Goal: Task Accomplishment & Management: Manage account settings

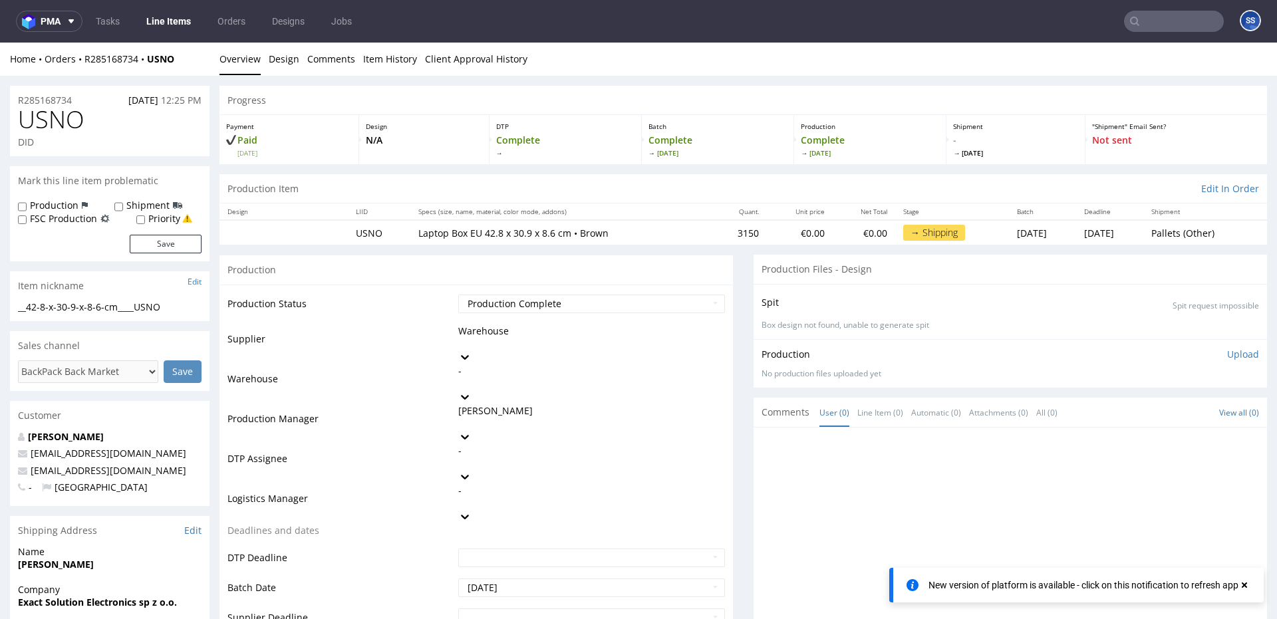
click at [158, 22] on link "Line Items" at bounding box center [168, 21] width 61 height 21
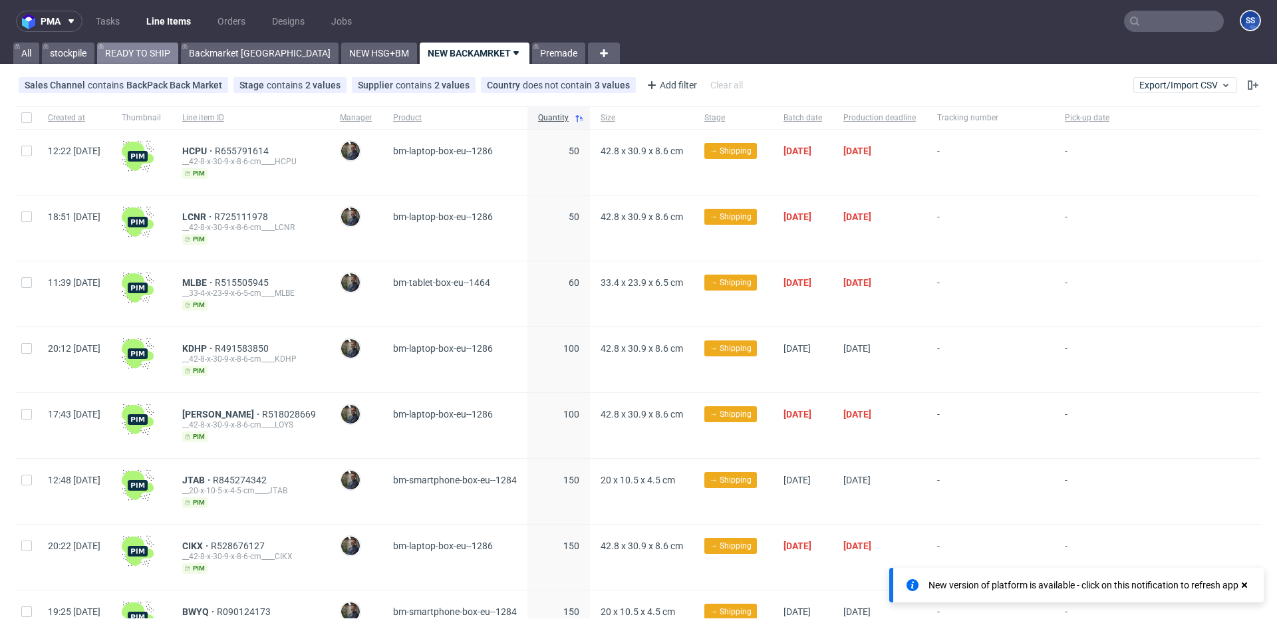
click at [123, 55] on link "READY TO SHIP" at bounding box center [137, 53] width 81 height 21
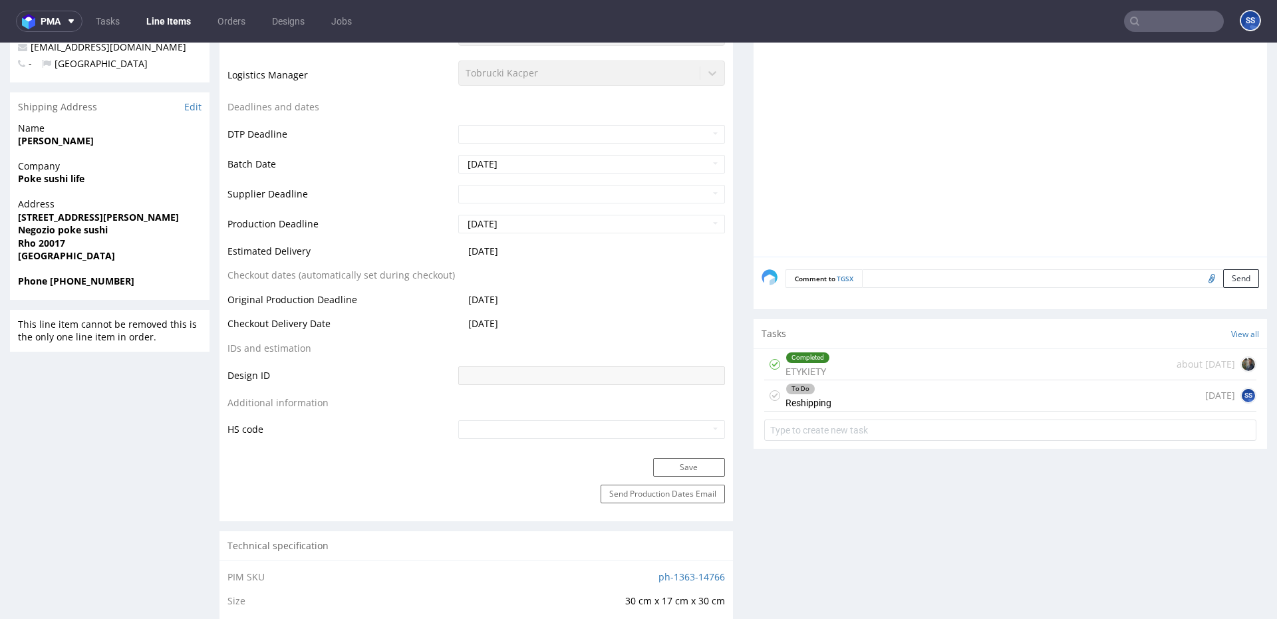
scroll to position [410, 0]
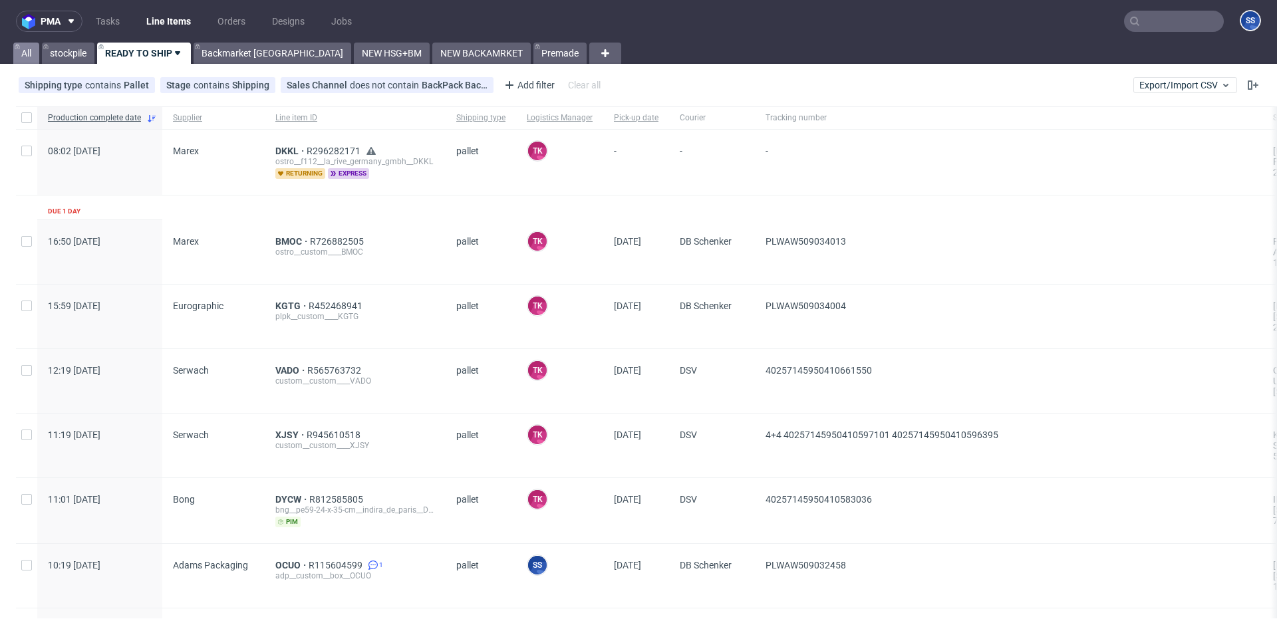
click at [28, 51] on link "All" at bounding box center [26, 53] width 26 height 21
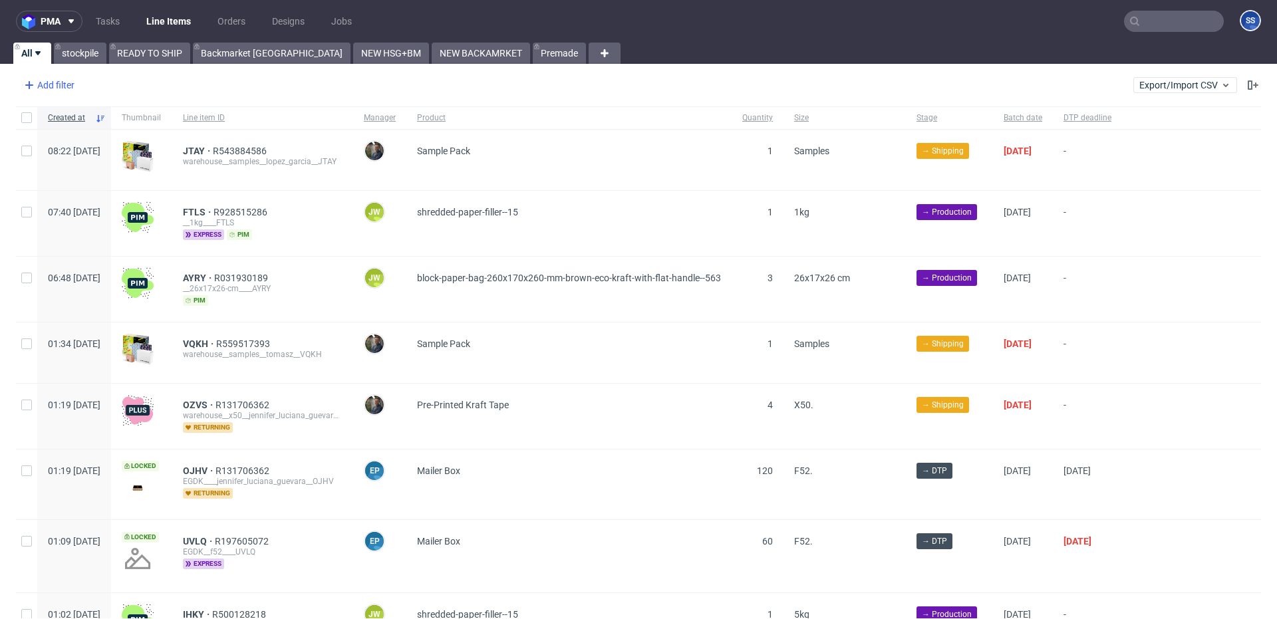
click at [60, 87] on div "Add filter" at bounding box center [48, 85] width 59 height 21
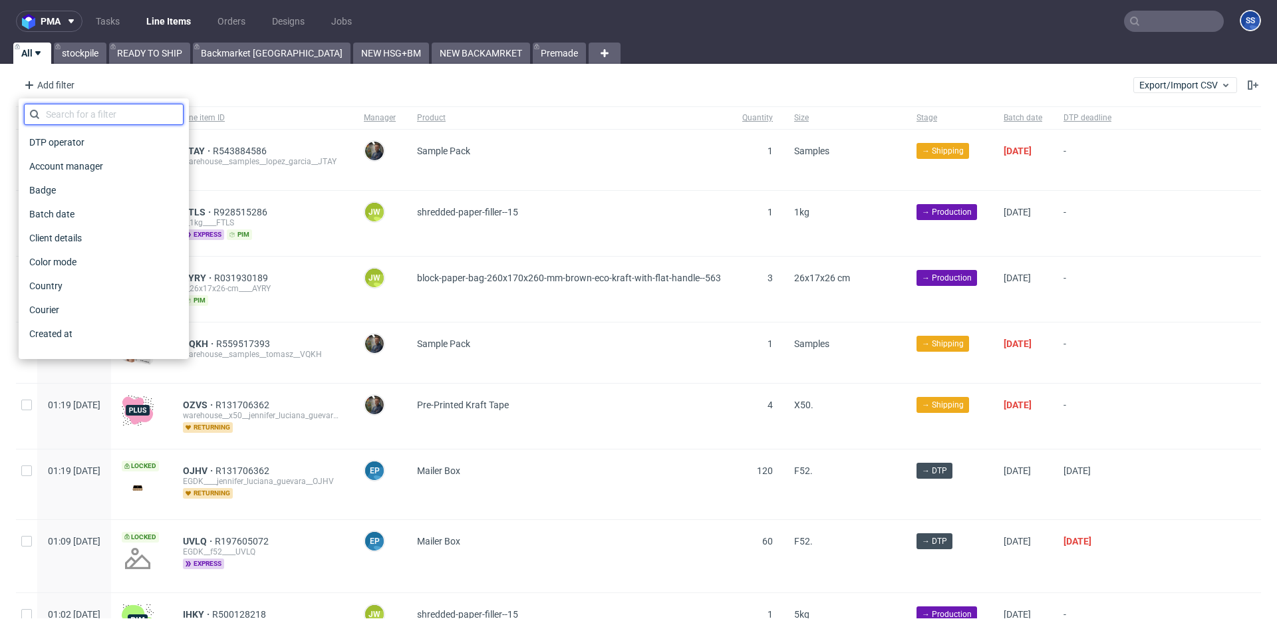
click at [84, 114] on input "text" at bounding box center [104, 114] width 160 height 21
type input "prod"
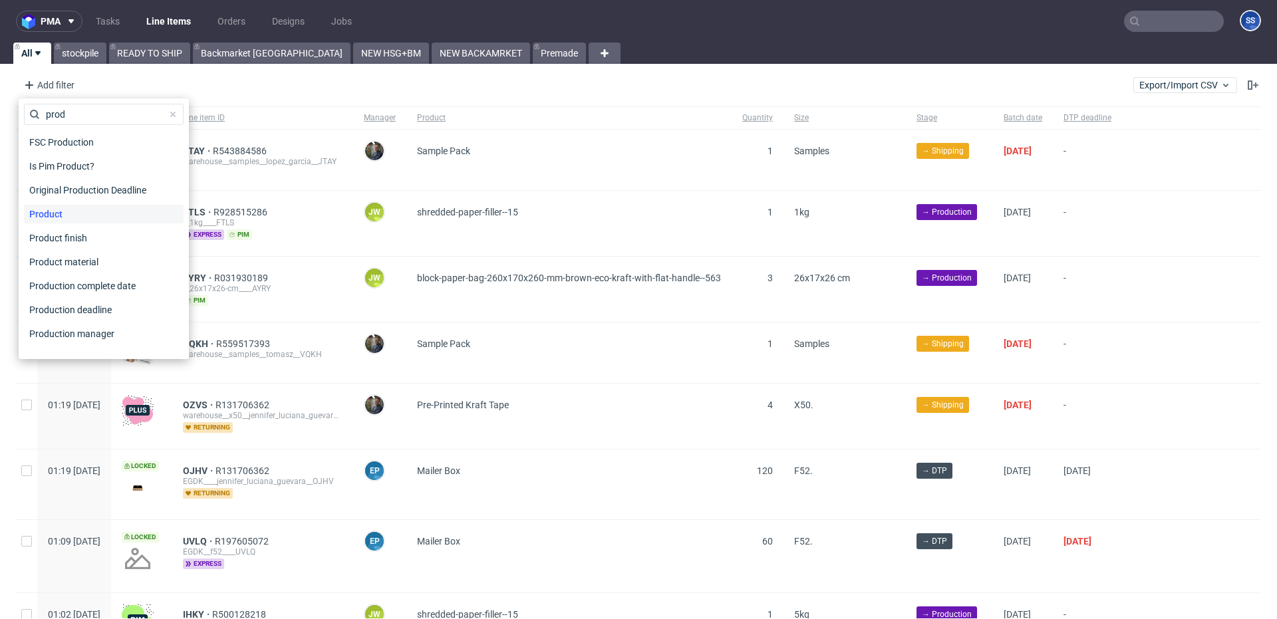
click at [55, 216] on span "Product" at bounding box center [46, 214] width 44 height 19
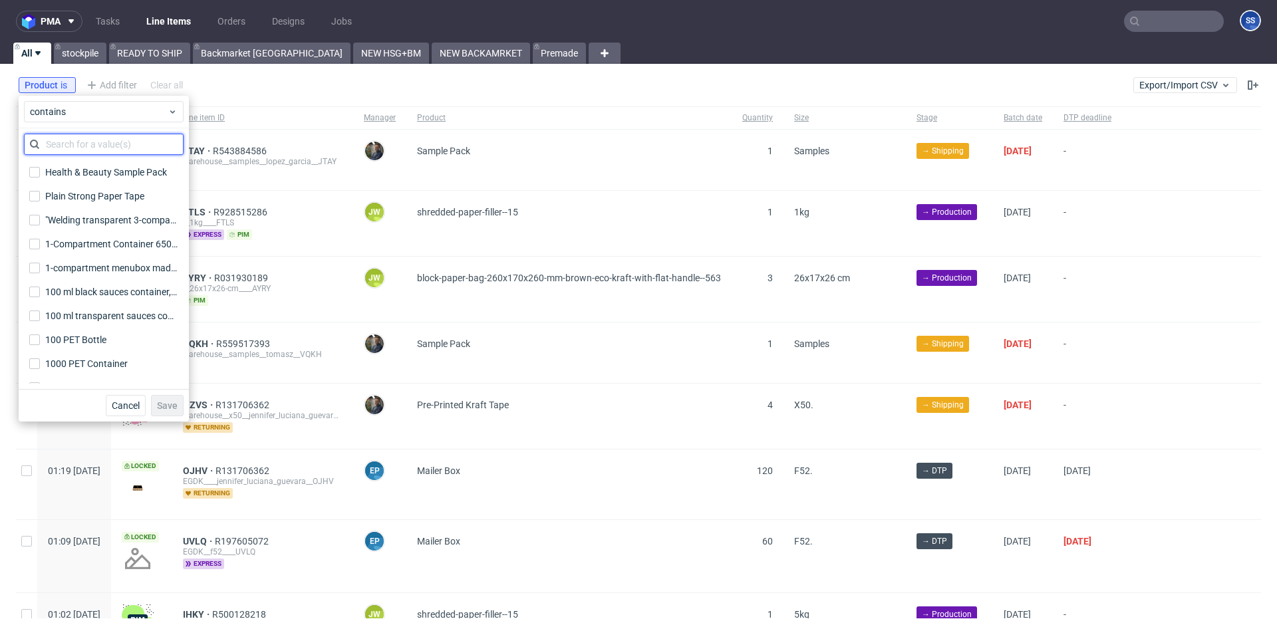
click at [89, 140] on input "text" at bounding box center [104, 144] width 160 height 21
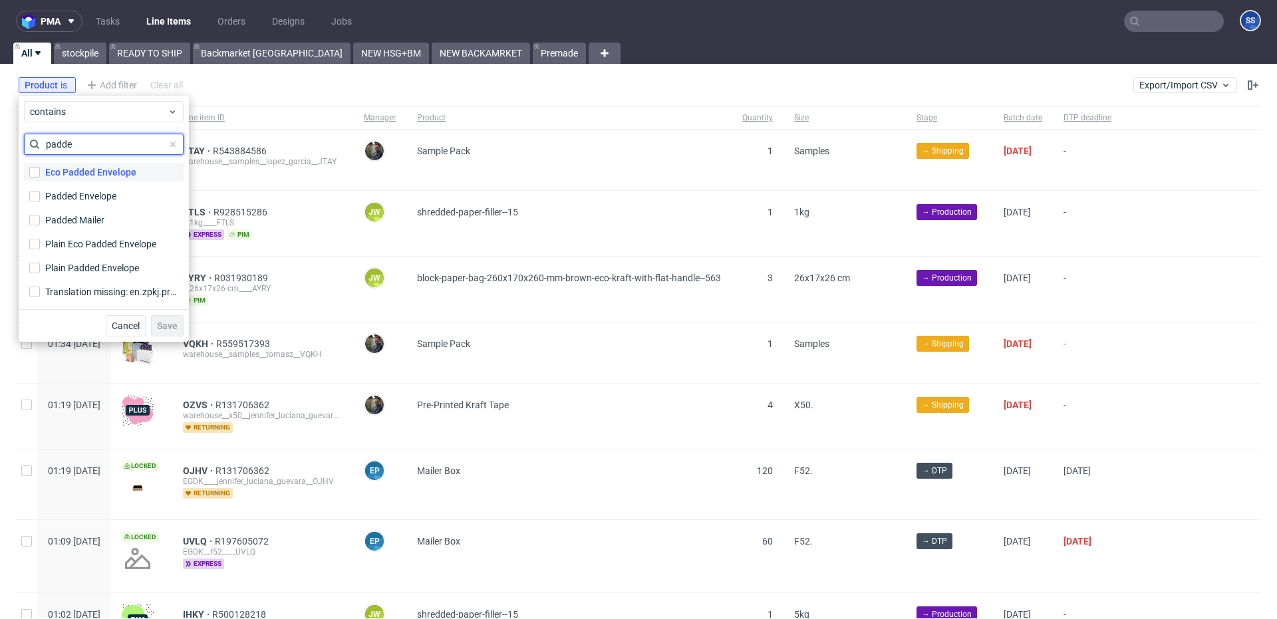
type input "padde"
click at [73, 171] on div "Eco Padded Envelope" at bounding box center [90, 172] width 91 height 13
click at [40, 171] on input "Eco Padded Envelope" at bounding box center [34, 172] width 11 height 11
checkbox input "true"
click at [80, 199] on div "Padded Envelope" at bounding box center [82, 196] width 74 height 13
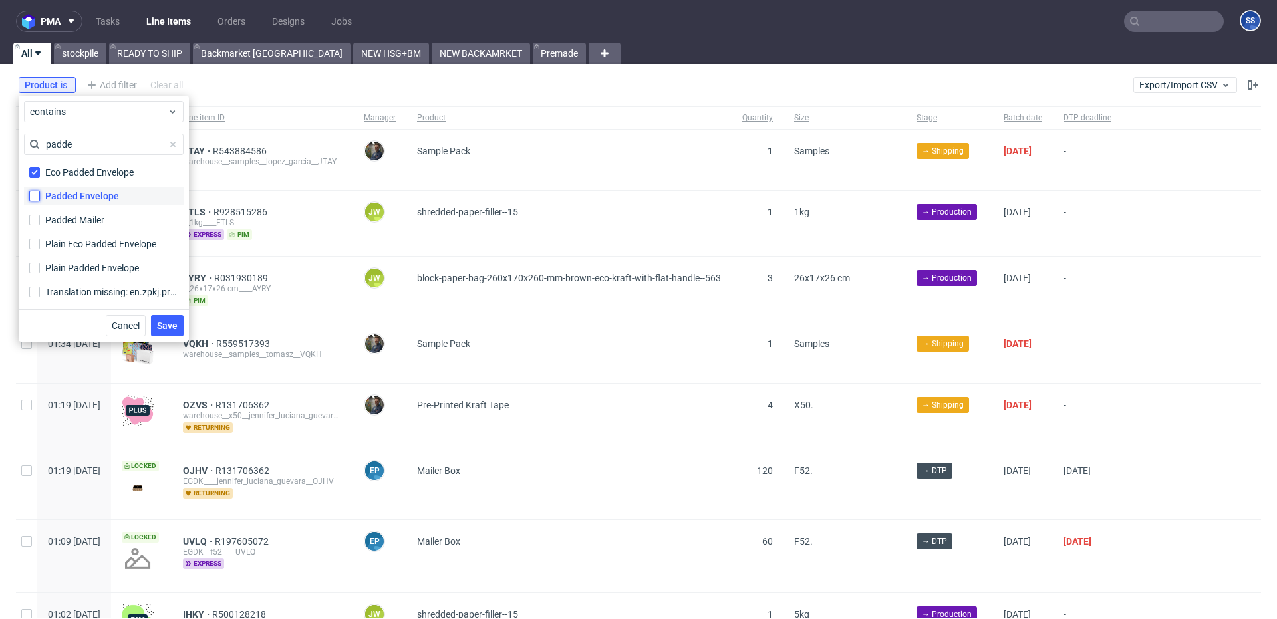
click at [40, 199] on input "Padded Envelope" at bounding box center [34, 196] width 11 height 11
checkbox input "true"
click at [167, 335] on button "Save" at bounding box center [167, 325] width 33 height 21
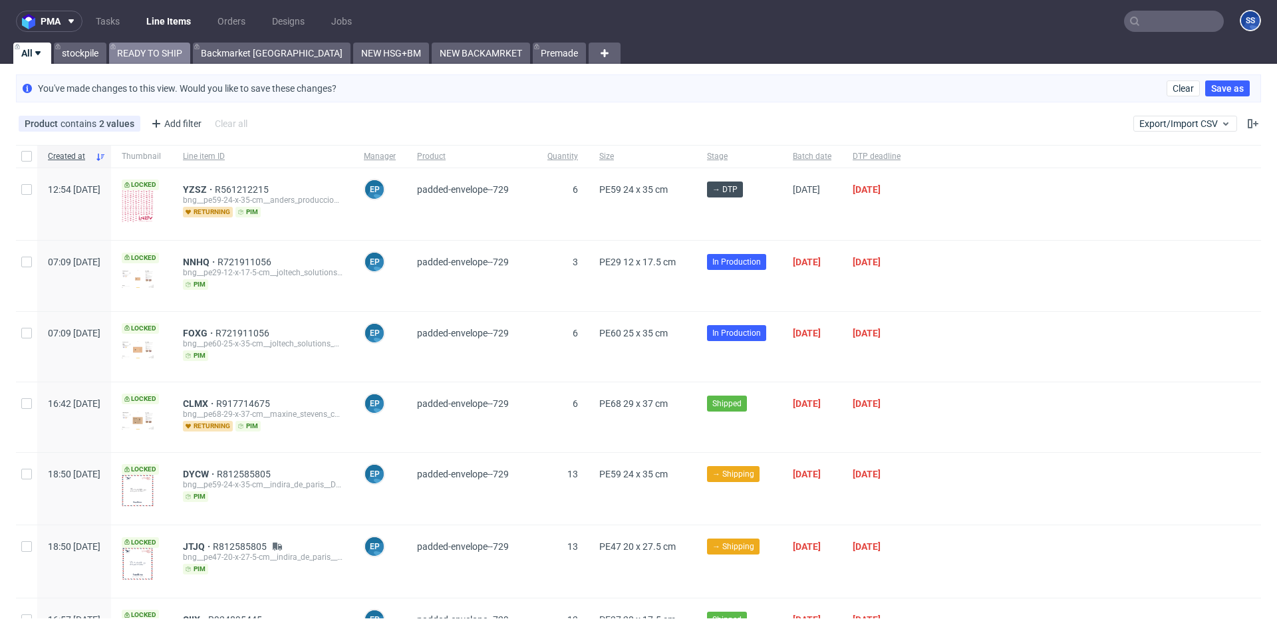
click at [172, 53] on link "READY TO SHIP" at bounding box center [149, 53] width 81 height 21
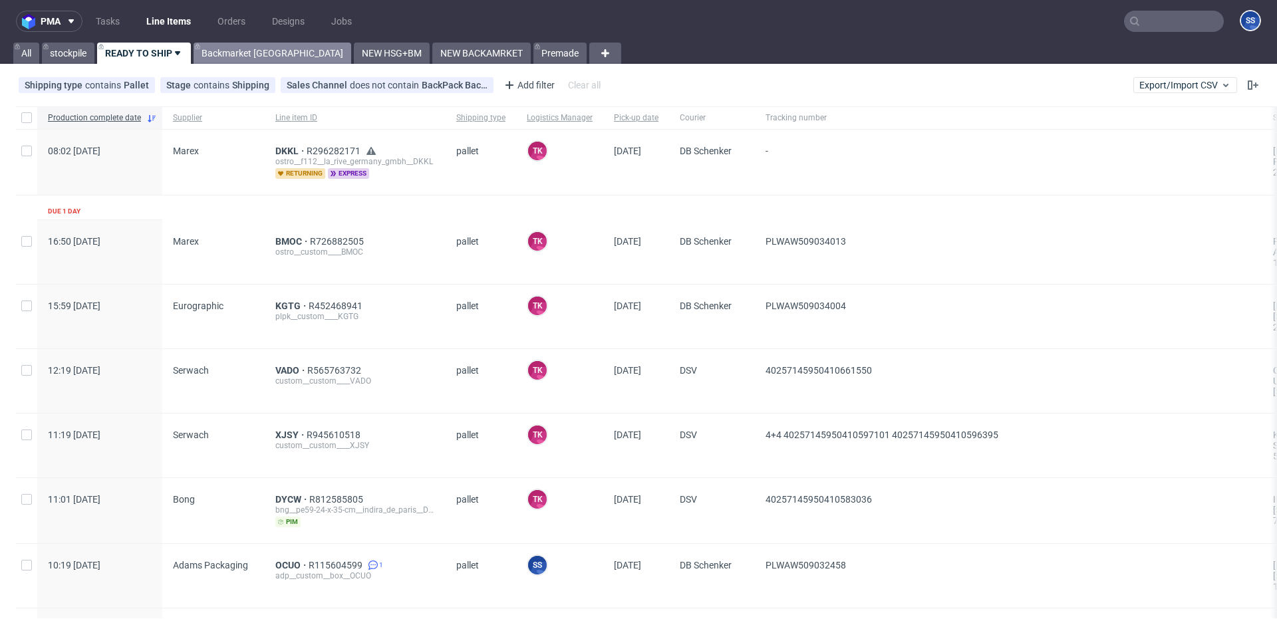
click at [226, 57] on link "Backmarket [GEOGRAPHIC_DATA]" at bounding box center [273, 53] width 158 height 21
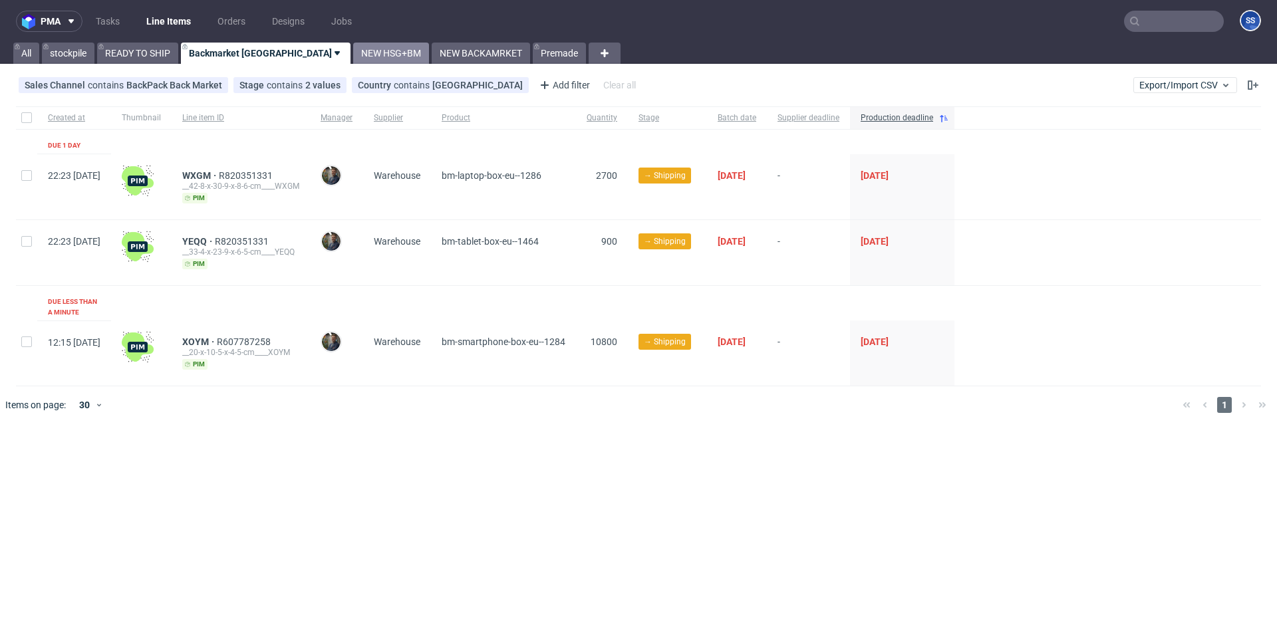
click at [353, 56] on link "NEW HSG+BM" at bounding box center [391, 53] width 76 height 21
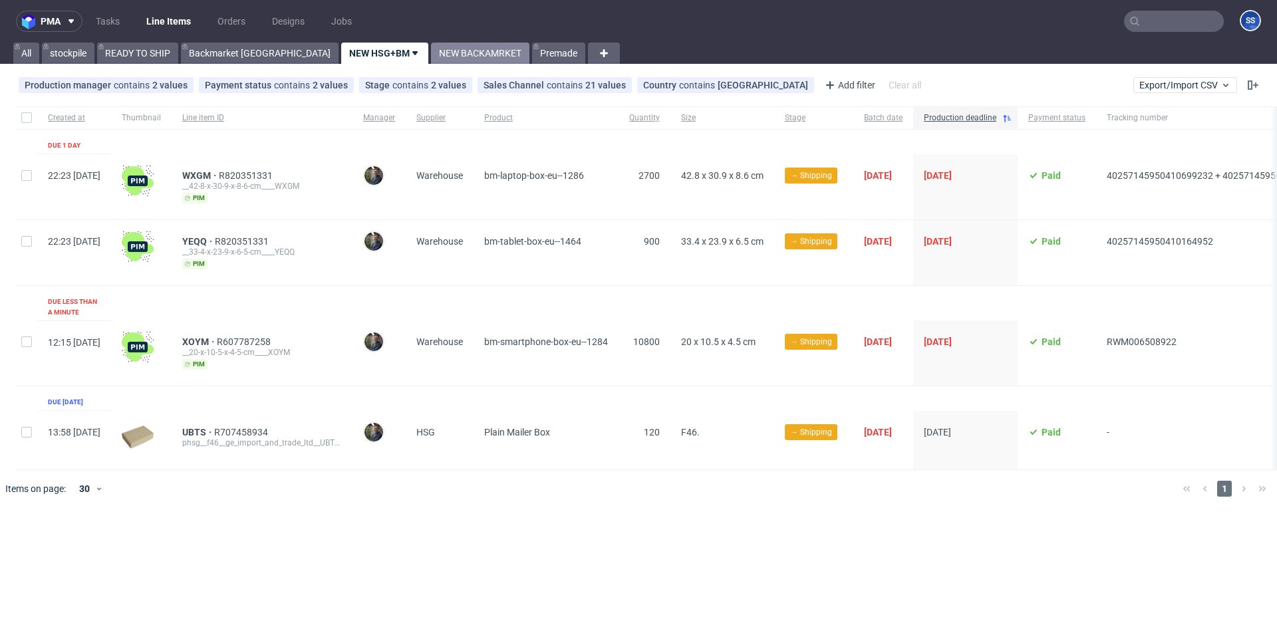
click at [431, 54] on link "NEW BACKAMRKET" at bounding box center [480, 53] width 98 height 21
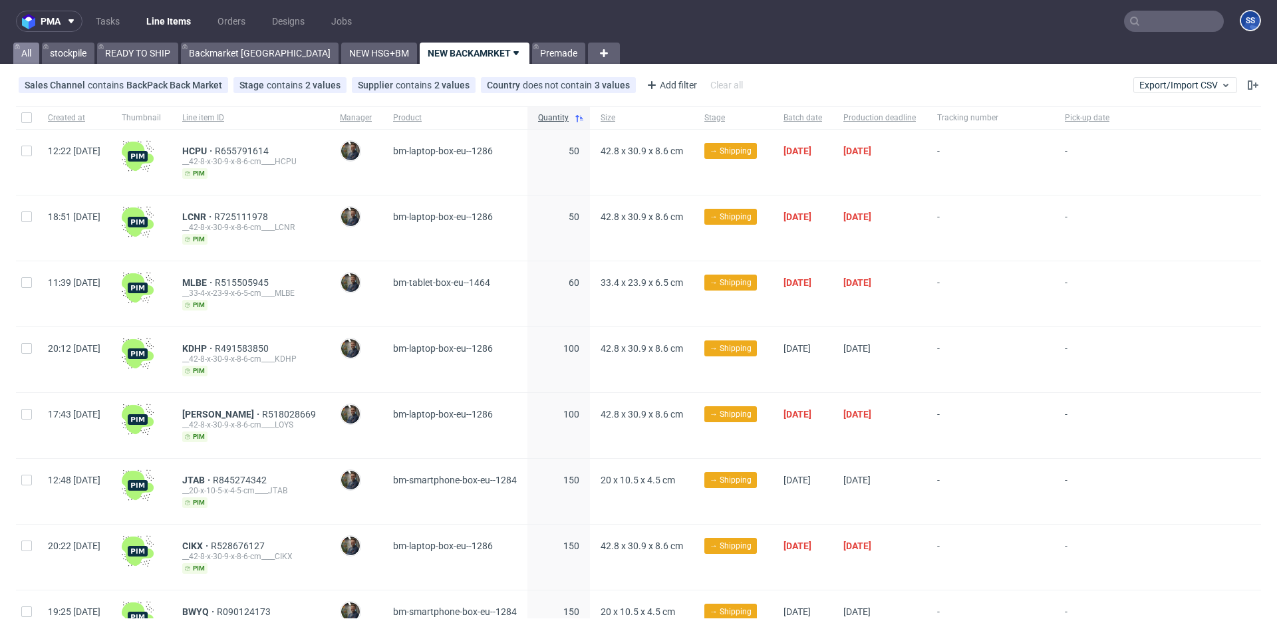
click at [33, 53] on link "All" at bounding box center [26, 53] width 26 height 21
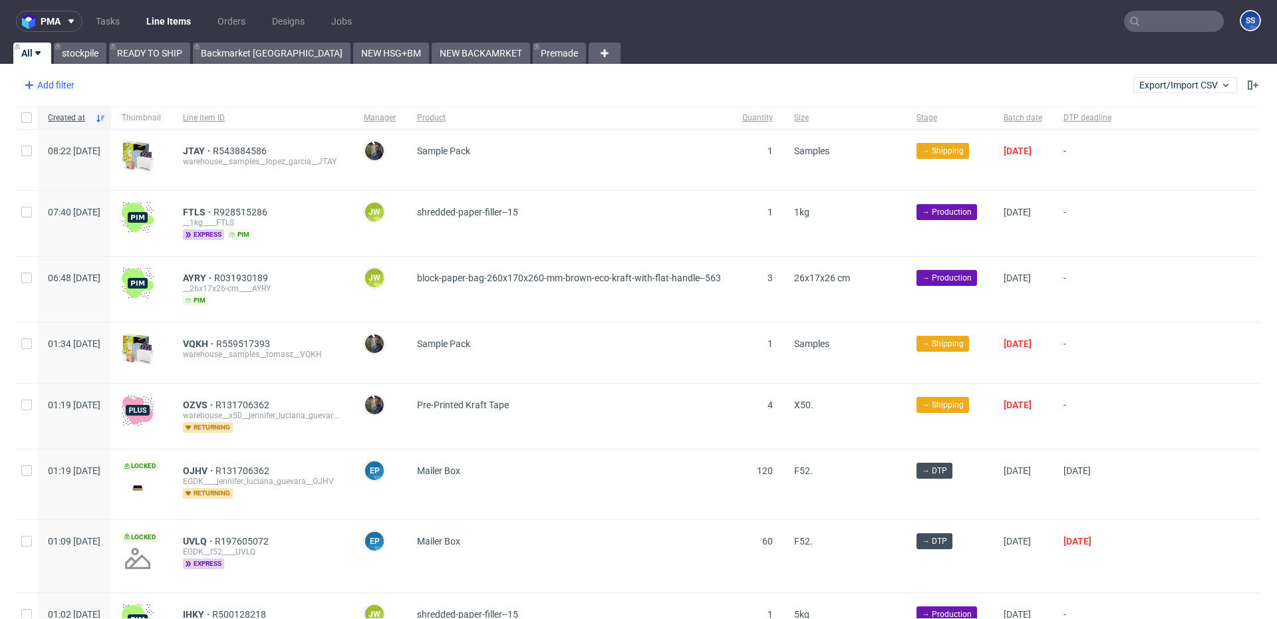
click at [42, 80] on div "Add filter" at bounding box center [48, 85] width 59 height 21
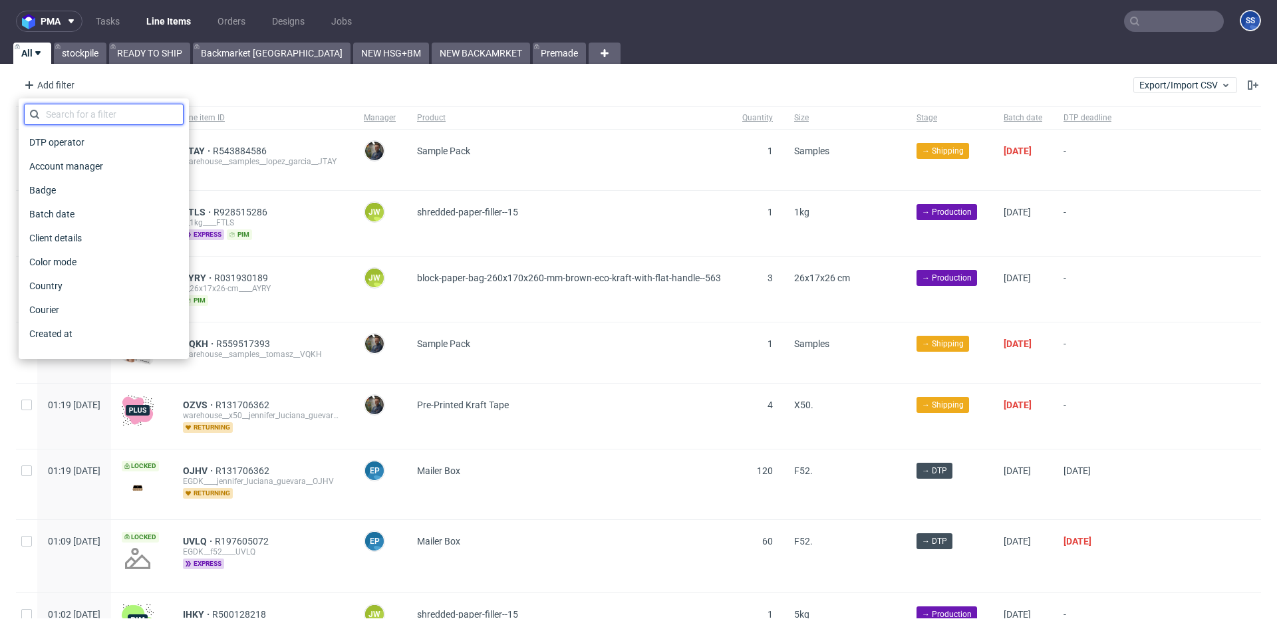
click at [101, 114] on input "text" at bounding box center [104, 114] width 160 height 21
type input "s"
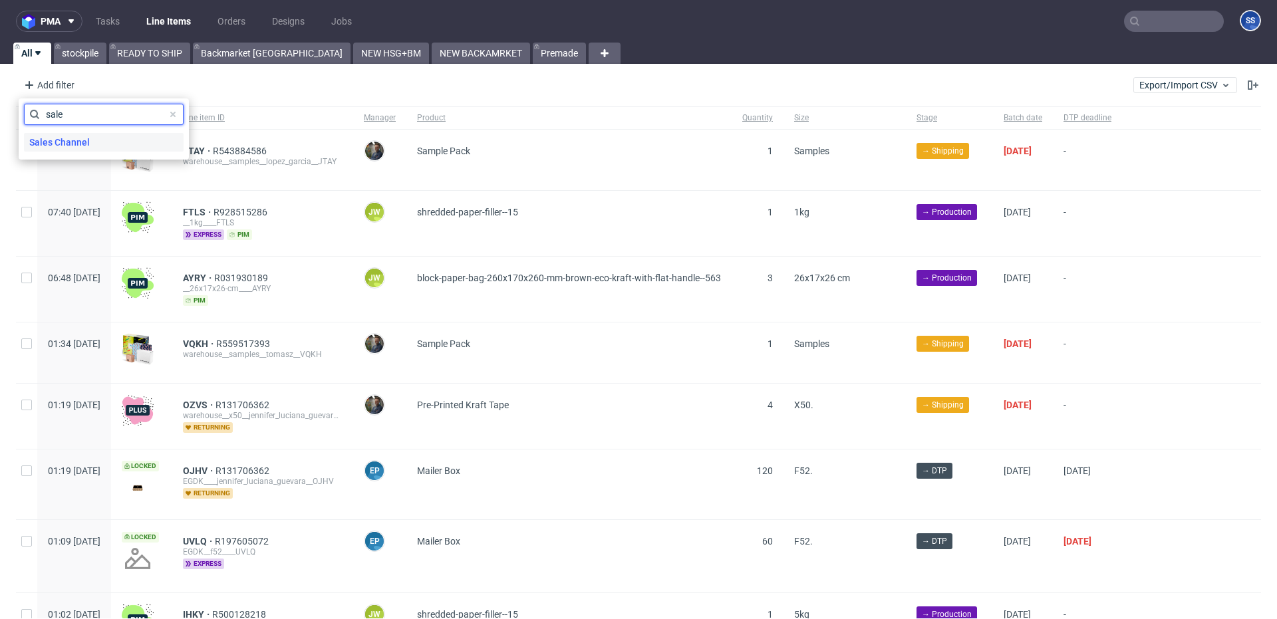
type input "sale"
click at [72, 137] on span "Sales Channel" at bounding box center [59, 142] width 71 height 19
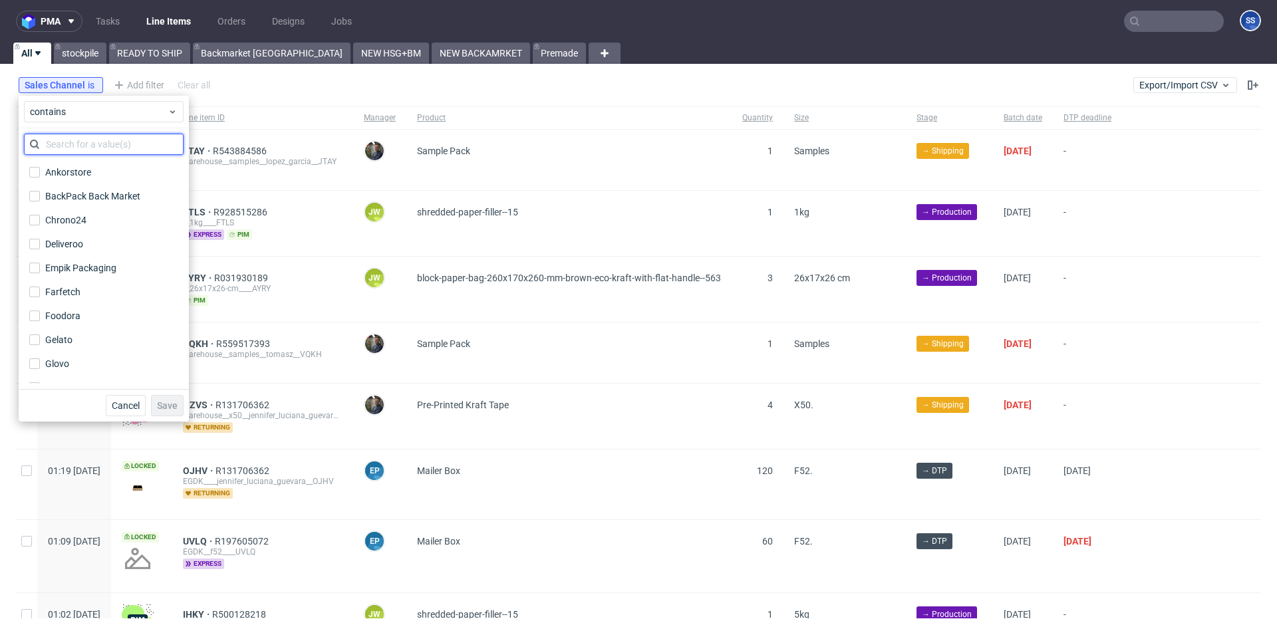
click at [99, 143] on input "text" at bounding box center [104, 144] width 160 height 21
click at [104, 190] on div "BackPack Back Market" at bounding box center [93, 196] width 96 height 13
click at [40, 191] on input "BackPack Back Market" at bounding box center [34, 196] width 11 height 11
checkbox input "true"
click at [176, 402] on span "Save" at bounding box center [167, 405] width 21 height 9
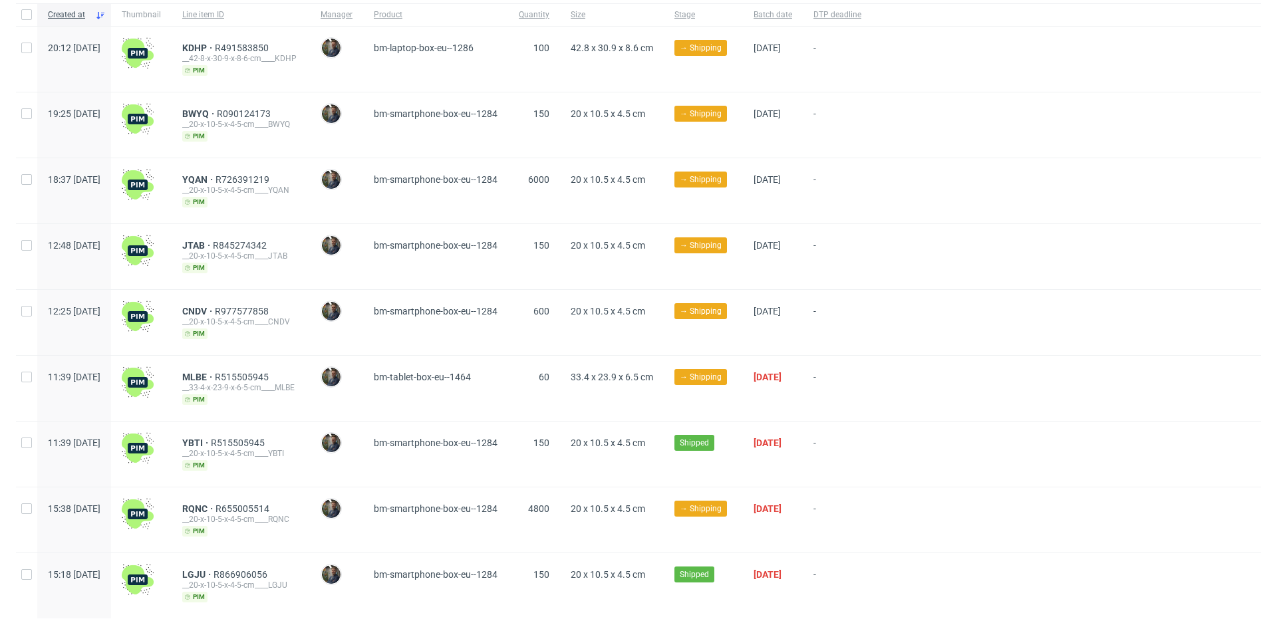
scroll to position [150, 0]
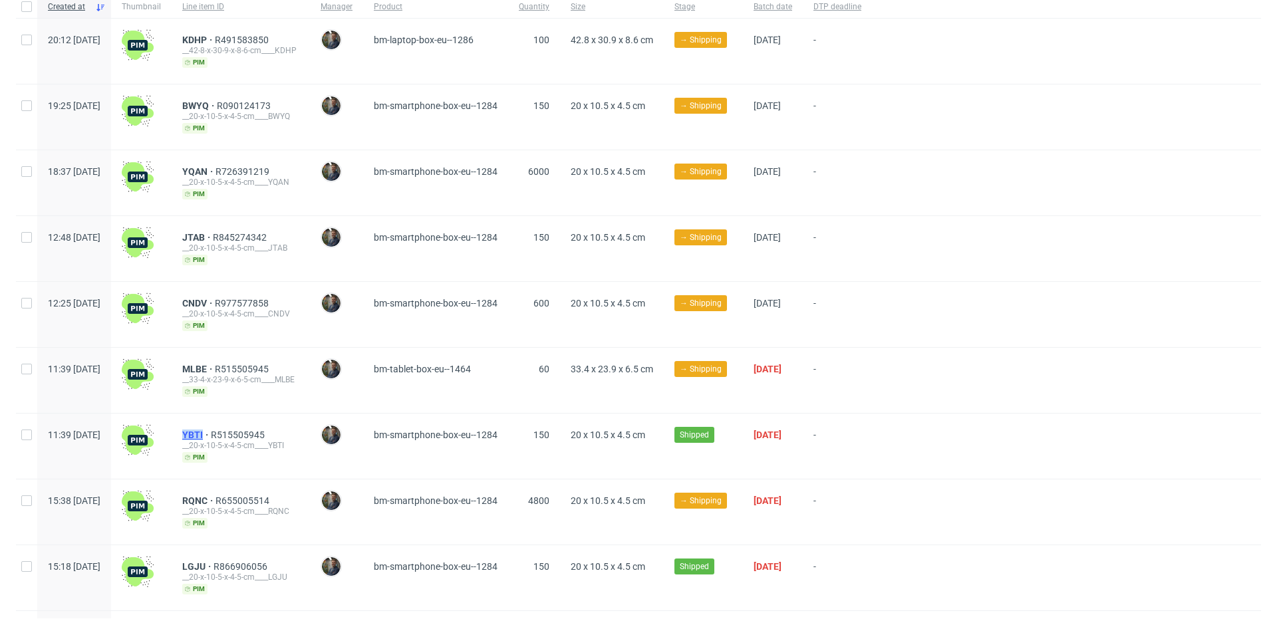
drag, startPoint x: 215, startPoint y: 433, endPoint x: 247, endPoint y: 434, distance: 32.6
click at [247, 434] on div "YBTI R515505945 __20-x-10-5-x-4-5-cm____YBTI pim" at bounding box center [241, 446] width 138 height 65
click at [211, 434] on span "YBTI" at bounding box center [196, 435] width 29 height 11
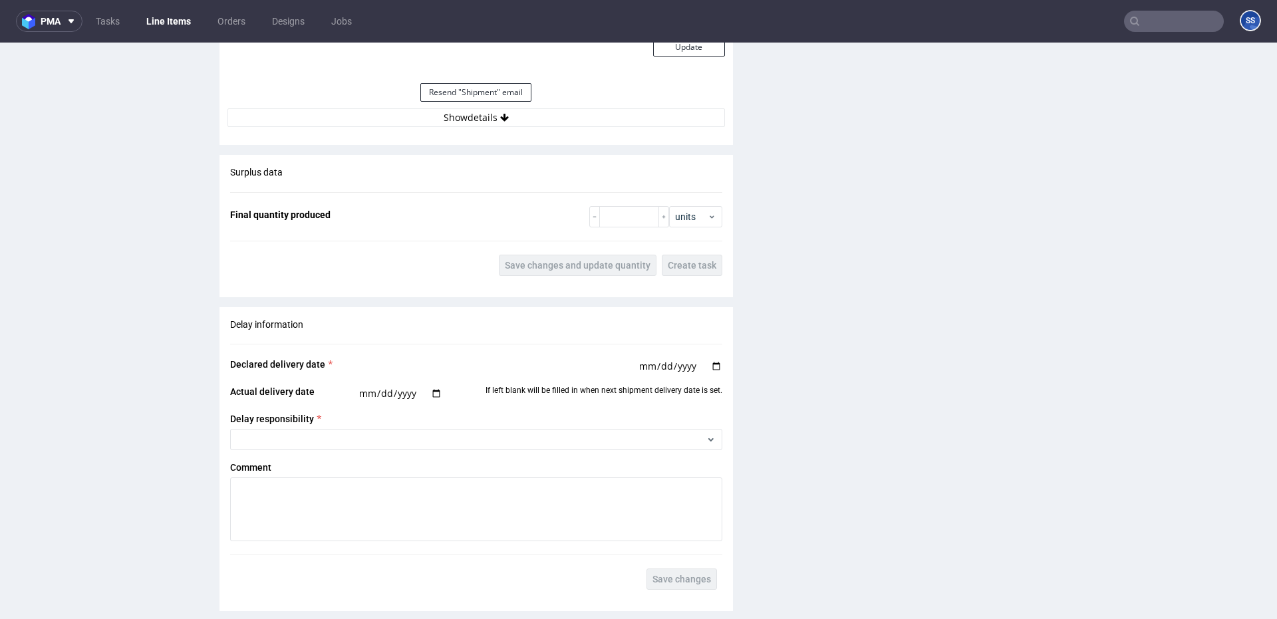
scroll to position [1271, 0]
click at [506, 128] on div "Estimated Shipment Quantity Unknown Estimated Shipment Cost Unknown Estimated T…" at bounding box center [477, 5] width 514 height 262
click at [502, 124] on button "Show details" at bounding box center [477, 118] width 498 height 19
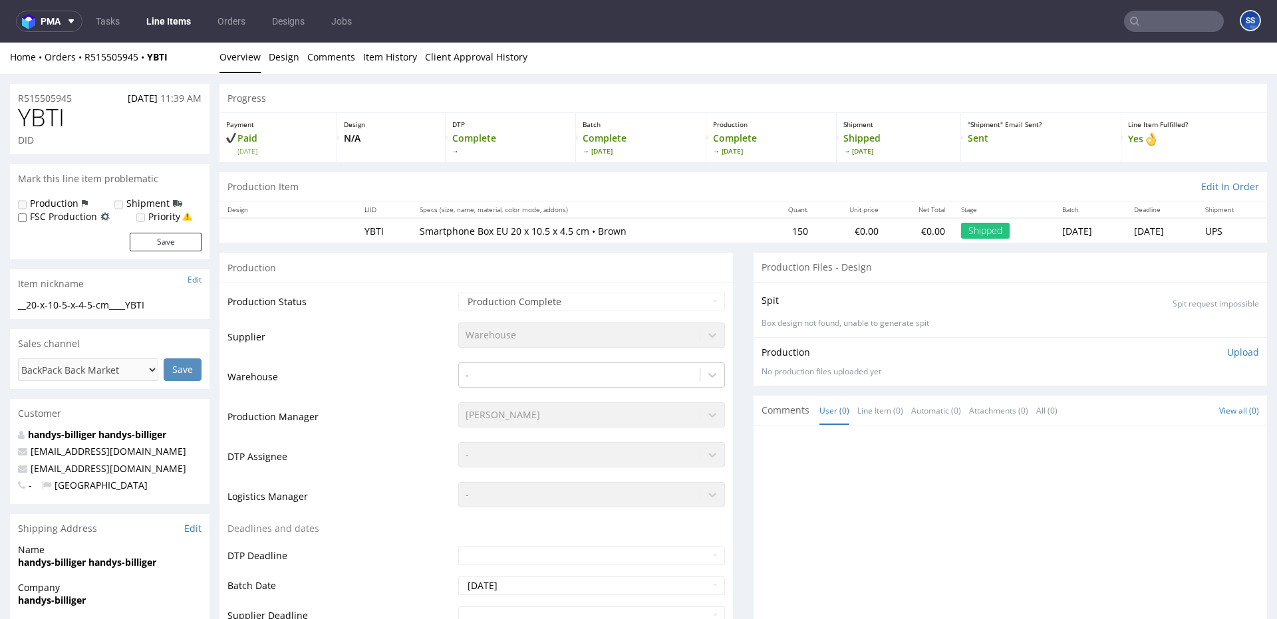
scroll to position [0, 0]
click at [167, 17] on link "Line Items" at bounding box center [168, 21] width 61 height 21
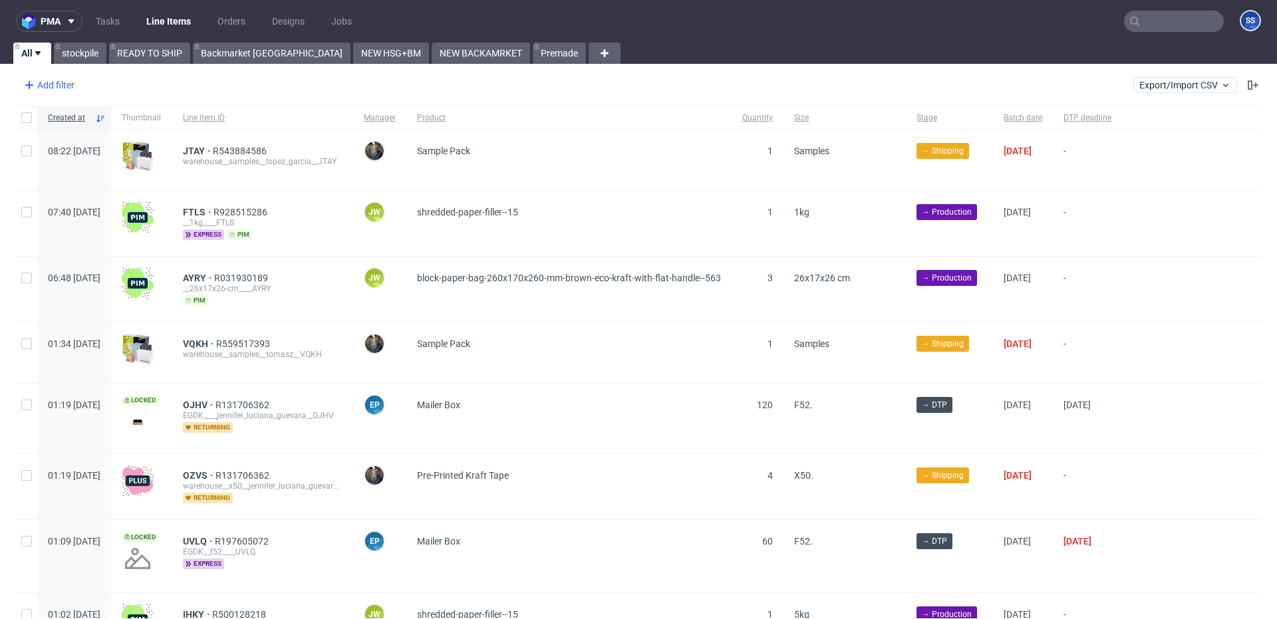
click at [65, 93] on div "Add filter" at bounding box center [48, 85] width 59 height 21
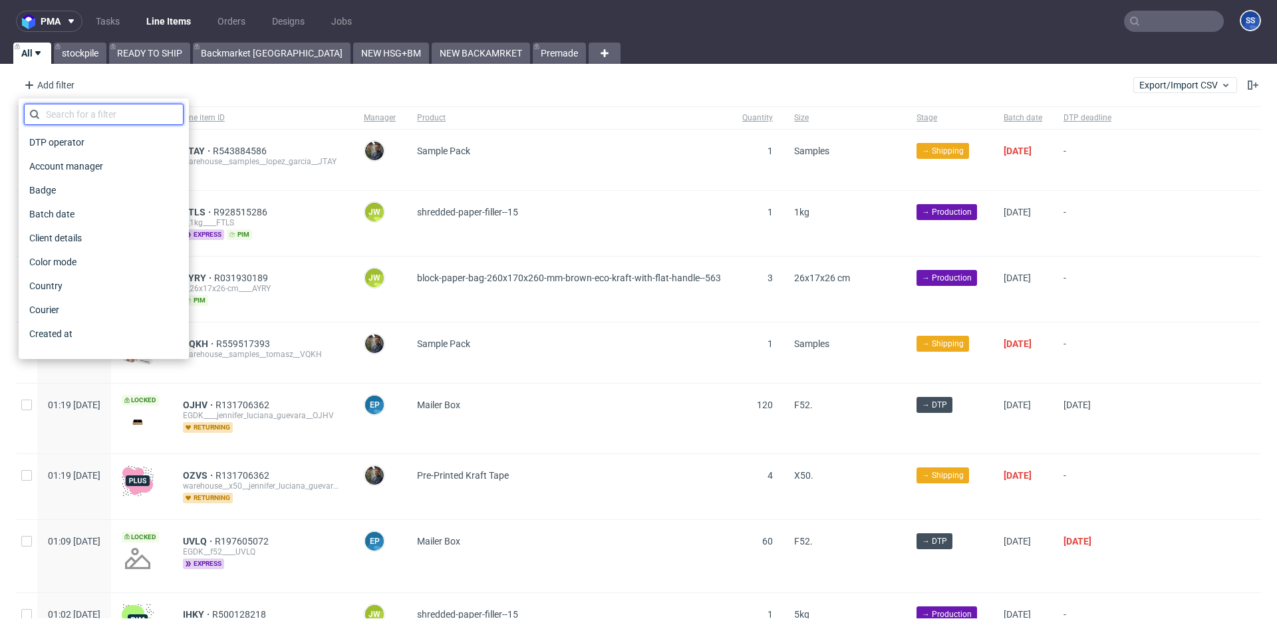
click at [102, 116] on input "text" at bounding box center [104, 114] width 160 height 21
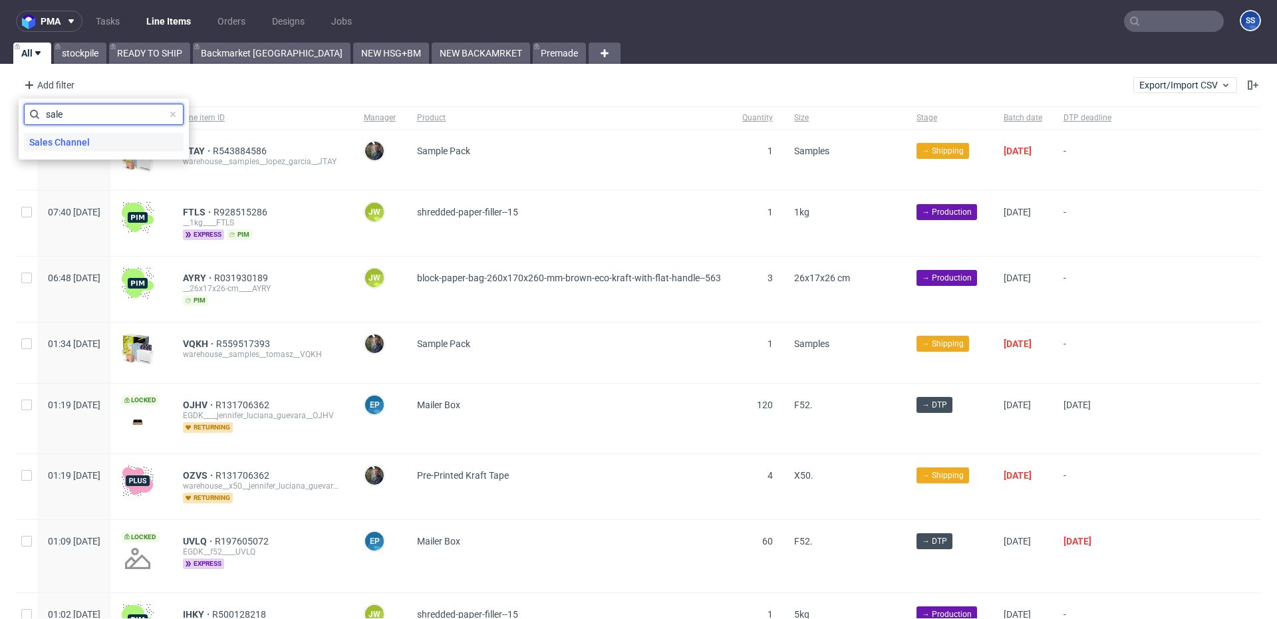
type input "sale"
click at [96, 138] on div "Sales Channel" at bounding box center [104, 142] width 160 height 19
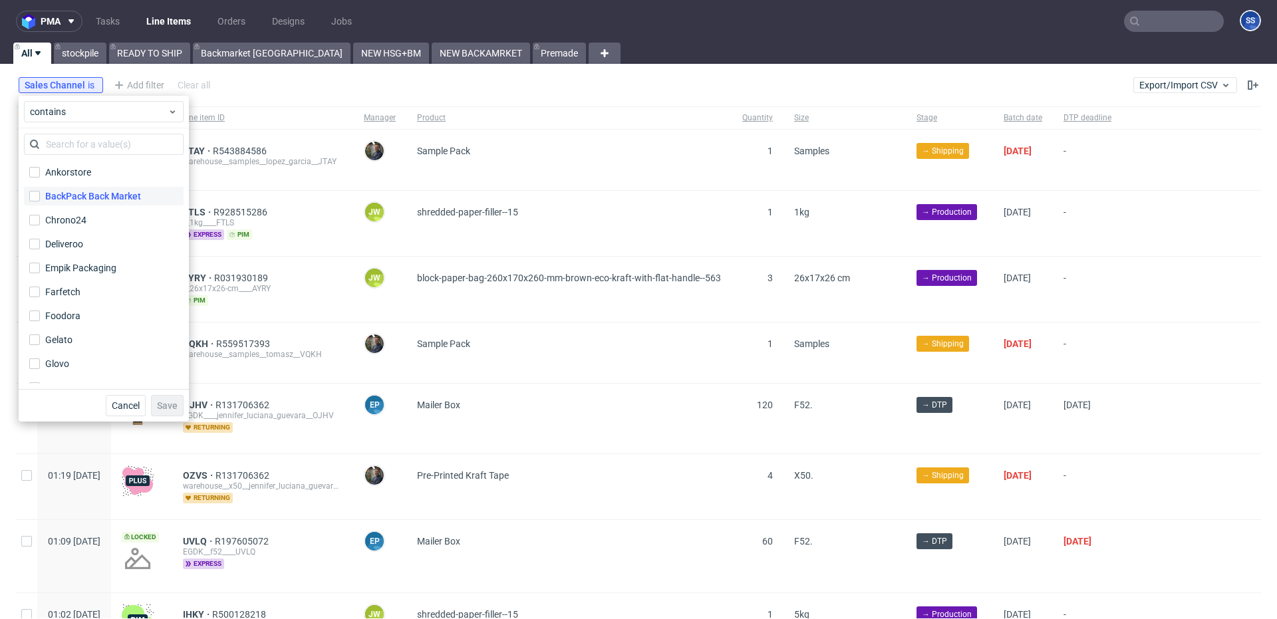
click at [104, 192] on div "BackPack Back Market" at bounding box center [93, 196] width 96 height 13
click at [40, 192] on input "BackPack Back Market" at bounding box center [34, 196] width 11 height 11
checkbox input "true"
click at [171, 407] on span "Save" at bounding box center [167, 405] width 21 height 9
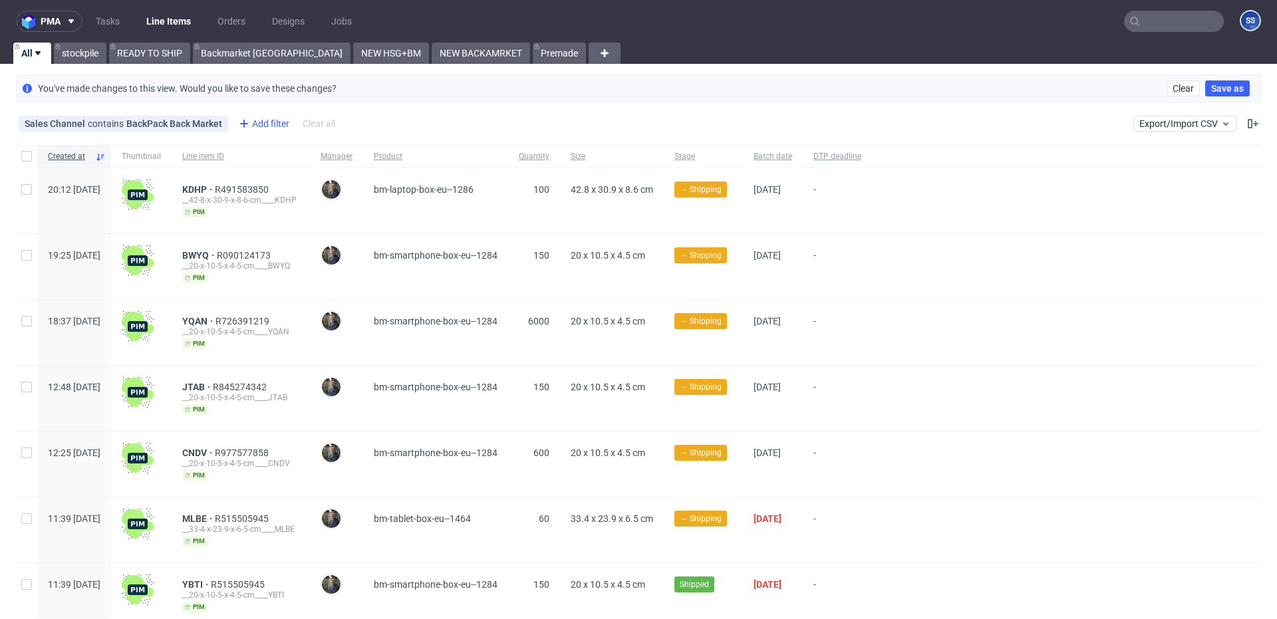
click at [253, 126] on div "Add filter" at bounding box center [263, 123] width 59 height 21
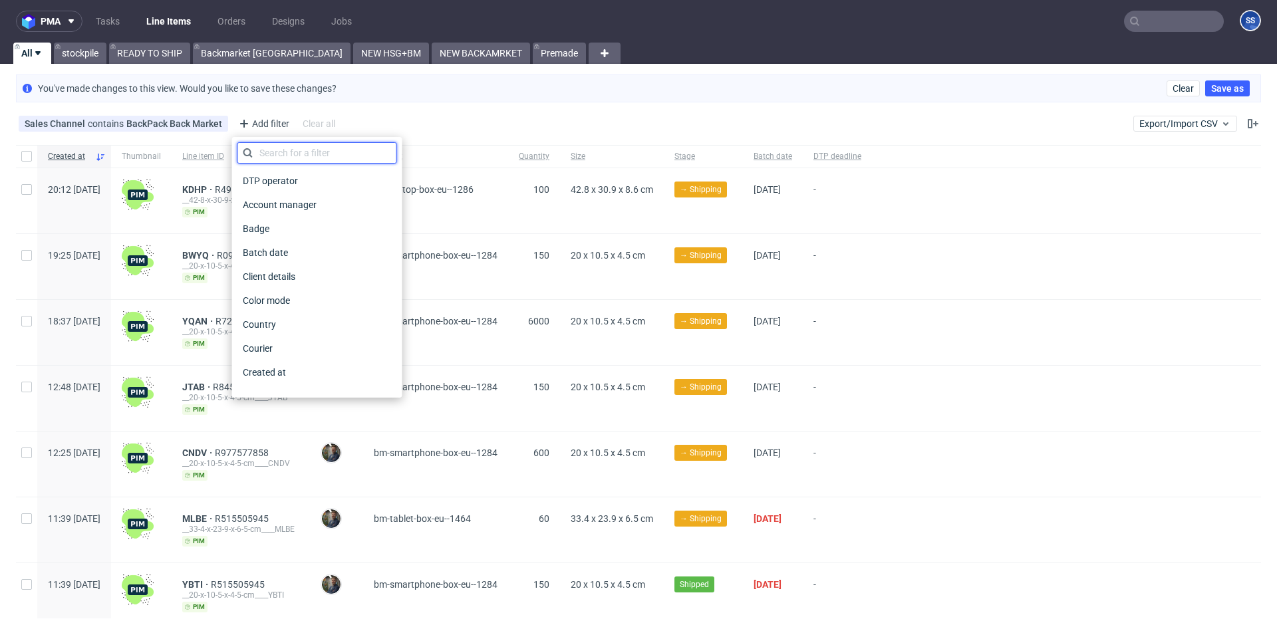
click at [295, 162] on input "text" at bounding box center [318, 152] width 160 height 21
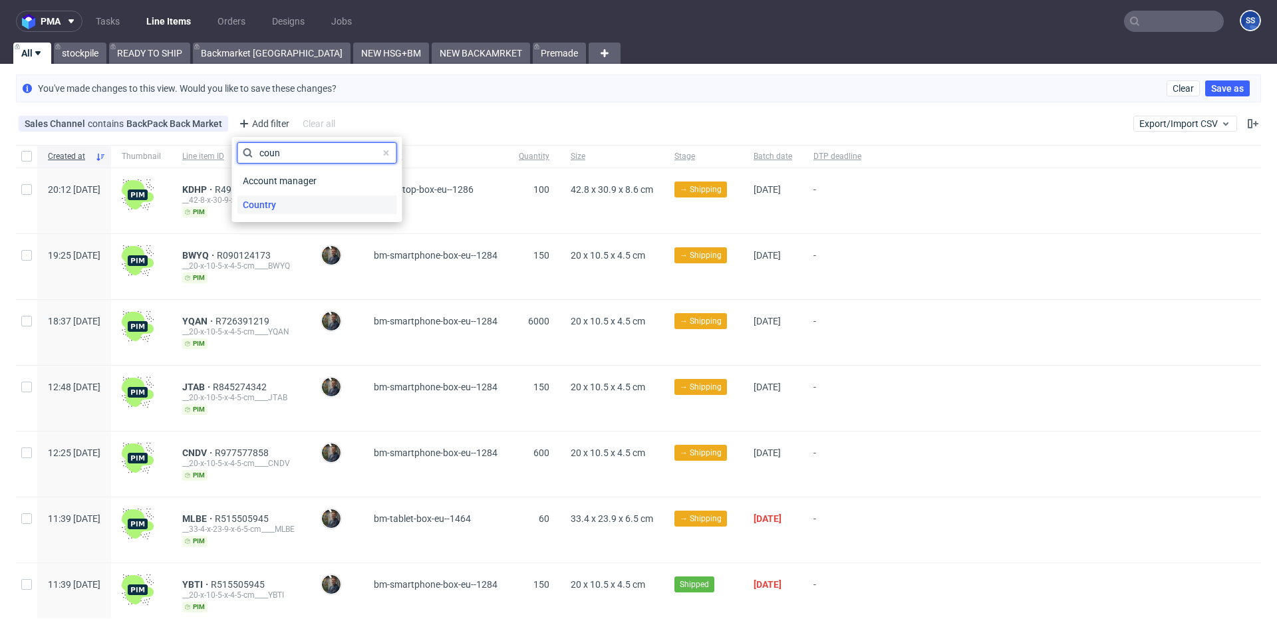
type input "coun"
click at [278, 209] on span "Country" at bounding box center [260, 205] width 44 height 19
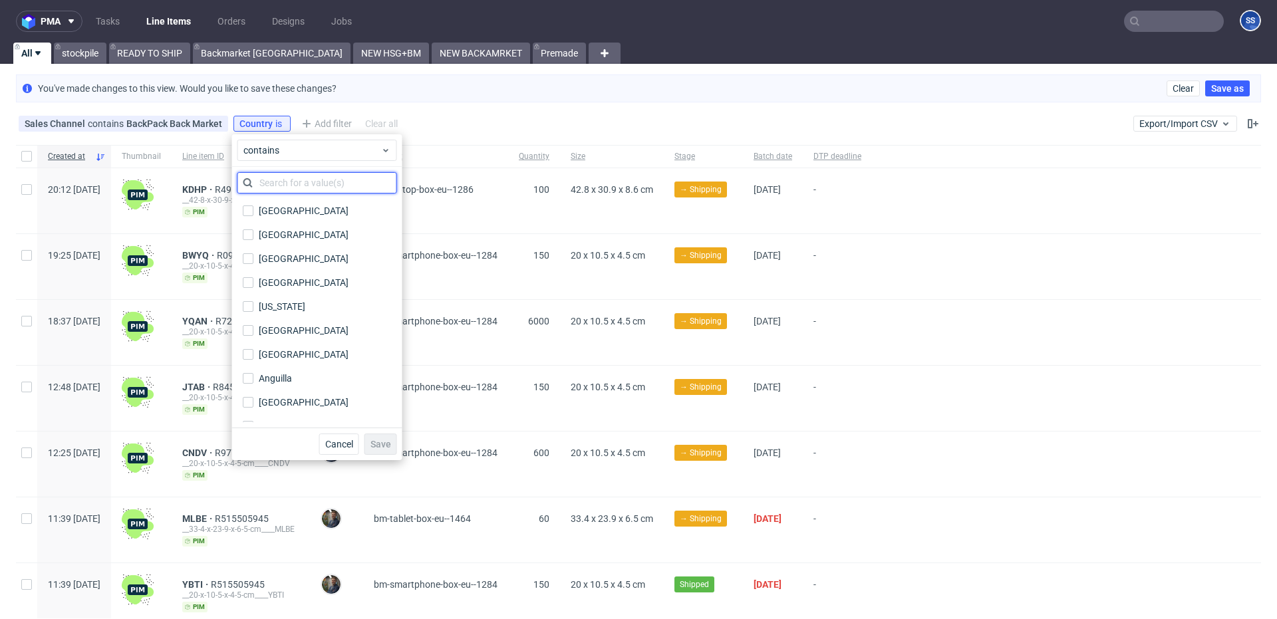
click at [290, 178] on input "text" at bounding box center [318, 182] width 160 height 21
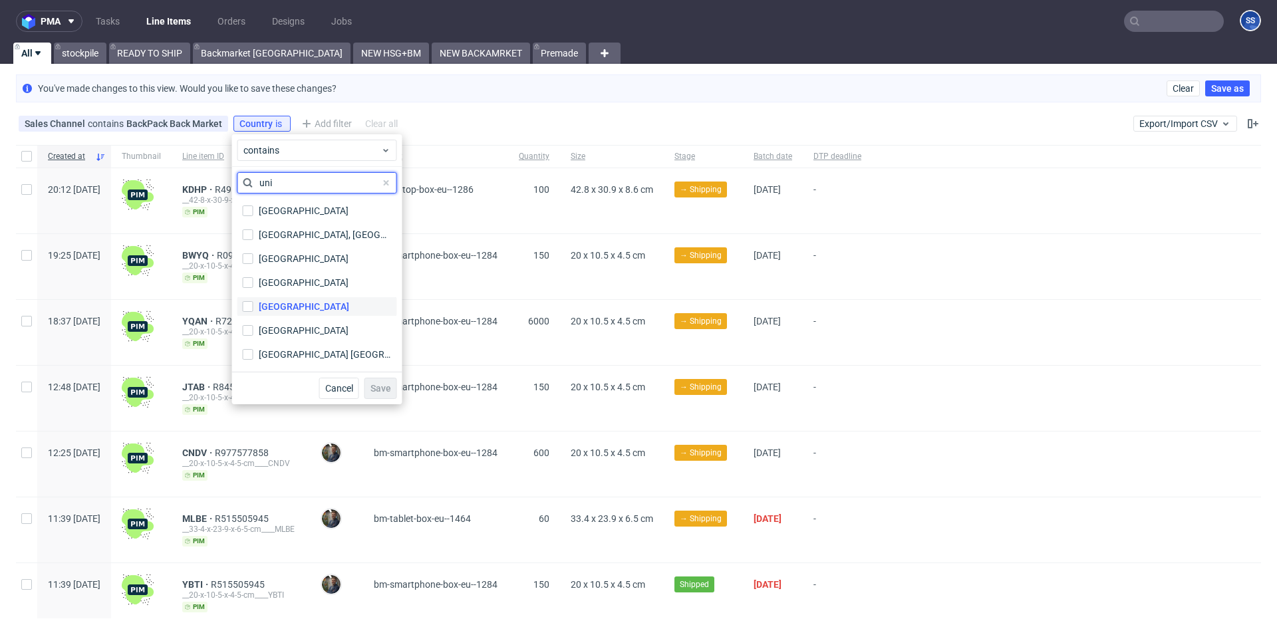
type input "uni"
drag, startPoint x: 307, startPoint y: 307, endPoint x: 344, endPoint y: 364, distance: 67.4
click at [307, 307] on div "[GEOGRAPHIC_DATA]" at bounding box center [304, 306] width 90 height 13
click at [253, 307] on input "[GEOGRAPHIC_DATA]" at bounding box center [248, 306] width 11 height 11
checkbox input "true"
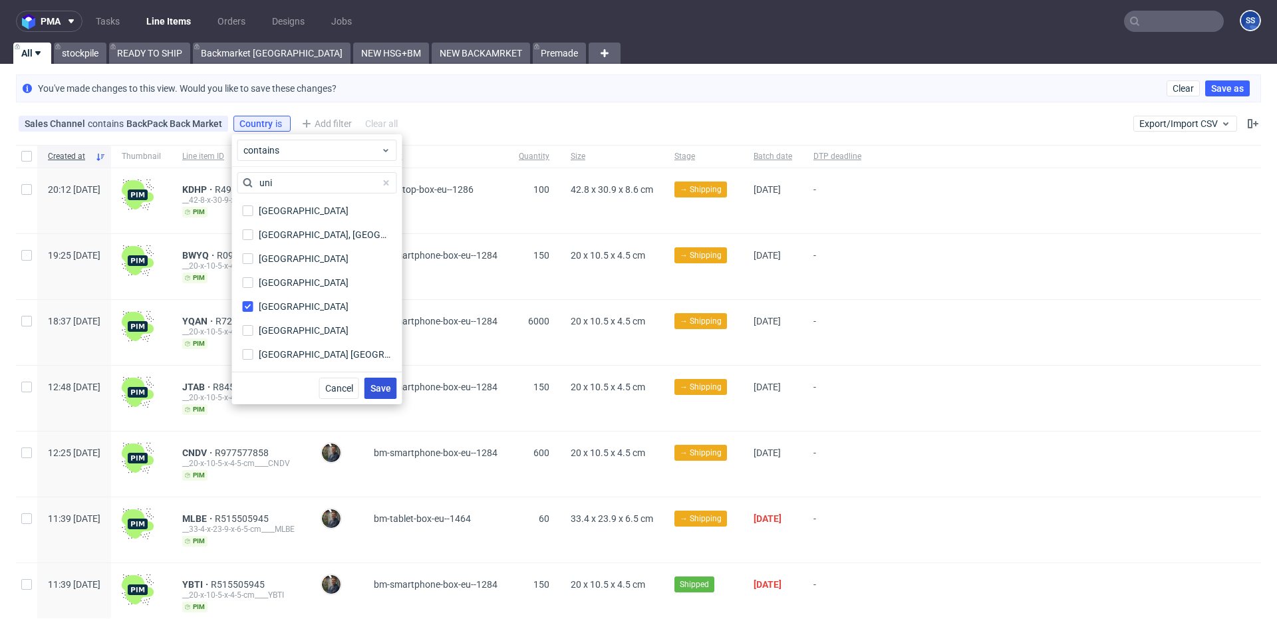
click at [377, 381] on button "Save" at bounding box center [381, 388] width 33 height 21
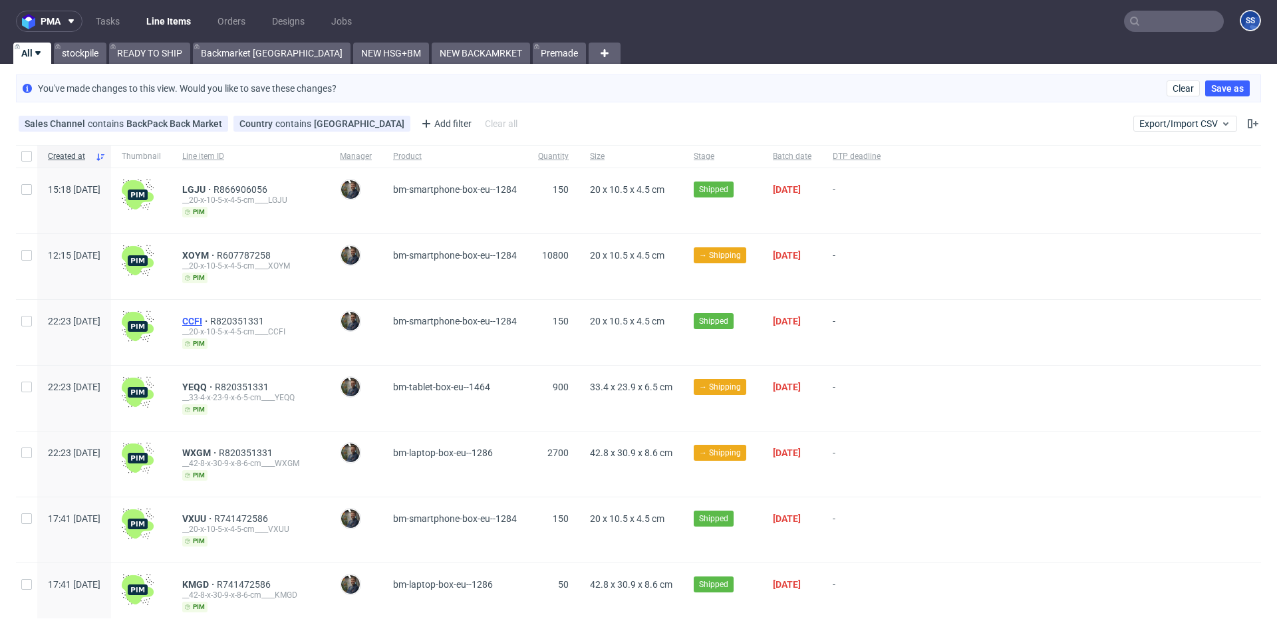
click at [210, 321] on span "CCFI" at bounding box center [196, 321] width 28 height 11
click at [214, 191] on span "LGJU" at bounding box center [197, 189] width 31 height 11
click at [217, 253] on span "XOYM" at bounding box center [199, 255] width 35 height 11
click at [140, 55] on link "READY TO SHIP" at bounding box center [149, 53] width 81 height 21
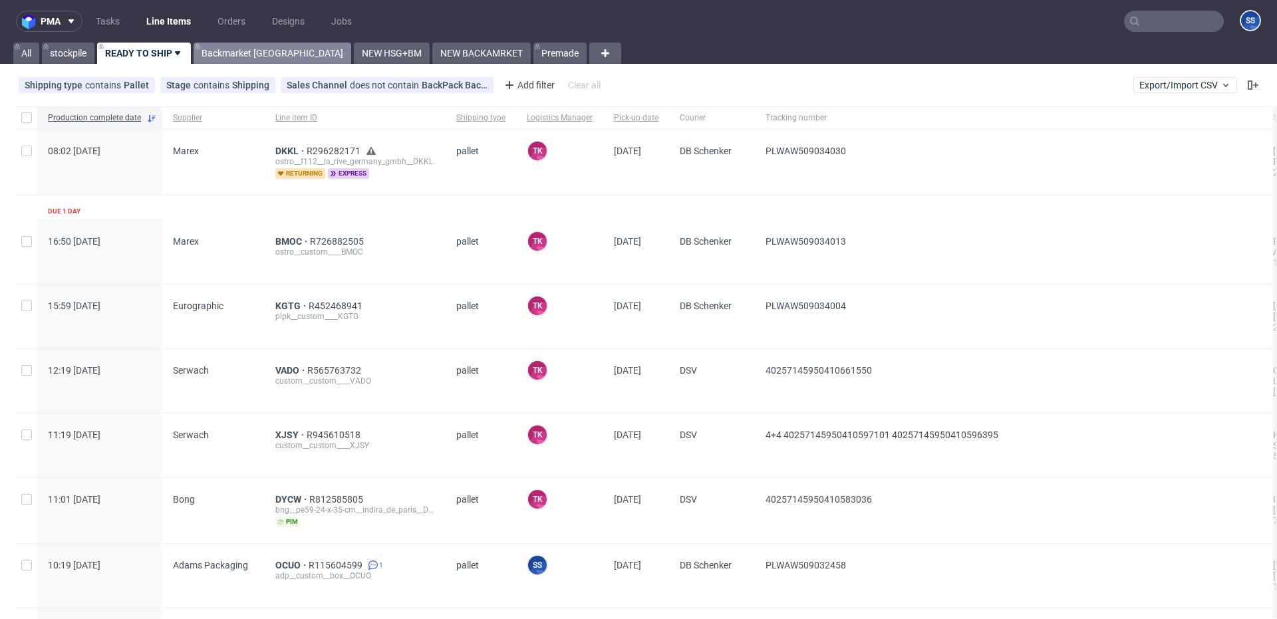
click at [212, 55] on link "Backmarket [GEOGRAPHIC_DATA]" at bounding box center [273, 53] width 158 height 21
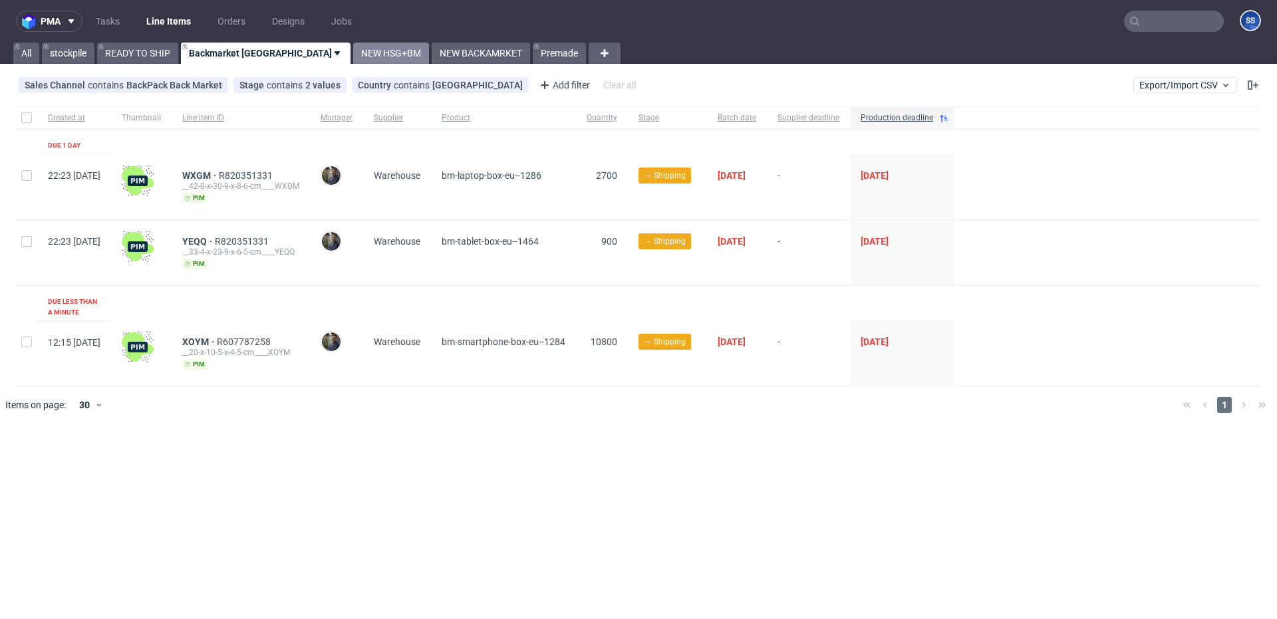
click at [353, 50] on link "NEW HSG+BM" at bounding box center [391, 53] width 76 height 21
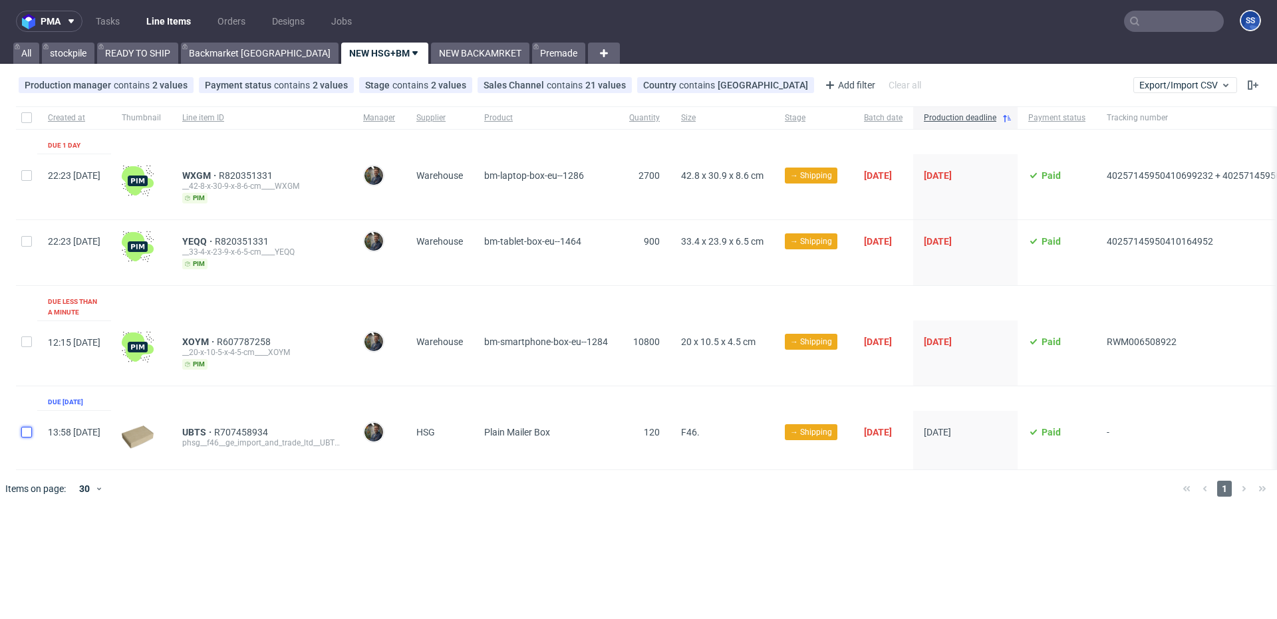
click at [31, 427] on input "checkbox" at bounding box center [26, 432] width 11 height 11
checkbox input "true"
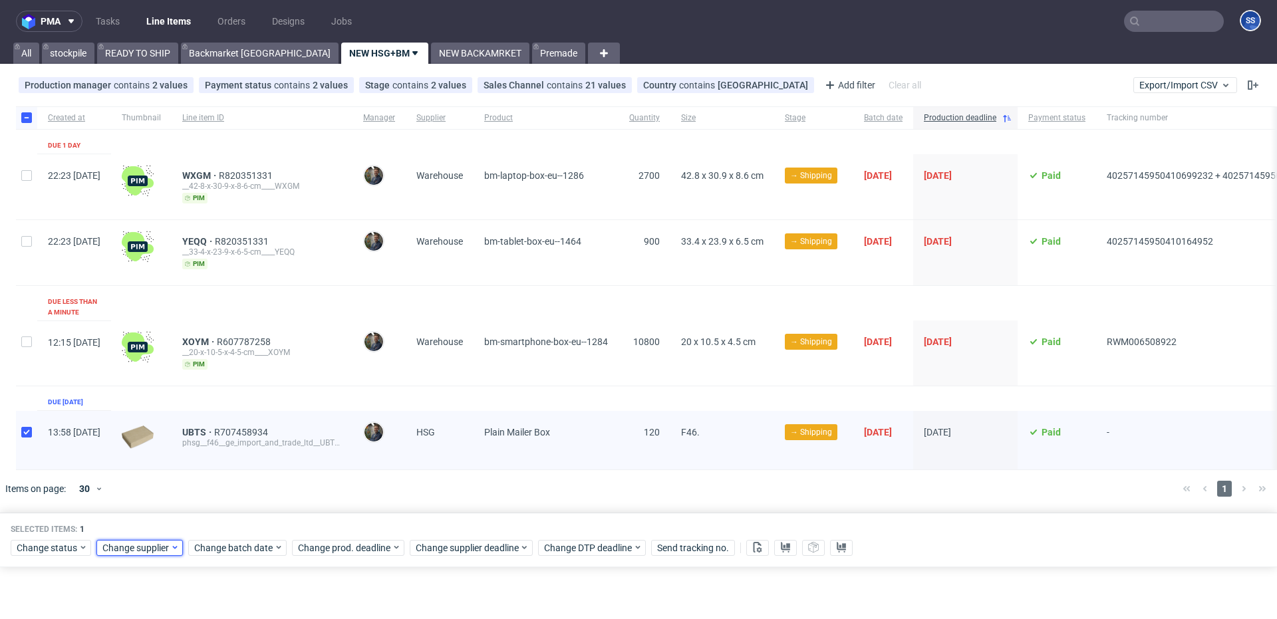
click at [128, 542] on span "Change supplier" at bounding box center [136, 548] width 68 height 13
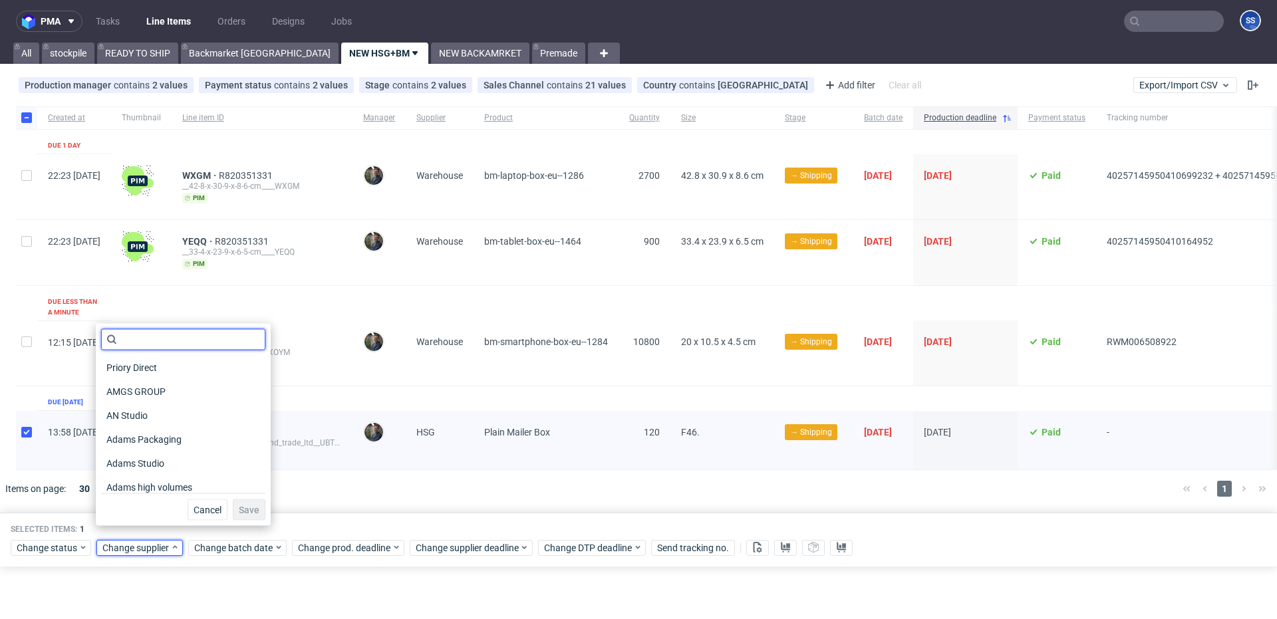
click at [147, 341] on input "text" at bounding box center [183, 339] width 164 height 21
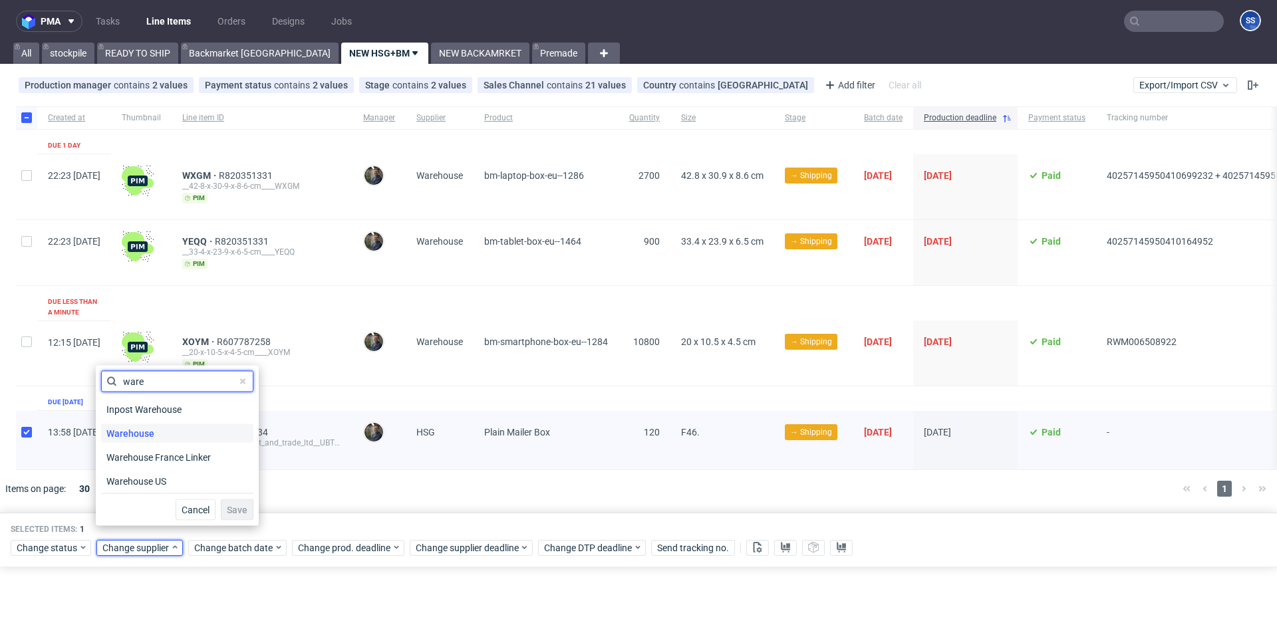
type input "ware"
click at [152, 432] on span "Warehouse" at bounding box center [130, 433] width 59 height 19
click at [232, 516] on button "Save" at bounding box center [237, 510] width 33 height 21
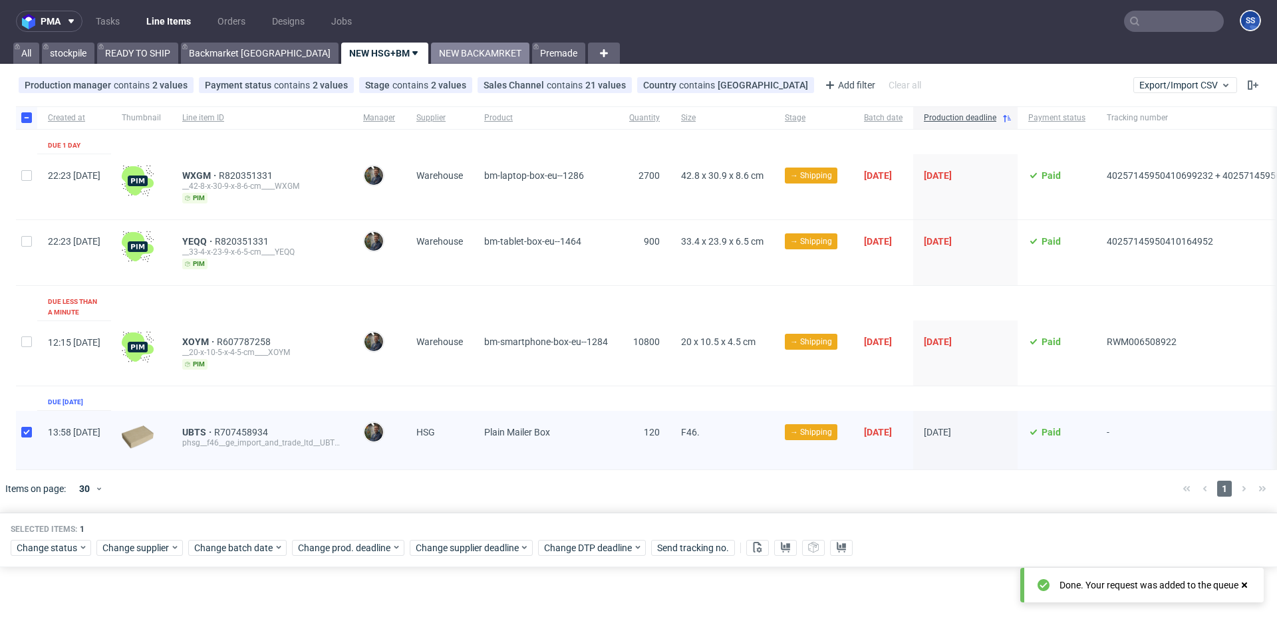
click at [431, 55] on link "NEW BACKAMRKET" at bounding box center [480, 53] width 98 height 21
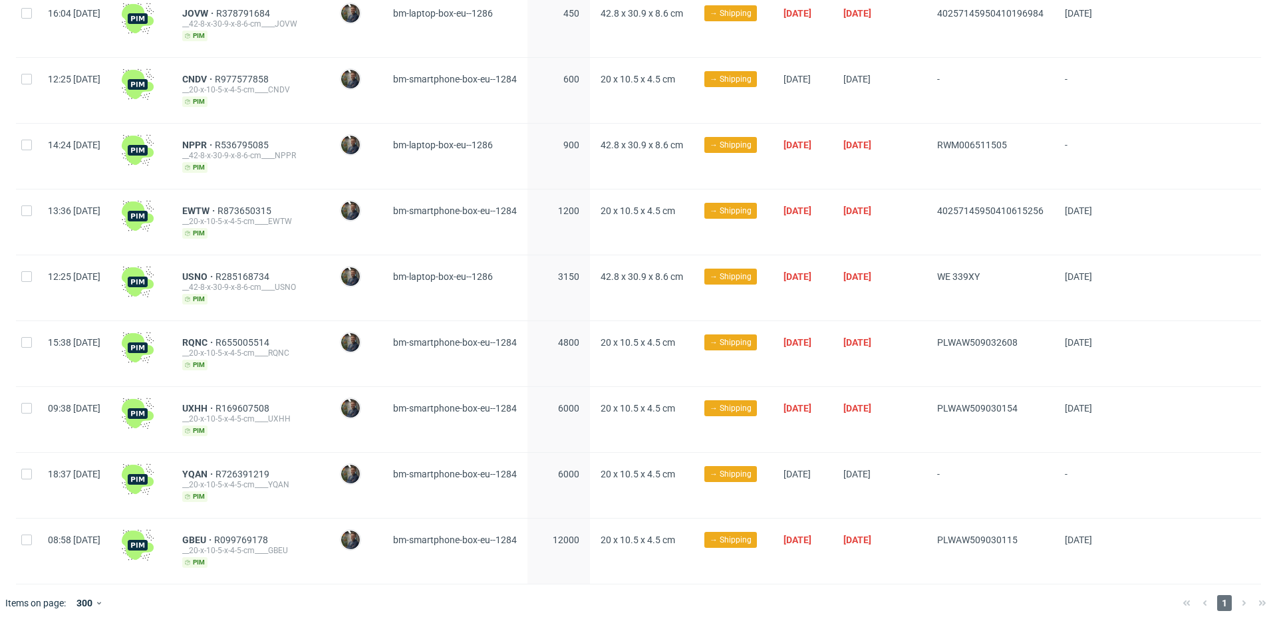
scroll to position [798, 0]
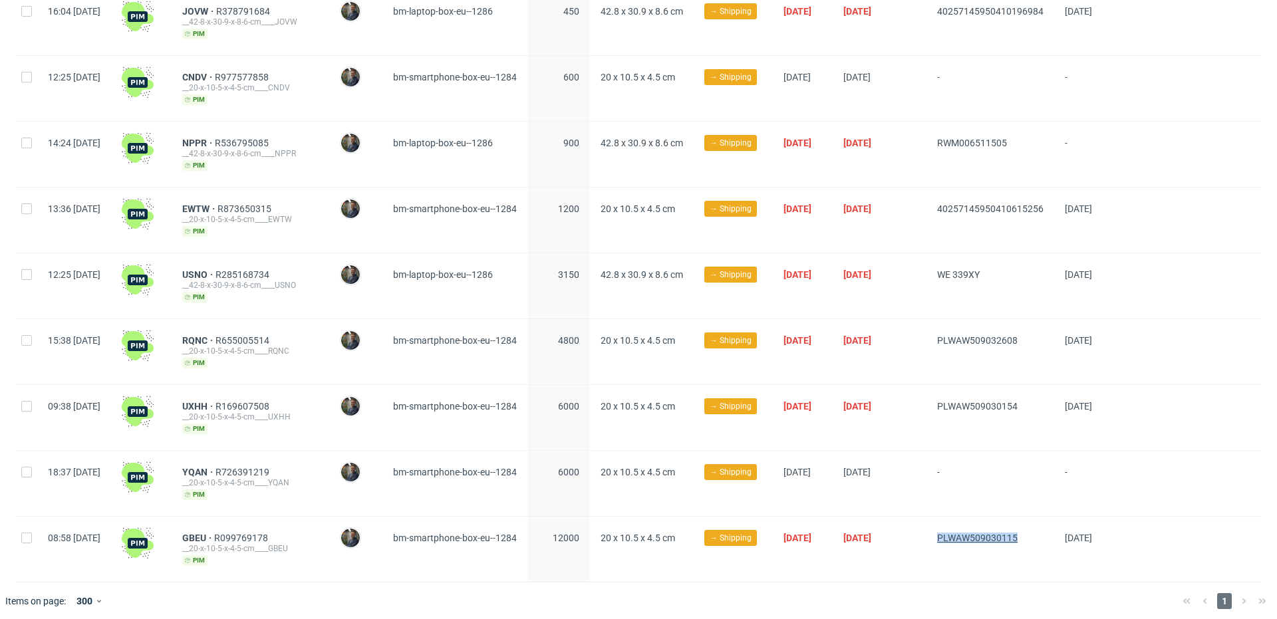
drag, startPoint x: 1027, startPoint y: 534, endPoint x: 965, endPoint y: 532, distance: 61.9
click at [965, 533] on span "PLWAW509030115" at bounding box center [990, 549] width 106 height 33
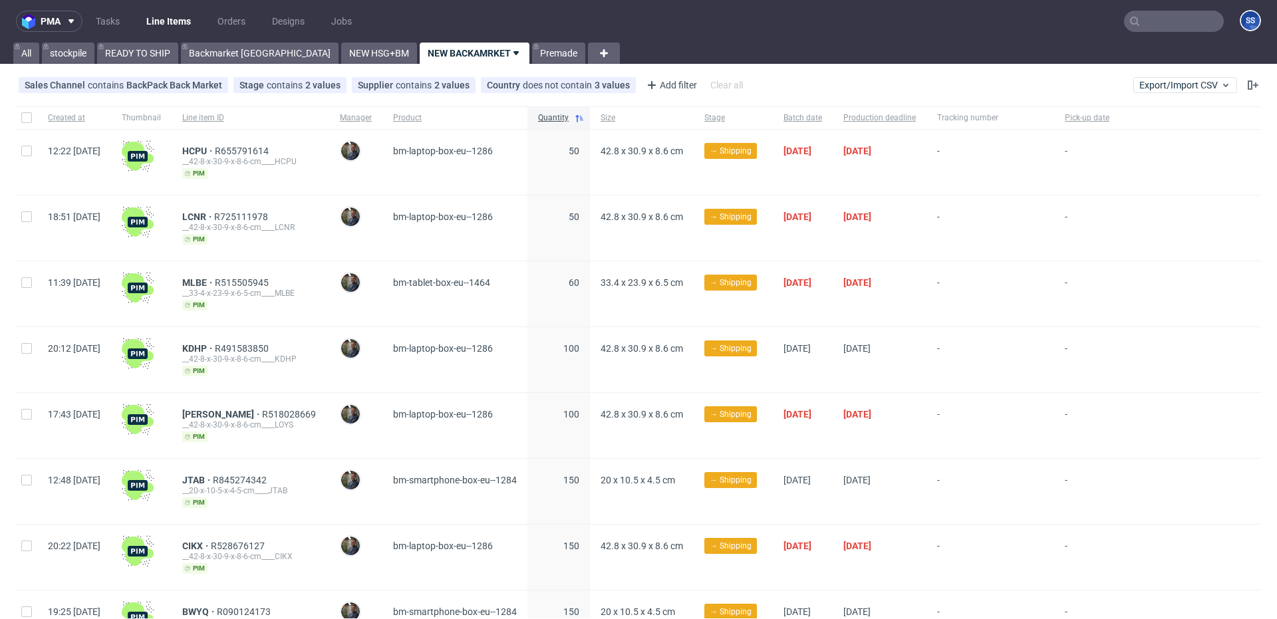
click at [1160, 22] on input "text" at bounding box center [1174, 21] width 100 height 21
paste input "OSPR"
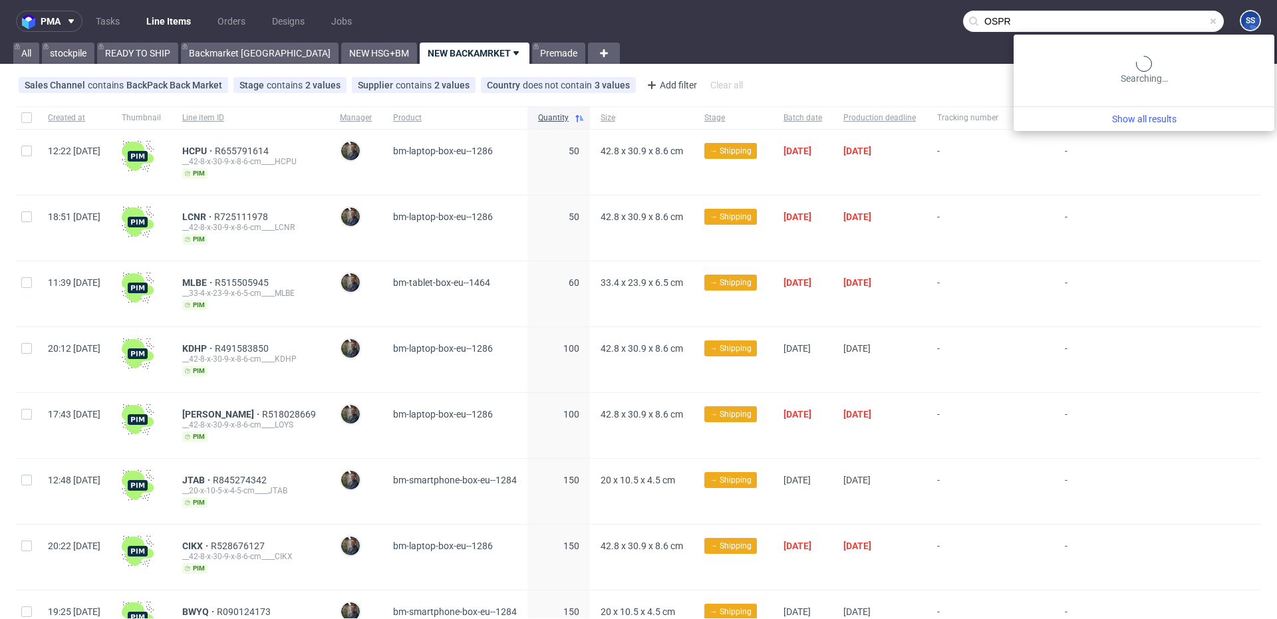
type input "OSPR"
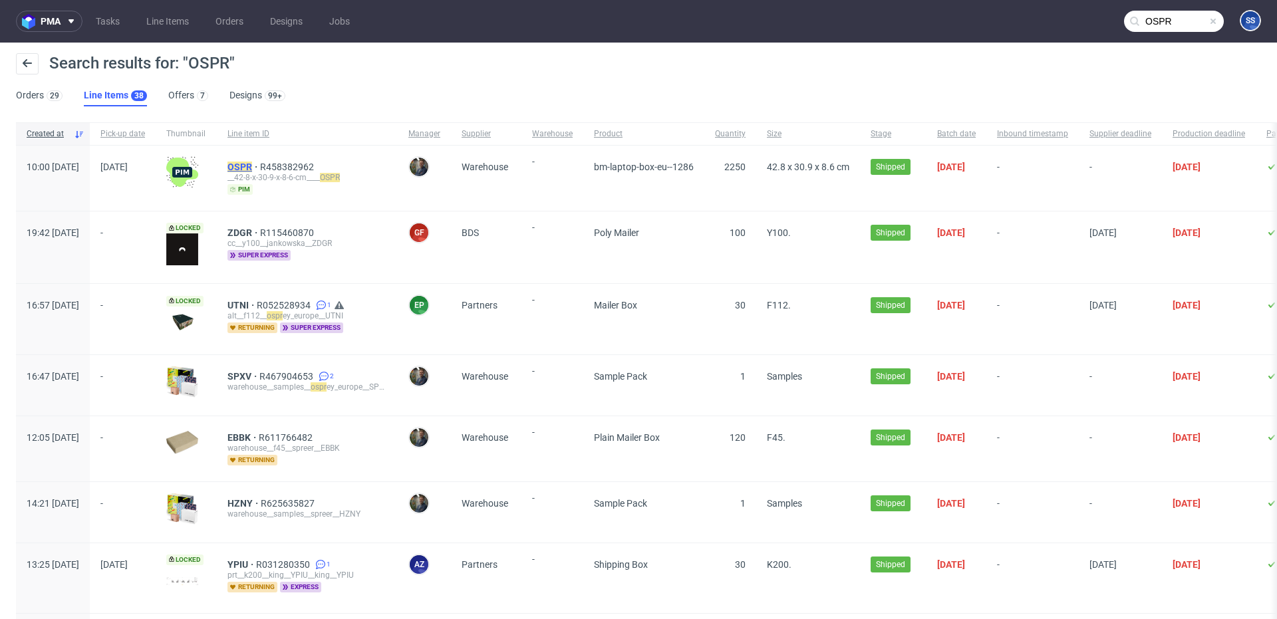
click at [252, 166] on mark "OSPR" at bounding box center [240, 167] width 25 height 11
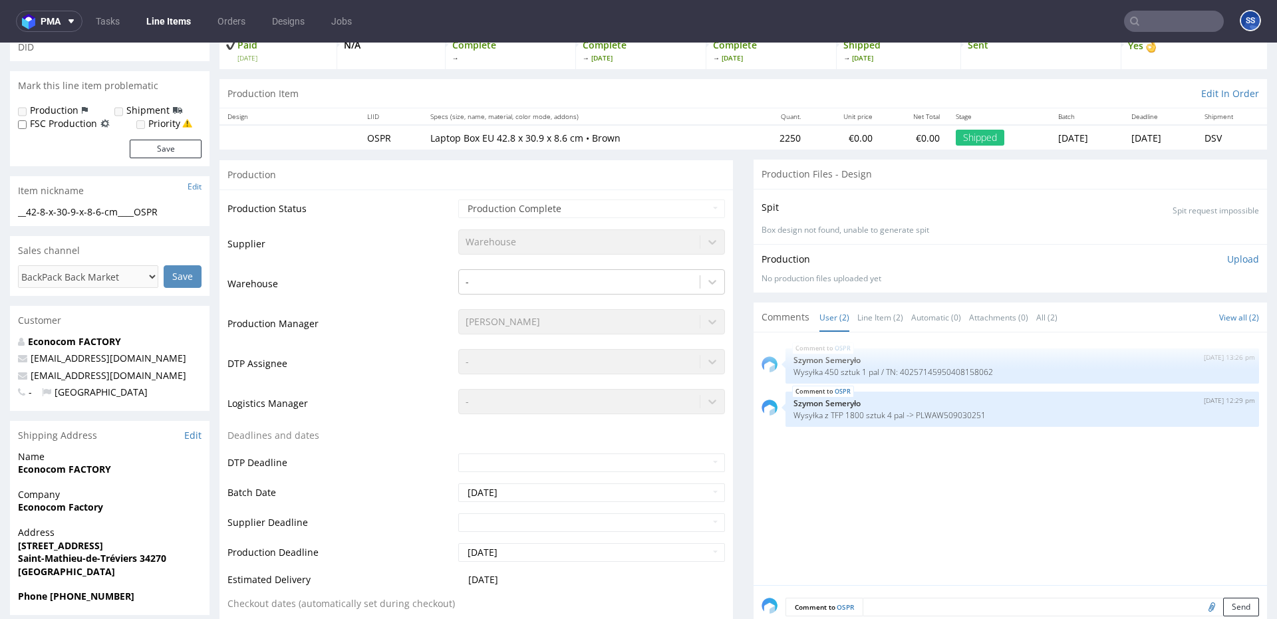
scroll to position [98, 0]
click at [952, 413] on p "Wysyłka z TFP 1800 sztuk 4 pal -> PLWAW509030251" at bounding box center [1023, 413] width 458 height 10
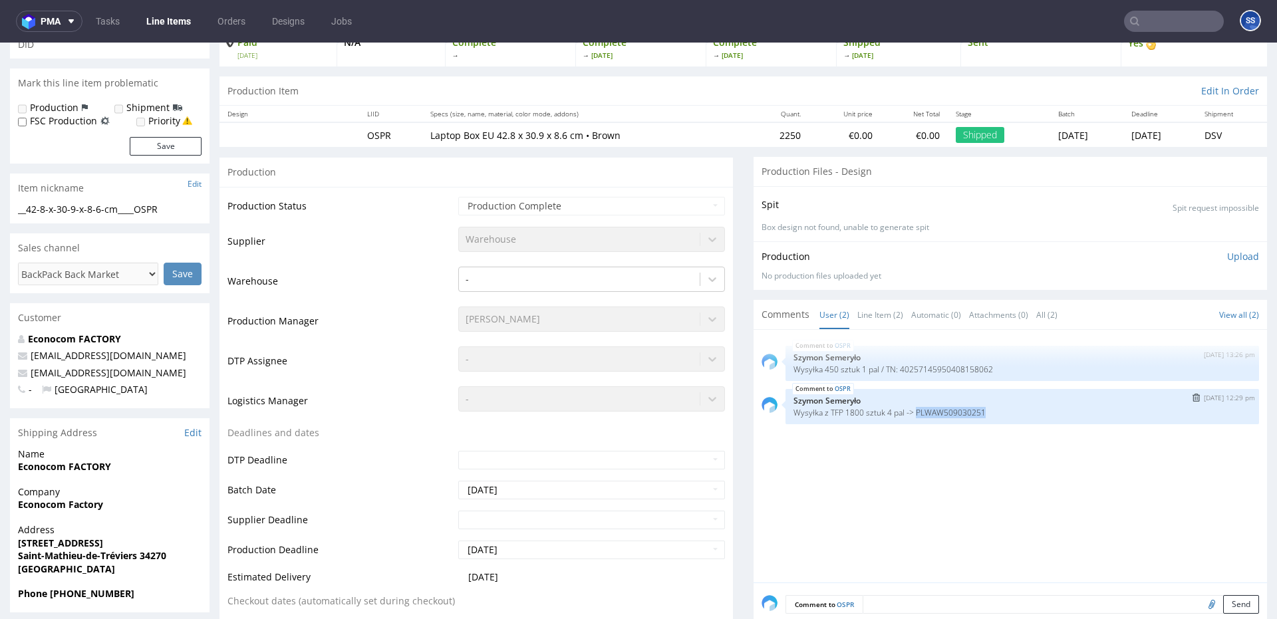
click at [952, 413] on p "Wysyłka z TFP 1800 sztuk 4 pal -> PLWAW509030251" at bounding box center [1023, 413] width 458 height 10
copy p "PLWAW509030251"
click at [1126, 30] on input "text" at bounding box center [1174, 21] width 100 height 21
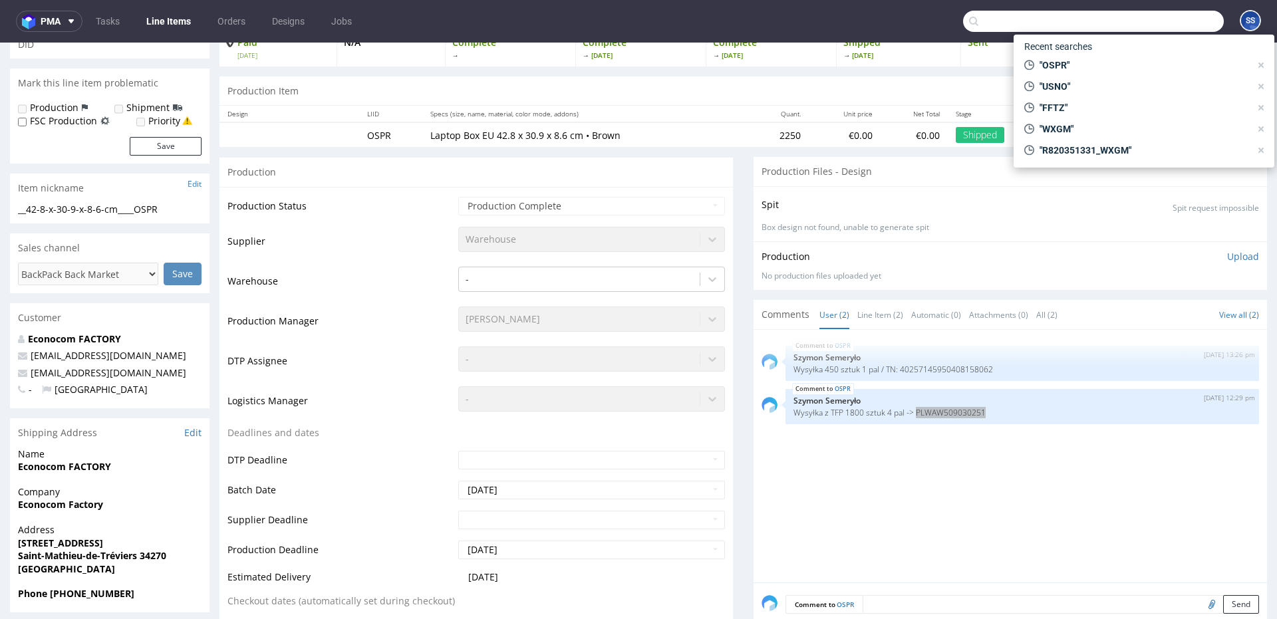
paste input "IATL"
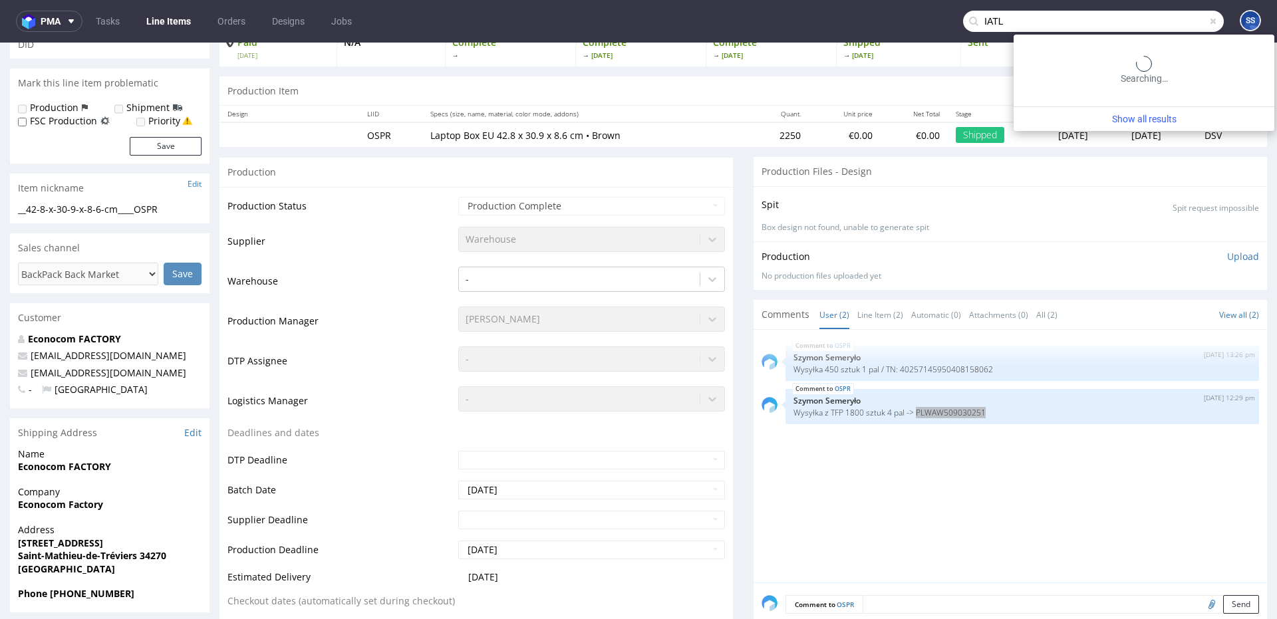
type input "IATL"
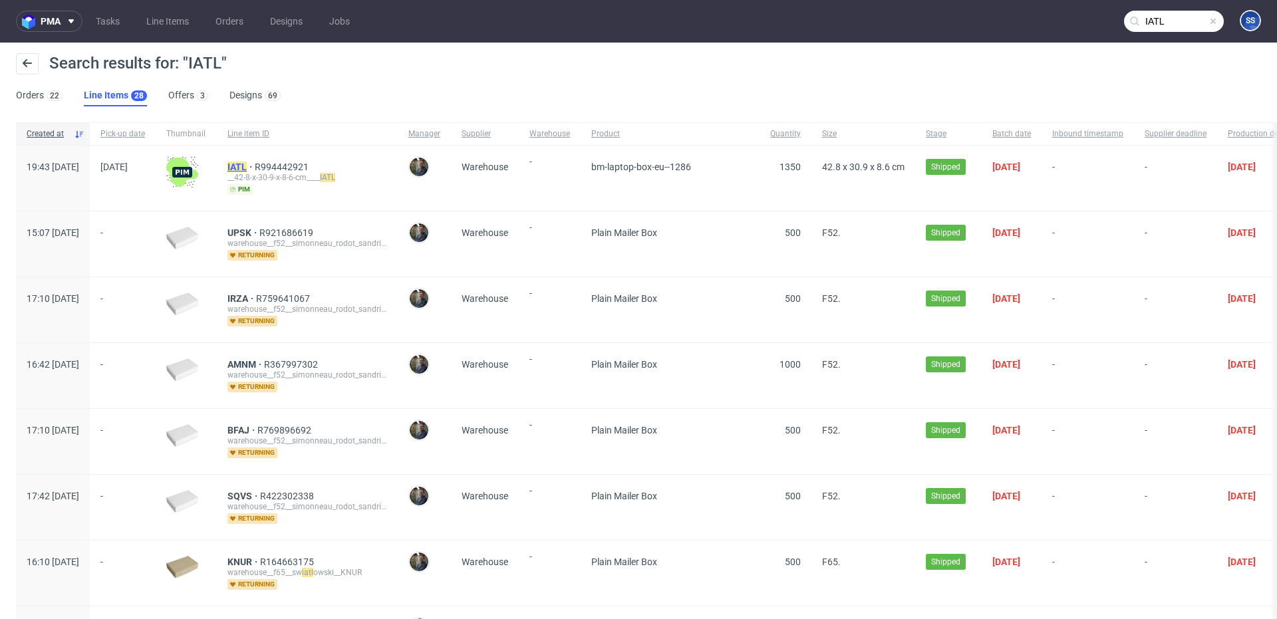
click at [247, 166] on mark "IATL" at bounding box center [237, 167] width 19 height 11
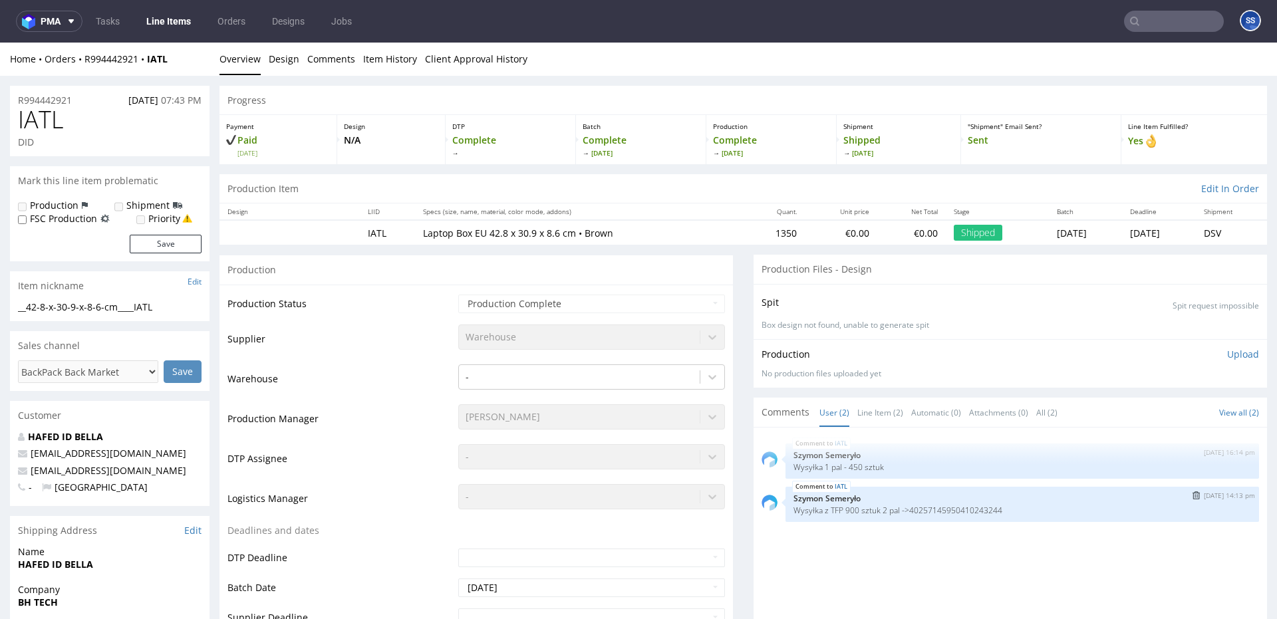
click at [943, 508] on p "Wysyłka z TFP 900 sztuk 2 pal ->40257145950410243244" at bounding box center [1023, 511] width 458 height 10
copy p "40257145950410243244"
click at [181, 21] on link "Line Items" at bounding box center [168, 21] width 61 height 21
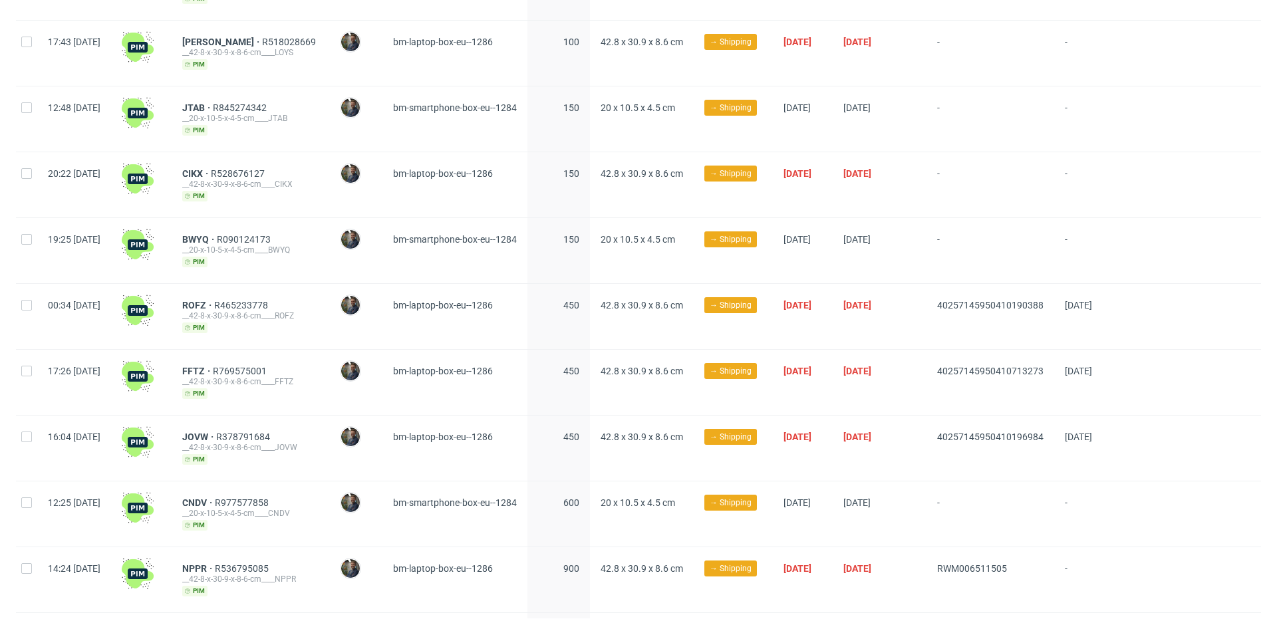
scroll to position [383, 0]
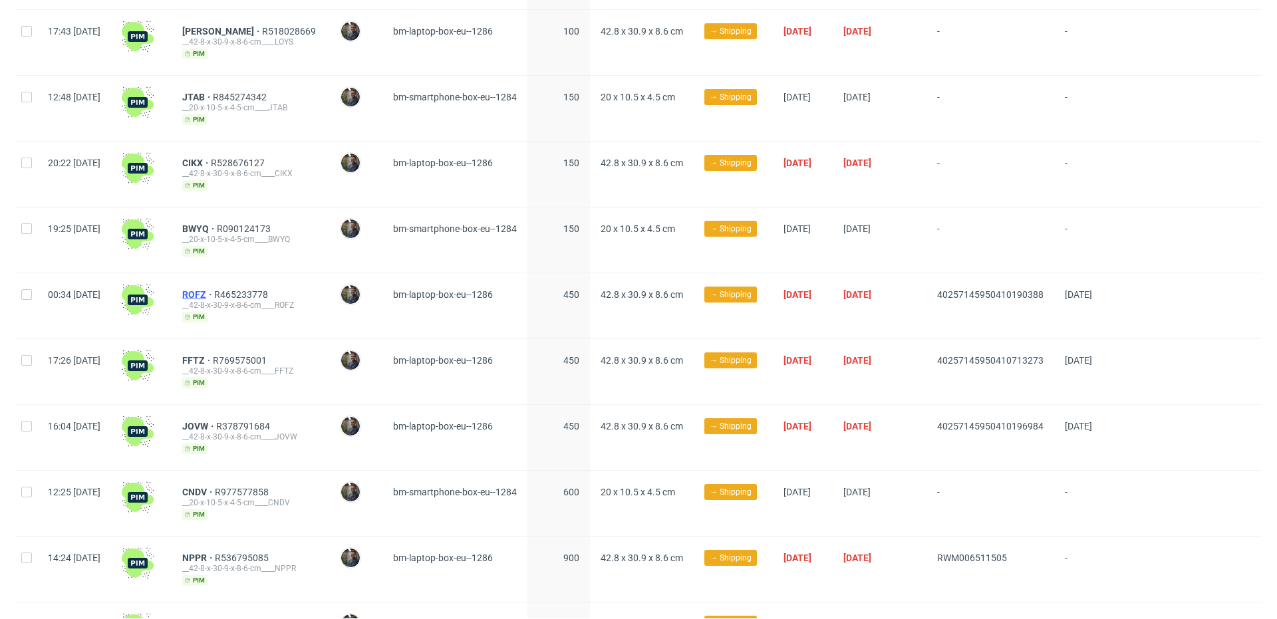
click at [214, 292] on span "ROFZ" at bounding box center [198, 294] width 32 height 11
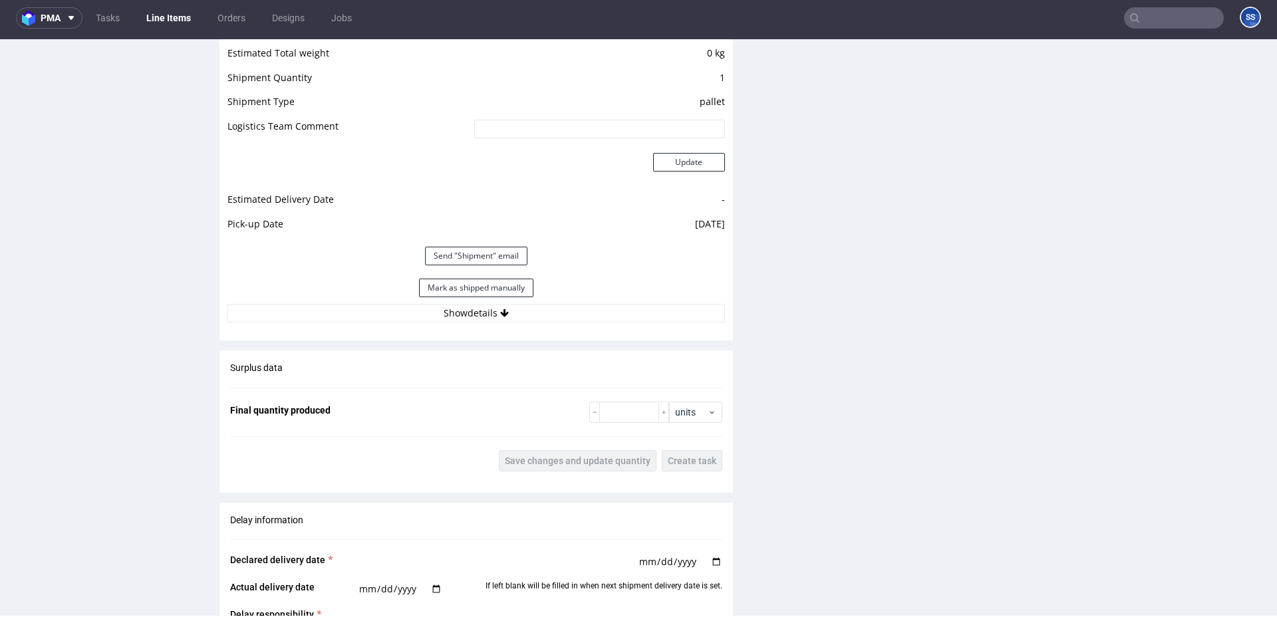
scroll to position [1132, 0]
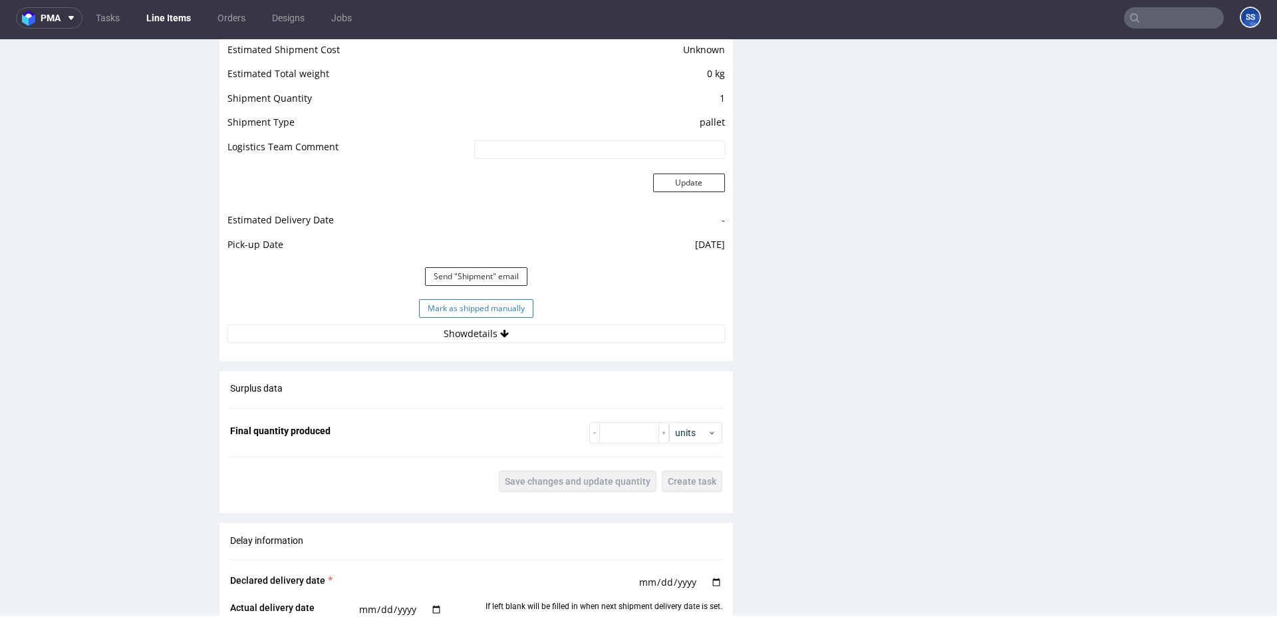
click at [436, 304] on button "Mark as shipped manually" at bounding box center [476, 308] width 114 height 19
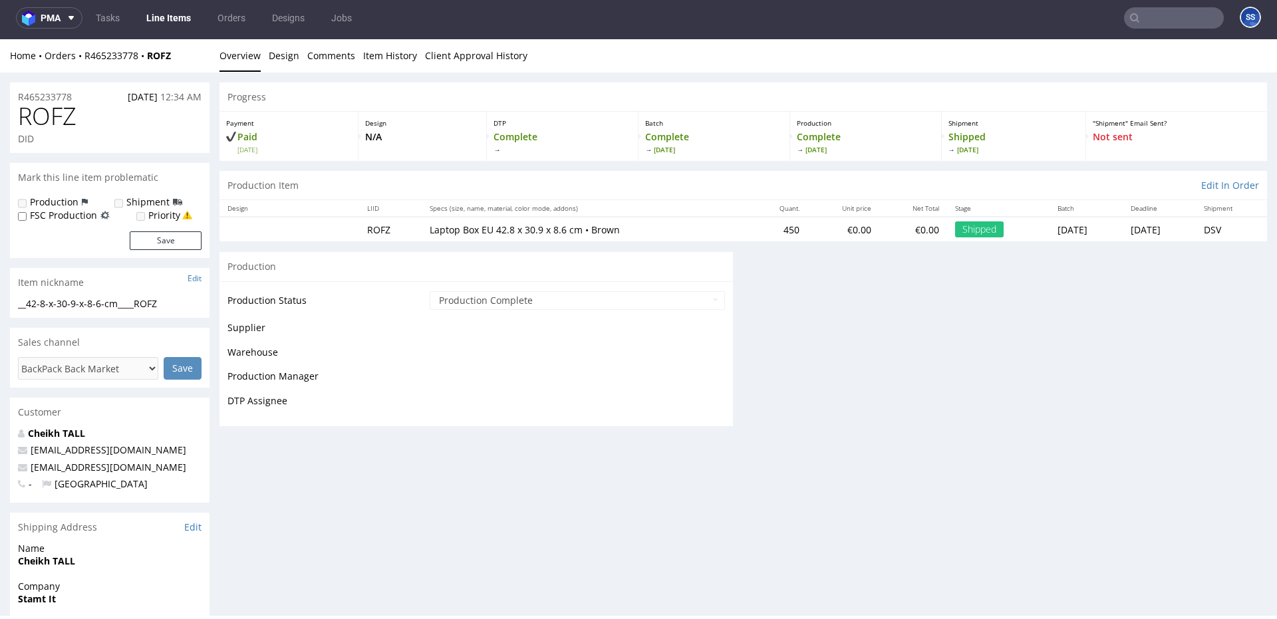
click at [173, 15] on link "Line Items" at bounding box center [168, 17] width 61 height 21
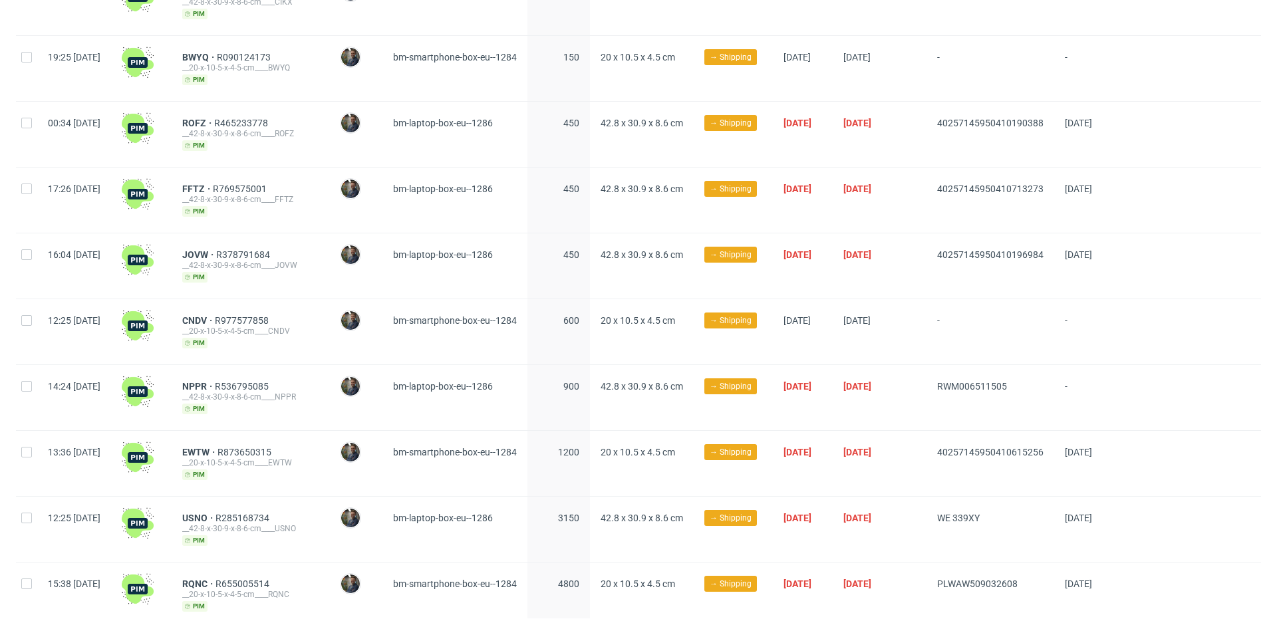
scroll to position [563, 0]
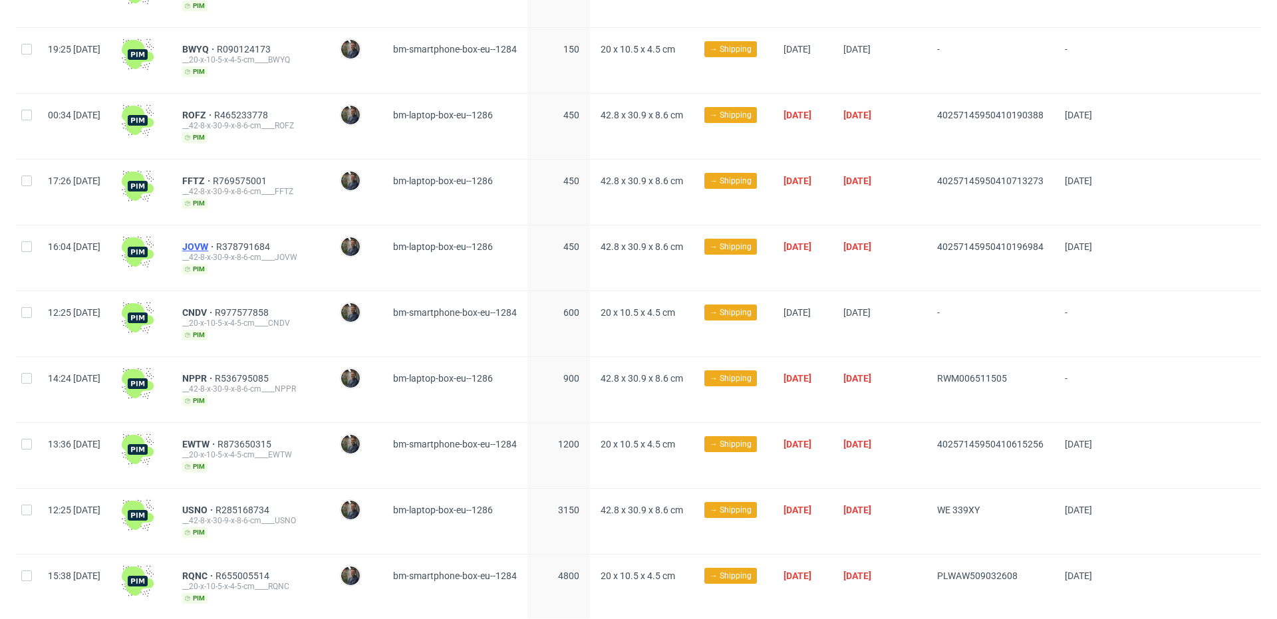
click at [216, 243] on span "JOVW" at bounding box center [199, 246] width 34 height 11
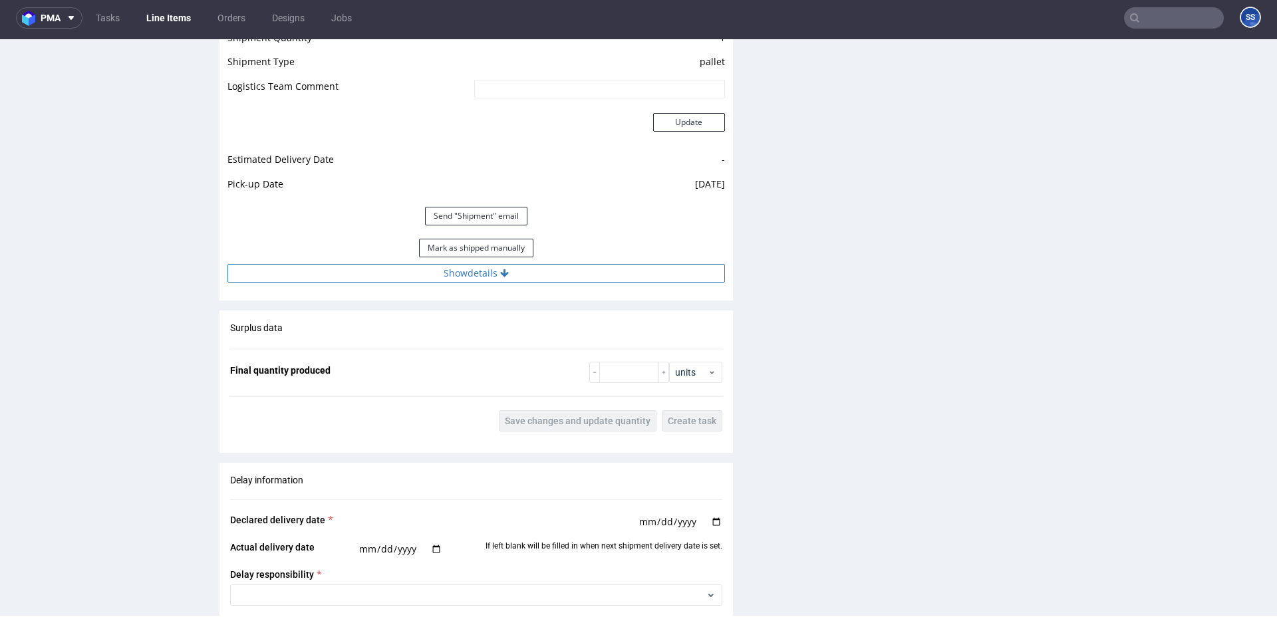
scroll to position [1189, 0]
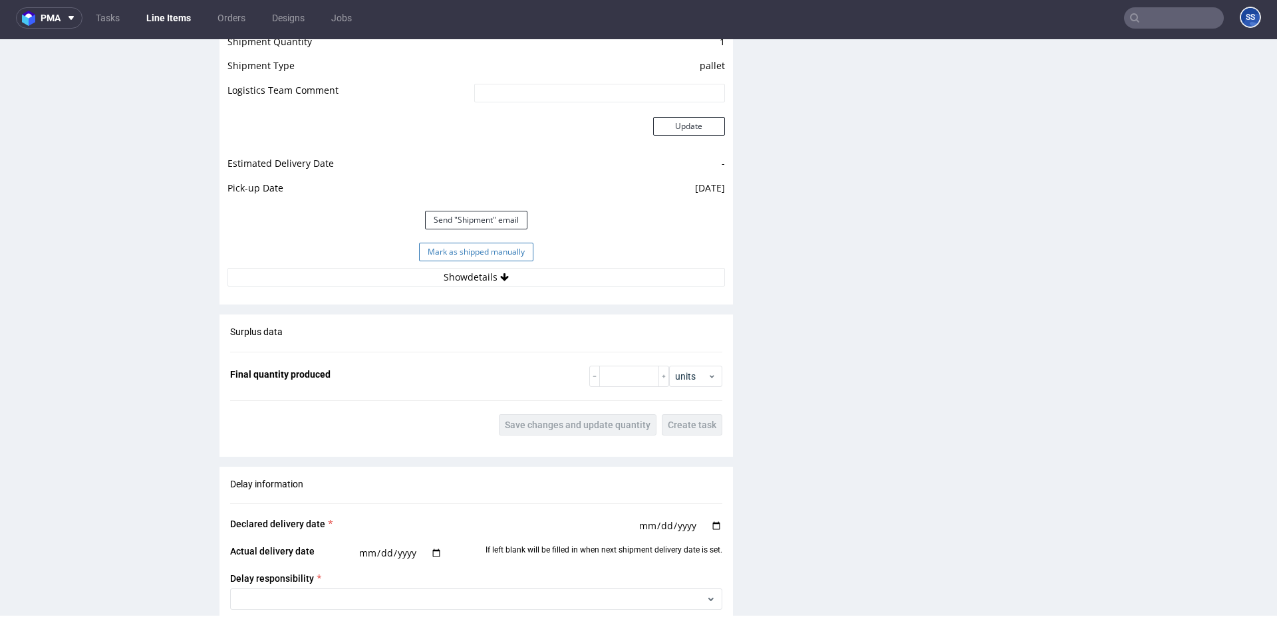
click at [476, 255] on button "Mark as shipped manually" at bounding box center [476, 252] width 114 height 19
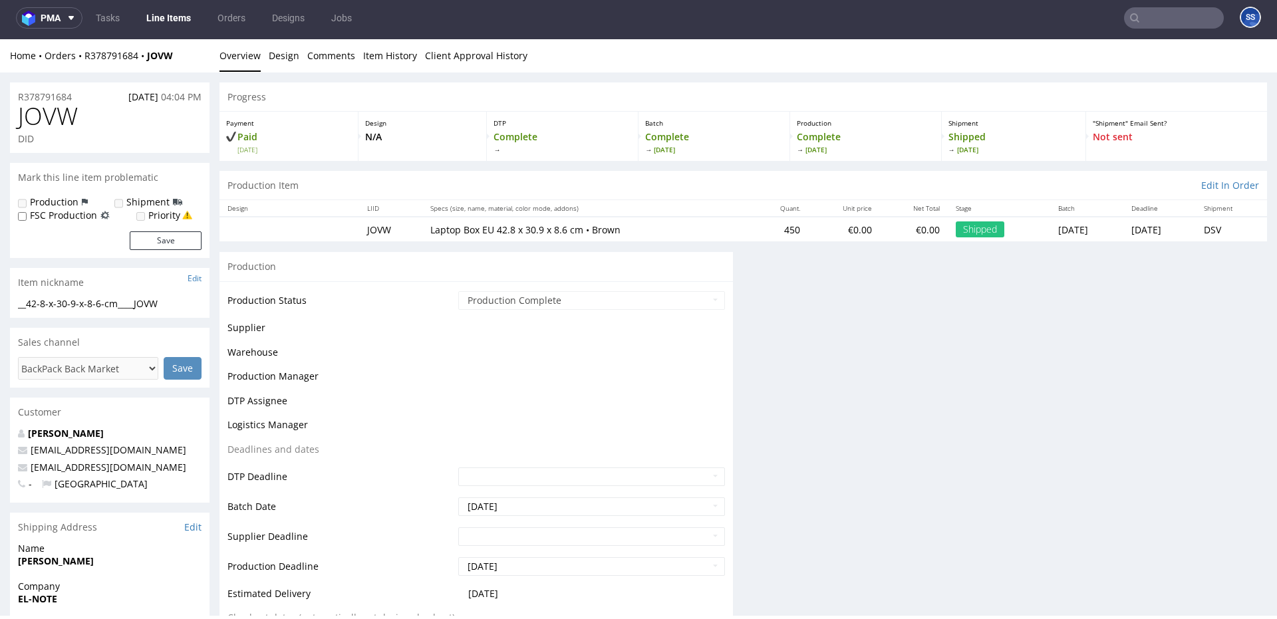
click at [169, 19] on link "Line Items" at bounding box center [168, 17] width 61 height 21
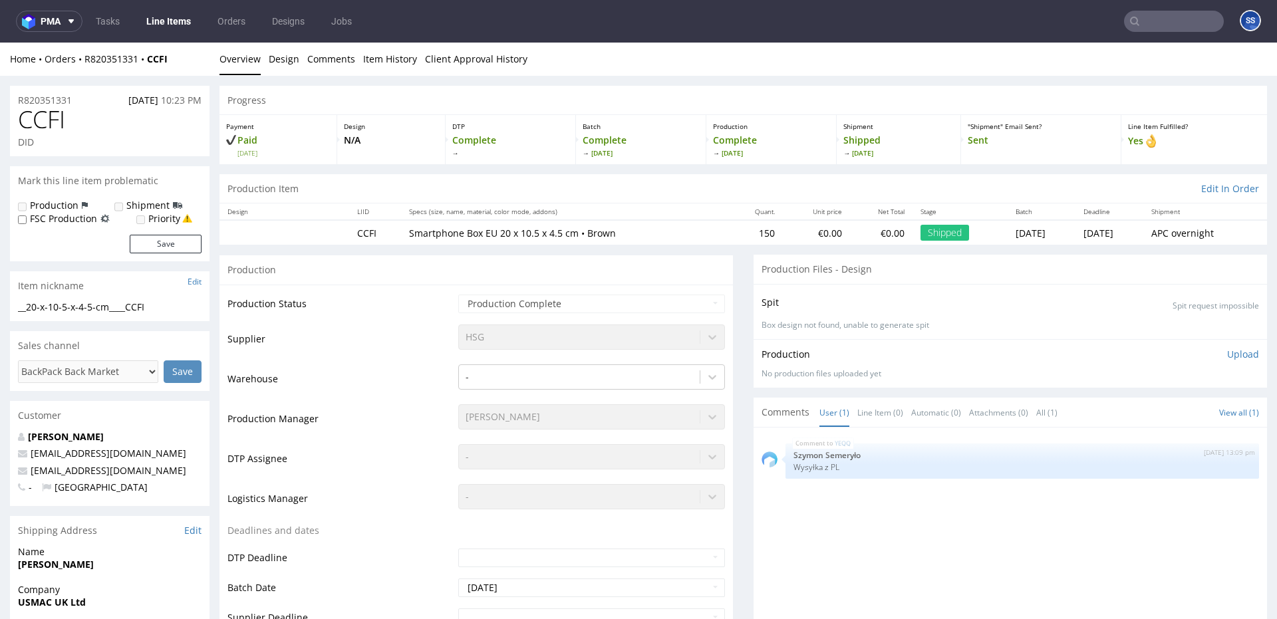
click at [182, 21] on link "Line Items" at bounding box center [168, 21] width 61 height 21
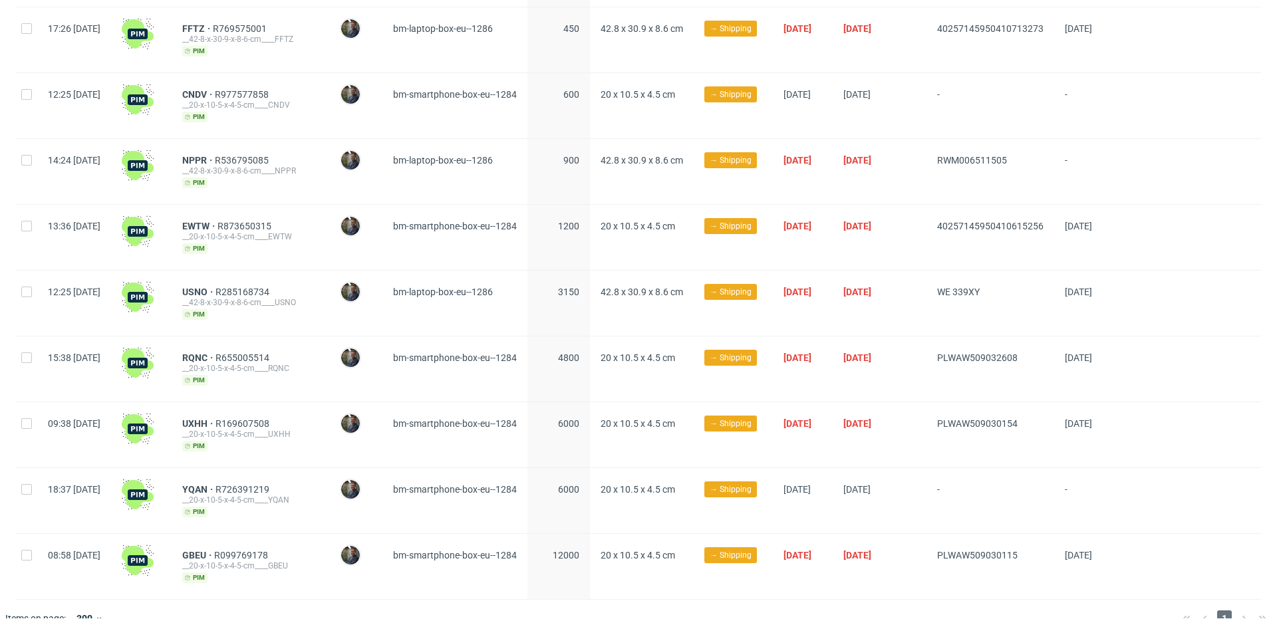
scroll to position [667, 0]
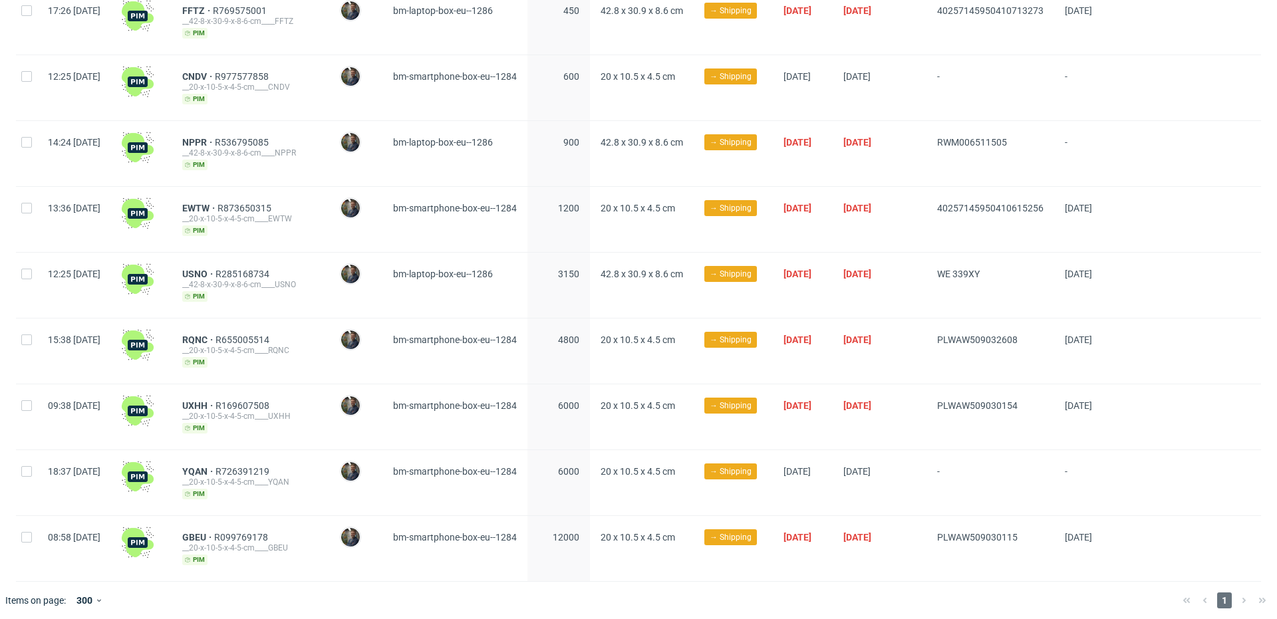
drag, startPoint x: 955, startPoint y: 405, endPoint x: 1050, endPoint y: 401, distance: 95.9
click at [1048, 404] on div "PLWAW509030154" at bounding box center [991, 417] width 128 height 65
drag, startPoint x: 1047, startPoint y: 400, endPoint x: 929, endPoint y: 402, distance: 118.4
click at [929, 402] on div "09:38 [DATE] UXHH R169607508 __20-x-10-5-x-4-5-cm____UXHH [PERSON_NAME] [PERSON…" at bounding box center [638, 418] width 1245 height 66
copy div "PLWAW509030154"
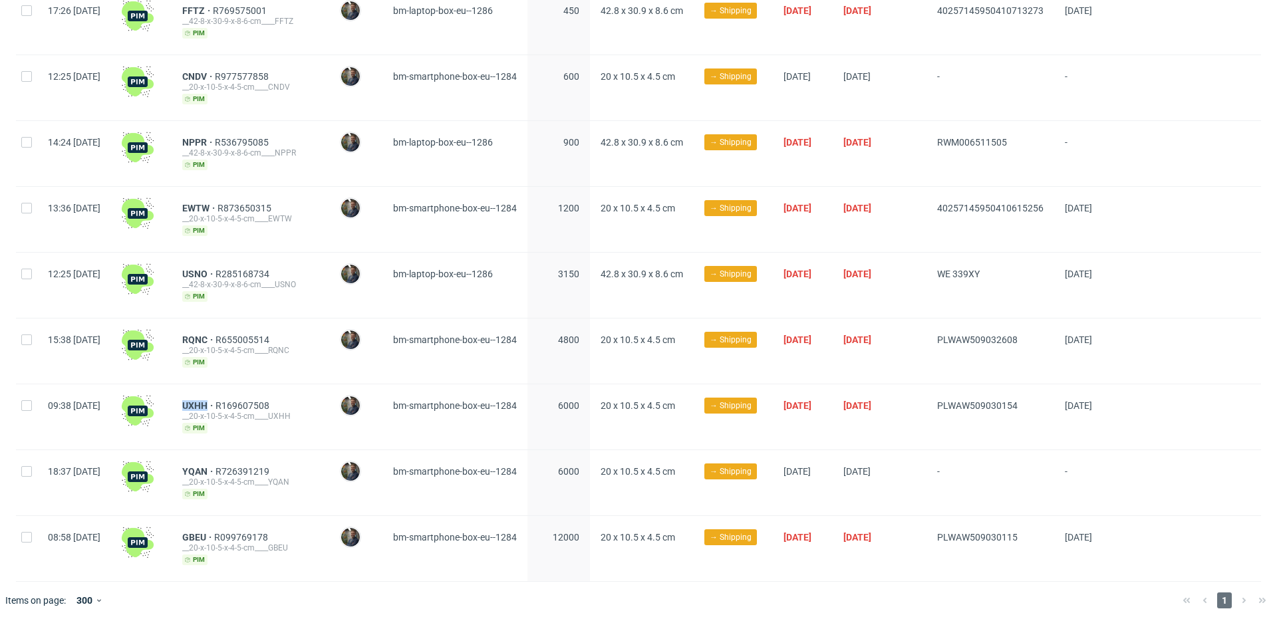
drag, startPoint x: 212, startPoint y: 399, endPoint x: 269, endPoint y: 393, distance: 57.5
click at [245, 397] on div "UXHH R169607508 __20-x-10-5-x-4-5-cm____UXHH pim" at bounding box center [251, 417] width 158 height 65
copy span "UXHH"
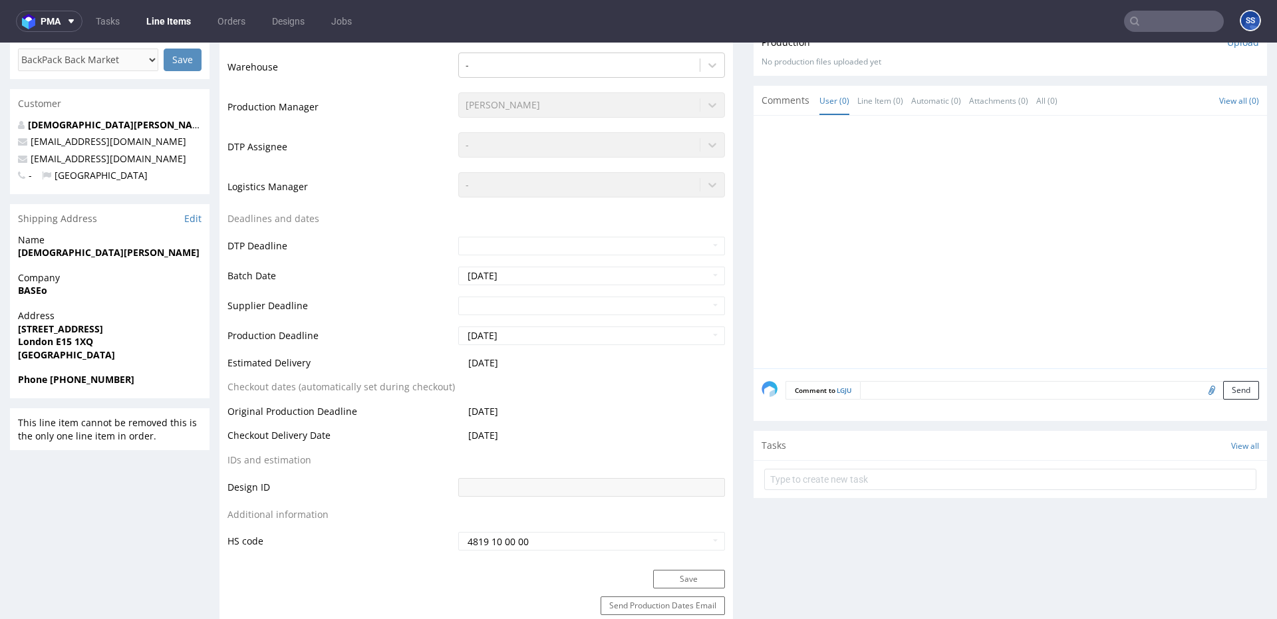
scroll to position [313, 0]
click at [1152, 20] on input "text" at bounding box center [1174, 21] width 100 height 21
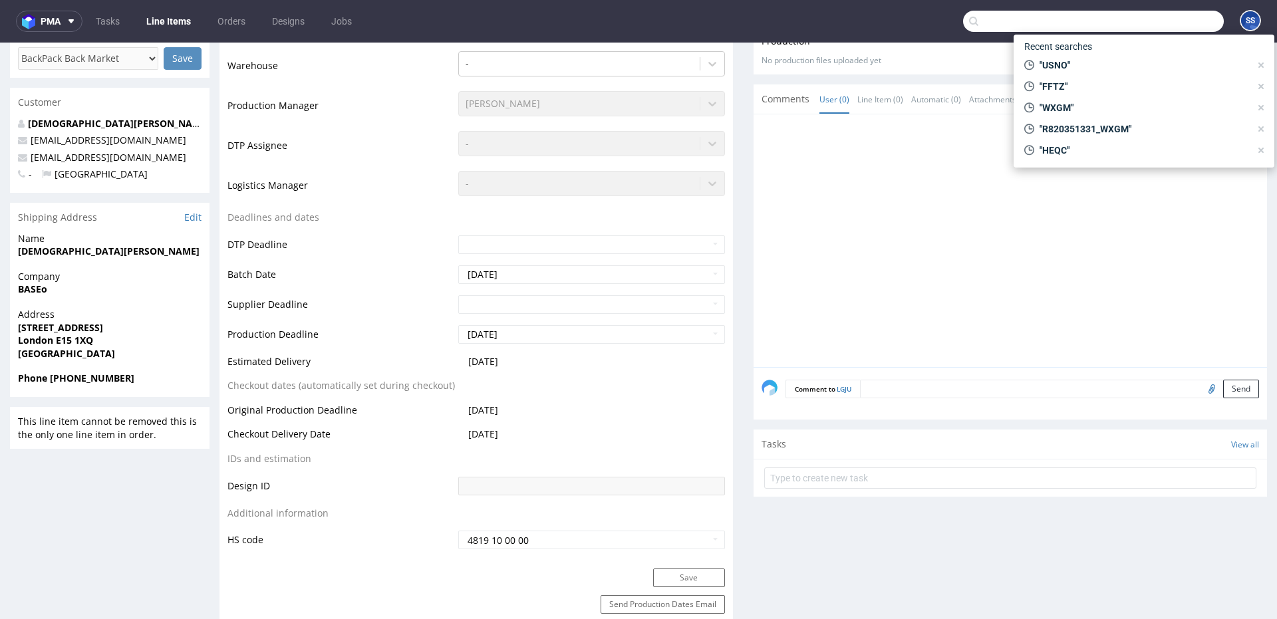
paste input "ISSY"
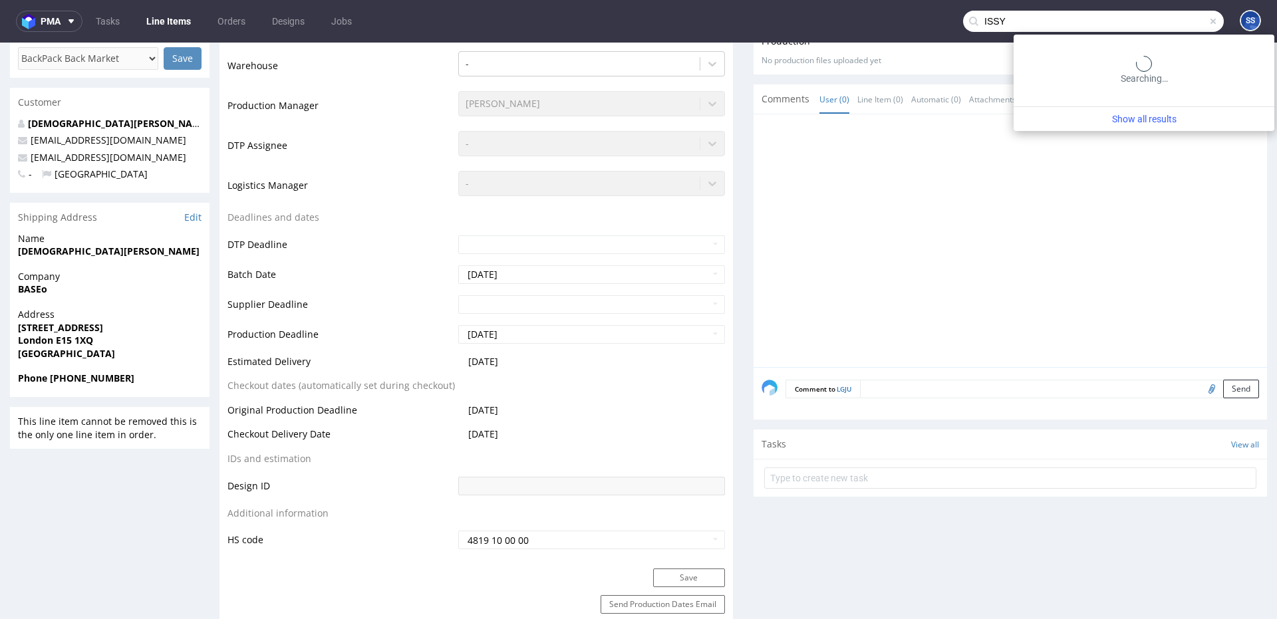
type input "ISSY"
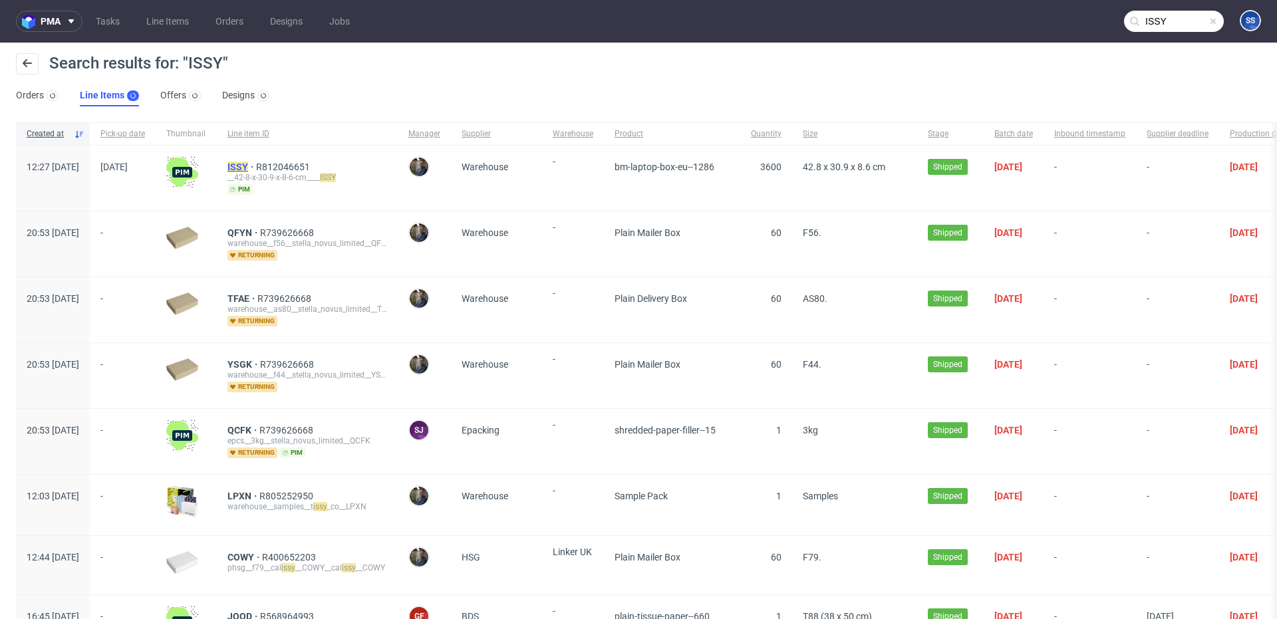
click at [248, 162] on mark "ISSY" at bounding box center [238, 167] width 21 height 11
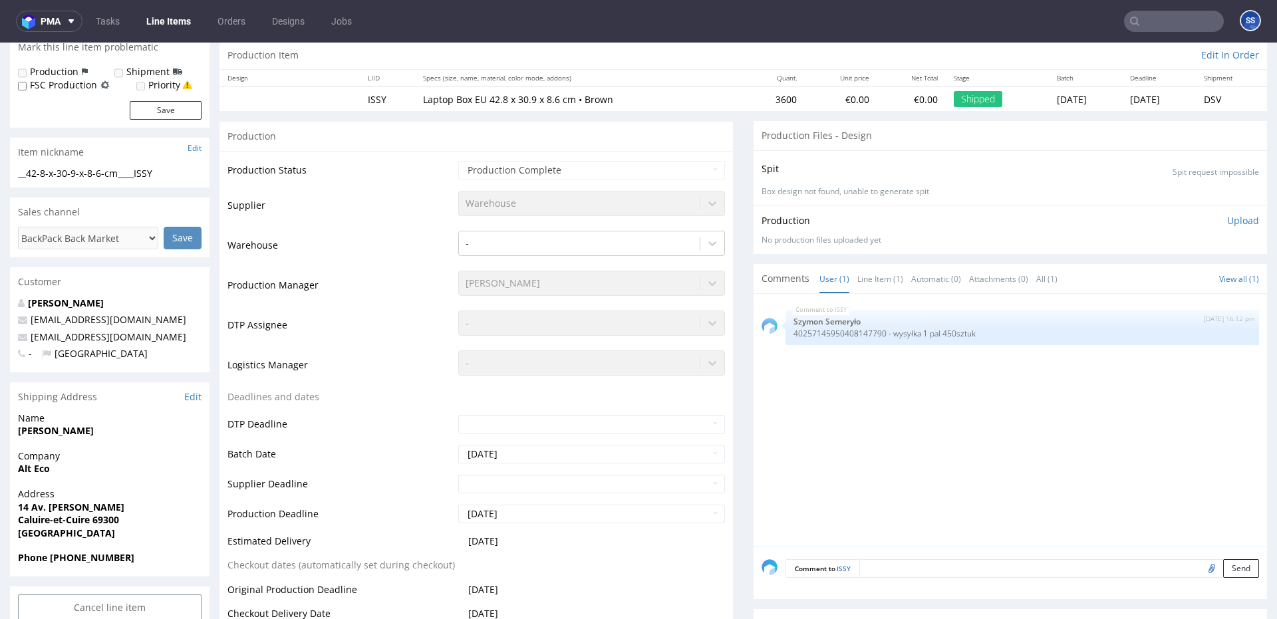
scroll to position [138, 0]
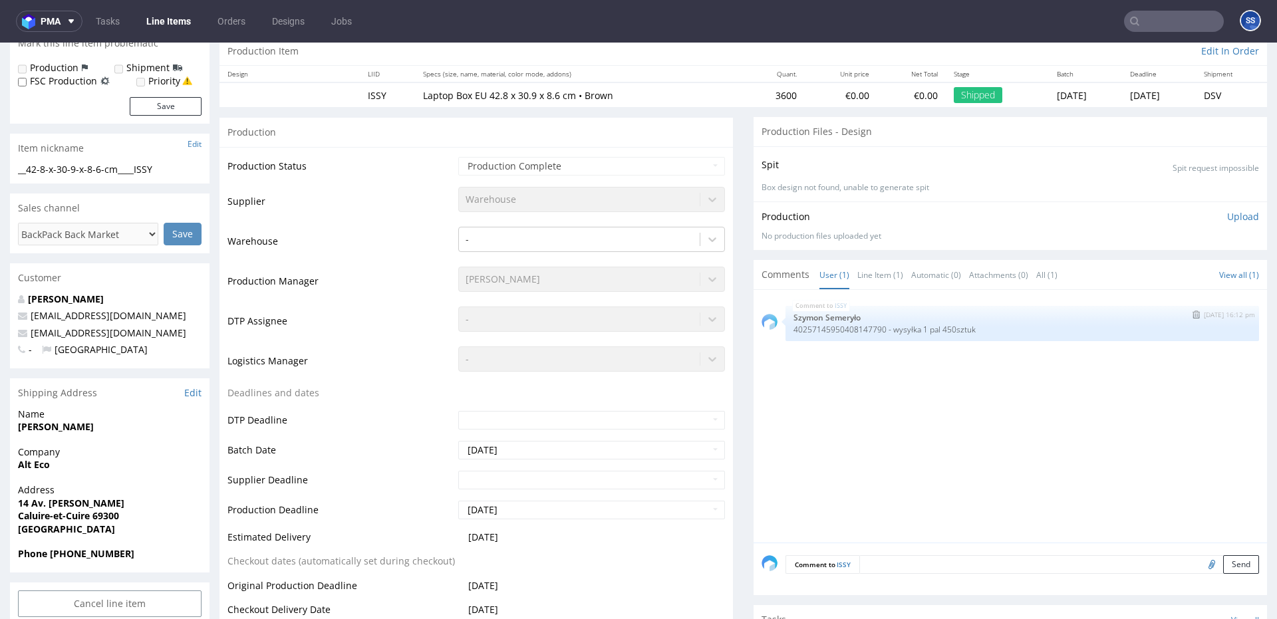
click at [864, 330] on p "40257145950408147790 - wysyłka 1 pal 450sztuk" at bounding box center [1023, 330] width 458 height 10
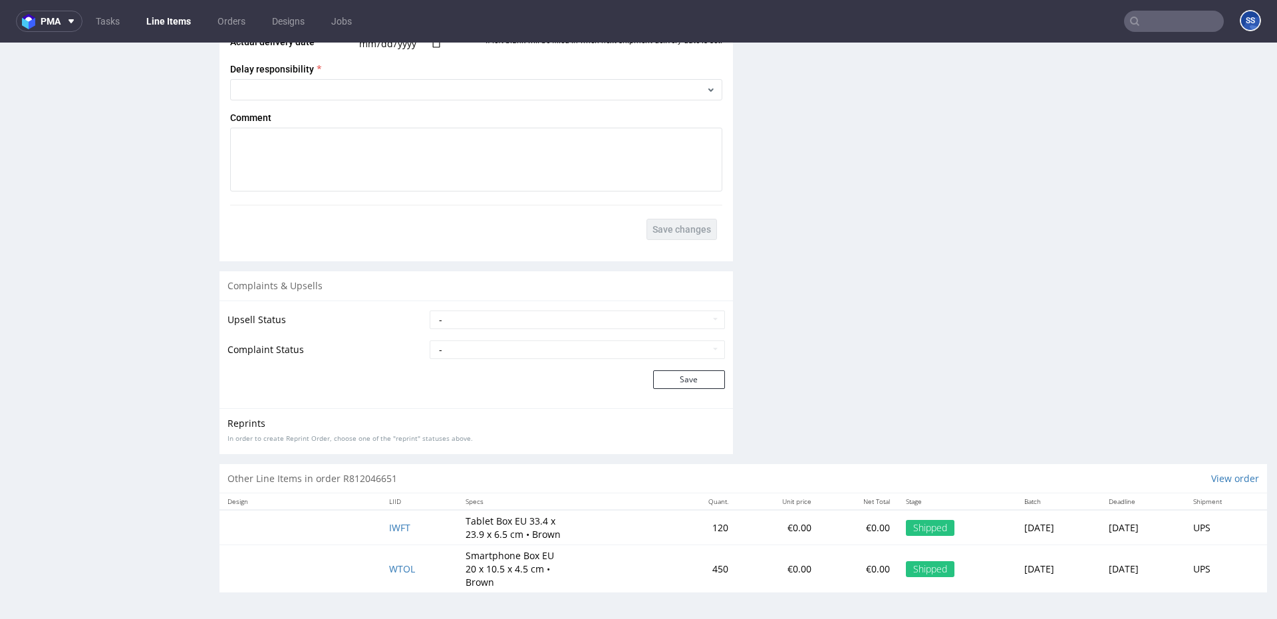
scroll to position [3, 0]
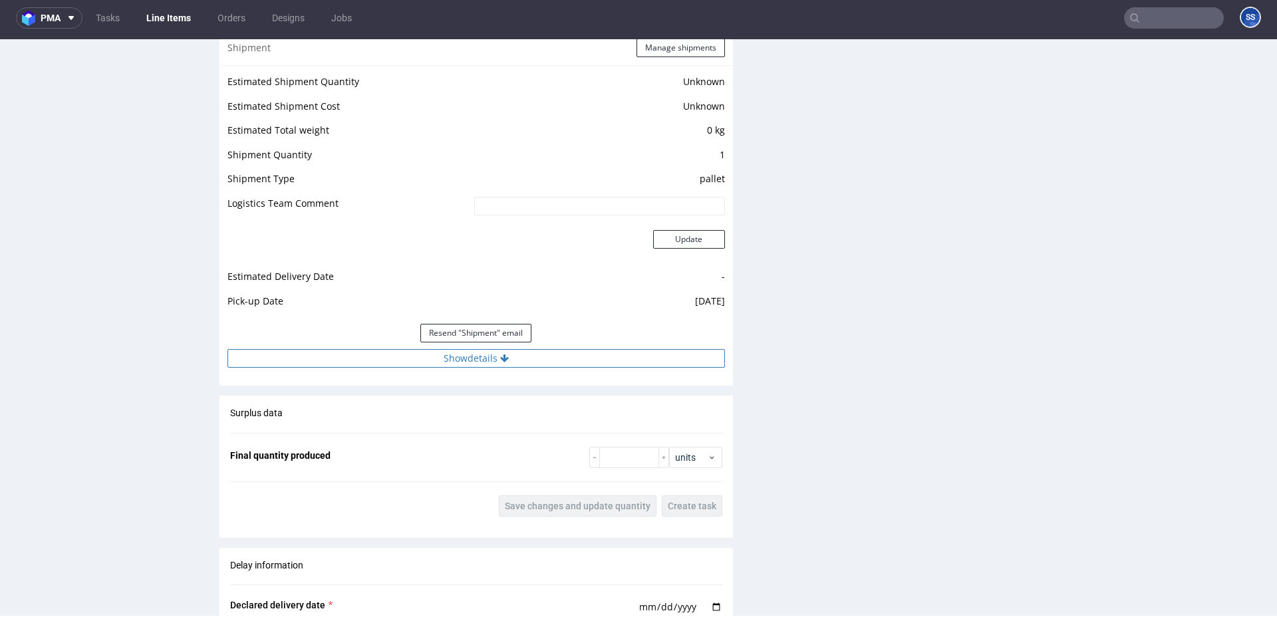
click at [569, 360] on button "Show details" at bounding box center [477, 358] width 498 height 19
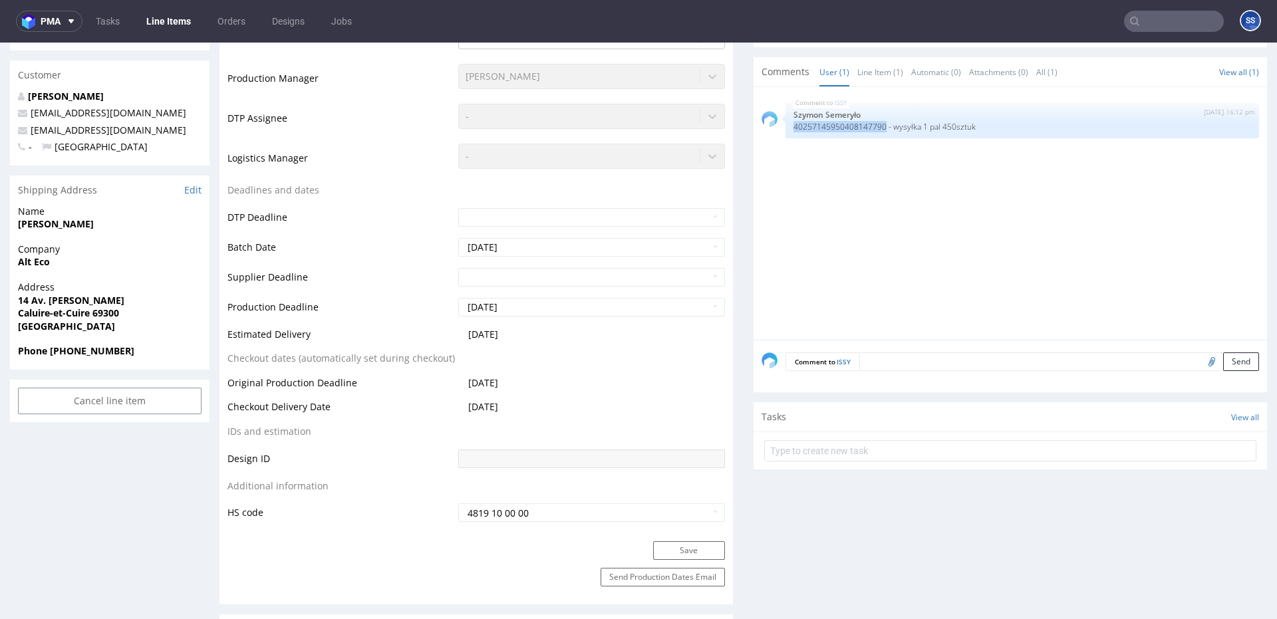
scroll to position [351, 0]
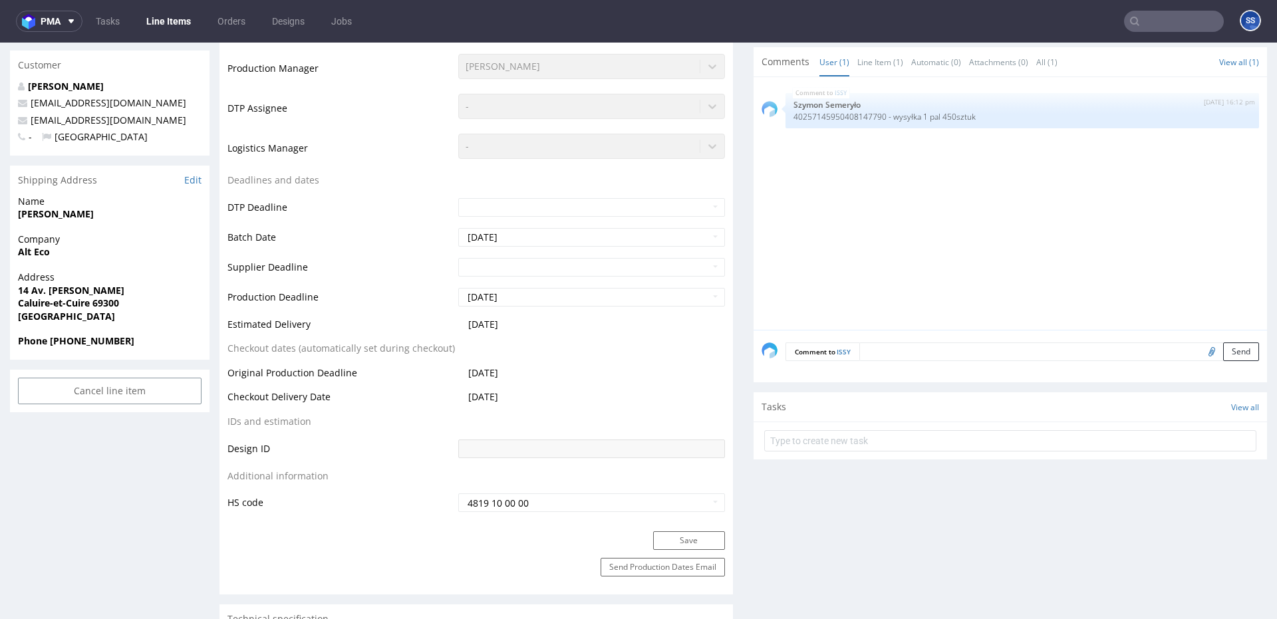
click at [894, 361] on div "Comment to ISSY Send" at bounding box center [1011, 356] width 514 height 53
click at [897, 356] on textarea at bounding box center [1060, 352] width 400 height 19
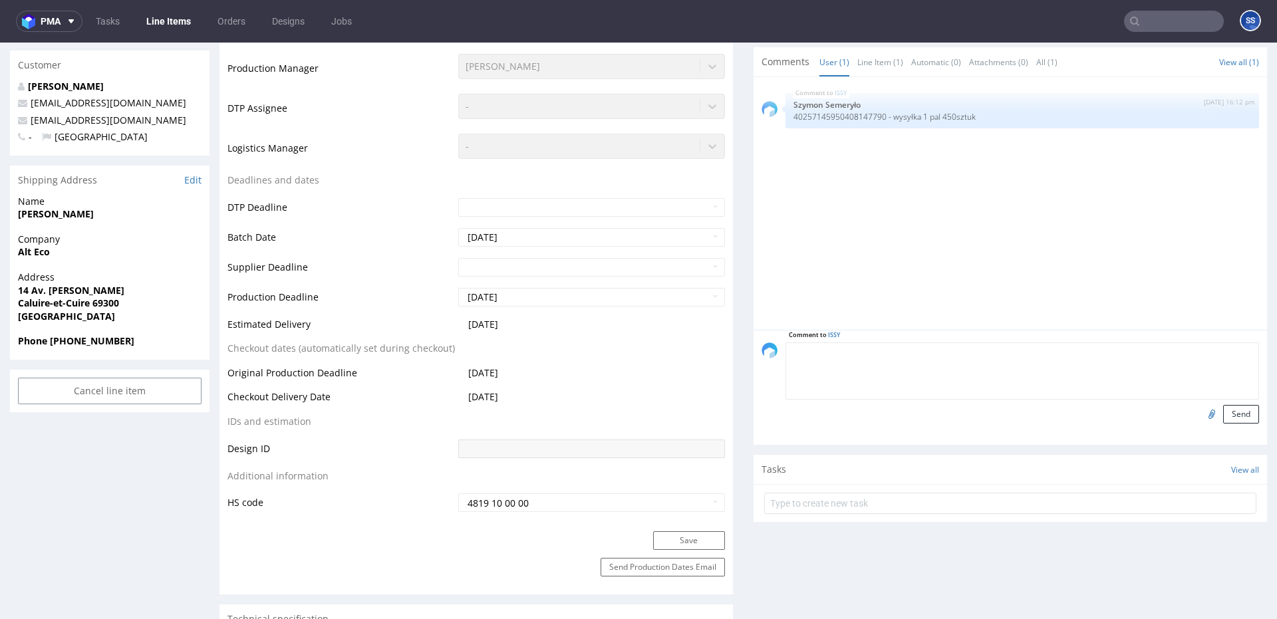
scroll to position [349, 0]
paste textarea "RWM006499633"
paste textarea "RWM006499664"
type textarea "RWM006499633 -> 3 pal RWM006499664 -> 4 pal z TFP 18.09"
click at [1231, 414] on button "Send" at bounding box center [1241, 415] width 36 height 19
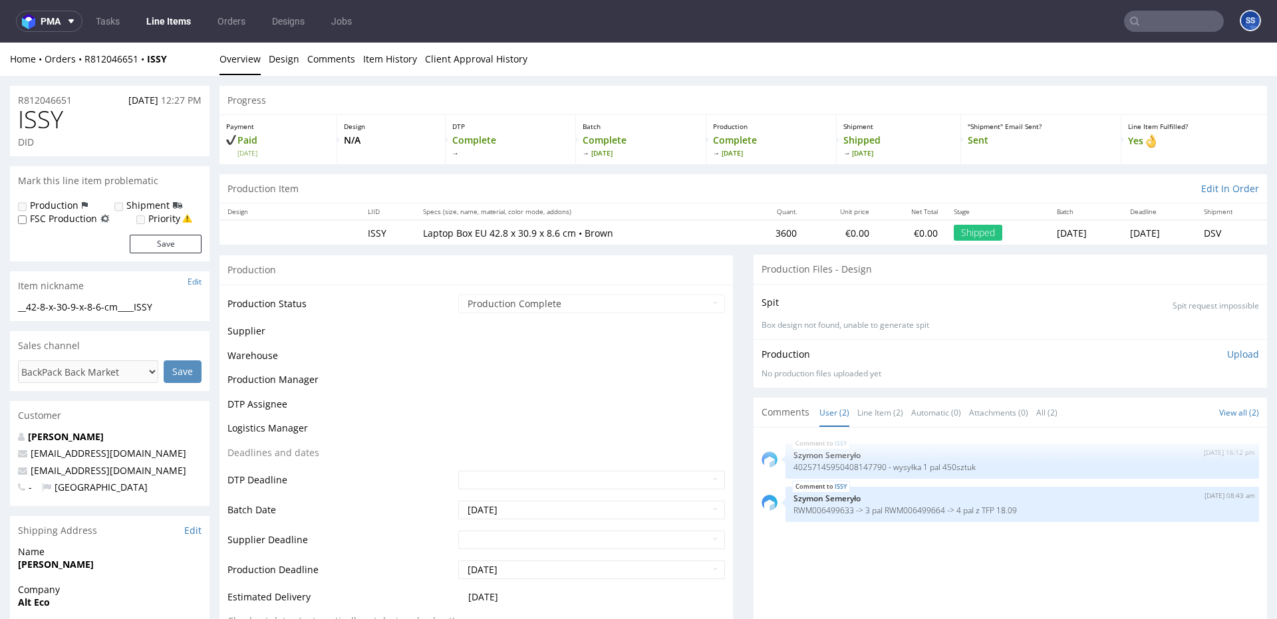
scroll to position [0, 0]
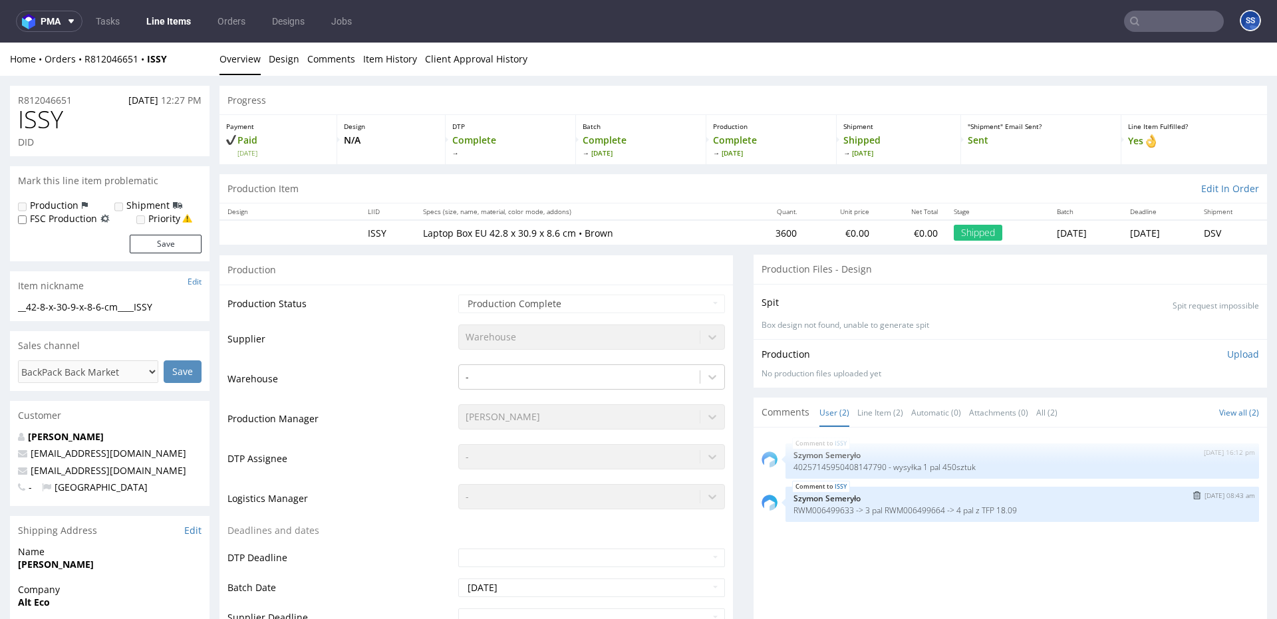
click at [921, 510] on p "RWM006499633 -> 3 pal RWM006499664 -> 4 pal z TFP 18.09" at bounding box center [1023, 511] width 458 height 10
copy p "RWM006499664"
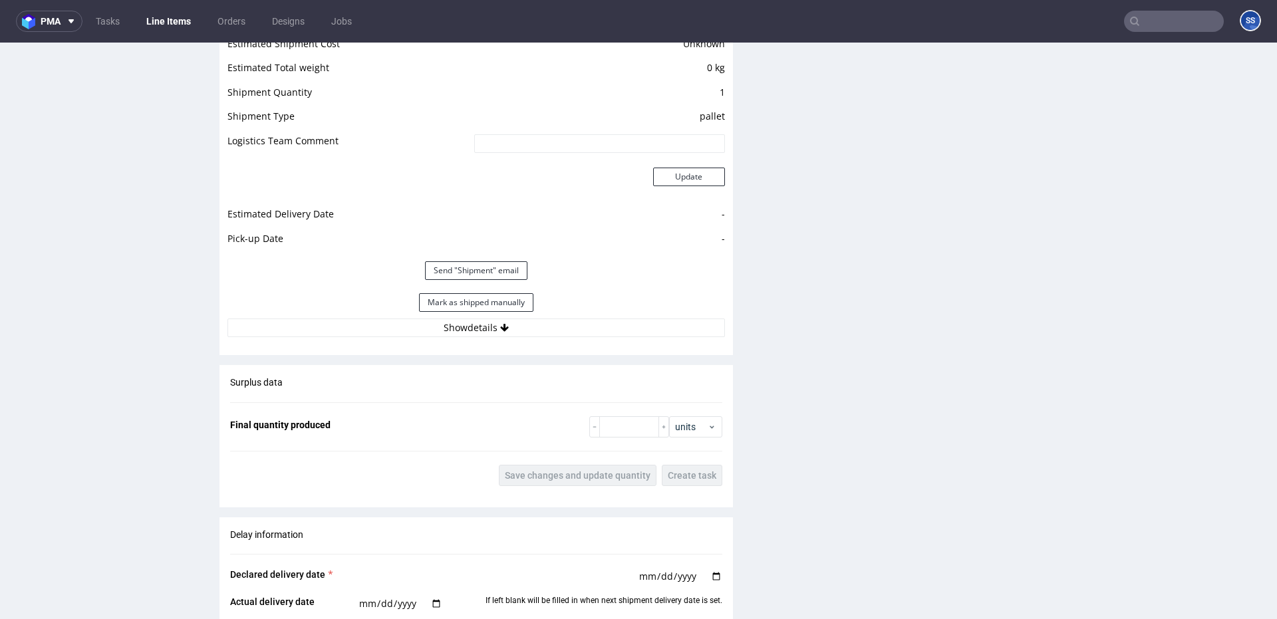
scroll to position [1196, 0]
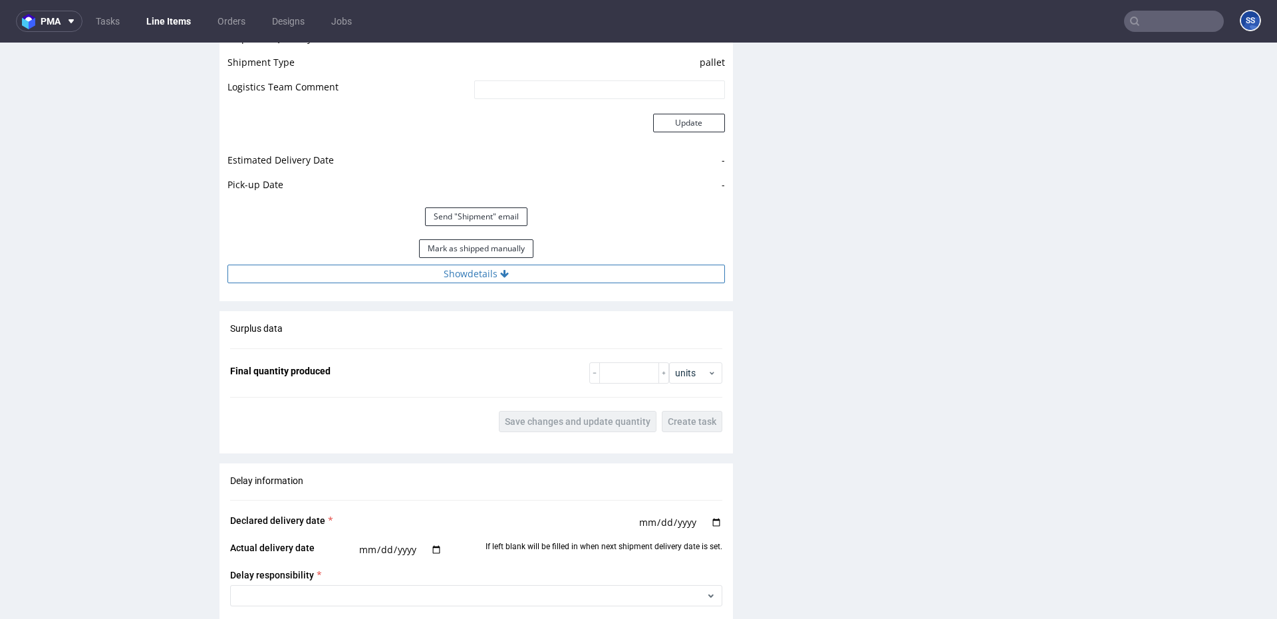
click at [541, 272] on button "Show details" at bounding box center [477, 274] width 498 height 19
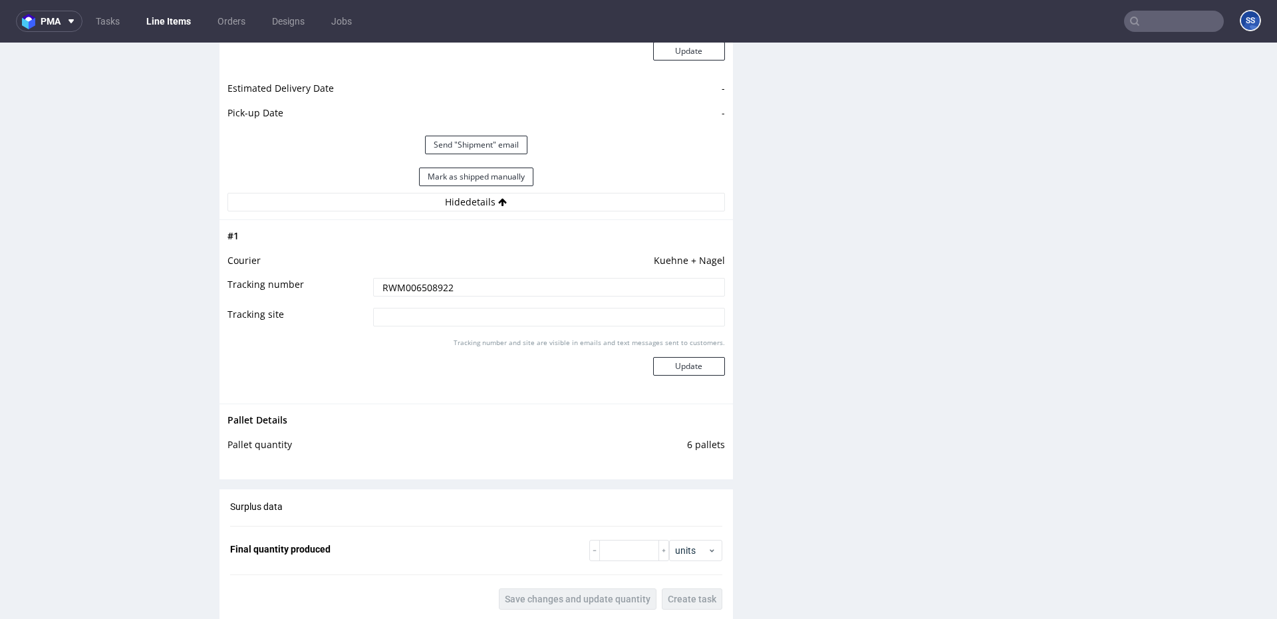
scroll to position [1283, 0]
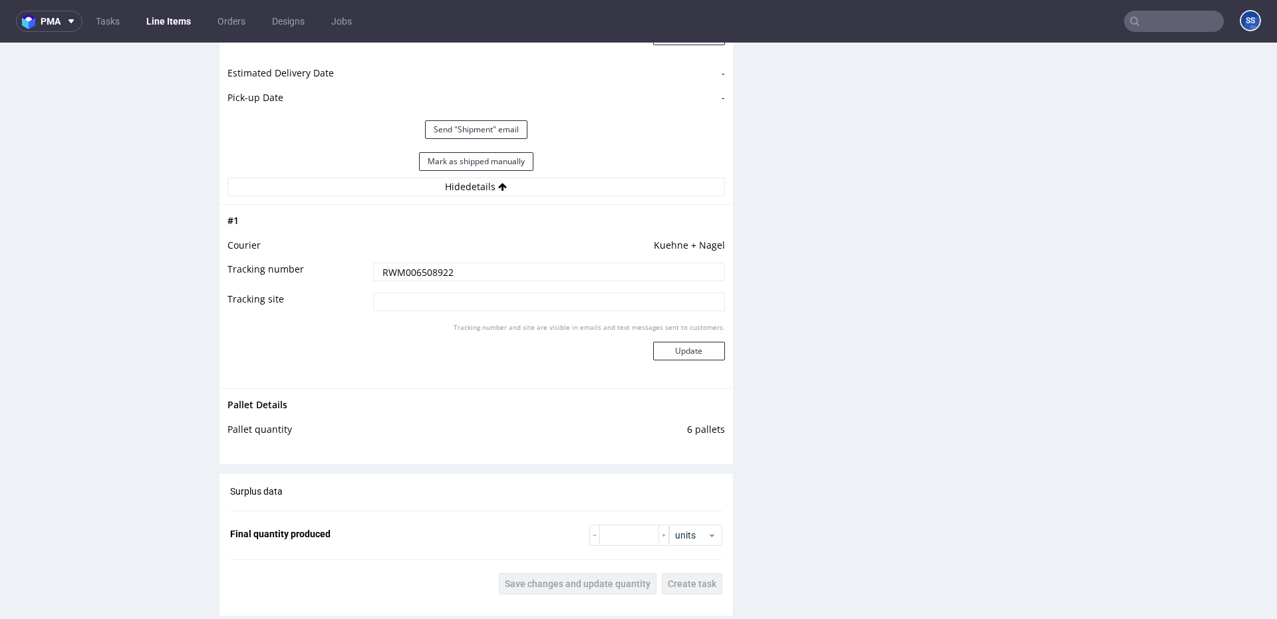
click at [424, 278] on input "RWM006508922" at bounding box center [549, 272] width 352 height 19
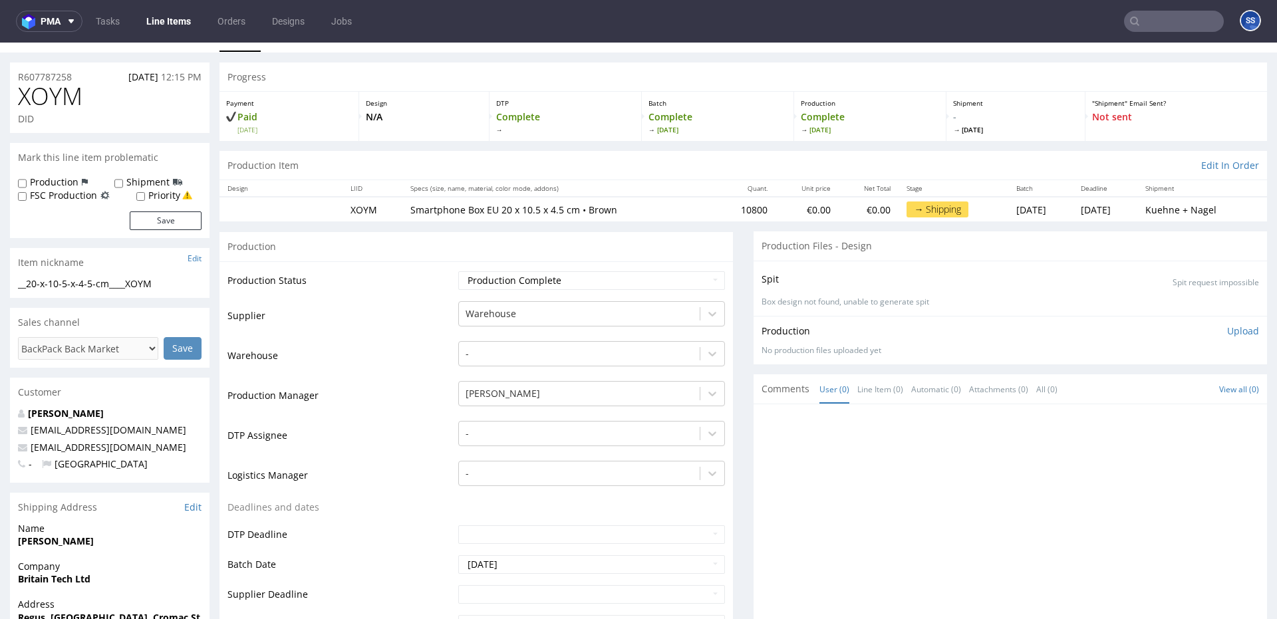
scroll to position [0, 0]
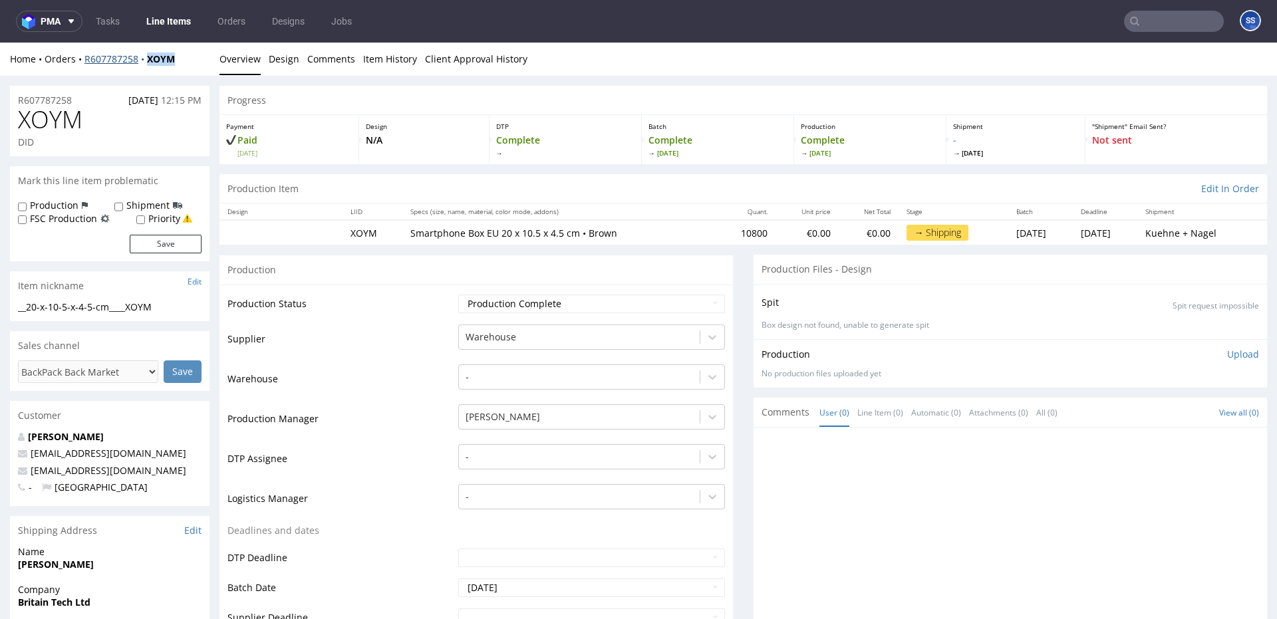
drag, startPoint x: 186, startPoint y: 63, endPoint x: 146, endPoint y: 61, distance: 40.6
click at [146, 61] on div "Home Orders R607787258 XOYM" at bounding box center [110, 59] width 200 height 13
copy strong "XOYM"
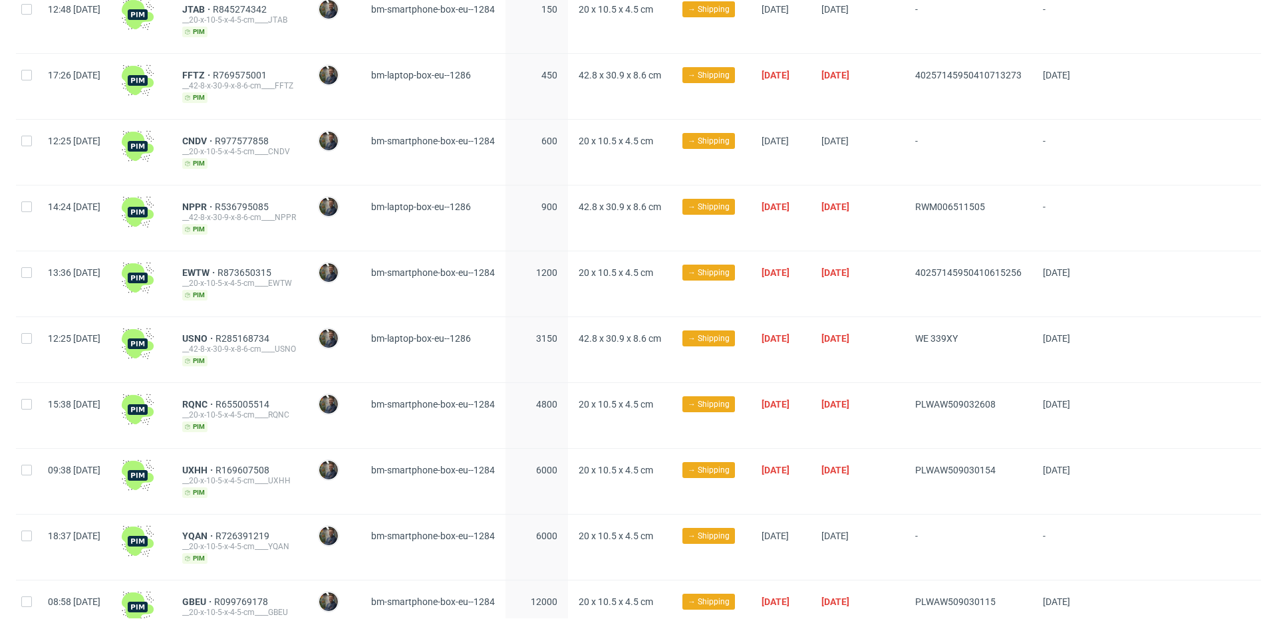
scroll to position [667, 0]
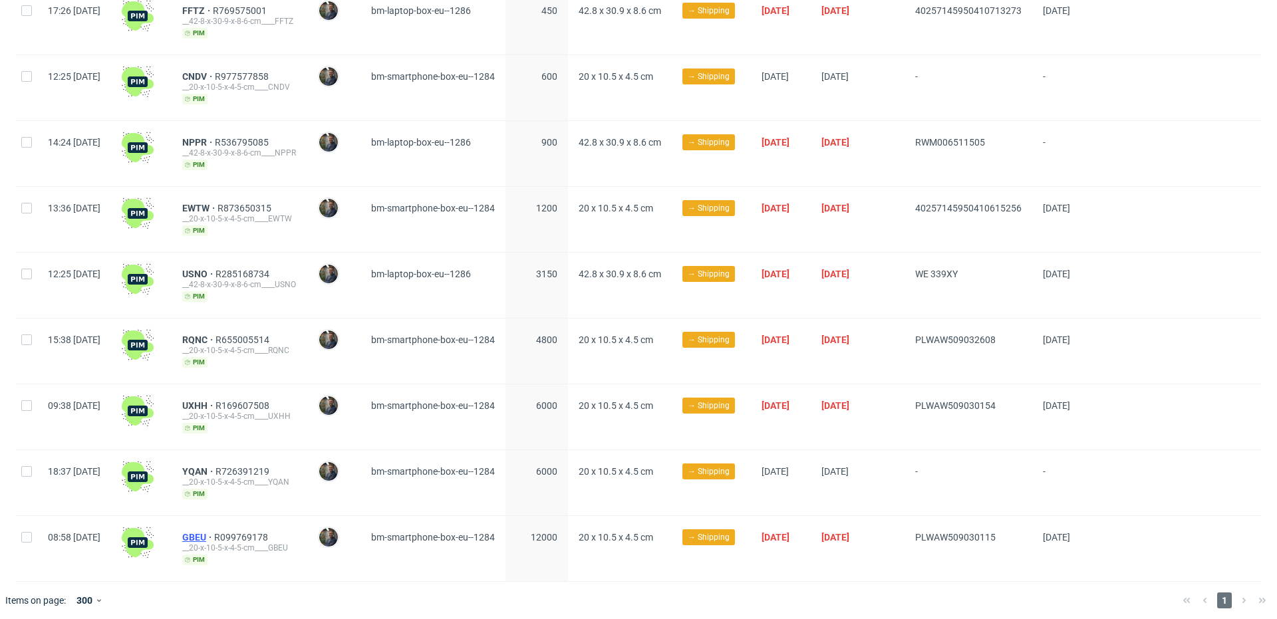
click at [214, 532] on span "GBEU" at bounding box center [198, 537] width 32 height 11
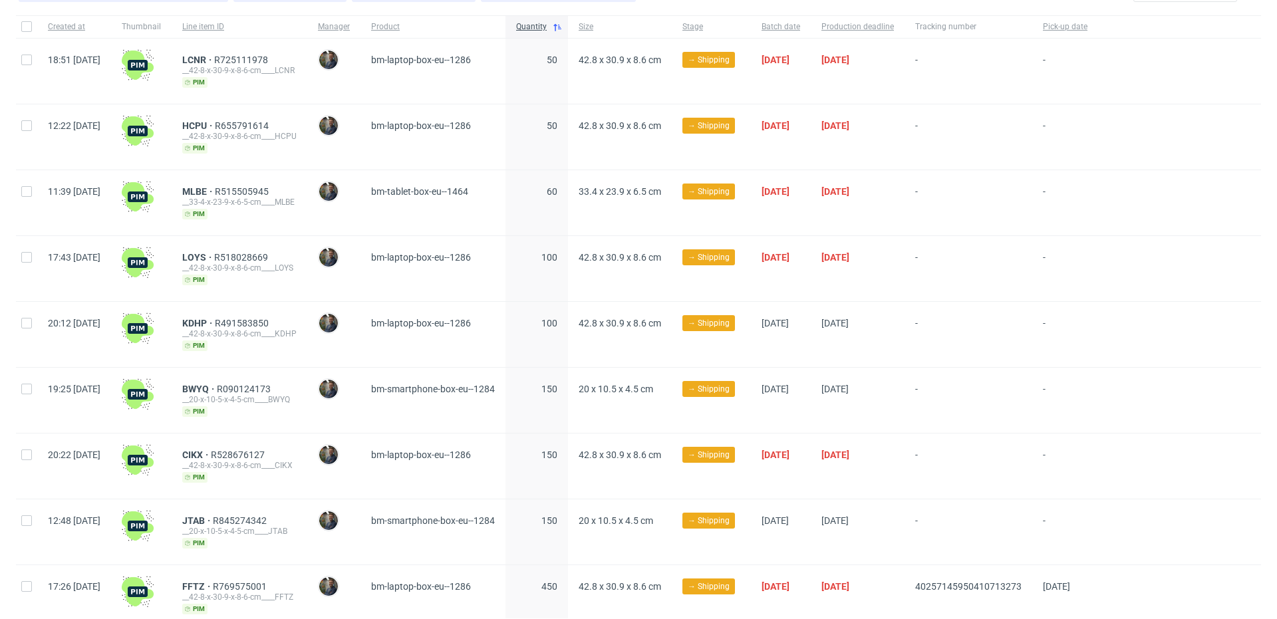
scroll to position [0, 0]
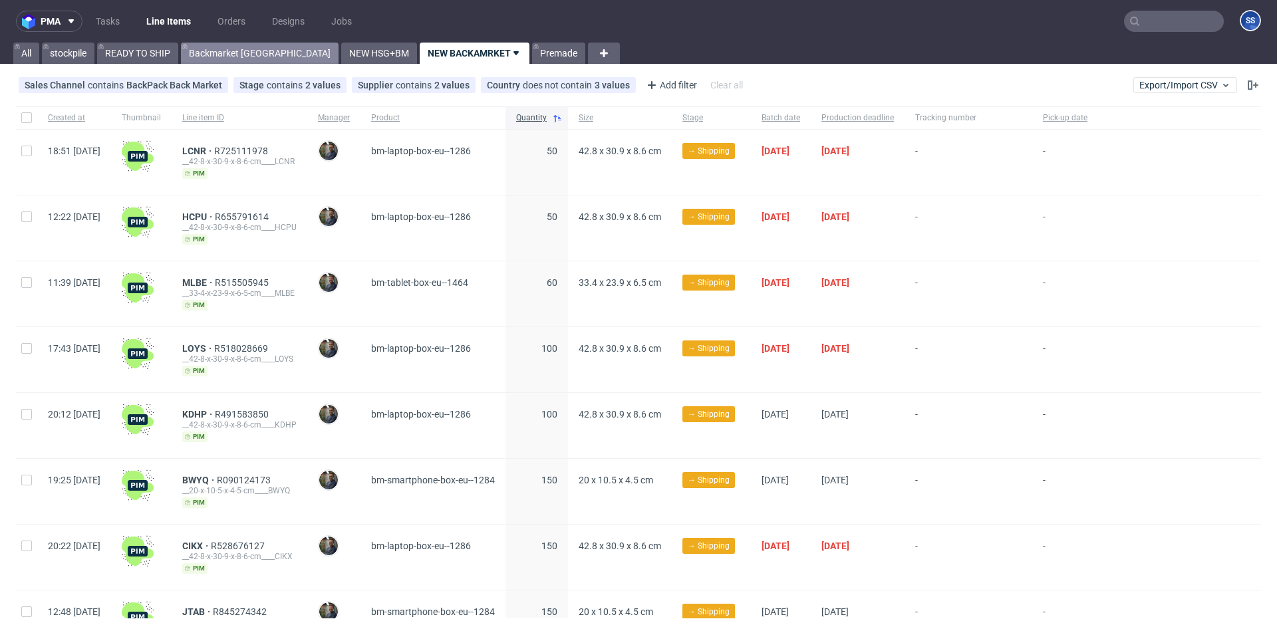
click at [198, 49] on link "Backmarket [GEOGRAPHIC_DATA]" at bounding box center [260, 53] width 158 height 21
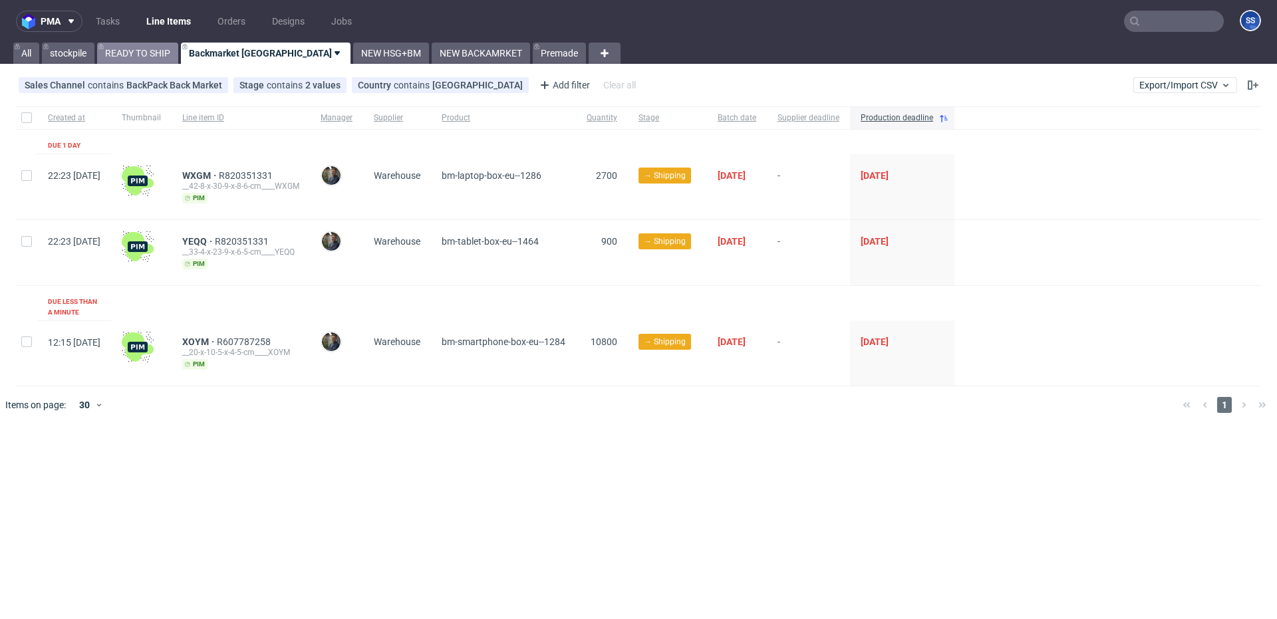
click at [153, 54] on link "READY TO SHIP" at bounding box center [137, 53] width 81 height 21
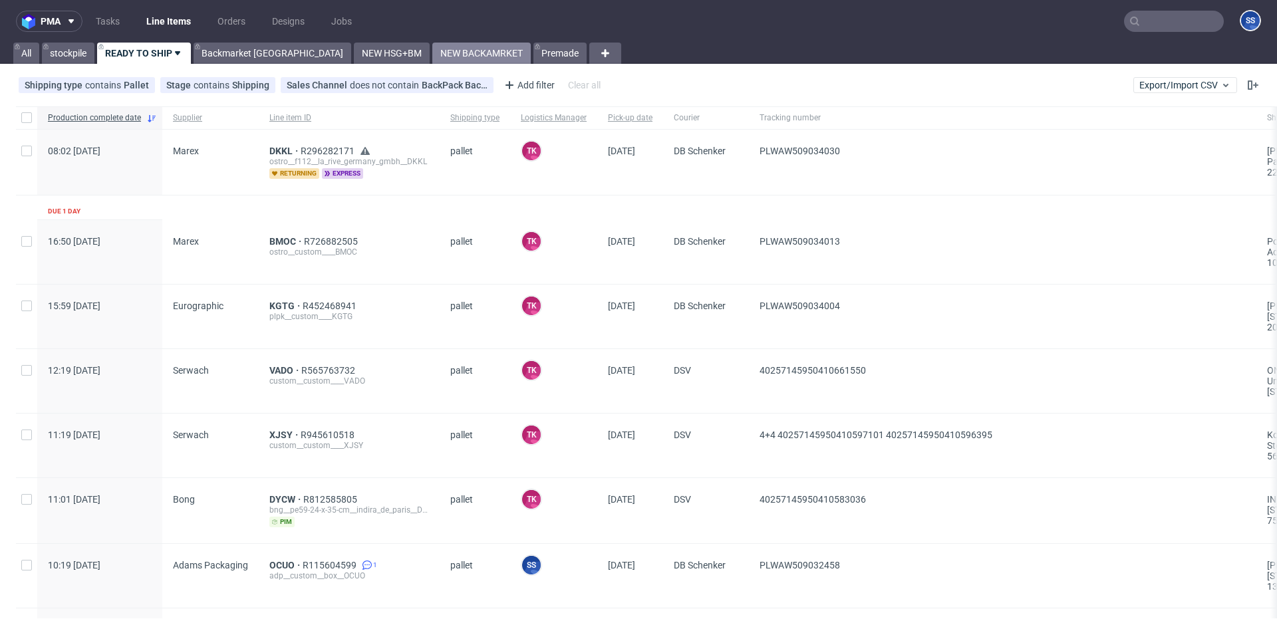
click at [432, 51] on link "NEW BACKAMRKET" at bounding box center [481, 53] width 98 height 21
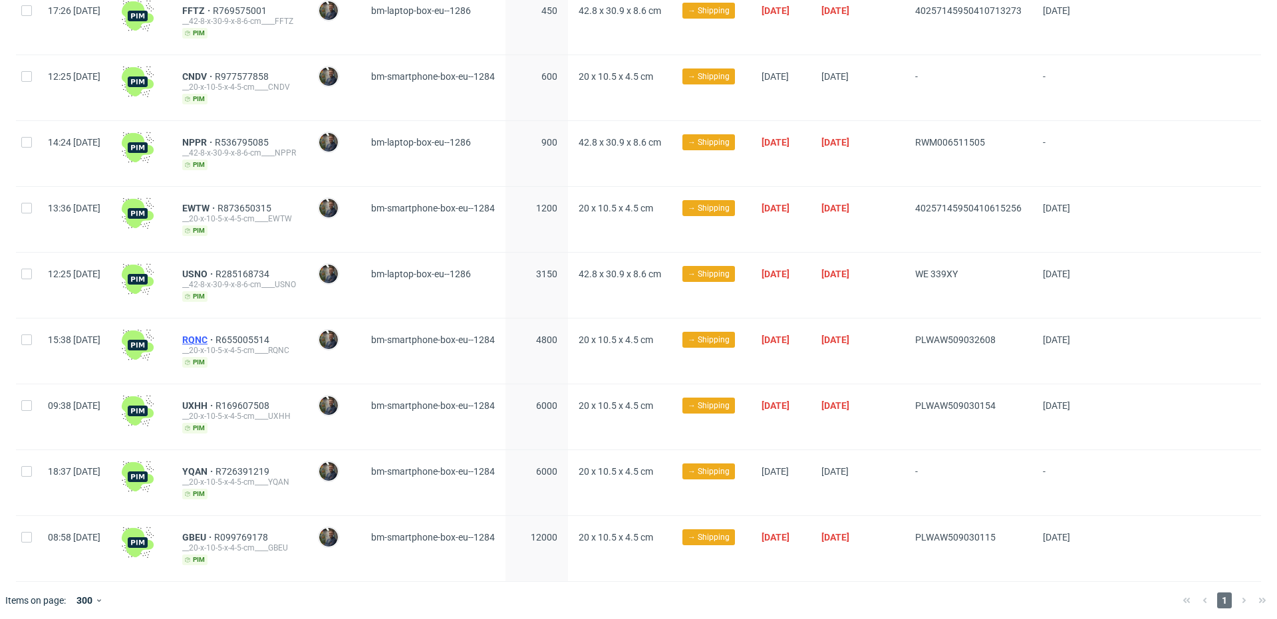
scroll to position [655, 0]
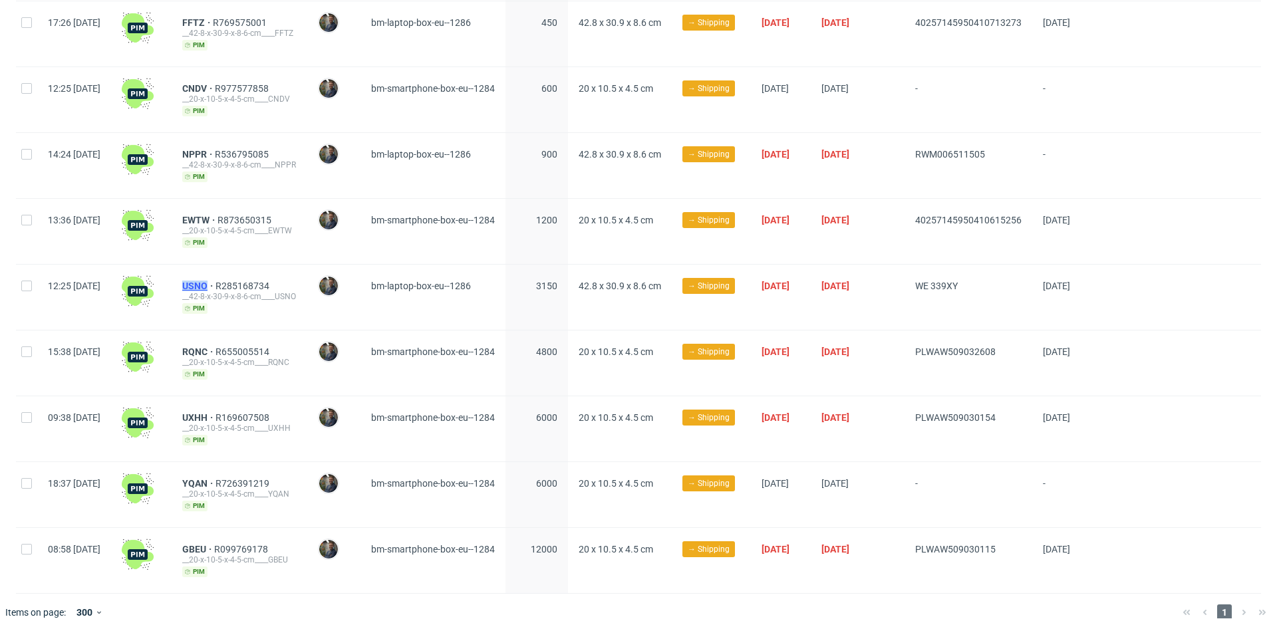
drag, startPoint x: 210, startPoint y: 279, endPoint x: 251, endPoint y: 277, distance: 40.7
click at [251, 277] on div "USNO R285168734 __42-8-x-30-9-x-8-6-cm____USNO pim" at bounding box center [240, 297] width 136 height 65
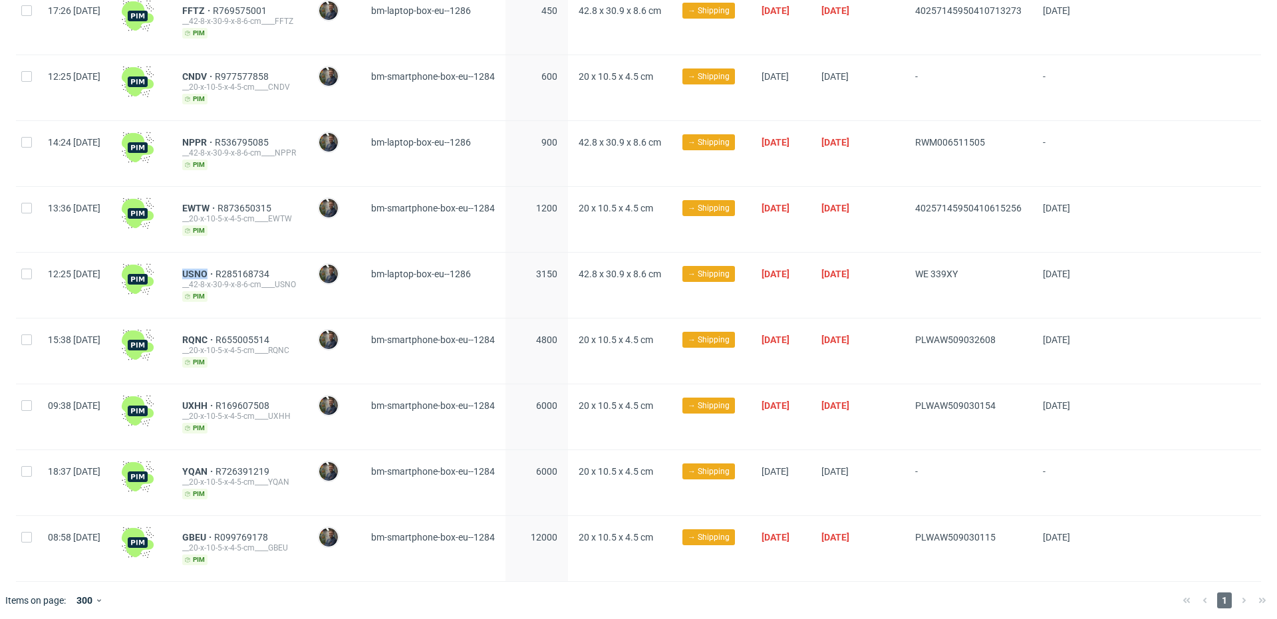
scroll to position [0, 0]
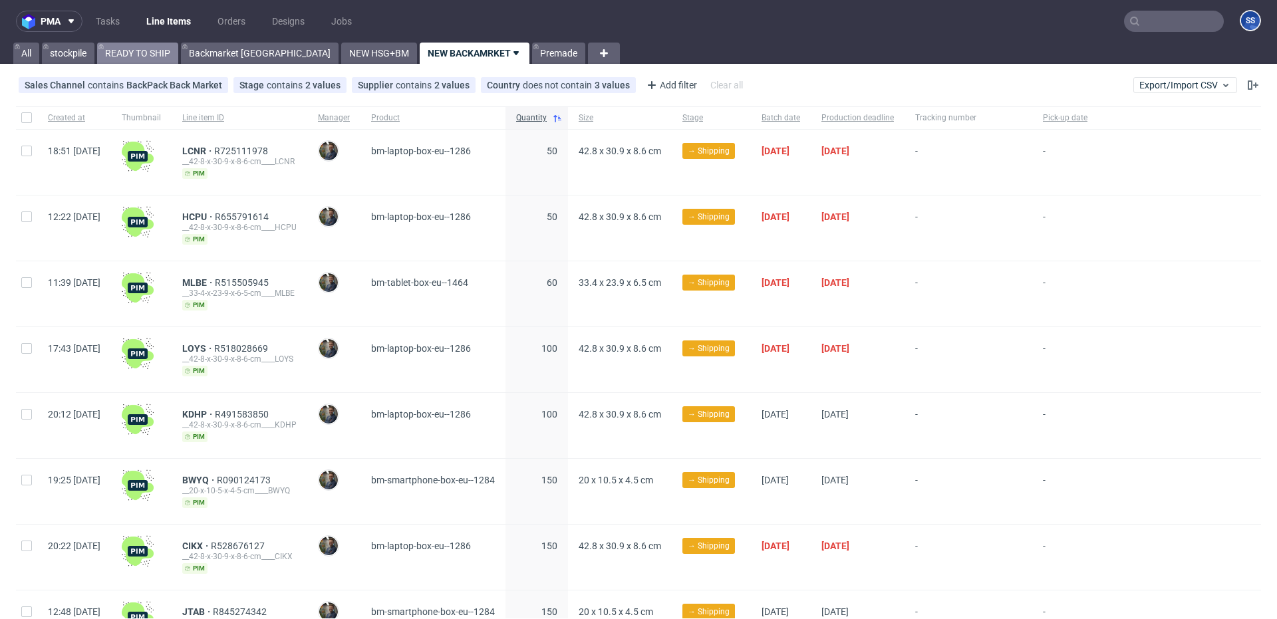
click at [132, 51] on link "READY TO SHIP" at bounding box center [137, 53] width 81 height 21
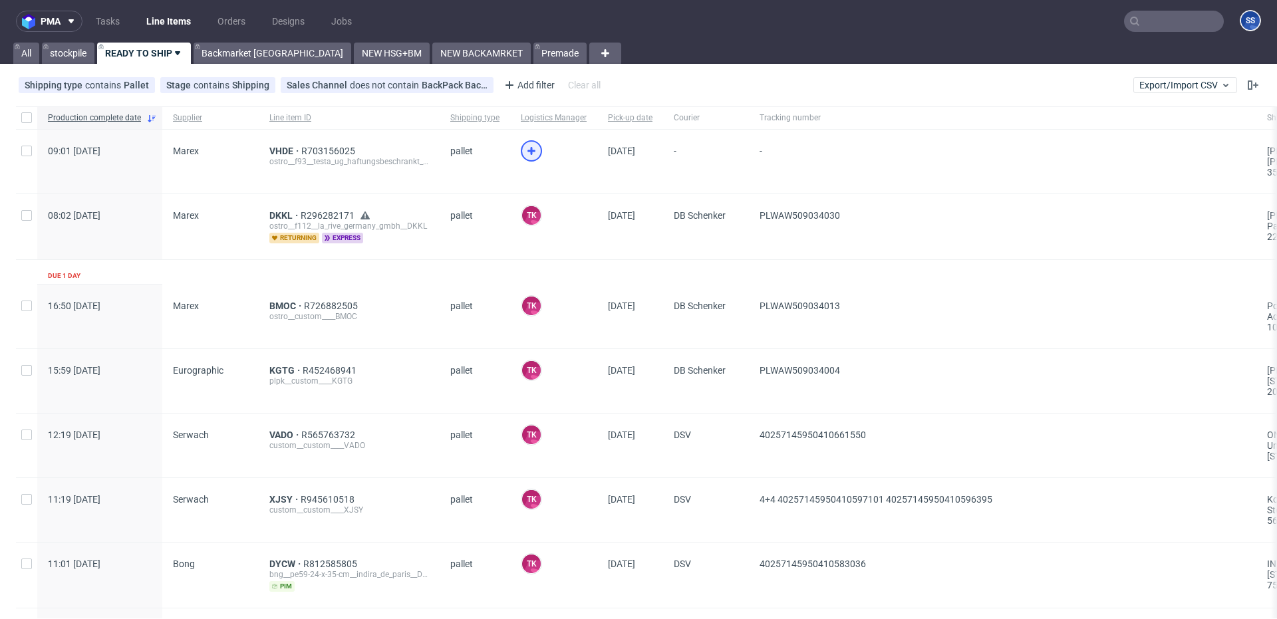
click at [528, 155] on icon at bounding box center [532, 151] width 16 height 16
drag, startPoint x: 261, startPoint y: 148, endPoint x: 292, endPoint y: 146, distance: 30.7
click at [292, 146] on div "VHDE R703156025 ostro__f93__testa_ug_haftungsbeschrankt__VHDE" at bounding box center [349, 162] width 181 height 64
copy span "VHDE"
click at [285, 149] on span "VHDE" at bounding box center [285, 151] width 32 height 11
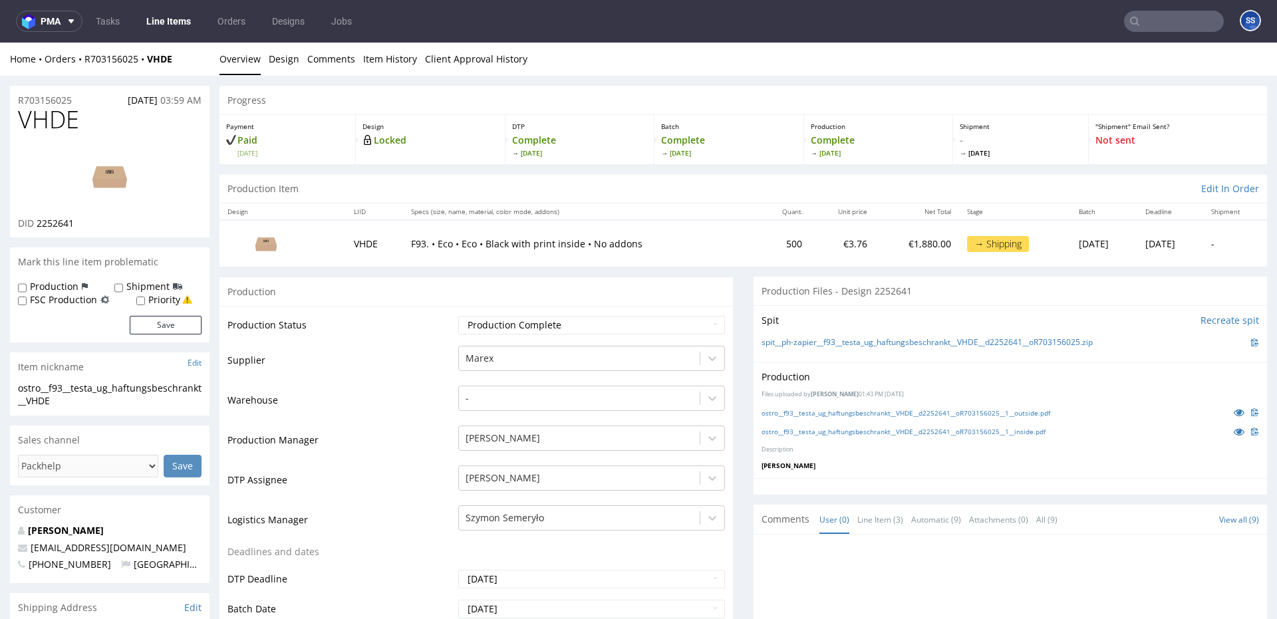
scroll to position [3, 0]
click at [175, 20] on link "Line Items" at bounding box center [168, 21] width 61 height 21
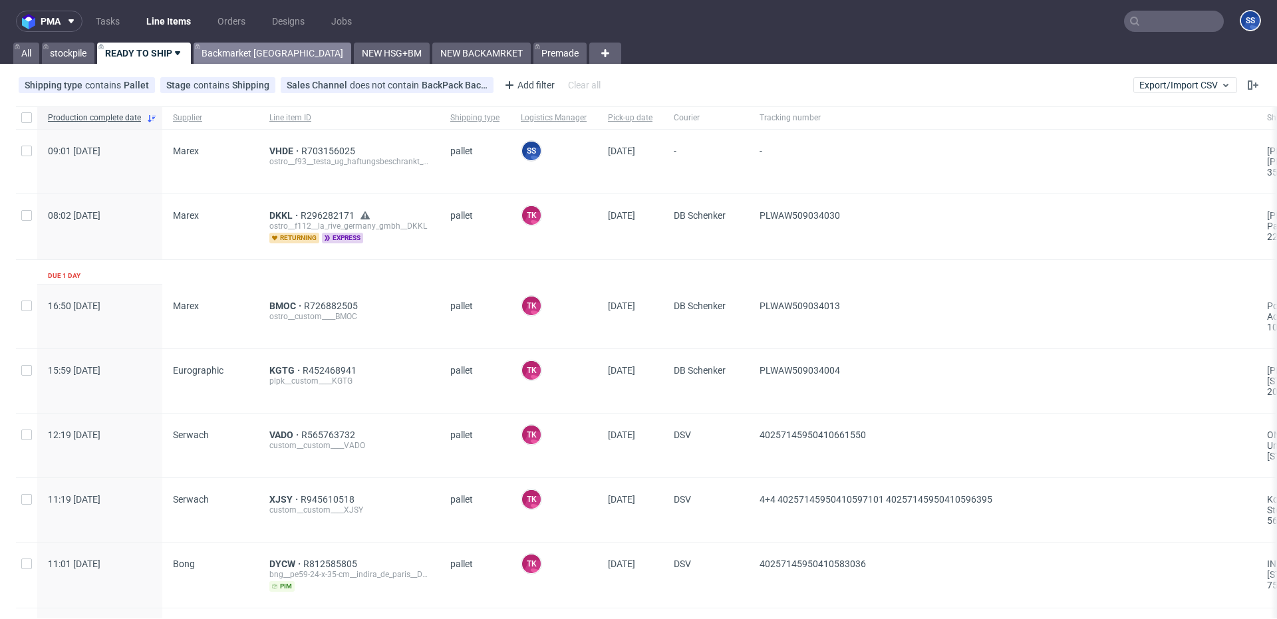
click at [232, 55] on link "Backmarket [GEOGRAPHIC_DATA]" at bounding box center [273, 53] width 158 height 21
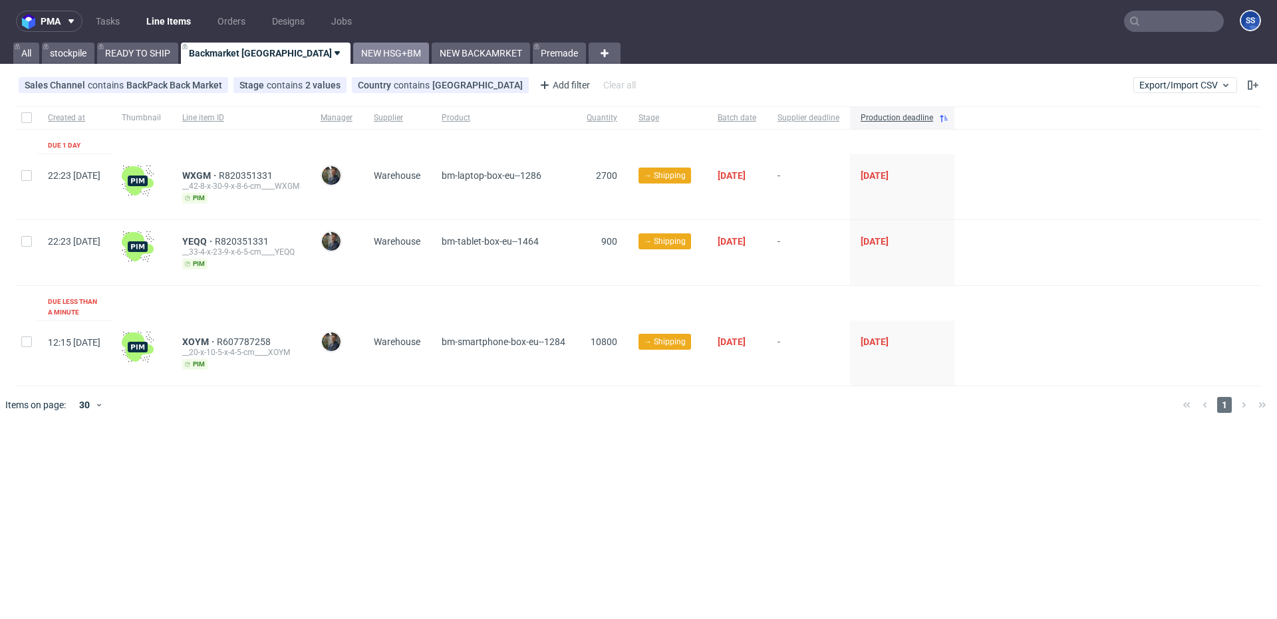
click at [353, 53] on link "NEW HSG+BM" at bounding box center [391, 53] width 76 height 21
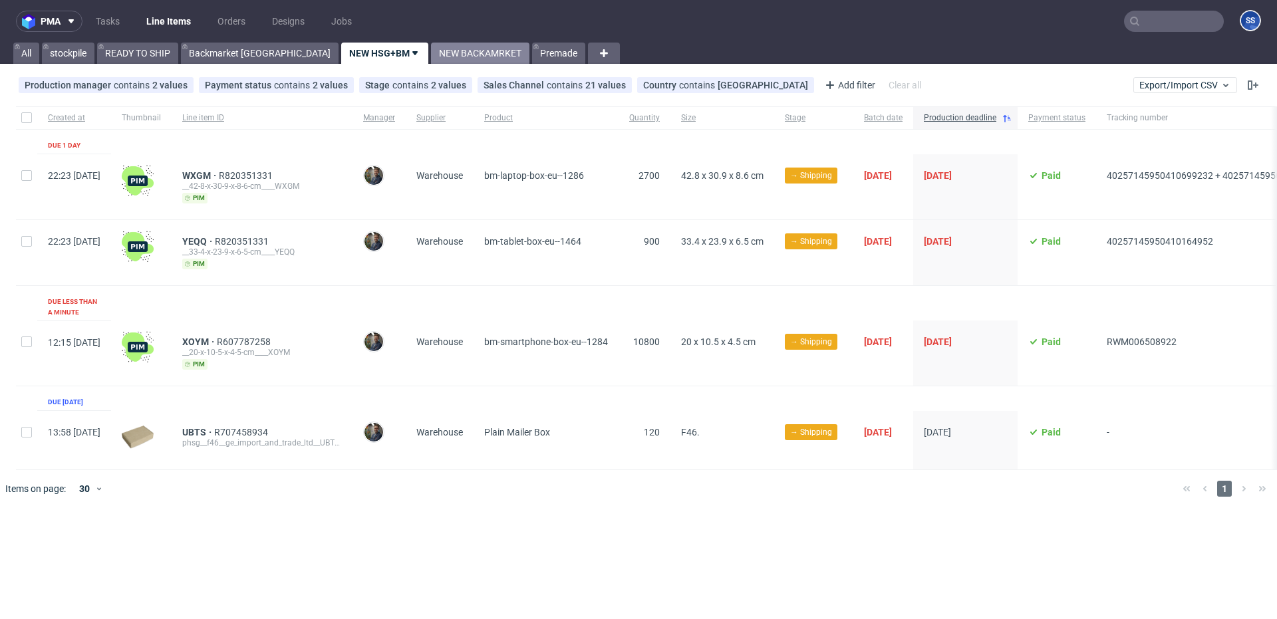
drag, startPoint x: 413, startPoint y: 71, endPoint x: 418, endPoint y: 62, distance: 10.7
click at [416, 68] on div "pma Tasks Line Items Orders Designs Jobs SS All stockpile READY TO SHIP Backmar…" at bounding box center [638, 309] width 1277 height 619
click at [431, 61] on link "NEW BACKAMRKET" at bounding box center [480, 53] width 98 height 21
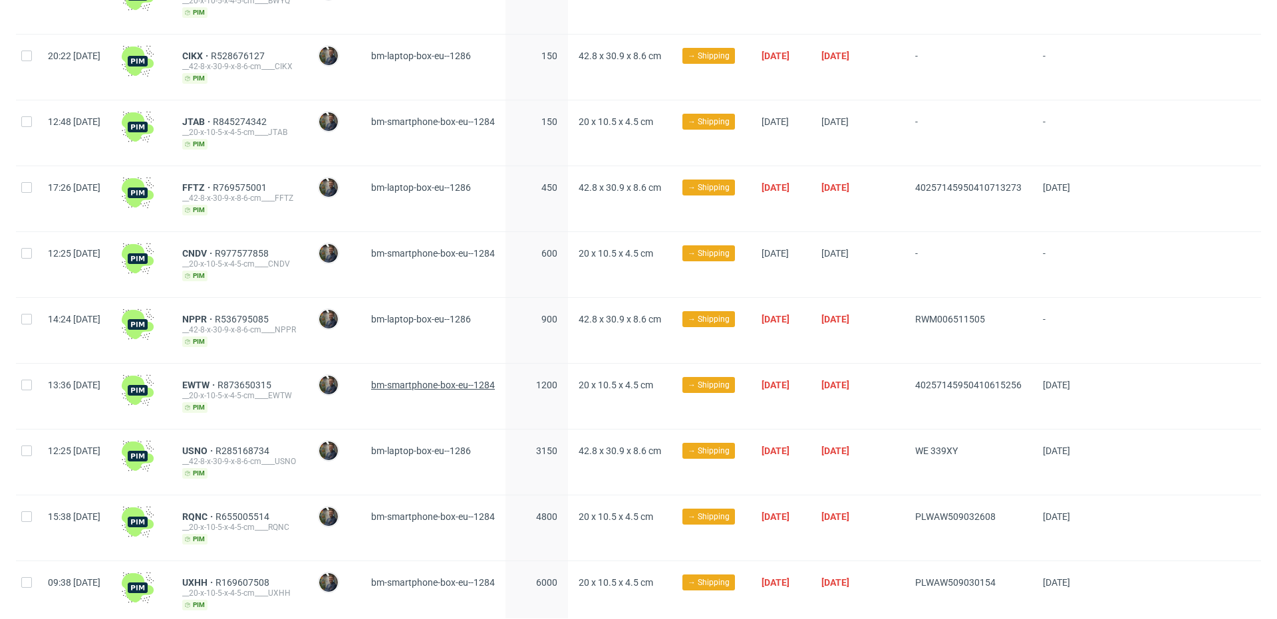
scroll to position [667, 0]
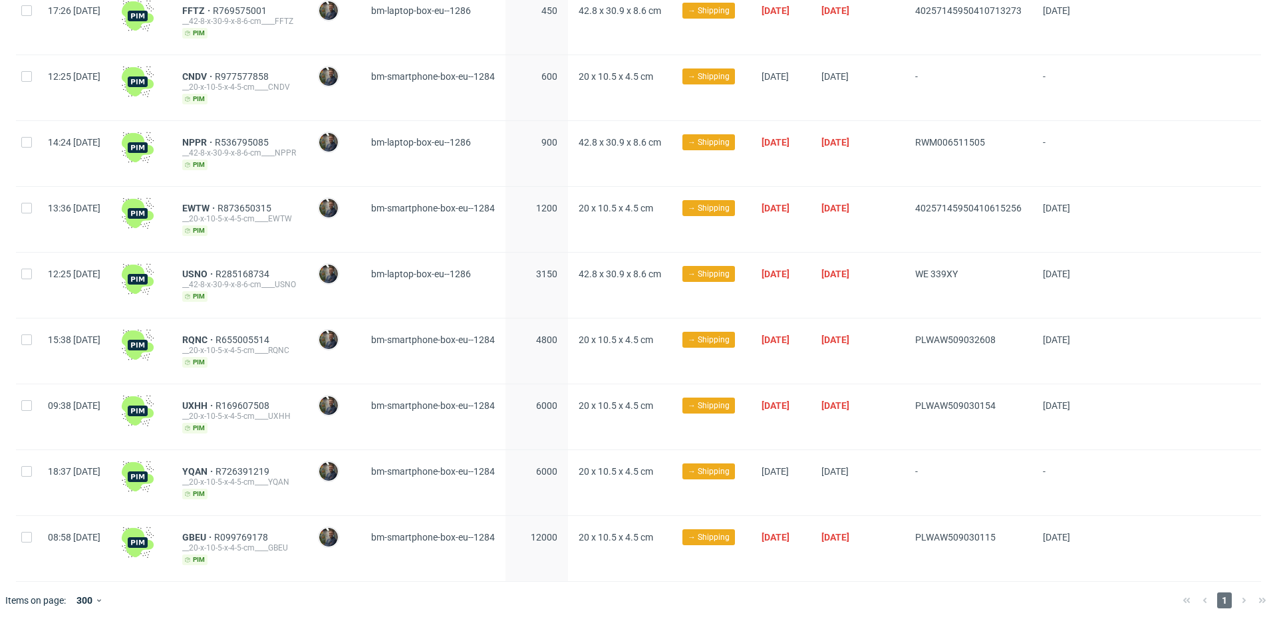
drag, startPoint x: 951, startPoint y: 406, endPoint x: 1048, endPoint y: 404, distance: 97.8
click at [1048, 404] on div "09:38 [DATE] UXHH R169607508 __20-x-10-5-x-4-5-cm____UXHH [PERSON_NAME] [PERSON…" at bounding box center [638, 418] width 1245 height 66
click at [996, 403] on span "PLWAW509030154" at bounding box center [955, 405] width 80 height 11
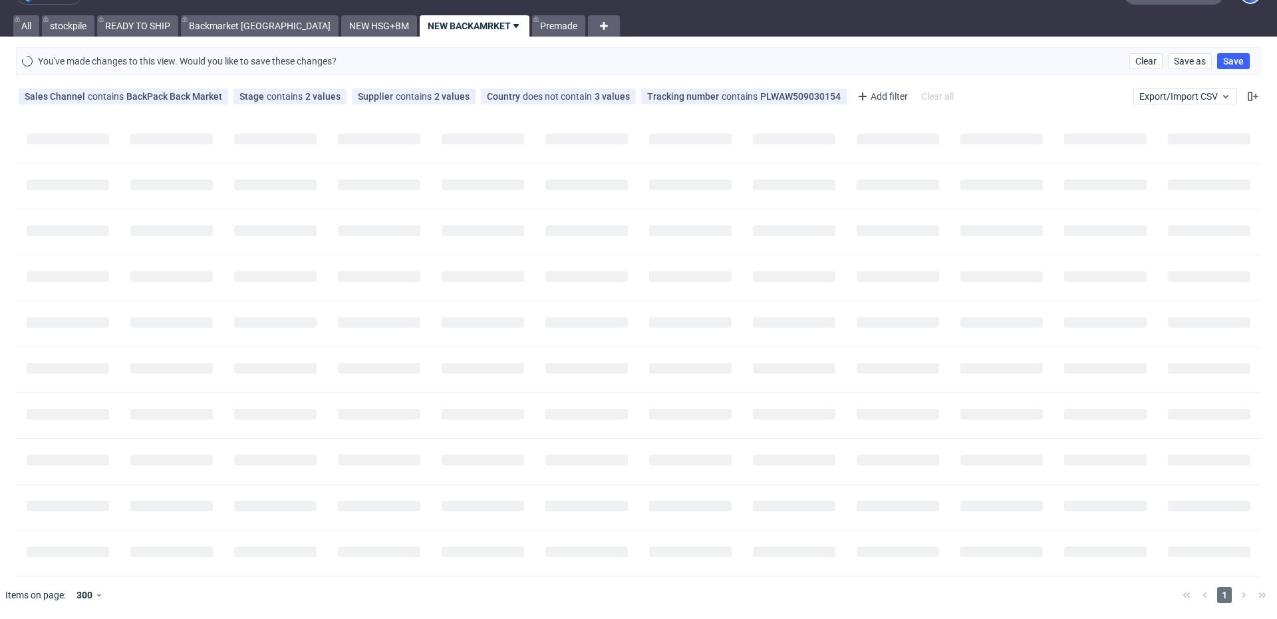
scroll to position [0, 0]
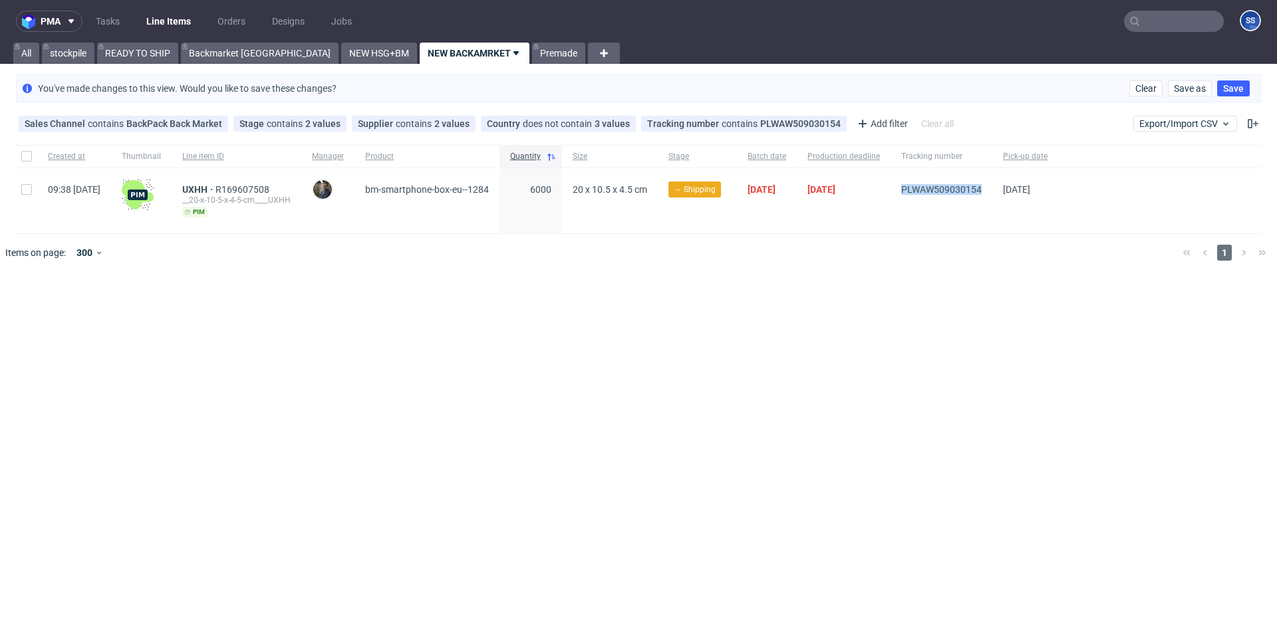
drag, startPoint x: 944, startPoint y: 193, endPoint x: 1027, endPoint y: 190, distance: 83.2
click at [993, 190] on div "PLWAW509030154" at bounding box center [942, 200] width 102 height 65
copy span "PLWAW509030154"
click at [341, 52] on link "NEW HSG+BM" at bounding box center [379, 53] width 76 height 21
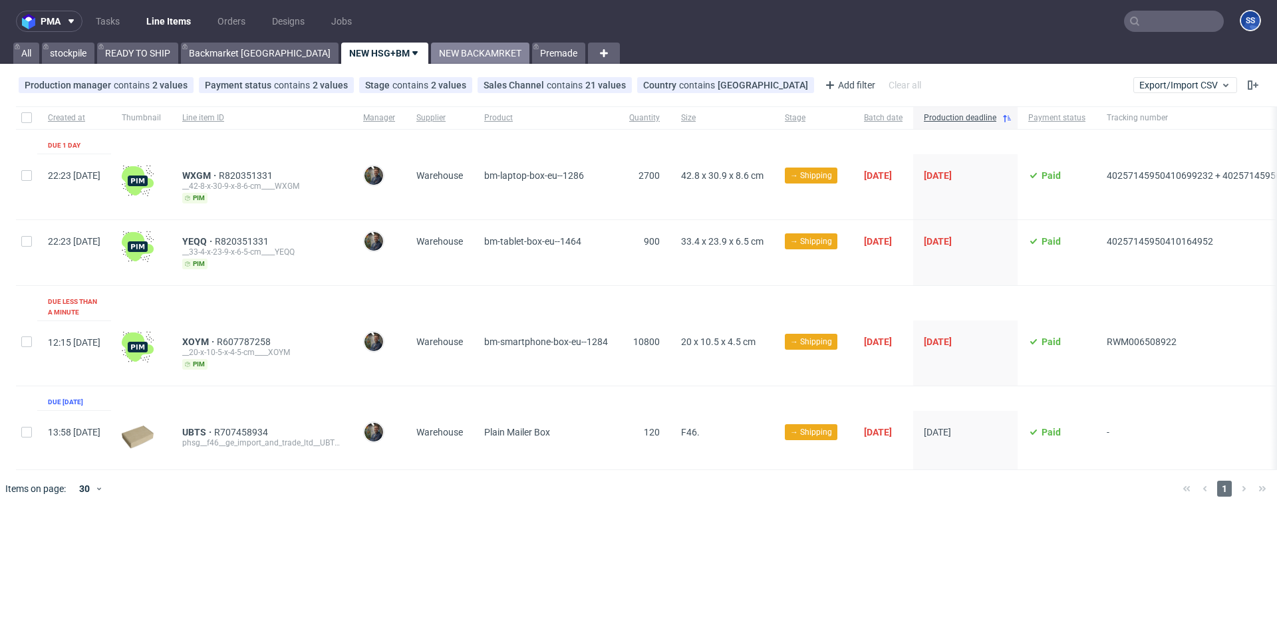
click at [431, 53] on link "NEW BACKAMRKET" at bounding box center [480, 53] width 98 height 21
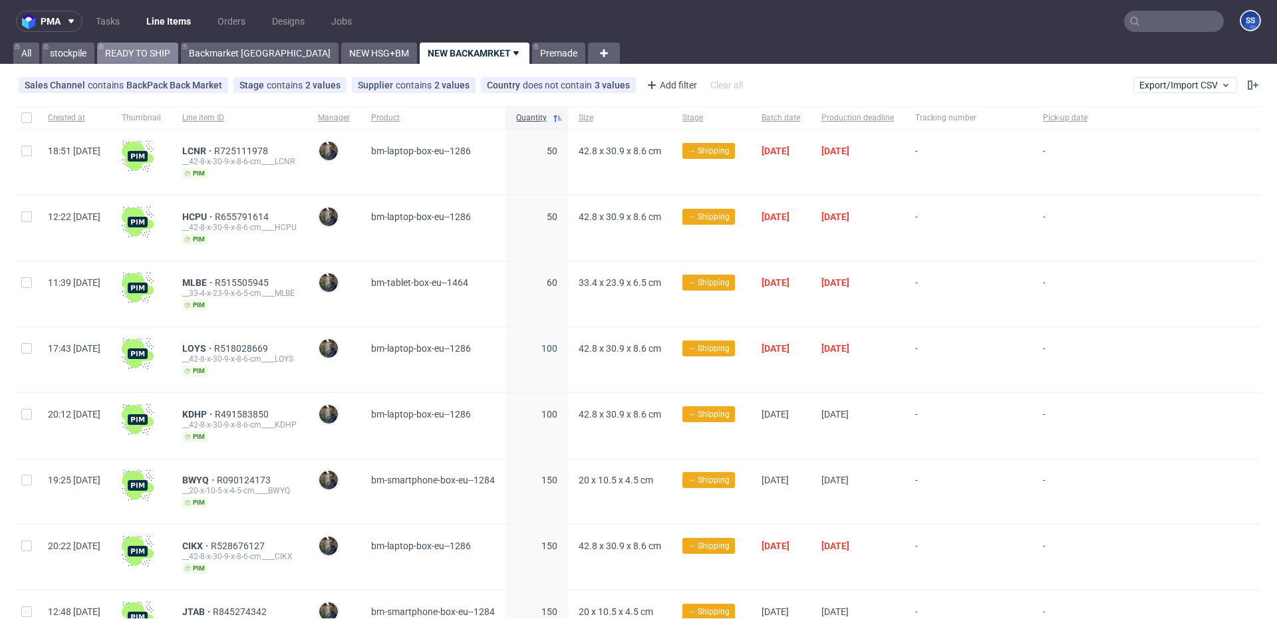
click at [146, 56] on link "READY TO SHIP" at bounding box center [137, 53] width 81 height 21
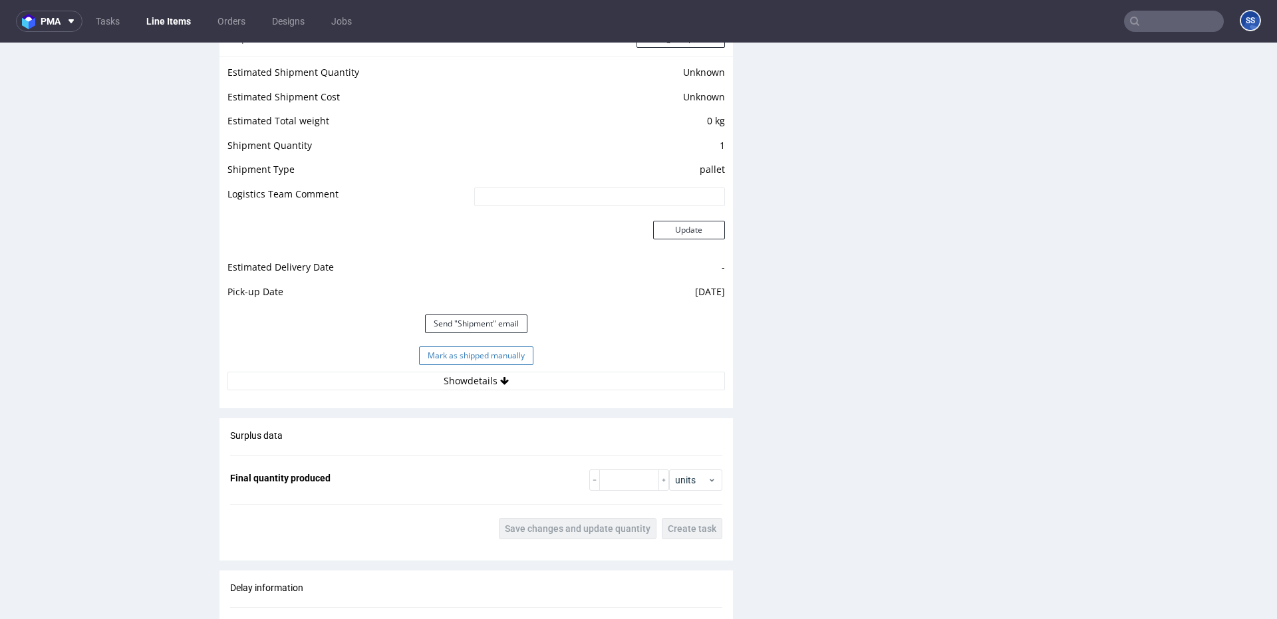
scroll to position [1106, 0]
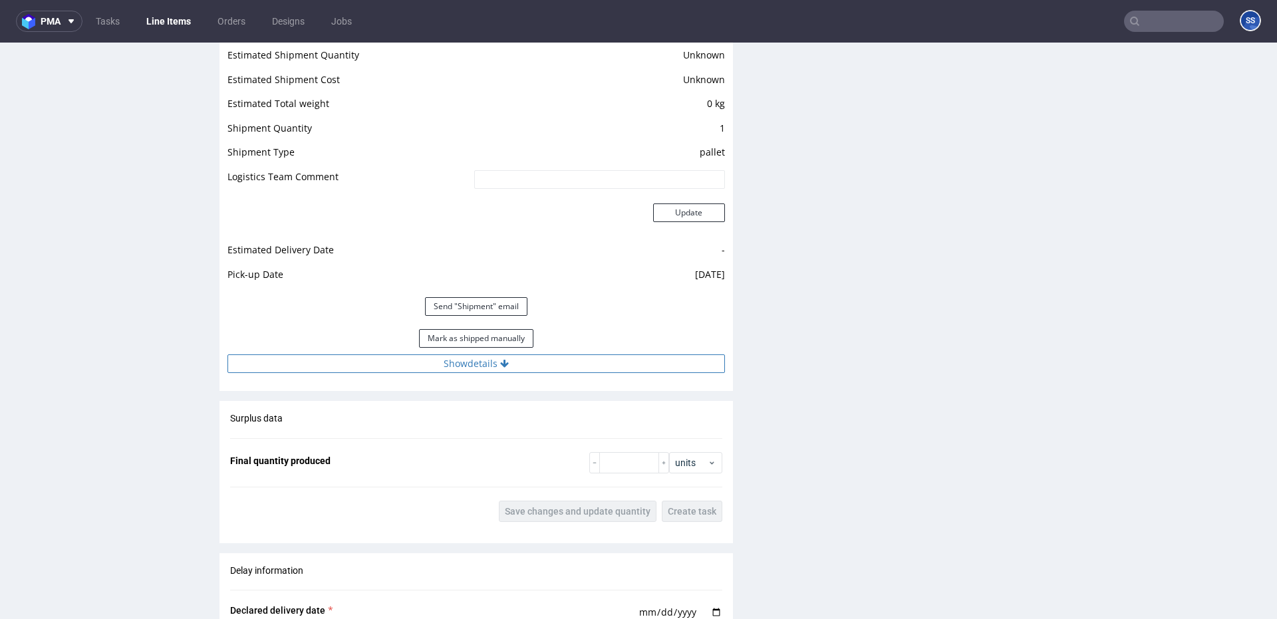
click at [505, 356] on button "Show details" at bounding box center [477, 364] width 498 height 19
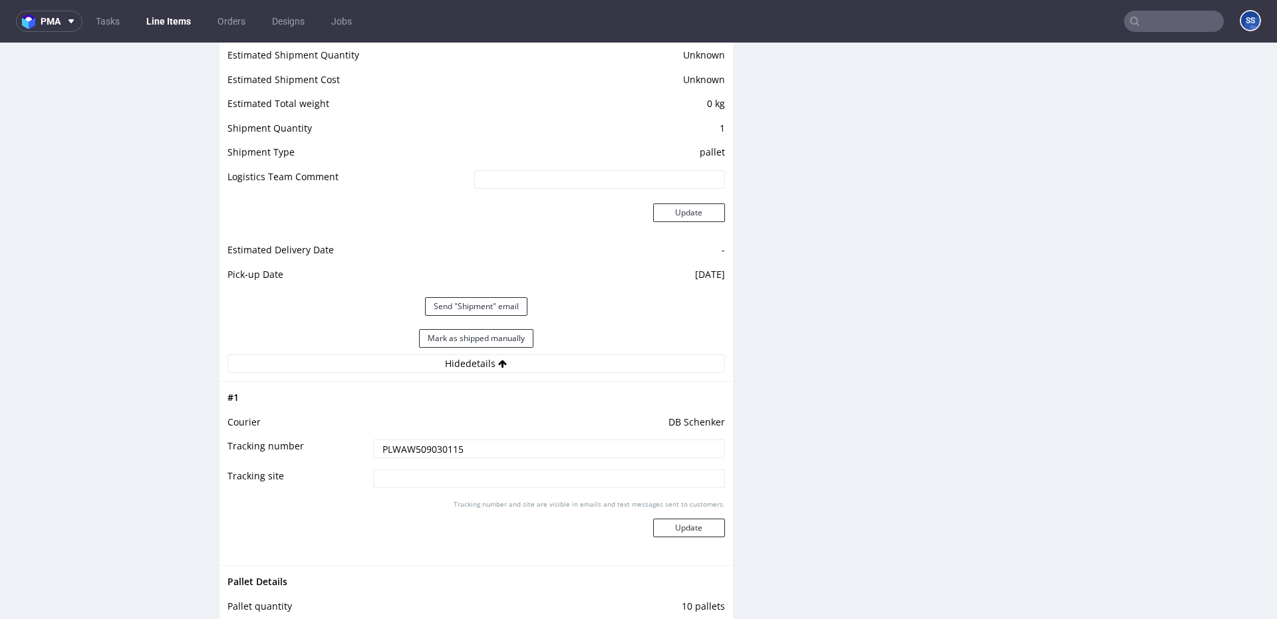
click at [439, 448] on input "PLWAW509030115" at bounding box center [549, 449] width 352 height 19
click at [170, 23] on link "Line Items" at bounding box center [168, 21] width 61 height 21
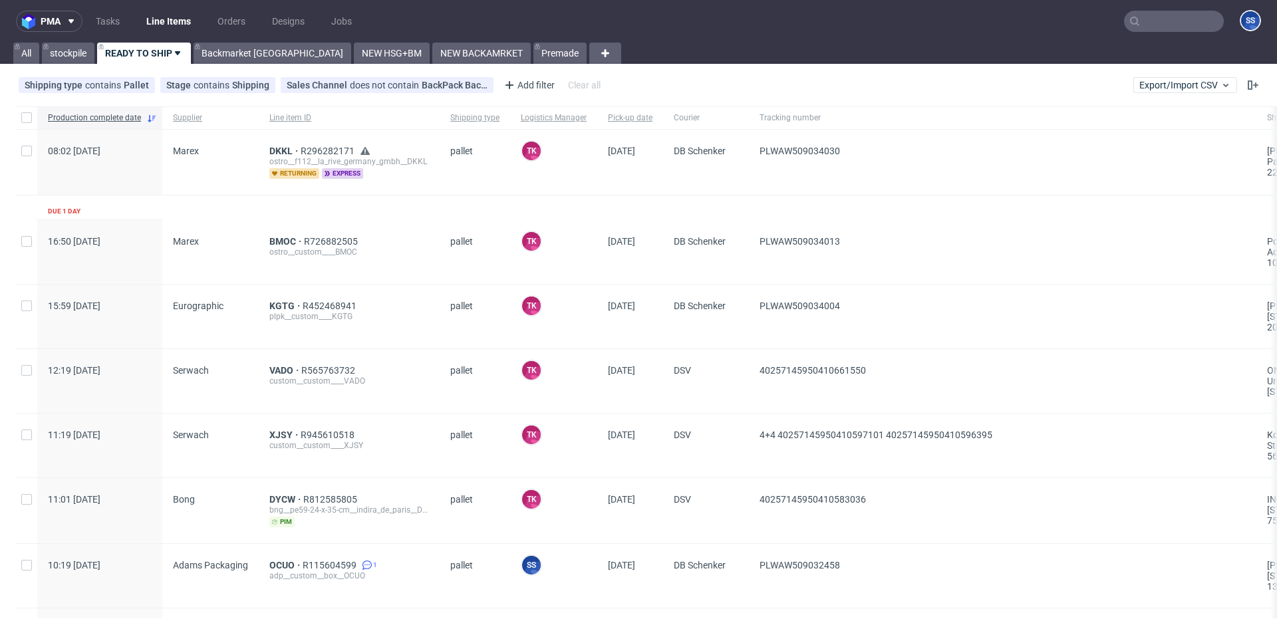
click at [1166, 9] on nav "pma Tasks Line Items Orders Designs Jobs SS" at bounding box center [638, 21] width 1277 height 43
click at [1163, 14] on input "text" at bounding box center [1174, 21] width 100 height 21
paste input "GBEU"
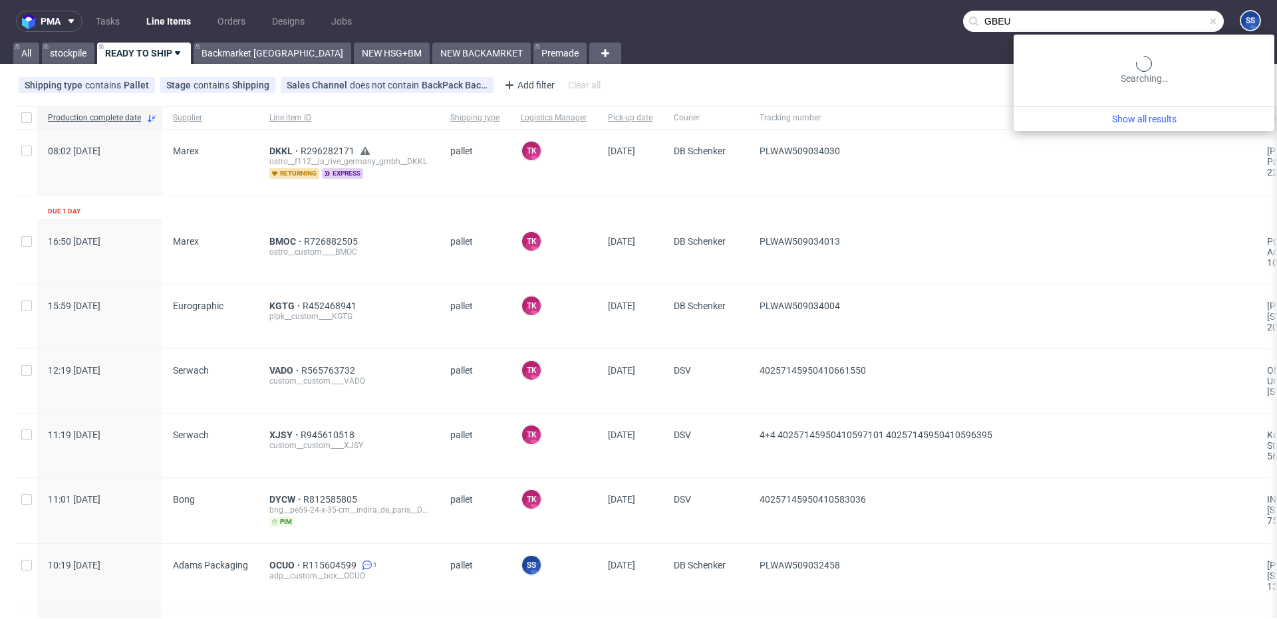
type input "GBEU"
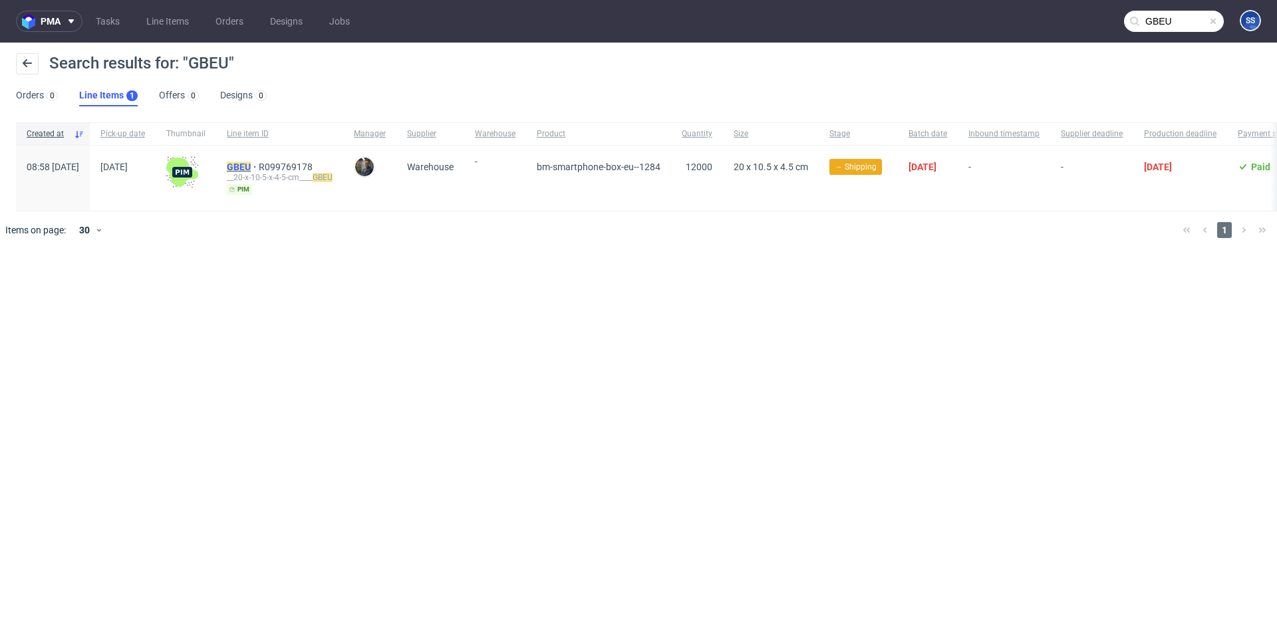
click at [251, 167] on mark "GBEU" at bounding box center [239, 167] width 24 height 11
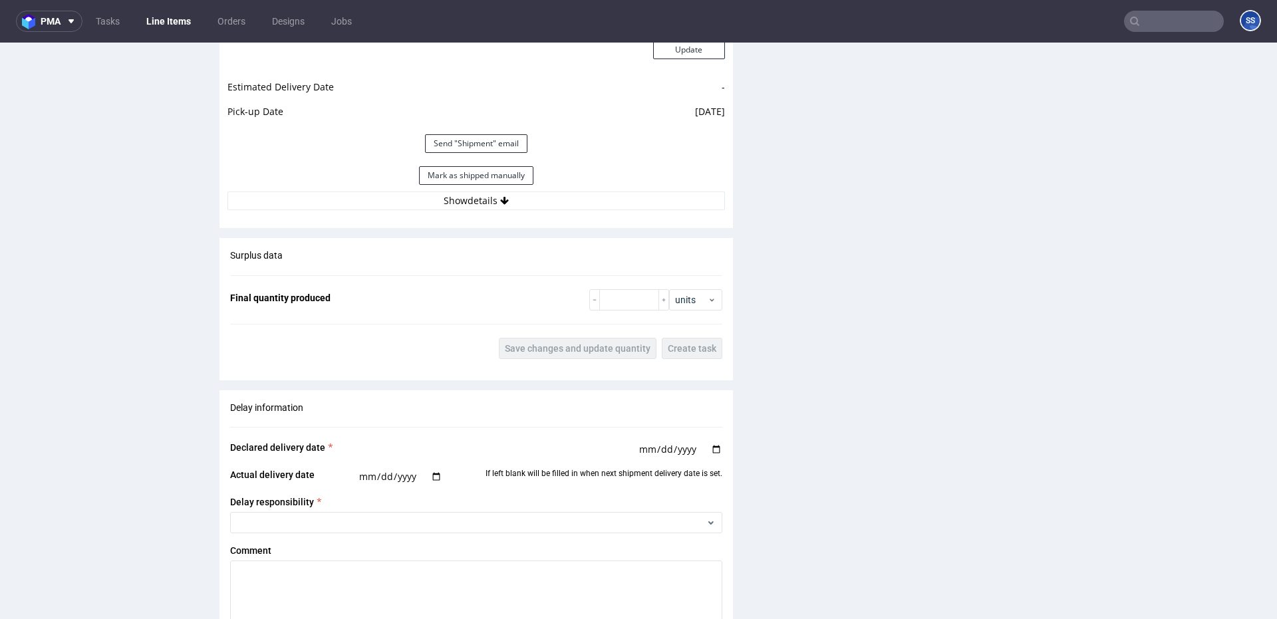
scroll to position [1253, 0]
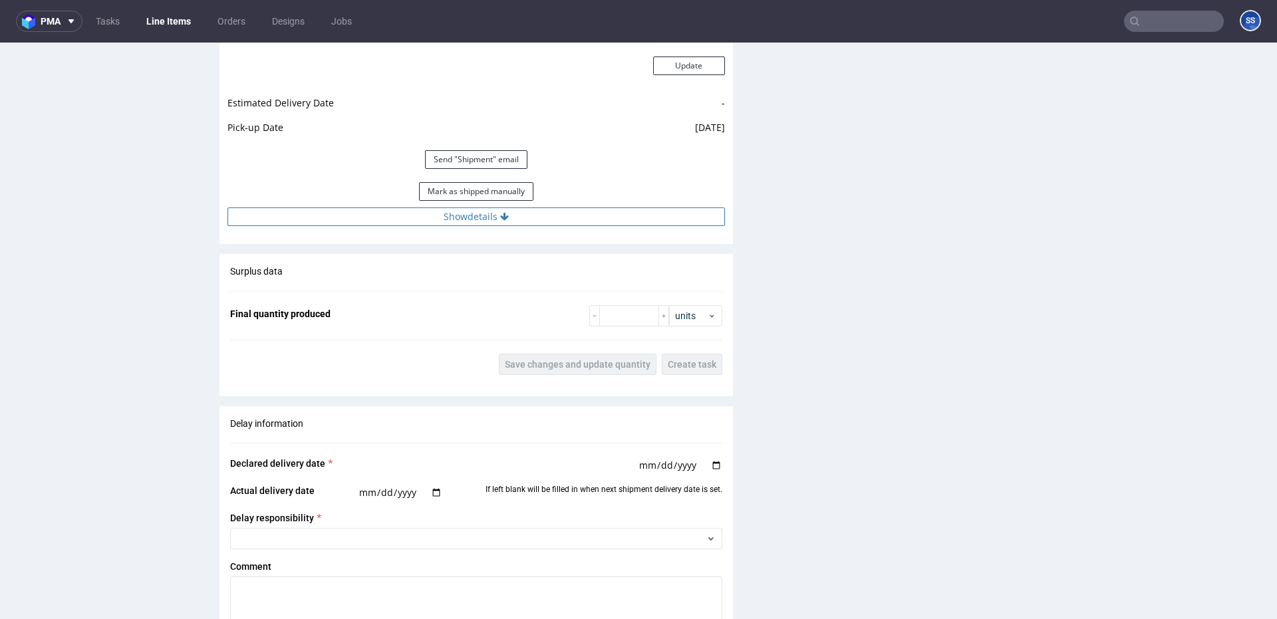
click at [514, 219] on button "Show details" at bounding box center [477, 217] width 498 height 19
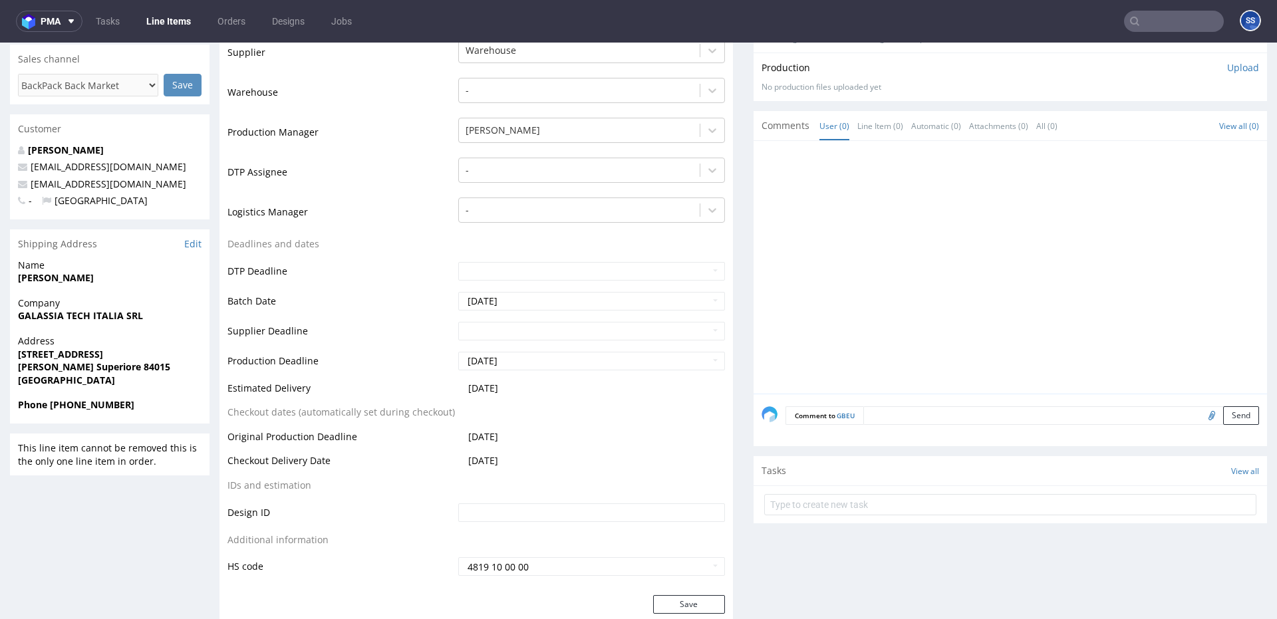
scroll to position [0, 0]
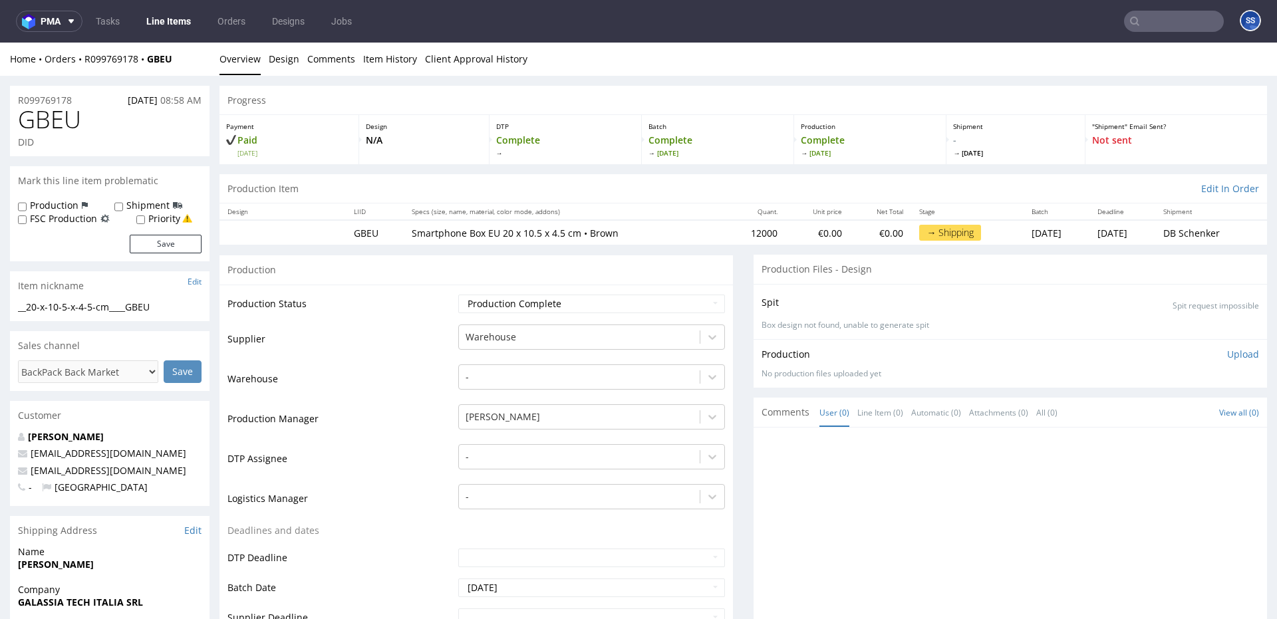
click at [170, 13] on link "Line Items" at bounding box center [168, 21] width 61 height 21
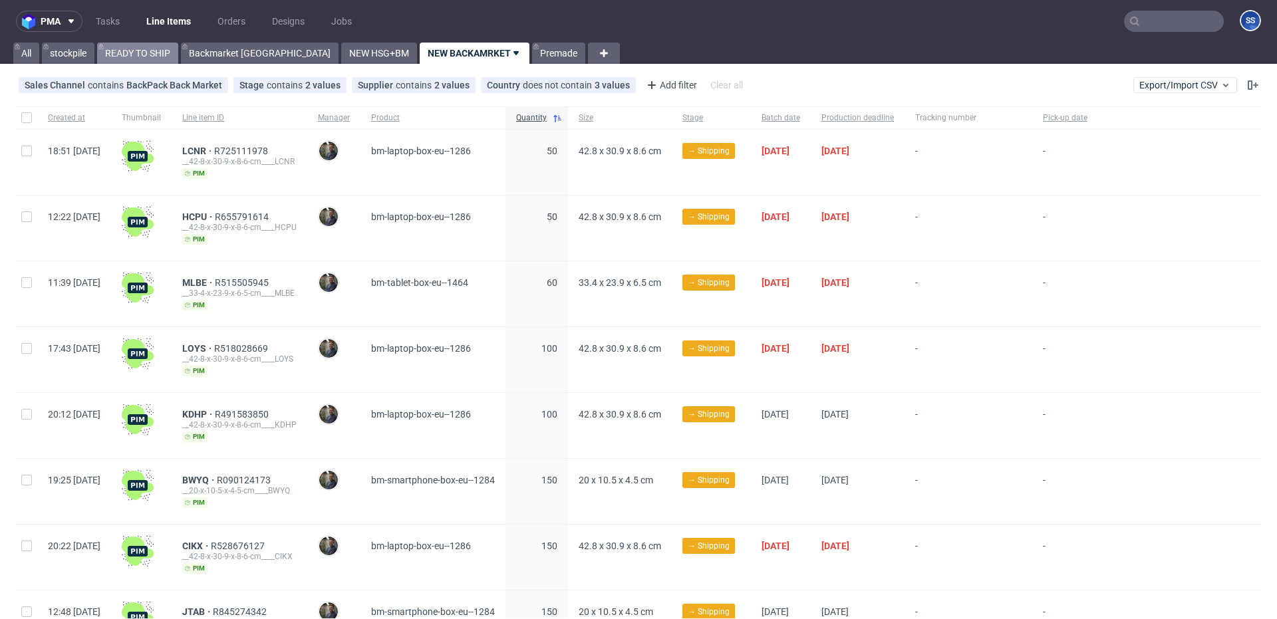
click at [139, 51] on link "READY TO SHIP" at bounding box center [137, 53] width 81 height 21
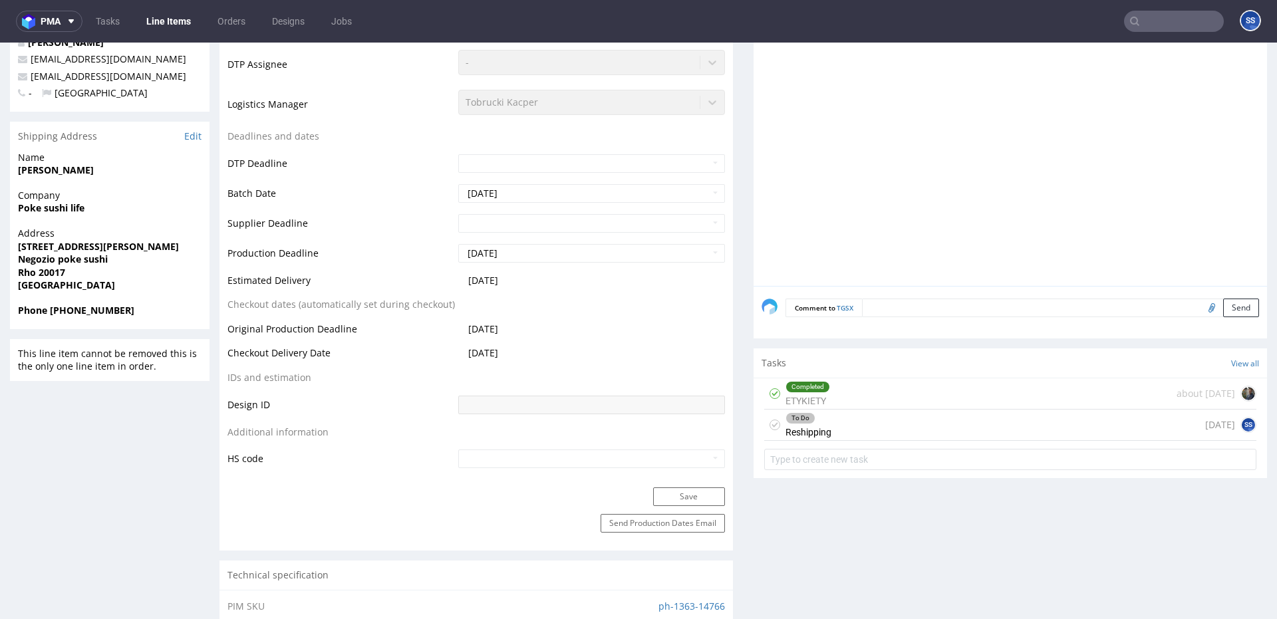
scroll to position [396, 0]
click at [921, 396] on div "Completed ETYKIETY about [DATE]" at bounding box center [1010, 392] width 492 height 31
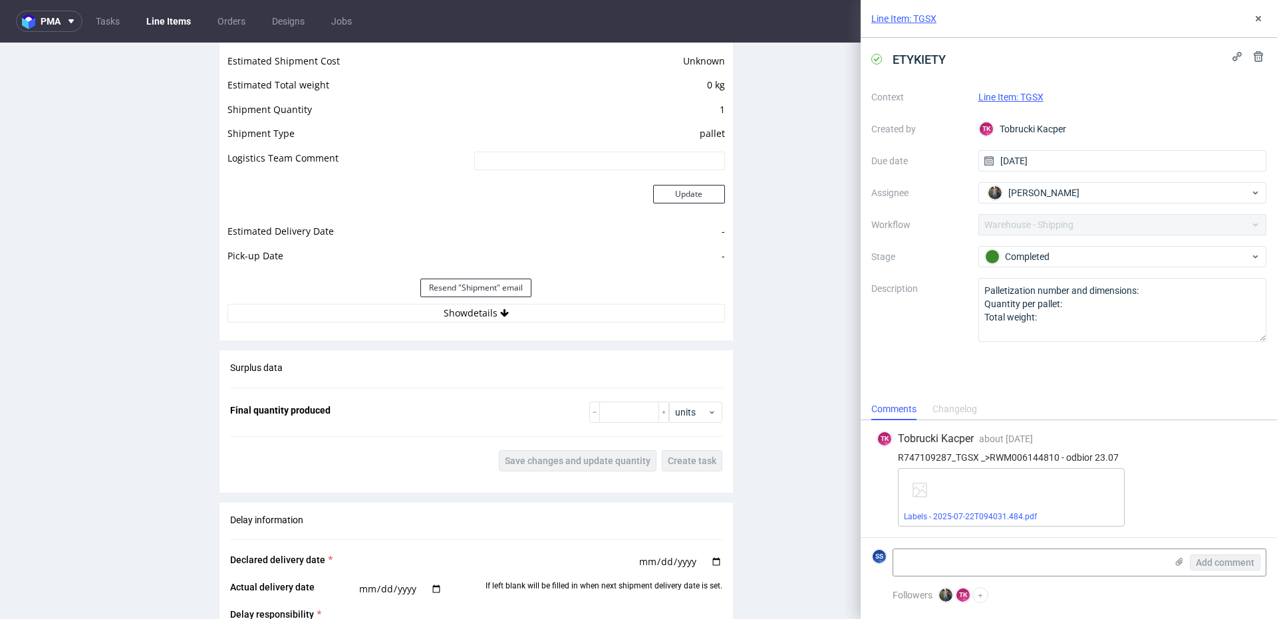
scroll to position [1123, 0]
click at [468, 319] on button "Show details" at bounding box center [477, 314] width 498 height 19
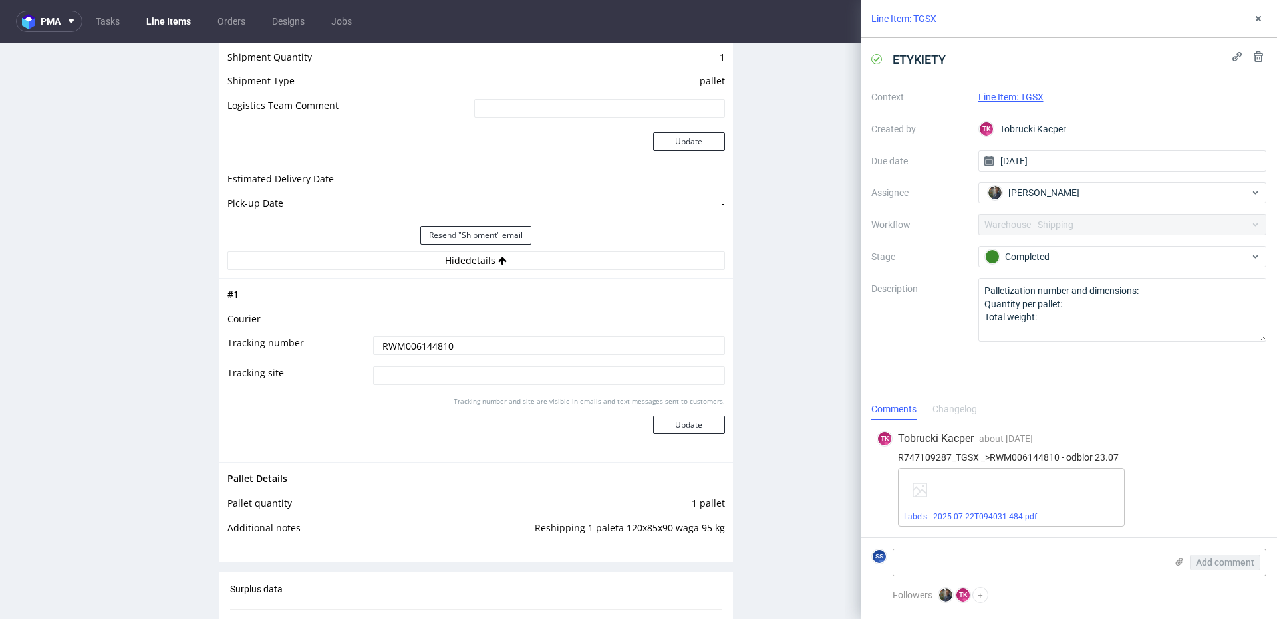
scroll to position [1182, 0]
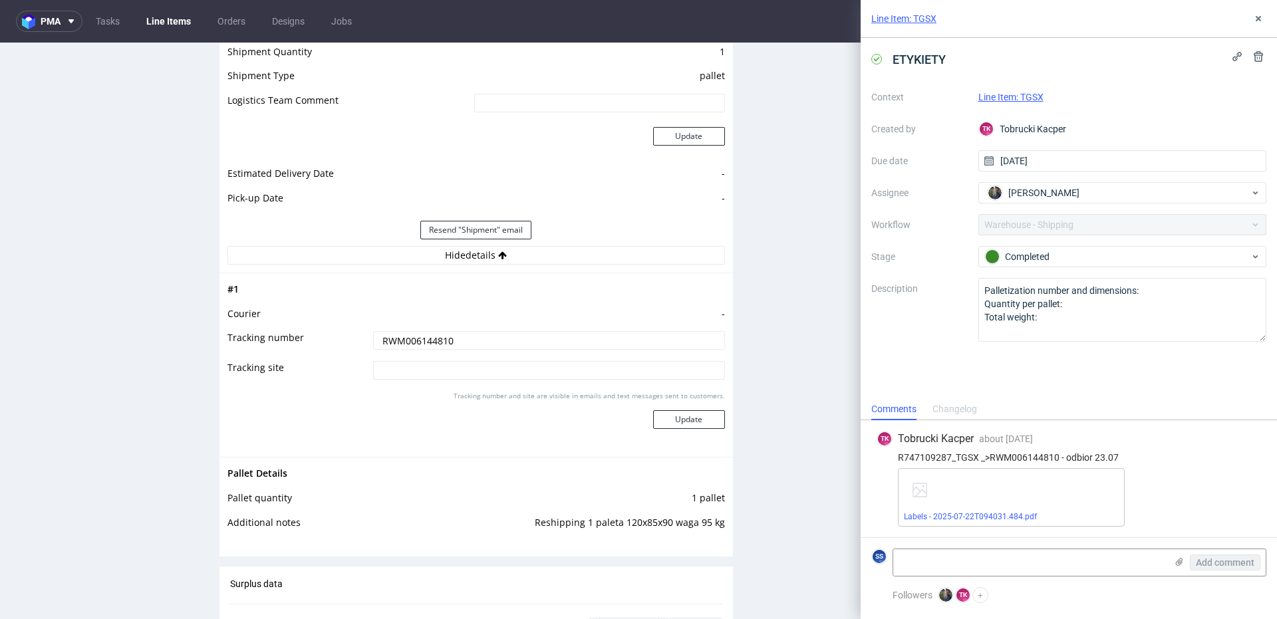
click at [1011, 455] on div "R747109287_TGSX _>RWM006144810 - odbior 23.07" at bounding box center [1069, 457] width 385 height 11
copy div "RWM006144810"
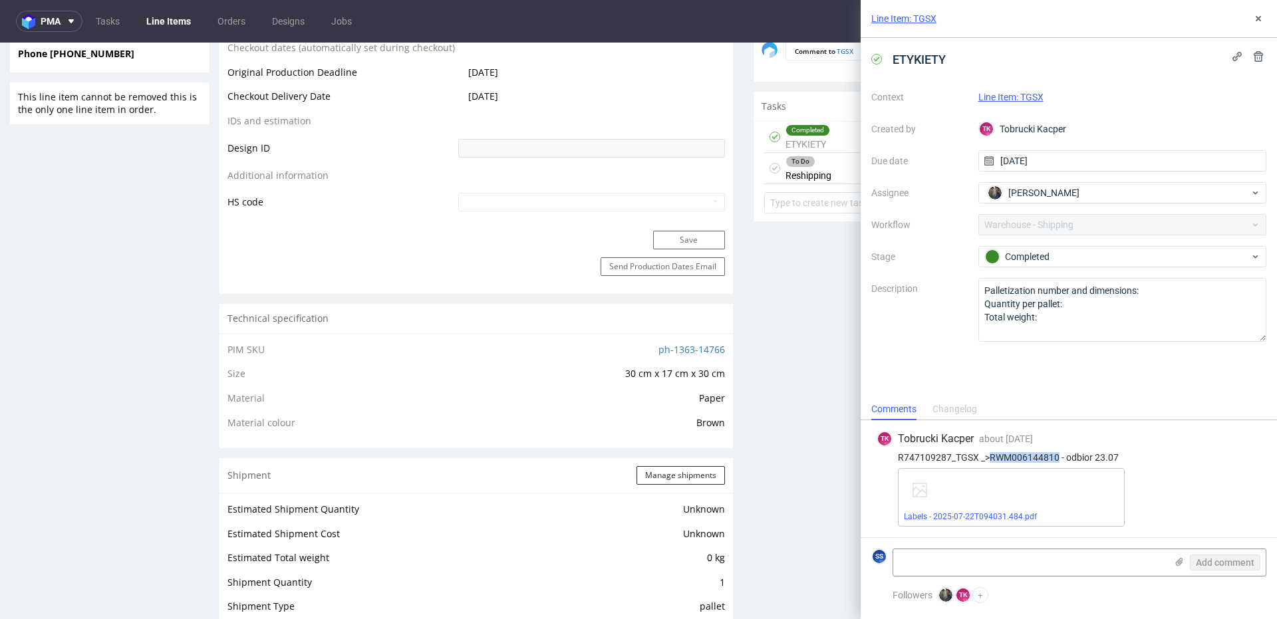
scroll to position [0, 0]
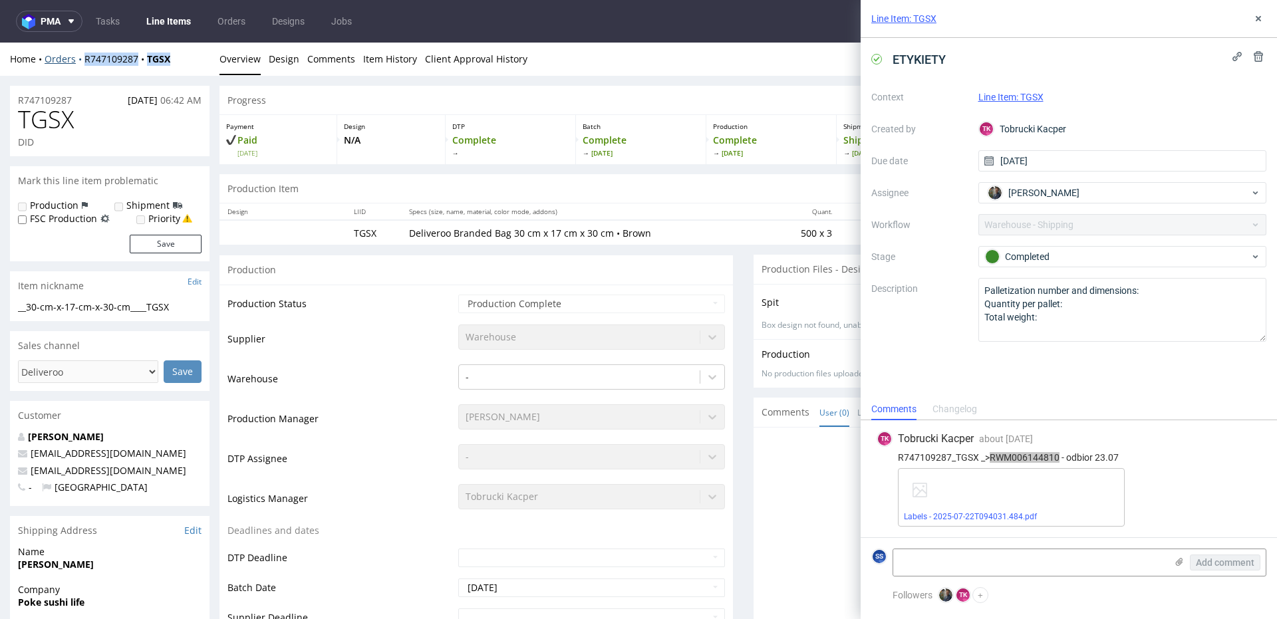
drag, startPoint x: 132, startPoint y: 60, endPoint x: 82, endPoint y: 60, distance: 49.9
click at [82, 60] on div "Home Orders R747109287 TGSX" at bounding box center [110, 59] width 200 height 13
copy div "R747109287 TGSX"
click at [1257, 22] on icon at bounding box center [1258, 18] width 11 height 11
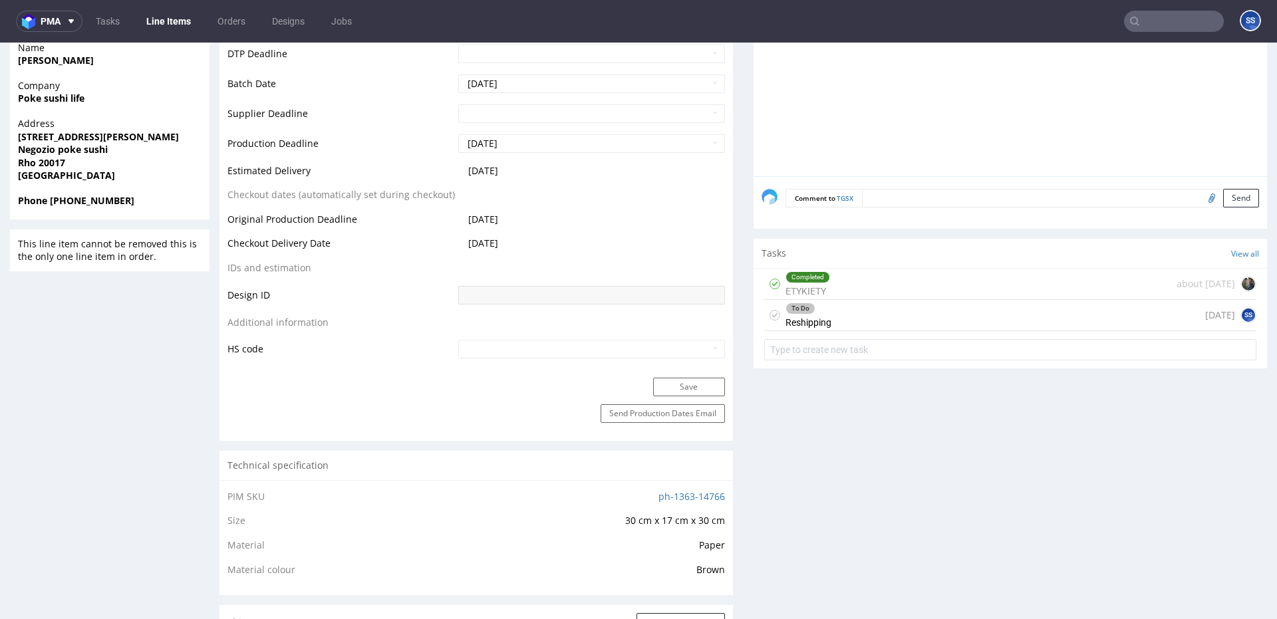
scroll to position [480, 0]
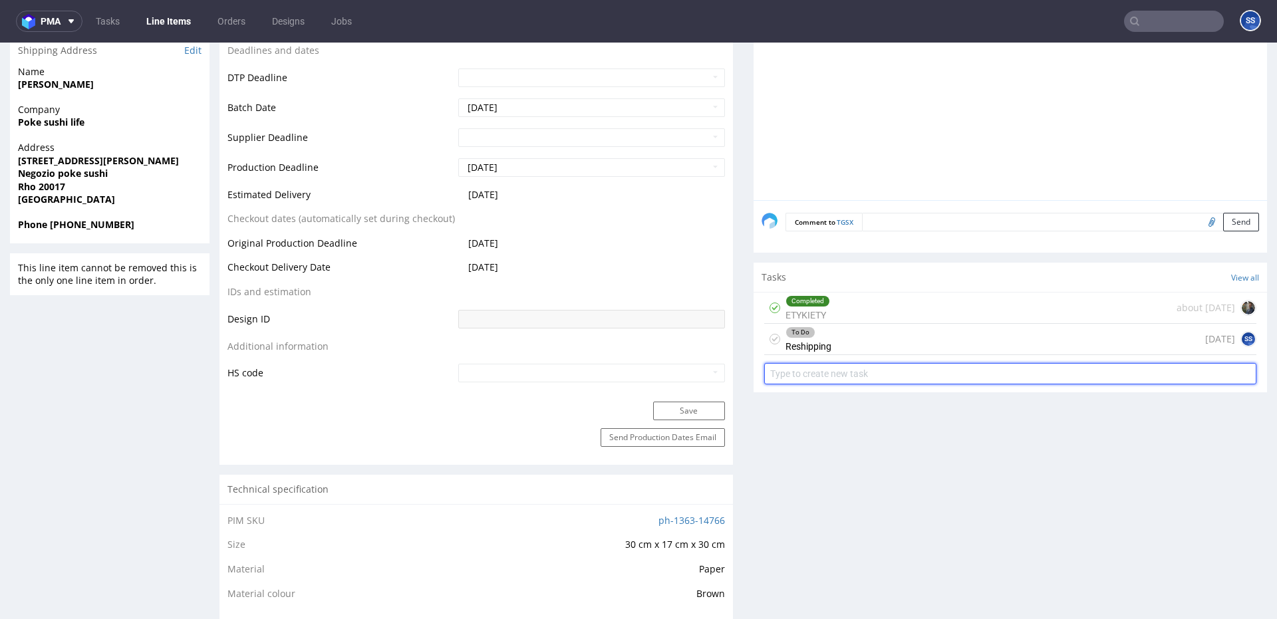
click at [850, 370] on input "text" at bounding box center [1010, 373] width 492 height 21
type input "etykiety reshipping"
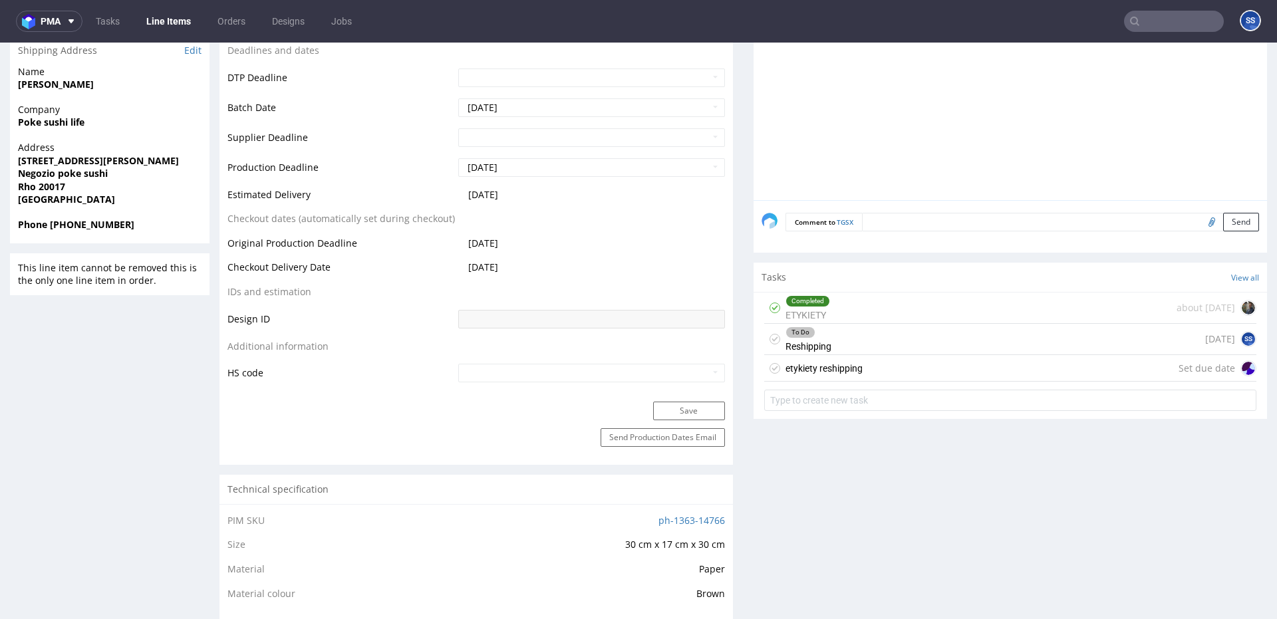
click at [899, 371] on div "etykiety reshipping Set due date" at bounding box center [1010, 368] width 492 height 27
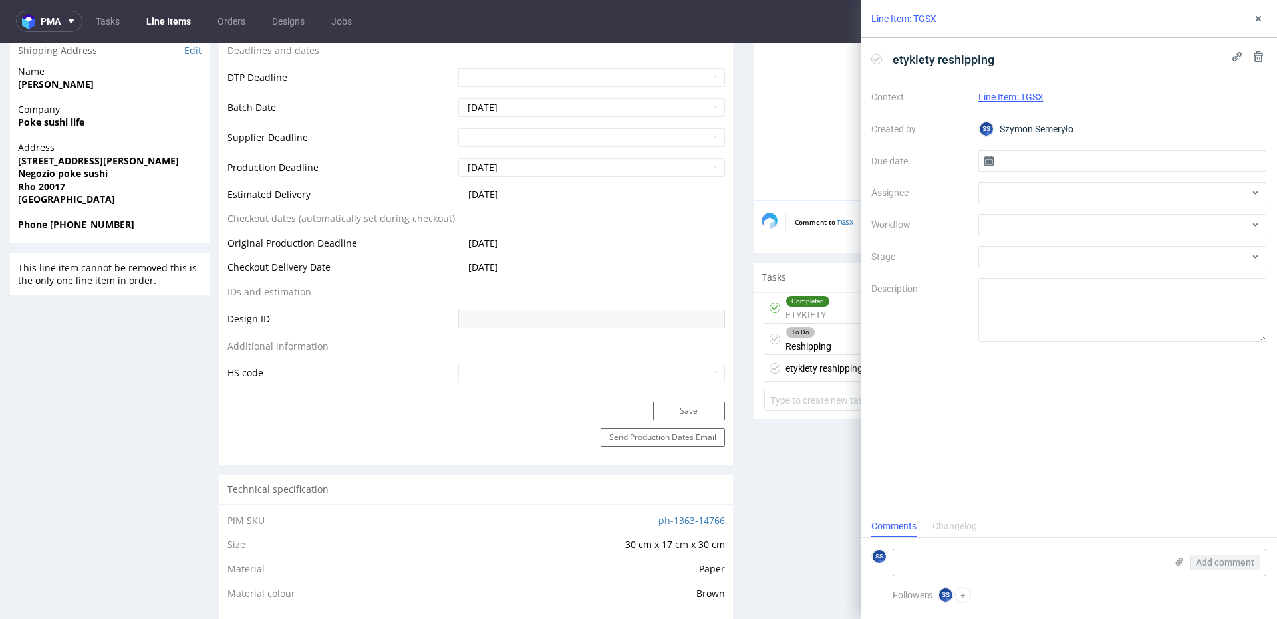
scroll to position [11, 0]
click at [1001, 163] on input "text" at bounding box center [1123, 160] width 289 height 21
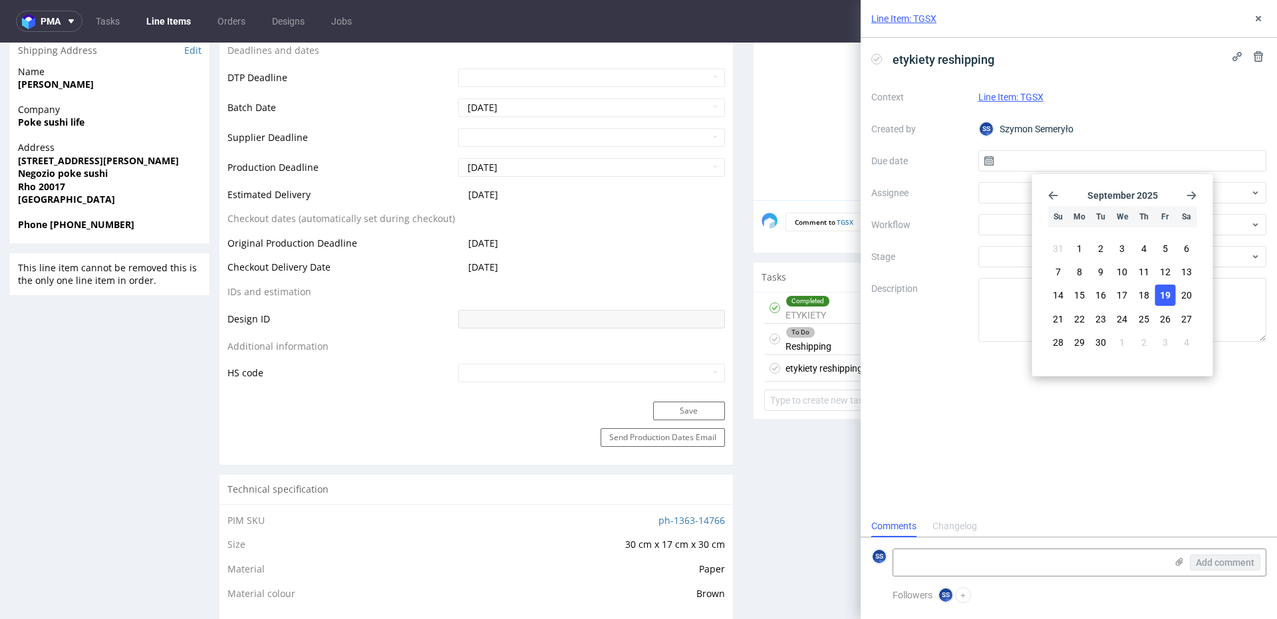
click at [1162, 295] on span "19" at bounding box center [1165, 295] width 11 height 13
type input "[DATE]"
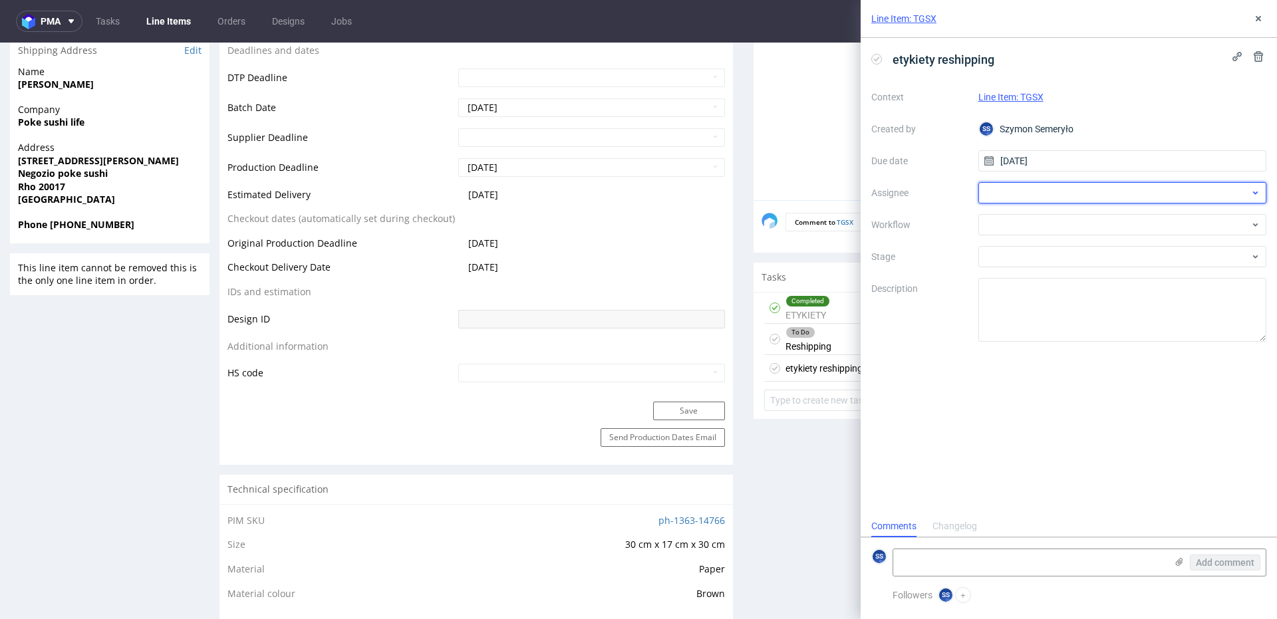
click at [1011, 194] on div at bounding box center [1123, 192] width 289 height 21
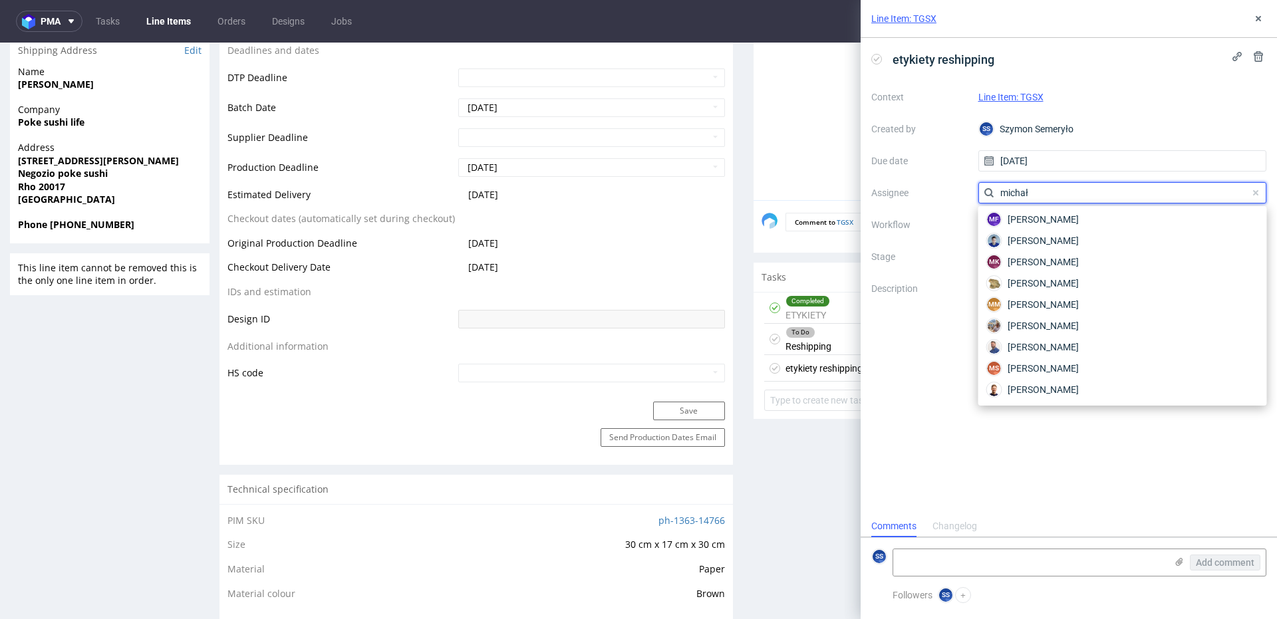
scroll to position [3, 0]
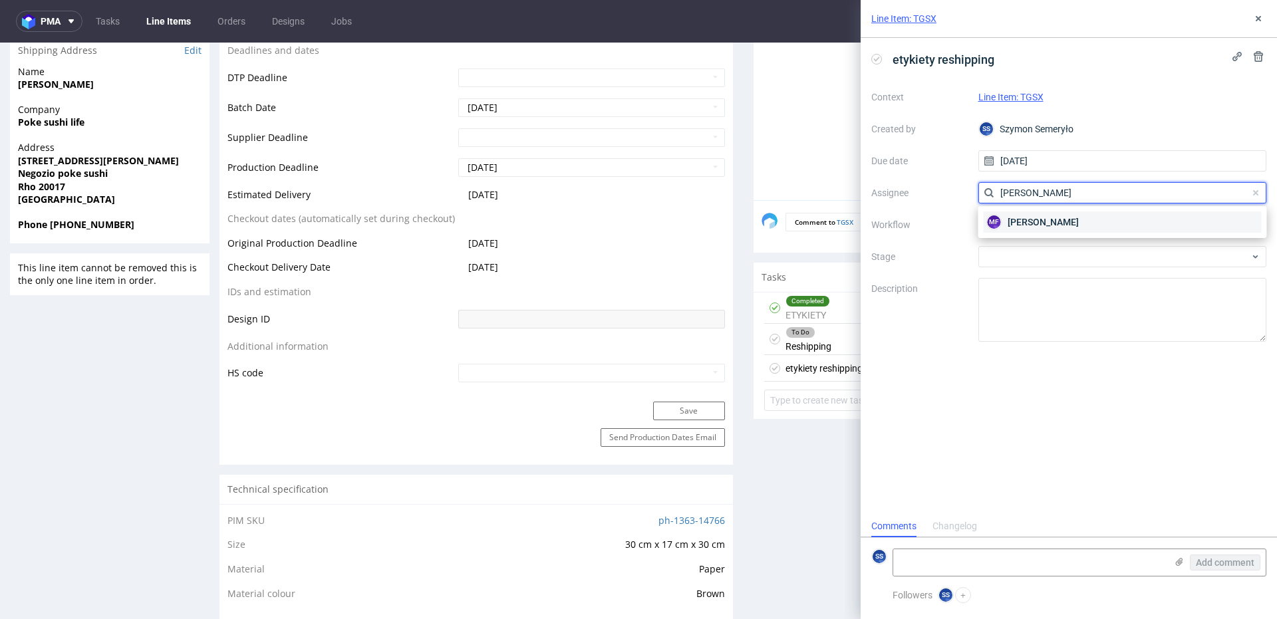
type input "michał fe"
click at [1051, 221] on span "Michał Fedorowicz" at bounding box center [1043, 222] width 71 height 13
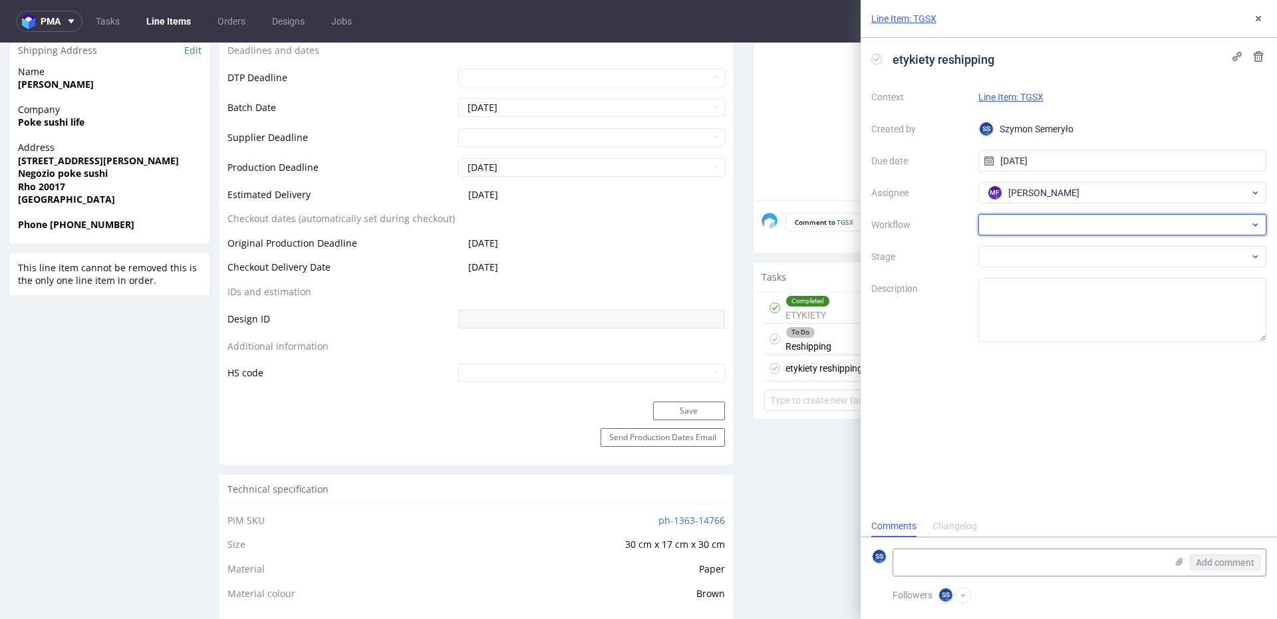
click at [1043, 226] on div at bounding box center [1123, 224] width 289 height 21
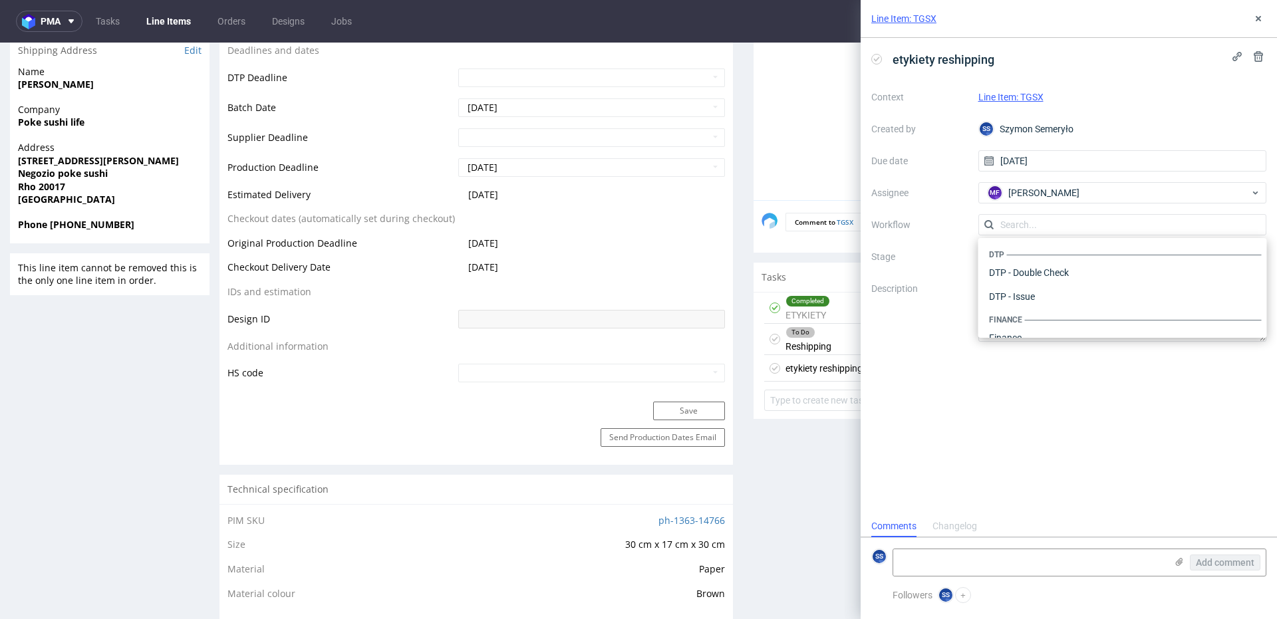
scroll to position [818, 0]
click at [926, 385] on div "etykiety reshipping Context Line Item: TGSX Created by SS Szymon Semeryło Due d…" at bounding box center [1069, 277] width 416 height 478
click at [969, 566] on textarea at bounding box center [1029, 563] width 273 height 27
paste textarea "R747109287TGSX"
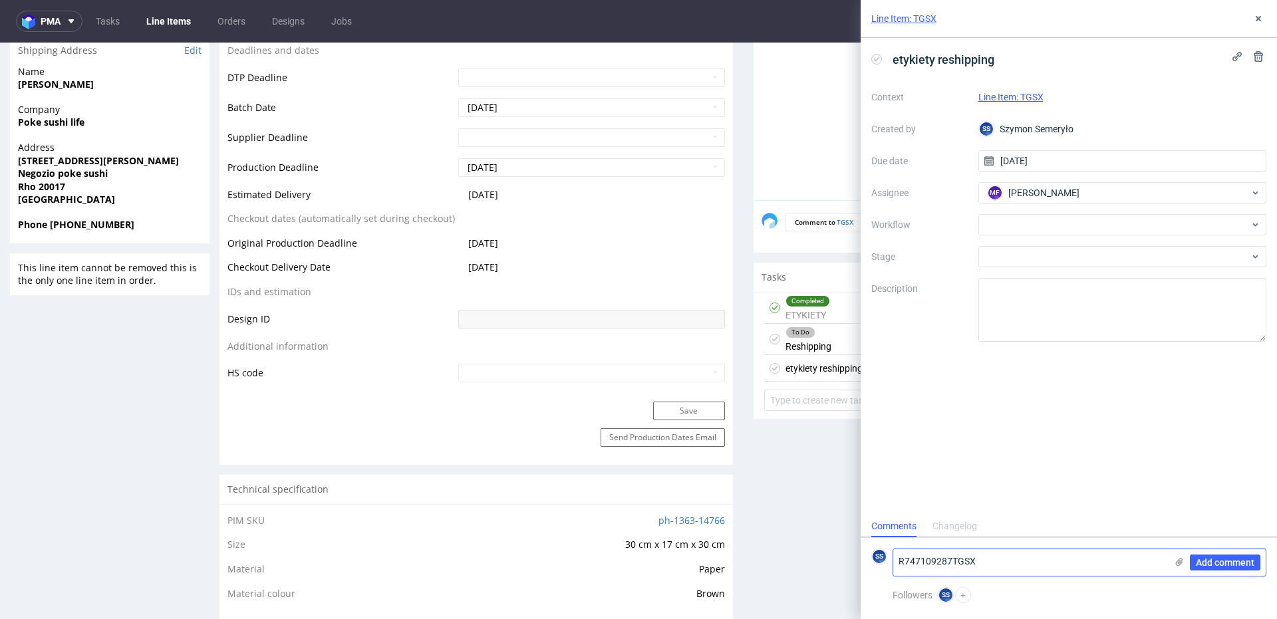
click at [953, 564] on textarea "R747109287TGSX" at bounding box center [1029, 563] width 273 height 27
click at [1040, 561] on textarea "R747109287_TGSX ->" at bounding box center [1029, 563] width 273 height 27
paste textarea "RWM006514218"
type textarea "R747109287_TGSX -> RWM006514218"
click at [1176, 558] on icon at bounding box center [1179, 562] width 11 height 11
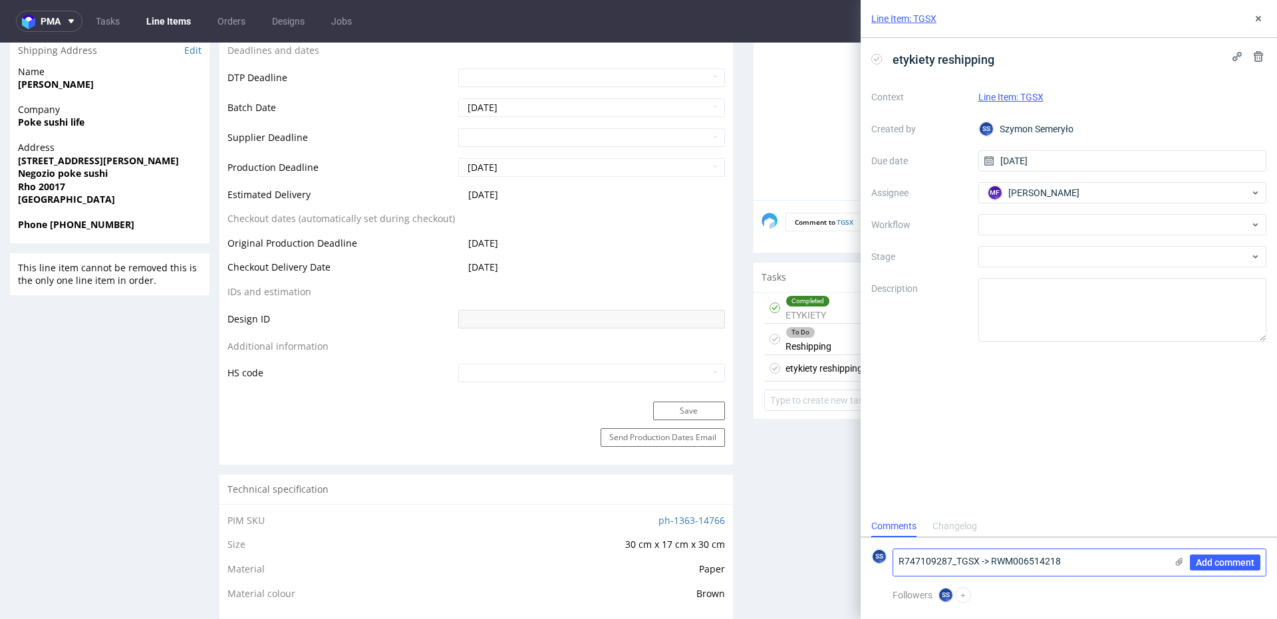
click at [0, 0] on input "file" at bounding box center [0, 0] width 0 height 0
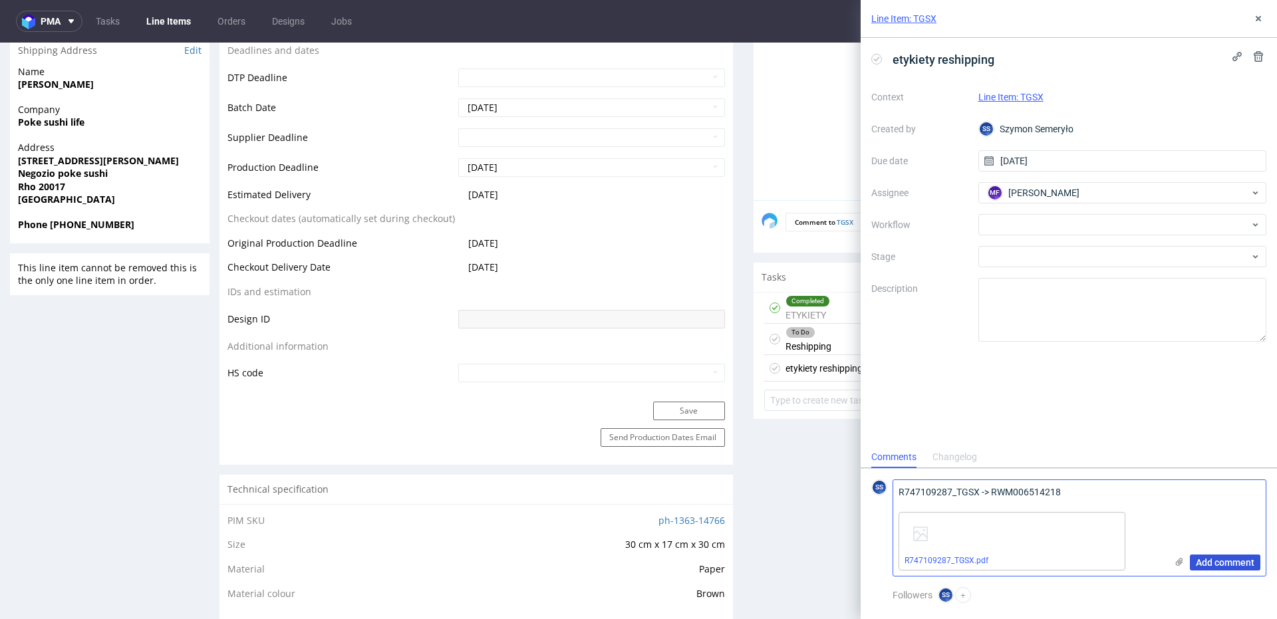
click at [1210, 565] on span "Add comment" at bounding box center [1225, 562] width 59 height 9
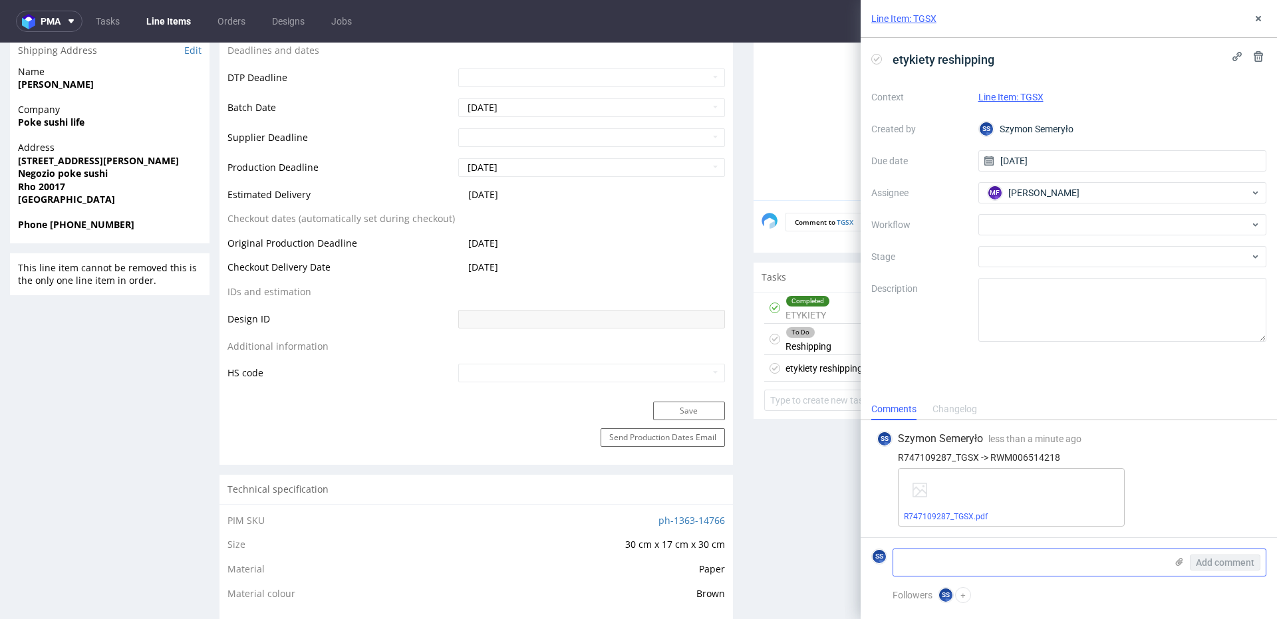
click at [978, 552] on textarea at bounding box center [1029, 563] width 273 height 27
type textarea "R"
type textarea "o"
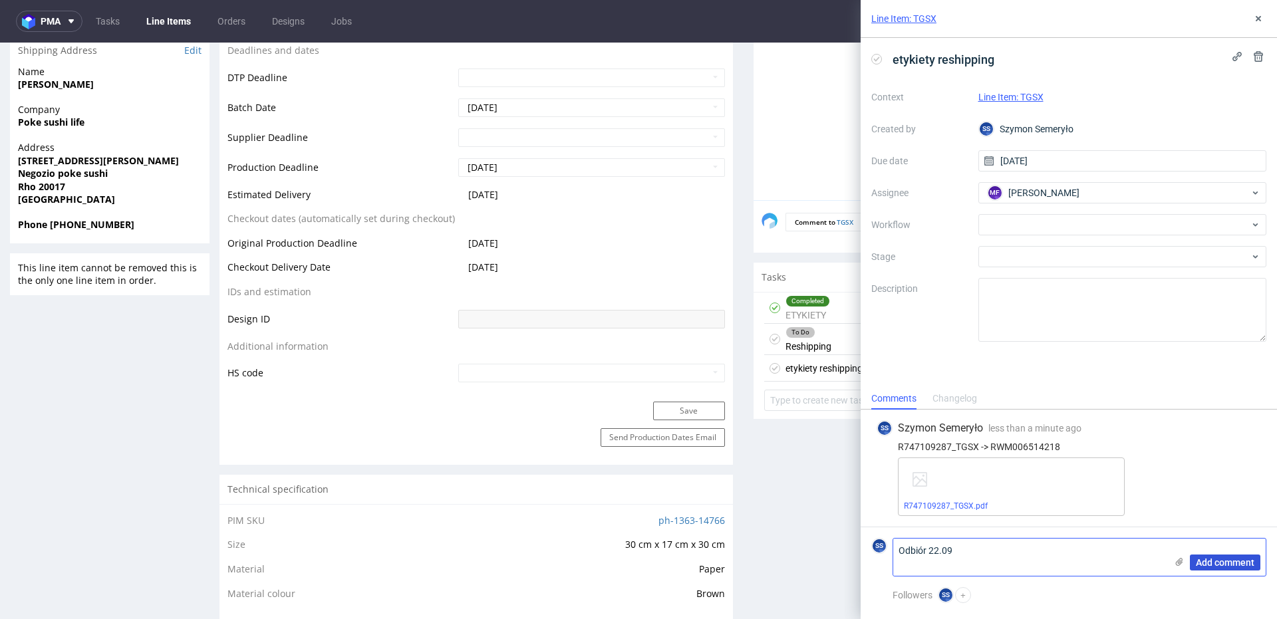
type textarea "Odbiór 22.09"
click at [1220, 560] on span "Add comment" at bounding box center [1225, 562] width 59 height 9
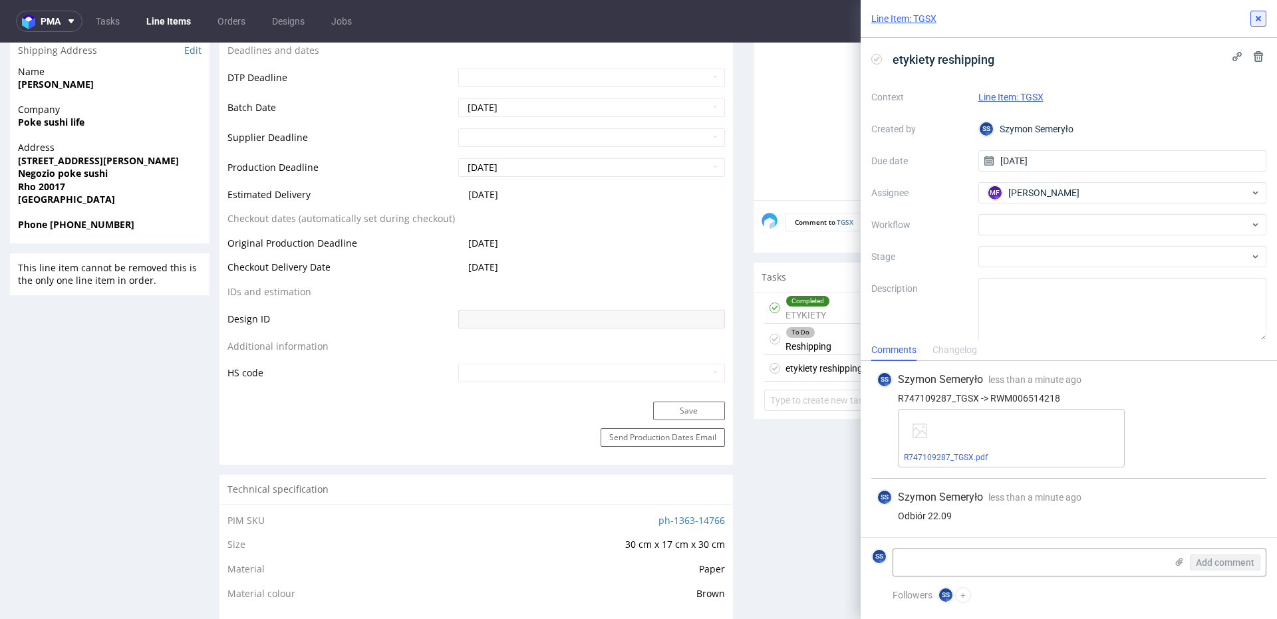
click at [1254, 21] on icon at bounding box center [1258, 18] width 11 height 11
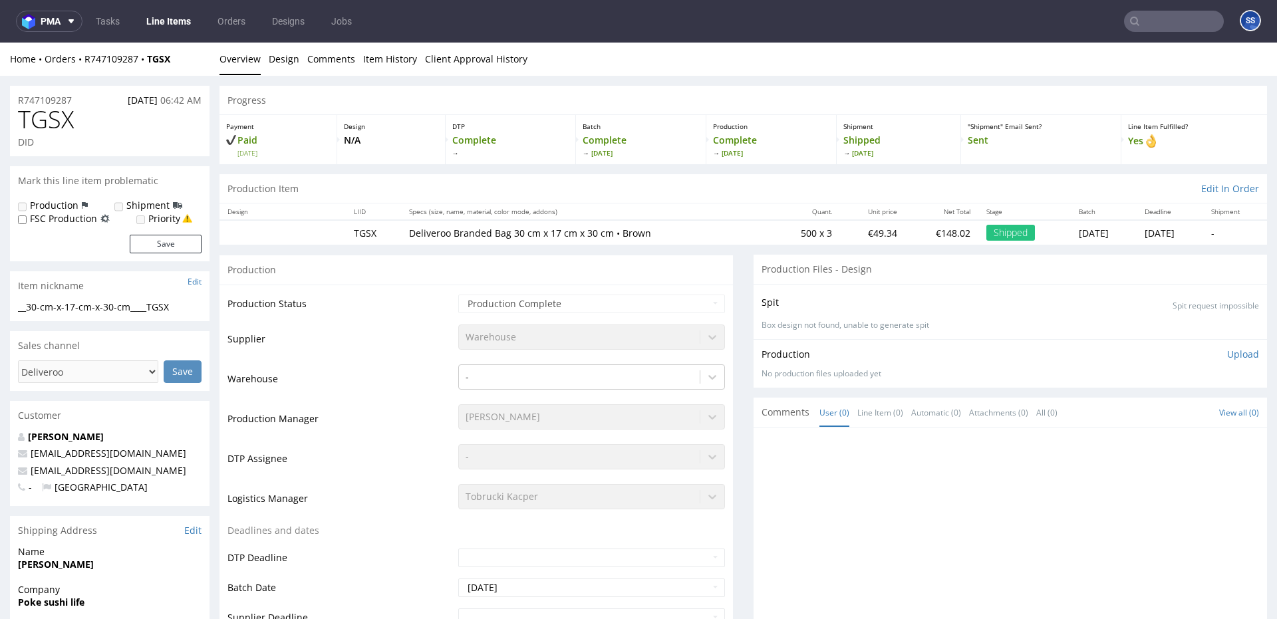
click at [164, 21] on link "Line Items" at bounding box center [168, 21] width 61 height 21
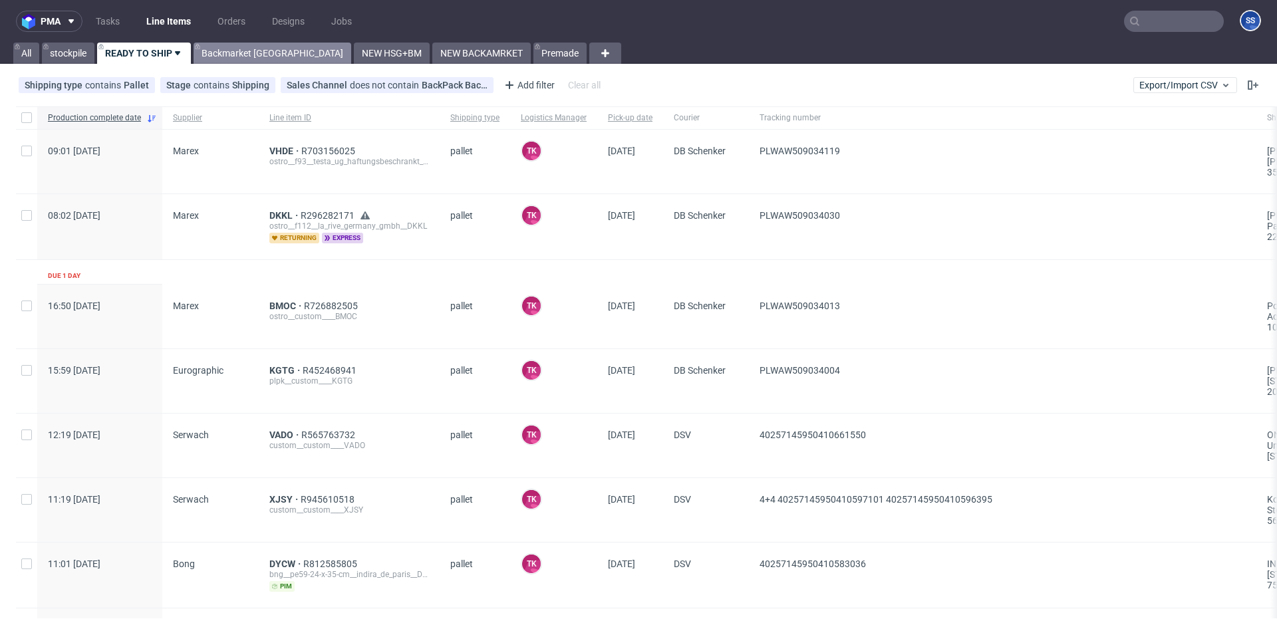
click at [243, 57] on link "Backmarket [GEOGRAPHIC_DATA]" at bounding box center [273, 53] width 158 height 21
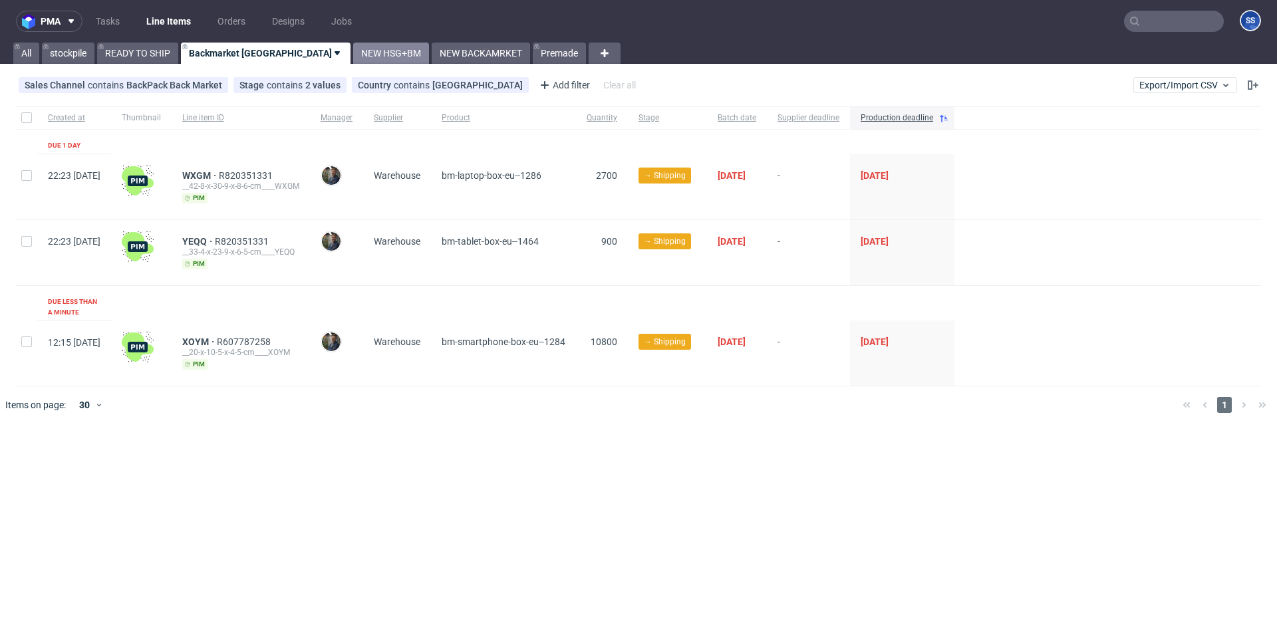
click at [353, 49] on link "NEW HSG+BM" at bounding box center [391, 53] width 76 height 21
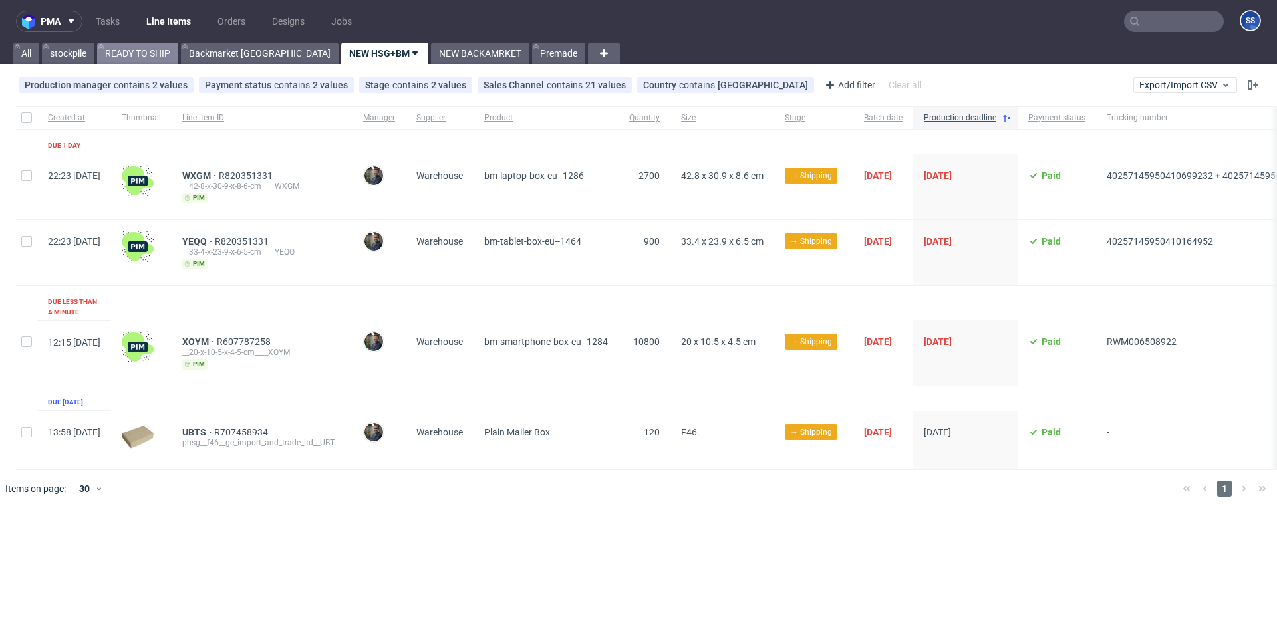
click at [150, 55] on link "READY TO SHIP" at bounding box center [137, 53] width 81 height 21
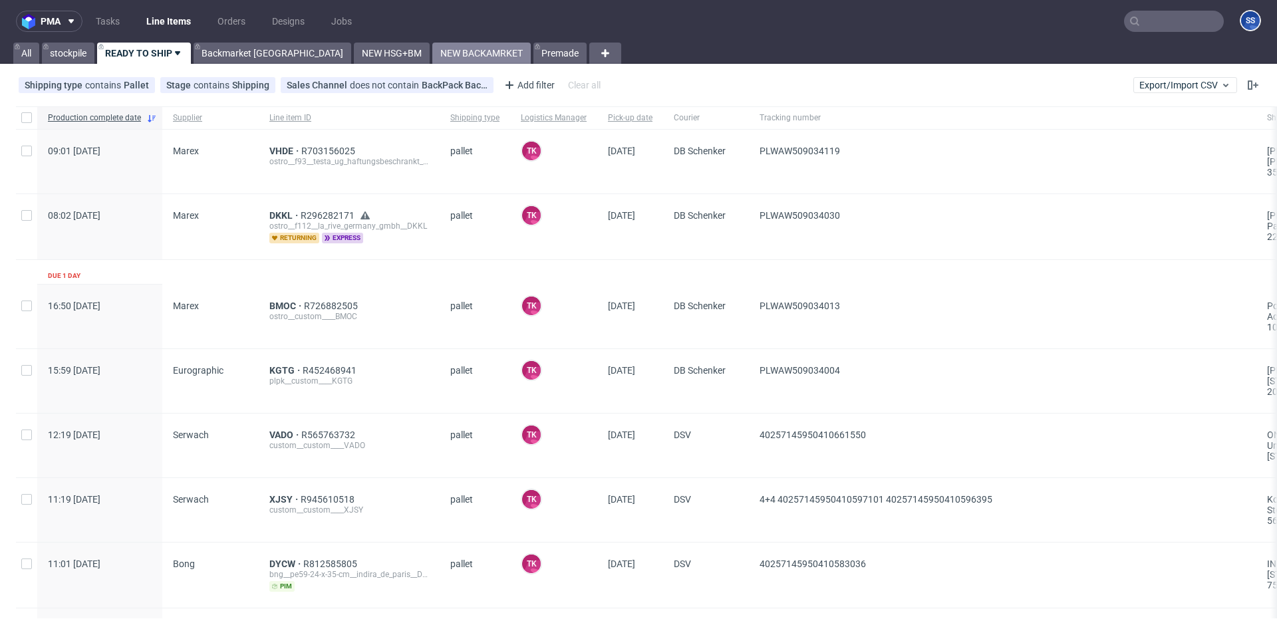
click at [432, 63] on link "NEW BACKAMRKET" at bounding box center [481, 53] width 98 height 21
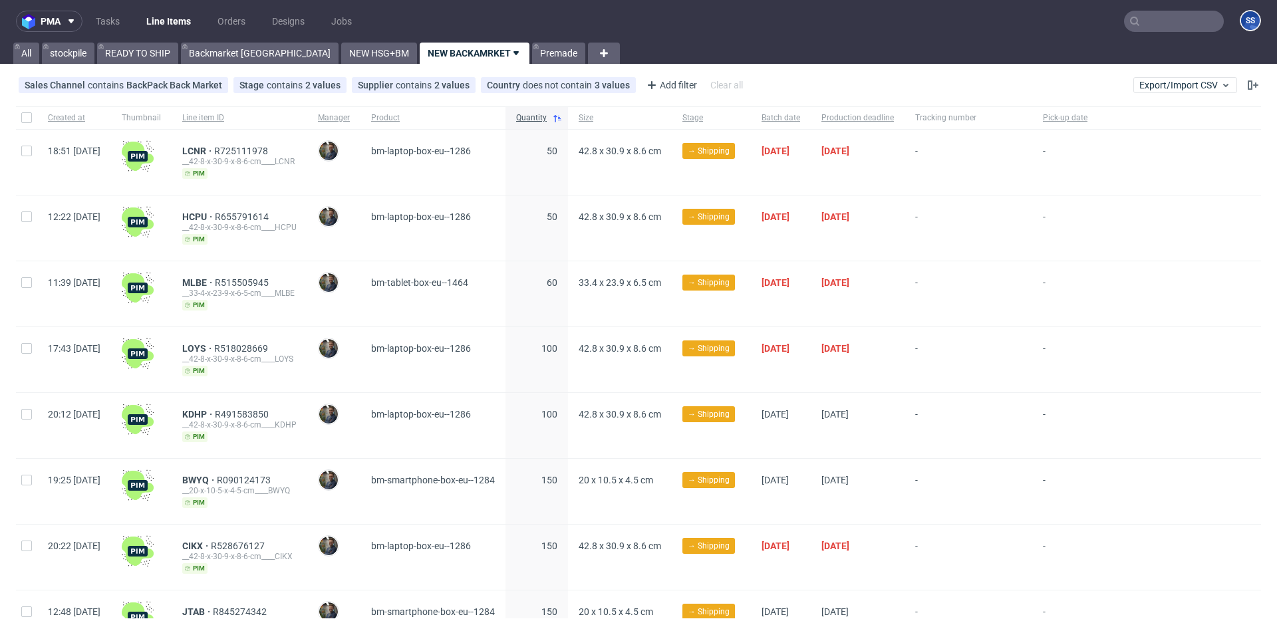
scroll to position [667, 0]
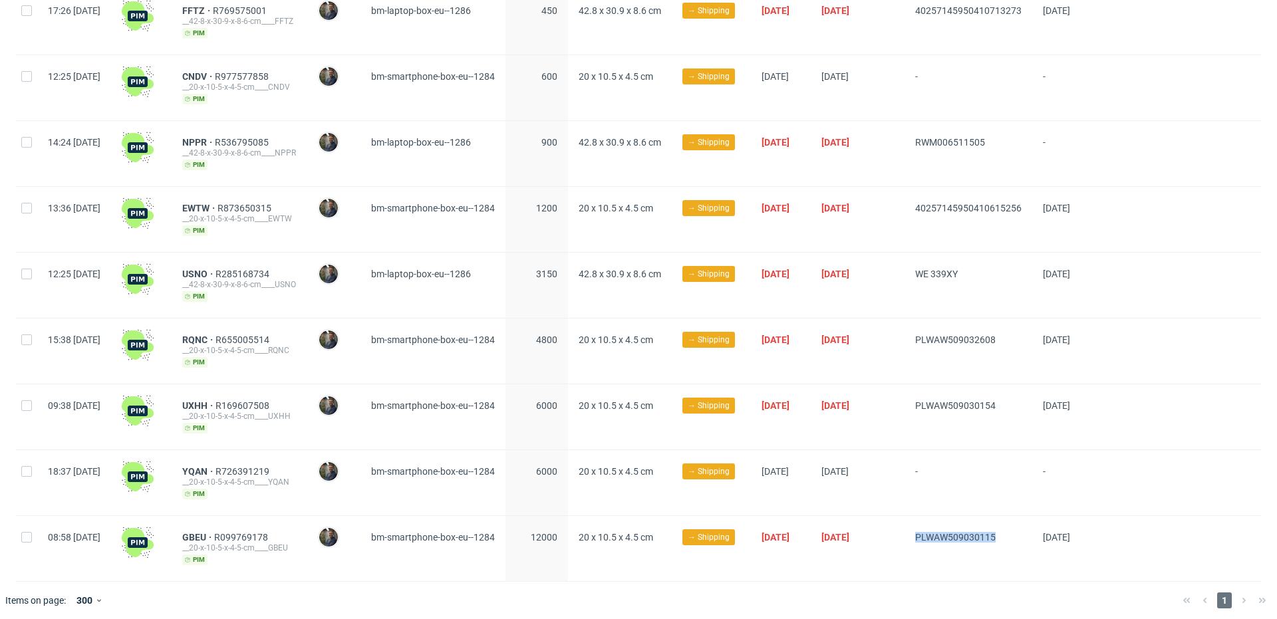
drag, startPoint x: 953, startPoint y: 532, endPoint x: 1065, endPoint y: 528, distance: 111.8
click at [1033, 528] on div "PLWAW509030115" at bounding box center [969, 548] width 128 height 65
copy span "PLWAW509030115"
click at [956, 432] on div "PLWAW509030154" at bounding box center [969, 417] width 128 height 65
drag, startPoint x: 939, startPoint y: 409, endPoint x: 1056, endPoint y: 406, distance: 116.5
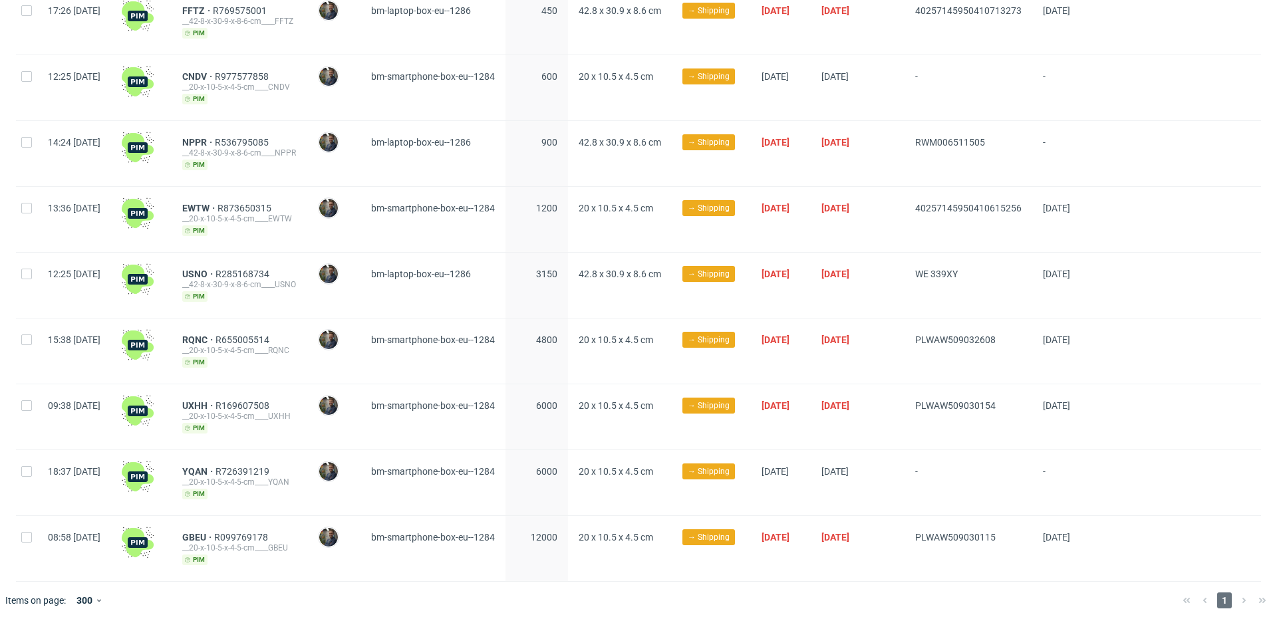
click at [1050, 405] on div "09:38 [DATE] UXHH R169607508 __20-x-10-5-x-4-5-cm____UXHH [PERSON_NAME] [PERSON…" at bounding box center [638, 418] width 1245 height 66
copy div "PLWAW509030154"
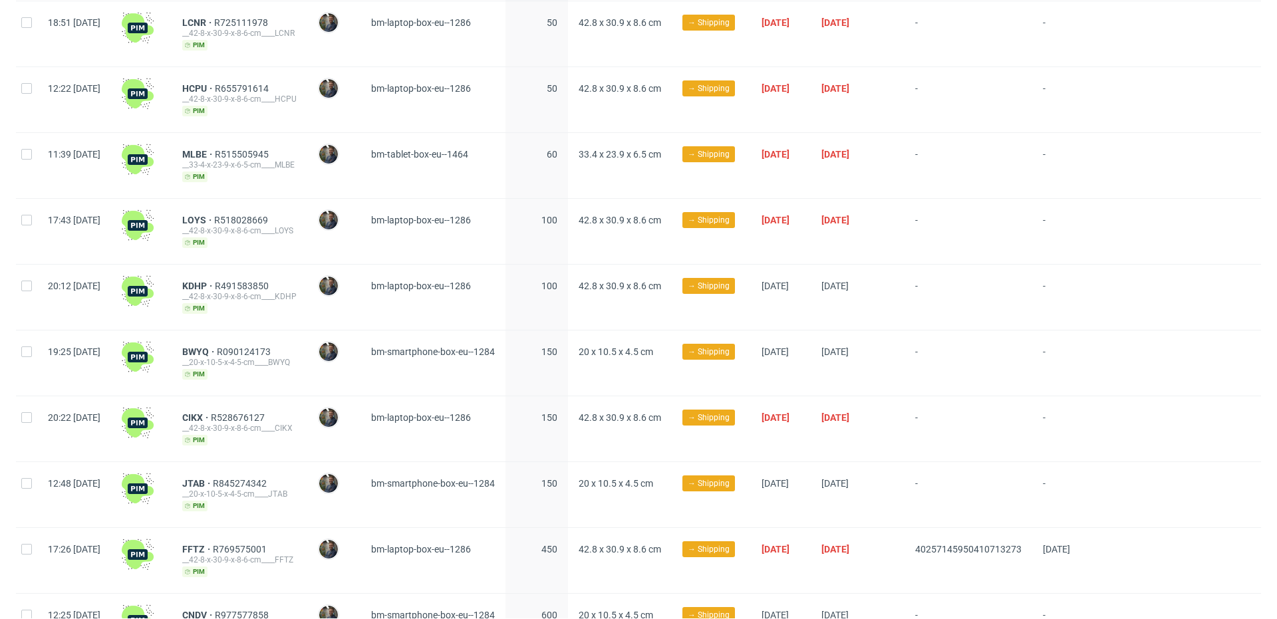
scroll to position [0, 0]
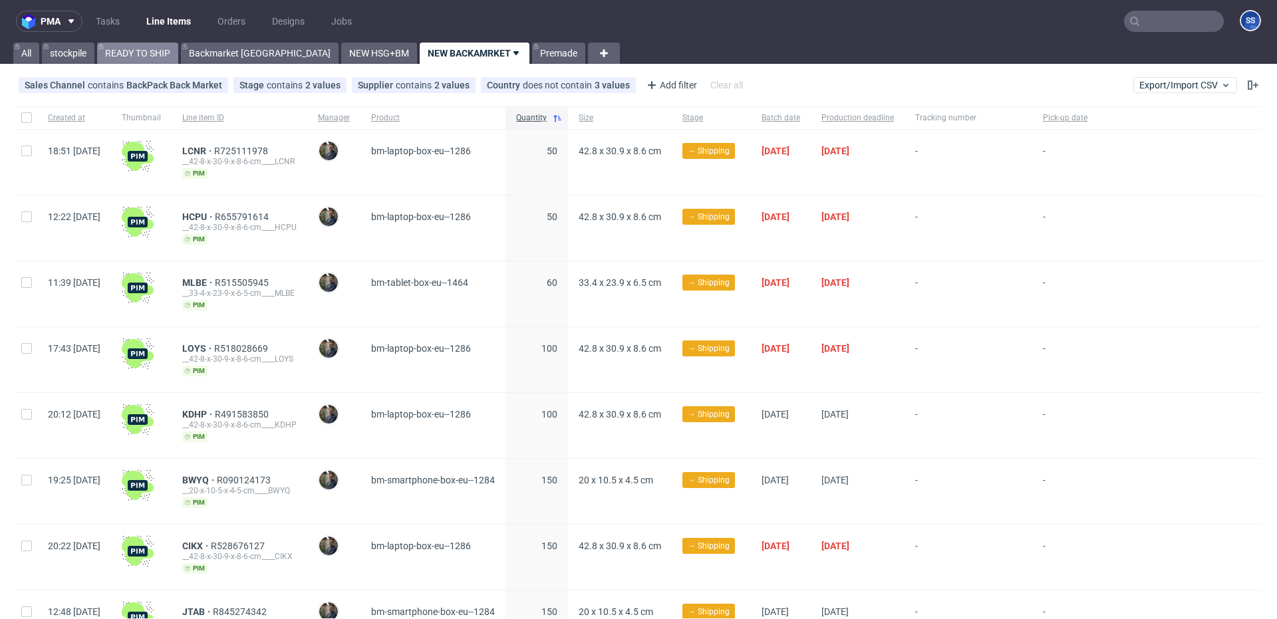
click at [149, 52] on link "READY TO SHIP" at bounding box center [137, 53] width 81 height 21
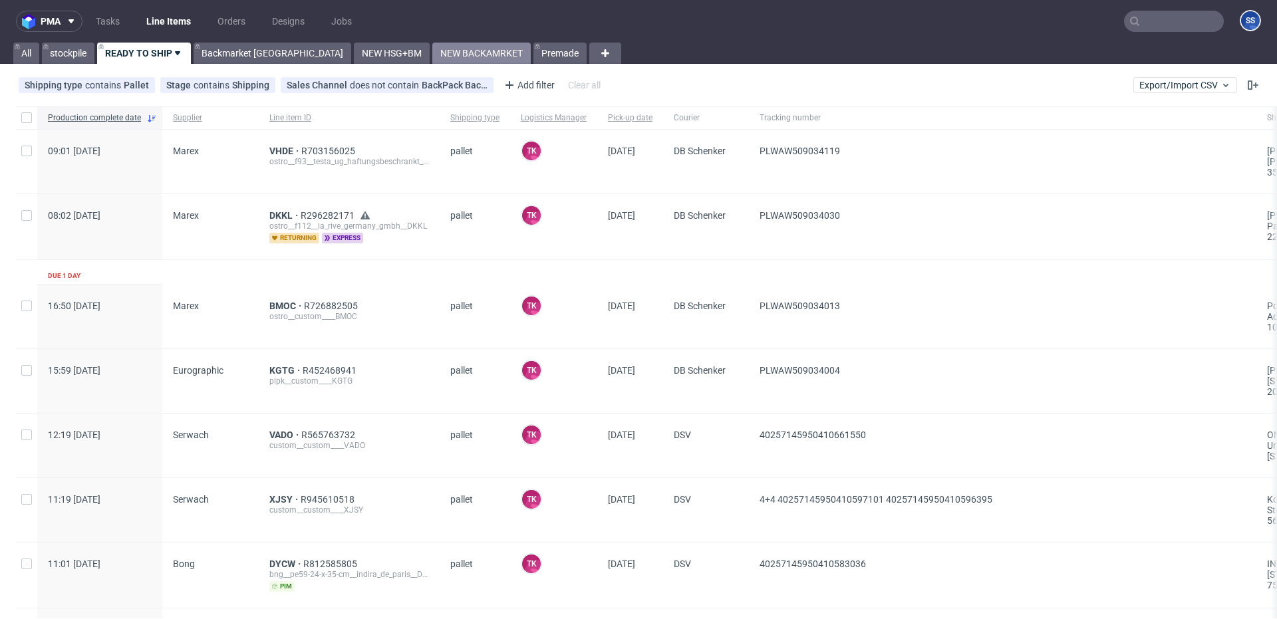
click at [432, 53] on link "NEW BACKAMRKET" at bounding box center [481, 53] width 98 height 21
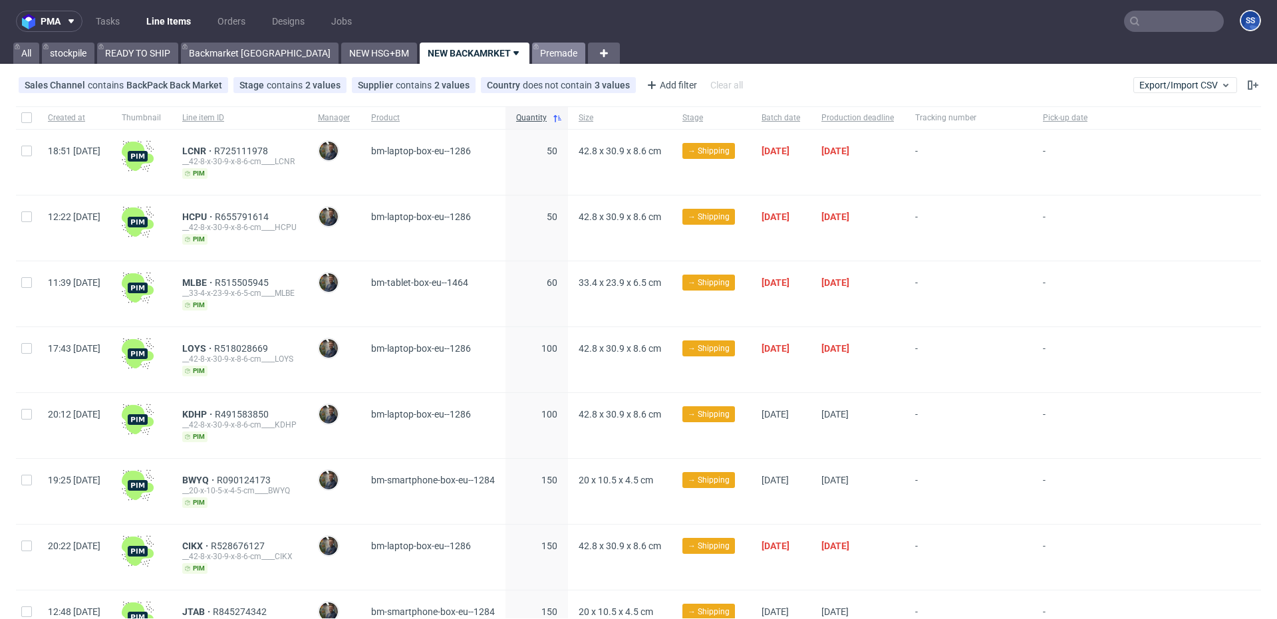
click at [532, 58] on link "Premade" at bounding box center [558, 53] width 53 height 21
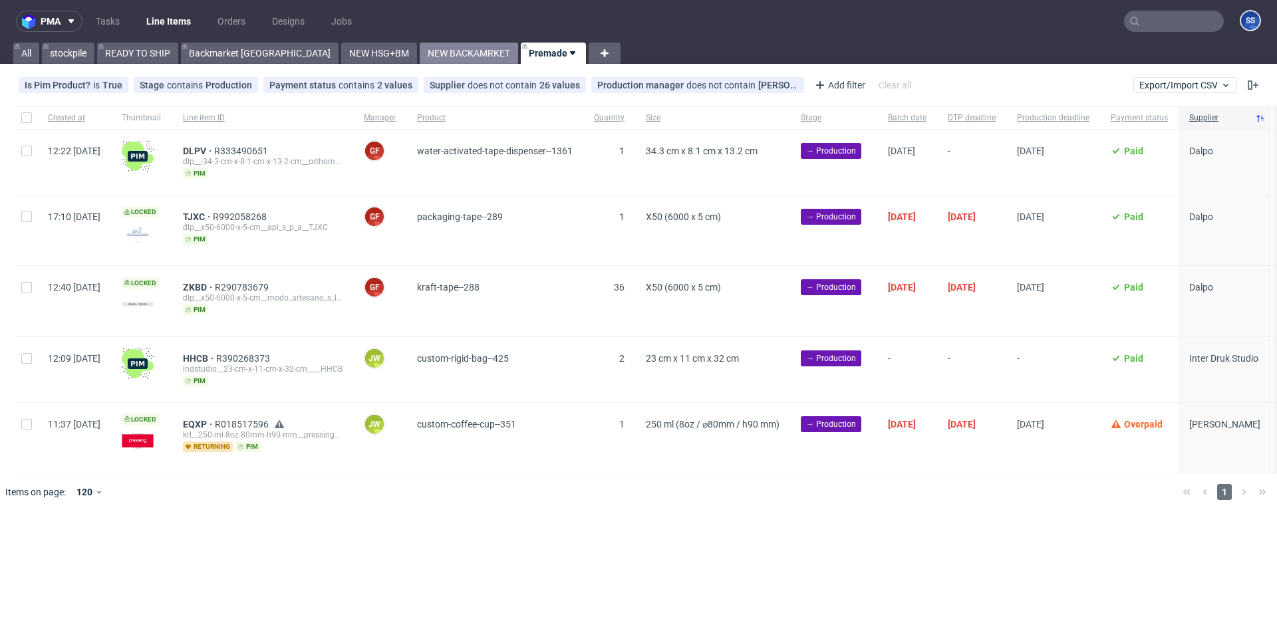
click at [420, 49] on link "NEW BACKAMRKET" at bounding box center [469, 53] width 98 height 21
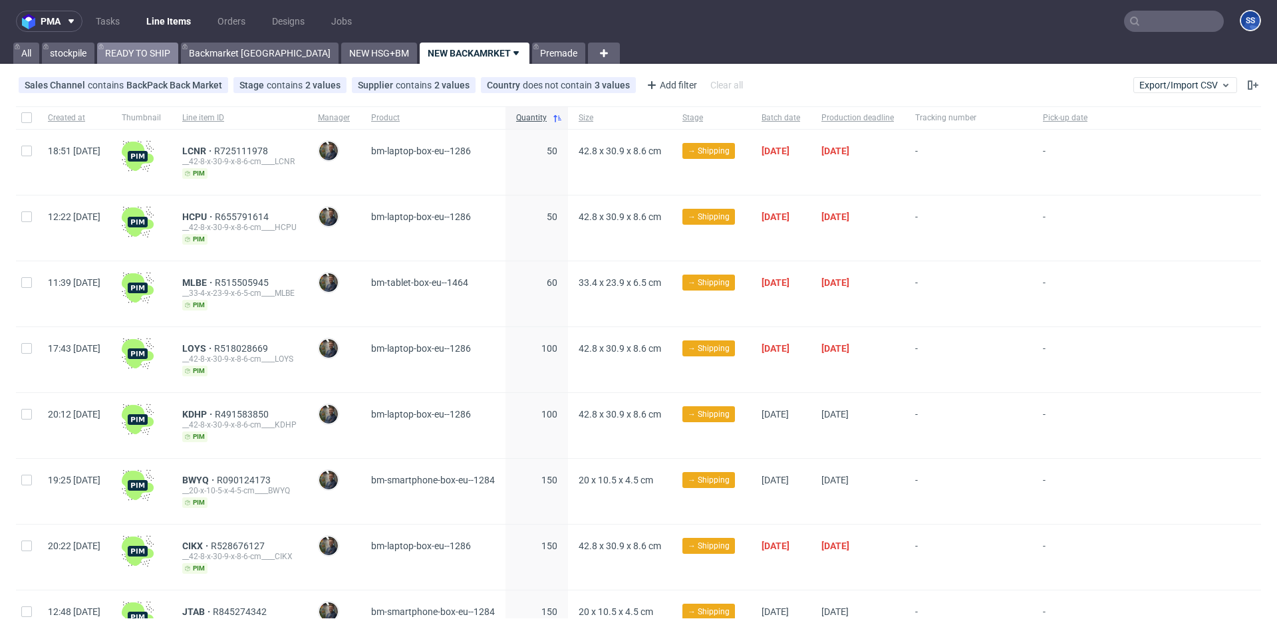
click at [125, 48] on link "READY TO SHIP" at bounding box center [137, 53] width 81 height 21
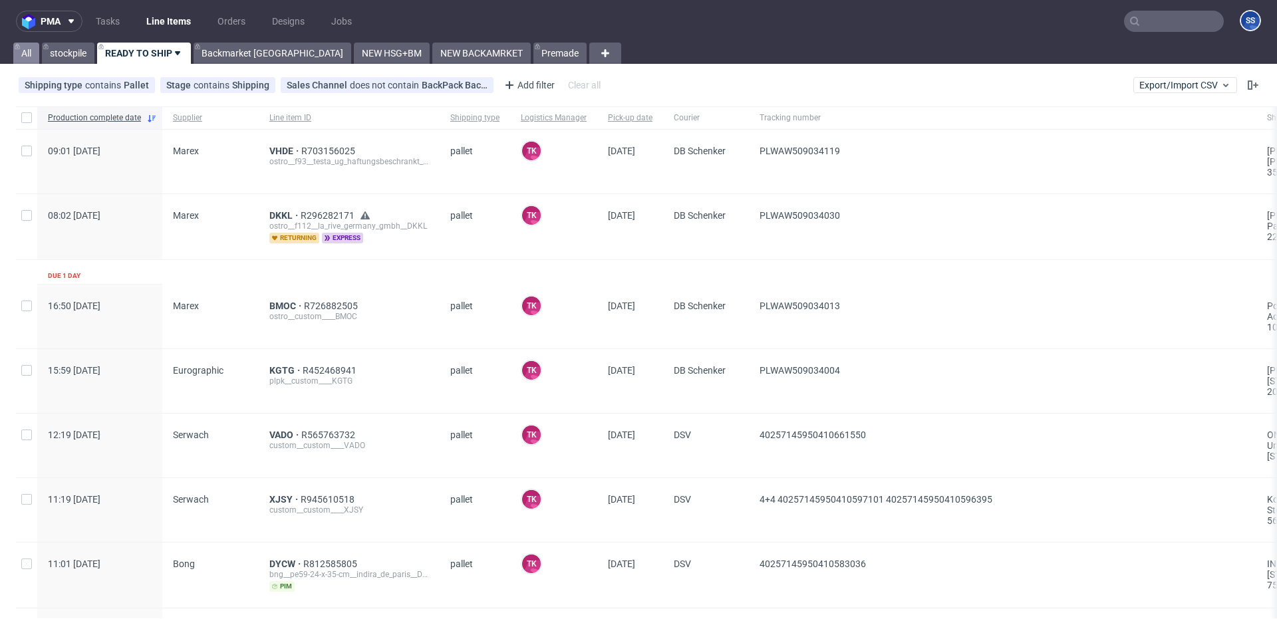
click at [35, 55] on link "All" at bounding box center [26, 53] width 26 height 21
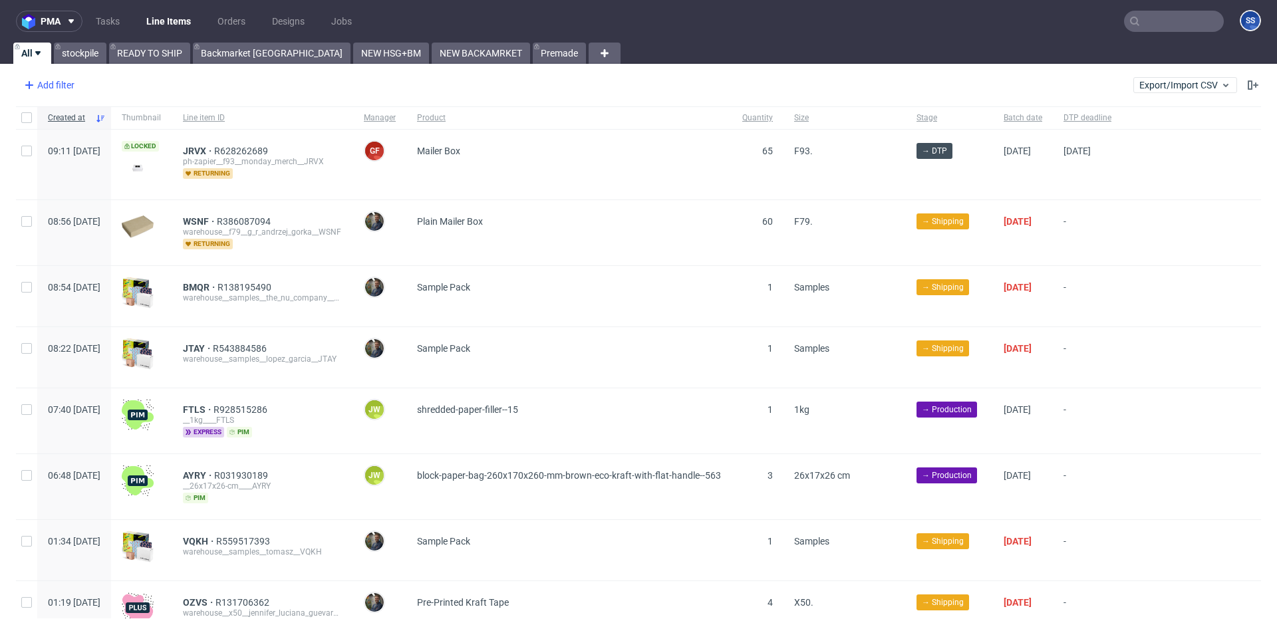
click at [68, 90] on div "Add filter" at bounding box center [48, 85] width 59 height 21
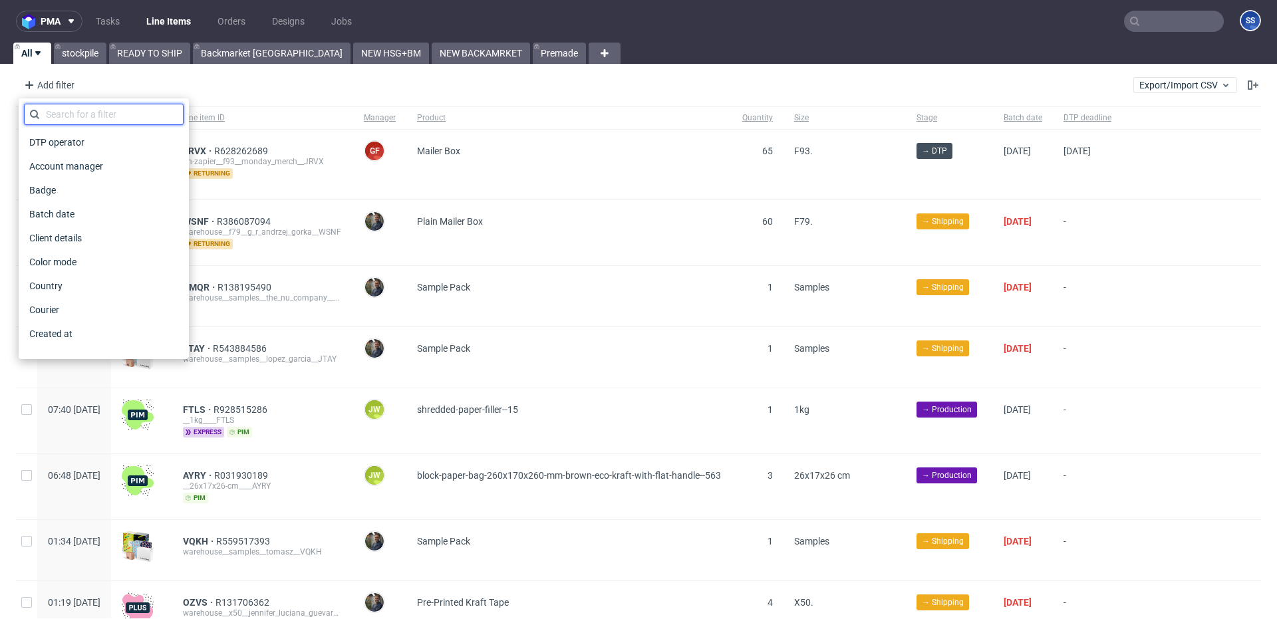
click at [106, 116] on input "text" at bounding box center [104, 114] width 160 height 21
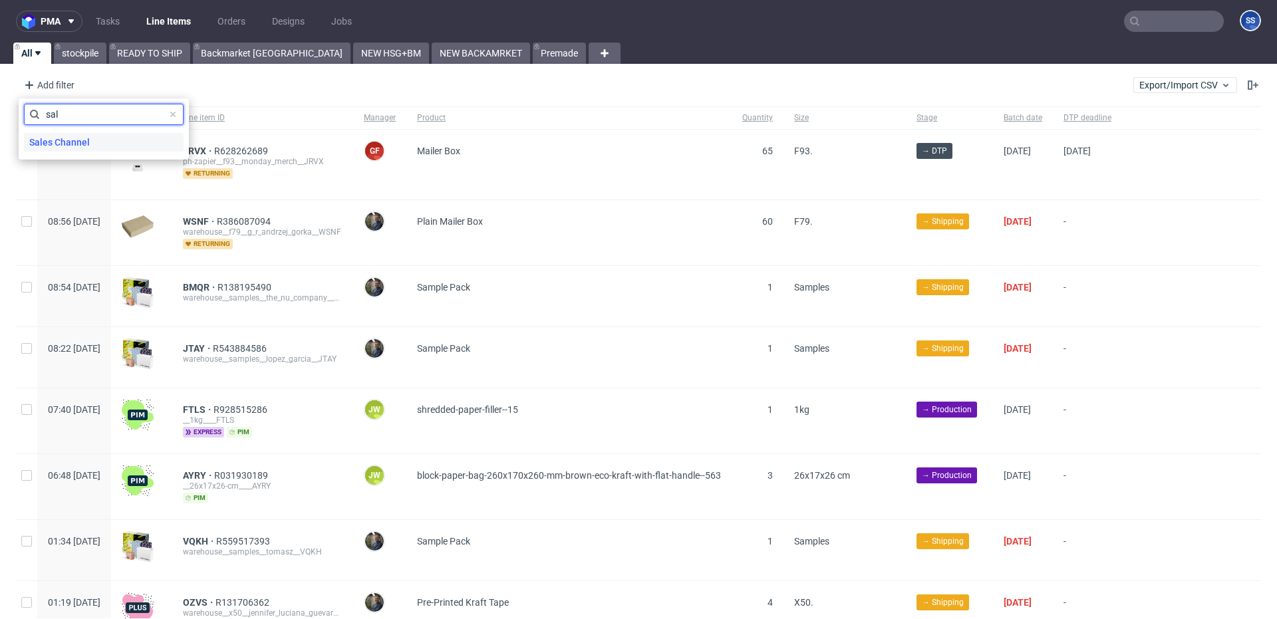
type input "sal"
click at [110, 140] on div "Sales Channel" at bounding box center [104, 142] width 160 height 19
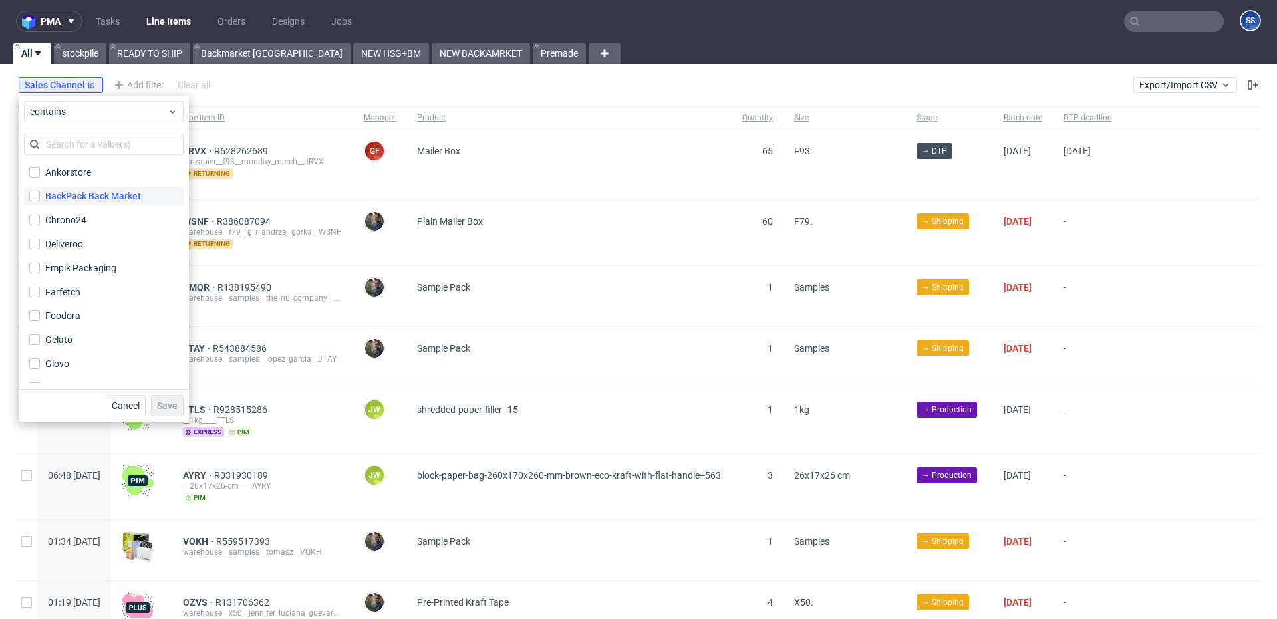
click at [114, 190] on div "BackPack Back Market" at bounding box center [93, 196] width 96 height 13
click at [40, 191] on input "BackPack Back Market" at bounding box center [34, 196] width 11 height 11
checkbox input "true"
click at [168, 404] on span "Save" at bounding box center [167, 405] width 21 height 9
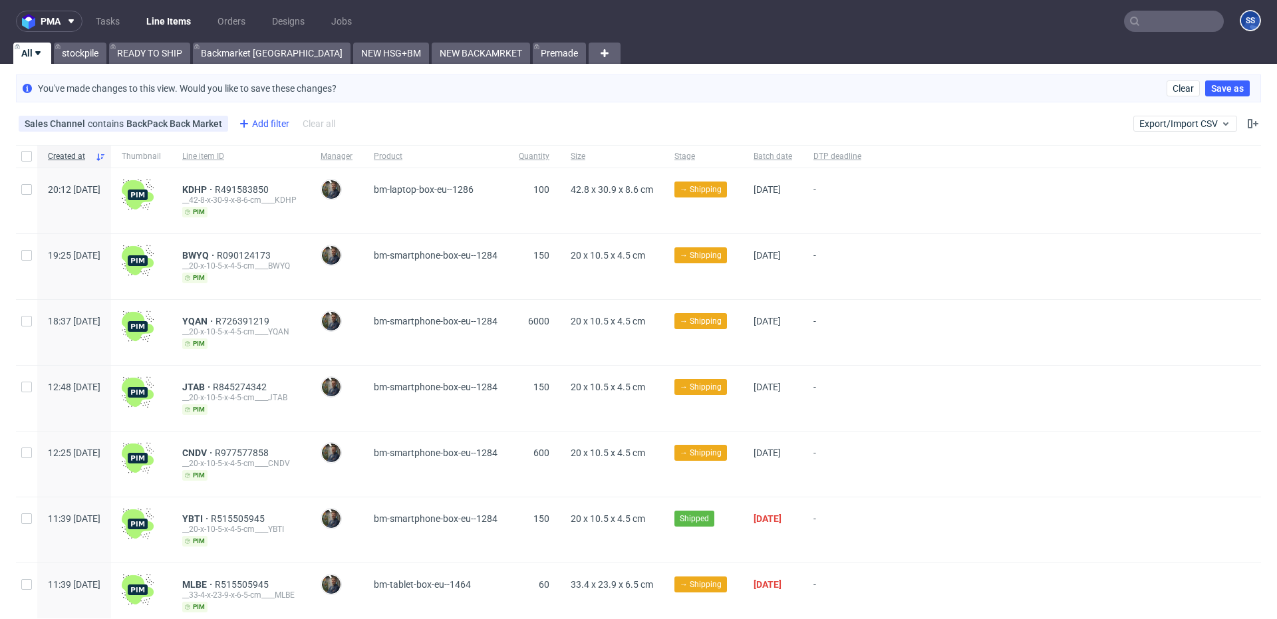
click at [261, 123] on div "Add filter" at bounding box center [263, 123] width 59 height 21
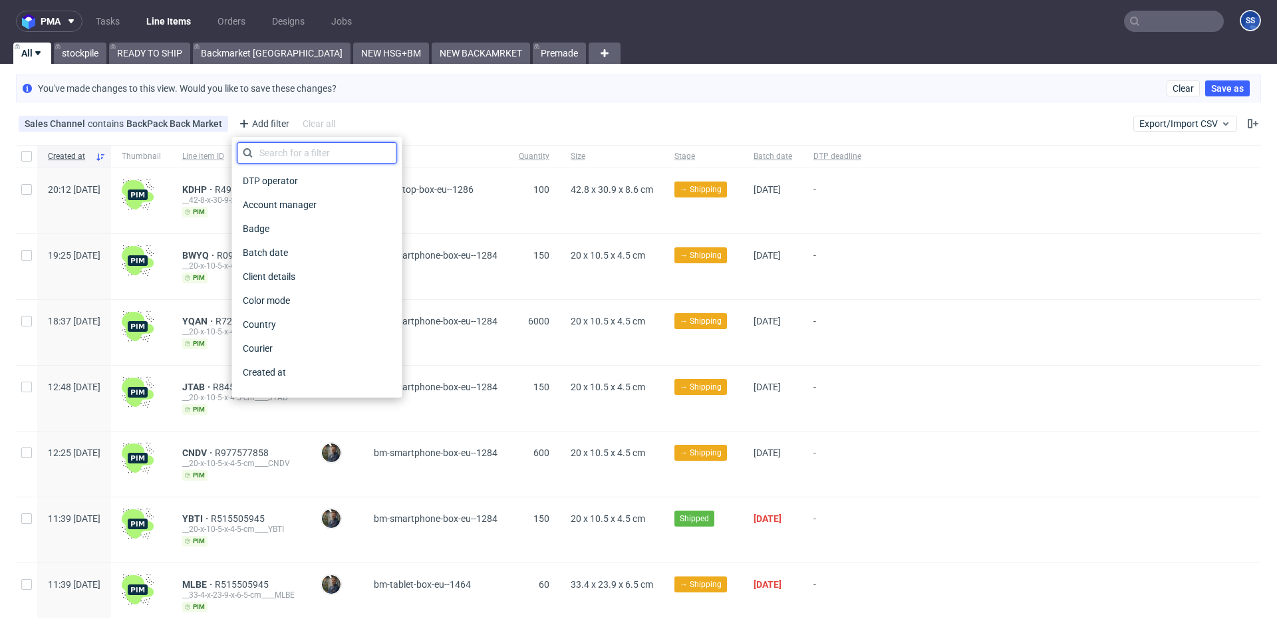
click at [277, 153] on input "text" at bounding box center [318, 152] width 160 height 21
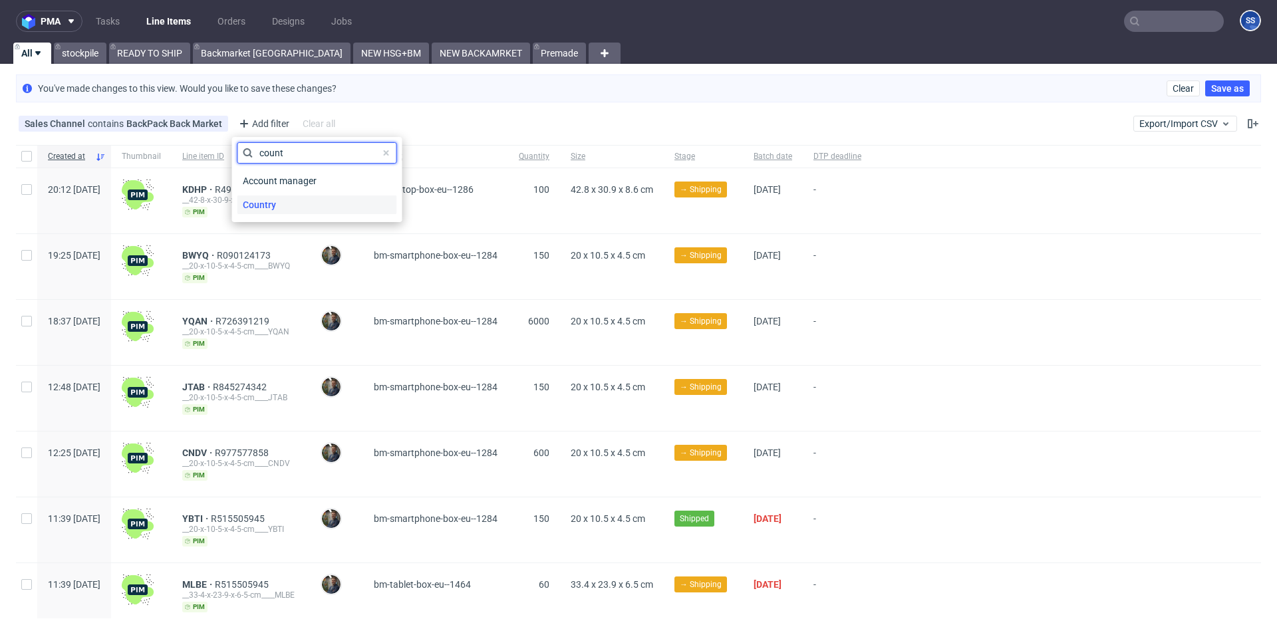
type input "count"
click at [273, 206] on span "Country" at bounding box center [260, 205] width 44 height 19
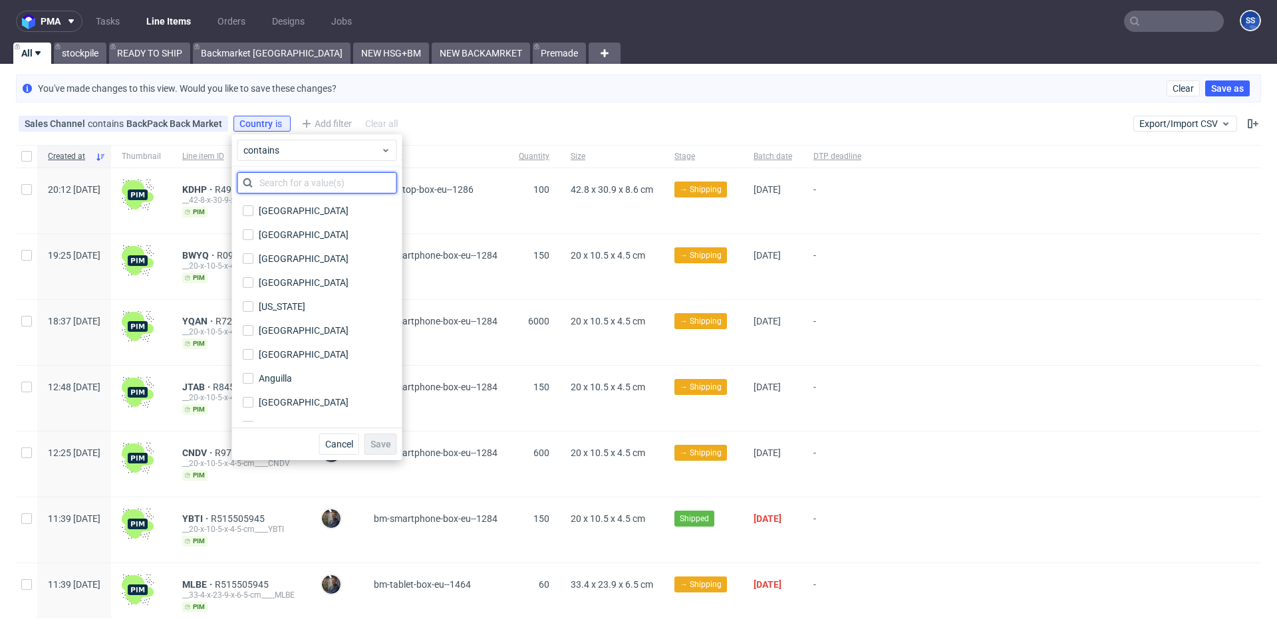
click at [309, 179] on input "text" at bounding box center [318, 182] width 160 height 21
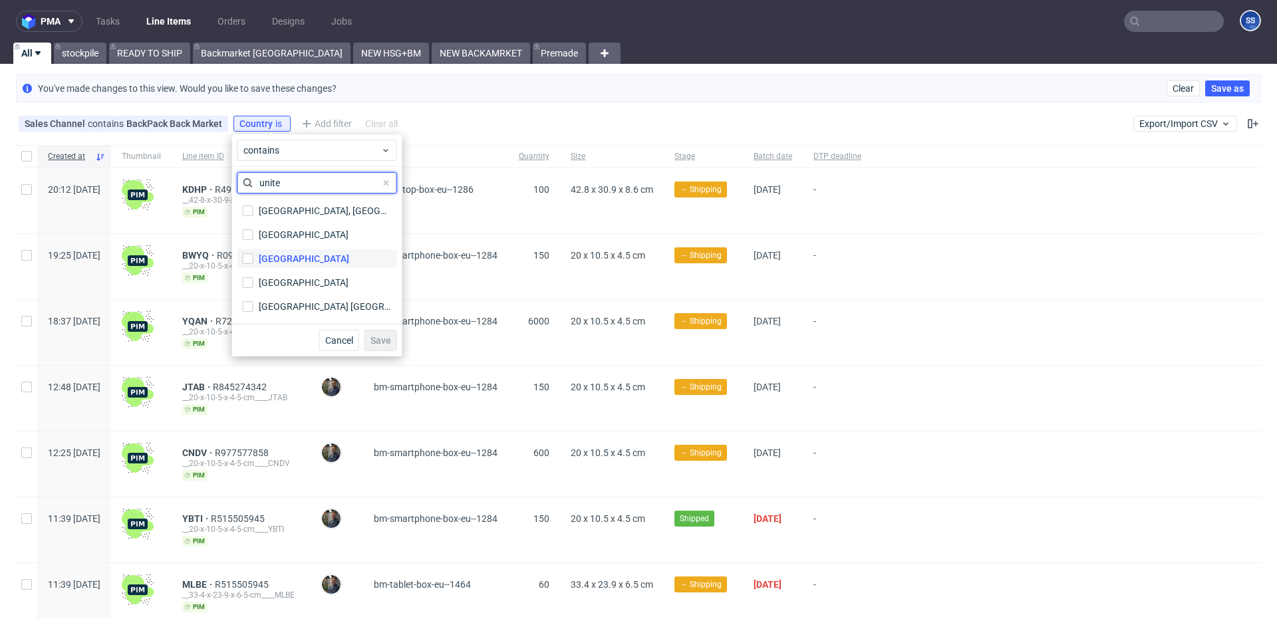
type input "unite"
click at [322, 259] on div "[GEOGRAPHIC_DATA]" at bounding box center [304, 258] width 90 height 13
click at [253, 259] on input "[GEOGRAPHIC_DATA]" at bounding box center [248, 258] width 11 height 11
checkbox input "true"
click at [389, 342] on span "Save" at bounding box center [381, 340] width 21 height 9
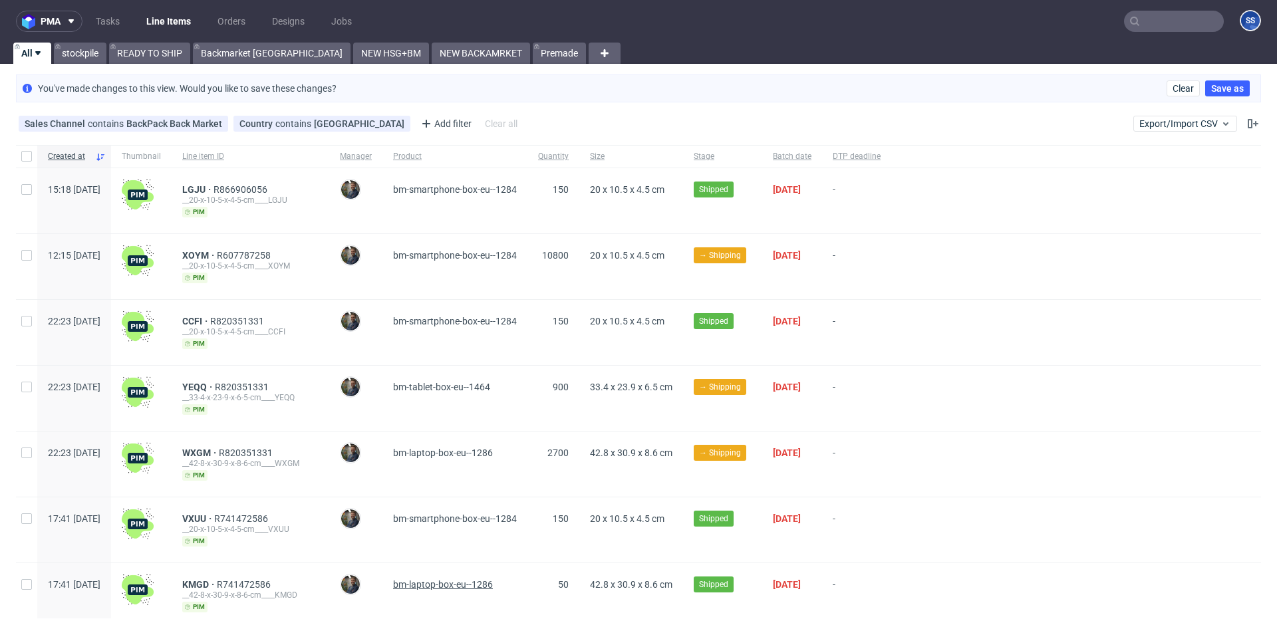
click at [493, 581] on span "bm-laptop-box-eu--1286" at bounding box center [443, 584] width 100 height 11
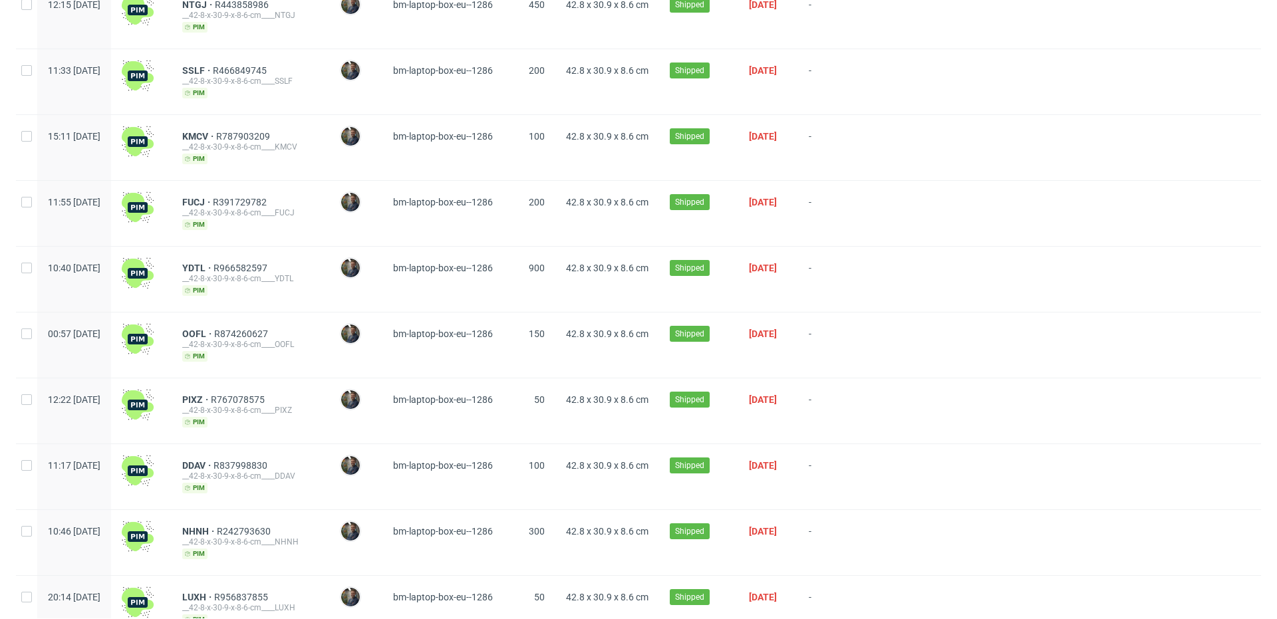
scroll to position [777, 0]
click at [32, 450] on div at bounding box center [26, 477] width 21 height 65
checkbox input "true"
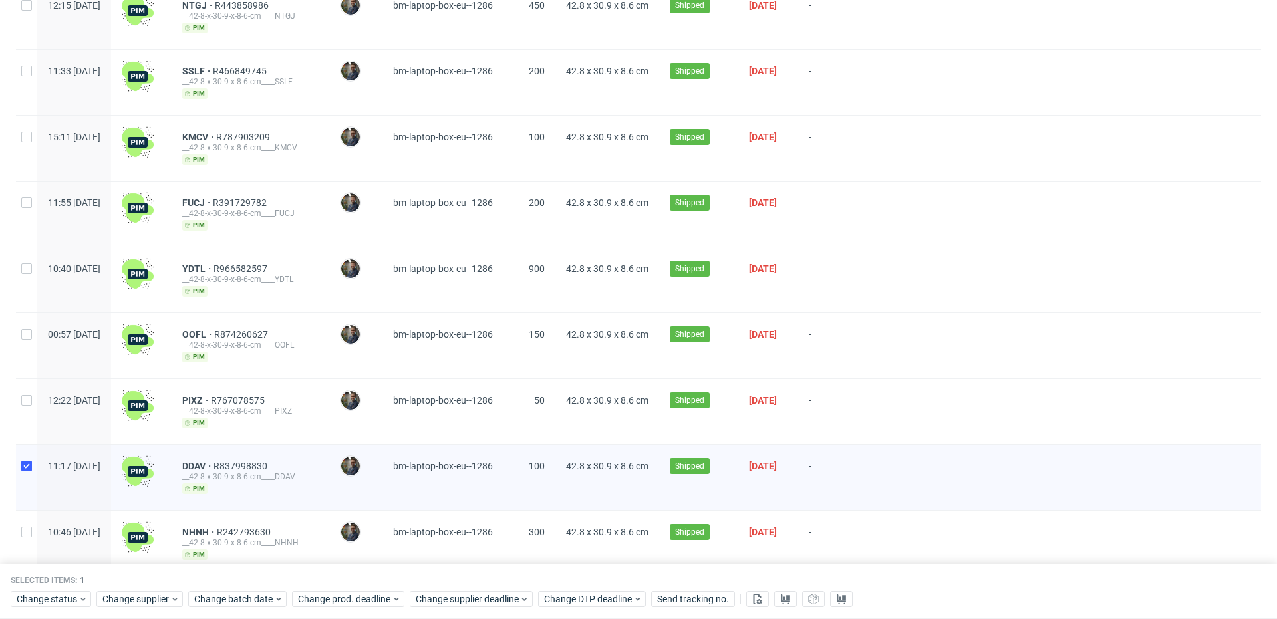
click at [29, 452] on div at bounding box center [26, 477] width 21 height 65
checkbox input "false"
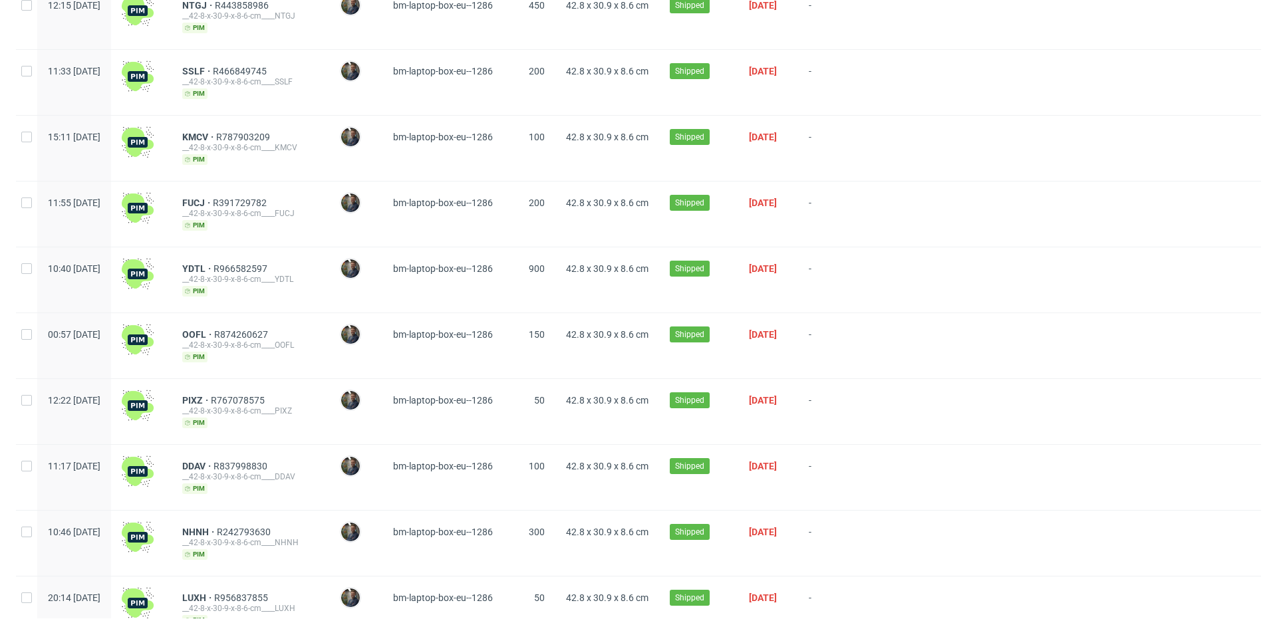
click at [28, 452] on div at bounding box center [26, 477] width 21 height 65
checkbox input "true"
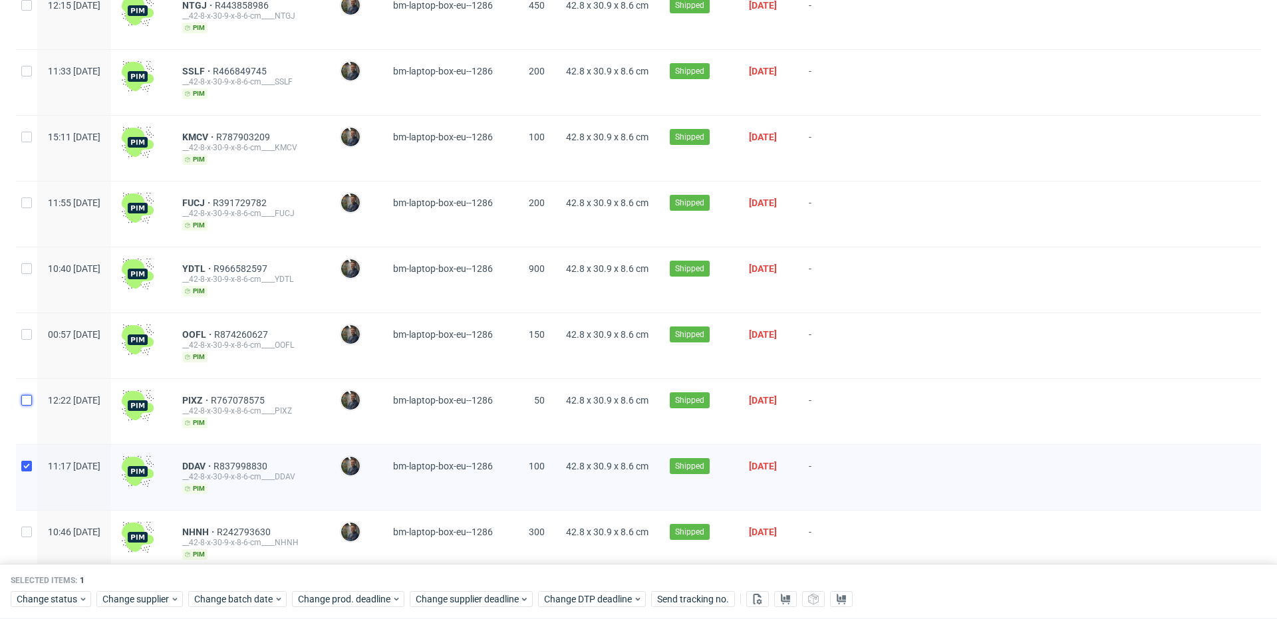
drag, startPoint x: 24, startPoint y: 396, endPoint x: 32, endPoint y: 370, distance: 27.1
click at [25, 396] on input "checkbox" at bounding box center [26, 400] width 11 height 11
checkbox input "true"
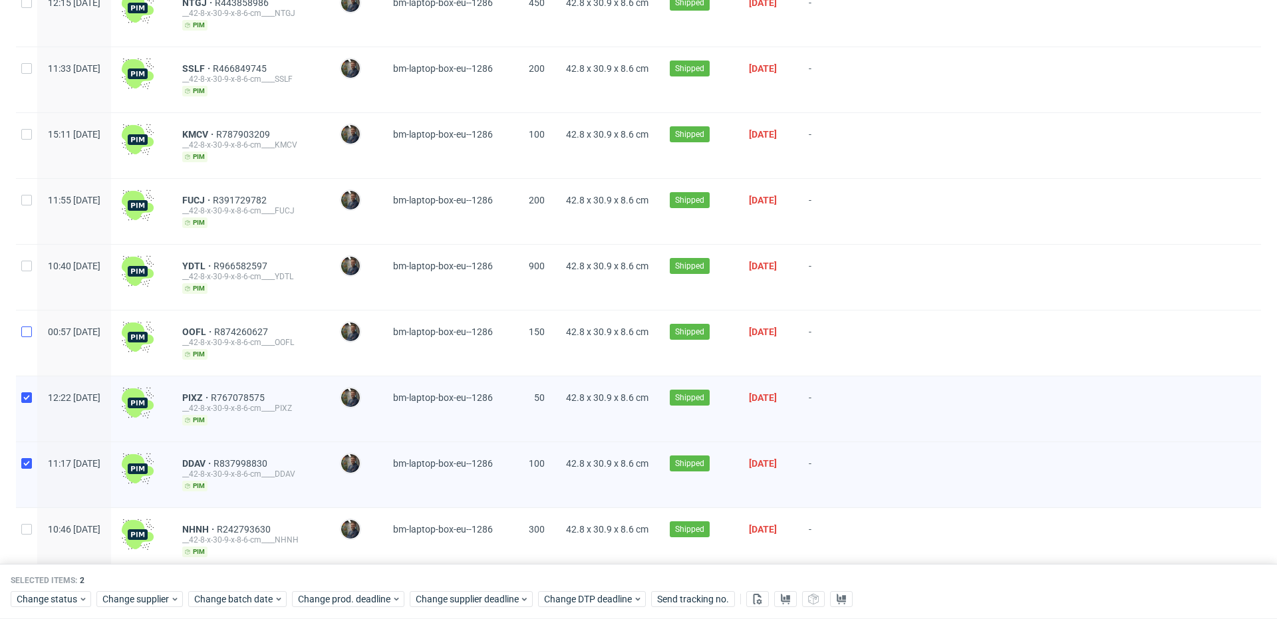
click at [27, 334] on div at bounding box center [26, 343] width 21 height 65
checkbox input "true"
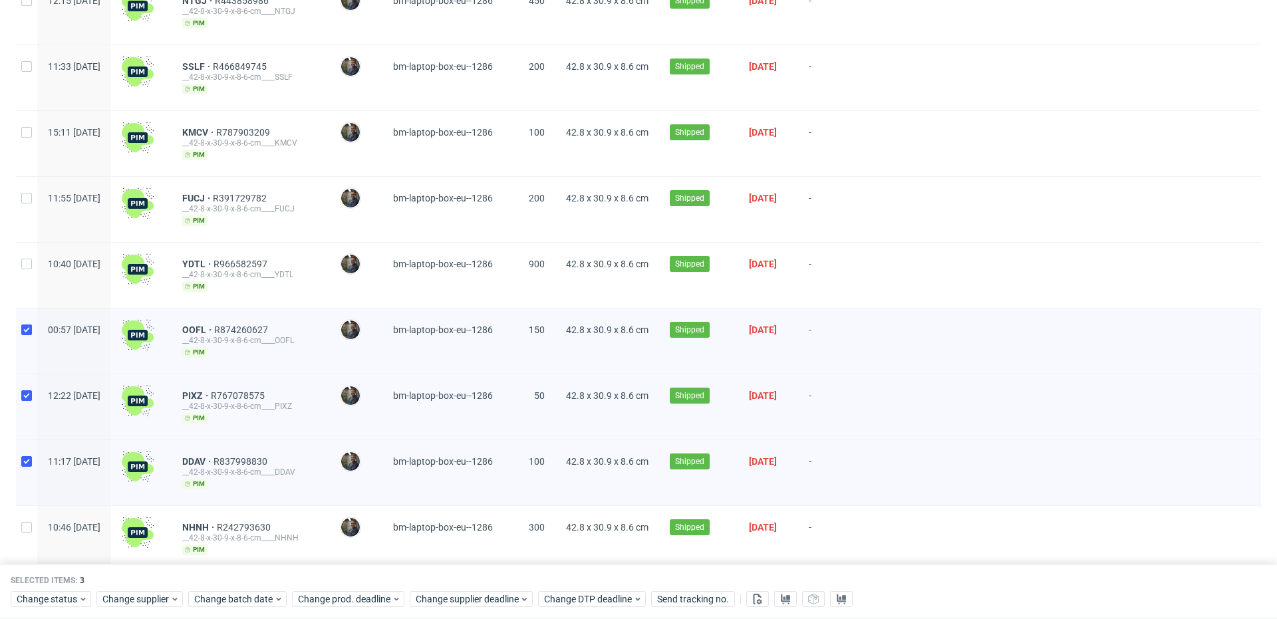
scroll to position [737, 0]
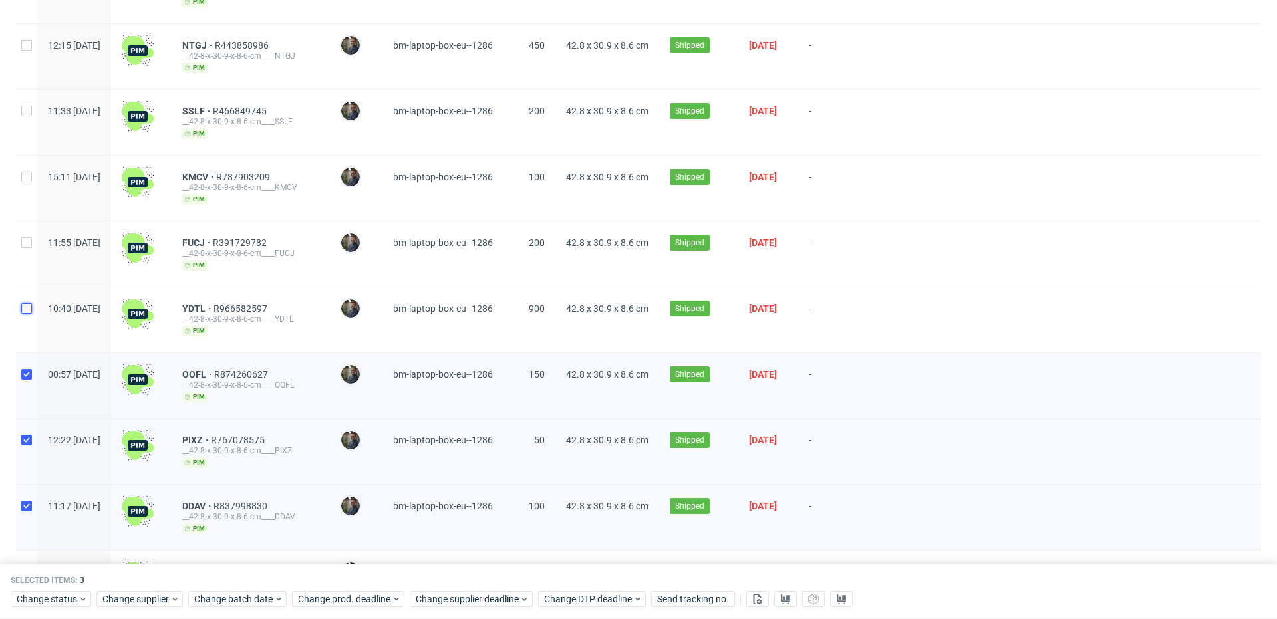
click at [28, 306] on input "checkbox" at bounding box center [26, 308] width 11 height 11
checkbox input "true"
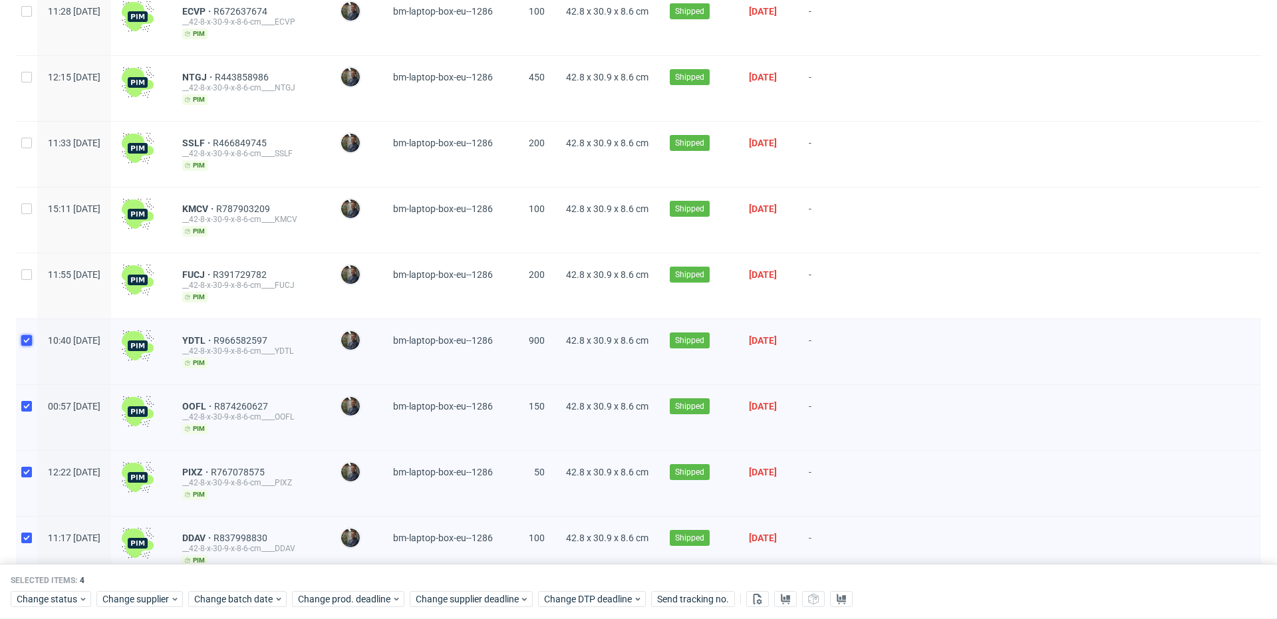
scroll to position [691, 0]
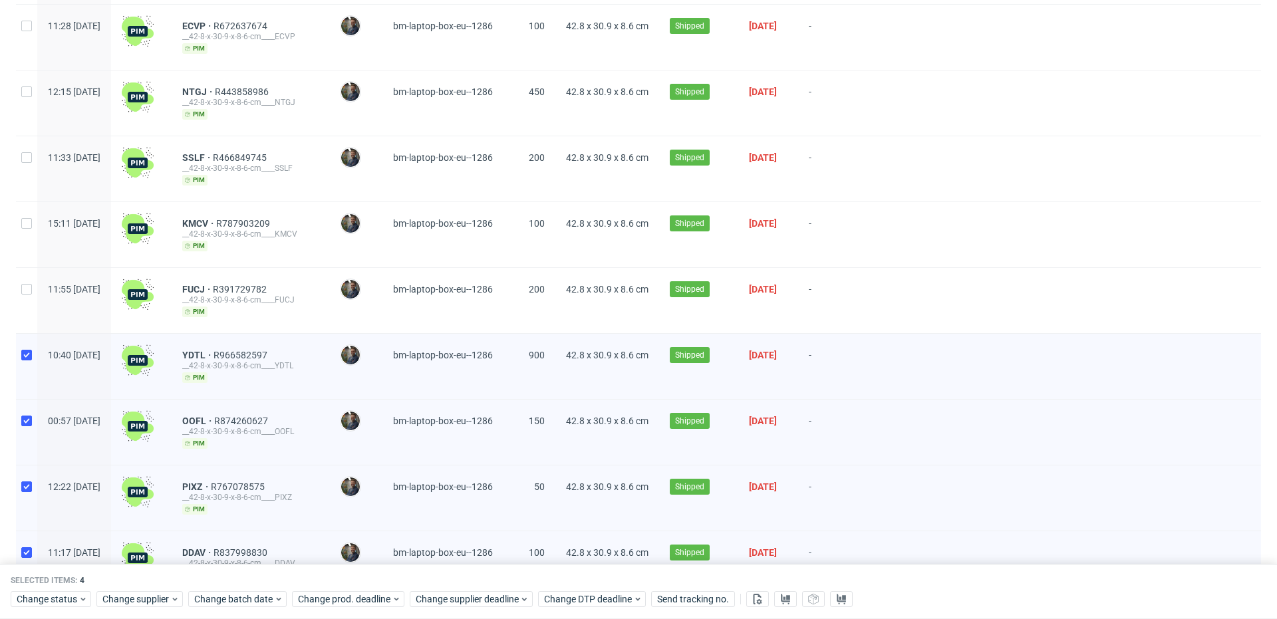
click at [33, 287] on div at bounding box center [26, 300] width 21 height 65
checkbox input "true"
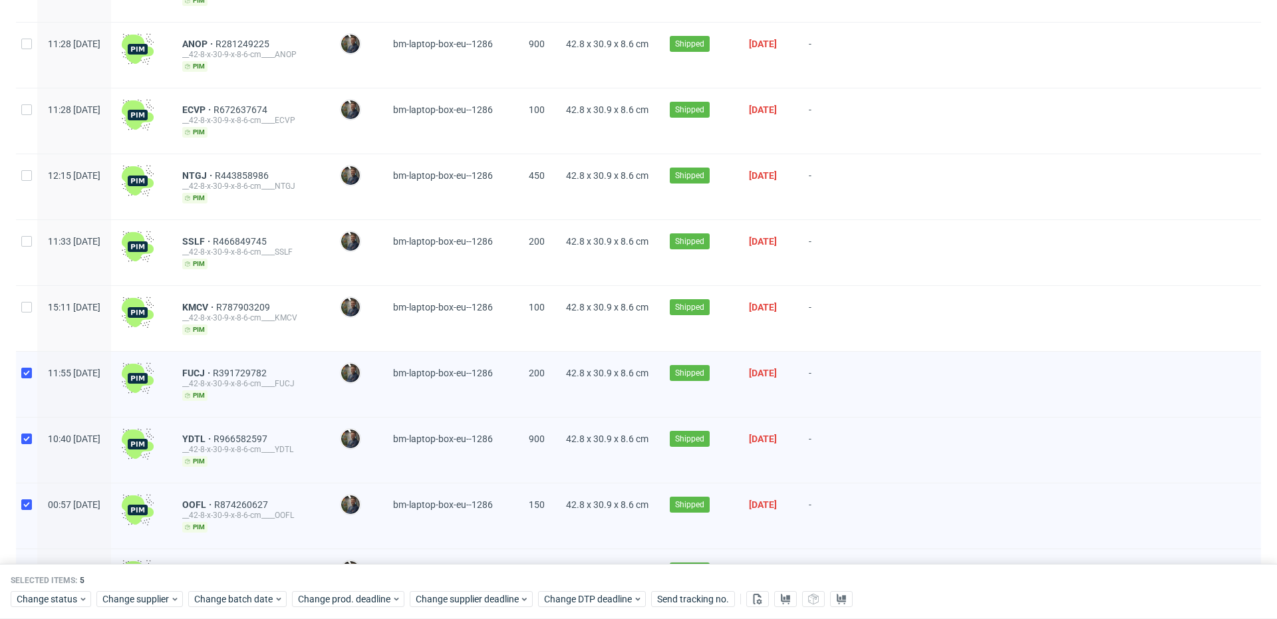
scroll to position [605, 0]
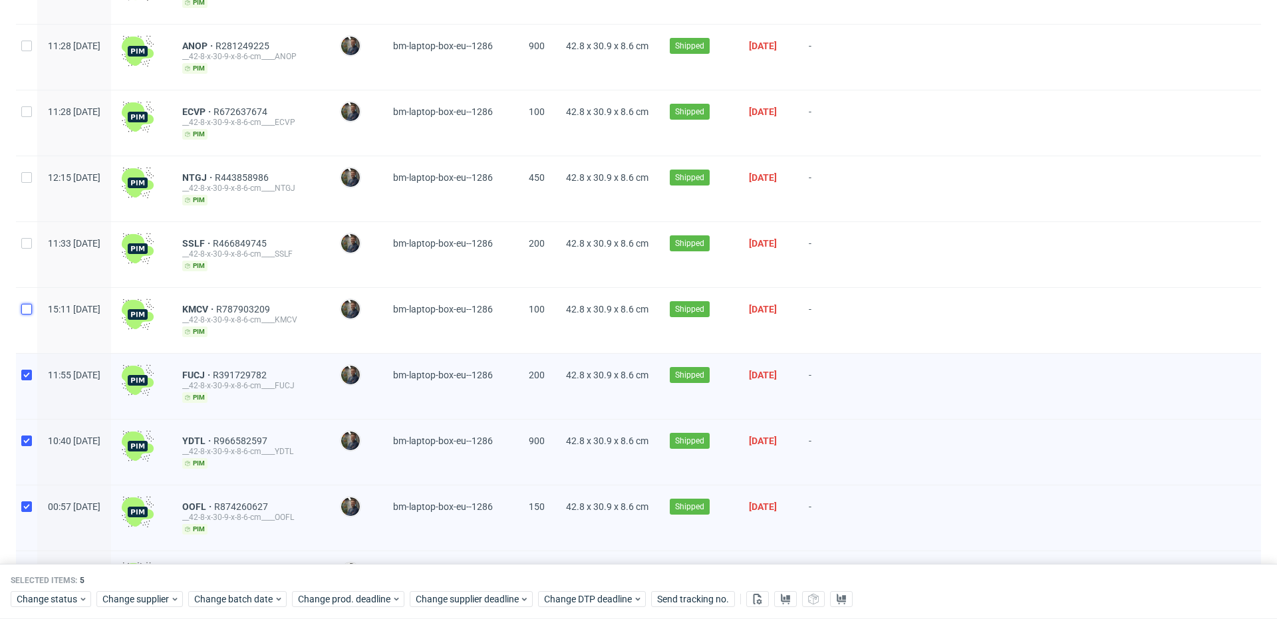
click at [29, 304] on input "checkbox" at bounding box center [26, 309] width 11 height 11
checkbox input "true"
click at [29, 238] on input "checkbox" at bounding box center [26, 243] width 11 height 11
checkbox input "true"
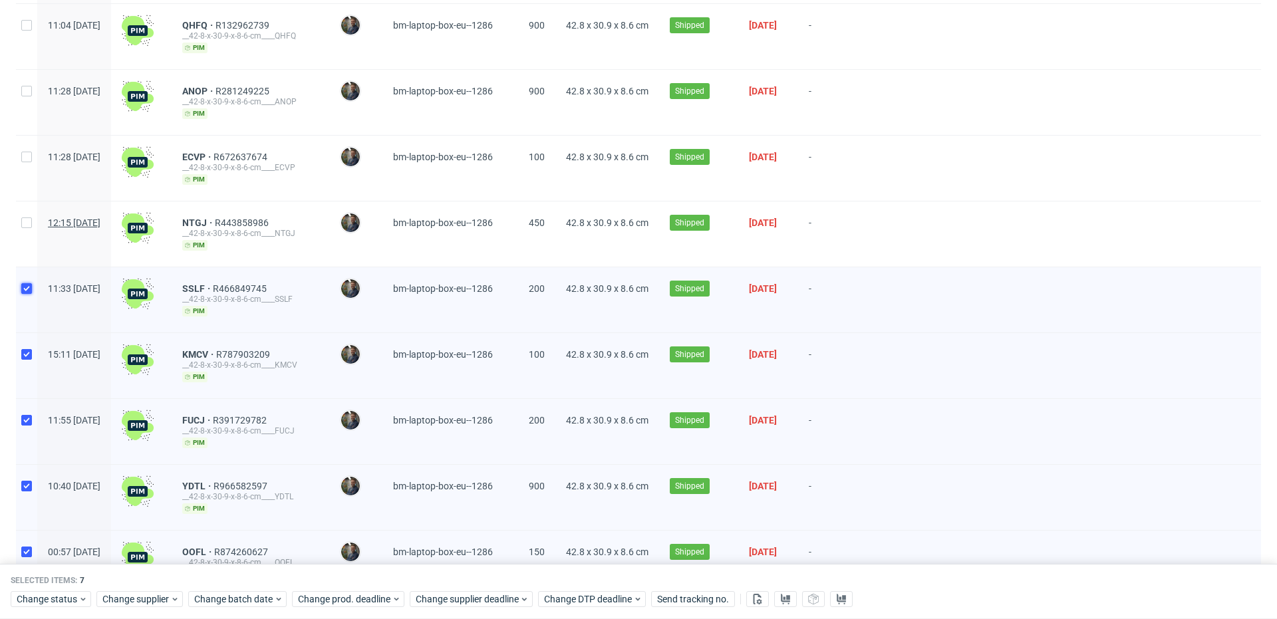
scroll to position [558, 0]
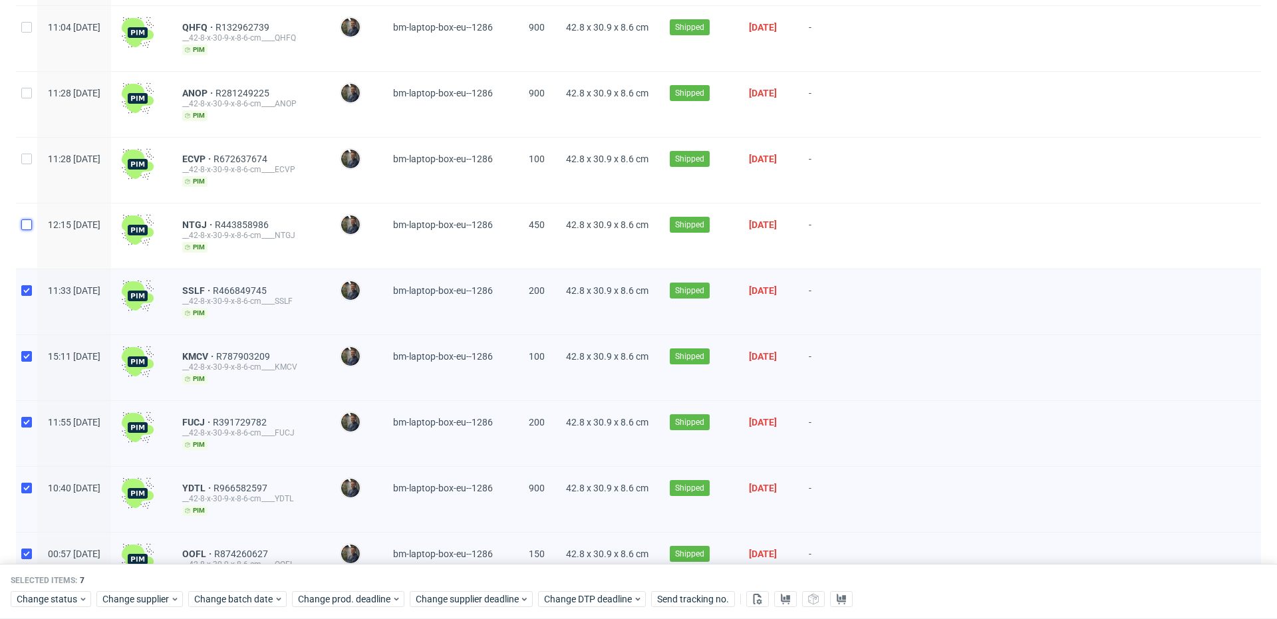
click at [29, 222] on input "checkbox" at bounding box center [26, 225] width 11 height 11
checkbox input "true"
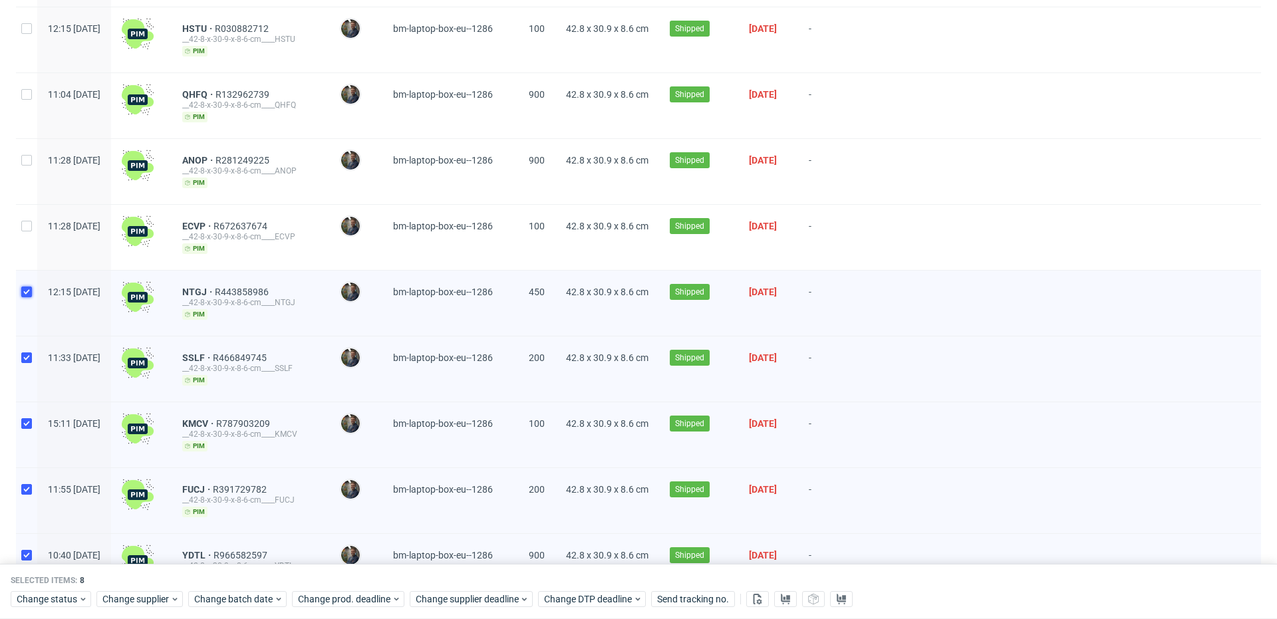
scroll to position [486, 0]
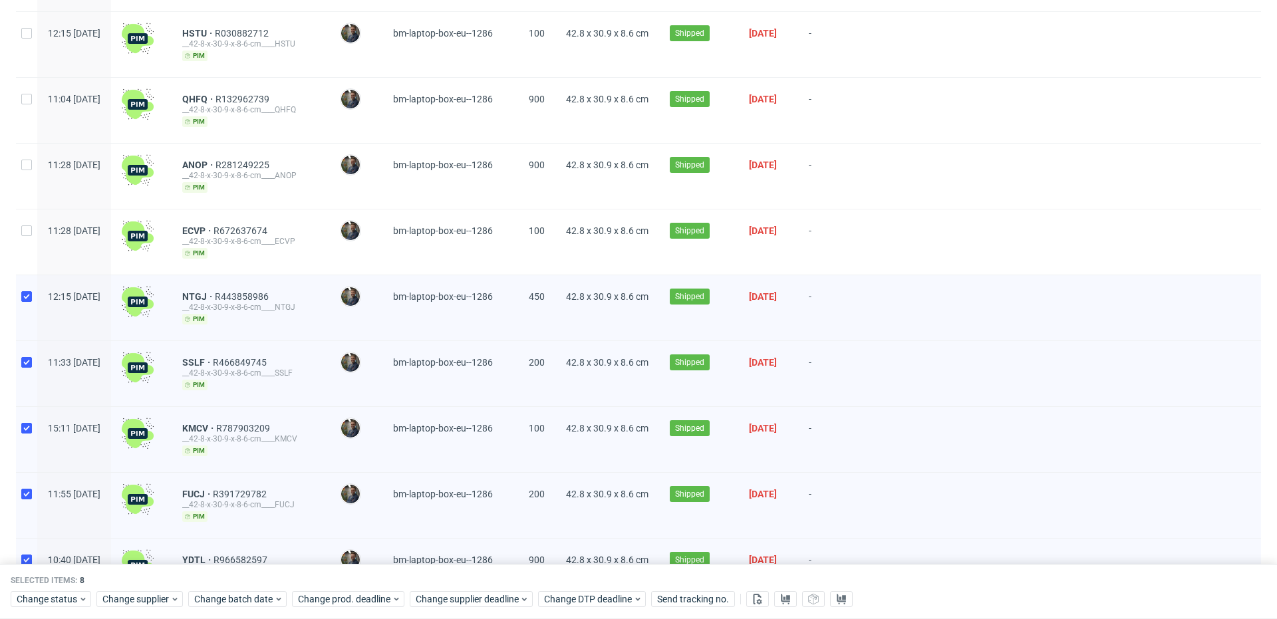
click at [34, 230] on div at bounding box center [26, 242] width 21 height 65
checkbox input "true"
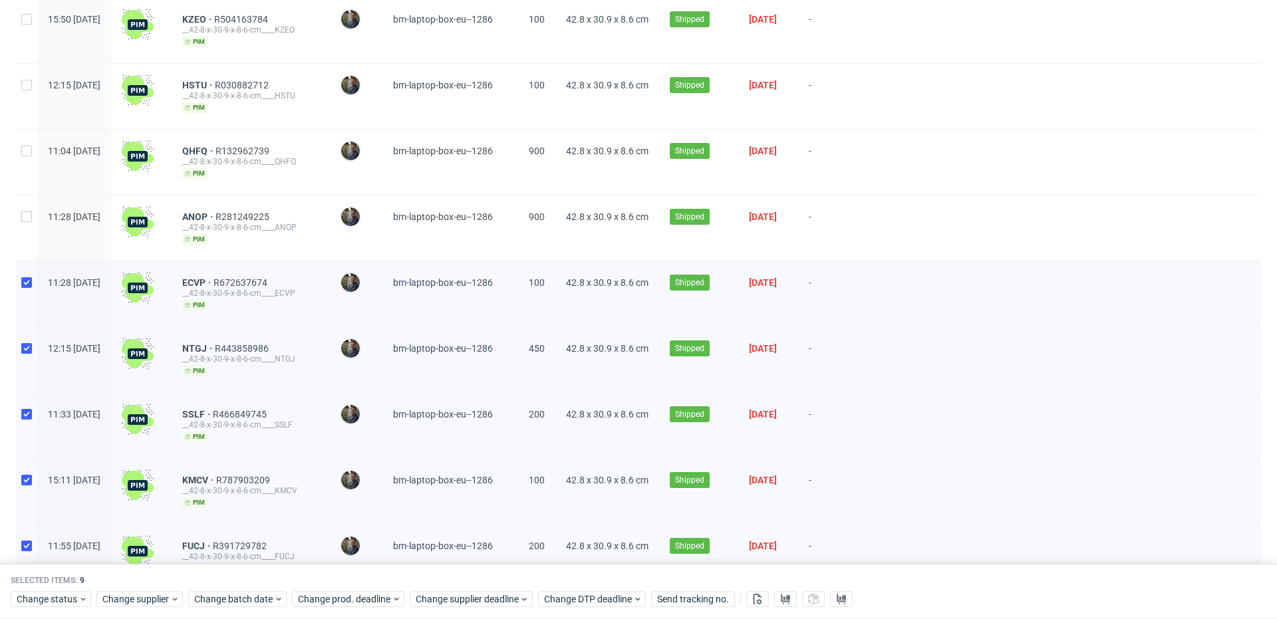
scroll to position [412, 0]
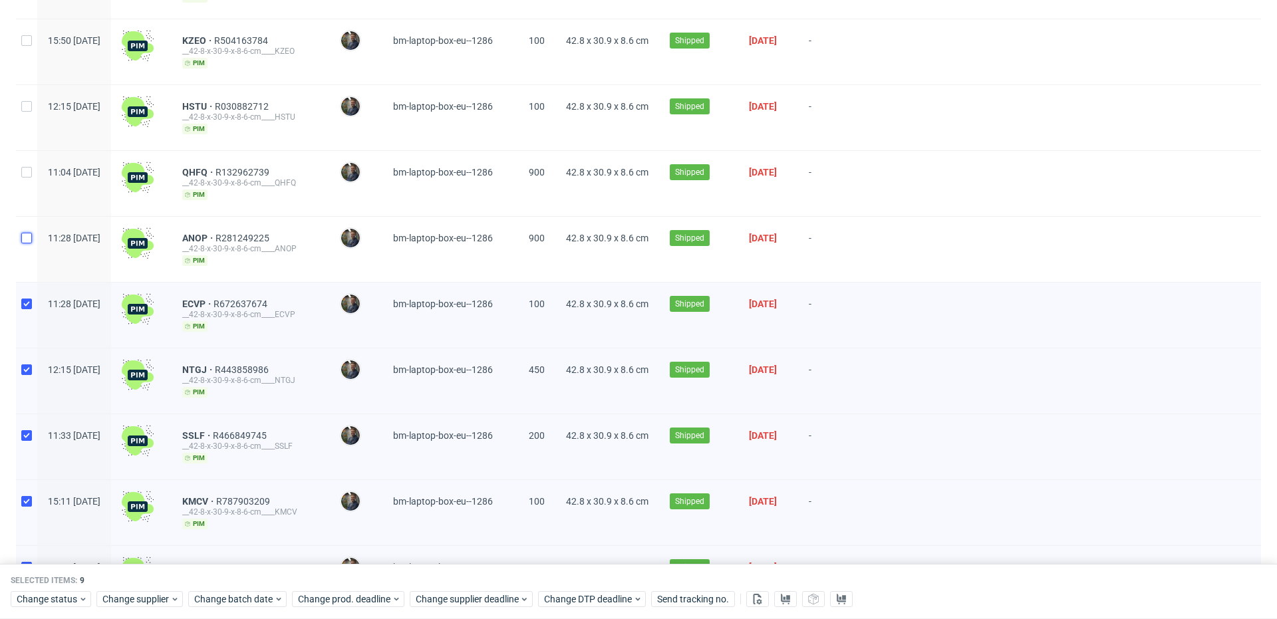
click at [29, 238] on input "checkbox" at bounding box center [26, 238] width 11 height 11
checkbox input "true"
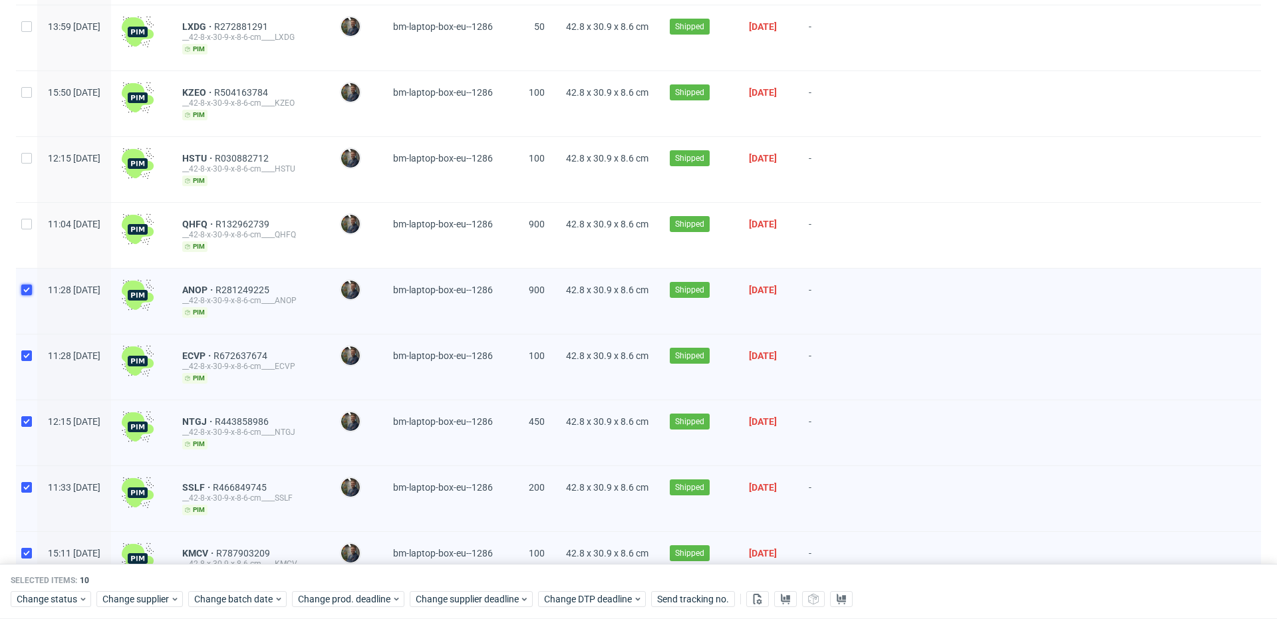
scroll to position [359, 0]
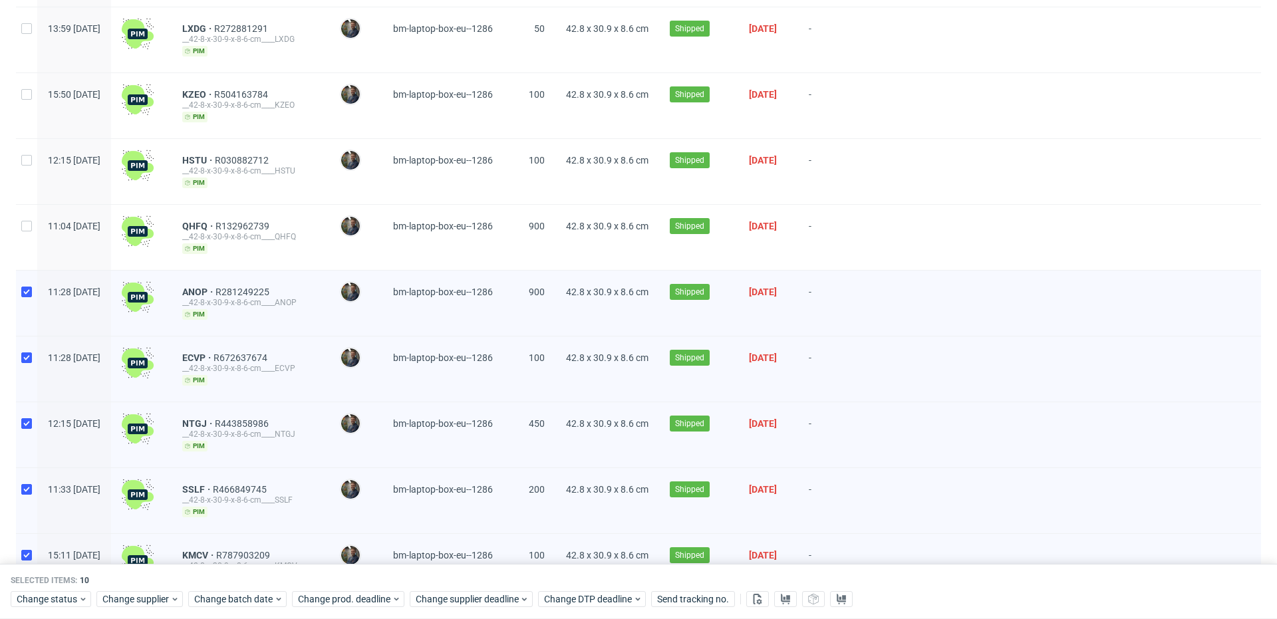
click at [33, 223] on div at bounding box center [26, 237] width 21 height 65
checkbox input "true"
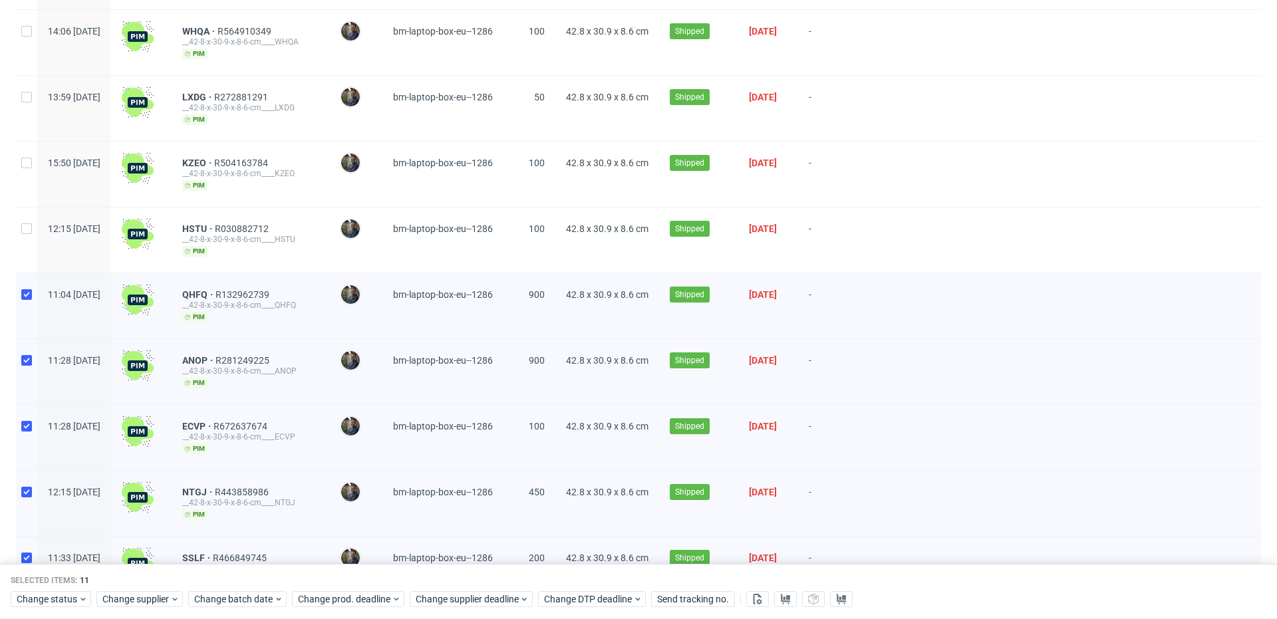
scroll to position [289, 0]
click at [27, 227] on input "checkbox" at bounding box center [26, 229] width 11 height 11
checkbox input "true"
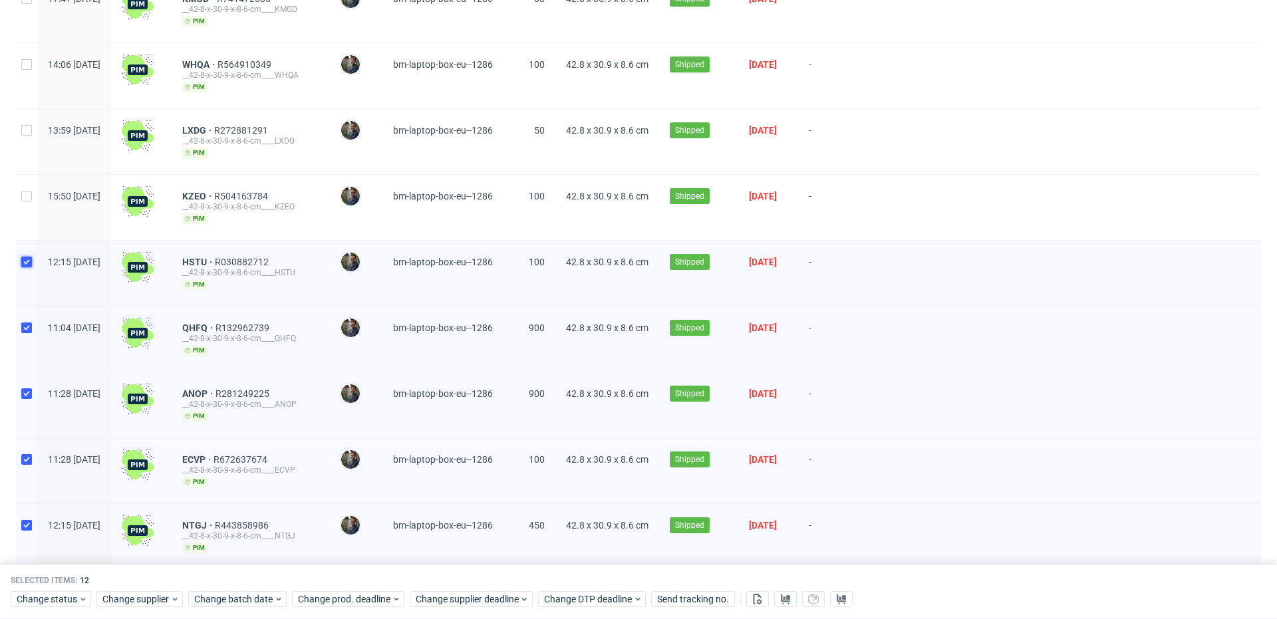
scroll to position [260, 0]
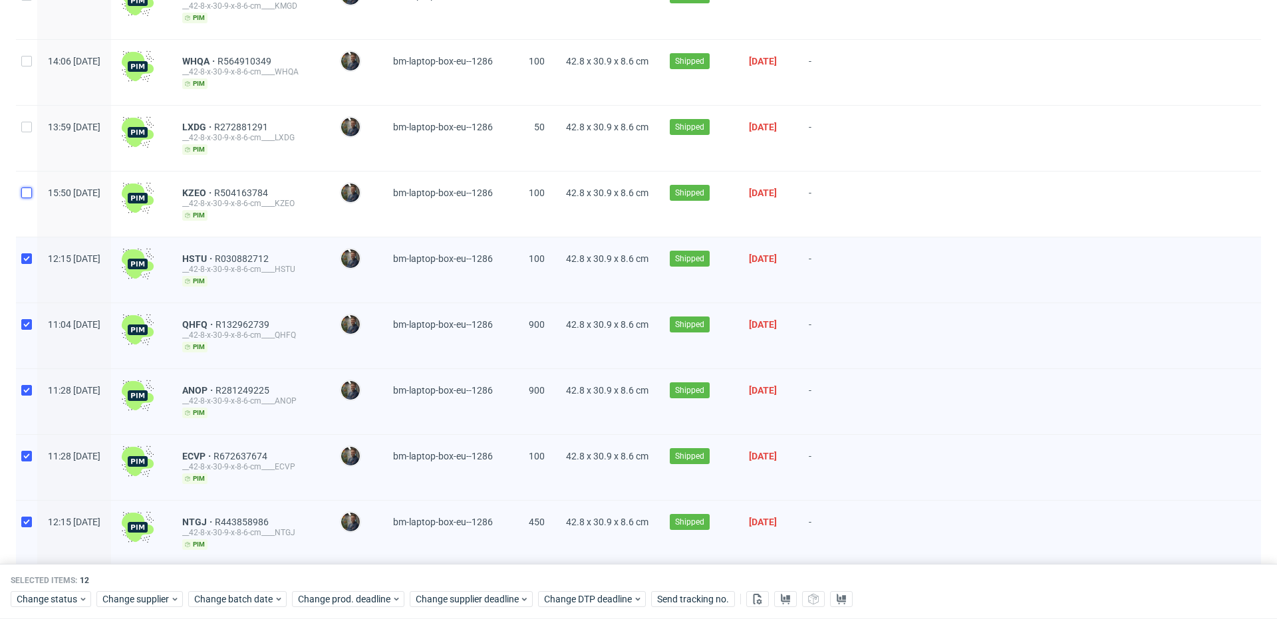
click at [29, 194] on input "checkbox" at bounding box center [26, 193] width 11 height 11
checkbox input "true"
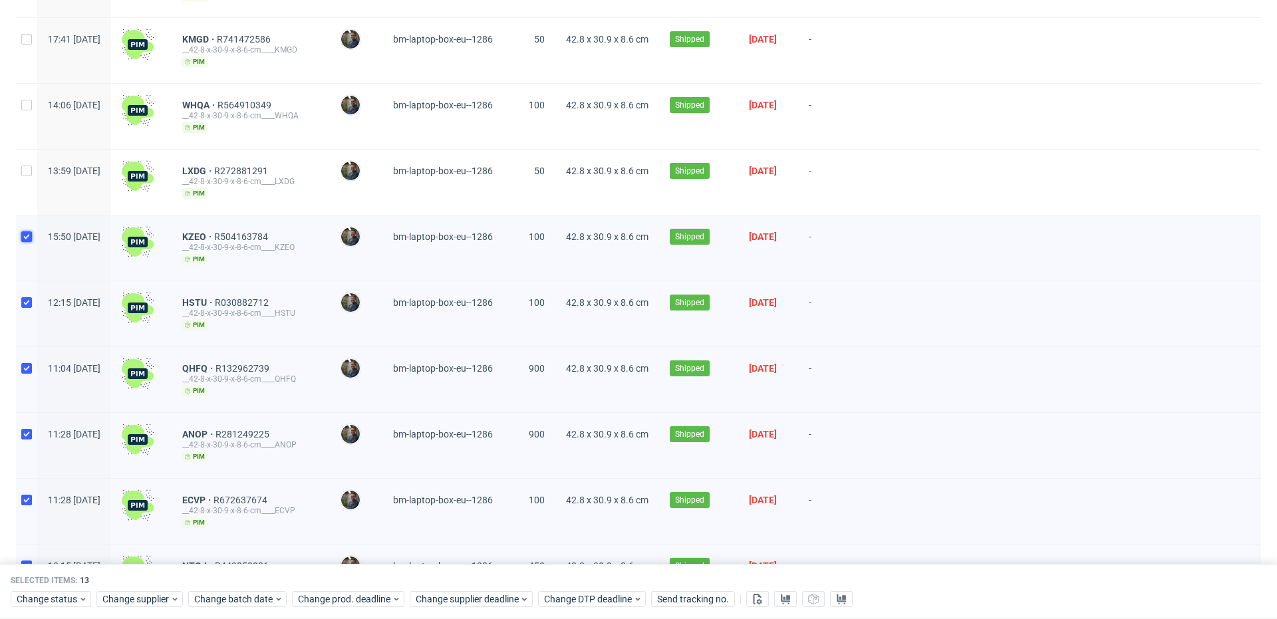
scroll to position [217, 0]
click at [23, 169] on input "checkbox" at bounding box center [26, 170] width 11 height 11
checkbox input "true"
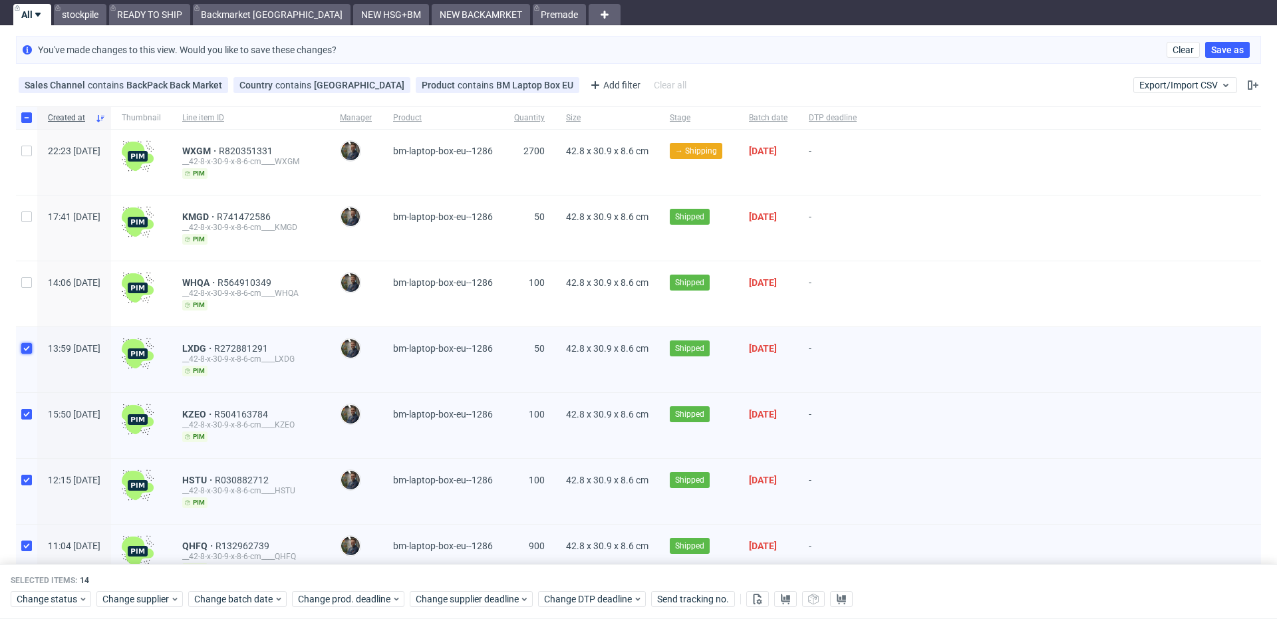
scroll to position [31, 0]
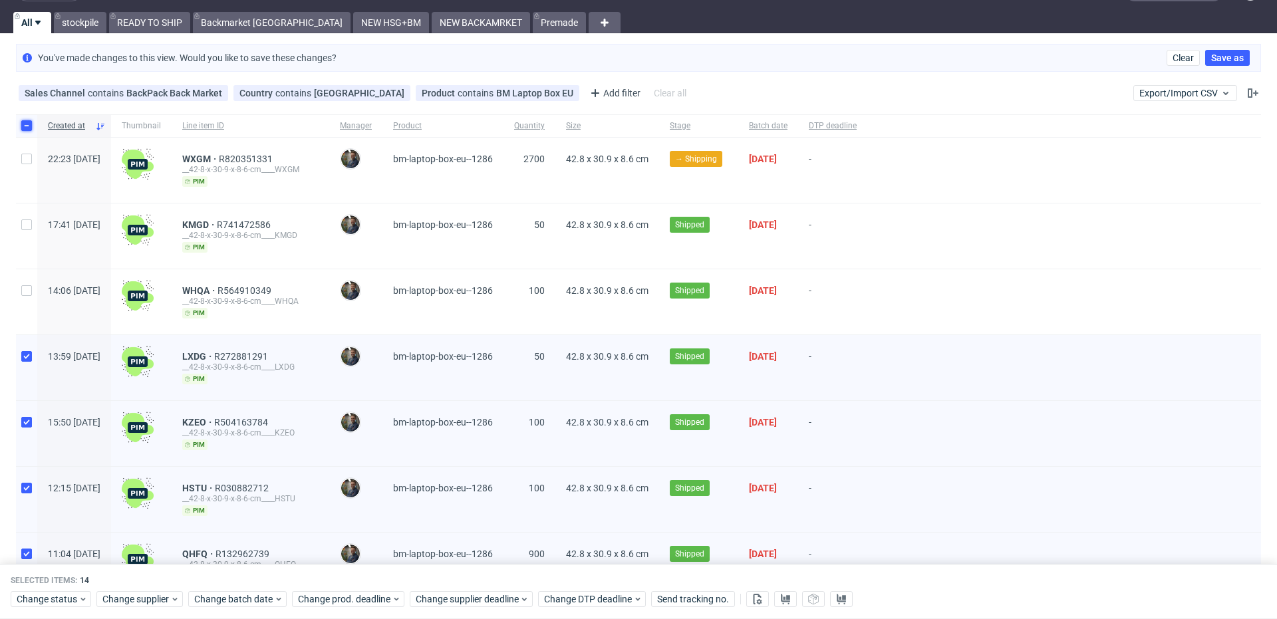
click at [27, 126] on input "checkbox" at bounding box center [26, 125] width 11 height 11
checkbox input "false"
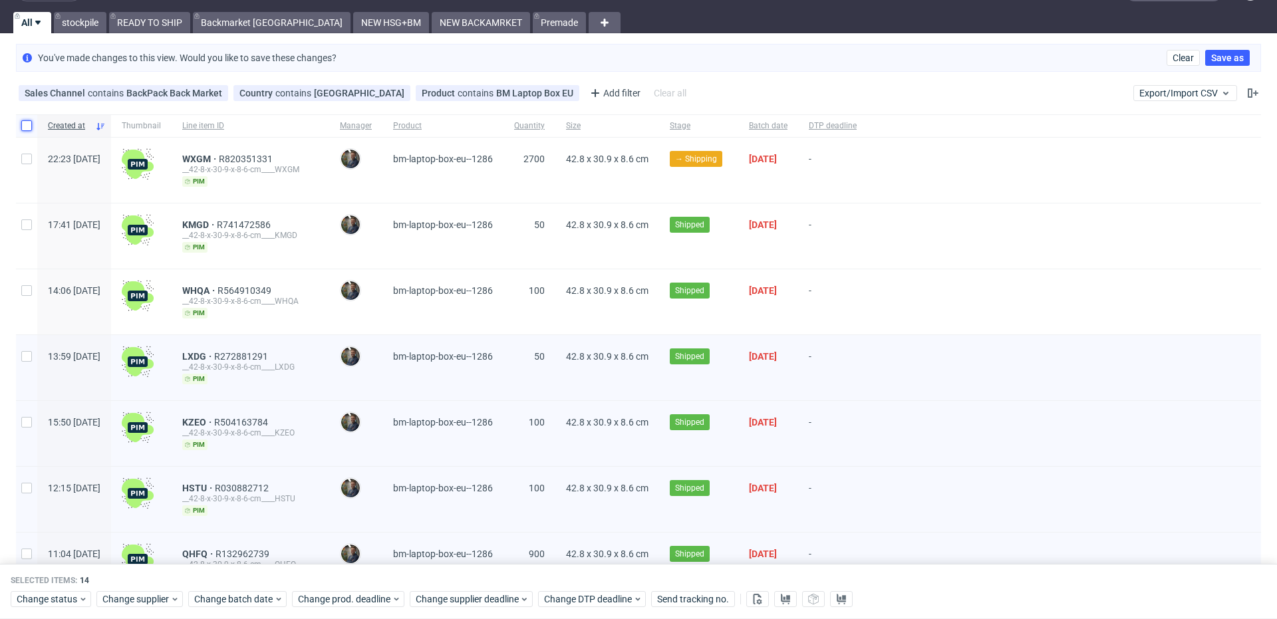
checkbox input "false"
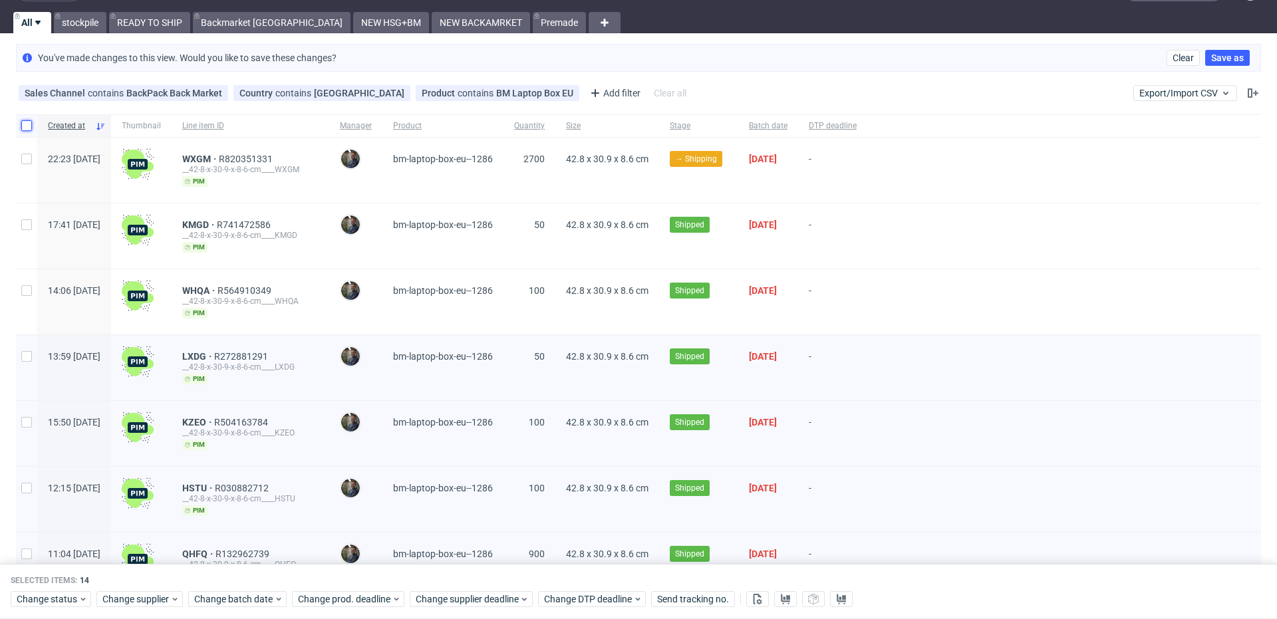
checkbox input "false"
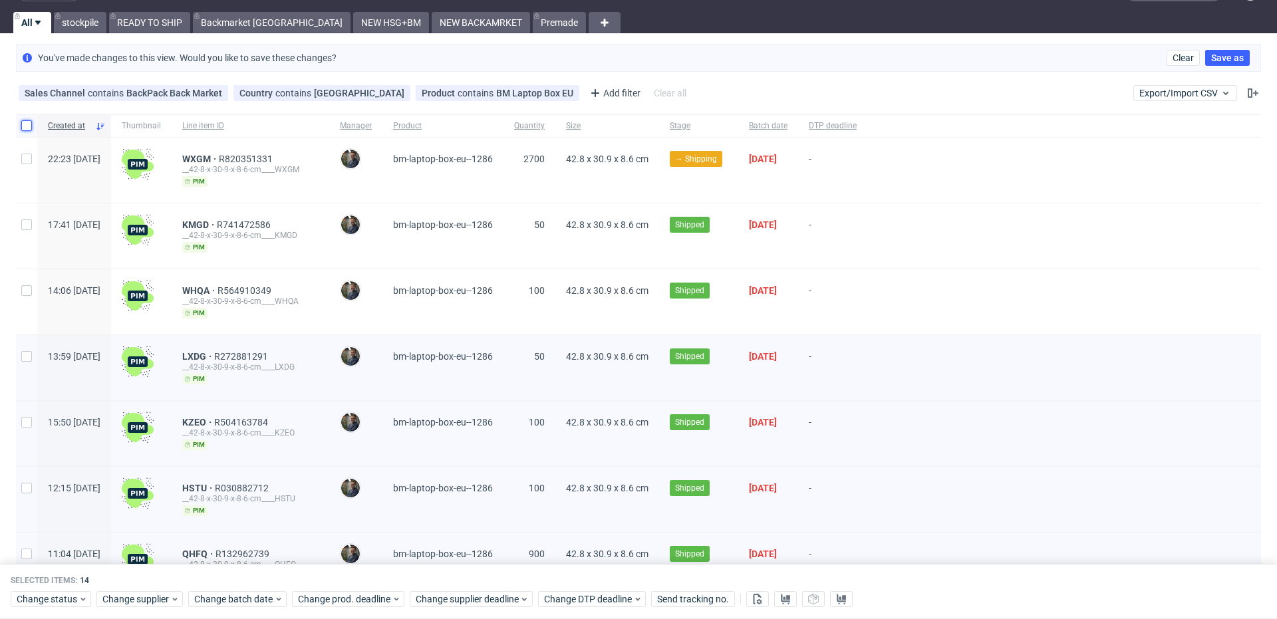
checkbox input "false"
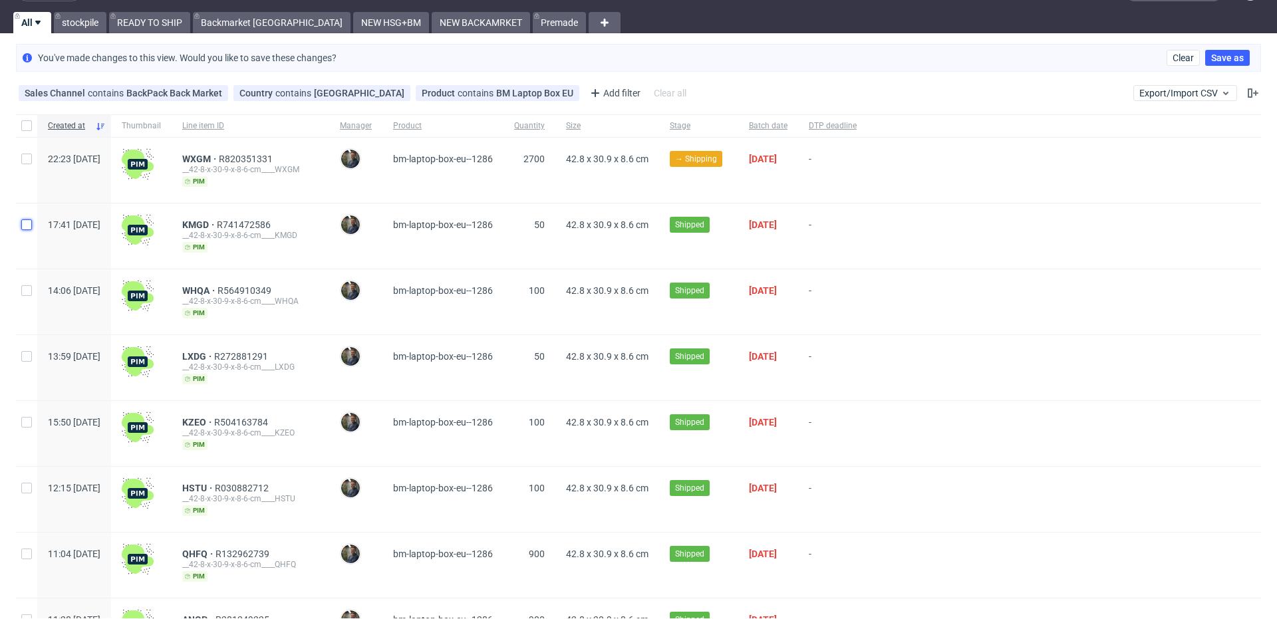
click at [27, 227] on input "checkbox" at bounding box center [26, 225] width 11 height 11
checkbox input "true"
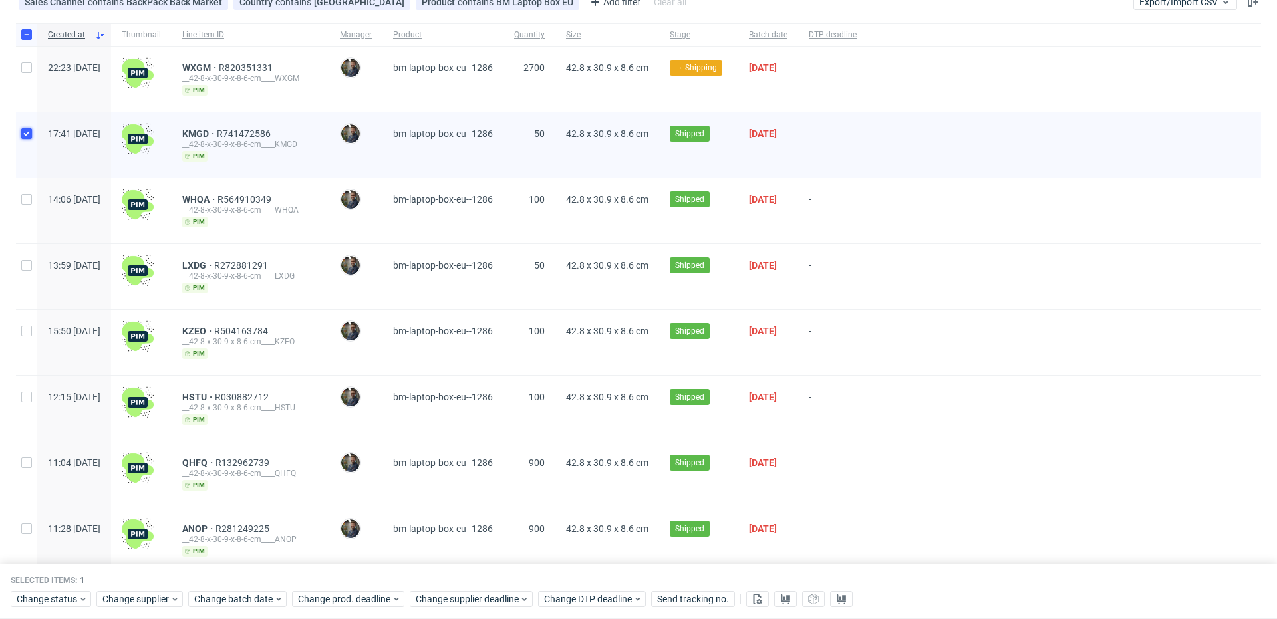
scroll to position [126, 0]
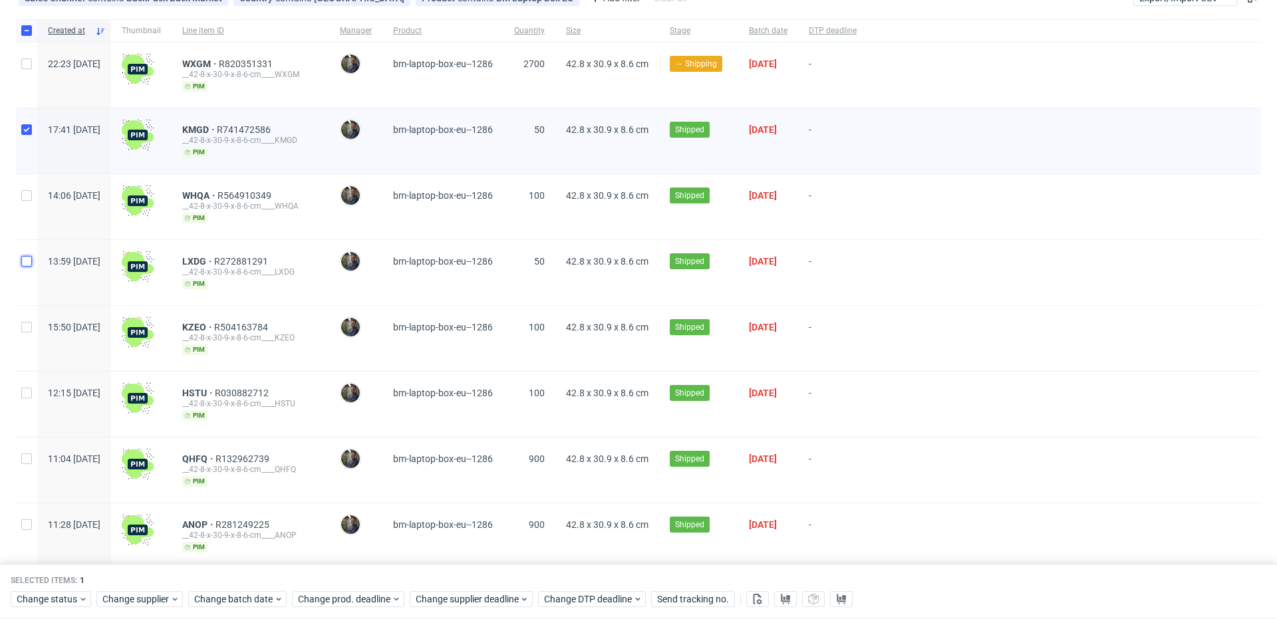
click at [30, 262] on input "checkbox" at bounding box center [26, 261] width 11 height 11
checkbox input "true"
click at [28, 322] on input "checkbox" at bounding box center [26, 327] width 11 height 11
checkbox input "true"
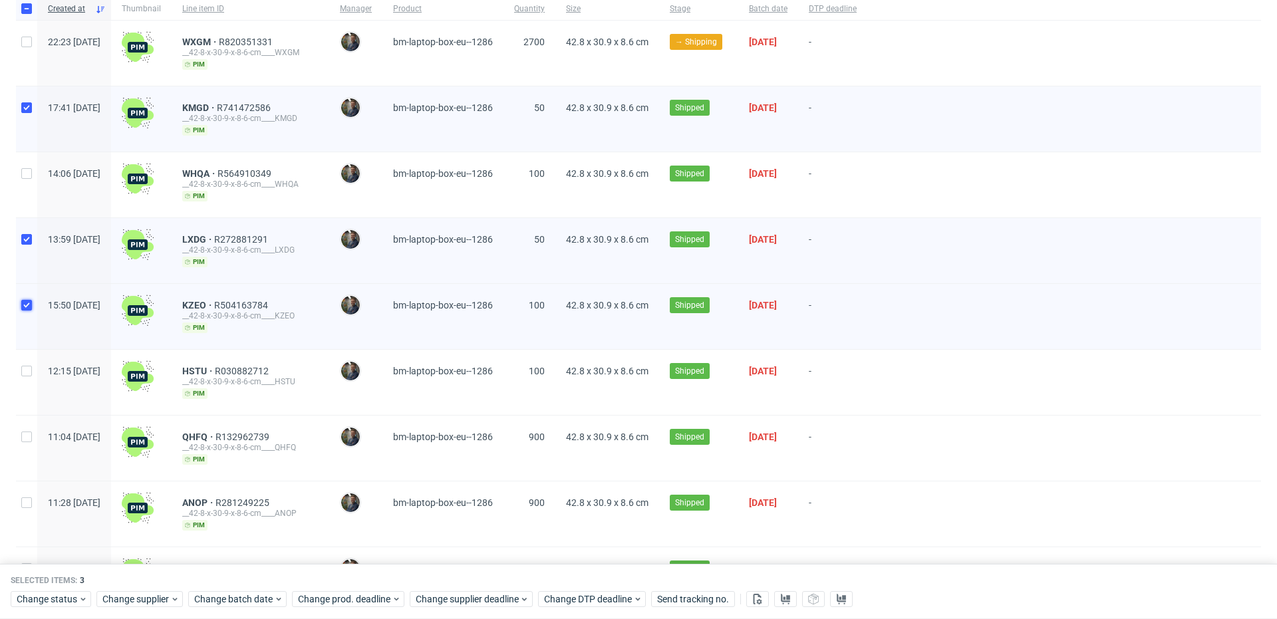
scroll to position [137, 0]
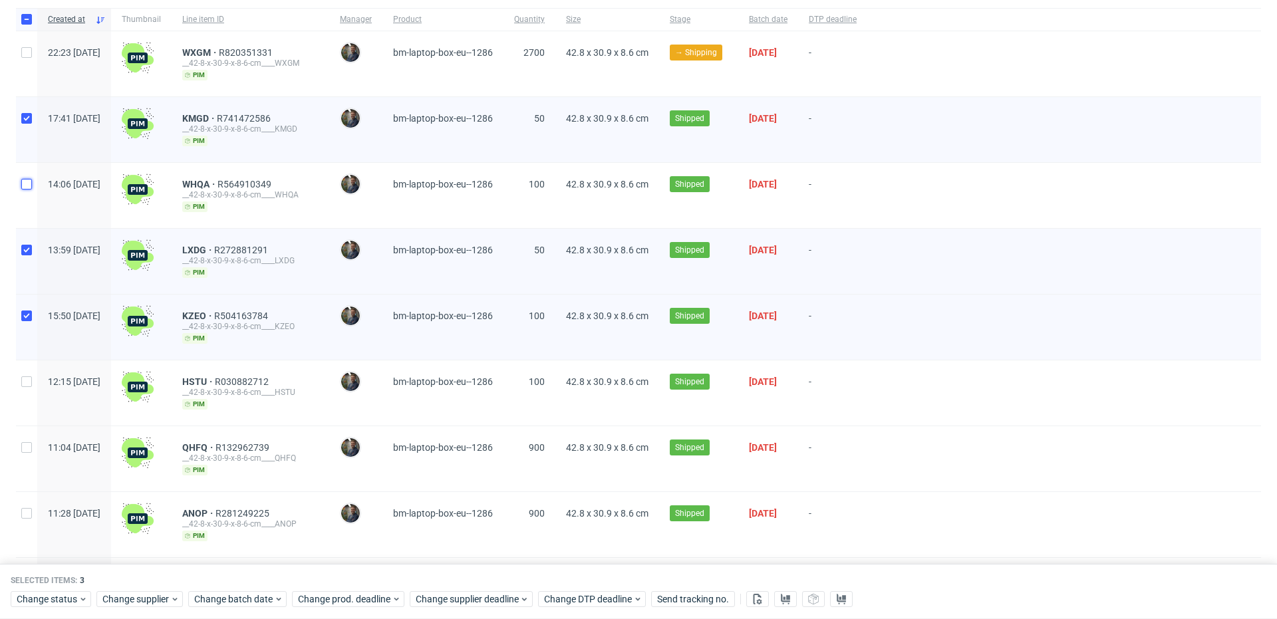
click at [27, 184] on input "checkbox" at bounding box center [26, 184] width 11 height 11
checkbox input "true"
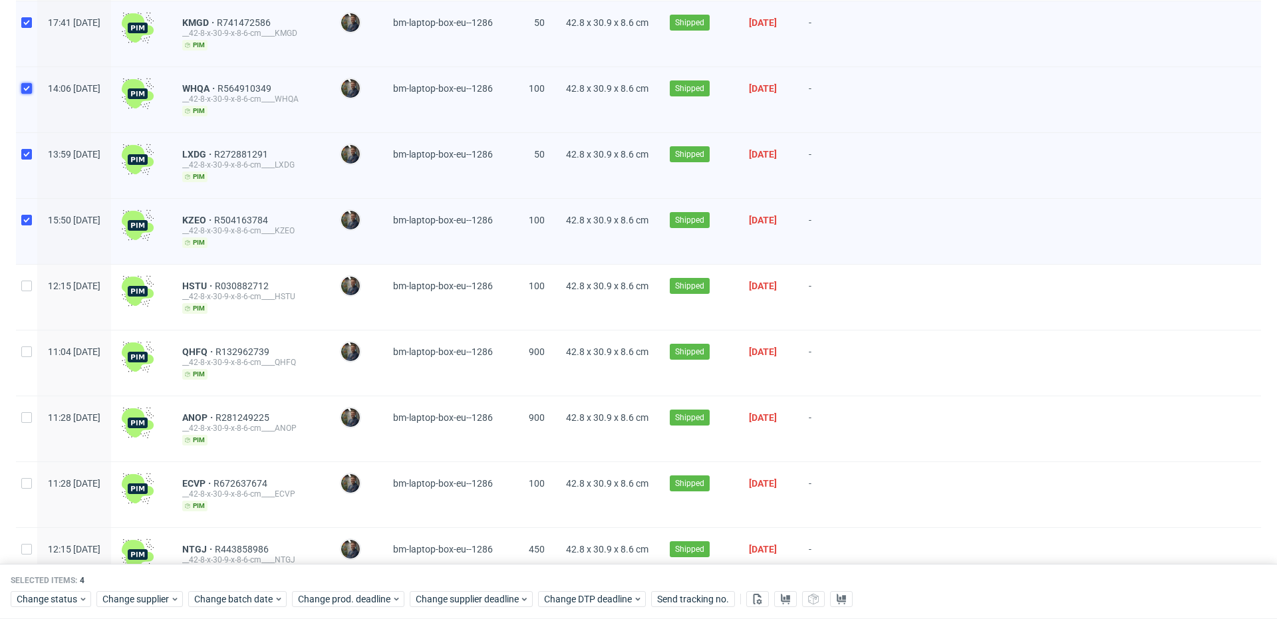
scroll to position [236, 0]
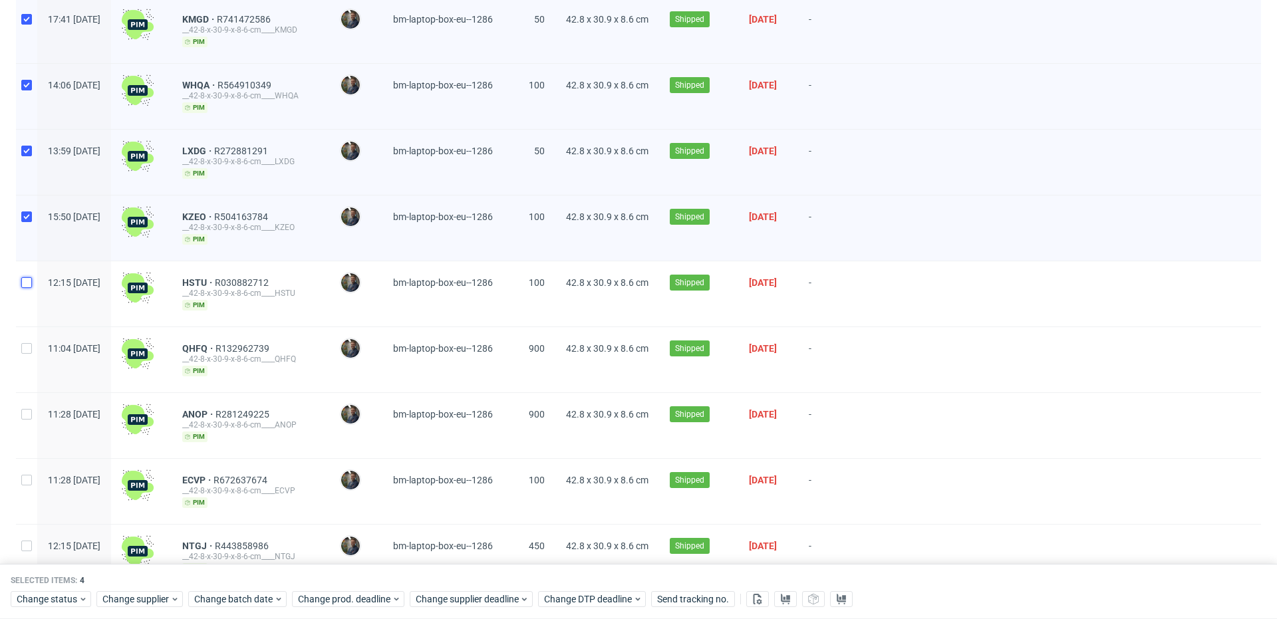
click at [24, 281] on input "checkbox" at bounding box center [26, 282] width 11 height 11
checkbox input "true"
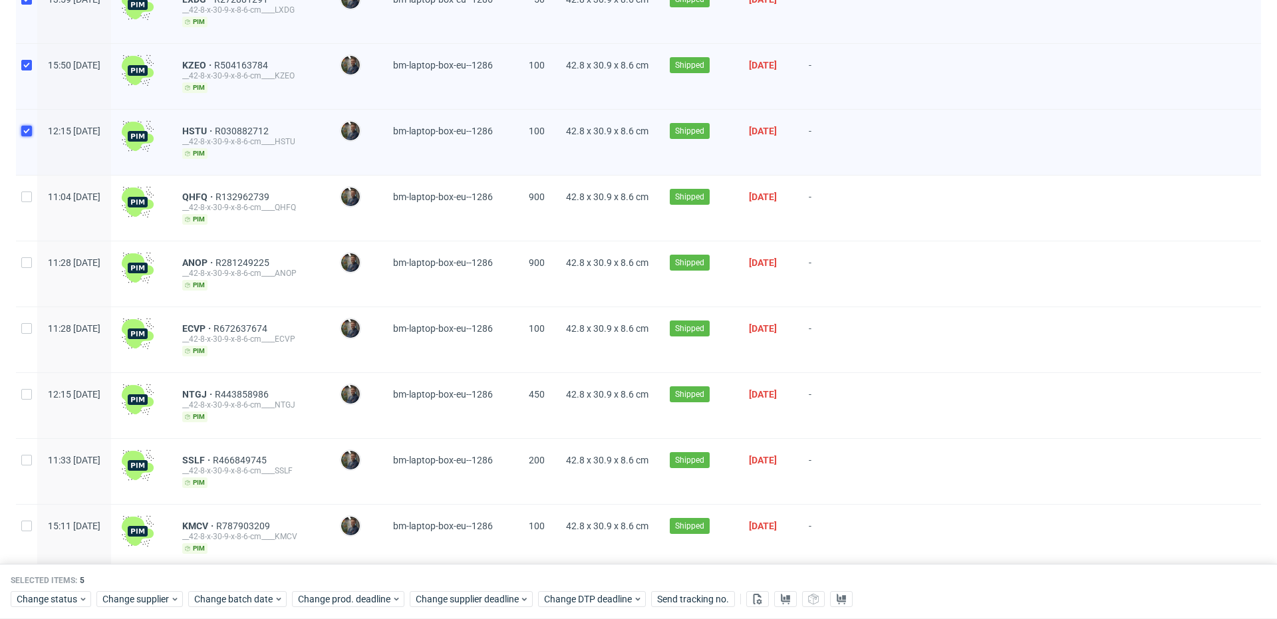
scroll to position [400, 0]
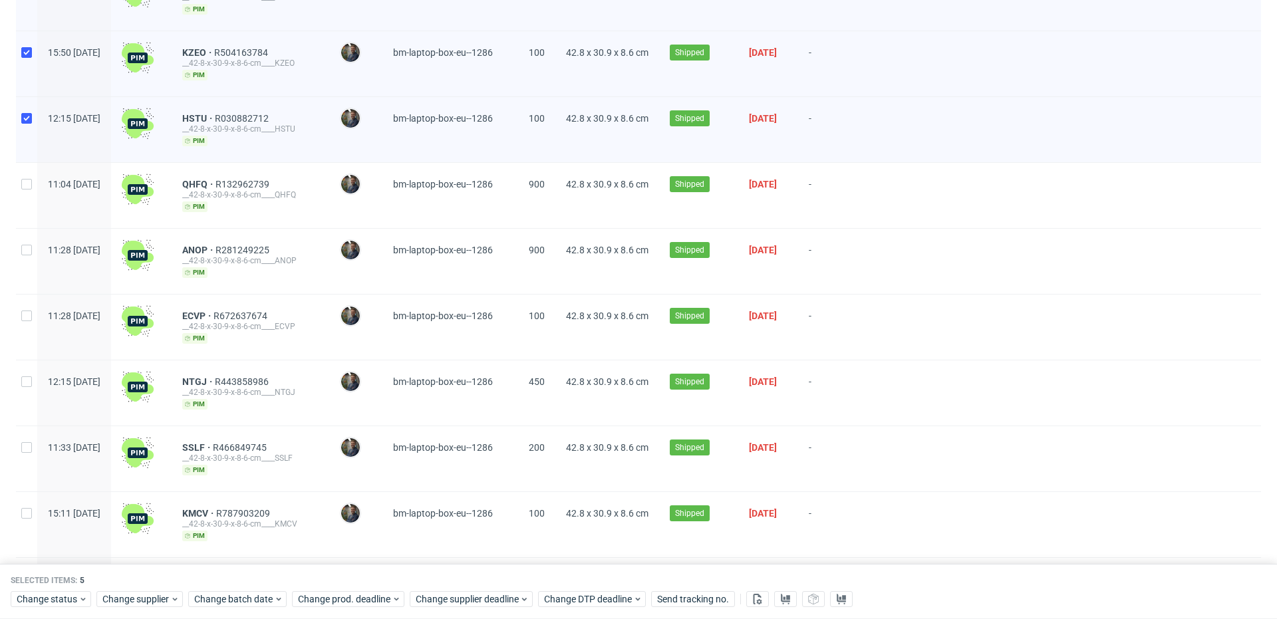
click at [35, 309] on div at bounding box center [26, 327] width 21 height 65
checkbox input "true"
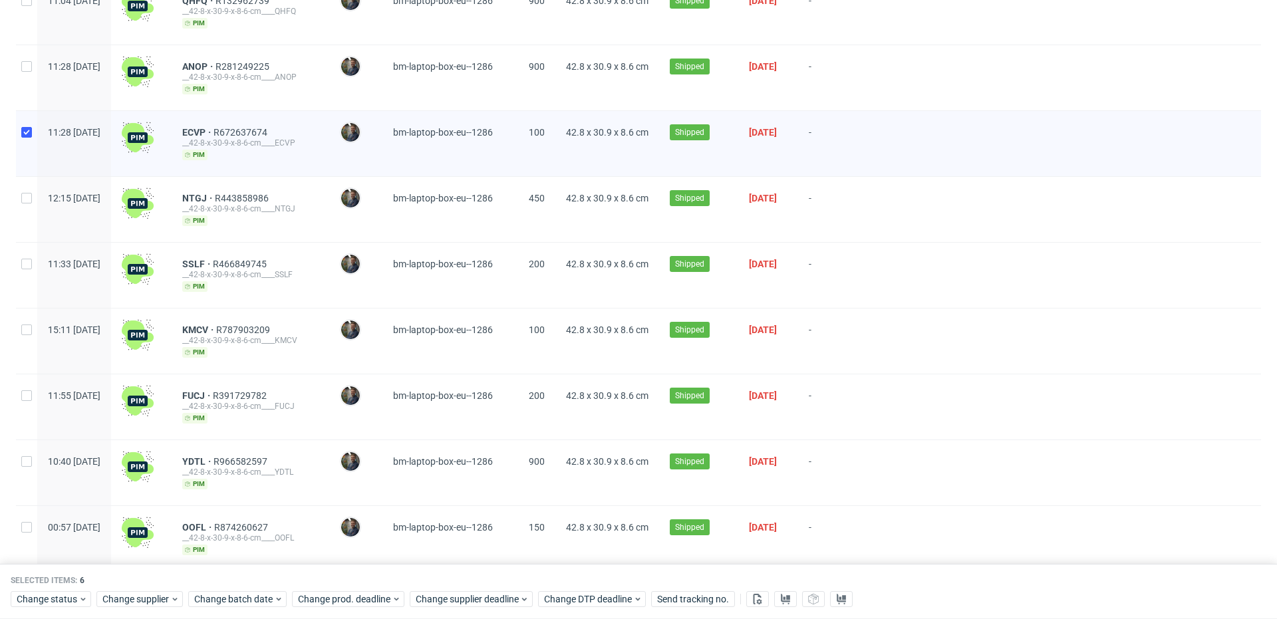
scroll to position [586, 0]
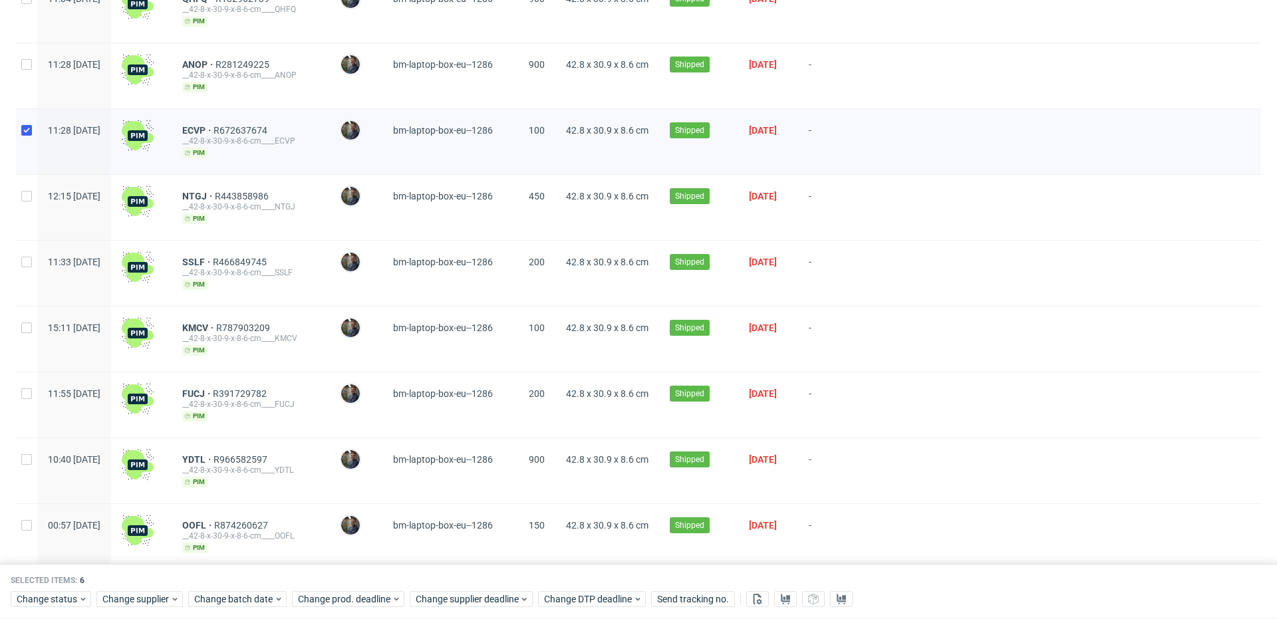
click at [32, 323] on div at bounding box center [26, 339] width 21 height 65
checkbox input "true"
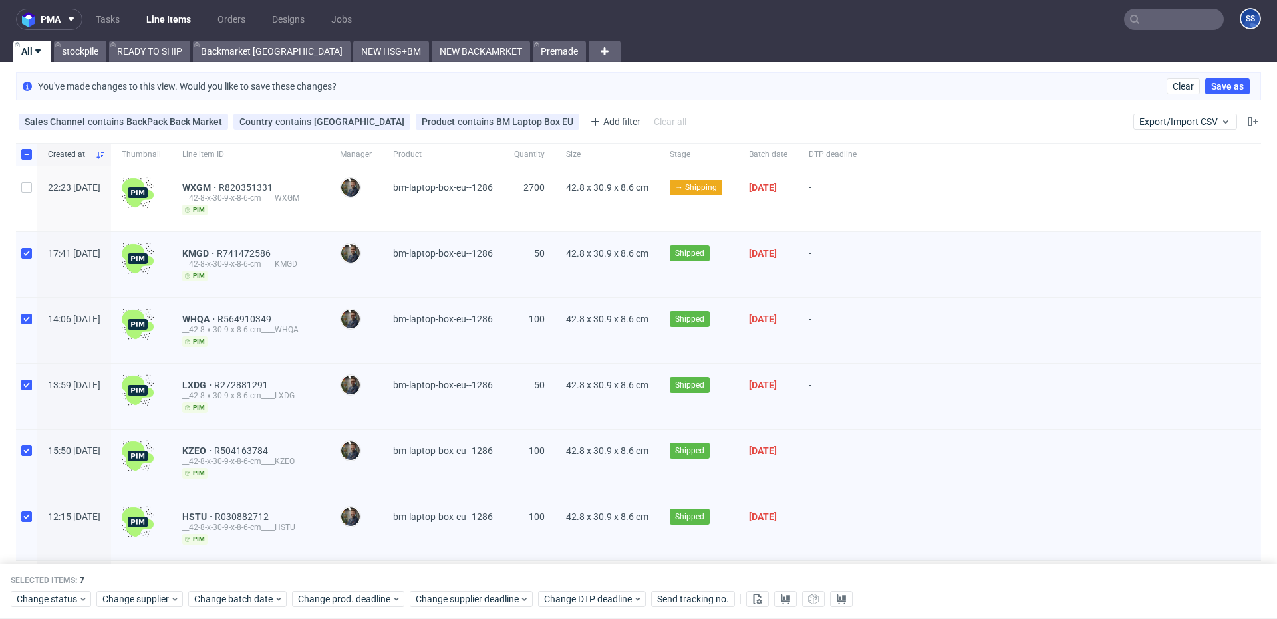
scroll to position [0, 0]
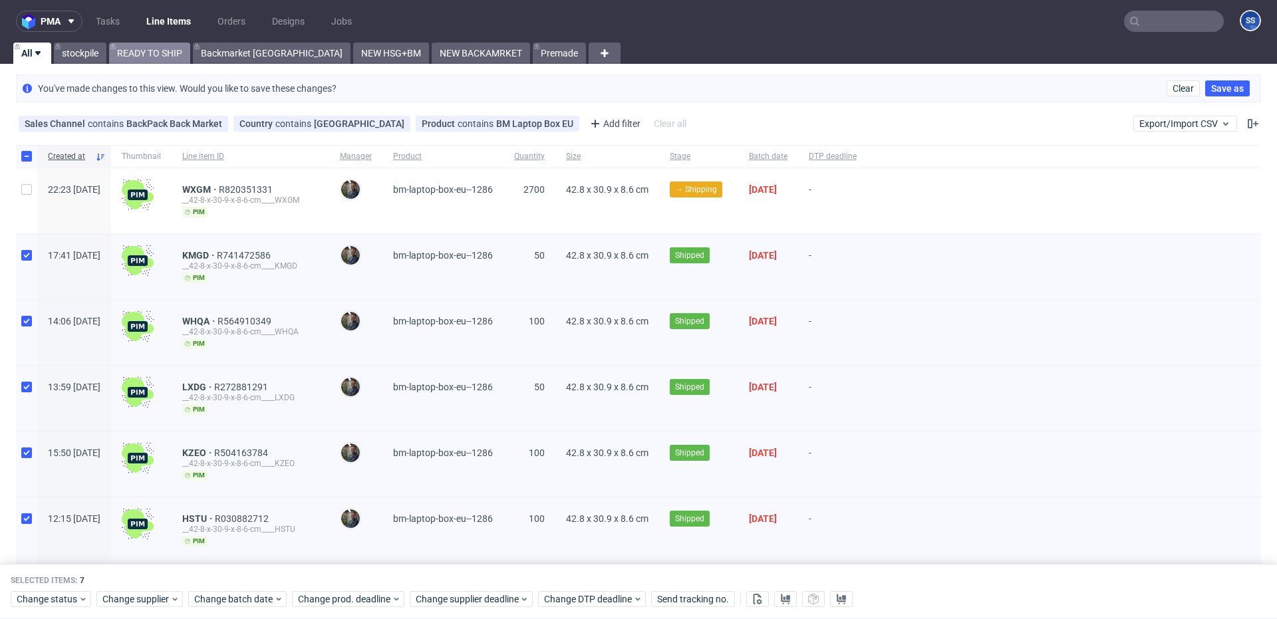
click at [142, 53] on link "READY TO SHIP" at bounding box center [149, 53] width 81 height 21
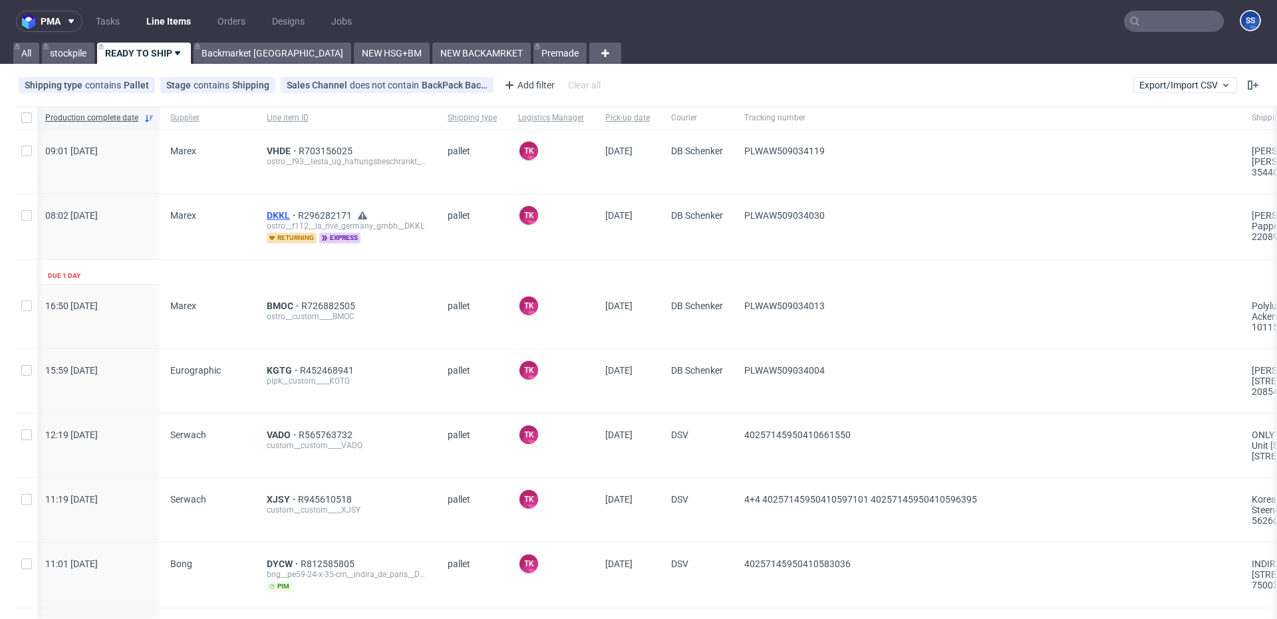
click at [273, 216] on span "DKKL" at bounding box center [282, 215] width 31 height 11
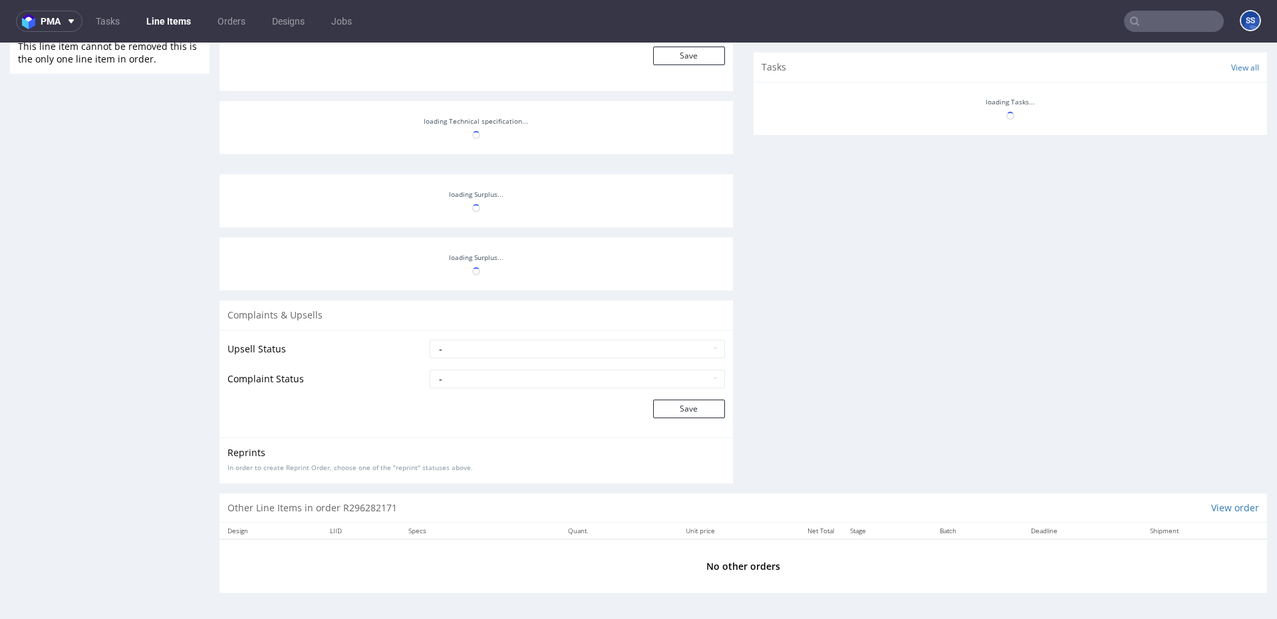
scroll to position [3, 0]
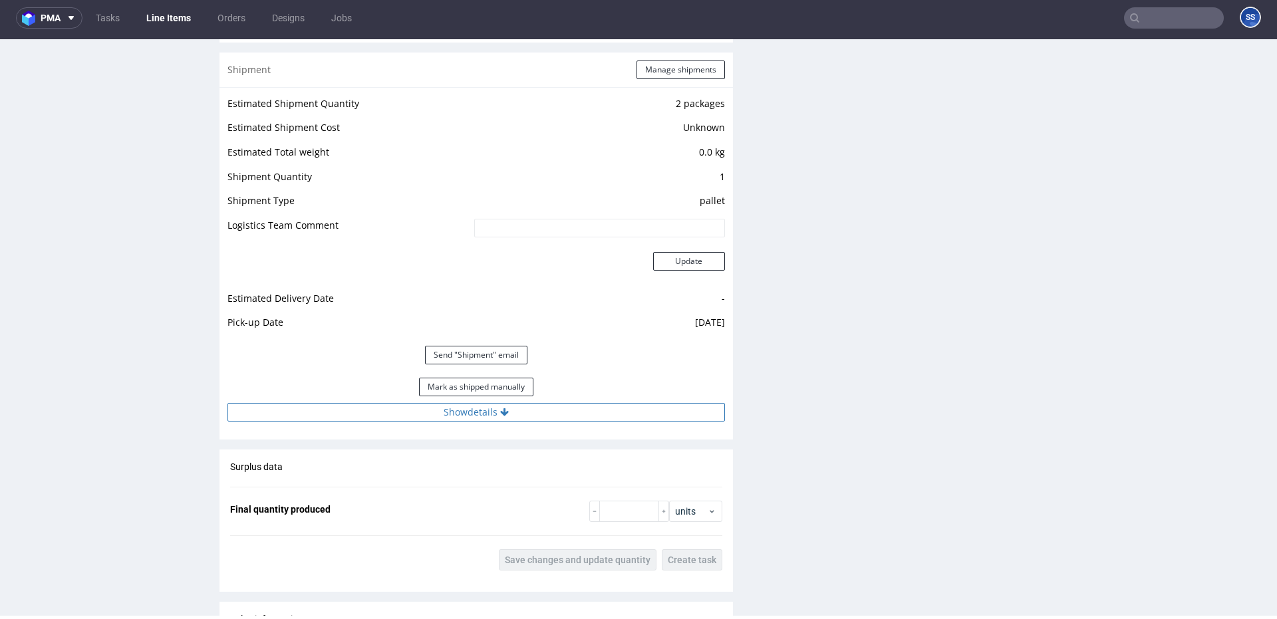
click at [532, 410] on button "Show details" at bounding box center [477, 412] width 498 height 19
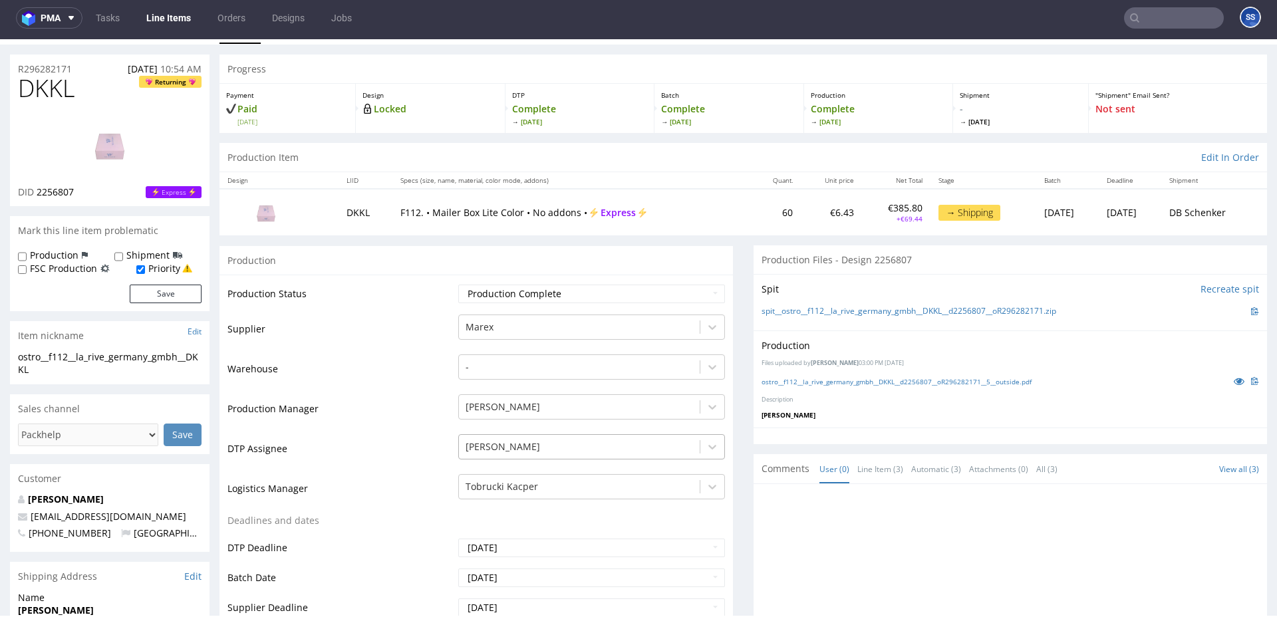
scroll to position [46, 0]
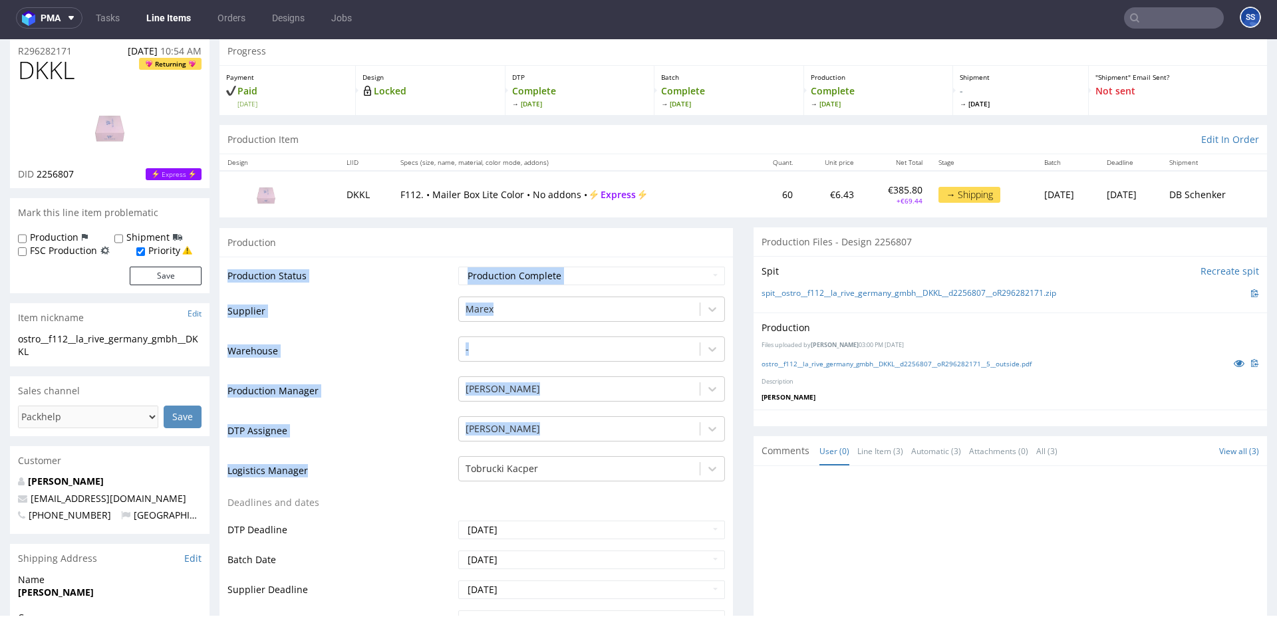
drag, startPoint x: 321, startPoint y: 474, endPoint x: 225, endPoint y: 473, distance: 96.5
click at [225, 473] on div "Production Status Waiting for Artwork Waiting for Diecut Waiting for Mockup Wai…" at bounding box center [477, 555] width 514 height 597
click at [180, 16] on link "Line Items" at bounding box center [168, 17] width 61 height 21
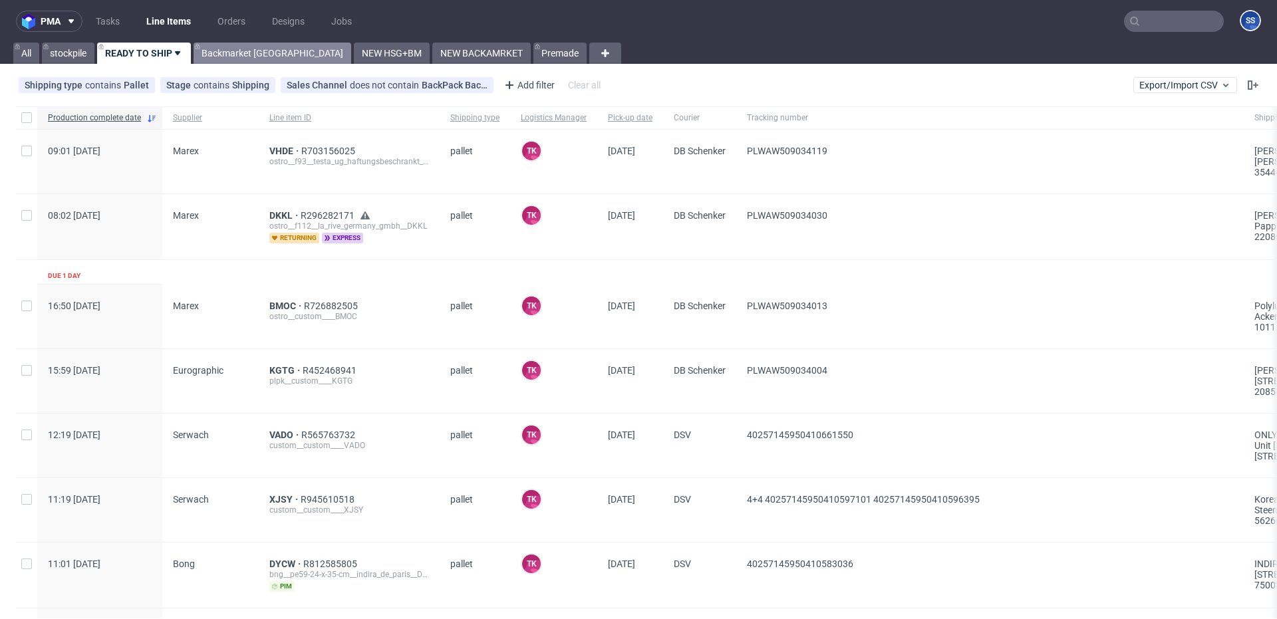
click at [243, 50] on link "Backmarket [GEOGRAPHIC_DATA]" at bounding box center [273, 53] width 158 height 21
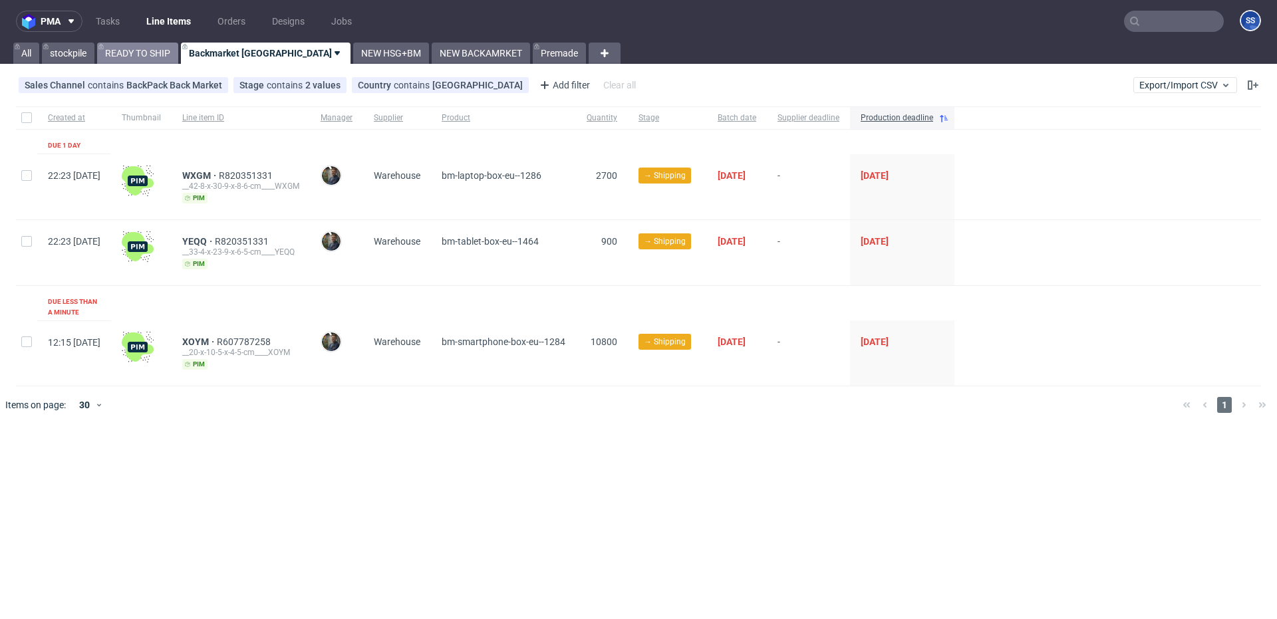
click at [132, 57] on link "READY TO SHIP" at bounding box center [137, 53] width 81 height 21
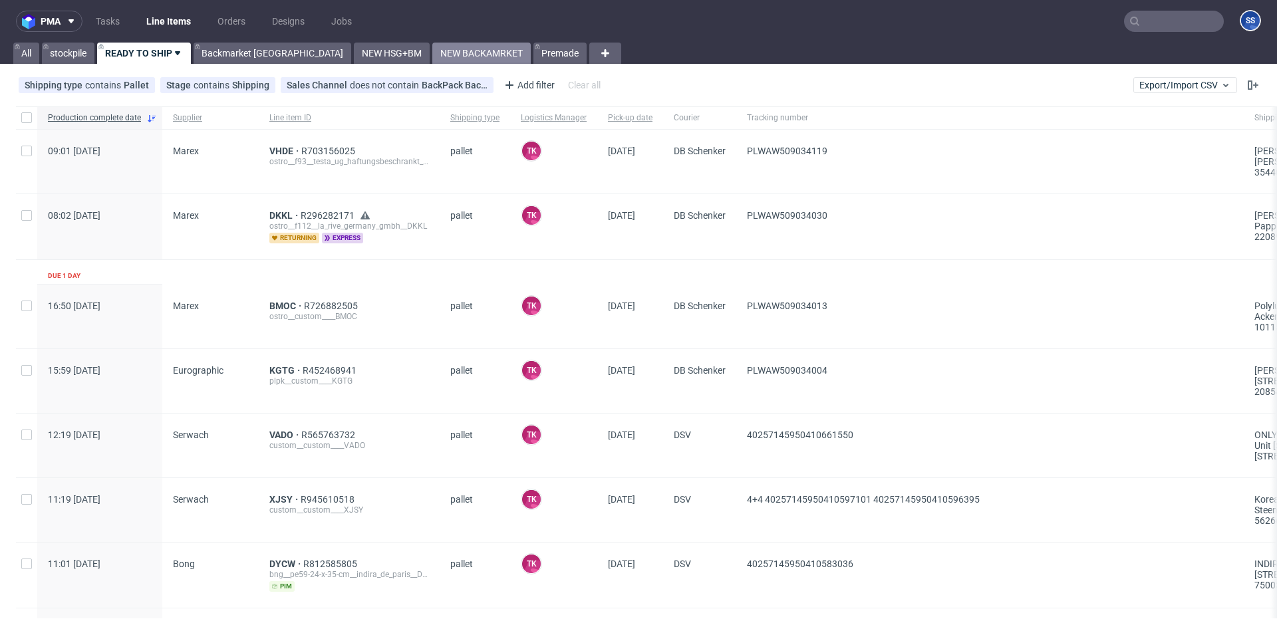
click at [432, 57] on link "NEW BACKAMRKET" at bounding box center [481, 53] width 98 height 21
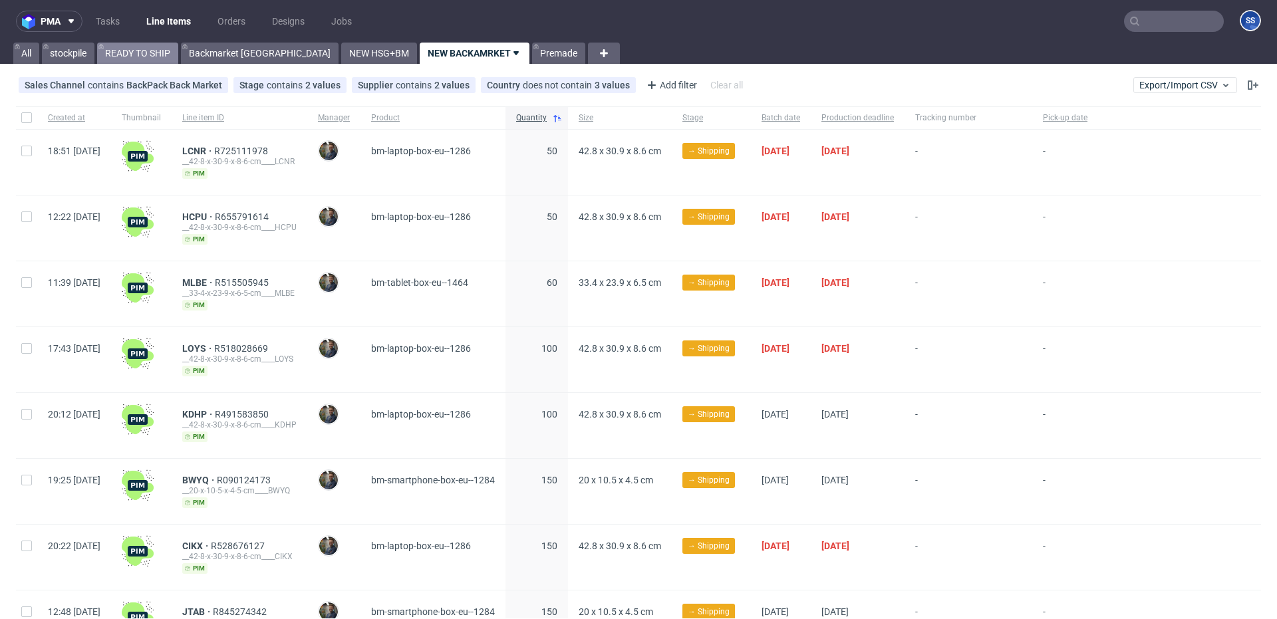
click at [172, 53] on link "READY TO SHIP" at bounding box center [137, 53] width 81 height 21
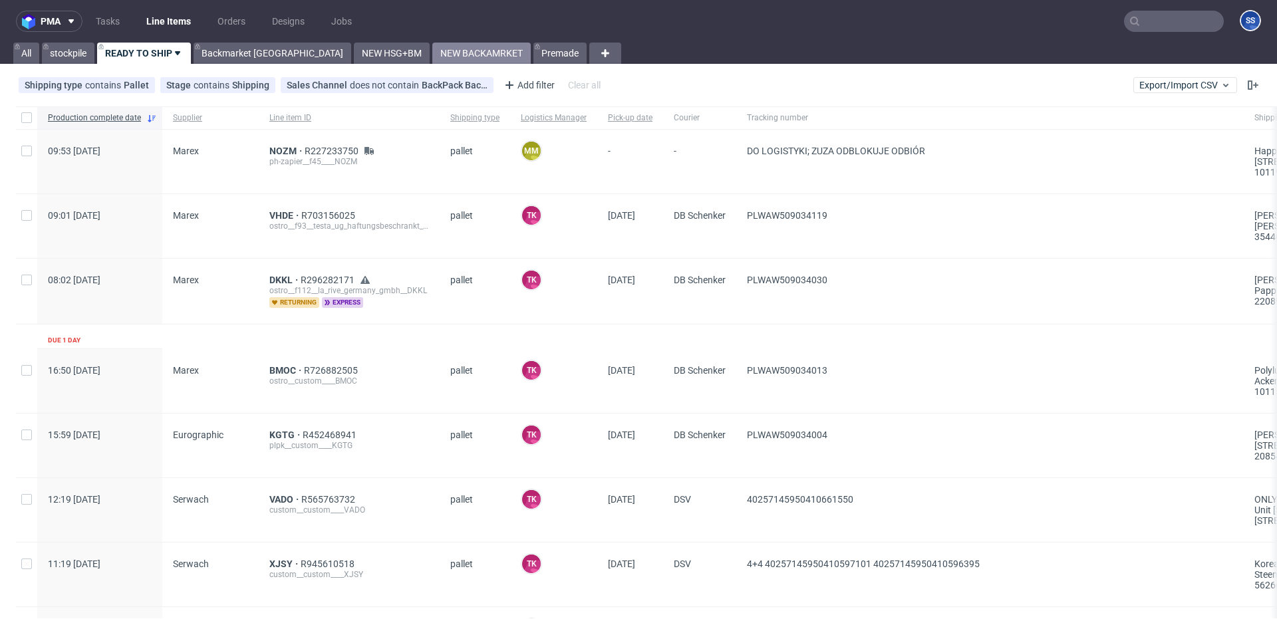
click at [432, 54] on link "NEW BACKAMRKET" at bounding box center [481, 53] width 98 height 21
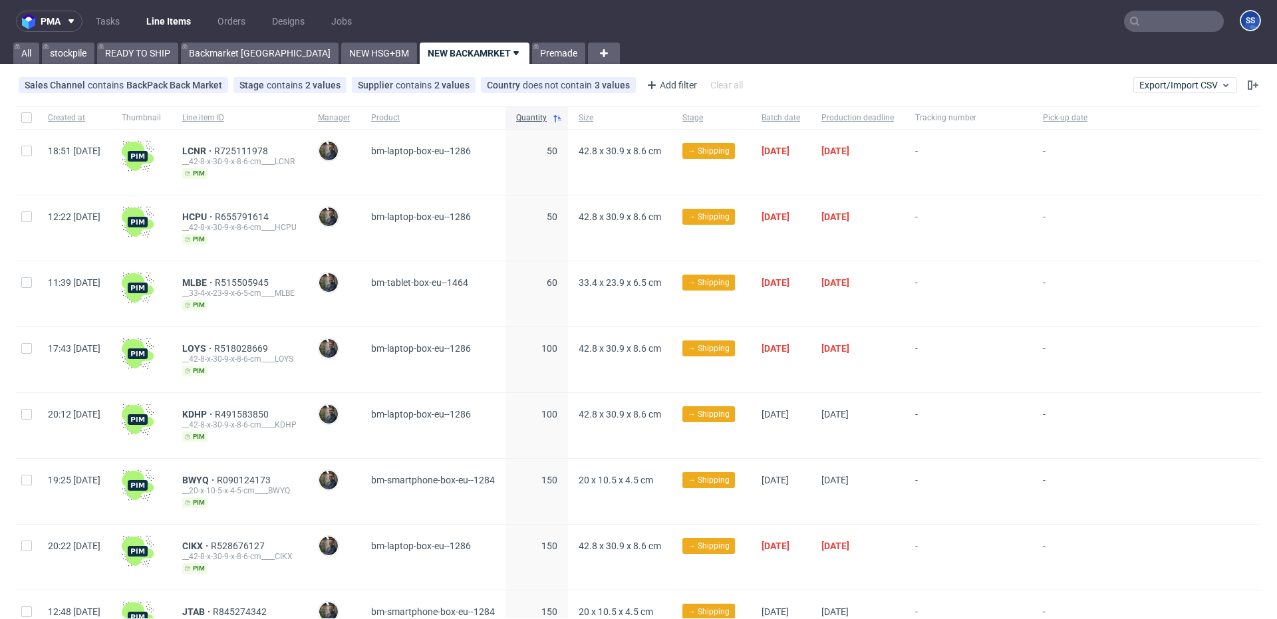
click at [1166, 18] on input "text" at bounding box center [1174, 21] width 100 height 21
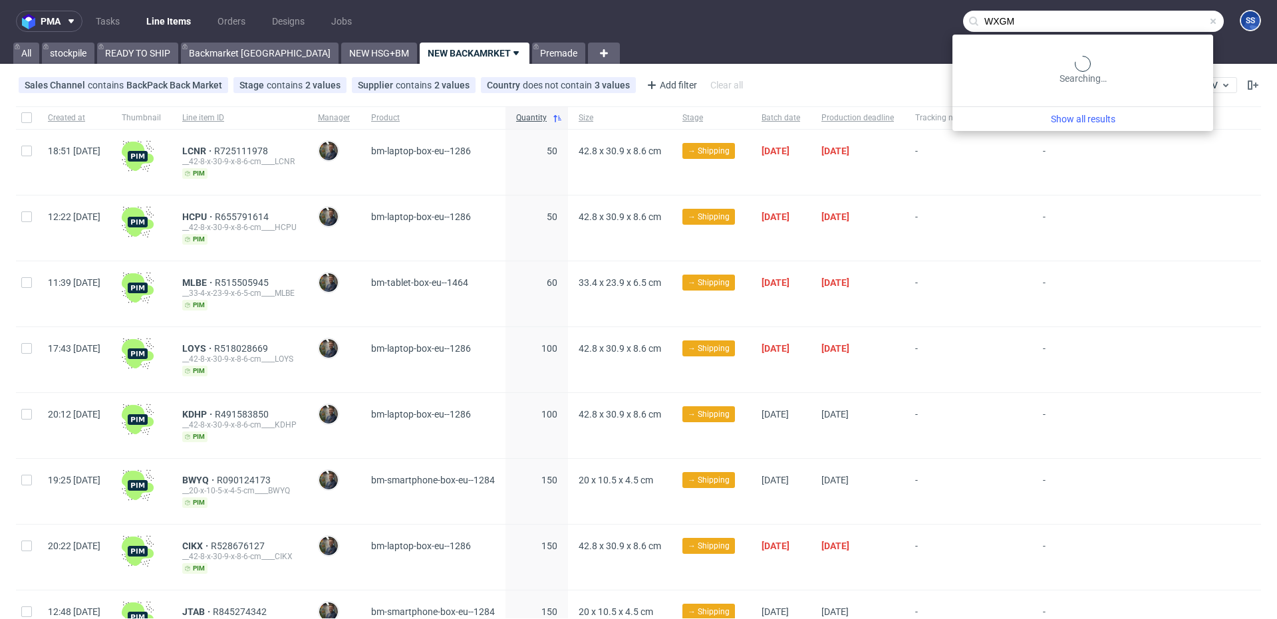
type input "WXGM"
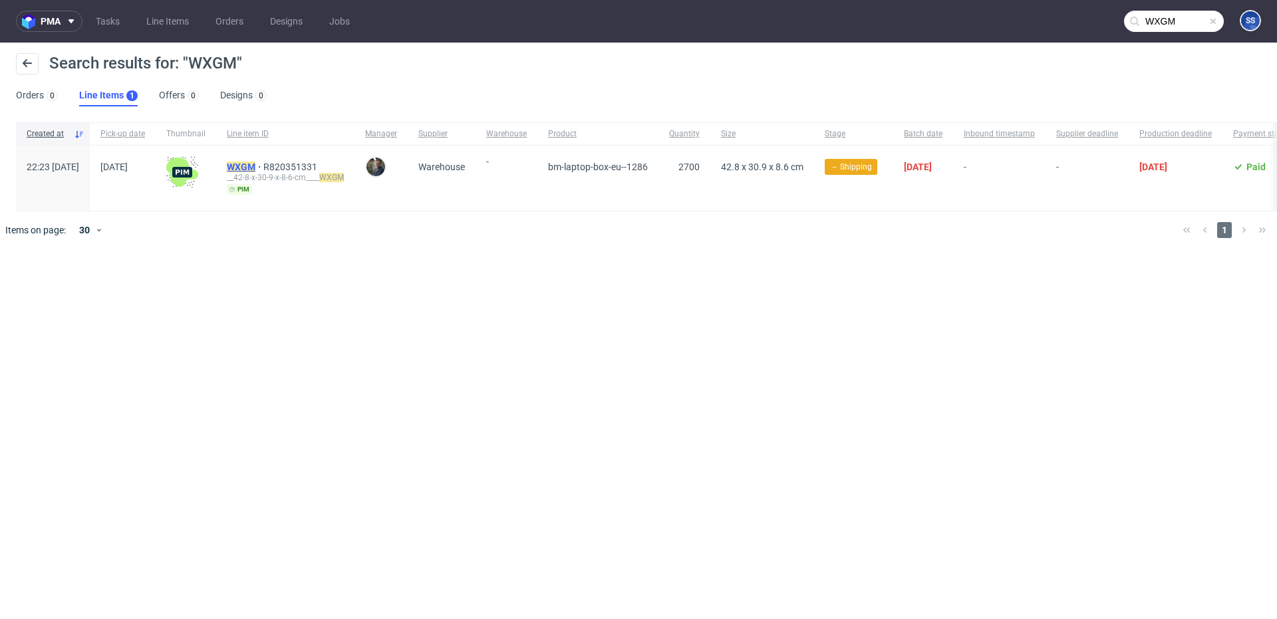
click at [255, 162] on mark "WXGM" at bounding box center [241, 167] width 29 height 11
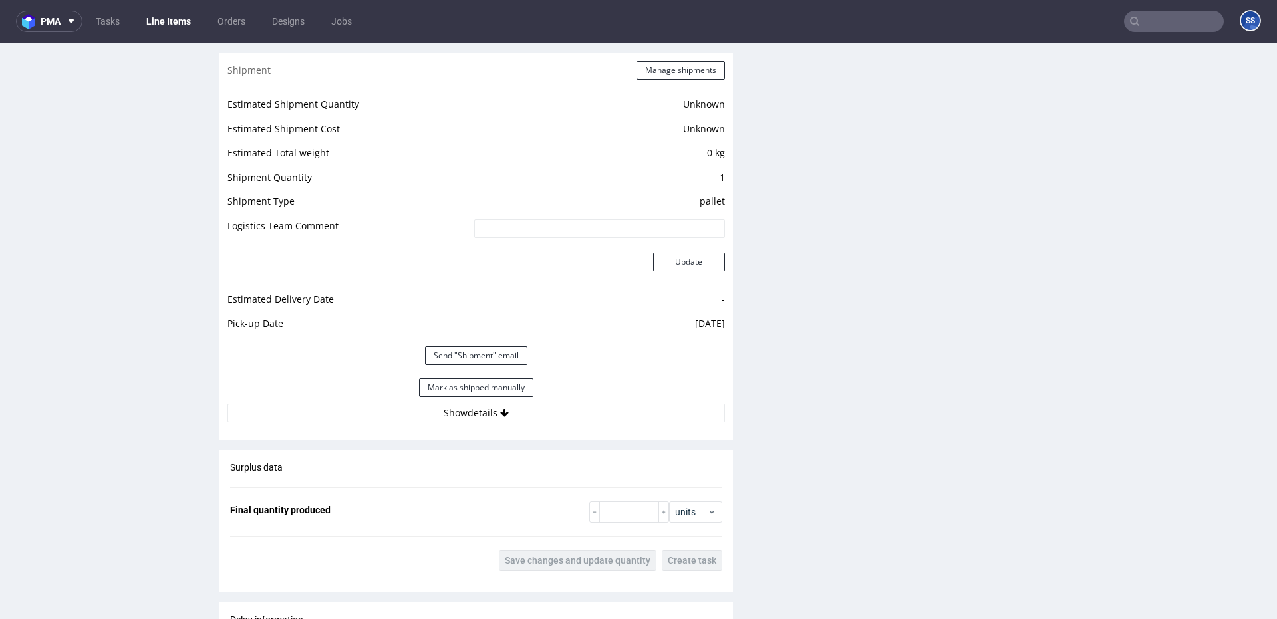
scroll to position [1141, 0]
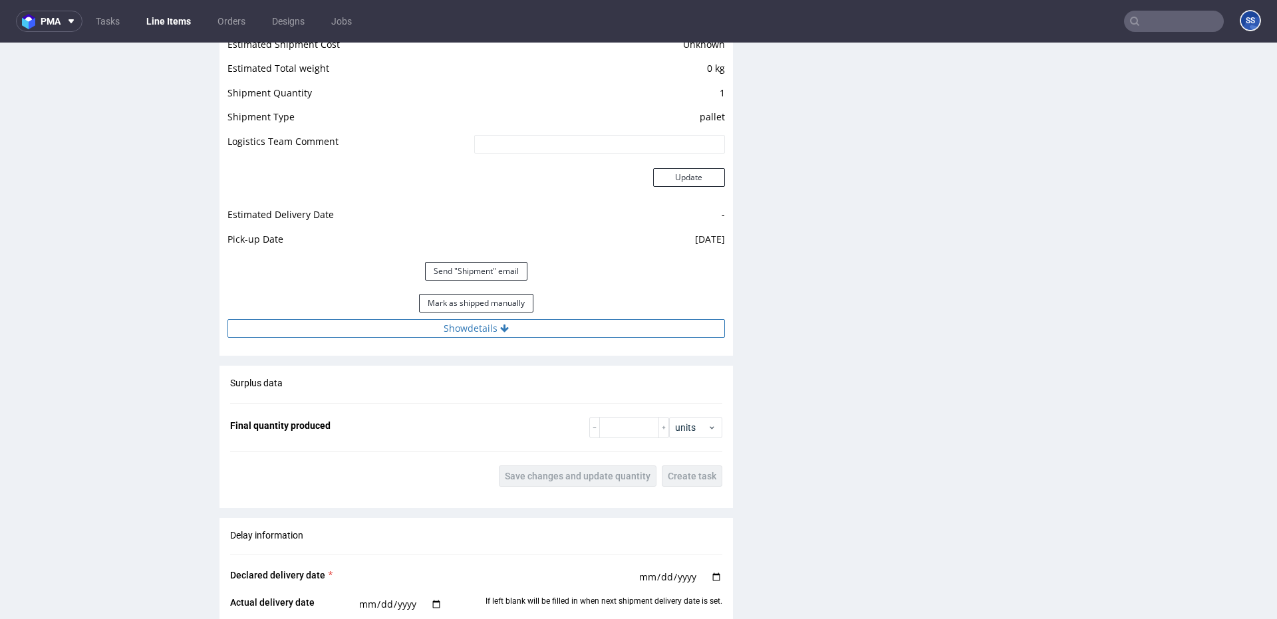
click at [494, 330] on button "Show details" at bounding box center [477, 328] width 498 height 19
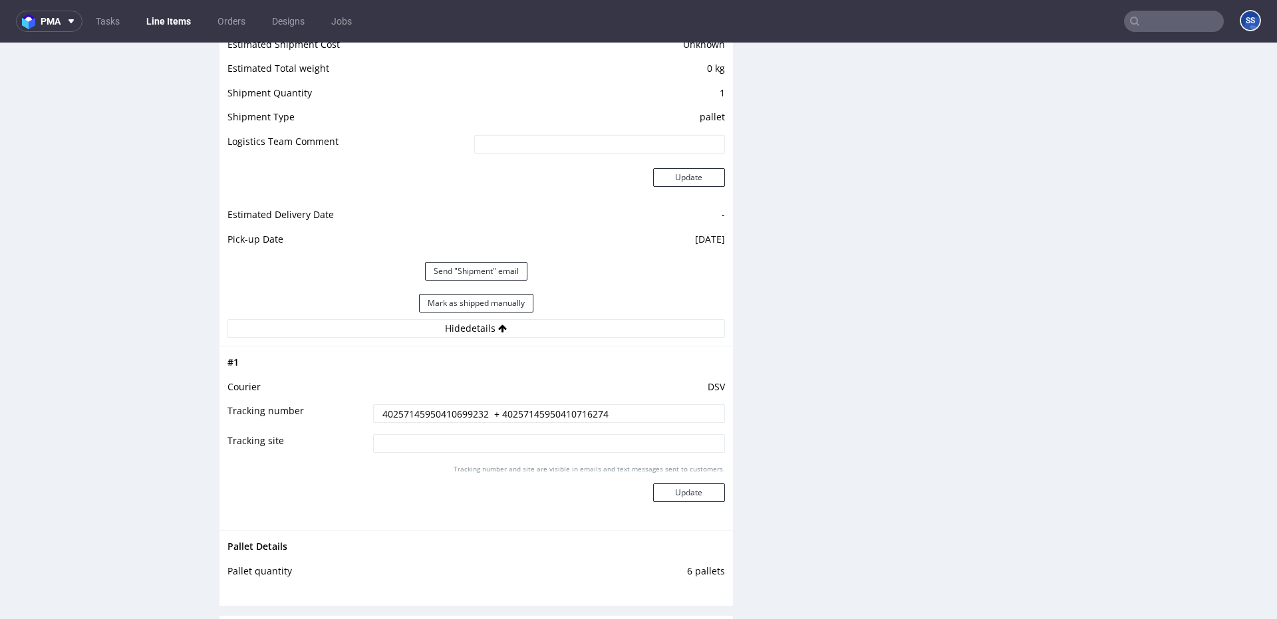
click at [452, 423] on td "40257145950410699232 + 40257145950410716274" at bounding box center [547, 418] width 355 height 30
click at [454, 421] on input "40257145950410699232 + 40257145950410716274" at bounding box center [549, 413] width 352 height 19
click at [184, 13] on link "Line Items" at bounding box center [168, 21] width 61 height 21
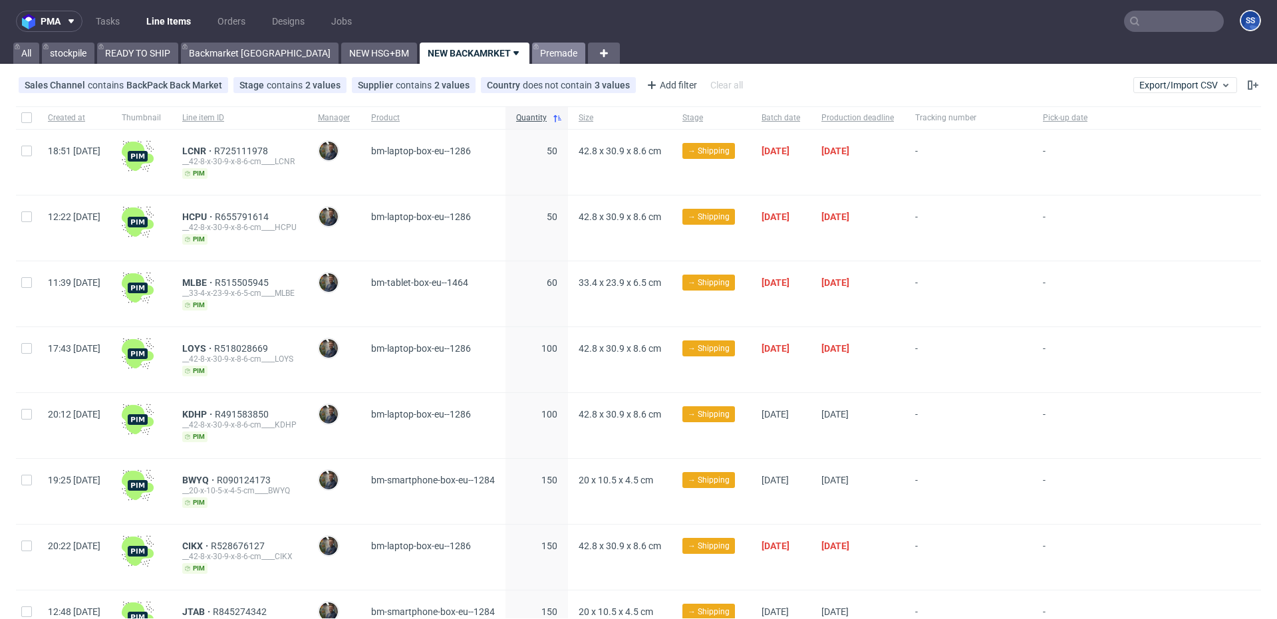
click at [532, 53] on link "Premade" at bounding box center [558, 53] width 53 height 21
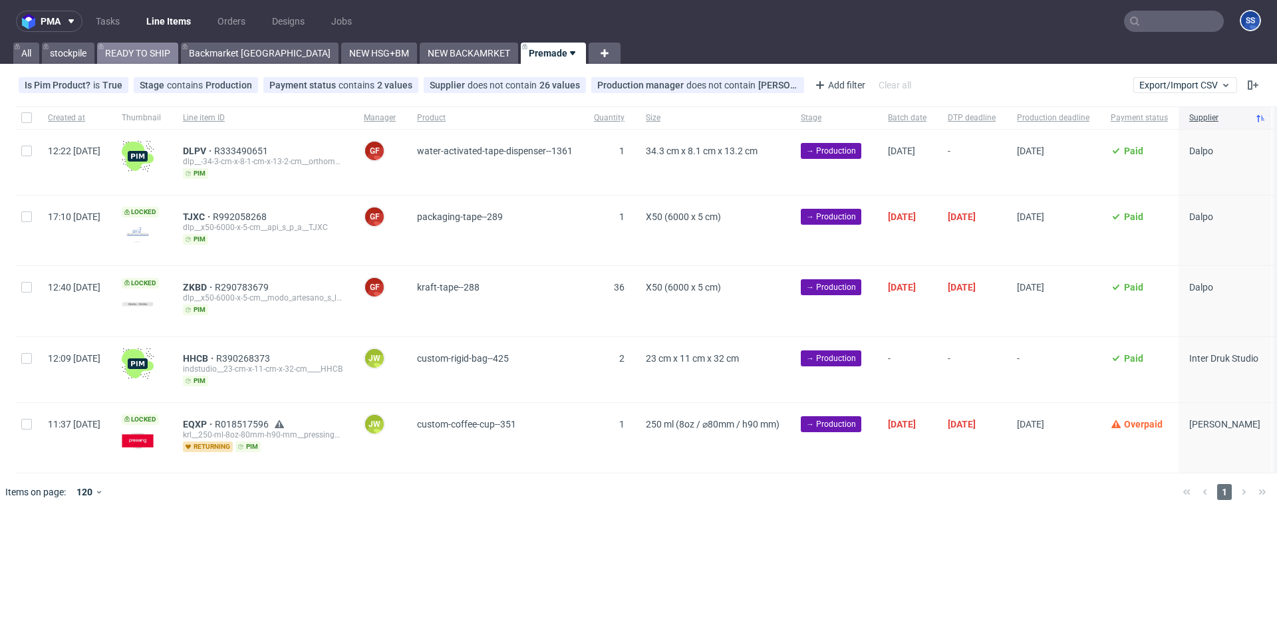
click at [124, 51] on link "READY TO SHIP" at bounding box center [137, 53] width 81 height 21
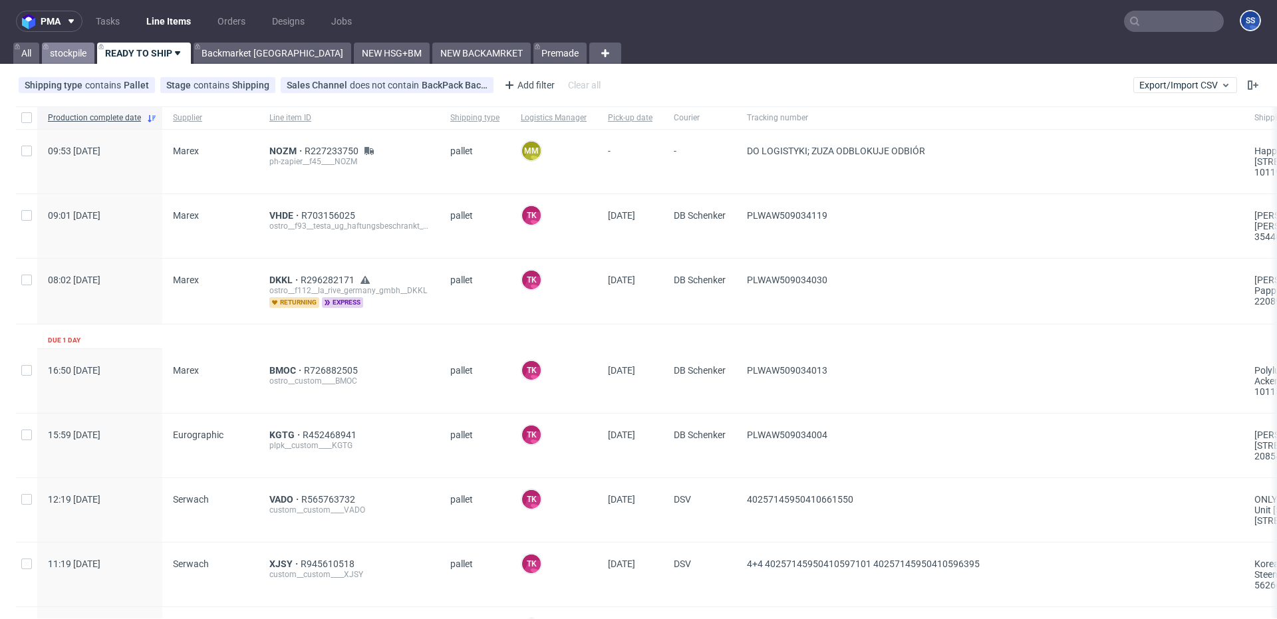
click at [77, 57] on link "stockpile" at bounding box center [68, 53] width 53 height 21
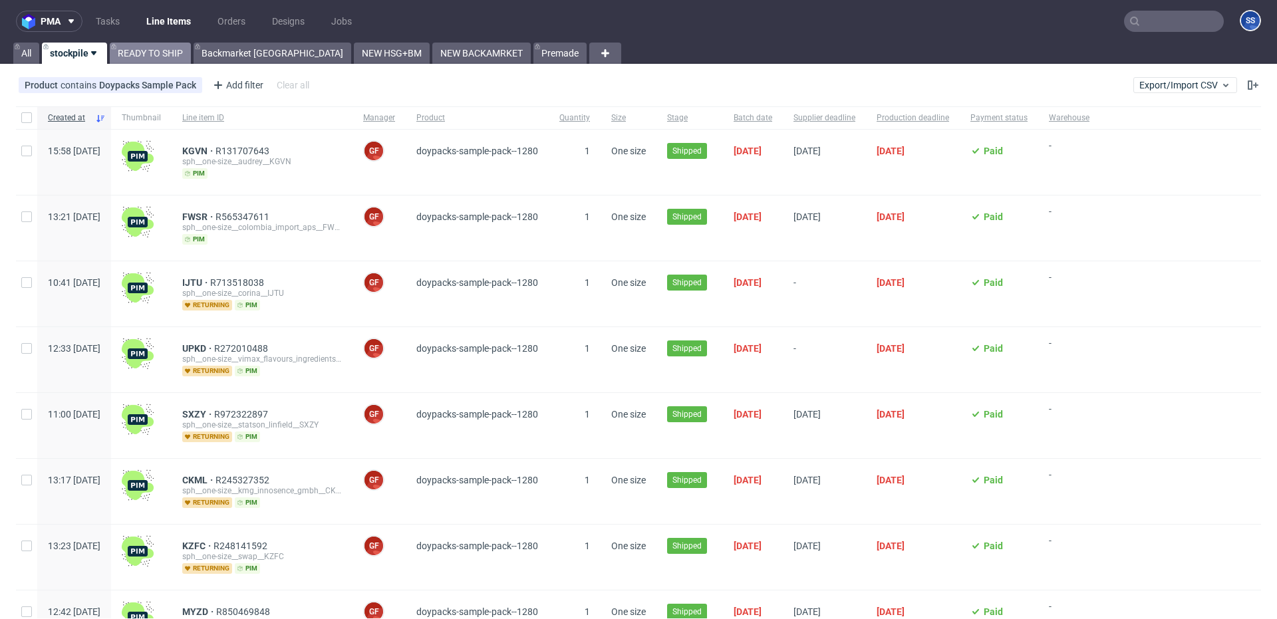
click at [170, 51] on link "READY TO SHIP" at bounding box center [150, 53] width 81 height 21
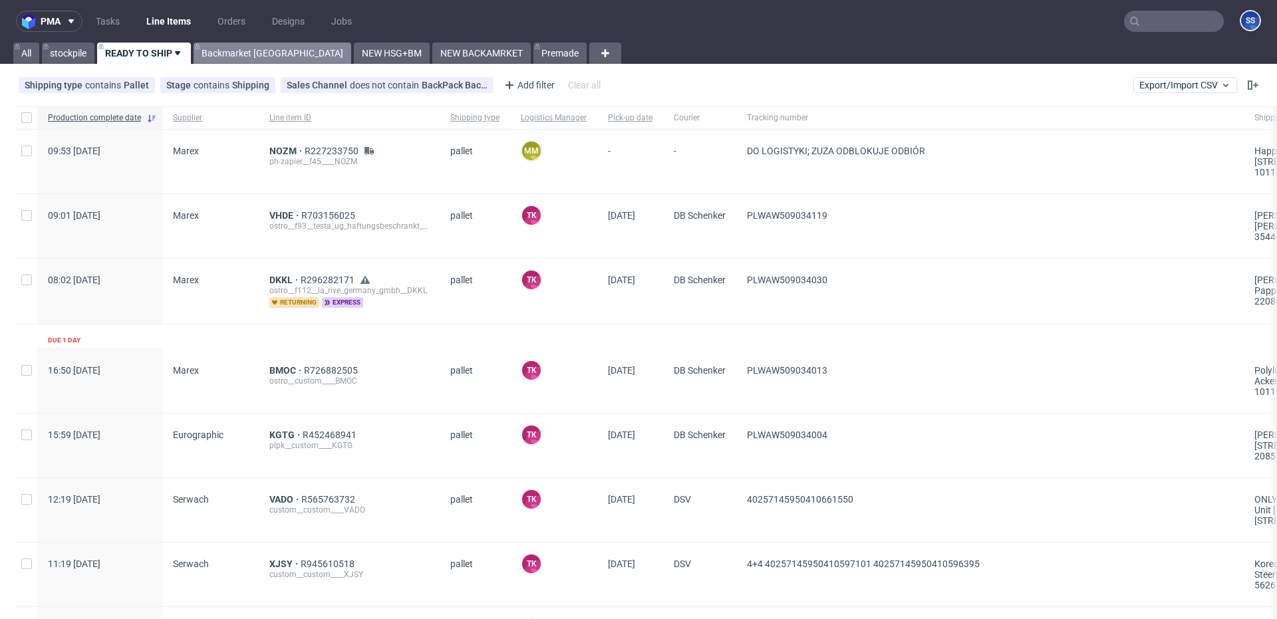
click at [250, 56] on link "Backmarket [GEOGRAPHIC_DATA]" at bounding box center [273, 53] width 158 height 21
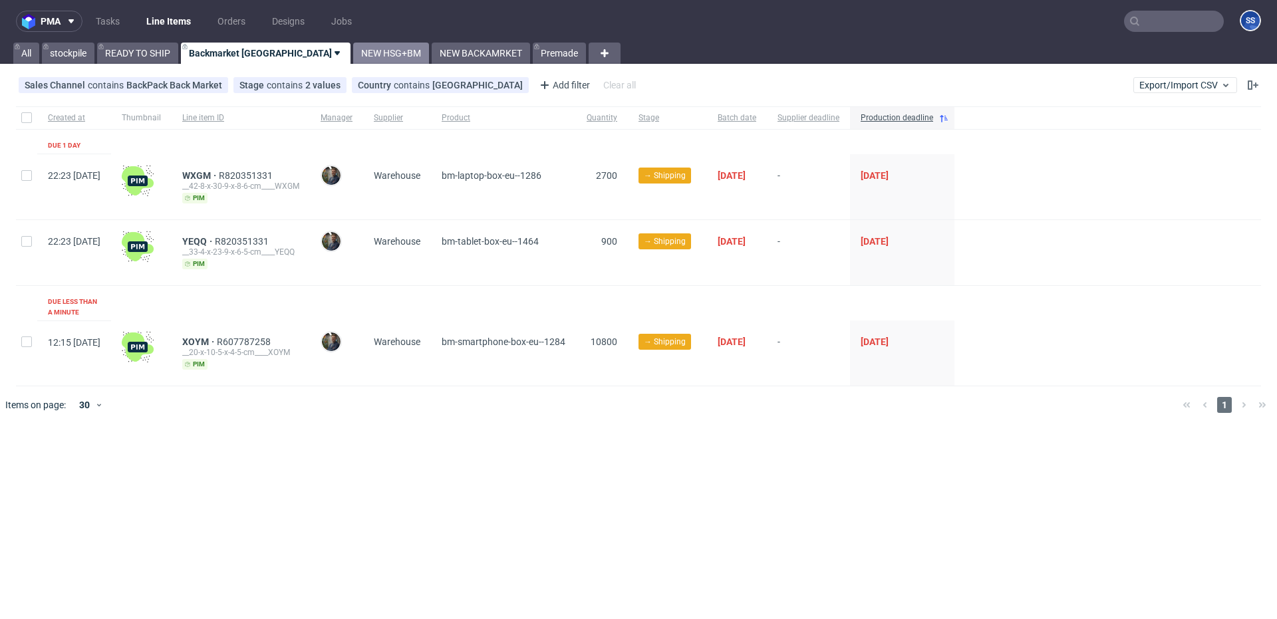
click at [353, 54] on link "NEW HSG+BM" at bounding box center [391, 53] width 76 height 21
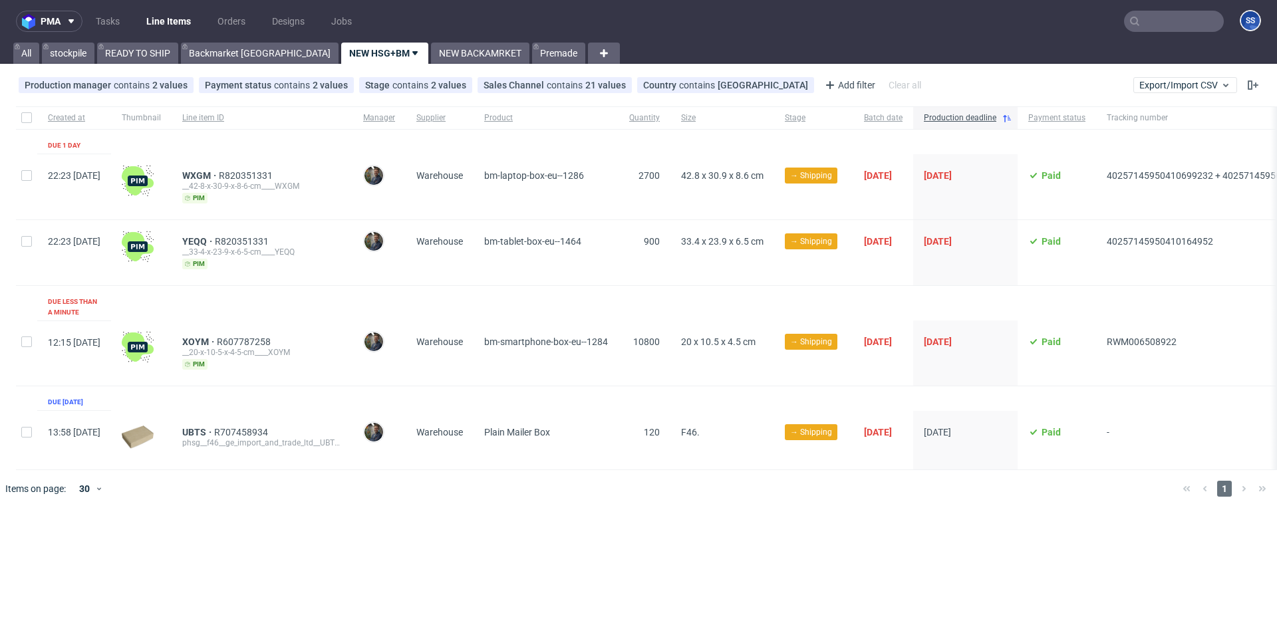
scroll to position [0, 140]
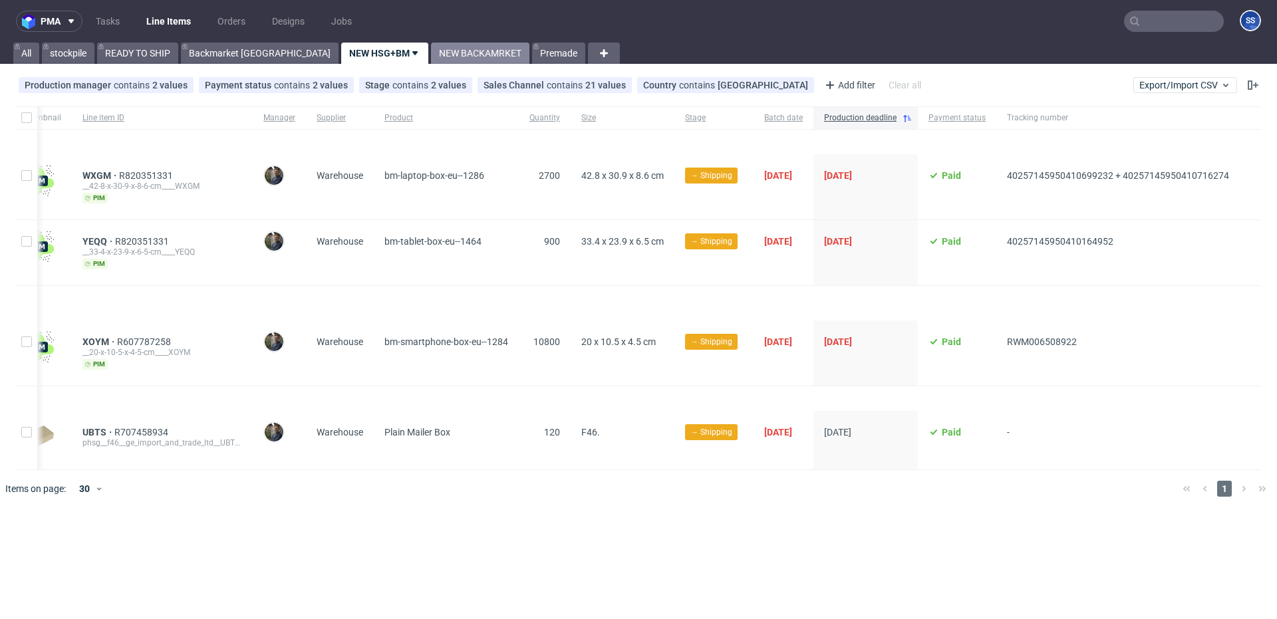
click at [431, 57] on link "NEW BACKAMRKET" at bounding box center [480, 53] width 98 height 21
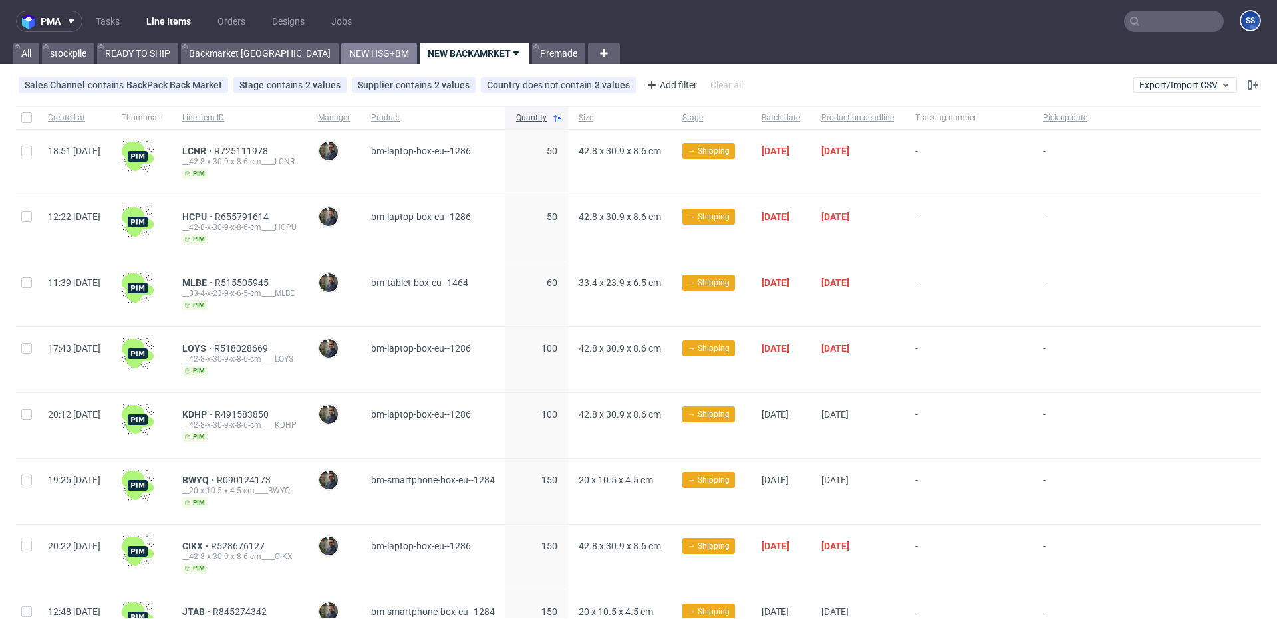
click at [341, 57] on link "NEW HSG+BM" at bounding box center [379, 53] width 76 height 21
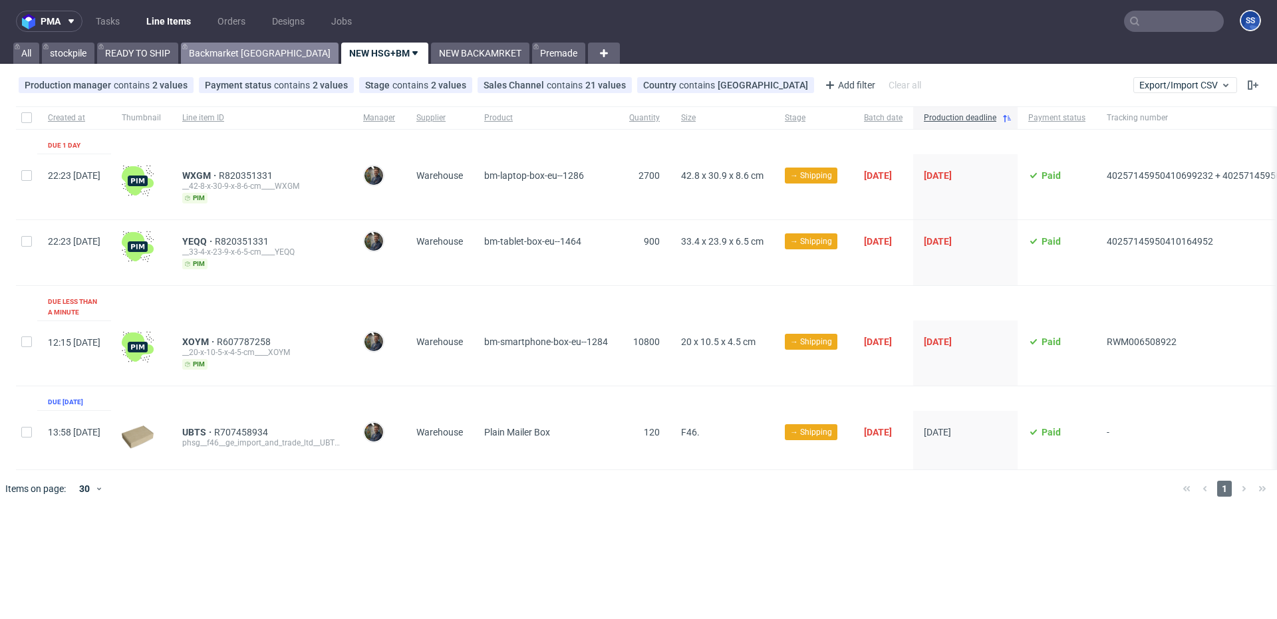
click at [212, 57] on link "Backmarket GB" at bounding box center [260, 53] width 158 height 21
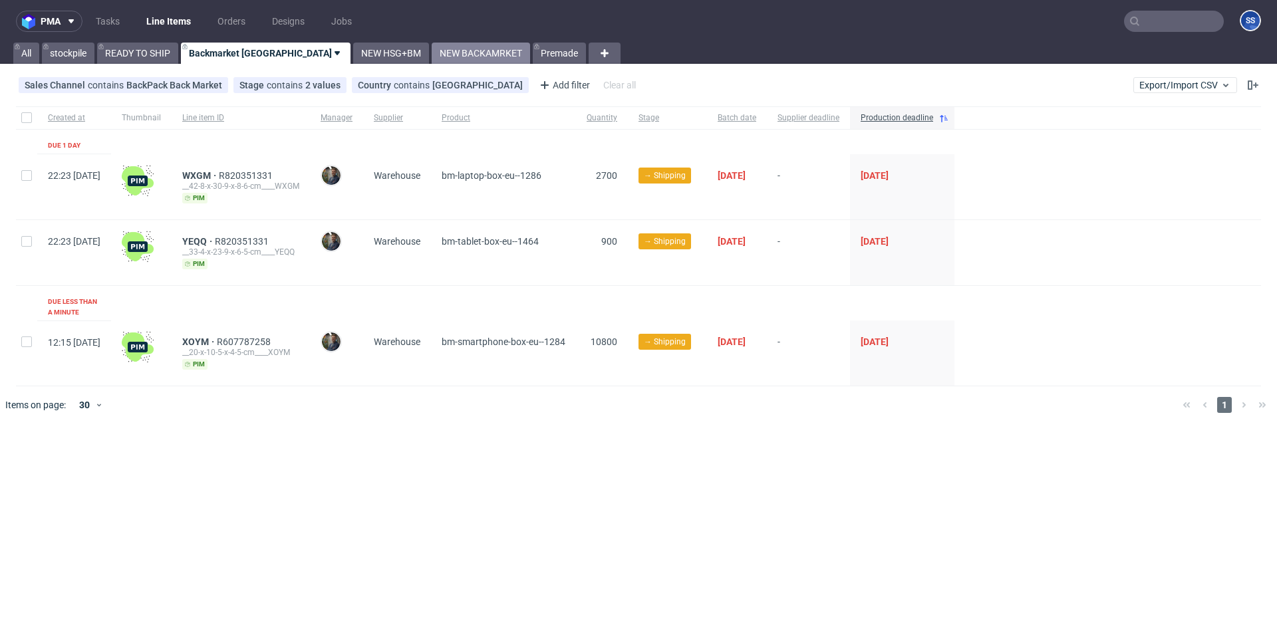
click at [432, 59] on link "NEW BACKAMRKET" at bounding box center [481, 53] width 98 height 21
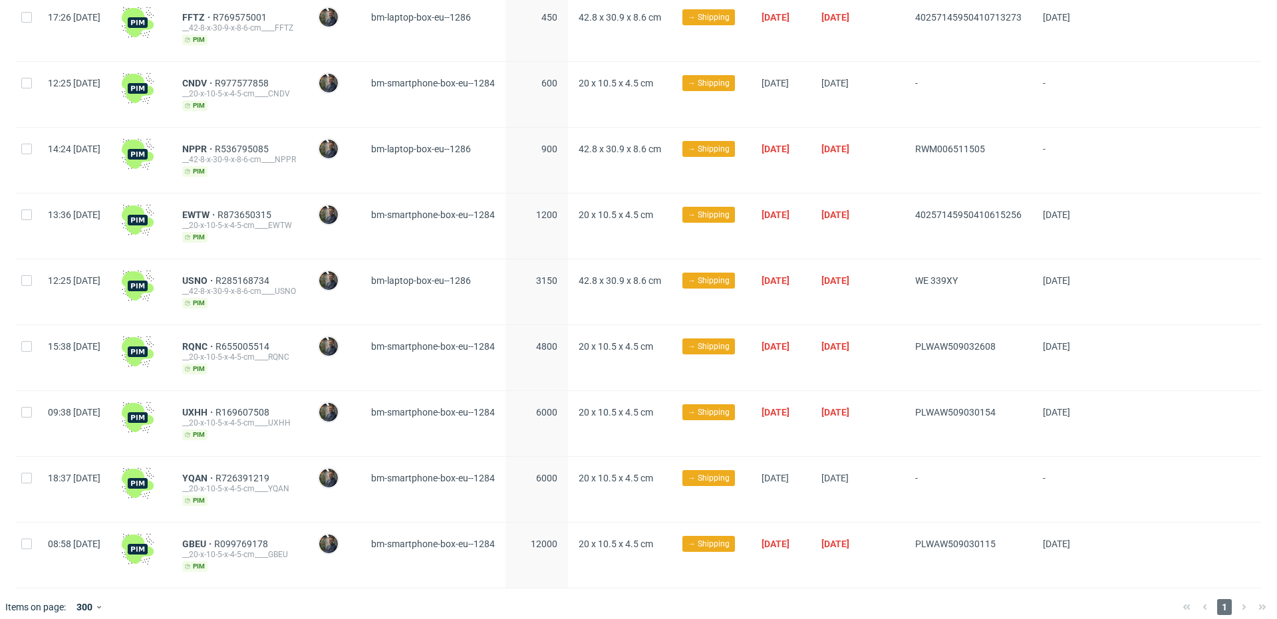
scroll to position [667, 0]
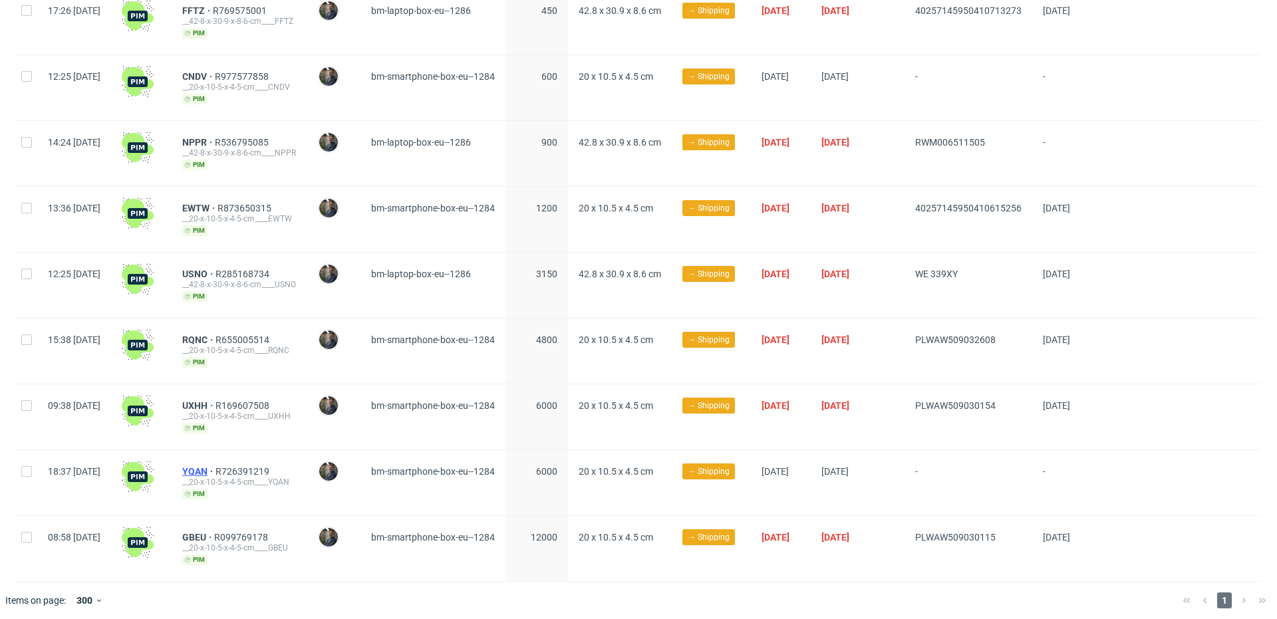
click at [216, 466] on span "YQAN" at bounding box center [198, 471] width 33 height 11
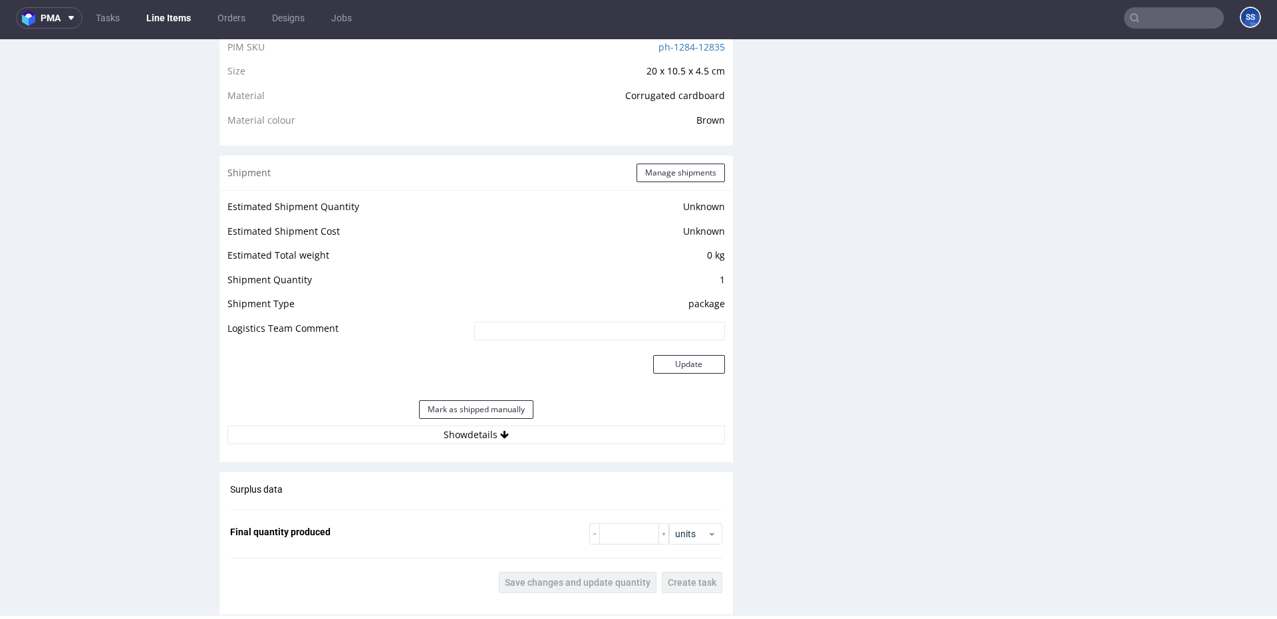
scroll to position [975, 0]
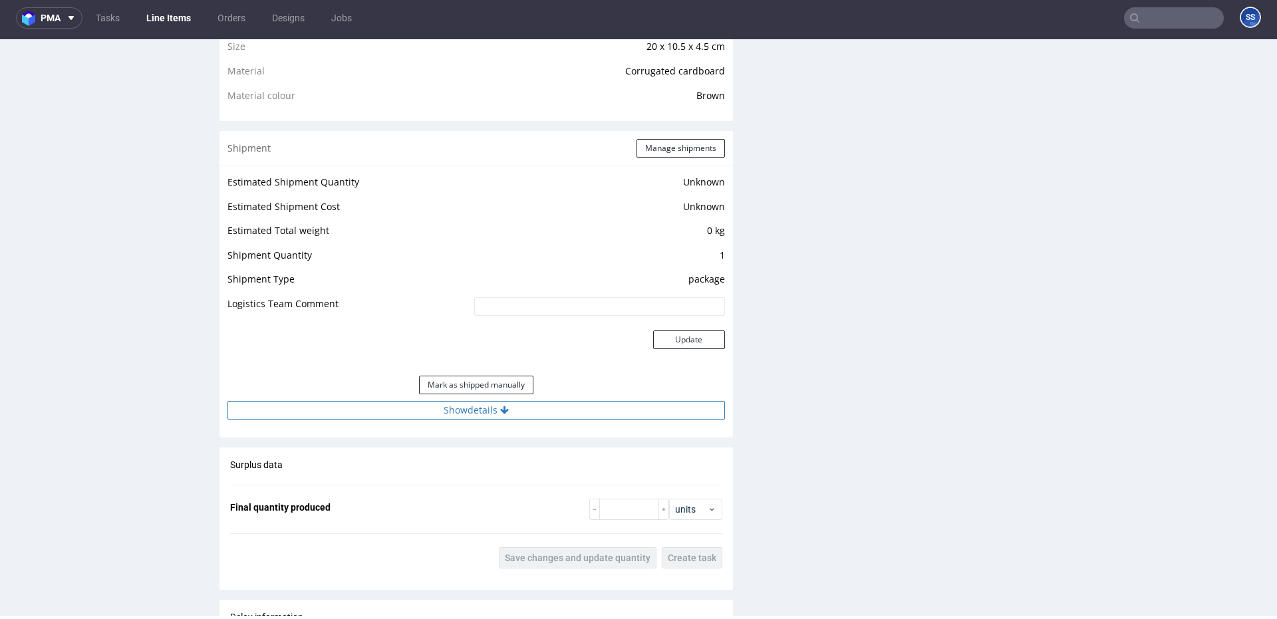
click at [532, 410] on button "Show details" at bounding box center [477, 410] width 498 height 19
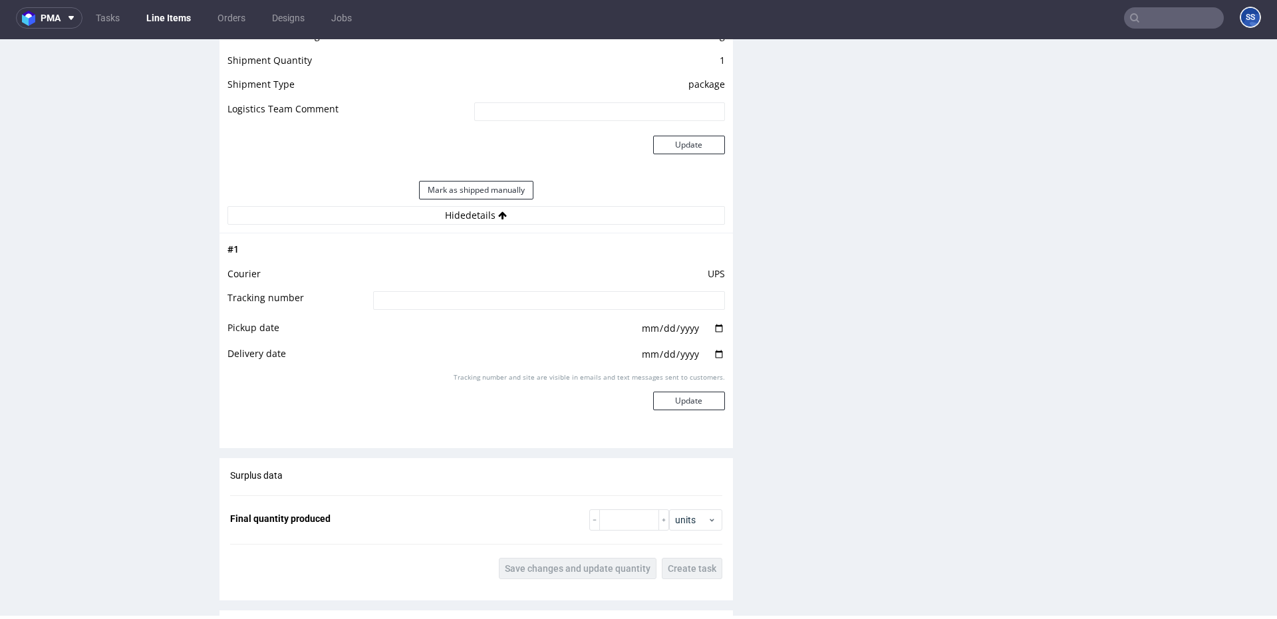
scroll to position [1171, 0]
click at [161, 19] on link "Line Items" at bounding box center [168, 17] width 61 height 21
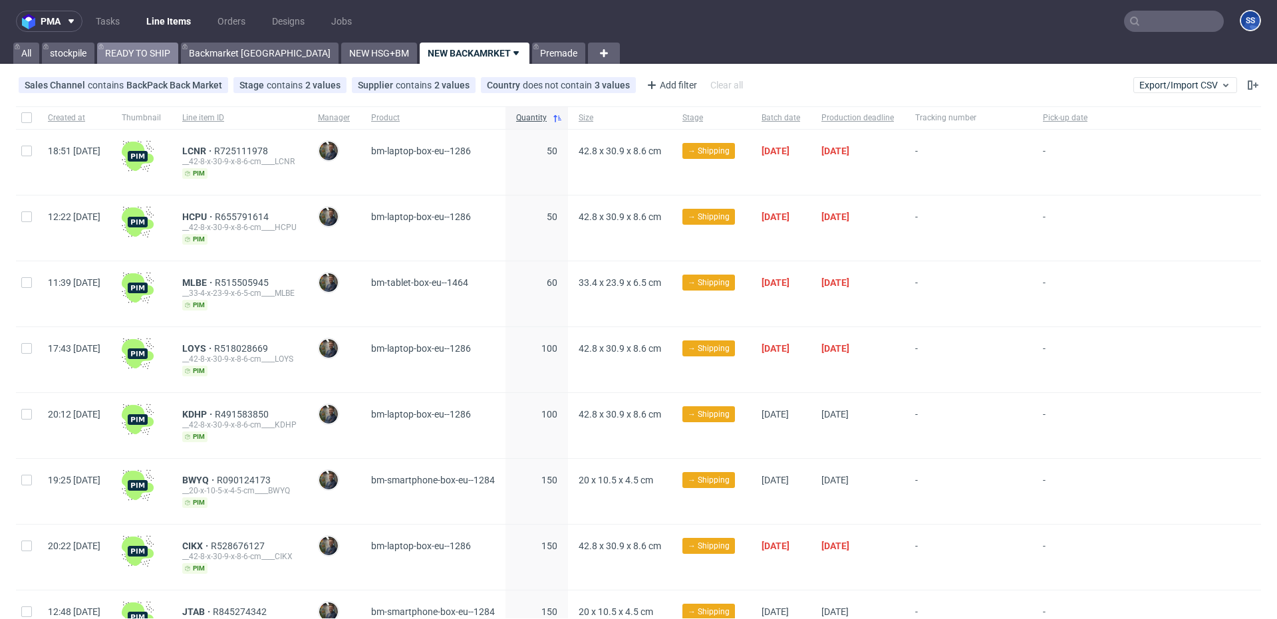
click at [142, 52] on link "READY TO SHIP" at bounding box center [137, 53] width 81 height 21
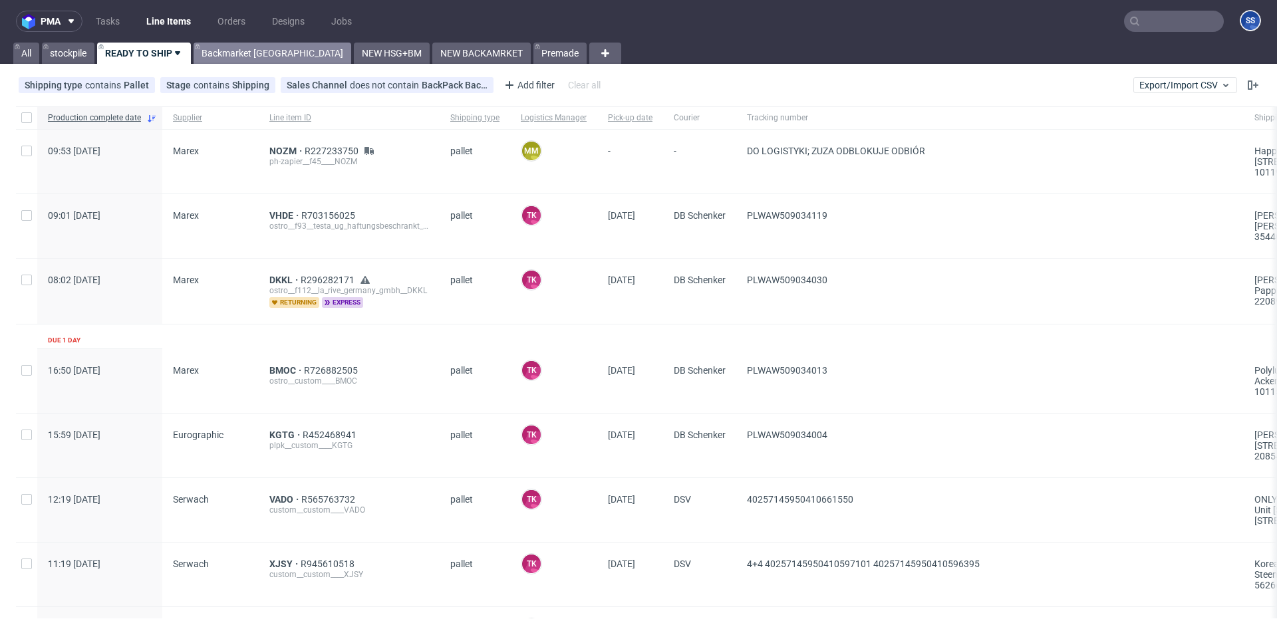
click at [243, 54] on link "Backmarket GB" at bounding box center [273, 53] width 158 height 21
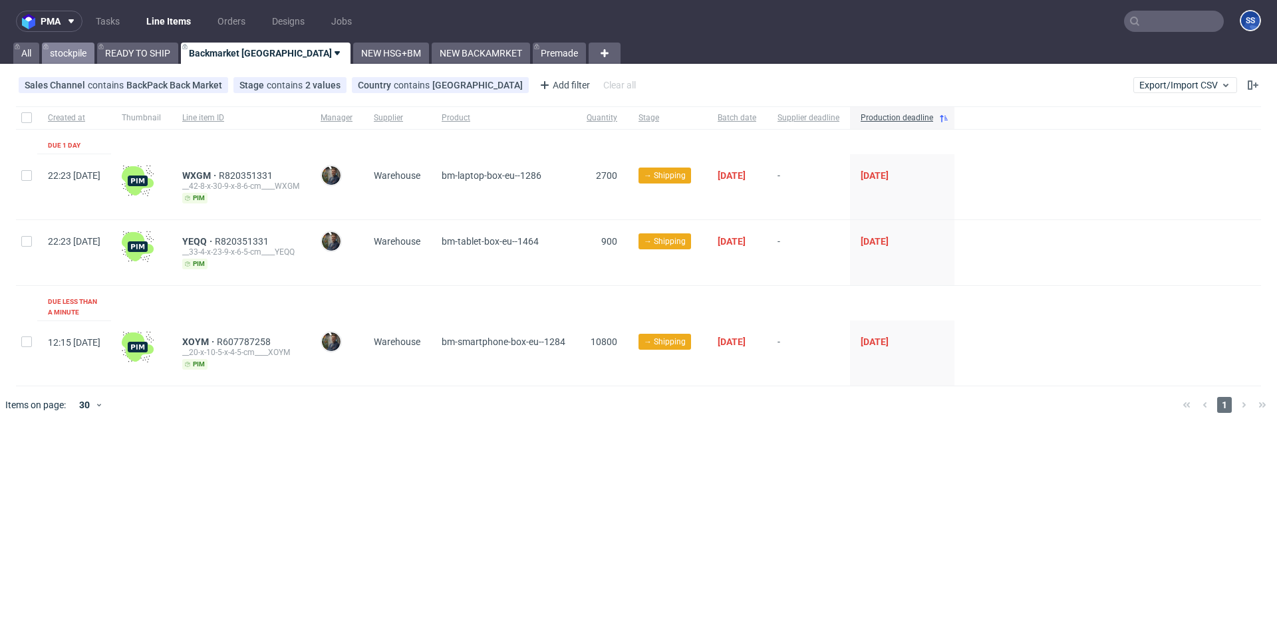
click at [71, 53] on link "stockpile" at bounding box center [68, 53] width 53 height 21
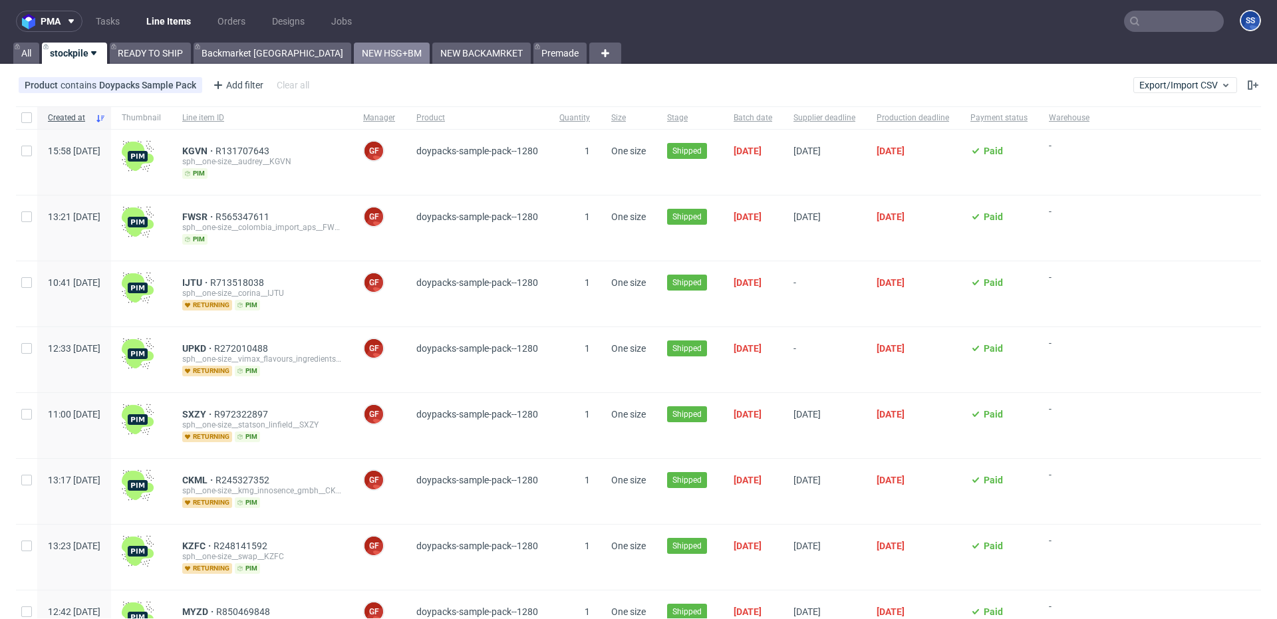
click at [354, 57] on link "NEW HSG+BM" at bounding box center [392, 53] width 76 height 21
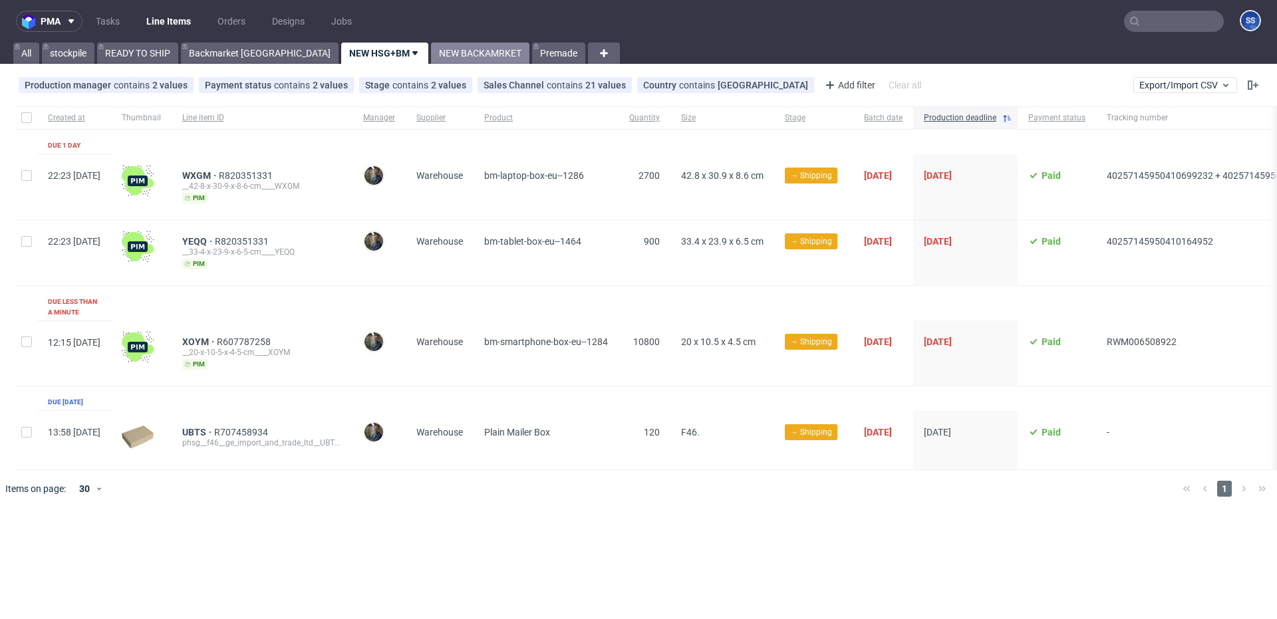
click at [431, 45] on link "NEW BACKAMRKET" at bounding box center [480, 53] width 98 height 21
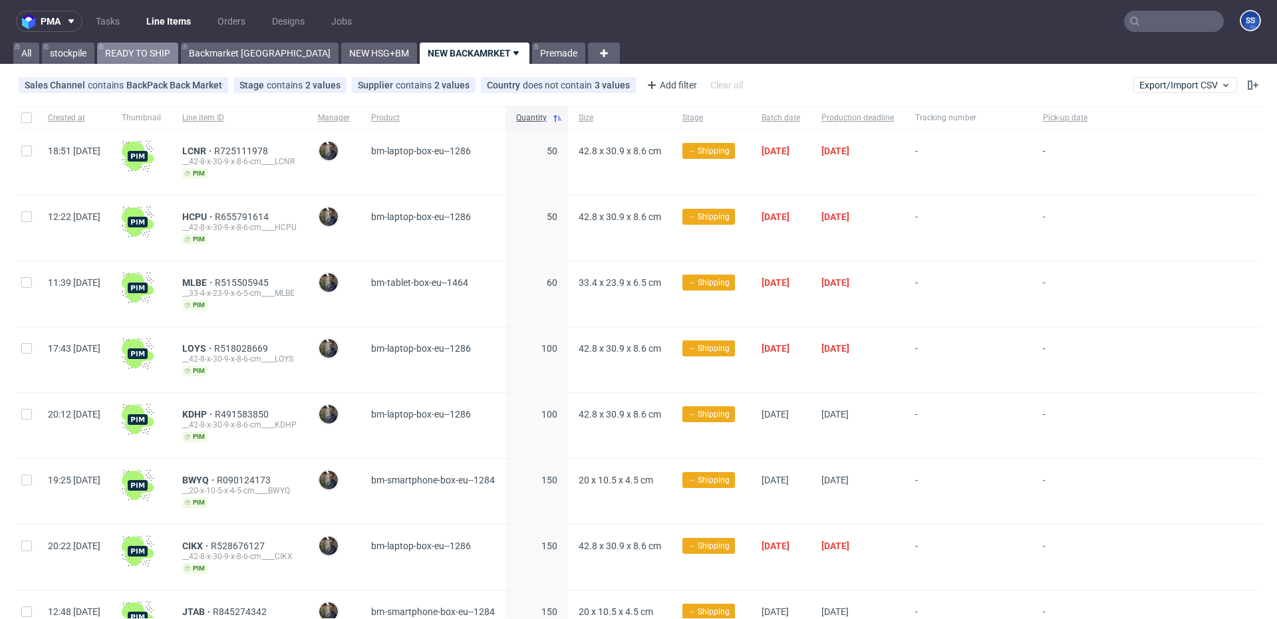
click at [124, 54] on link "READY TO SHIP" at bounding box center [137, 53] width 81 height 21
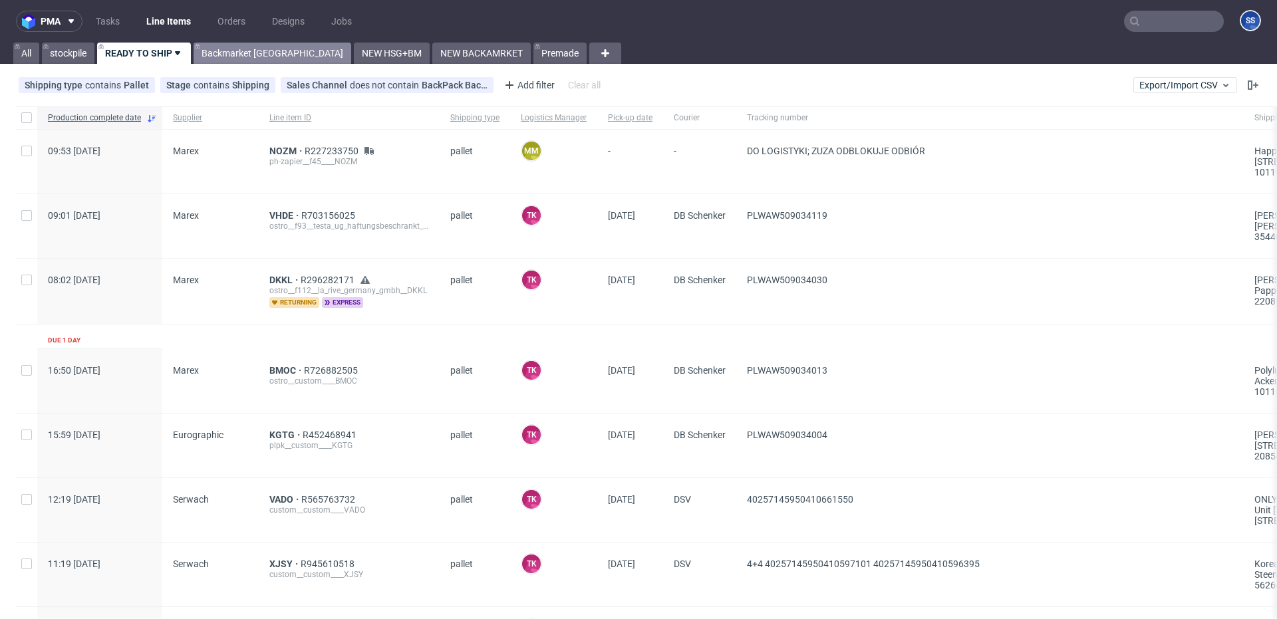
click at [234, 57] on link "Backmarket GB" at bounding box center [273, 53] width 158 height 21
click at [235, 57] on link "Backmarket GB" at bounding box center [273, 53] width 158 height 21
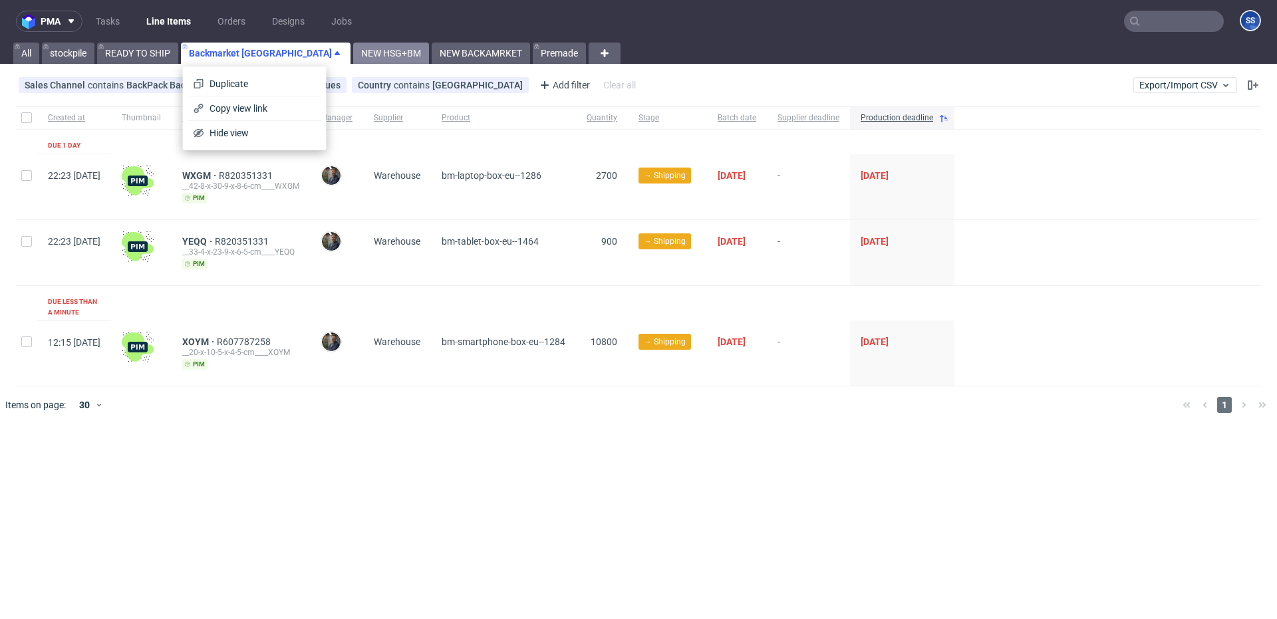
click at [353, 50] on link "NEW HSG+BM" at bounding box center [391, 53] width 76 height 21
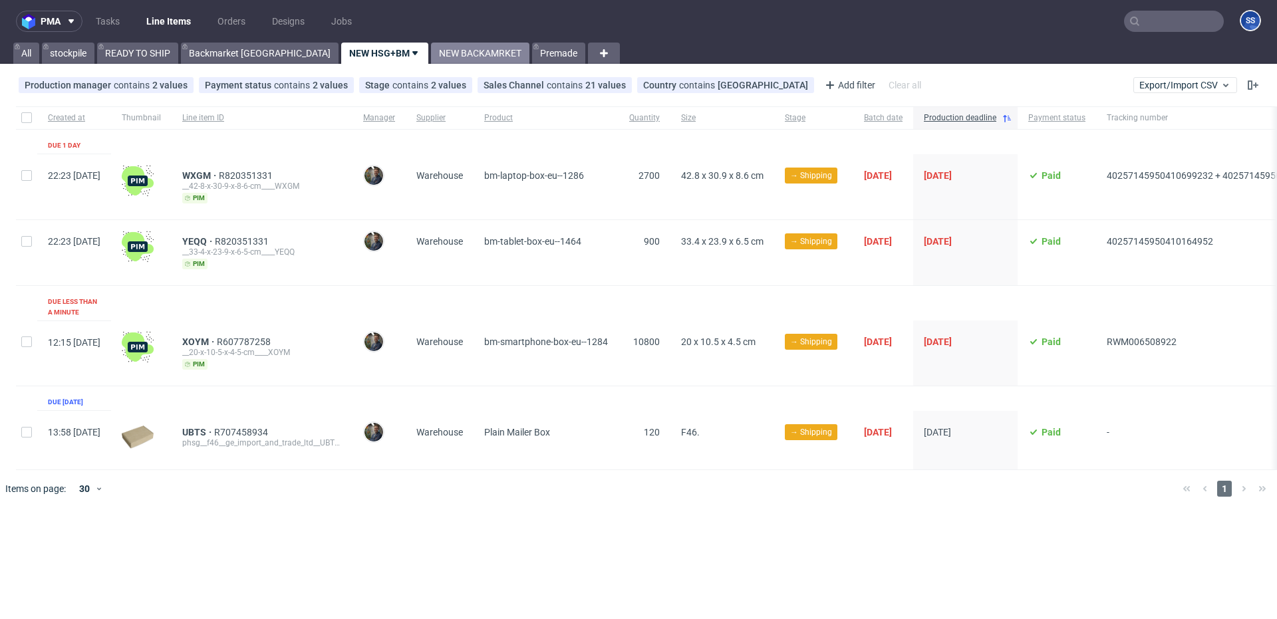
click at [431, 45] on link "NEW BACKAMRKET" at bounding box center [480, 53] width 98 height 21
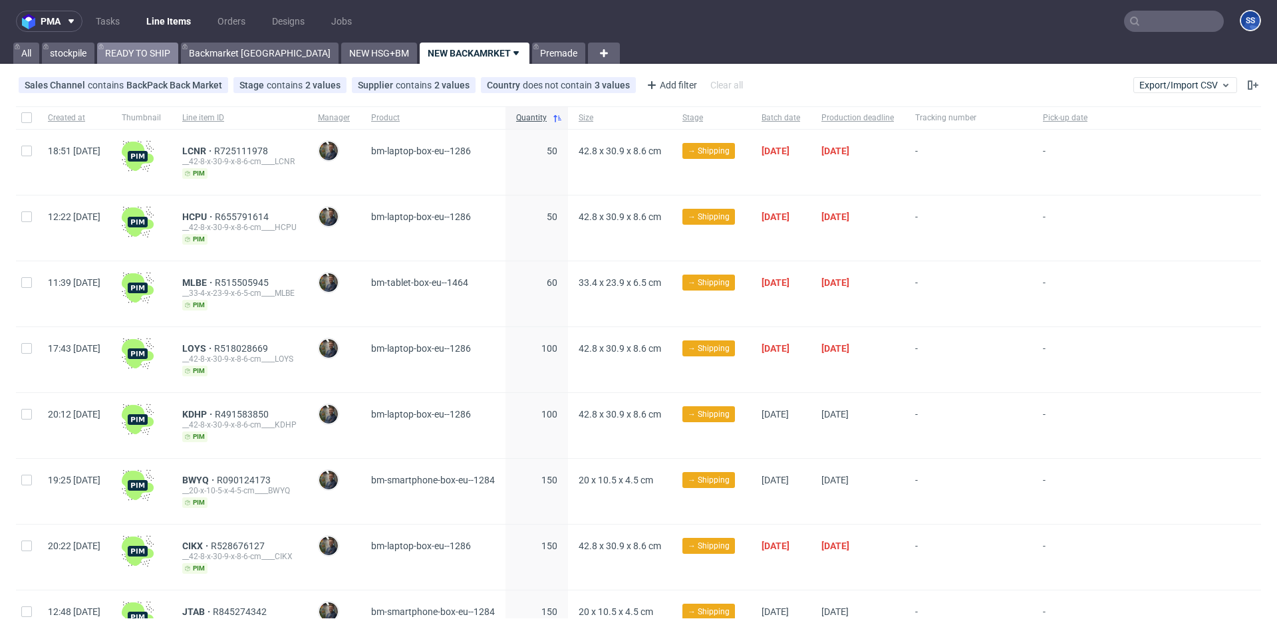
click at [126, 51] on link "READY TO SHIP" at bounding box center [137, 53] width 81 height 21
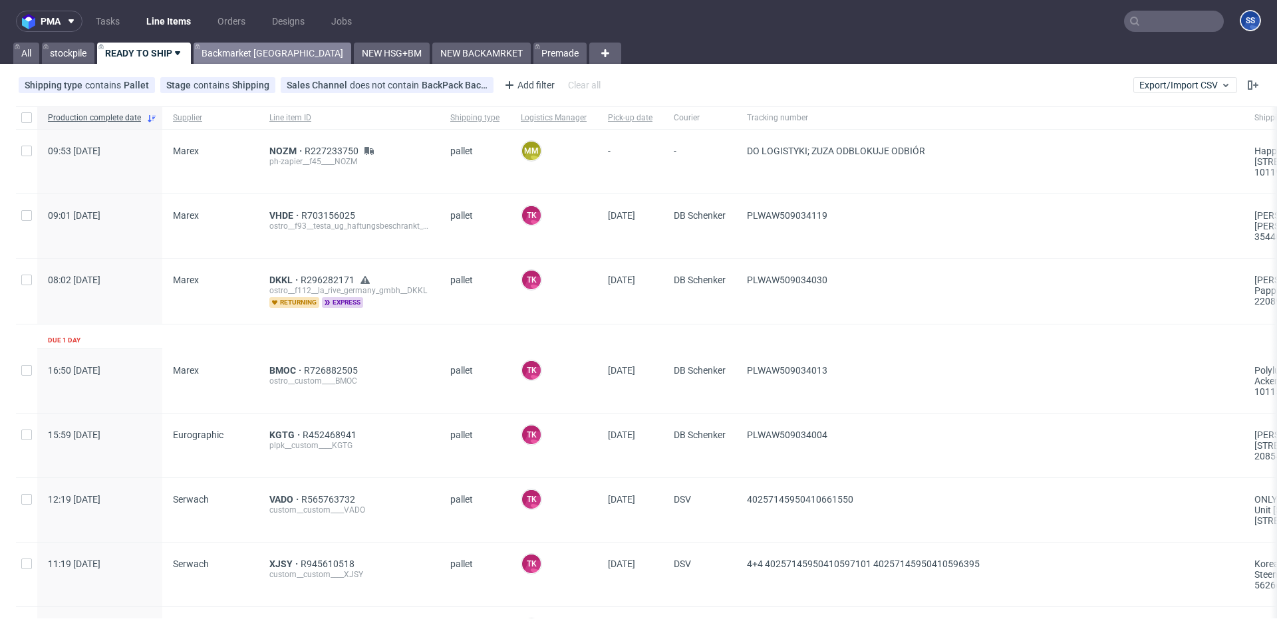
click at [229, 55] on link "Backmarket GB" at bounding box center [273, 53] width 158 height 21
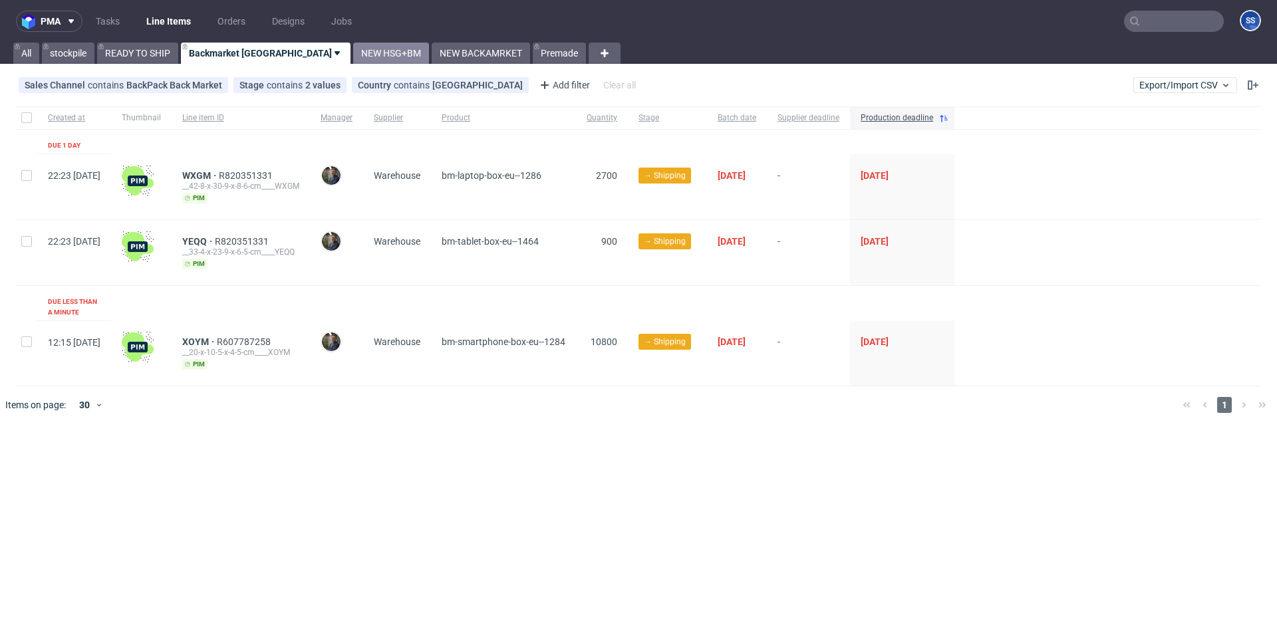
click at [353, 55] on link "NEW HSG+BM" at bounding box center [391, 53] width 76 height 21
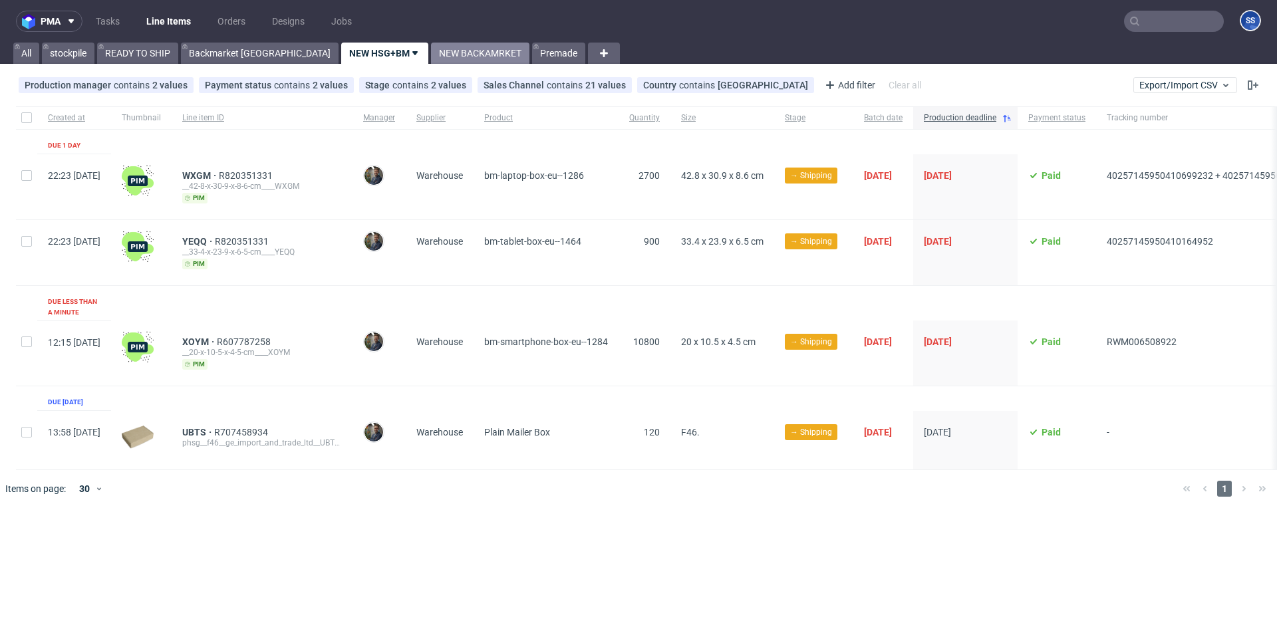
click at [431, 60] on link "NEW BACKAMRKET" at bounding box center [480, 53] width 98 height 21
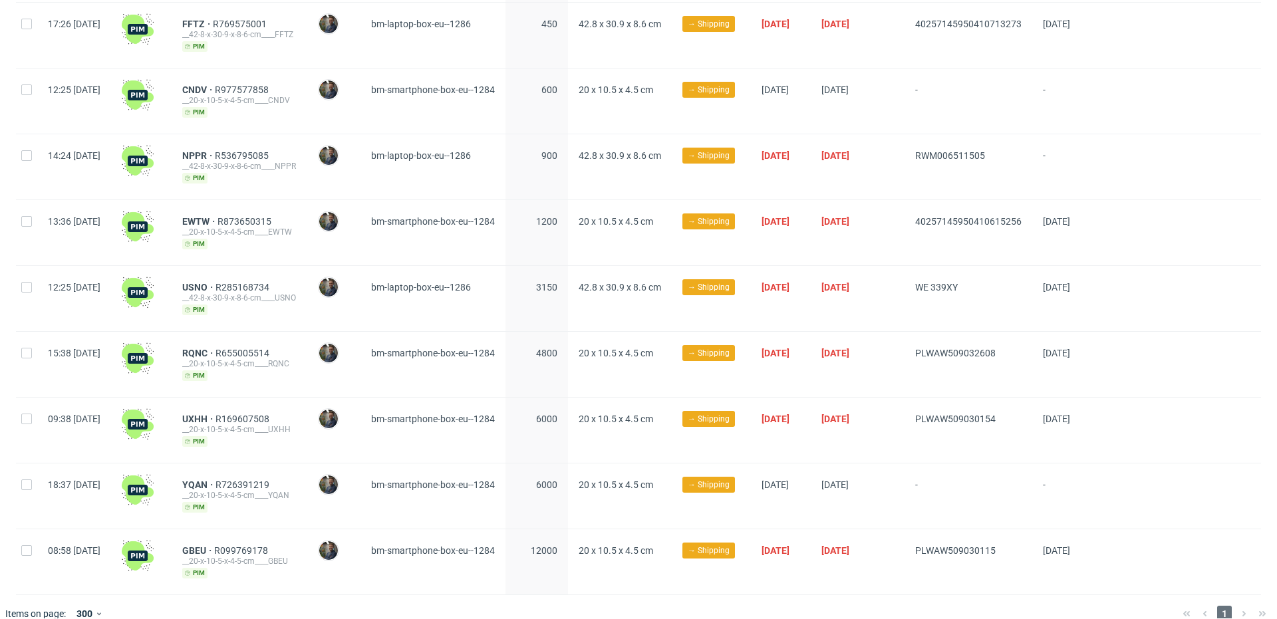
scroll to position [667, 0]
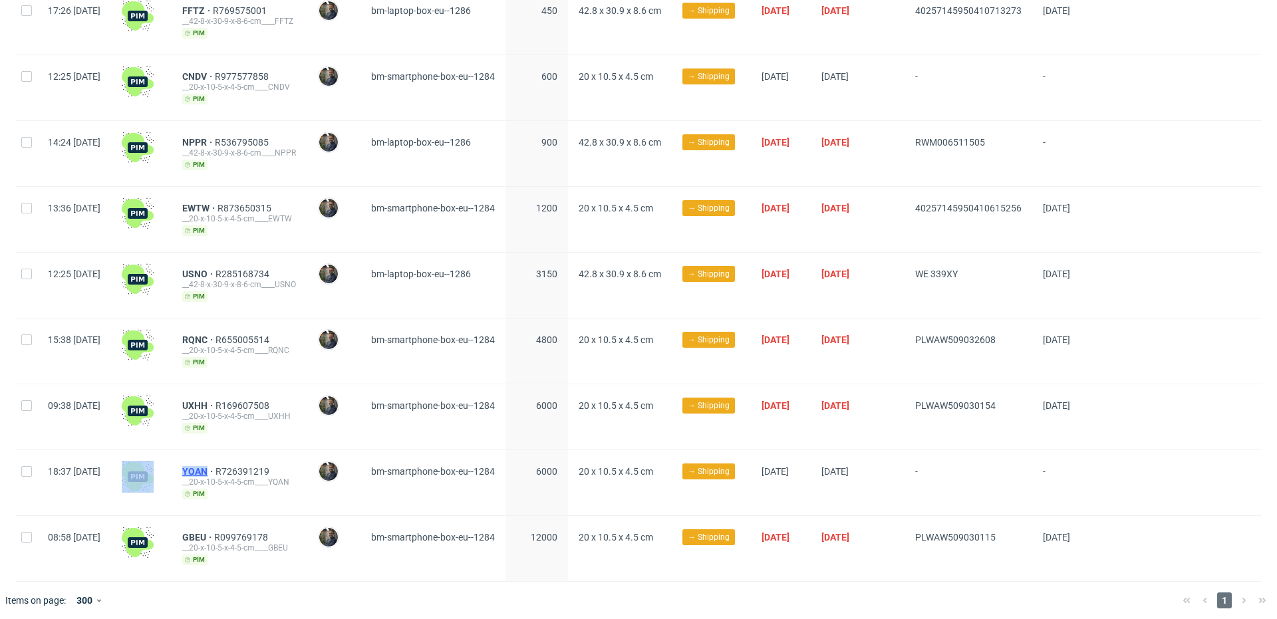
drag, startPoint x: 208, startPoint y: 464, endPoint x: 243, endPoint y: 464, distance: 34.6
click at [247, 465] on div "18:37 Thu 18.09.2025 YQAN R726391219 __20-x-10-5-x-4-5-cm____YQAN pim Maciej So…" at bounding box center [638, 483] width 1245 height 66
click at [216, 466] on span "YQAN" at bounding box center [198, 471] width 33 height 11
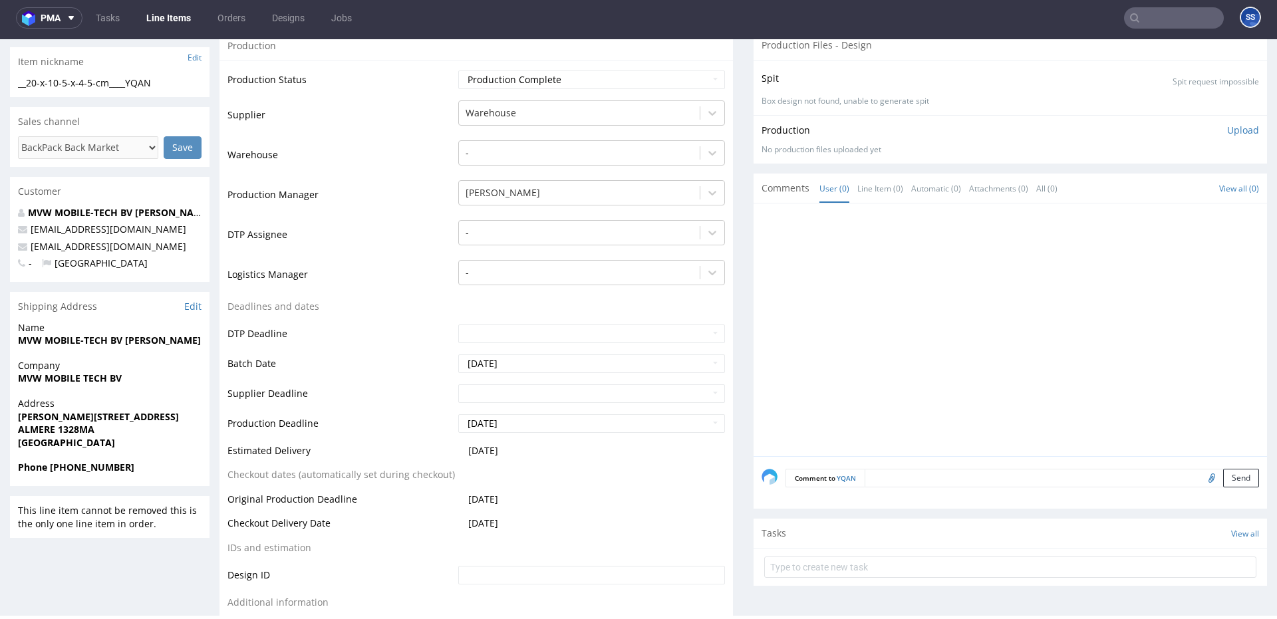
scroll to position [223, 0]
click at [171, 21] on link "Line Items" at bounding box center [168, 17] width 61 height 21
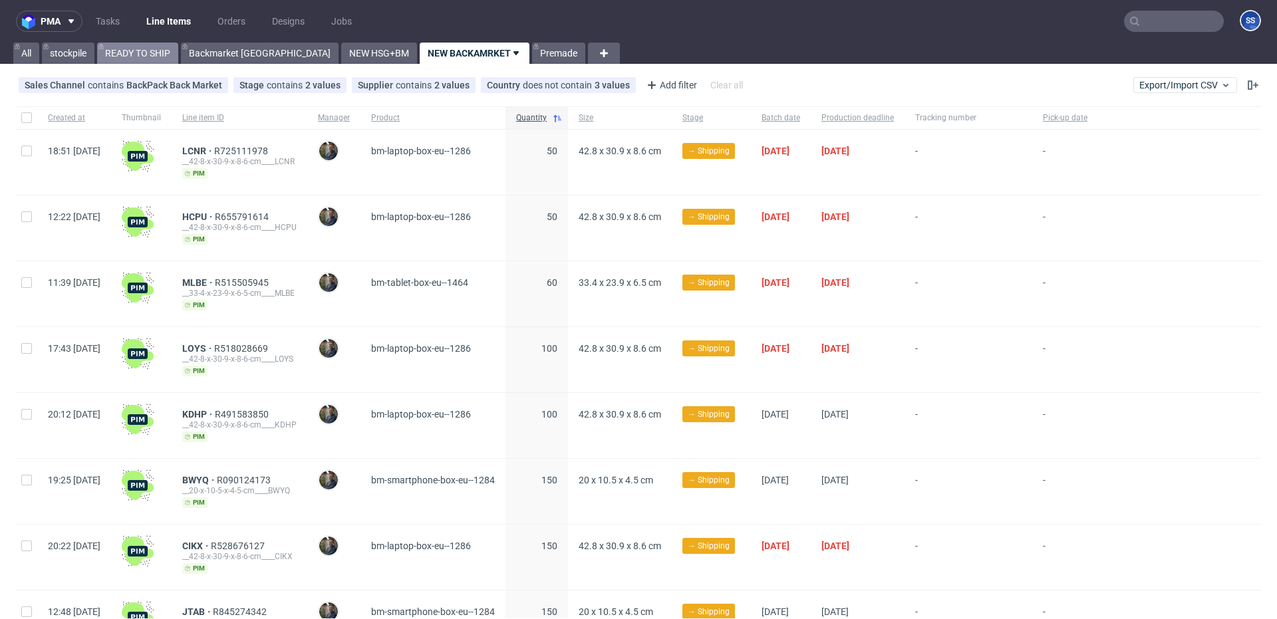
click at [145, 54] on link "READY TO SHIP" at bounding box center [137, 53] width 81 height 21
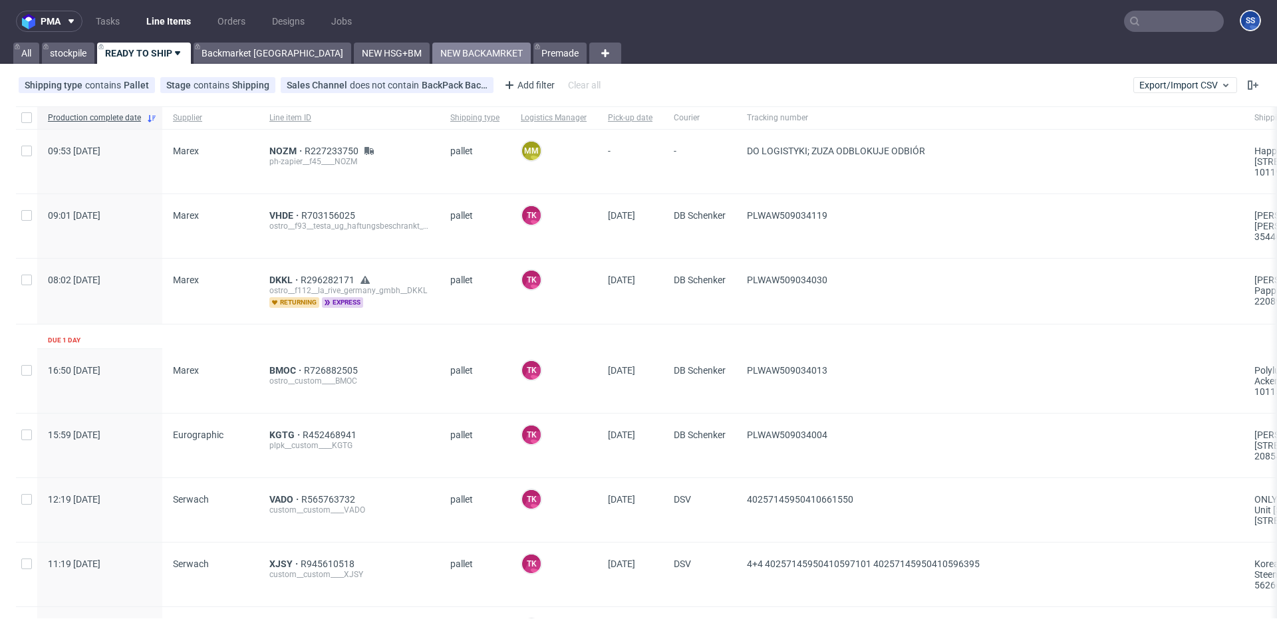
click at [432, 51] on link "NEW BACKAMRKET" at bounding box center [481, 53] width 98 height 21
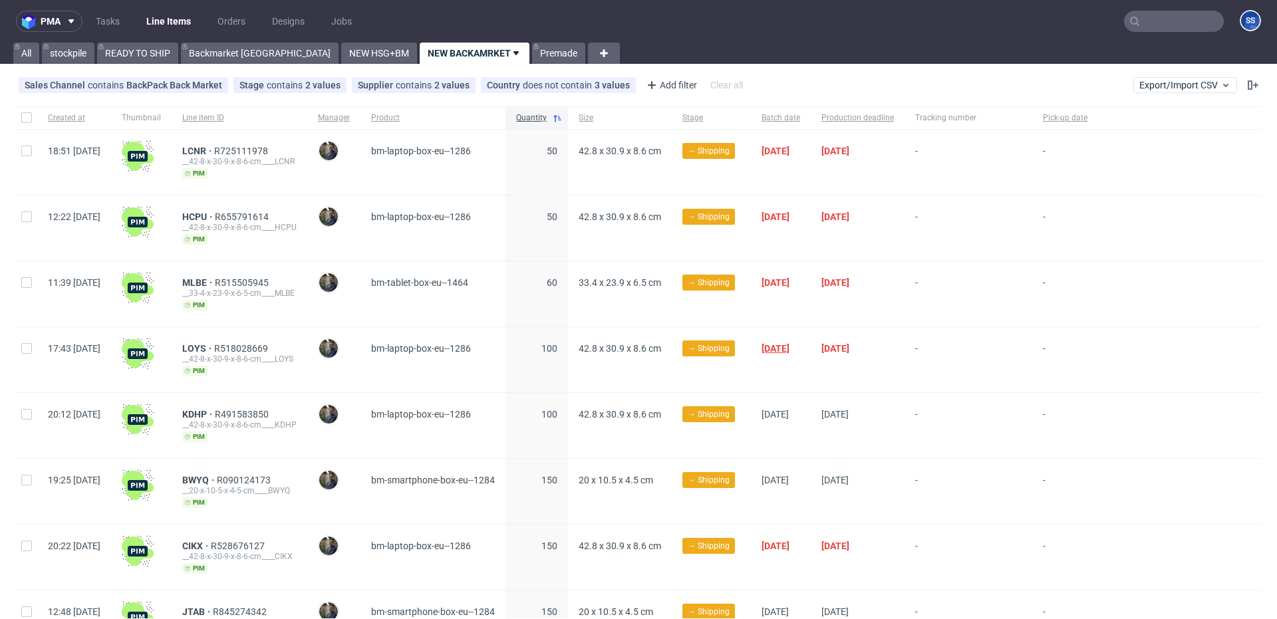
click at [790, 343] on span "16/09/2025" at bounding box center [776, 348] width 28 height 11
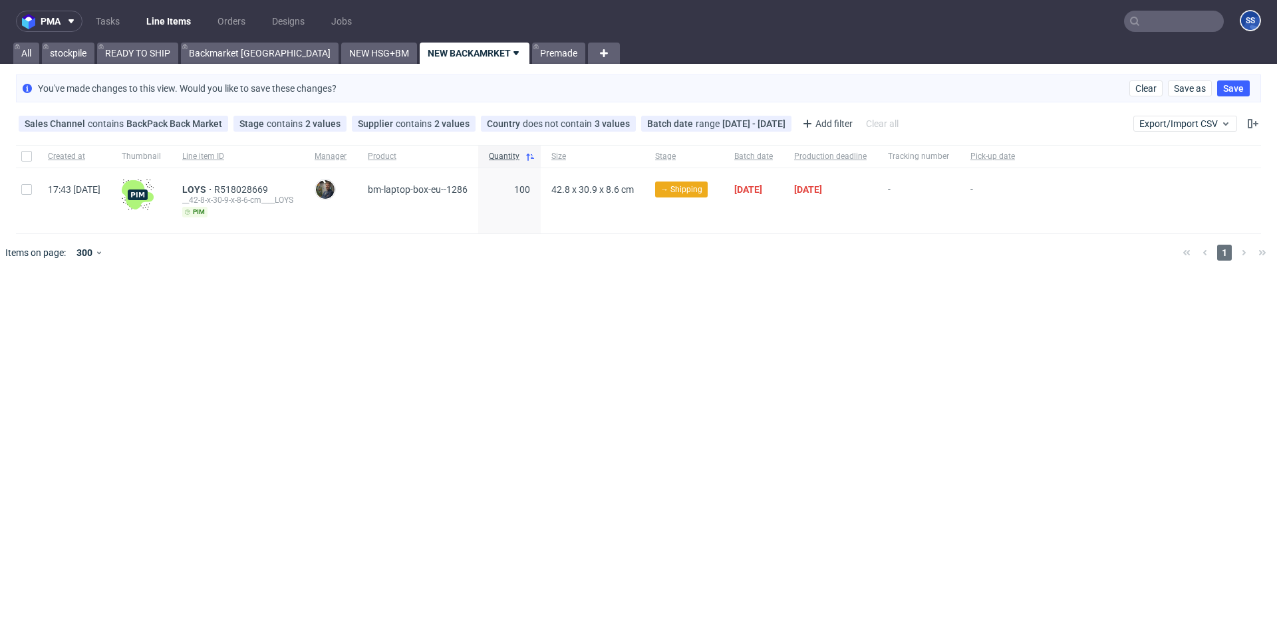
drag, startPoint x: 318, startPoint y: 48, endPoint x: 378, endPoint y: 53, distance: 60.1
click at [341, 48] on link "NEW HSG+BM" at bounding box center [379, 53] width 76 height 21
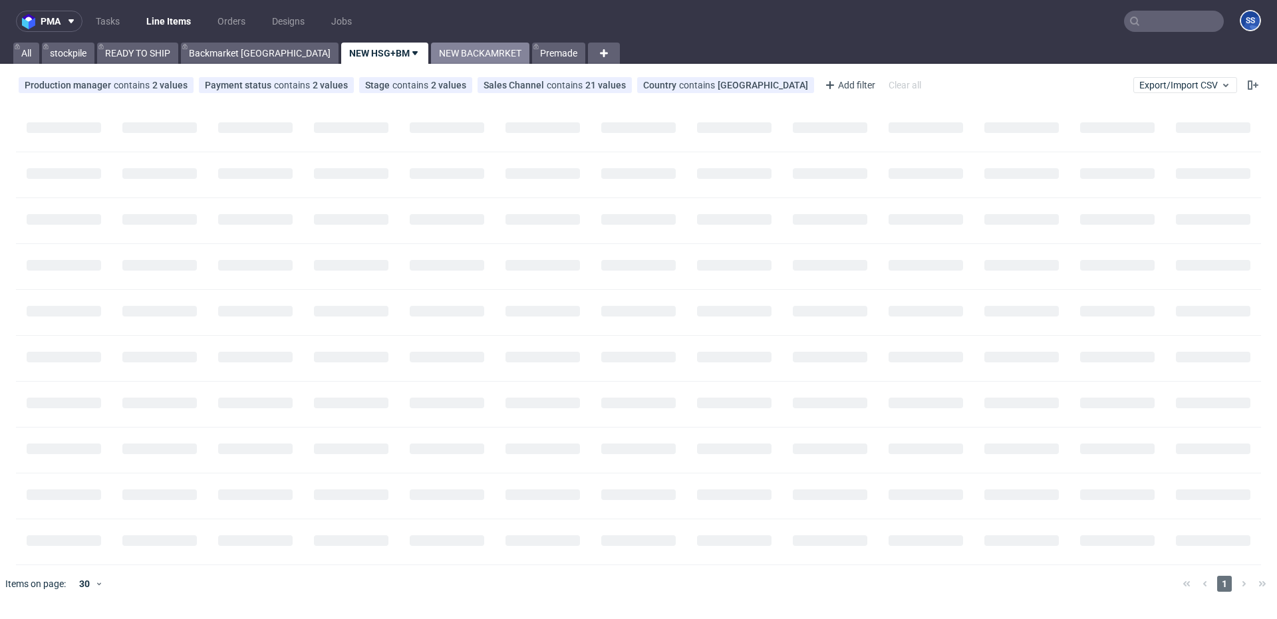
click at [431, 53] on link "NEW BACKAMRKET" at bounding box center [480, 53] width 98 height 21
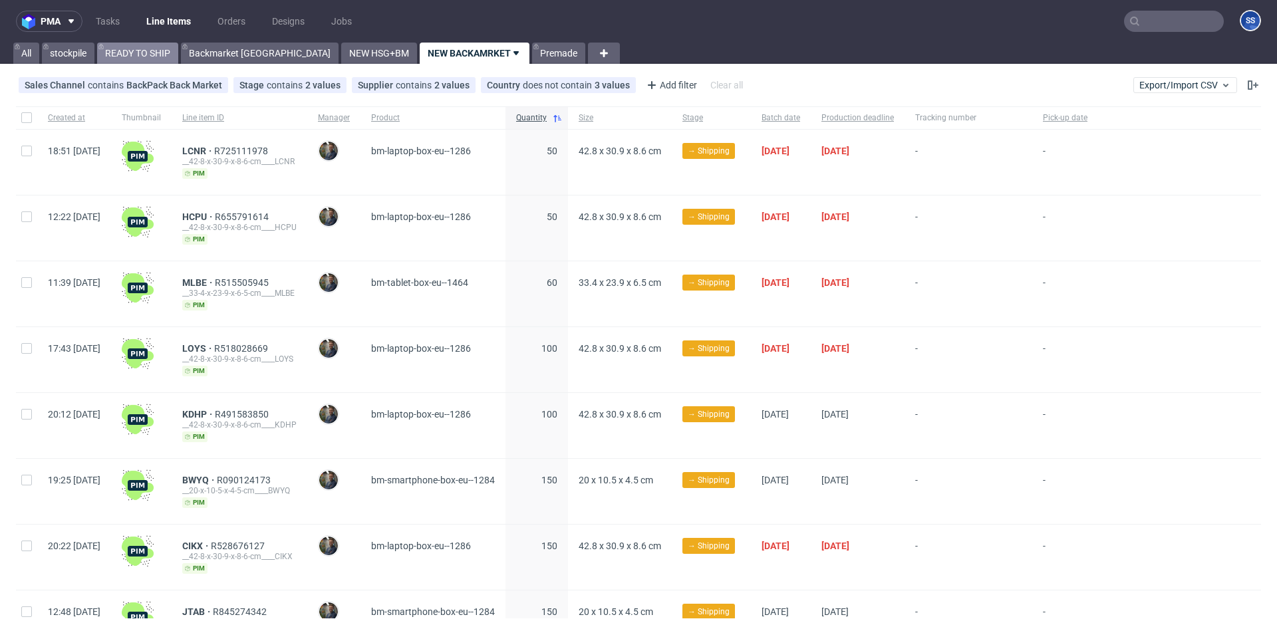
click at [157, 54] on link "READY TO SHIP" at bounding box center [137, 53] width 81 height 21
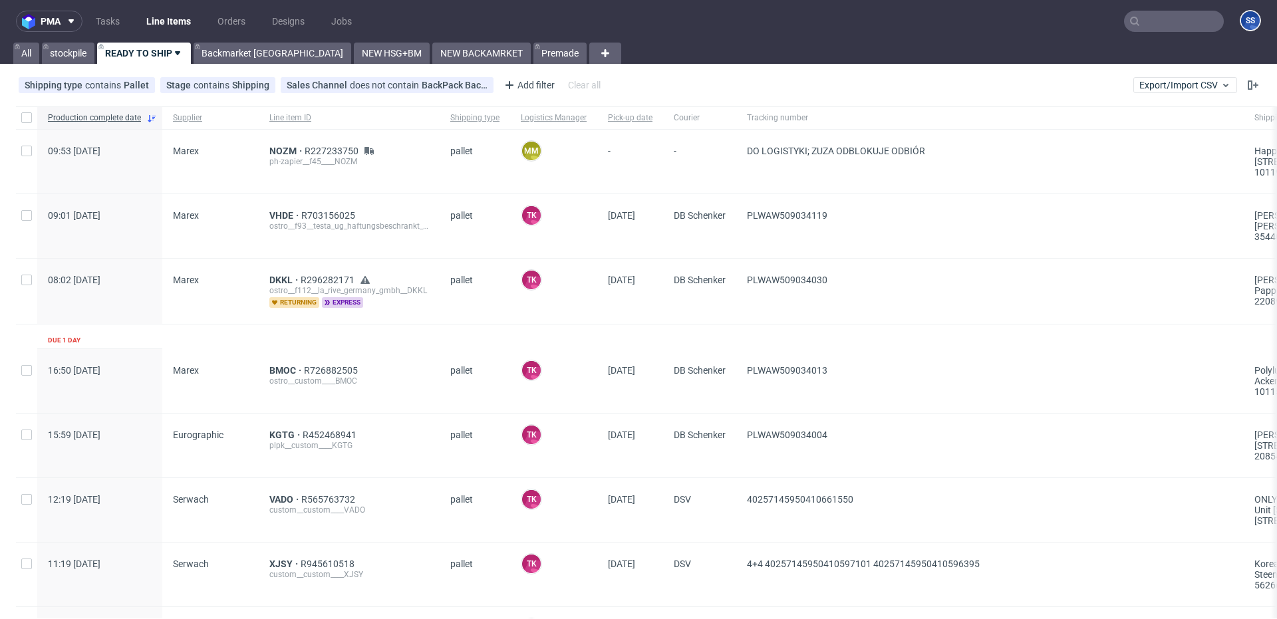
scroll to position [7, 0]
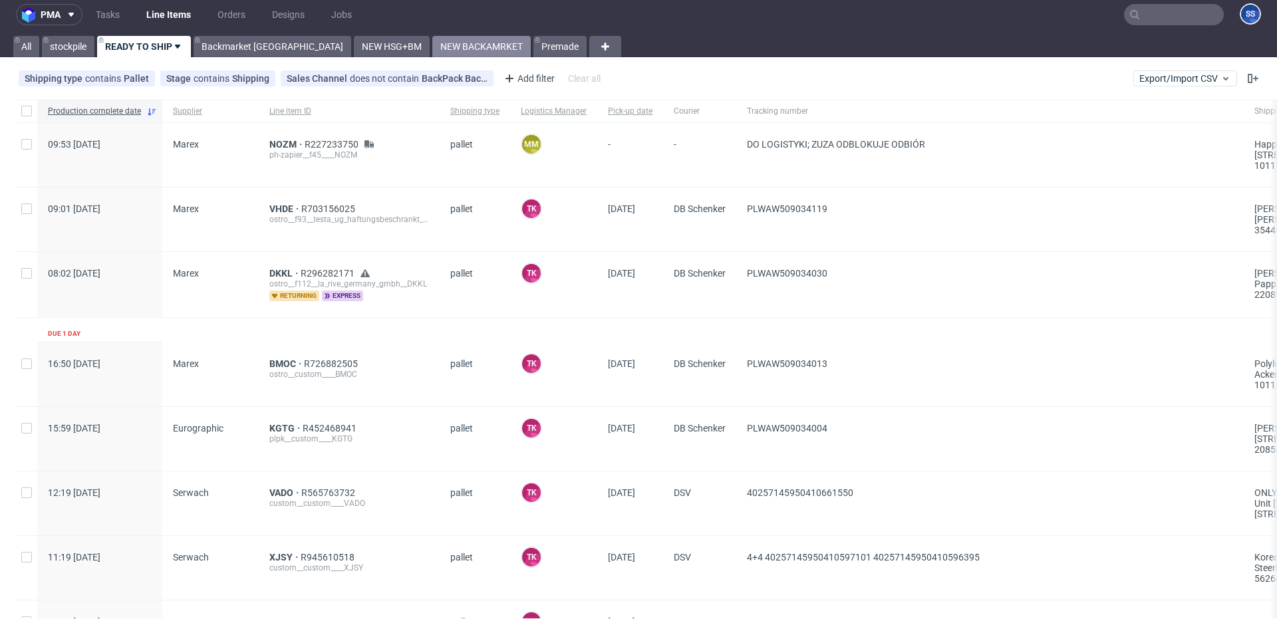
click at [432, 43] on link "NEW BACKAMRKET" at bounding box center [481, 46] width 98 height 21
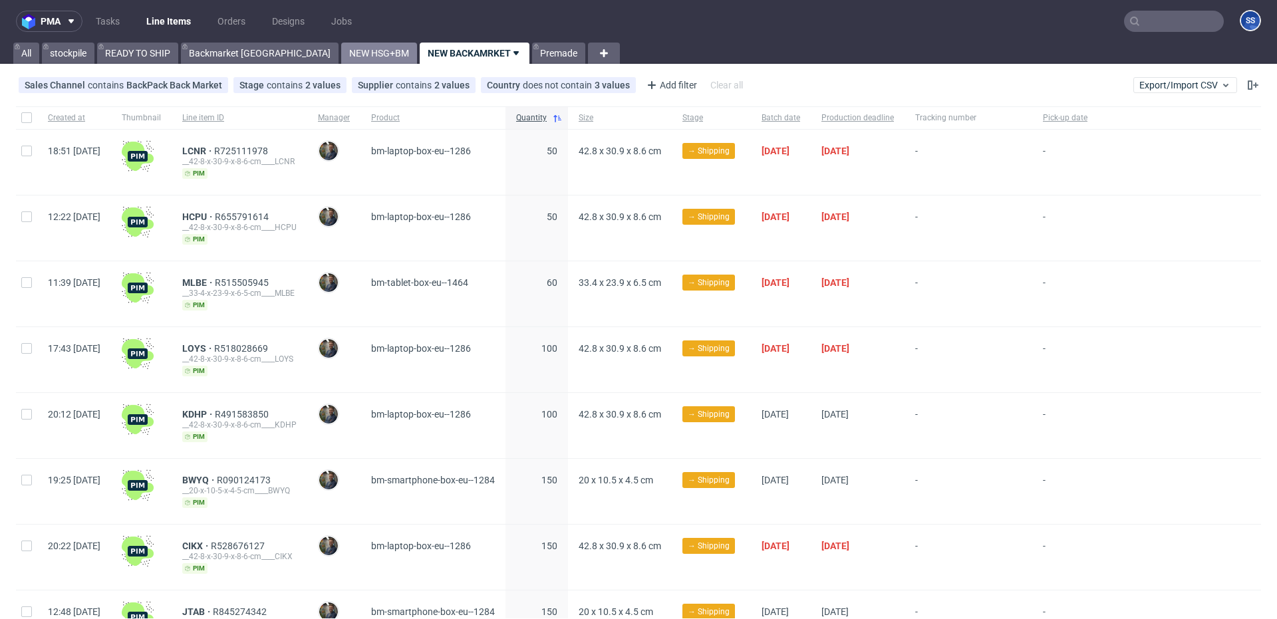
click at [341, 49] on link "NEW HSG+BM" at bounding box center [379, 53] width 76 height 21
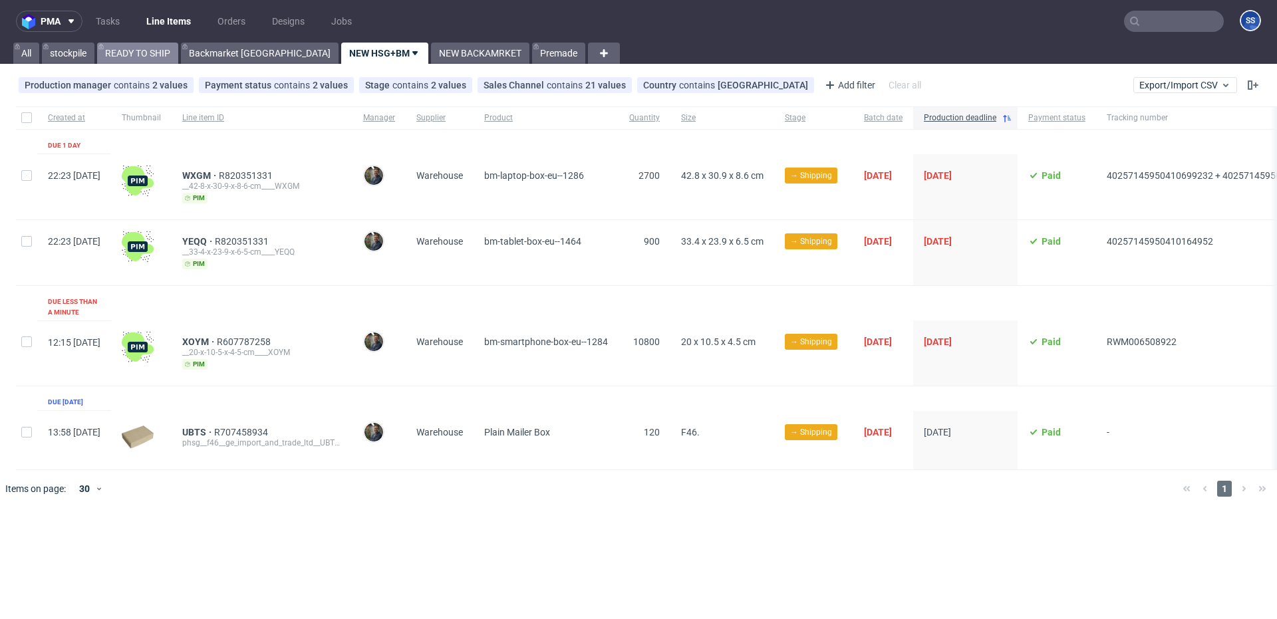
click at [138, 56] on link "READY TO SHIP" at bounding box center [137, 53] width 81 height 21
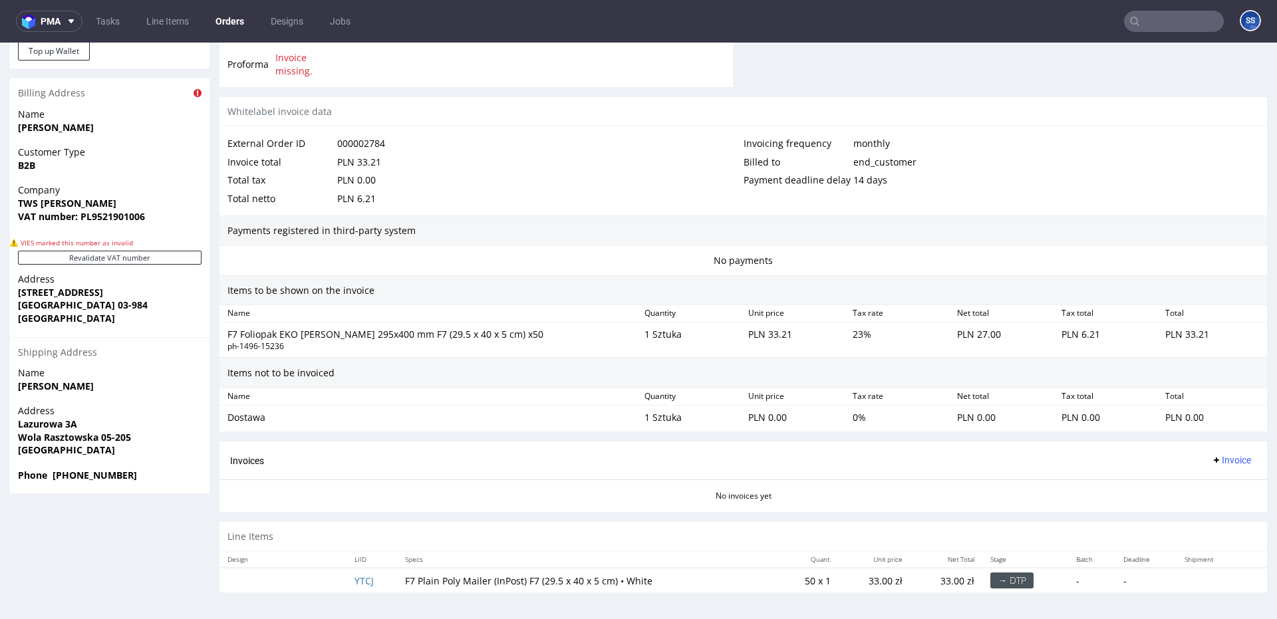
scroll to position [3, 0]
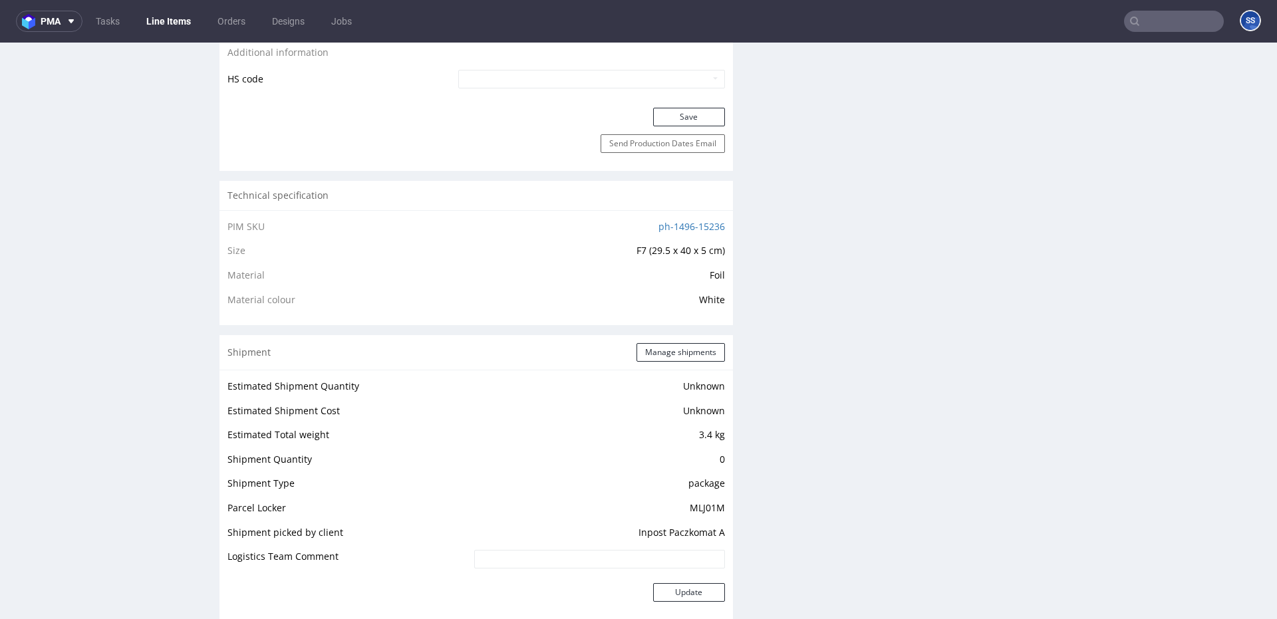
scroll to position [773, 0]
drag, startPoint x: 632, startPoint y: 532, endPoint x: 741, endPoint y: 532, distance: 109.1
click at [741, 532] on div "Progress Payment Payment deferred Design N/A DTP - Batch - Production - Shipmen…" at bounding box center [744, 396] width 1048 height 2166
click at [745, 530] on div "Progress Payment Payment deferred Design N/A DTP - Batch - Production - Shipmen…" at bounding box center [744, 396] width 1048 height 2166
click at [695, 512] on td "MLJ01M" at bounding box center [598, 514] width 254 height 25
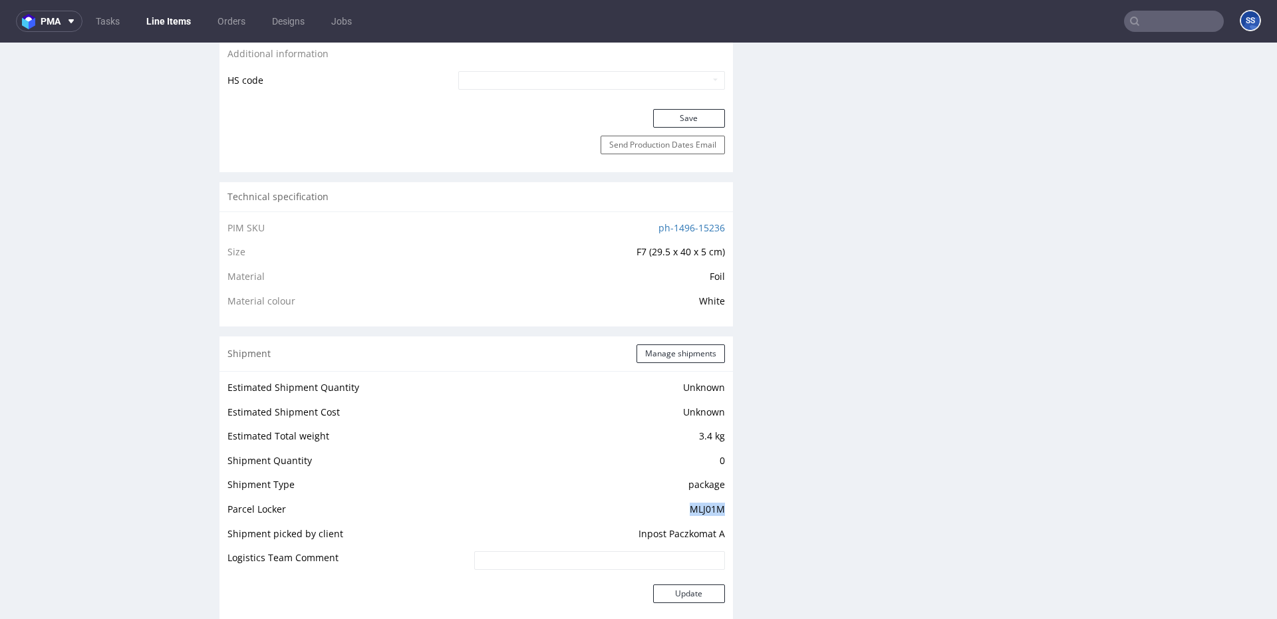
click at [695, 512] on td "MLJ01M" at bounding box center [598, 514] width 254 height 25
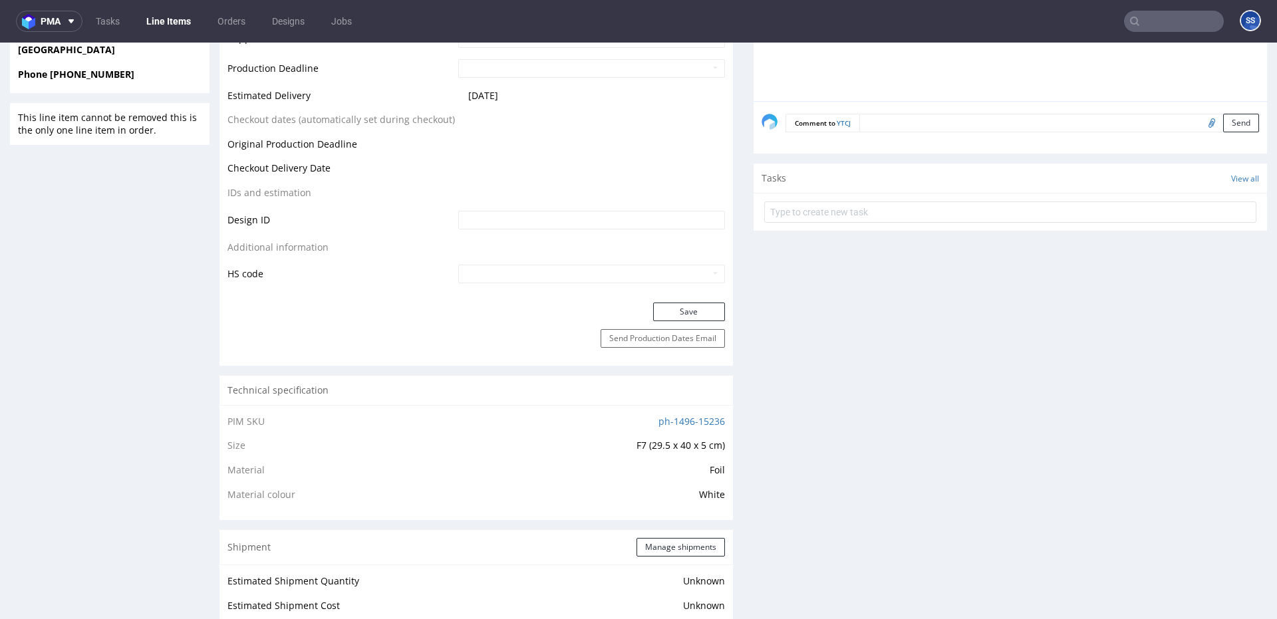
scroll to position [0, 0]
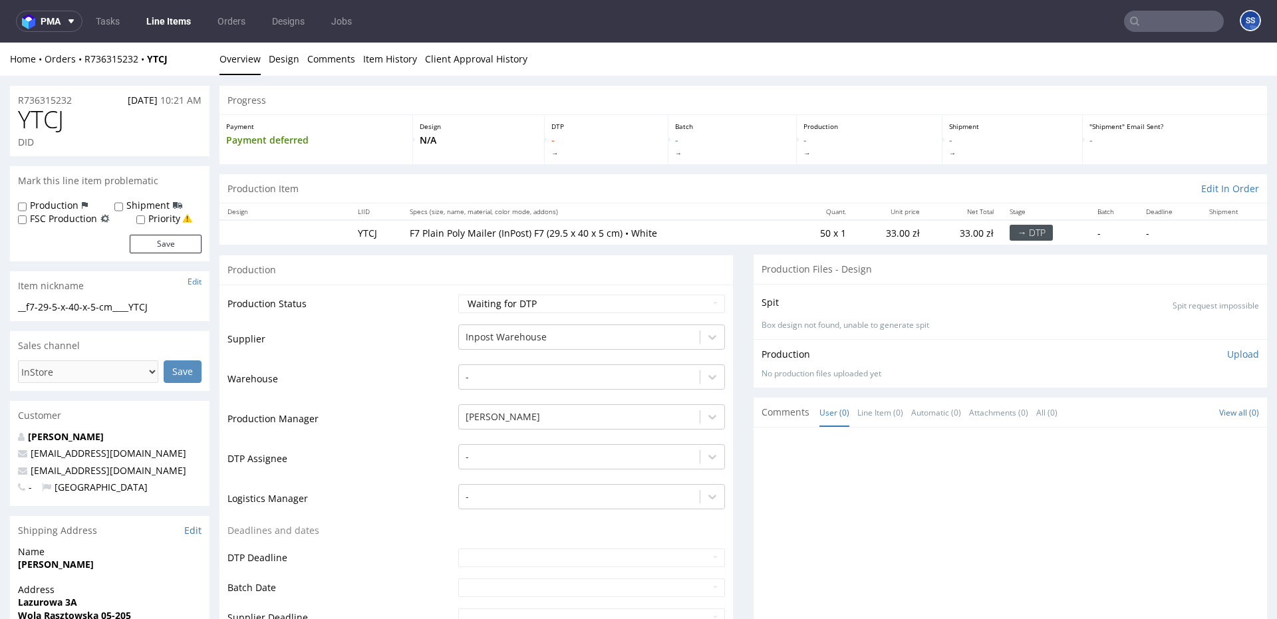
click at [177, 21] on link "Line Items" at bounding box center [168, 21] width 61 height 21
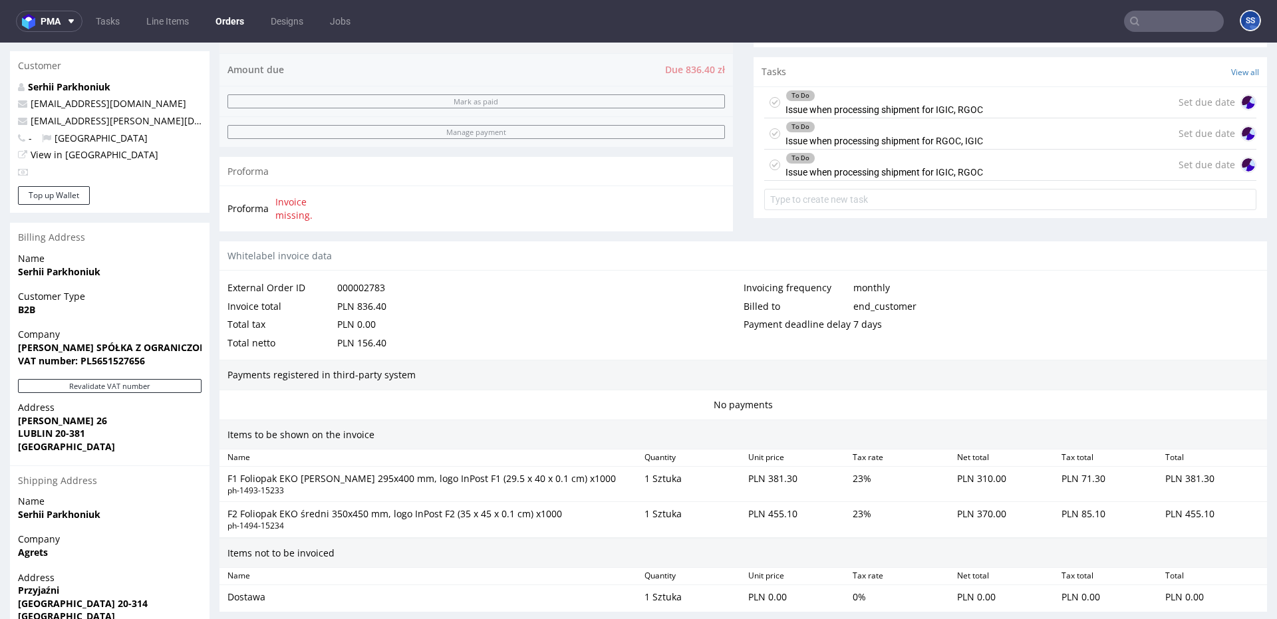
scroll to position [657, 0]
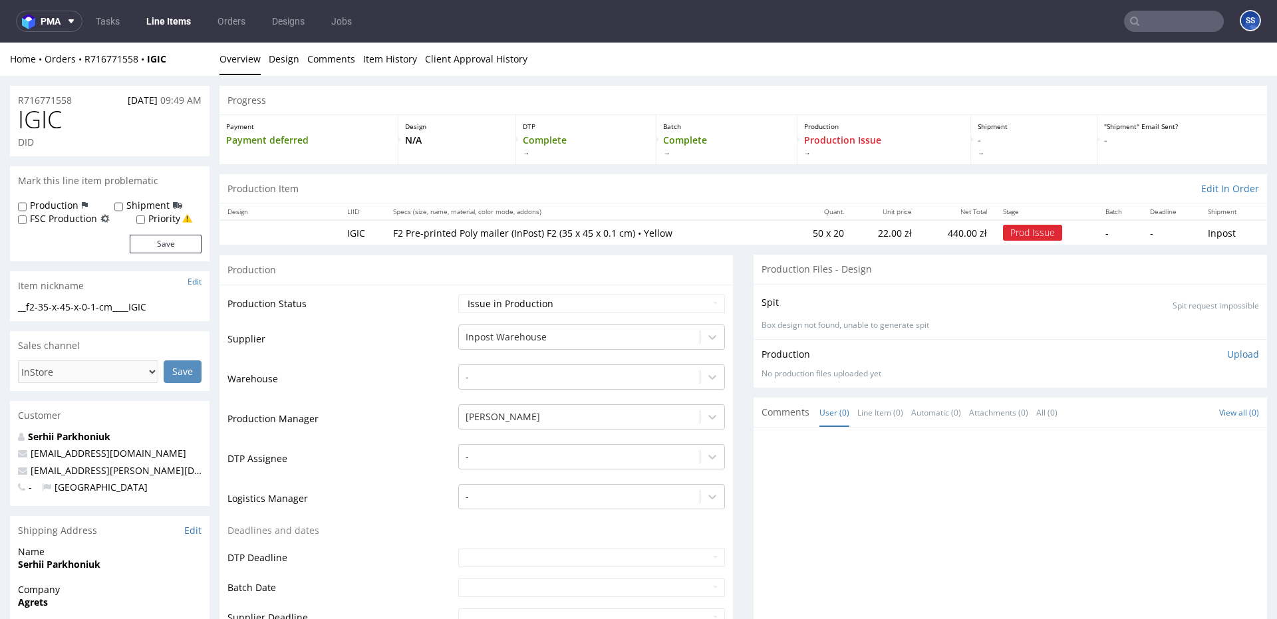
click at [180, 25] on link "Line Items" at bounding box center [168, 21] width 61 height 21
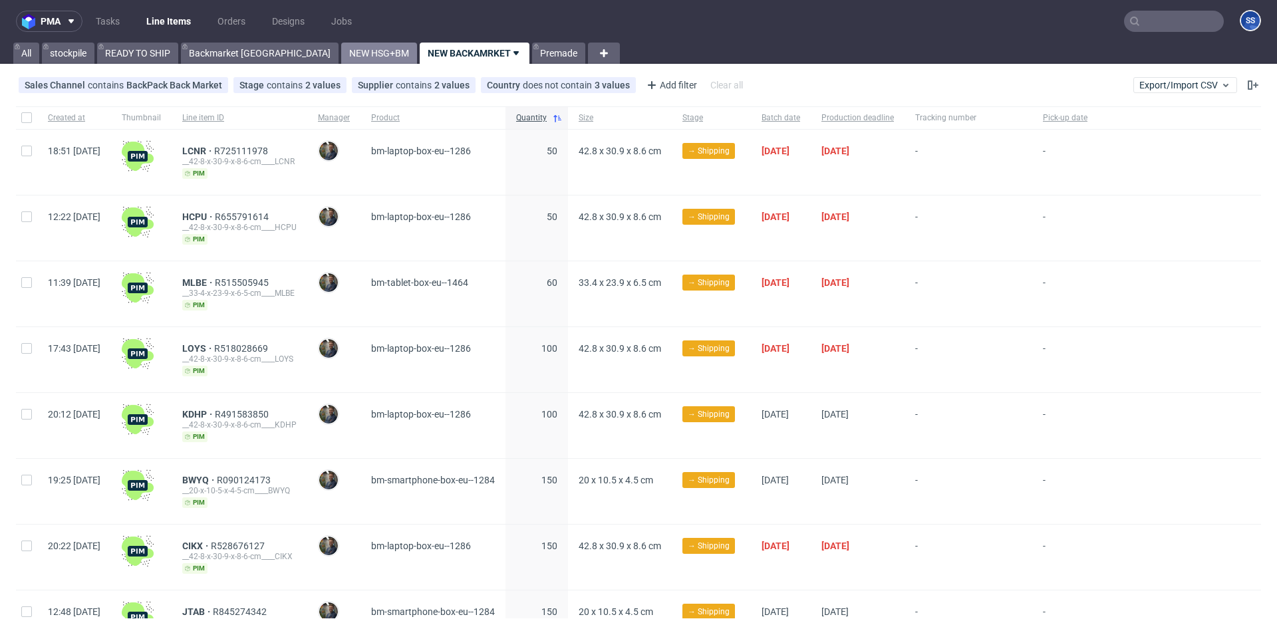
click at [341, 51] on link "NEW HSG+BM" at bounding box center [379, 53] width 76 height 21
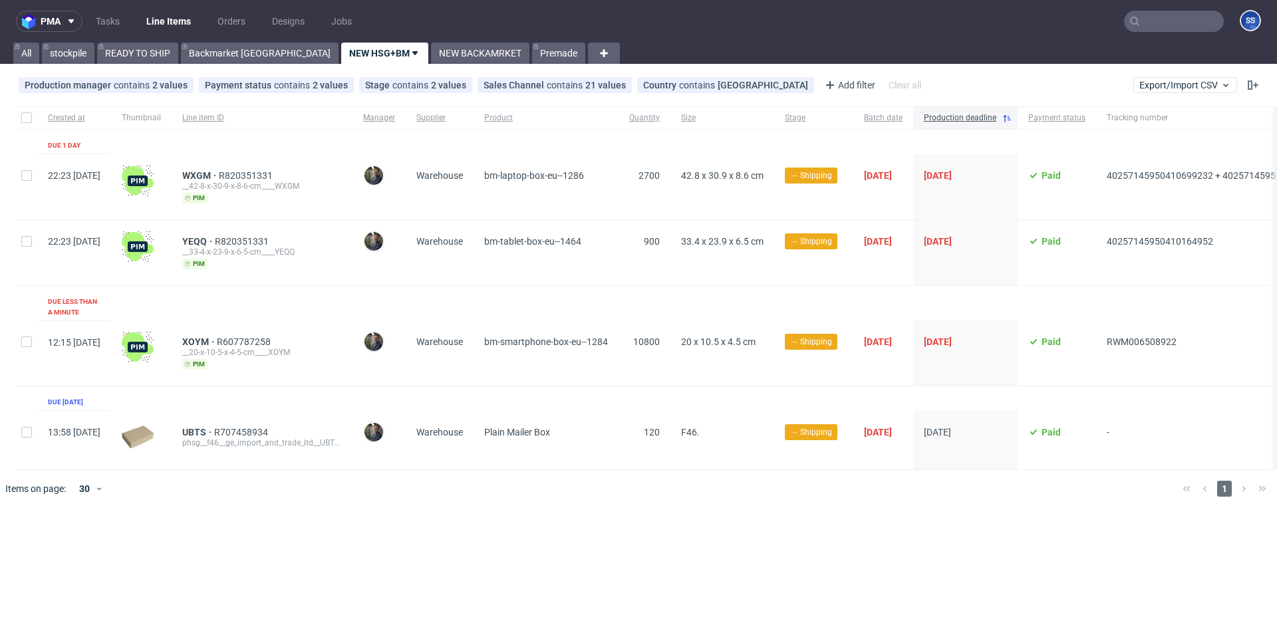
click at [214, 64] on div "pma Tasks Line Items Orders Designs Jobs SS All stockpile READY TO SHIP Backmar…" at bounding box center [638, 309] width 1277 height 619
click at [229, 61] on div "All stockpile READY TO SHIP Backmarket GB NEW HSG+BM NEW BACKAMRKET Premade" at bounding box center [298, 53] width 575 height 21
click at [236, 49] on link "Backmarket [GEOGRAPHIC_DATA]" at bounding box center [260, 53] width 158 height 21
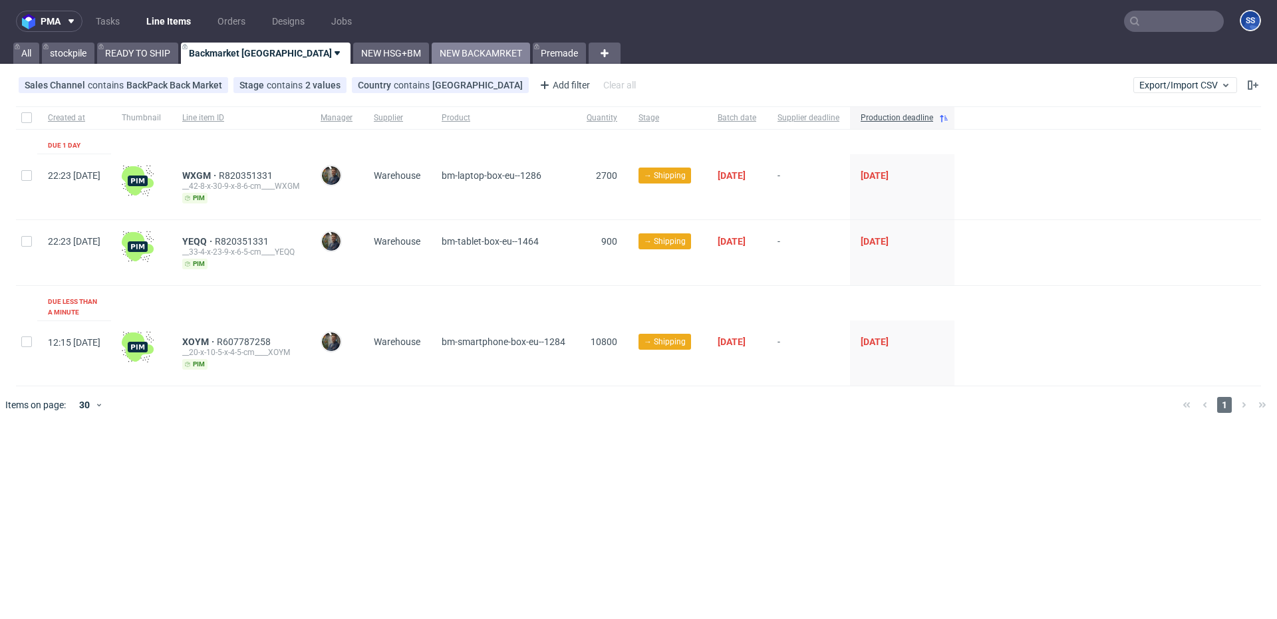
click at [432, 53] on link "NEW BACKAMRKET" at bounding box center [481, 53] width 98 height 21
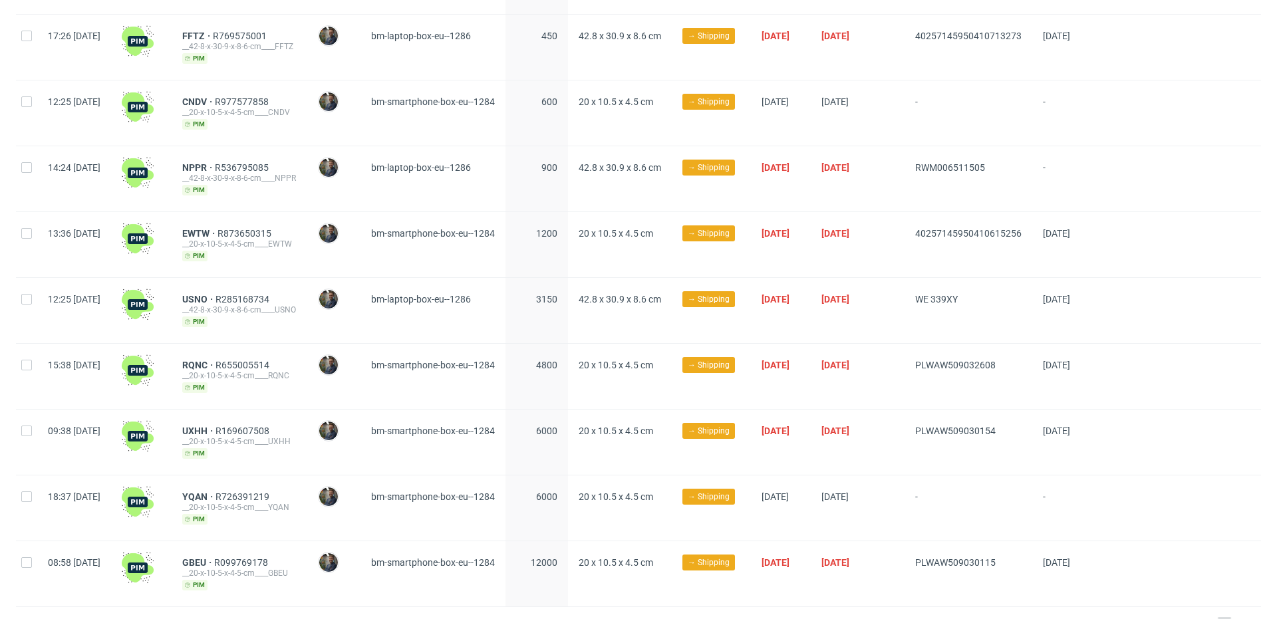
scroll to position [667, 0]
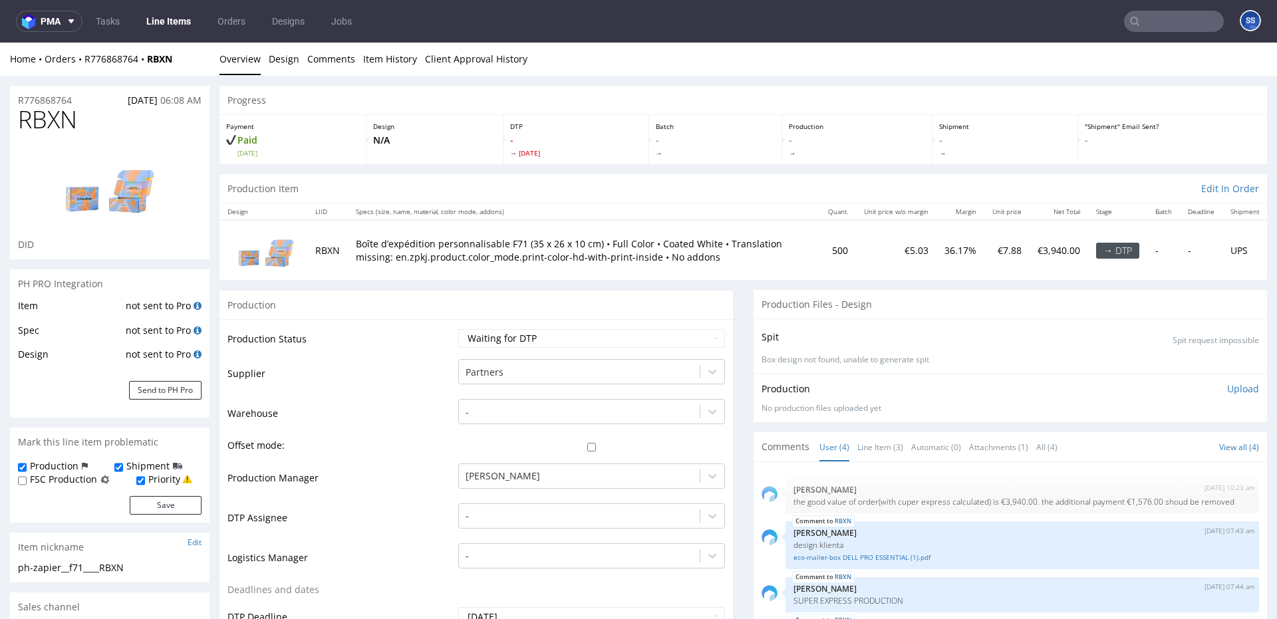
click at [177, 23] on link "Line Items" at bounding box center [168, 21] width 61 height 21
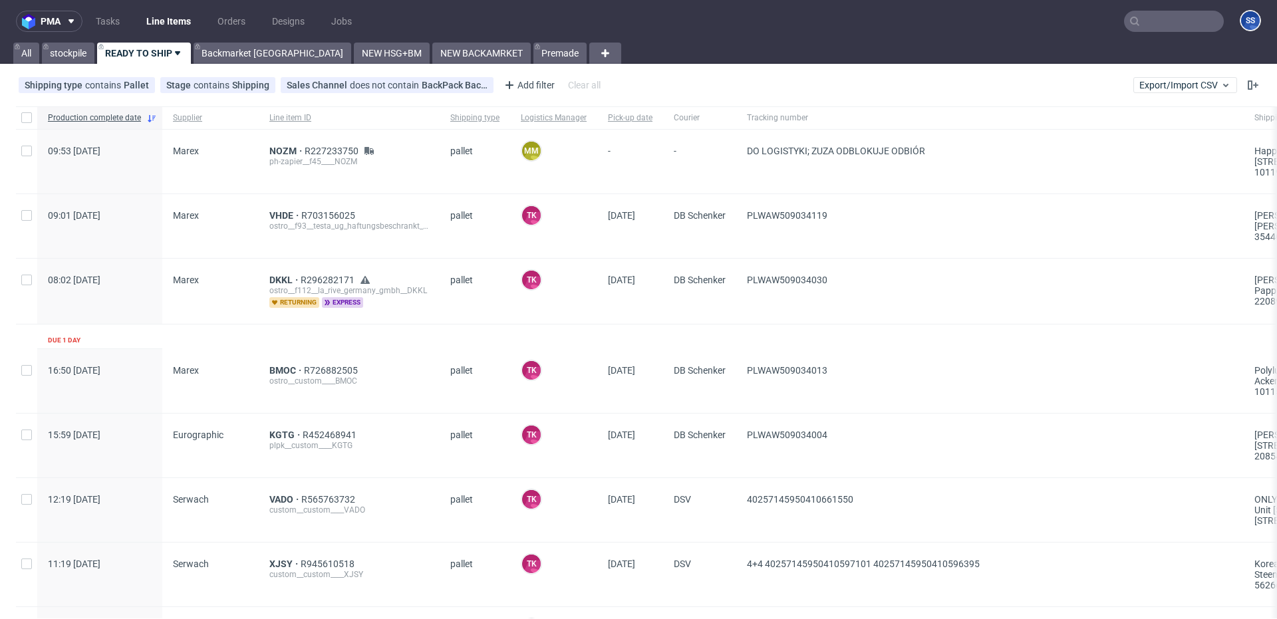
scroll to position [0, 5]
click at [255, 55] on link "Backmarket [GEOGRAPHIC_DATA]" at bounding box center [273, 53] width 158 height 21
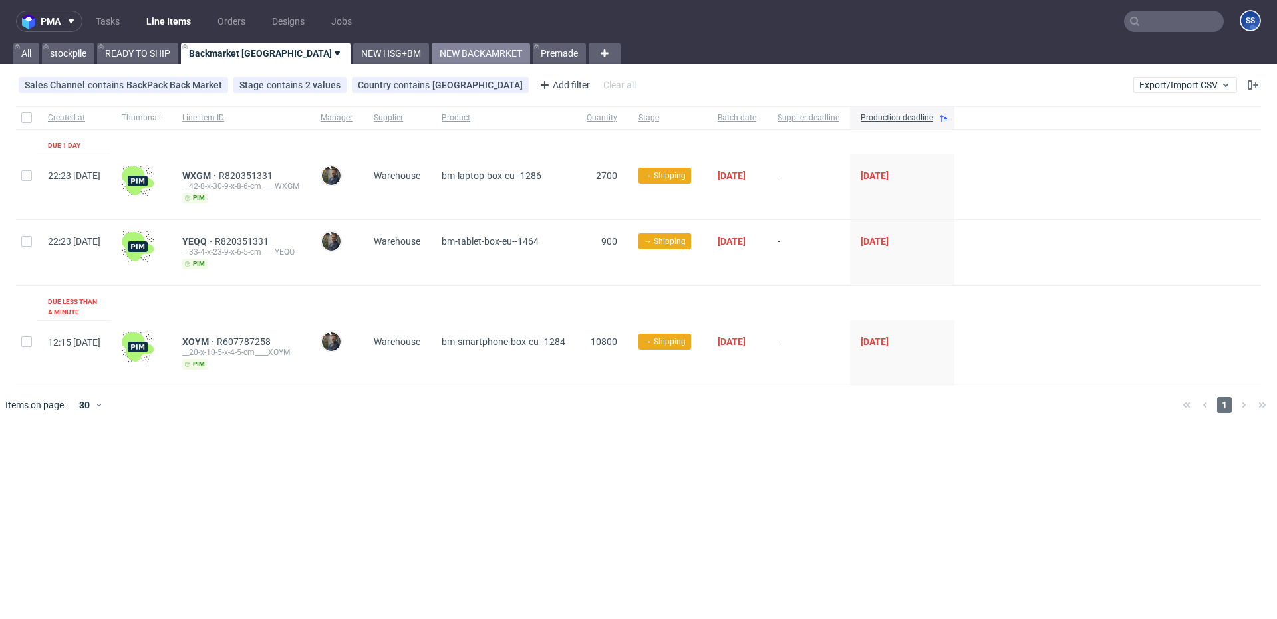
click at [432, 52] on link "NEW BACKAMRKET" at bounding box center [481, 53] width 98 height 21
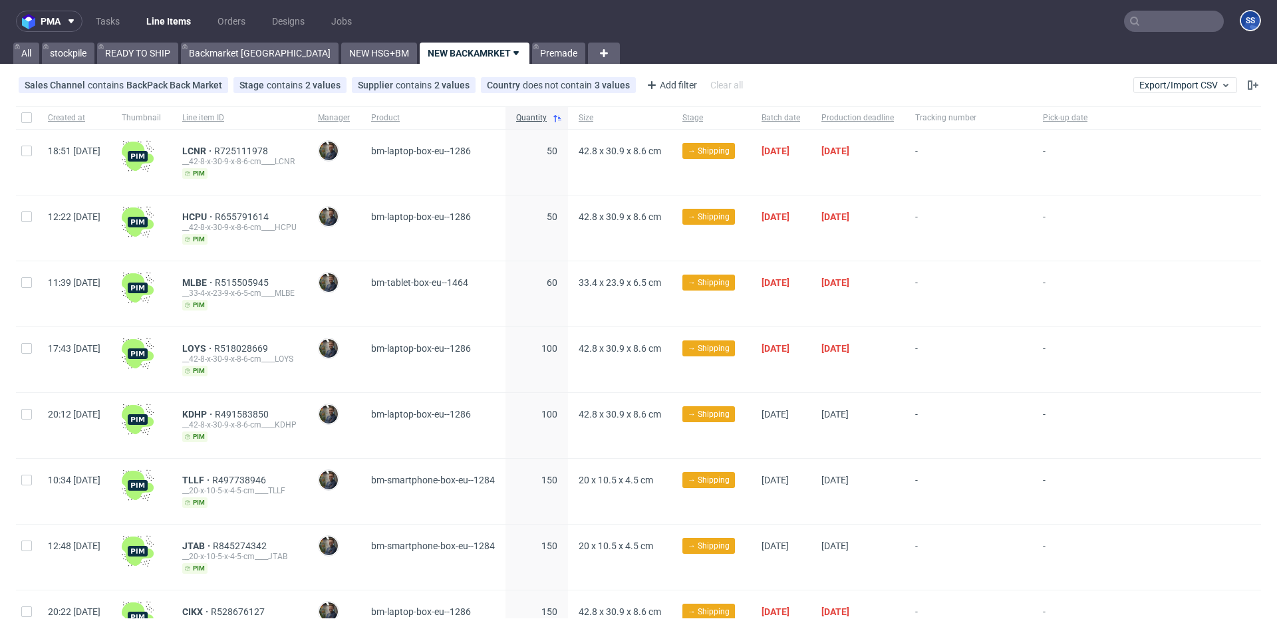
scroll to position [733, 0]
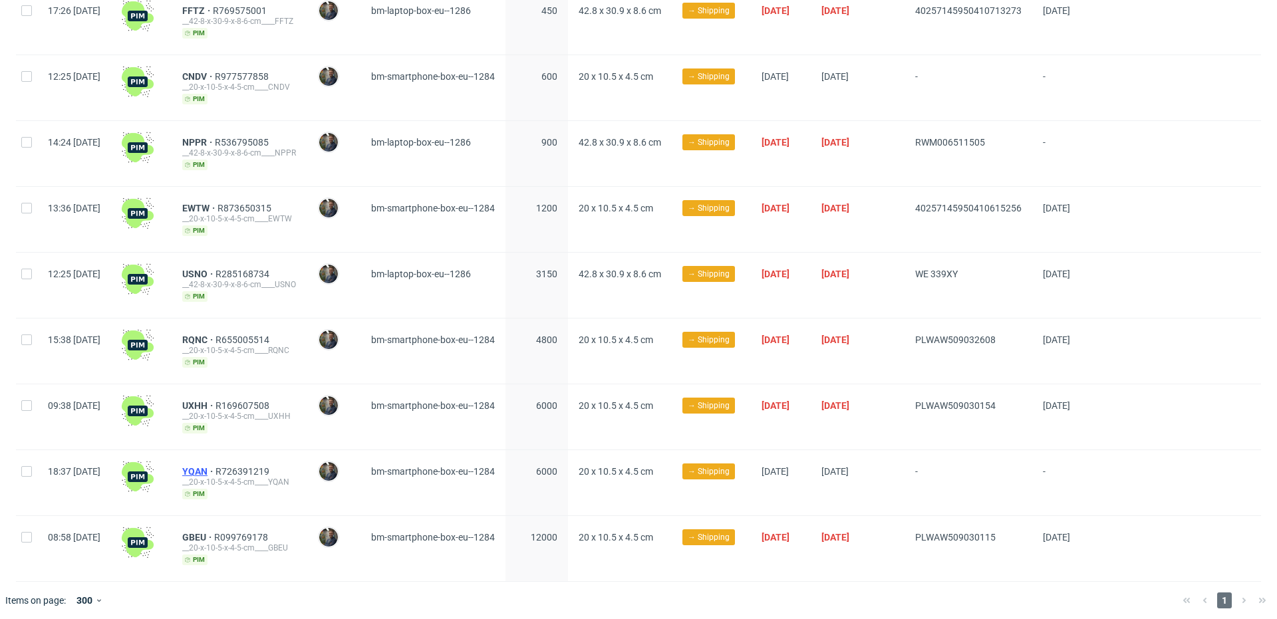
click at [216, 468] on span "YQAN" at bounding box center [198, 471] width 33 height 11
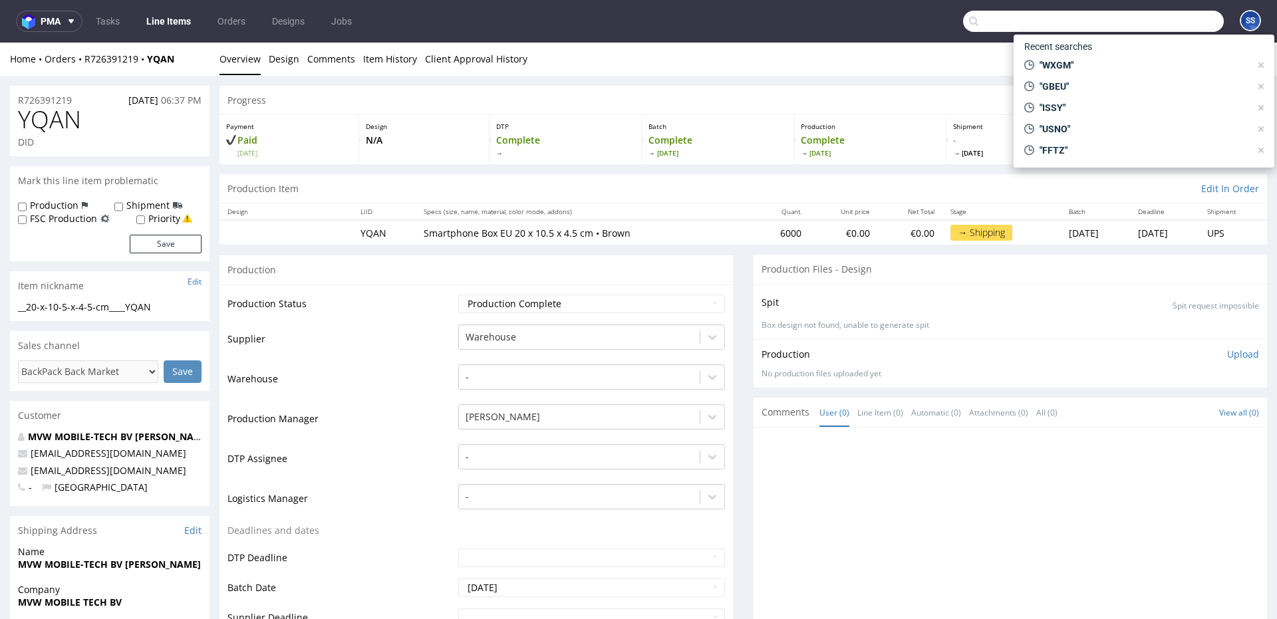
click at [1150, 24] on input "text" at bounding box center [1093, 21] width 261 height 21
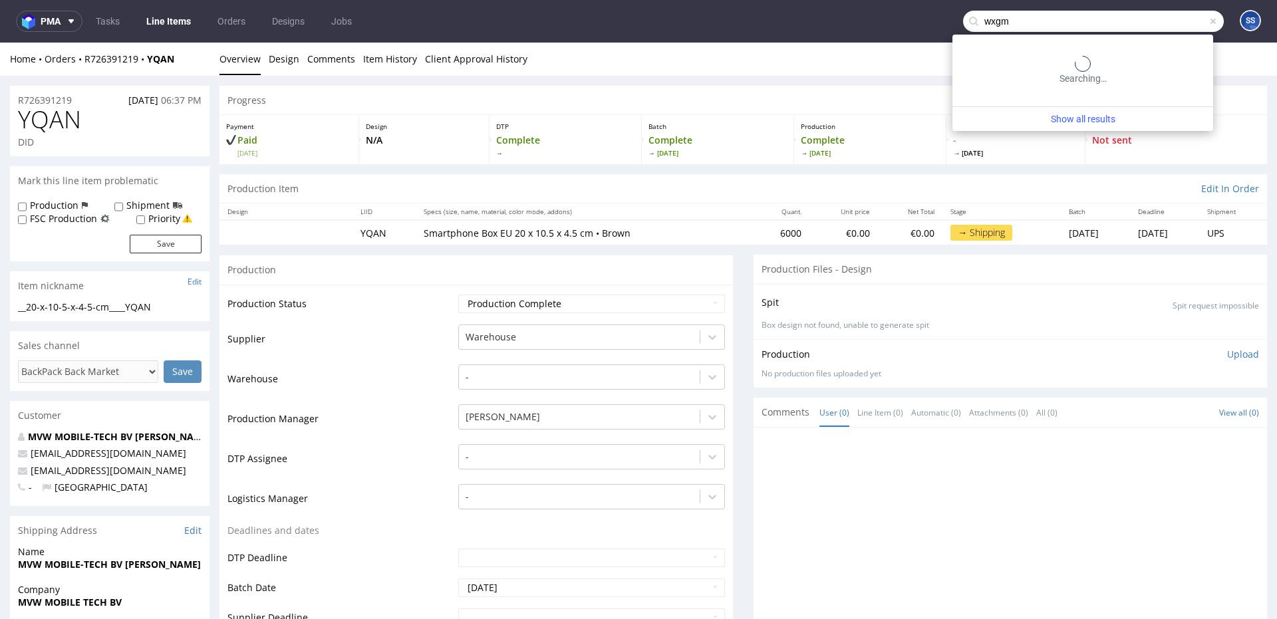
type input "wxgm"
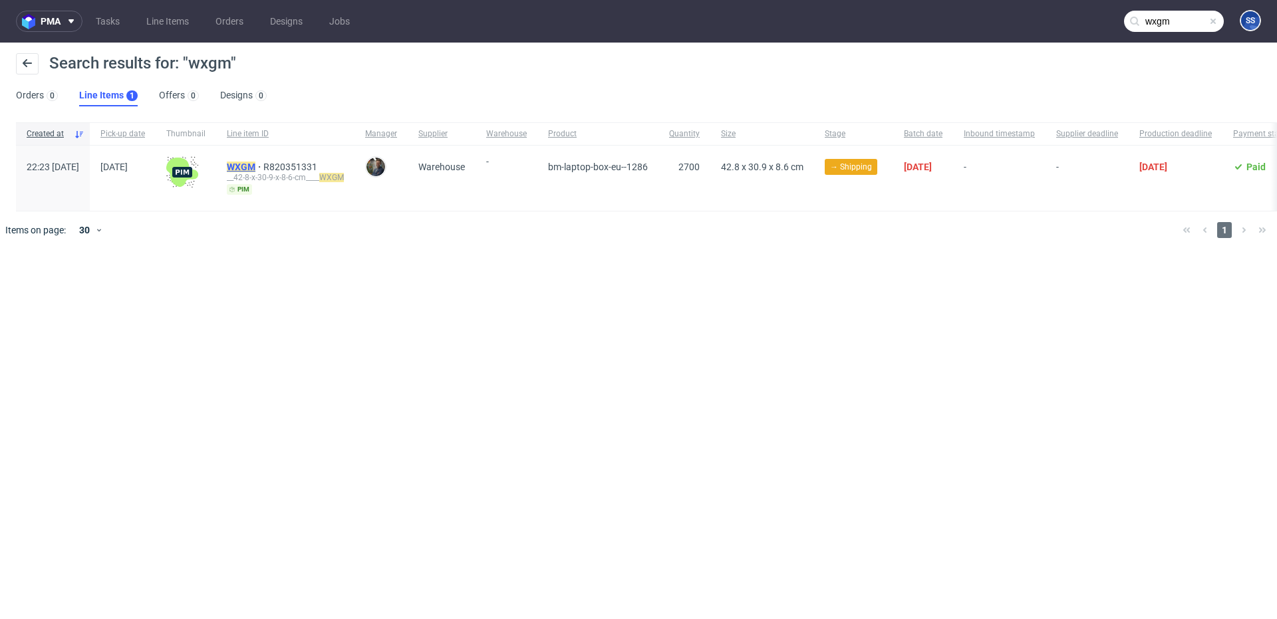
click at [255, 169] on mark "WXGM" at bounding box center [241, 167] width 29 height 11
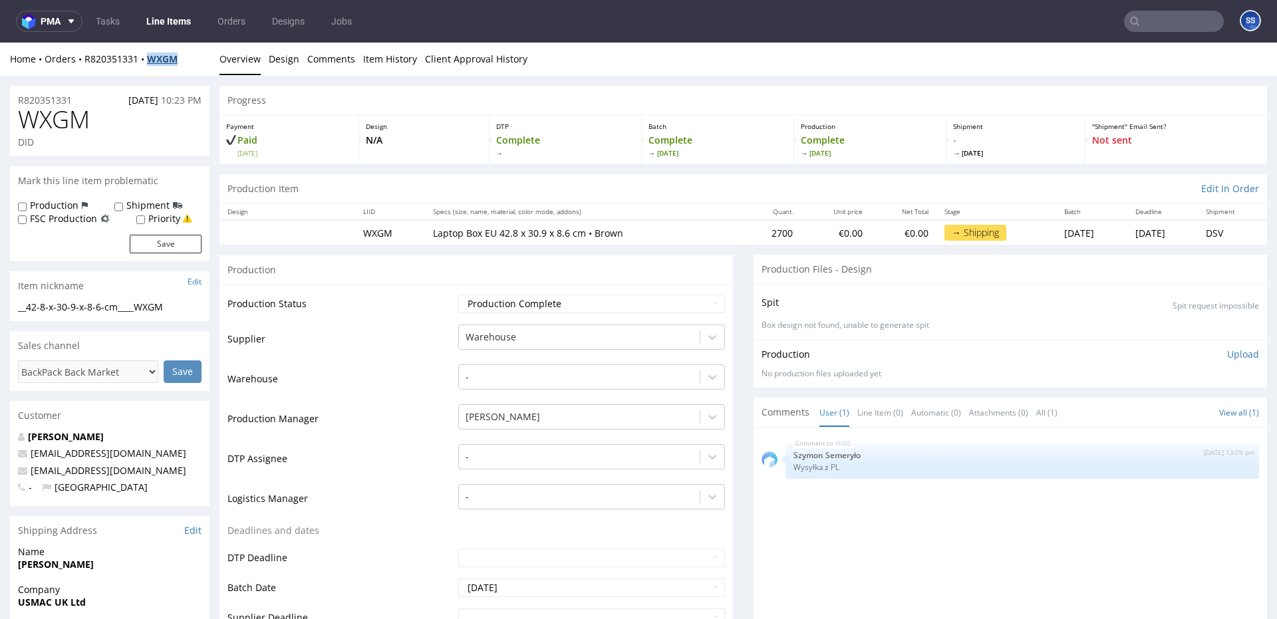
drag, startPoint x: 190, startPoint y: 63, endPoint x: 148, endPoint y: 62, distance: 42.6
click at [148, 62] on div "Home Orders R820351331 WXGM" at bounding box center [110, 59] width 200 height 13
copy strong "WXGM"
click at [1145, 24] on input "text" at bounding box center [1174, 21] width 100 height 21
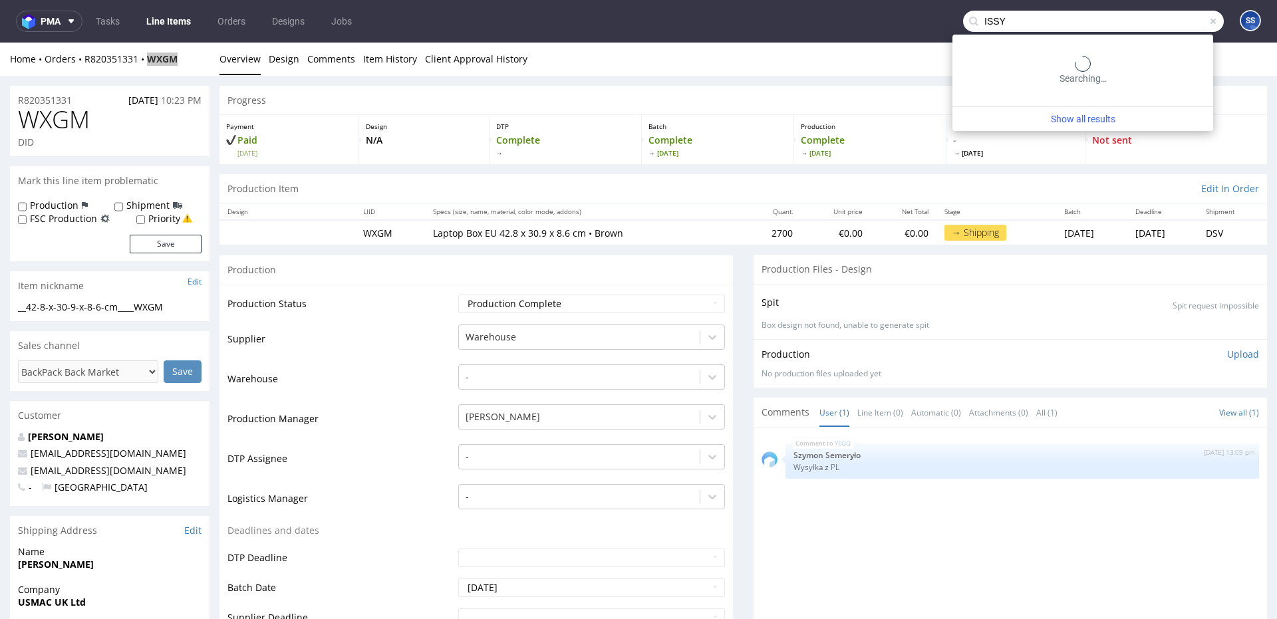
type input "ISSY"
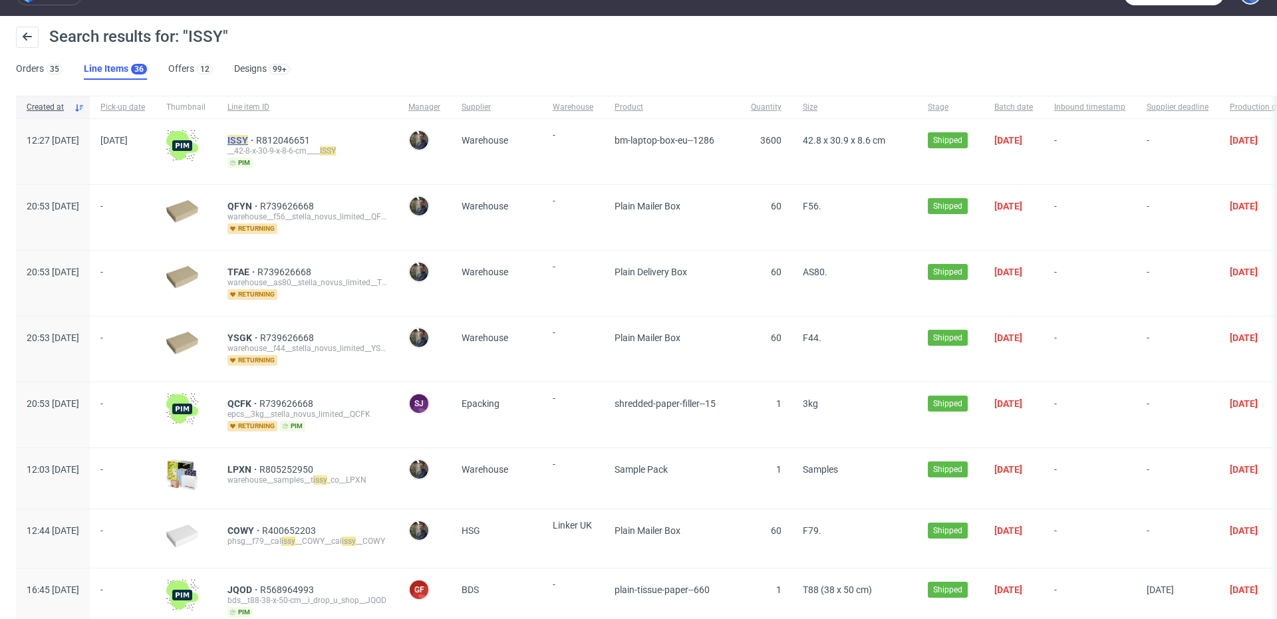
scroll to position [28, 0]
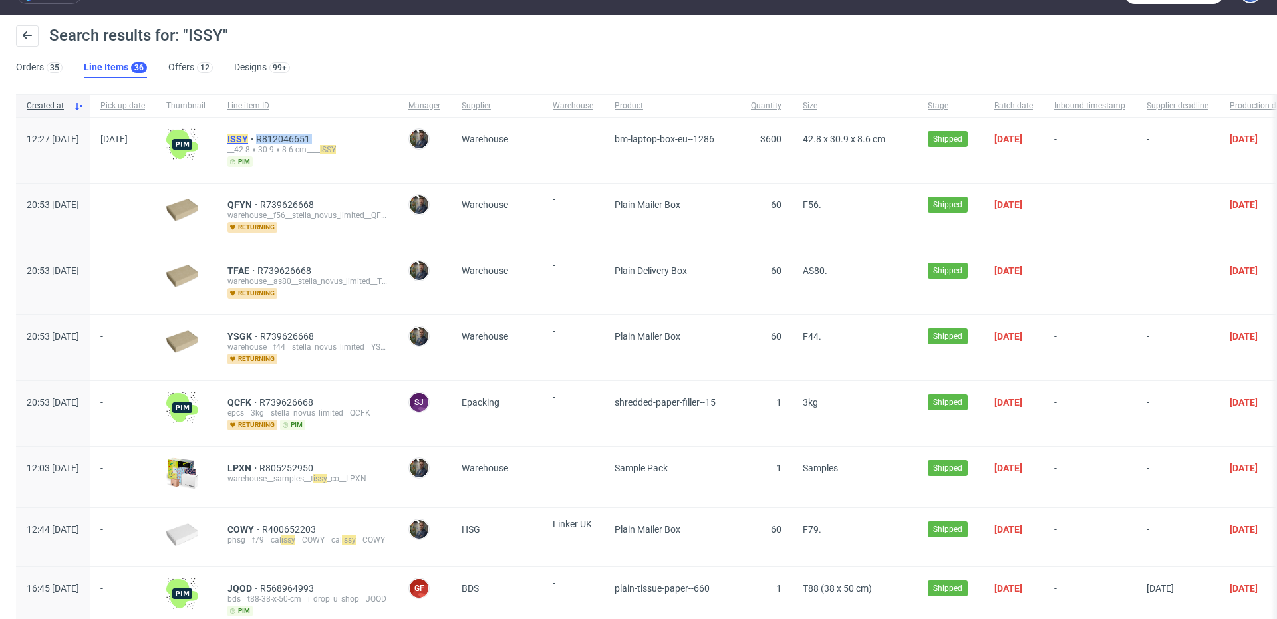
drag, startPoint x: 270, startPoint y: 145, endPoint x: 283, endPoint y: 139, distance: 14.0
click at [290, 140] on div "ISSY R812046651 __42-8-x-30-9-x-8-6-cm____ ISSY pim" at bounding box center [307, 150] width 181 height 65
click at [248, 141] on mark "ISSY" at bounding box center [238, 139] width 21 height 11
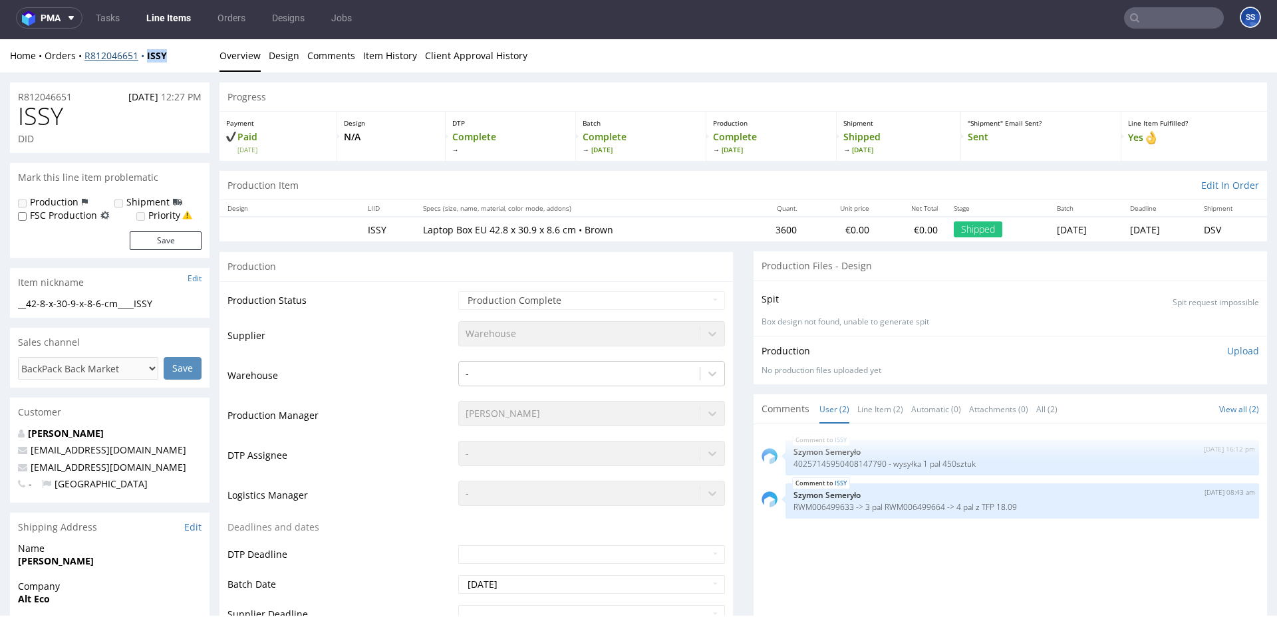
drag, startPoint x: 175, startPoint y: 55, endPoint x: 147, endPoint y: 59, distance: 28.1
click at [147, 59] on div "Home Orders R812046651 ISSY" at bounding box center [110, 55] width 200 height 13
copy strong "ISSY"
click at [183, 56] on div "Home Orders R812046651 ISSY" at bounding box center [110, 55] width 200 height 13
drag, startPoint x: 159, startPoint y: 57, endPoint x: 82, endPoint y: 57, distance: 76.5
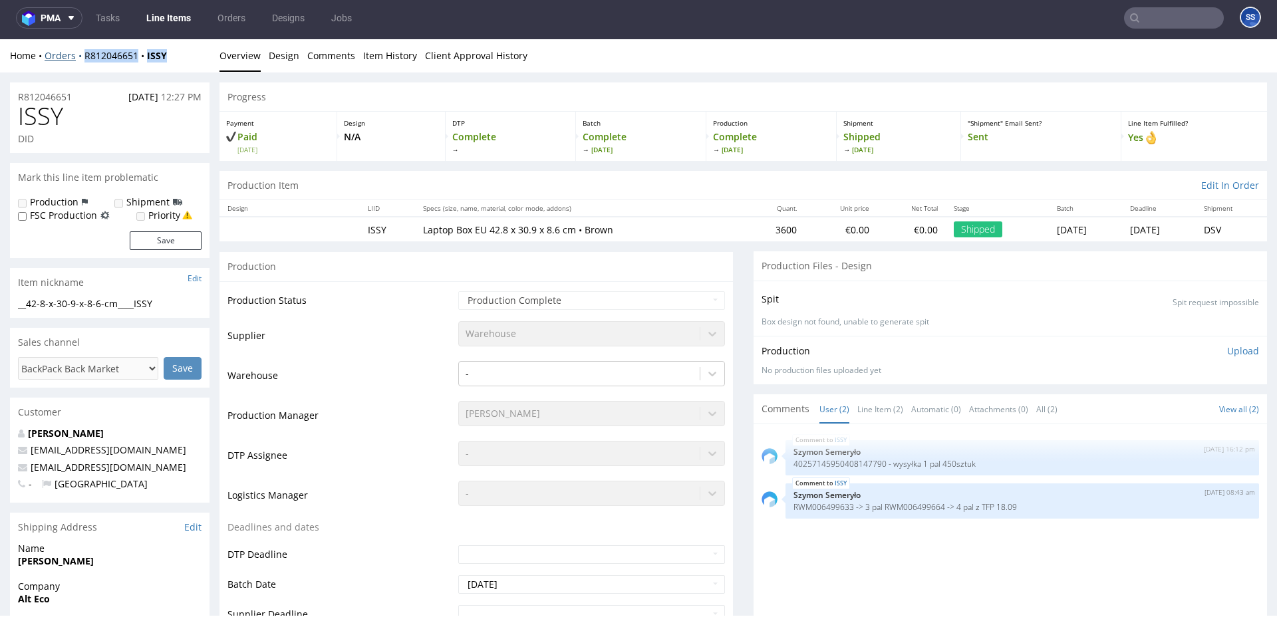
click at [82, 57] on div "Home Orders R812046651 ISSY" at bounding box center [110, 55] width 200 height 13
copy div "R812046651 ISSY"
click at [182, 13] on link "Line Items" at bounding box center [168, 17] width 61 height 21
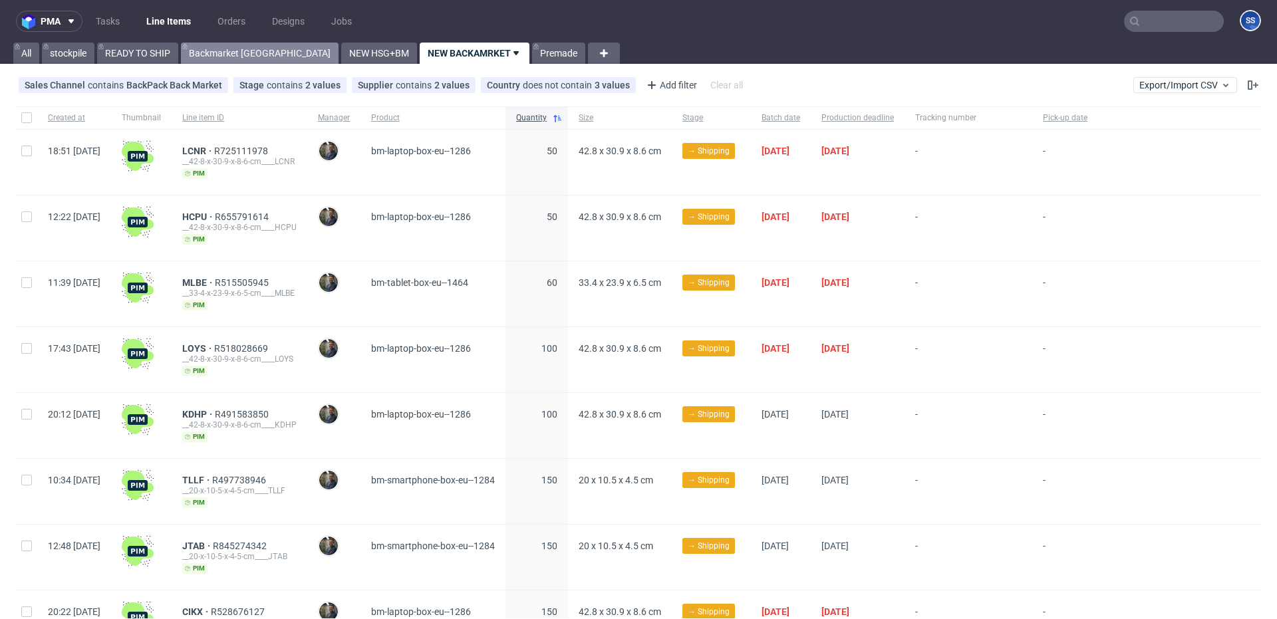
click at [238, 58] on link "Backmarket [GEOGRAPHIC_DATA]" at bounding box center [260, 53] width 158 height 21
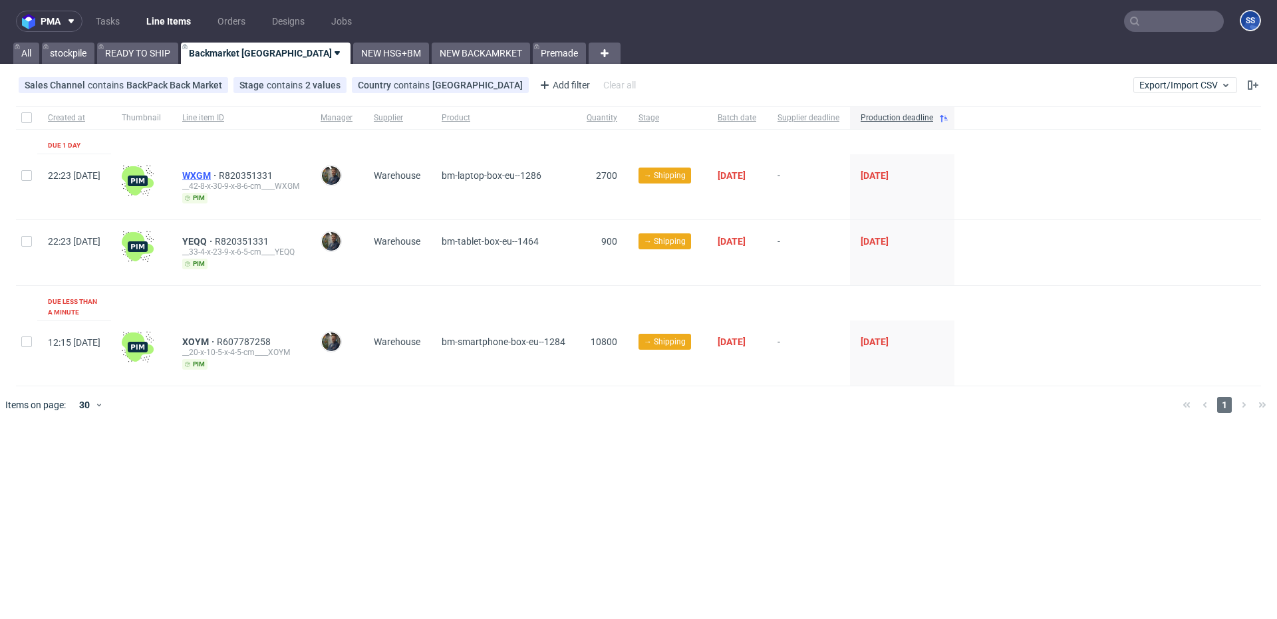
click at [219, 177] on span "WXGM" at bounding box center [200, 175] width 37 height 11
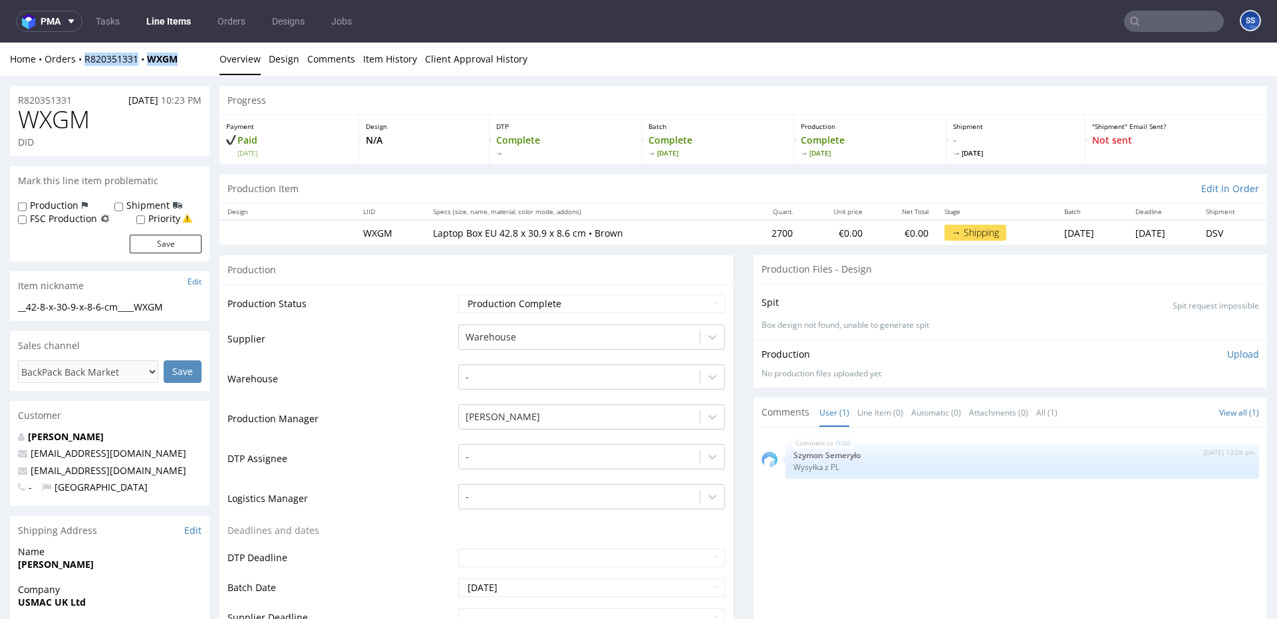
drag, startPoint x: 164, startPoint y: 61, endPoint x: 206, endPoint y: 43, distance: 45.9
click at [81, 61] on div "Home Orders R820351331 WXGM" at bounding box center [110, 59] width 200 height 13
copy div "R820351331 WXGM"
click at [163, 11] on link "Line Items" at bounding box center [168, 21] width 61 height 21
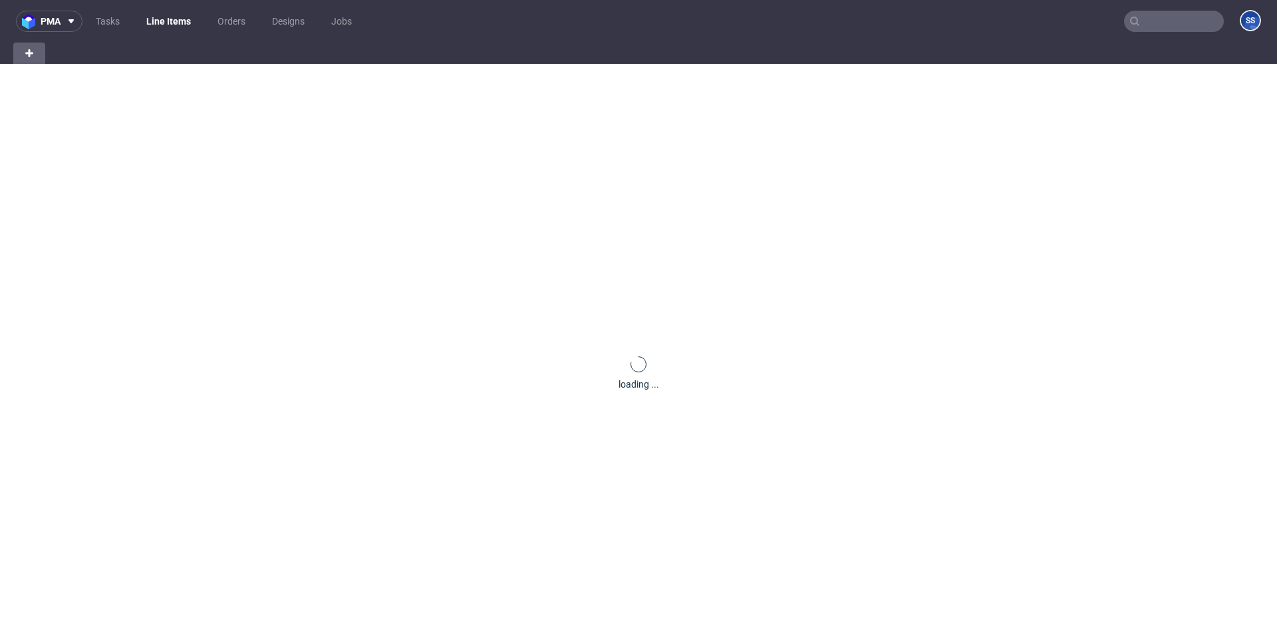
click at [164, 18] on link "Line Items" at bounding box center [168, 21] width 61 height 21
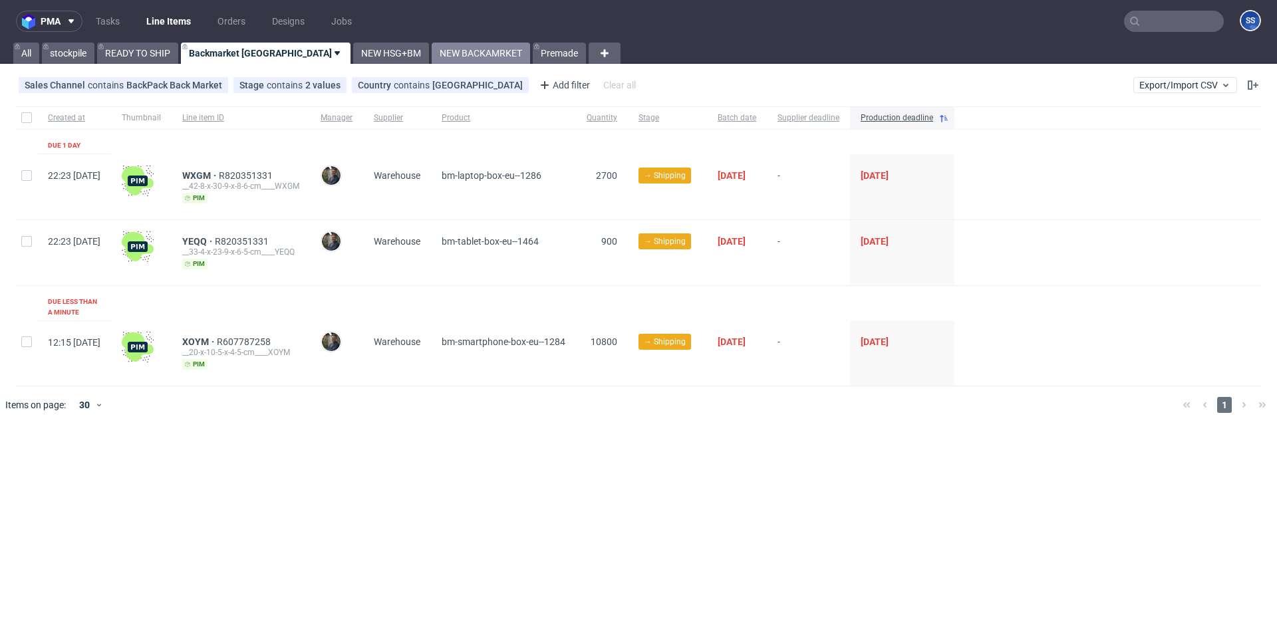
click at [432, 56] on link "NEW BACKAMRKET" at bounding box center [481, 53] width 98 height 21
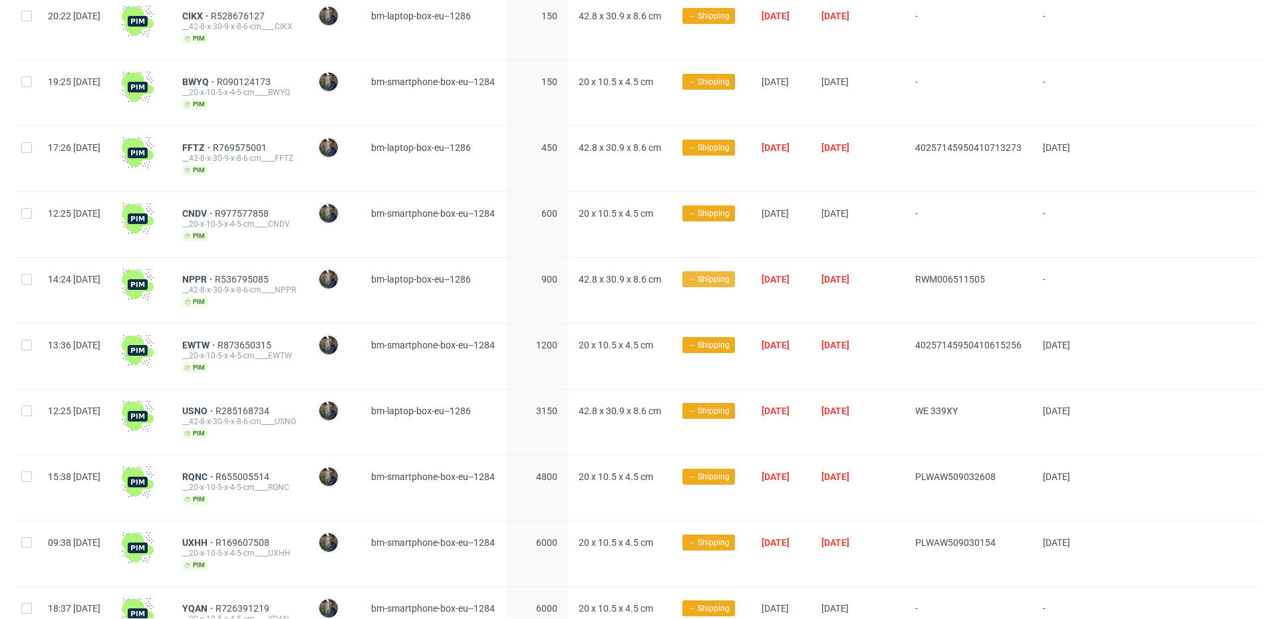
scroll to position [595, 0]
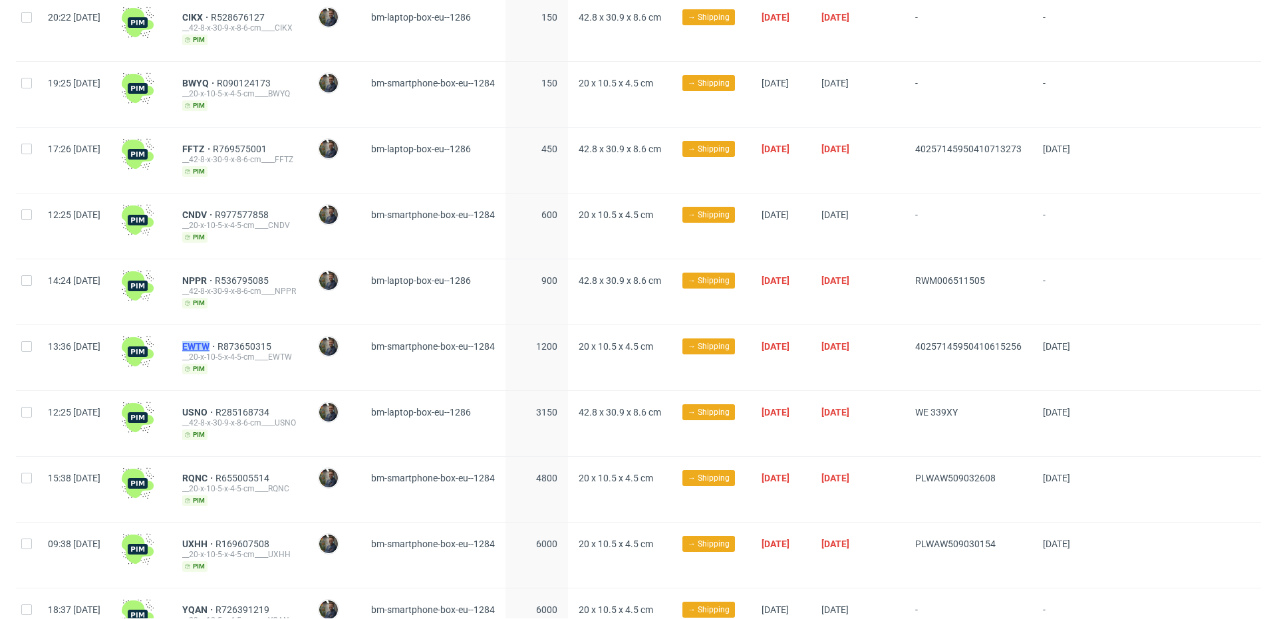
drag, startPoint x: 216, startPoint y: 339, endPoint x: 256, endPoint y: 339, distance: 39.9
click at [256, 339] on div "EWTW R873650315 __20-x-10-5-x-4-5-cm____EWTW pim" at bounding box center [240, 357] width 136 height 65
copy span "EWTW"
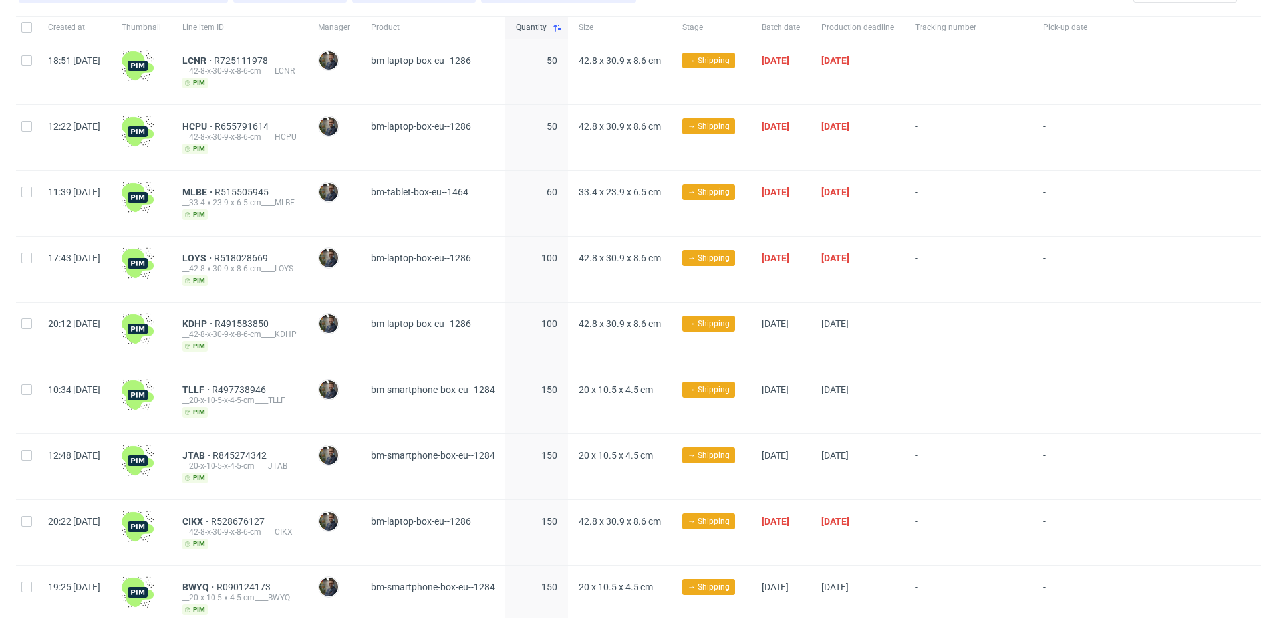
scroll to position [0, 0]
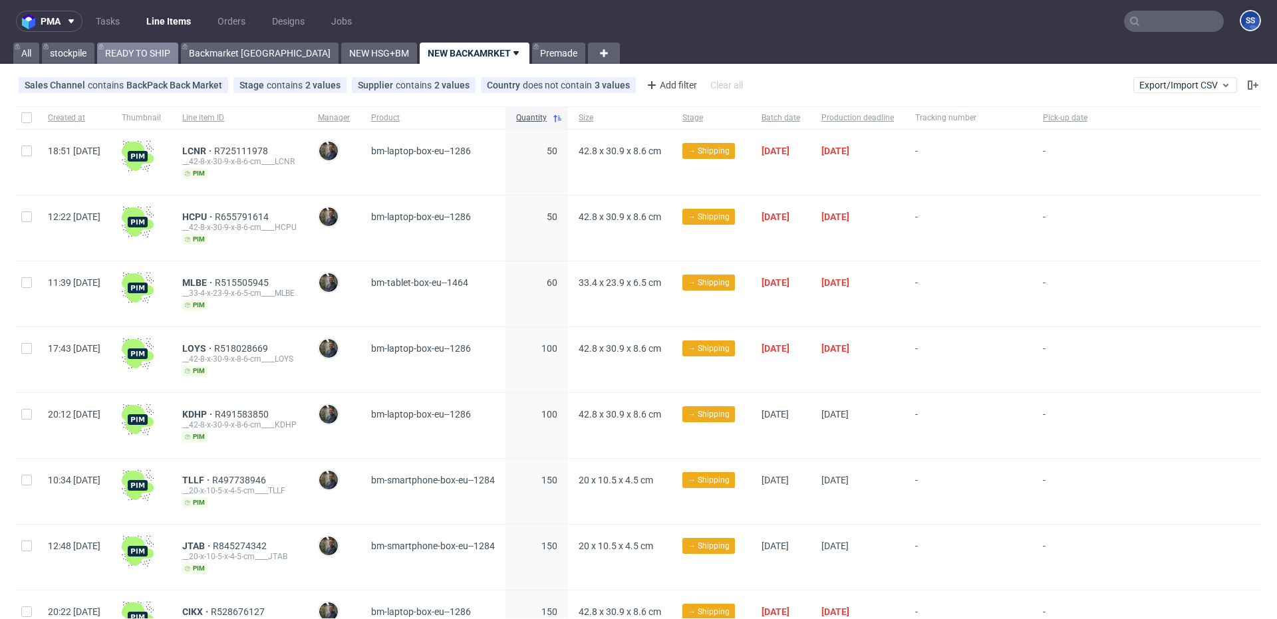
click at [144, 52] on link "READY TO SHIP" at bounding box center [137, 53] width 81 height 21
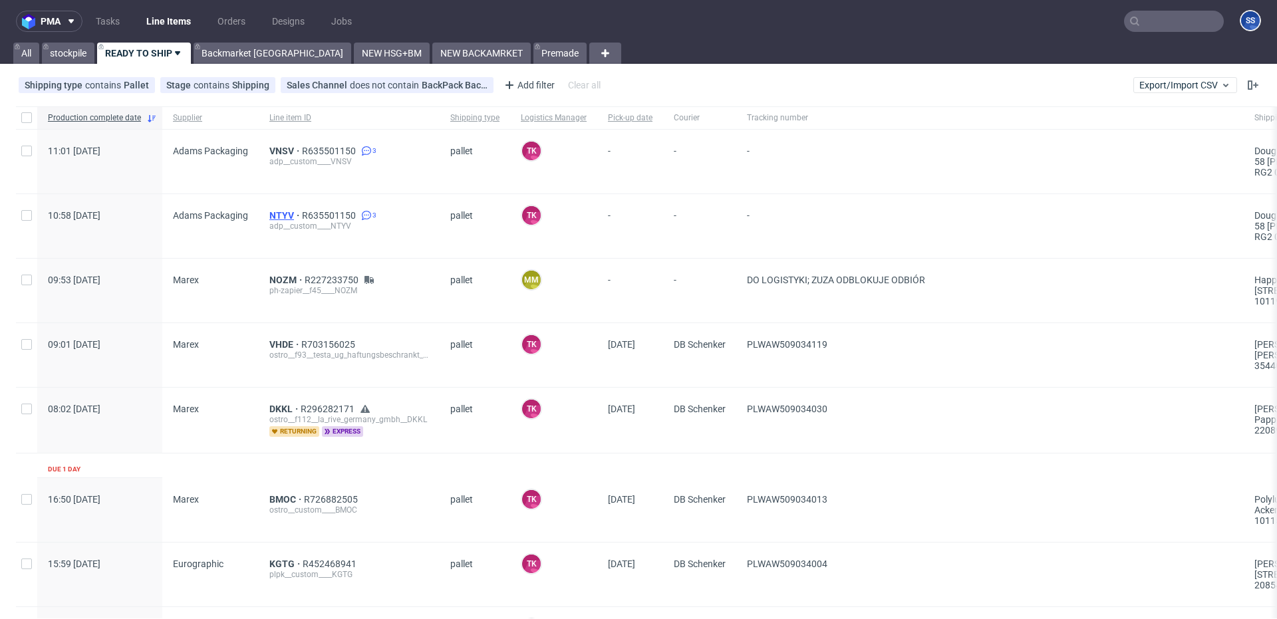
click at [278, 212] on span "NTYV" at bounding box center [285, 215] width 33 height 11
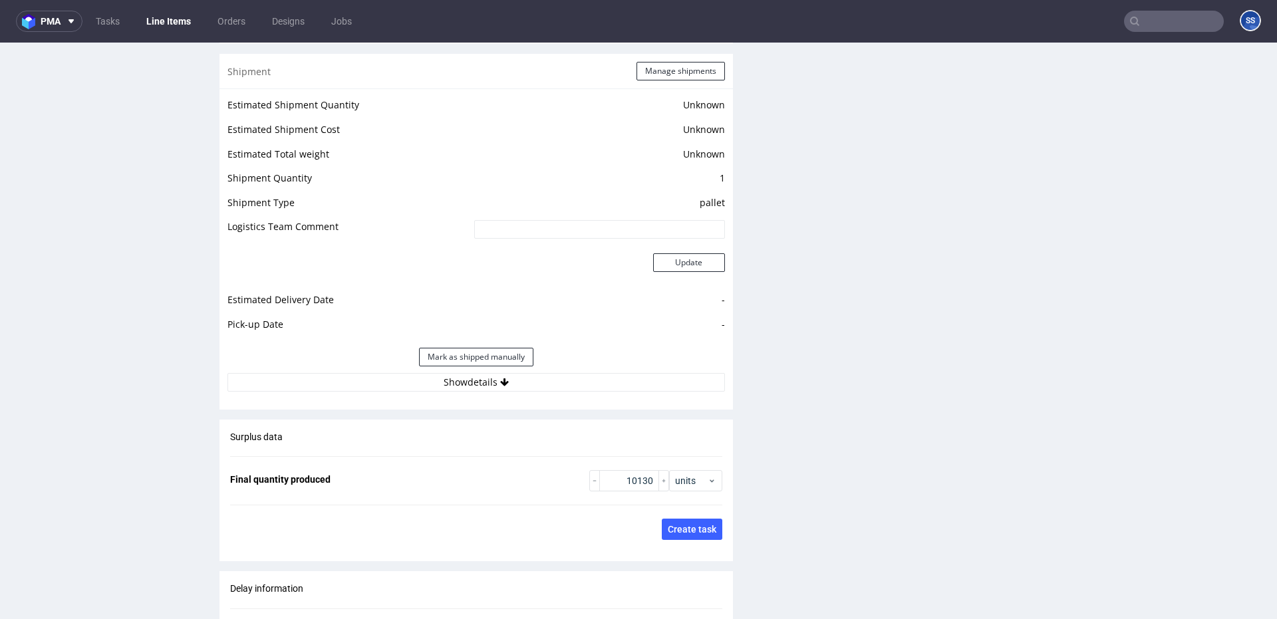
scroll to position [1817, 0]
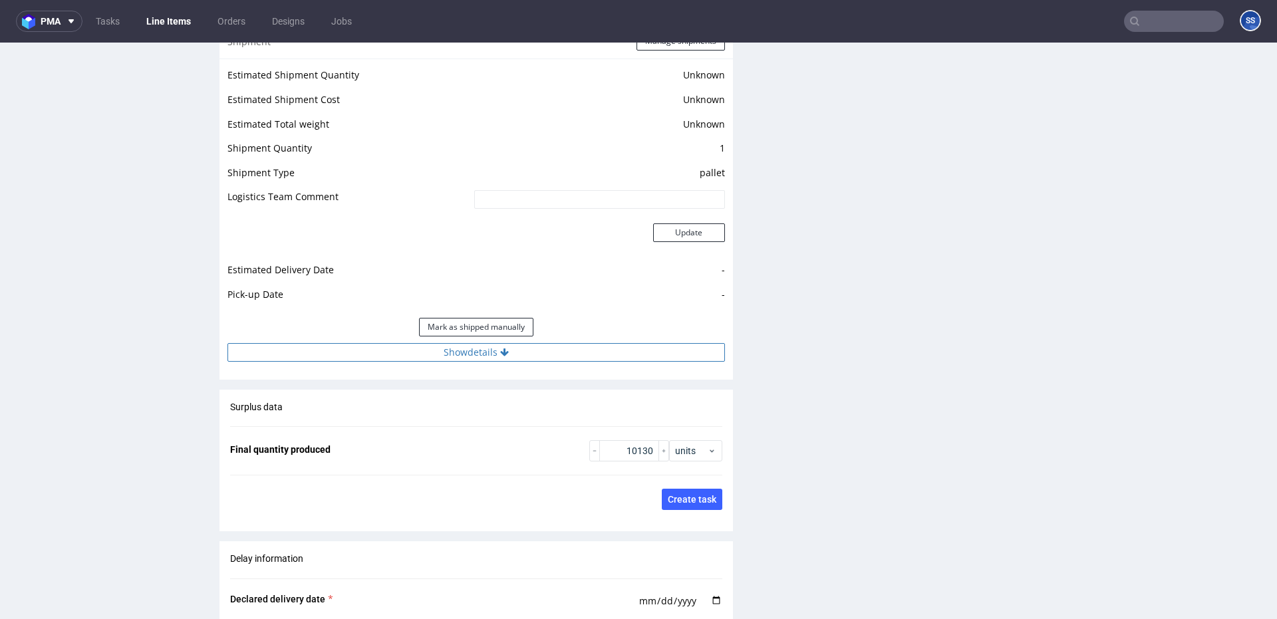
click at [478, 357] on button "Show details" at bounding box center [477, 352] width 498 height 19
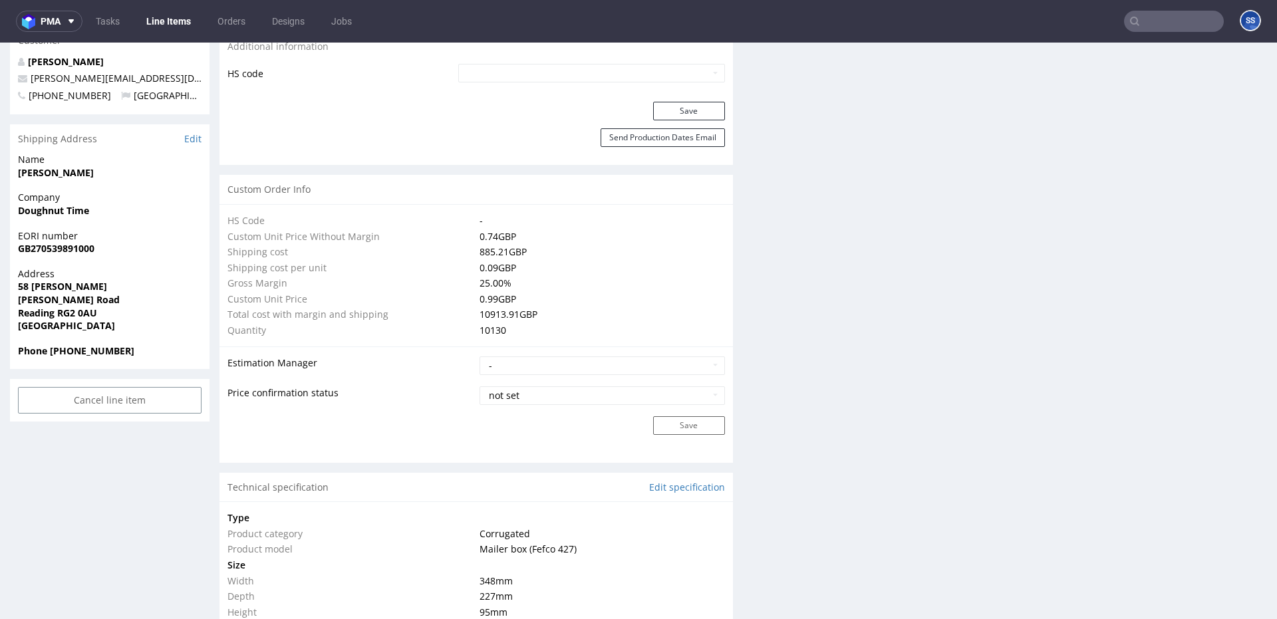
scroll to position [720, 0]
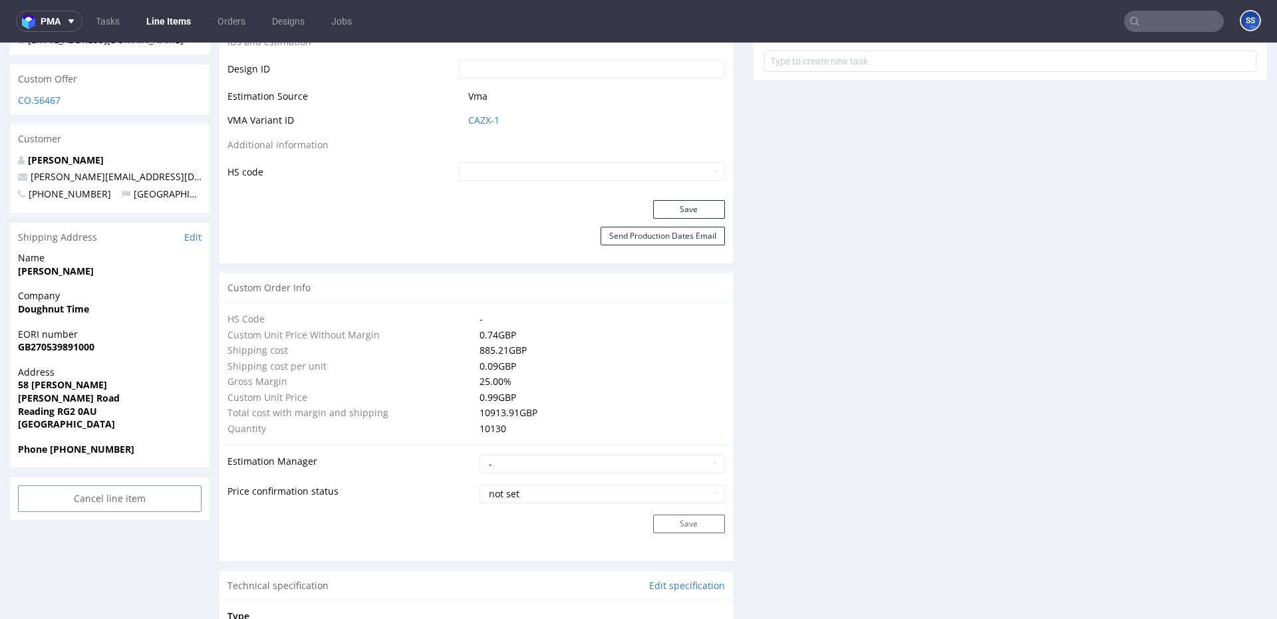
click at [160, 13] on nav "pma Tasks Line Items Orders Designs Jobs SS" at bounding box center [638, 21] width 1277 height 43
click at [160, 15] on link "Line Items" at bounding box center [168, 21] width 61 height 21
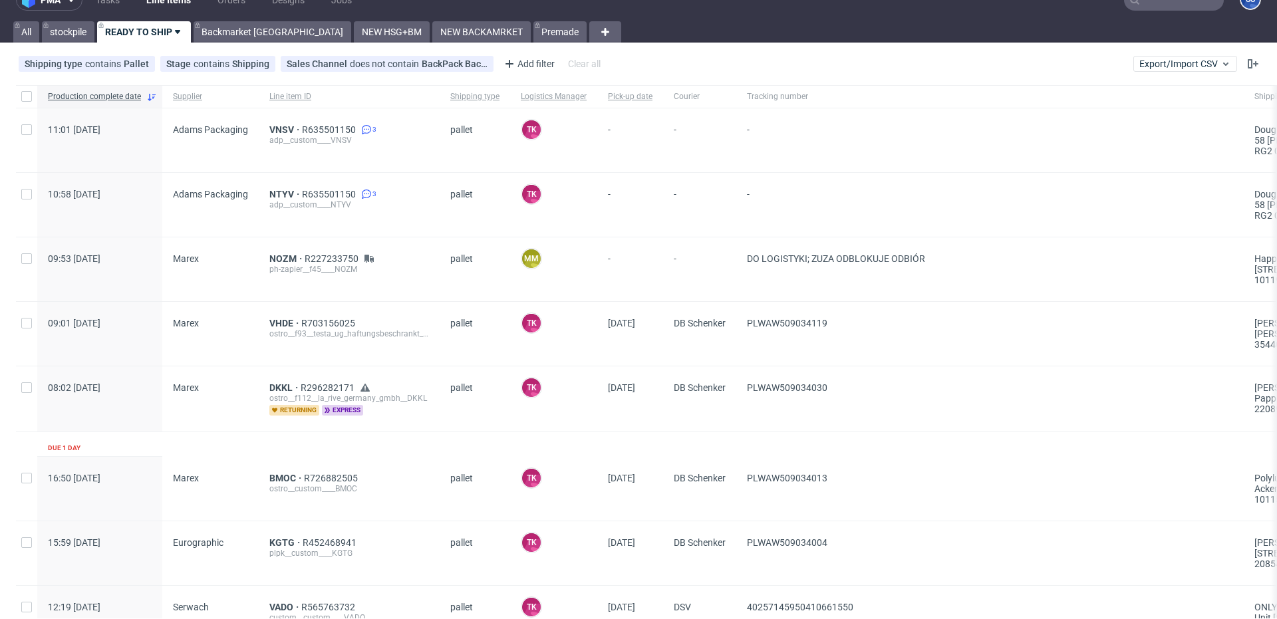
scroll to position [34, 0]
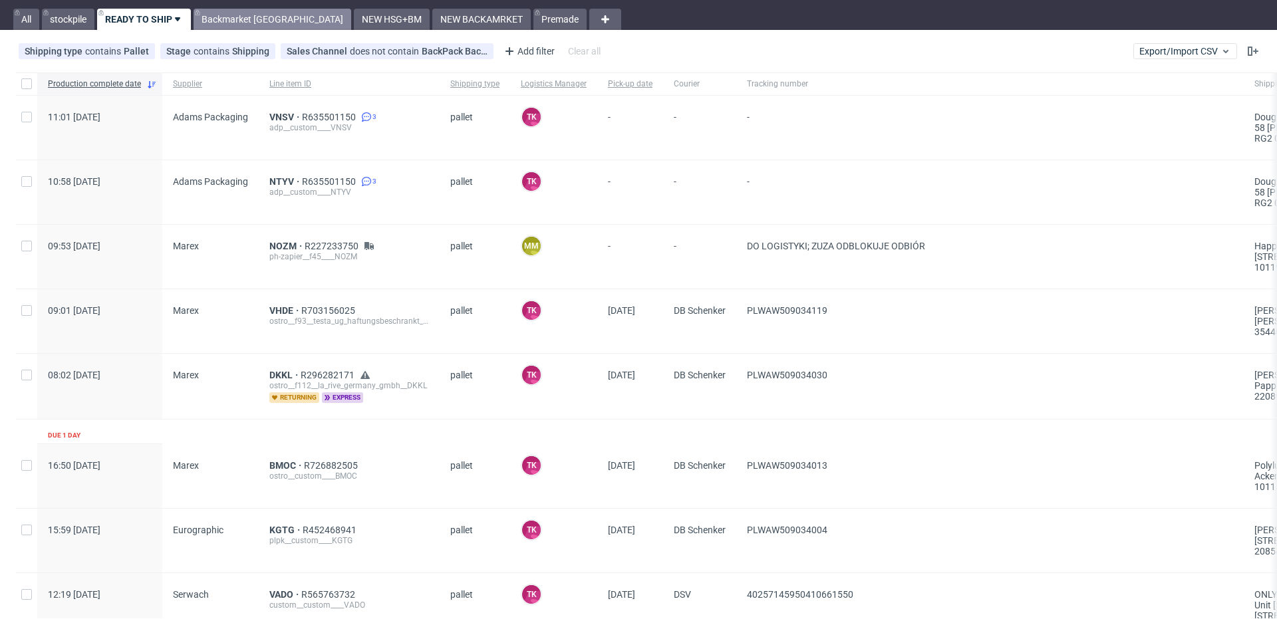
click at [220, 21] on link "Backmarket GB" at bounding box center [273, 19] width 158 height 21
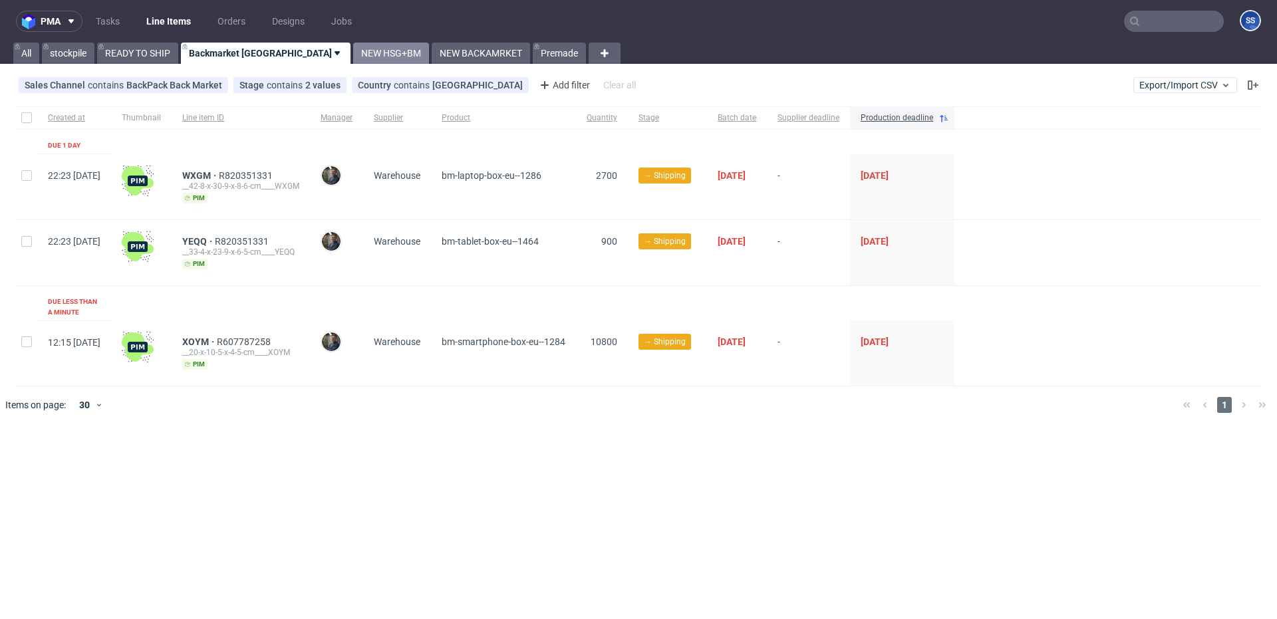
click at [353, 53] on link "NEW HSG+BM" at bounding box center [391, 53] width 76 height 21
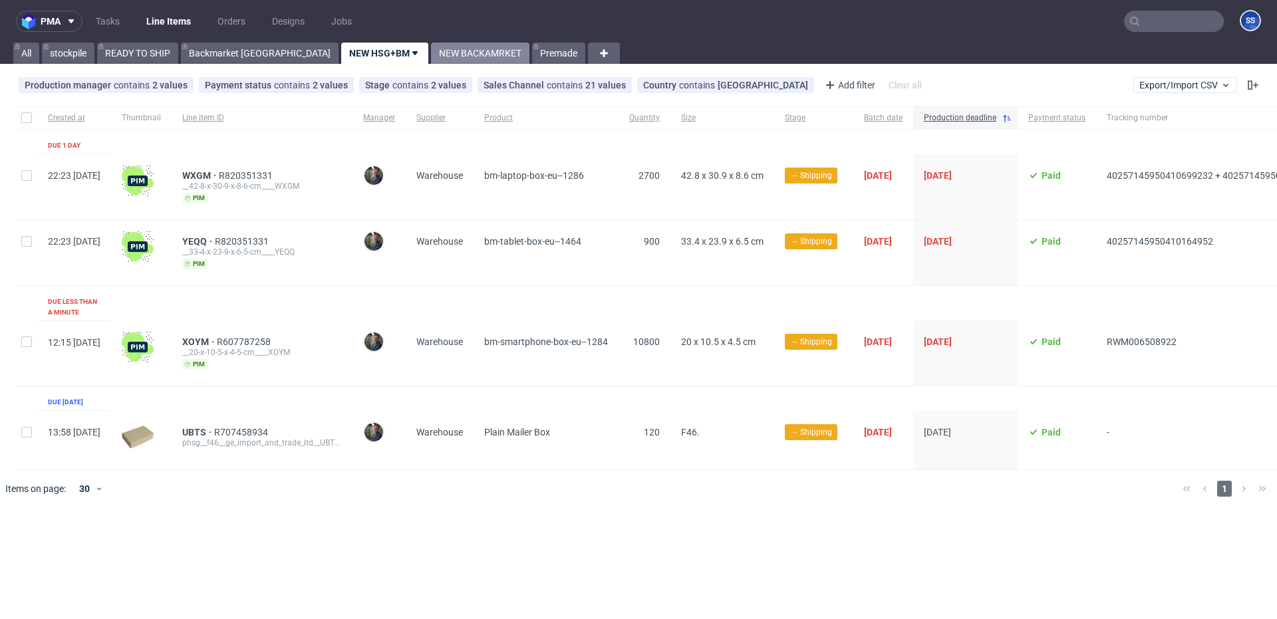
click at [431, 49] on link "NEW BACKAMRKET" at bounding box center [480, 53] width 98 height 21
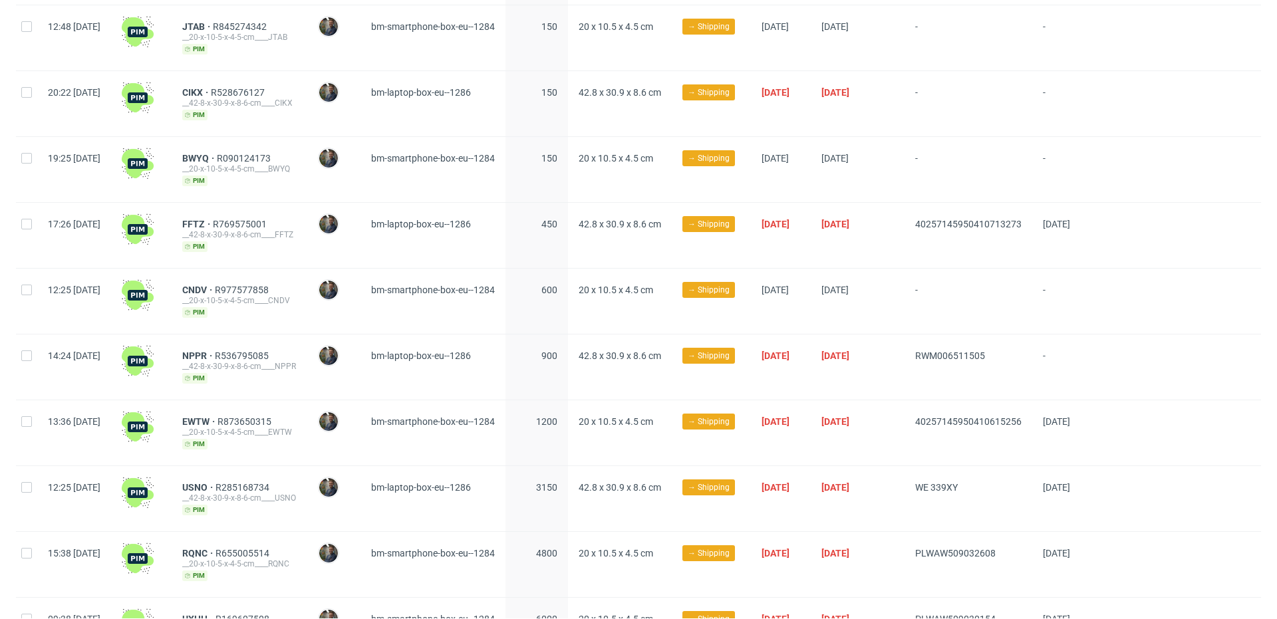
scroll to position [733, 0]
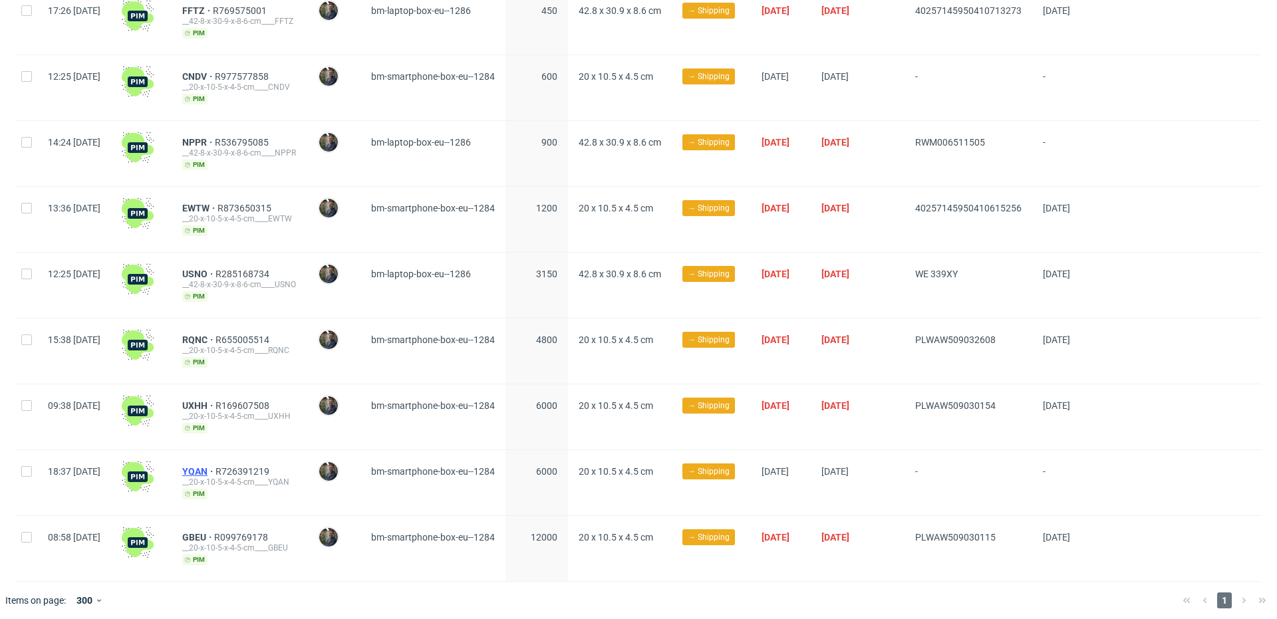
click at [216, 466] on span "YQAN" at bounding box center [198, 471] width 33 height 11
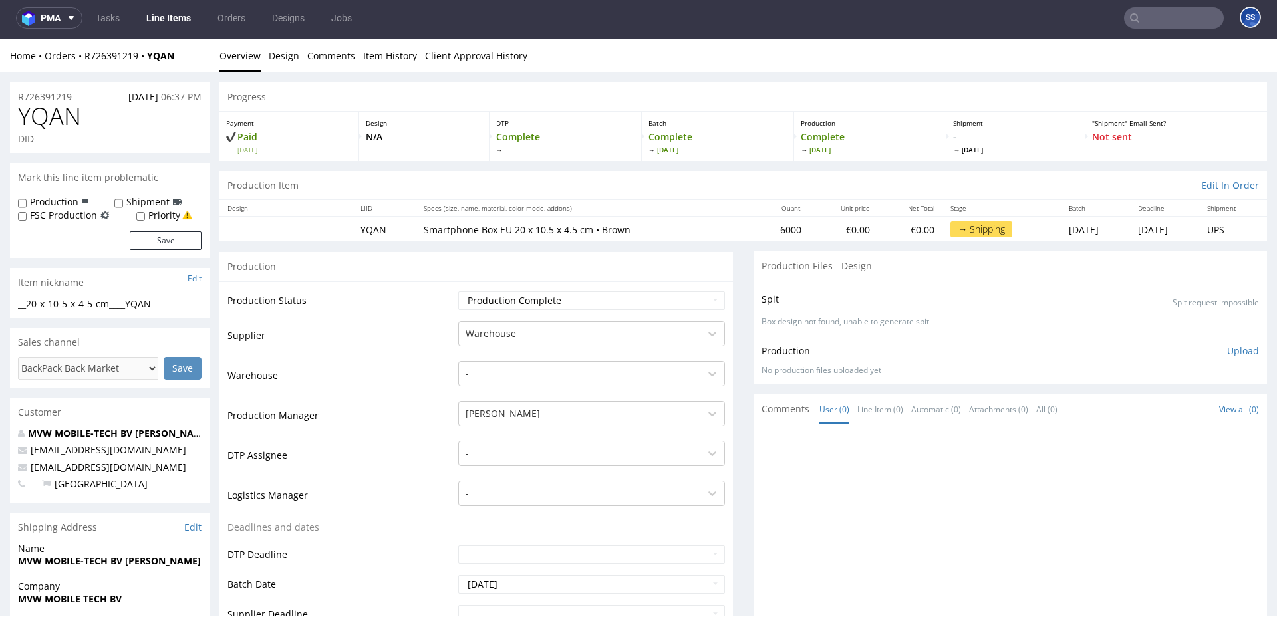
click at [1152, 18] on input "text" at bounding box center [1174, 17] width 100 height 21
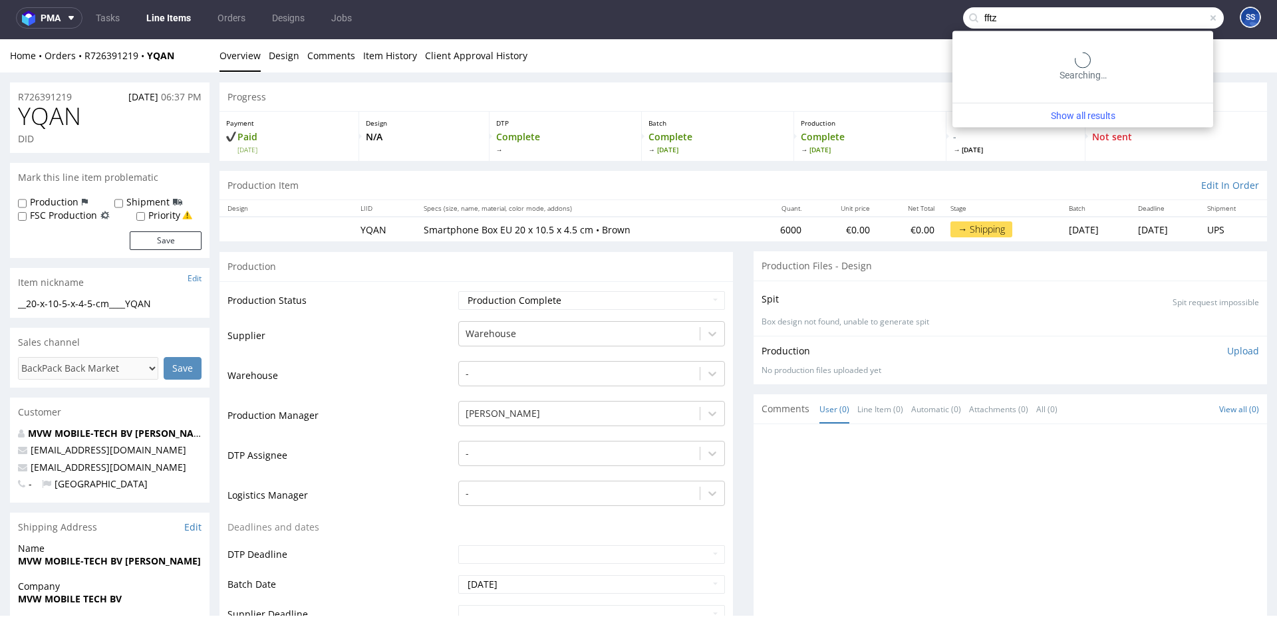
type input "fftz"
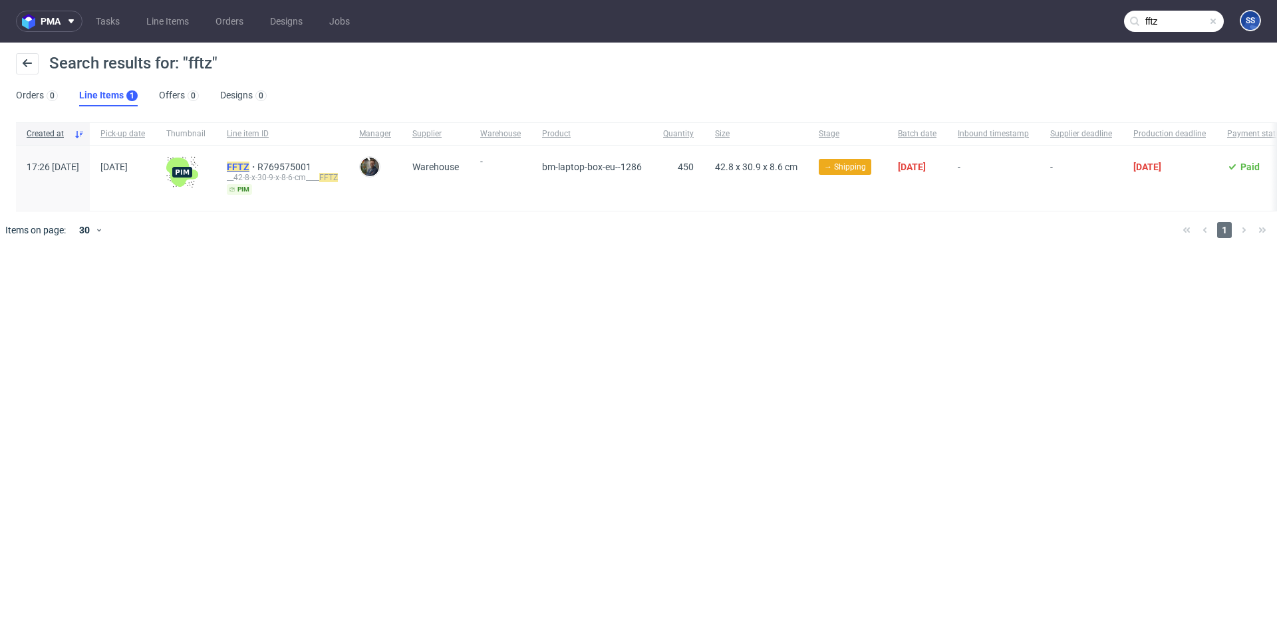
click at [249, 165] on mark "FFTZ" at bounding box center [238, 167] width 23 height 11
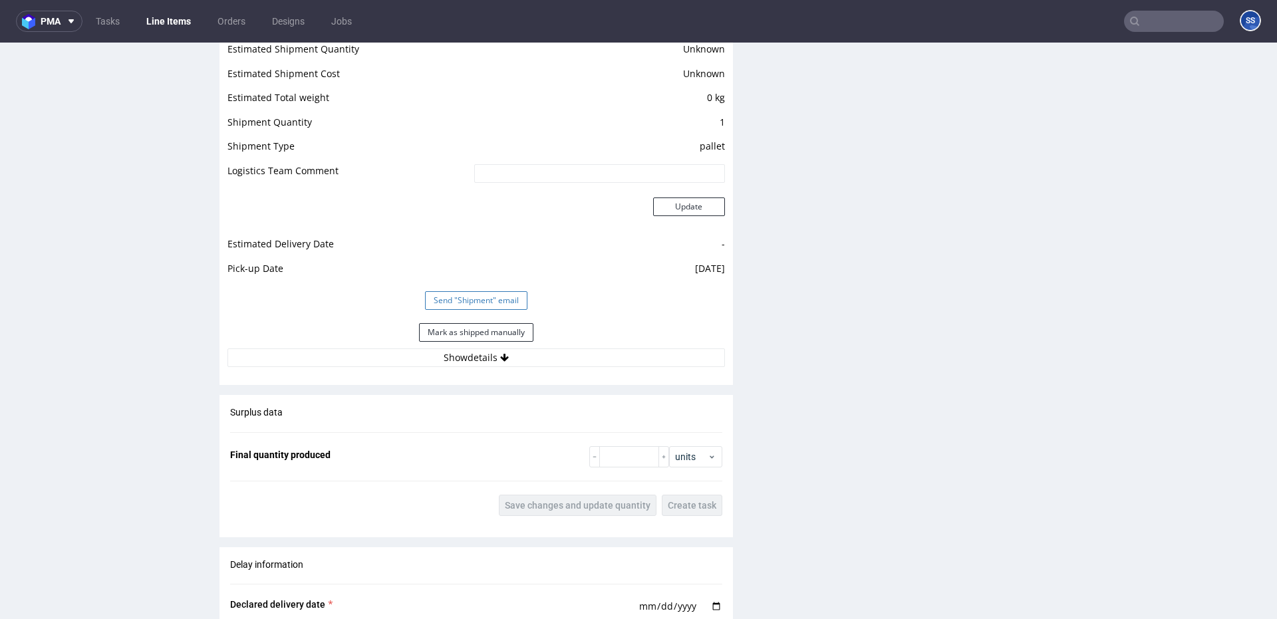
scroll to position [1084, 0]
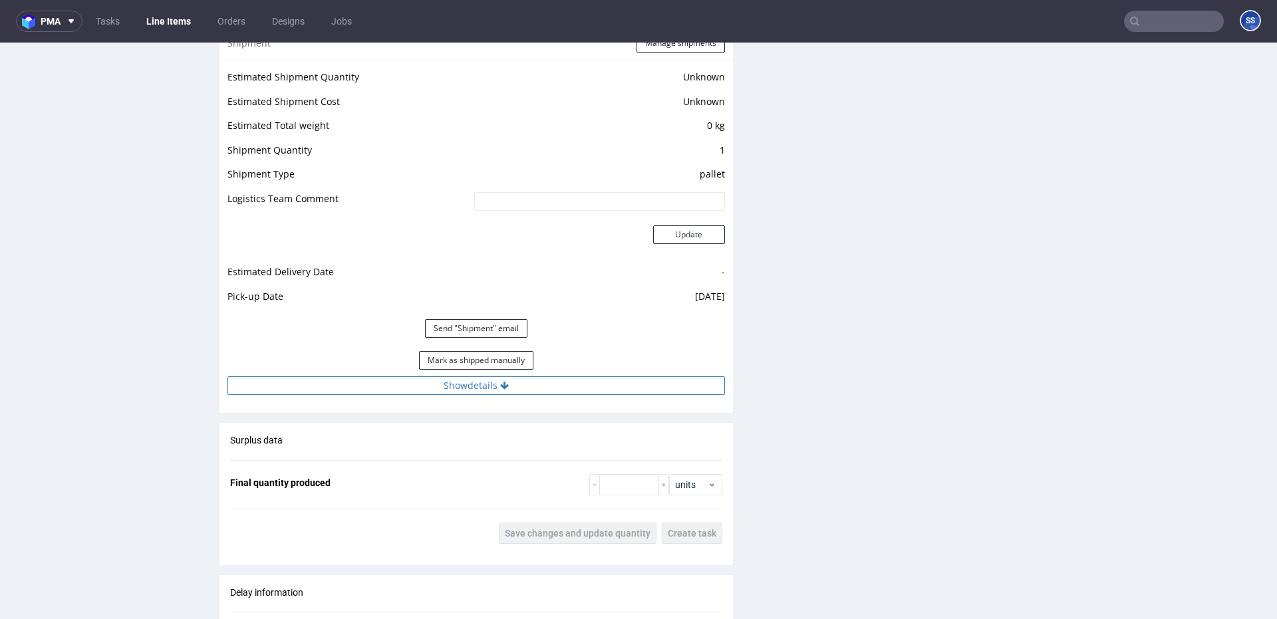
click at [506, 385] on icon at bounding box center [504, 385] width 9 height 9
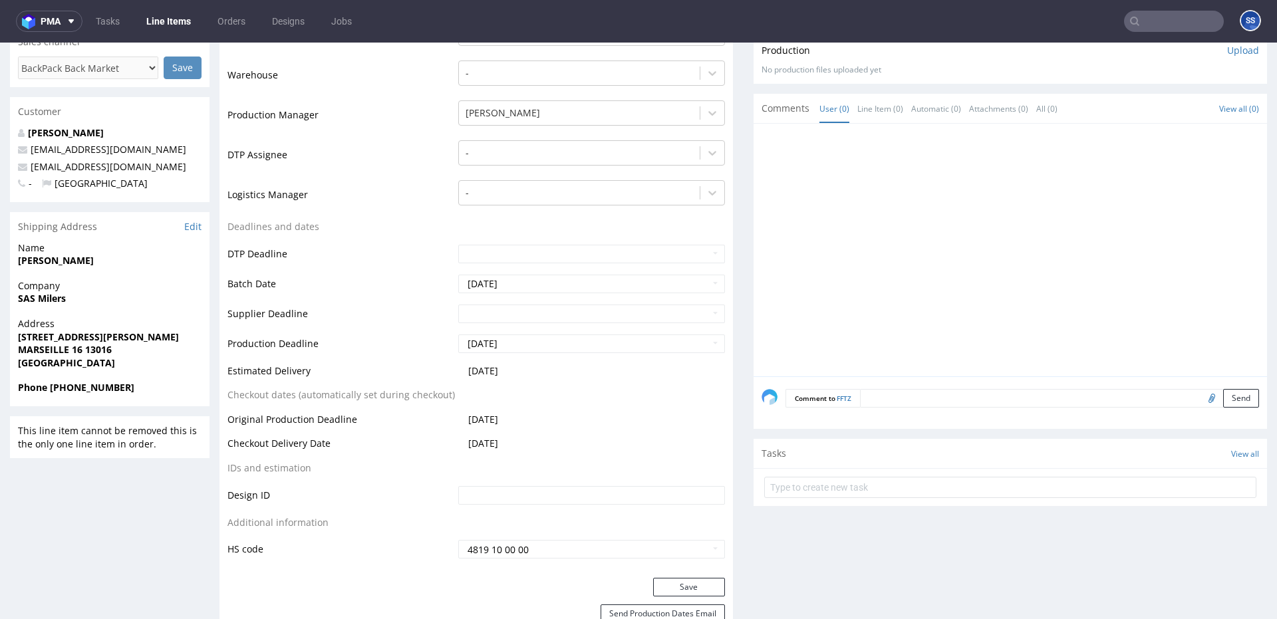
scroll to position [0, 0]
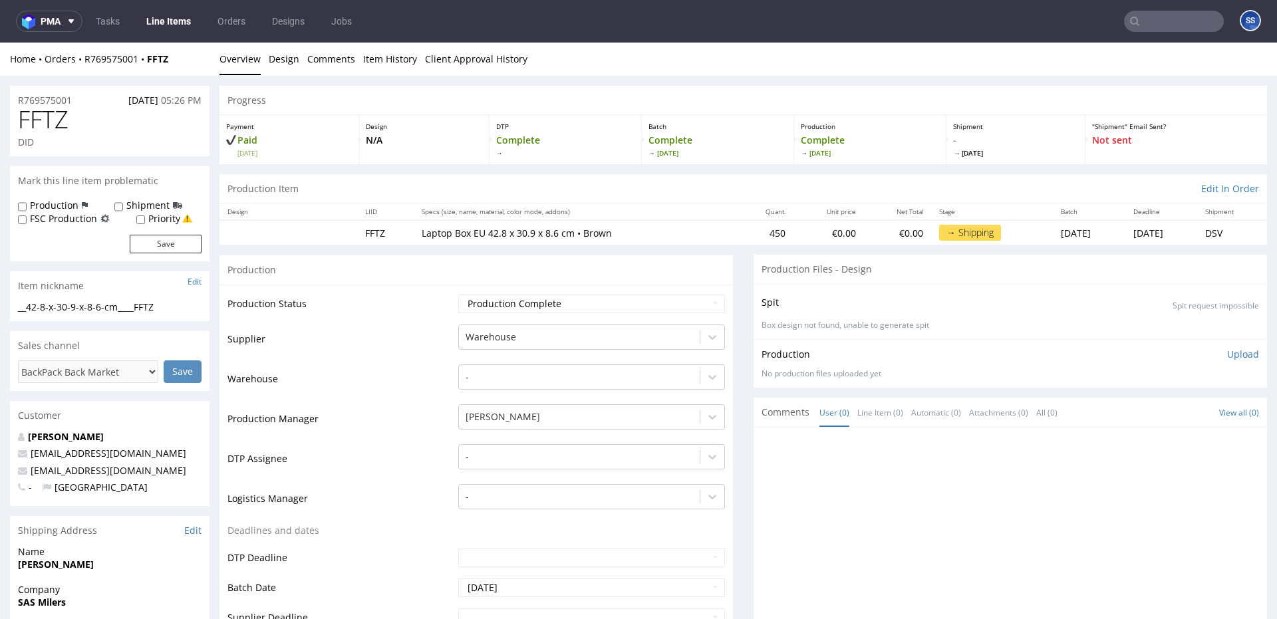
click at [176, 15] on link "Line Items" at bounding box center [168, 21] width 61 height 21
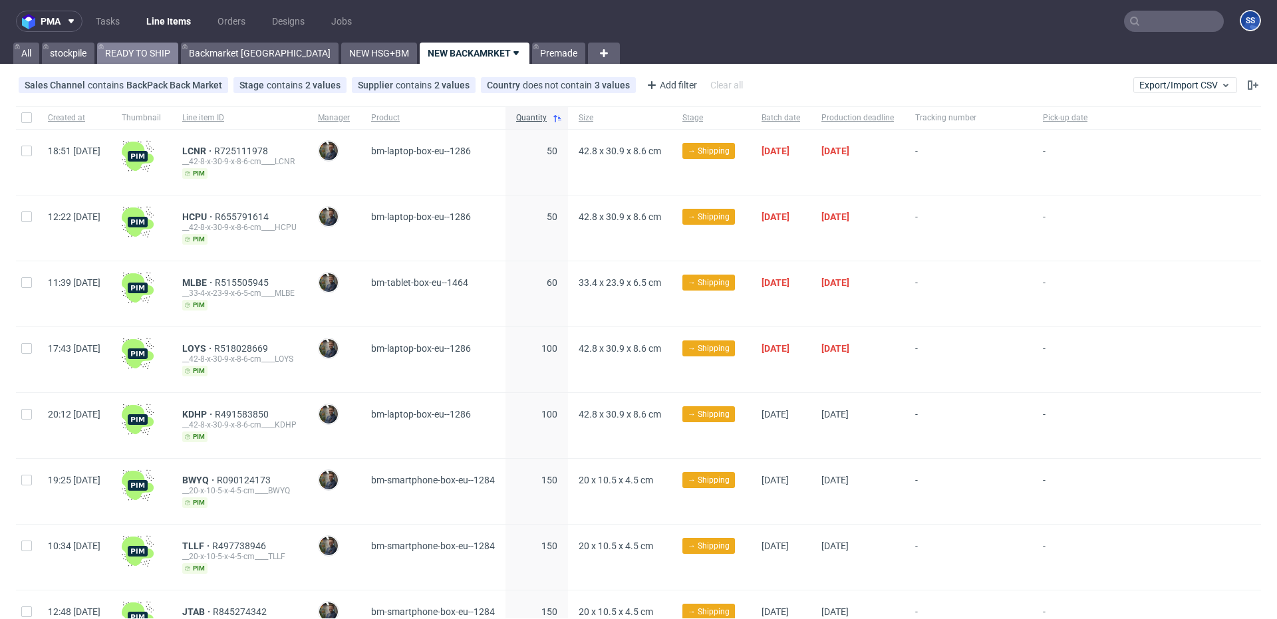
click at [151, 49] on link "READY TO SHIP" at bounding box center [137, 53] width 81 height 21
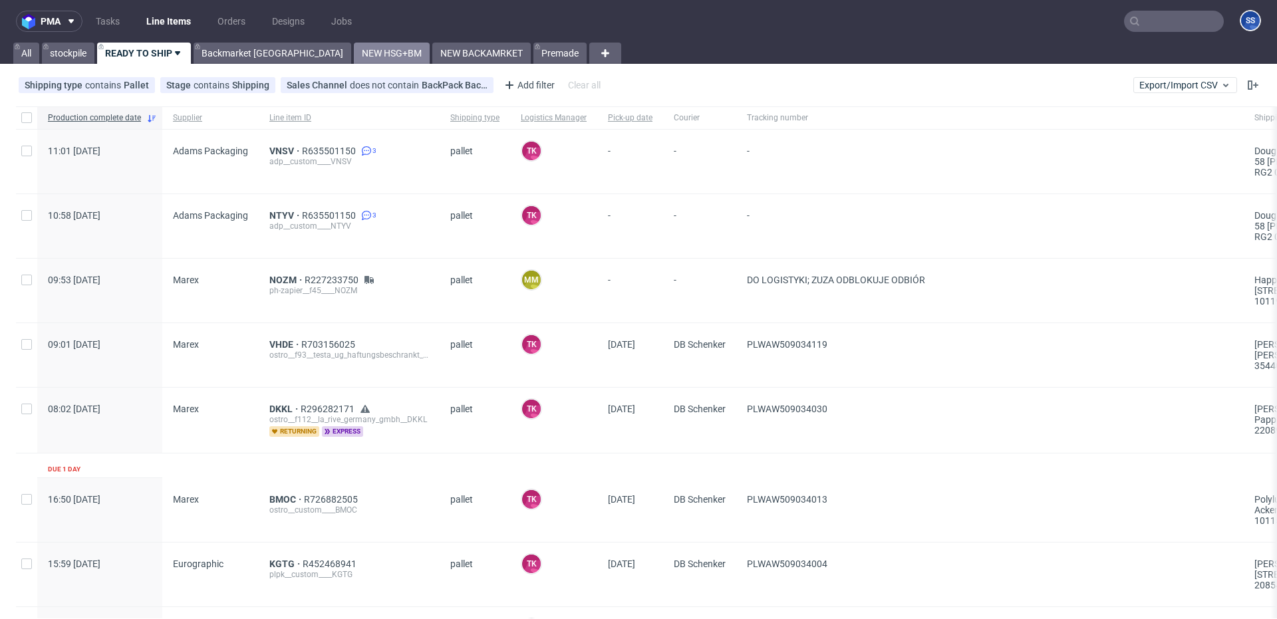
drag, startPoint x: 248, startPoint y: 56, endPoint x: 297, endPoint y: 53, distance: 49.3
click at [249, 55] on link "Backmarket GB" at bounding box center [273, 53] width 158 height 21
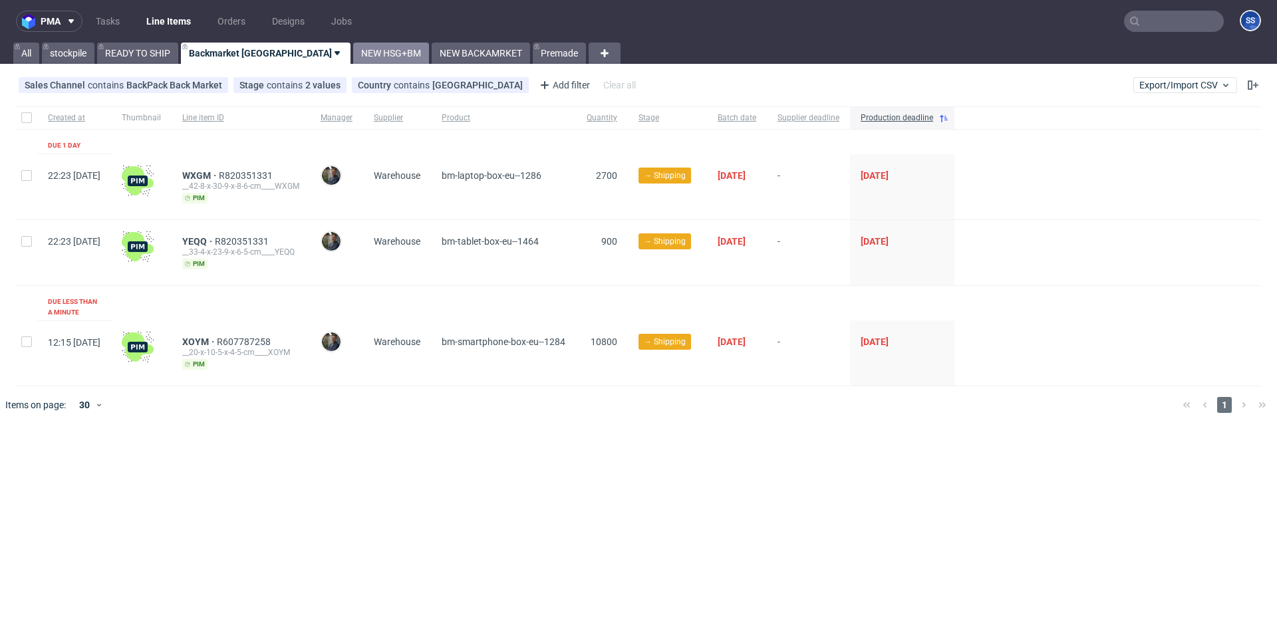
drag, startPoint x: 310, startPoint y: 51, endPoint x: 331, endPoint y: 52, distance: 20.6
click at [353, 51] on link "NEW HSG+BM" at bounding box center [391, 53] width 76 height 21
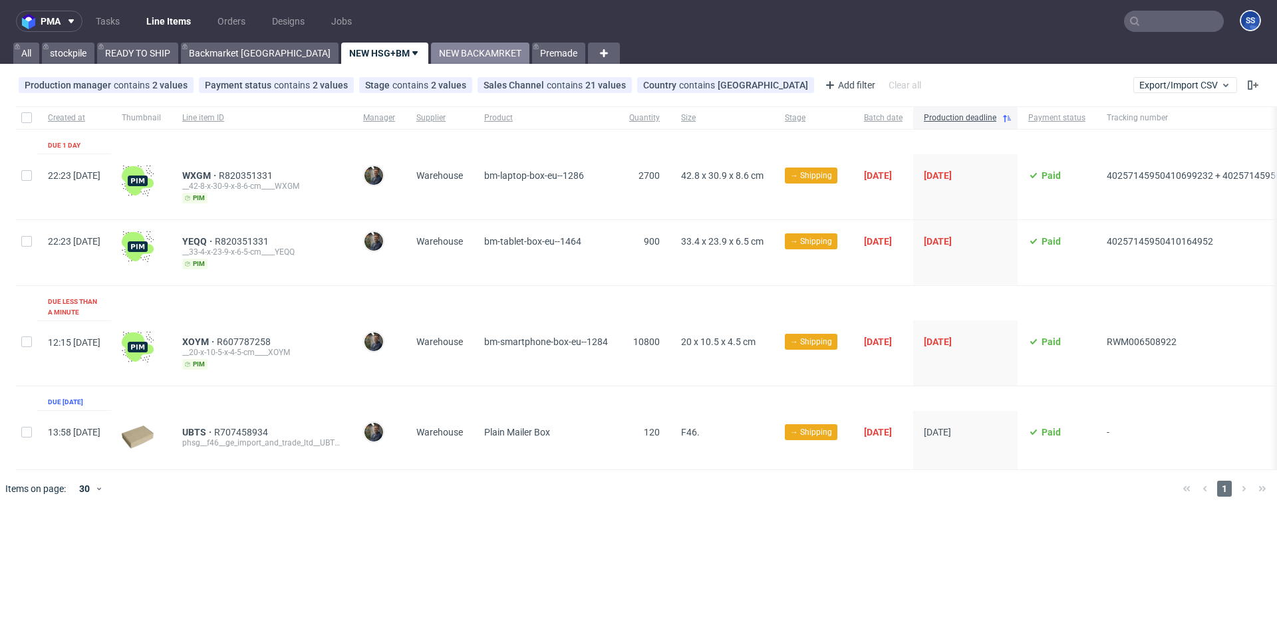
click at [431, 50] on link "NEW BACKAMRKET" at bounding box center [480, 53] width 98 height 21
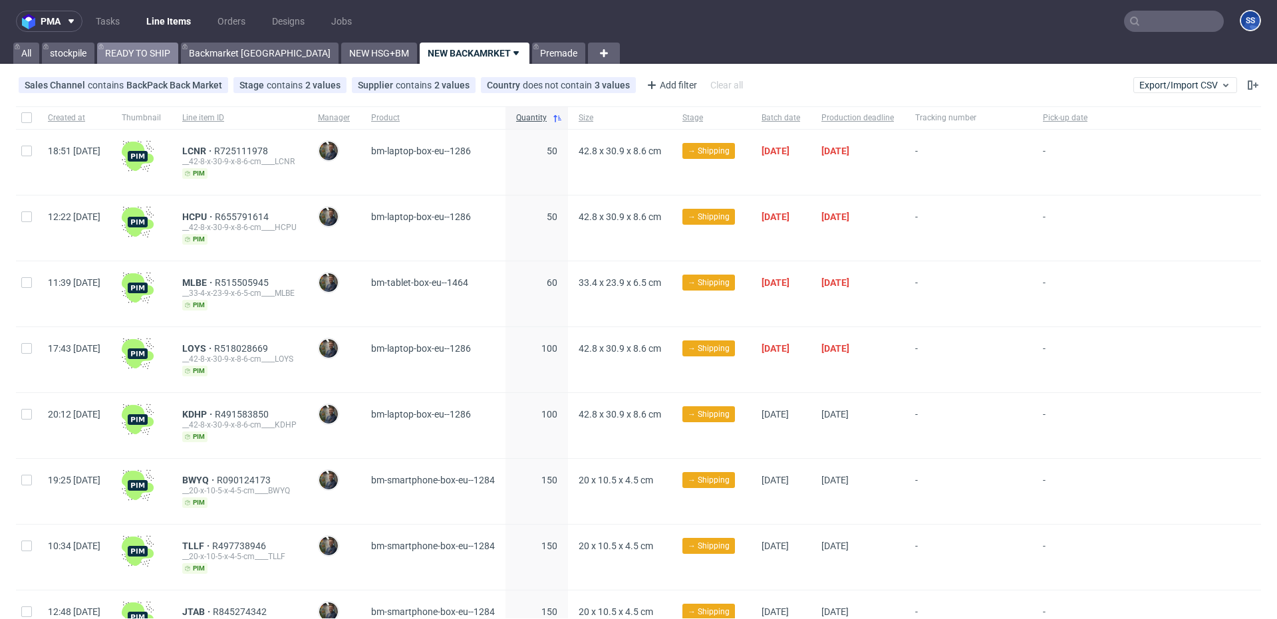
click at [127, 55] on link "READY TO SHIP" at bounding box center [137, 53] width 81 height 21
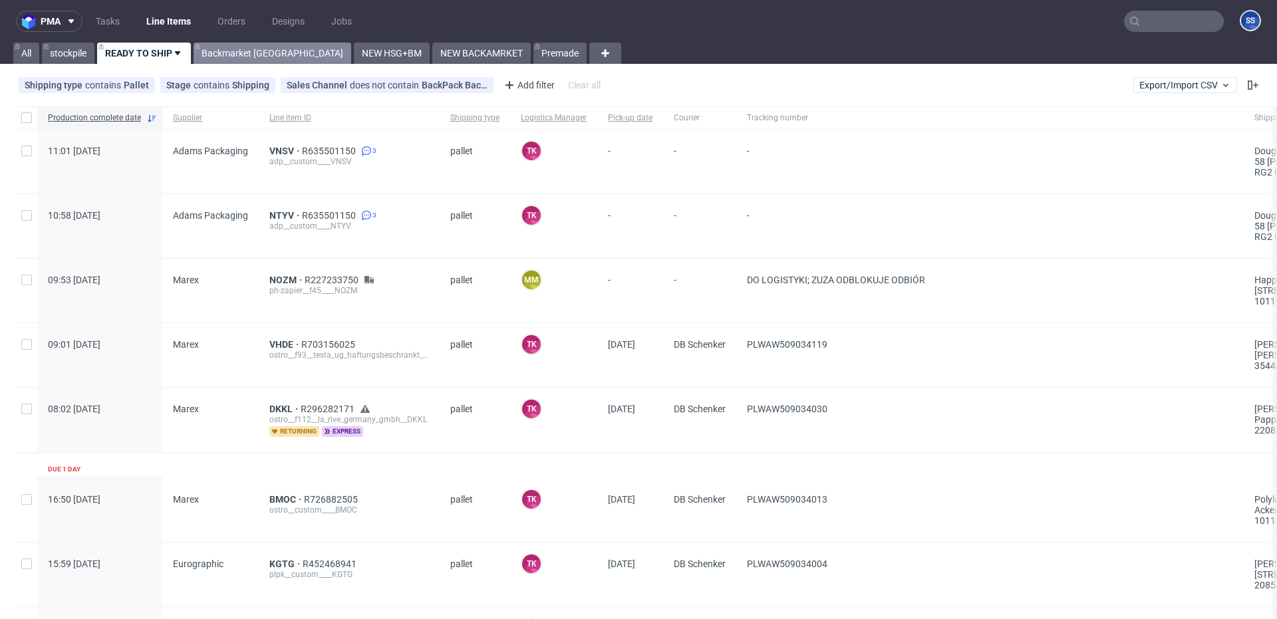
click at [236, 53] on link "Backmarket GB" at bounding box center [273, 53] width 158 height 21
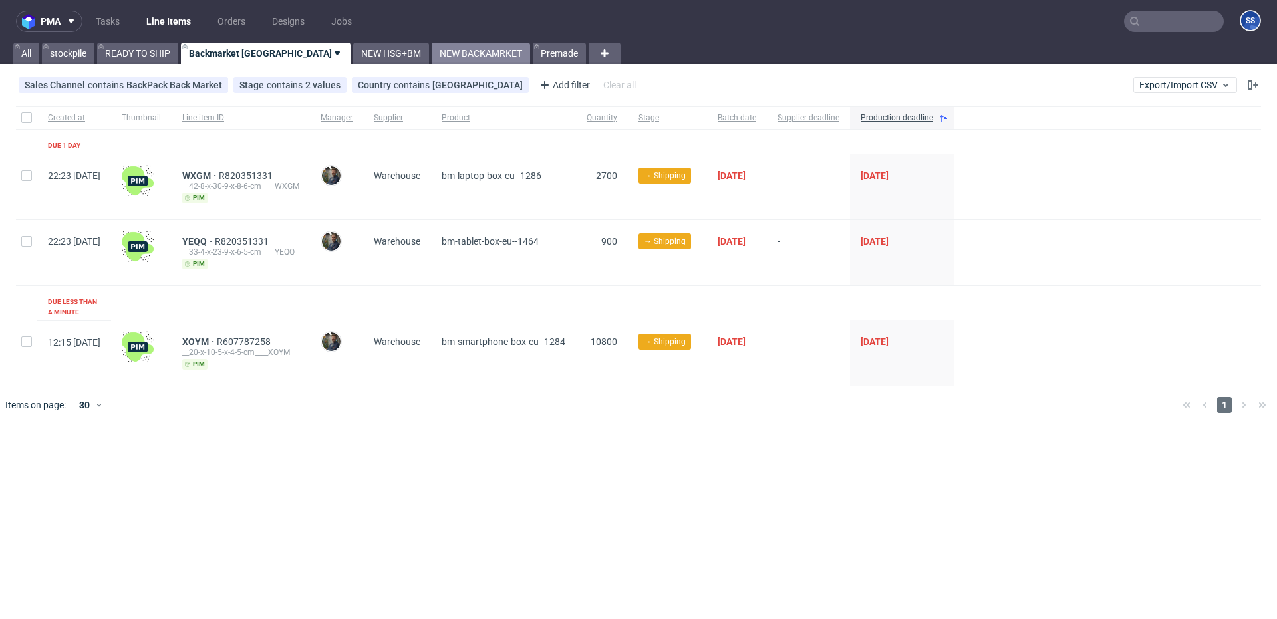
click at [432, 57] on link "NEW BACKAMRKET" at bounding box center [481, 53] width 98 height 21
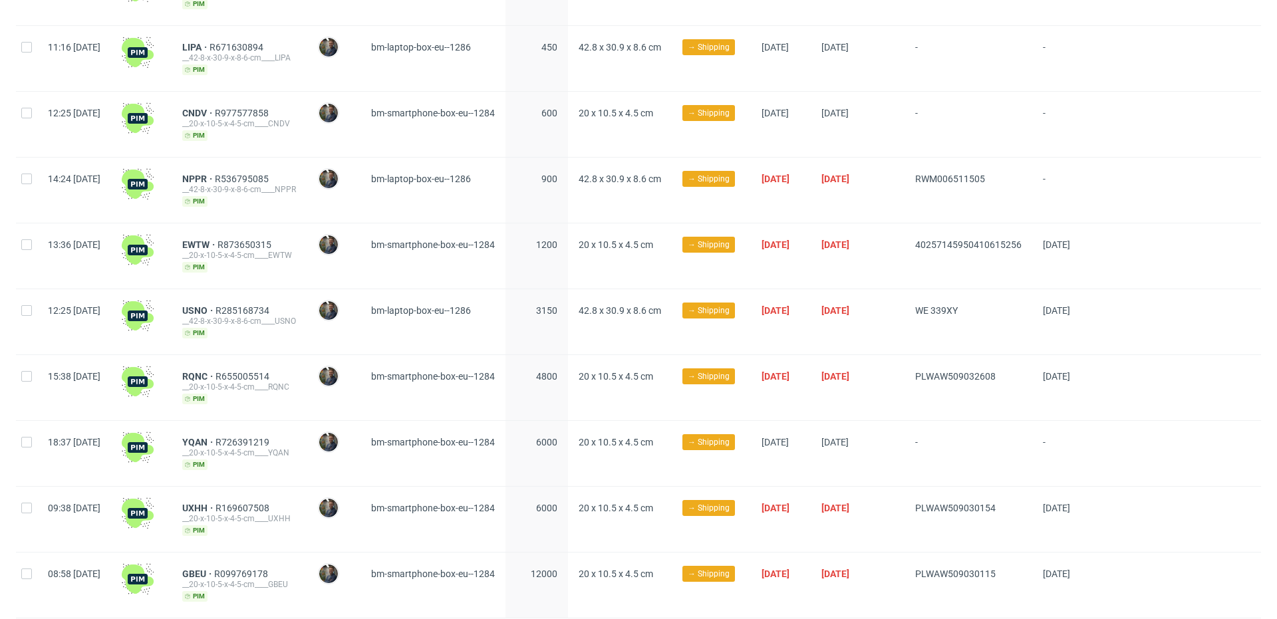
scroll to position [798, 0]
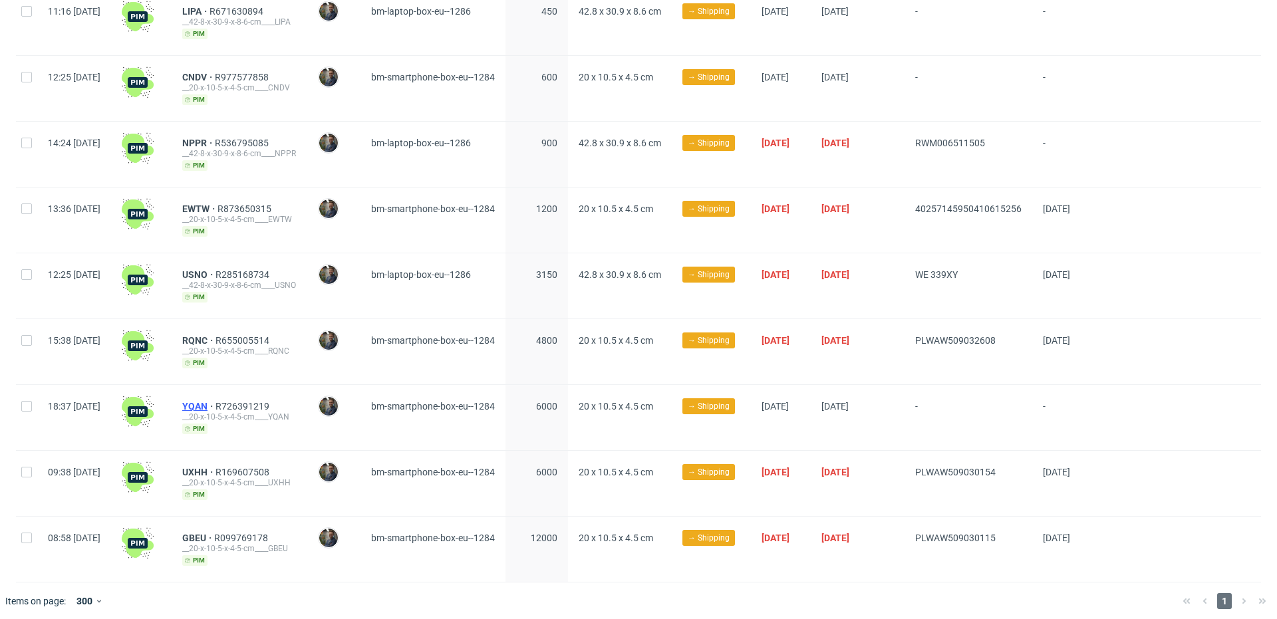
click at [216, 401] on span "YQAN" at bounding box center [198, 406] width 33 height 11
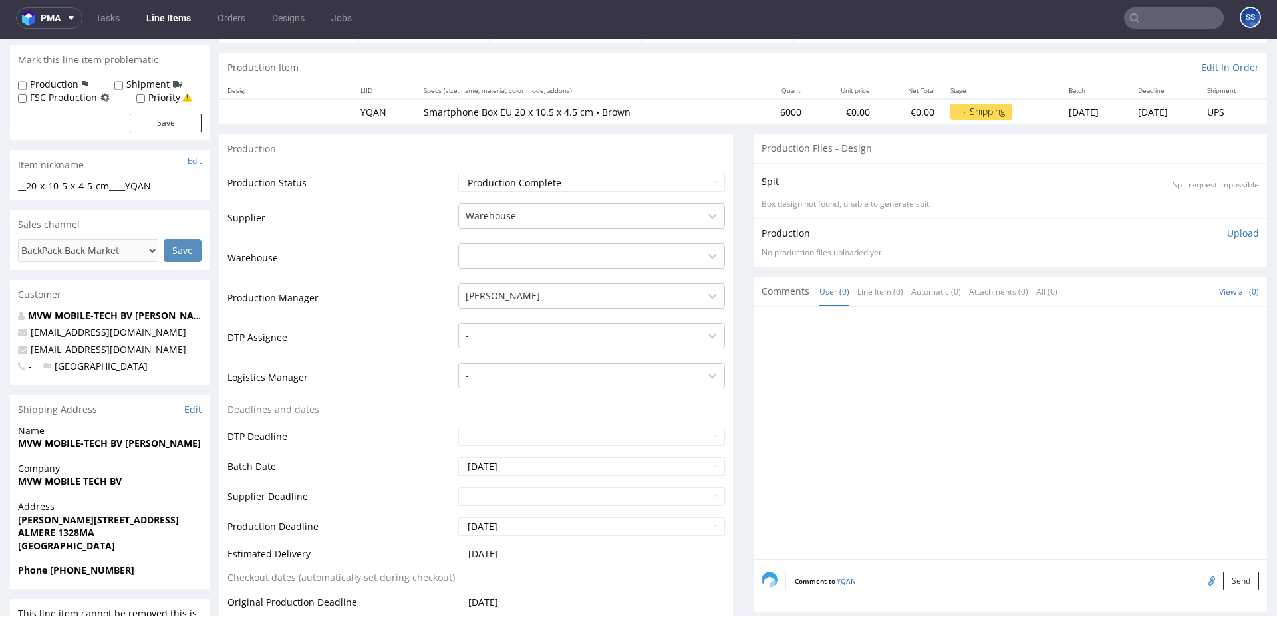
scroll to position [118, 0]
click at [75, 482] on strong "MVW MOBILE TECH BV" at bounding box center [70, 480] width 104 height 13
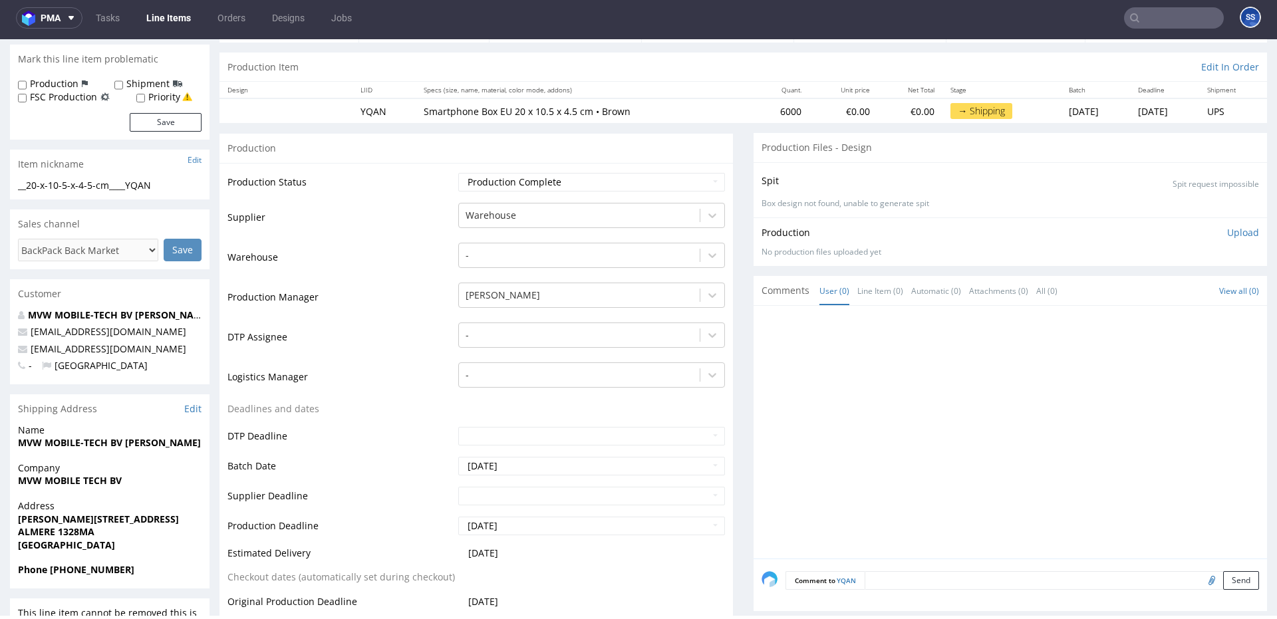
click at [87, 480] on strong "MVW MOBILE TECH BV" at bounding box center [70, 480] width 104 height 13
click at [90, 435] on span "Name" at bounding box center [110, 430] width 184 height 13
click at [87, 441] on strong "MVW MOBILE-TECH BV WEI WANG" at bounding box center [109, 442] width 183 height 13
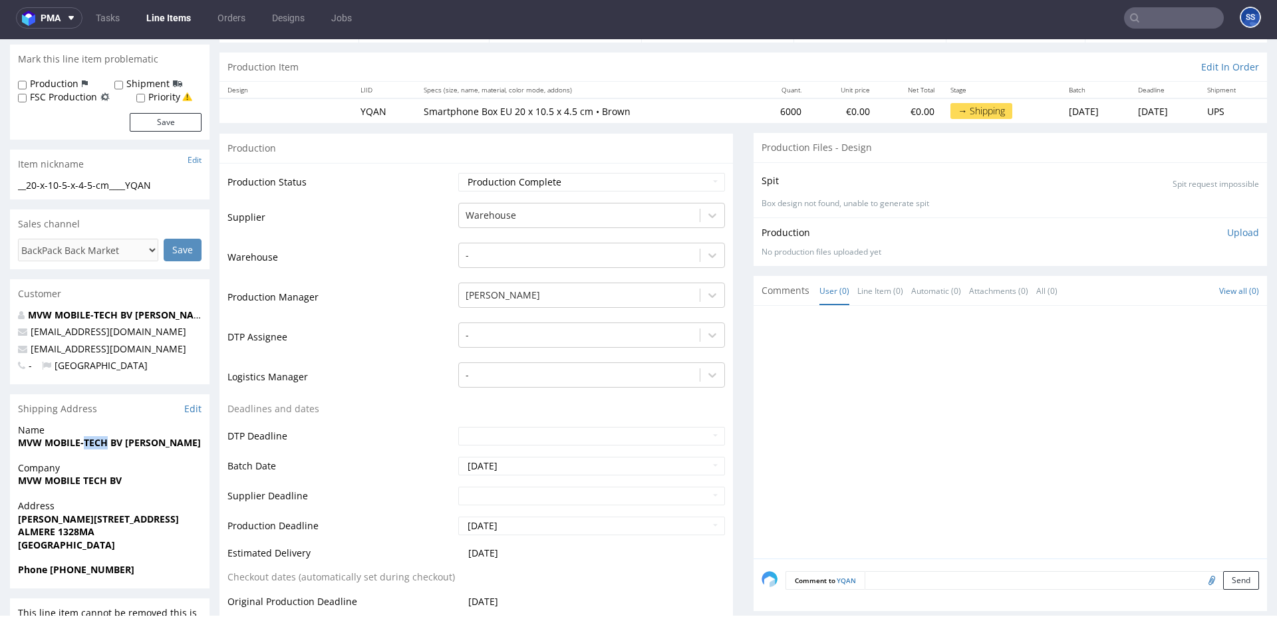
click at [87, 441] on strong "MVW MOBILE-TECH BV WEI WANG" at bounding box center [109, 442] width 183 height 13
copy strong "MVW MOBILE-TECH BV WEI WANG"
click at [63, 516] on strong "EDVARD MUNCHWEG 17" at bounding box center [98, 519] width 161 height 13
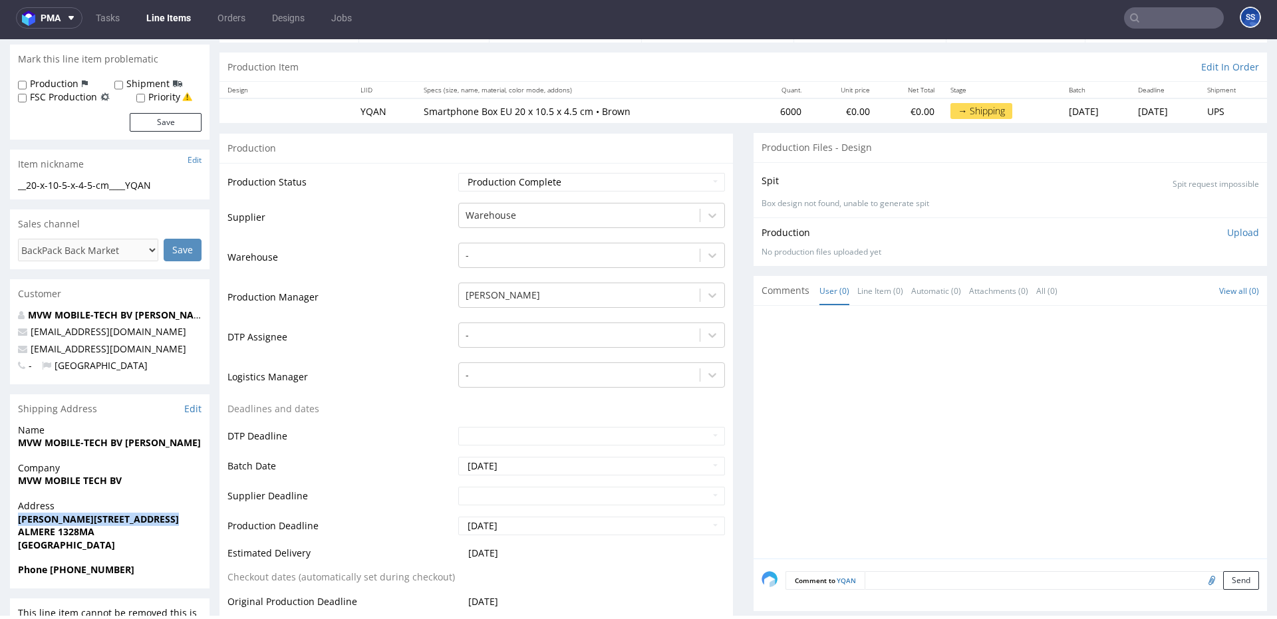
click at [63, 516] on strong "EDVARD MUNCHWEG 17" at bounding box center [98, 519] width 161 height 13
copy strong "EDVARD MUNCHWEG 17"
click at [75, 532] on strong "ALMERE 1328MA" at bounding box center [56, 532] width 77 height 13
copy strong "1328MA"
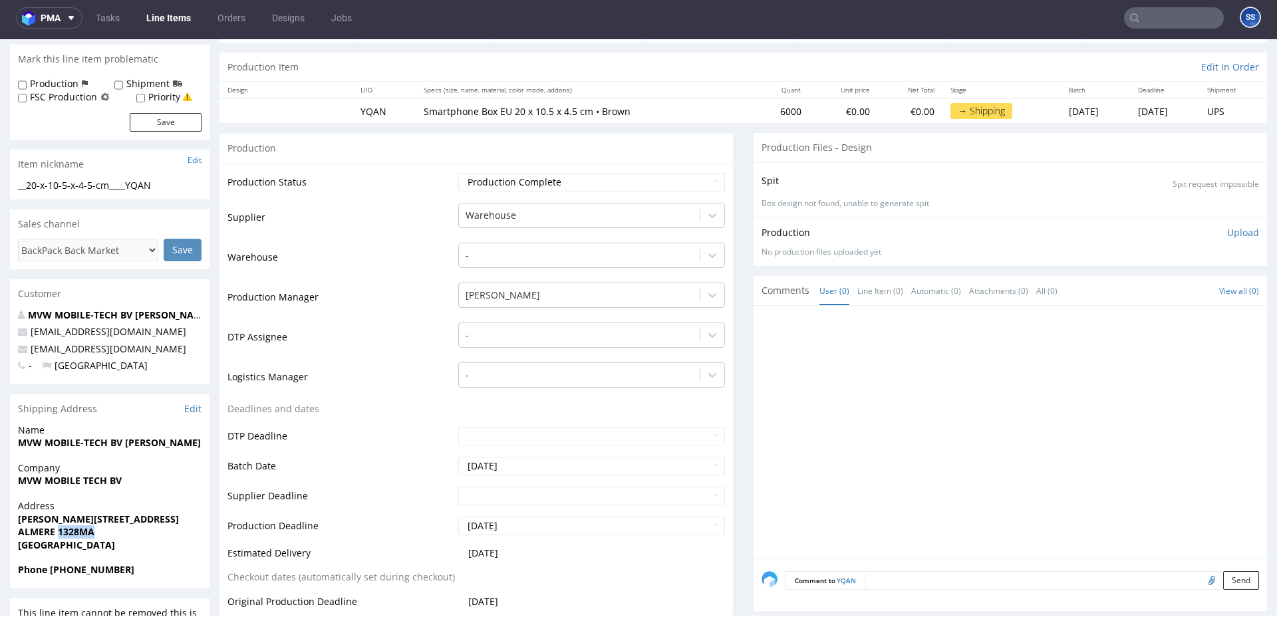
scroll to position [120, 0]
click at [40, 528] on strong "ALMERE 1328MA" at bounding box center [56, 530] width 77 height 13
copy strong "ALMERE"
click at [96, 481] on strong "MVW MOBILE TECH BV" at bounding box center [70, 478] width 104 height 13
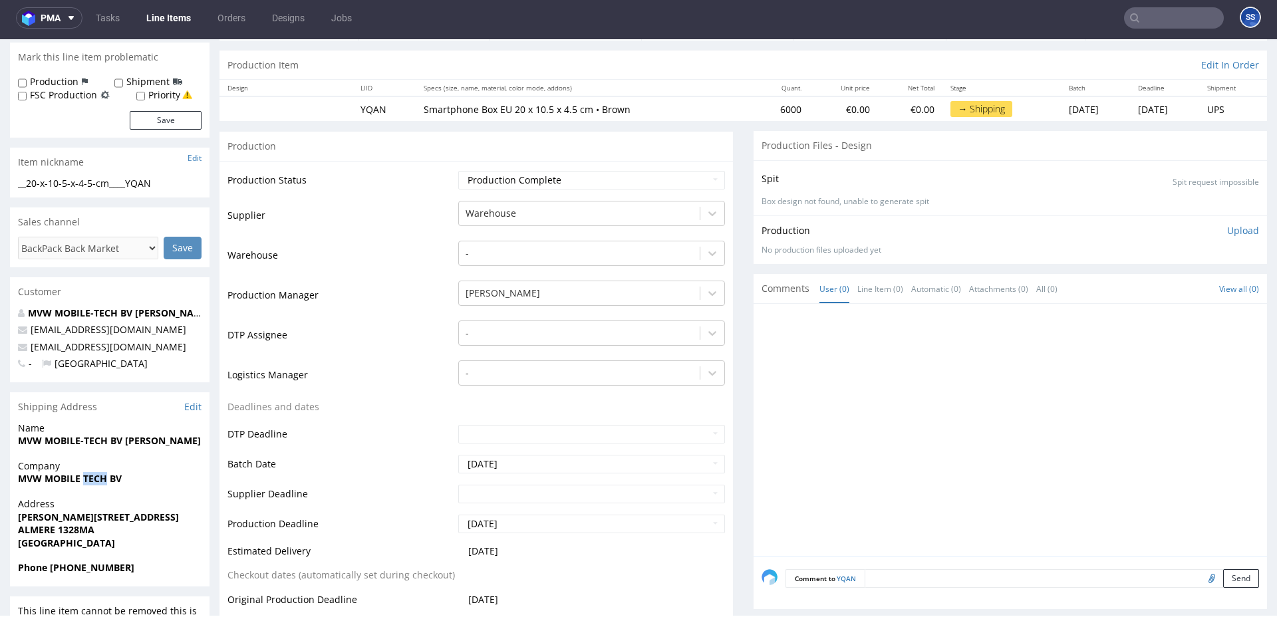
click at [96, 481] on strong "MVW MOBILE TECH BV" at bounding box center [70, 478] width 104 height 13
copy strong "MVW MOBILE TECH BV"
drag, startPoint x: 170, startPoint y: 351, endPoint x: 31, endPoint y: 349, distance: 139.7
click at [31, 349] on p "mobiletechfastlink@gmail.com" at bounding box center [110, 347] width 184 height 13
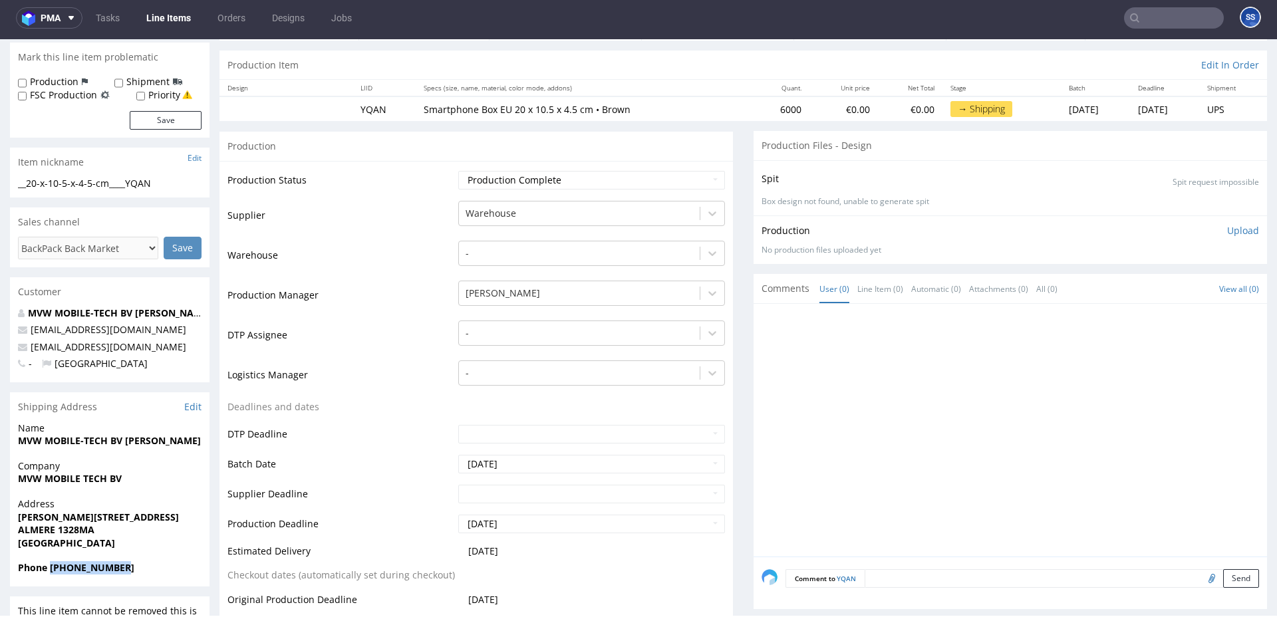
drag, startPoint x: 144, startPoint y: 569, endPoint x: 50, endPoint y: 569, distance: 94.5
click at [50, 569] on span "Phone +31 658947835" at bounding box center [110, 567] width 184 height 13
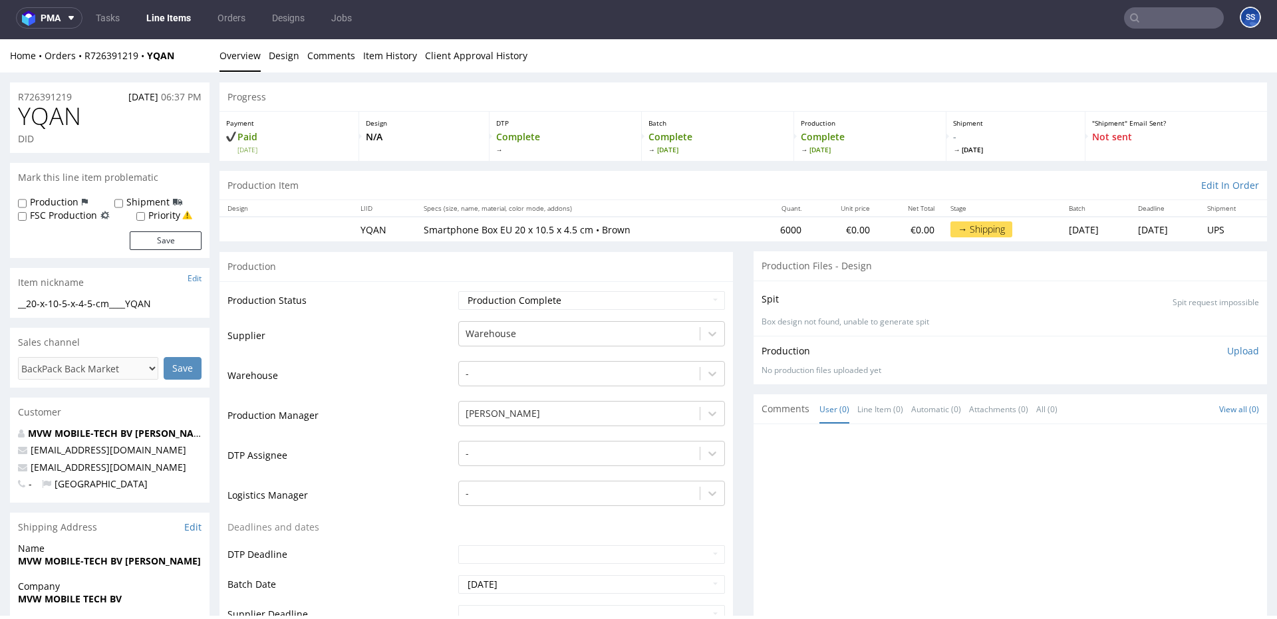
scroll to position [3, 0]
drag, startPoint x: 178, startPoint y: 65, endPoint x: 81, endPoint y: 58, distance: 96.7
click at [81, 58] on div "Home Orders R726391219 YQAN Overview Design Comments Item History Client Approv…" at bounding box center [638, 53] width 1277 height 33
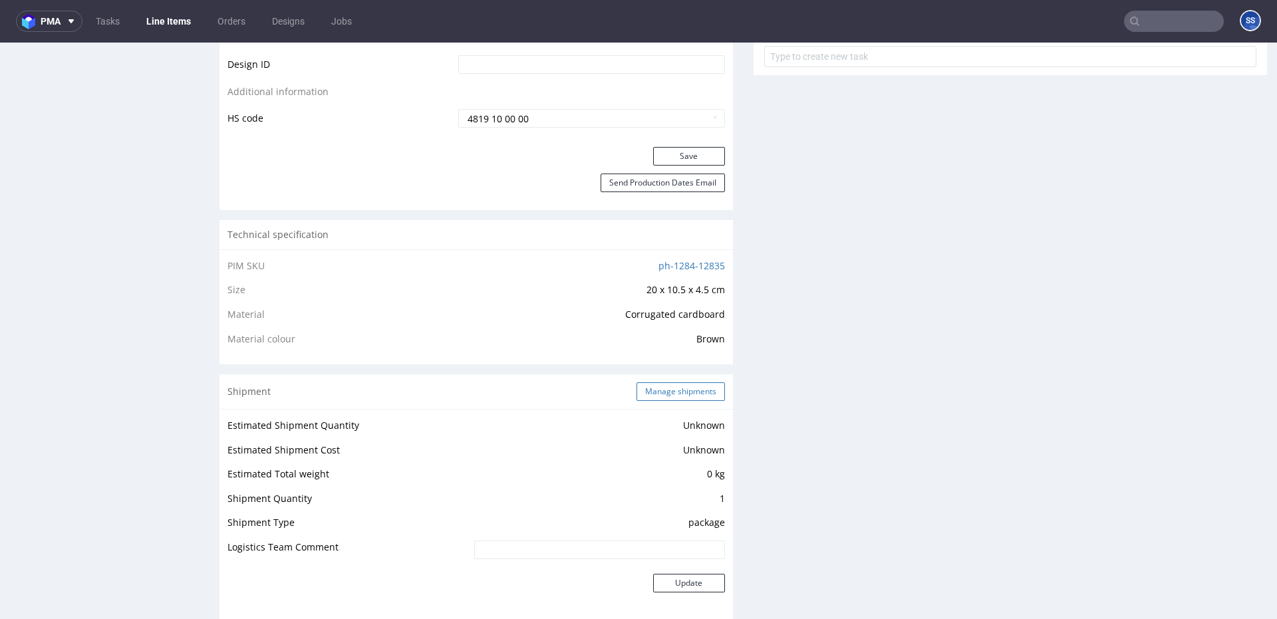
scroll to position [764, 0]
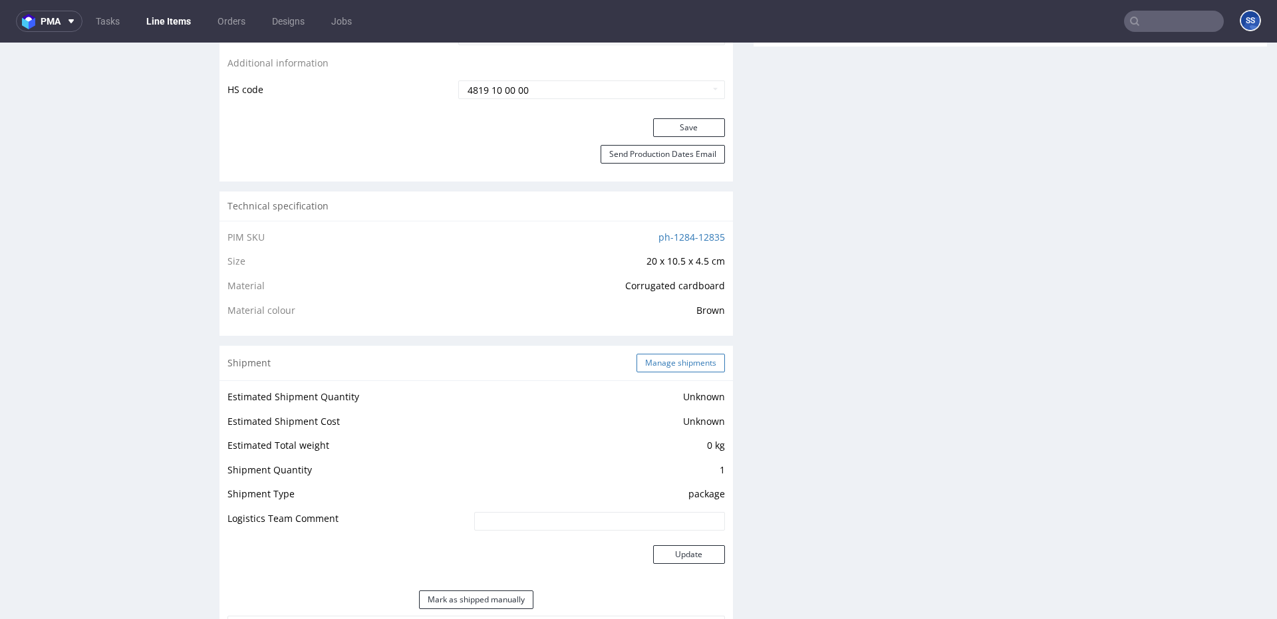
click at [669, 360] on button "Manage shipments" at bounding box center [681, 363] width 88 height 19
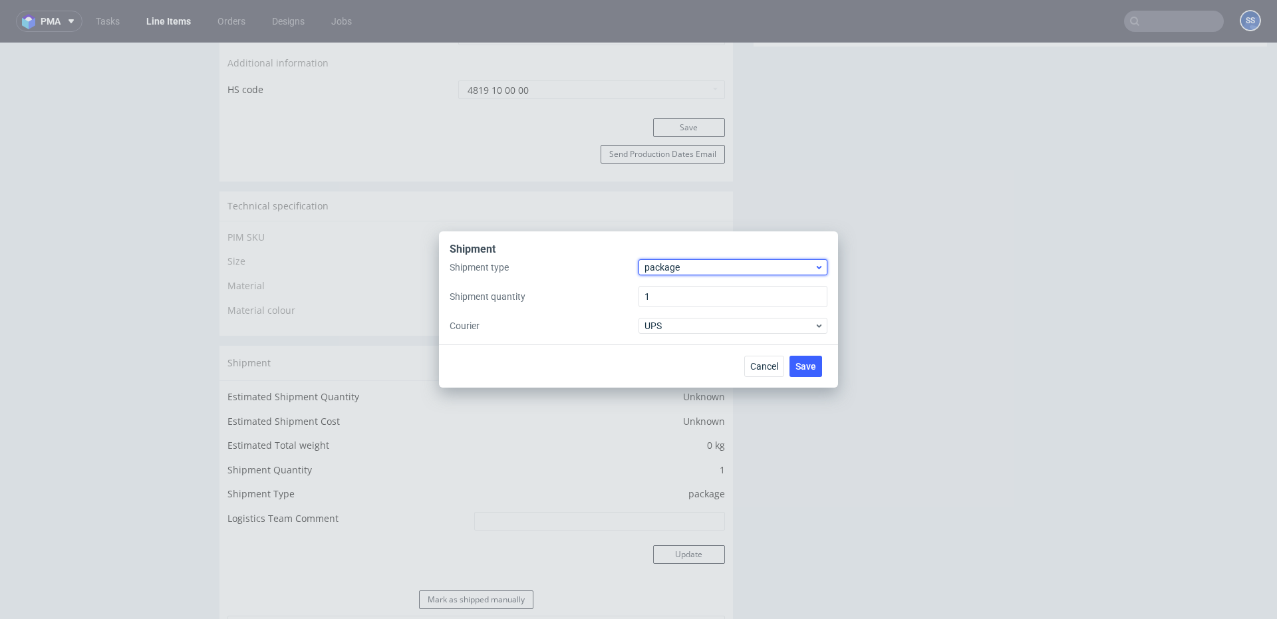
click at [667, 271] on span "package" at bounding box center [730, 267] width 170 height 13
click at [689, 295] on div "pallet" at bounding box center [733, 295] width 178 height 24
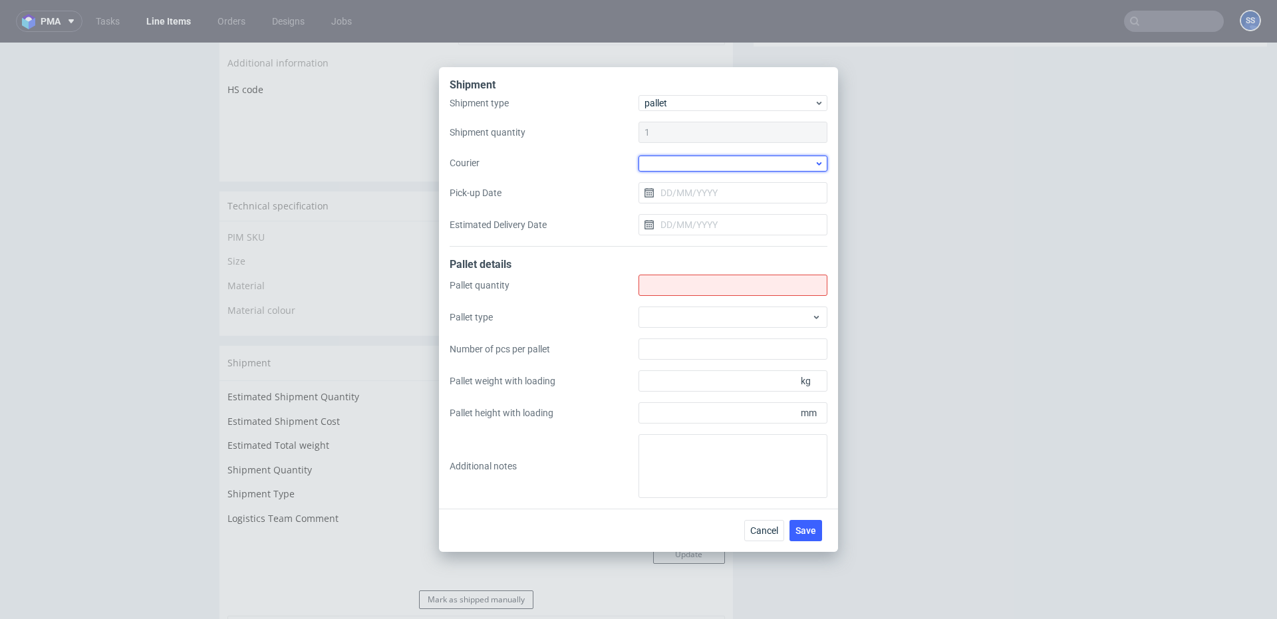
click at [695, 165] on div at bounding box center [733, 164] width 189 height 16
click at [693, 247] on div "Kuehne + Nagel" at bounding box center [733, 253] width 178 height 24
click at [671, 285] on input "Shipment type" at bounding box center [733, 284] width 189 height 21
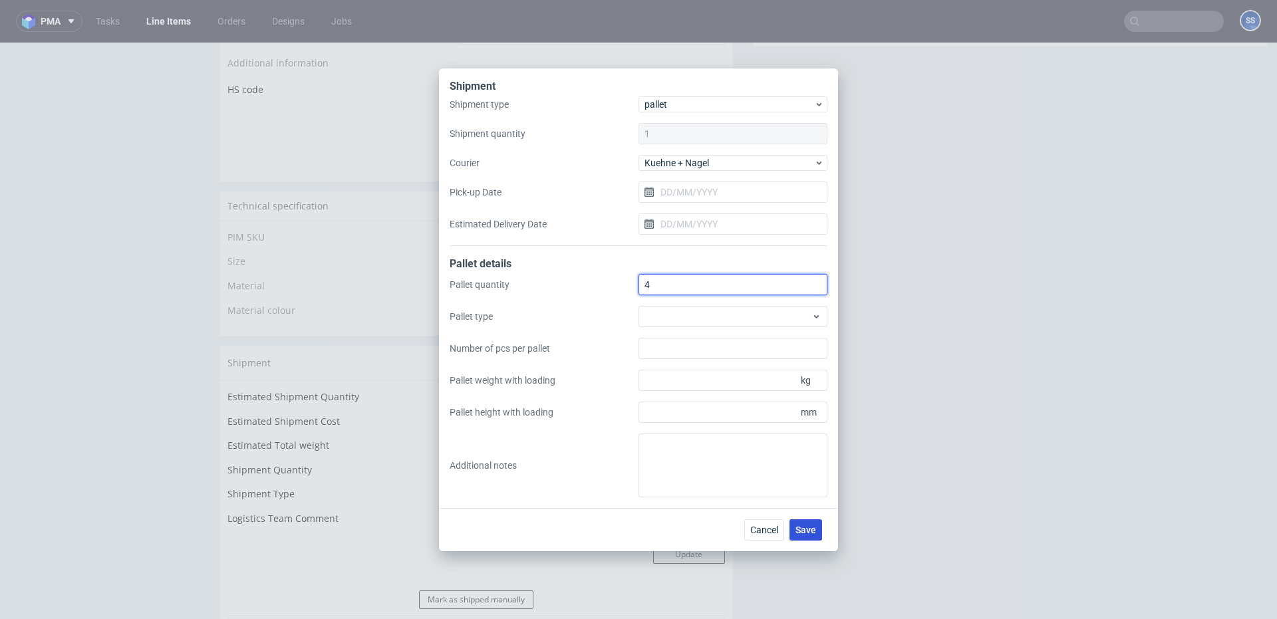
type input "4"
click at [805, 532] on span "Save" at bounding box center [806, 530] width 21 height 9
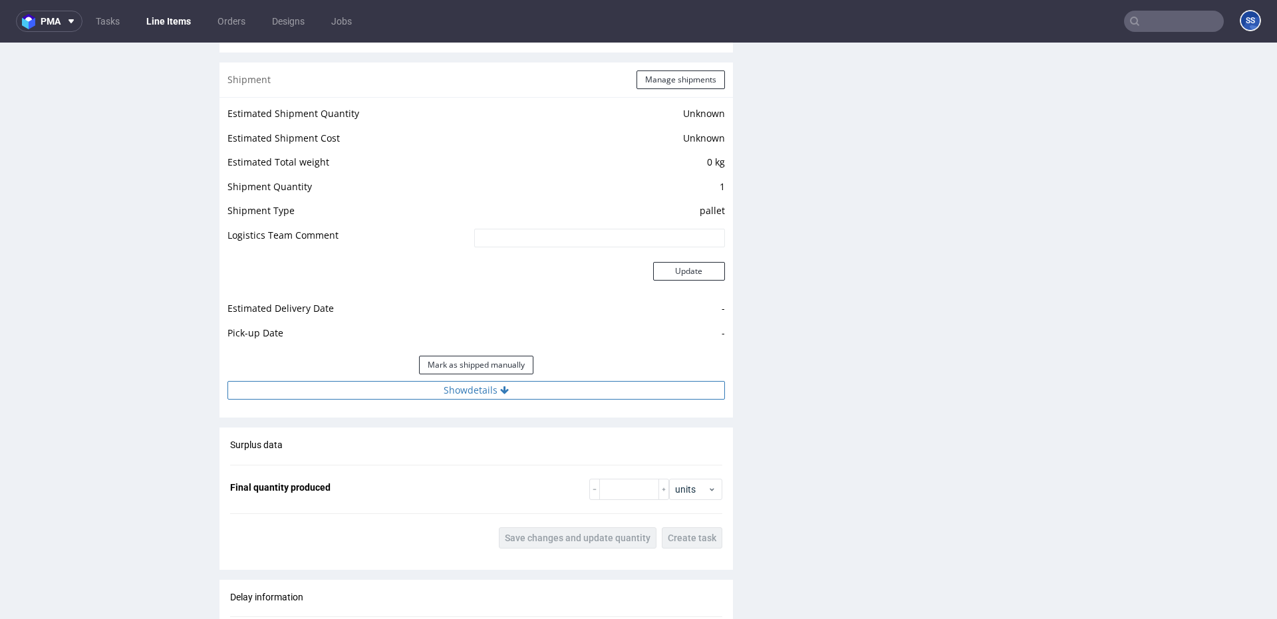
click at [491, 390] on button "Show details" at bounding box center [477, 390] width 498 height 19
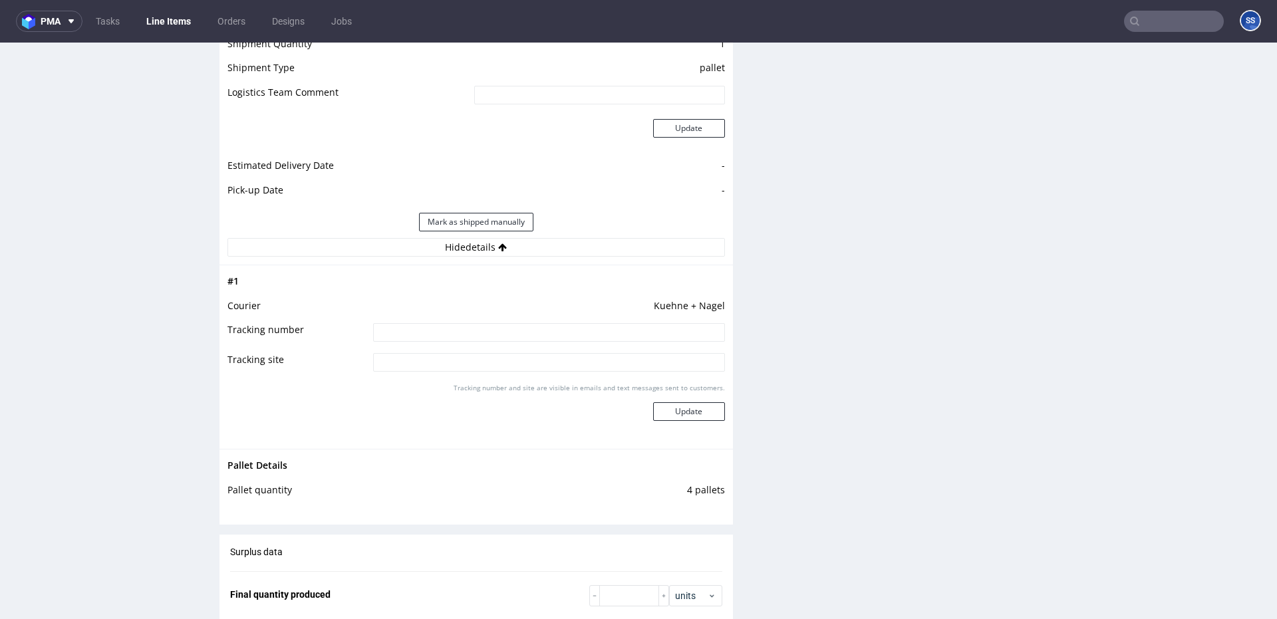
scroll to position [1210, 0]
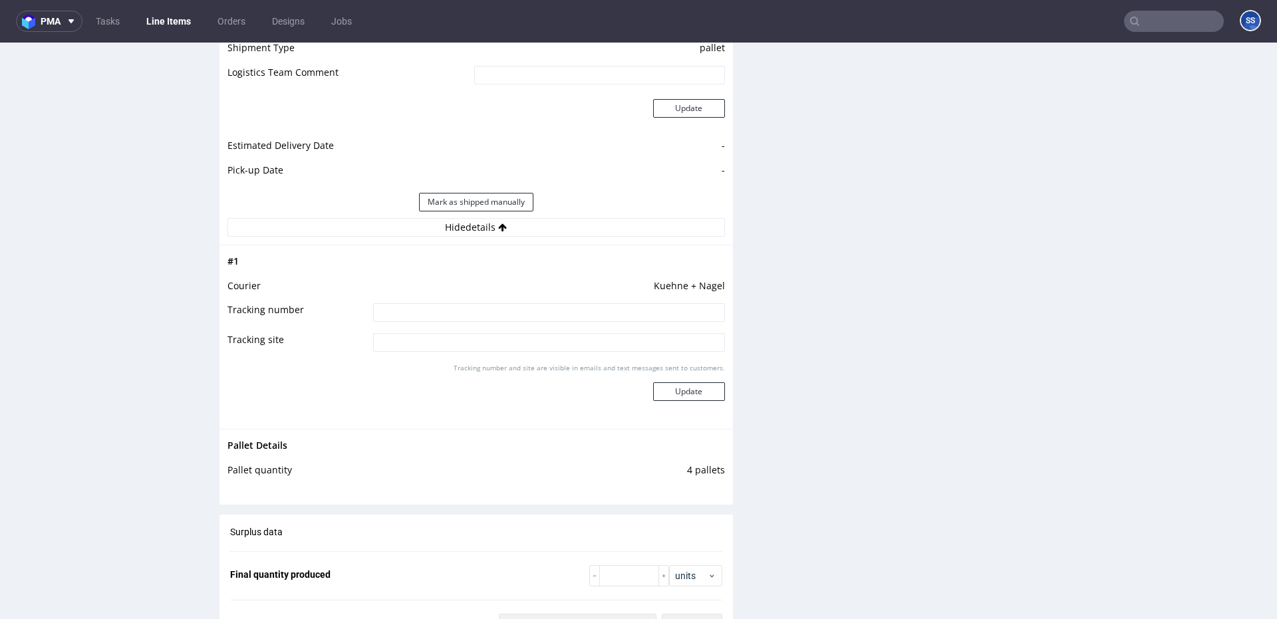
drag, startPoint x: 485, startPoint y: 311, endPoint x: 573, endPoint y: 344, distance: 93.9
click at [485, 310] on input at bounding box center [549, 312] width 352 height 19
paste input "RWM006517356"
type input "RWM006517356"
click at [649, 381] on div "Tracking number and site are visible in emails and text messages sent to custom…" at bounding box center [549, 387] width 352 height 48
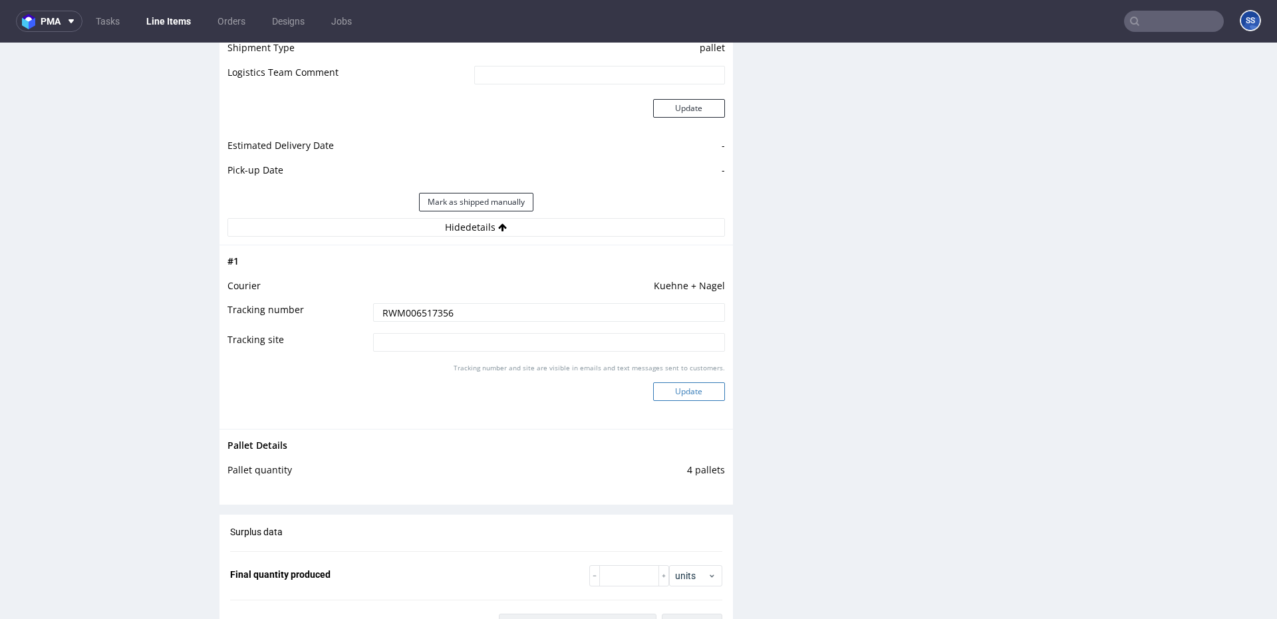
click at [659, 386] on button "Update" at bounding box center [689, 392] width 72 height 19
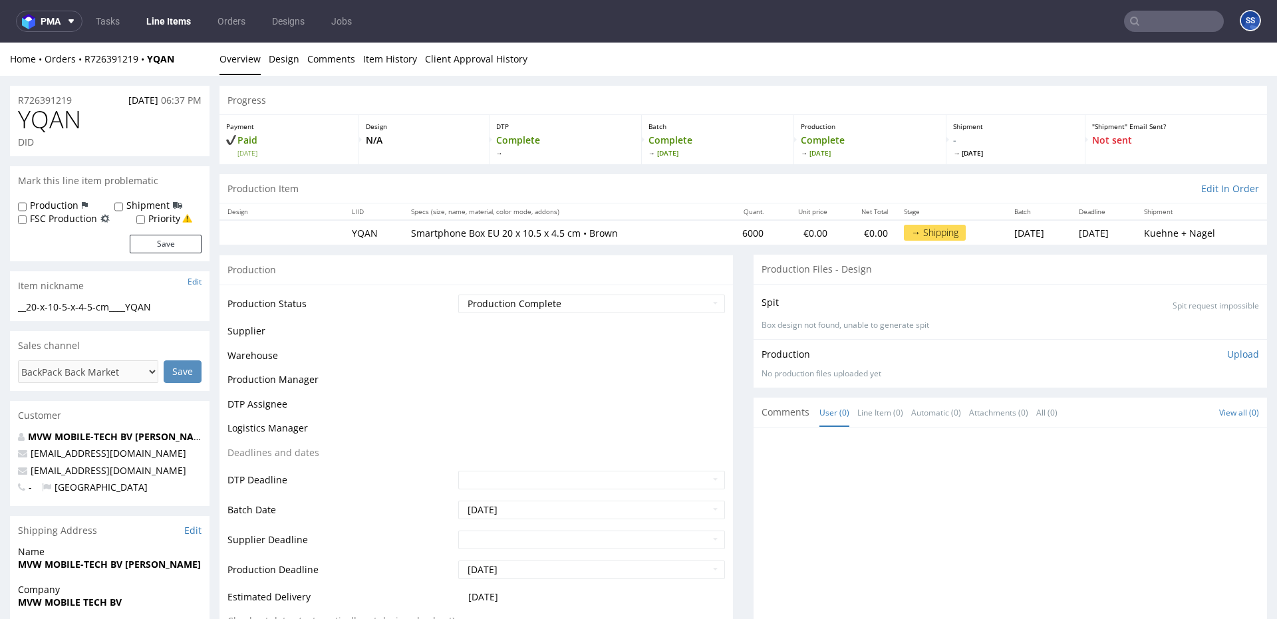
scroll to position [849, 0]
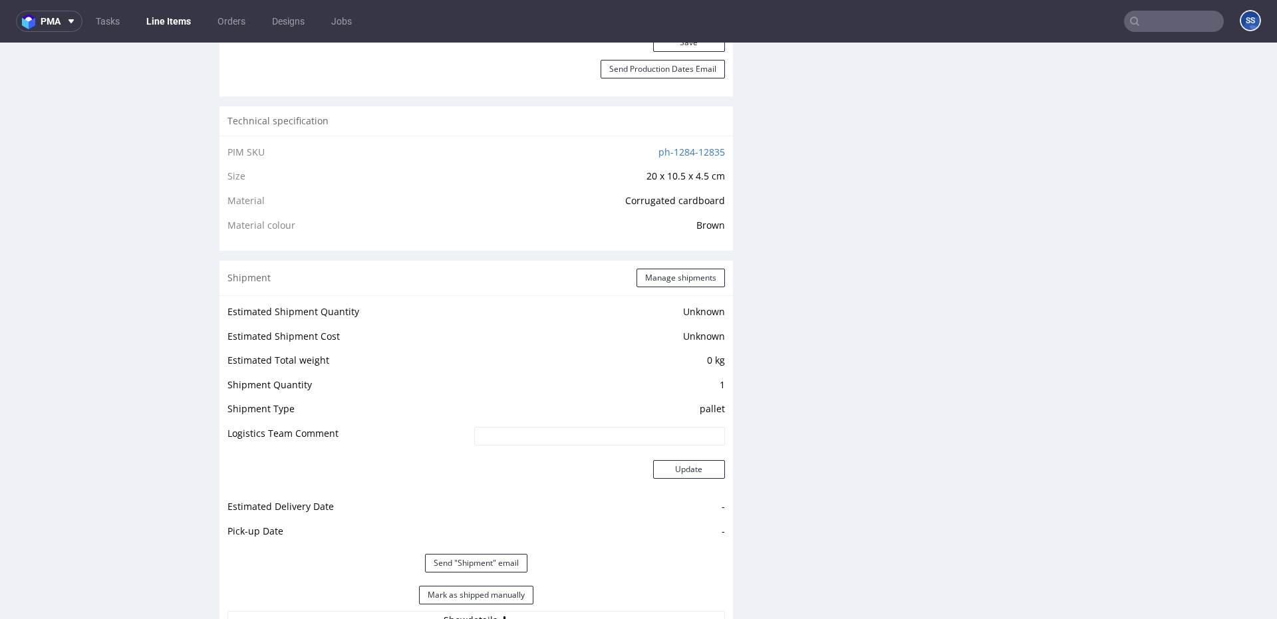
click at [183, 23] on link "Line Items" at bounding box center [168, 21] width 61 height 21
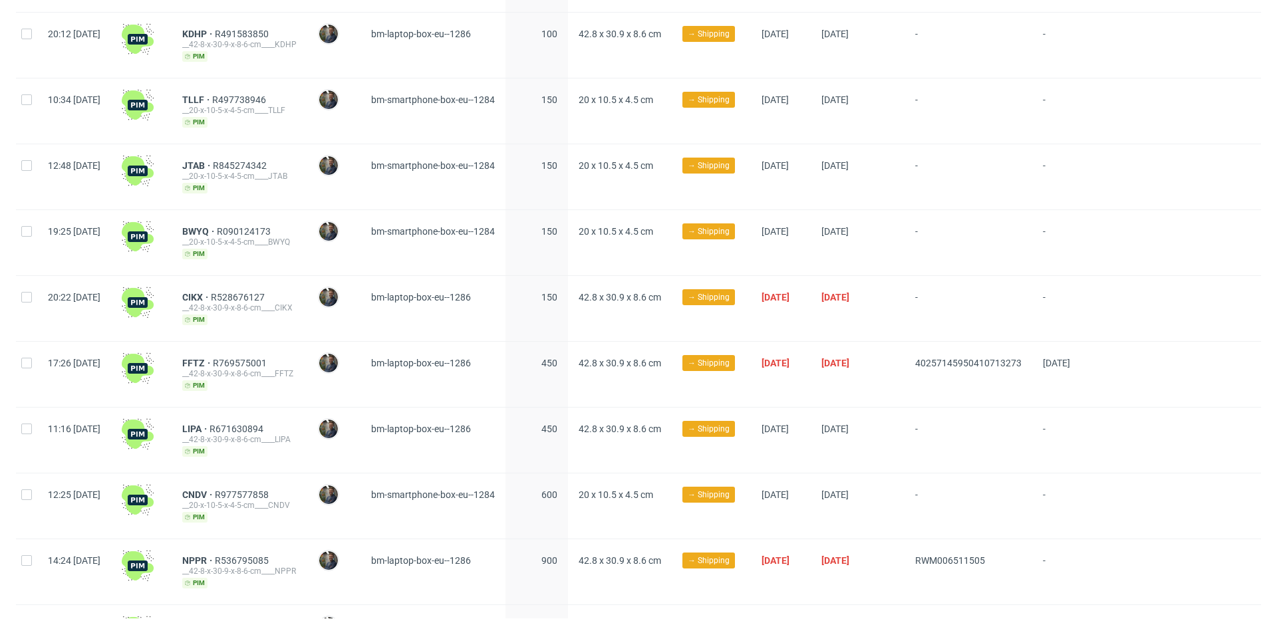
scroll to position [397, 0]
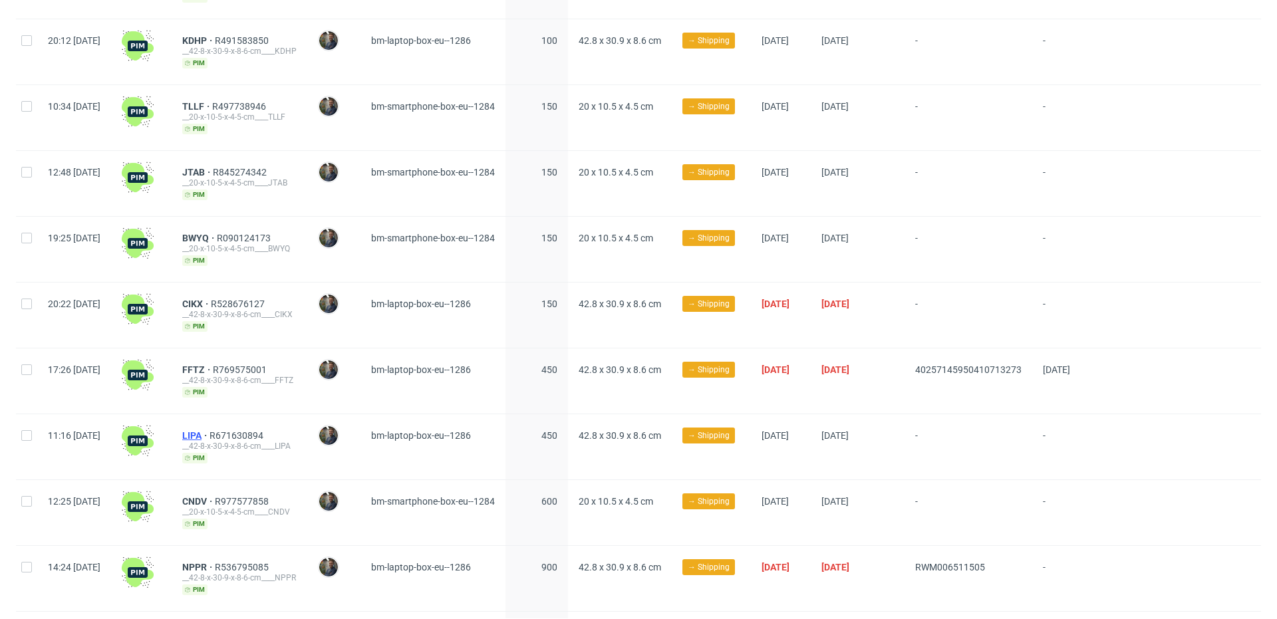
click at [210, 432] on span "LIPA" at bounding box center [195, 435] width 27 height 11
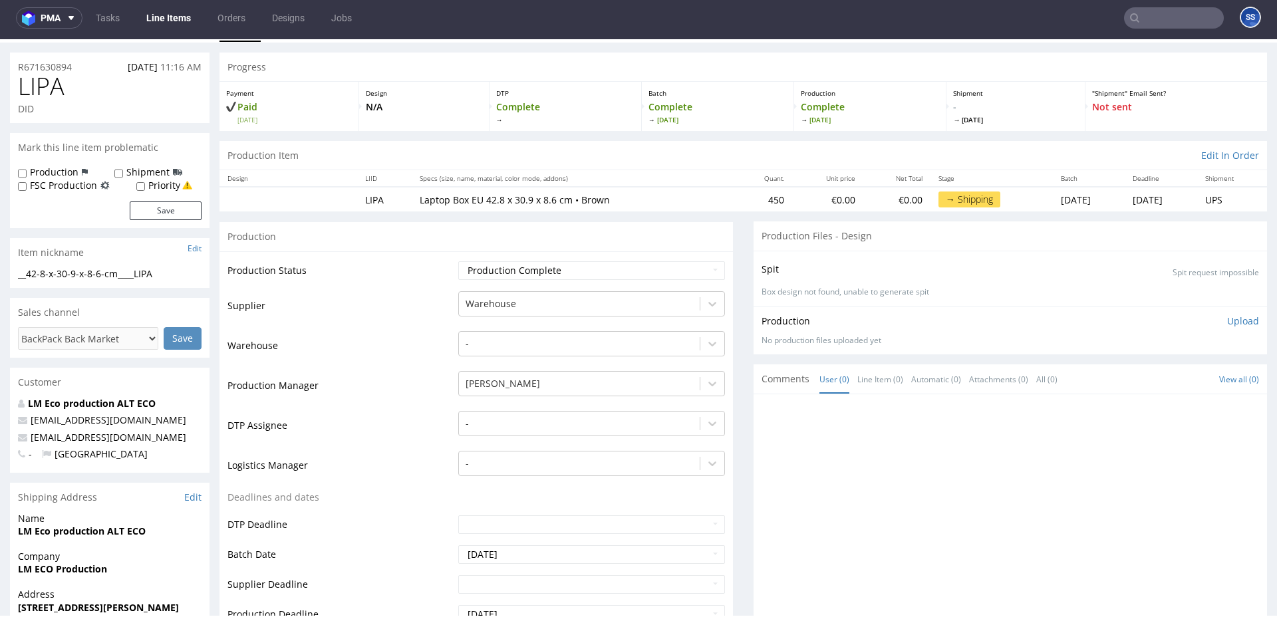
scroll to position [29, 0]
click at [155, 17] on link "Line Items" at bounding box center [168, 17] width 61 height 21
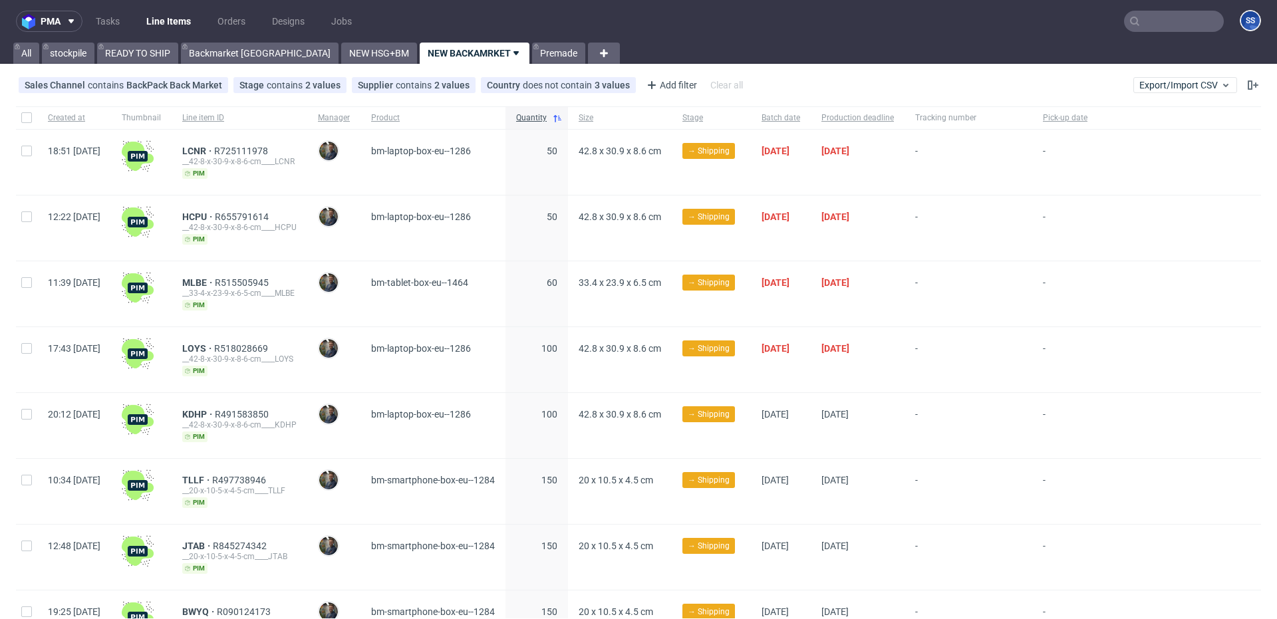
click at [1174, 28] on input "text" at bounding box center [1174, 21] width 100 height 21
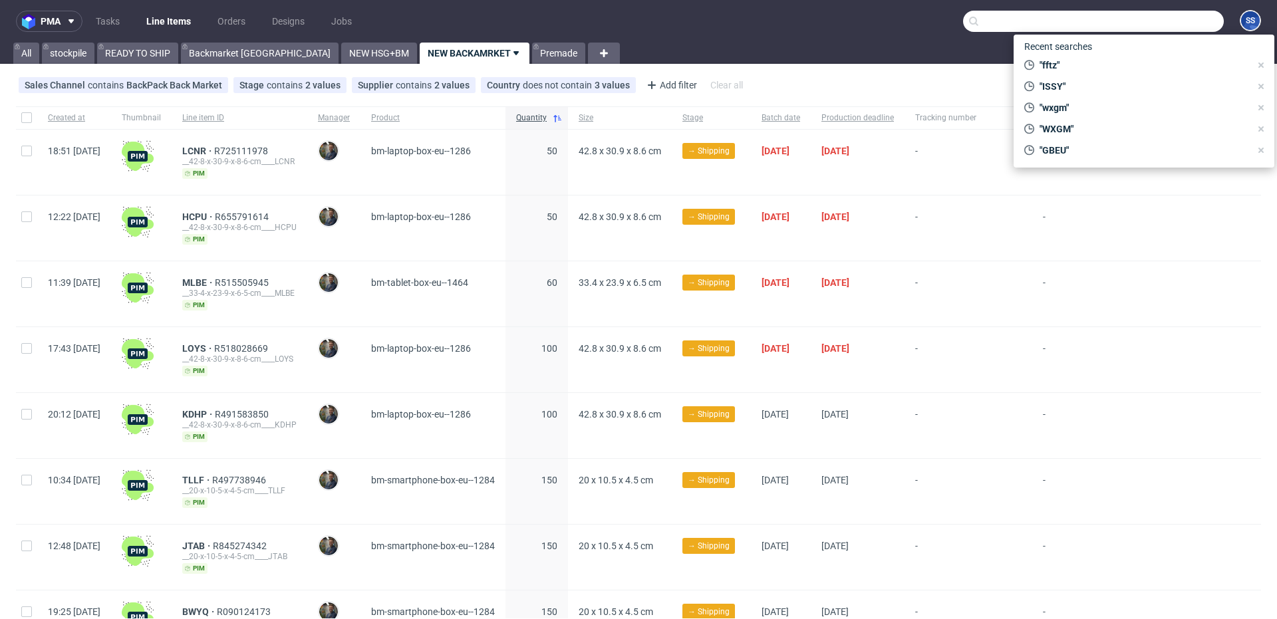
paste input "AJRP"
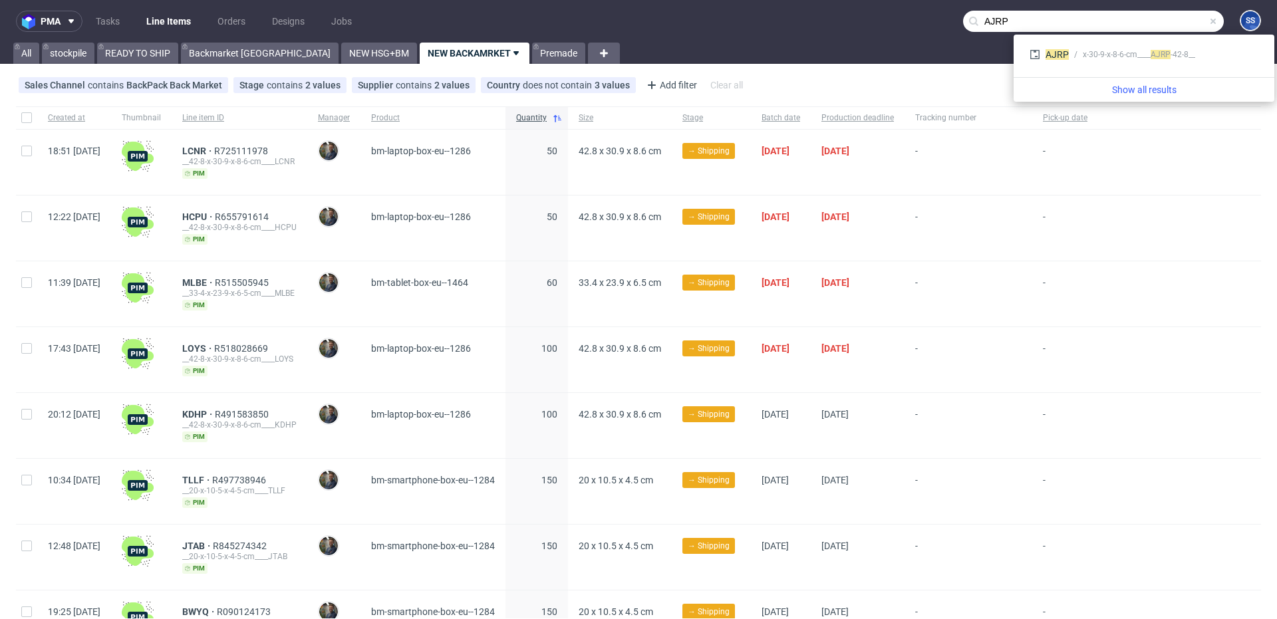
type input "AJRP"
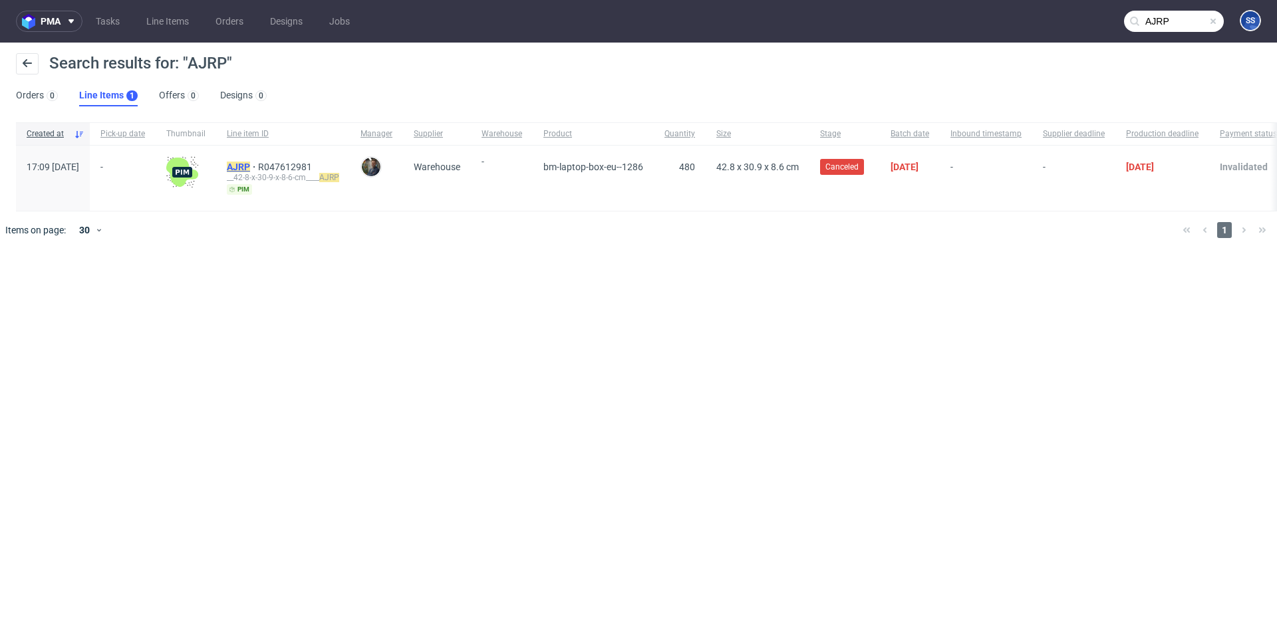
click at [250, 168] on mark "AJRP" at bounding box center [238, 167] width 23 height 11
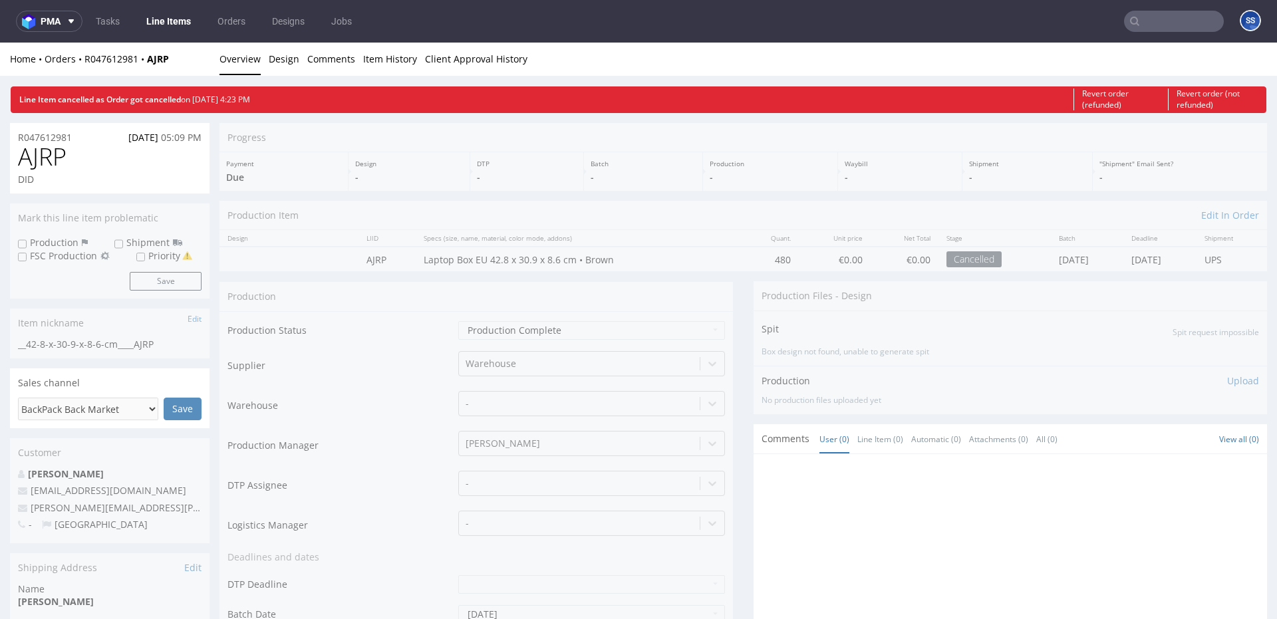
scroll to position [30, 0]
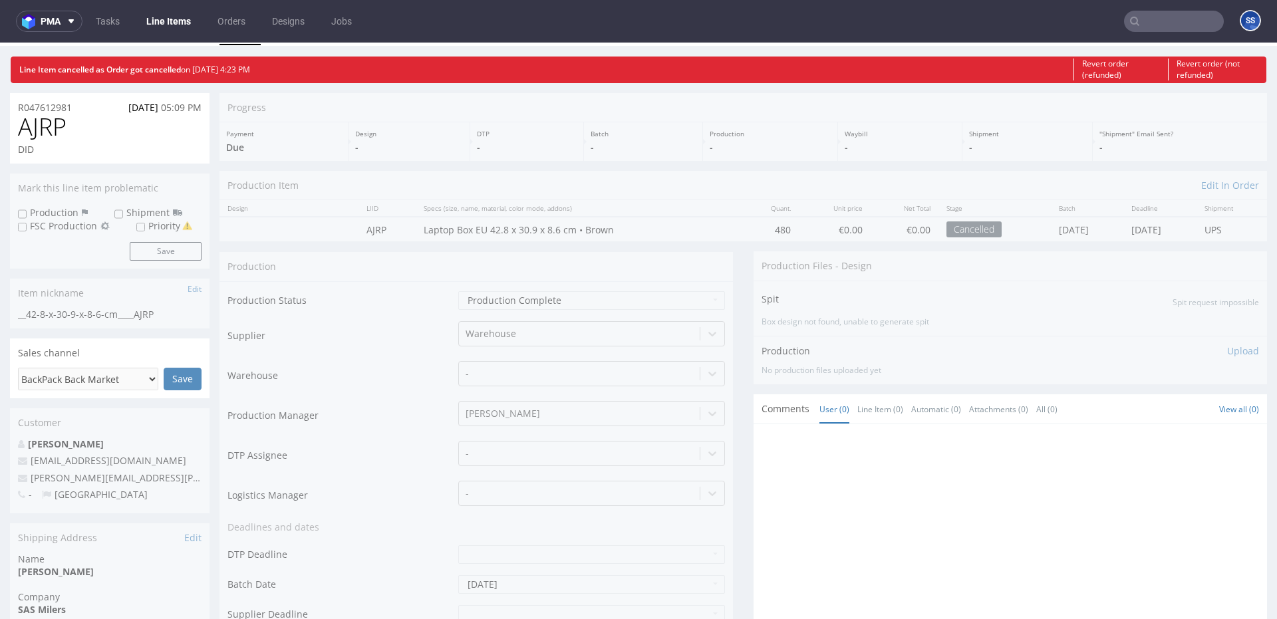
click at [172, 25] on link "Line Items" at bounding box center [168, 21] width 61 height 21
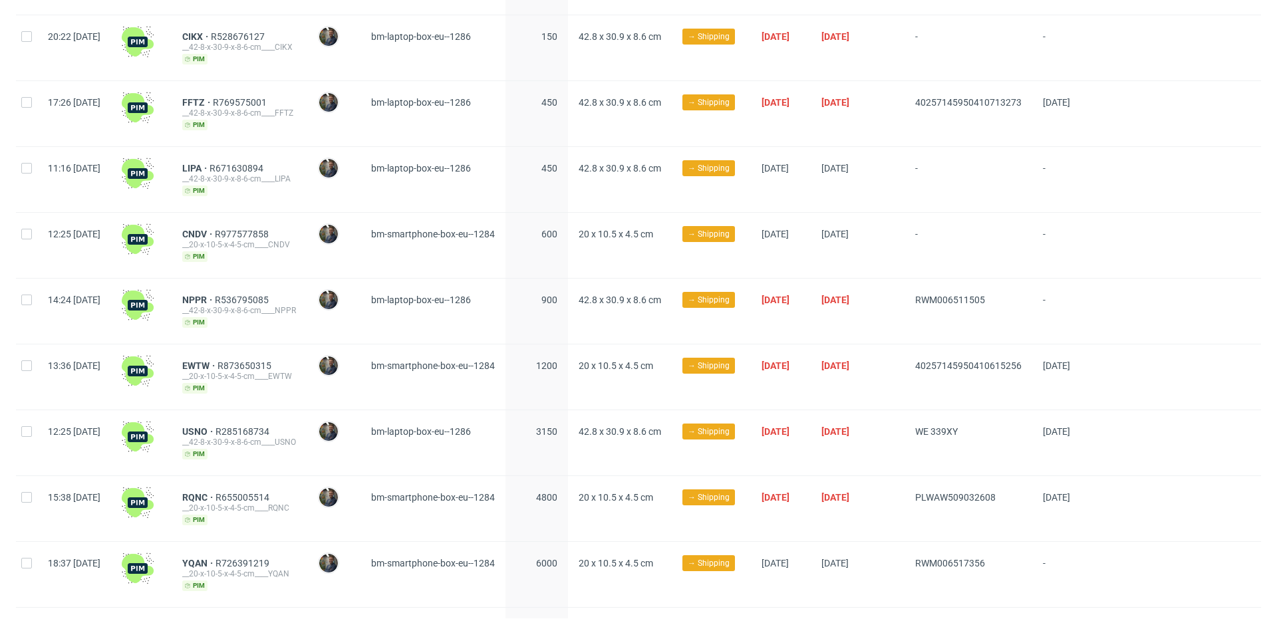
scroll to position [641, 0]
click at [210, 164] on span "LIPA" at bounding box center [195, 169] width 27 height 11
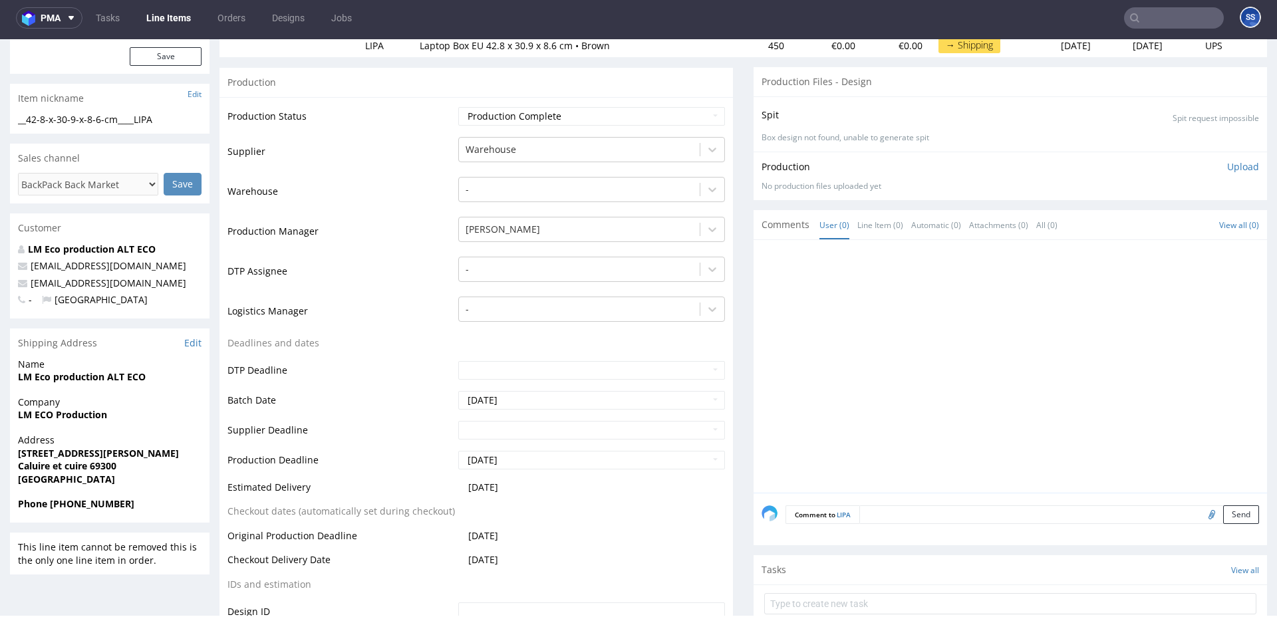
scroll to position [196, 0]
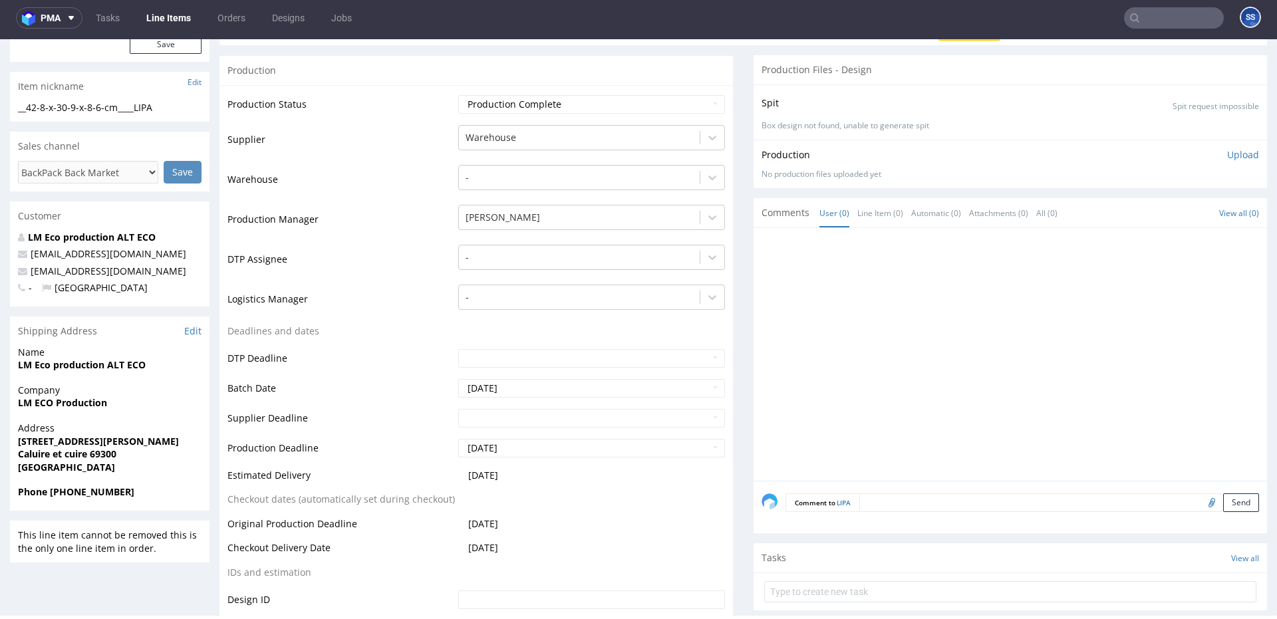
click at [86, 402] on strong "LM ECO Production" at bounding box center [62, 403] width 89 height 13
copy strong "LM ECO Production"
click at [88, 438] on strong "[STREET_ADDRESS][PERSON_NAME]" at bounding box center [98, 441] width 161 height 13
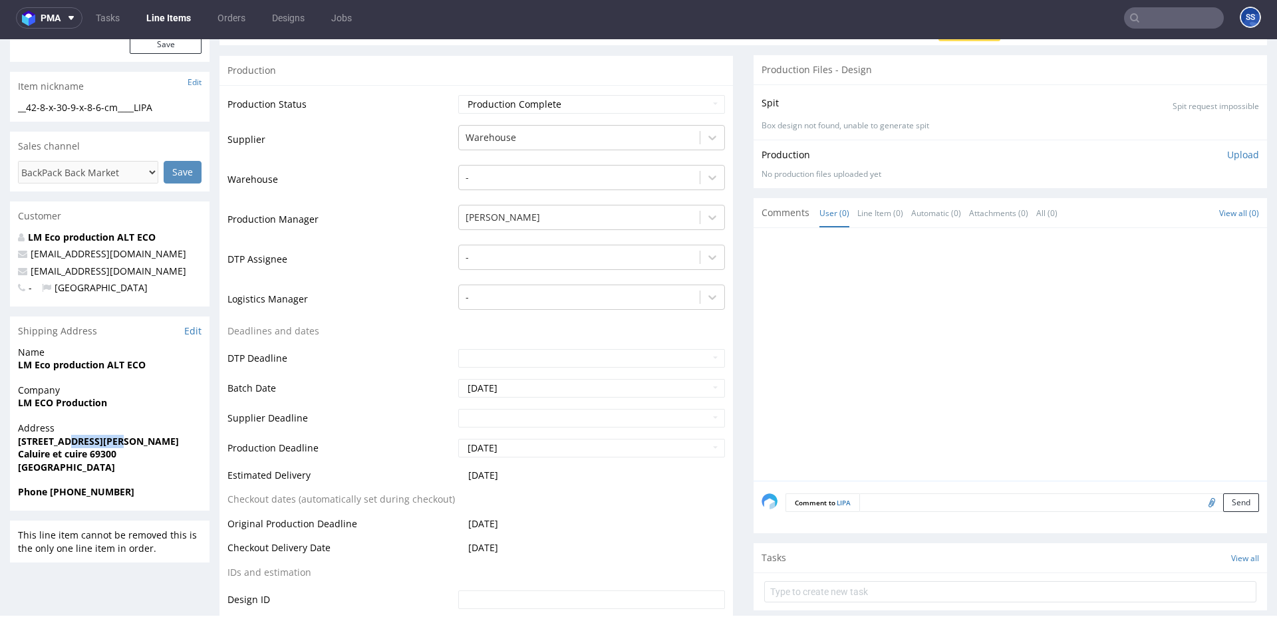
click at [88, 438] on strong "[STREET_ADDRESS][PERSON_NAME]" at bounding box center [98, 441] width 161 height 13
copy strong "[STREET_ADDRESS][PERSON_NAME]"
click at [76, 363] on strong "LM Eco production ALT ECO" at bounding box center [82, 365] width 128 height 13
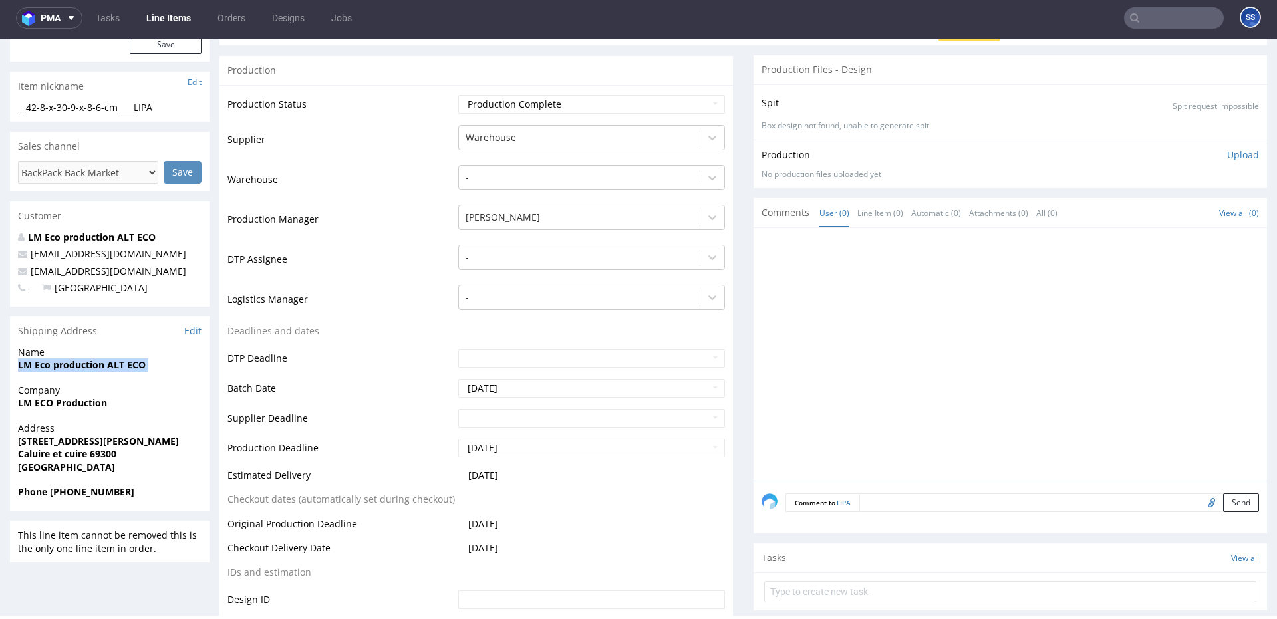
drag, startPoint x: 76, startPoint y: 363, endPoint x: 93, endPoint y: 357, distance: 18.5
click at [76, 363] on strong "LM Eco production ALT ECO" at bounding box center [82, 365] width 128 height 13
copy strong "LM Eco production ALT ECO"
click at [129, 442] on strong "[STREET_ADDRESS][PERSON_NAME]" at bounding box center [98, 441] width 161 height 13
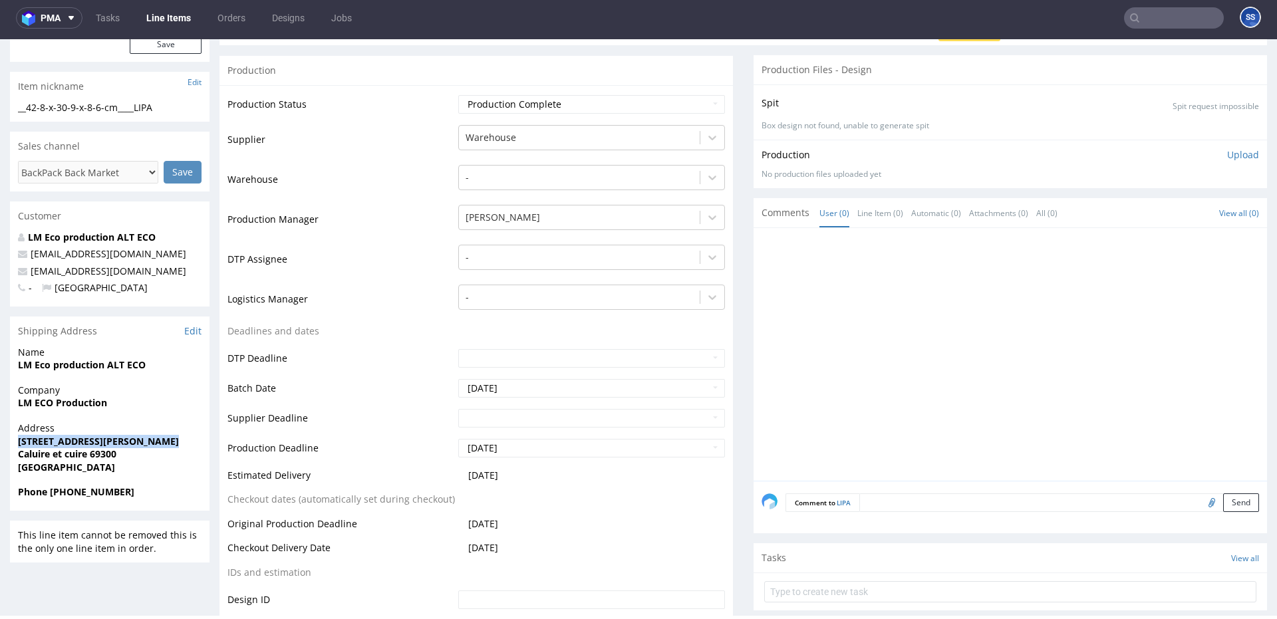
click at [129, 442] on strong "[STREET_ADDRESS][PERSON_NAME]" at bounding box center [98, 441] width 161 height 13
copy strong "[STREET_ADDRESS][PERSON_NAME]"
drag, startPoint x: 15, startPoint y: 455, endPoint x: 75, endPoint y: 456, distance: 59.9
click at [75, 456] on div "Address [STREET_ADDRESS][PERSON_NAME]" at bounding box center [110, 454] width 200 height 64
drag, startPoint x: 84, startPoint y: 455, endPoint x: 43, endPoint y: 455, distance: 41.9
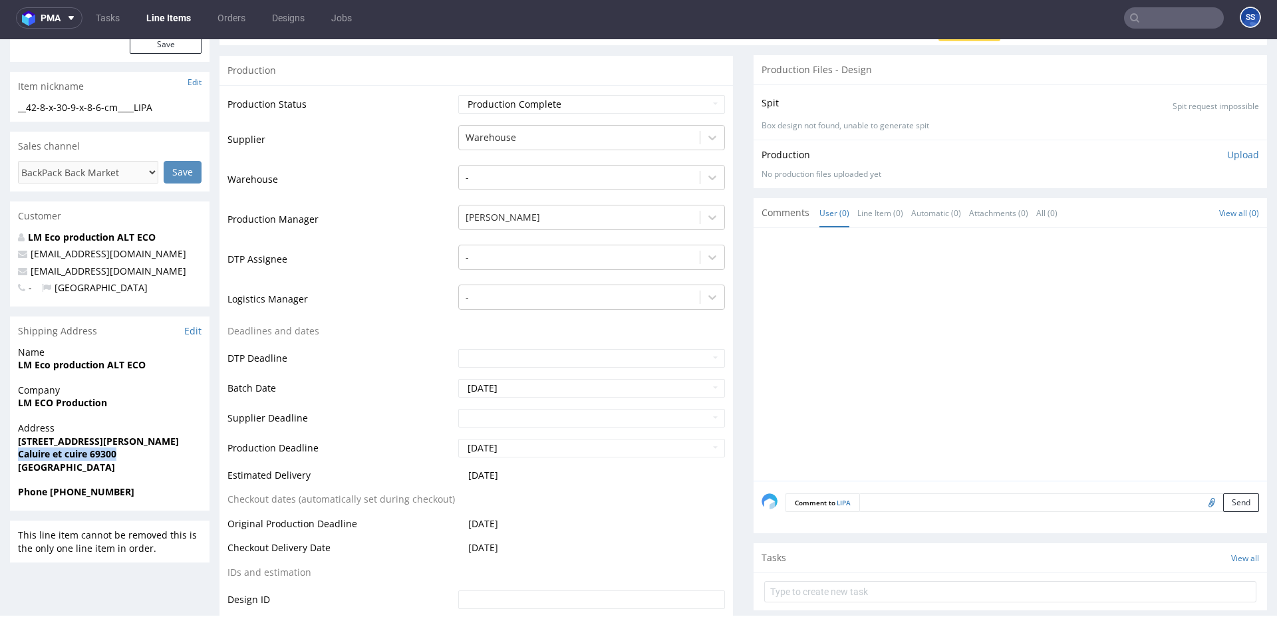
click at [35, 454] on strong "Caluire et cuire 69300" at bounding box center [67, 454] width 98 height 13
click at [109, 466] on span "[GEOGRAPHIC_DATA]" at bounding box center [110, 467] width 184 height 13
drag, startPoint x: 82, startPoint y: 456, endPoint x: 253, endPoint y: 61, distance: 430.0
copy strong "Caluire et cuire"
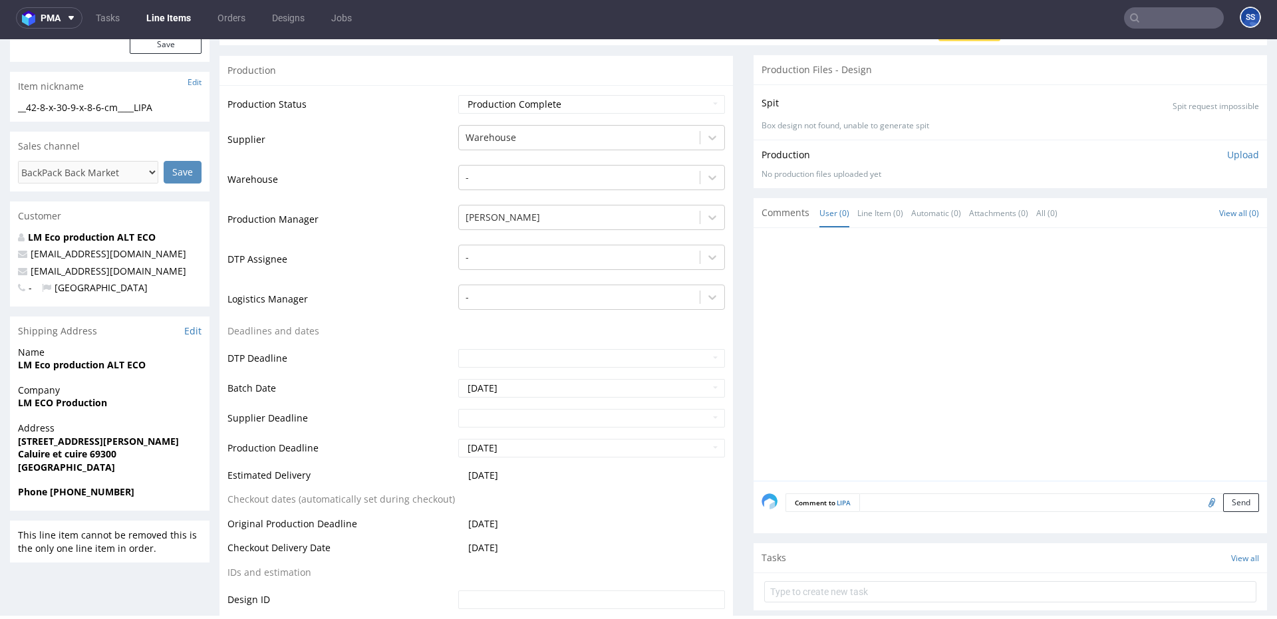
click at [98, 456] on strong "Caluire et cuire 69300" at bounding box center [67, 454] width 98 height 13
copy strong "69300"
click at [81, 395] on span "Company" at bounding box center [110, 390] width 184 height 13
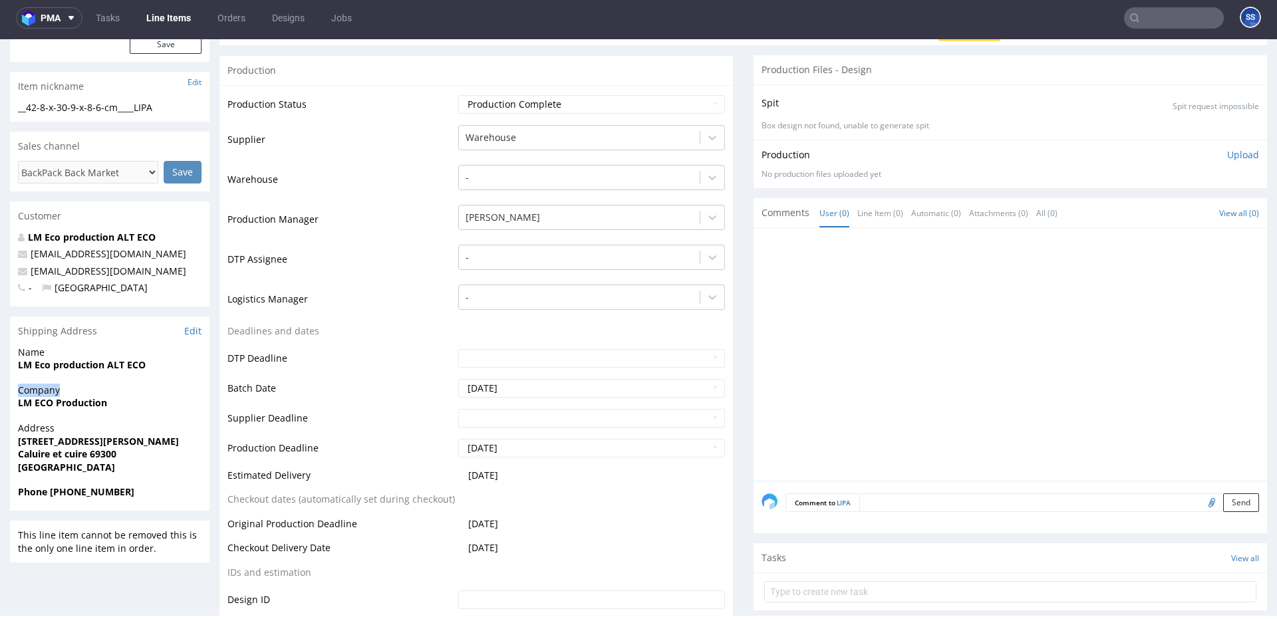
click at [81, 397] on p "Company LM ECO Production" at bounding box center [110, 397] width 184 height 26
click at [81, 400] on strong "LM ECO Production" at bounding box center [62, 403] width 89 height 13
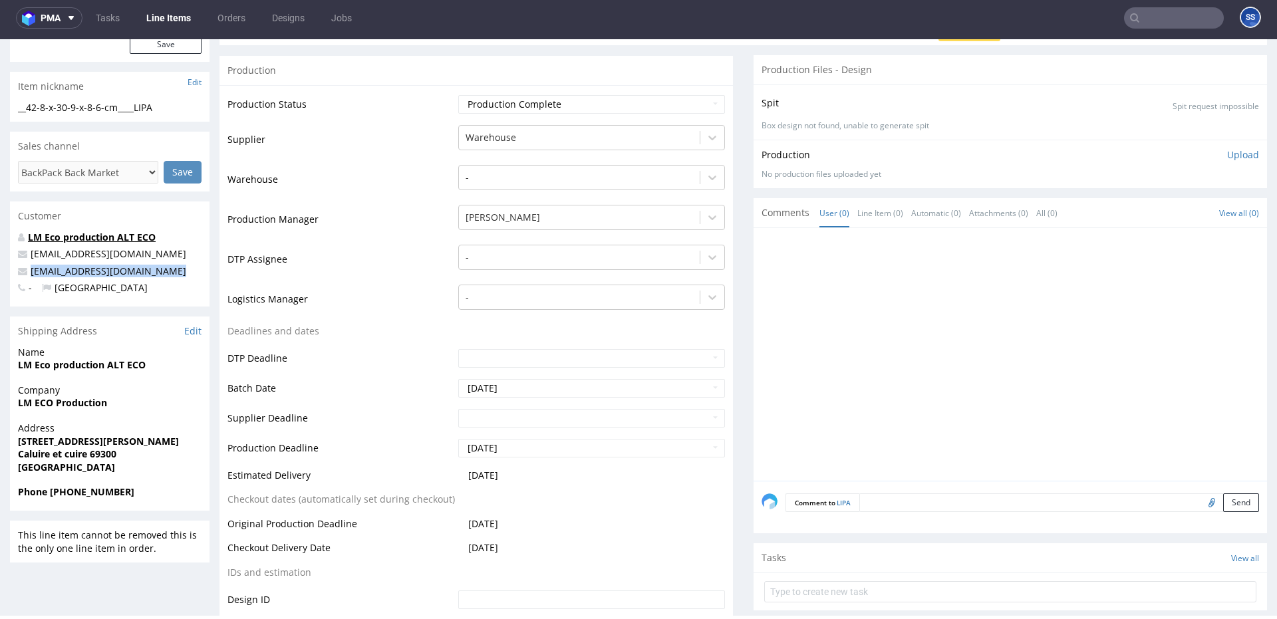
drag, startPoint x: 174, startPoint y: 269, endPoint x: 88, endPoint y: 235, distance: 91.7
click at [32, 273] on p "[EMAIL_ADDRESS][DOMAIN_NAME]" at bounding box center [110, 271] width 184 height 13
copy link "[EMAIL_ADDRESS][DOMAIN_NAME]"
click at [95, 492] on strong "Phone [PHONE_NUMBER]" at bounding box center [76, 492] width 116 height 13
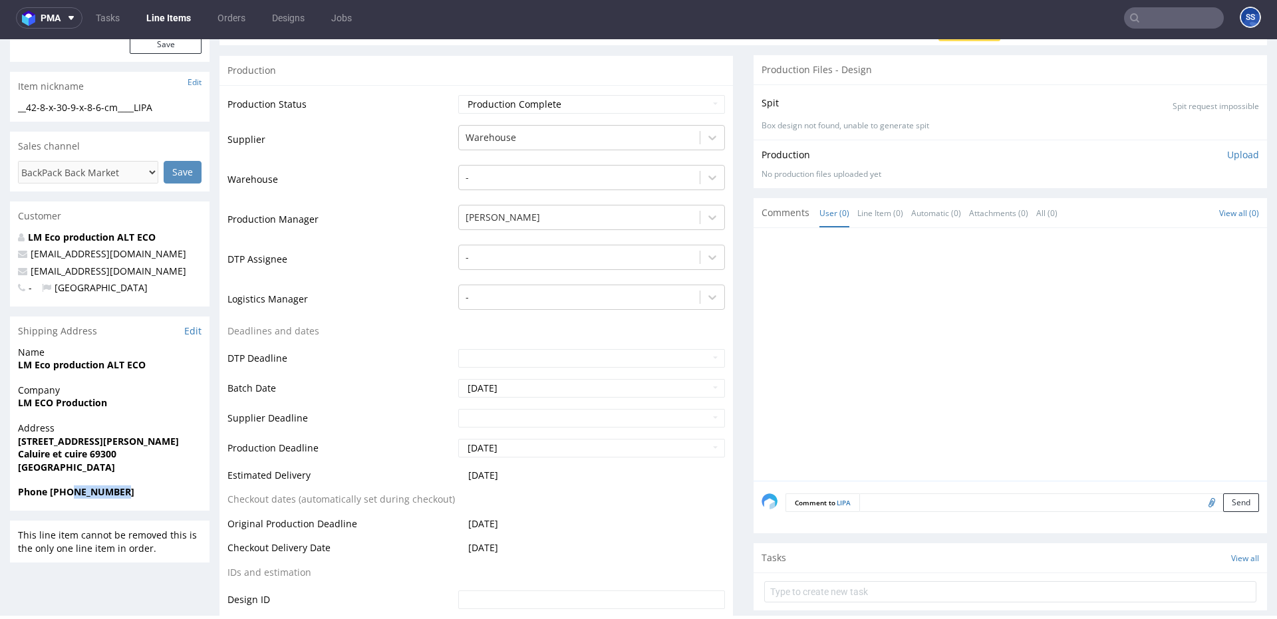
copy strong "428291950"
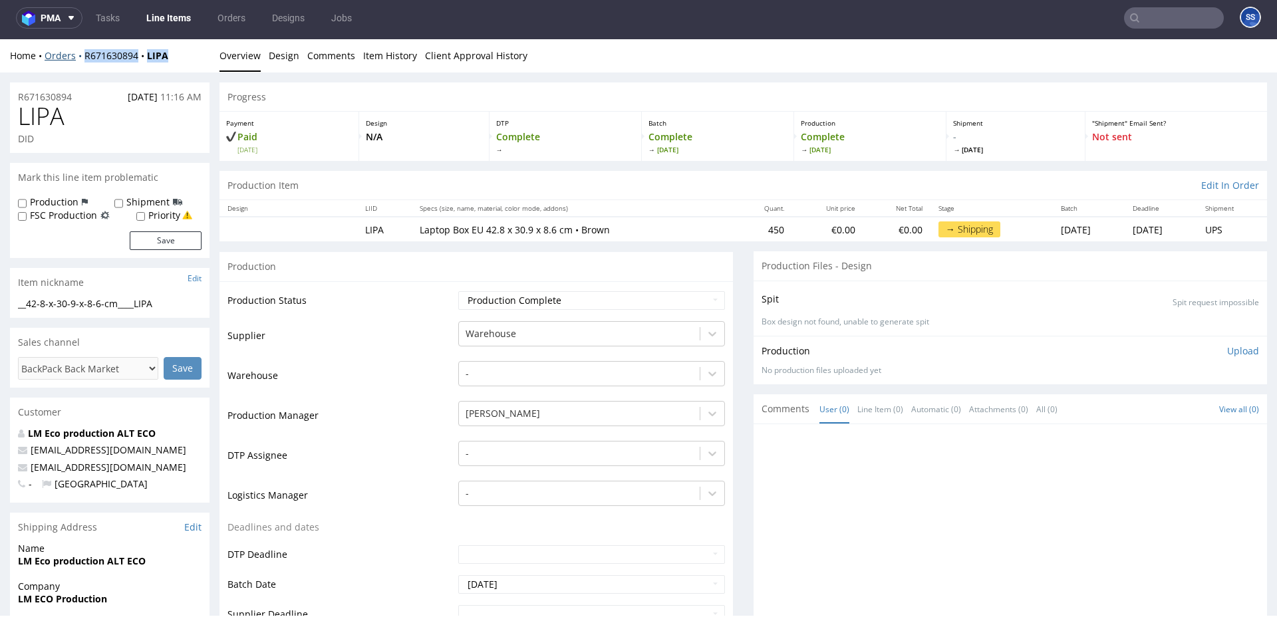
drag, startPoint x: 114, startPoint y: 59, endPoint x: 81, endPoint y: 59, distance: 33.3
click at [80, 59] on div "Home Orders R671630894 LIPA" at bounding box center [110, 55] width 200 height 13
copy div "R671630894 LIPA"
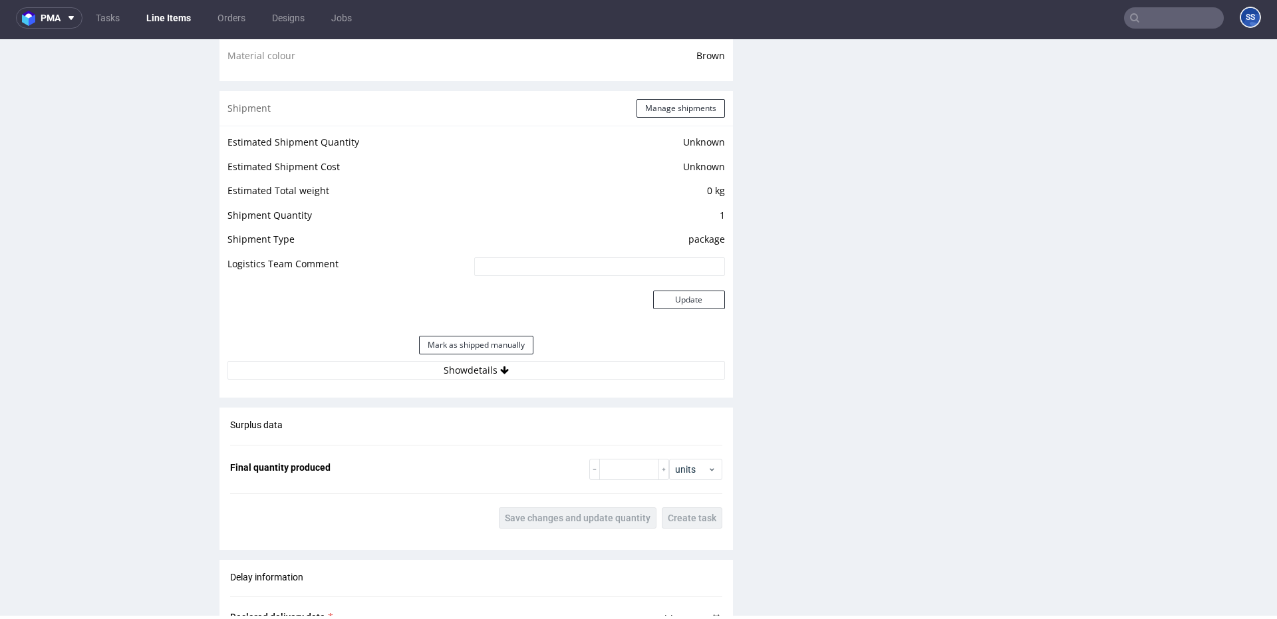
scroll to position [1001, 0]
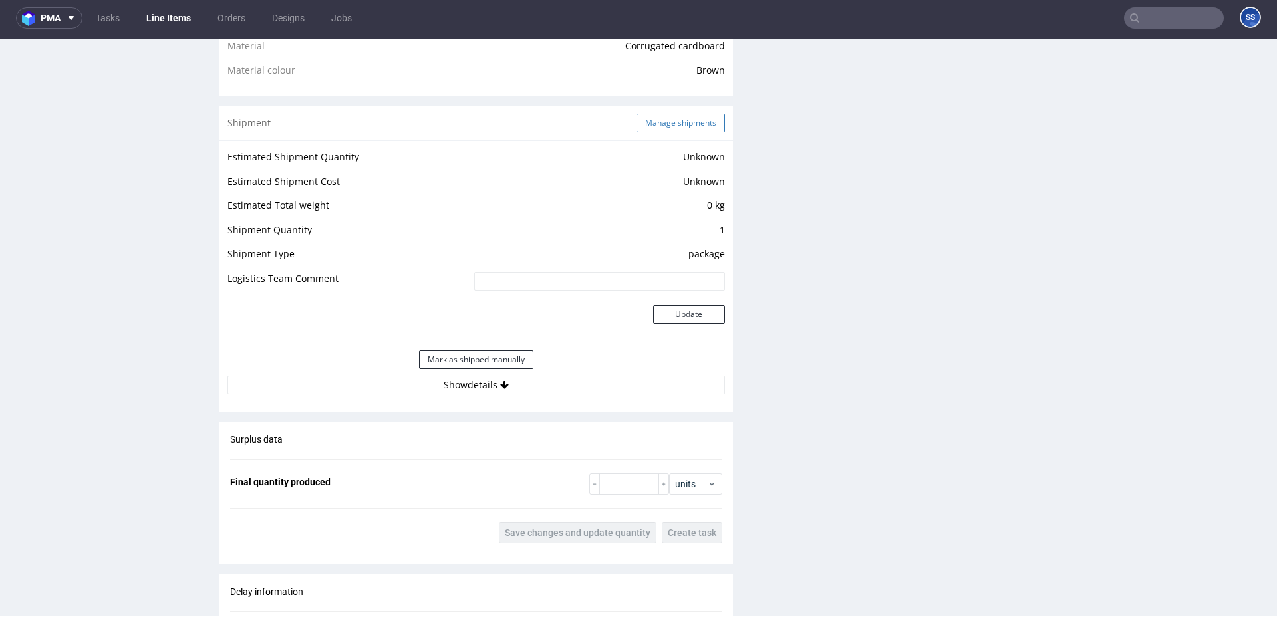
click at [663, 126] on button "Manage shipments" at bounding box center [681, 123] width 88 height 19
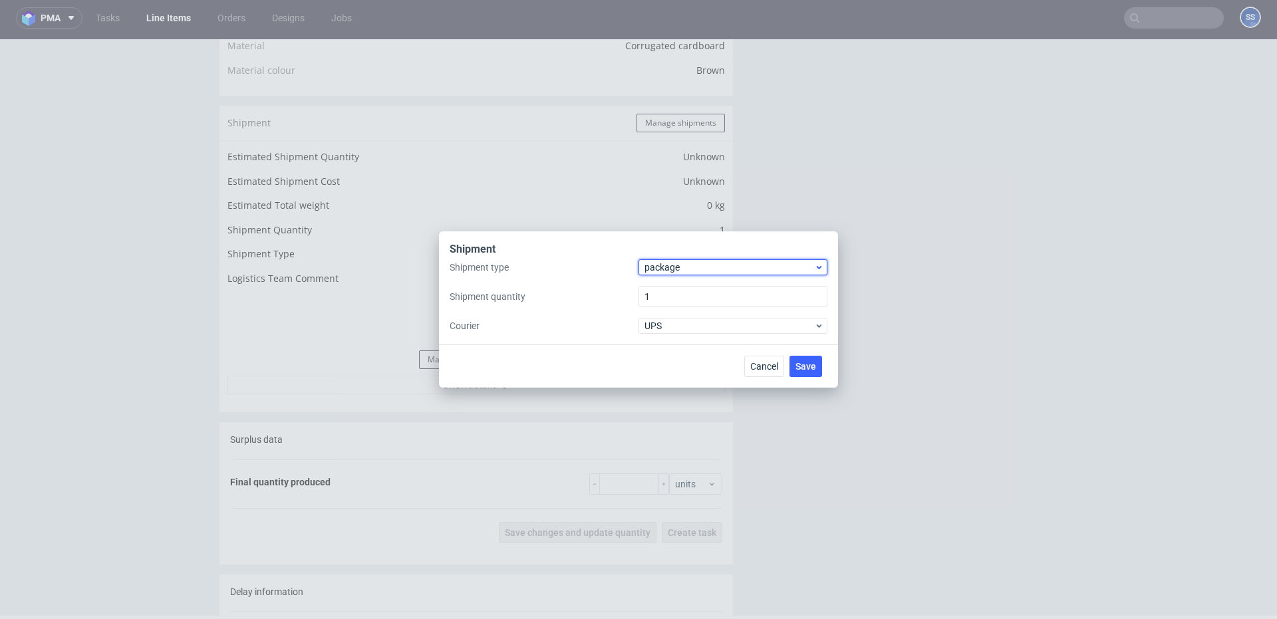
click at [673, 264] on span "package" at bounding box center [730, 267] width 170 height 13
click at [675, 289] on div "pallet" at bounding box center [733, 295] width 178 height 24
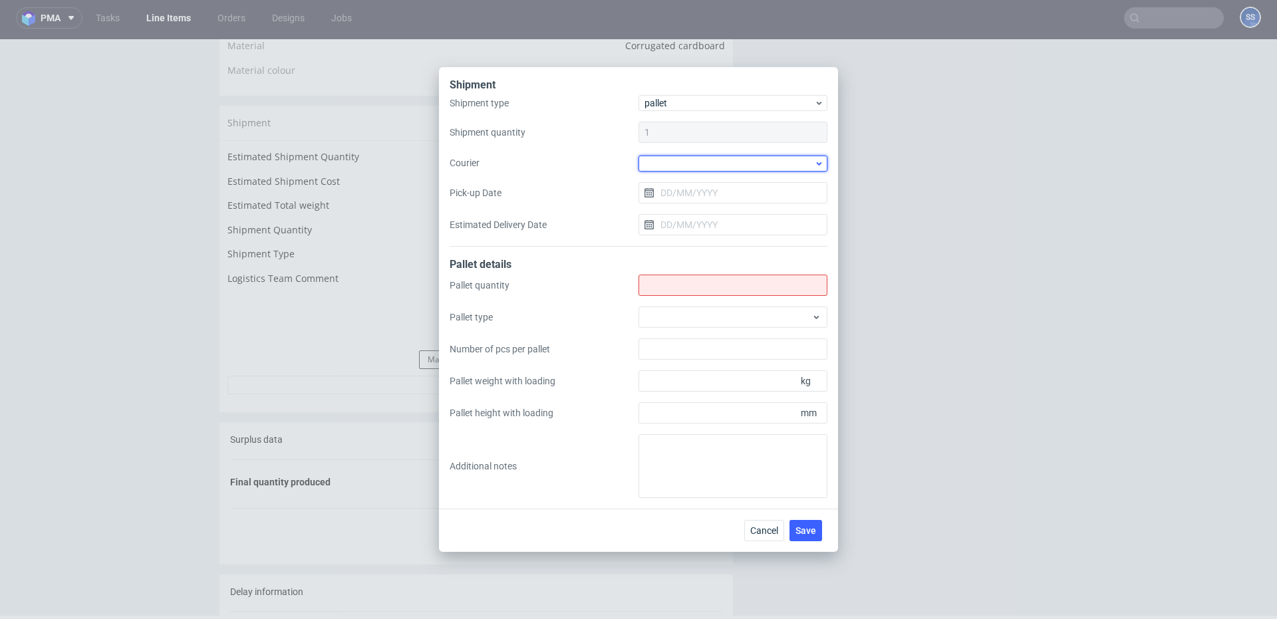
click at [668, 157] on div at bounding box center [733, 164] width 189 height 16
click at [678, 240] on div "DSV" at bounding box center [733, 246] width 178 height 24
click at [684, 192] on input "Pick-up Date" at bounding box center [733, 192] width 189 height 21
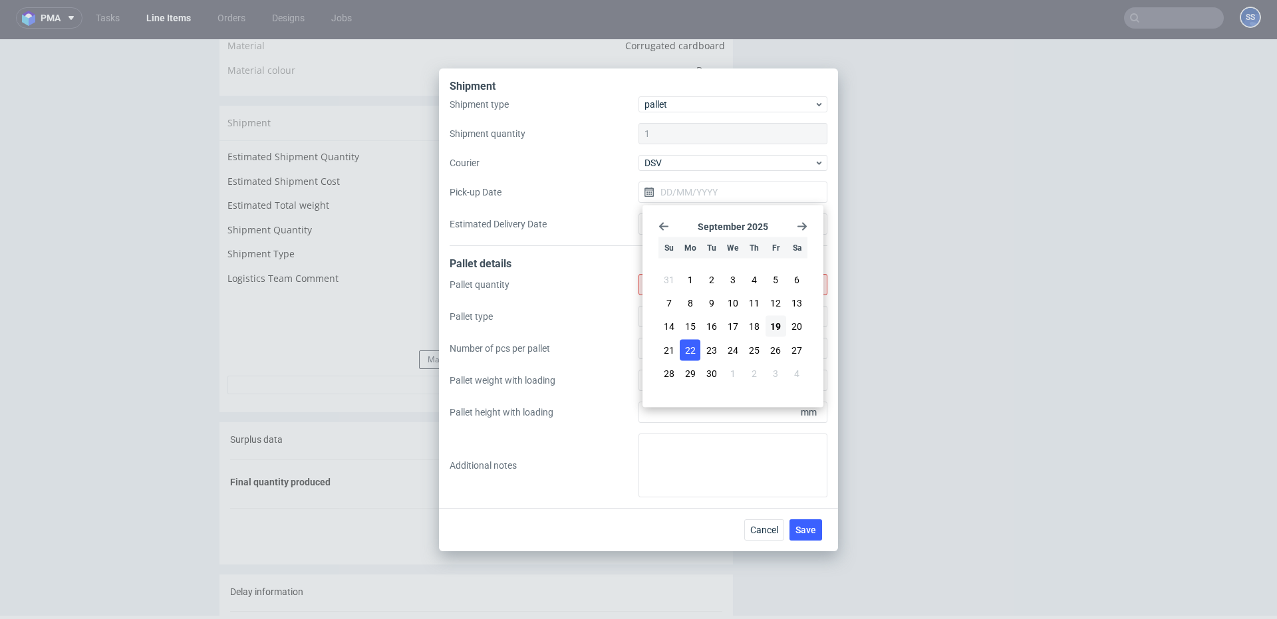
click at [693, 349] on span "22" at bounding box center [690, 349] width 11 height 13
type input "[DATE]"
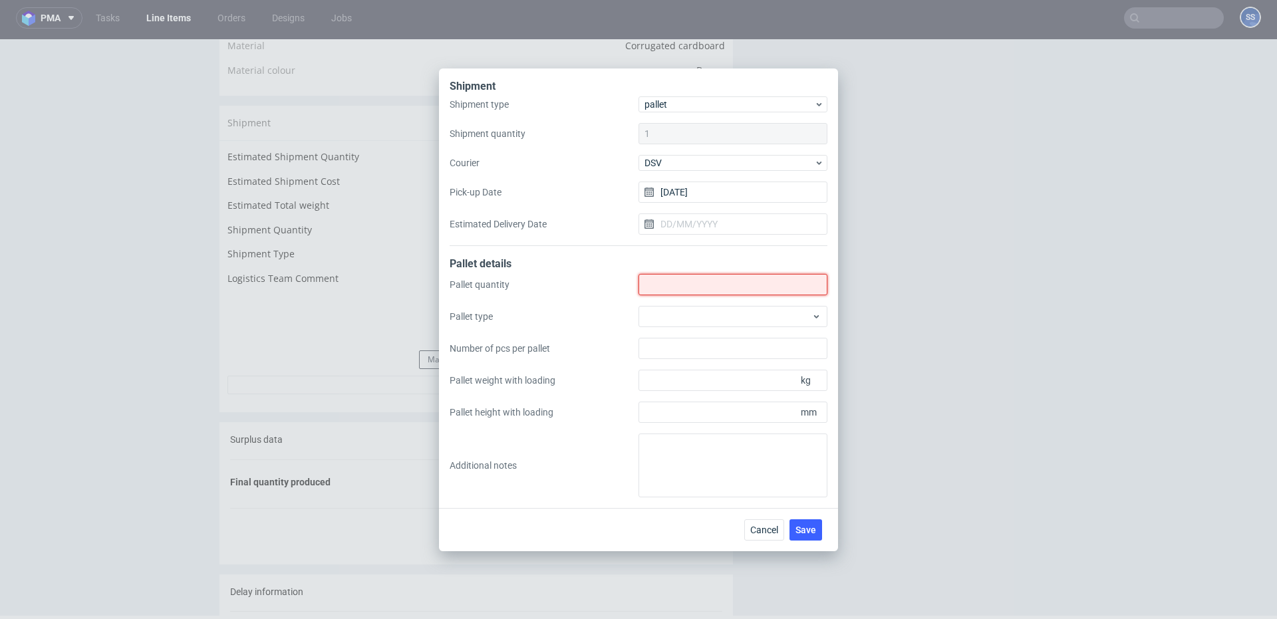
click at [676, 283] on input "Shipment type" at bounding box center [733, 284] width 189 height 21
type input "1"
click at [802, 526] on span "Save" at bounding box center [806, 530] width 21 height 9
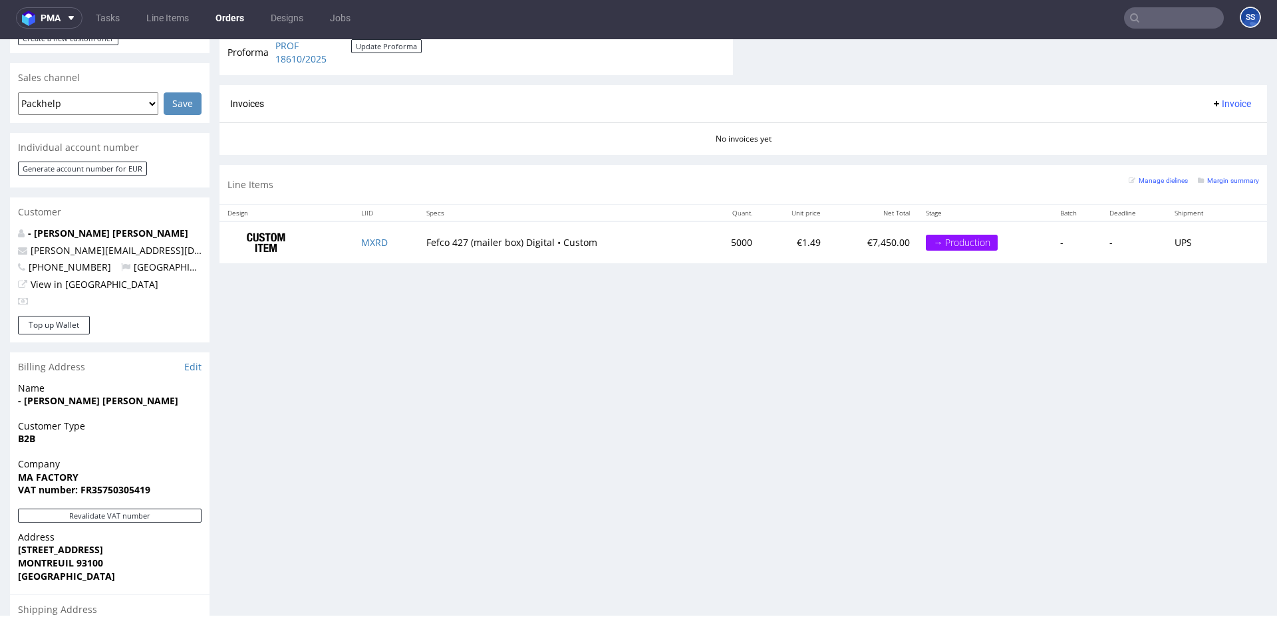
scroll to position [546, 0]
drag, startPoint x: 174, startPoint y: 240, endPoint x: 16, endPoint y: 241, distance: 158.3
click at [15, 241] on div "- Louise Misha Camille Chardon camille.chardon@louisemisha.com +33633576725 Fra…" at bounding box center [110, 272] width 200 height 89
copy span "camille.chardon@louisemisha.com"
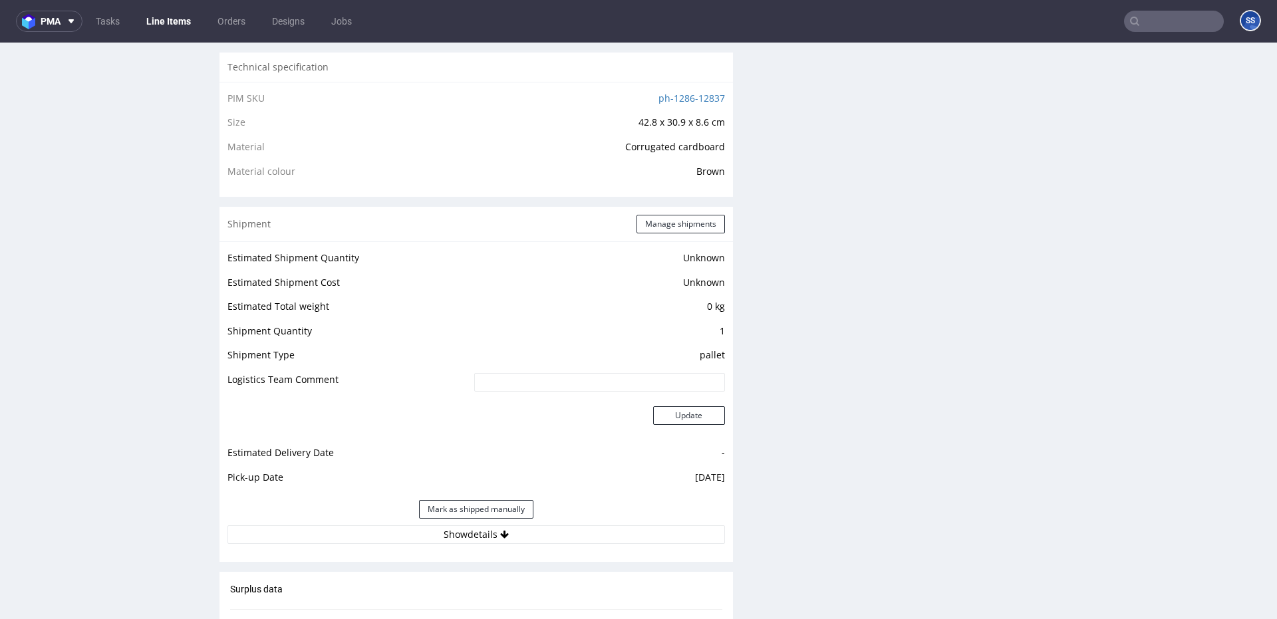
scroll to position [907, 0]
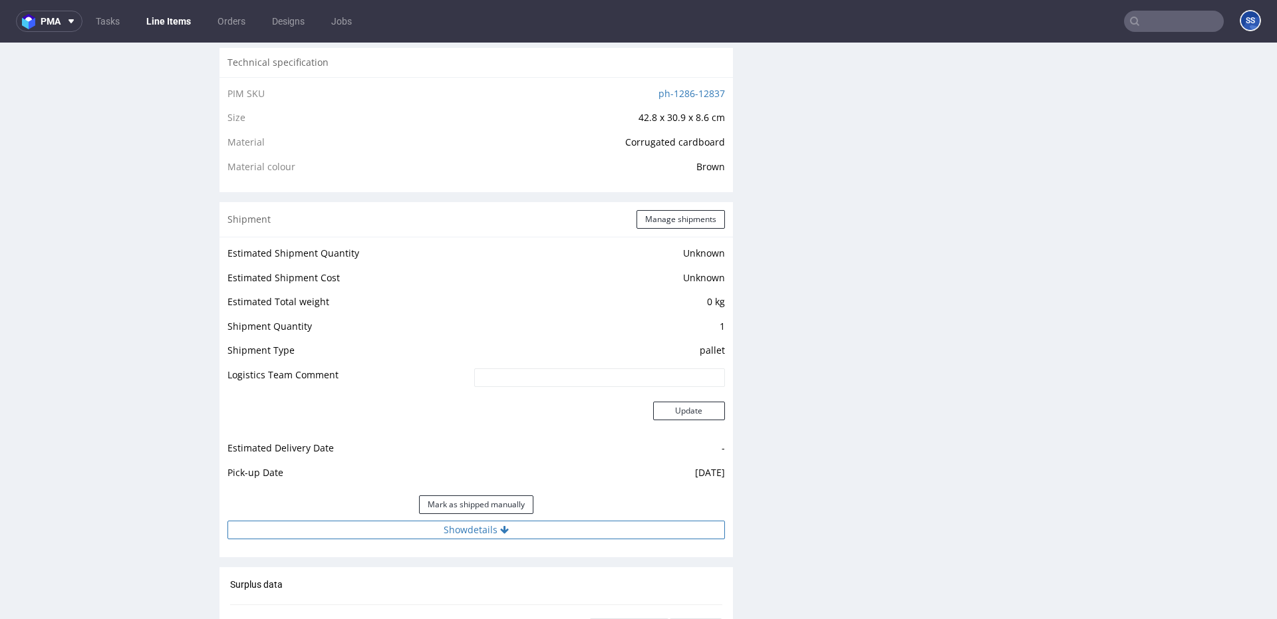
click at [508, 524] on button "Show details" at bounding box center [477, 530] width 498 height 19
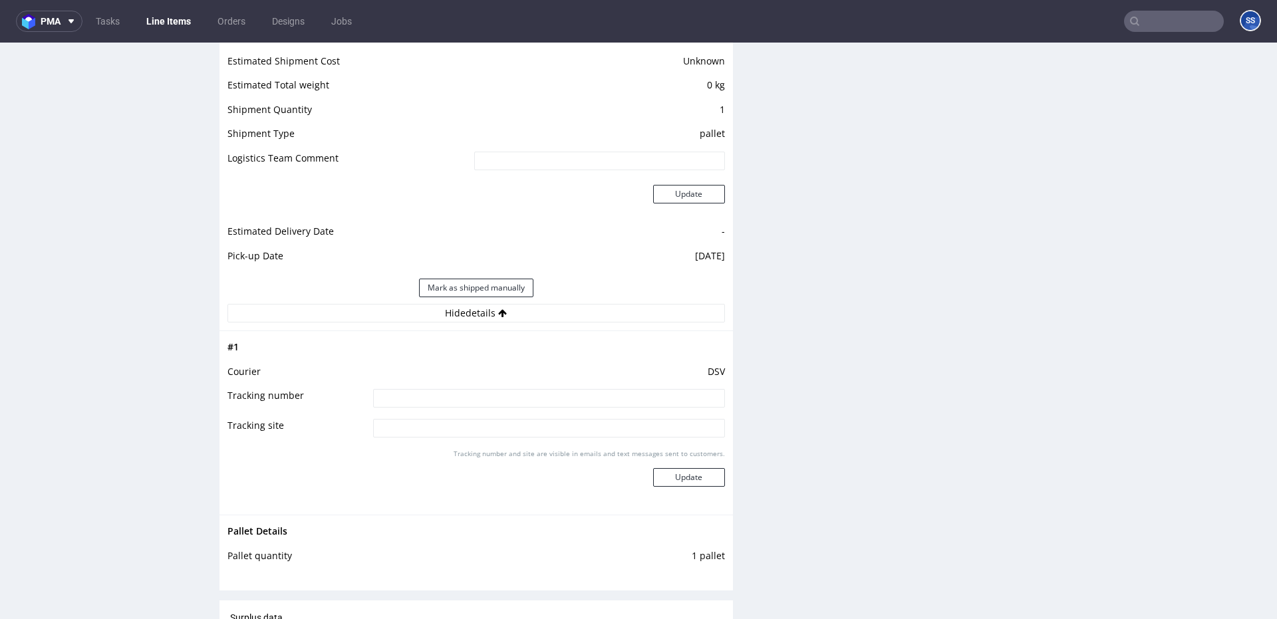
scroll to position [1144, 0]
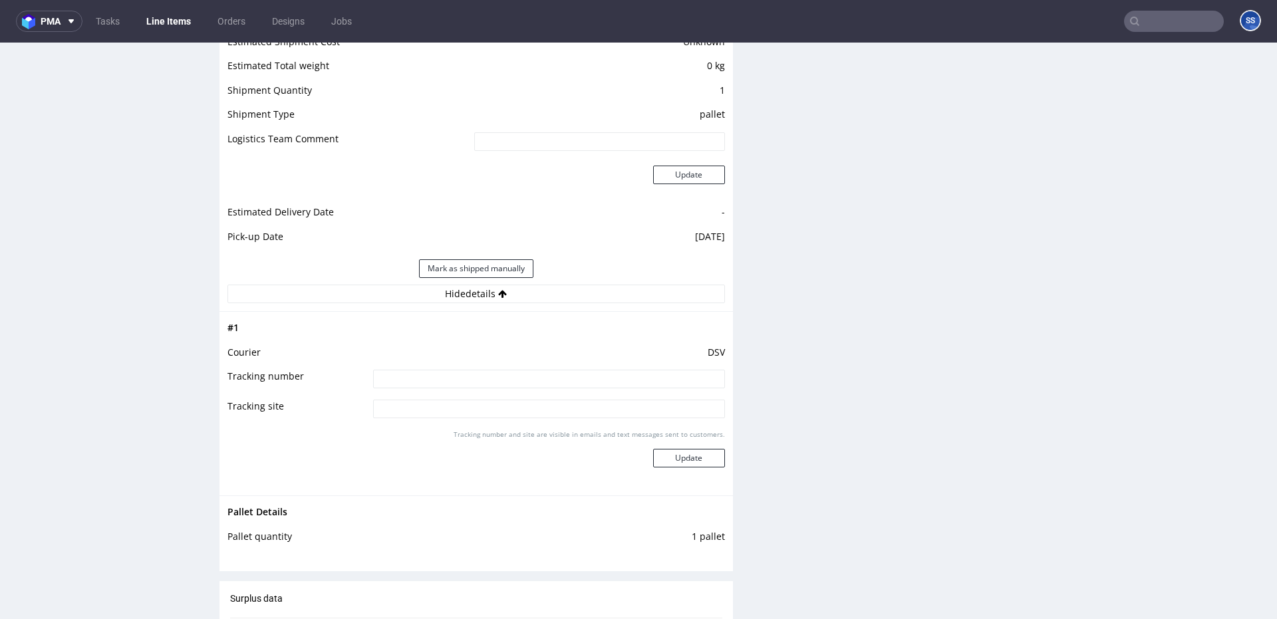
click at [420, 377] on input at bounding box center [549, 379] width 352 height 19
paste input "40257145950410870136"
type input "40257145950410870136"
click at [689, 454] on button "Update" at bounding box center [689, 458] width 72 height 19
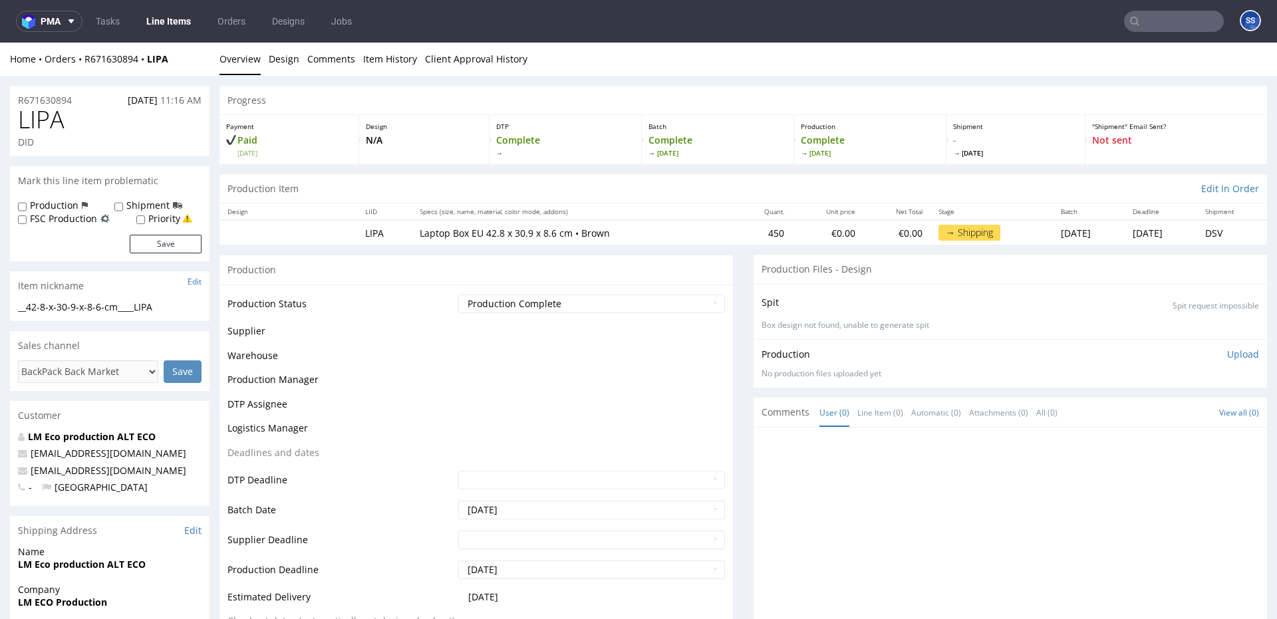
scroll to position [849, 0]
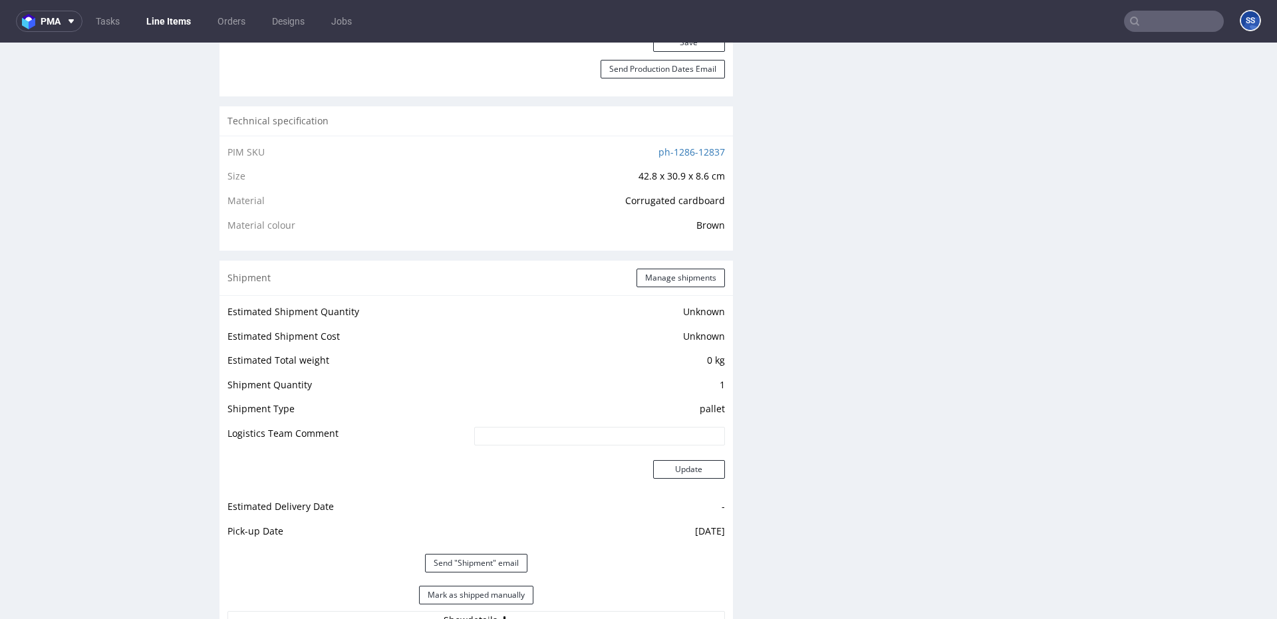
click at [174, 25] on link "Line Items" at bounding box center [168, 21] width 61 height 21
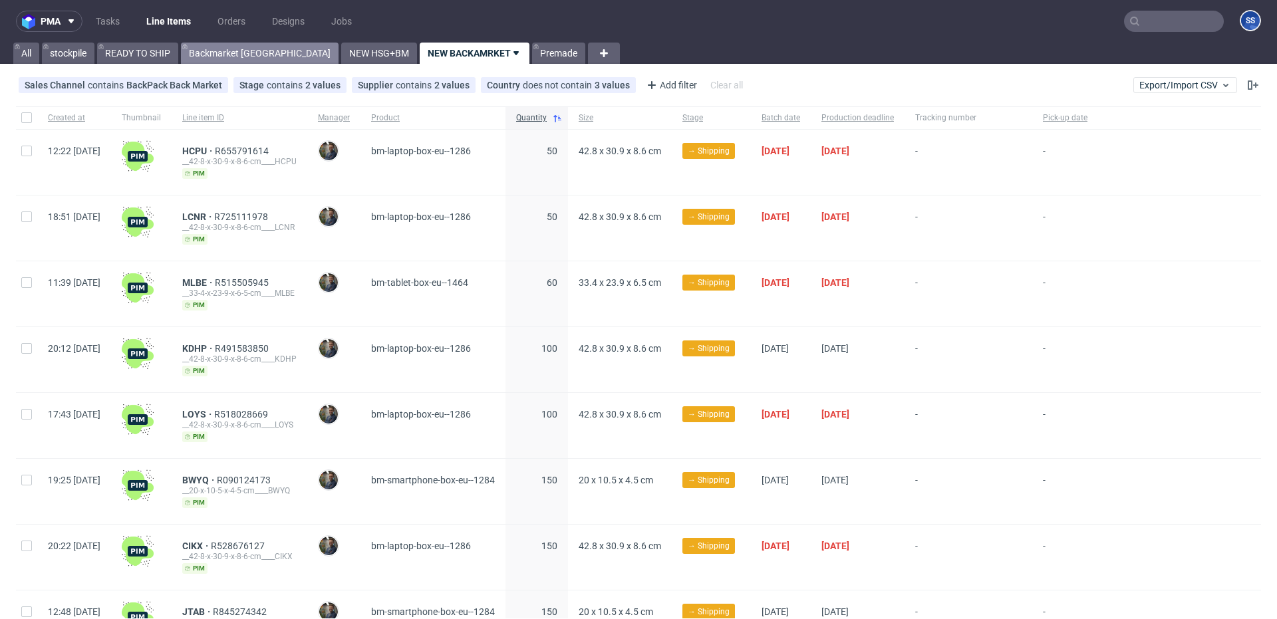
click at [223, 59] on link "Backmarket GB" at bounding box center [260, 53] width 158 height 21
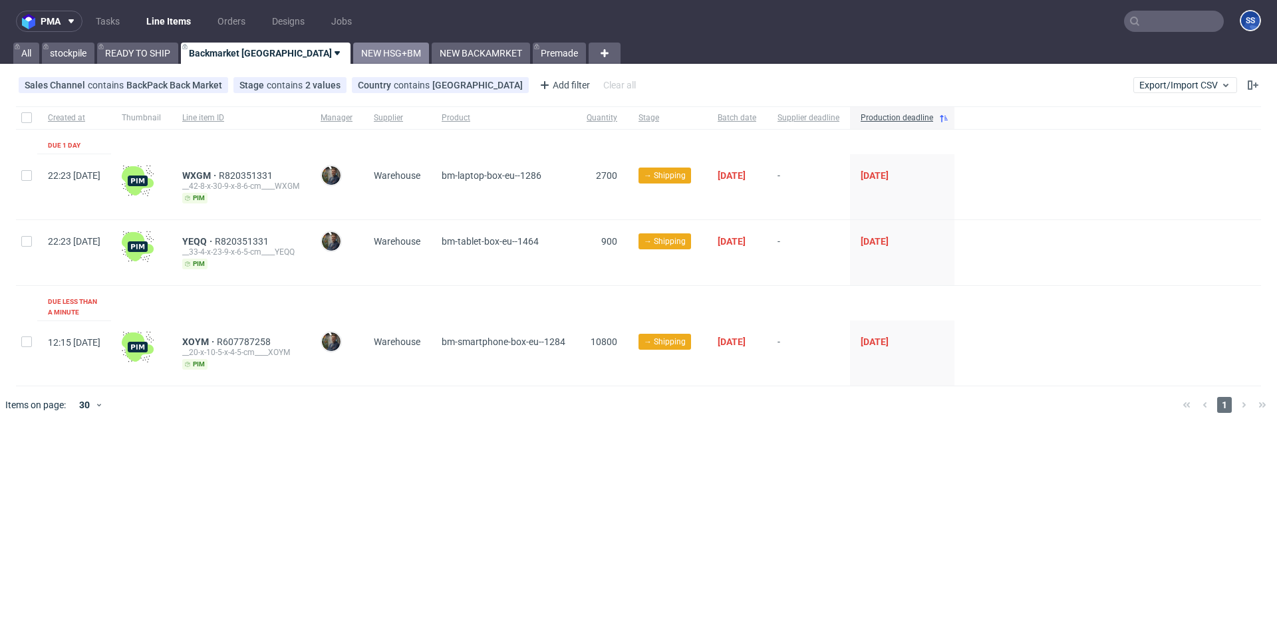
click at [353, 52] on link "NEW HSG+BM" at bounding box center [391, 53] width 76 height 21
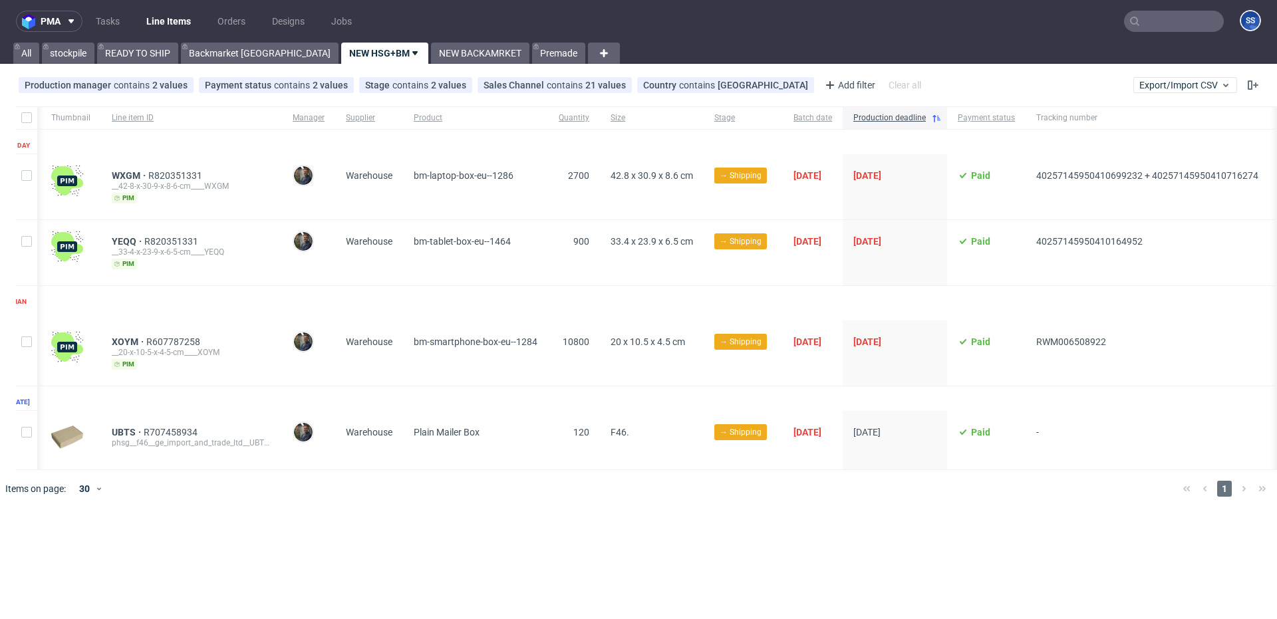
scroll to position [0, 140]
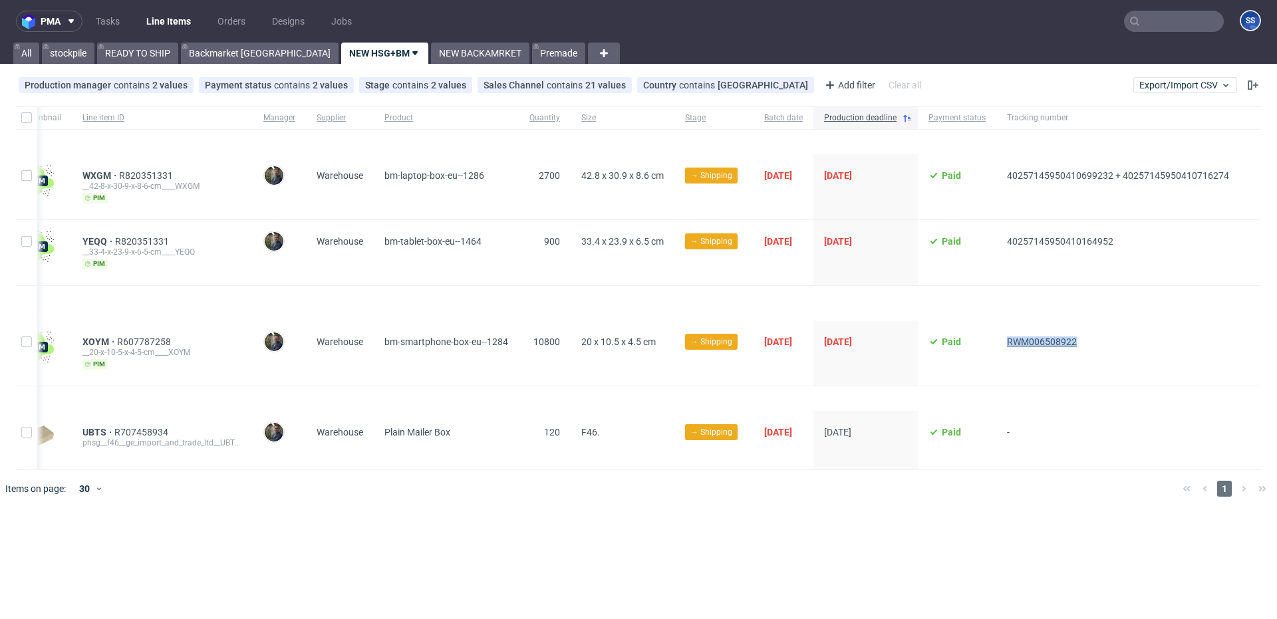
drag, startPoint x: 1068, startPoint y: 333, endPoint x: 1010, endPoint y: 331, distance: 57.9
click at [1010, 337] on span "RWM006508922" at bounding box center [1118, 353] width 222 height 33
click at [78, 52] on link "stockpile" at bounding box center [68, 53] width 53 height 21
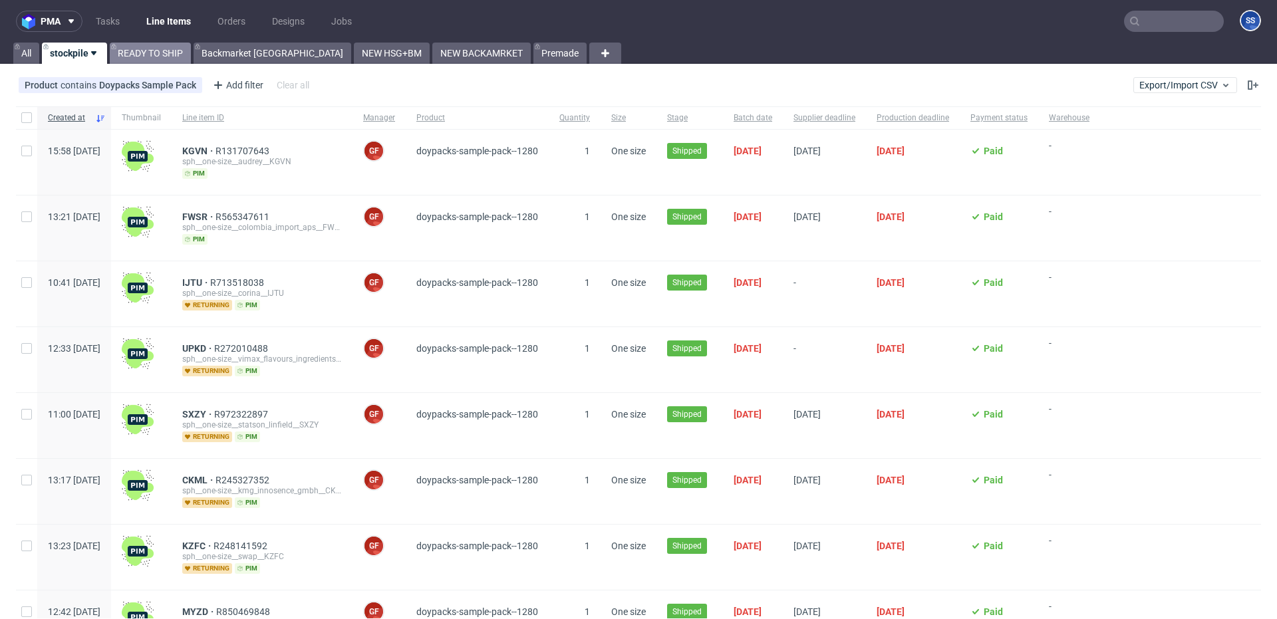
click at [163, 54] on link "READY TO SHIP" at bounding box center [150, 53] width 81 height 21
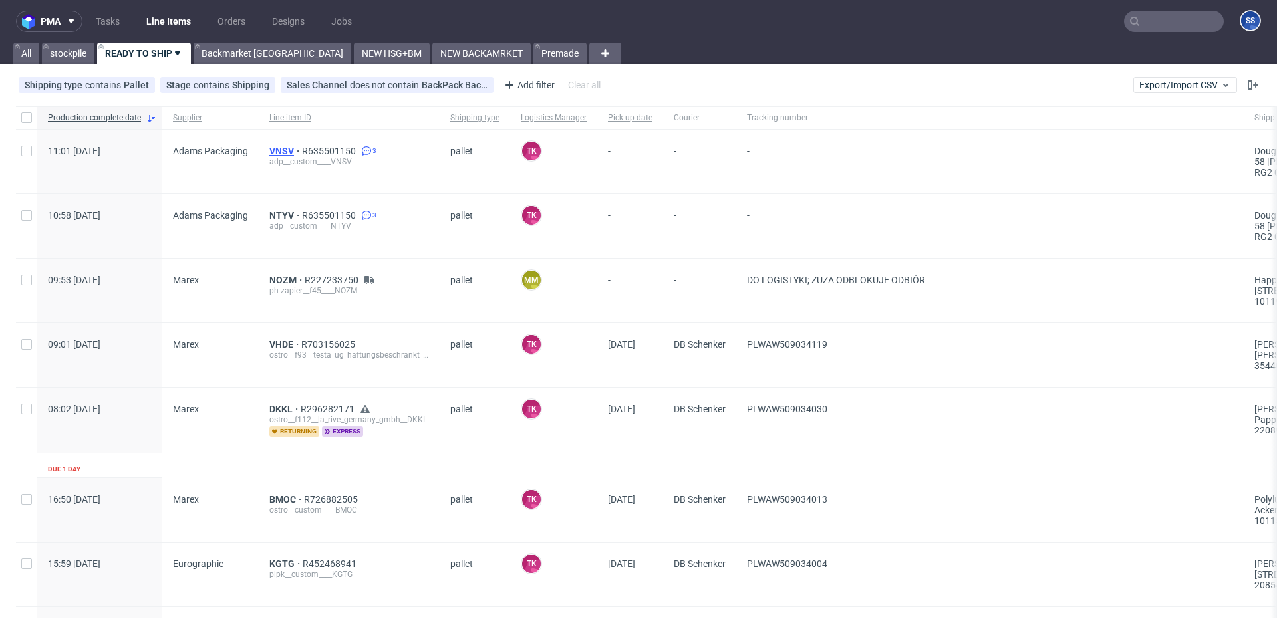
click at [287, 152] on span "VNSV" at bounding box center [285, 151] width 33 height 11
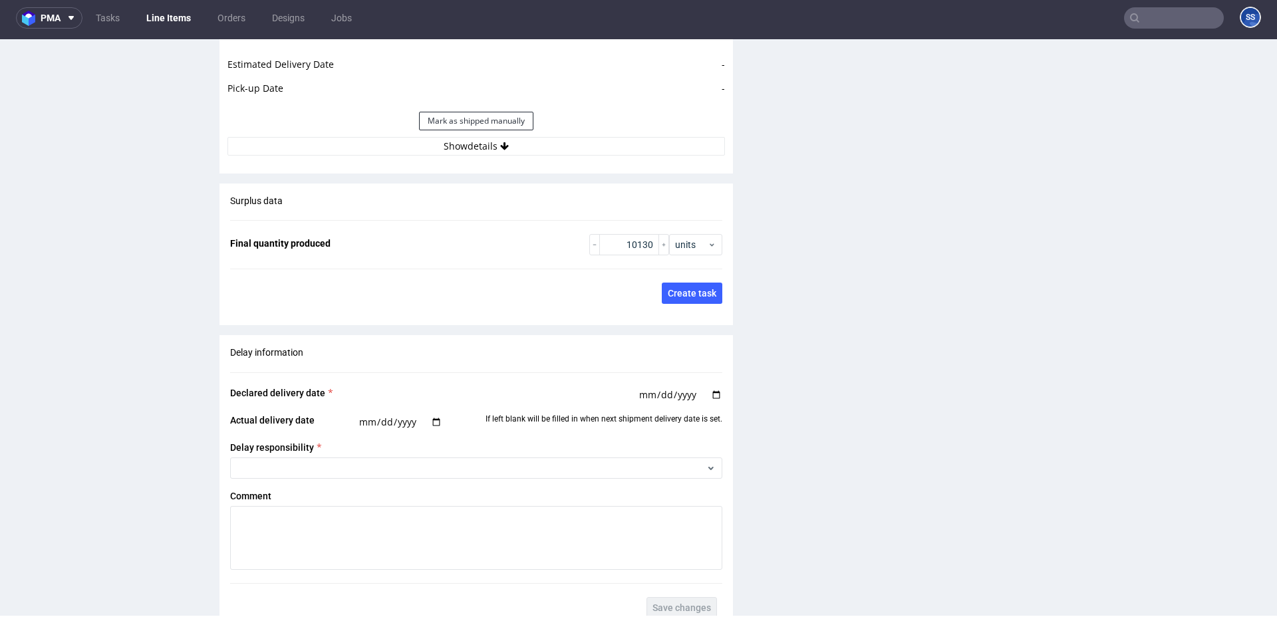
scroll to position [1849, 0]
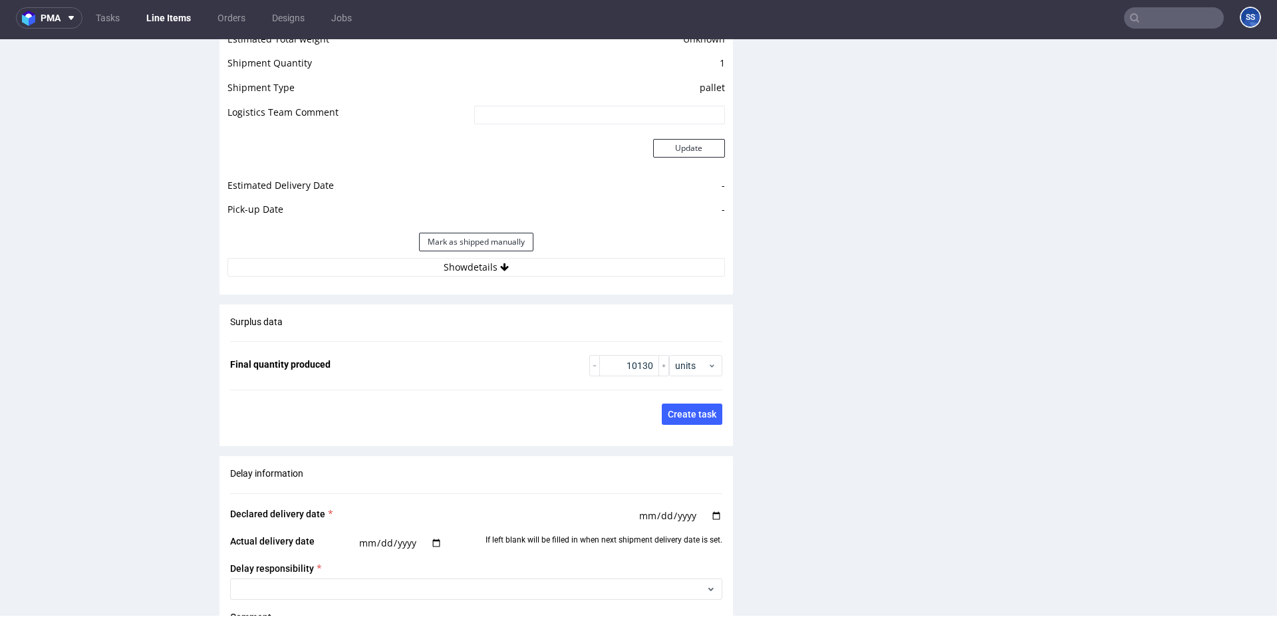
drag, startPoint x: 496, startPoint y: 270, endPoint x: 502, endPoint y: 279, distance: 10.7
click at [496, 270] on button "Show details" at bounding box center [477, 267] width 498 height 19
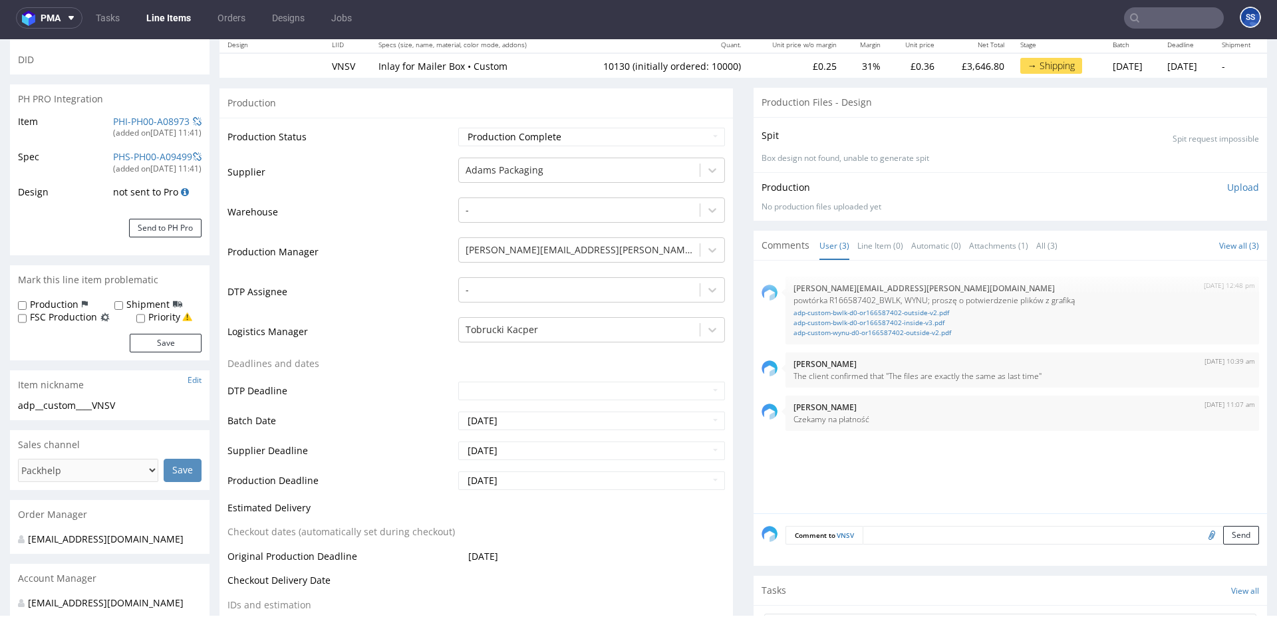
scroll to position [0, 0]
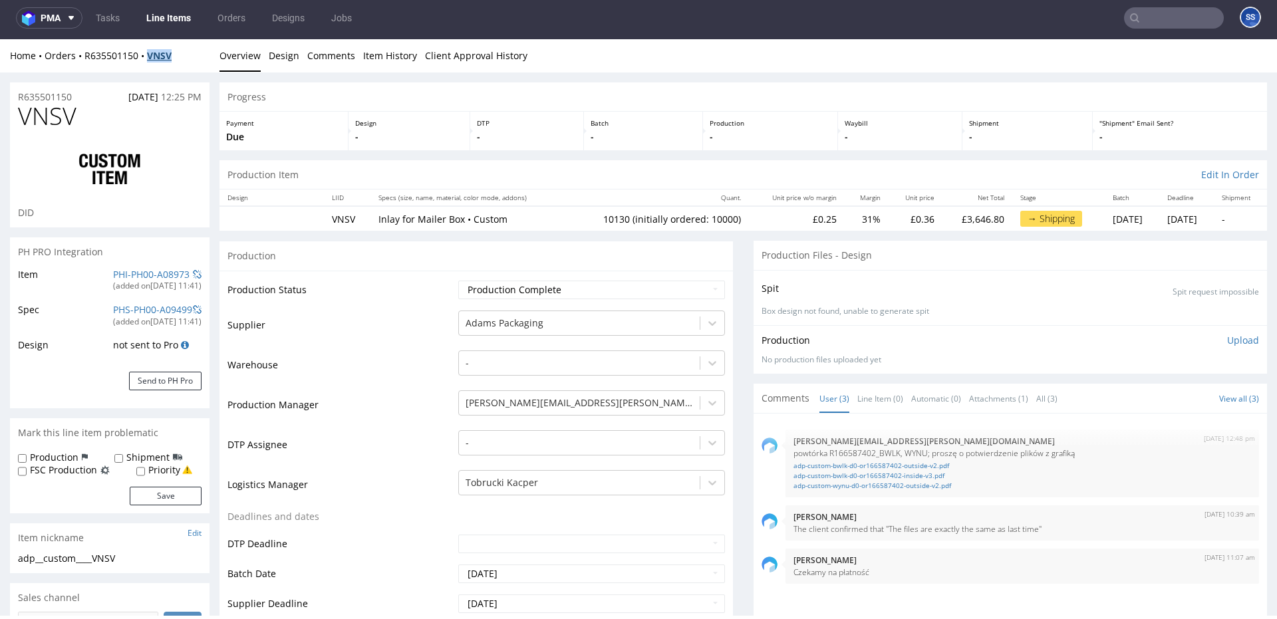
drag, startPoint x: 181, startPoint y: 59, endPoint x: 149, endPoint y: 59, distance: 31.9
click at [149, 59] on div "Home Orders R635501150 VNSV" at bounding box center [110, 55] width 200 height 13
copy strong "VNSV"
click at [164, 20] on link "Line Items" at bounding box center [168, 17] width 61 height 21
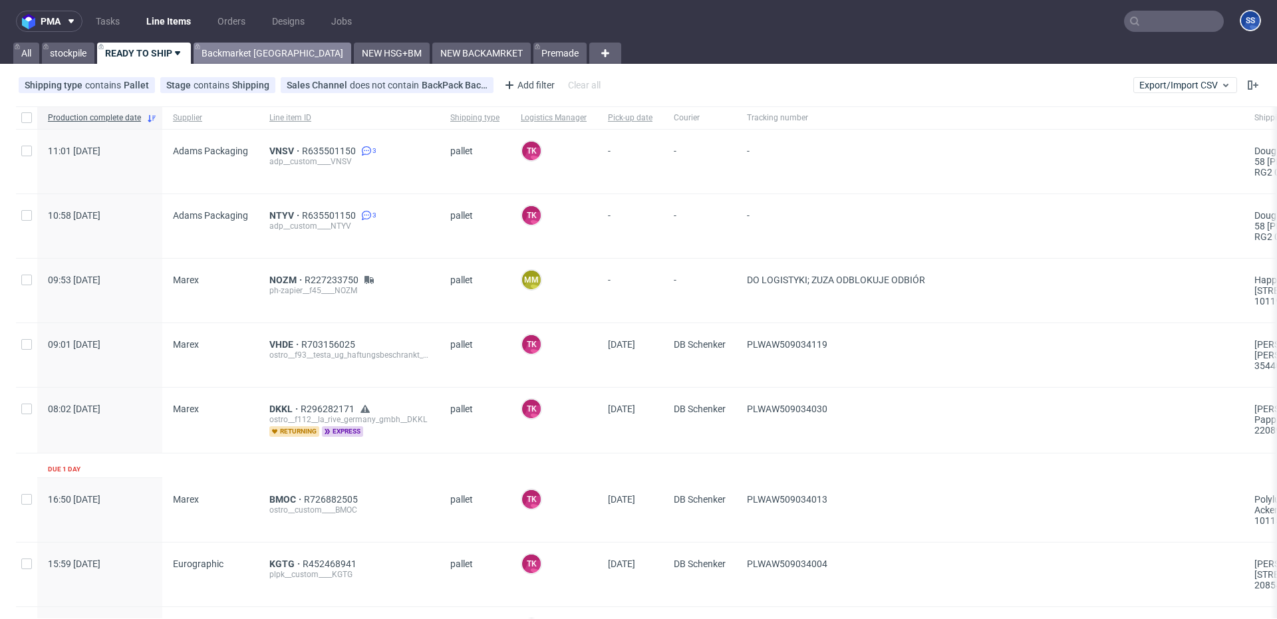
click at [234, 60] on link "Backmarket [GEOGRAPHIC_DATA]" at bounding box center [273, 53] width 158 height 21
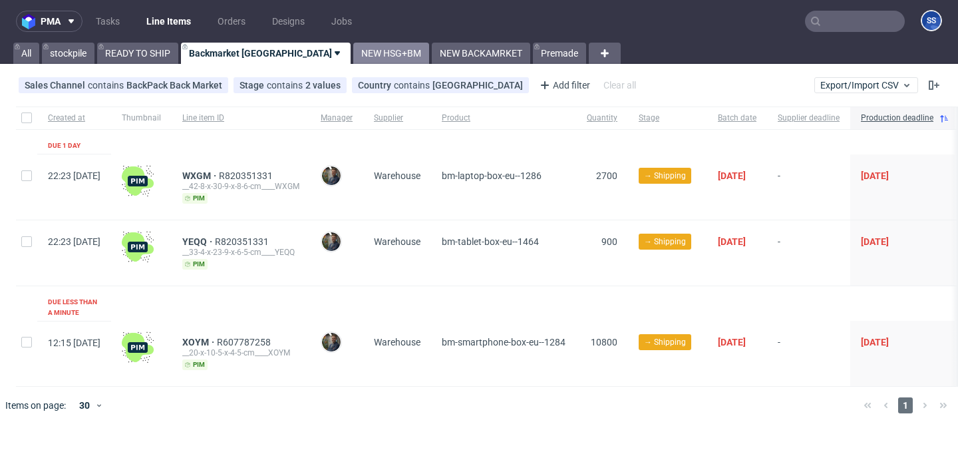
click at [353, 47] on link "NEW HSG+BM" at bounding box center [391, 53] width 76 height 21
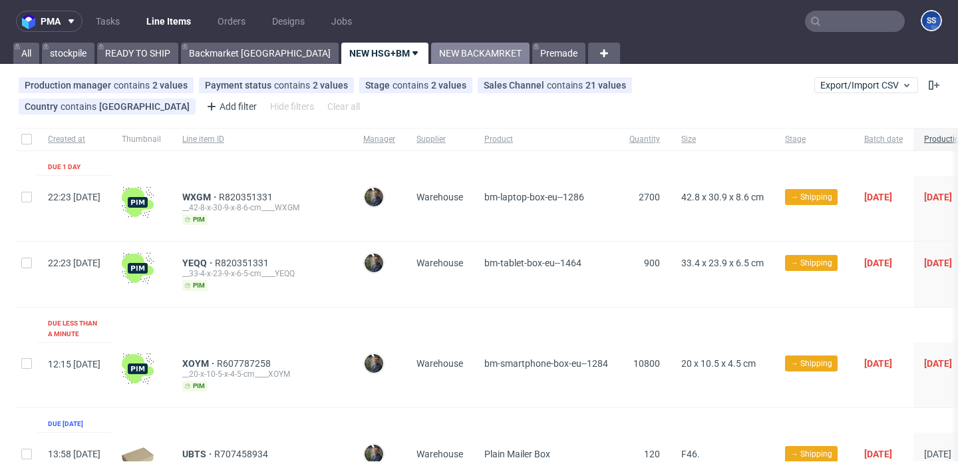
click at [431, 57] on link "NEW BACKAMRKET" at bounding box center [480, 53] width 98 height 21
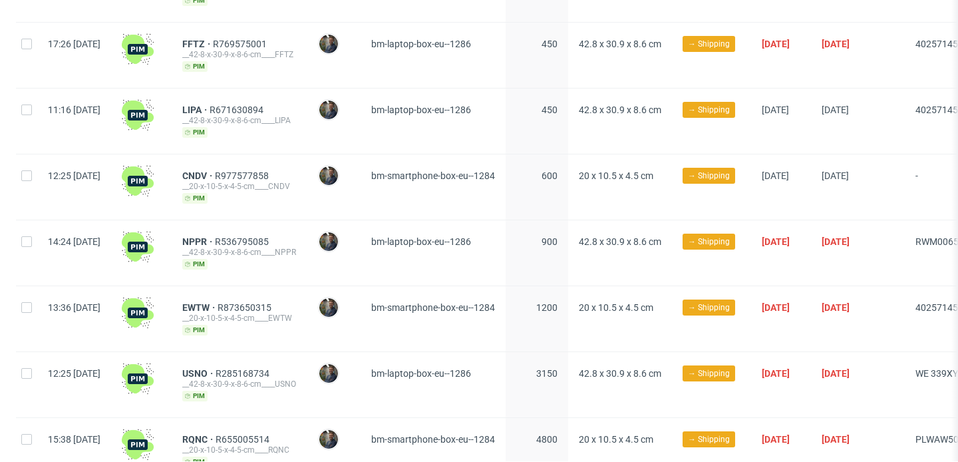
scroll to position [956, 0]
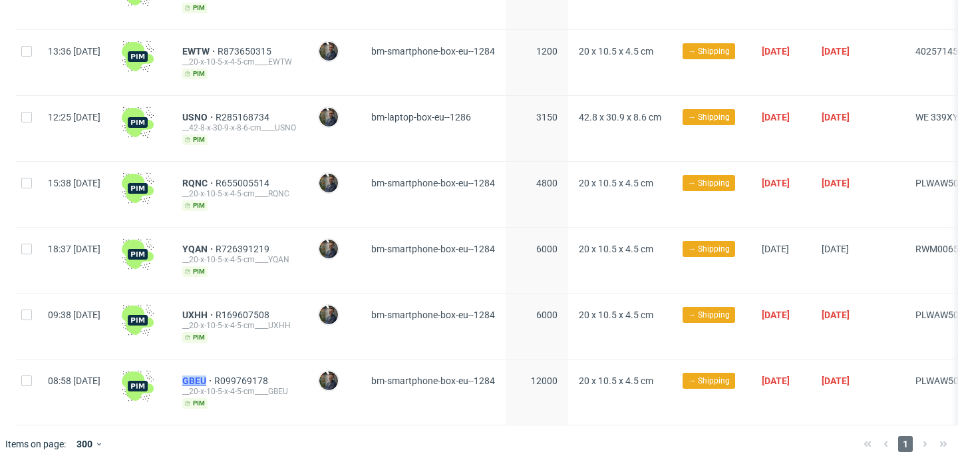
drag, startPoint x: 215, startPoint y: 369, endPoint x: 248, endPoint y: 372, distance: 33.4
click at [248, 372] on div "GBEU R099769178 __20-x-10-5-x-4-5-cm____GBEU pim" at bounding box center [240, 391] width 136 height 65
click at [212, 370] on div "GBEU R099769178 __20-x-10-5-x-4-5-cm____GBEU pim" at bounding box center [240, 391] width 136 height 65
drag, startPoint x: 212, startPoint y: 370, endPoint x: 236, endPoint y: 370, distance: 24.0
click at [236, 370] on div "GBEU R099769178 __20-x-10-5-x-4-5-cm____GBEU pim" at bounding box center [240, 391] width 136 height 65
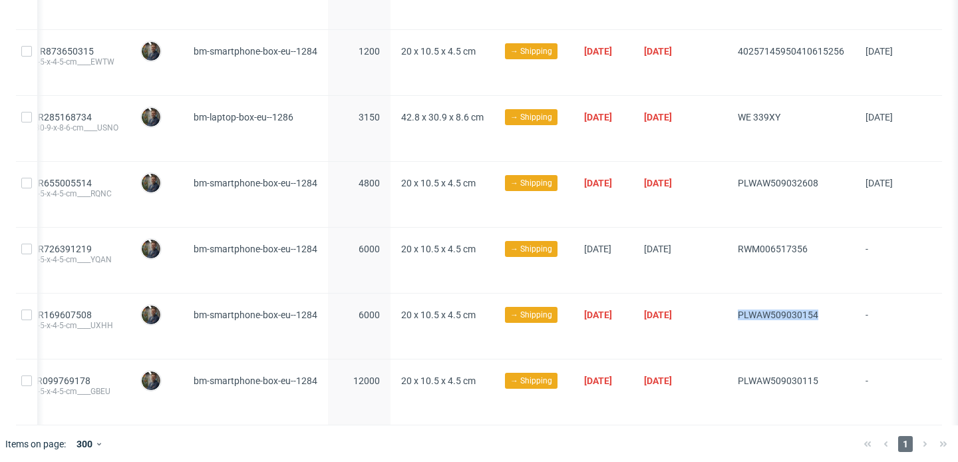
drag, startPoint x: 835, startPoint y: 318, endPoint x: 723, endPoint y: 311, distance: 112.0
click at [727, 311] on div "PLWAW509030154" at bounding box center [791, 325] width 128 height 65
copy span "PLWAW509030154"
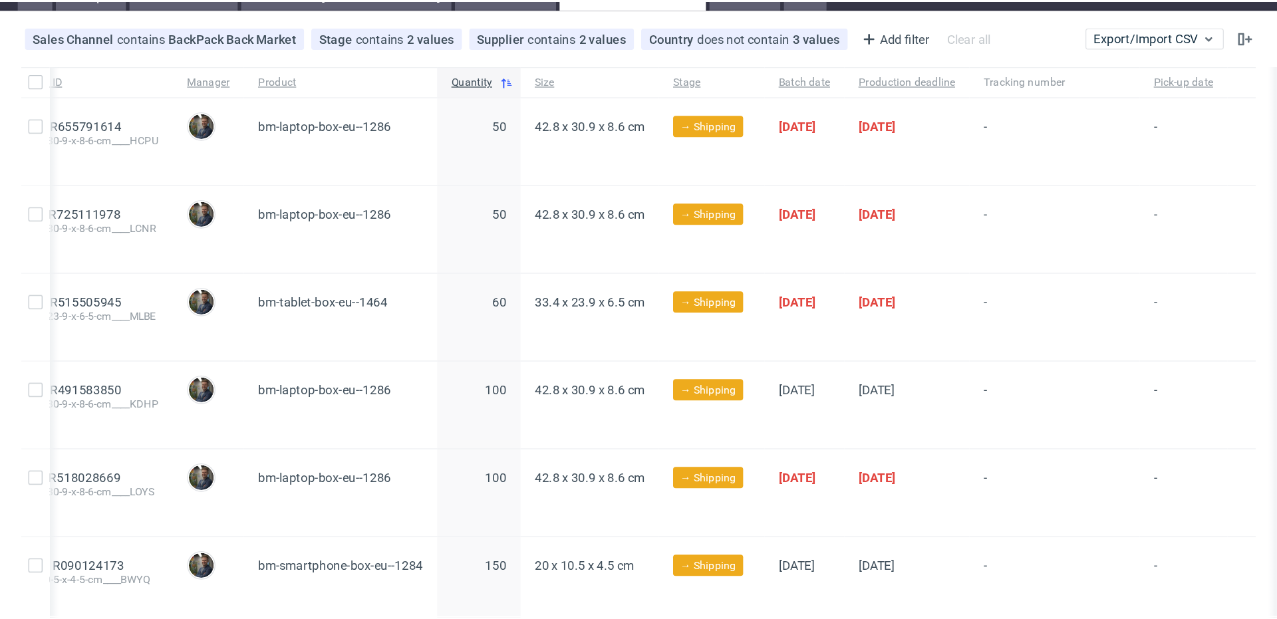
scroll to position [0, 0]
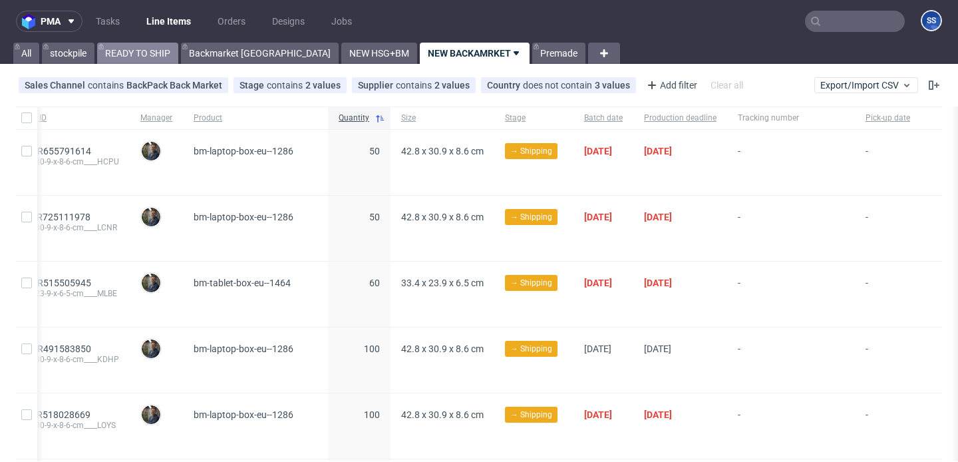
click at [127, 57] on link "READY TO SHIP" at bounding box center [137, 53] width 81 height 21
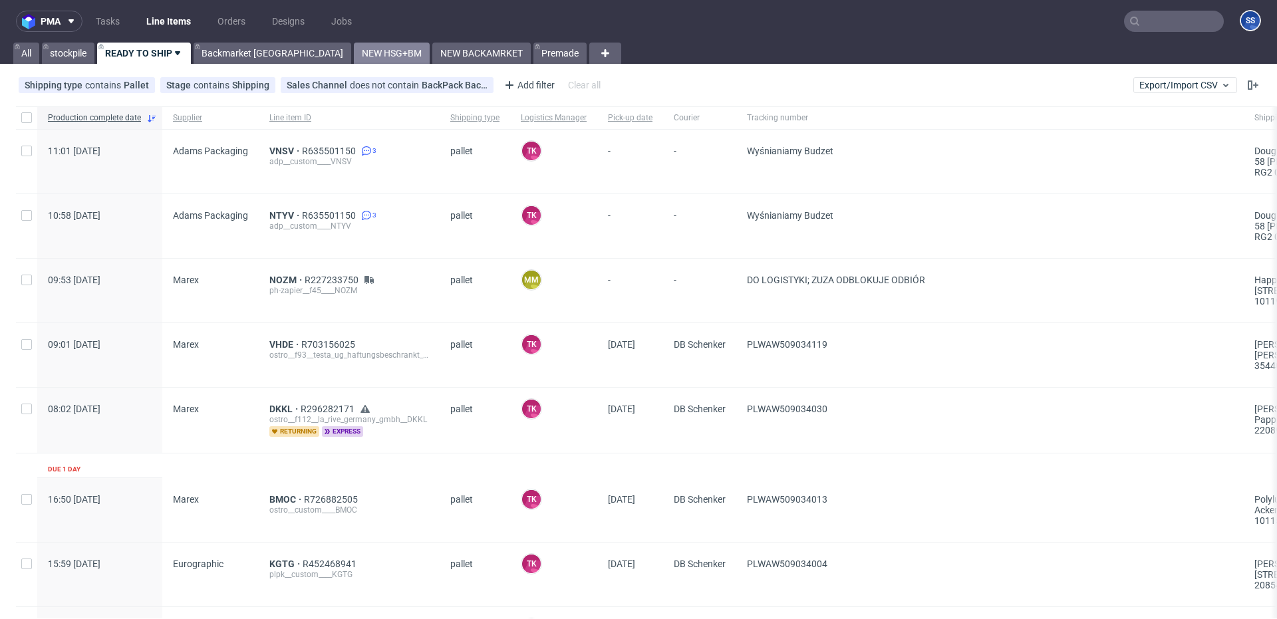
click at [354, 55] on link "NEW HSG+BM" at bounding box center [392, 53] width 76 height 21
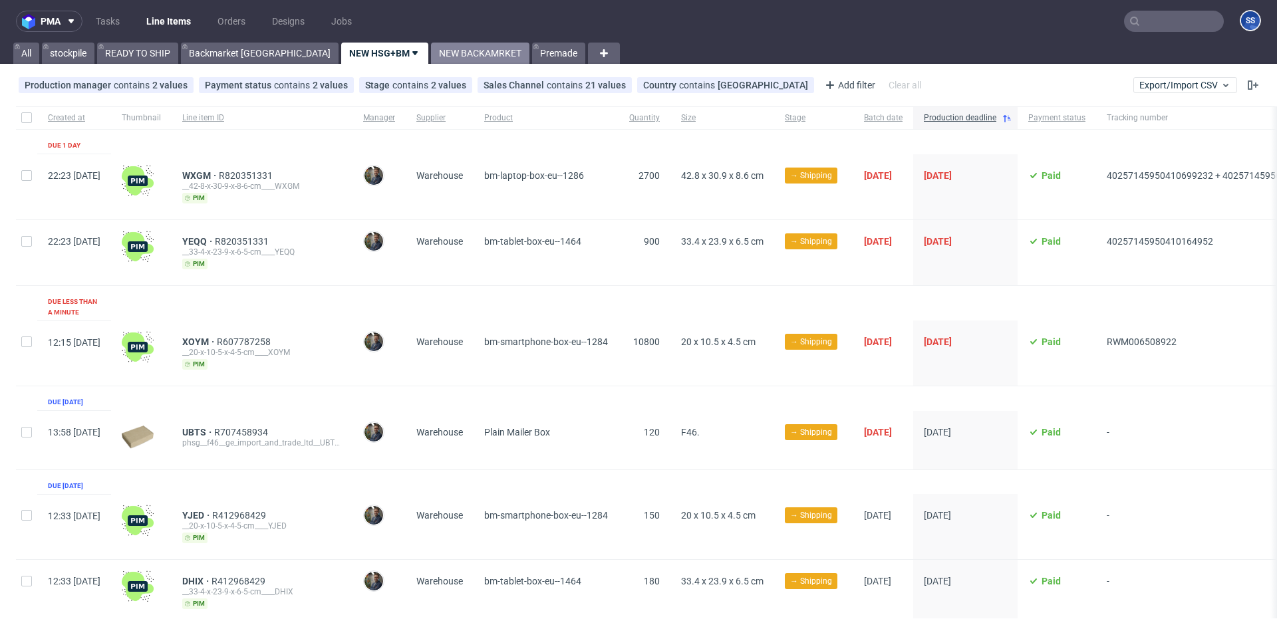
click at [431, 57] on link "NEW BACKAMRKET" at bounding box center [480, 53] width 98 height 21
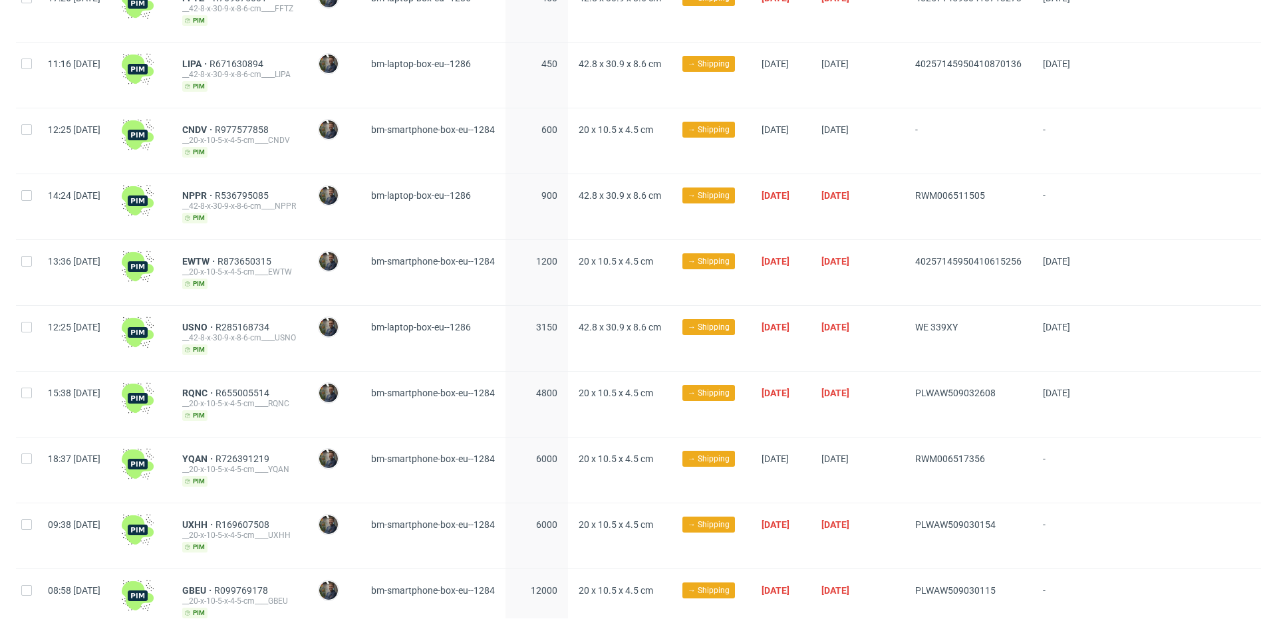
scroll to position [798, 0]
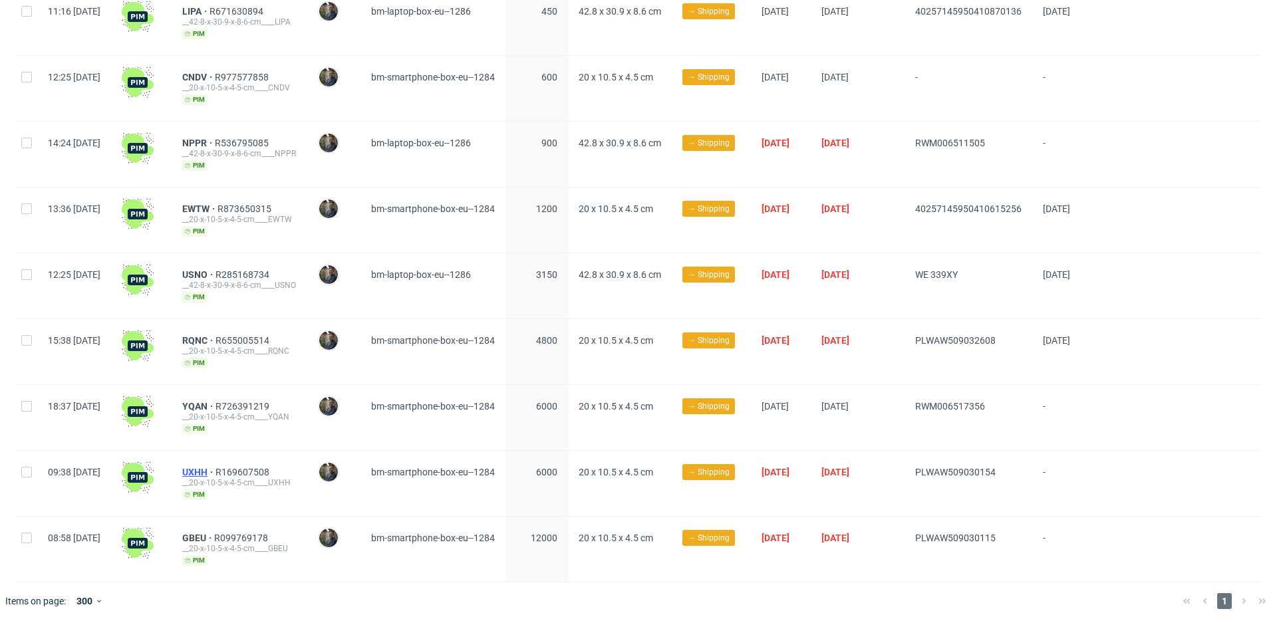
click at [216, 467] on span "UXHH" at bounding box center [198, 472] width 33 height 11
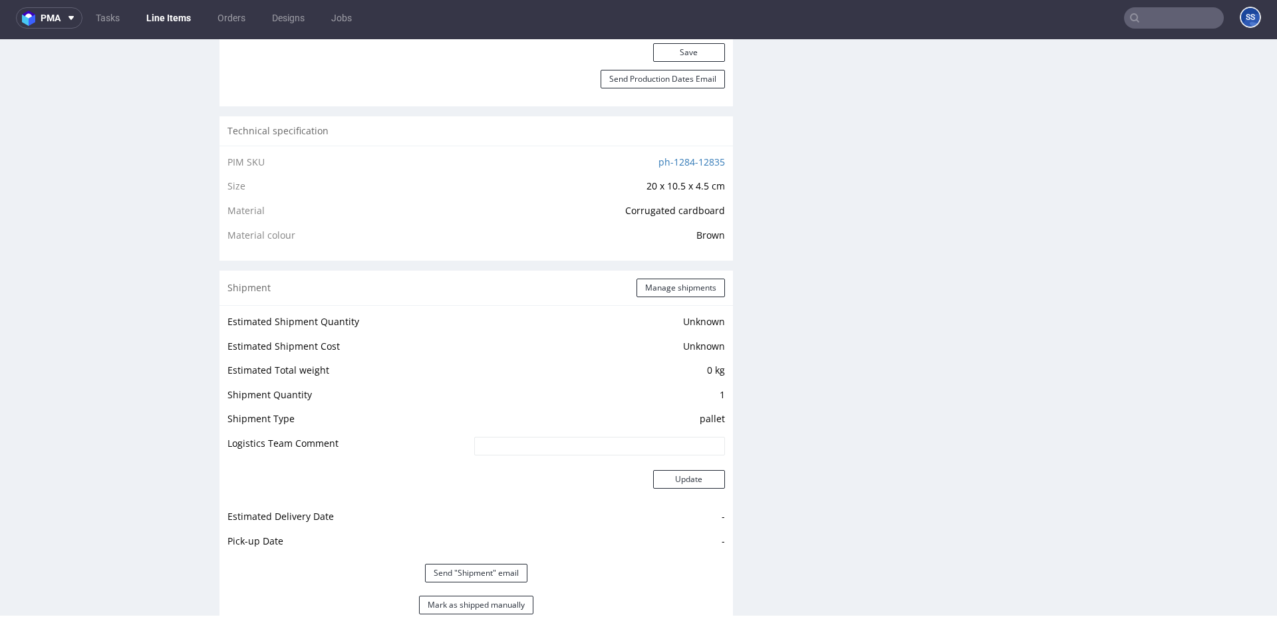
scroll to position [872, 0]
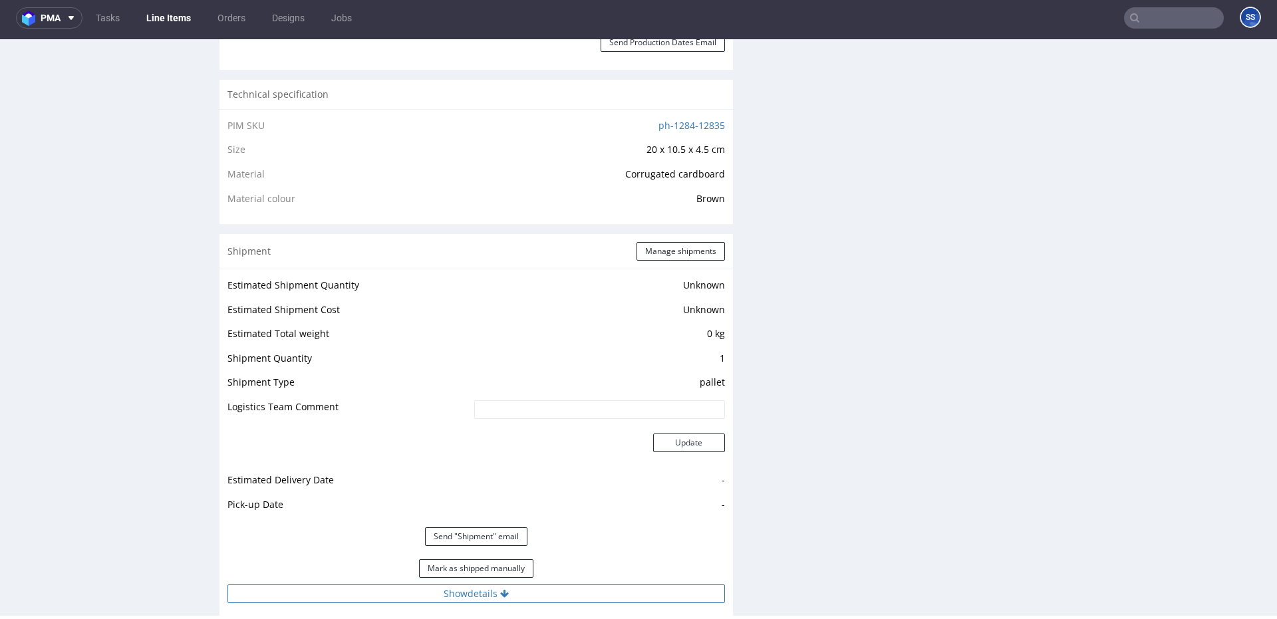
click at [500, 591] on icon at bounding box center [504, 593] width 9 height 9
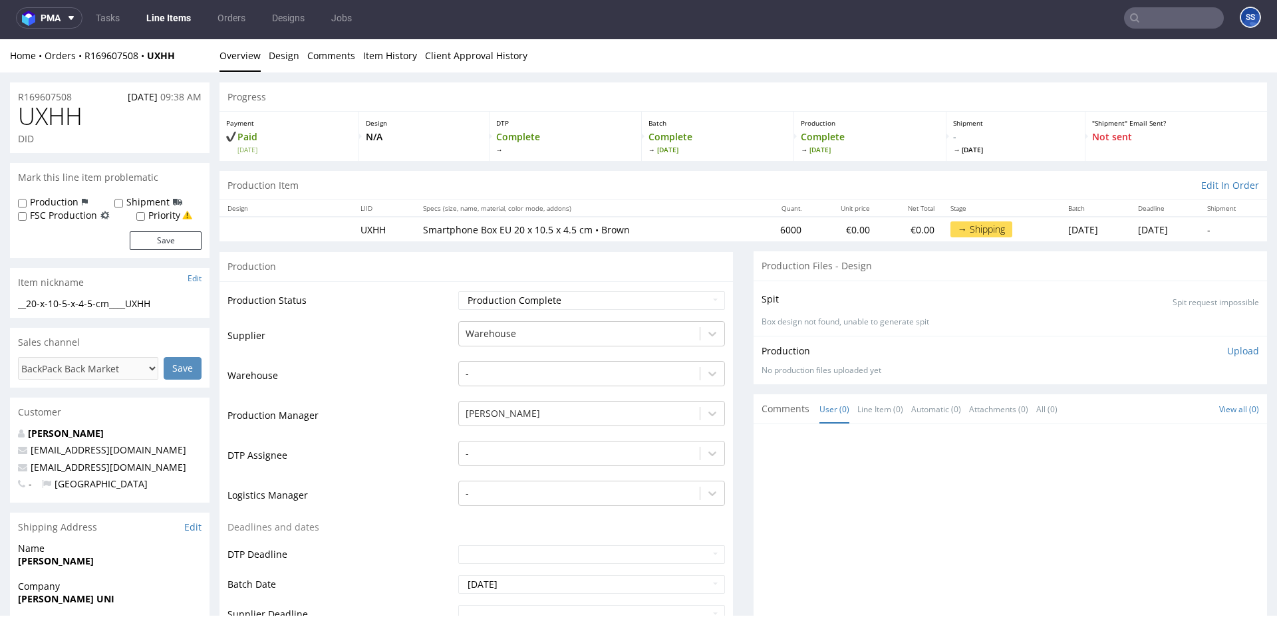
scroll to position [0, 0]
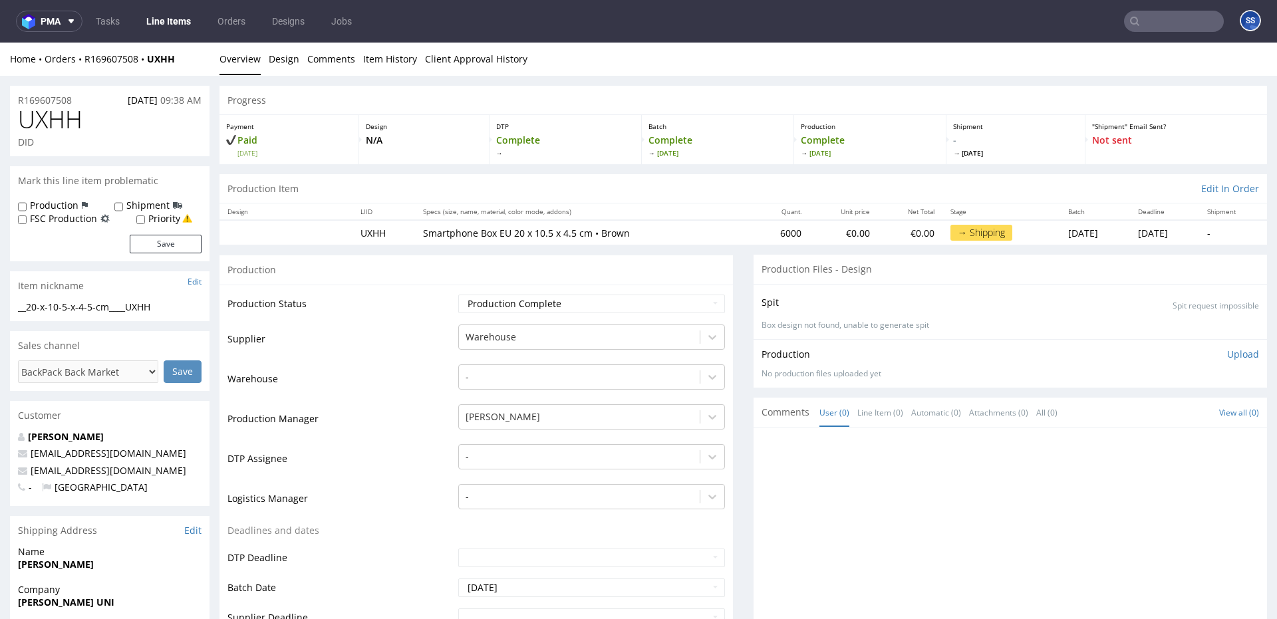
click at [172, 25] on link "Line Items" at bounding box center [168, 21] width 61 height 21
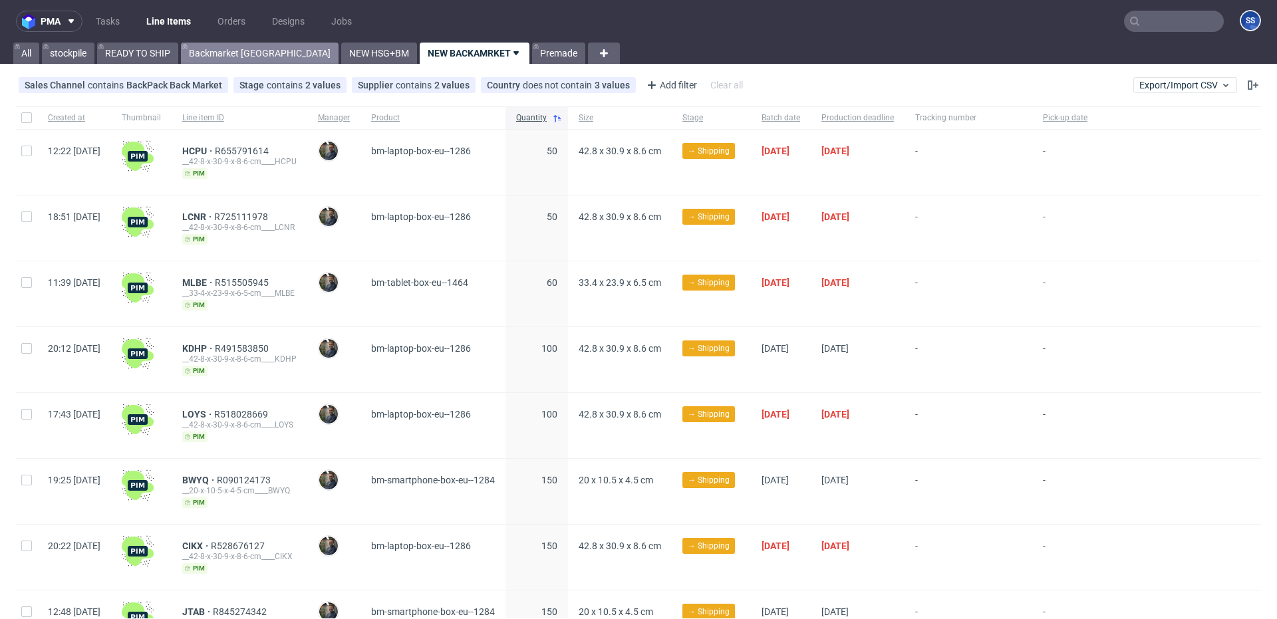
click at [222, 53] on link "Backmarket [GEOGRAPHIC_DATA]" at bounding box center [260, 53] width 158 height 21
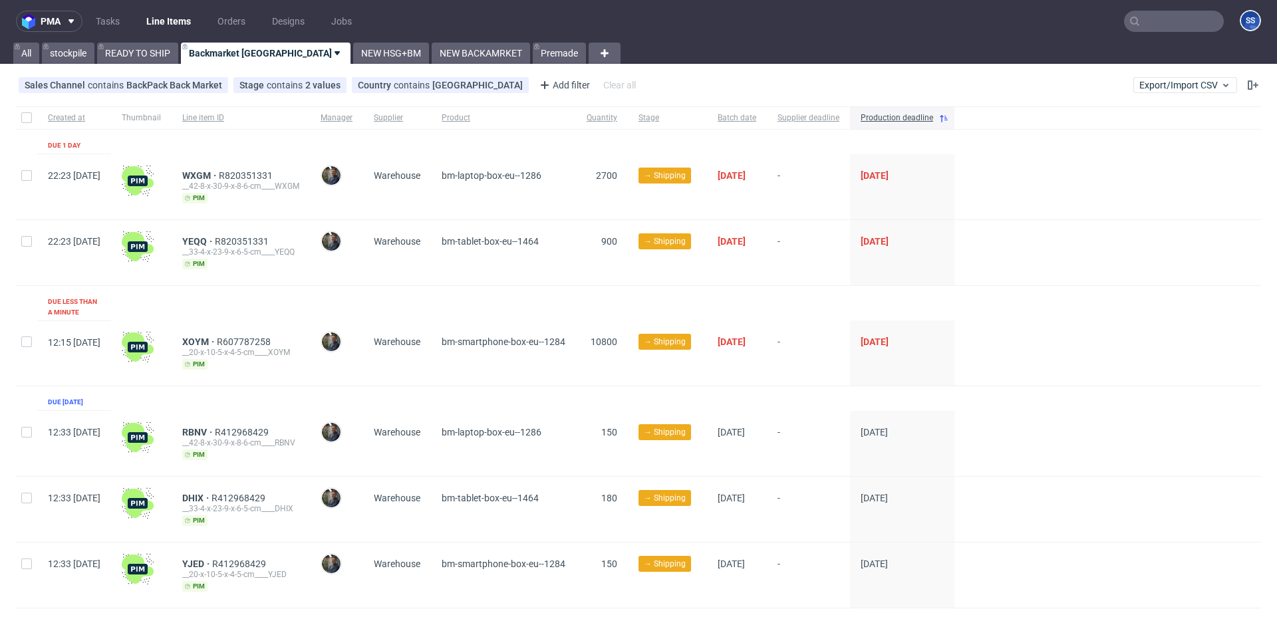
scroll to position [19, 0]
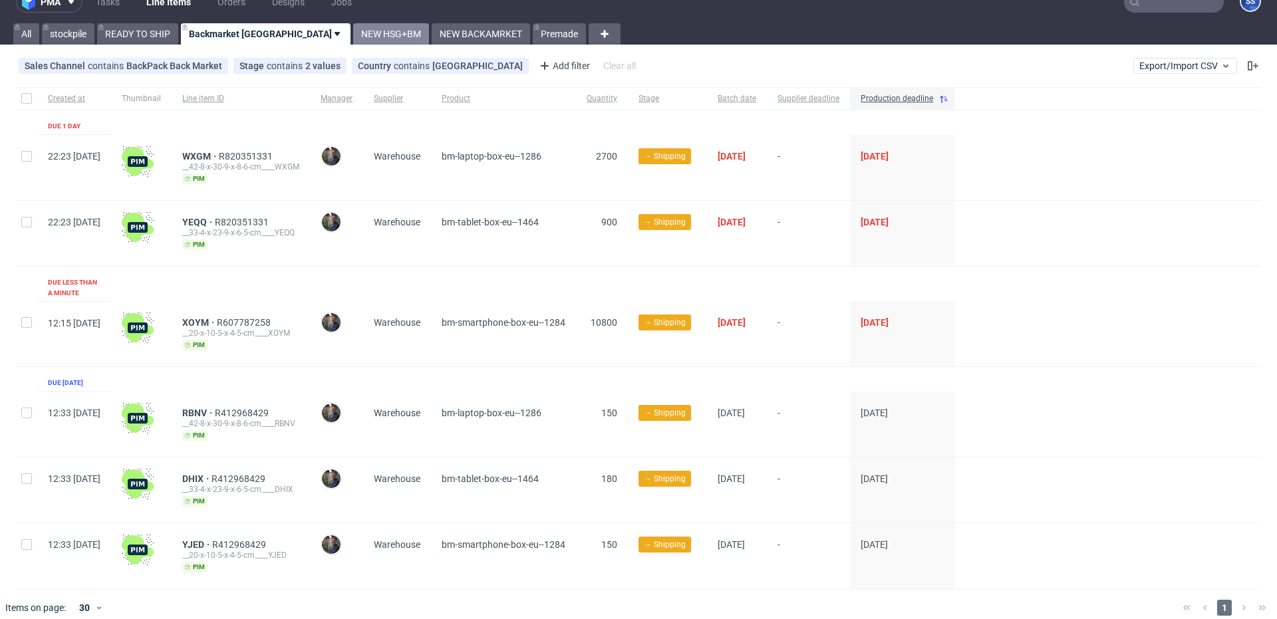
click at [353, 41] on link "NEW HSG+BM" at bounding box center [391, 33] width 76 height 21
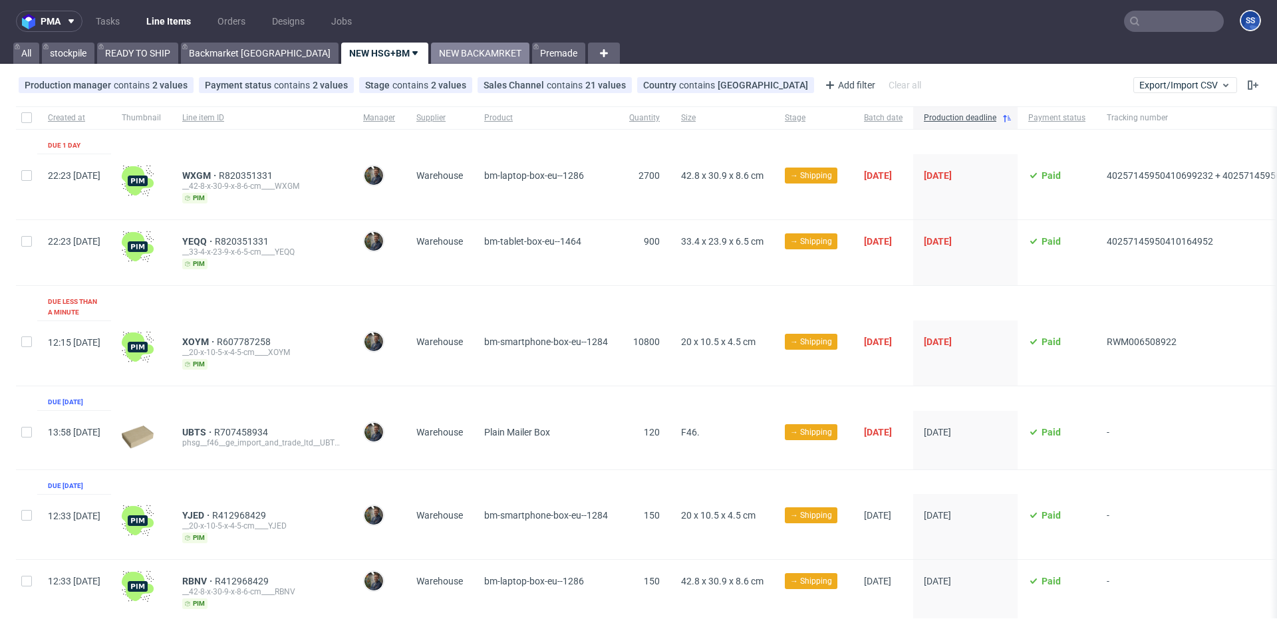
click at [431, 58] on link "NEW BACKAMRKET" at bounding box center [480, 53] width 98 height 21
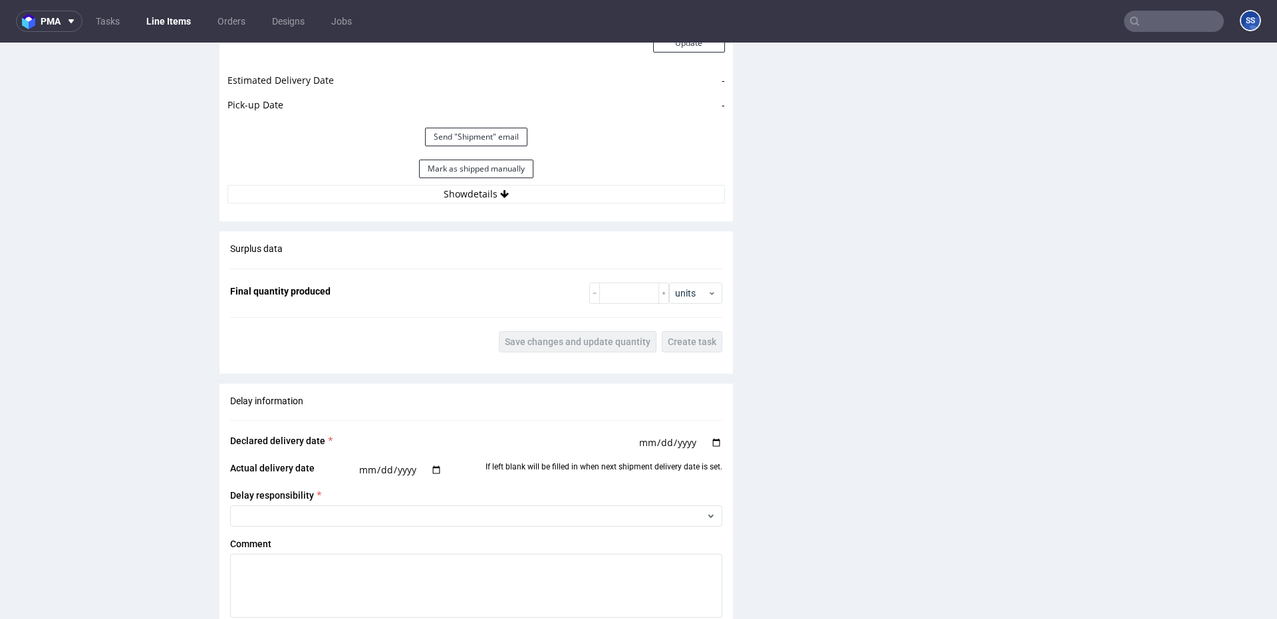
scroll to position [1293, 0]
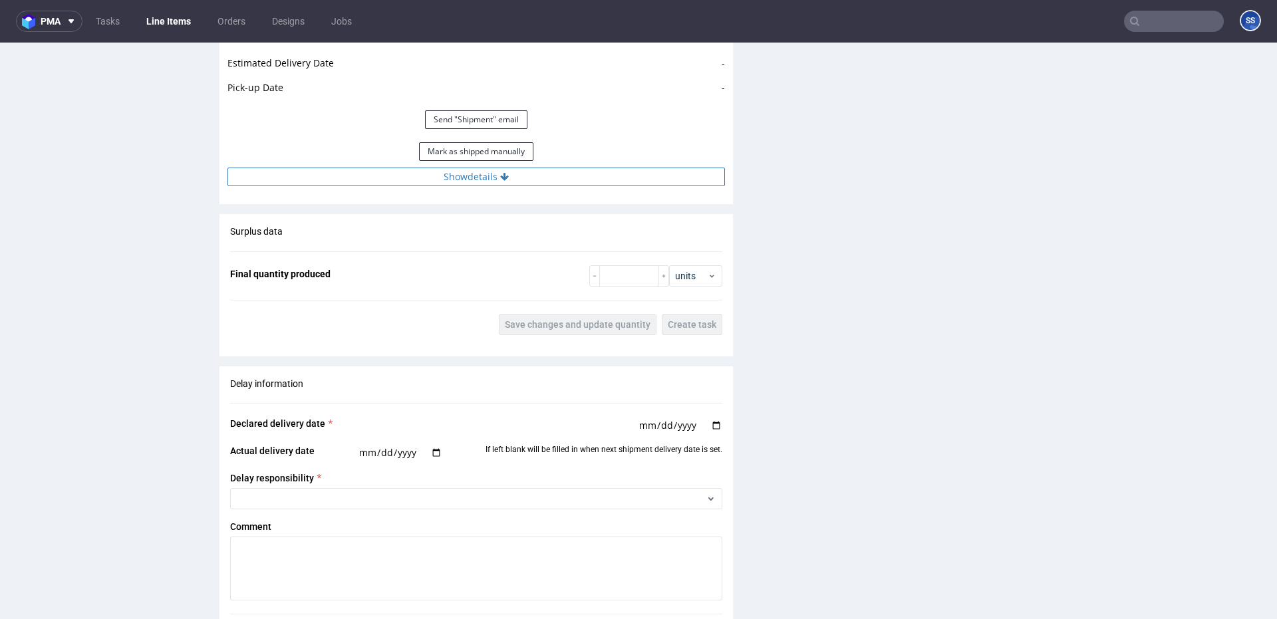
click at [589, 178] on button "Show details" at bounding box center [477, 177] width 498 height 19
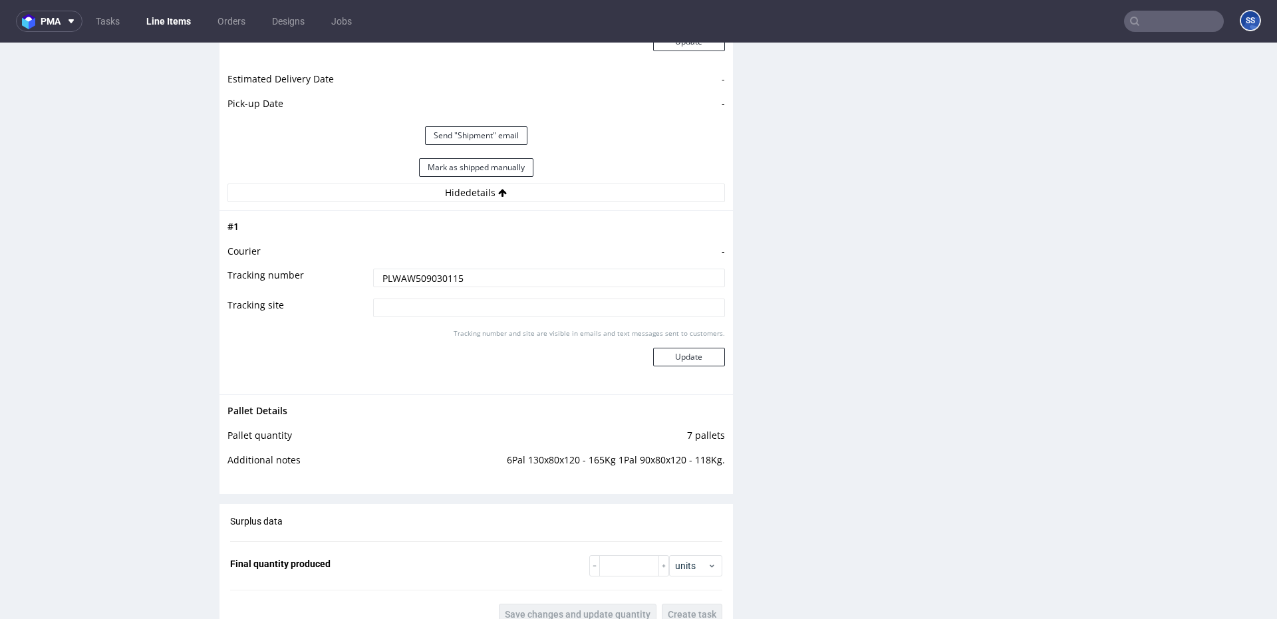
scroll to position [1221, 0]
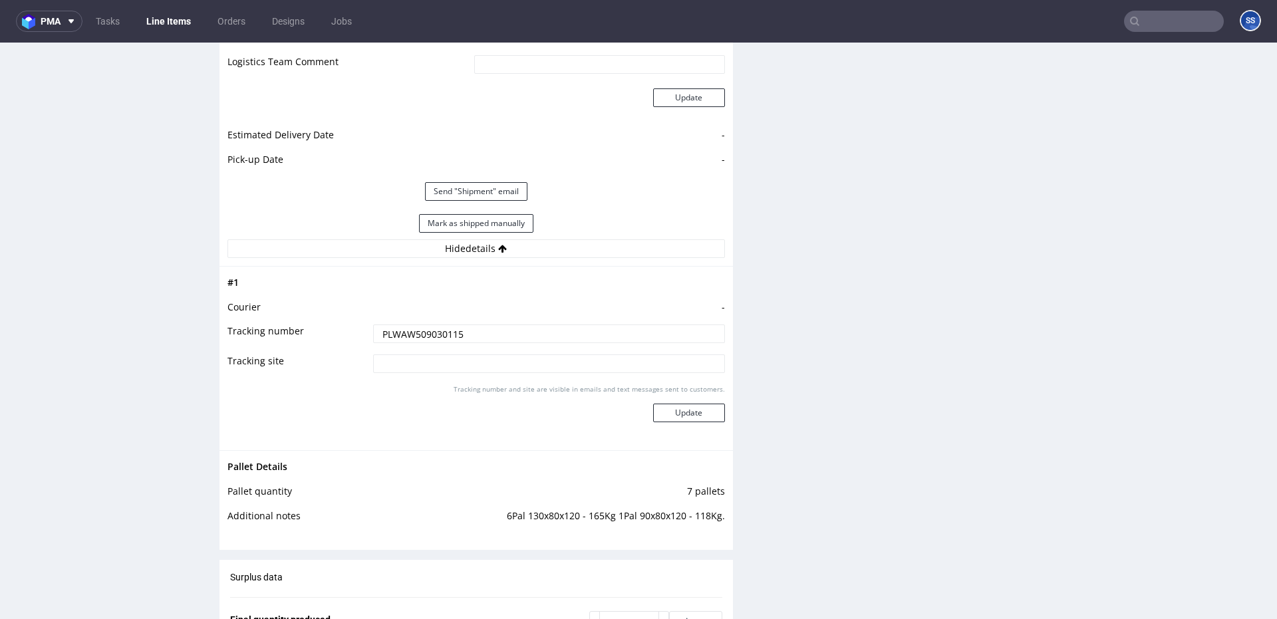
click at [433, 336] on input "PLWAW509030115" at bounding box center [549, 334] width 352 height 19
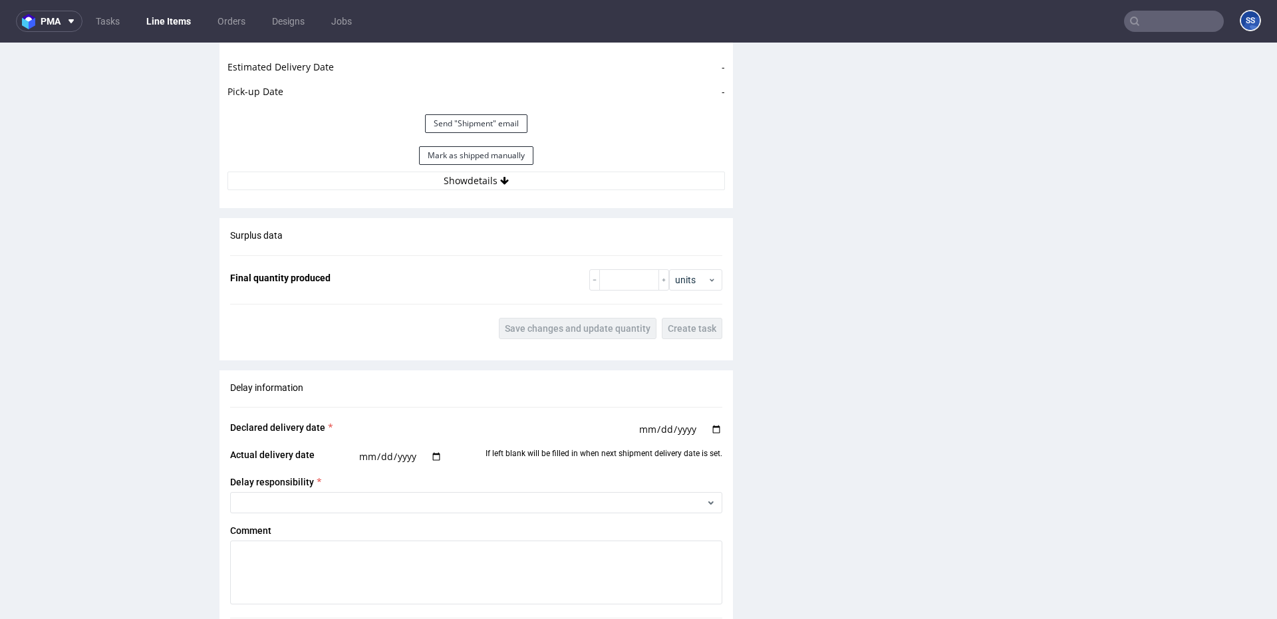
scroll to position [1299, 0]
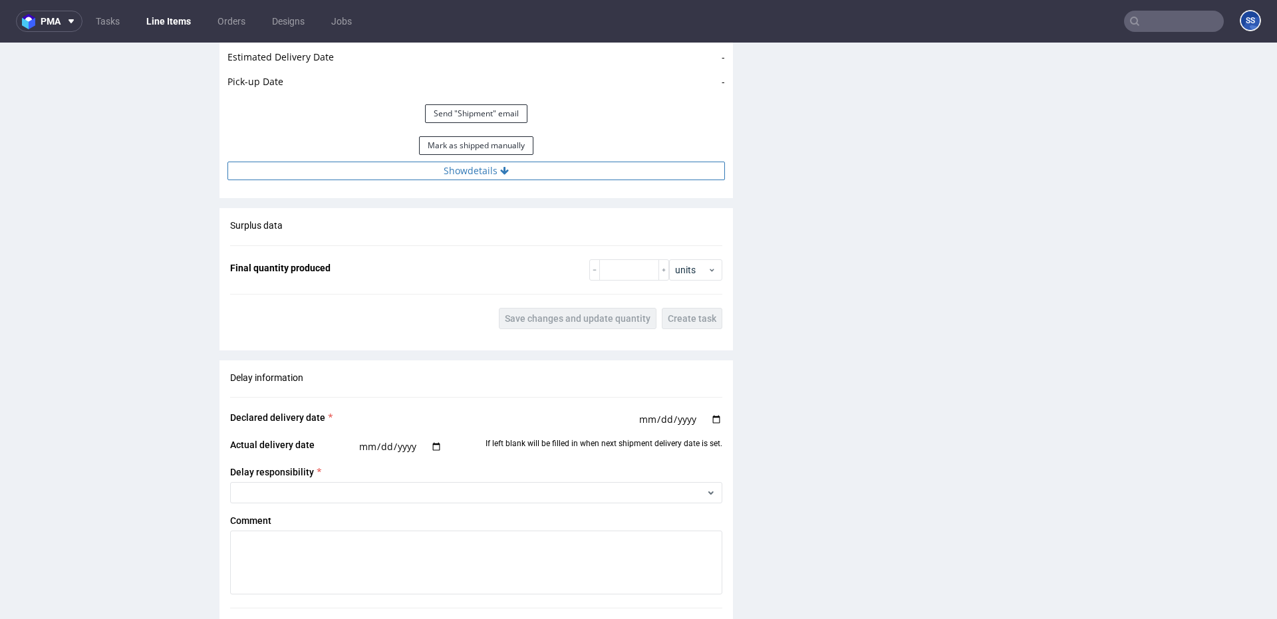
click at [516, 169] on button "Show details" at bounding box center [477, 171] width 498 height 19
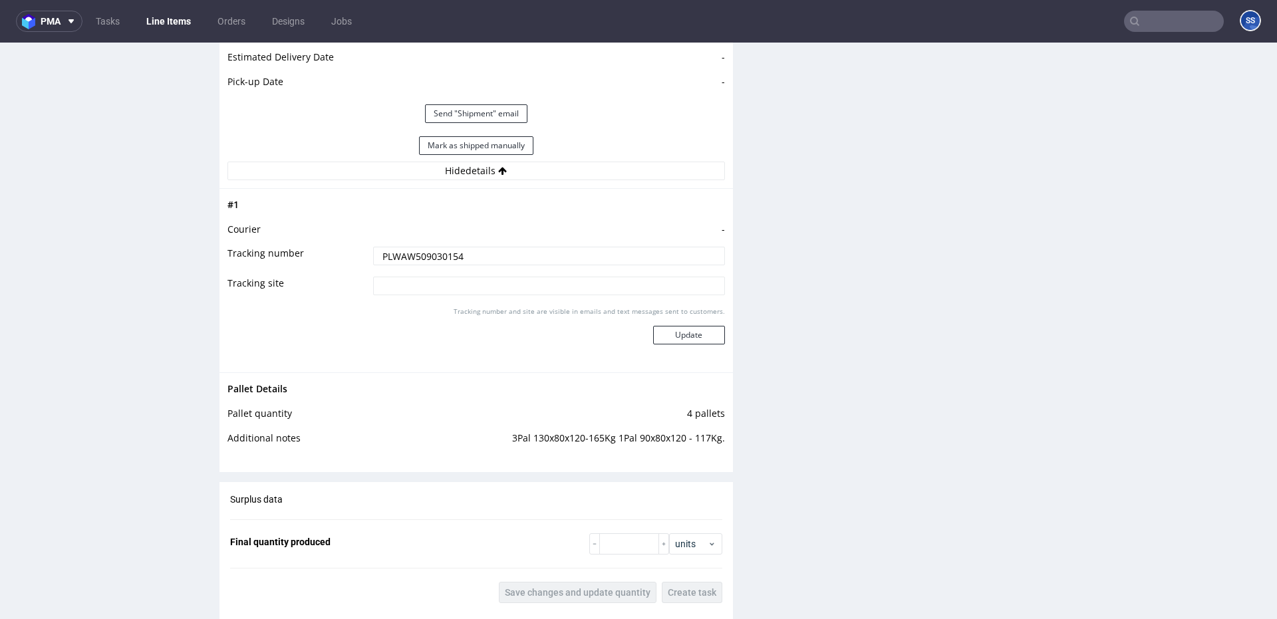
click at [448, 259] on input "PLWAW509030154" at bounding box center [549, 256] width 352 height 19
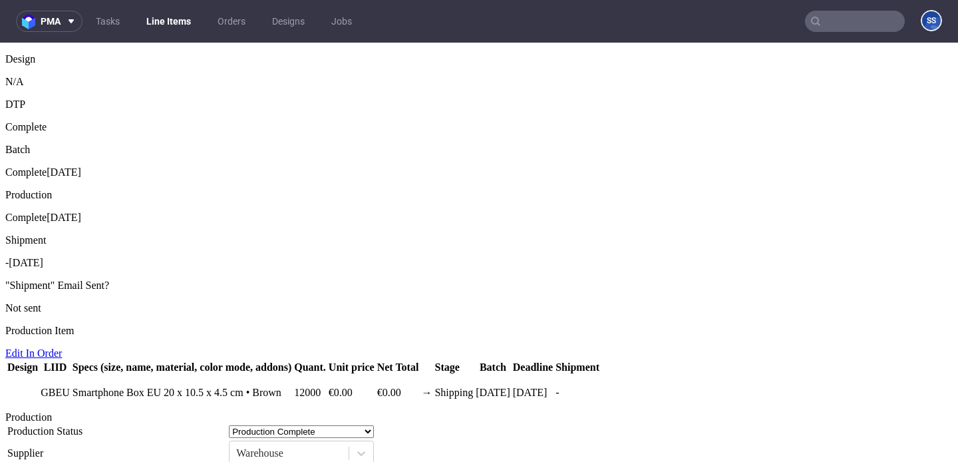
scroll to position [1221, 0]
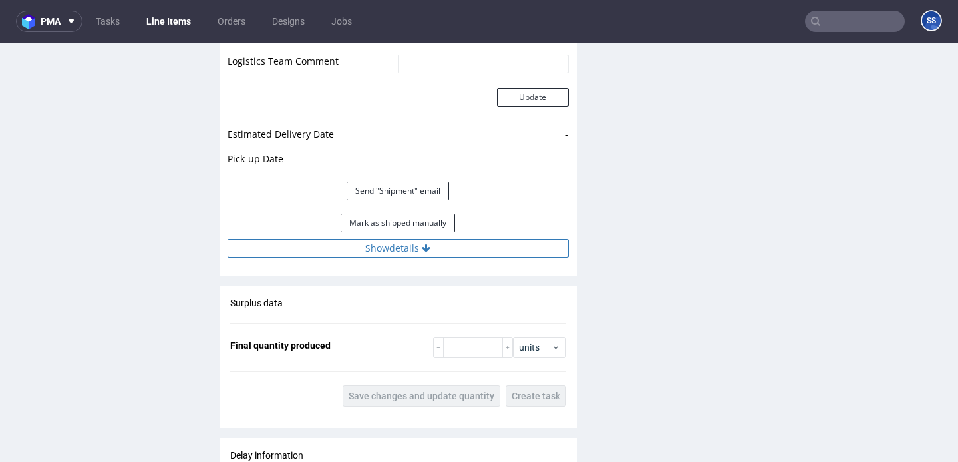
click at [459, 257] on button "Show details" at bounding box center [398, 248] width 341 height 19
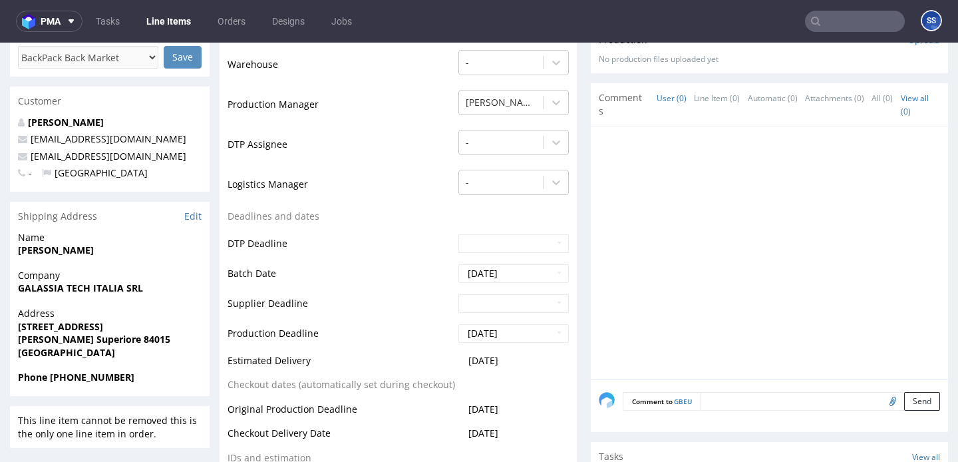
scroll to position [0, 0]
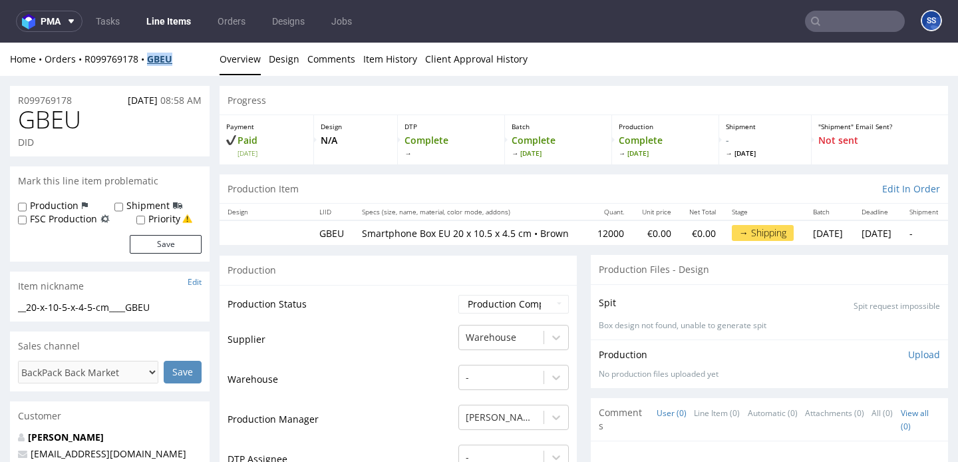
drag, startPoint x: 185, startPoint y: 70, endPoint x: 150, endPoint y: 63, distance: 35.4
click at [150, 63] on div "Home Orders R099769178 GBEU Overview Design Comments Item History Client Approv…" at bounding box center [479, 59] width 958 height 33
copy strong "GBEU"
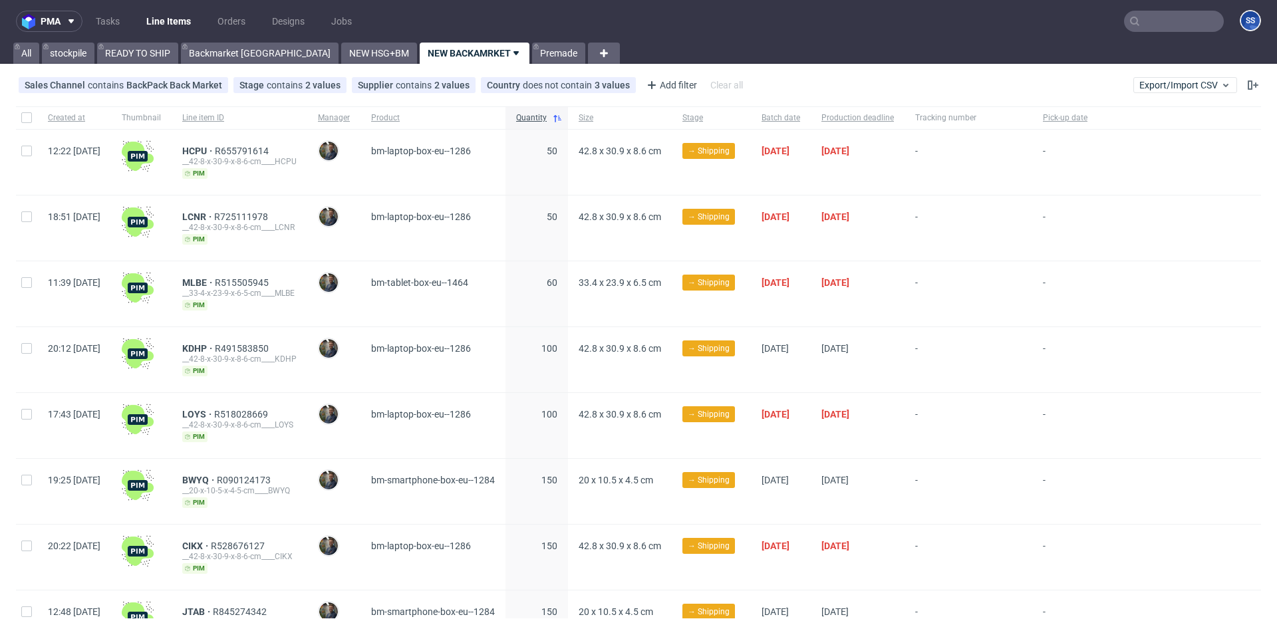
scroll to position [1, 0]
click at [132, 45] on link "READY TO SHIP" at bounding box center [137, 52] width 81 height 21
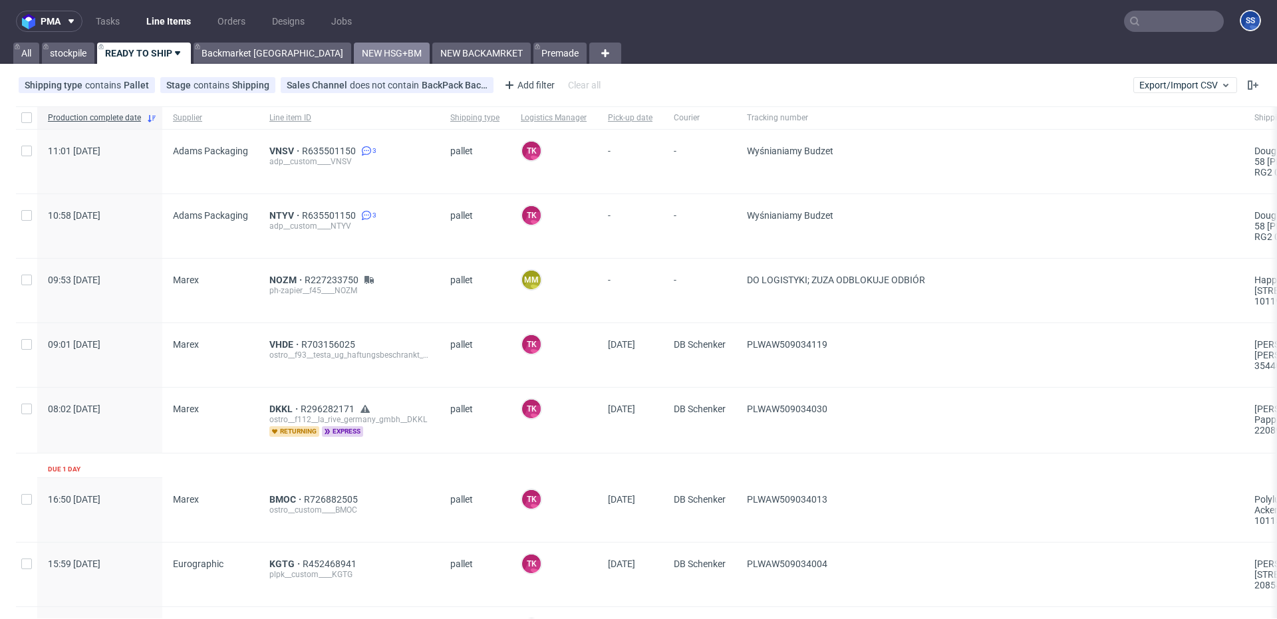
click at [354, 55] on link "NEW HSG+BM" at bounding box center [392, 53] width 76 height 21
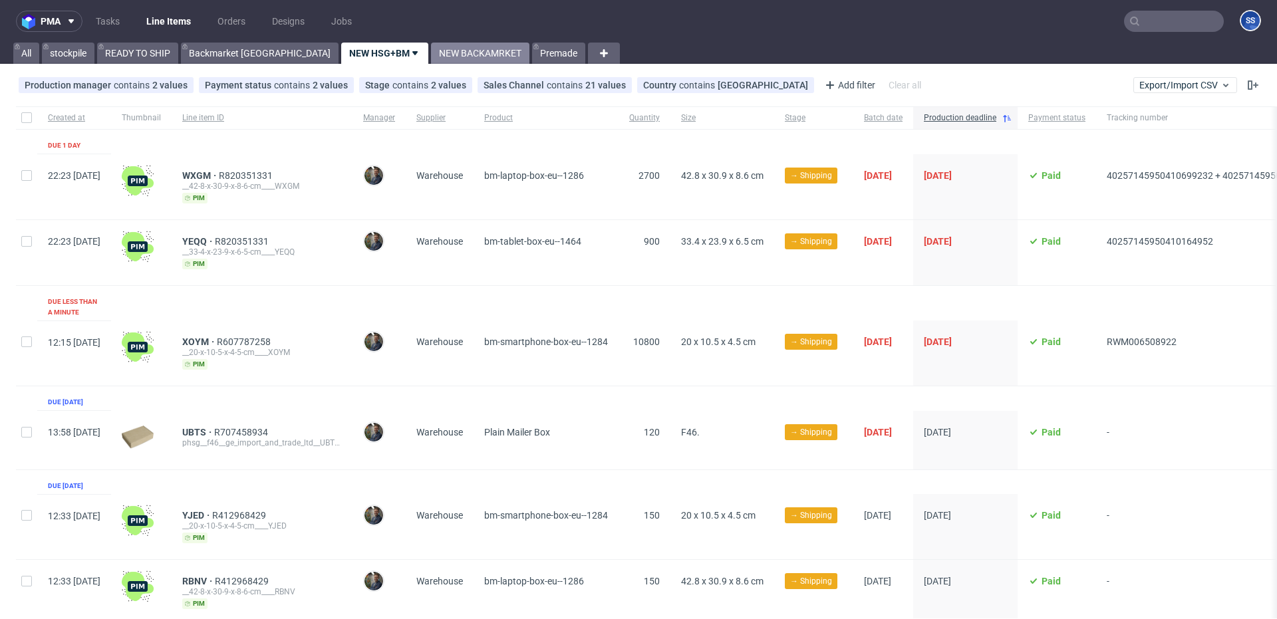
click at [431, 55] on link "NEW BACKAMRKET" at bounding box center [480, 53] width 98 height 21
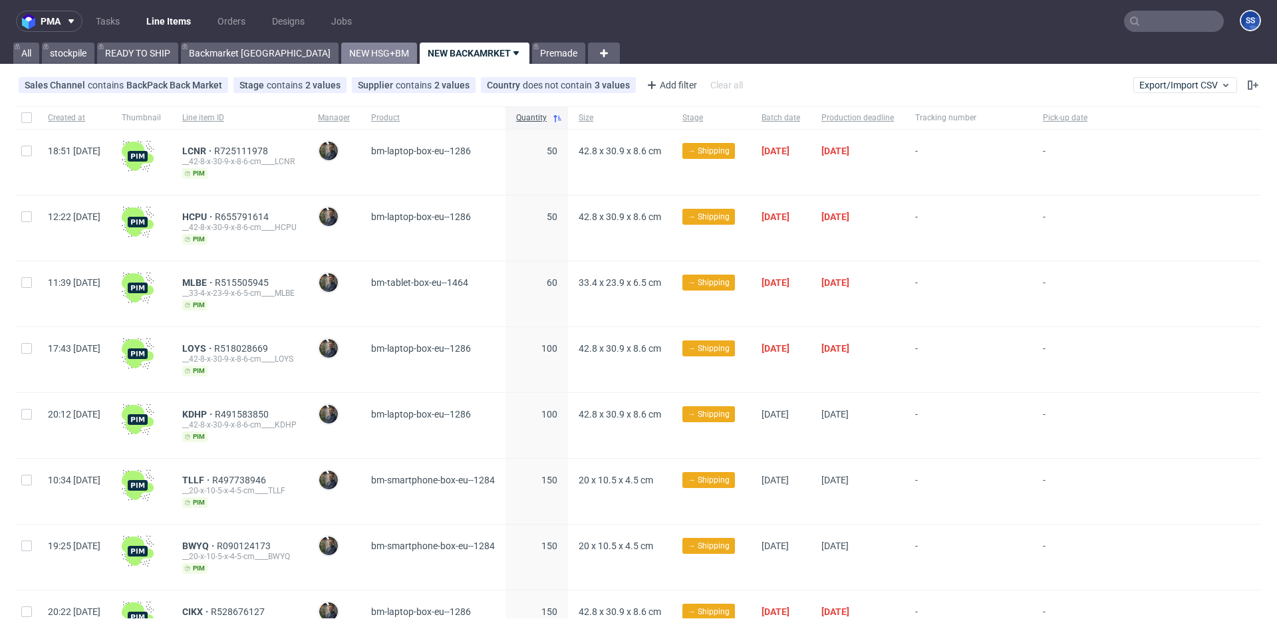
click at [341, 55] on link "NEW HSG+BM" at bounding box center [379, 53] width 76 height 21
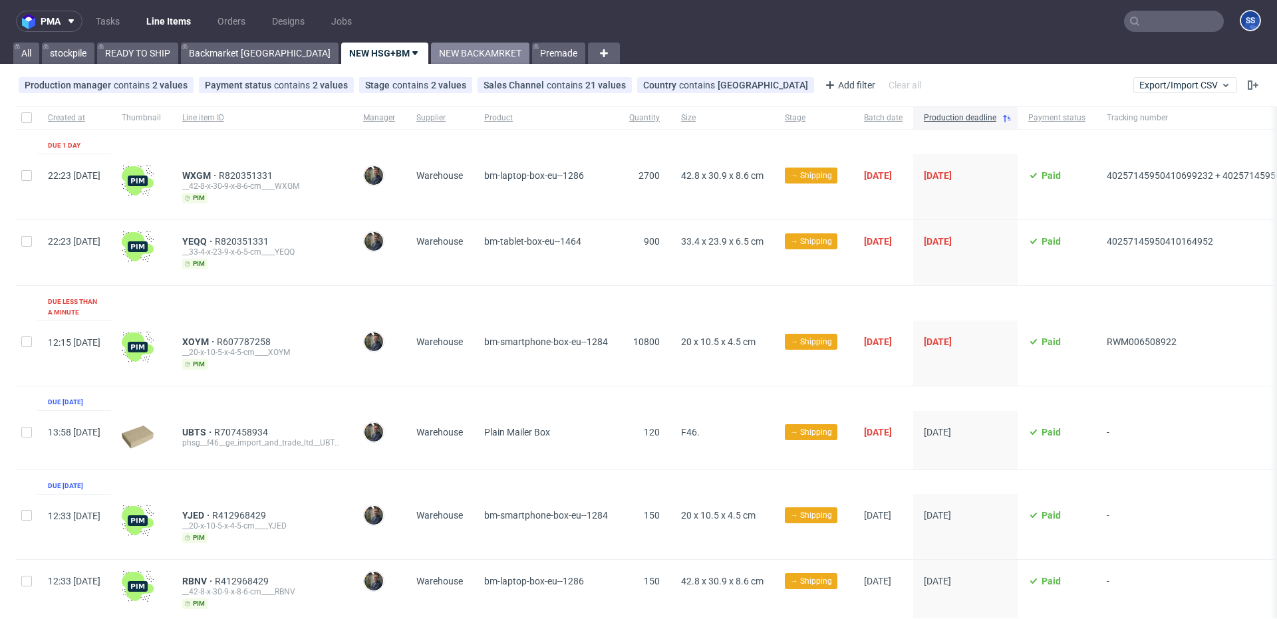
click at [431, 49] on link "NEW BACKAMRKET" at bounding box center [480, 53] width 98 height 21
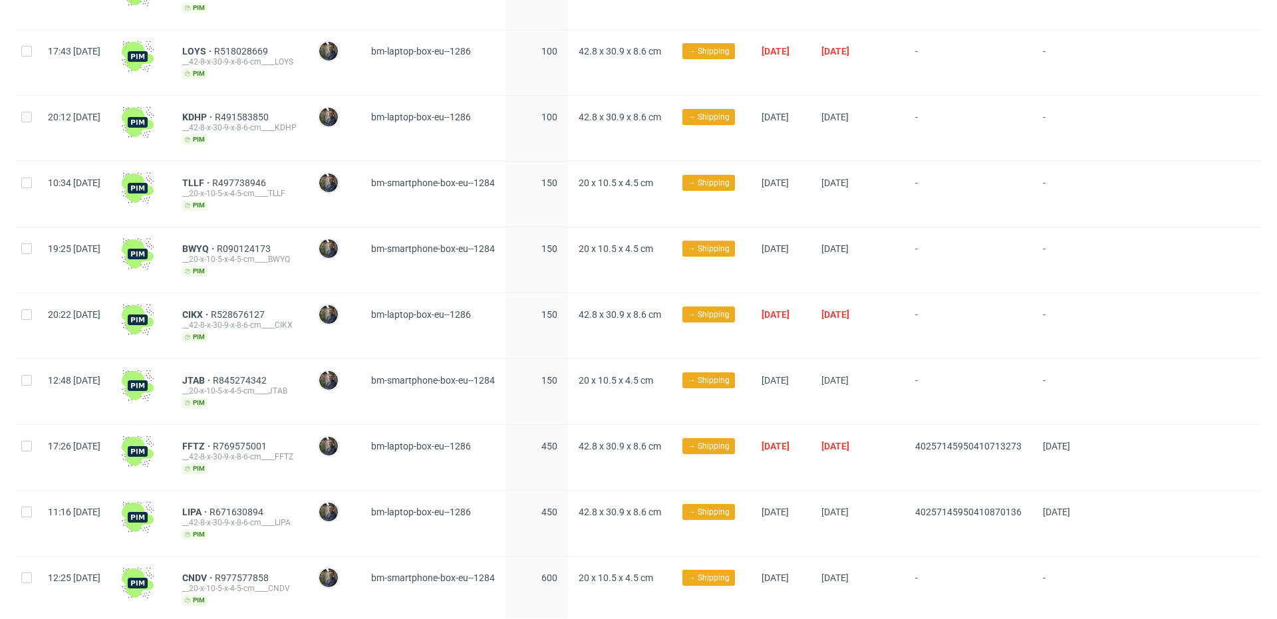
scroll to position [296, 0]
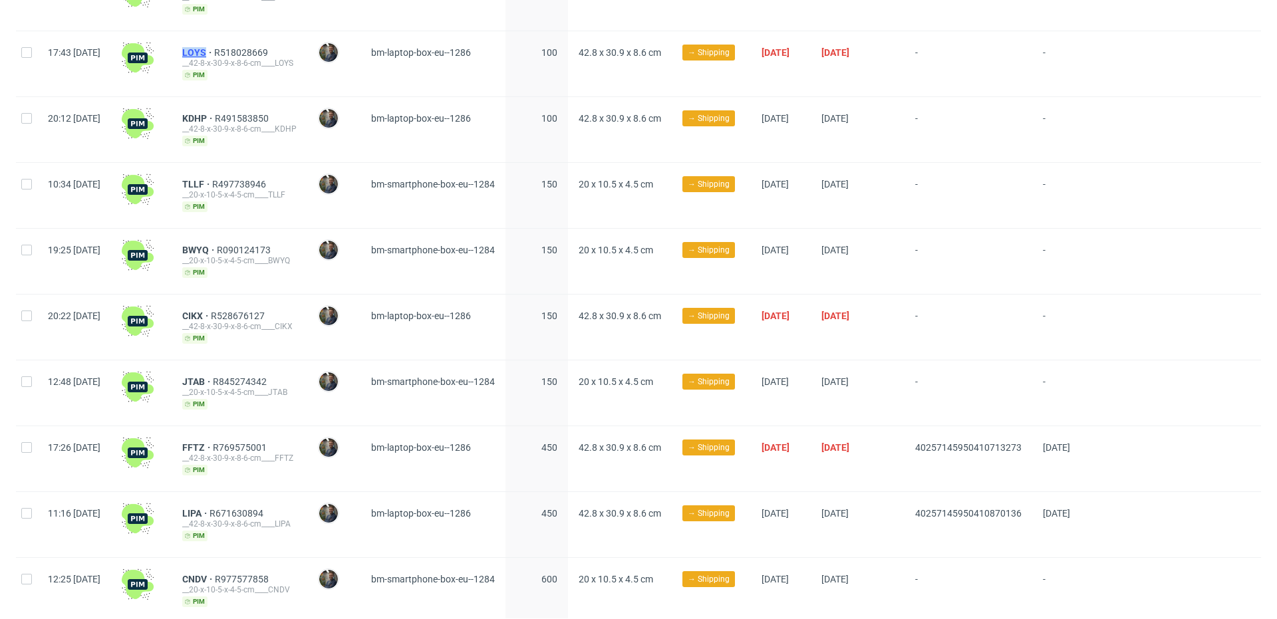
drag, startPoint x: 211, startPoint y: 49, endPoint x: 248, endPoint y: 48, distance: 37.3
click at [248, 48] on div "[PERSON_NAME] R518028669 __42-8-x-30-9-x-8-6-cm____LOYS pim" at bounding box center [240, 63] width 136 height 65
copy span "LOYS"
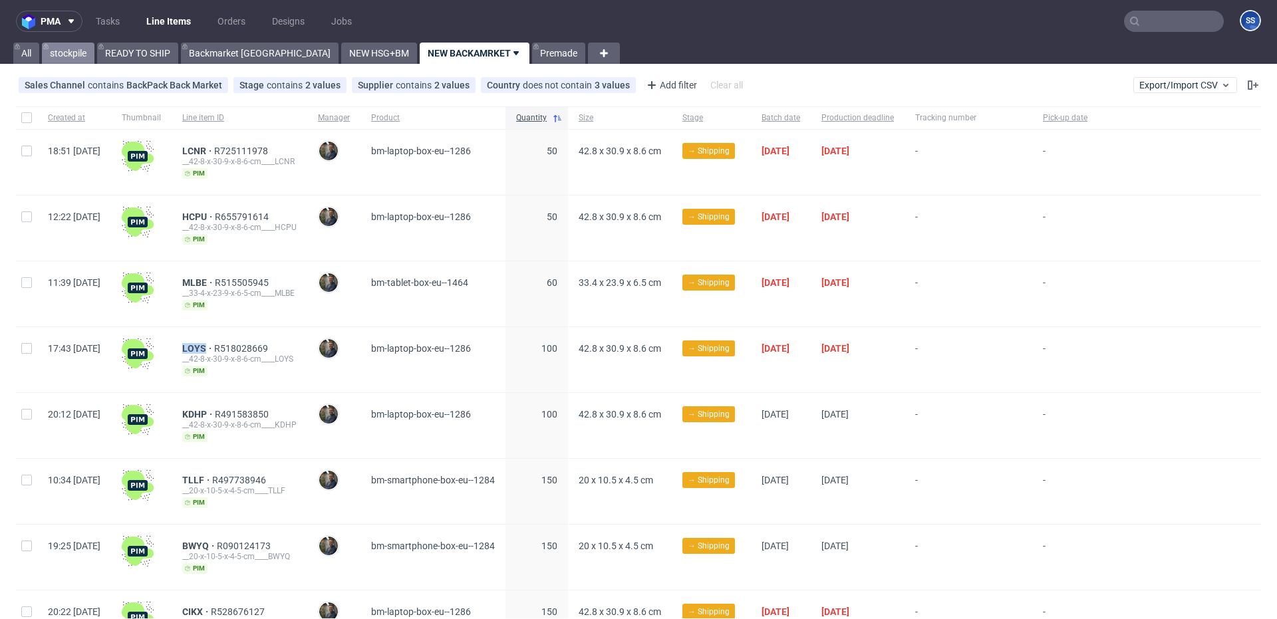
click at [72, 53] on link "stockpile" at bounding box center [68, 53] width 53 height 21
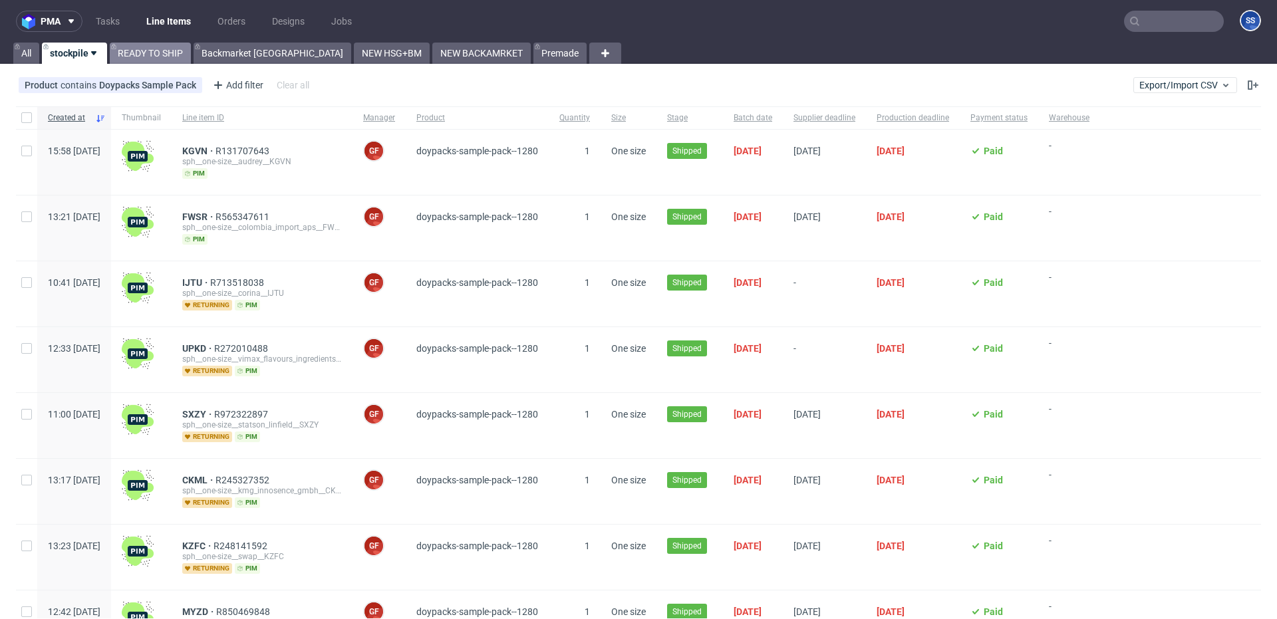
click at [138, 52] on link "READY TO SHIP" at bounding box center [150, 53] width 81 height 21
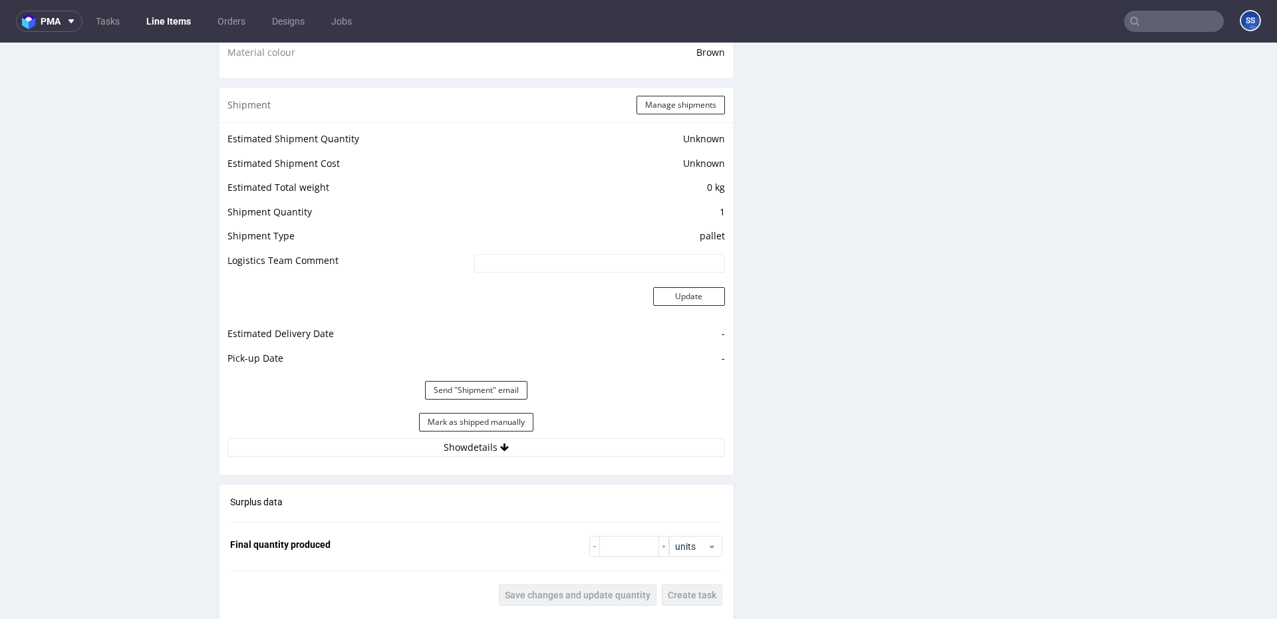
scroll to position [1023, 0]
click at [508, 448] on button "Show details" at bounding box center [477, 446] width 498 height 19
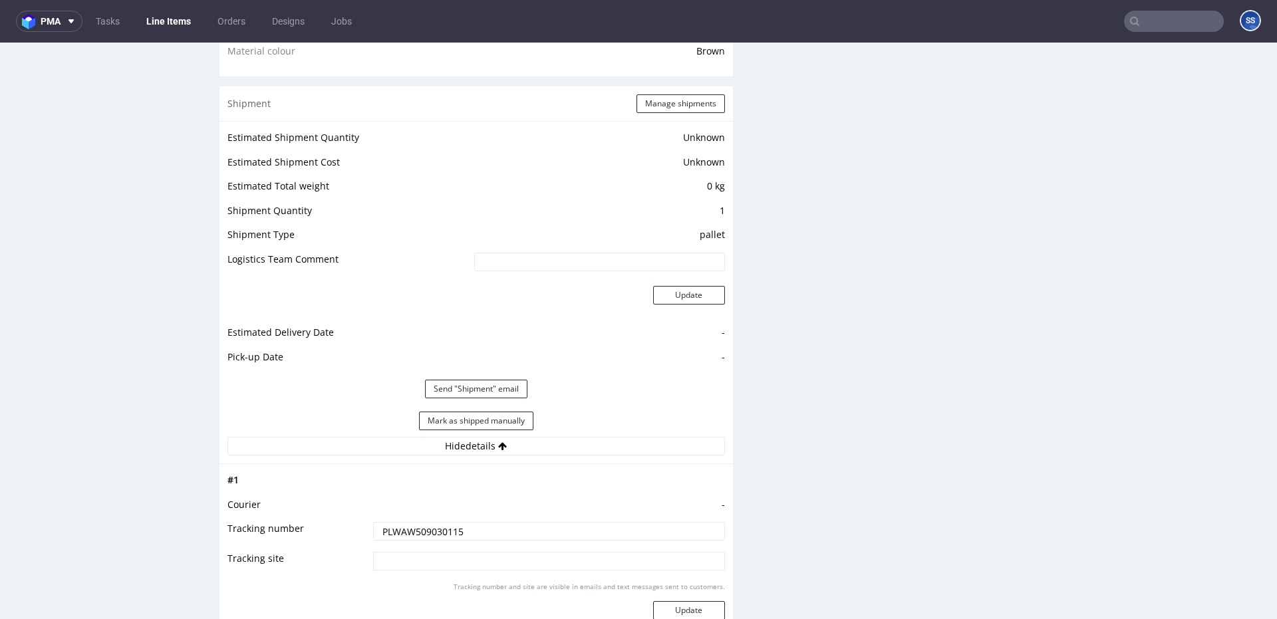
click at [426, 534] on input "PLWAW509030115" at bounding box center [549, 531] width 352 height 19
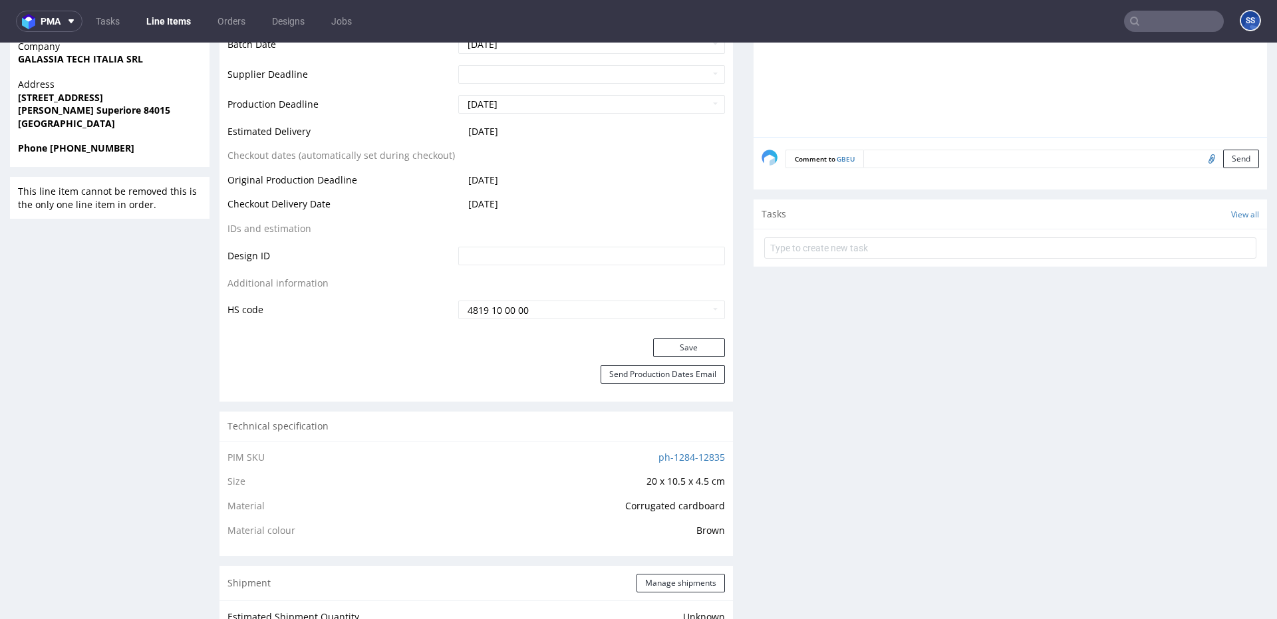
scroll to position [0, 0]
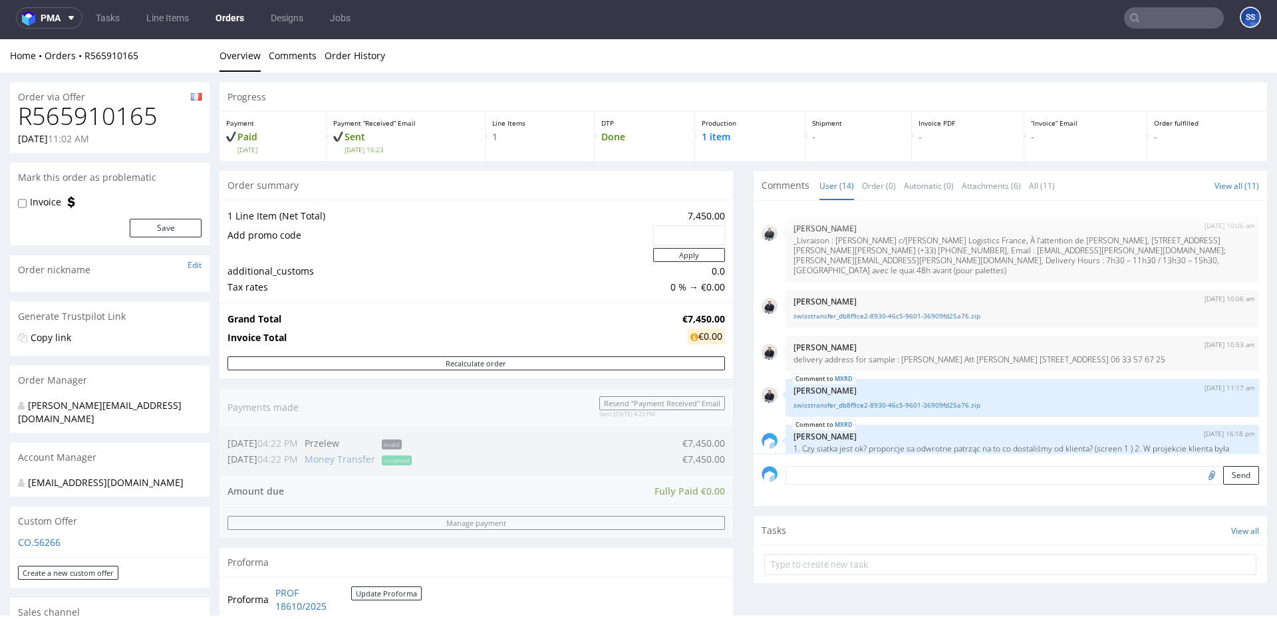
scroll to position [574, 0]
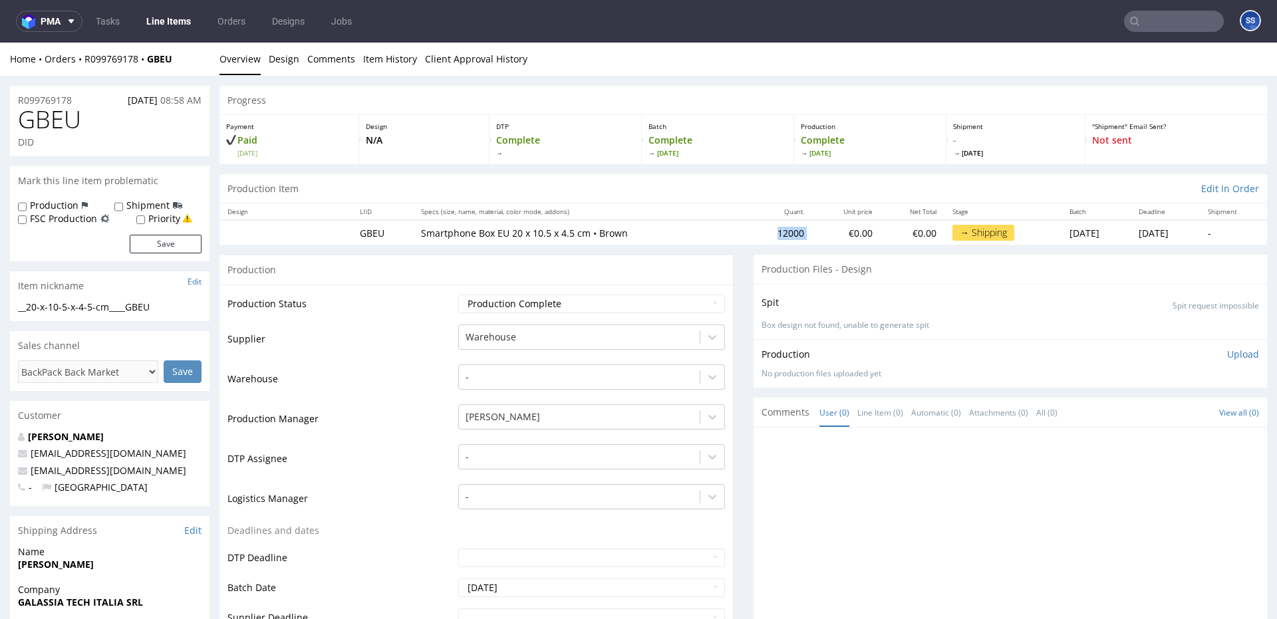
drag, startPoint x: 738, startPoint y: 236, endPoint x: 719, endPoint y: 235, distance: 19.3
click at [720, 236] on tr "GBEU Smartphone Box EU 20 x 10.5 x 4.5 cm • Brown 12000 €0.00 €0.00 → Shipping …" at bounding box center [744, 232] width 1048 height 25
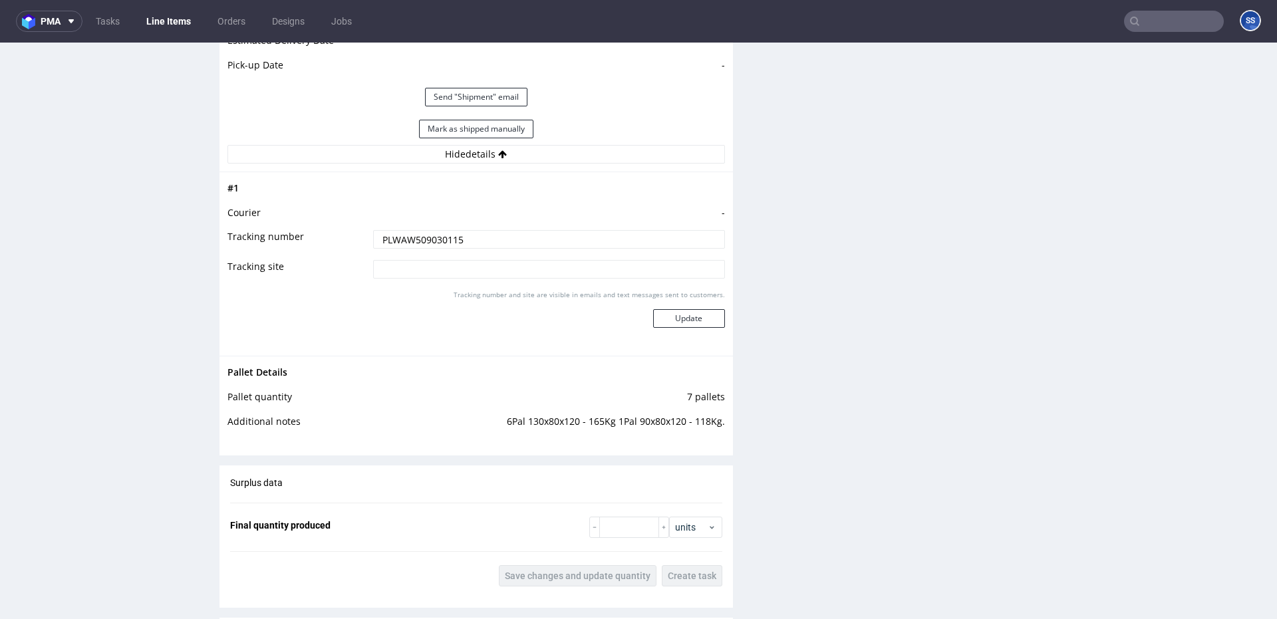
scroll to position [1315, 0]
drag, startPoint x: 502, startPoint y: 424, endPoint x: 575, endPoint y: 420, distance: 73.3
click at [573, 421] on td "6Pal 130x80x120 - 165Kg 1Pal 90x80x120 - 118Kg." at bounding box center [545, 426] width 360 height 25
drag, startPoint x: 635, startPoint y: 424, endPoint x: 703, endPoint y: 422, distance: 68.6
click at [703, 422] on td "6Pal 130x80x120 - 165Kg 1Pal 90x80x120 - 118Kg." at bounding box center [545, 426] width 360 height 25
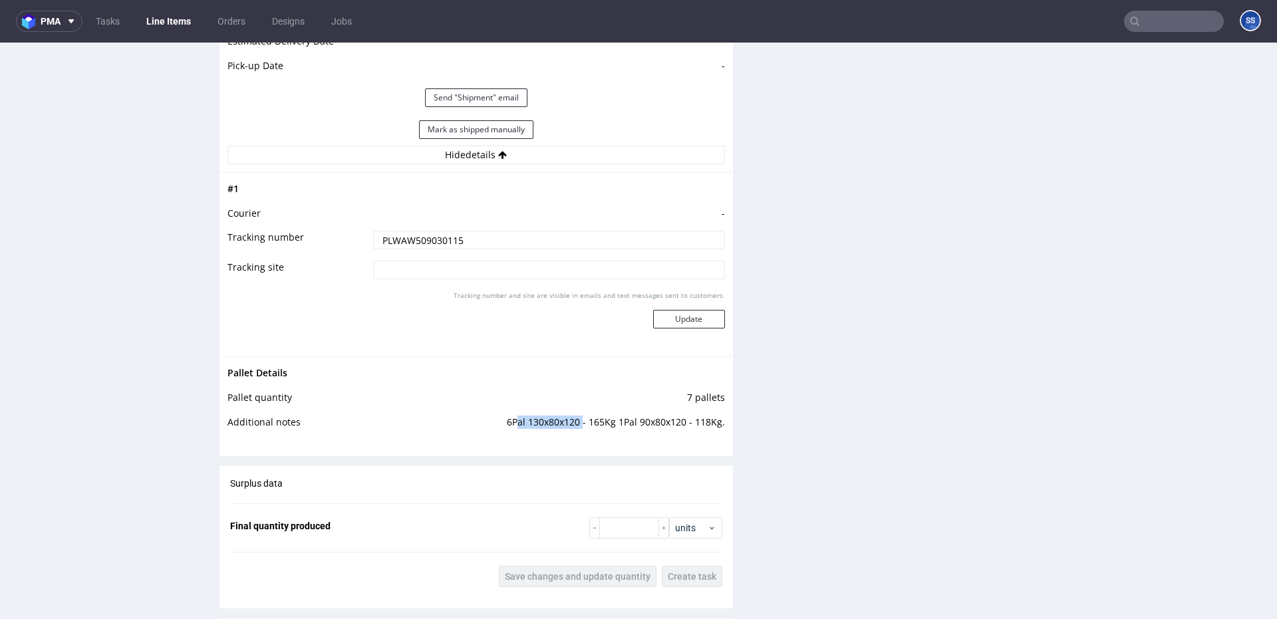
drag, startPoint x: 513, startPoint y: 421, endPoint x: 577, endPoint y: 420, distance: 64.5
click at [577, 420] on td "6Pal 130x80x120 - 165Kg 1Pal 90x80x120 - 118Kg." at bounding box center [545, 426] width 360 height 25
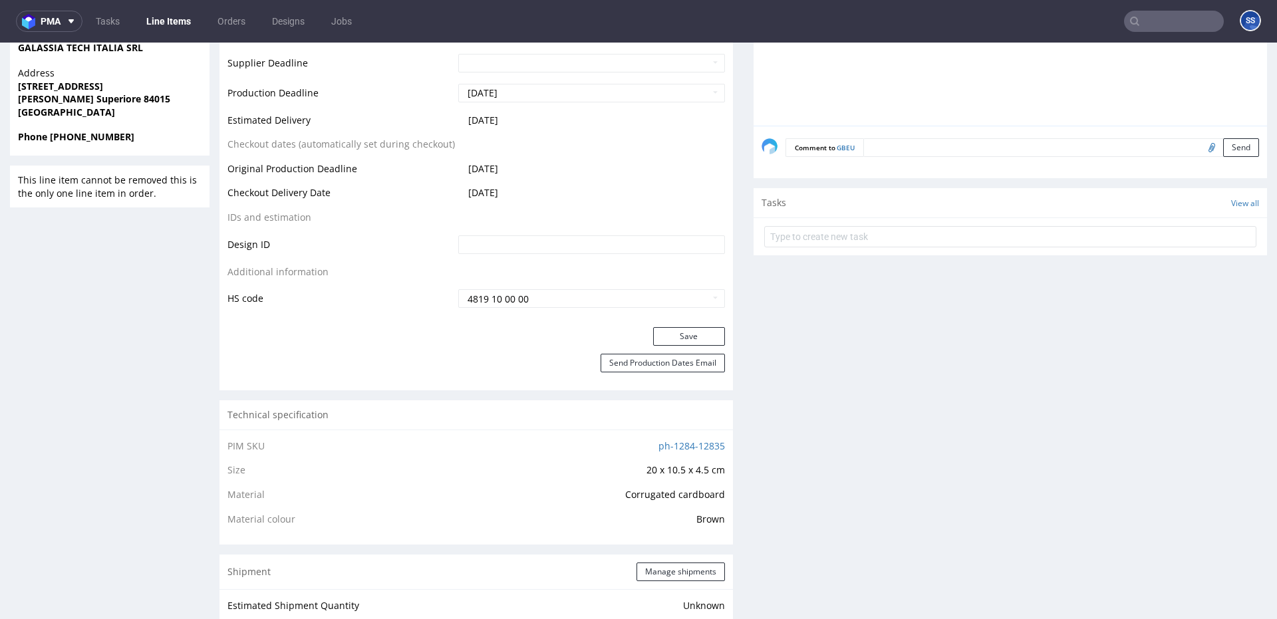
scroll to position [0, 0]
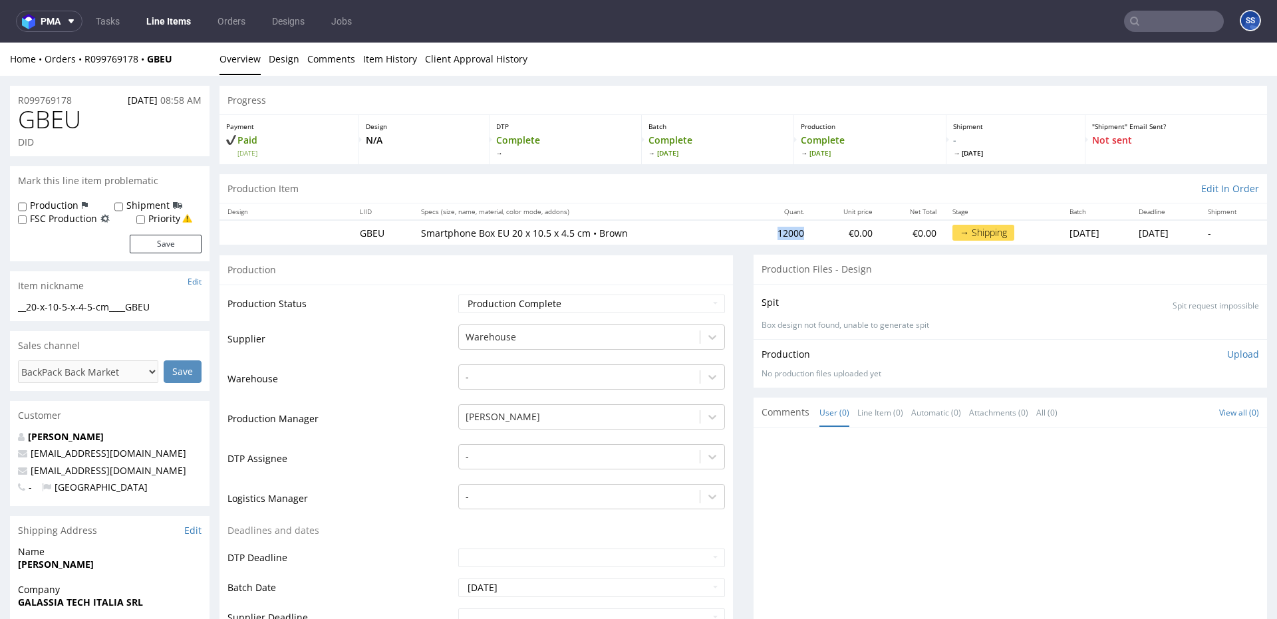
drag, startPoint x: 765, startPoint y: 233, endPoint x: 731, endPoint y: 233, distance: 33.9
click at [748, 233] on td "12000" at bounding box center [780, 232] width 64 height 25
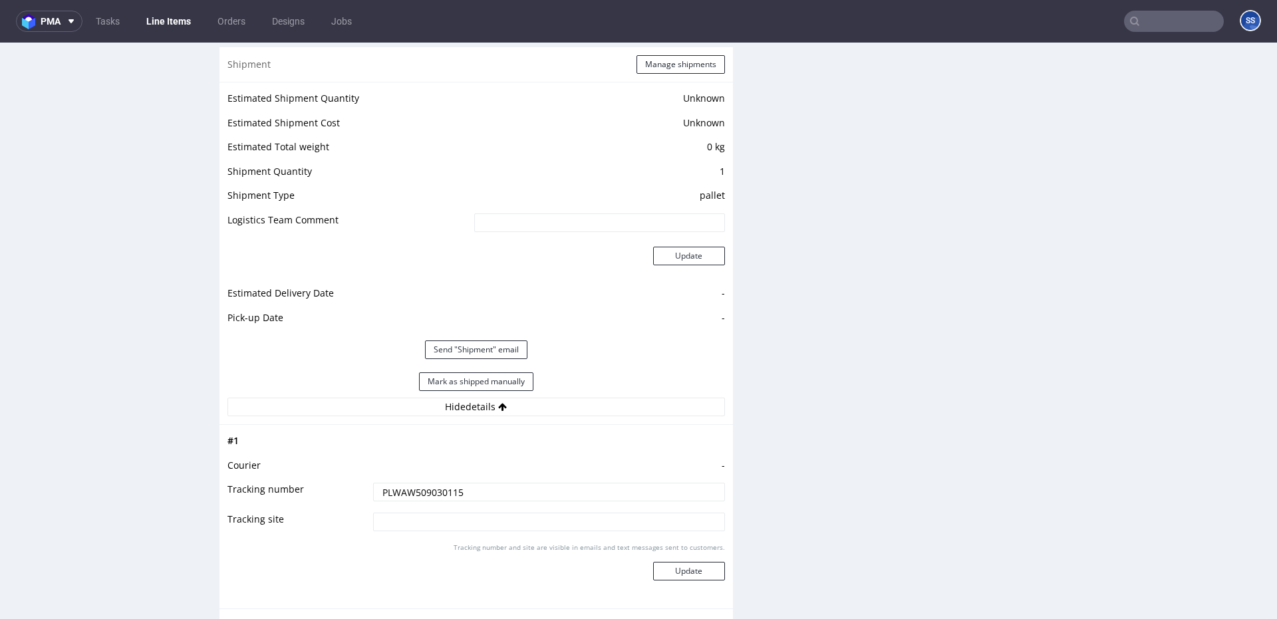
scroll to position [1082, 0]
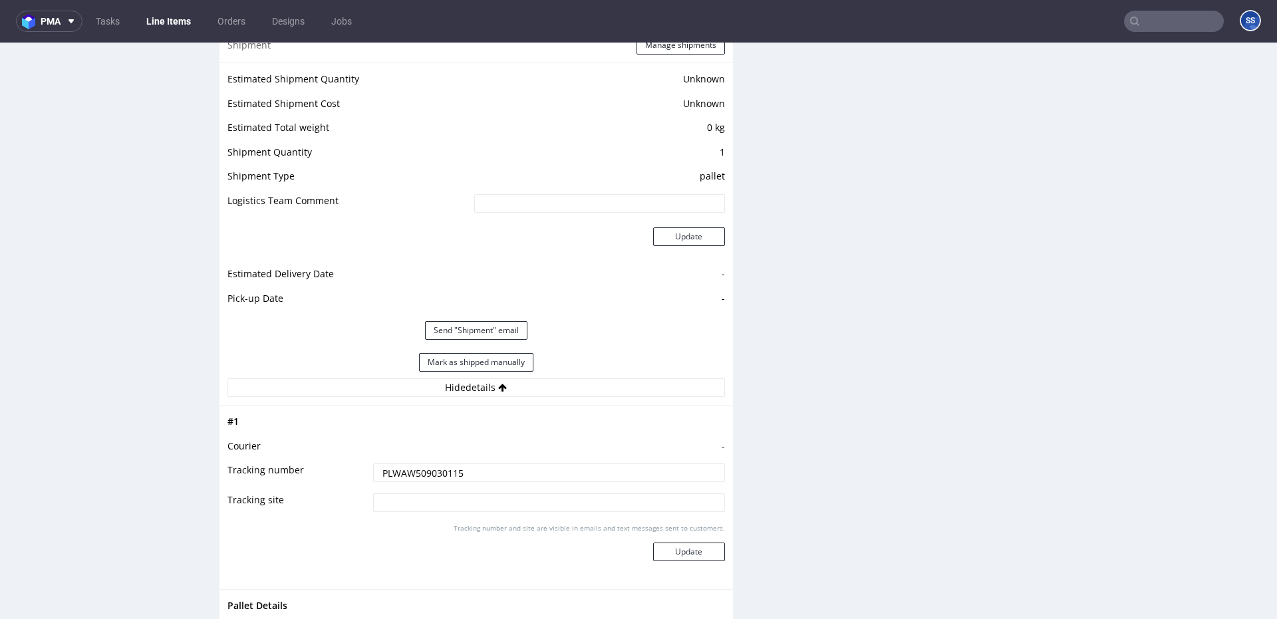
click at [438, 476] on input "PLWAW509030115" at bounding box center [549, 473] width 352 height 19
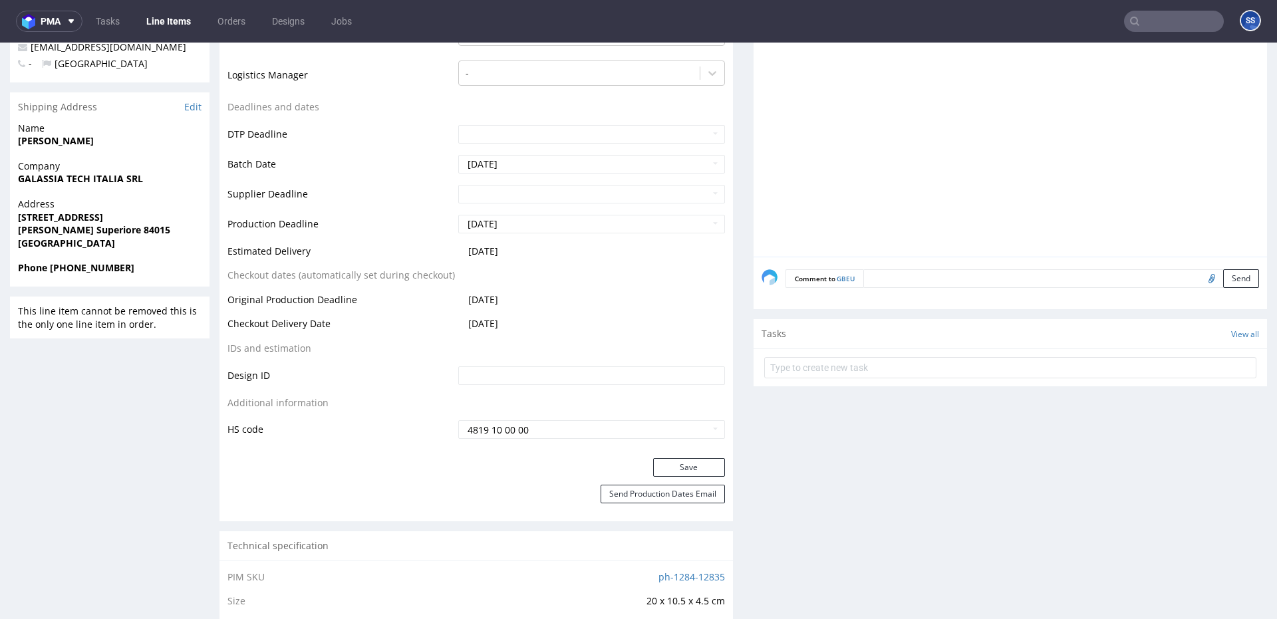
scroll to position [0, 0]
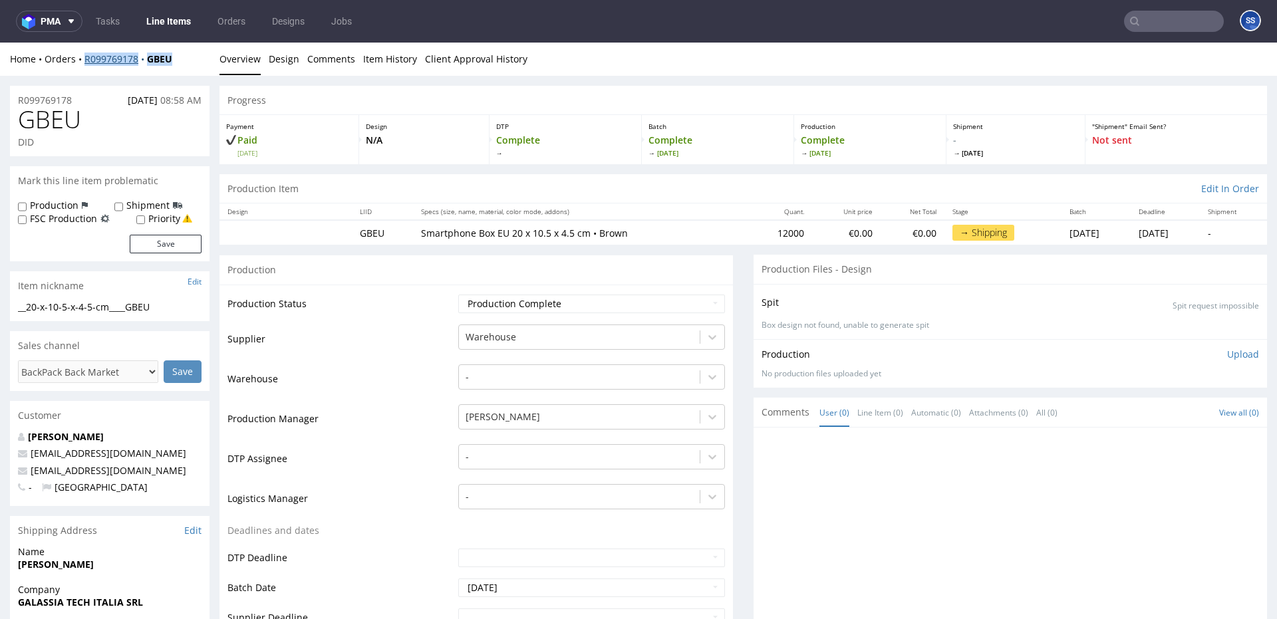
drag, startPoint x: 148, startPoint y: 63, endPoint x: 85, endPoint y: 63, distance: 63.2
click at [85, 63] on div "Home Orders R099769178 GBEU" at bounding box center [110, 59] width 200 height 13
copy div "R099769178 GBEU"
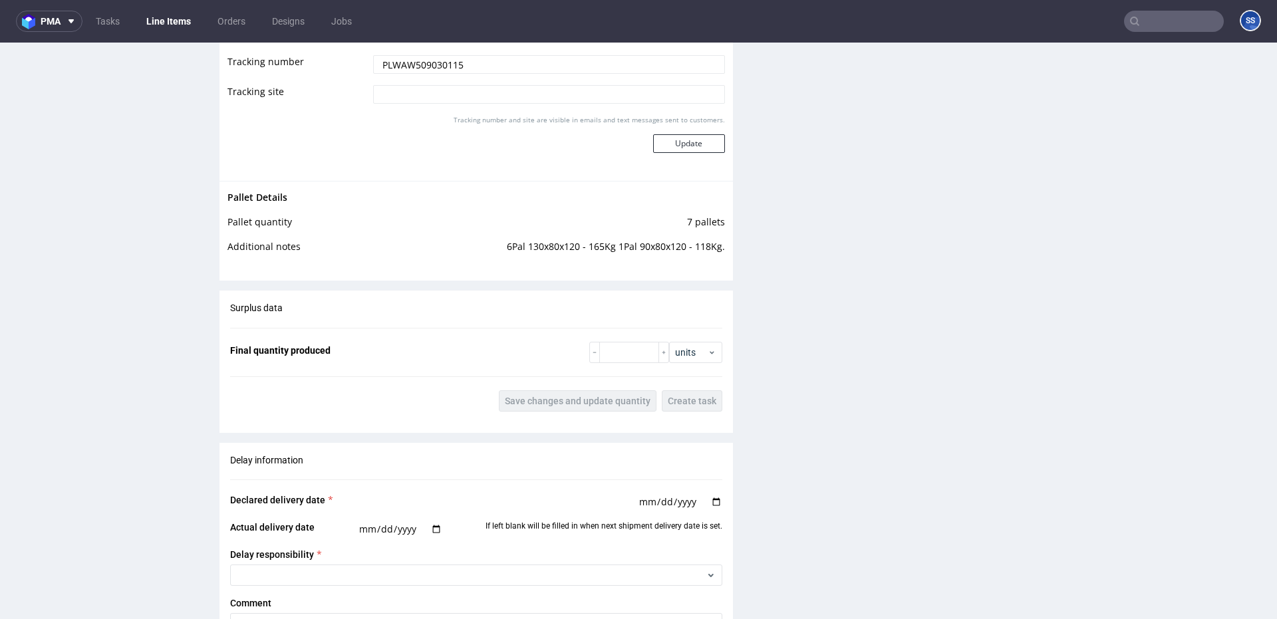
scroll to position [1337, 0]
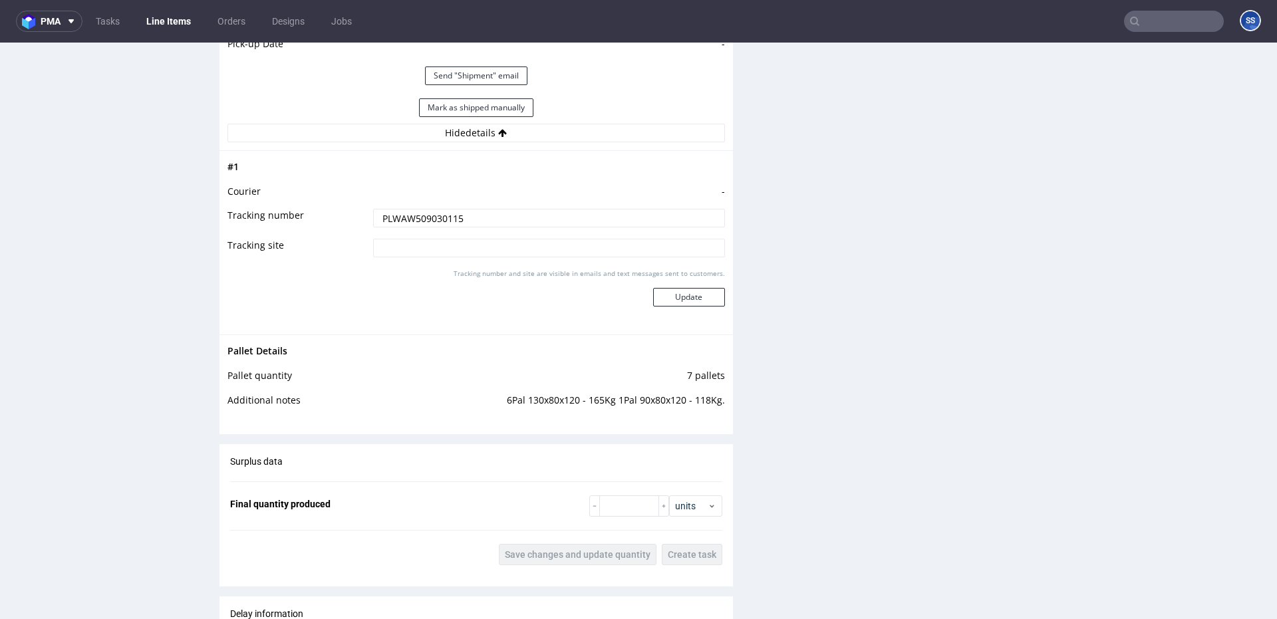
click at [418, 212] on input "PLWAW509030115" at bounding box center [549, 218] width 352 height 19
paste input "522"
type input "PLWAW509035225"
click at [667, 293] on button "Update" at bounding box center [689, 297] width 72 height 19
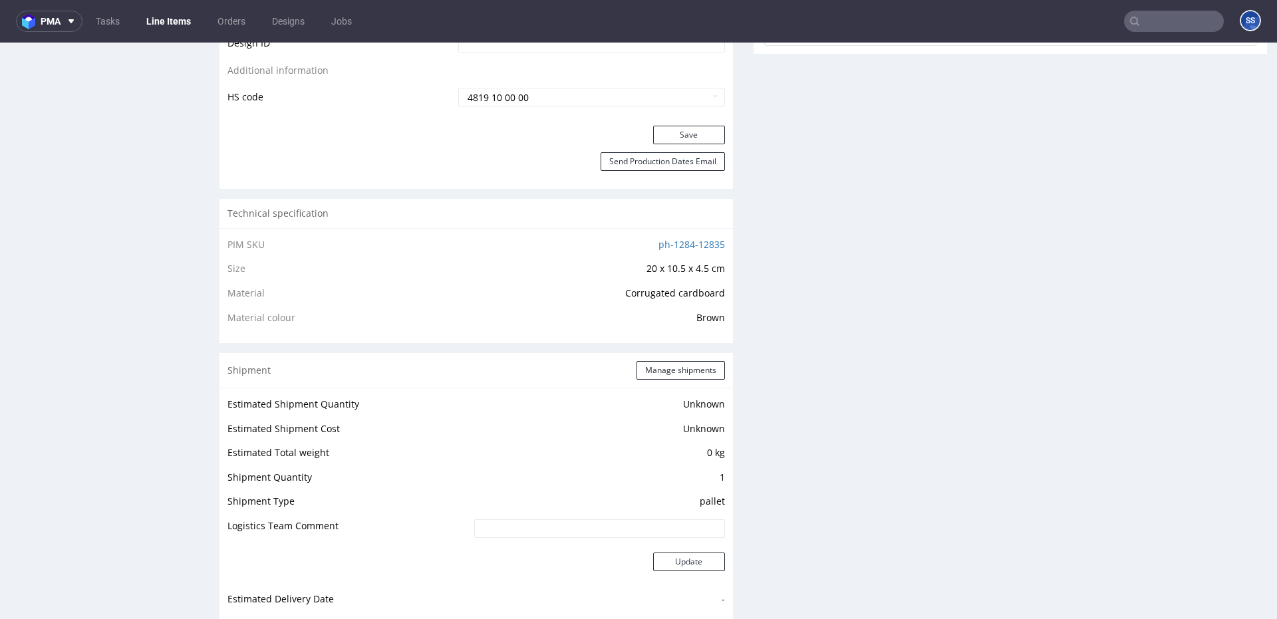
scroll to position [757, 0]
click at [662, 361] on button "Manage shipments" at bounding box center [681, 370] width 88 height 19
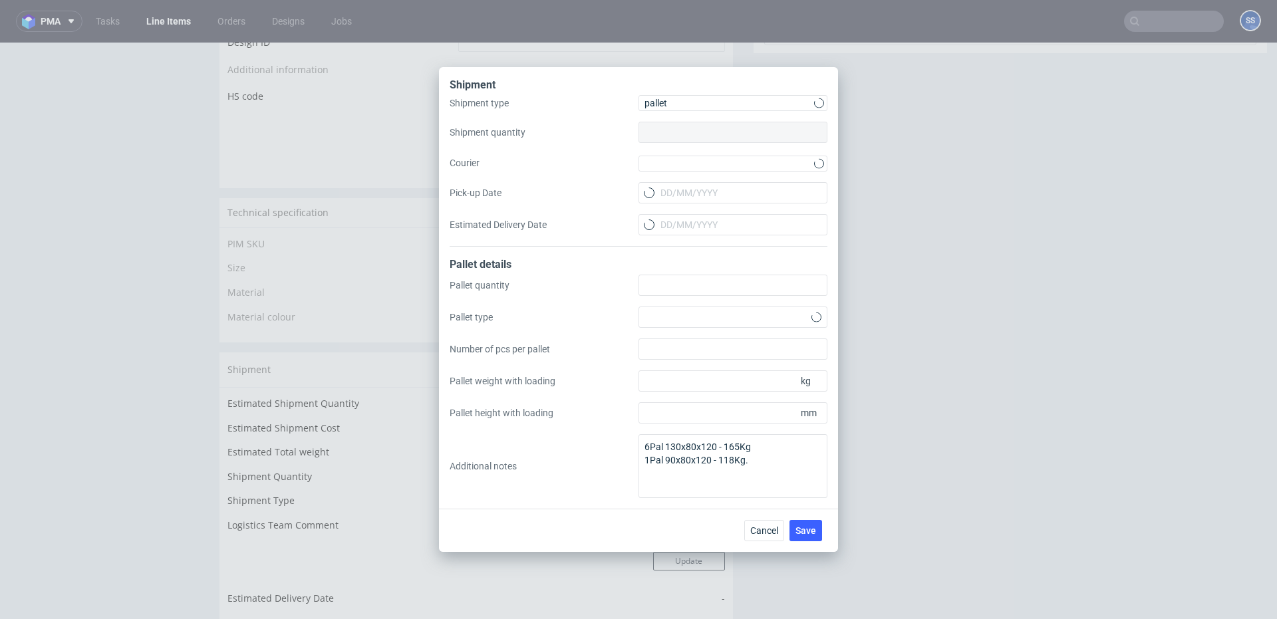
type input "1"
type input "7"
click at [669, 196] on input "Pick-up Date" at bounding box center [733, 192] width 189 height 21
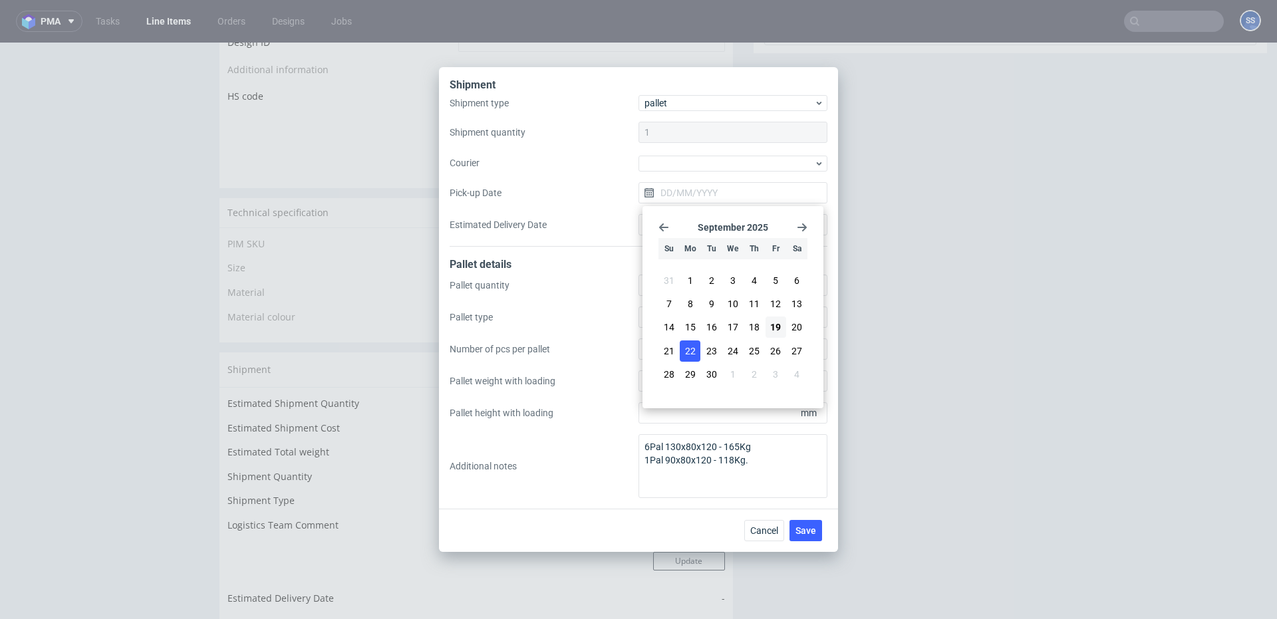
click at [685, 347] on span "22" at bounding box center [690, 351] width 11 height 13
type input "[DATE]"
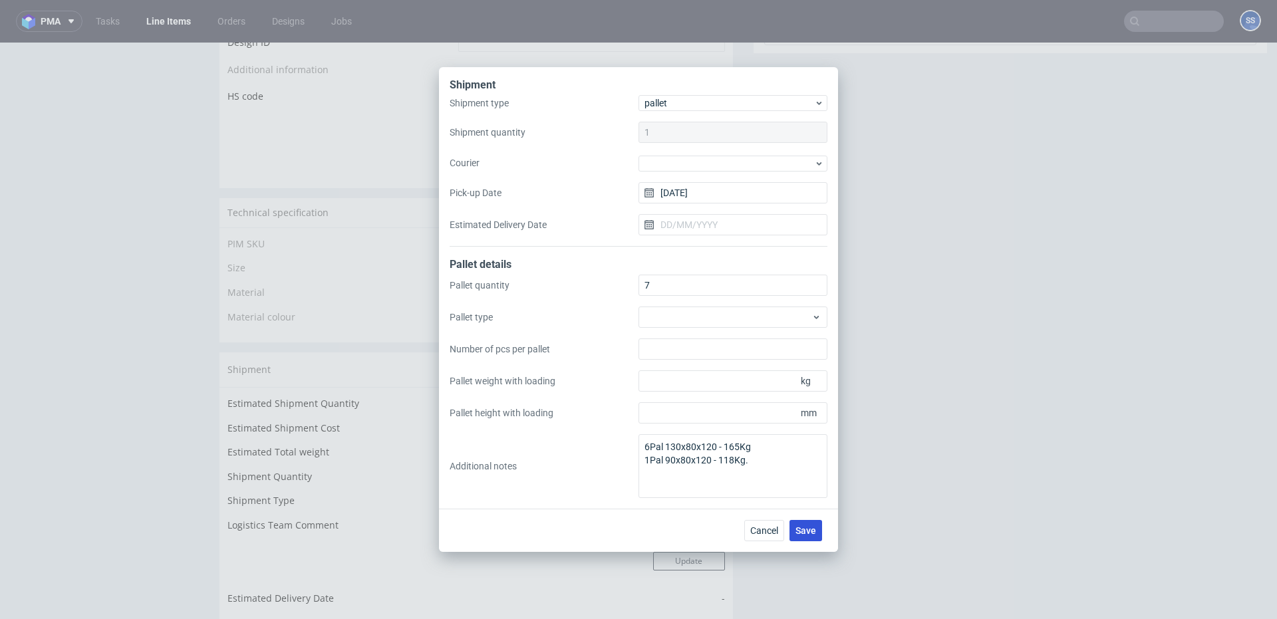
click at [806, 529] on span "Save" at bounding box center [806, 530] width 21 height 9
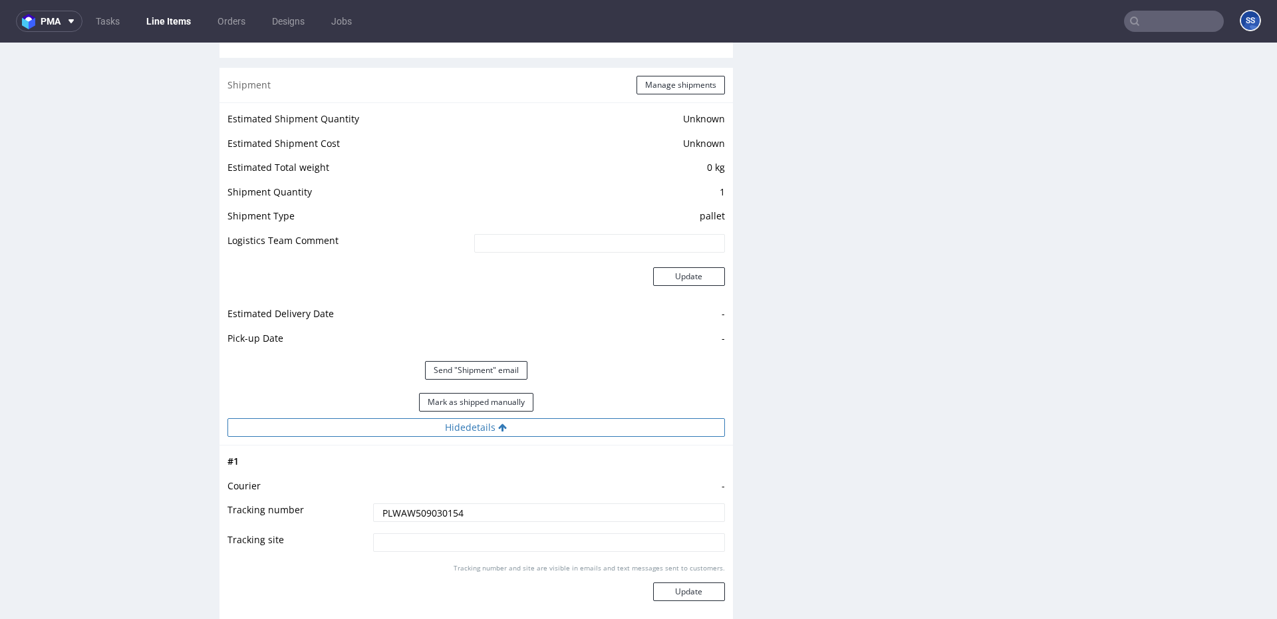
scroll to position [1057, 0]
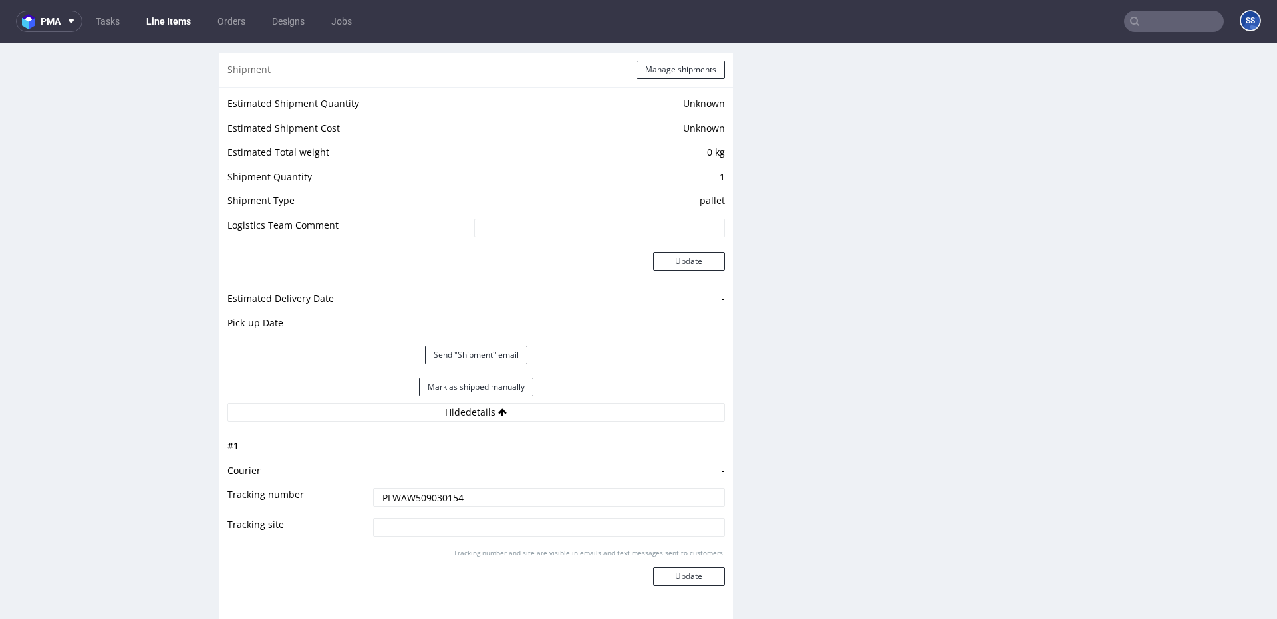
click at [442, 494] on input "PLWAW509030154" at bounding box center [549, 497] width 352 height 19
click at [425, 499] on input "PLWAW509030154" at bounding box center [549, 497] width 352 height 19
click at [426, 499] on input "PLWAW509030154" at bounding box center [549, 497] width 352 height 19
paste input "5248"
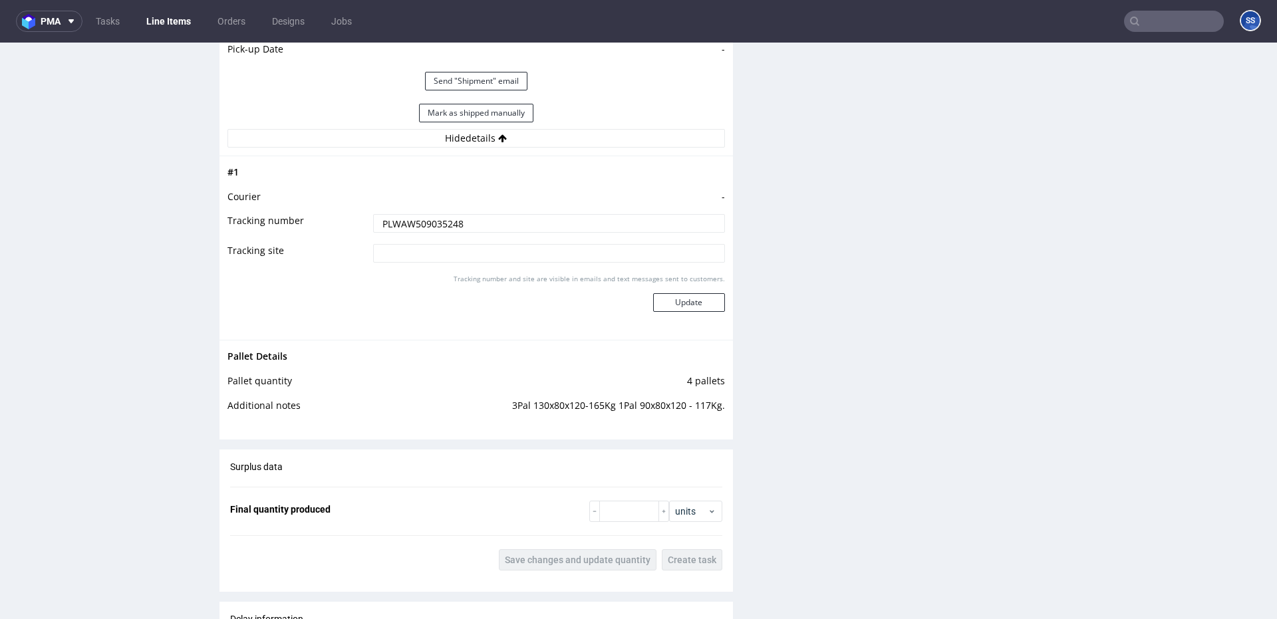
scroll to position [1336, 0]
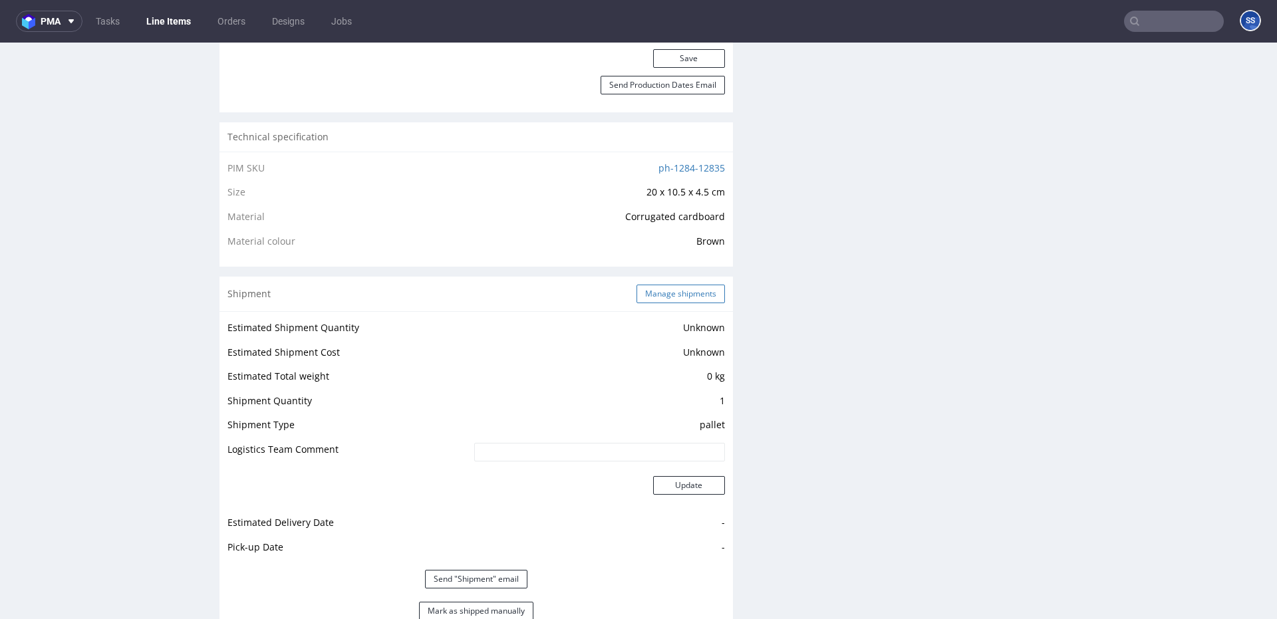
type input "PLWAW509035248"
click at [671, 300] on button "Manage shipments" at bounding box center [681, 294] width 88 height 19
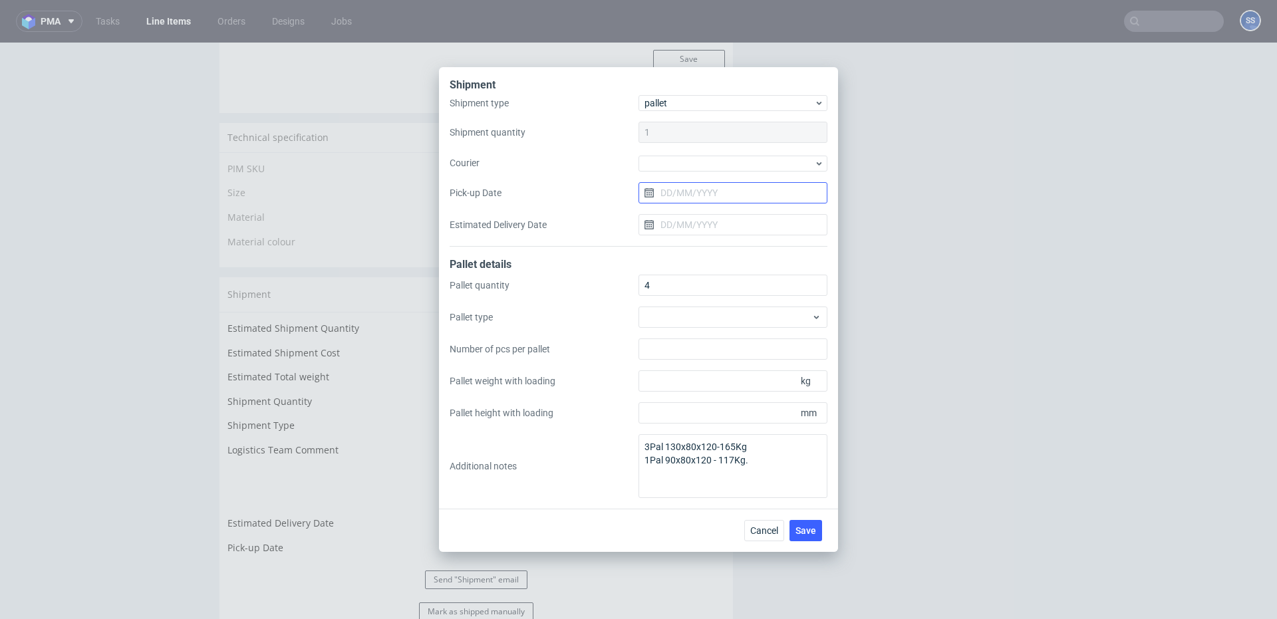
click at [679, 196] on input "Pick-up Date" at bounding box center [733, 192] width 189 height 21
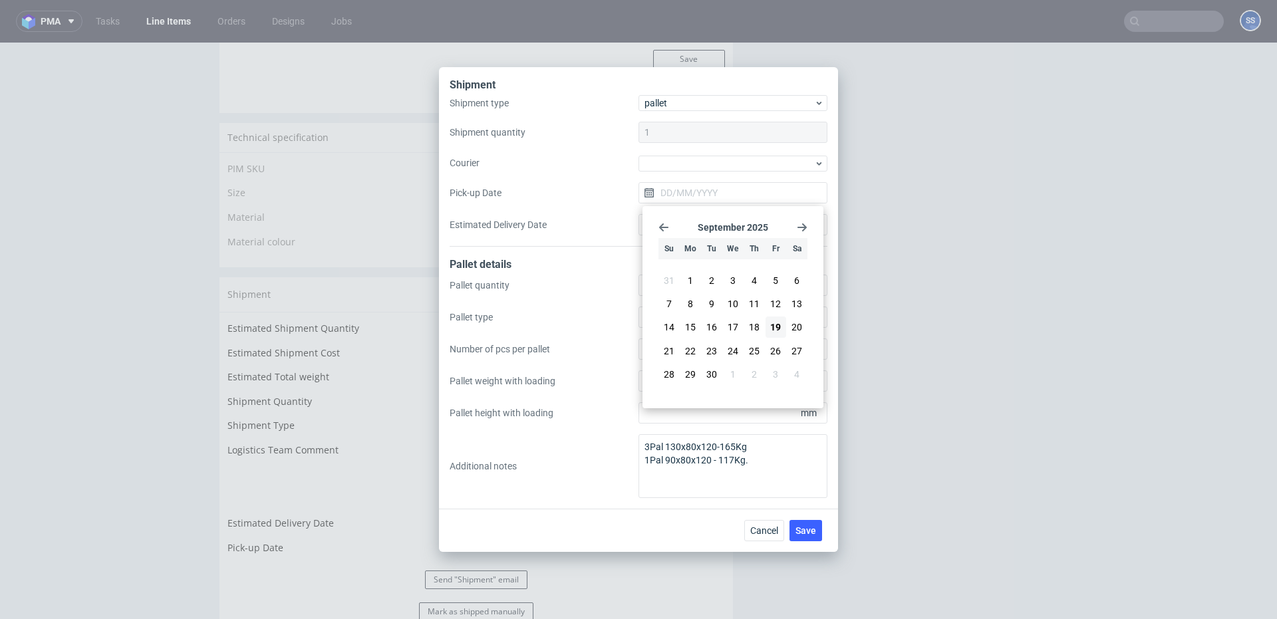
drag, startPoint x: 681, startPoint y: 343, endPoint x: 717, endPoint y: 370, distance: 45.1
click at [682, 343] on button "22" at bounding box center [690, 351] width 21 height 21
type input "[DATE]"
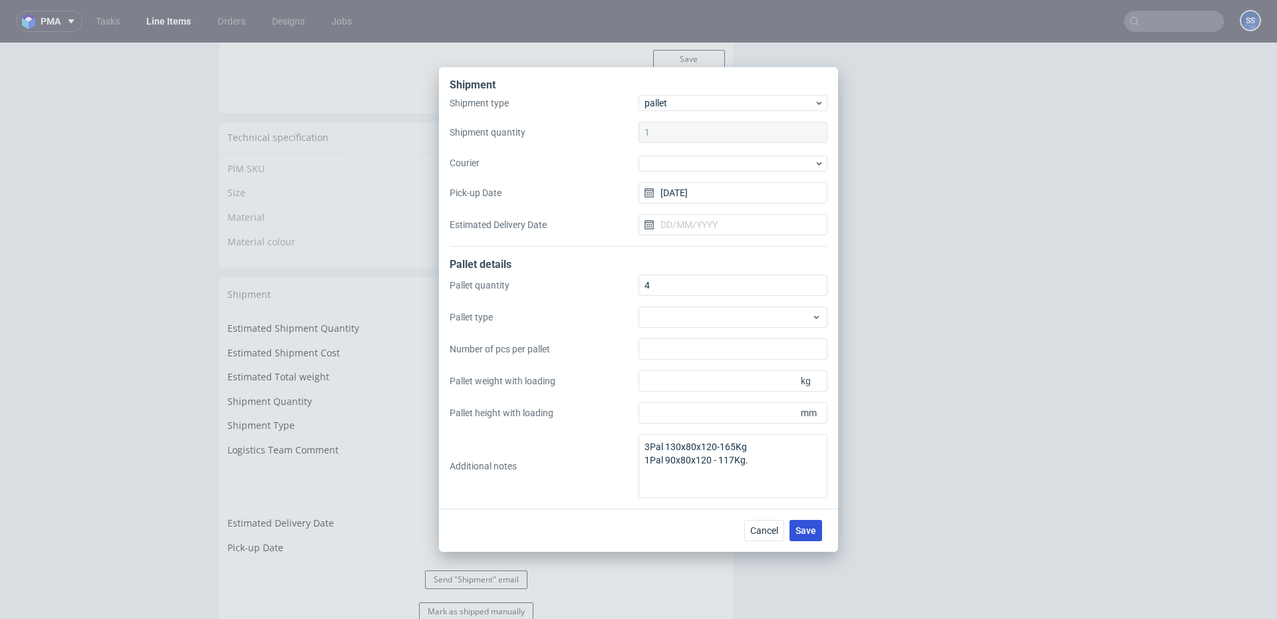
click at [803, 527] on span "Save" at bounding box center [806, 530] width 21 height 9
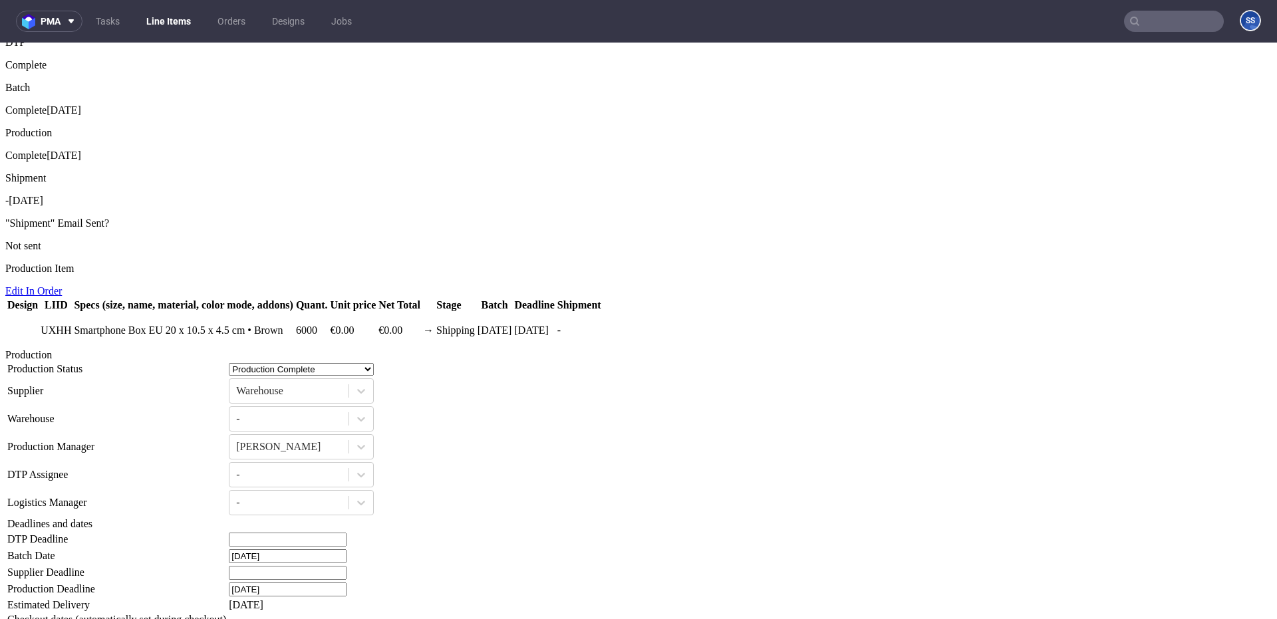
scroll to position [1291, 0]
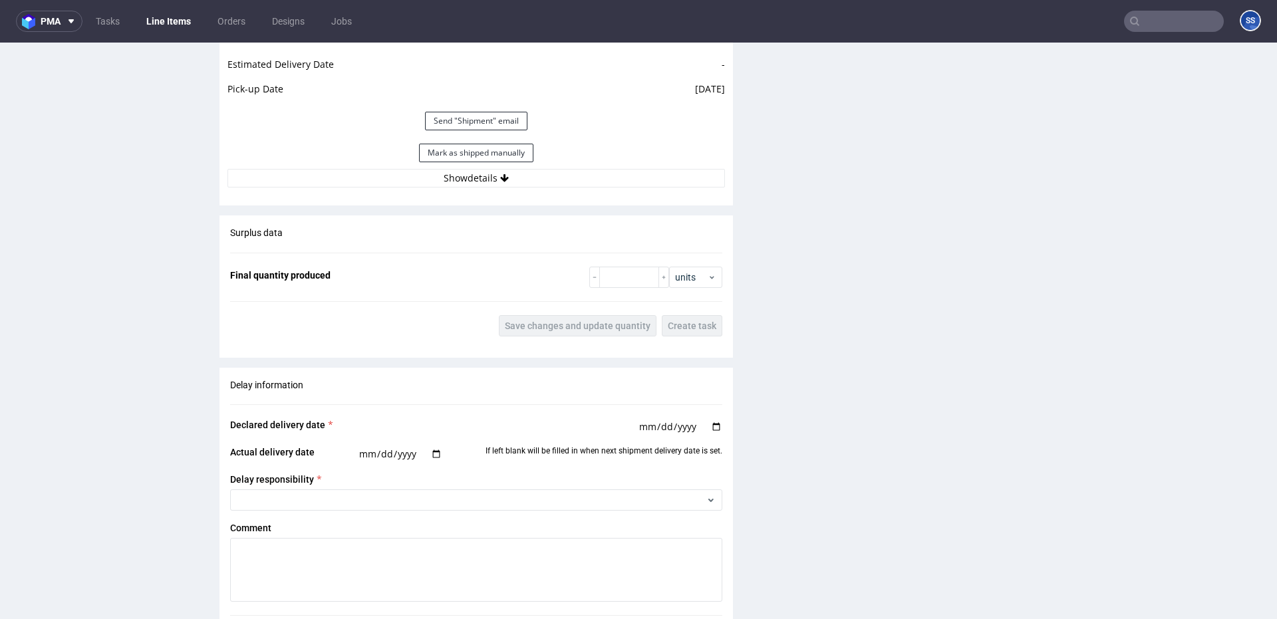
click at [526, 192] on div "Estimated Shipment Quantity Unknown Estimated Shipment Cost Unknown Estimated T…" at bounding box center [477, 24] width 514 height 343
click at [526, 188] on div "Estimated Shipment Quantity Unknown Estimated Shipment Cost Unknown Estimated T…" at bounding box center [477, 24] width 514 height 343
click at [526, 183] on button "Show details" at bounding box center [477, 178] width 498 height 19
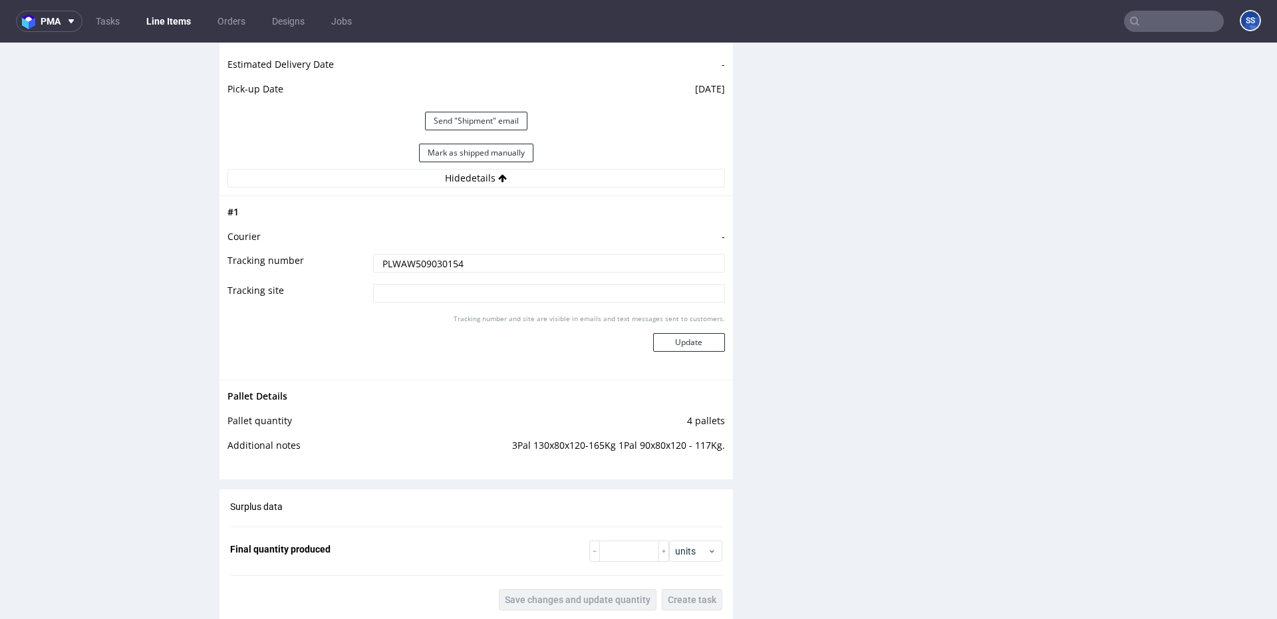
click at [424, 267] on input "PLWAW509030154" at bounding box center [549, 263] width 352 height 19
paste input "5248"
type input "PLWAW509035248"
click at [699, 343] on button "Update" at bounding box center [689, 342] width 72 height 19
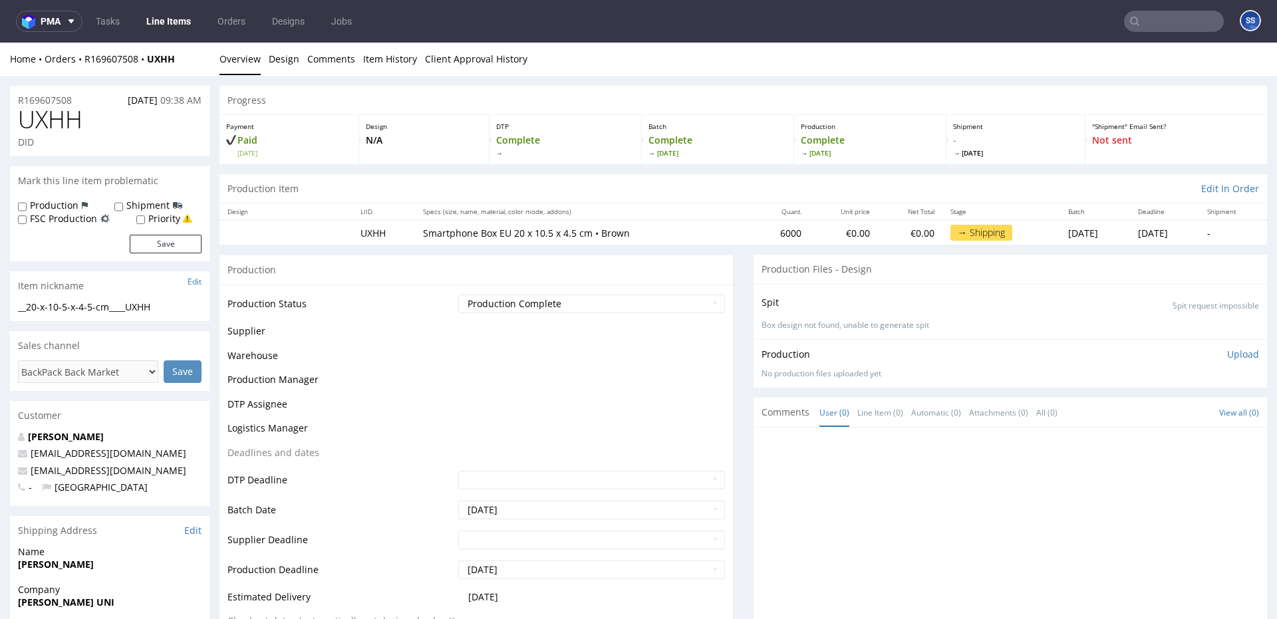
scroll to position [849, 0]
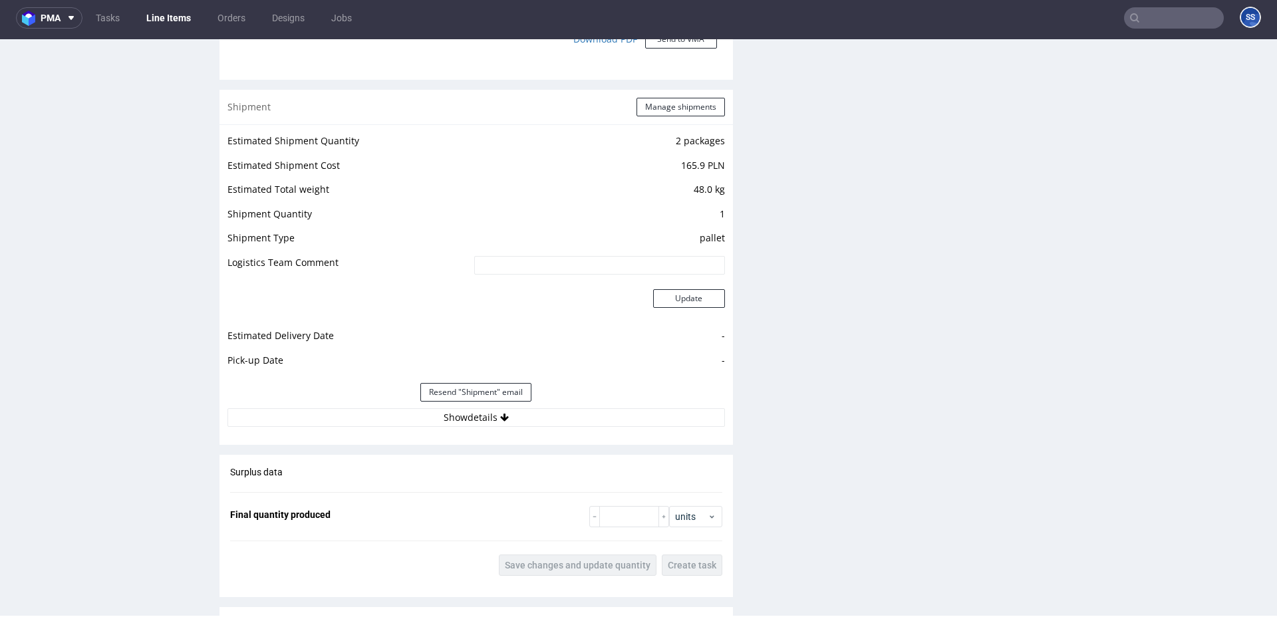
scroll to position [1247, 0]
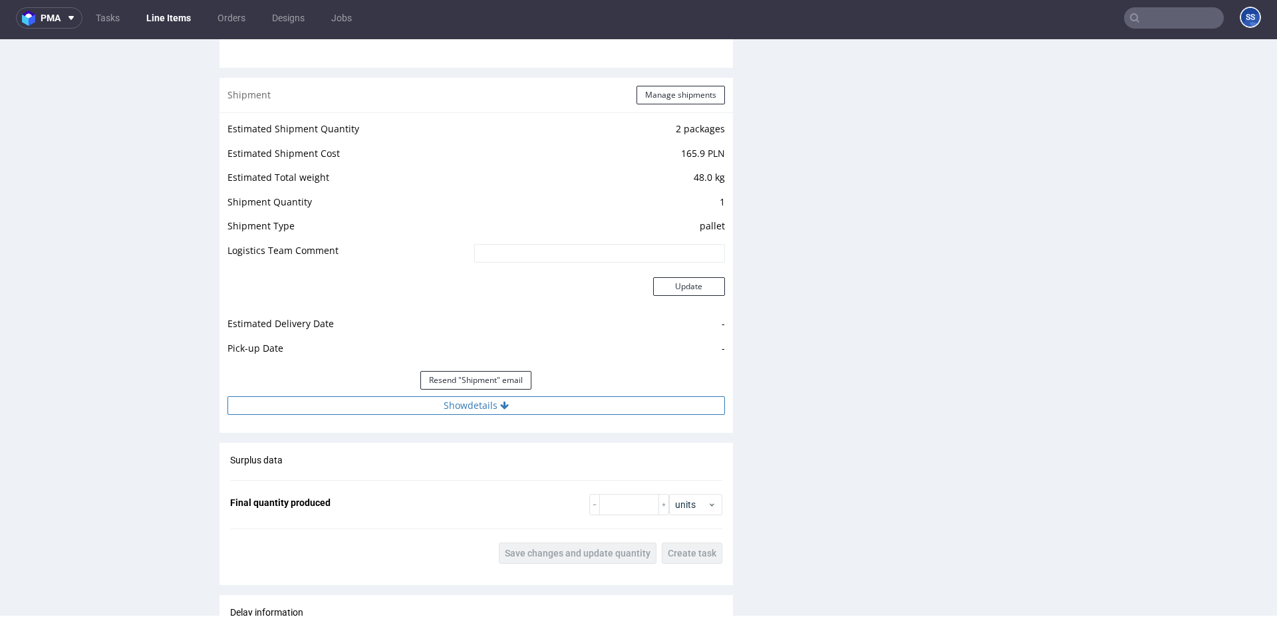
click at [519, 400] on button "Show details" at bounding box center [477, 406] width 498 height 19
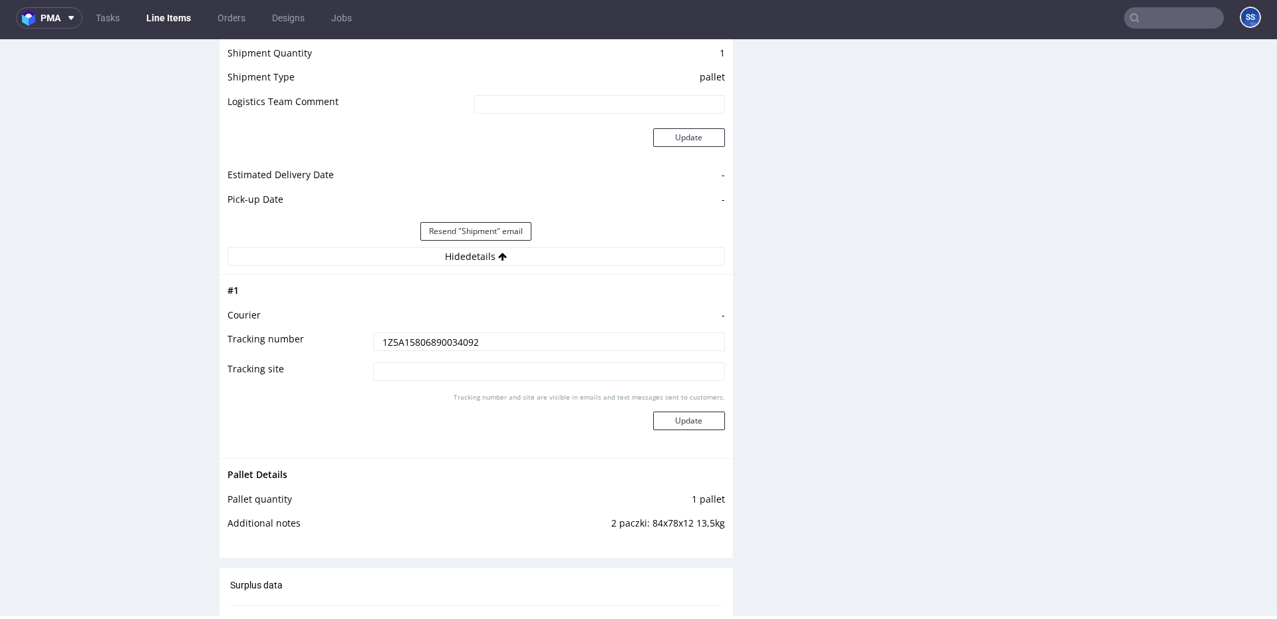
scroll to position [1397, 0]
click at [428, 337] on input "1Z5A15806890034092" at bounding box center [549, 341] width 352 height 19
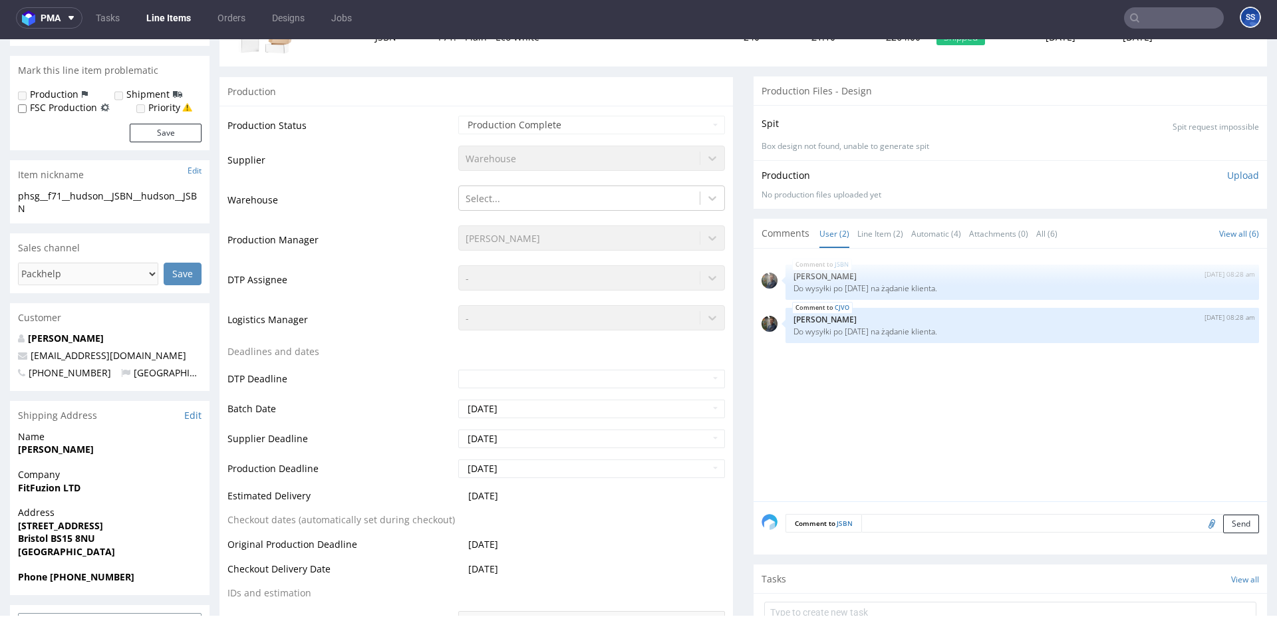
scroll to position [216, 0]
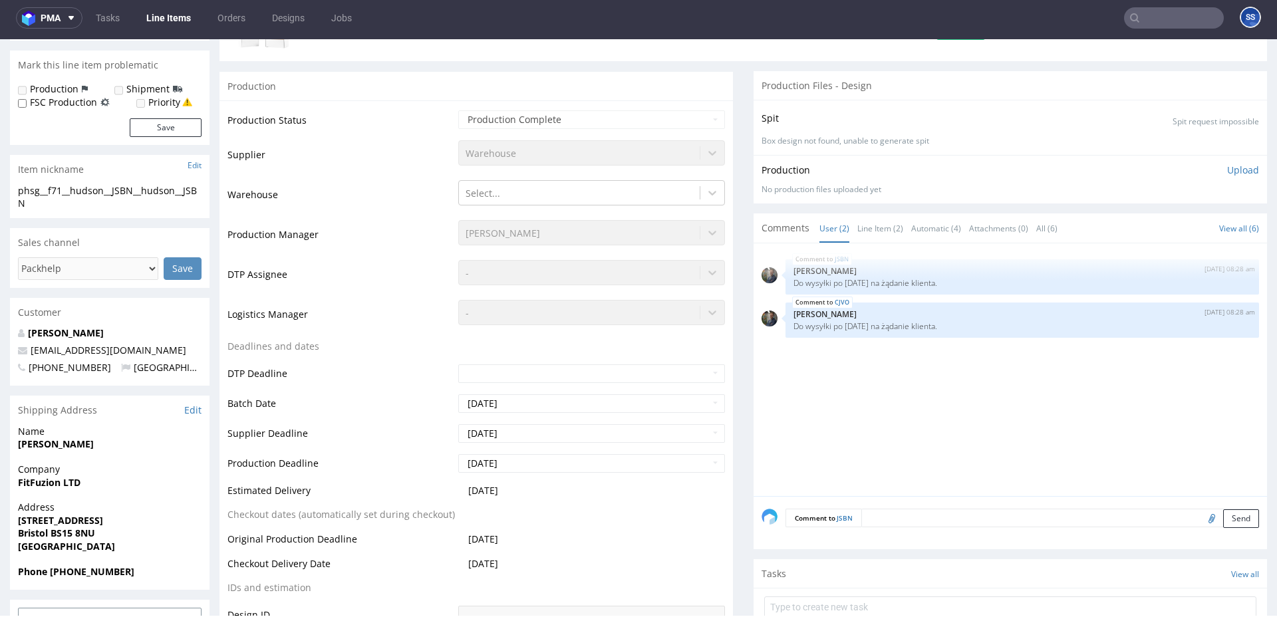
click at [59, 479] on strong "FitFuzion LTD" at bounding box center [49, 482] width 63 height 13
copy strong "FitFuzion LTD"
click at [58, 448] on strong "[PERSON_NAME]" at bounding box center [56, 444] width 76 height 13
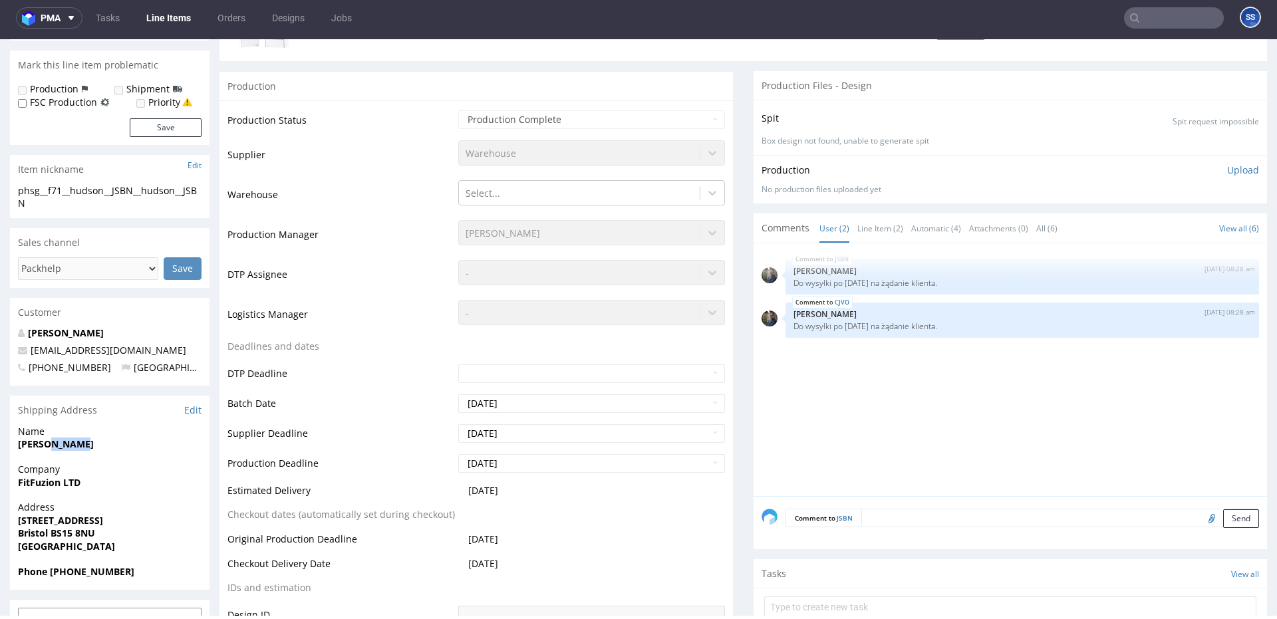
click at [58, 448] on strong "[PERSON_NAME]" at bounding box center [56, 444] width 76 height 13
copy strong "[PERSON_NAME]"
click at [74, 520] on strong "204 Hanham Road (United Kingdom)" at bounding box center [60, 520] width 85 height 13
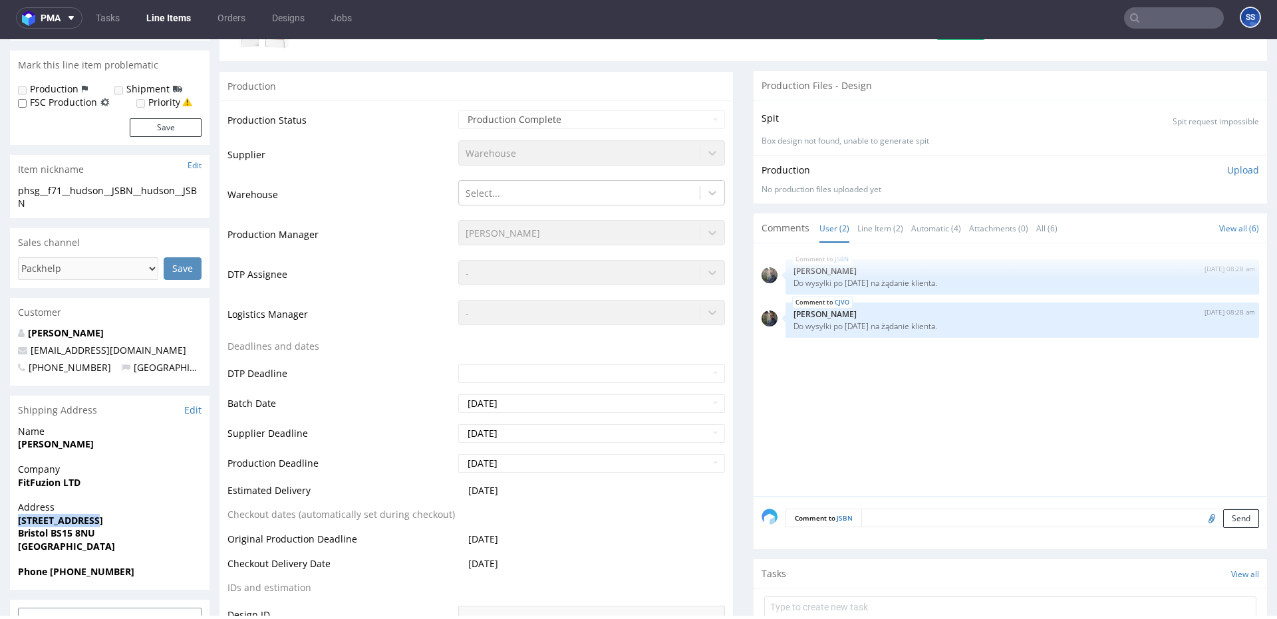
drag, startPoint x: 73, startPoint y: 520, endPoint x: 162, endPoint y: 208, distance: 325.1
copy strong "204 Hanham Road"
drag, startPoint x: 52, startPoint y: 536, endPoint x: 185, endPoint y: 478, distance: 145.1
click at [141, 535] on span "Bristol BS15 8NU" at bounding box center [110, 533] width 184 height 13
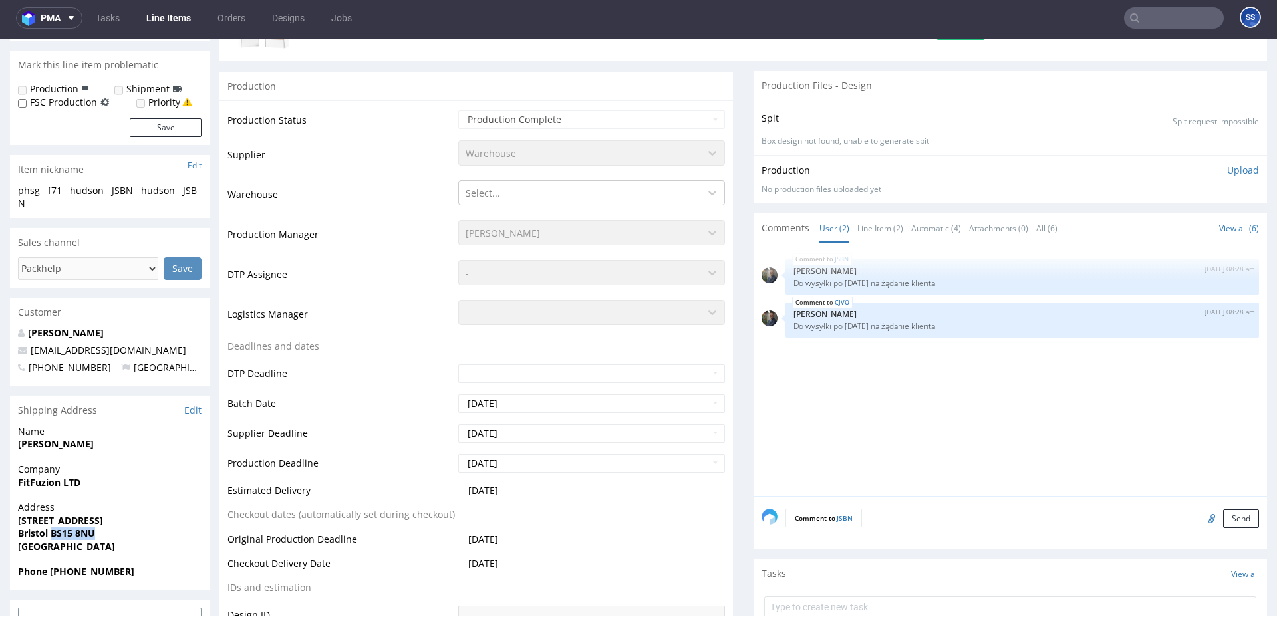
copy strong "BS15 8NU"
click at [35, 536] on strong "Bristol BS15 8NU" at bounding box center [56, 533] width 77 height 13
copy strong "Bristol"
drag, startPoint x: 70, startPoint y: 353, endPoint x: 207, endPoint y: 53, distance: 329.9
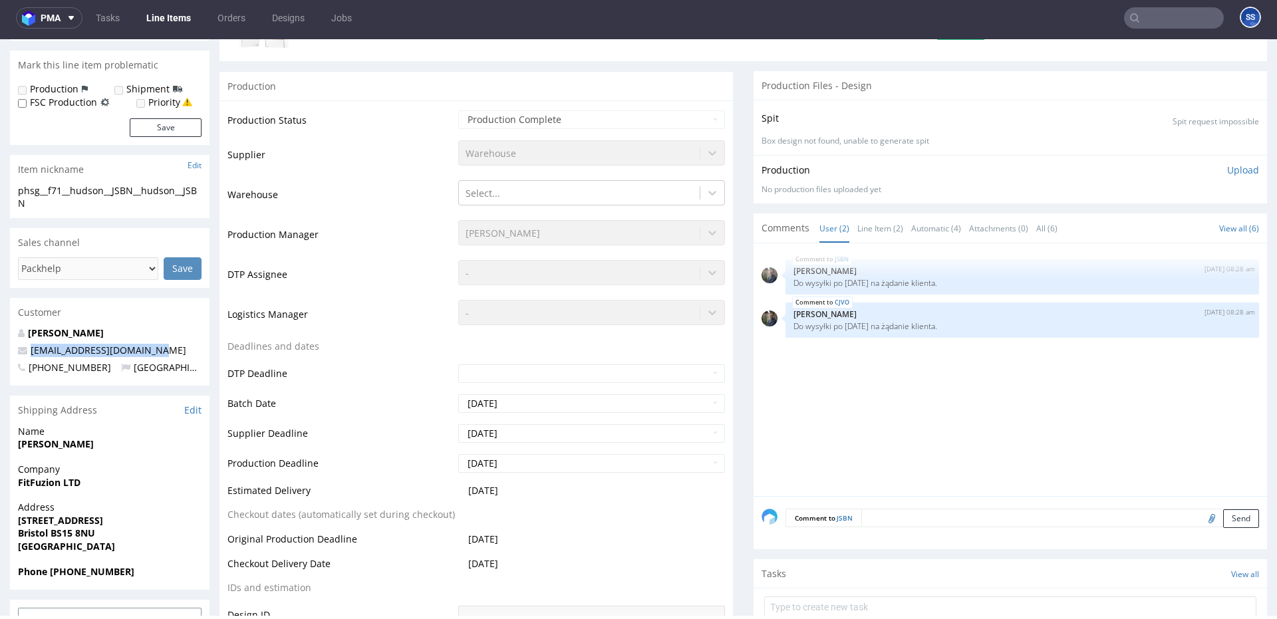
click at [22, 354] on p "benjihudson@fitmiss.co.uk" at bounding box center [110, 350] width 184 height 13
copy span "benjihudson@fitmiss.co.uk"
click at [81, 574] on strong "Phone +447482782905" at bounding box center [76, 571] width 116 height 13
copy strong "447482782905"
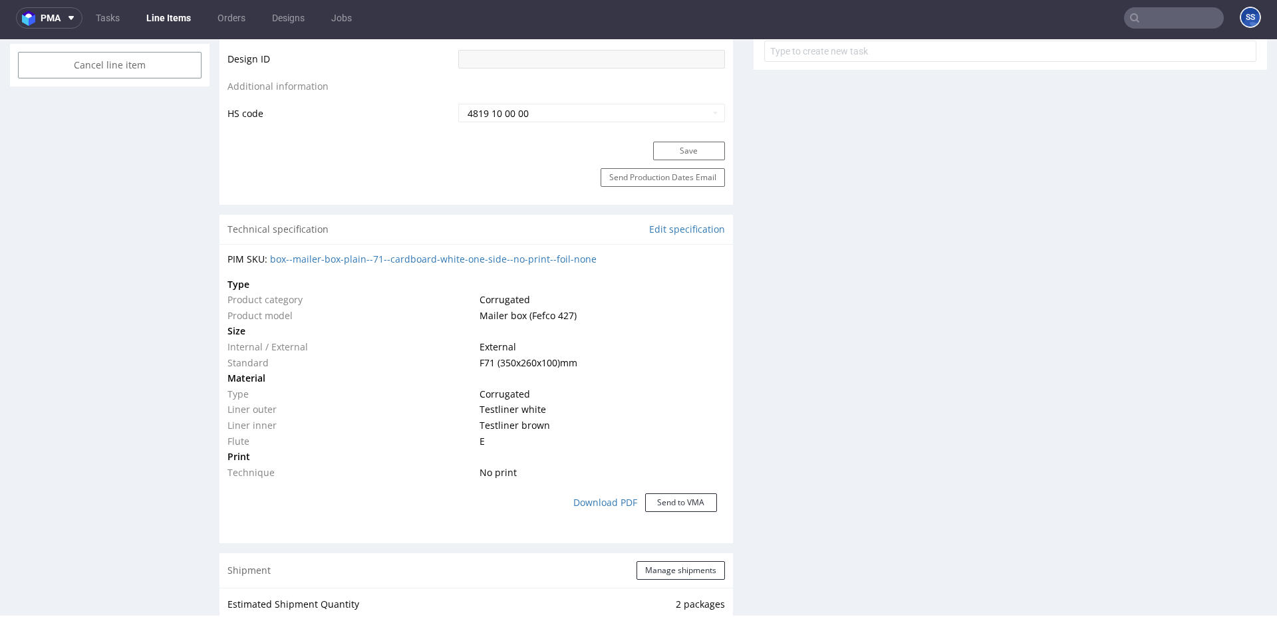
scroll to position [0, 0]
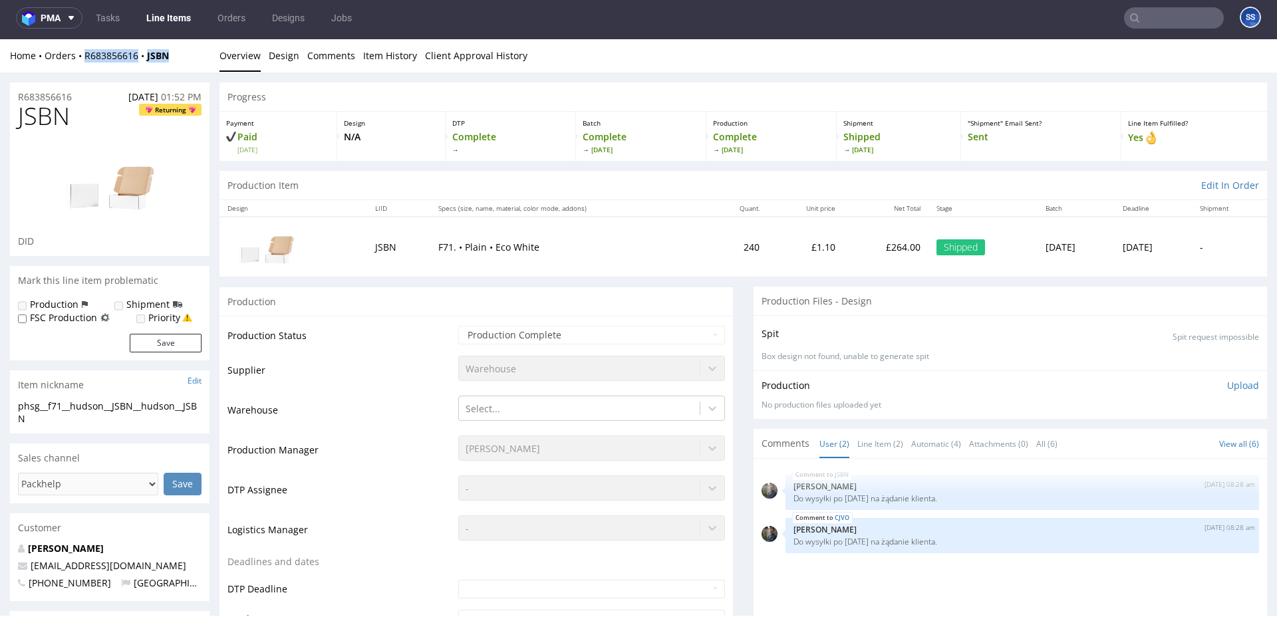
drag, startPoint x: 177, startPoint y: 57, endPoint x: 97, endPoint y: 47, distance: 80.5
click at [85, 59] on div "Home Orders R683856616 JSBN" at bounding box center [110, 55] width 200 height 13
copy div "R683856616 JSBN"
click at [185, 55] on div "Home Orders R683856616 JSBN" at bounding box center [110, 55] width 200 height 13
click at [170, 19] on link "Line Items" at bounding box center [168, 17] width 61 height 21
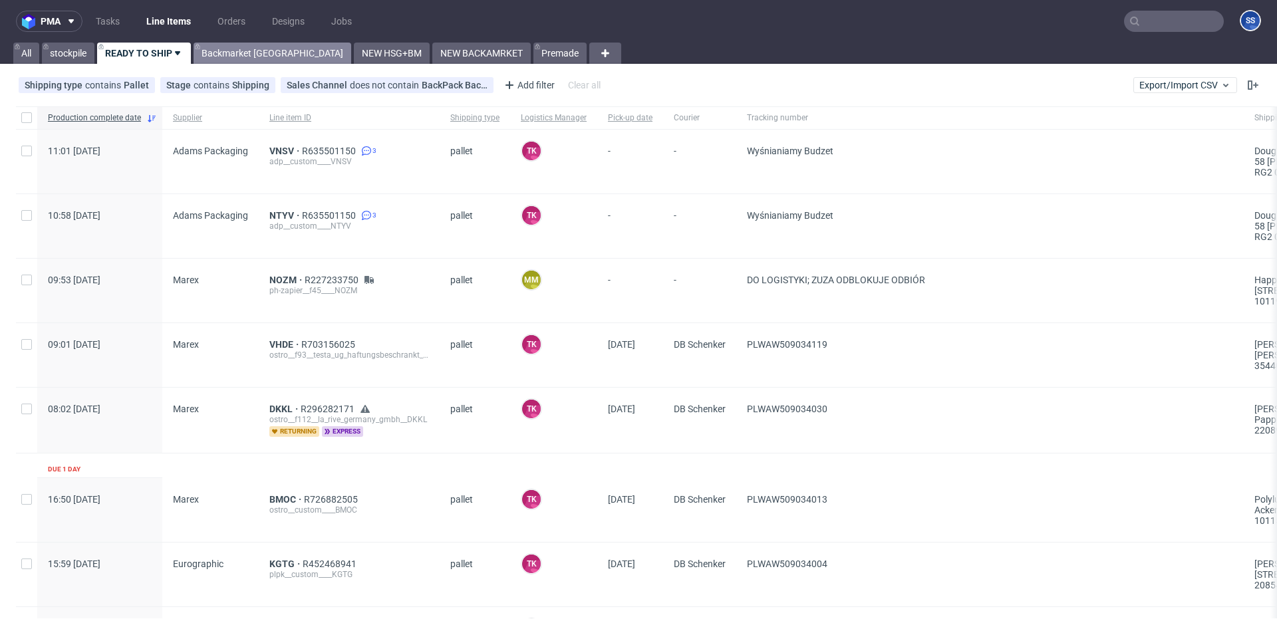
click at [235, 58] on link "Backmarket [GEOGRAPHIC_DATA]" at bounding box center [273, 53] width 158 height 21
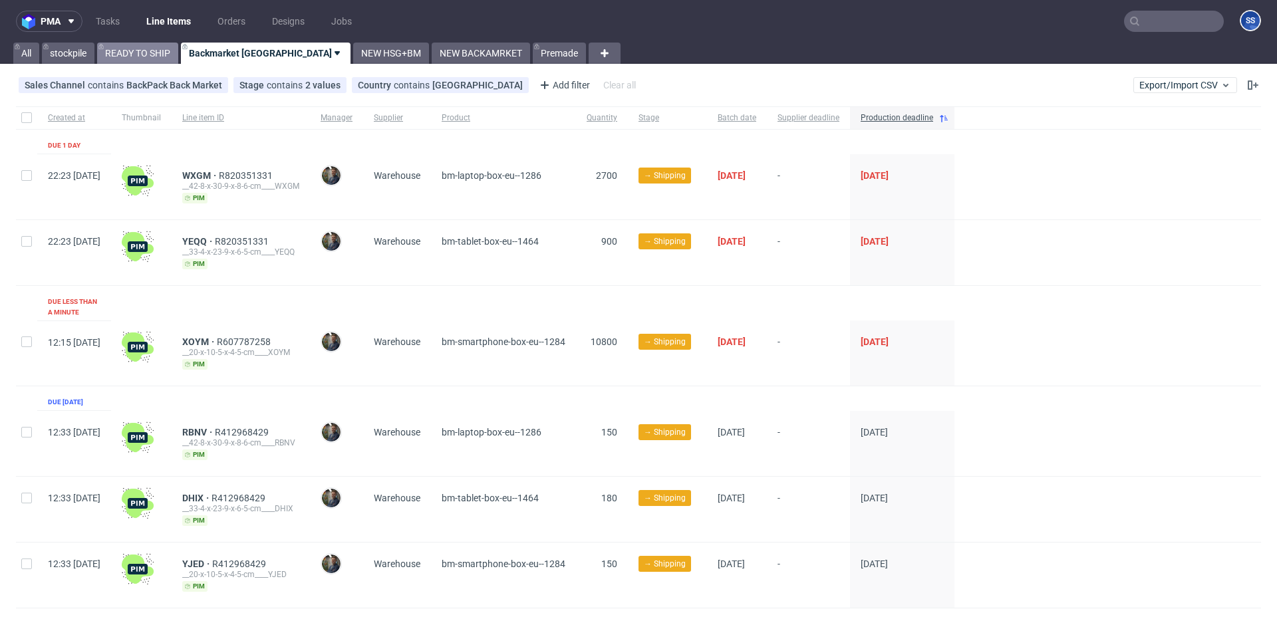
click at [167, 51] on link "READY TO SHIP" at bounding box center [137, 53] width 81 height 21
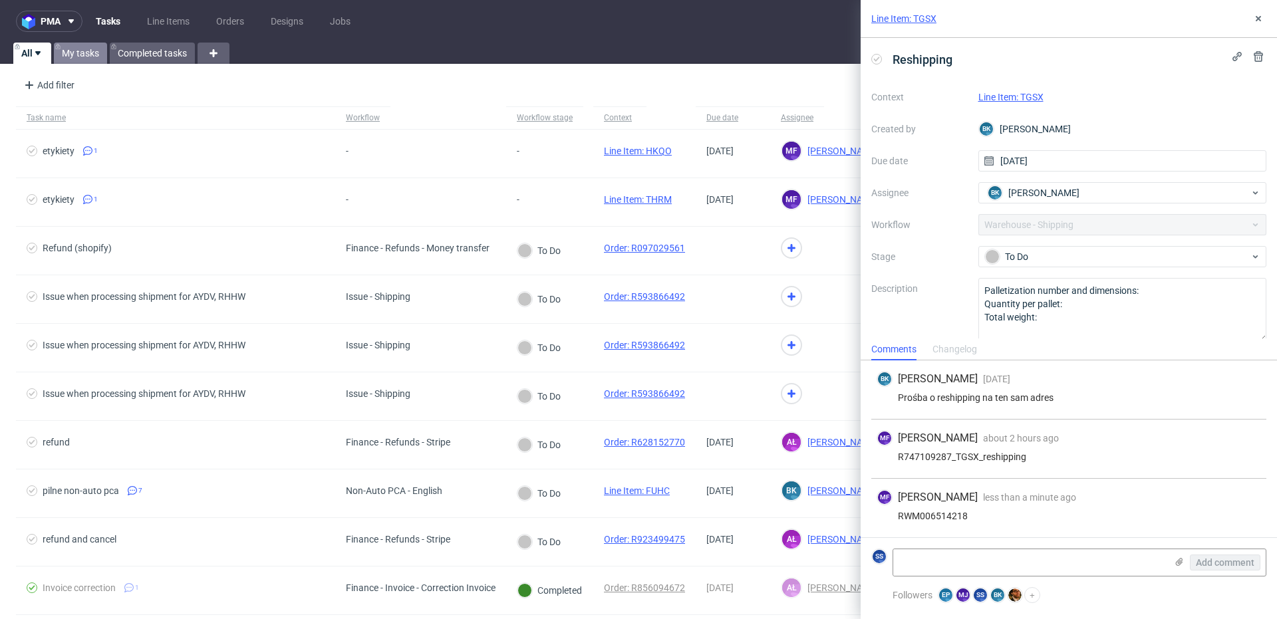
click at [82, 55] on link "My tasks" at bounding box center [80, 53] width 53 height 21
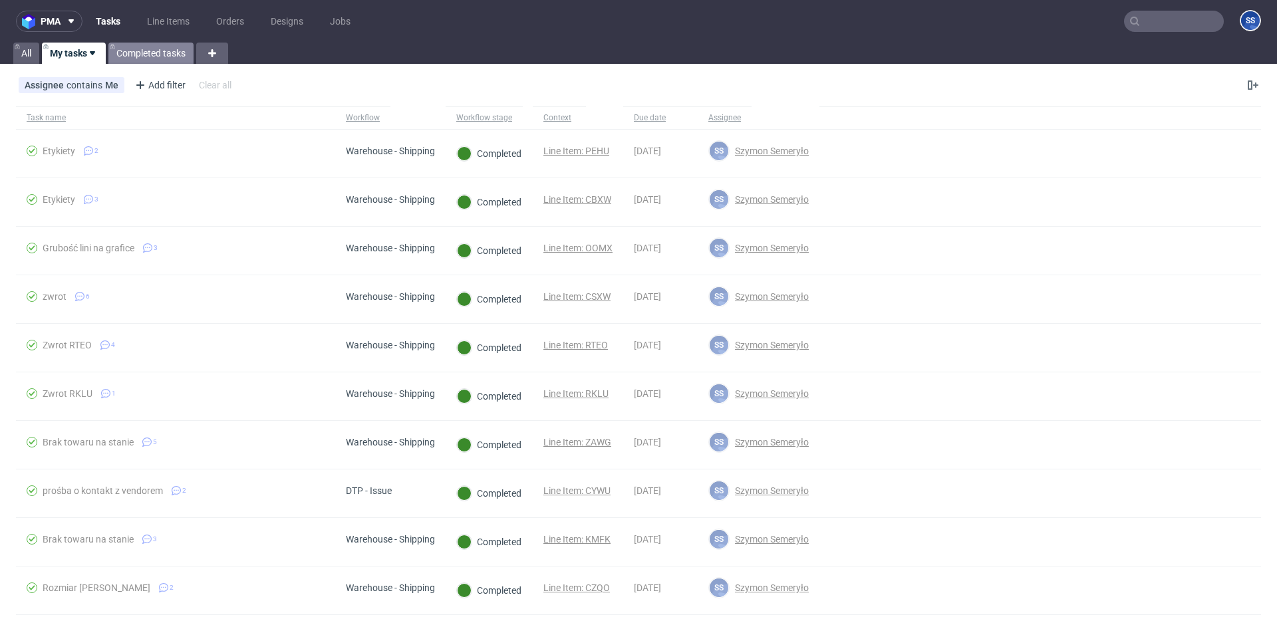
click at [140, 47] on link "Completed tasks" at bounding box center [150, 53] width 85 height 21
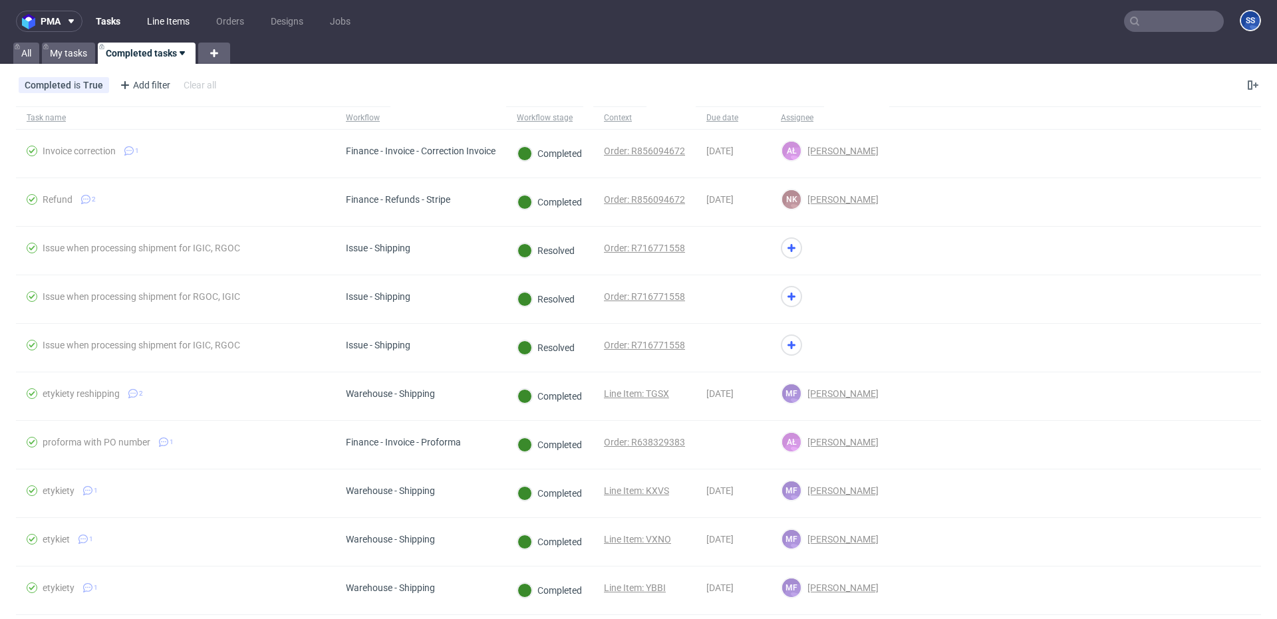
click at [172, 15] on link "Line Items" at bounding box center [168, 21] width 59 height 21
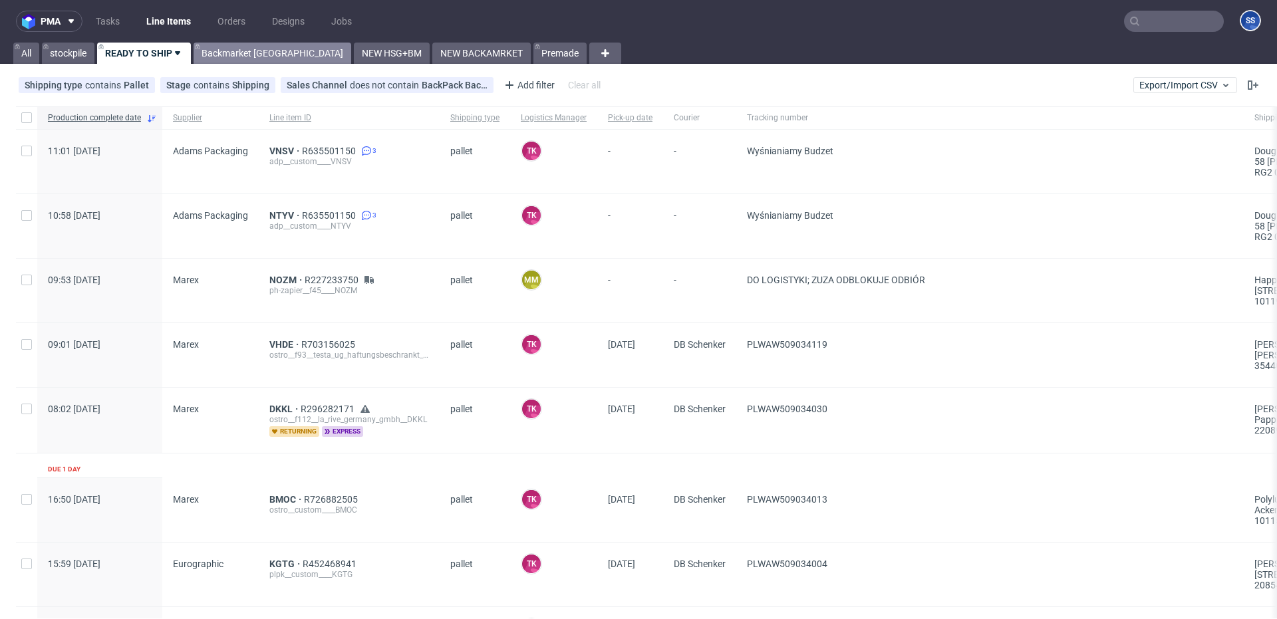
click at [245, 53] on link "Backmarket [GEOGRAPHIC_DATA]" at bounding box center [273, 53] width 158 height 21
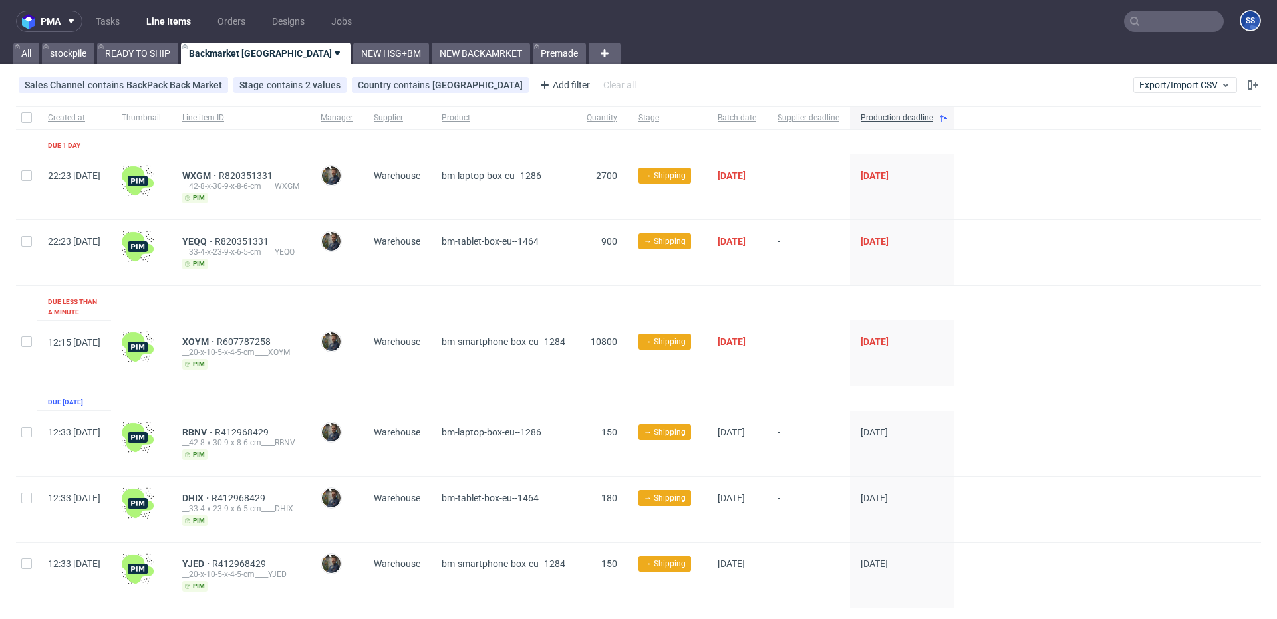
scroll to position [19, 0]
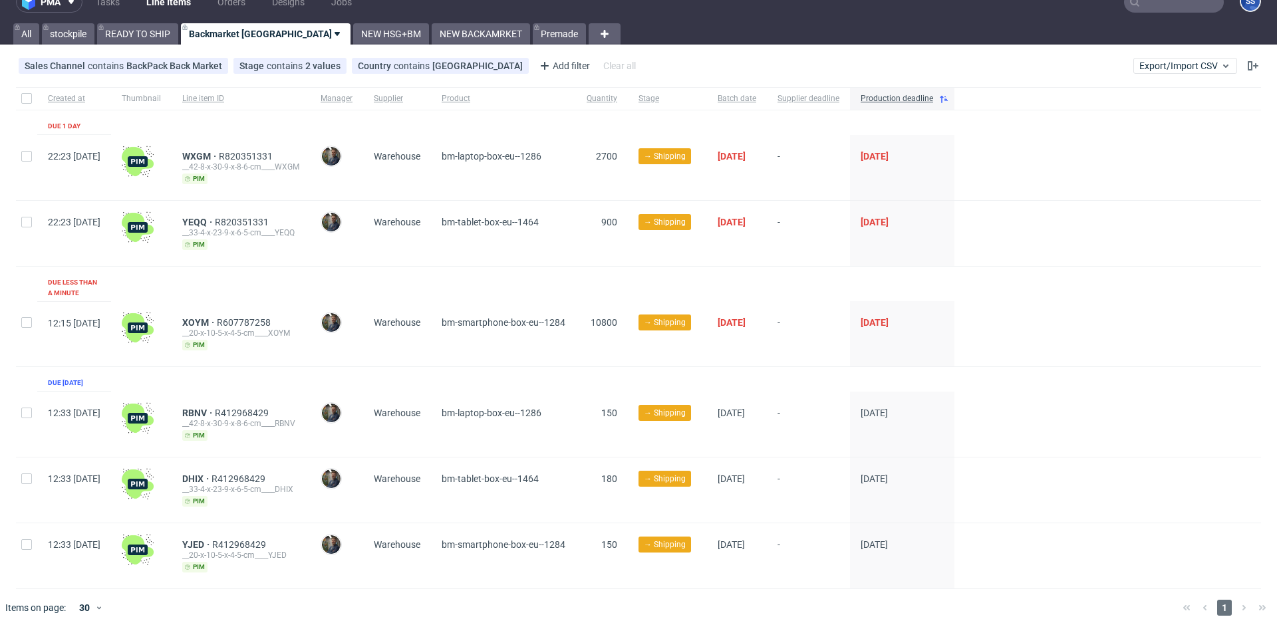
click at [432, 33] on link "NEW BACKAMRKET" at bounding box center [481, 33] width 98 height 21
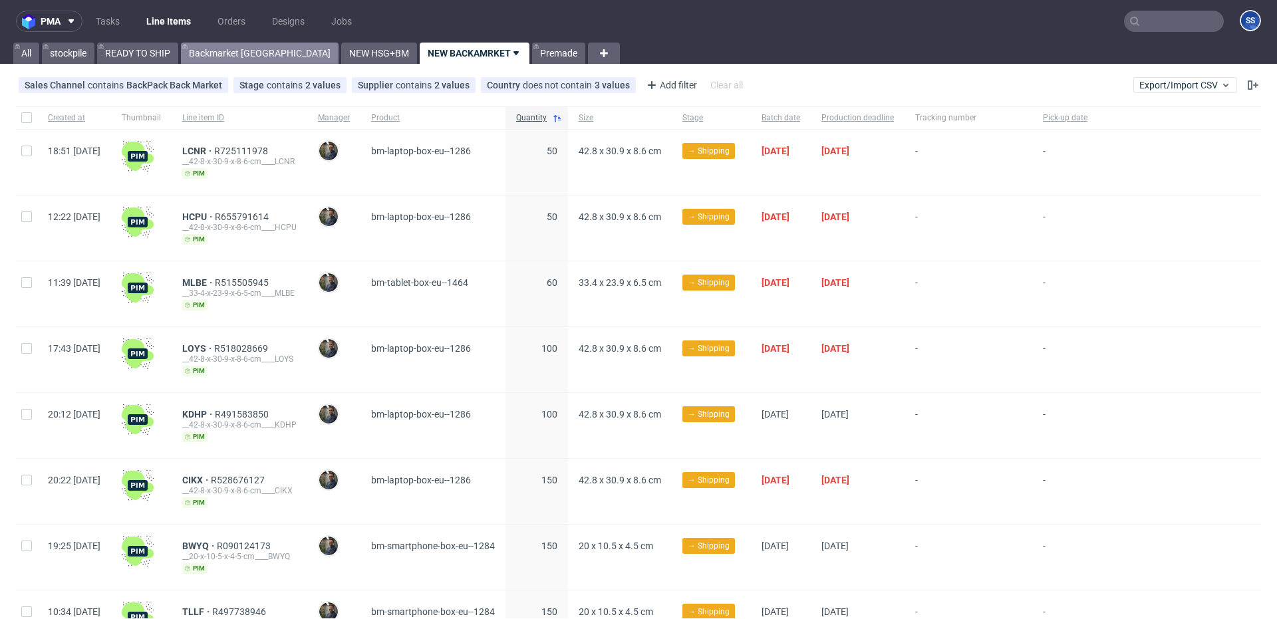
click at [200, 51] on link "Backmarket [GEOGRAPHIC_DATA]" at bounding box center [260, 53] width 158 height 21
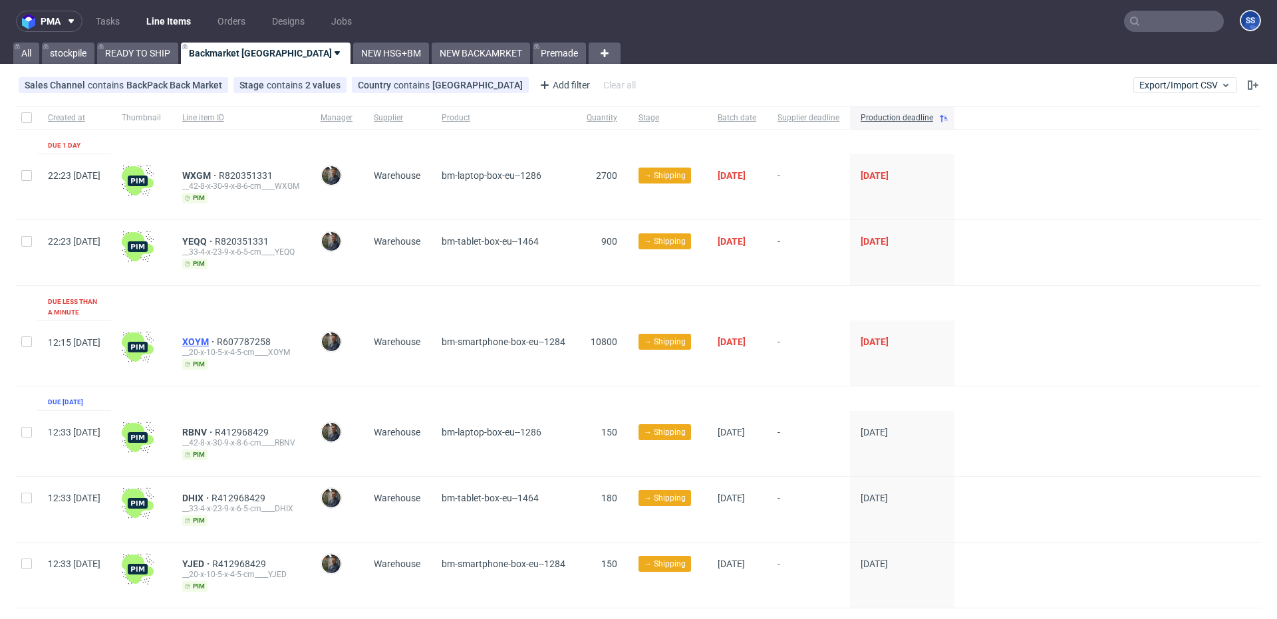
click at [217, 337] on span "XOYM" at bounding box center [199, 342] width 35 height 11
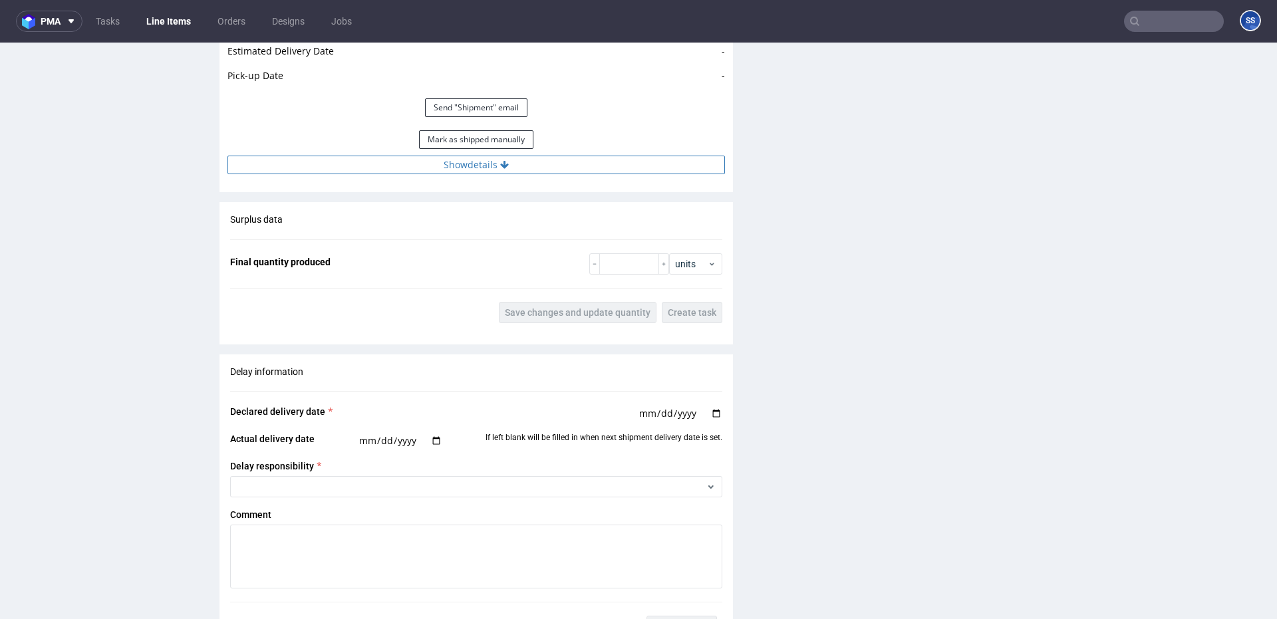
scroll to position [1302, 0]
click at [460, 163] on button "Show details" at bounding box center [477, 167] width 498 height 19
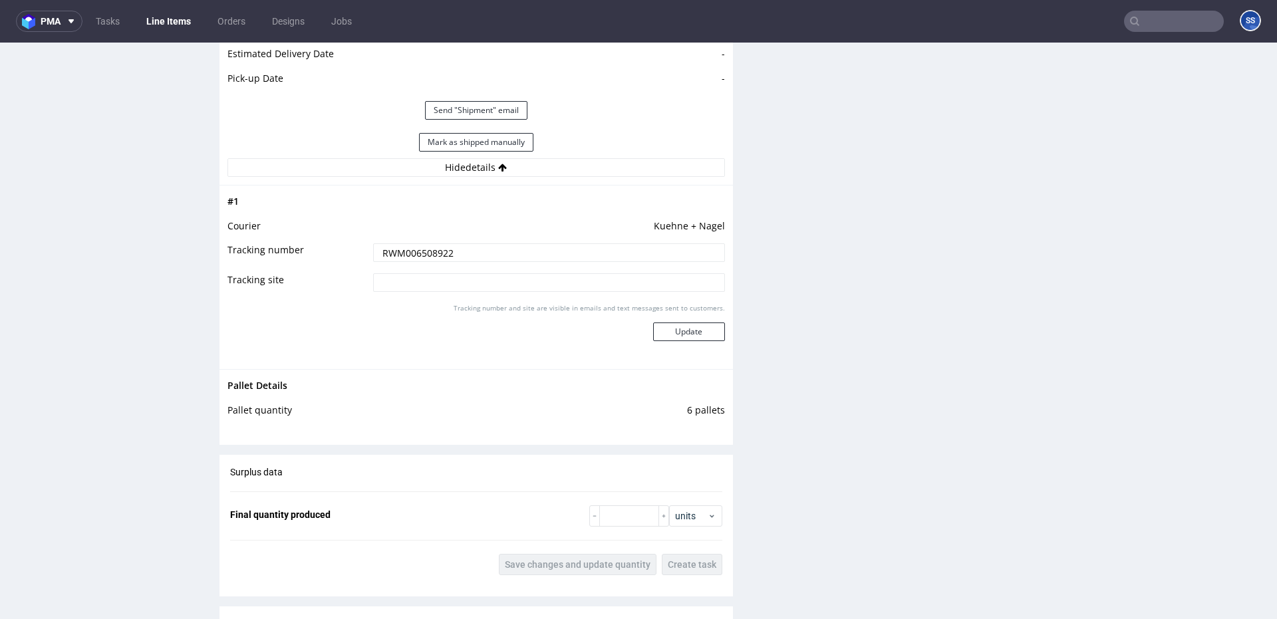
click at [420, 255] on input "RWM006508922" at bounding box center [549, 252] width 352 height 19
click at [173, 27] on link "Line Items" at bounding box center [168, 21] width 61 height 21
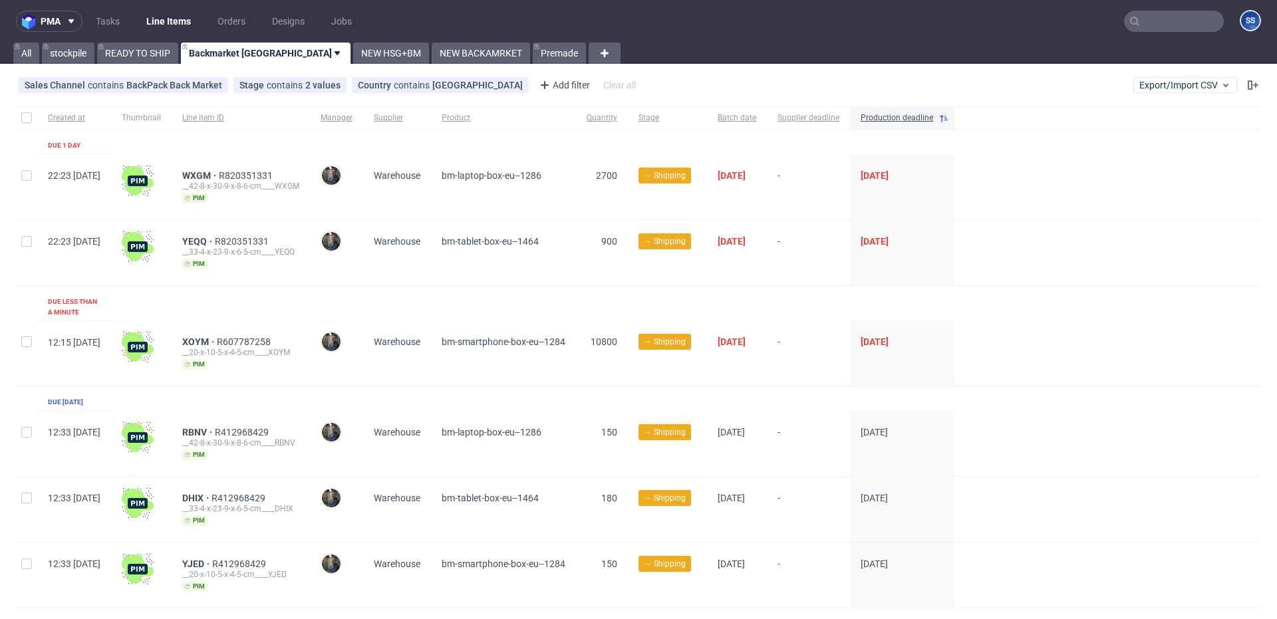
scroll to position [19, 0]
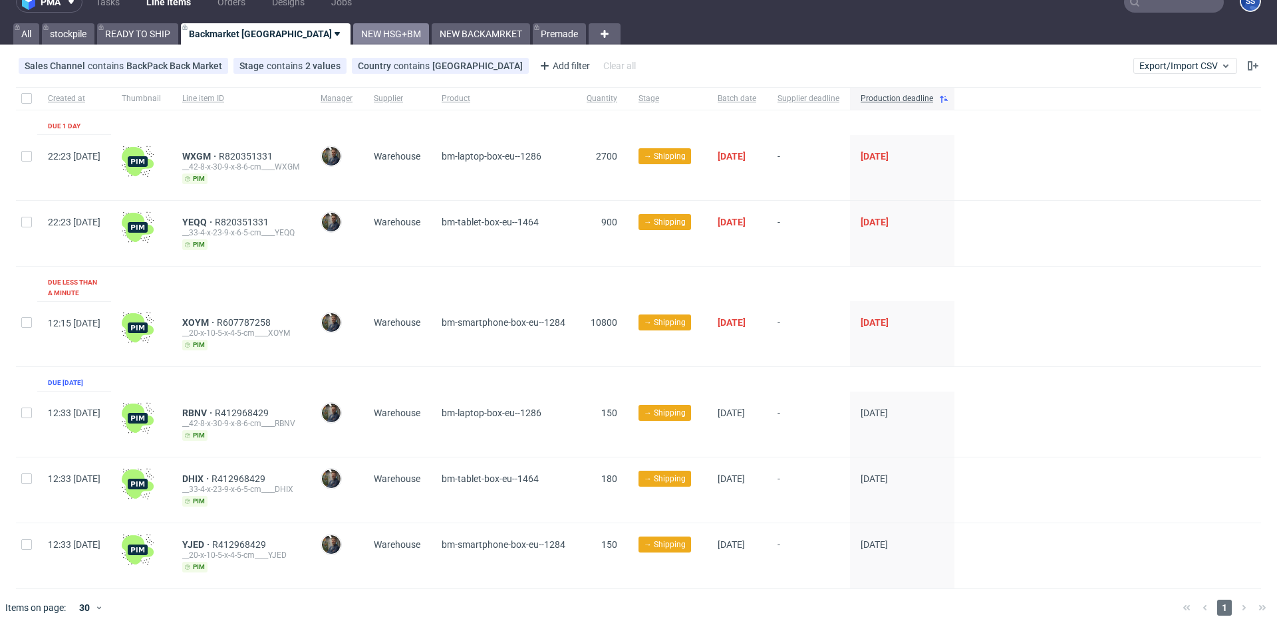
click at [353, 41] on link "NEW HSG+BM" at bounding box center [391, 33] width 76 height 21
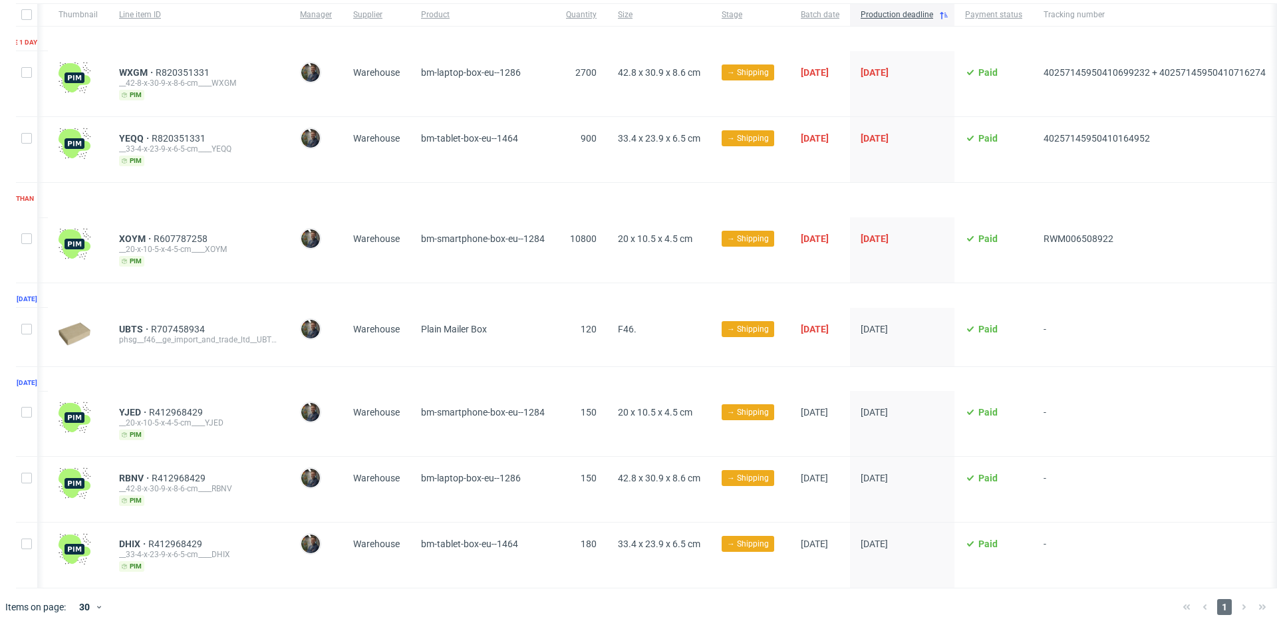
scroll to position [0, 65]
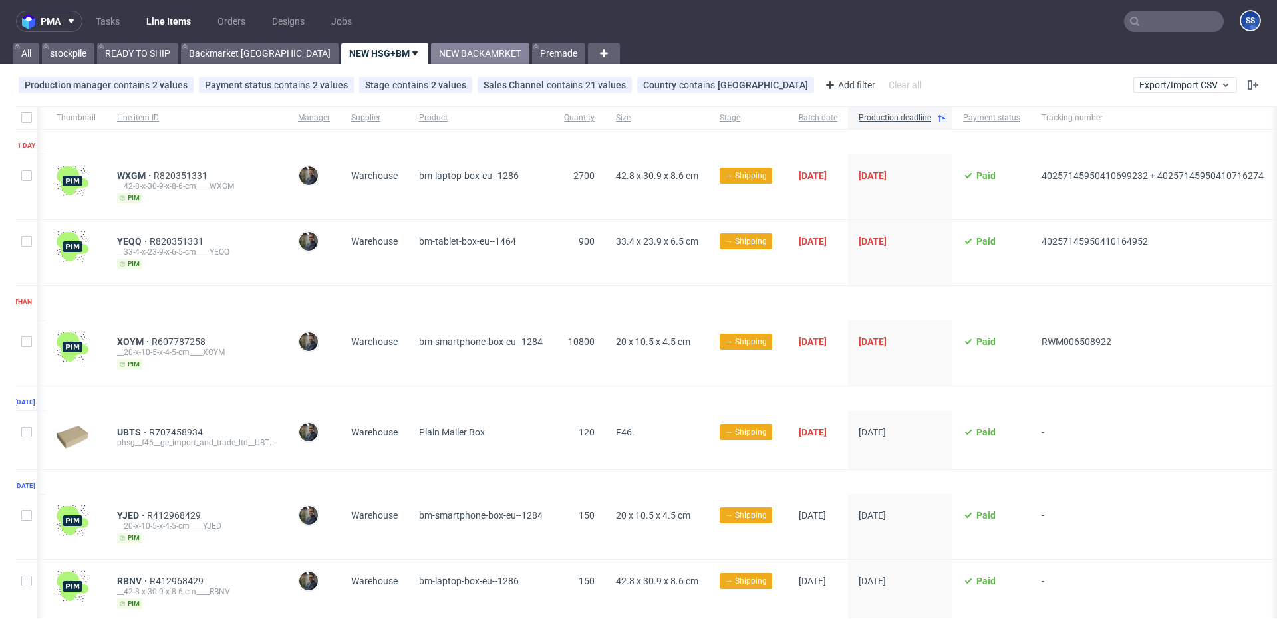
click at [431, 49] on link "NEW BACKAMRKET" at bounding box center [480, 53] width 98 height 21
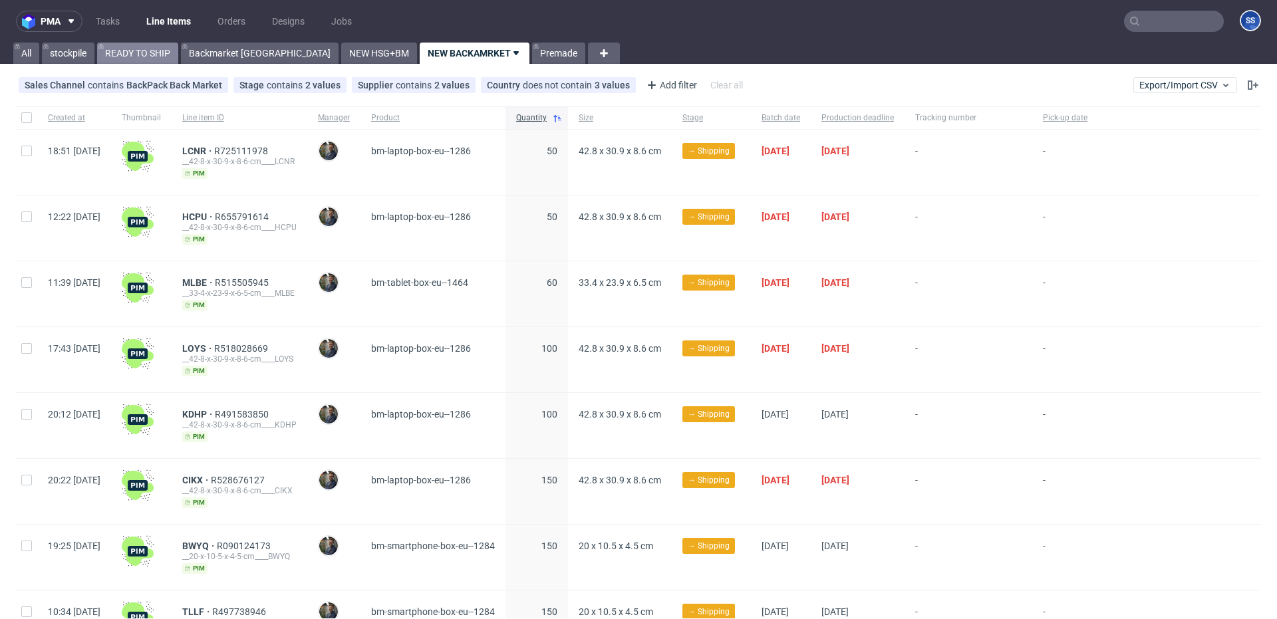
click at [128, 59] on link "READY TO SHIP" at bounding box center [137, 53] width 81 height 21
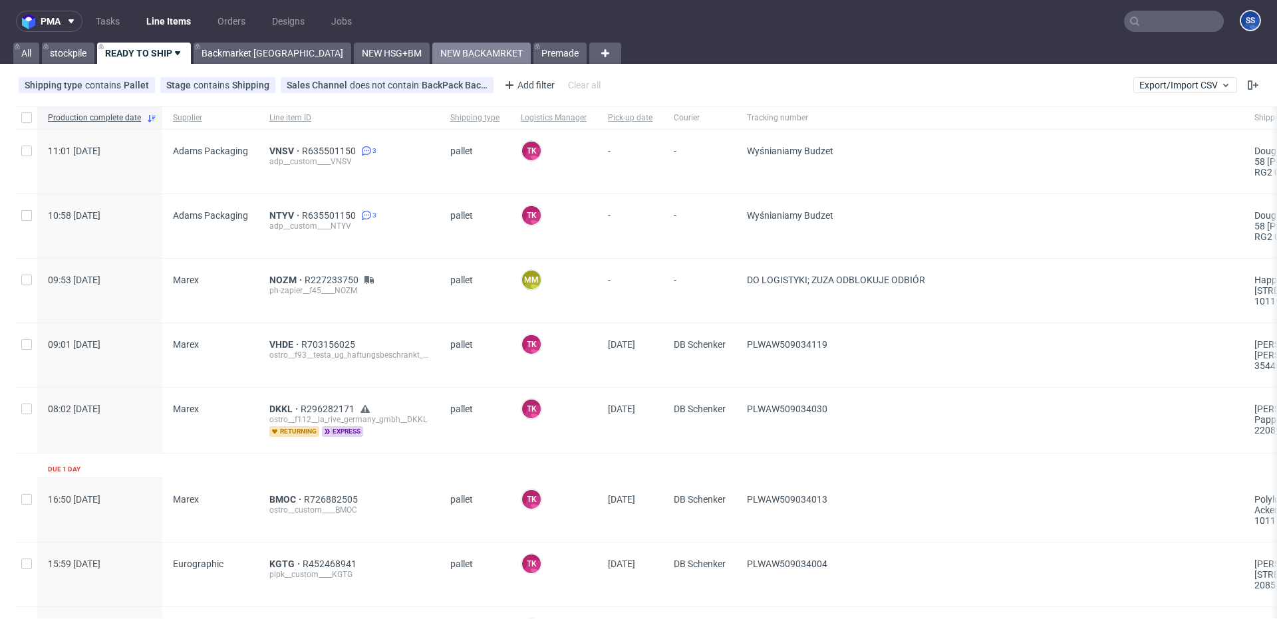
click at [432, 53] on link "NEW BACKAMRKET" at bounding box center [481, 53] width 98 height 21
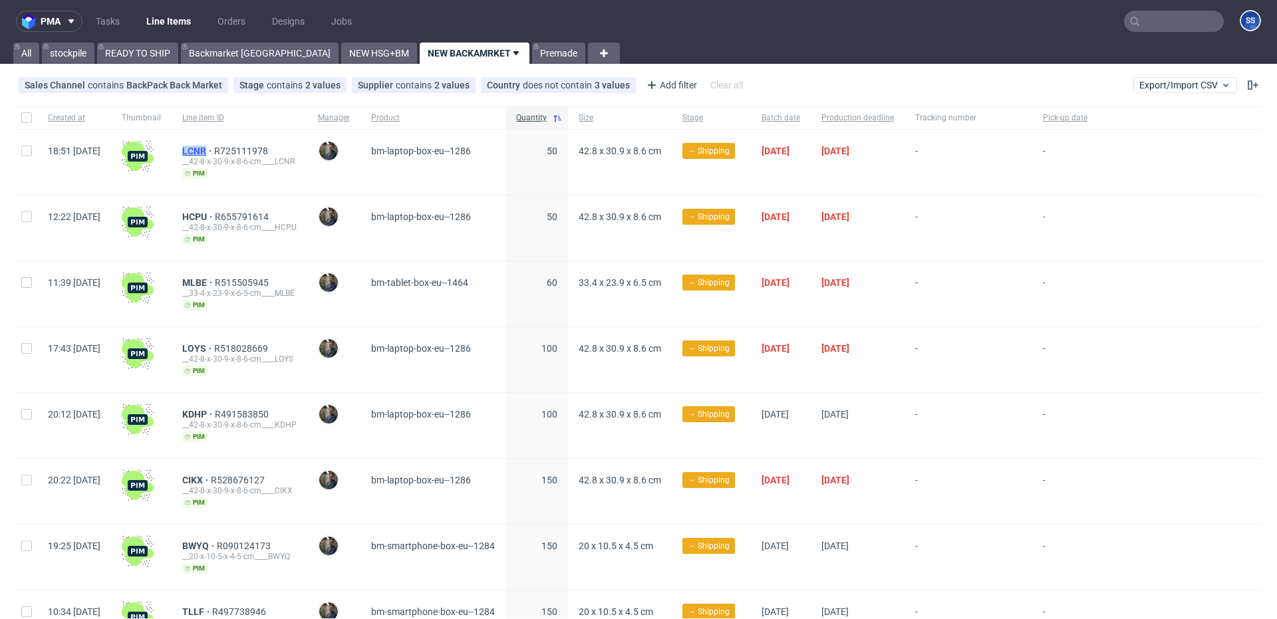
drag, startPoint x: 234, startPoint y: 150, endPoint x: 243, endPoint y: 150, distance: 9.3
click at [243, 150] on div "LCNR R725111978 __42-8-x-30-9-x-8-6-cm____LCNR pim" at bounding box center [240, 162] width 136 height 65
copy span "LCNR"
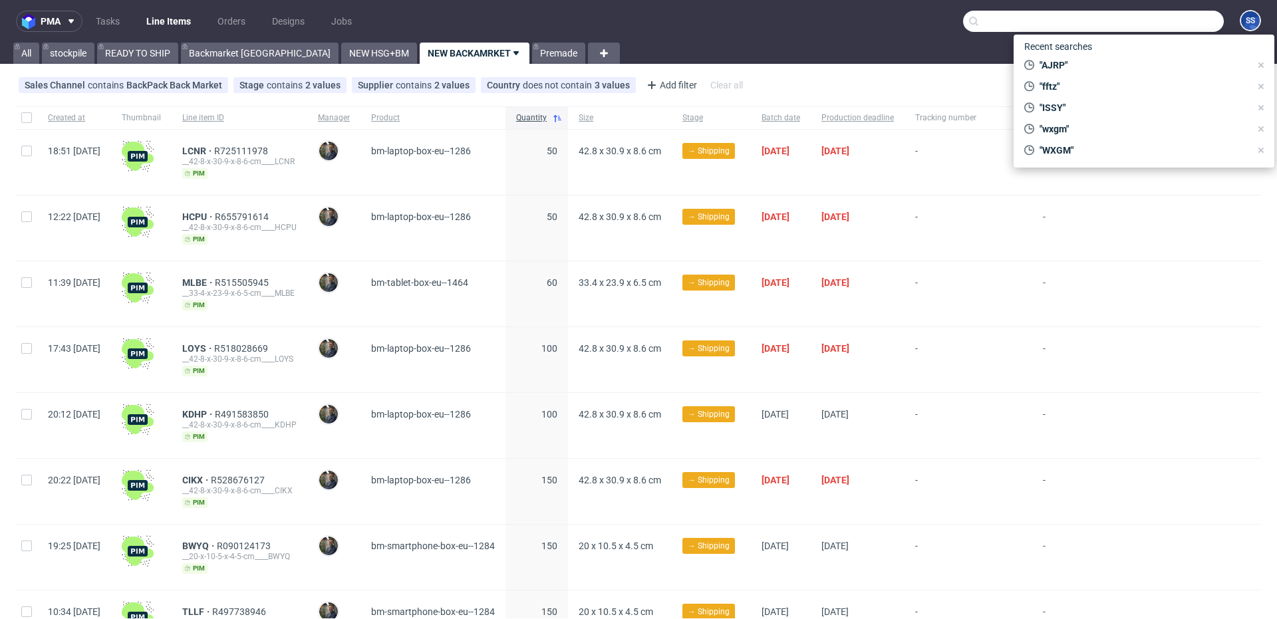
click at [1137, 19] on input "text" at bounding box center [1093, 21] width 261 height 21
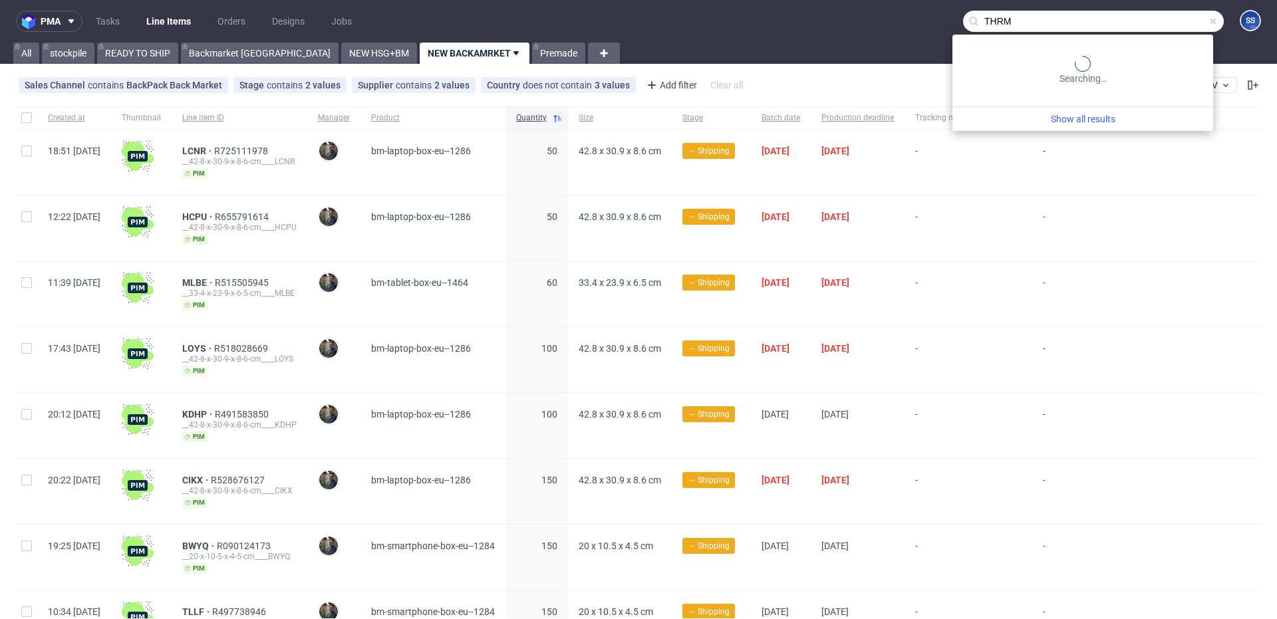
type input "THRM"
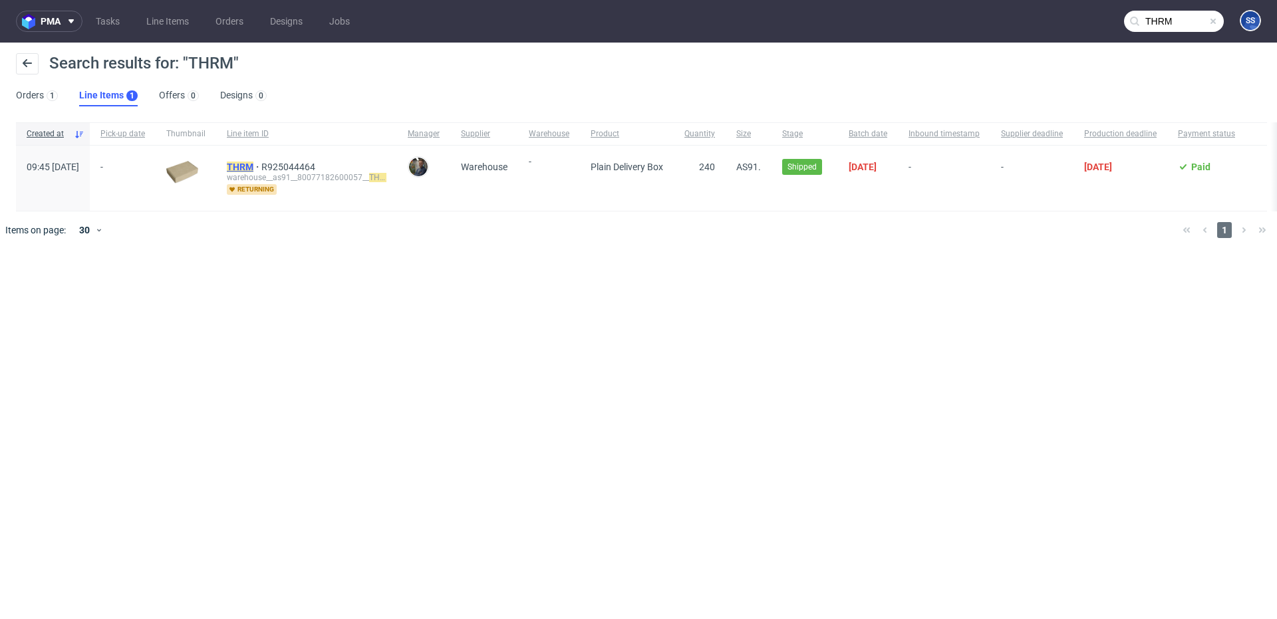
click at [253, 162] on mark "THRM" at bounding box center [240, 167] width 27 height 11
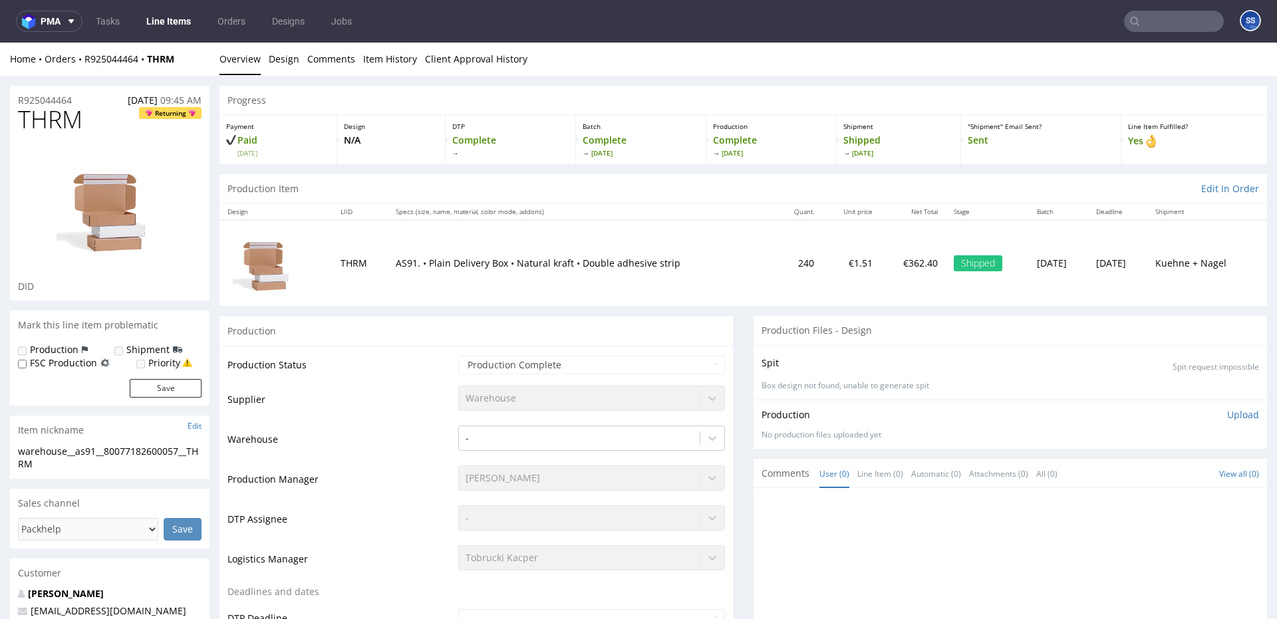
click at [163, 23] on link "Line Items" at bounding box center [168, 21] width 61 height 21
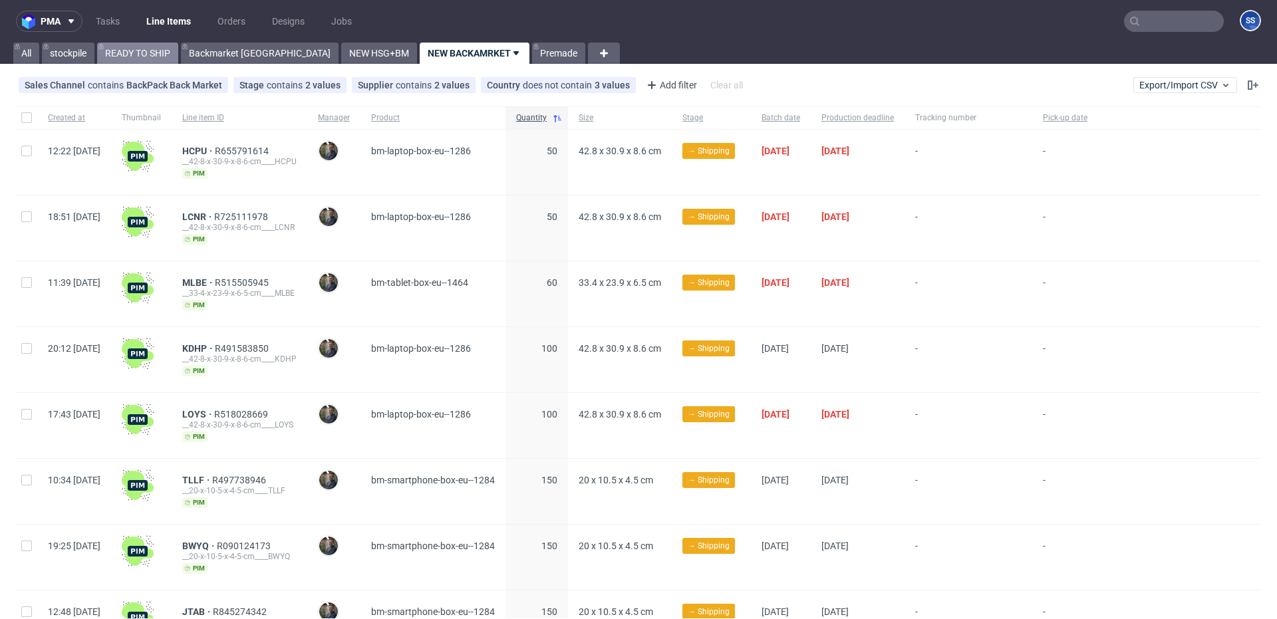
click at [123, 59] on link "READY TO SHIP" at bounding box center [137, 53] width 81 height 21
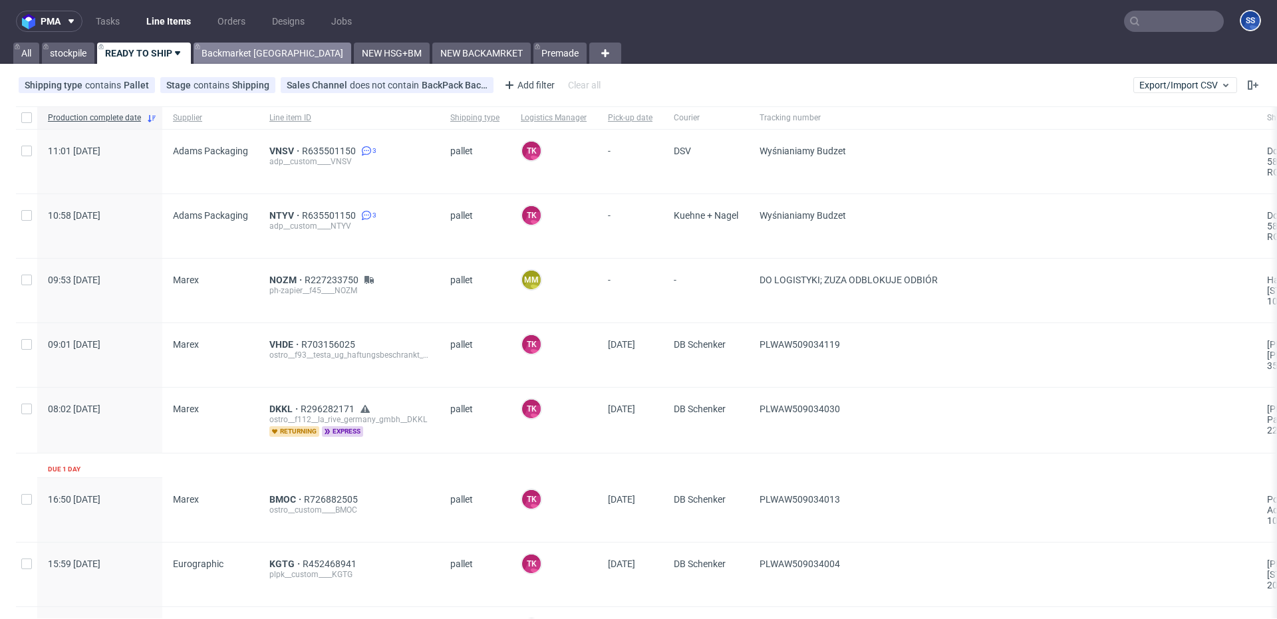
click at [241, 56] on link "Backmarket [GEOGRAPHIC_DATA]" at bounding box center [273, 53] width 158 height 21
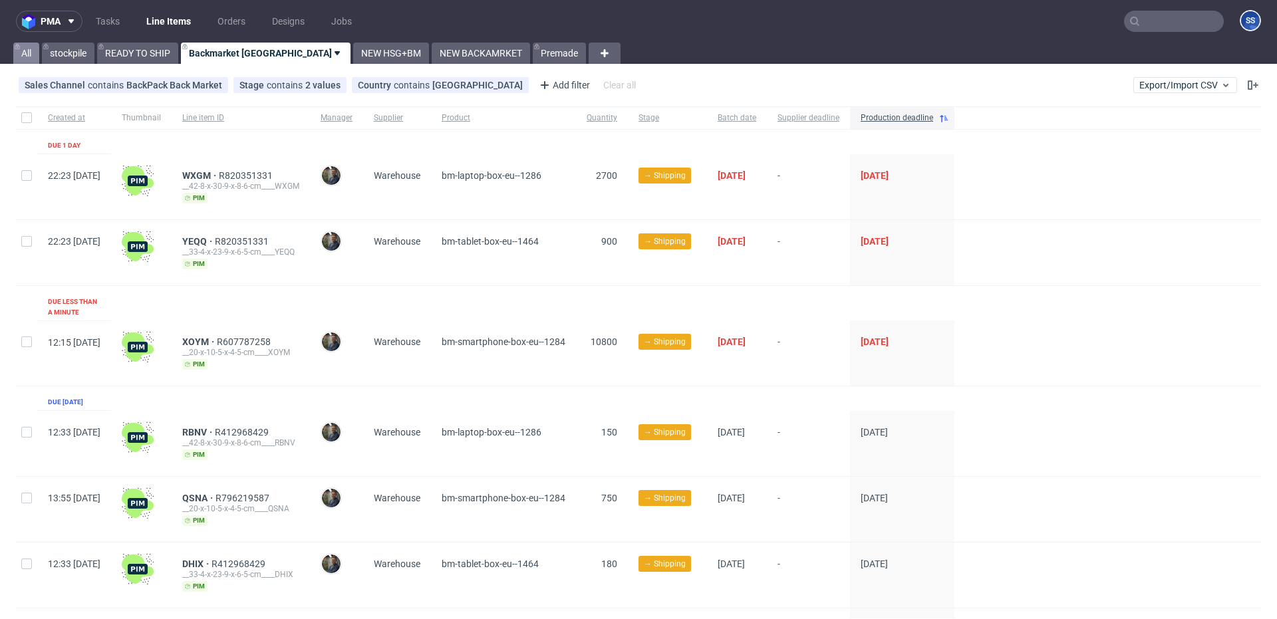
click at [29, 58] on link "All" at bounding box center [26, 53] width 26 height 21
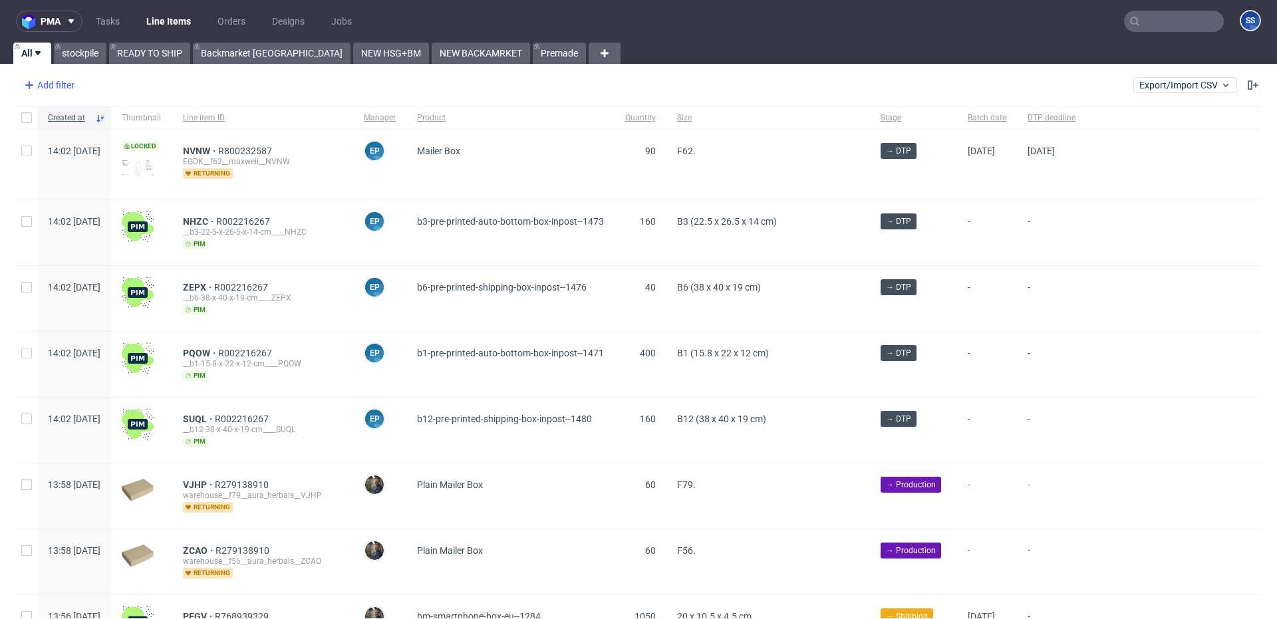
click at [56, 79] on div "Add filter" at bounding box center [48, 85] width 59 height 21
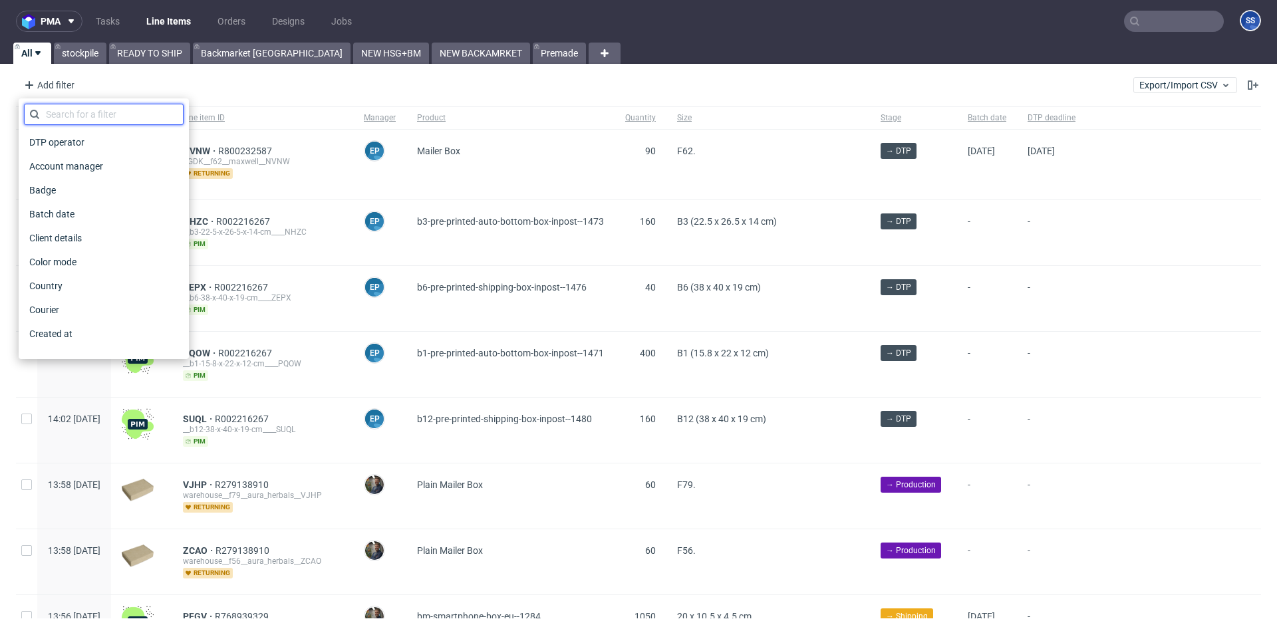
click at [78, 120] on input "text" at bounding box center [104, 114] width 160 height 21
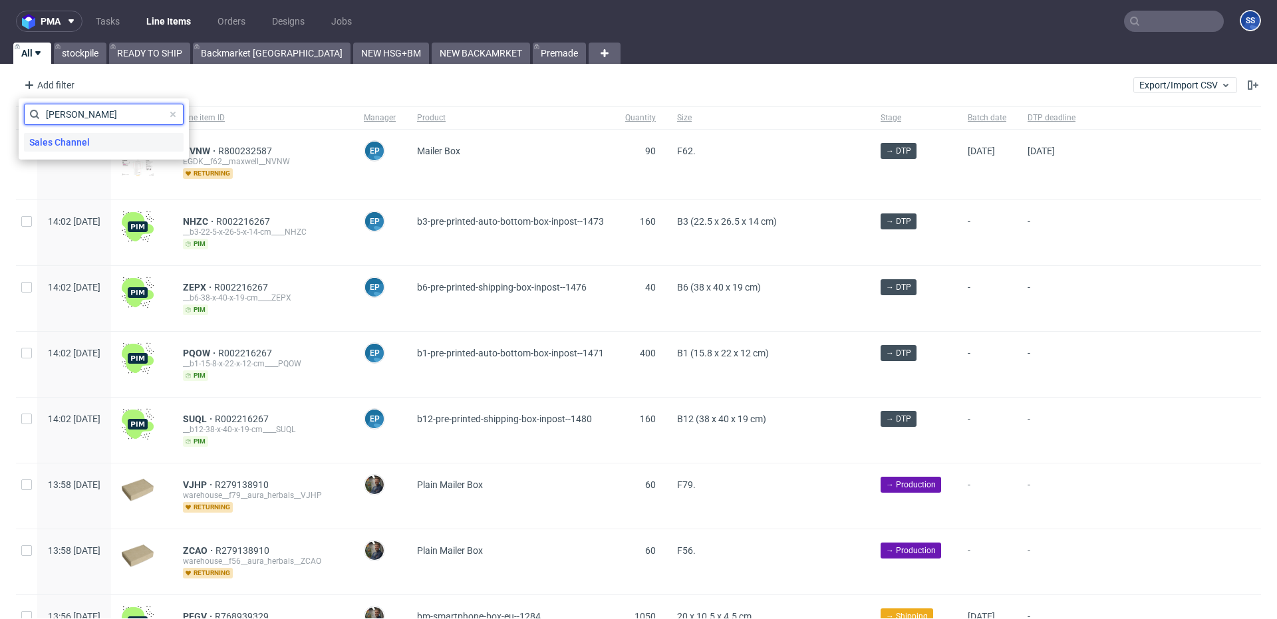
type input "SAL"
click at [78, 140] on span "Sales Channel" at bounding box center [59, 142] width 71 height 19
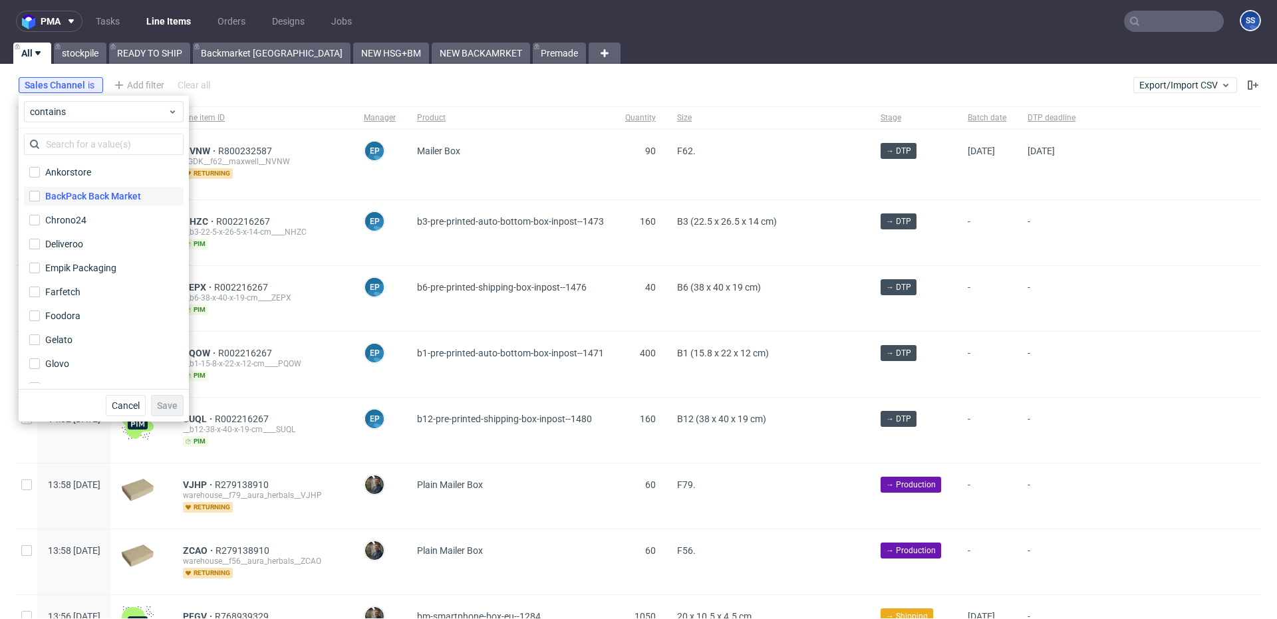
click at [106, 194] on div "BackPack Back Market" at bounding box center [93, 196] width 96 height 13
click at [40, 194] on input "BackPack Back Market" at bounding box center [34, 196] width 11 height 11
checkbox input "true"
click at [169, 413] on button "Save" at bounding box center [167, 405] width 33 height 21
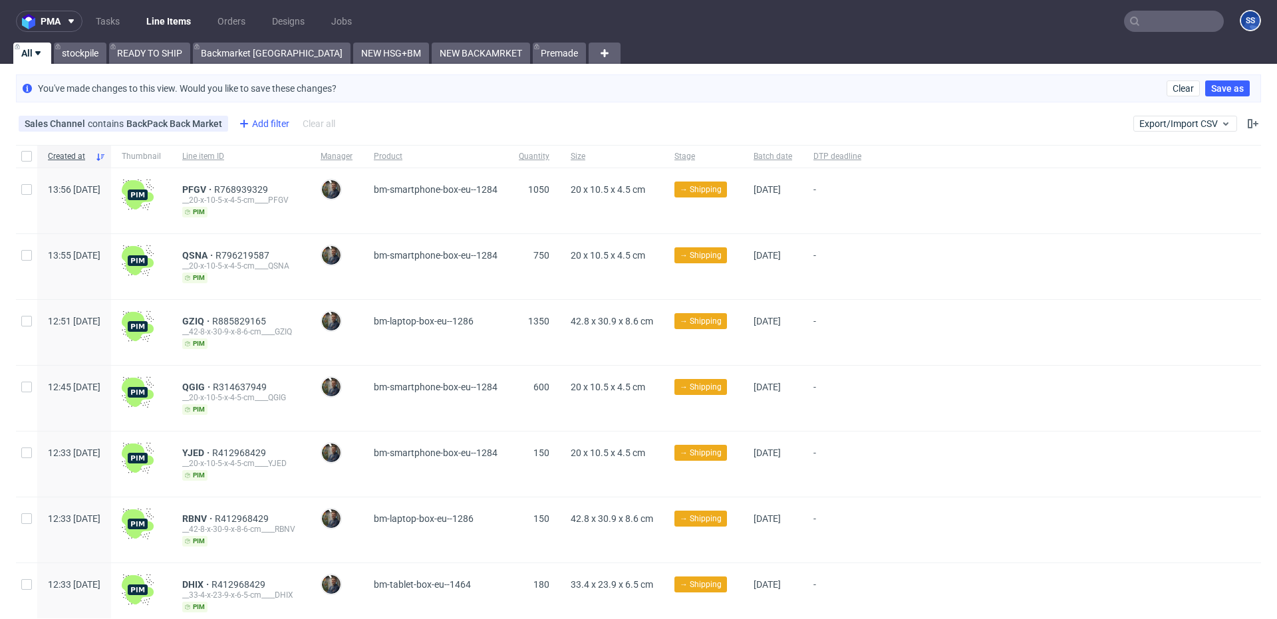
click at [245, 121] on icon at bounding box center [244, 124] width 16 height 16
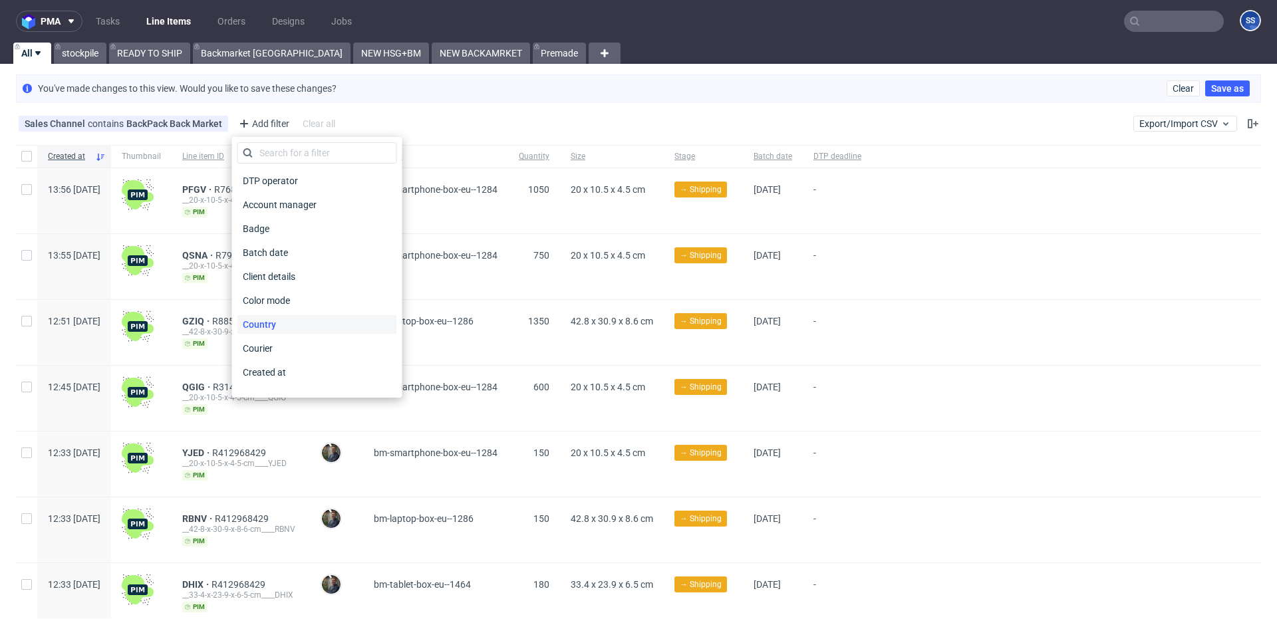
click at [259, 328] on span "Country" at bounding box center [260, 324] width 44 height 19
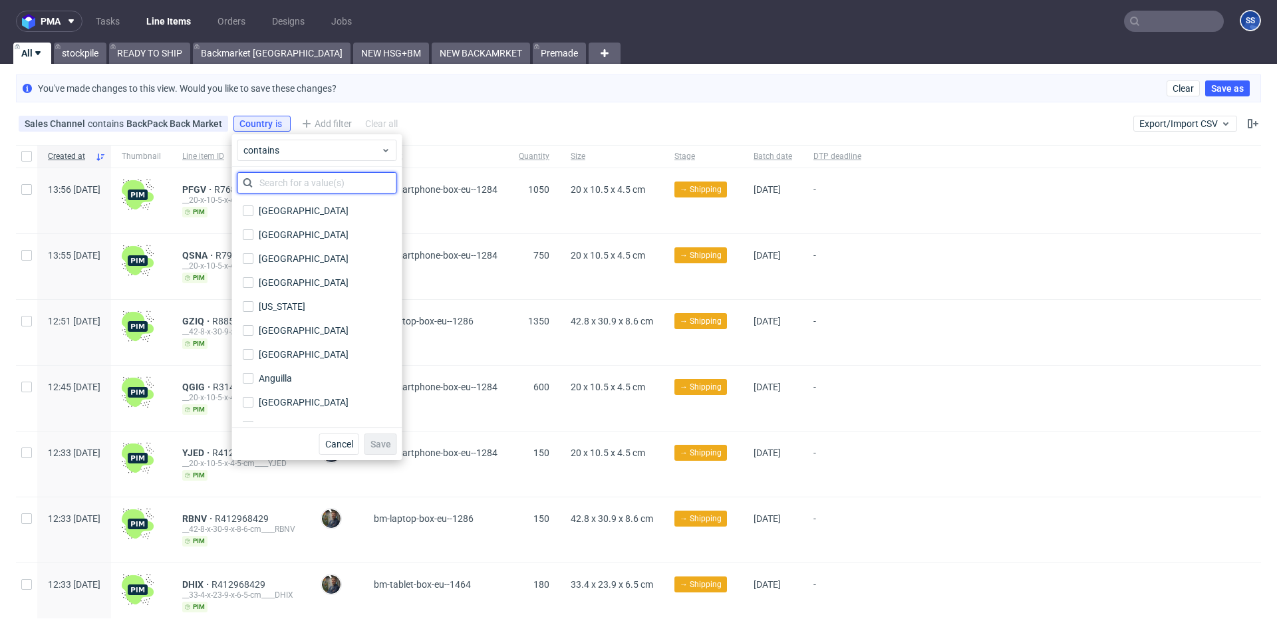
click at [309, 184] on input "text" at bounding box center [318, 182] width 160 height 21
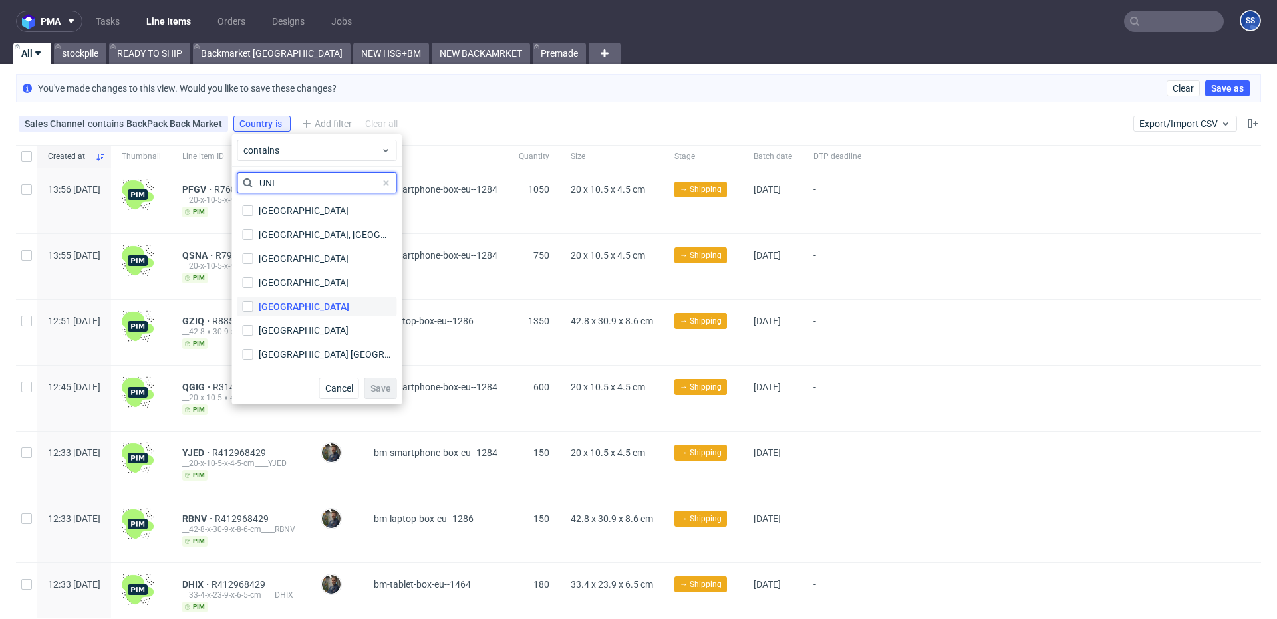
type input "UNI"
click at [313, 299] on label "[GEOGRAPHIC_DATA]" at bounding box center [318, 306] width 160 height 19
click at [253, 301] on input "[GEOGRAPHIC_DATA]" at bounding box center [248, 306] width 11 height 11
checkbox input "true"
click at [385, 392] on span "Save" at bounding box center [381, 388] width 21 height 9
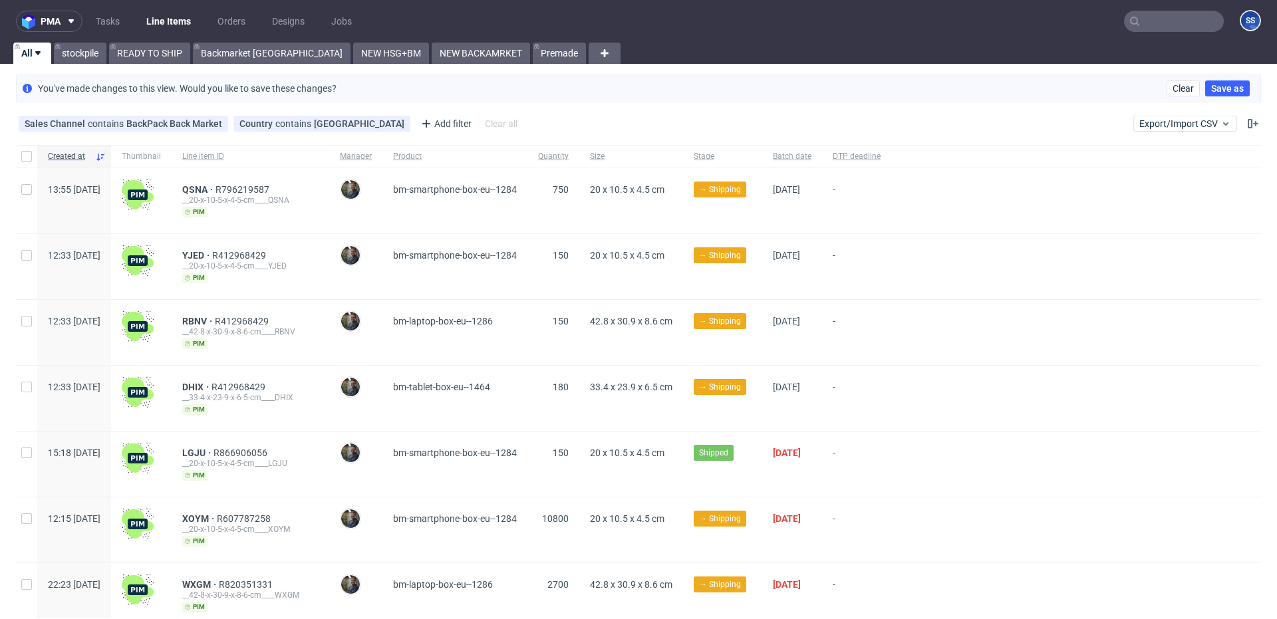
click at [726, 457] on span "Shipped" at bounding box center [713, 453] width 29 height 12
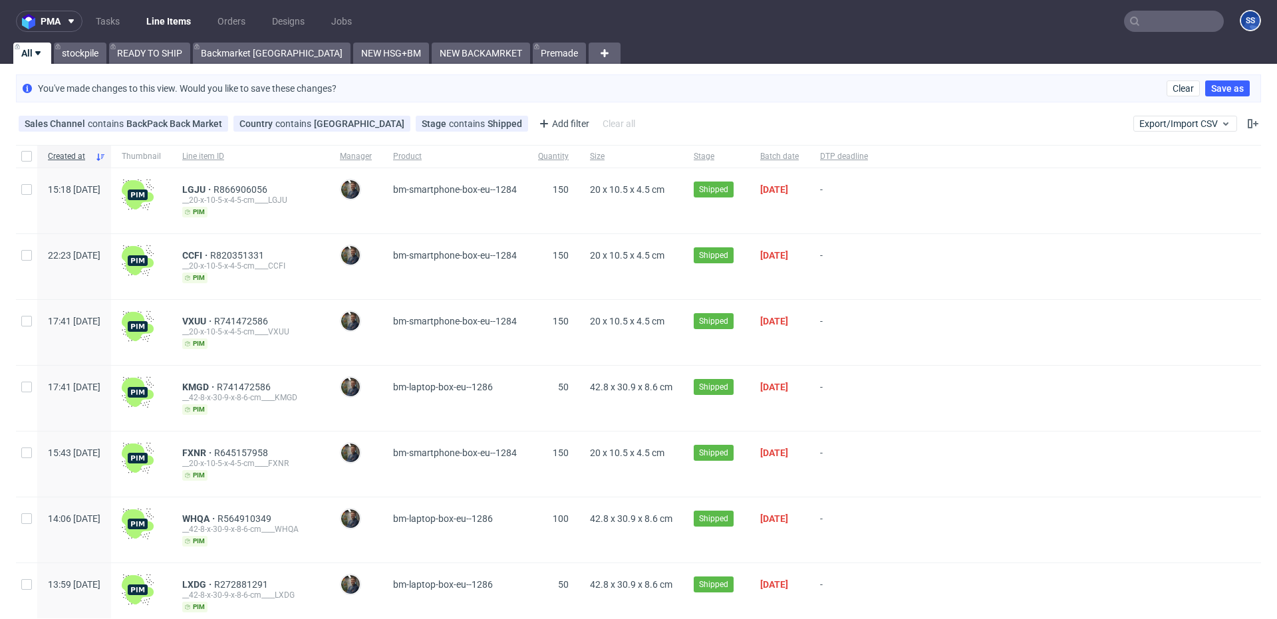
click at [19, 151] on div at bounding box center [26, 156] width 21 height 23
checkbox input "true"
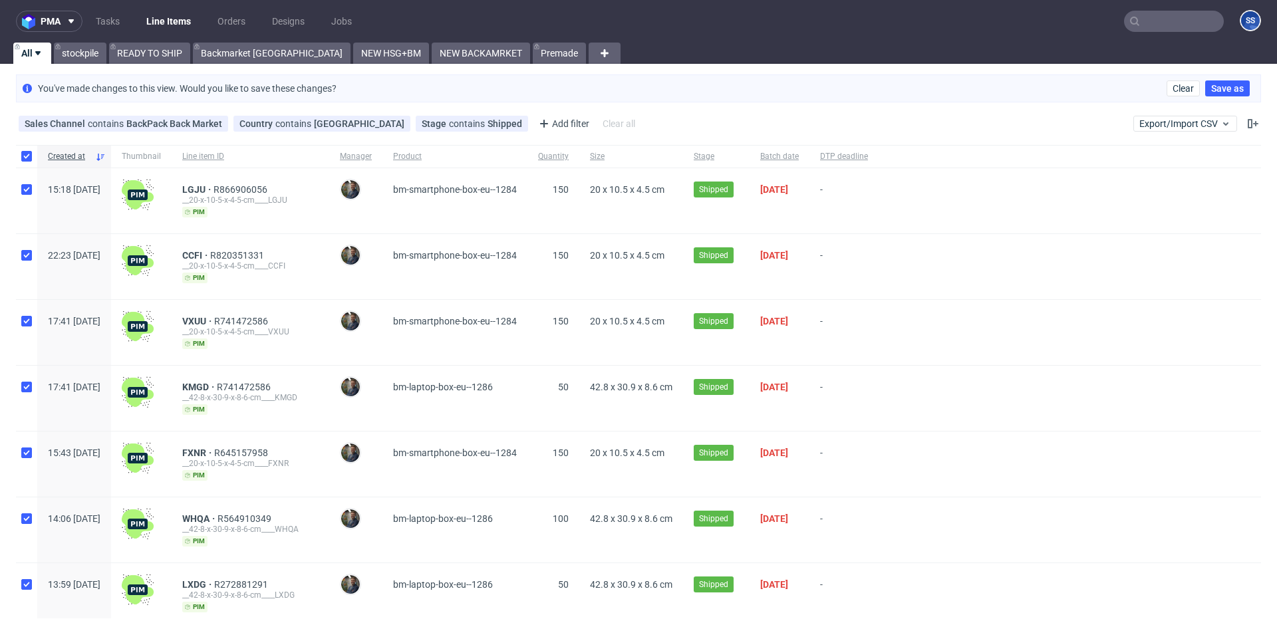
checkbox input "true"
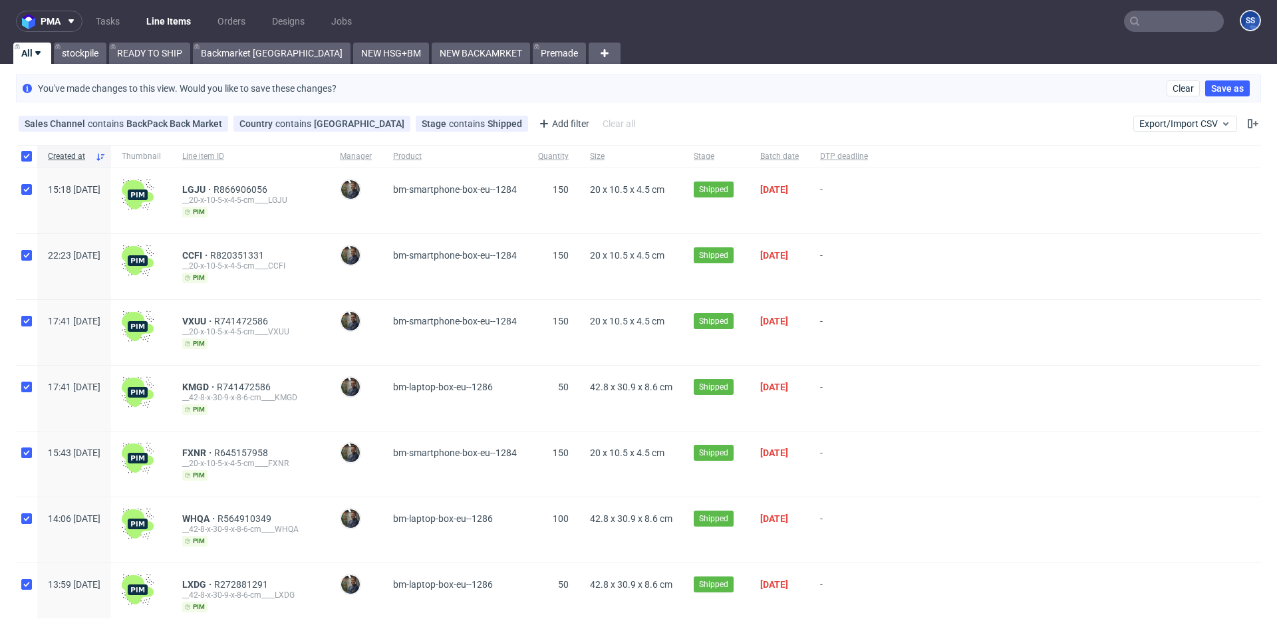
checkbox input "true"
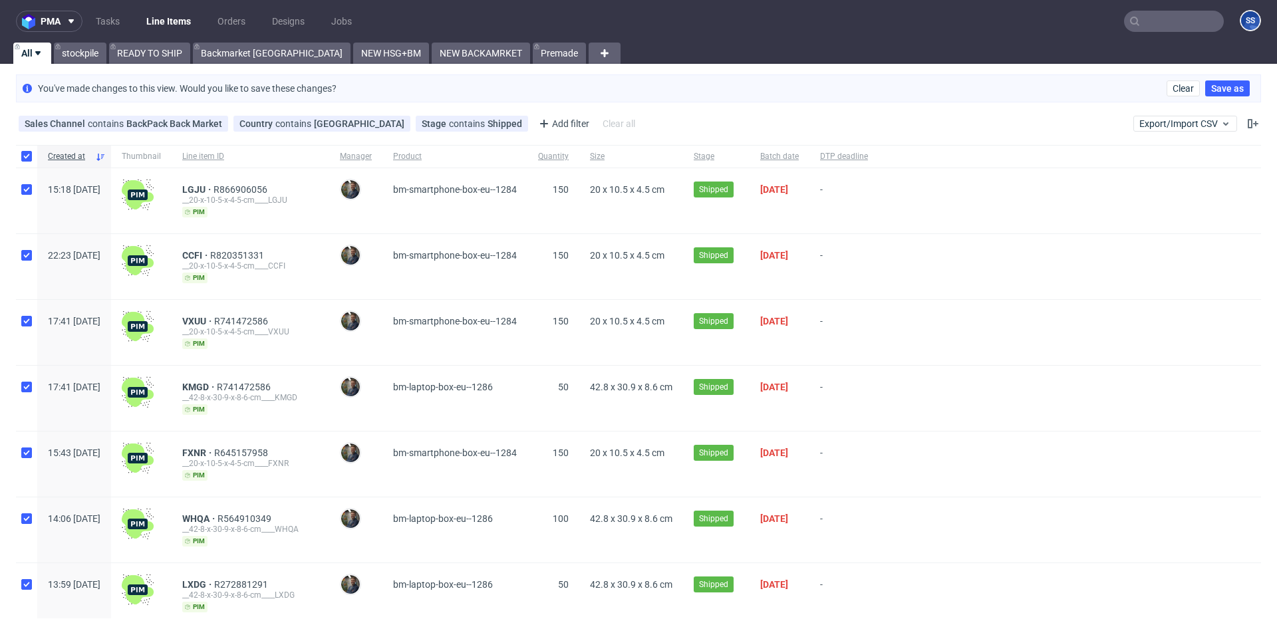
checkbox input "true"
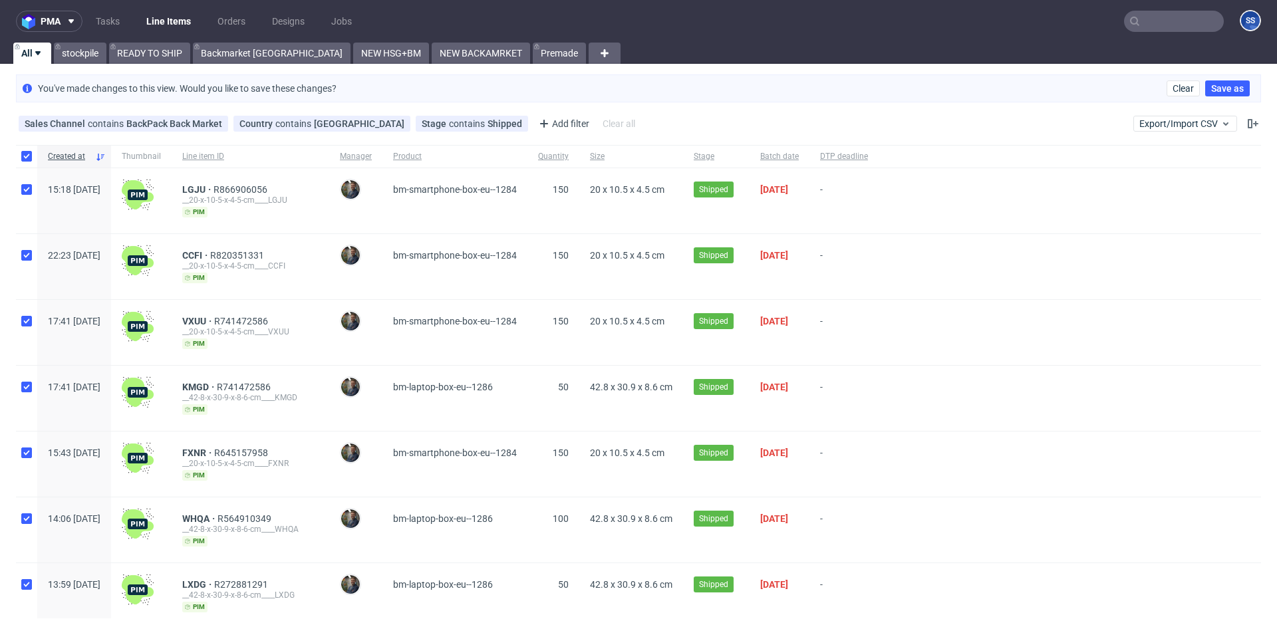
checkbox input "true"
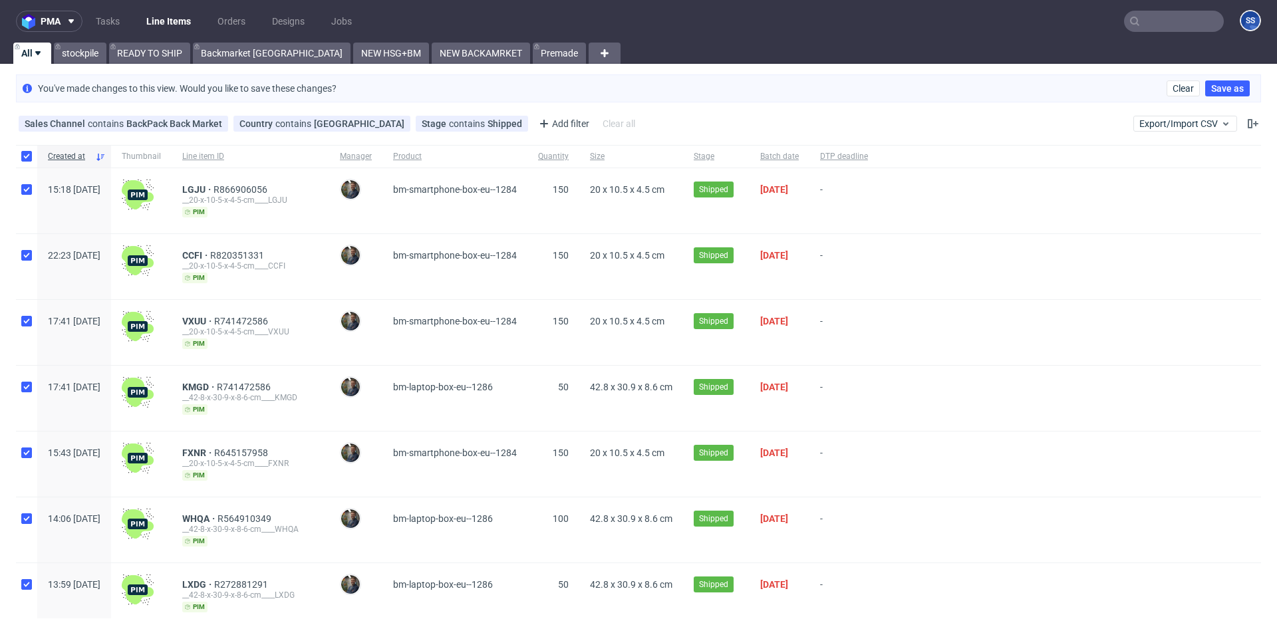
checkbox input "true"
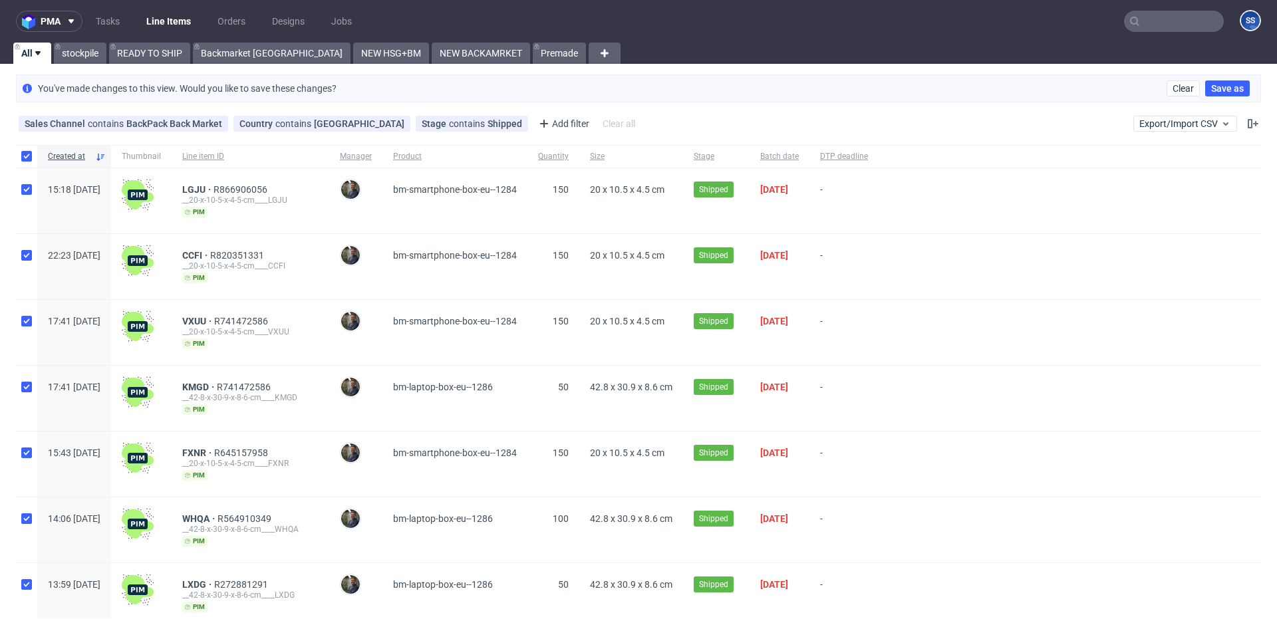
checkbox input "true"
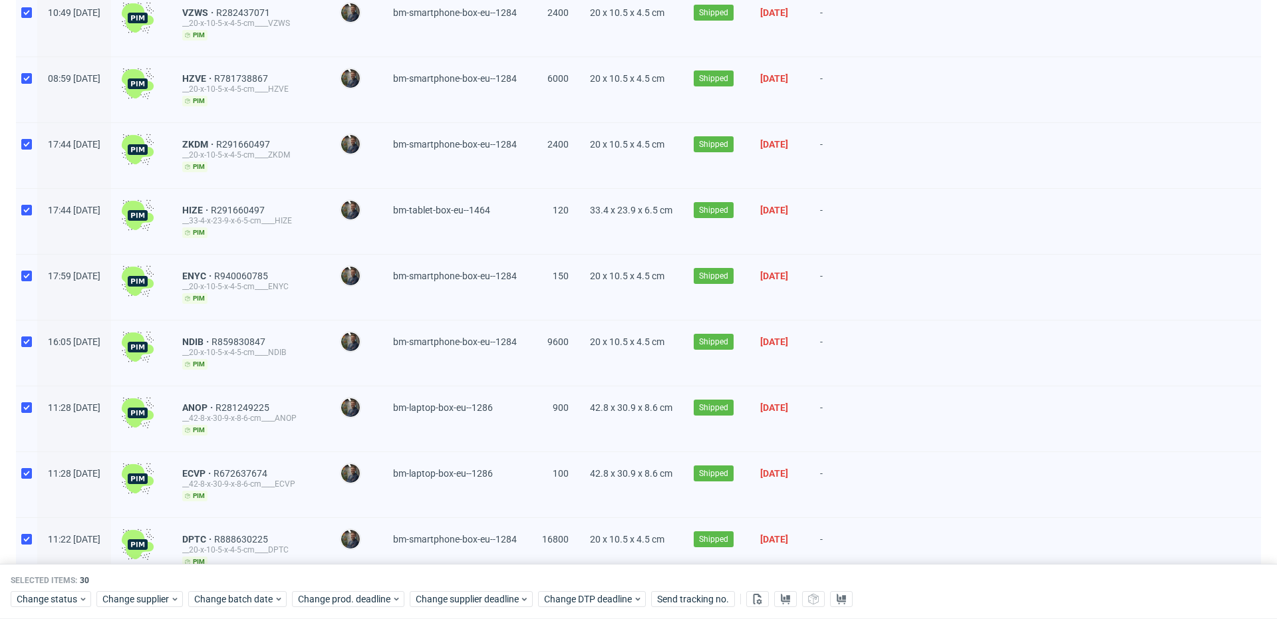
scroll to position [1613, 0]
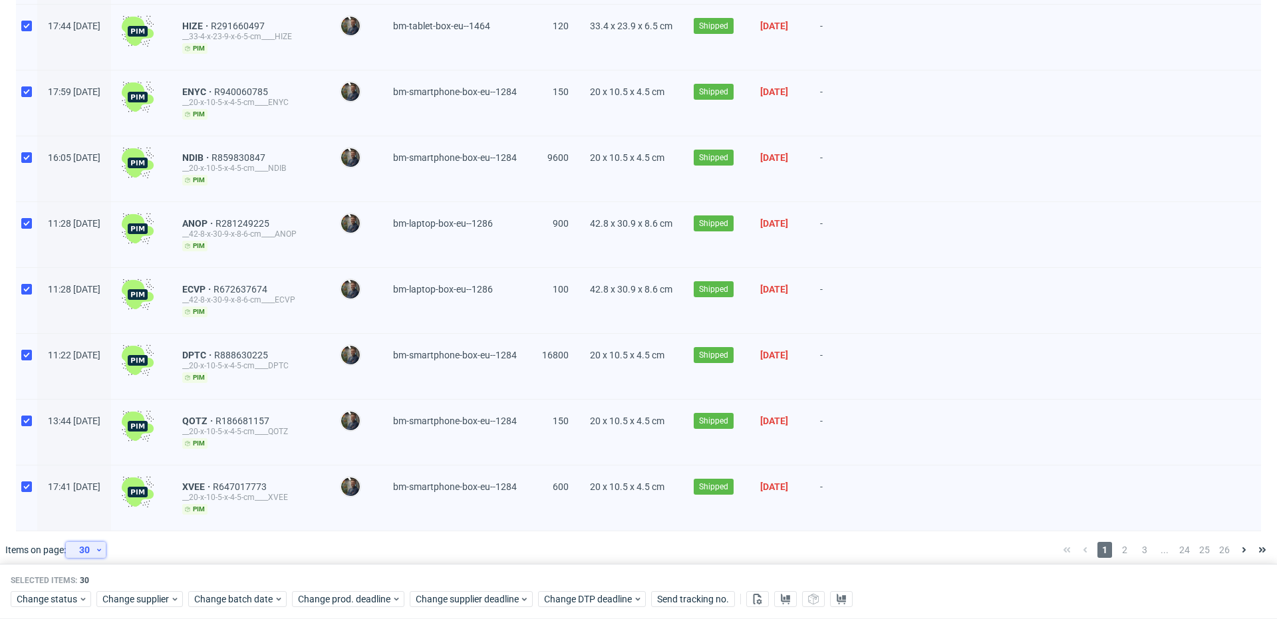
click at [85, 541] on div "30" at bounding box center [83, 550] width 24 height 19
click at [96, 503] on div "120" at bounding box center [90, 508] width 27 height 19
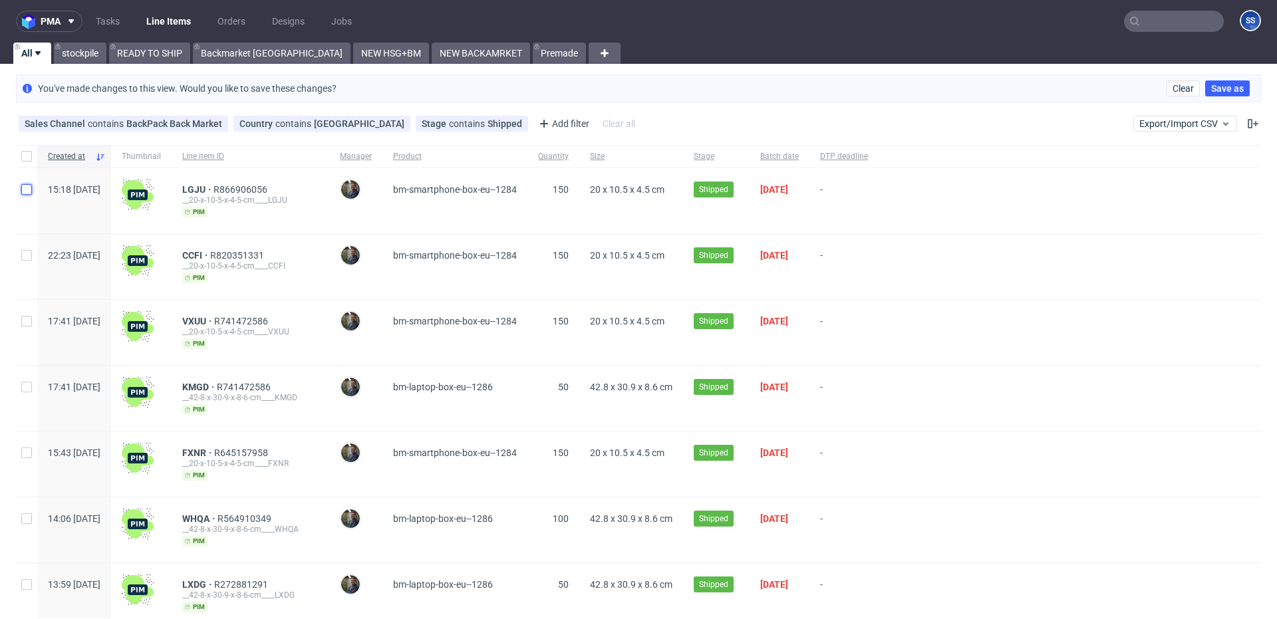
drag, startPoint x: 27, startPoint y: 193, endPoint x: 29, endPoint y: 238, distance: 45.3
click at [28, 194] on input "checkbox" at bounding box center [26, 189] width 11 height 11
checkbox input "true"
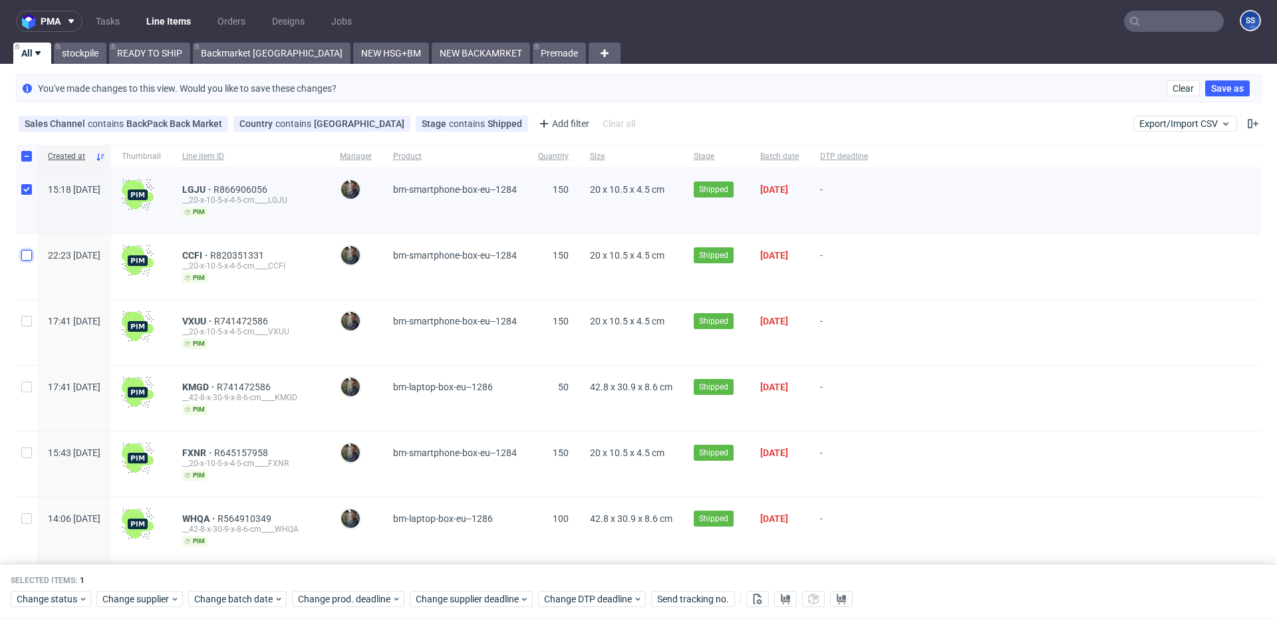
click at [25, 256] on input "checkbox" at bounding box center [26, 255] width 11 height 11
checkbox input "true"
click at [27, 316] on input "checkbox" at bounding box center [26, 321] width 11 height 11
checkbox input "true"
drag, startPoint x: 23, startPoint y: 389, endPoint x: 27, endPoint y: 422, distance: 33.5
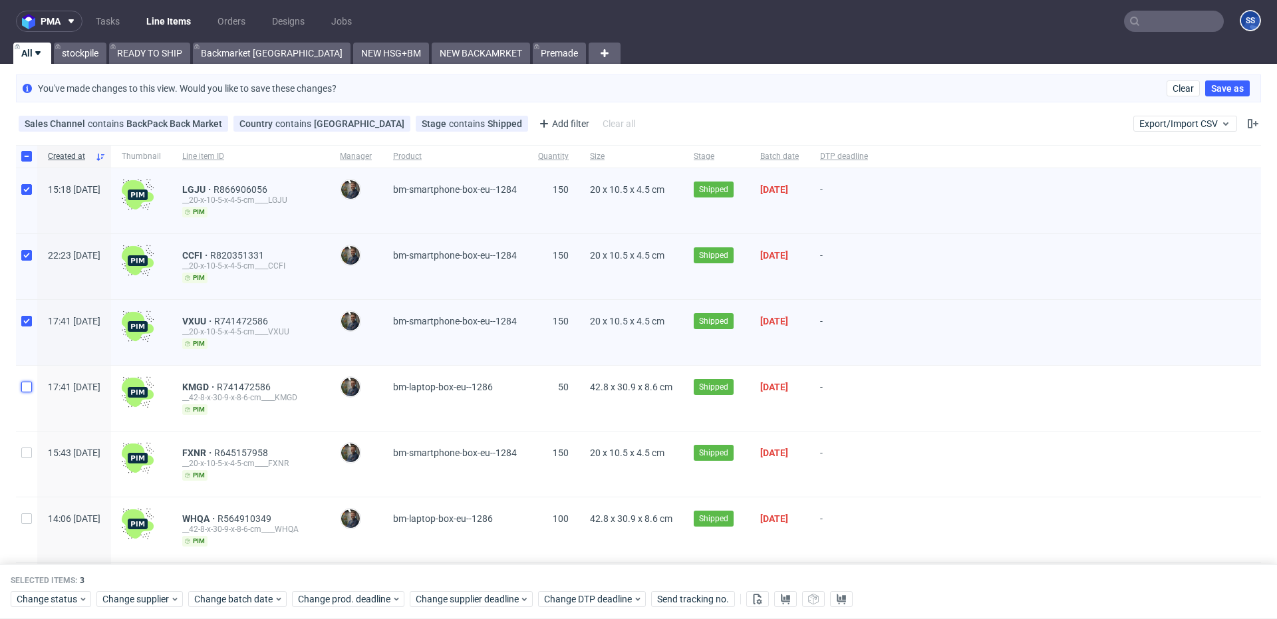
click at [25, 389] on input "checkbox" at bounding box center [26, 387] width 11 height 11
checkbox input "true"
click at [27, 456] on input "checkbox" at bounding box center [26, 453] width 11 height 11
checkbox input "true"
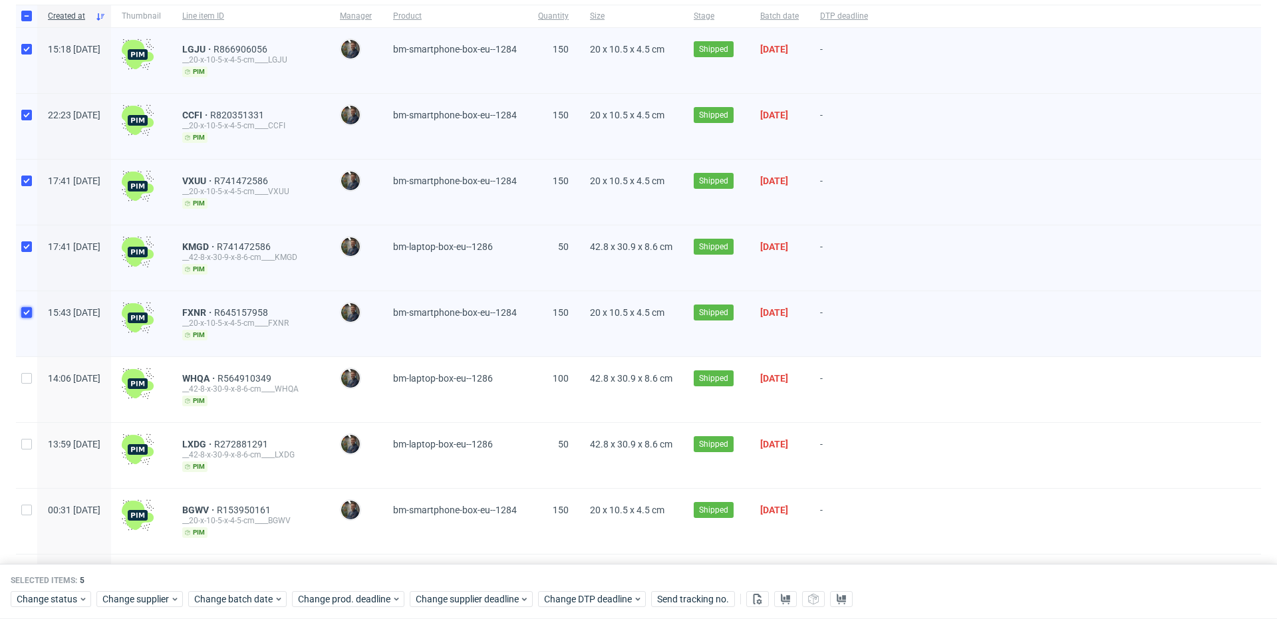
scroll to position [148, 0]
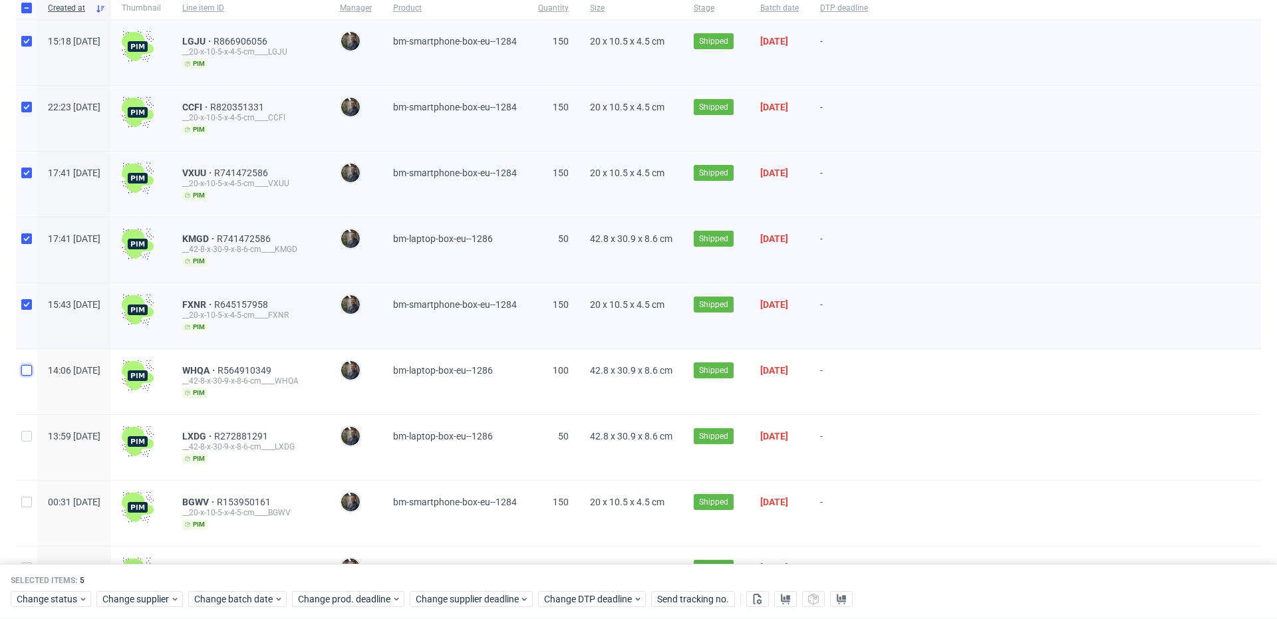
click at [28, 367] on input "checkbox" at bounding box center [26, 370] width 11 height 11
checkbox input "true"
click at [17, 448] on div at bounding box center [26, 447] width 21 height 65
checkbox input "true"
drag, startPoint x: 25, startPoint y: 501, endPoint x: 21, endPoint y: 468, distance: 33.6
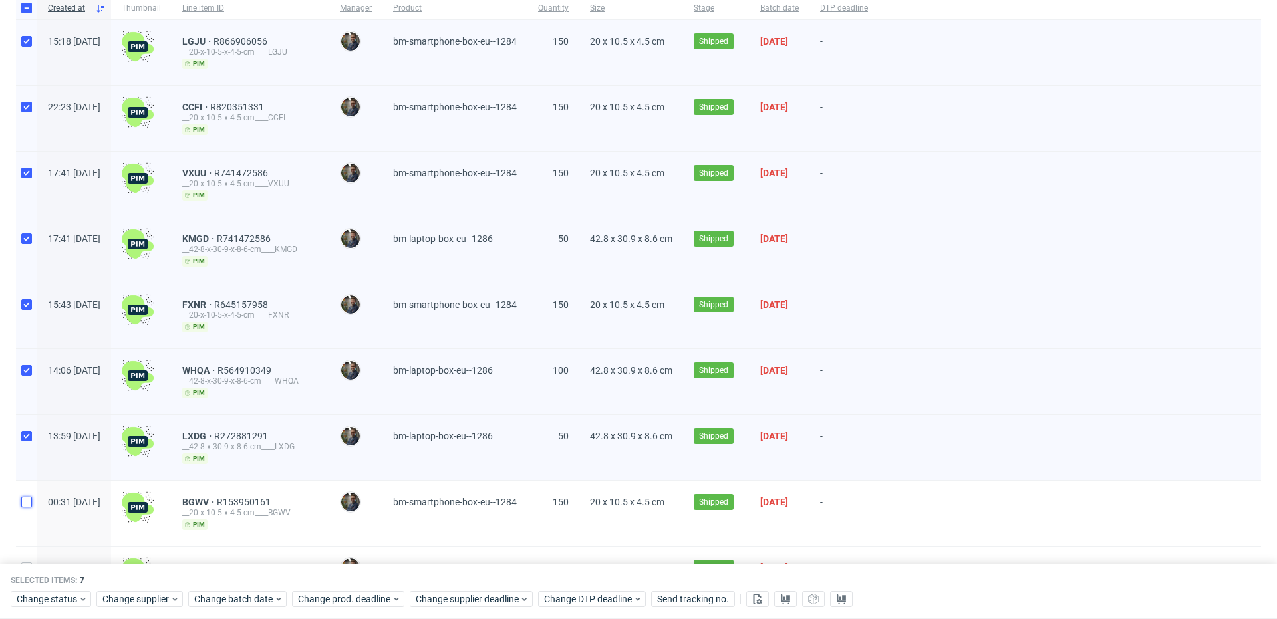
click at [25, 500] on input "checkbox" at bounding box center [26, 502] width 11 height 11
checkbox input "true"
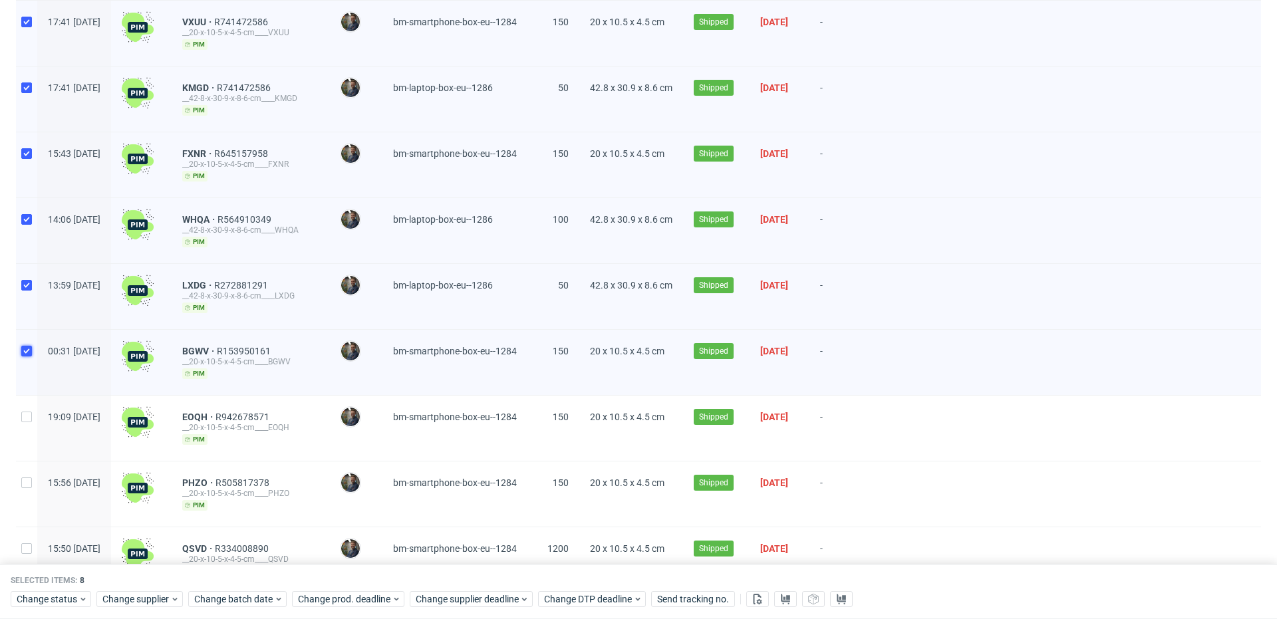
scroll to position [310, 0]
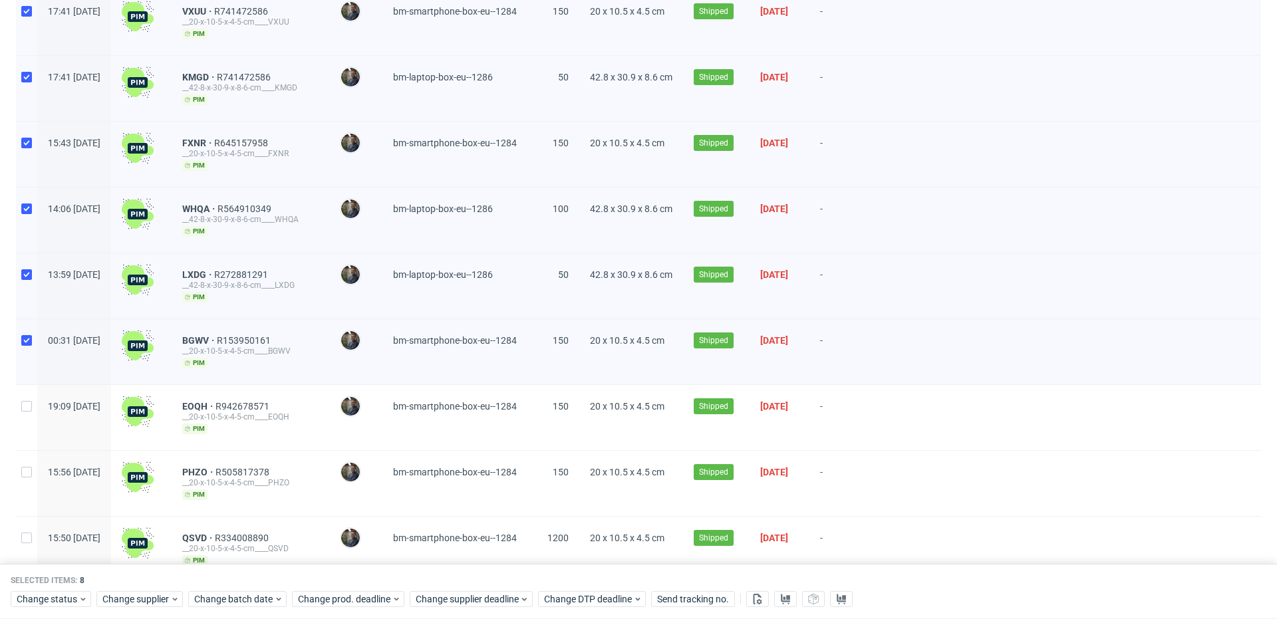
drag, startPoint x: 31, startPoint y: 414, endPoint x: 35, endPoint y: 454, distance: 39.4
click at [31, 414] on div at bounding box center [26, 417] width 21 height 65
checkbox input "true"
click at [32, 464] on div at bounding box center [26, 483] width 21 height 65
checkbox input "true"
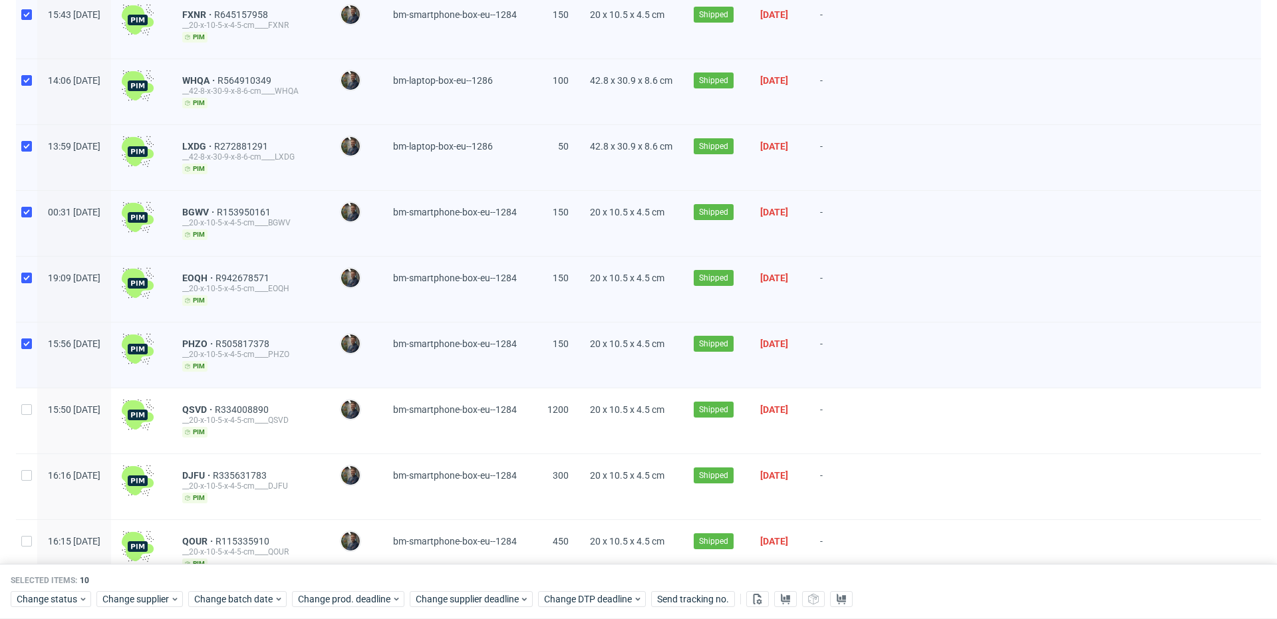
scroll to position [444, 0]
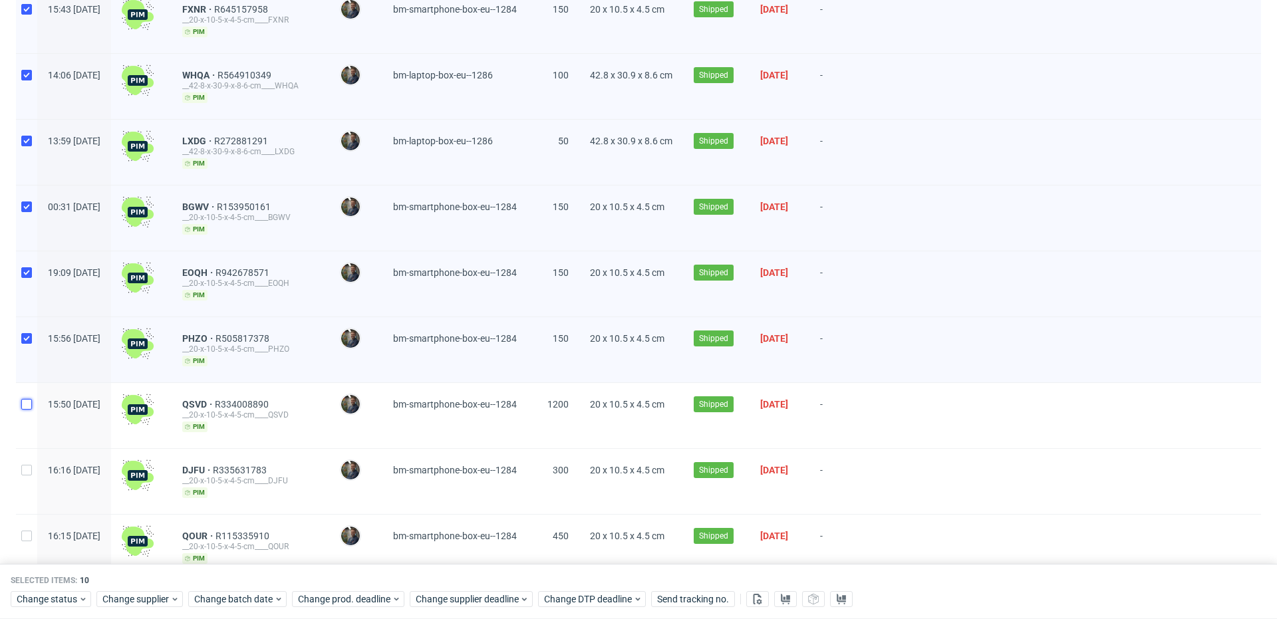
drag, startPoint x: 27, startPoint y: 402, endPoint x: 32, endPoint y: 450, distance: 48.9
click at [27, 402] on input "checkbox" at bounding box center [26, 404] width 11 height 11
checkbox input "true"
click at [31, 465] on input "checkbox" at bounding box center [26, 470] width 11 height 11
checkbox input "true"
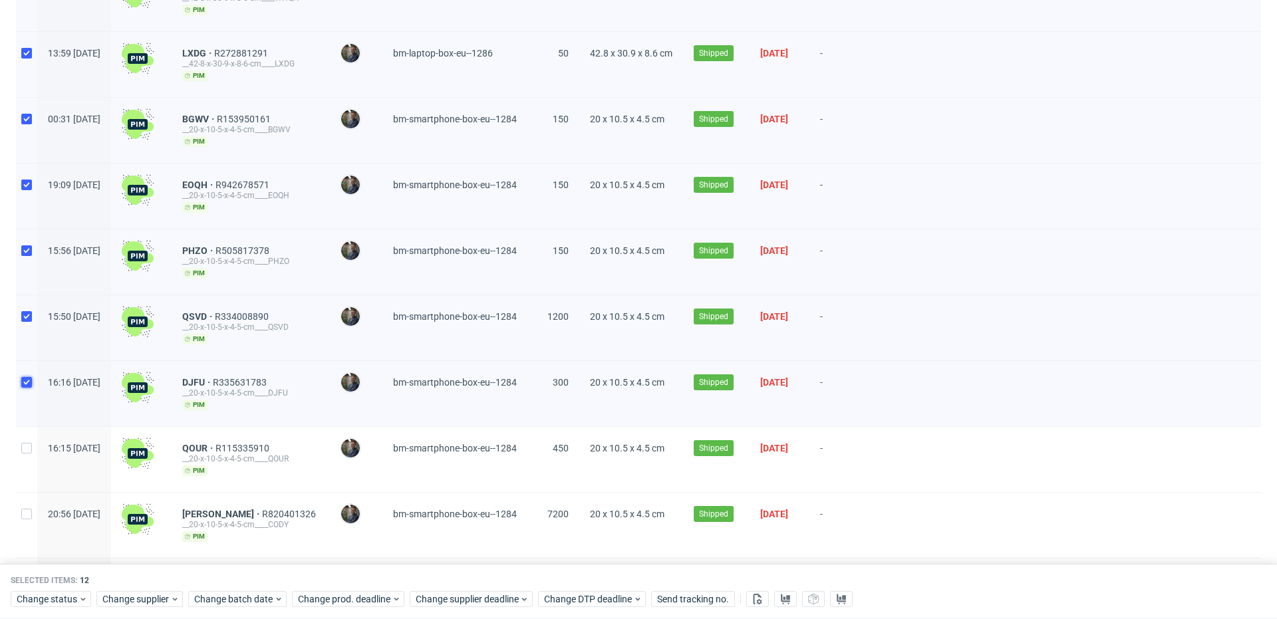
scroll to position [540, 0]
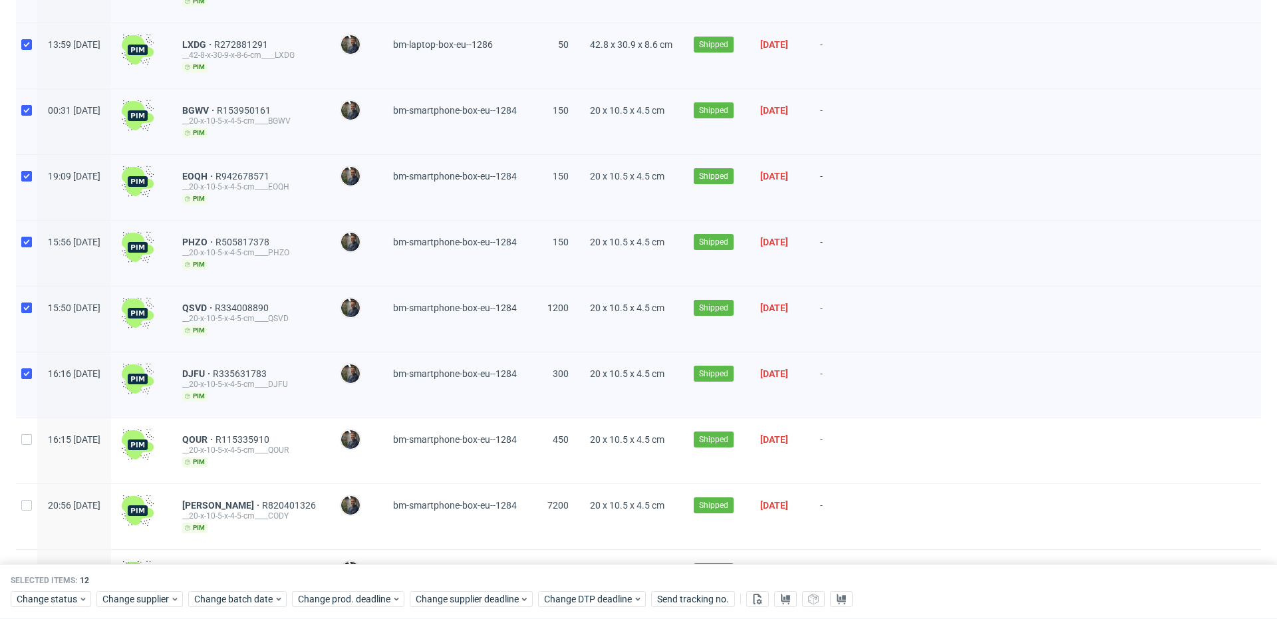
click at [26, 447] on div at bounding box center [26, 450] width 21 height 65
checkbox input "true"
click at [26, 491] on div at bounding box center [26, 516] width 21 height 65
checkbox input "true"
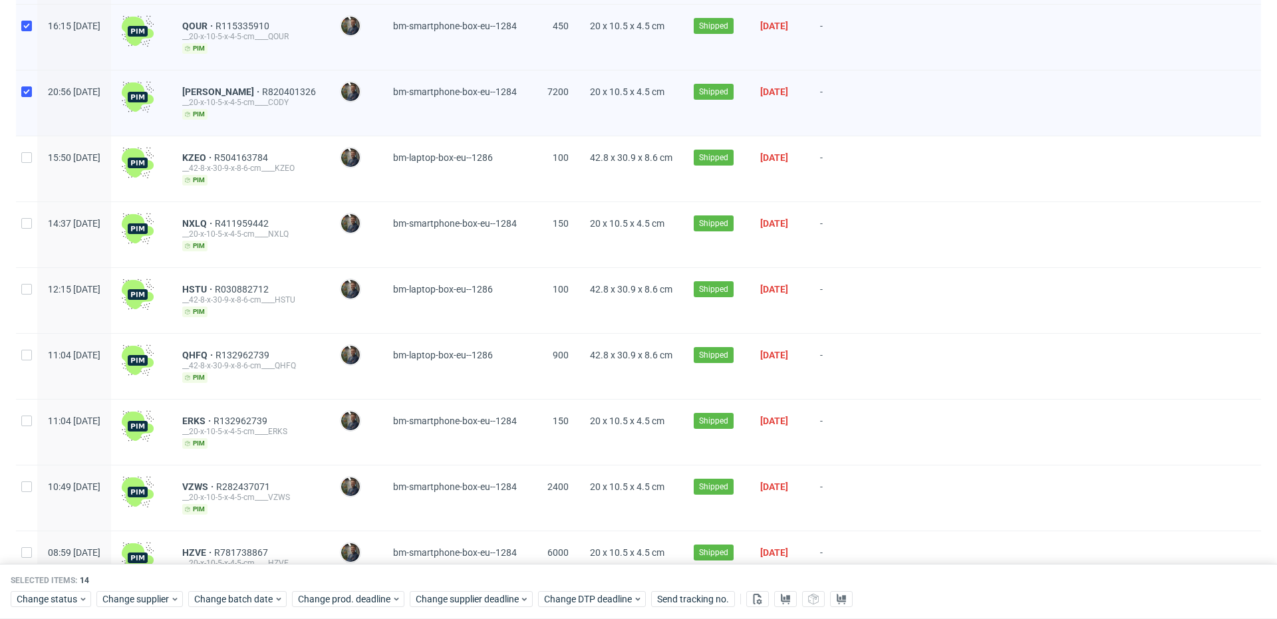
scroll to position [957, 0]
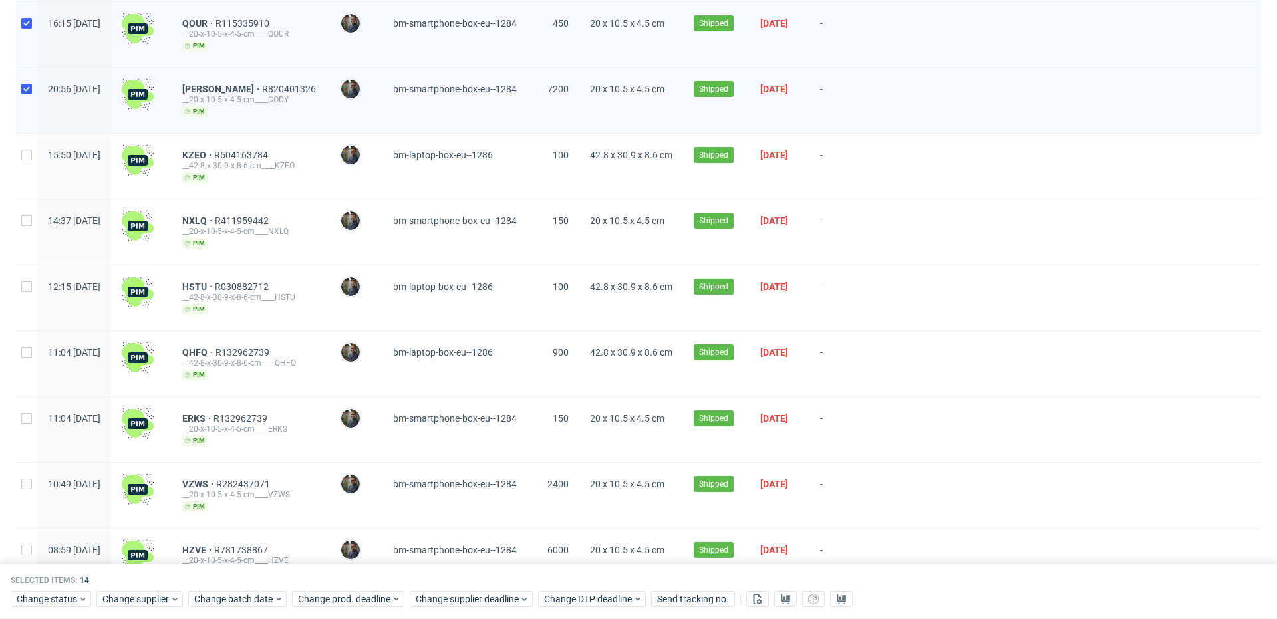
click at [25, 158] on div at bounding box center [26, 166] width 21 height 65
checkbox input "true"
click at [31, 219] on input "checkbox" at bounding box center [26, 221] width 11 height 11
checkbox input "true"
click at [22, 282] on input "checkbox" at bounding box center [26, 286] width 11 height 11
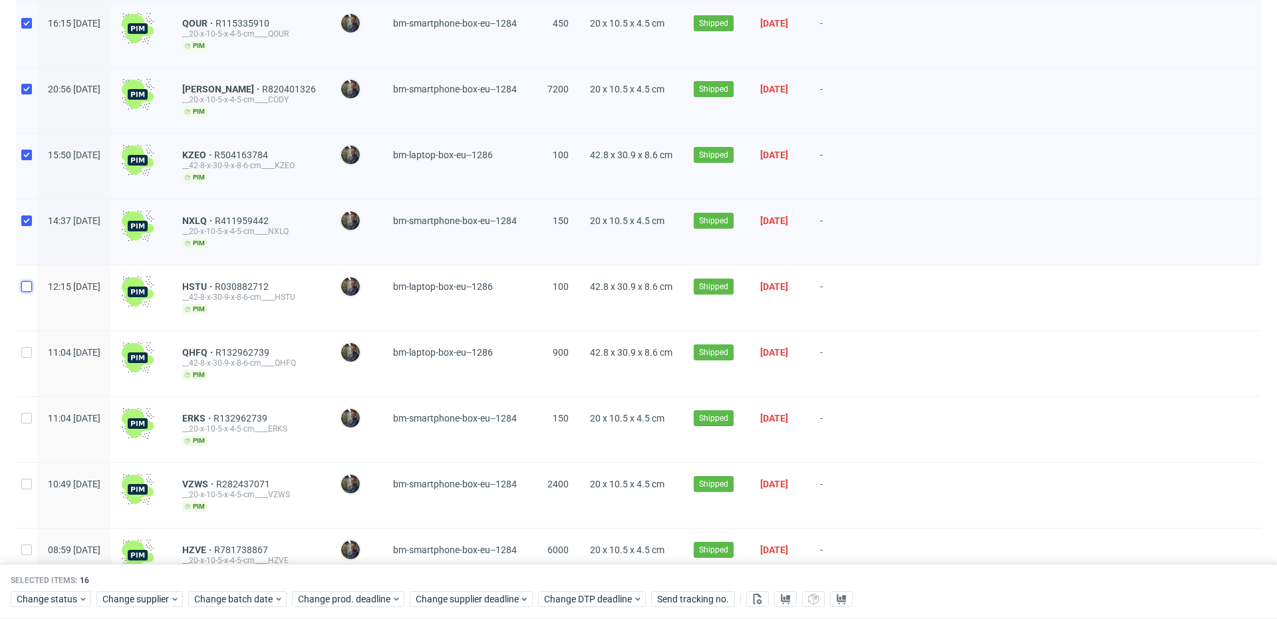
checkbox input "true"
click at [28, 347] on input "checkbox" at bounding box center [26, 352] width 11 height 11
checkbox input "true"
click at [31, 413] on input "checkbox" at bounding box center [26, 418] width 11 height 11
checkbox input "true"
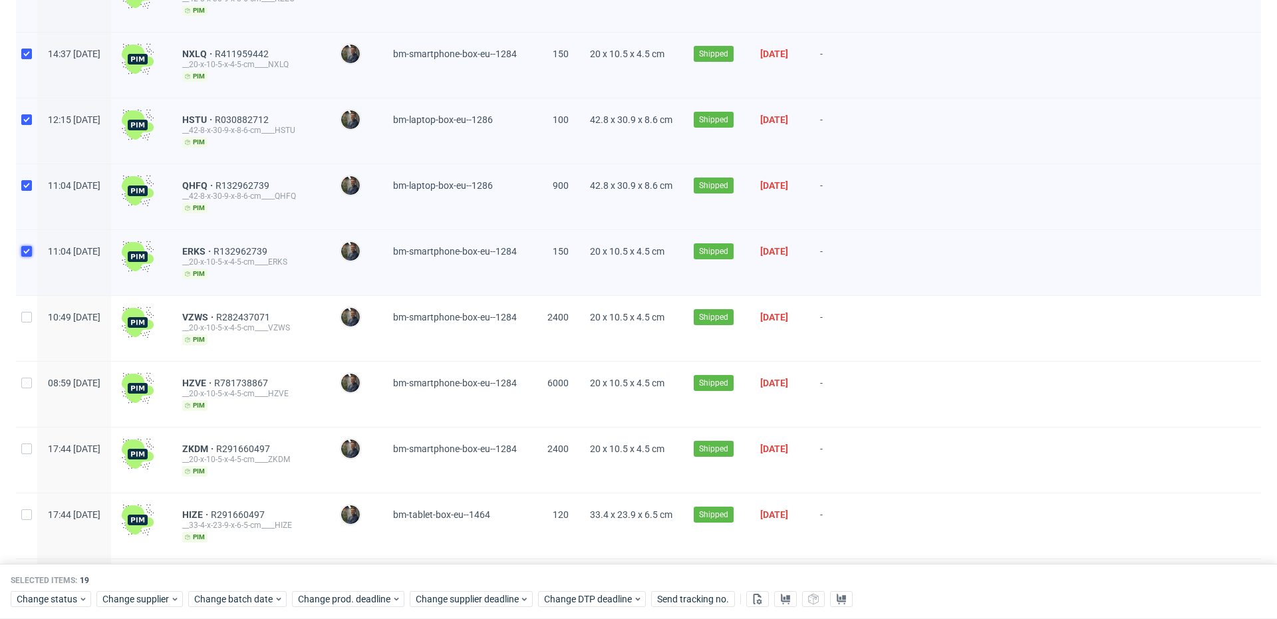
scroll to position [1135, 0]
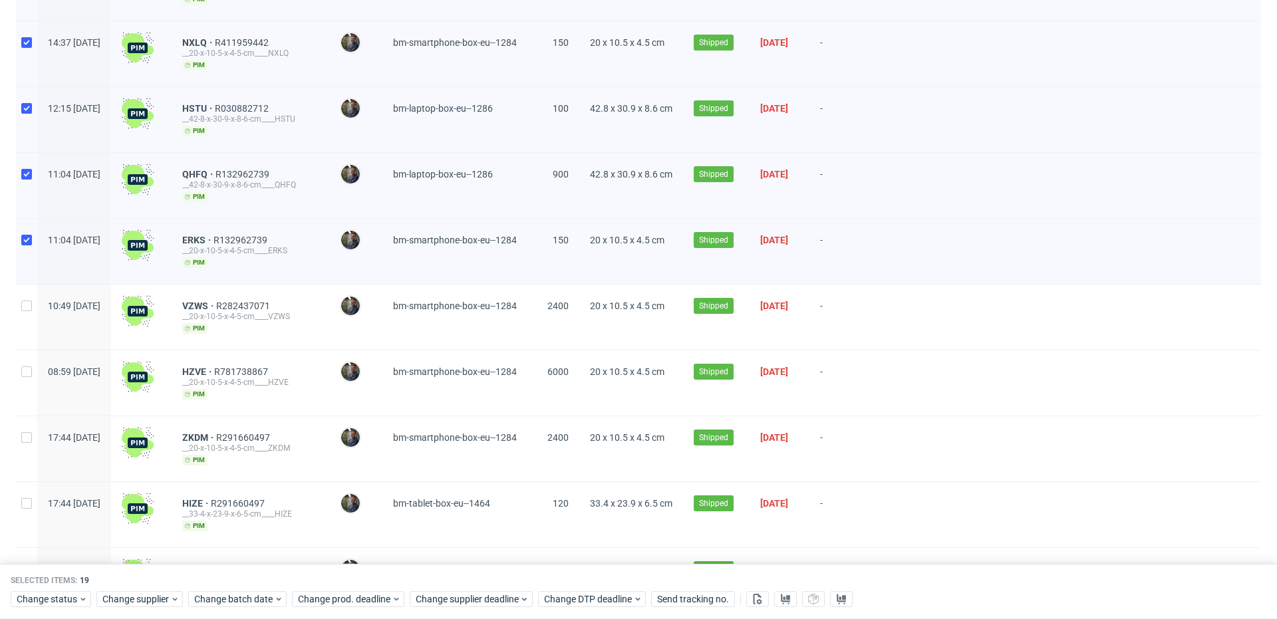
click at [29, 305] on div at bounding box center [26, 317] width 21 height 65
checkbox input "true"
click at [27, 371] on div at bounding box center [26, 383] width 21 height 65
checkbox input "true"
click at [21, 434] on div at bounding box center [26, 448] width 21 height 65
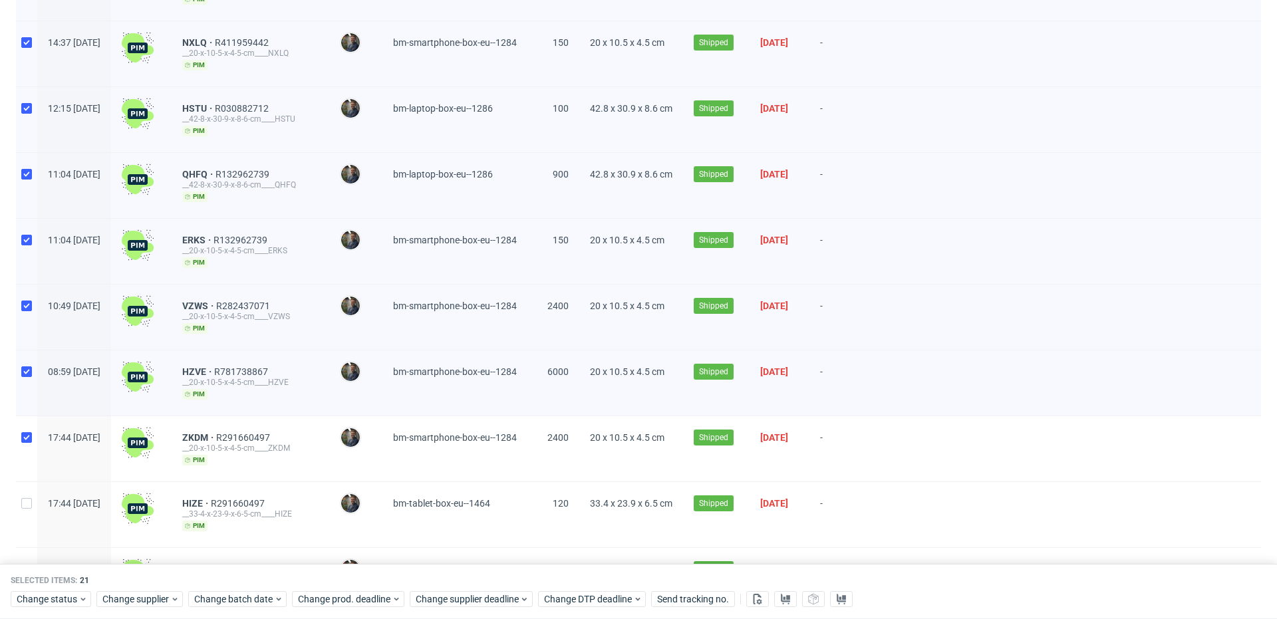
checkbox input "true"
click at [34, 501] on div at bounding box center [26, 514] width 21 height 65
checkbox input "true"
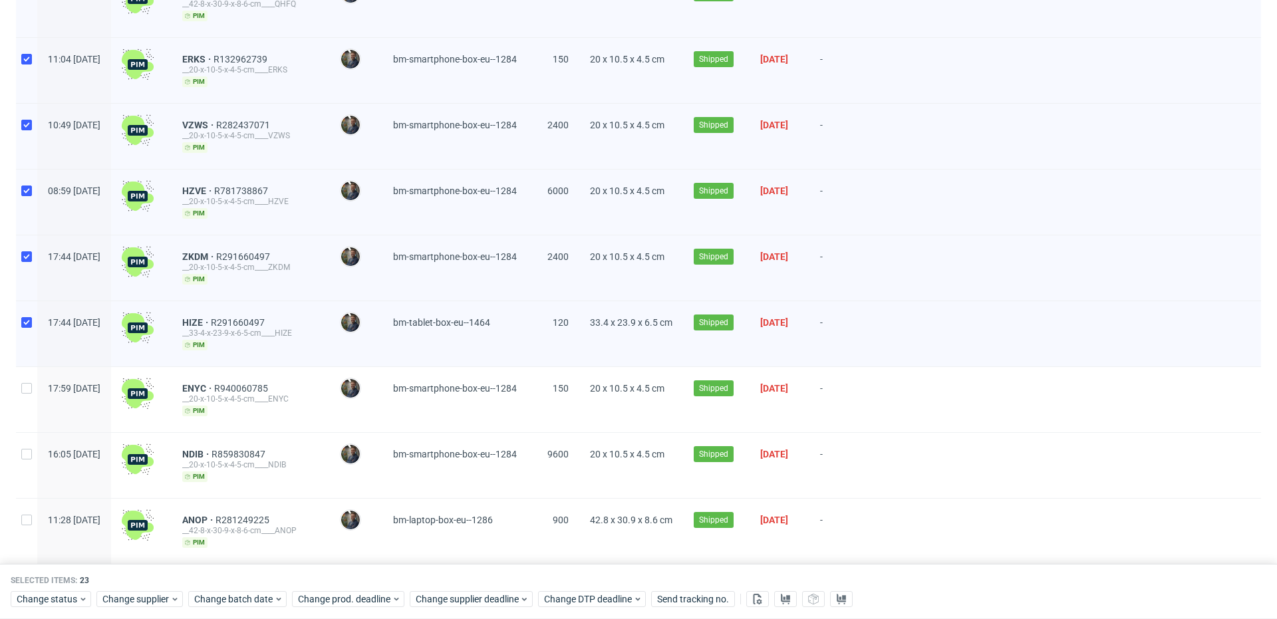
scroll to position [1317, 0]
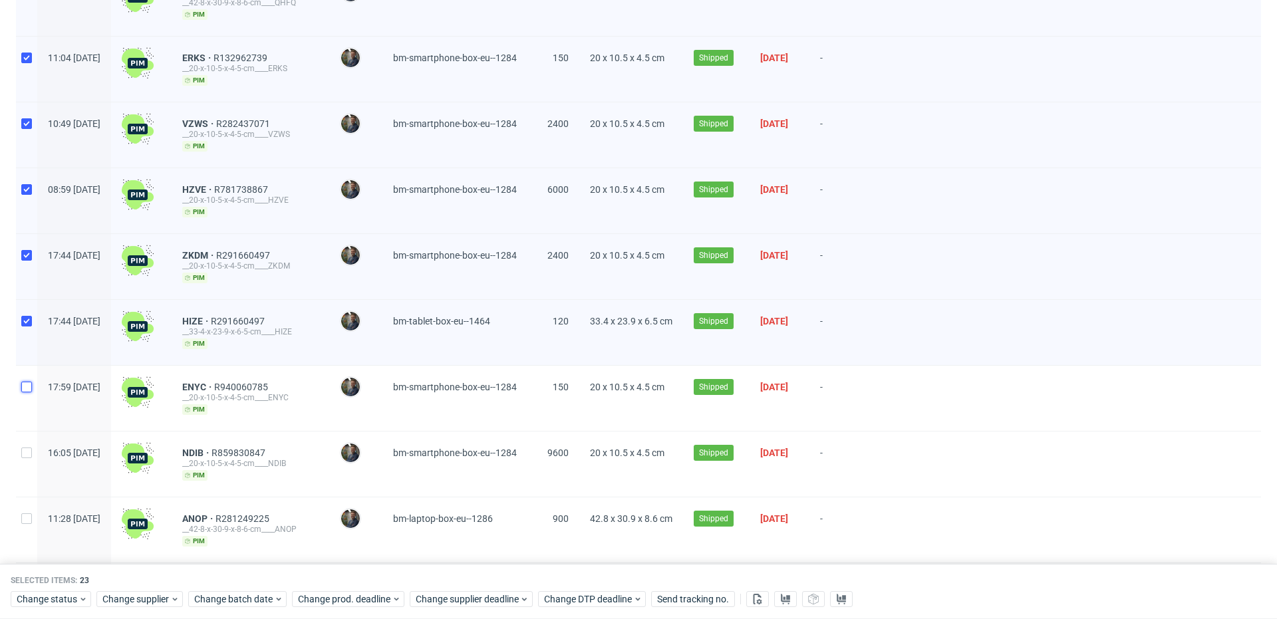
click at [29, 382] on input "checkbox" at bounding box center [26, 387] width 11 height 11
checkbox input "true"
drag, startPoint x: 26, startPoint y: 434, endPoint x: 25, endPoint y: 448, distance: 14.7
click at [26, 434] on div at bounding box center [26, 464] width 21 height 65
checkbox input "true"
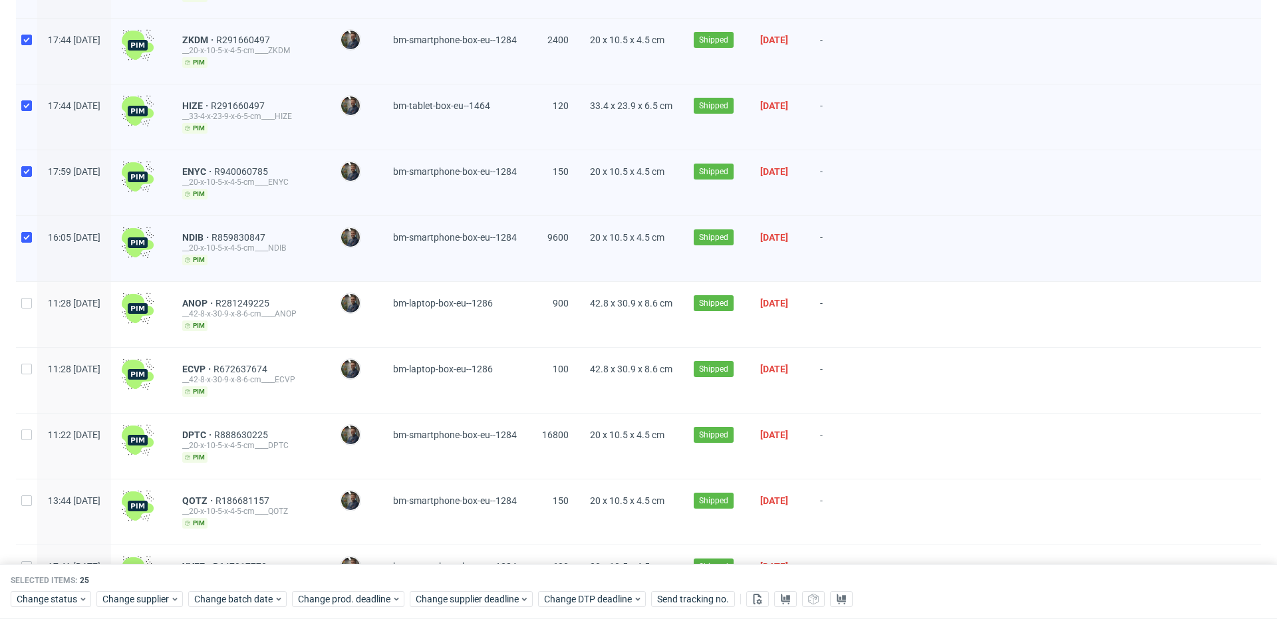
scroll to position [1556, 0]
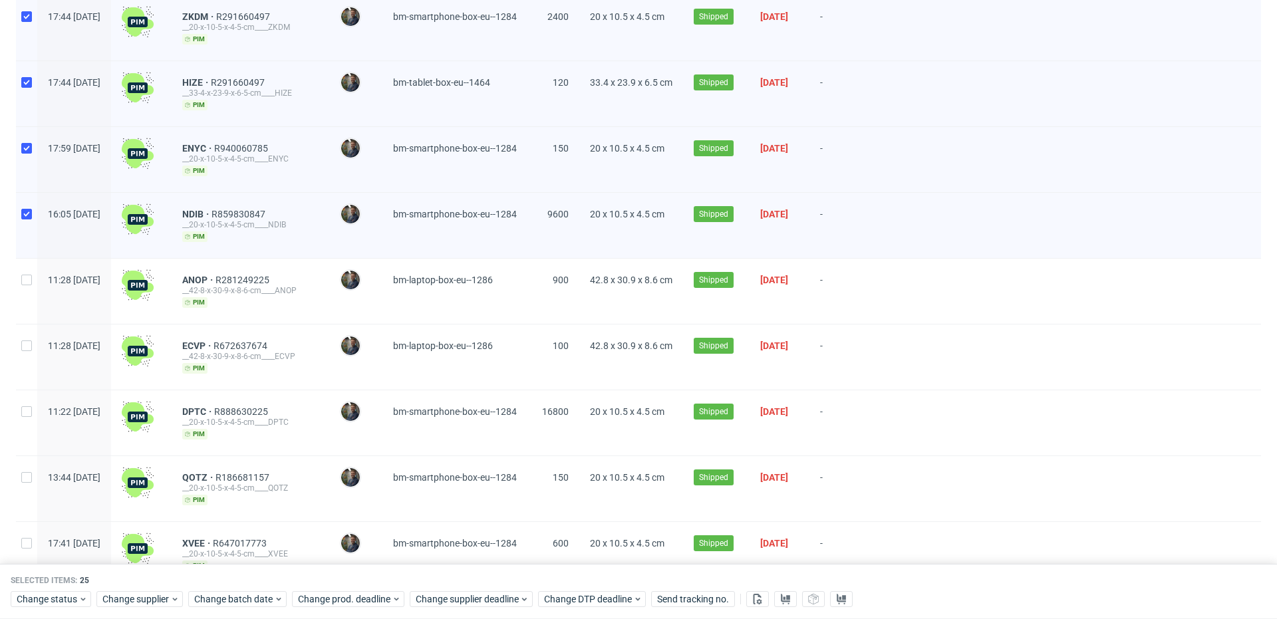
click at [33, 273] on div at bounding box center [26, 291] width 21 height 65
checkbox input "true"
click at [34, 341] on div at bounding box center [26, 357] width 21 height 65
checkbox input "true"
click at [29, 406] on input "checkbox" at bounding box center [26, 411] width 11 height 11
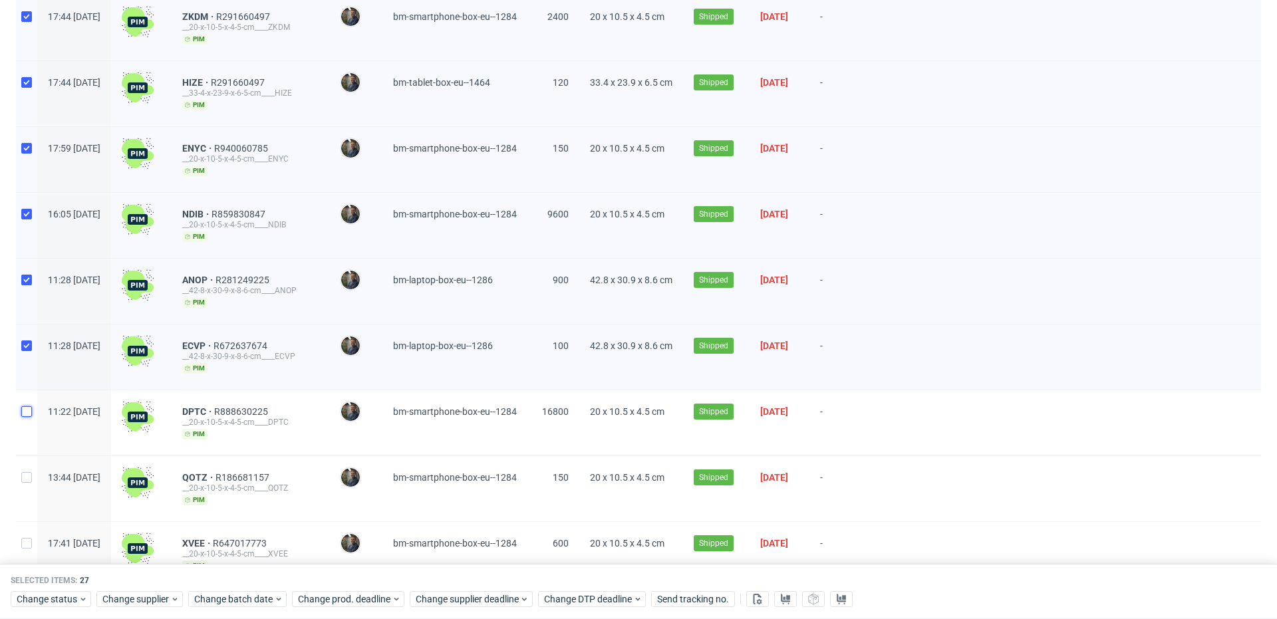
checkbox input "true"
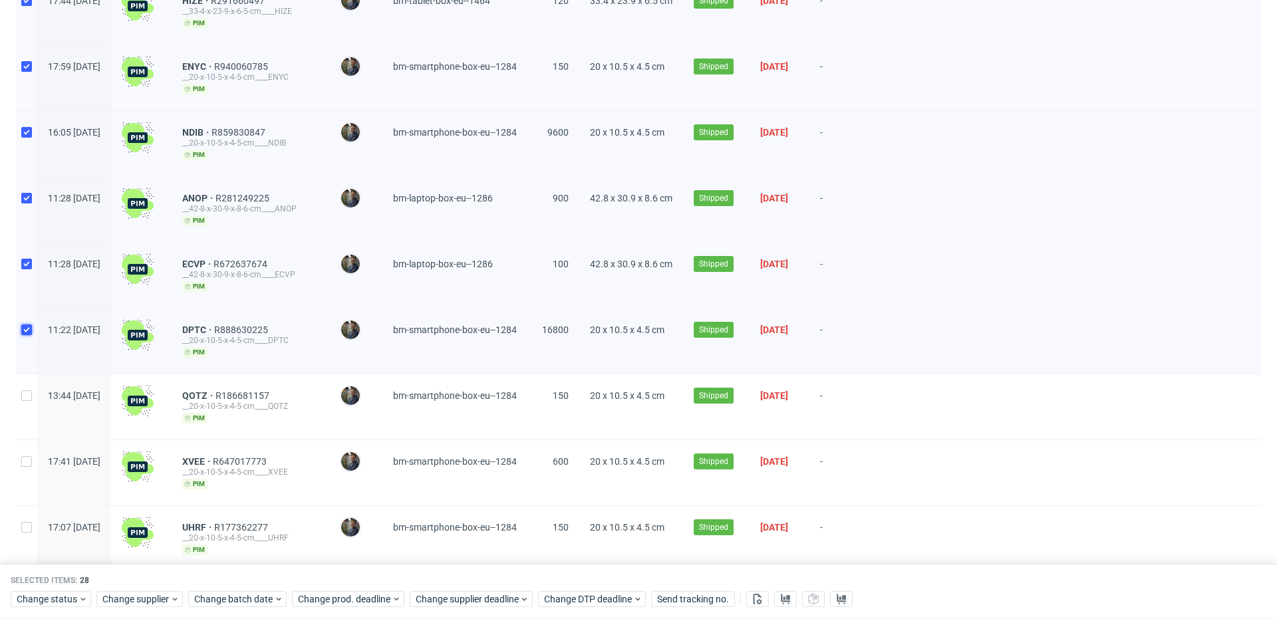
scroll to position [1639, 0]
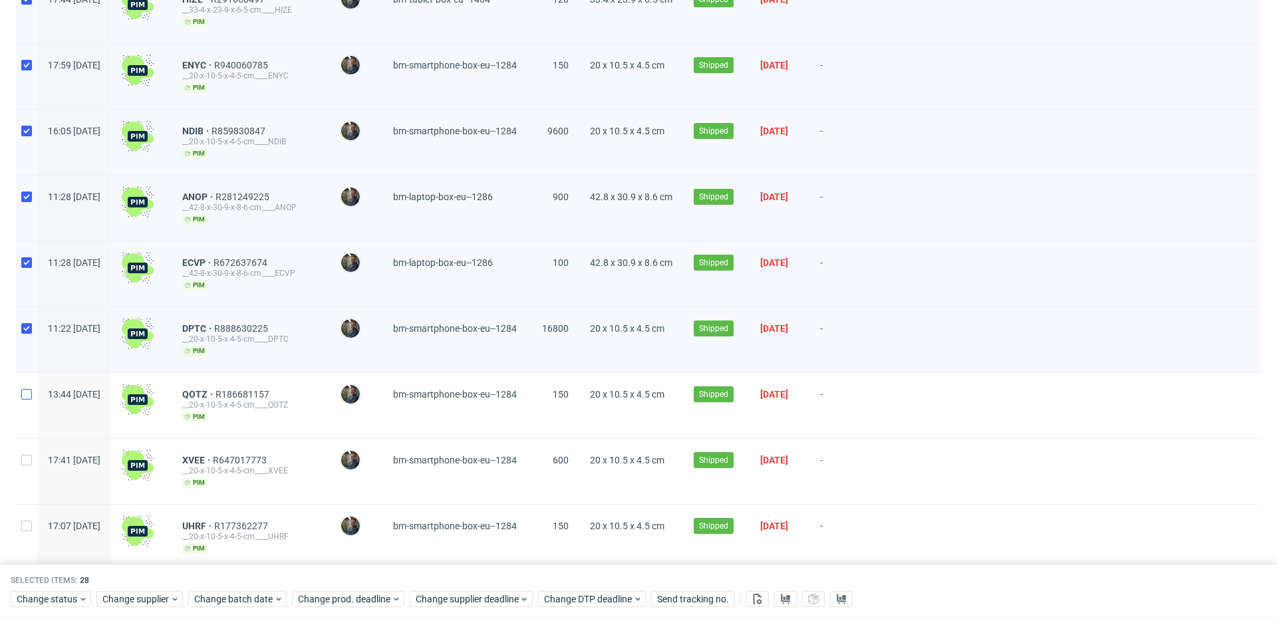
click at [25, 379] on div at bounding box center [26, 405] width 21 height 65
checkbox input "true"
click at [27, 455] on input "checkbox" at bounding box center [26, 460] width 11 height 11
checkbox input "true"
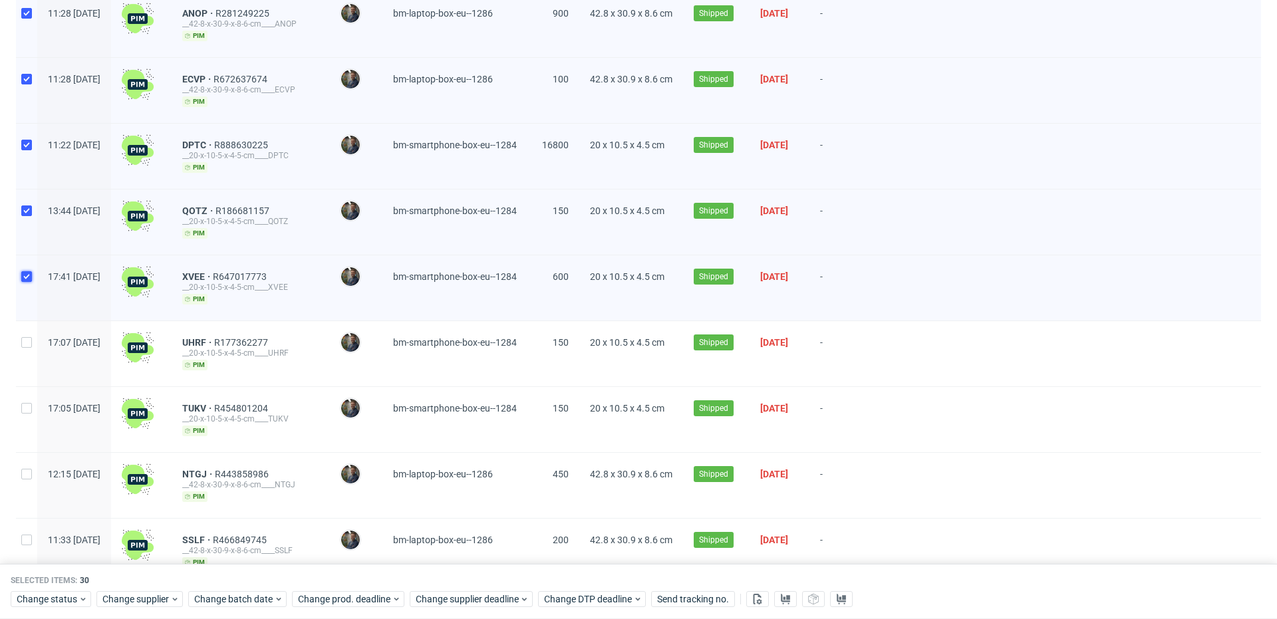
scroll to position [1826, 0]
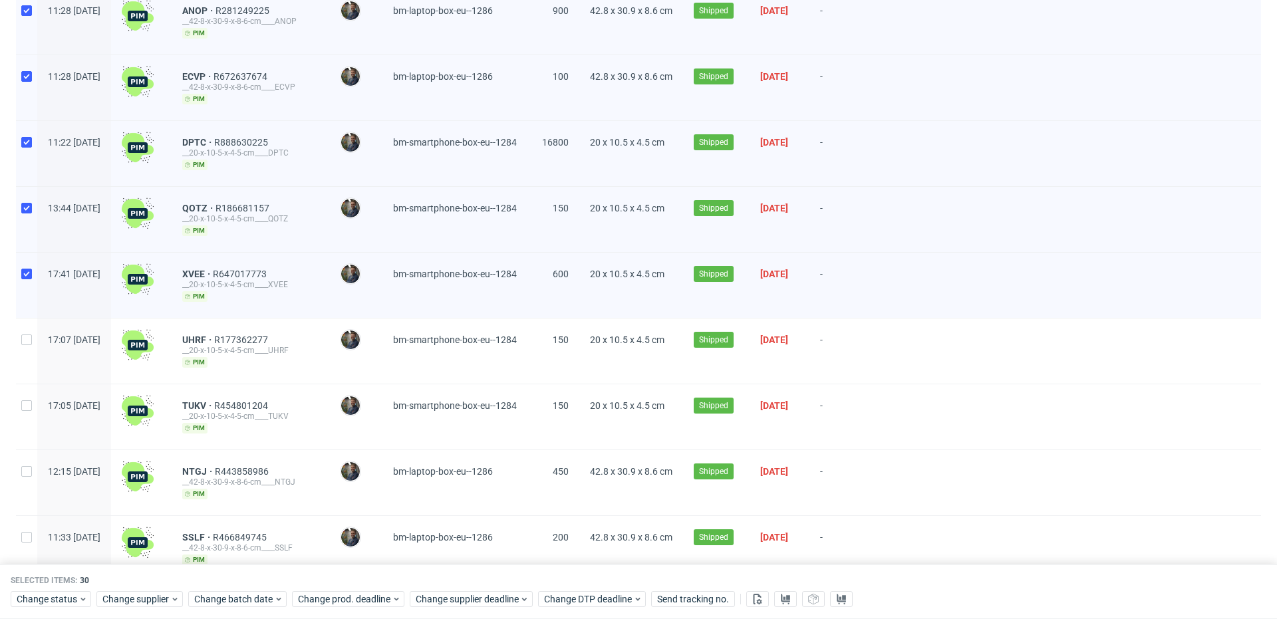
click at [32, 331] on div at bounding box center [26, 351] width 21 height 65
checkbox input "true"
drag, startPoint x: 31, startPoint y: 399, endPoint x: 25, endPoint y: 418, distance: 20.7
click at [31, 400] on input "checkbox" at bounding box center [26, 405] width 11 height 11
checkbox input "true"
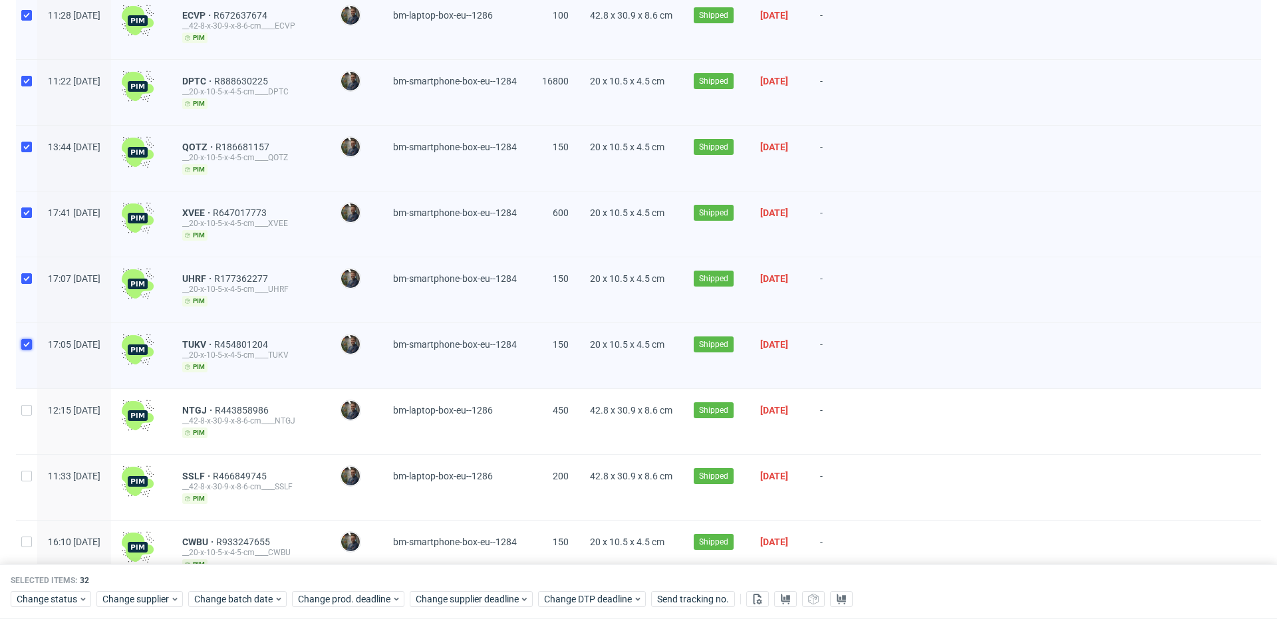
scroll to position [1903, 0]
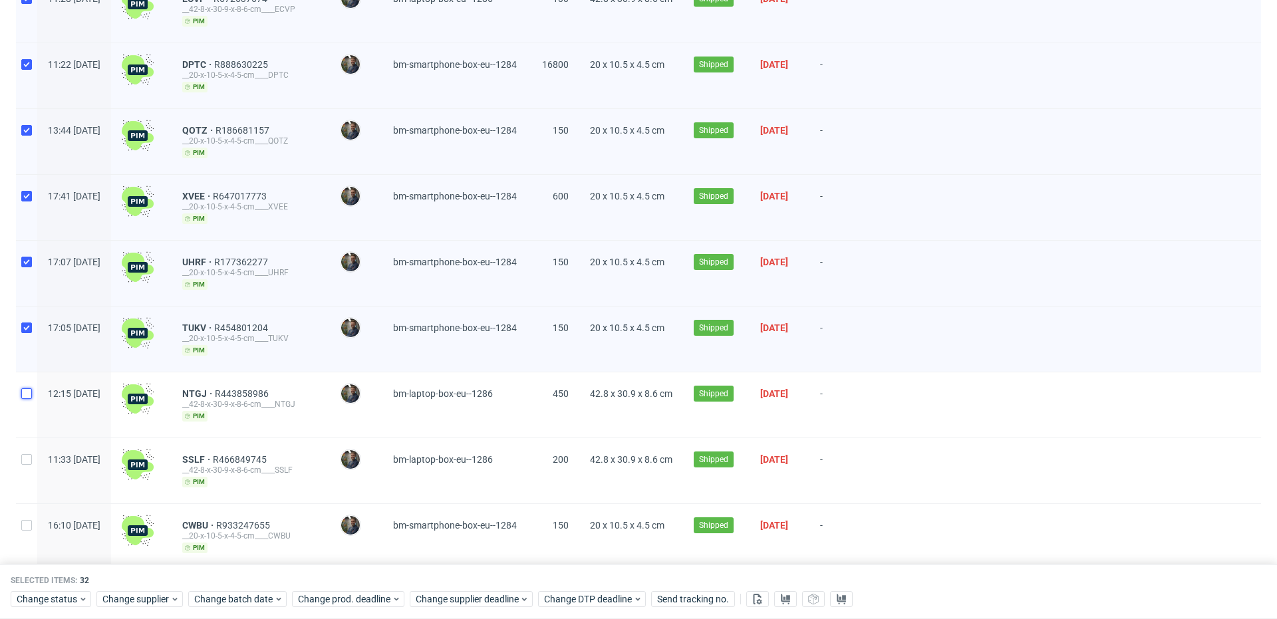
click at [25, 389] on input "checkbox" at bounding box center [26, 394] width 11 height 11
checkbox input "true"
click at [24, 454] on input "checkbox" at bounding box center [26, 459] width 11 height 11
checkbox input "true"
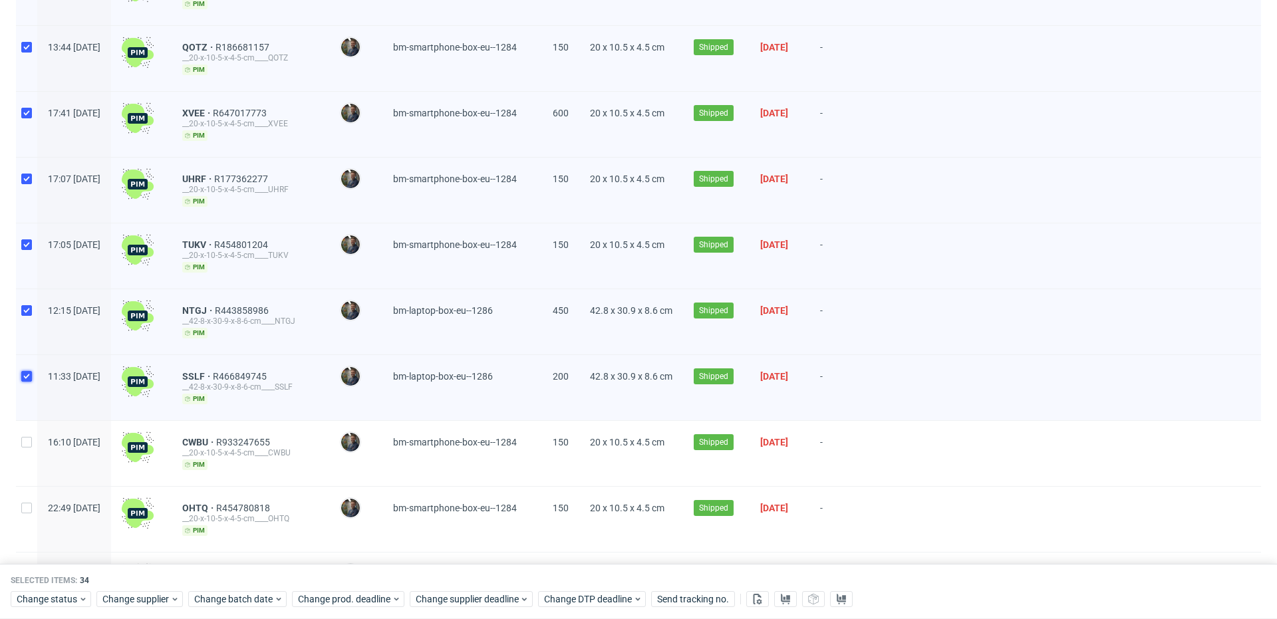
scroll to position [2020, 0]
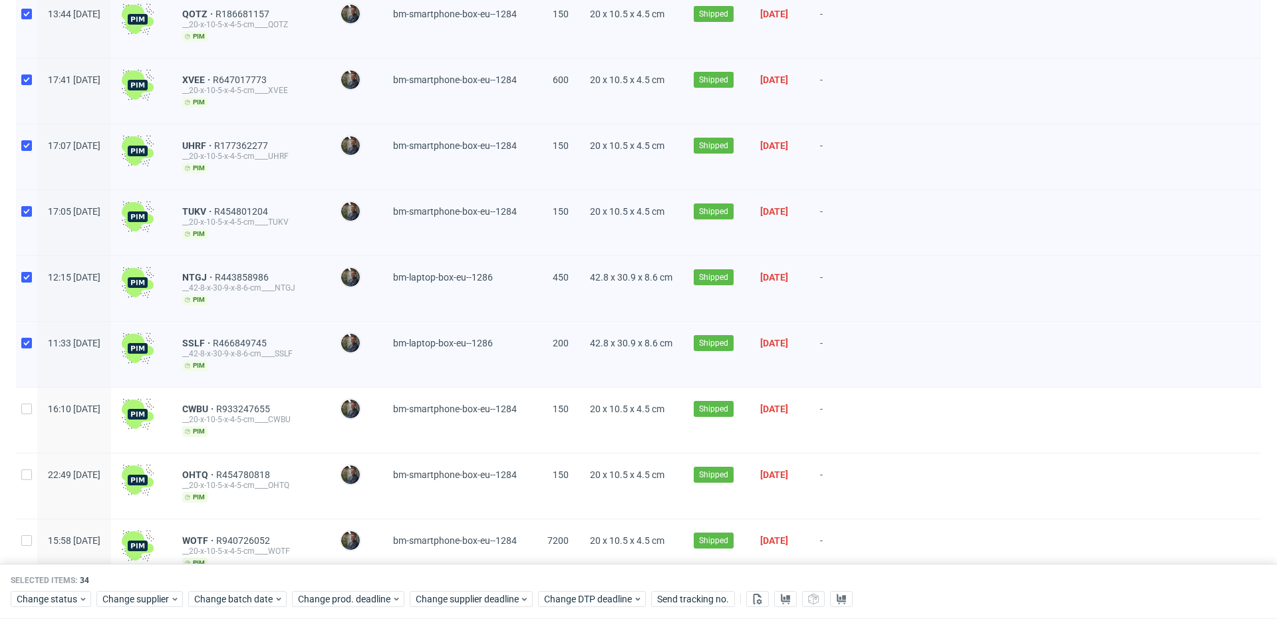
click at [33, 407] on div at bounding box center [26, 420] width 21 height 65
checkbox input "true"
click at [27, 470] on input "checkbox" at bounding box center [26, 475] width 11 height 11
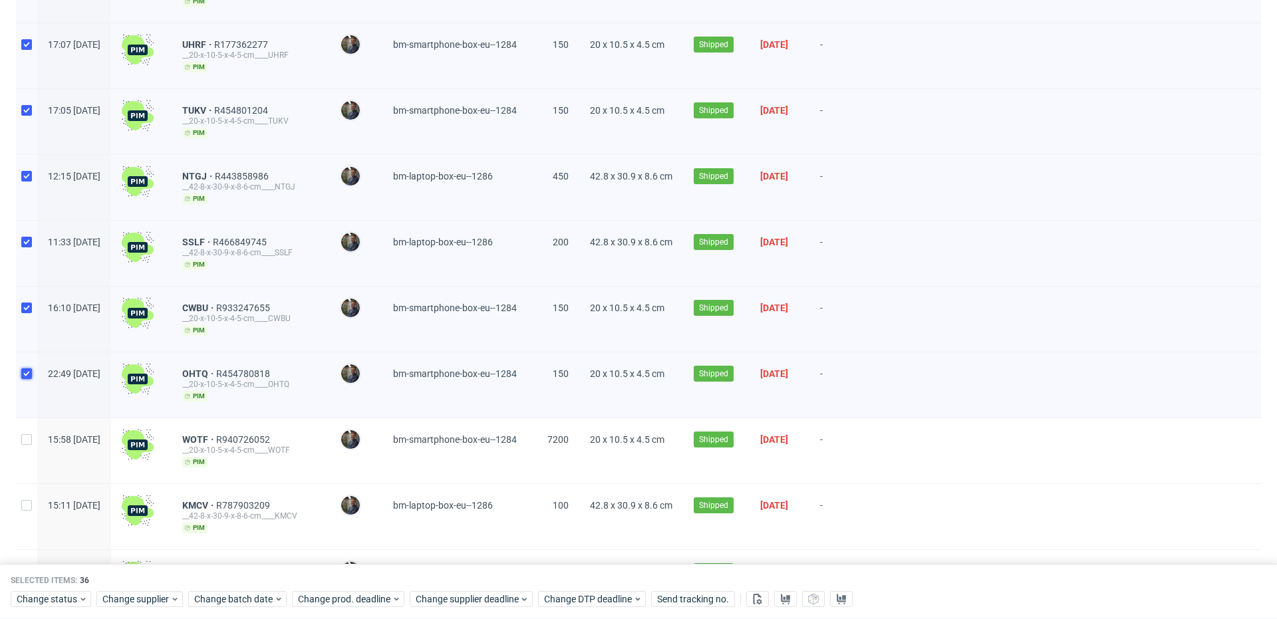
scroll to position [2092, 0]
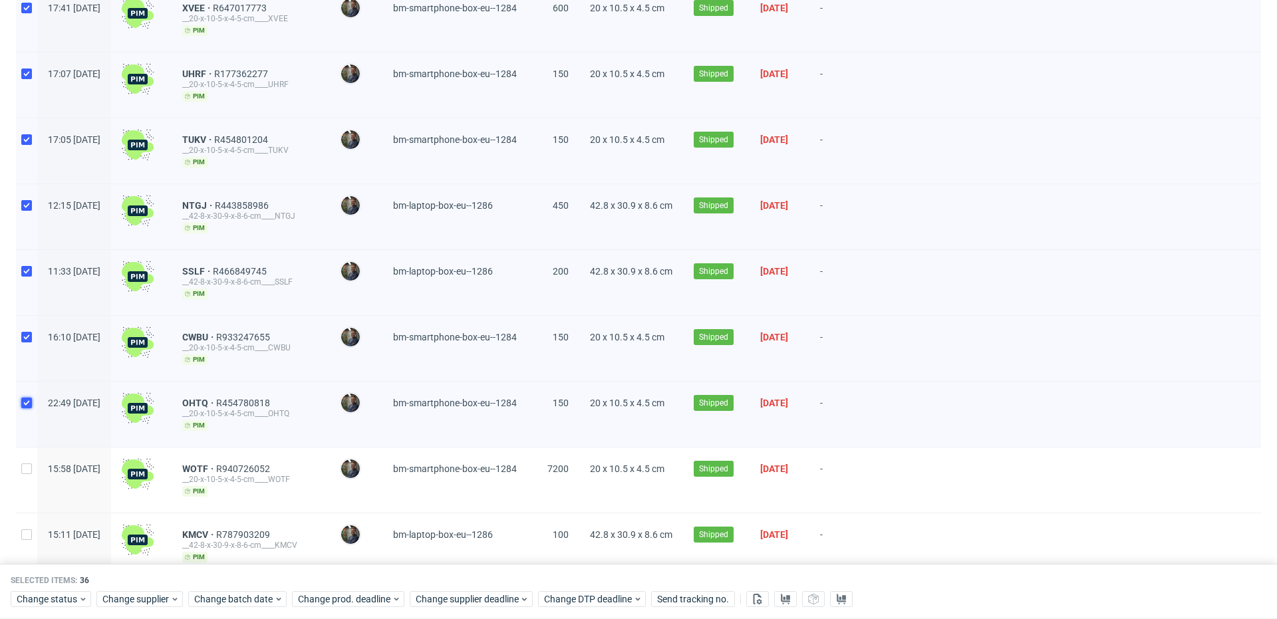
click at [31, 398] on input "checkbox" at bounding box center [26, 403] width 11 height 11
checkbox input "false"
click at [788, 597] on use at bounding box center [785, 599] width 9 height 11
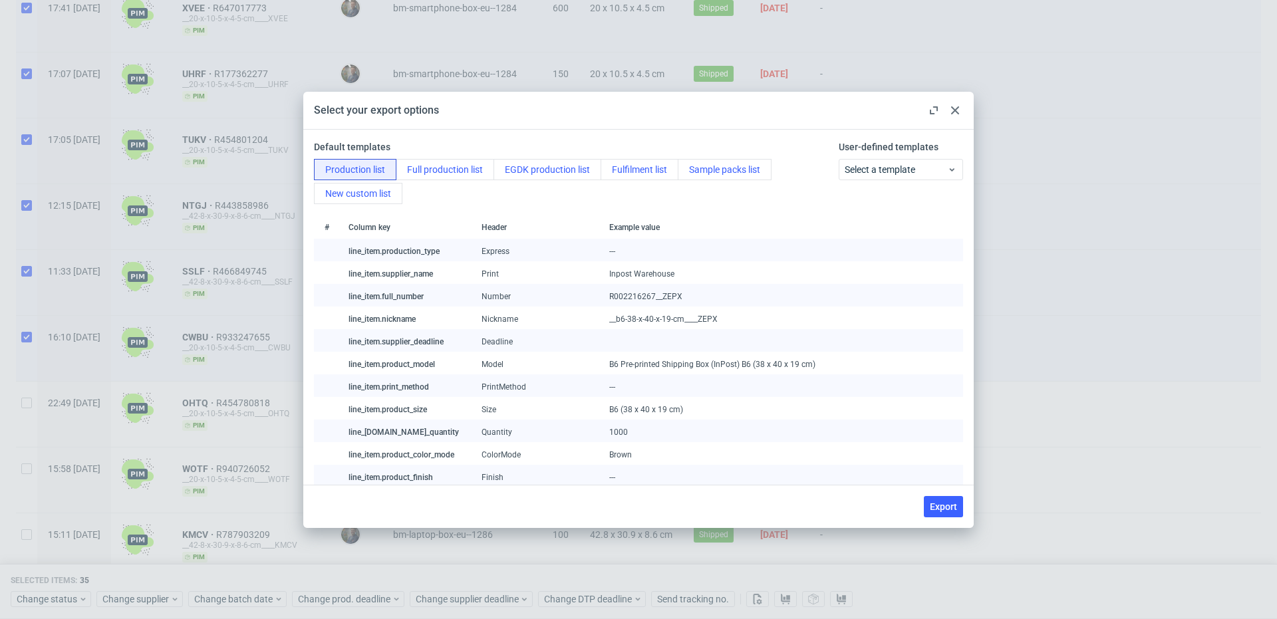
click at [937, 506] on span "Export" at bounding box center [943, 506] width 27 height 9
checkbox input "false"
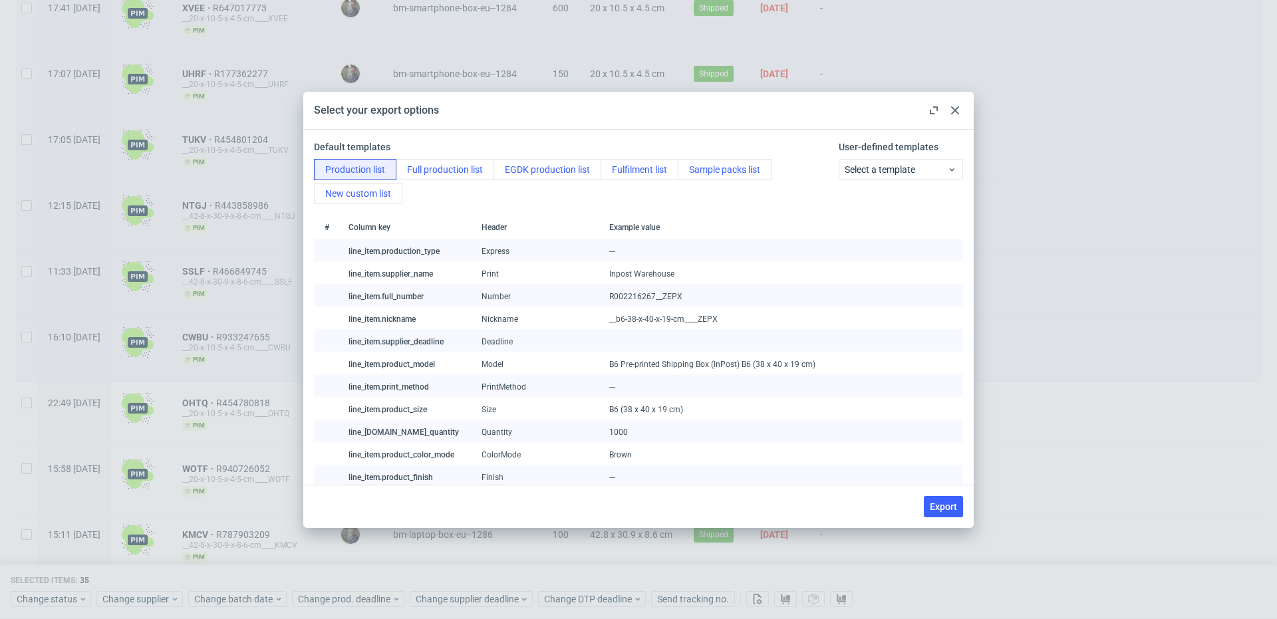
checkbox input "false"
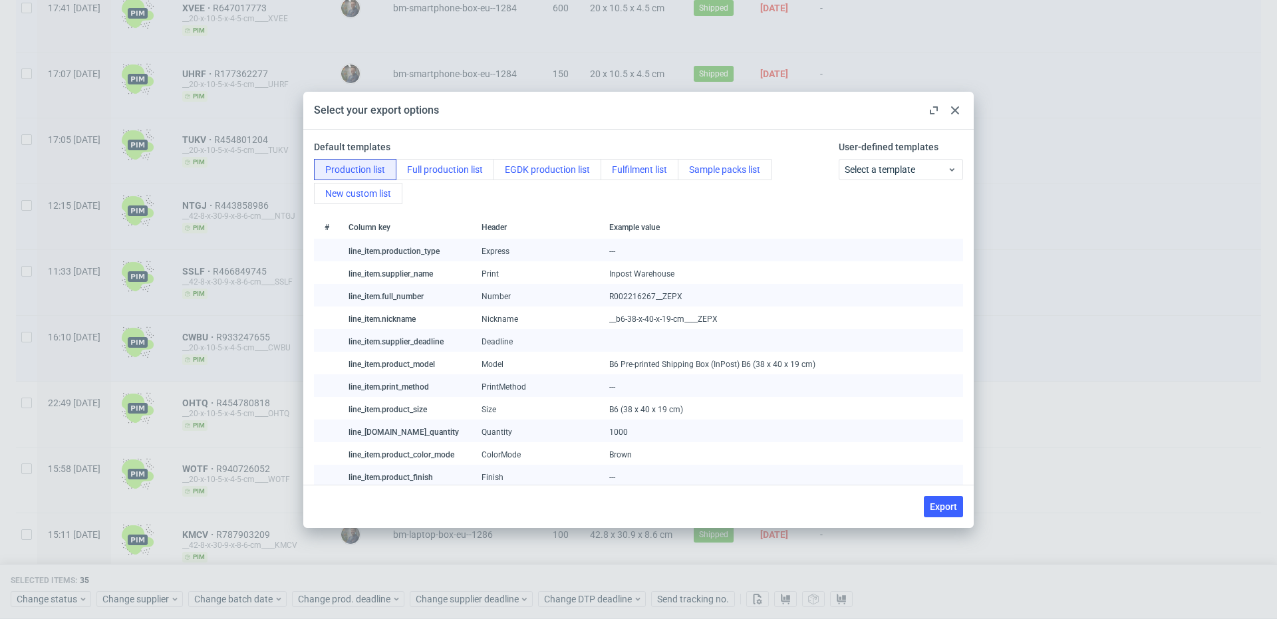
checkbox input "false"
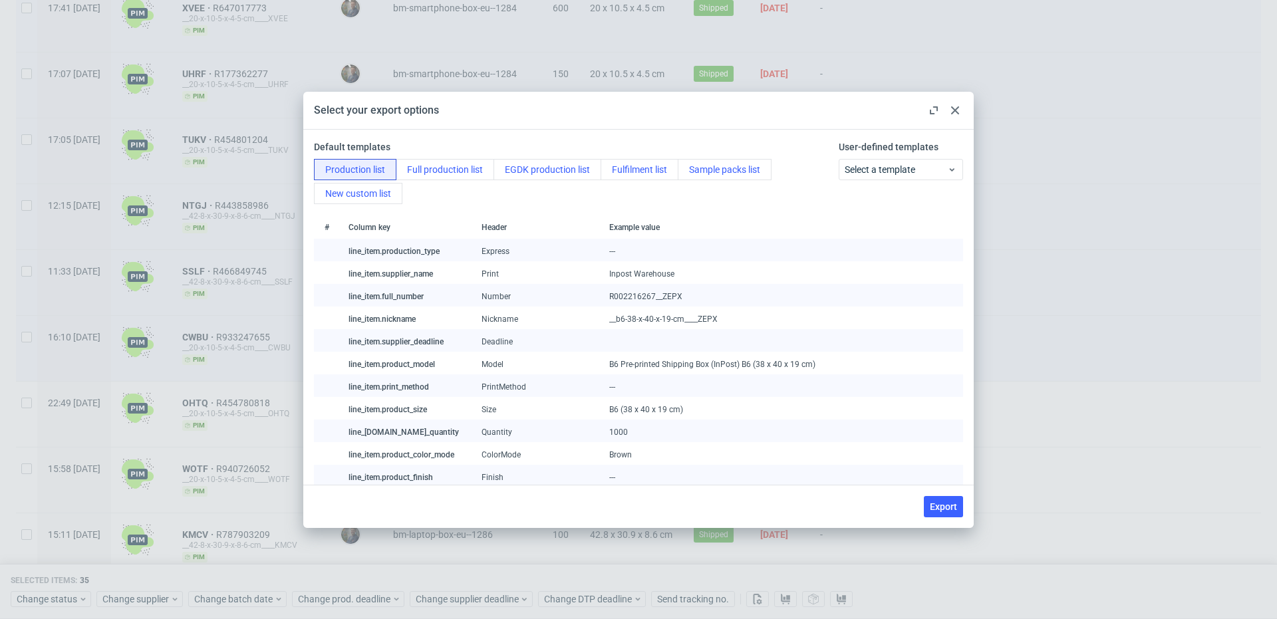
checkbox input "false"
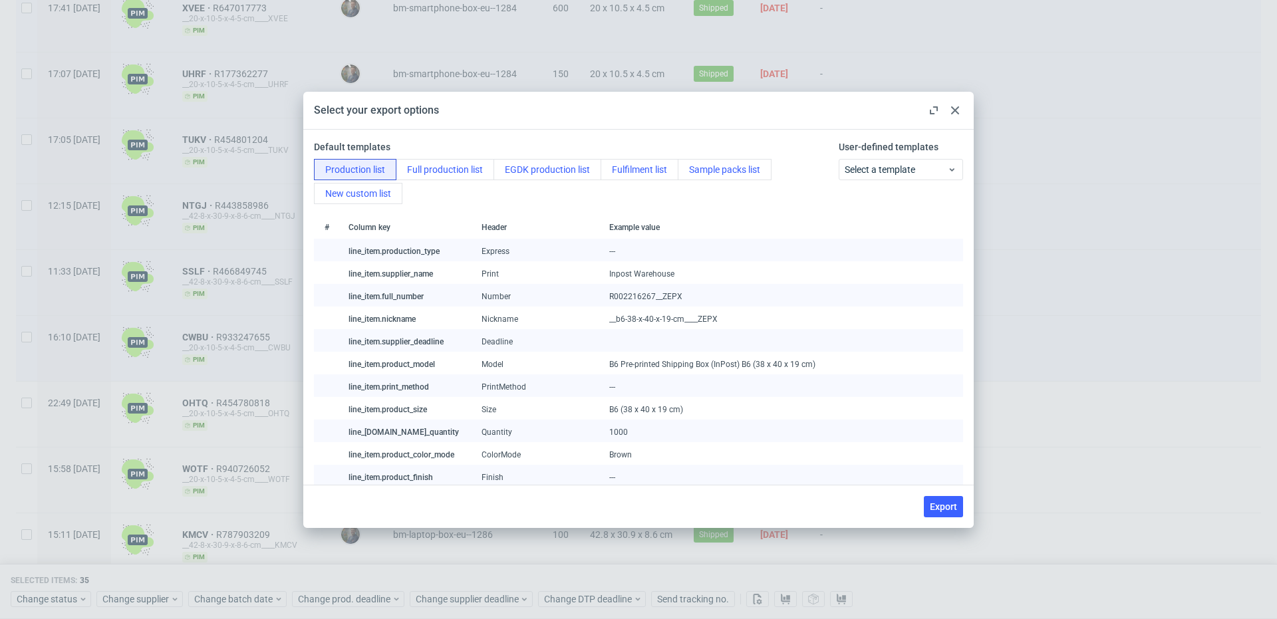
checkbox input "false"
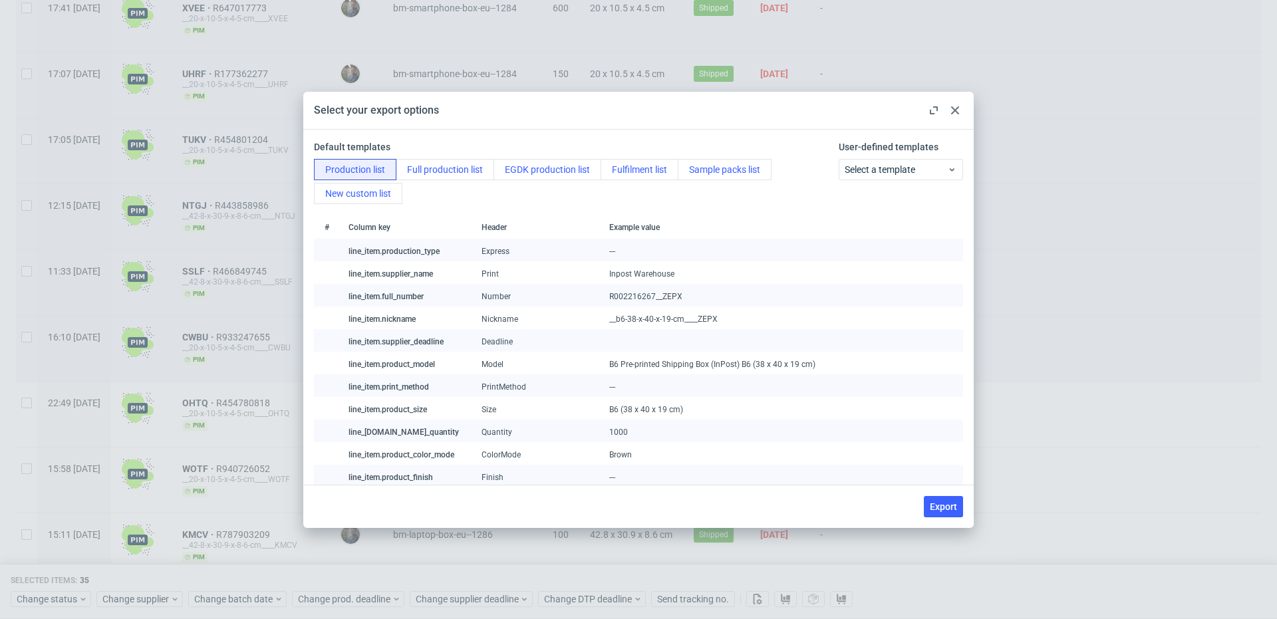
checkbox input "false"
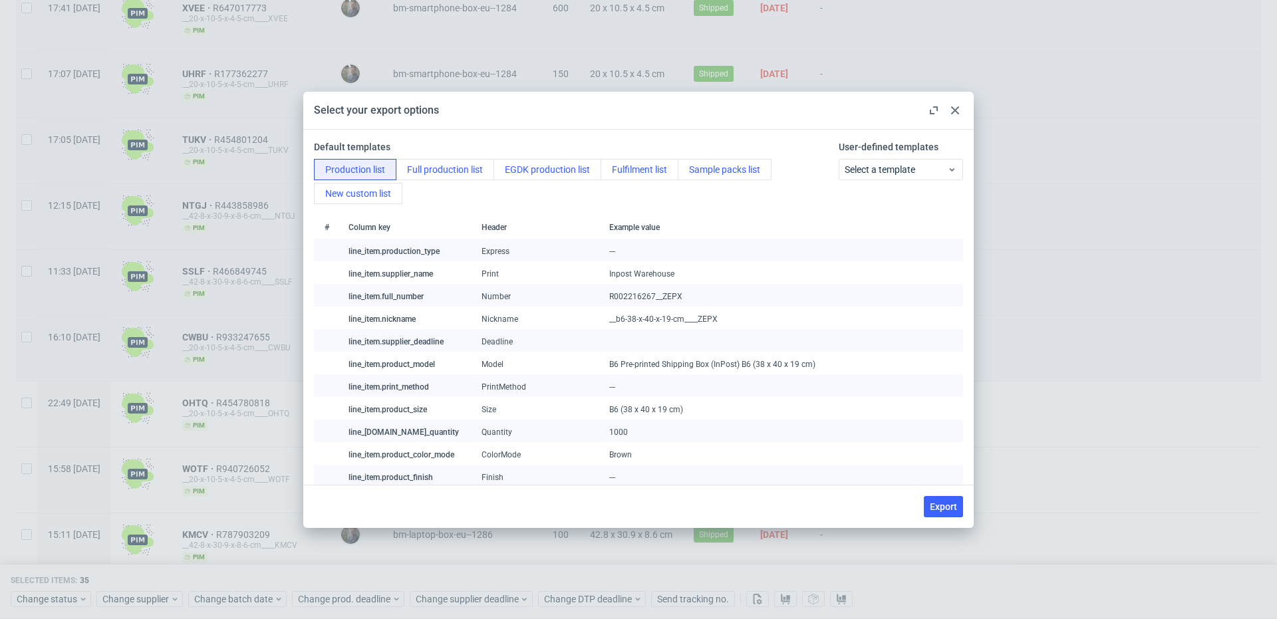
checkbox input "false"
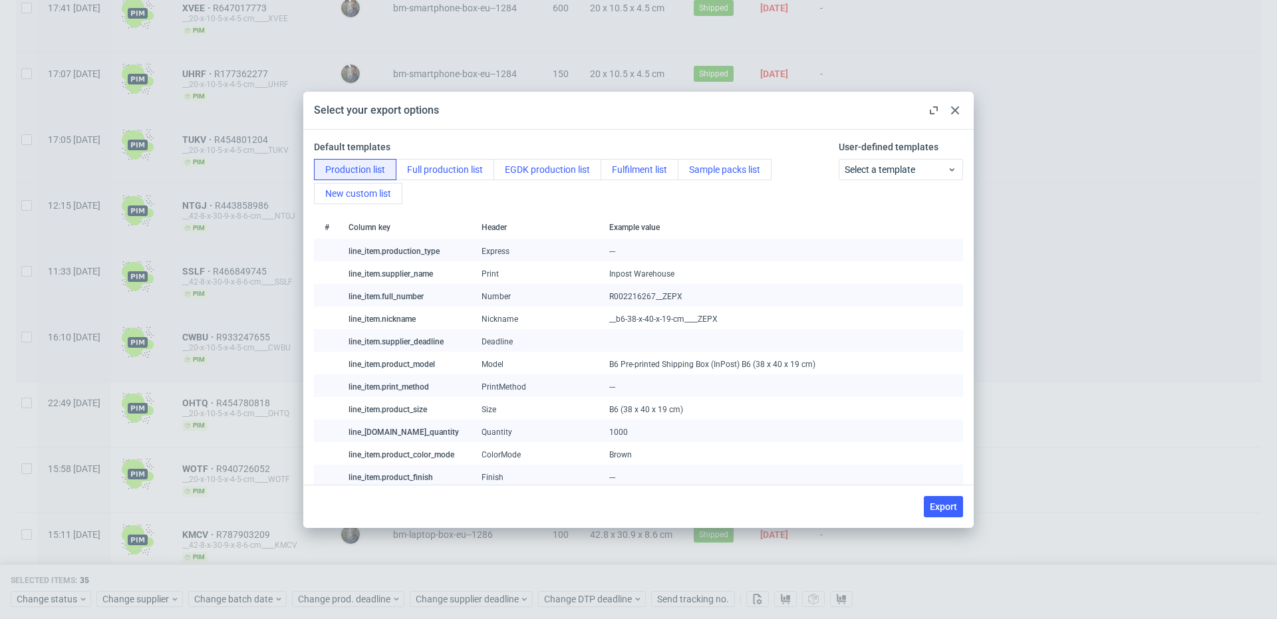
checkbox input "false"
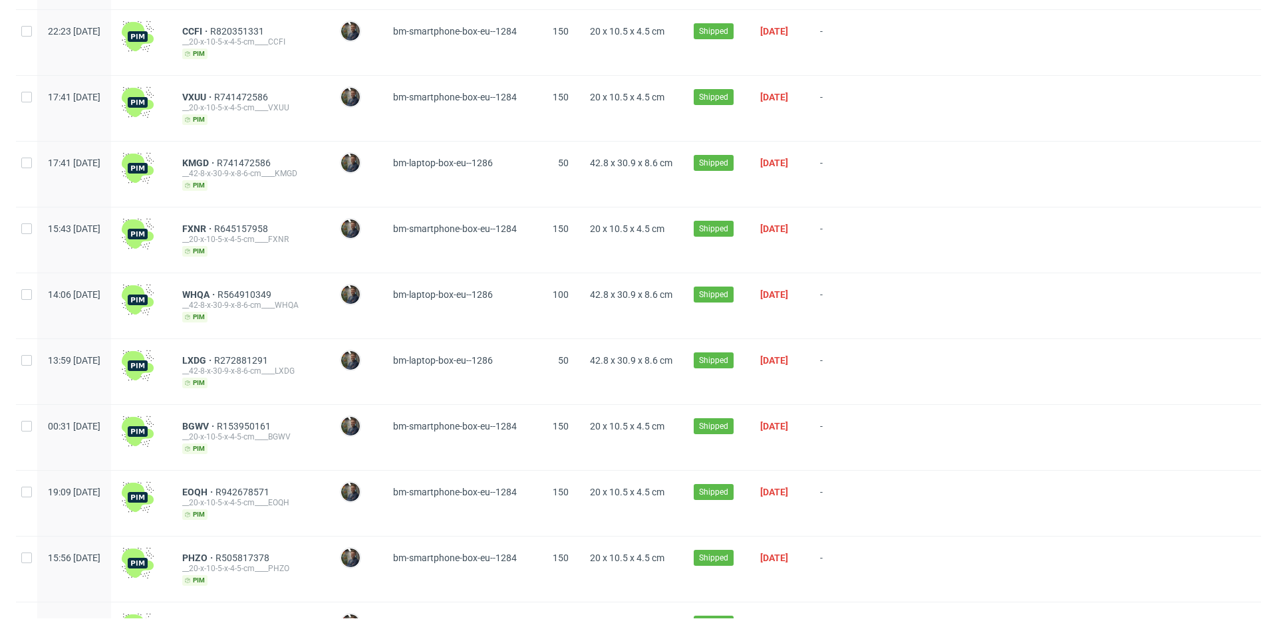
scroll to position [0, 0]
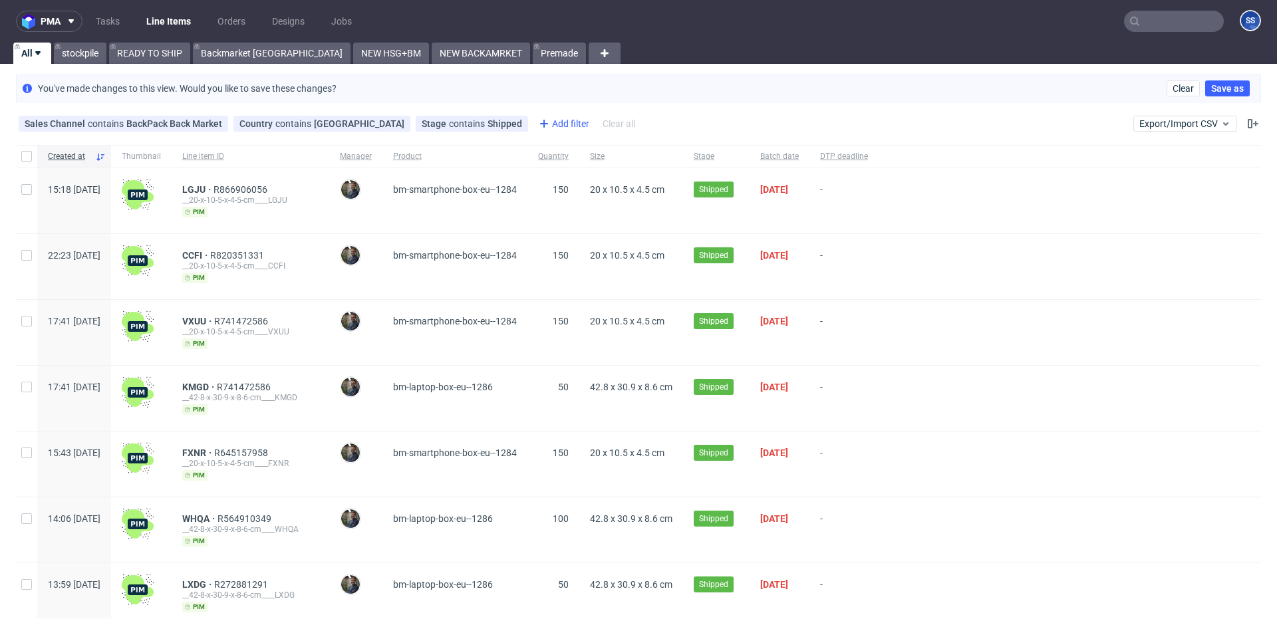
click at [534, 120] on div "Add filter" at bounding box center [563, 123] width 59 height 21
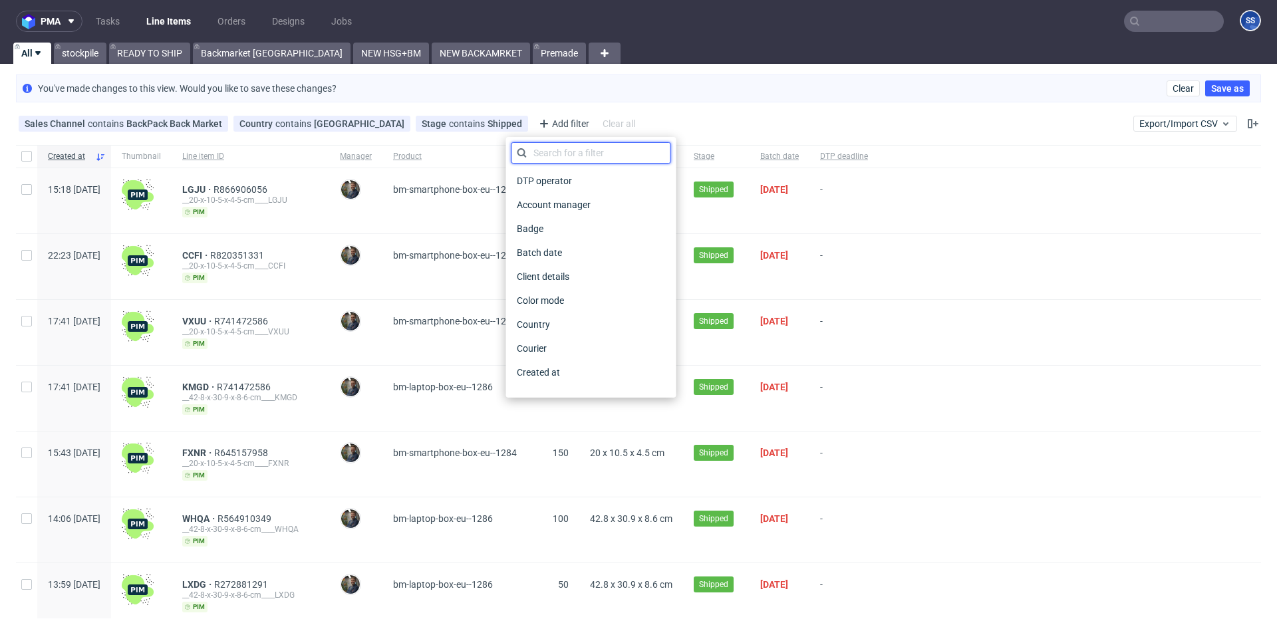
click at [551, 148] on input "text" at bounding box center [592, 152] width 160 height 21
type input "PRod"
click at [534, 251] on span "Product" at bounding box center [534, 252] width 44 height 19
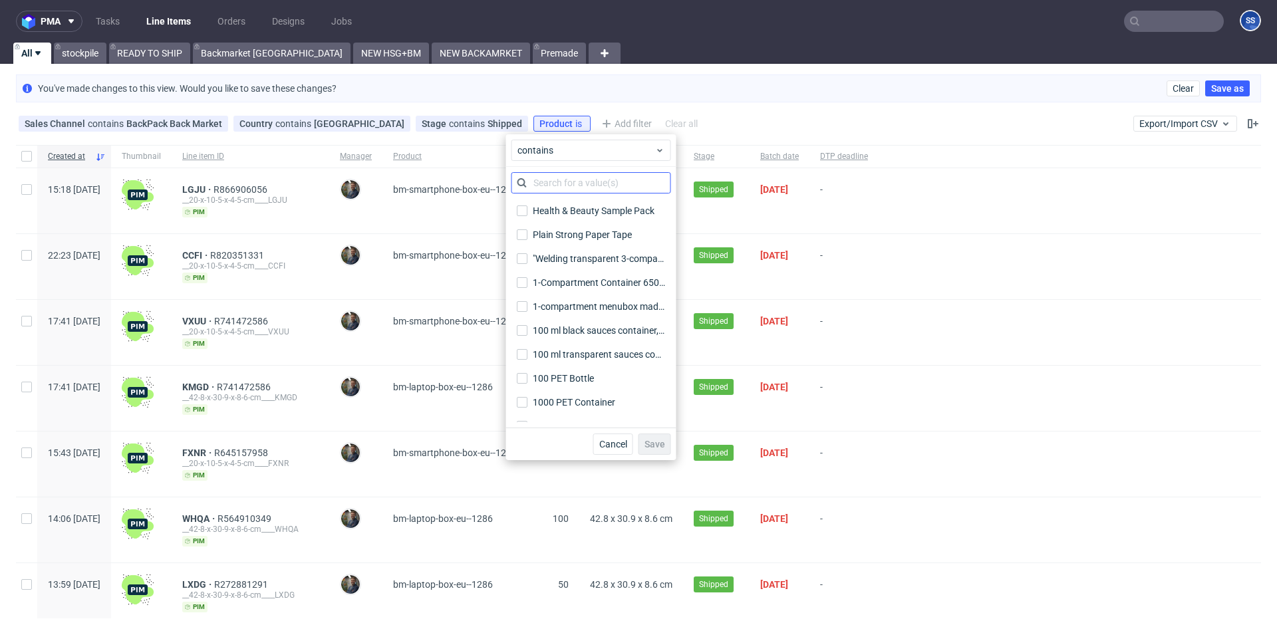
click at [568, 177] on input "text" at bounding box center [592, 182] width 160 height 21
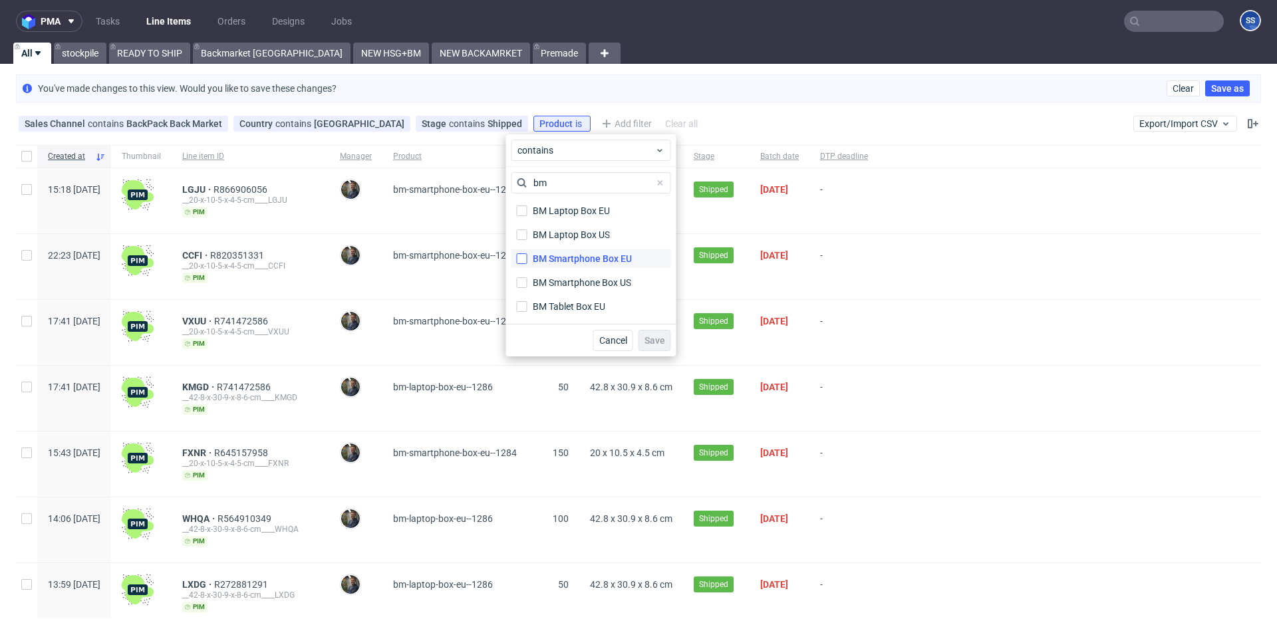
type input "bm"
click at [524, 259] on input "BM Smartphone Box EU" at bounding box center [522, 258] width 11 height 11
checkbox input "true"
click at [659, 338] on span "Save" at bounding box center [655, 340] width 21 height 9
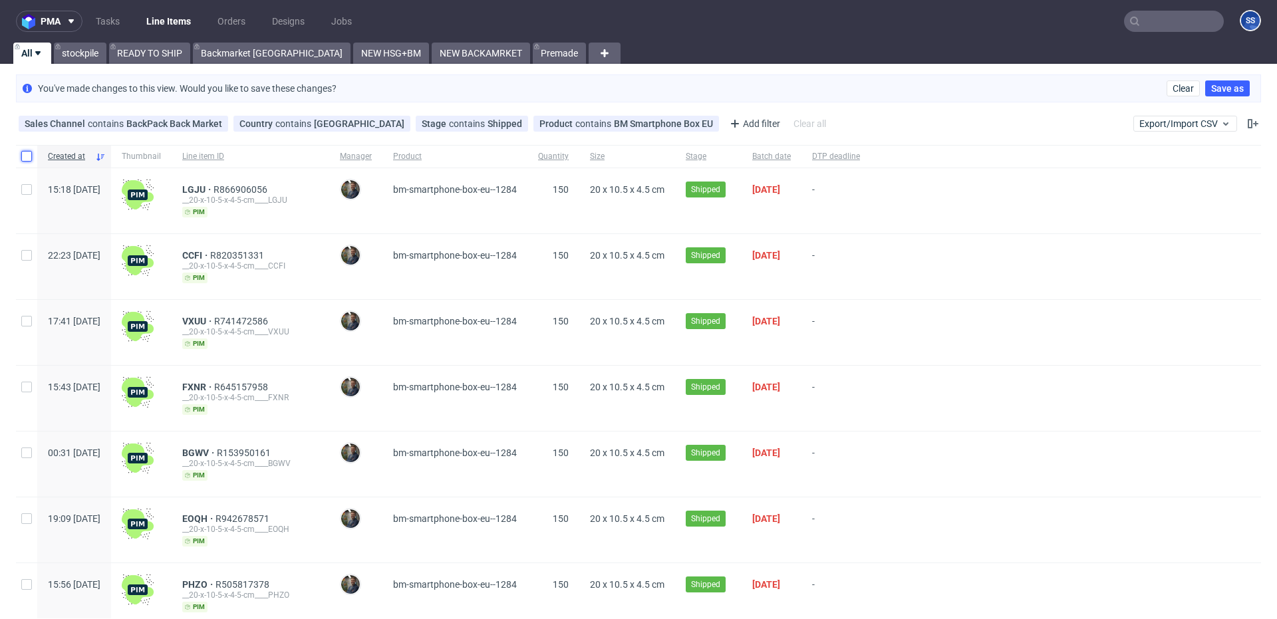
click at [29, 158] on input "checkbox" at bounding box center [26, 156] width 11 height 11
checkbox input "true"
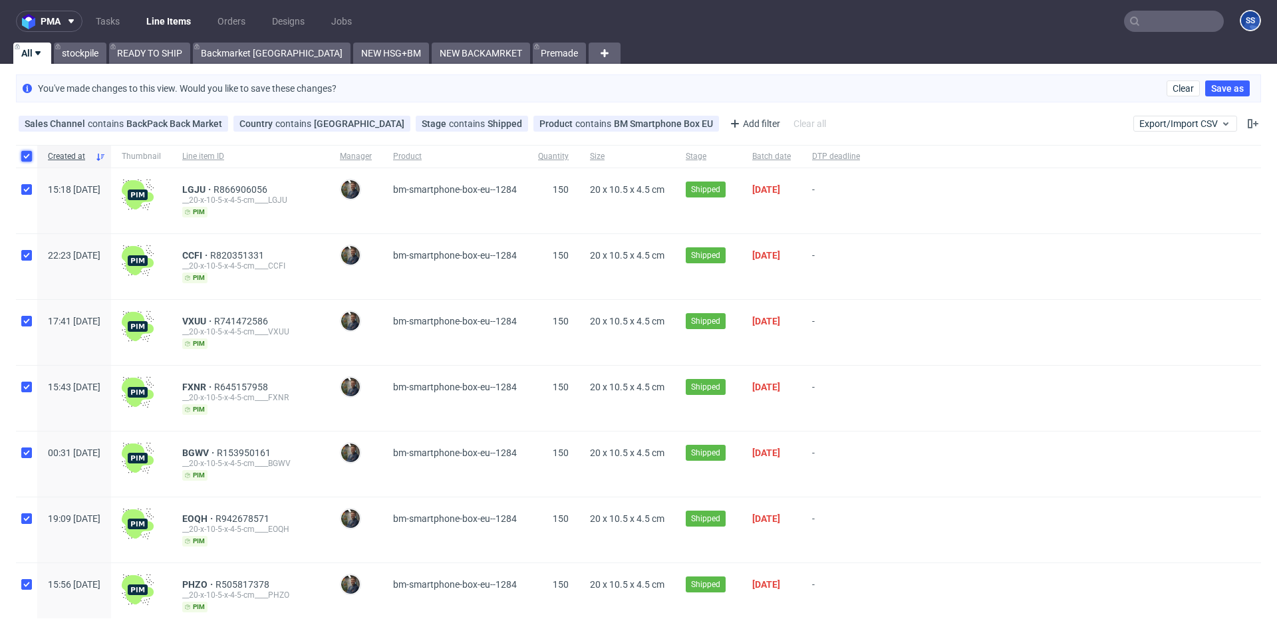
checkbox input "true"
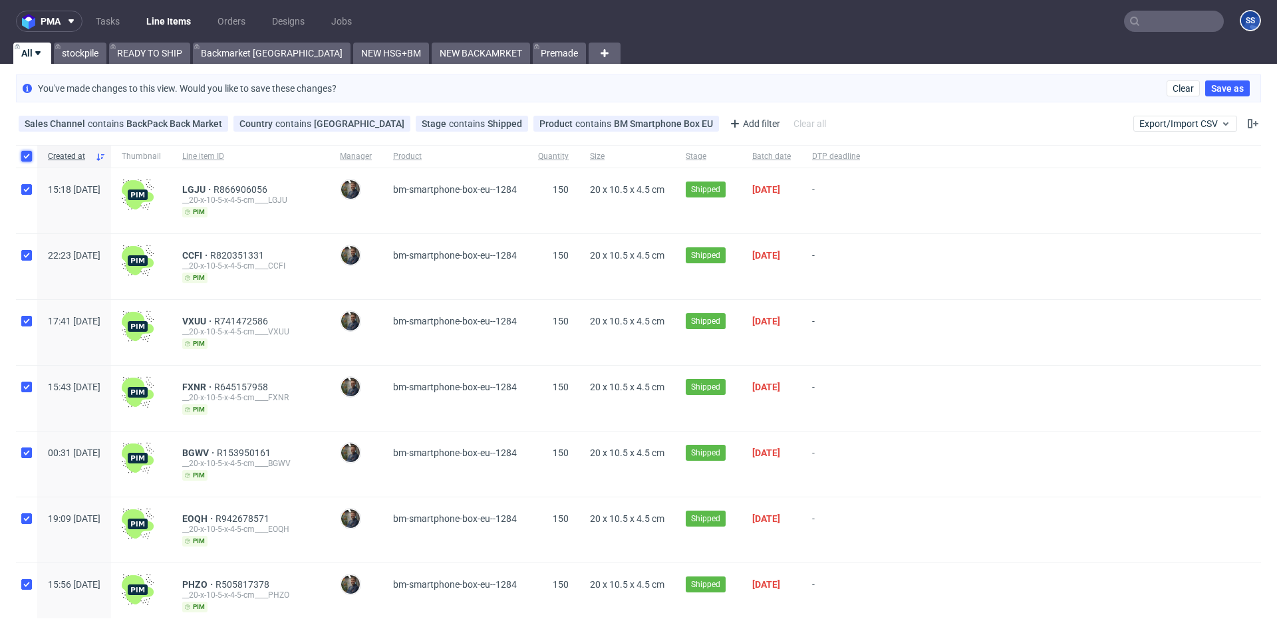
checkbox input "true"
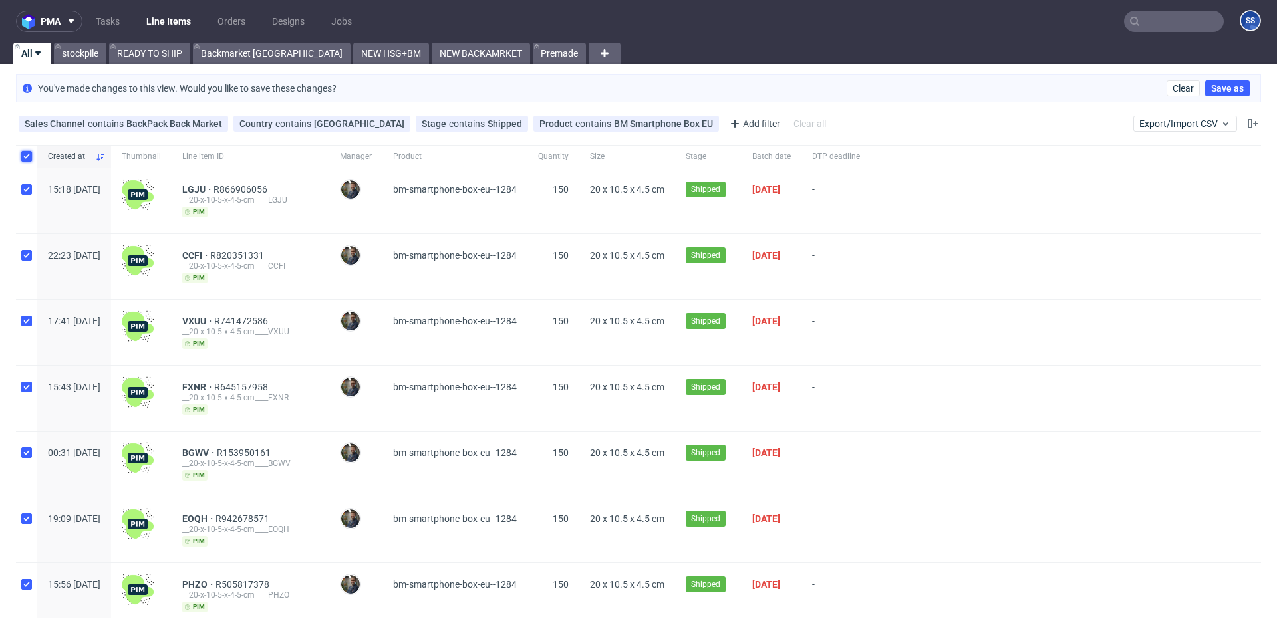
checkbox input "true"
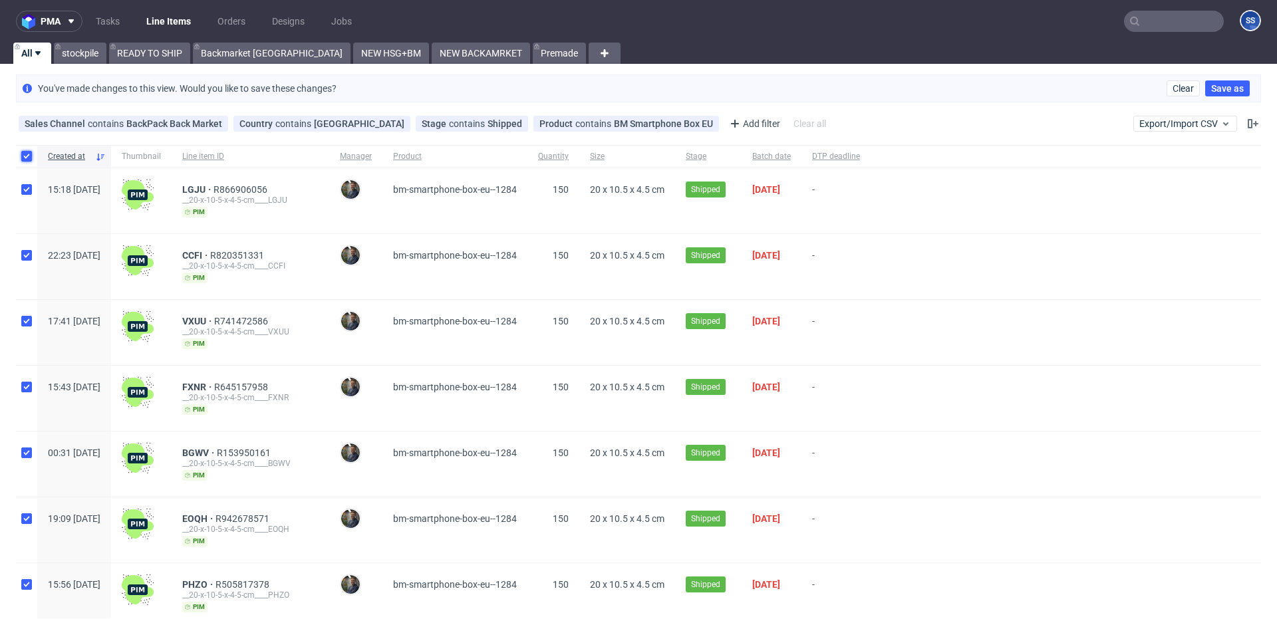
checkbox input "true"
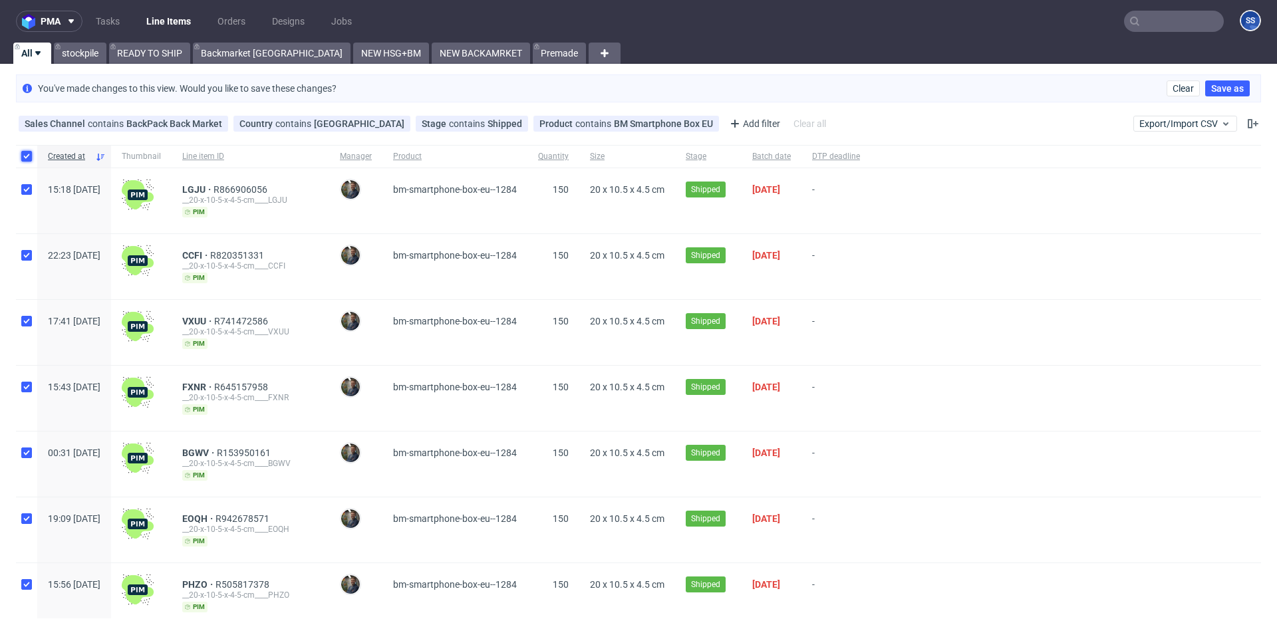
checkbox input "true"
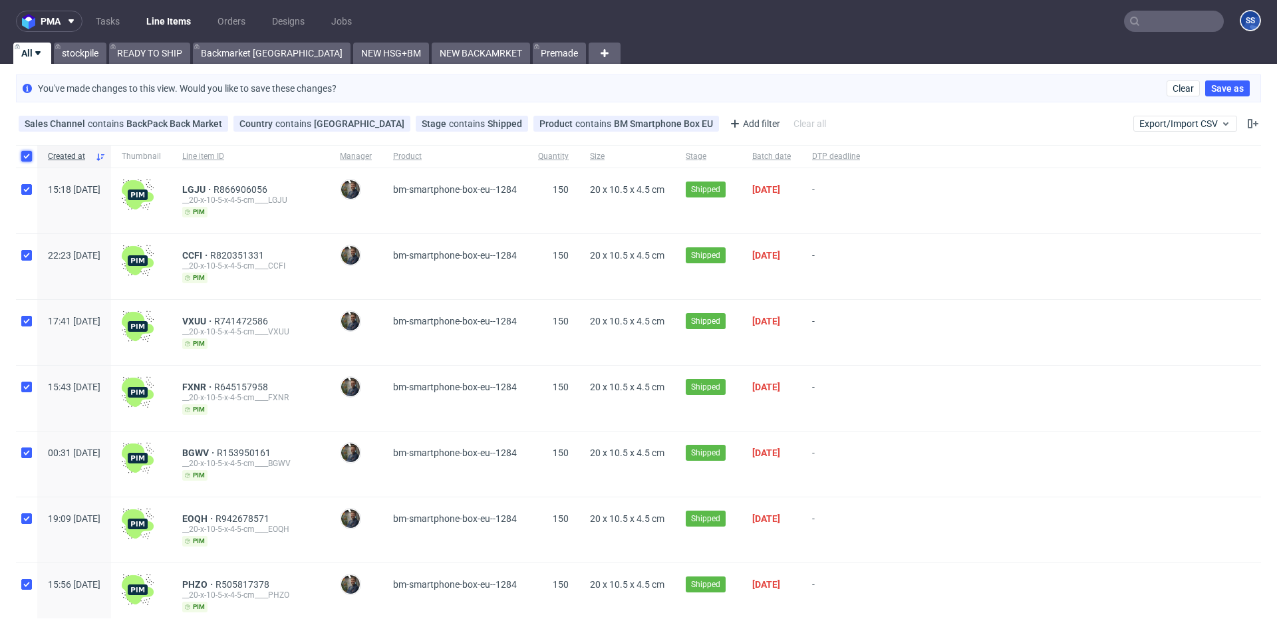
checkbox input "true"
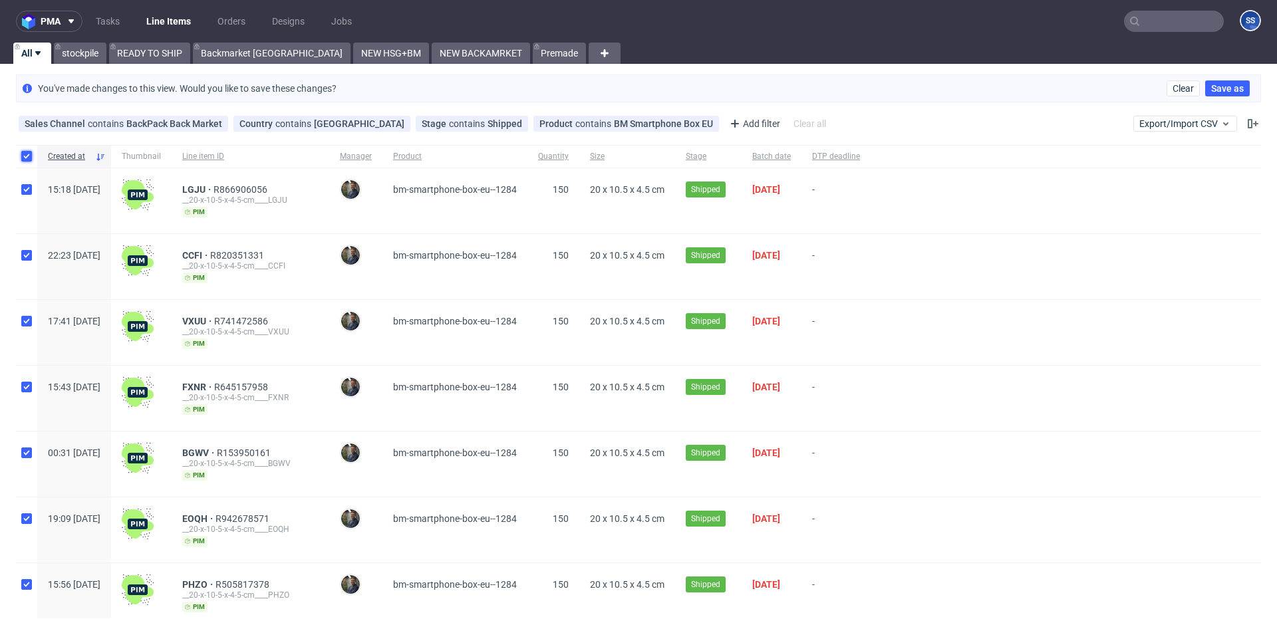
checkbox input "true"
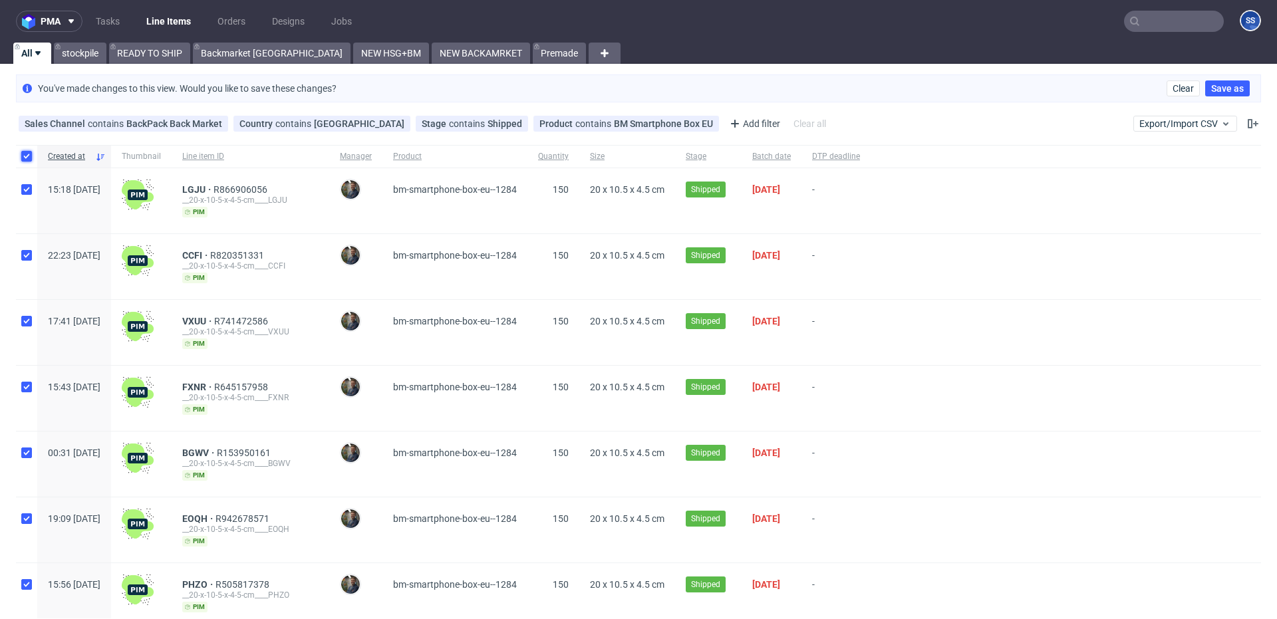
checkbox input "true"
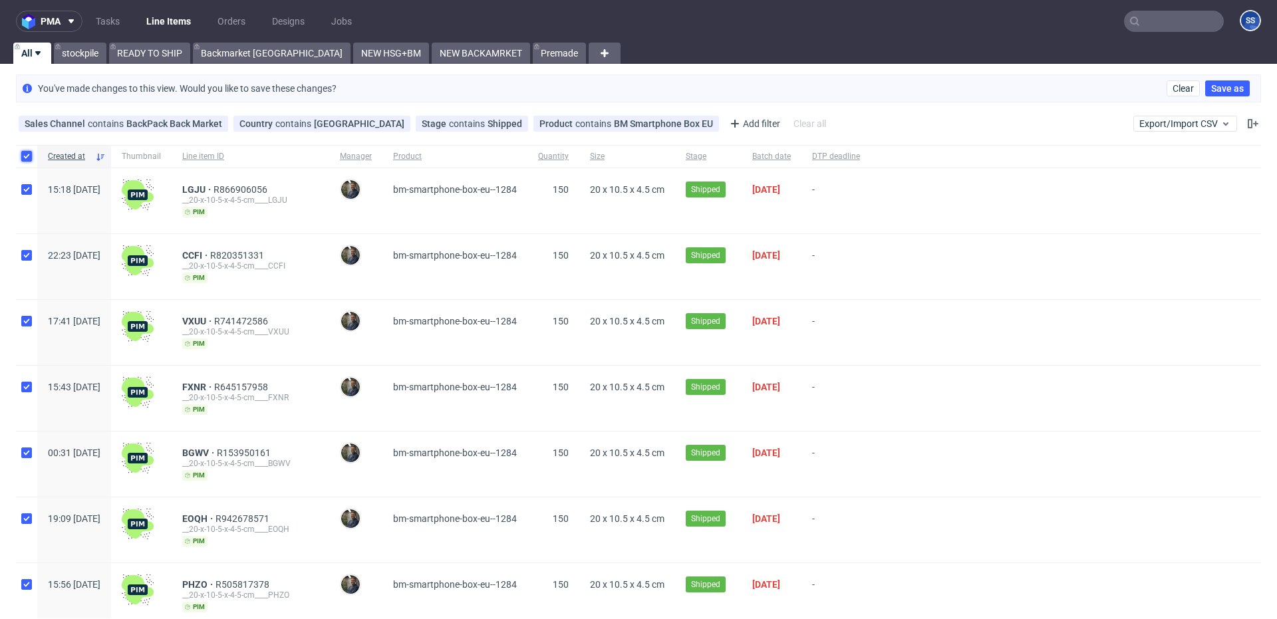
checkbox input "true"
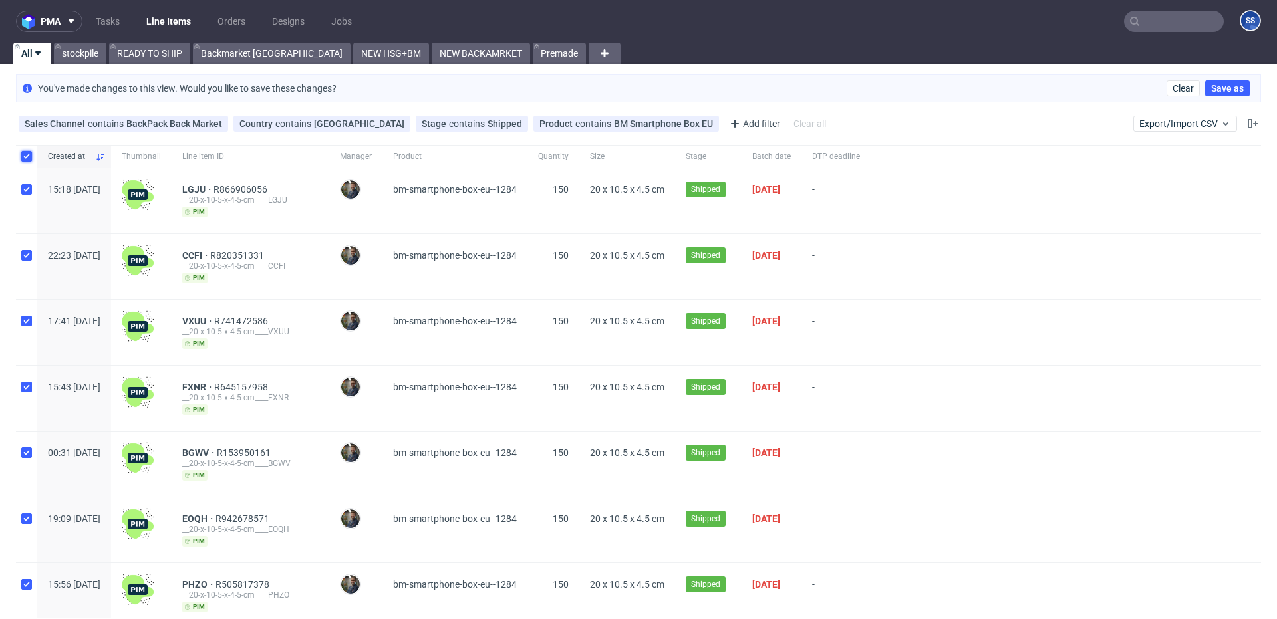
checkbox input "true"
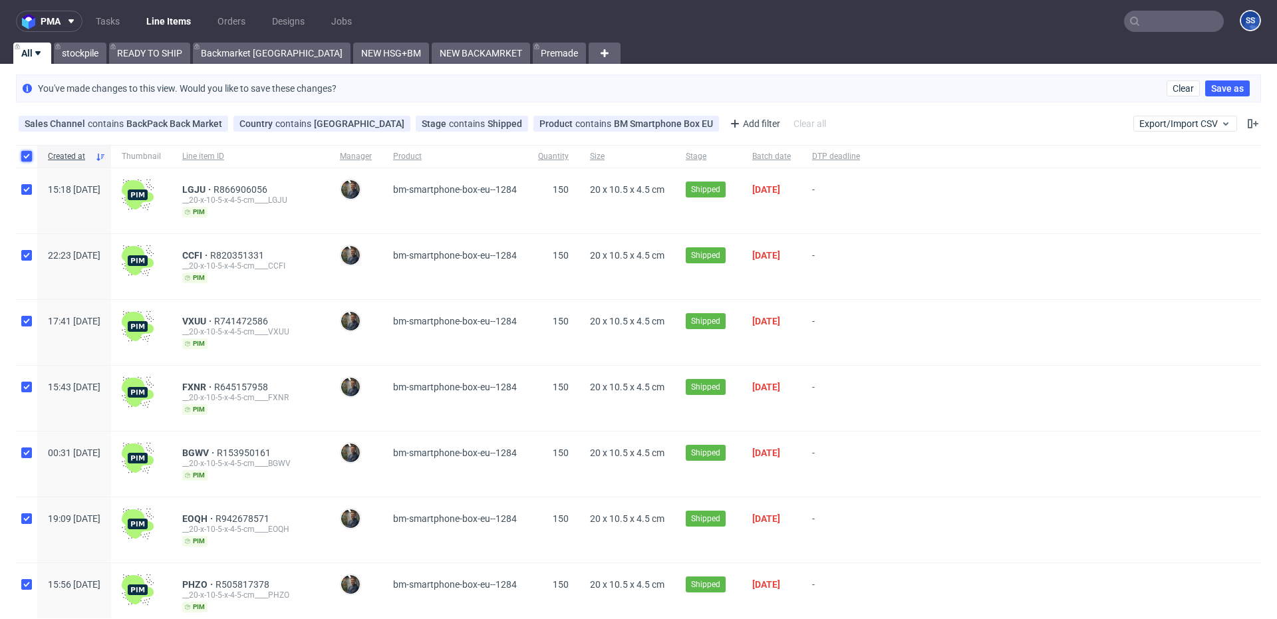
checkbox input "true"
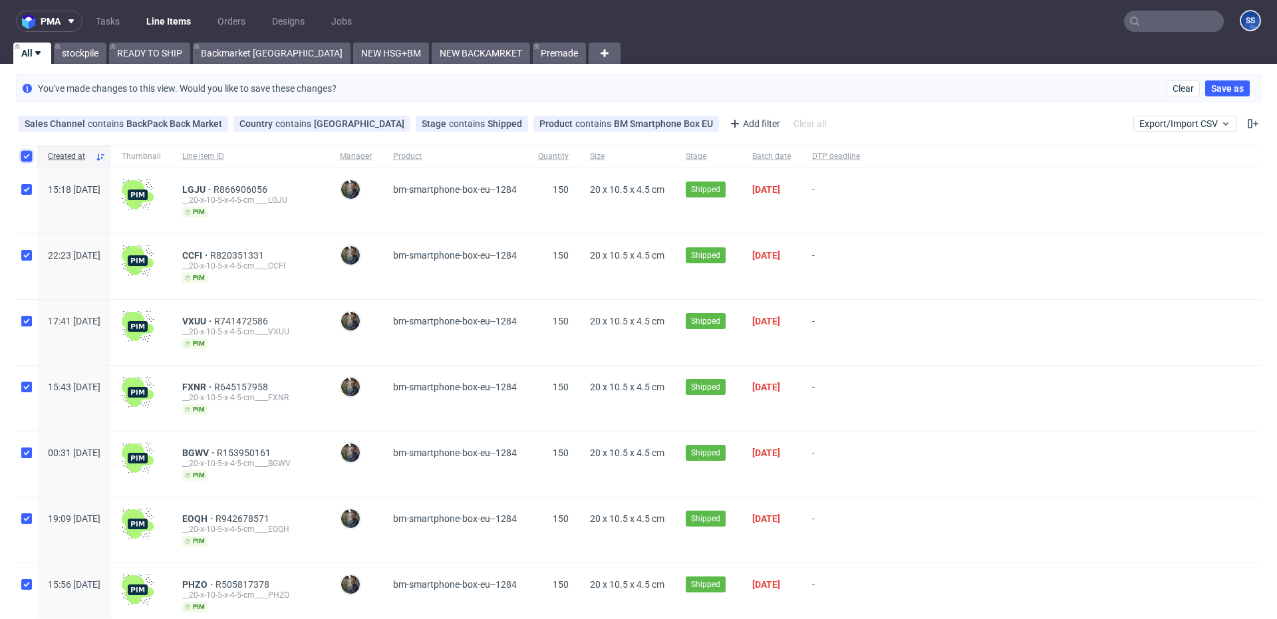
checkbox input "true"
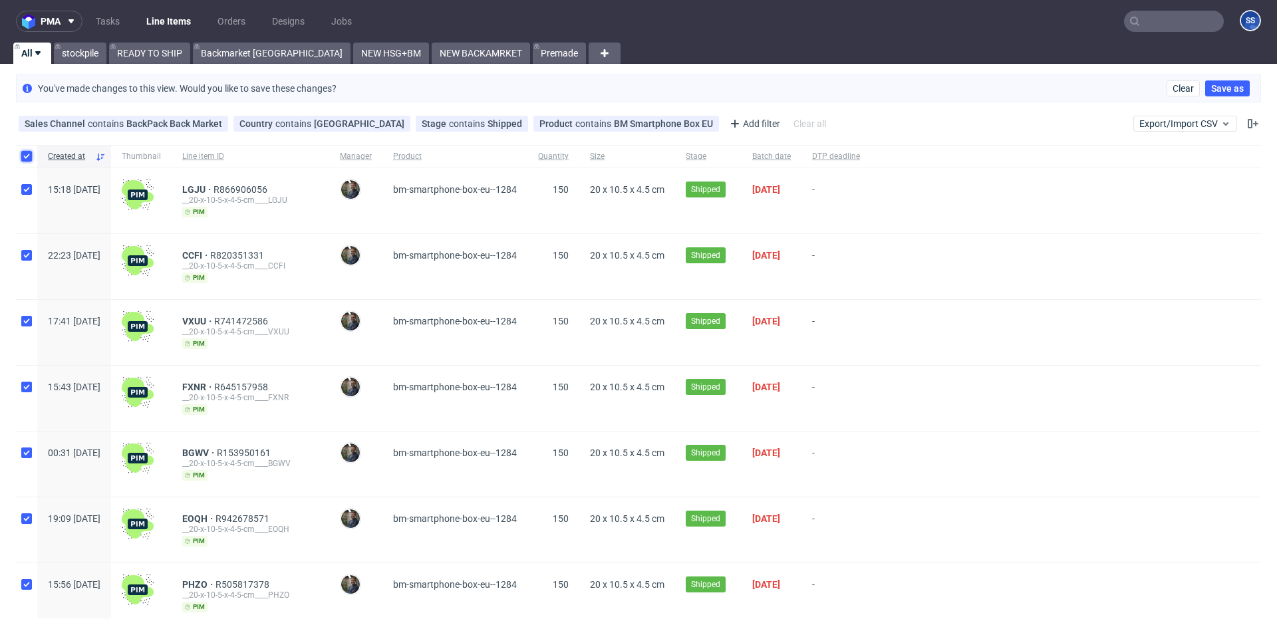
checkbox input "true"
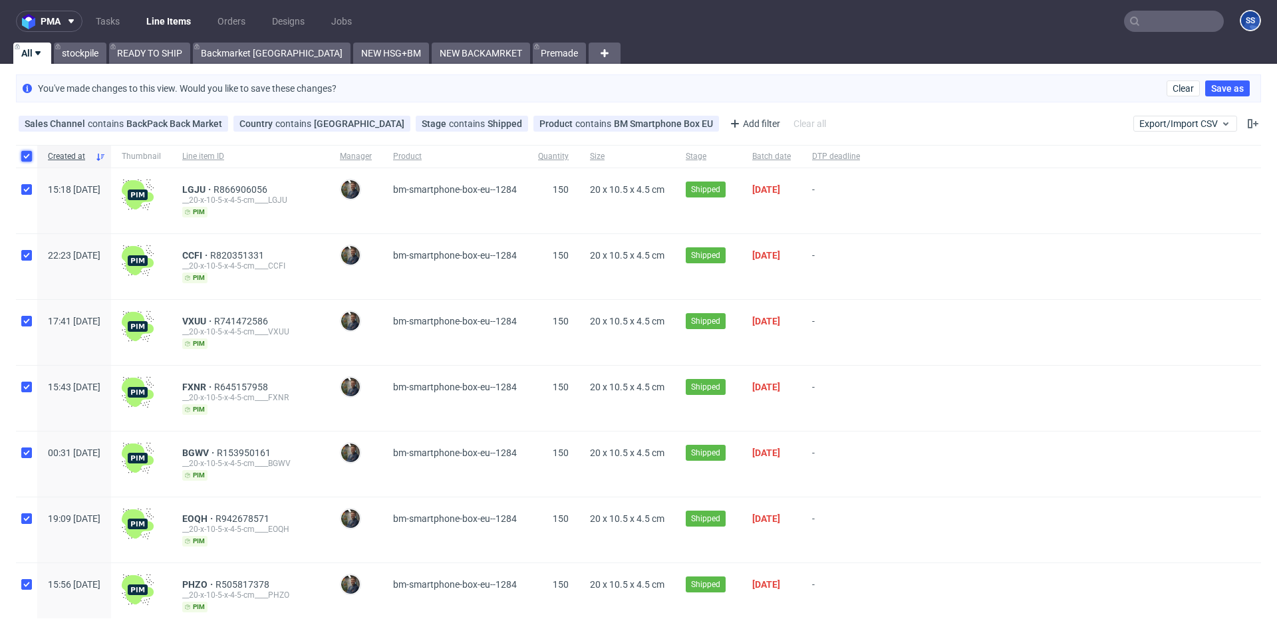
checkbox input "true"
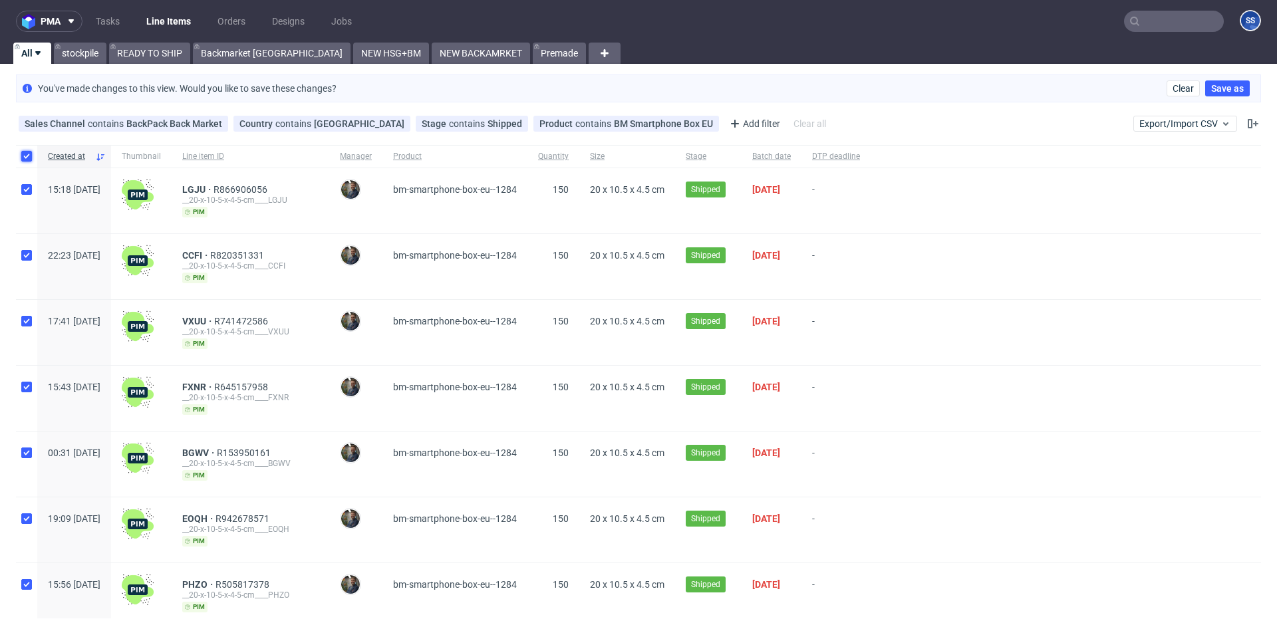
checkbox input "true"
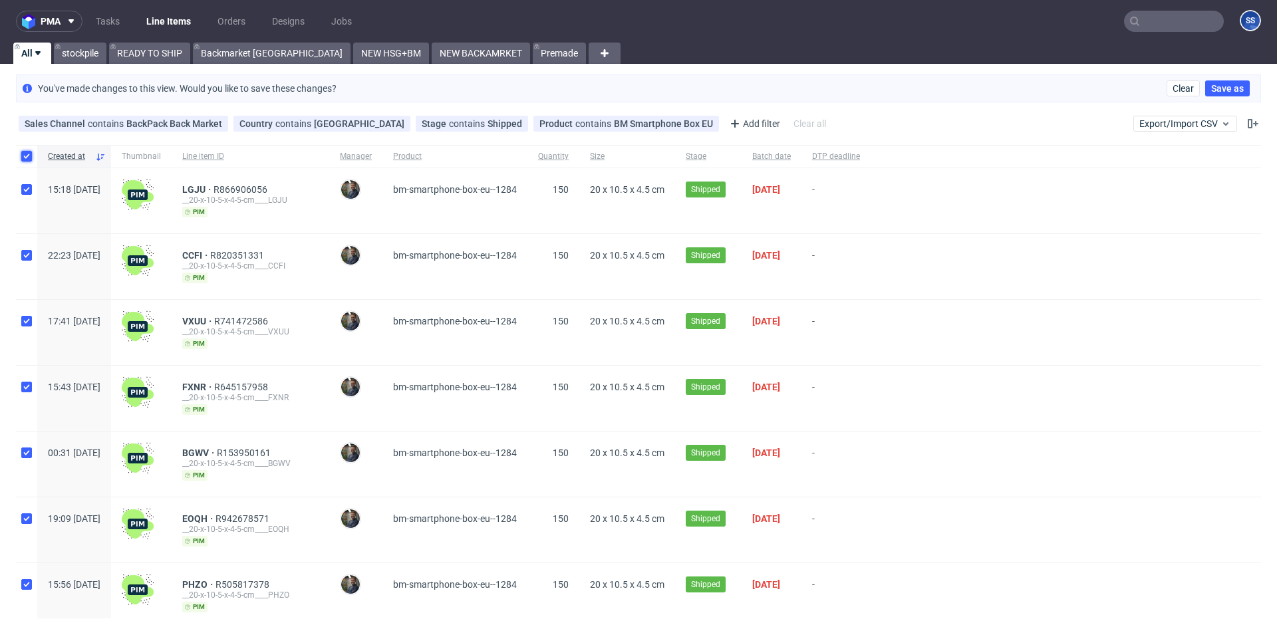
checkbox input "true"
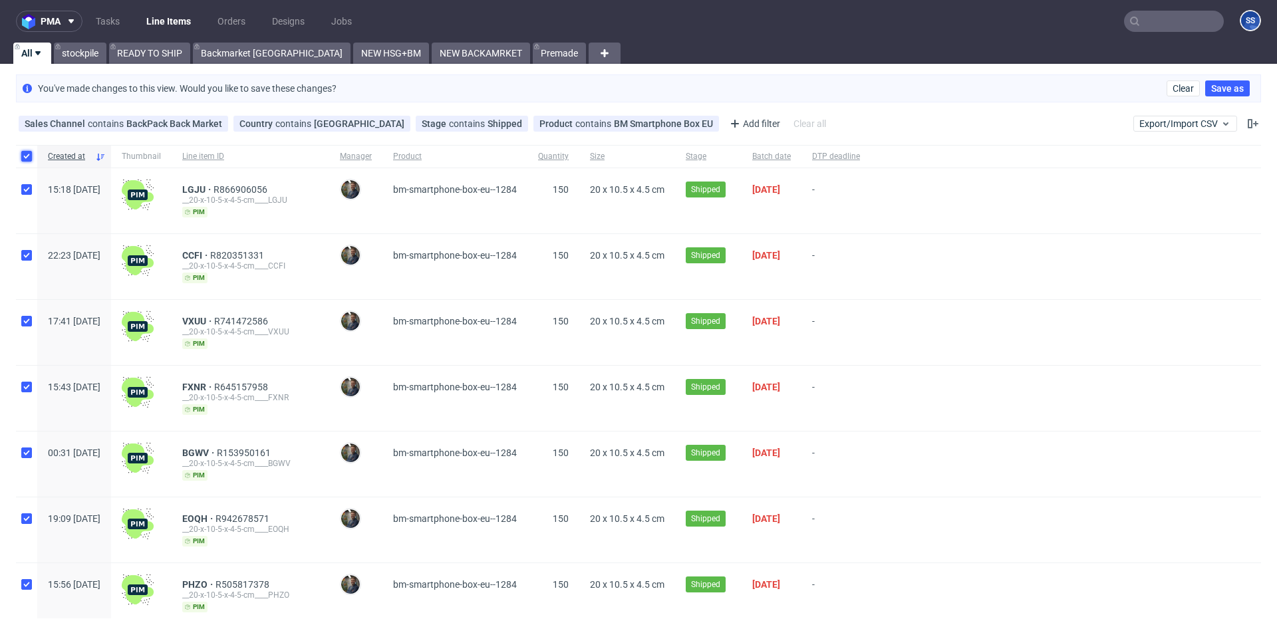
checkbox input "true"
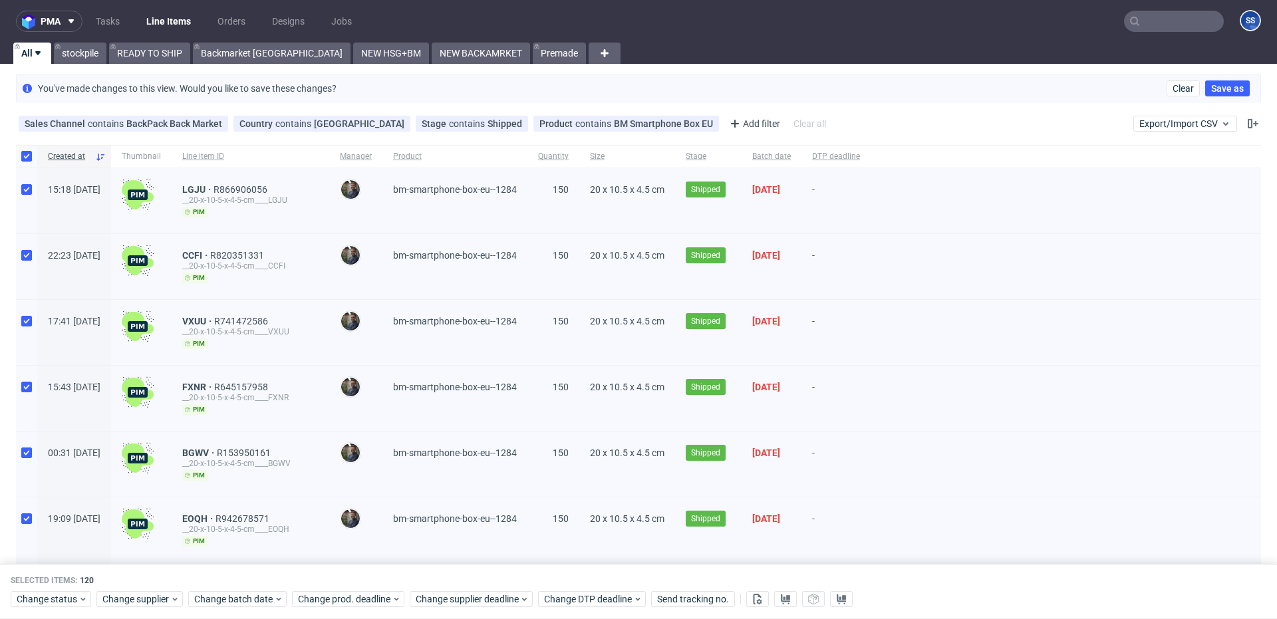
click at [74, 581] on span "Selected items:" at bounding box center [44, 581] width 67 height 11
click at [87, 581] on span "120" at bounding box center [87, 581] width 14 height 9
click at [28, 151] on input "checkbox" at bounding box center [26, 156] width 11 height 11
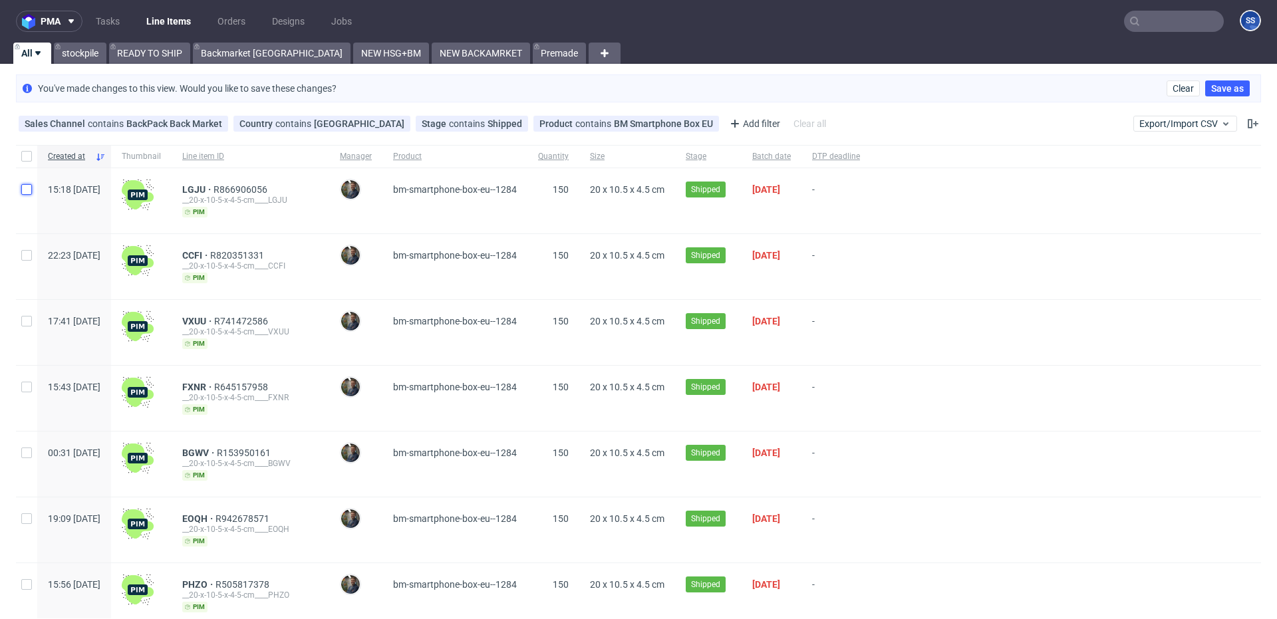
click at [25, 188] on input "checkbox" at bounding box center [26, 189] width 11 height 11
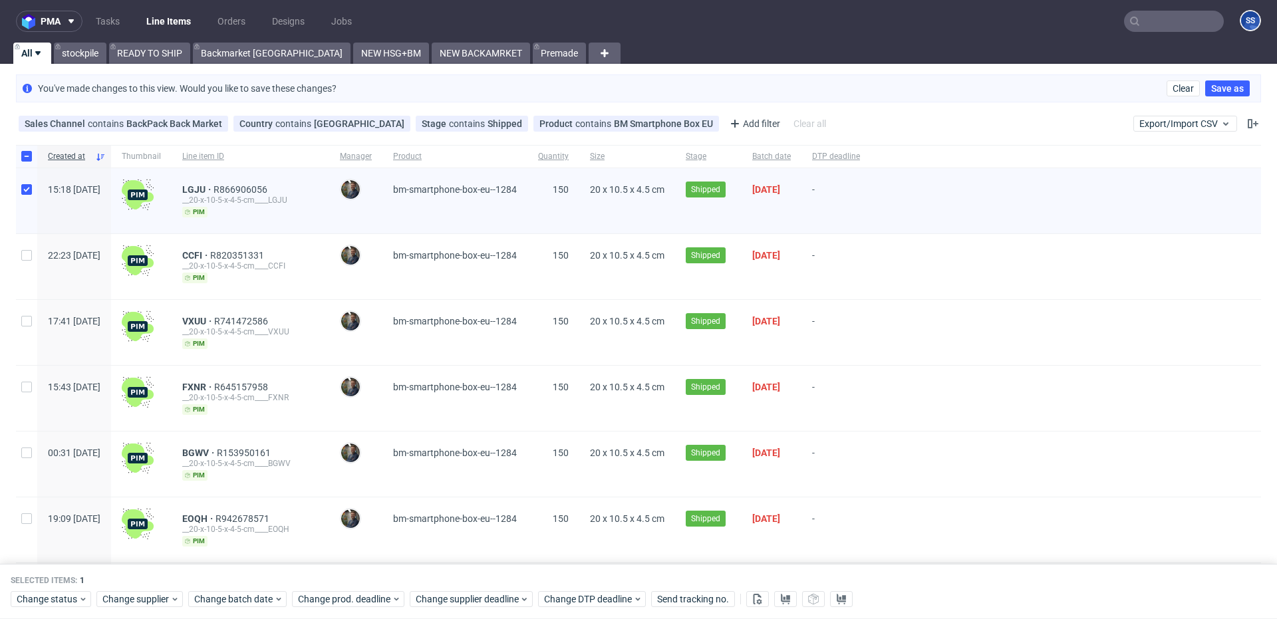
click at [29, 260] on div at bounding box center [26, 266] width 21 height 65
click at [24, 320] on input "checkbox" at bounding box center [26, 321] width 11 height 11
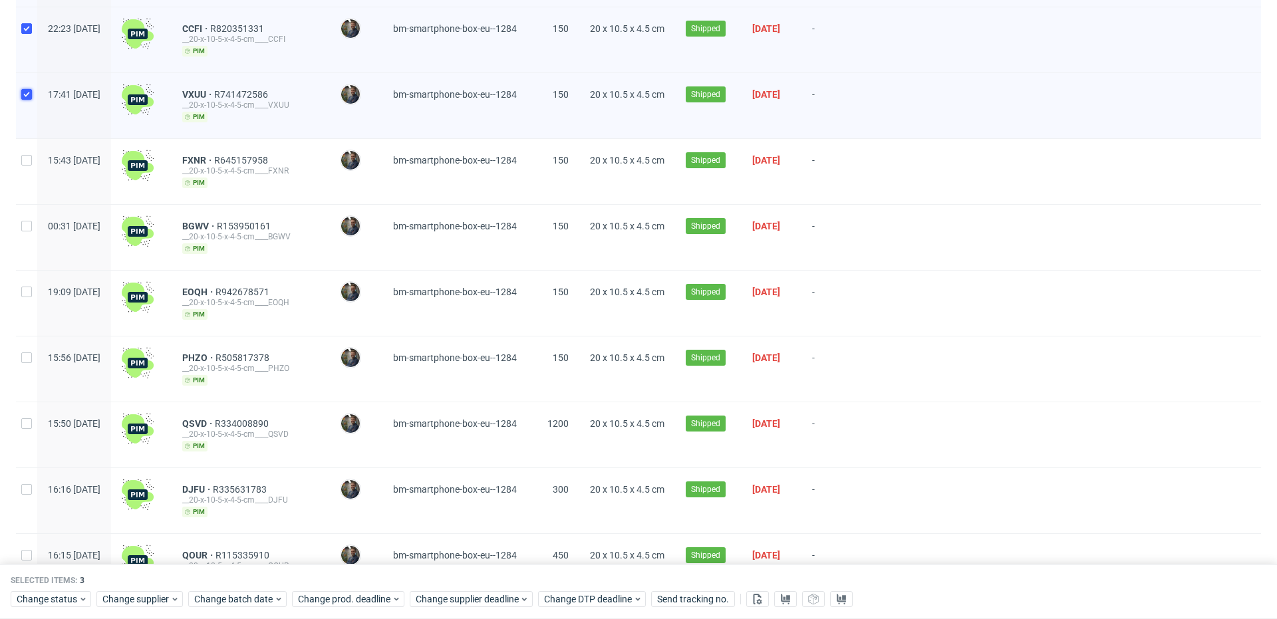
scroll to position [232, 0]
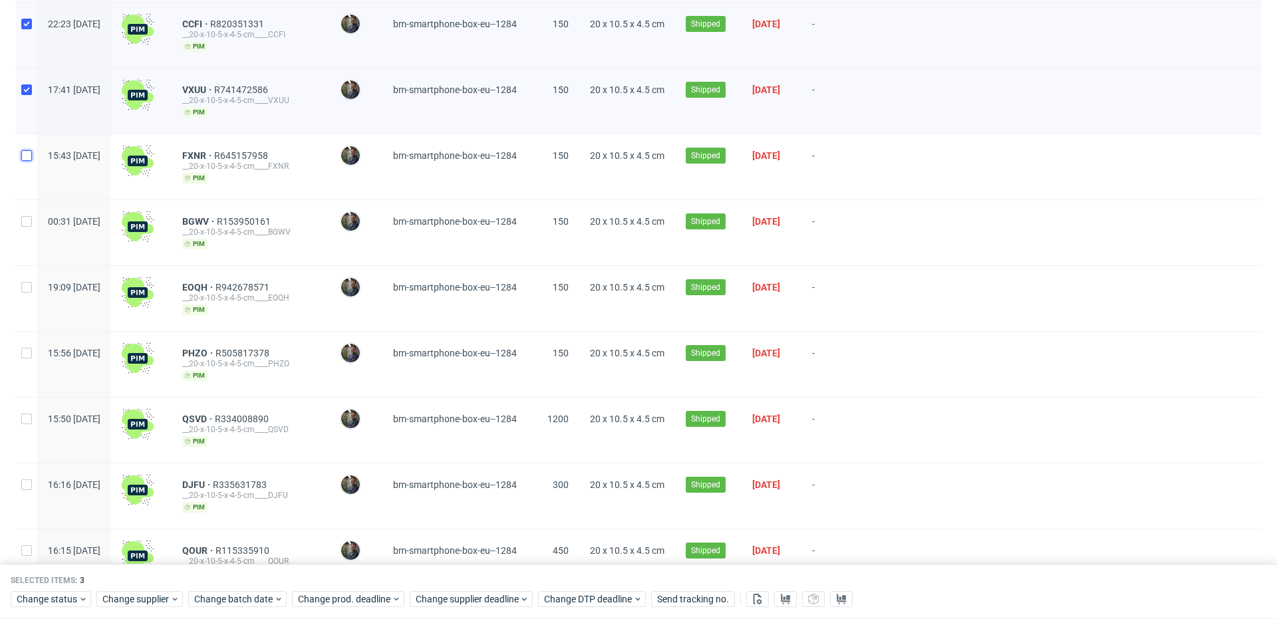
drag, startPoint x: 29, startPoint y: 156, endPoint x: 29, endPoint y: 184, distance: 27.9
click at [29, 156] on input "checkbox" at bounding box center [26, 155] width 11 height 11
drag, startPoint x: 25, startPoint y: 220, endPoint x: 30, endPoint y: 234, distance: 14.1
click at [26, 221] on input "checkbox" at bounding box center [26, 221] width 11 height 11
drag, startPoint x: 27, startPoint y: 292, endPoint x: 28, endPoint y: 332, distance: 39.9
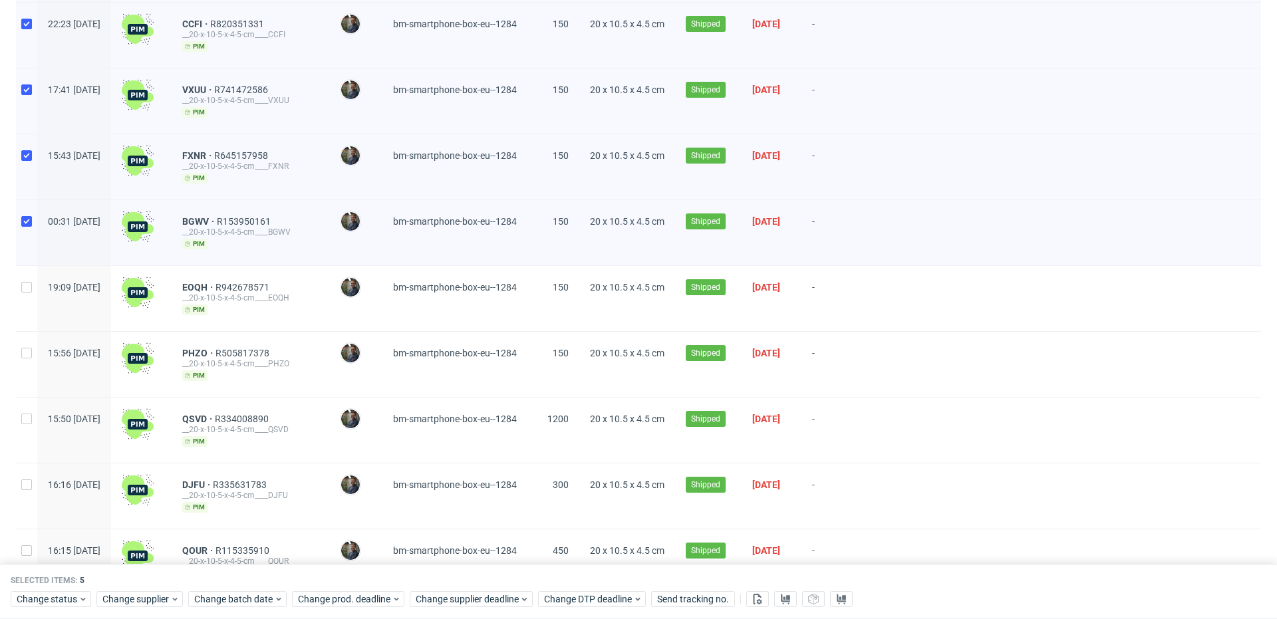
click at [28, 293] on div at bounding box center [26, 298] width 21 height 65
drag, startPoint x: 27, startPoint y: 359, endPoint x: 27, endPoint y: 369, distance: 9.3
click at [27, 359] on div at bounding box center [26, 364] width 21 height 65
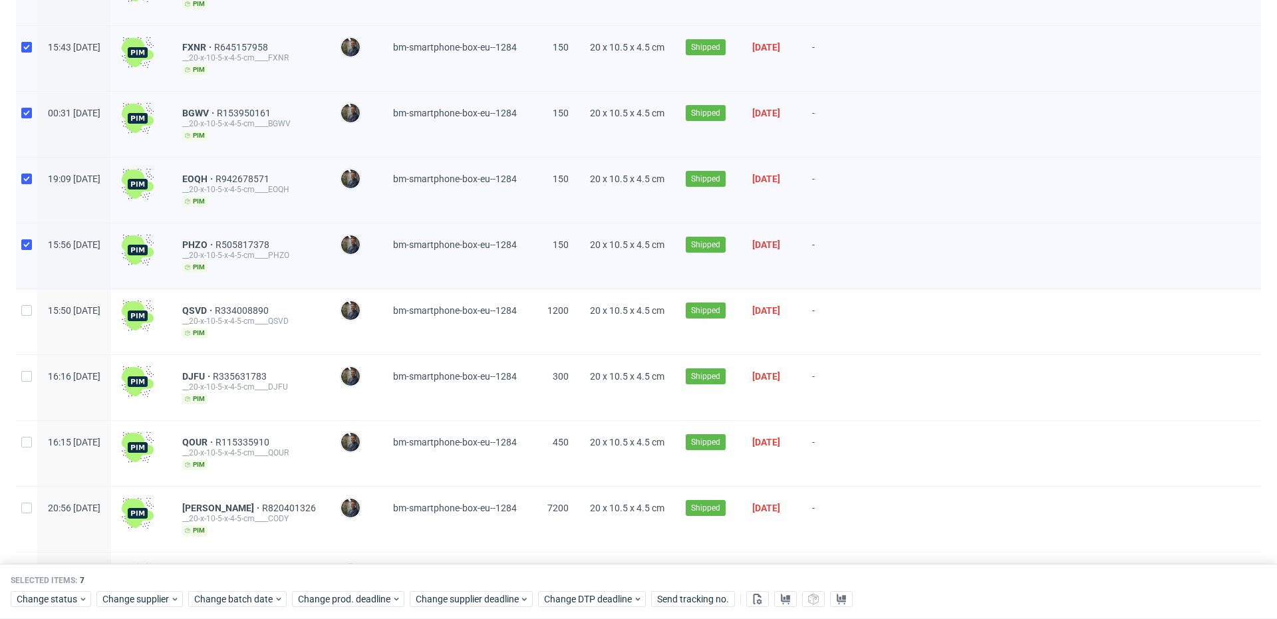
scroll to position [350, 0]
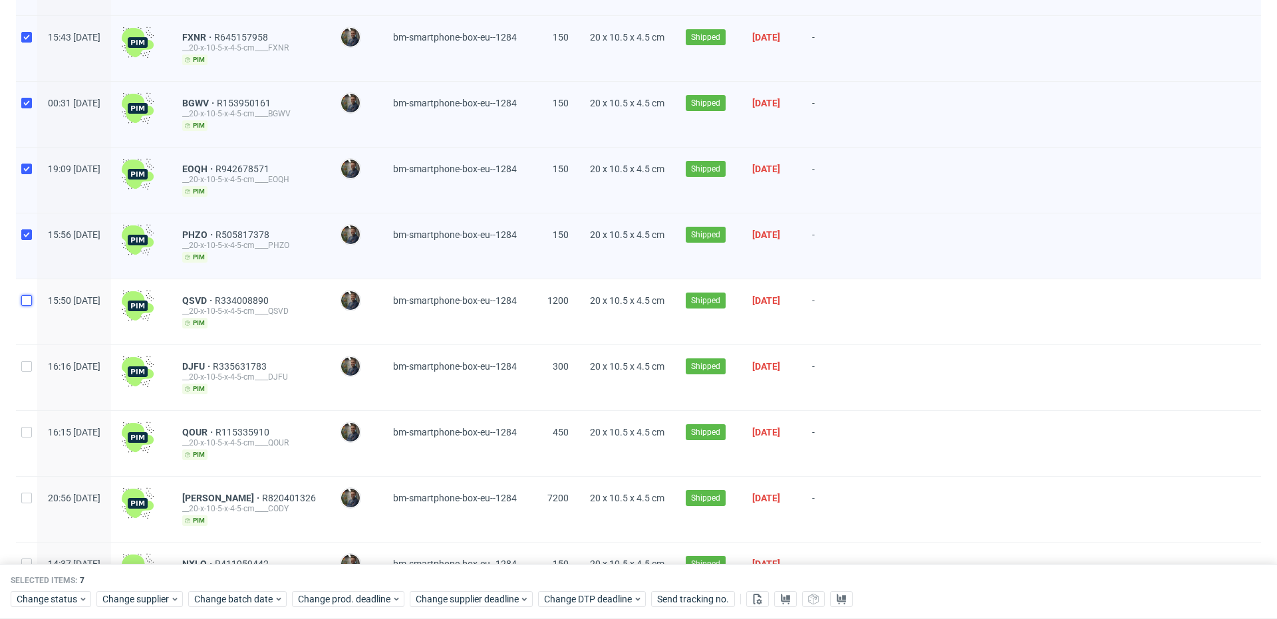
click at [31, 297] on input "checkbox" at bounding box center [26, 300] width 11 height 11
click at [26, 371] on div at bounding box center [26, 377] width 21 height 65
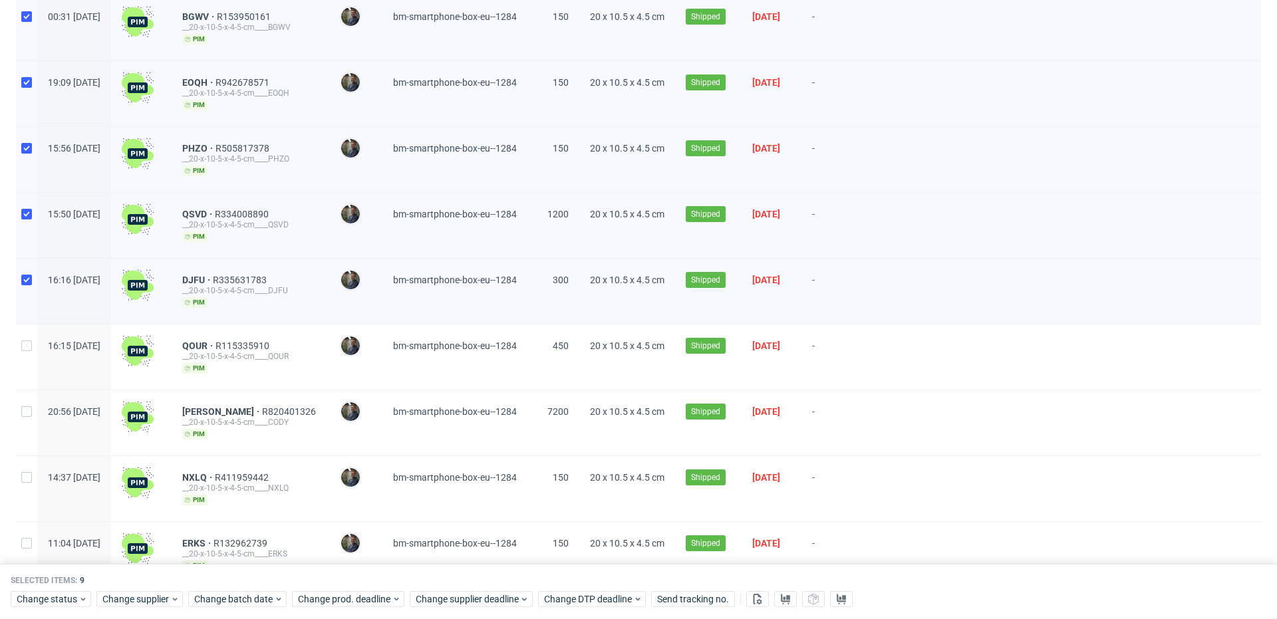
scroll to position [450, 0]
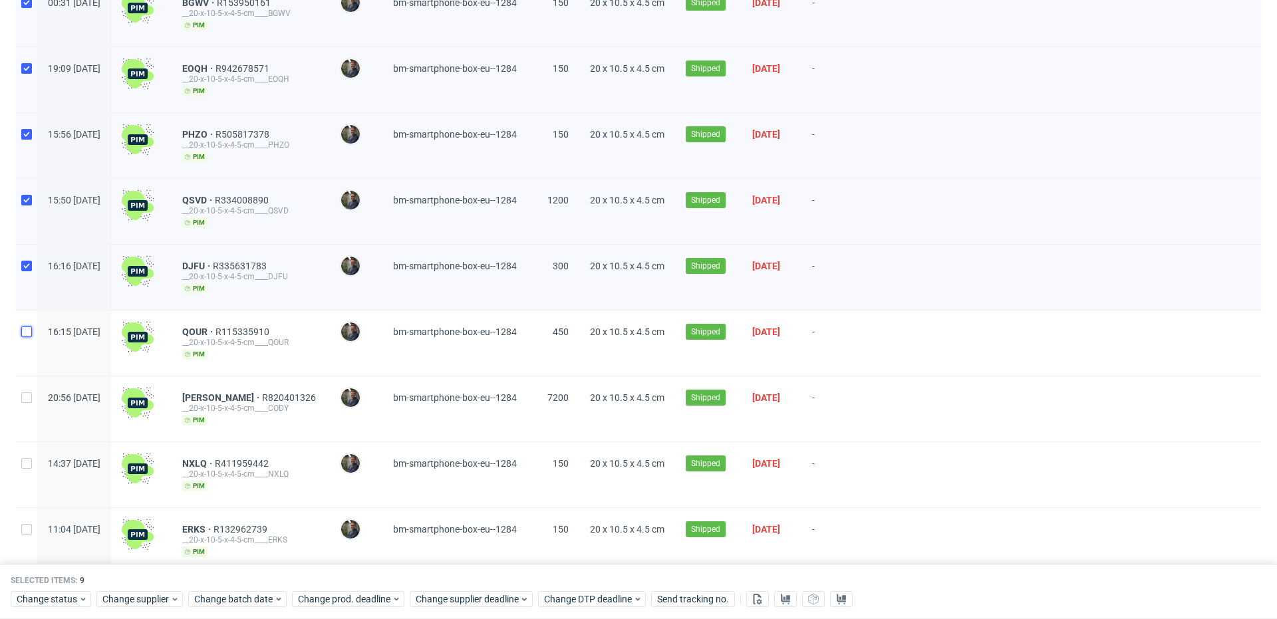
drag, startPoint x: 27, startPoint y: 333, endPoint x: 29, endPoint y: 375, distance: 42.0
click at [27, 333] on input "checkbox" at bounding box center [26, 332] width 11 height 11
click at [25, 385] on div at bounding box center [26, 409] width 21 height 65
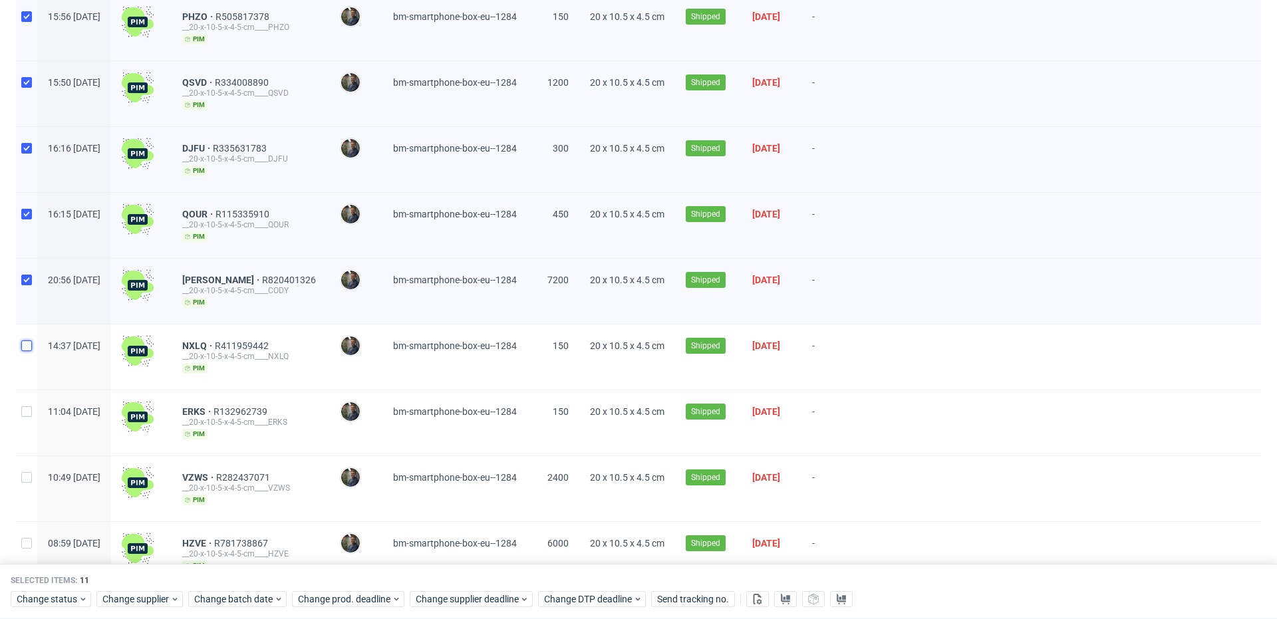
click at [29, 341] on input "checkbox" at bounding box center [26, 346] width 11 height 11
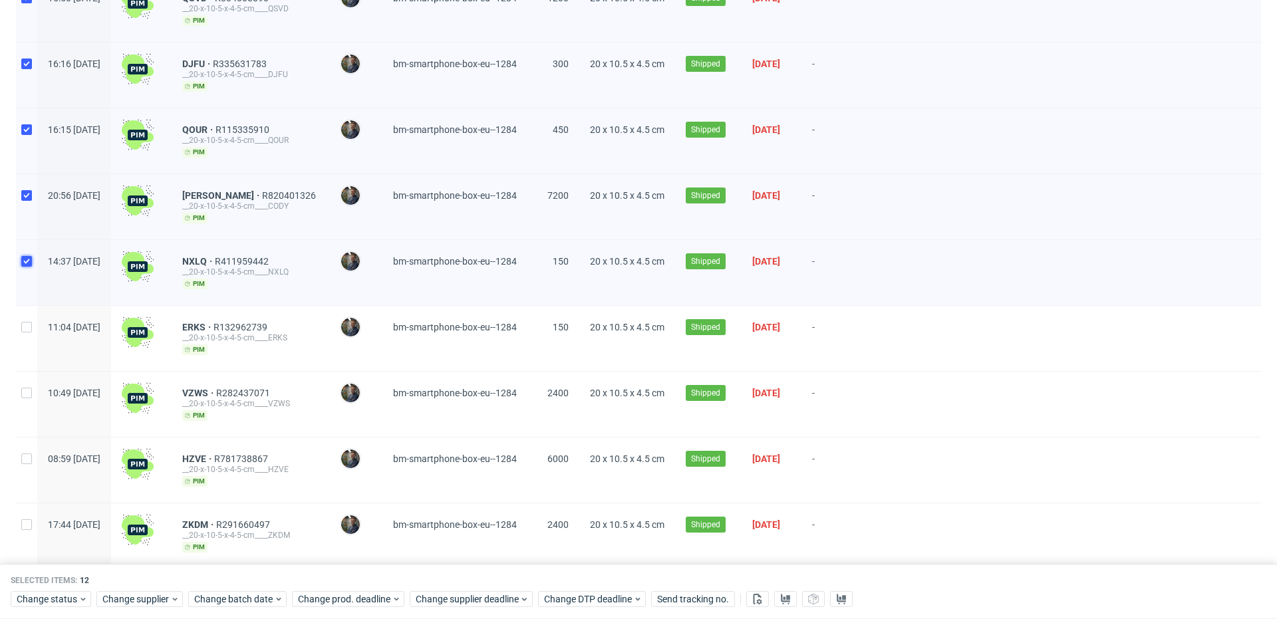
scroll to position [654, 0]
click at [25, 322] on input "checkbox" at bounding box center [26, 326] width 11 height 11
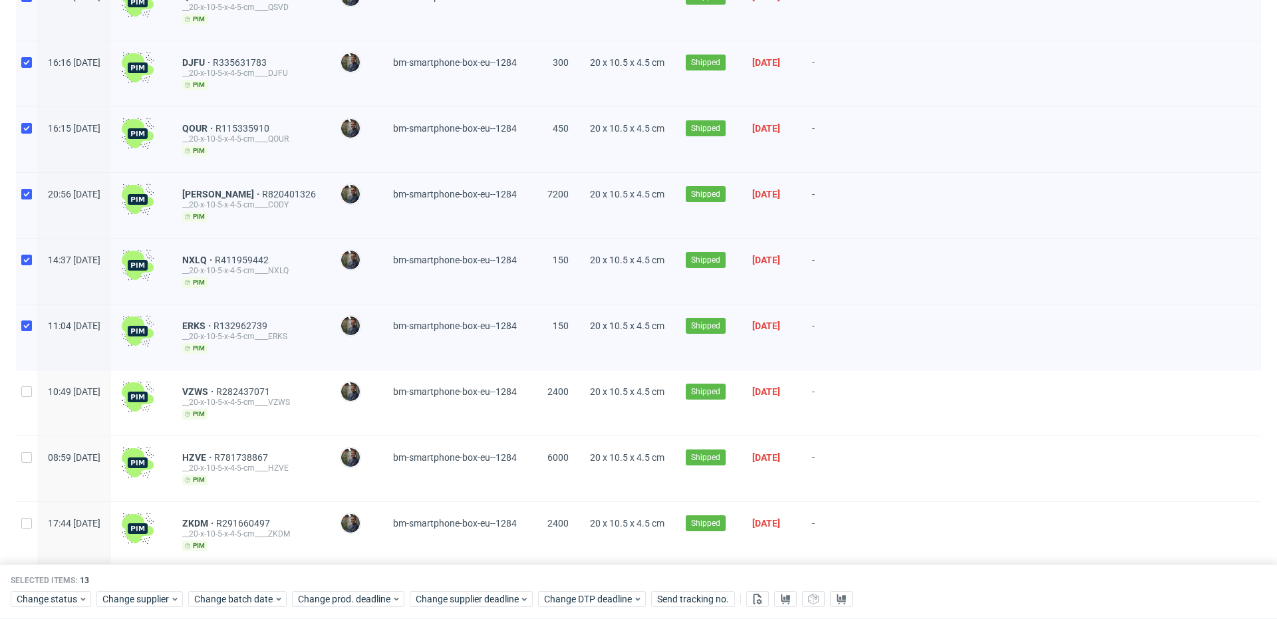
drag, startPoint x: 28, startPoint y: 377, endPoint x: 33, endPoint y: 395, distance: 18.1
click at [29, 378] on div at bounding box center [26, 403] width 21 height 65
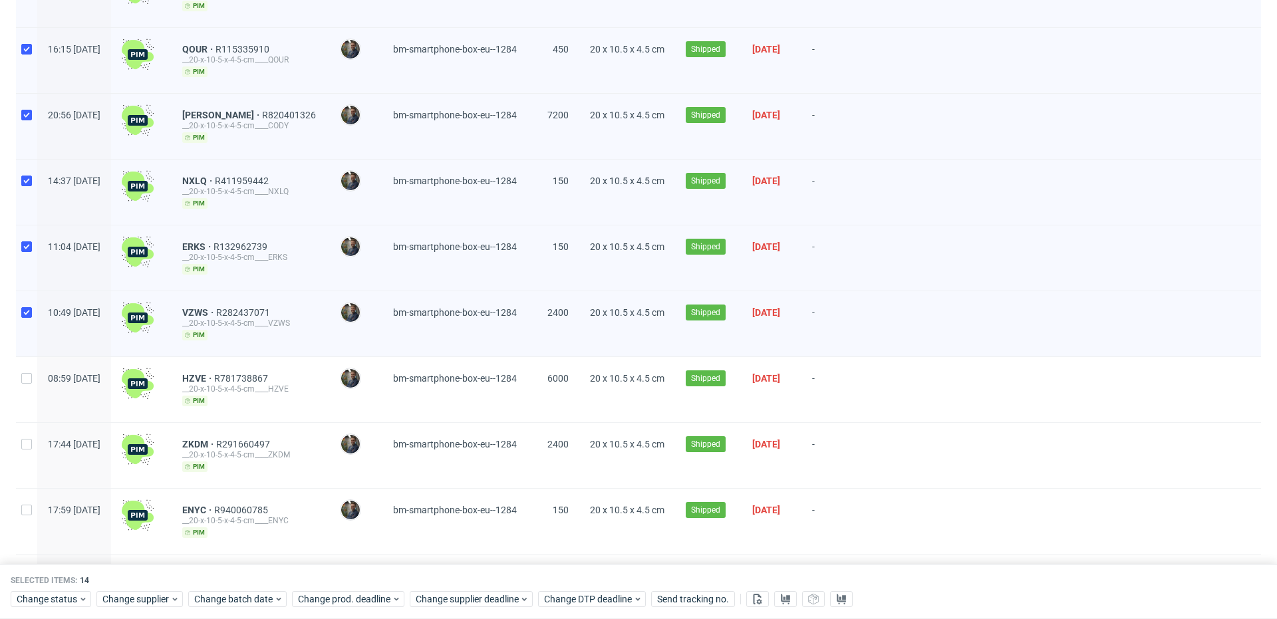
scroll to position [738, 0]
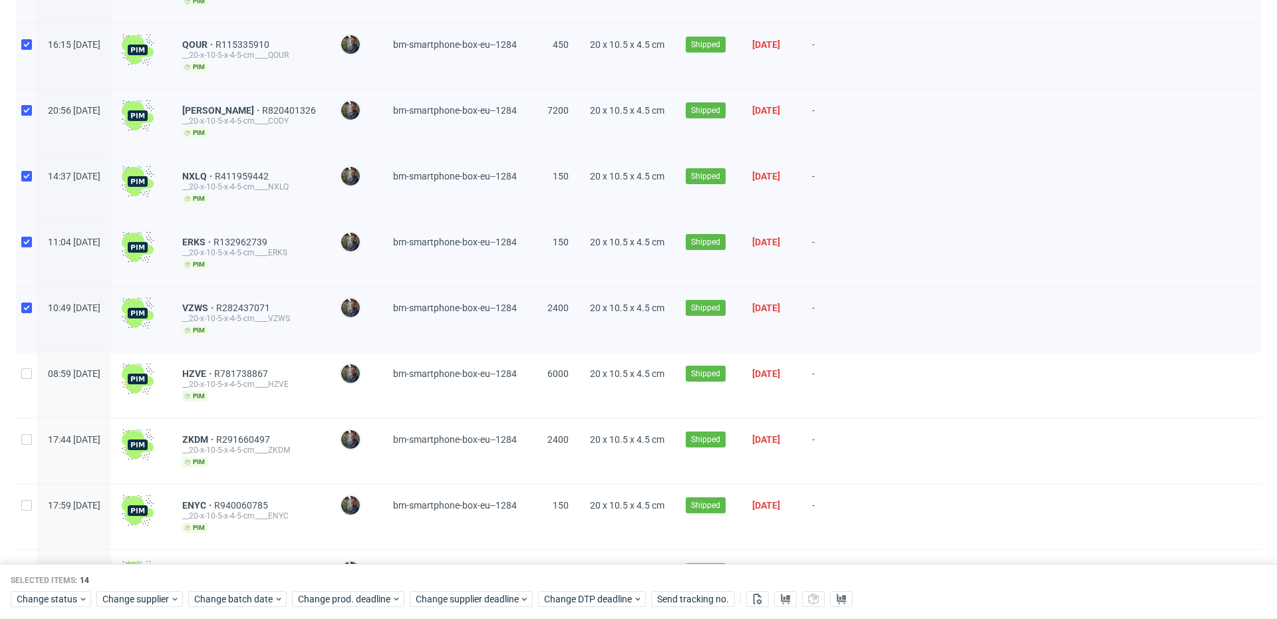
drag, startPoint x: 31, startPoint y: 375, endPoint x: 30, endPoint y: 418, distance: 42.6
click at [32, 375] on div at bounding box center [26, 385] width 21 height 65
click at [29, 434] on input "checkbox" at bounding box center [26, 439] width 11 height 11
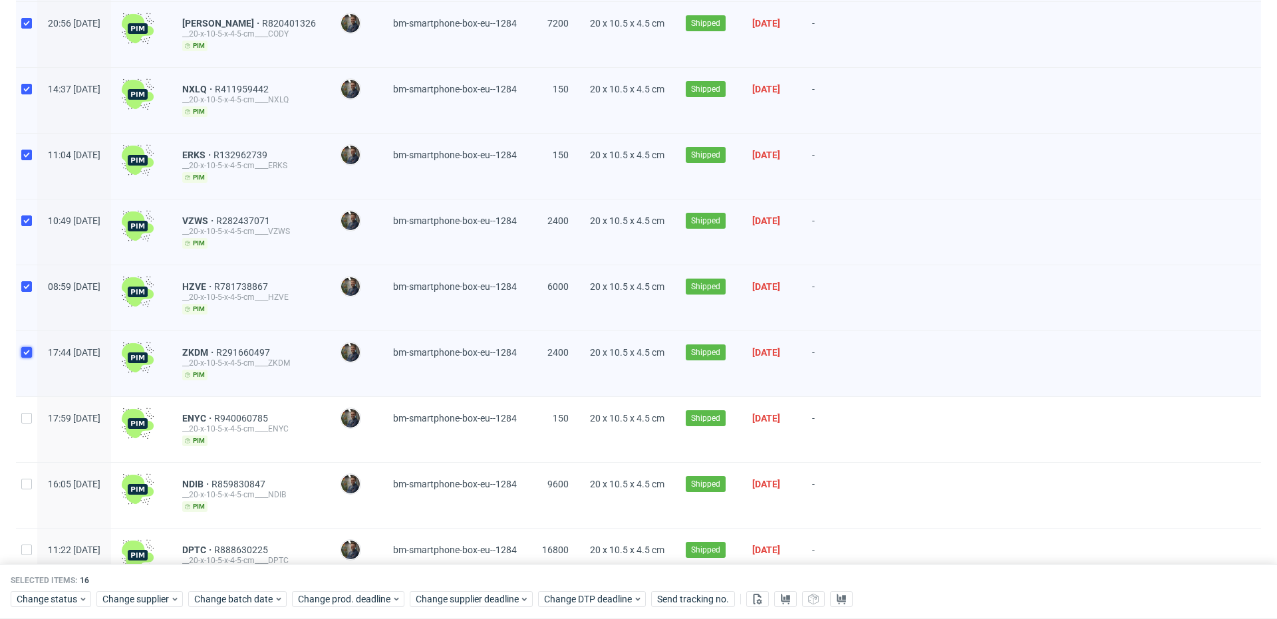
scroll to position [840, 0]
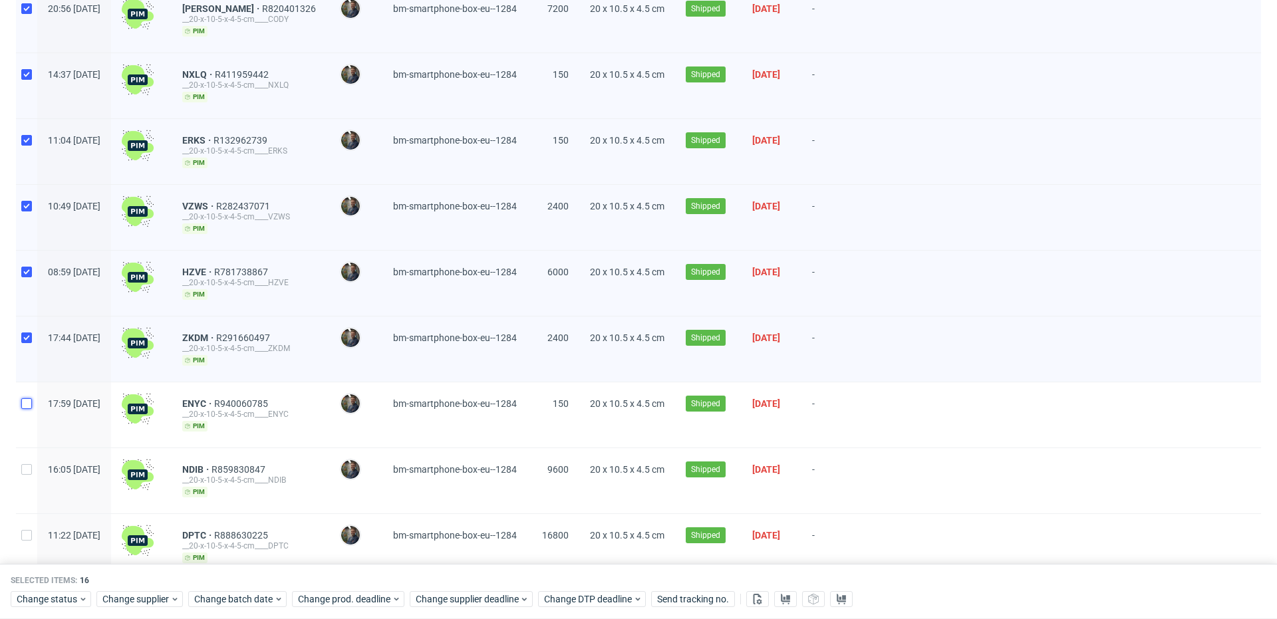
click at [31, 399] on input "checkbox" at bounding box center [26, 404] width 11 height 11
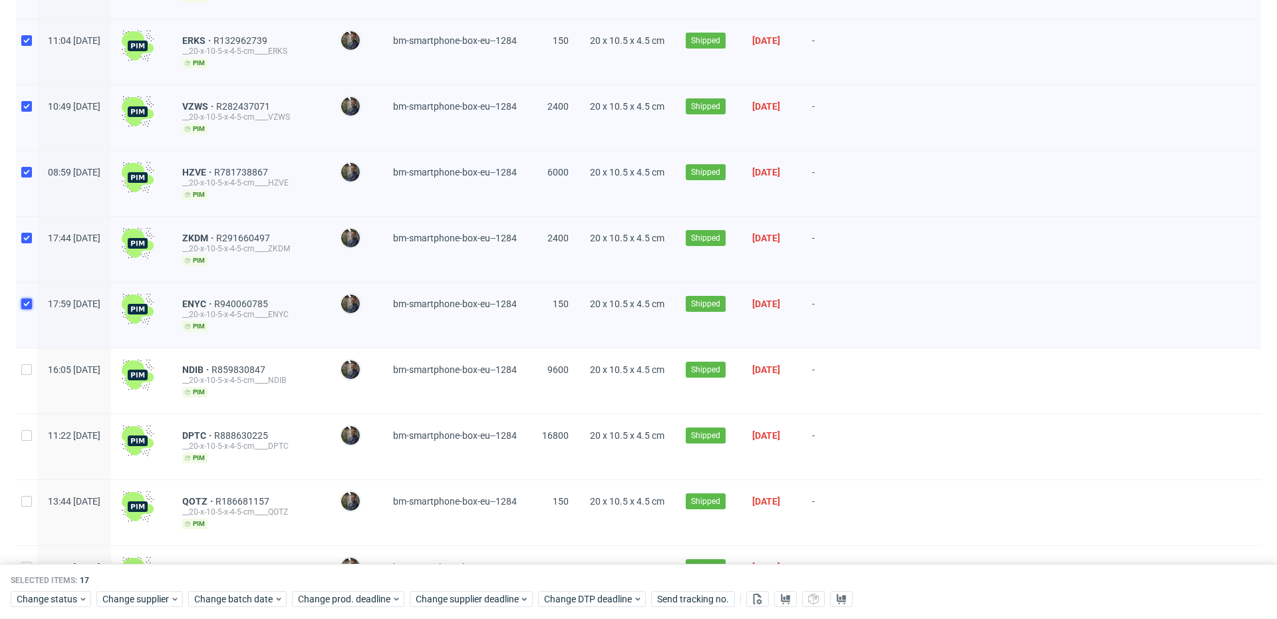
scroll to position [941, 0]
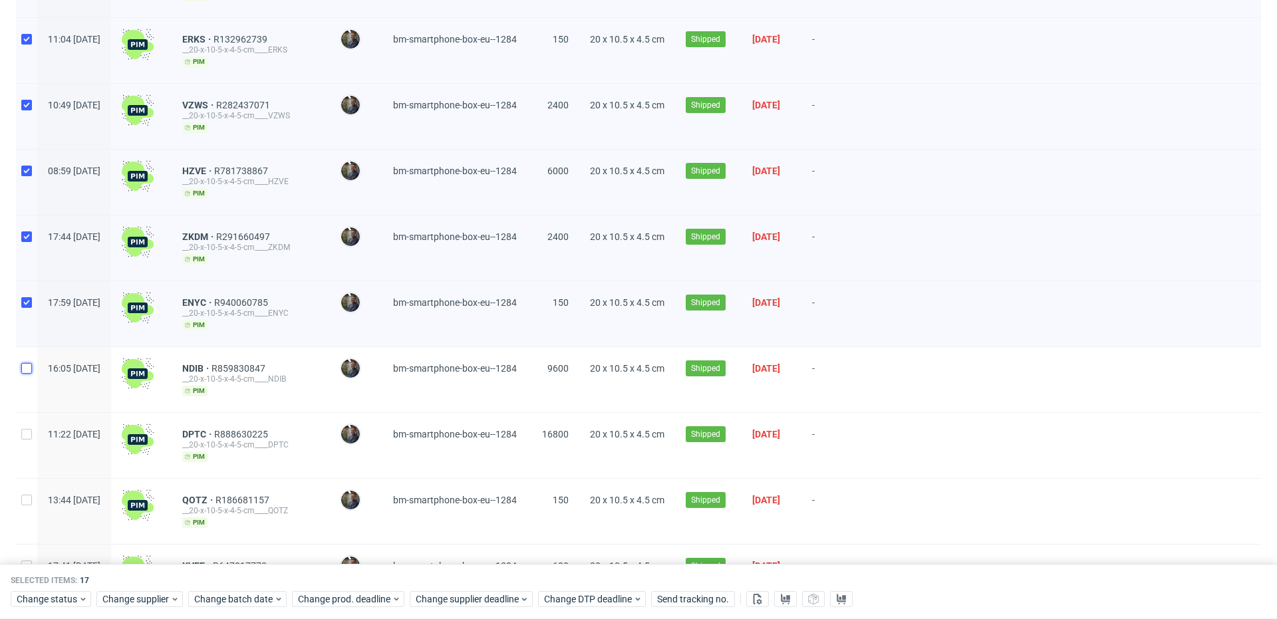
click at [27, 363] on input "checkbox" at bounding box center [26, 368] width 11 height 11
drag, startPoint x: 25, startPoint y: 424, endPoint x: 51, endPoint y: 409, distance: 30.4
click at [25, 429] on input "checkbox" at bounding box center [26, 434] width 11 height 11
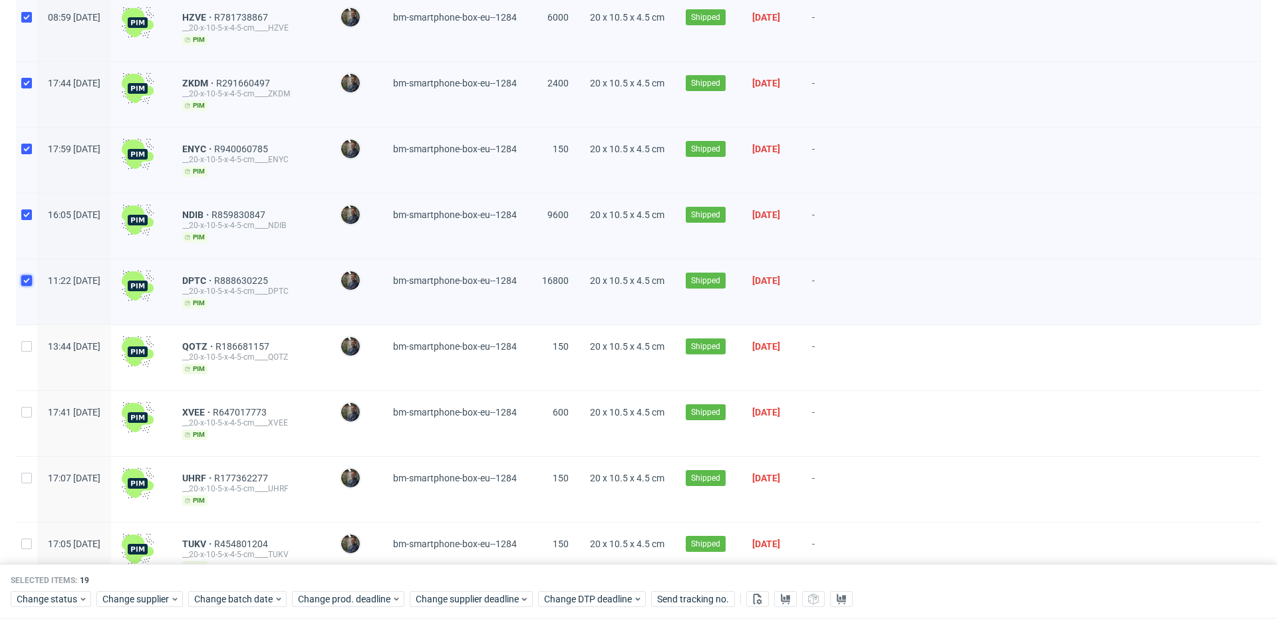
scroll to position [1101, 0]
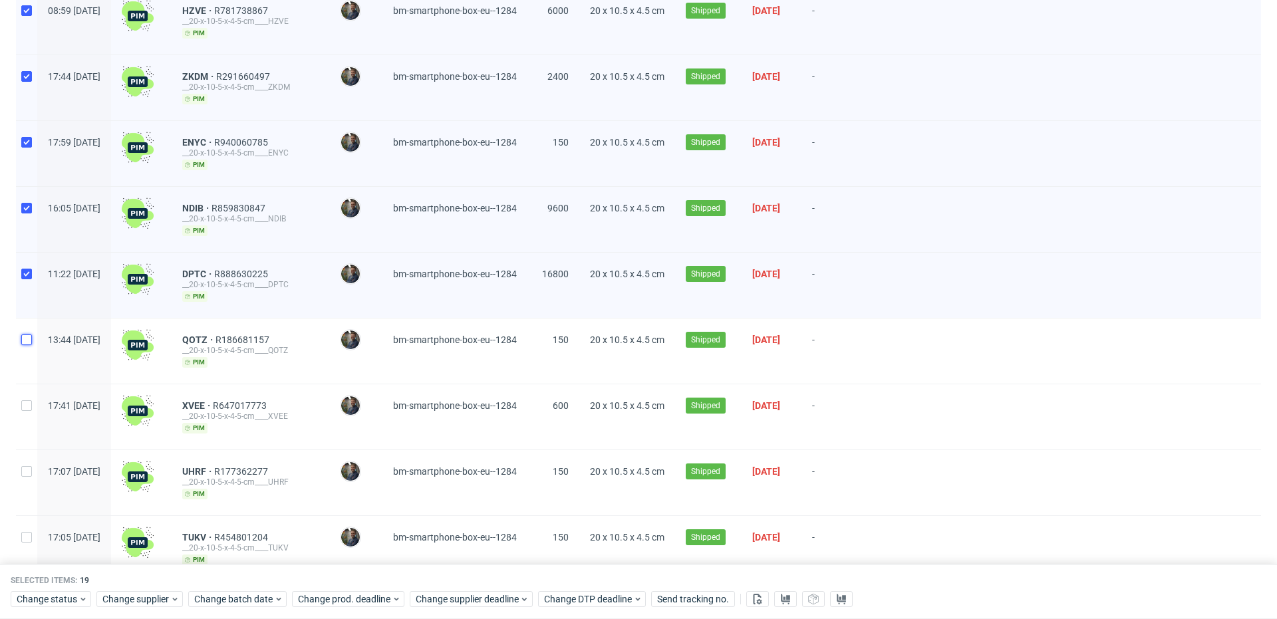
click at [31, 338] on input "checkbox" at bounding box center [26, 340] width 11 height 11
click at [33, 399] on div at bounding box center [26, 417] width 21 height 65
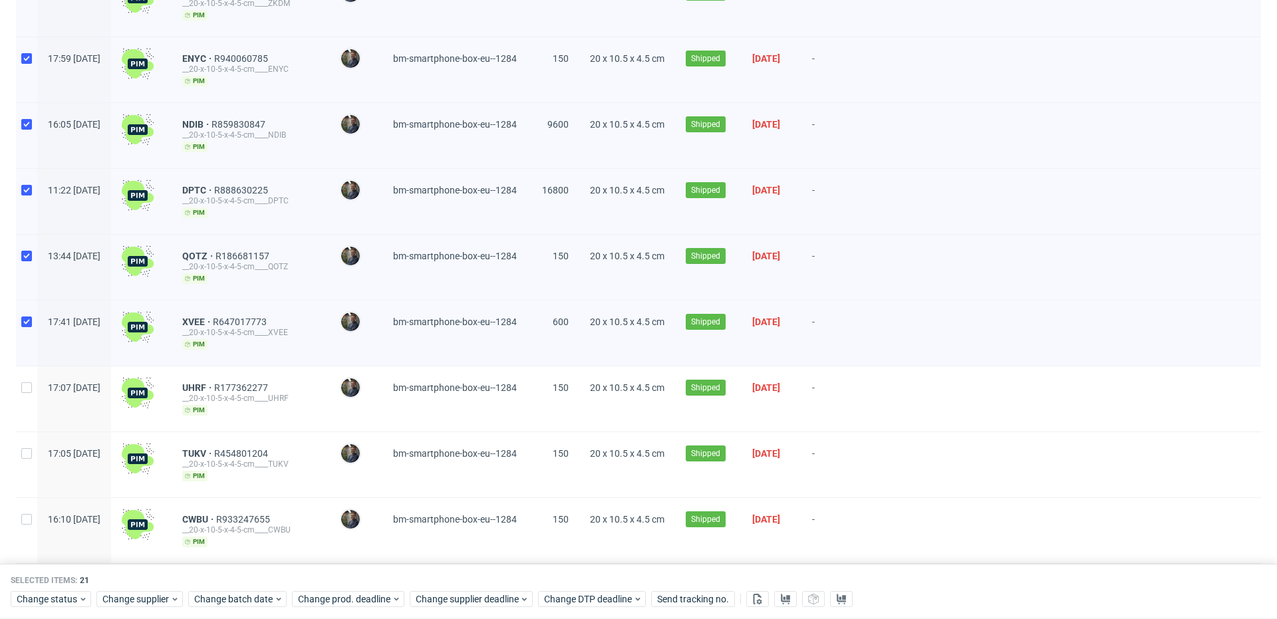
scroll to position [1186, 0]
click at [25, 381] on input "checkbox" at bounding box center [26, 386] width 11 height 11
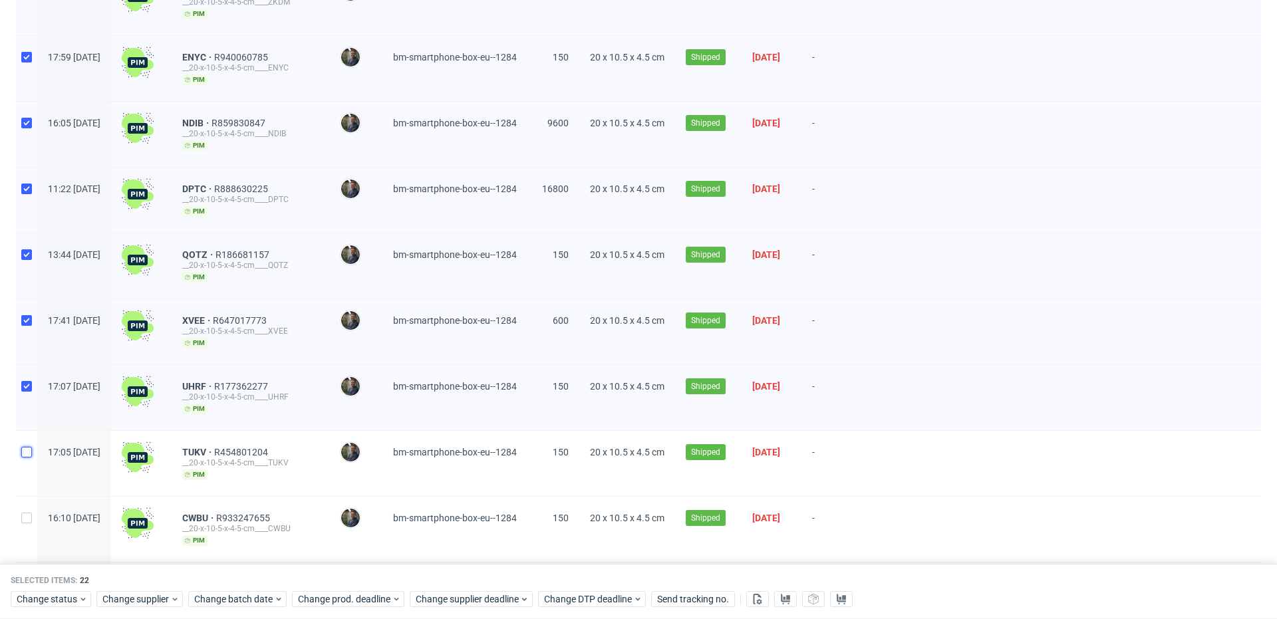
drag, startPoint x: 23, startPoint y: 439, endPoint x: 26, endPoint y: 457, distance: 18.2
click at [25, 439] on div at bounding box center [26, 463] width 21 height 65
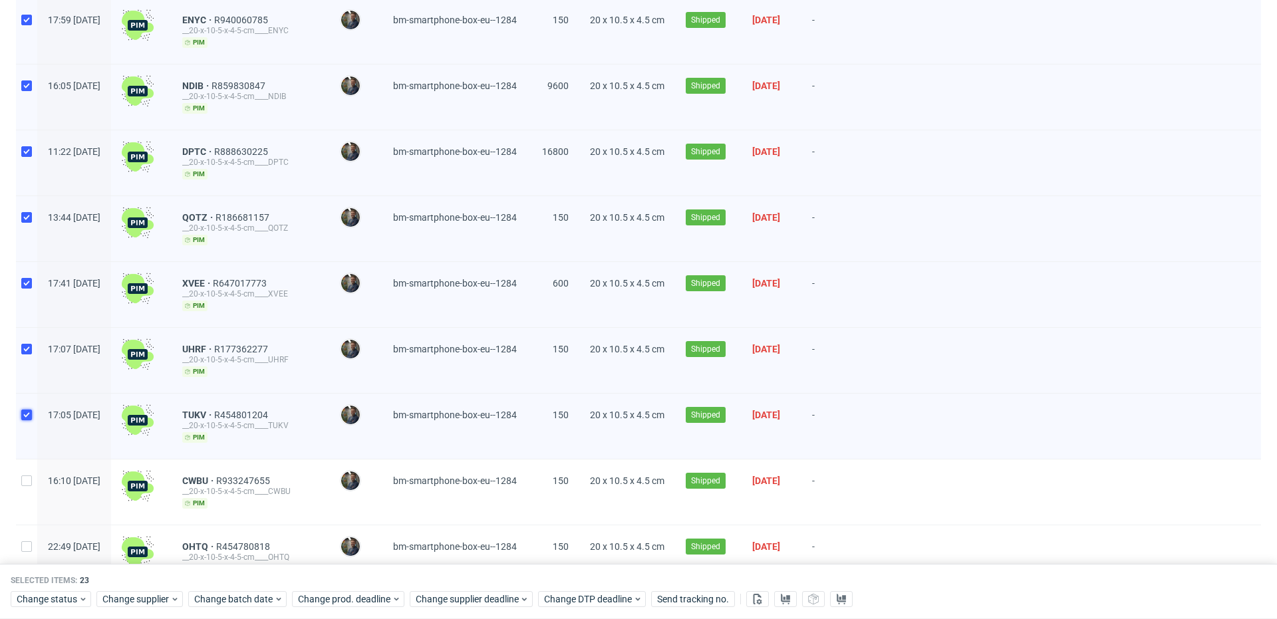
scroll to position [1247, 0]
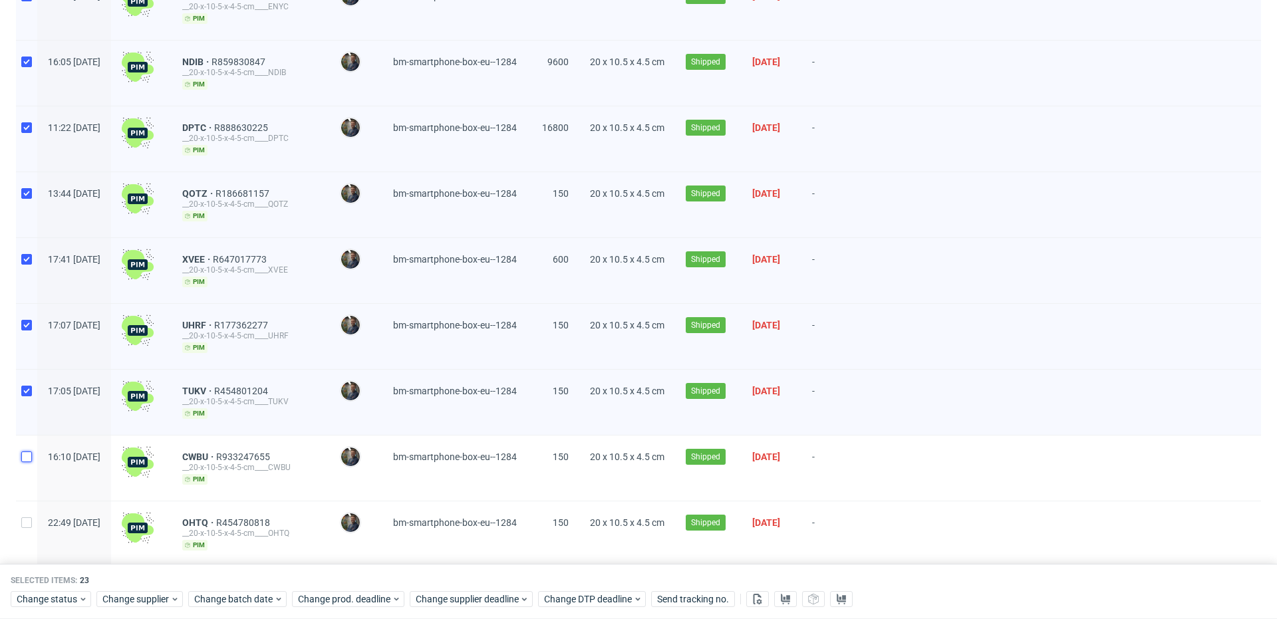
click at [30, 452] on input "checkbox" at bounding box center [26, 457] width 11 height 11
click at [788, 599] on use at bounding box center [785, 599] width 9 height 11
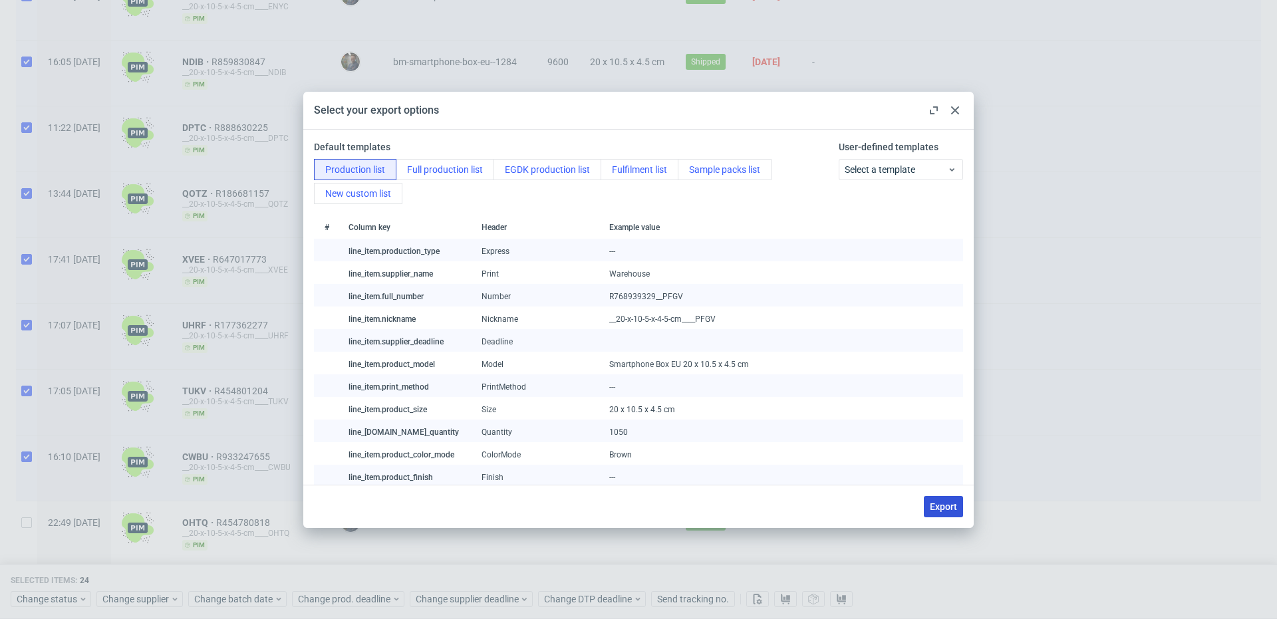
click at [949, 502] on span "Export" at bounding box center [943, 506] width 27 height 9
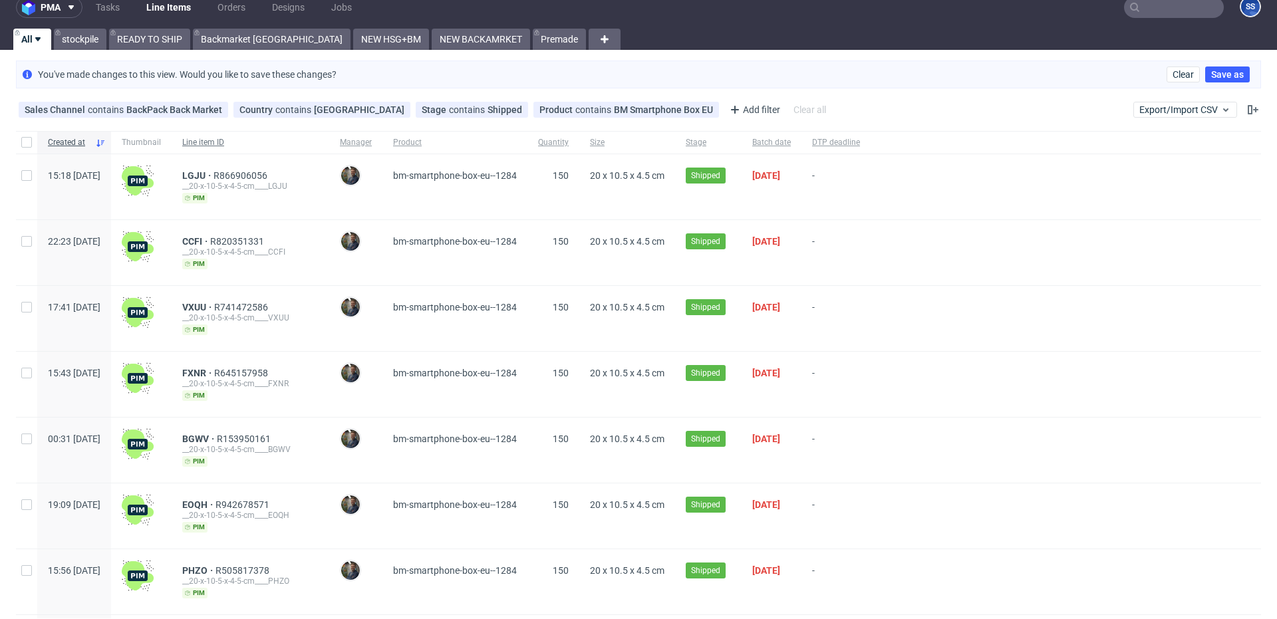
scroll to position [0, 0]
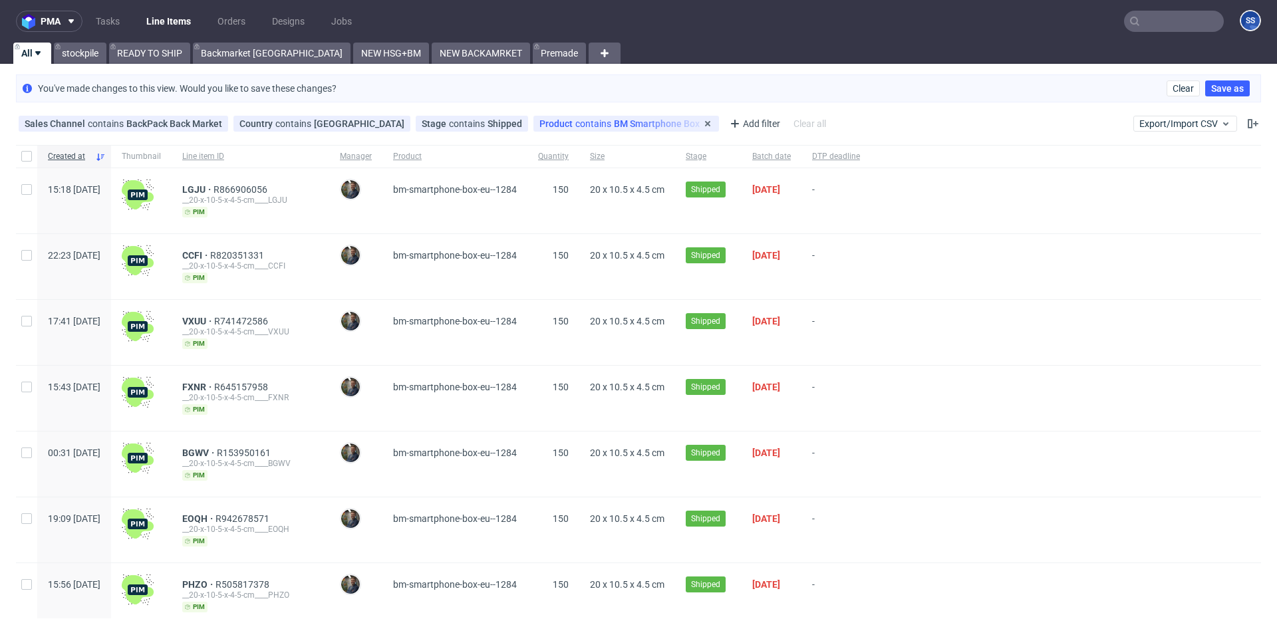
click at [583, 122] on span "contains" at bounding box center [594, 123] width 39 height 11
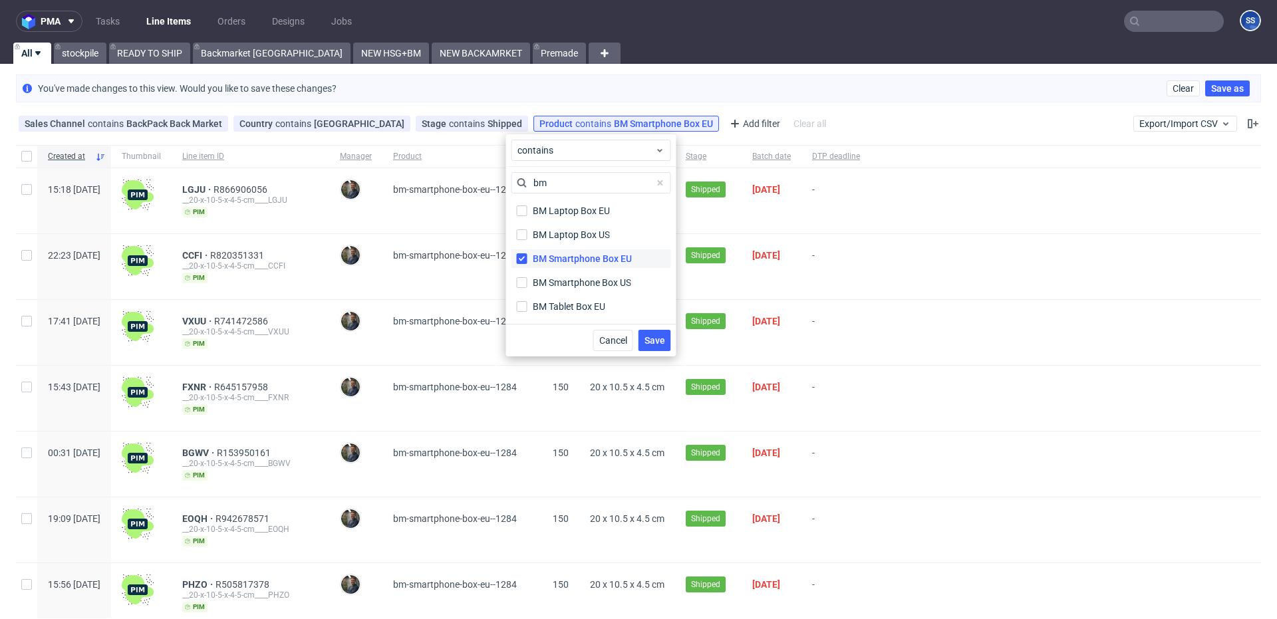
click at [543, 260] on div "BM Smartphone Box EU" at bounding box center [582, 258] width 99 height 13
click at [528, 260] on input "BM Smartphone Box EU" at bounding box center [522, 258] width 11 height 11
click at [524, 237] on input "BM Laptop Box US" at bounding box center [522, 235] width 11 height 11
click at [647, 337] on span "Save" at bounding box center [655, 340] width 21 height 9
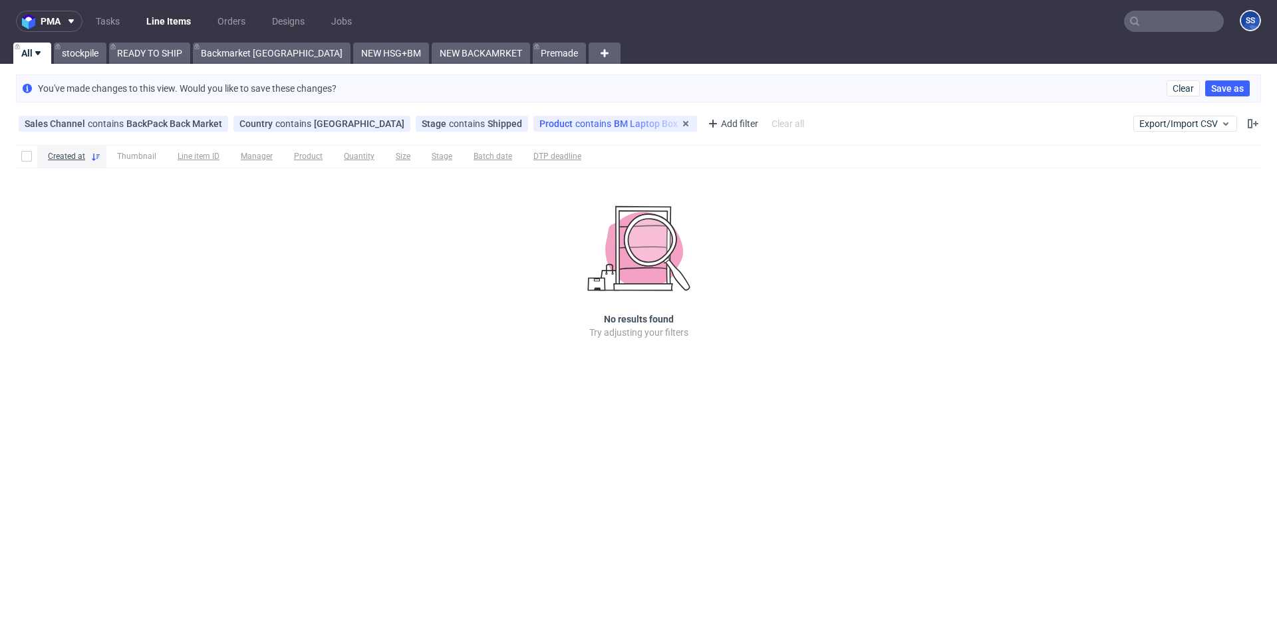
click at [577, 124] on span "contains" at bounding box center [594, 123] width 39 height 11
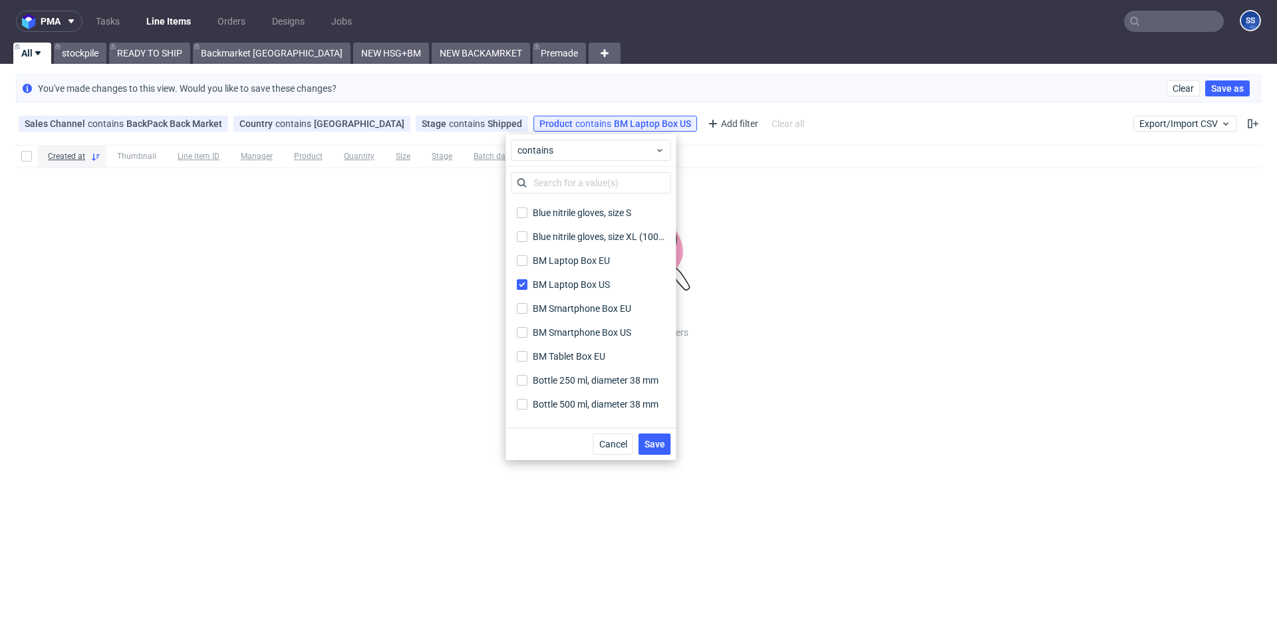
scroll to position [4501, 0]
click at [523, 261] on input "BM Laptop Box EU" at bounding box center [522, 260] width 11 height 11
click at [522, 284] on input "BM Laptop Box US" at bounding box center [522, 284] width 11 height 11
click at [654, 444] on span "Save" at bounding box center [655, 444] width 21 height 9
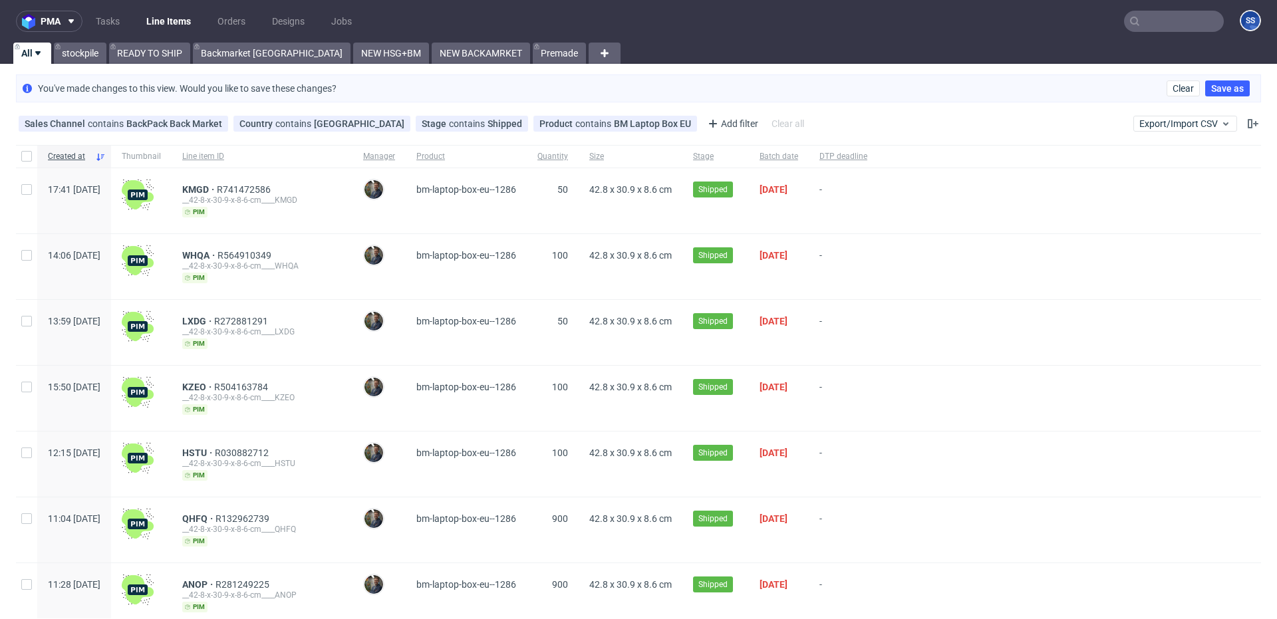
click at [21, 196] on div at bounding box center [26, 200] width 21 height 65
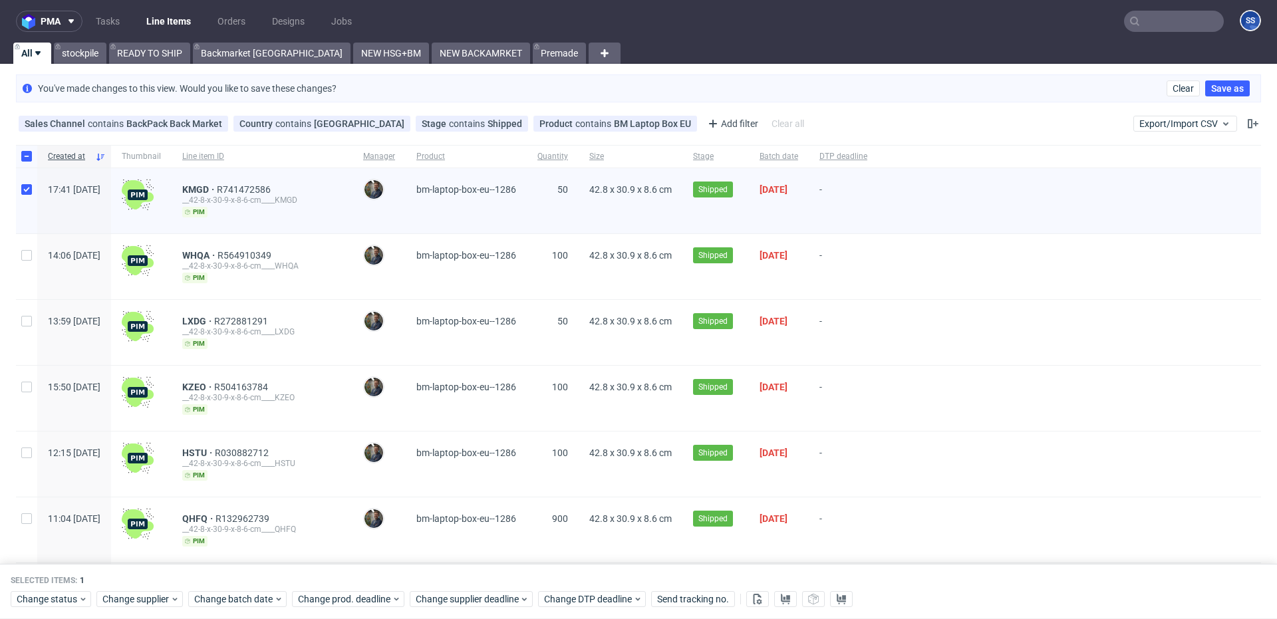
click at [30, 278] on div at bounding box center [26, 266] width 21 height 65
click at [27, 313] on div at bounding box center [26, 332] width 21 height 65
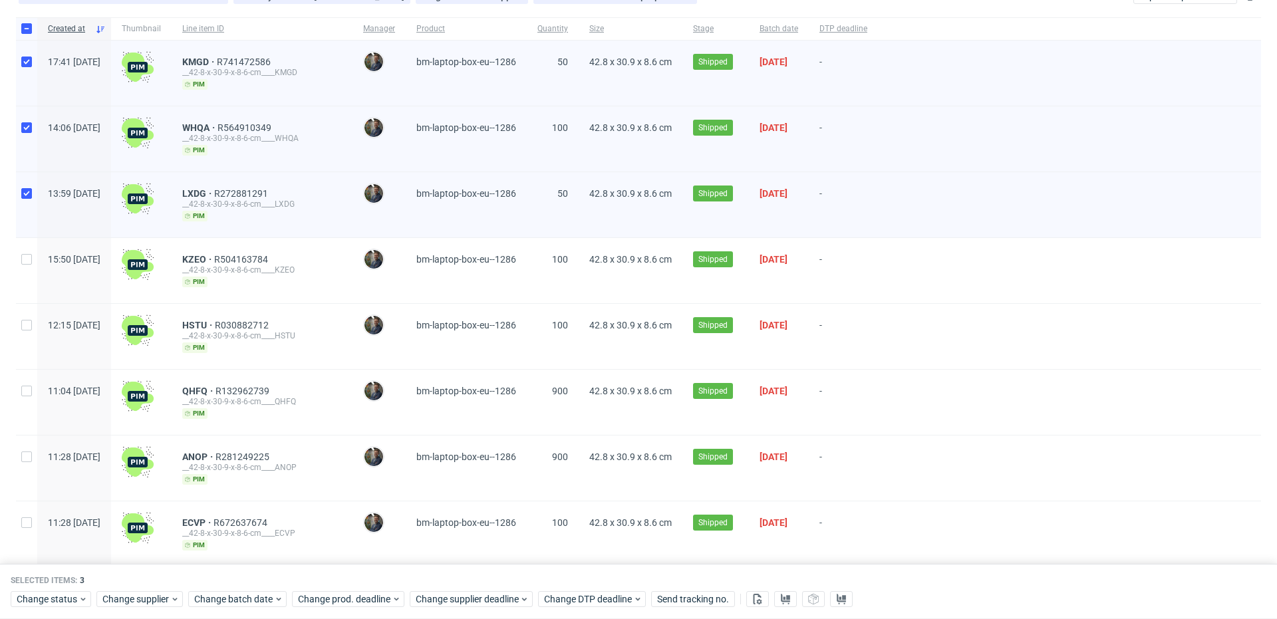
scroll to position [133, 0]
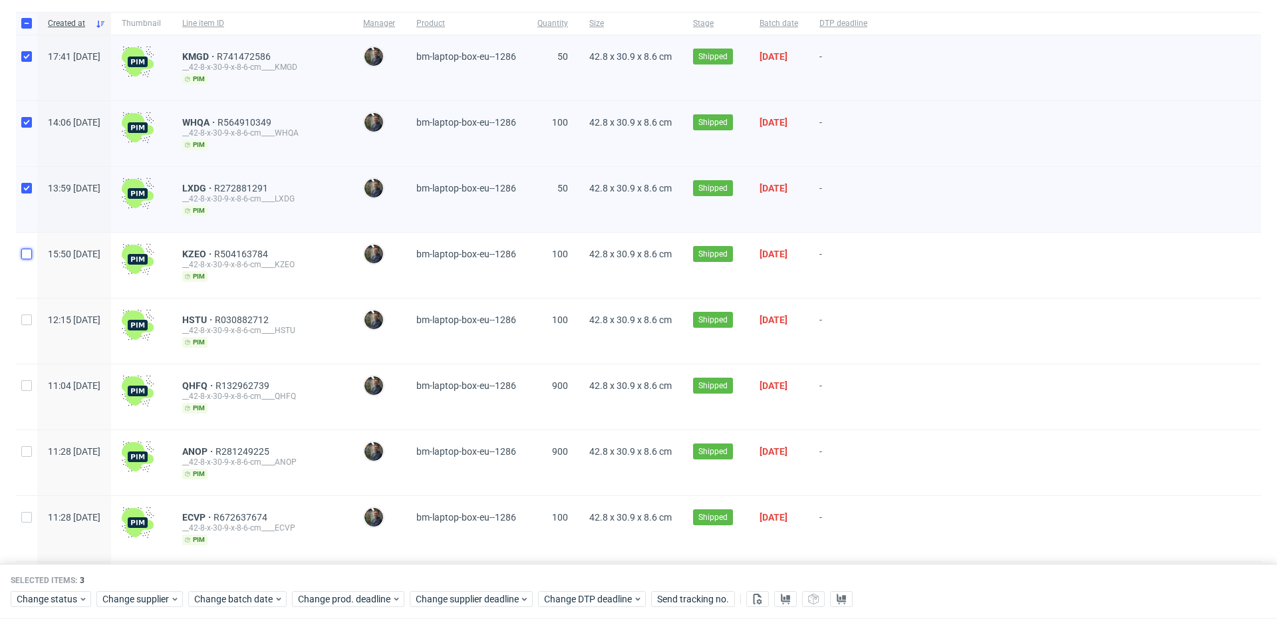
click at [23, 258] on input "checkbox" at bounding box center [26, 254] width 11 height 11
click at [28, 315] on input "checkbox" at bounding box center [26, 320] width 11 height 11
click at [28, 375] on div at bounding box center [26, 397] width 21 height 65
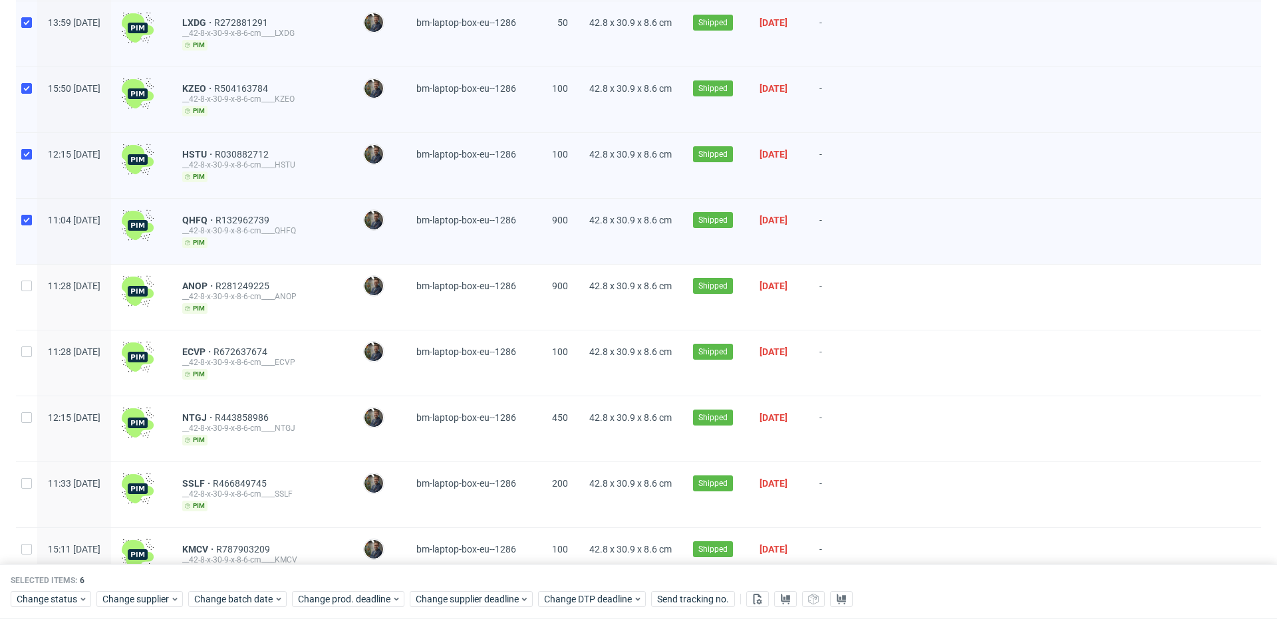
scroll to position [304, 0]
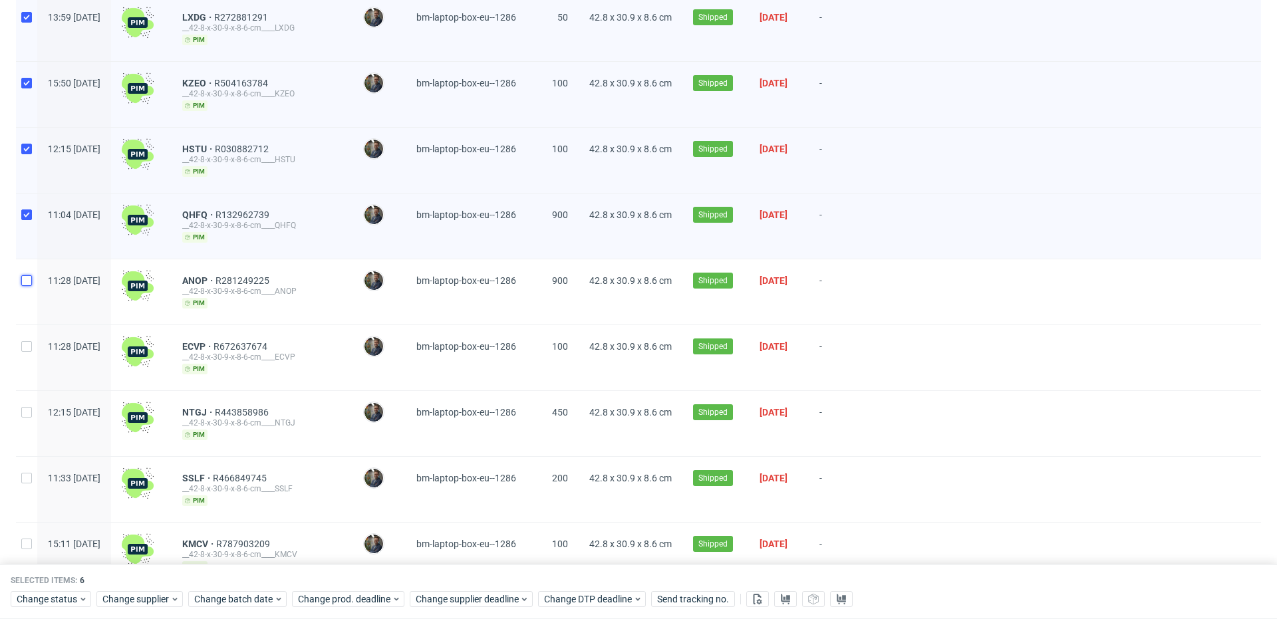
click at [29, 281] on input "checkbox" at bounding box center [26, 280] width 11 height 11
click at [30, 357] on div at bounding box center [26, 357] width 21 height 65
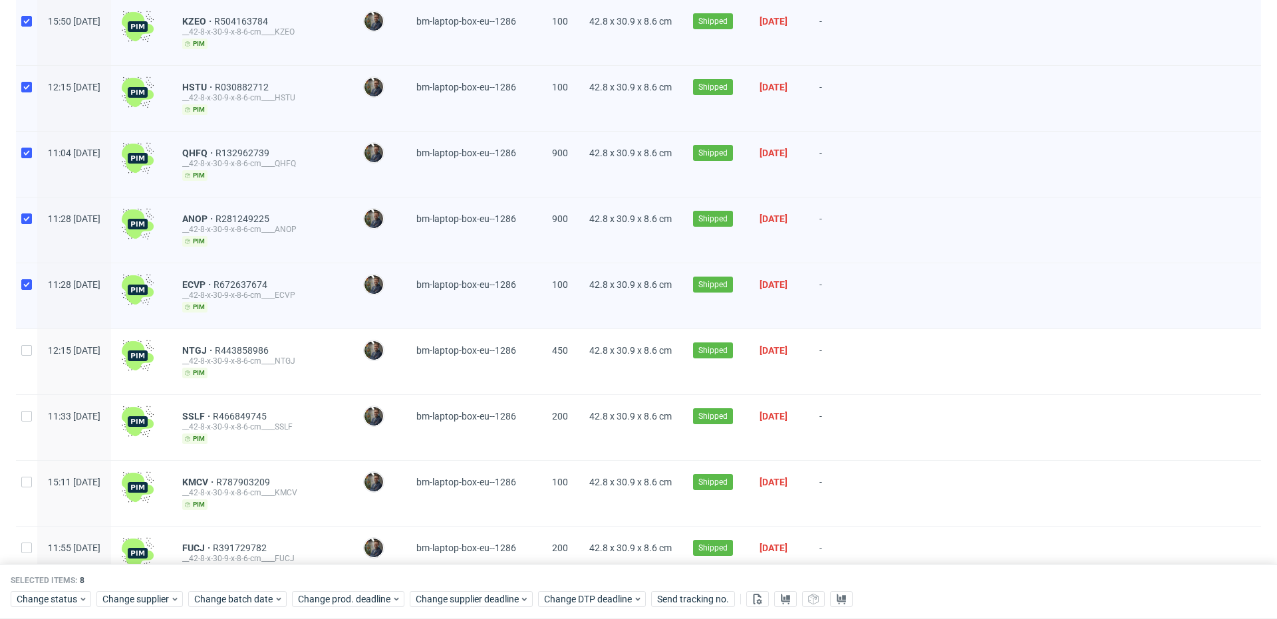
scroll to position [409, 0]
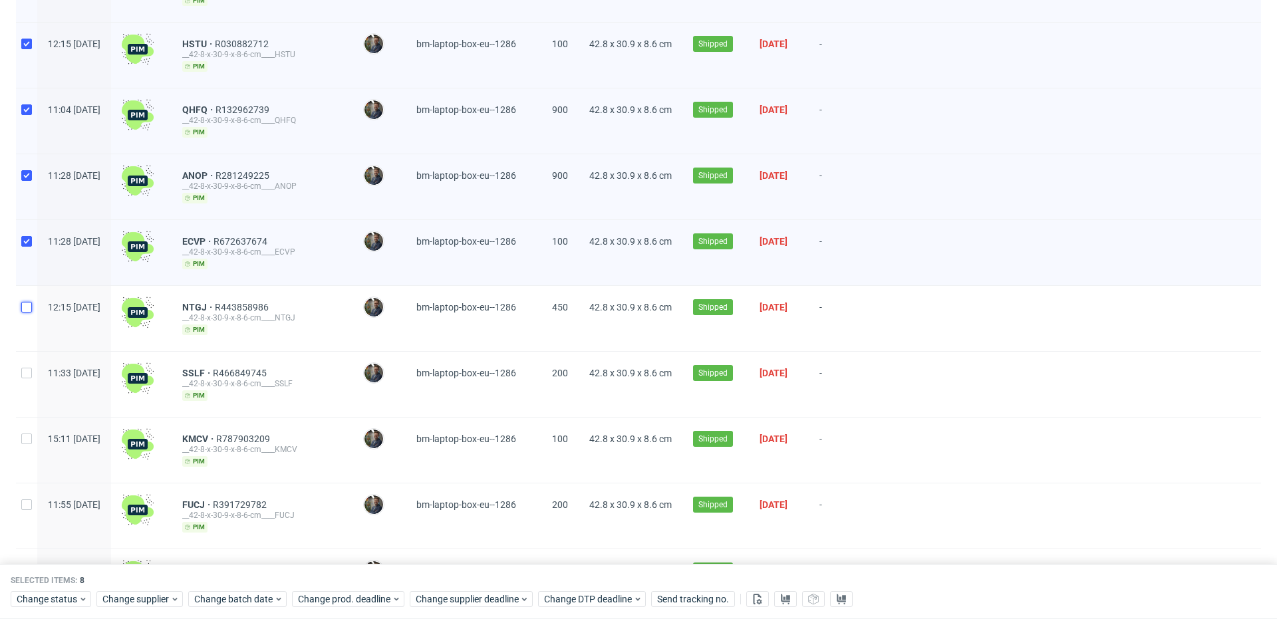
click at [28, 302] on input "checkbox" at bounding box center [26, 307] width 11 height 11
click at [24, 379] on div at bounding box center [26, 384] width 21 height 65
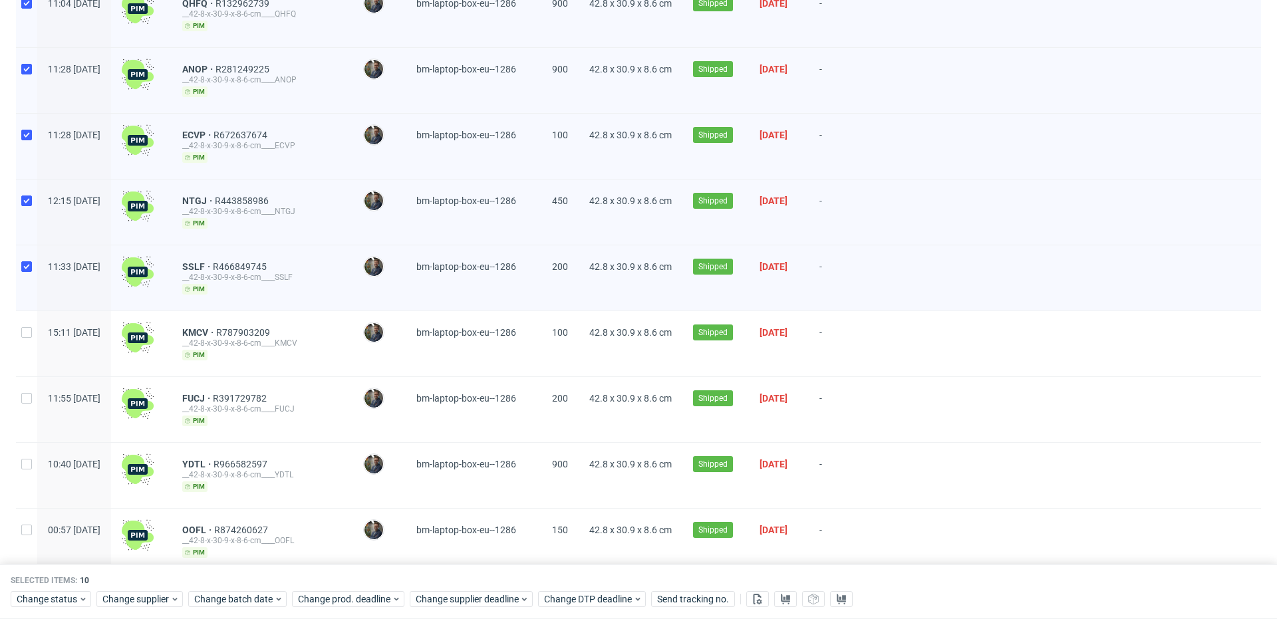
scroll to position [521, 0]
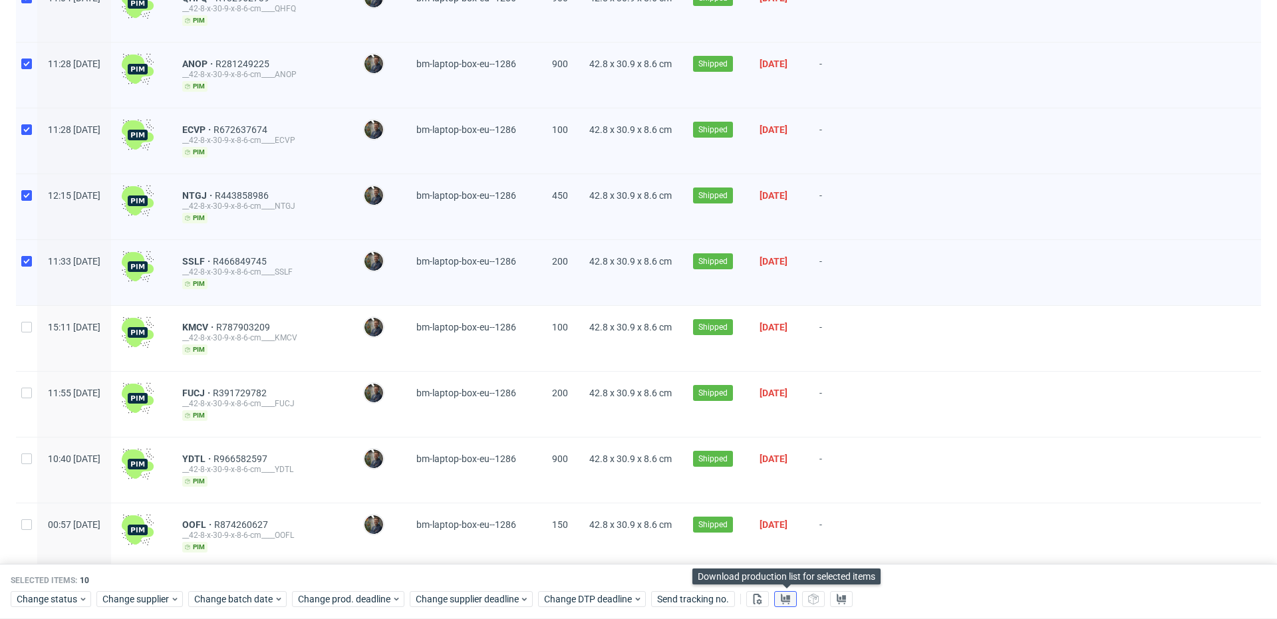
click at [785, 597] on use at bounding box center [785, 599] width 9 height 11
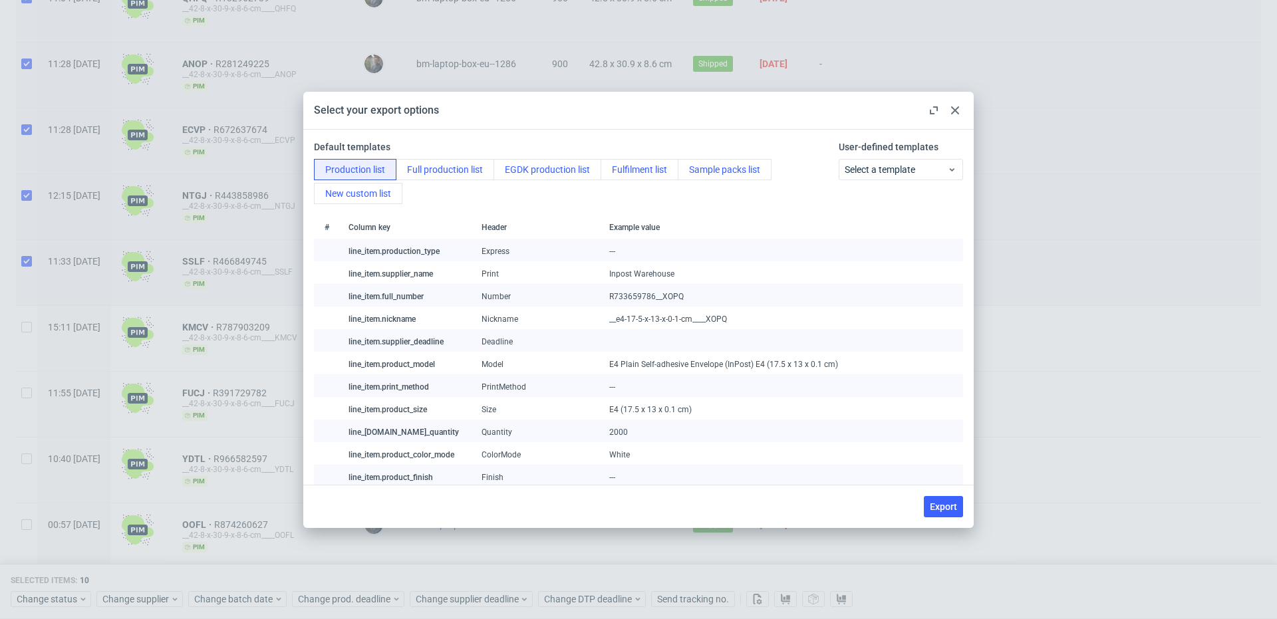
click at [947, 495] on div "Export" at bounding box center [638, 506] width 671 height 43
click at [947, 508] on span "Export" at bounding box center [943, 506] width 27 height 9
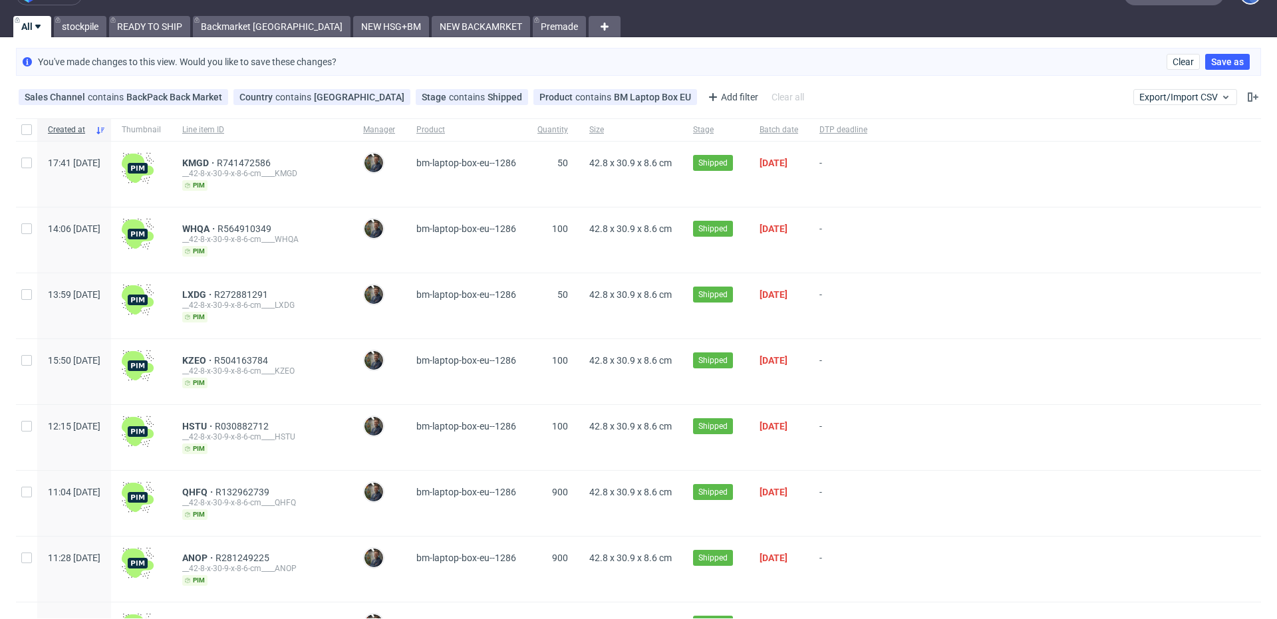
scroll to position [32, 0]
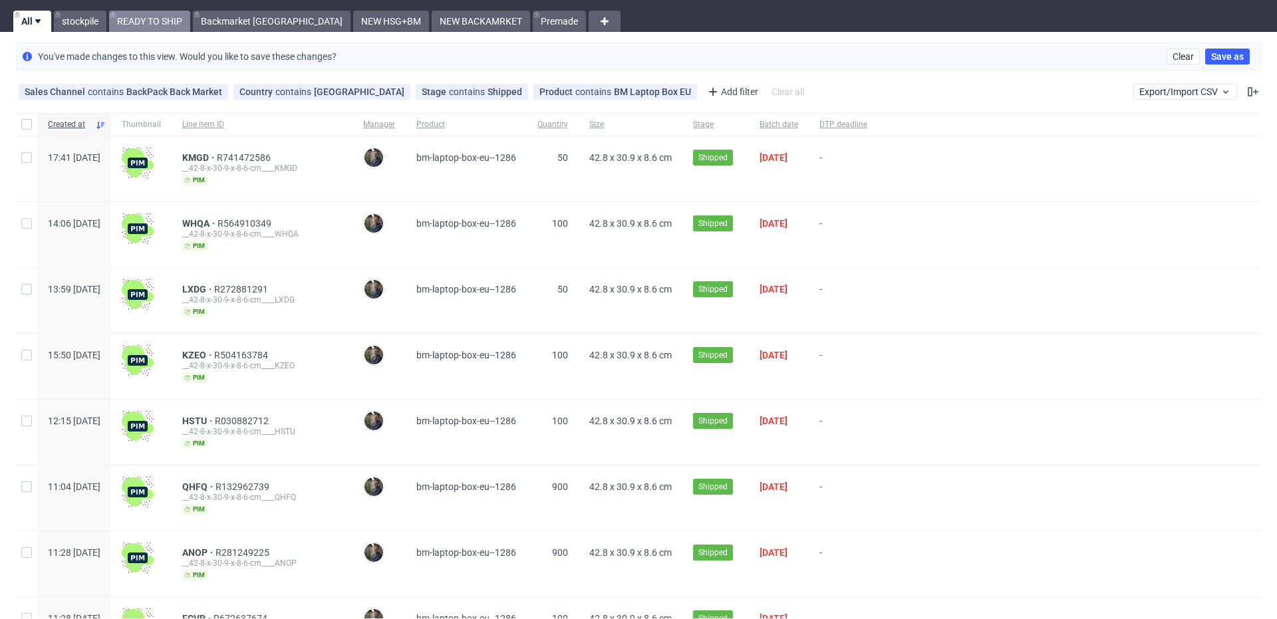
click at [164, 20] on link "READY TO SHIP" at bounding box center [149, 21] width 81 height 21
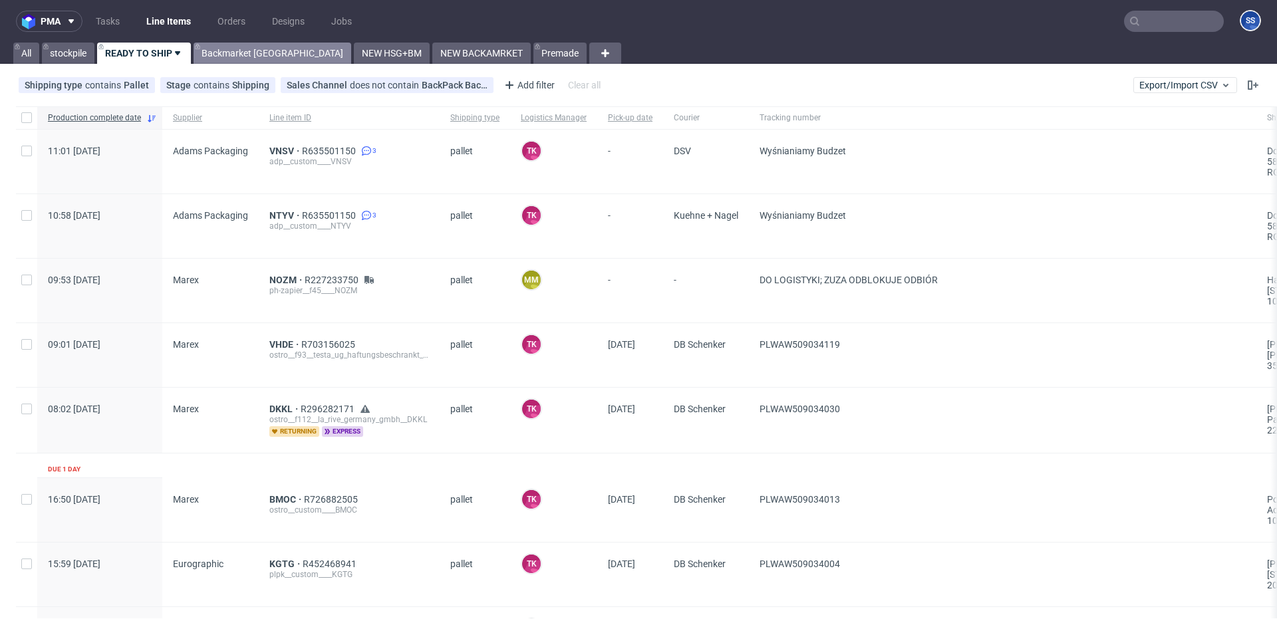
click at [244, 48] on link "Backmarket [GEOGRAPHIC_DATA]" at bounding box center [273, 53] width 158 height 21
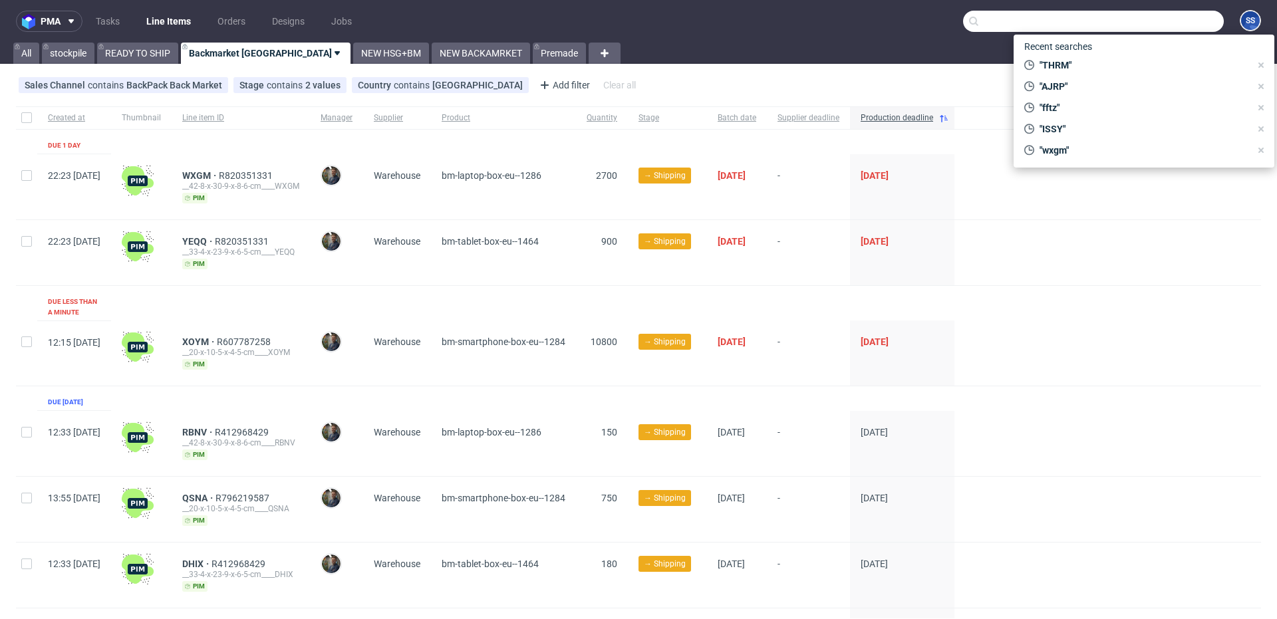
click at [1136, 27] on input "text" at bounding box center [1093, 21] width 261 height 21
paste input "XOYM"
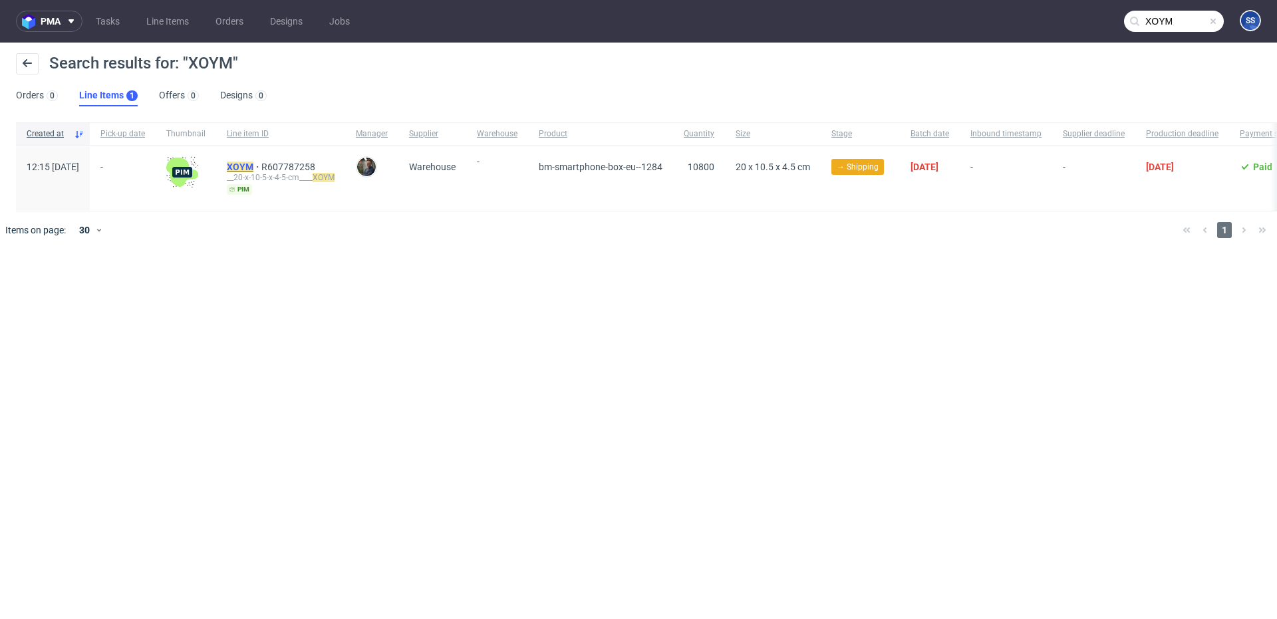
click at [253, 166] on mark "XOYM" at bounding box center [240, 167] width 27 height 11
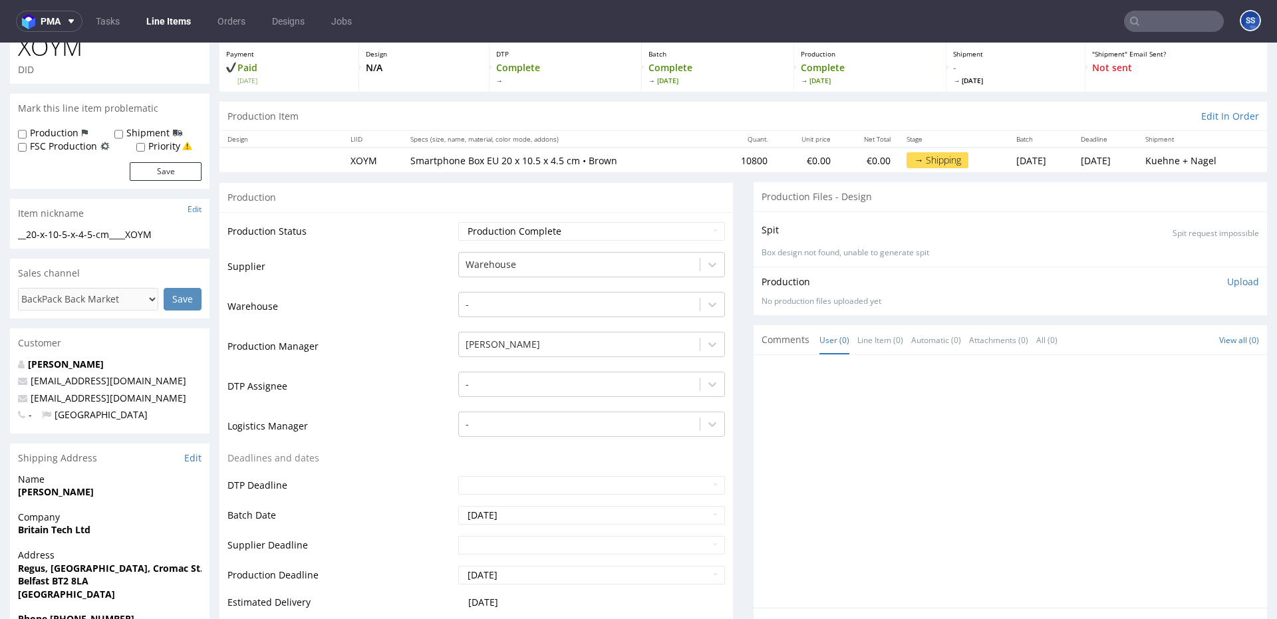
scroll to position [72, 0]
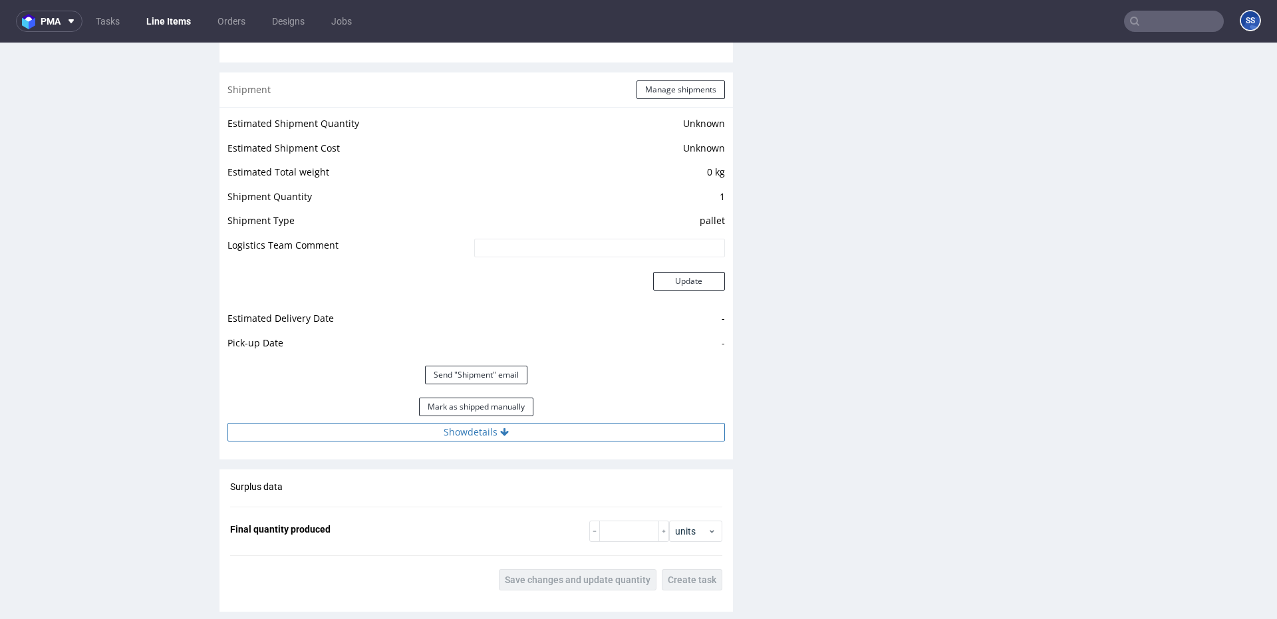
click at [530, 428] on button "Show details" at bounding box center [477, 432] width 498 height 19
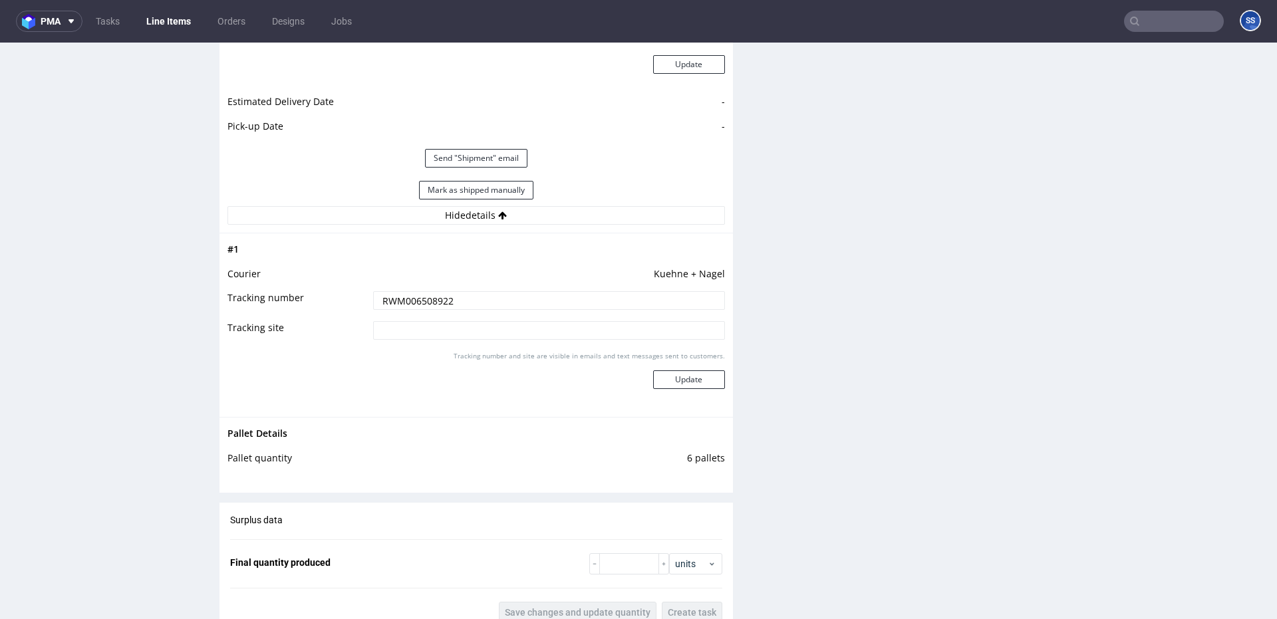
scroll to position [1257, 0]
click at [437, 296] on input "RWM006508922" at bounding box center [549, 297] width 352 height 19
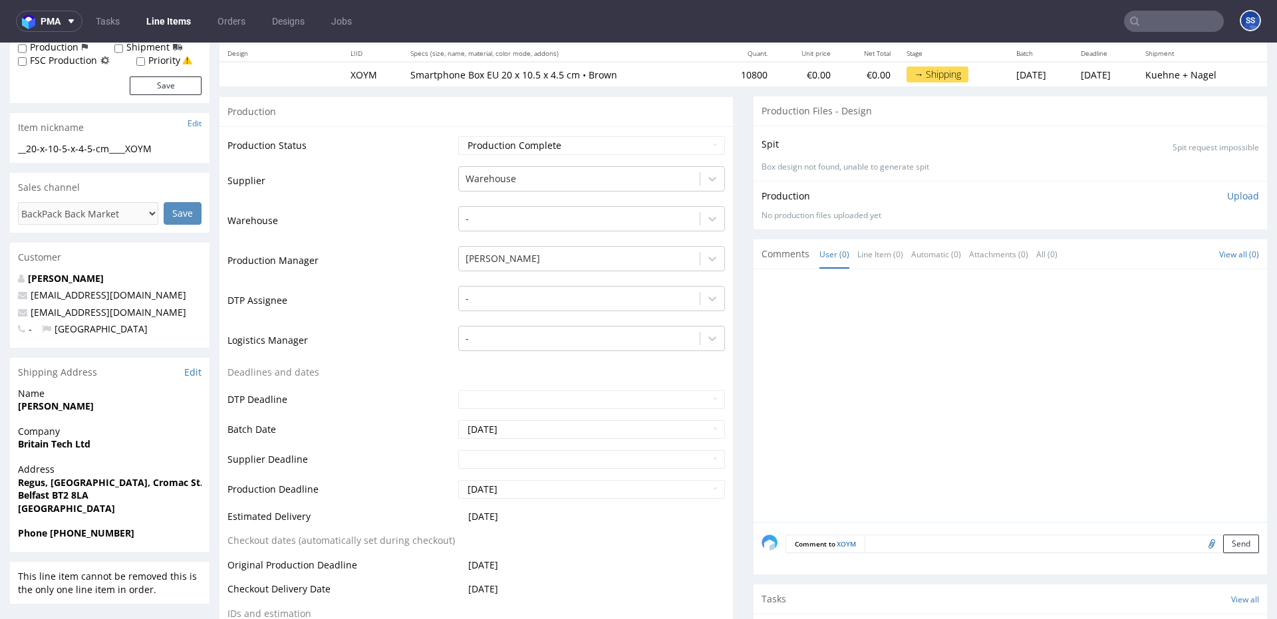
scroll to position [0, 0]
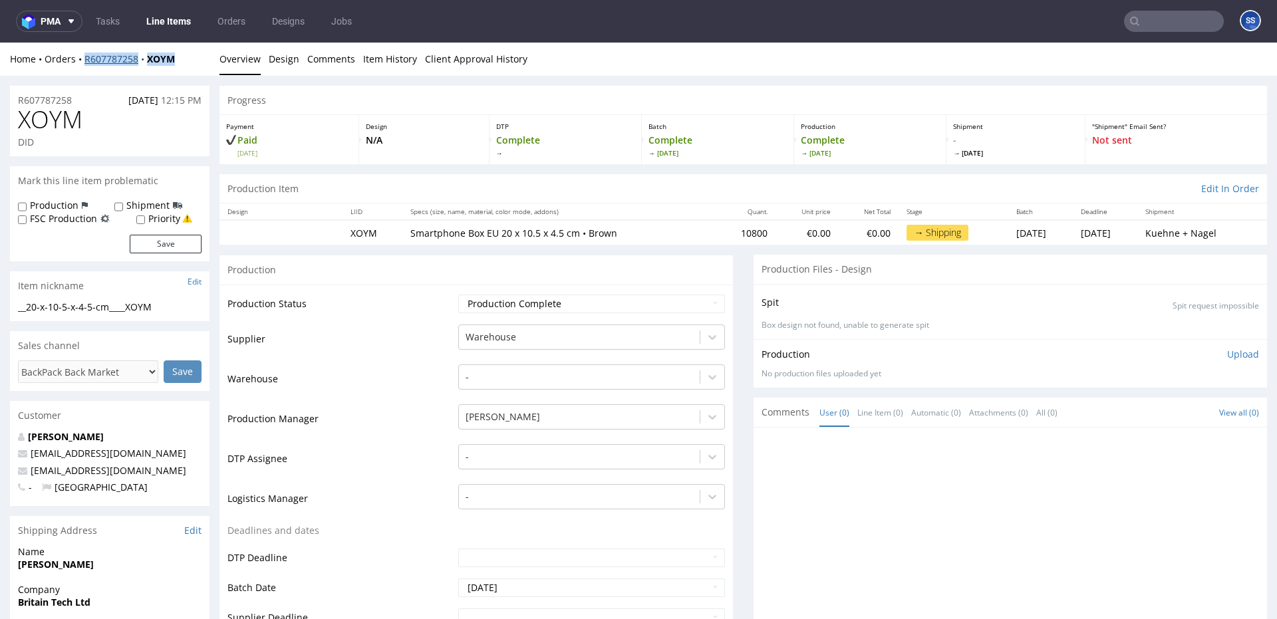
copy div "R607787258 XOYM"
drag, startPoint x: 185, startPoint y: 61, endPoint x: 93, endPoint y: 62, distance: 91.8
click at [84, 65] on div "Home Orders R607787258 XOYM" at bounding box center [110, 59] width 200 height 13
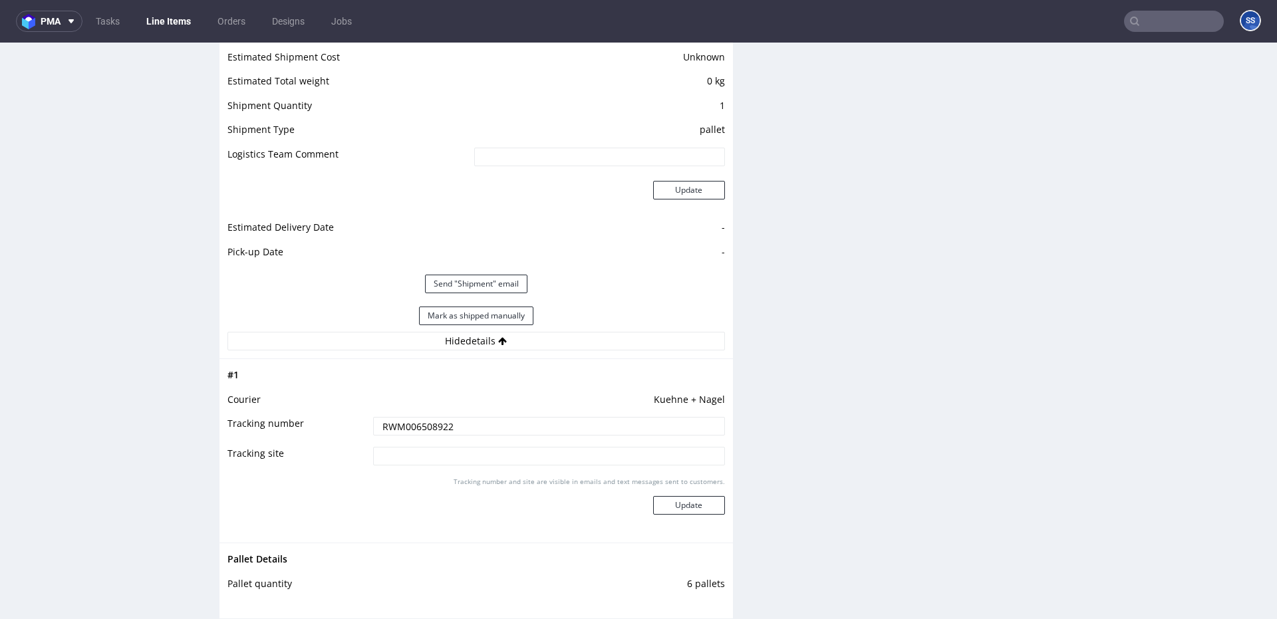
scroll to position [1134, 0]
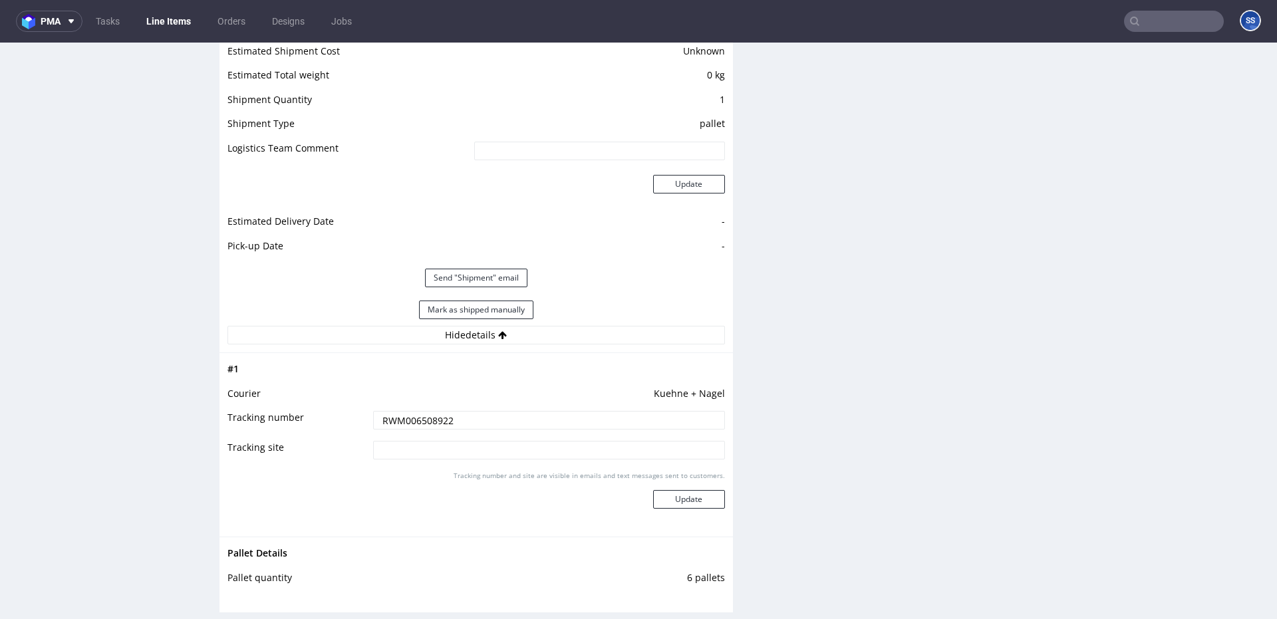
click at [432, 425] on input "RWM006508922" at bounding box center [549, 420] width 352 height 19
paste input "1947"
paste input "RWM006519496"
click at [687, 500] on button "Update" at bounding box center [689, 499] width 72 height 19
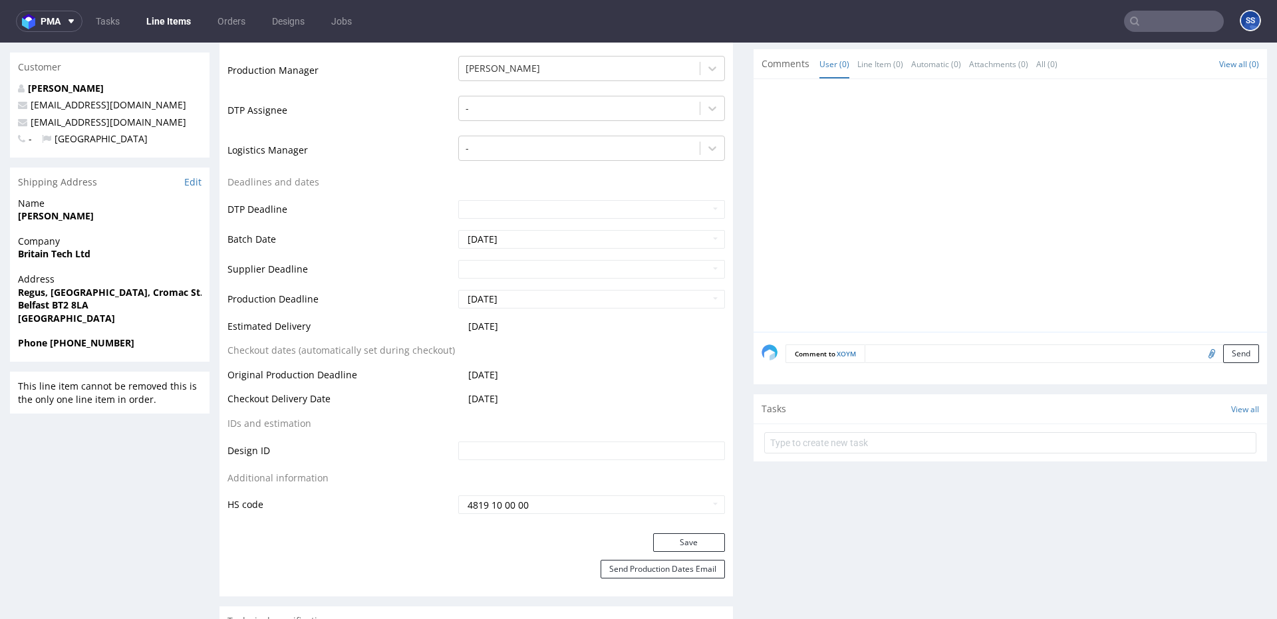
scroll to position [0, 0]
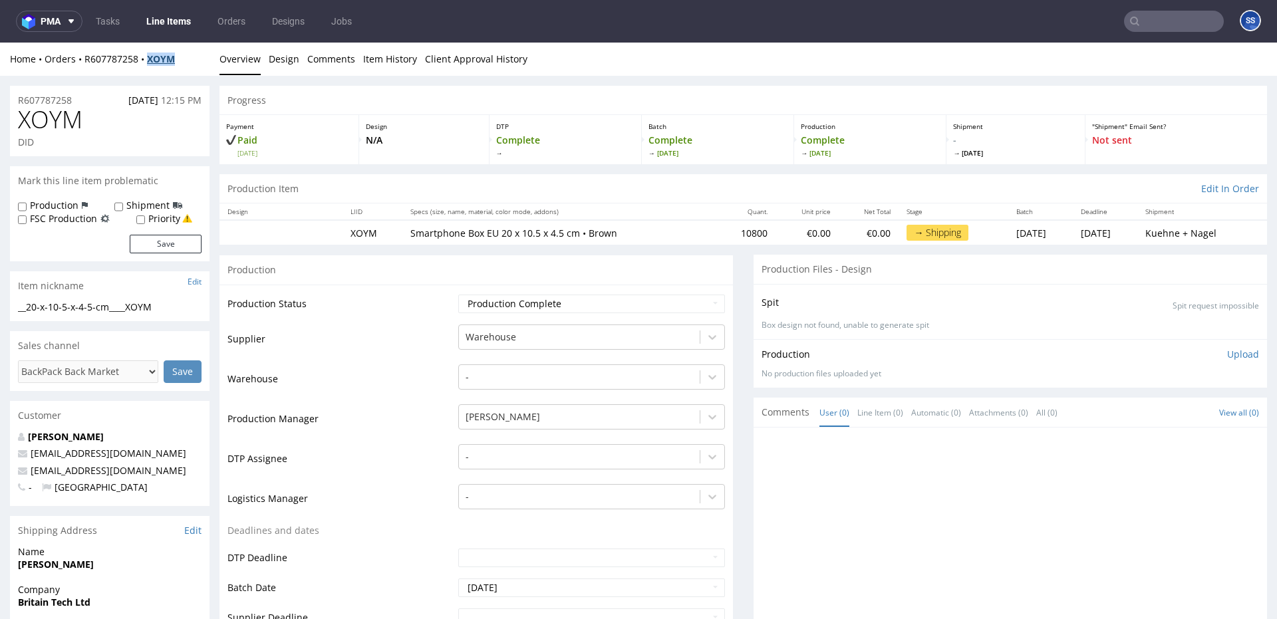
drag, startPoint x: 176, startPoint y: 61, endPoint x: 158, endPoint y: 60, distance: 18.0
click at [150, 63] on div "Home Orders R607787258 XOYM" at bounding box center [110, 59] width 200 height 13
copy strong "XOYM"
click at [175, 26] on link "Line Items" at bounding box center [168, 21] width 61 height 21
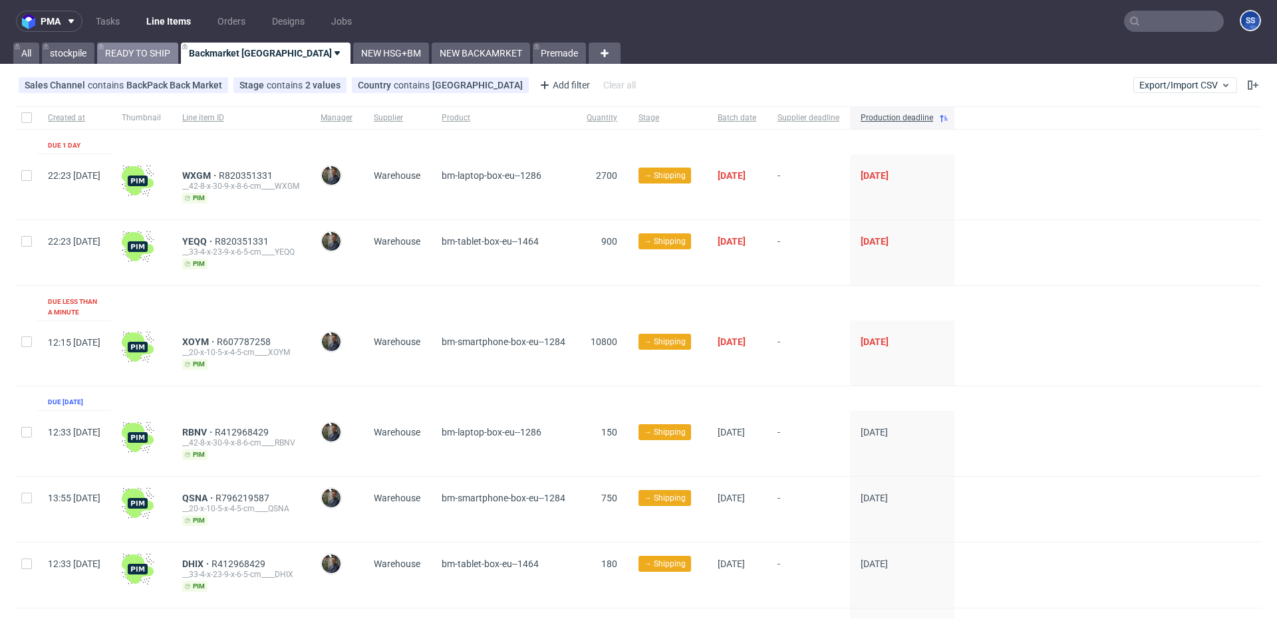
click at [160, 57] on link "READY TO SHIP" at bounding box center [137, 53] width 81 height 21
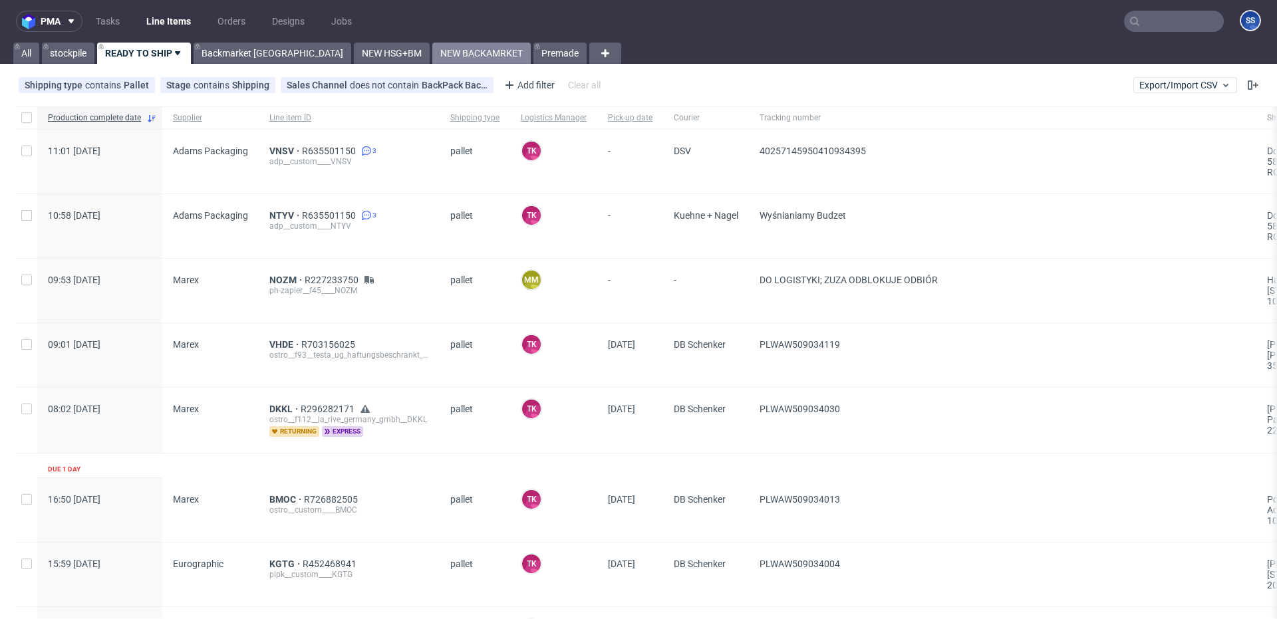
click at [432, 53] on link "NEW BACKAMRKET" at bounding box center [481, 53] width 98 height 21
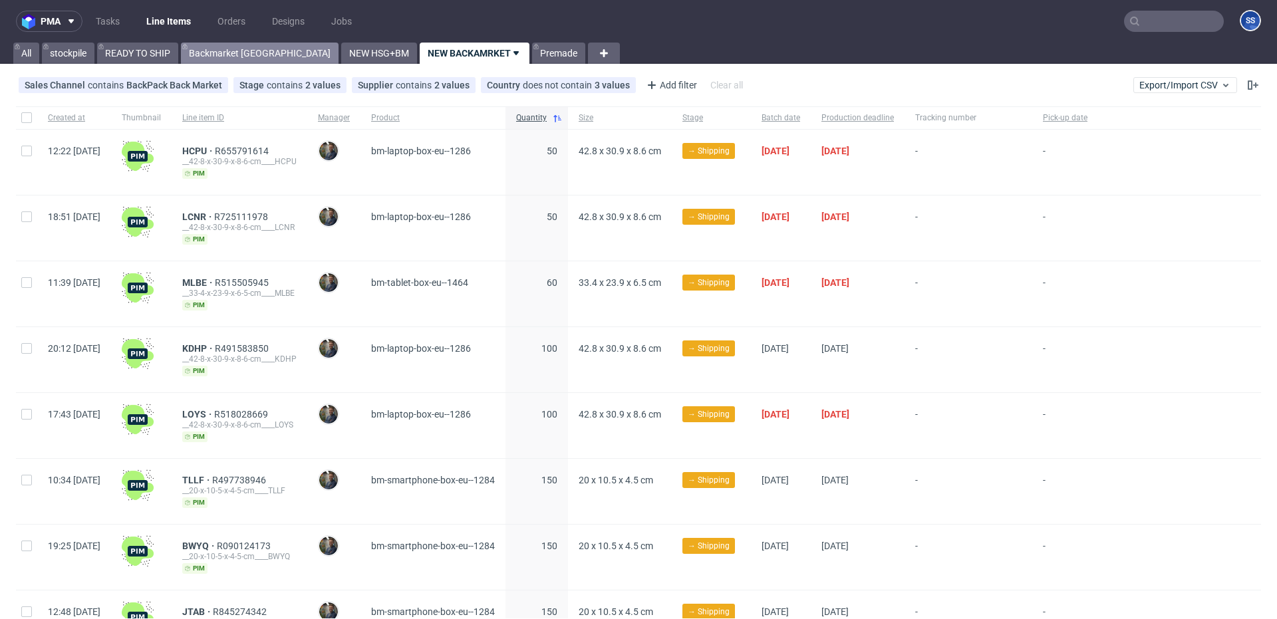
click at [251, 53] on link "Backmarket [GEOGRAPHIC_DATA]" at bounding box center [260, 53] width 158 height 21
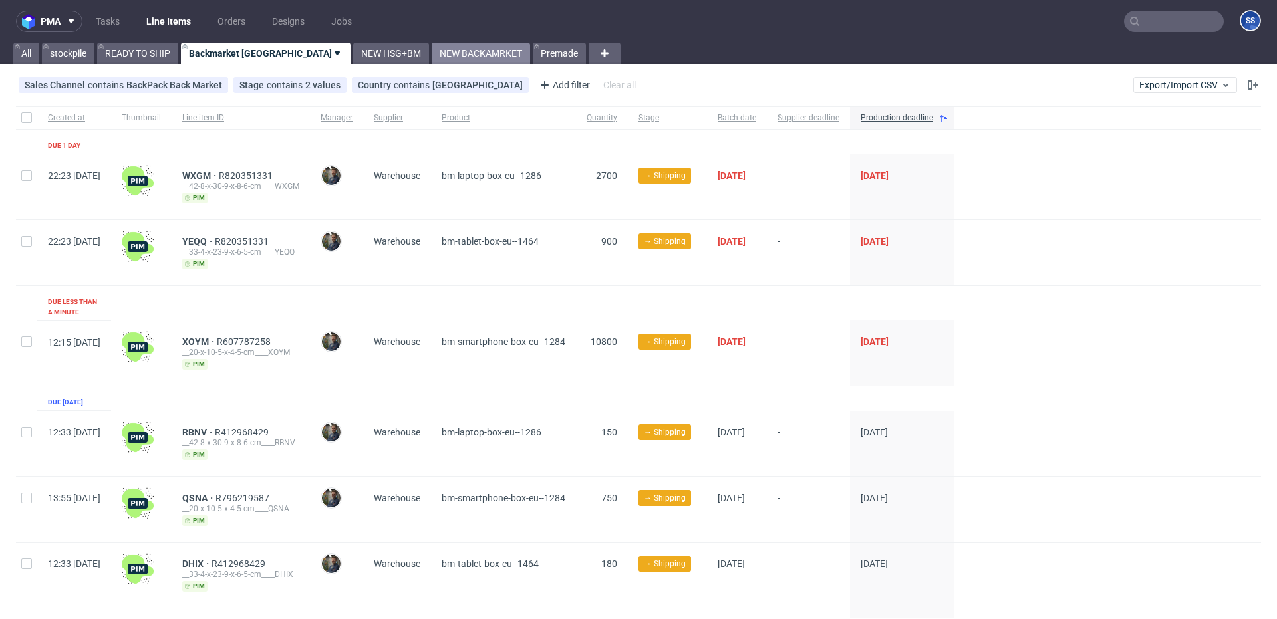
drag, startPoint x: 377, startPoint y: 51, endPoint x: 387, endPoint y: 59, distance: 11.8
click at [432, 51] on link "NEW BACKAMRKET" at bounding box center [481, 53] width 98 height 21
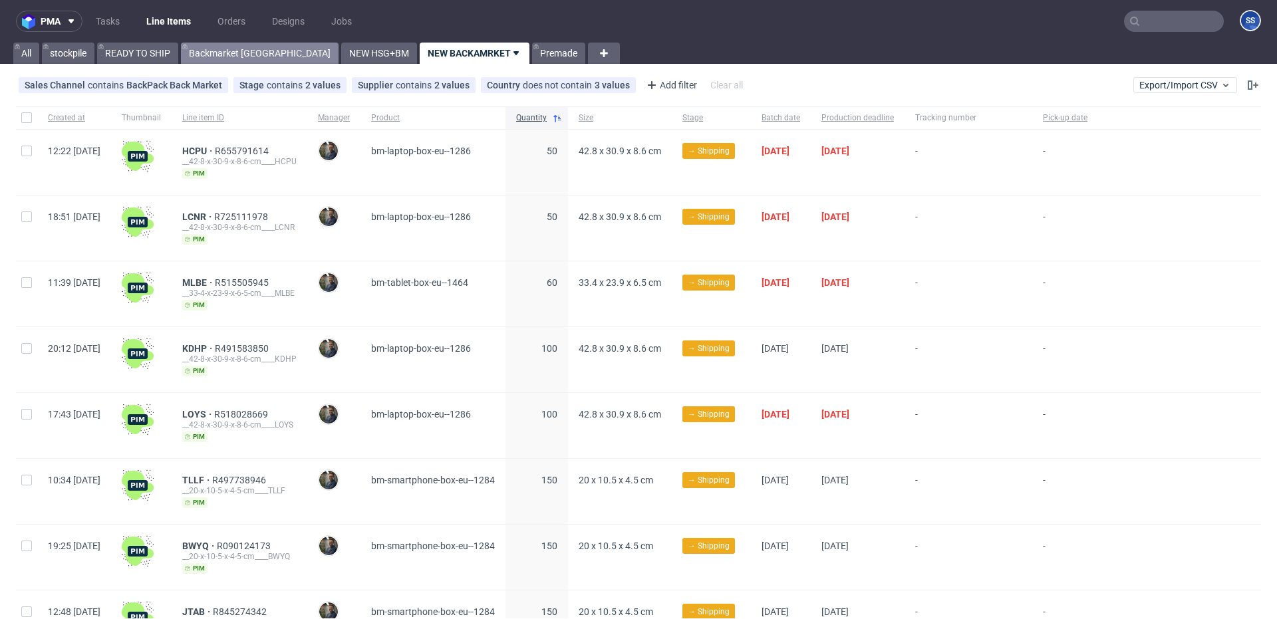
click at [234, 47] on link "Backmarket [GEOGRAPHIC_DATA]" at bounding box center [260, 53] width 158 height 21
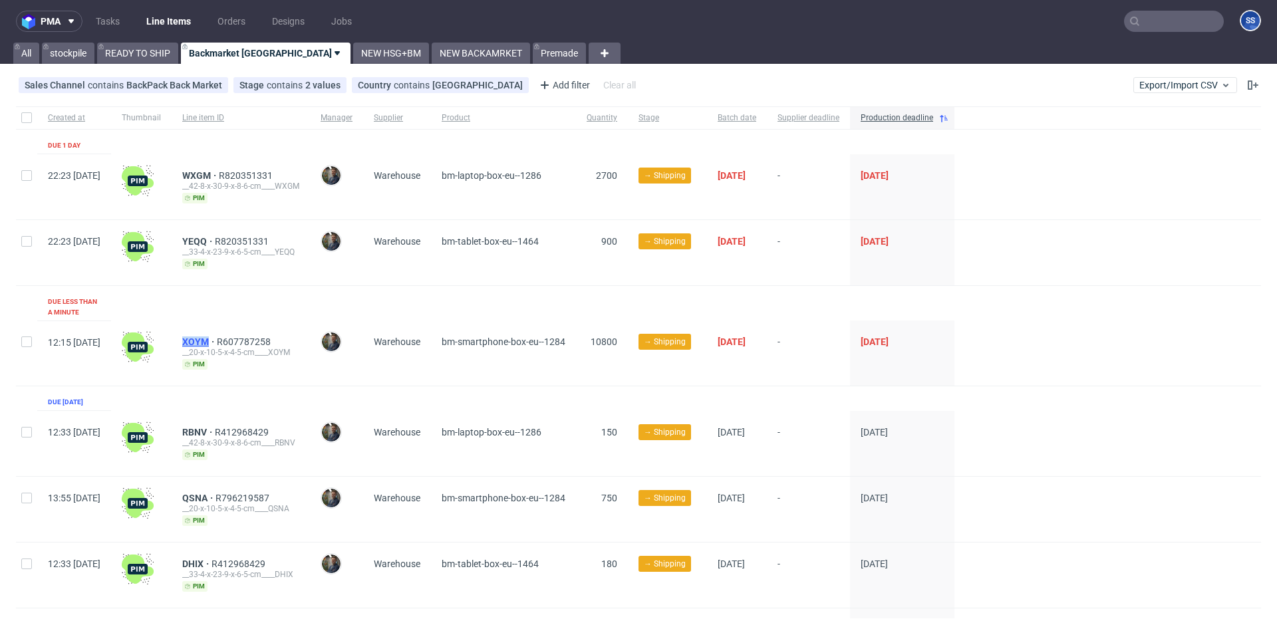
drag, startPoint x: 213, startPoint y: 328, endPoint x: 245, endPoint y: 329, distance: 32.6
click at [245, 329] on div "XOYM R607787258 __20-x-10-5-x-4-5-cm____XOYM pim" at bounding box center [241, 353] width 138 height 65
copy span "XOYM"
click at [217, 337] on span "XOYM" at bounding box center [199, 342] width 35 height 11
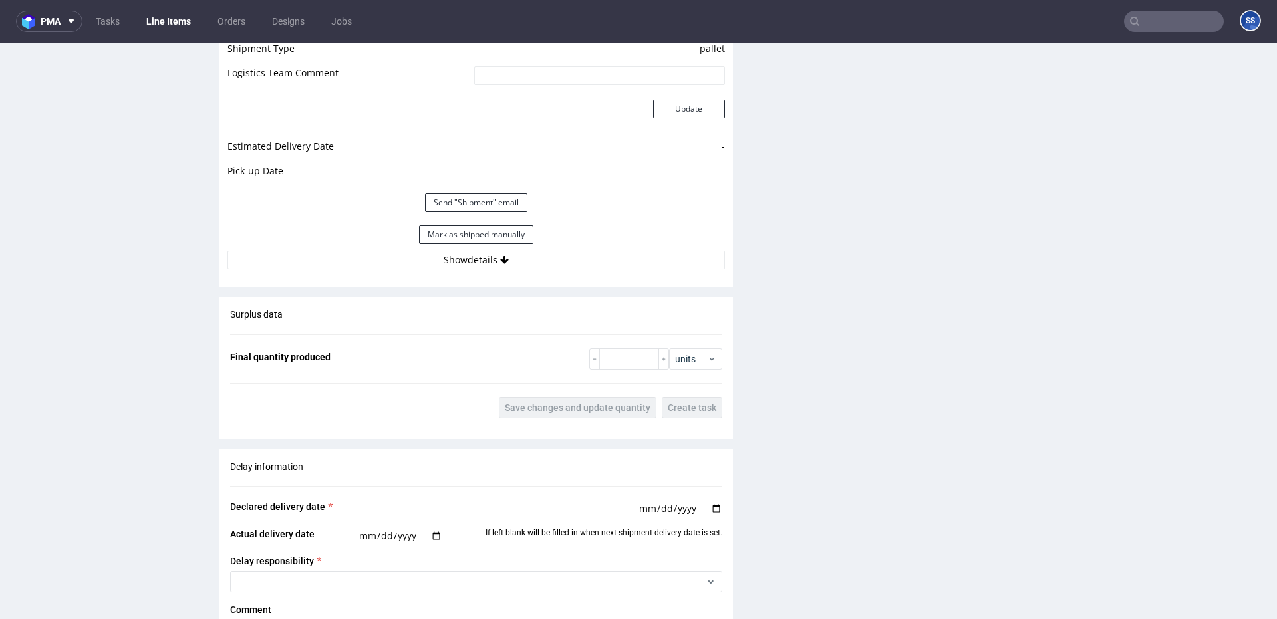
scroll to position [1204, 0]
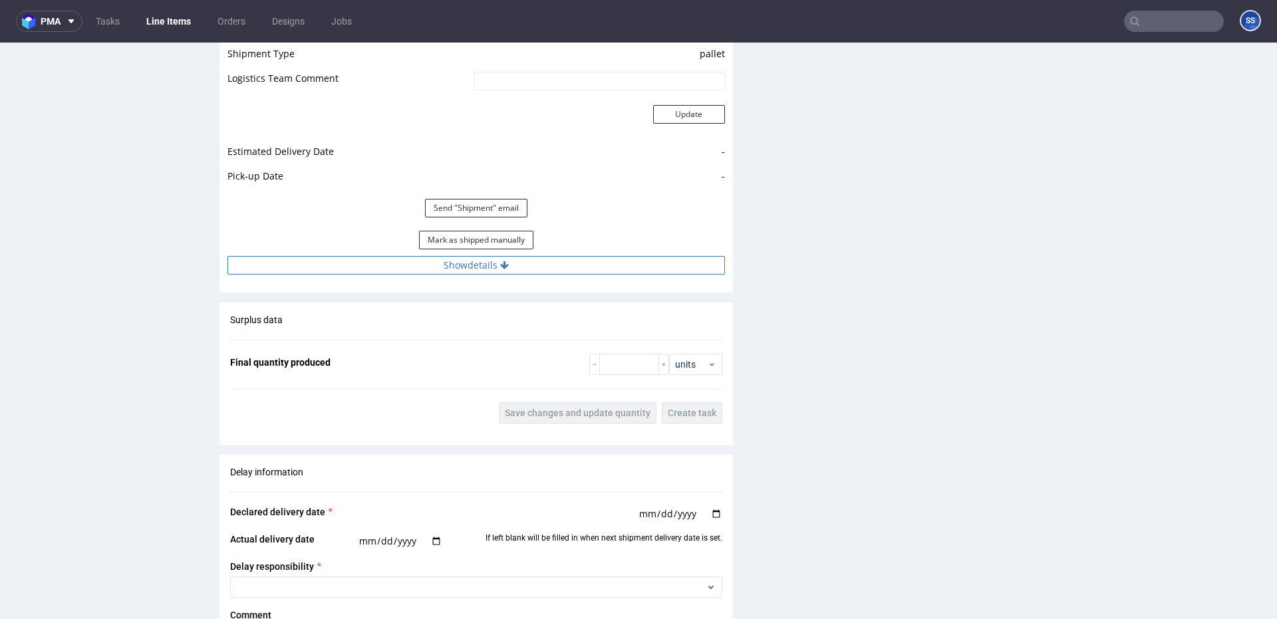
click at [486, 267] on button "Show details" at bounding box center [477, 265] width 498 height 19
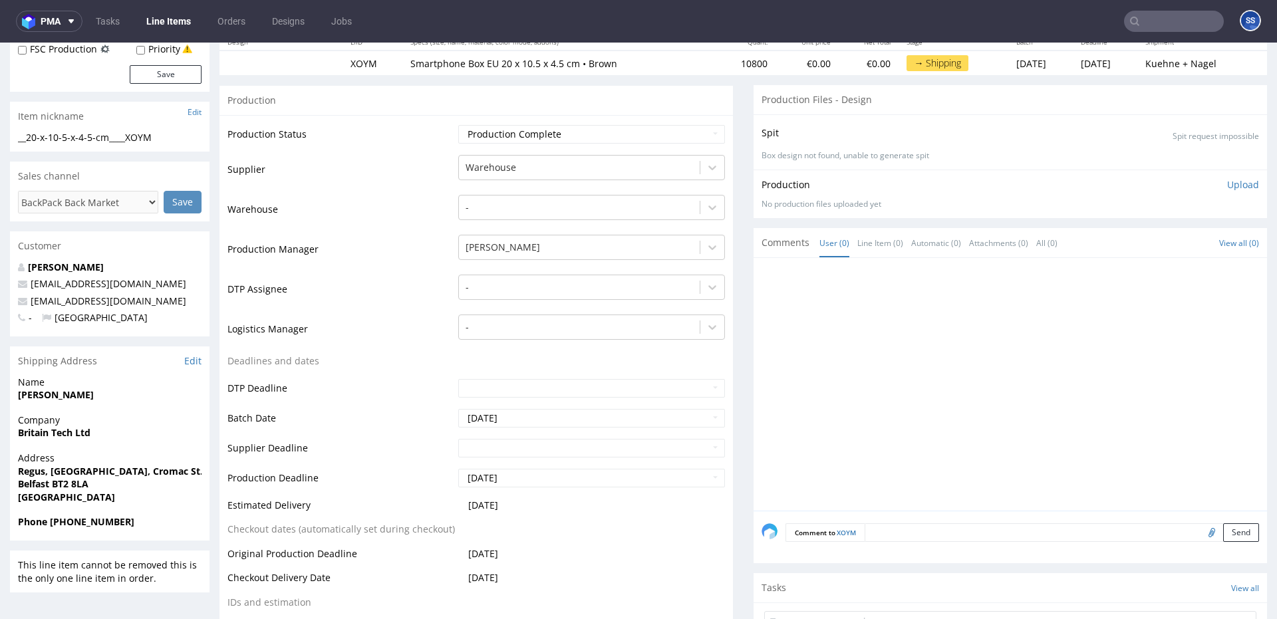
scroll to position [0, 0]
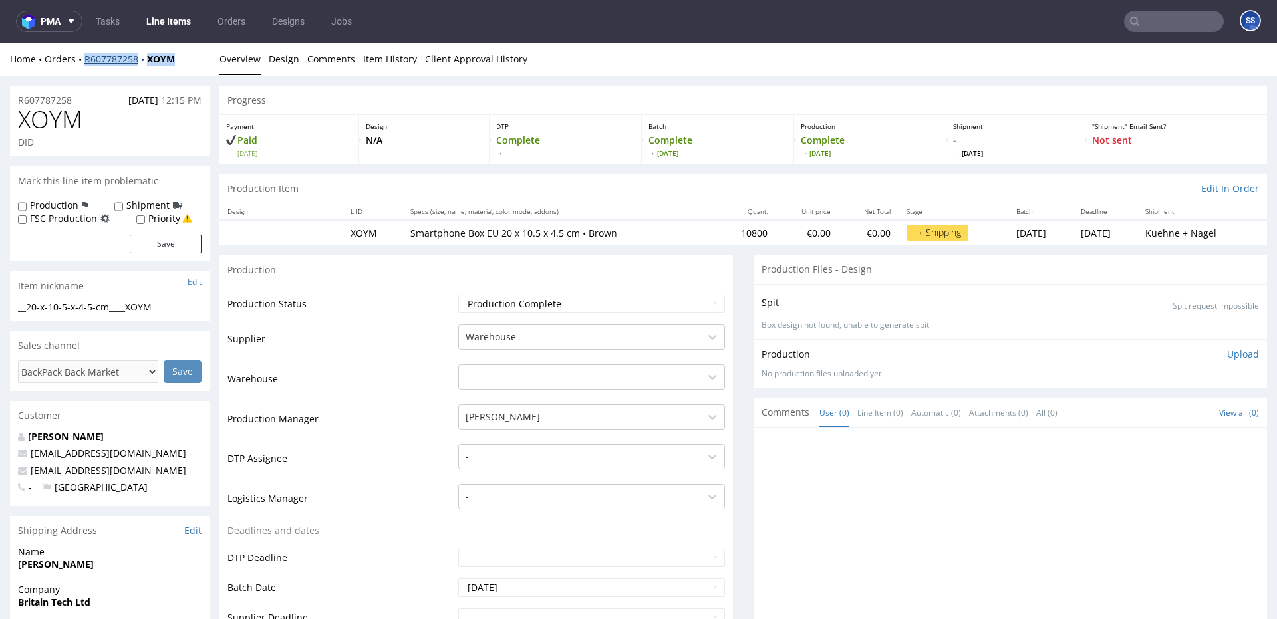
copy div "R607787258 XOYM"
drag, startPoint x: 160, startPoint y: 62, endPoint x: 110, endPoint y: 53, distance: 51.3
click at [86, 64] on div "Home Orders R607787258 XOYM" at bounding box center [110, 59] width 200 height 13
click at [1140, 21] on input "text" at bounding box center [1174, 21] width 100 height 21
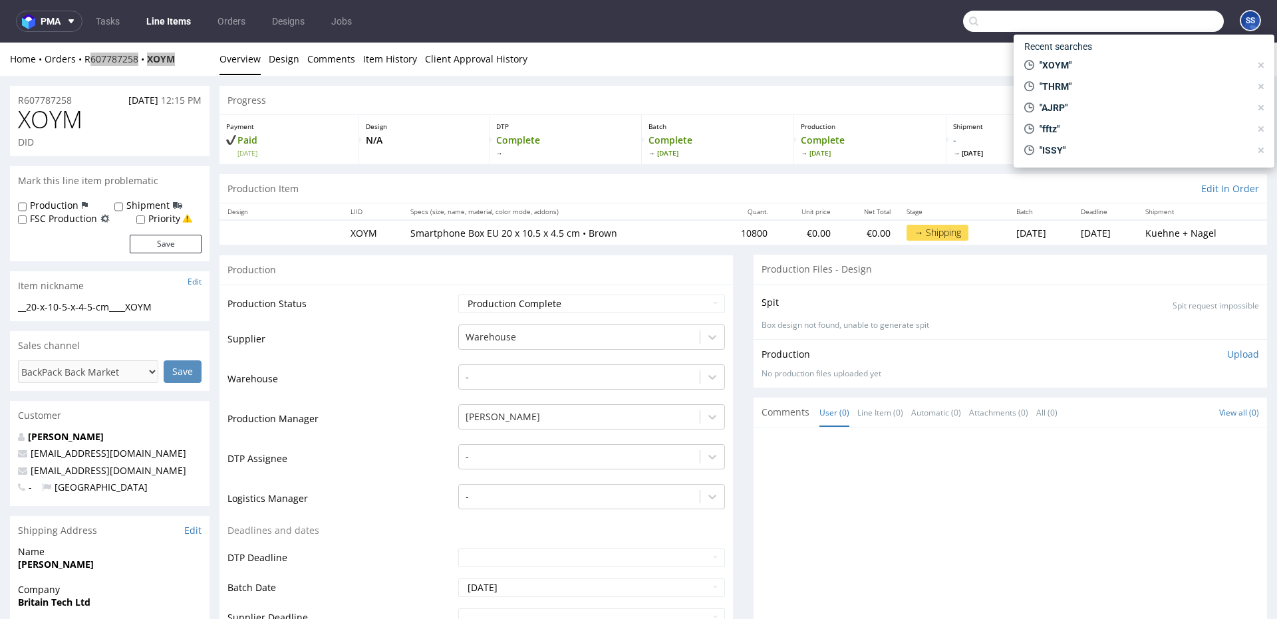
paste input "1Z5A15806896928035"
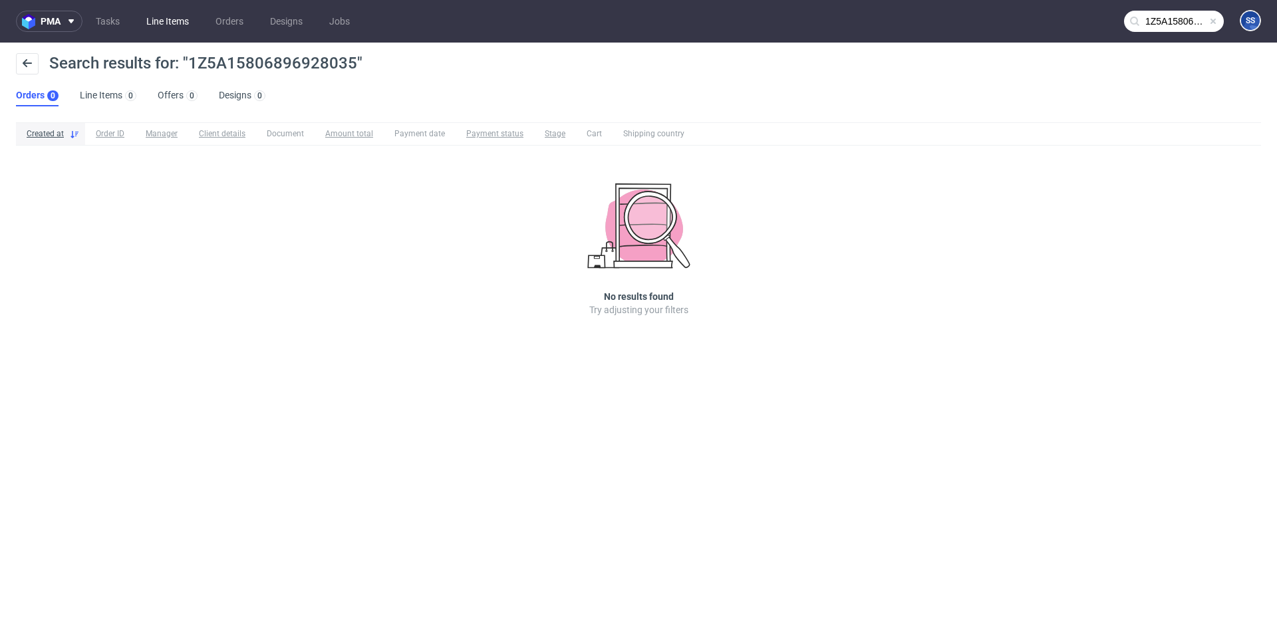
click at [177, 21] on link "Line Items" at bounding box center [167, 21] width 59 height 21
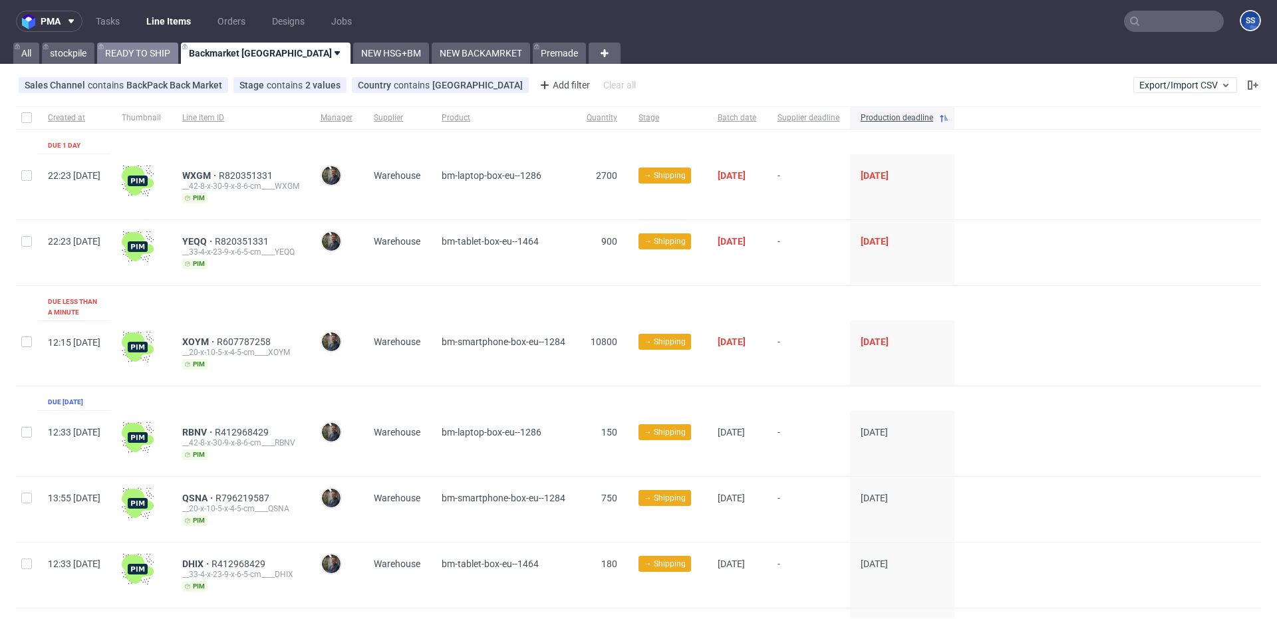
click at [166, 53] on link "READY TO SHIP" at bounding box center [137, 53] width 81 height 21
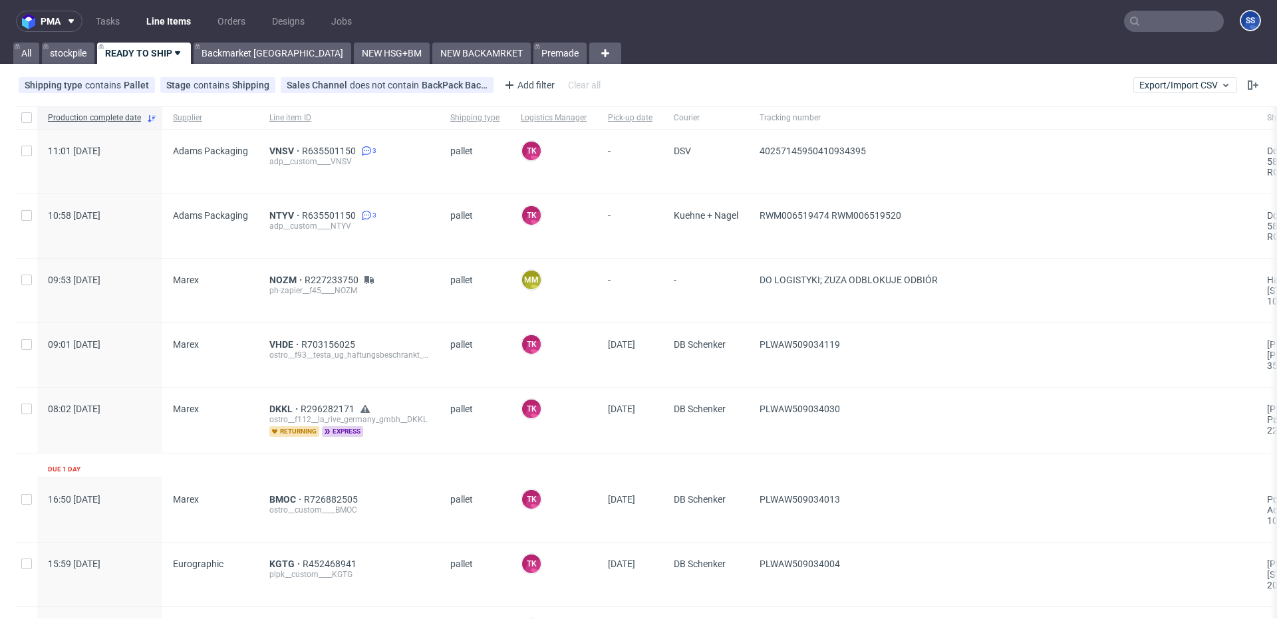
click at [1145, 24] on input "text" at bounding box center [1174, 21] width 100 height 21
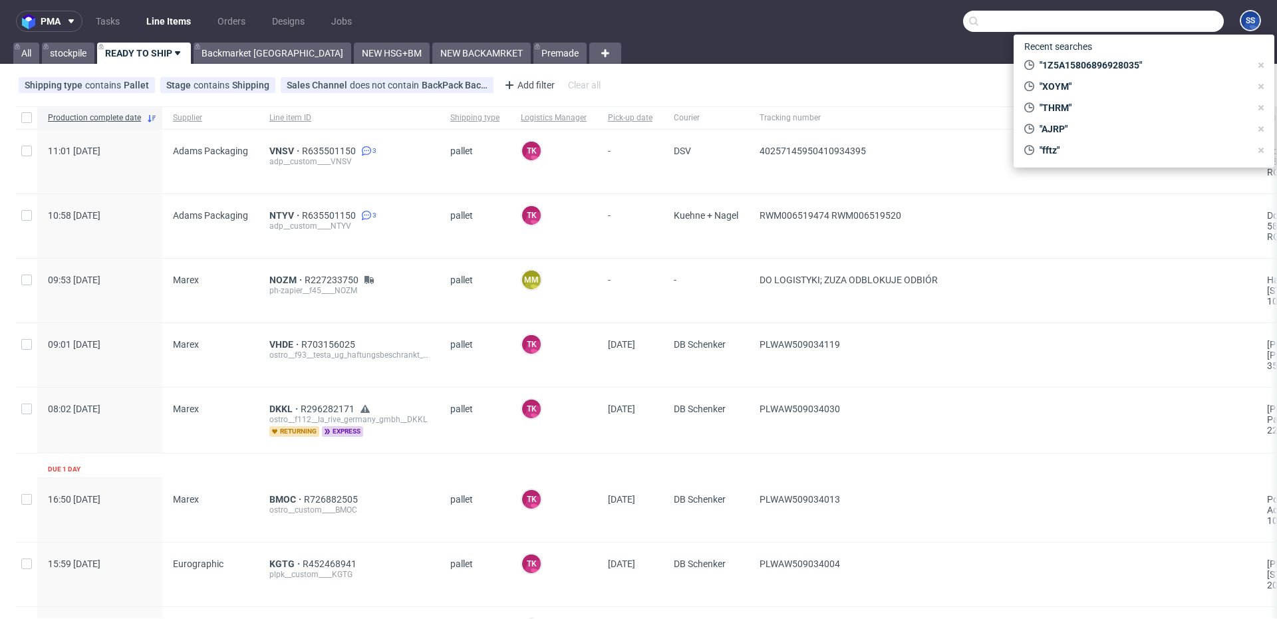
paste input "1Z5A15806888655756"
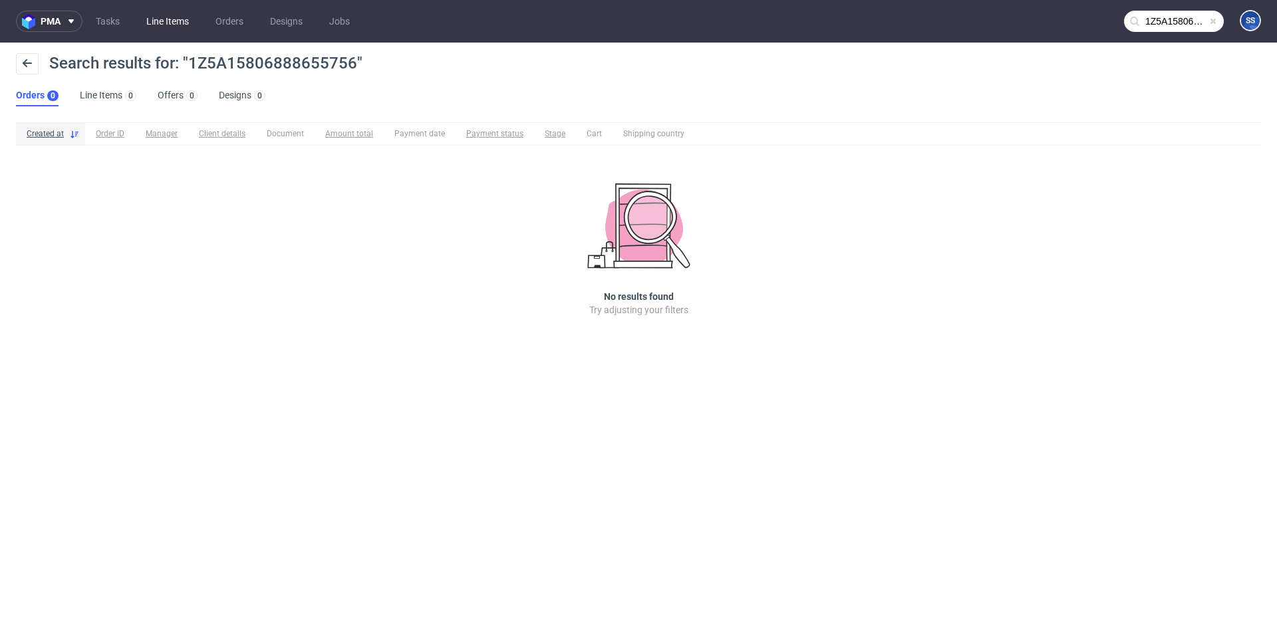
click at [152, 23] on link "Line Items" at bounding box center [167, 21] width 59 height 21
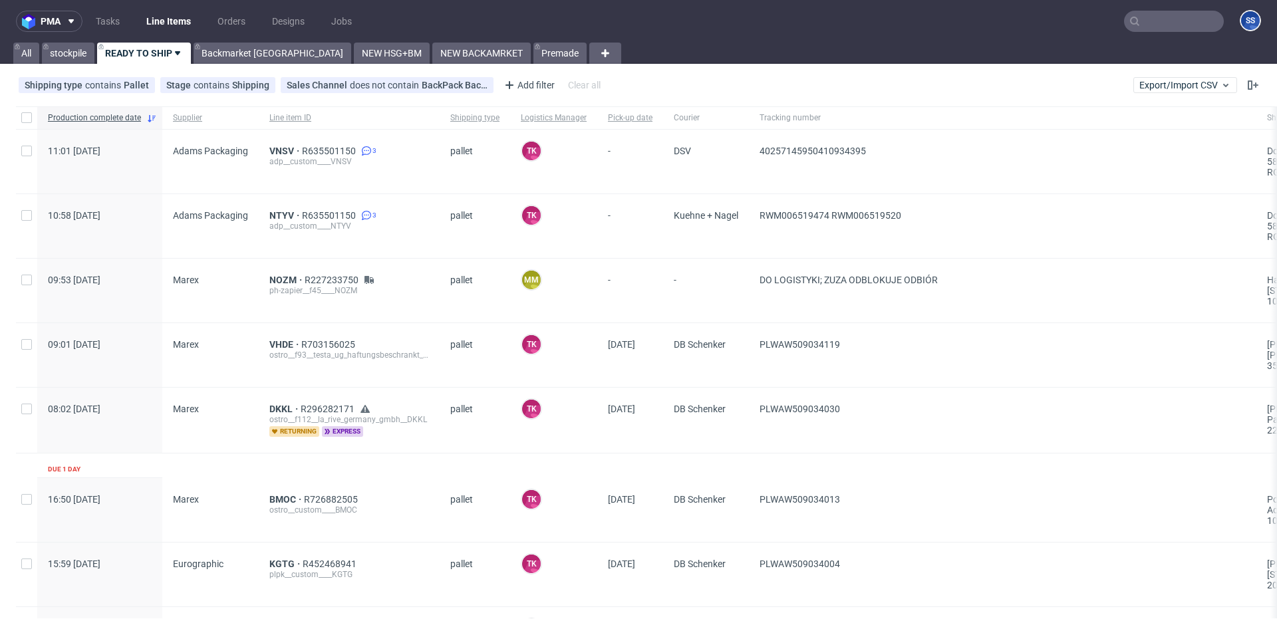
click at [164, 17] on link "Line Items" at bounding box center [168, 21] width 61 height 21
click at [432, 55] on link "NEW BACKAMRKET" at bounding box center [481, 53] width 98 height 21
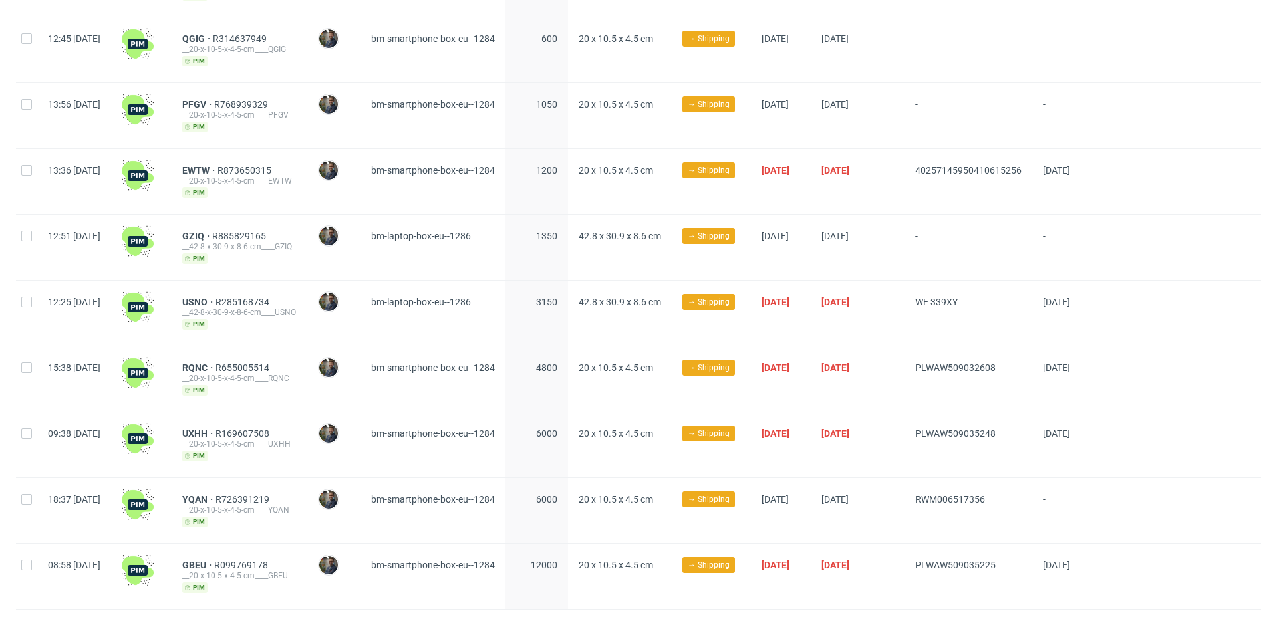
scroll to position [902, 0]
click at [216, 298] on span "USNO" at bounding box center [198, 302] width 33 height 11
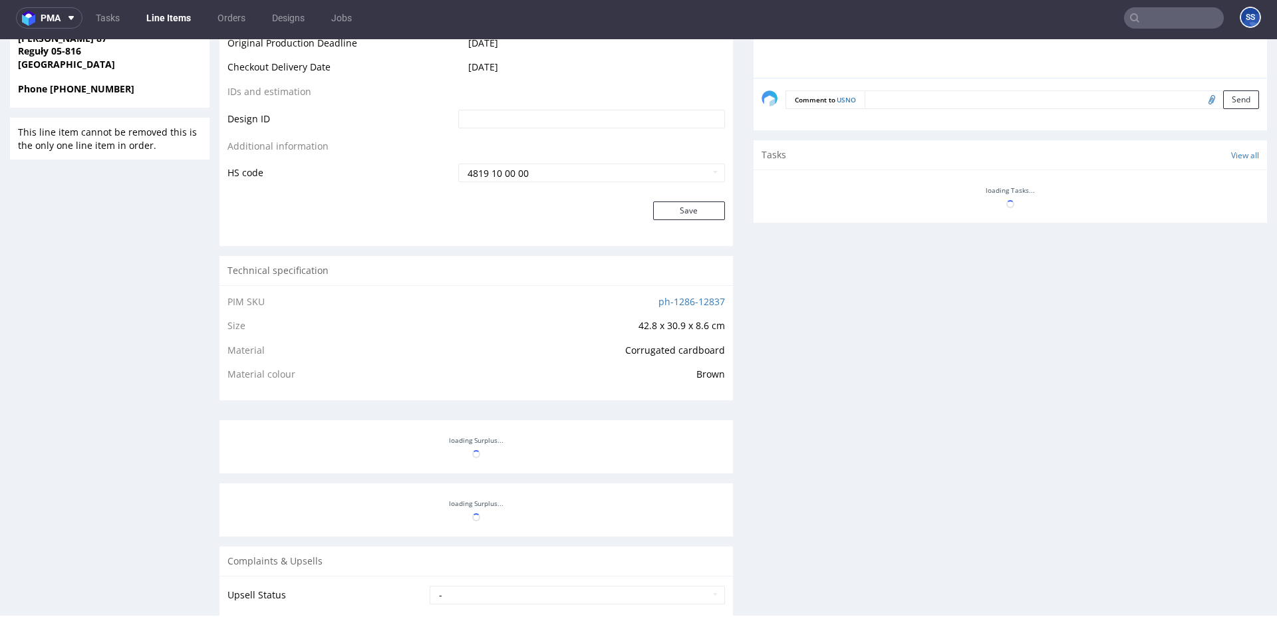
scroll to position [605, 0]
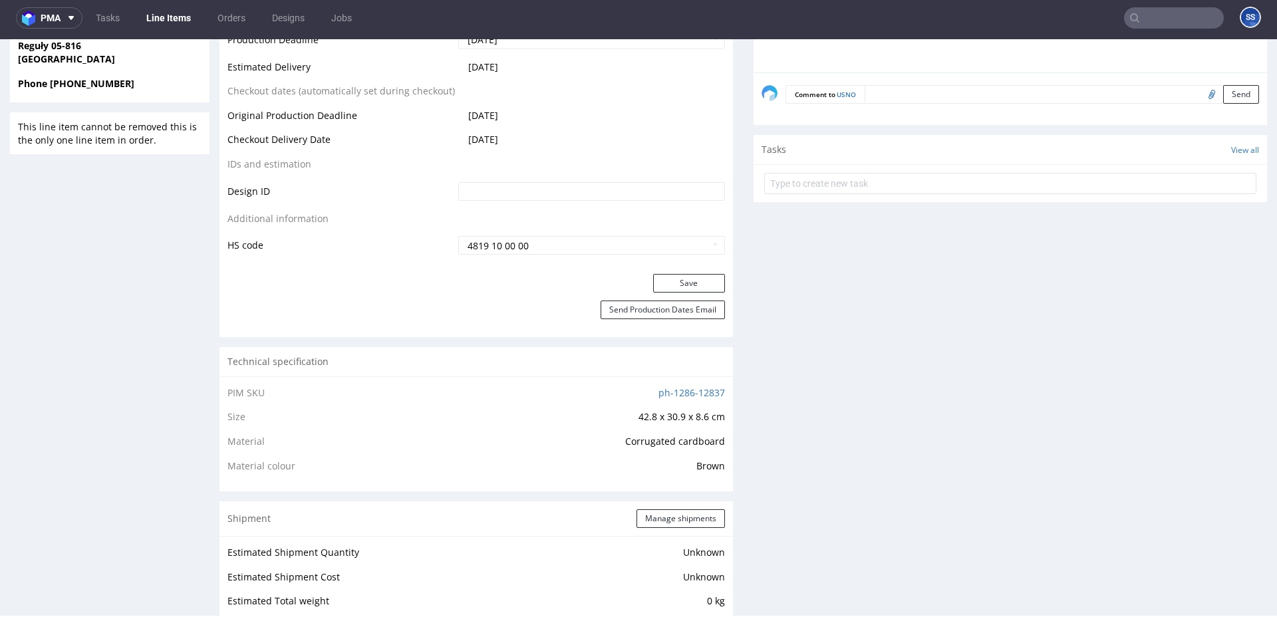
click at [168, 25] on link "Line Items" at bounding box center [168, 17] width 61 height 21
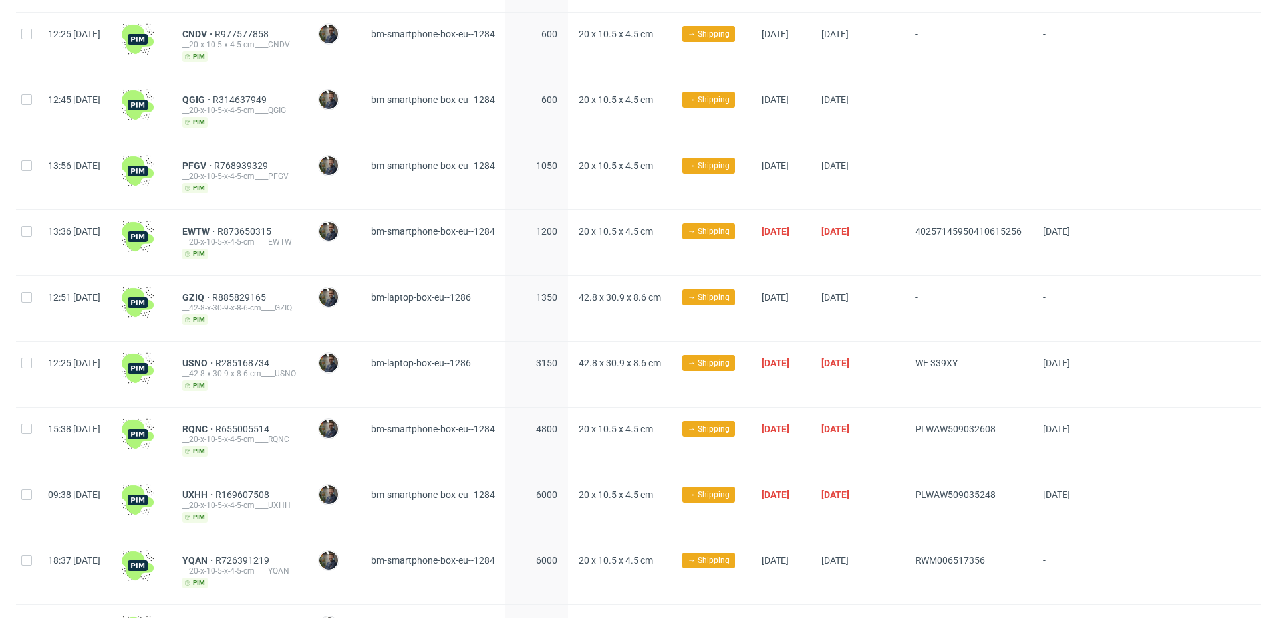
scroll to position [844, 0]
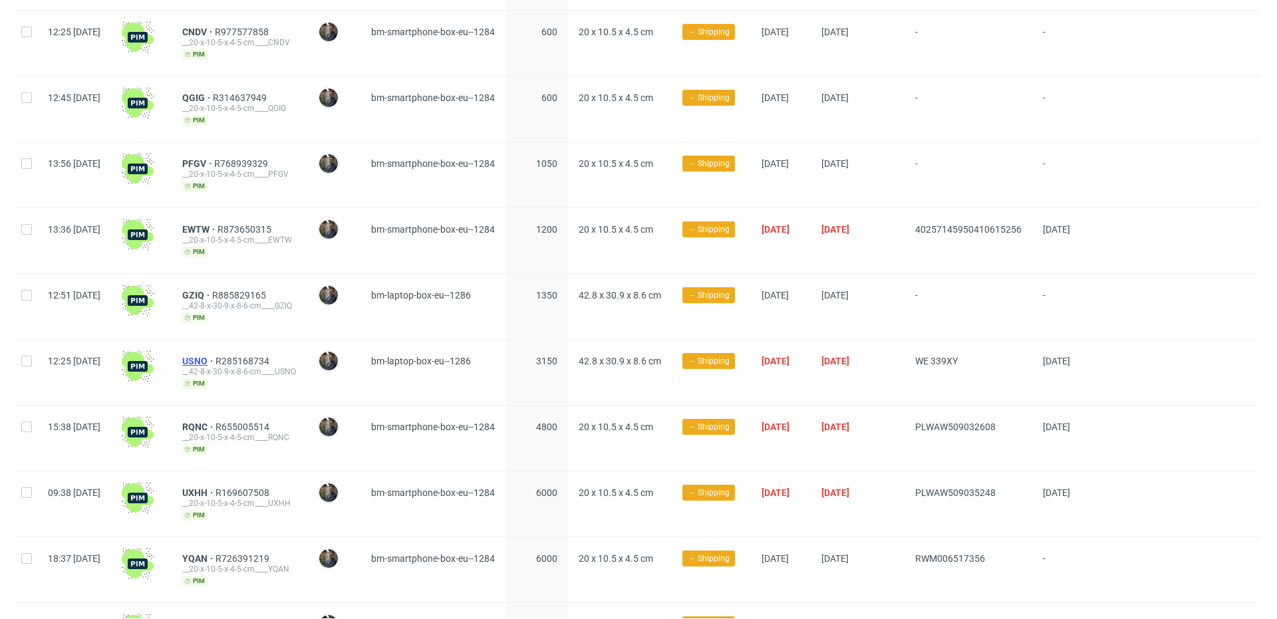
click at [216, 357] on span "USNO" at bounding box center [198, 361] width 33 height 11
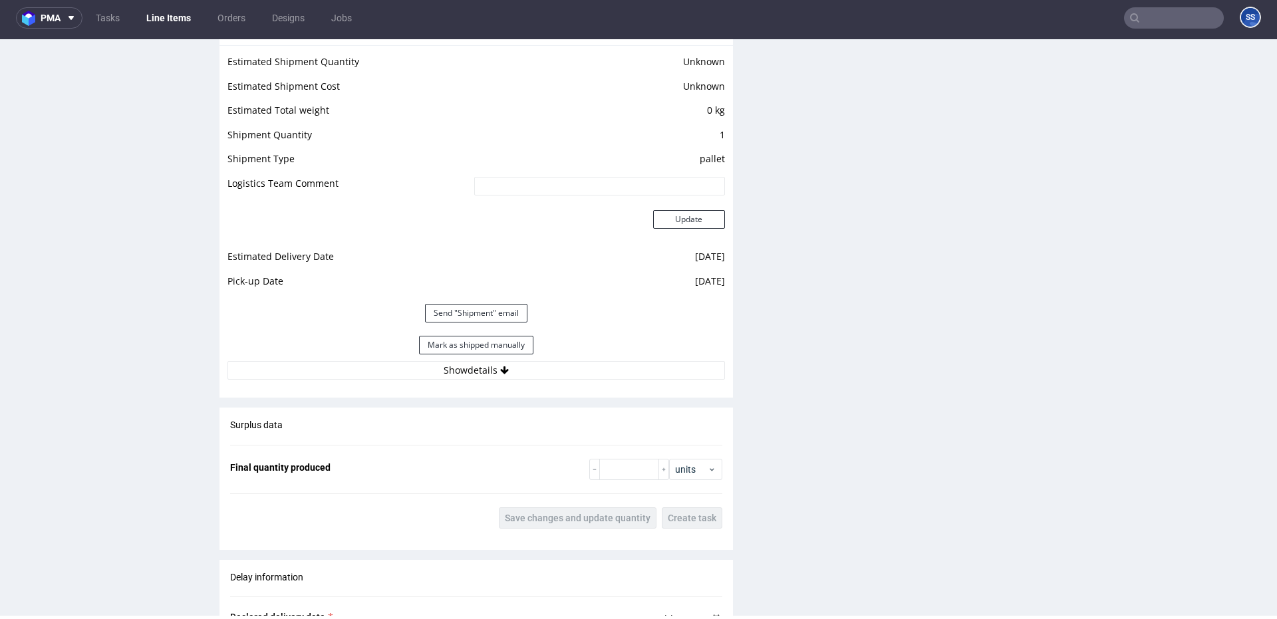
scroll to position [1134, 0]
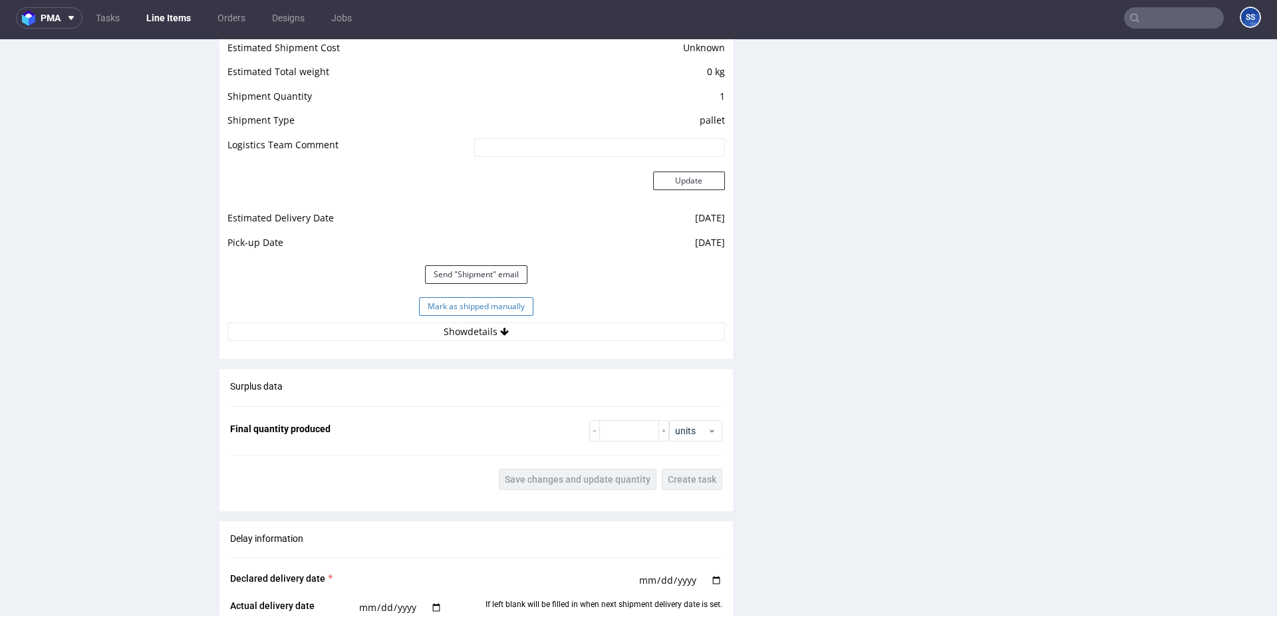
click at [423, 306] on button "Mark as shipped manually" at bounding box center [476, 306] width 114 height 19
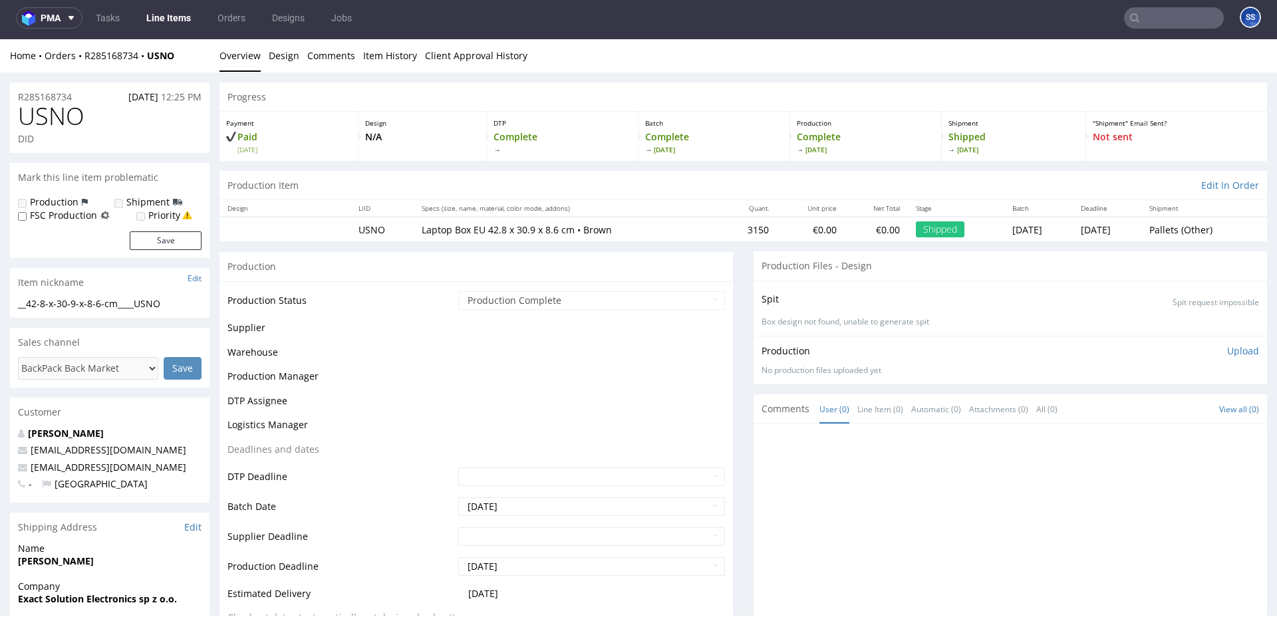
scroll to position [849, 0]
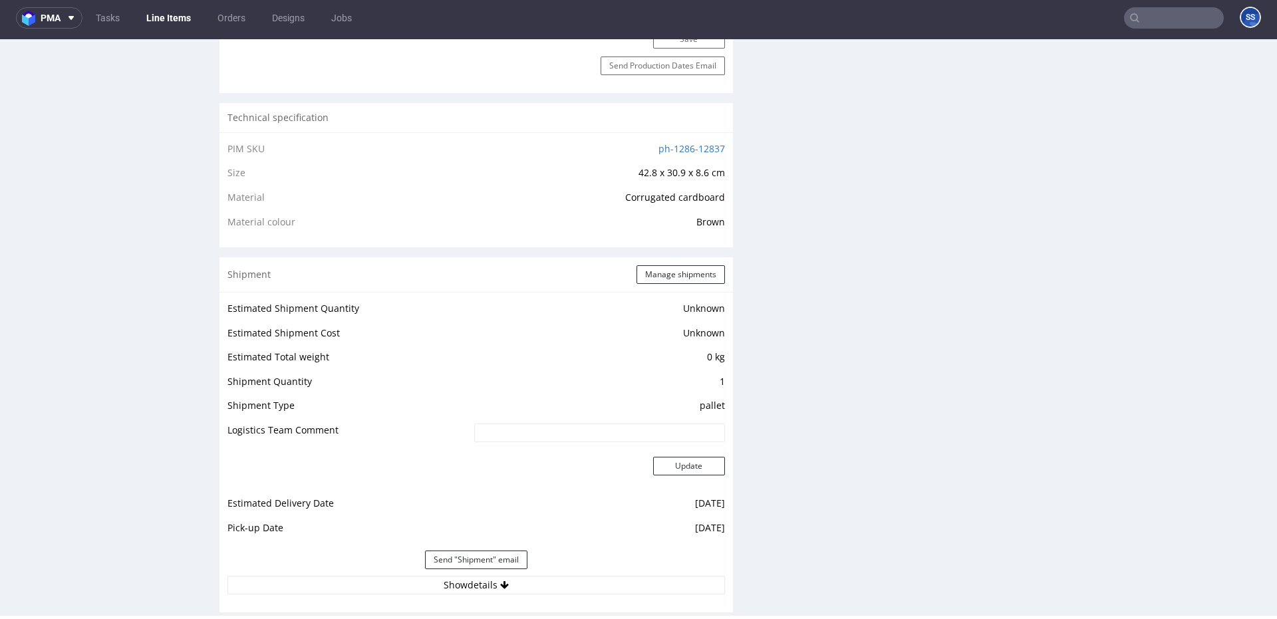
click at [165, 21] on link "Line Items" at bounding box center [168, 17] width 61 height 21
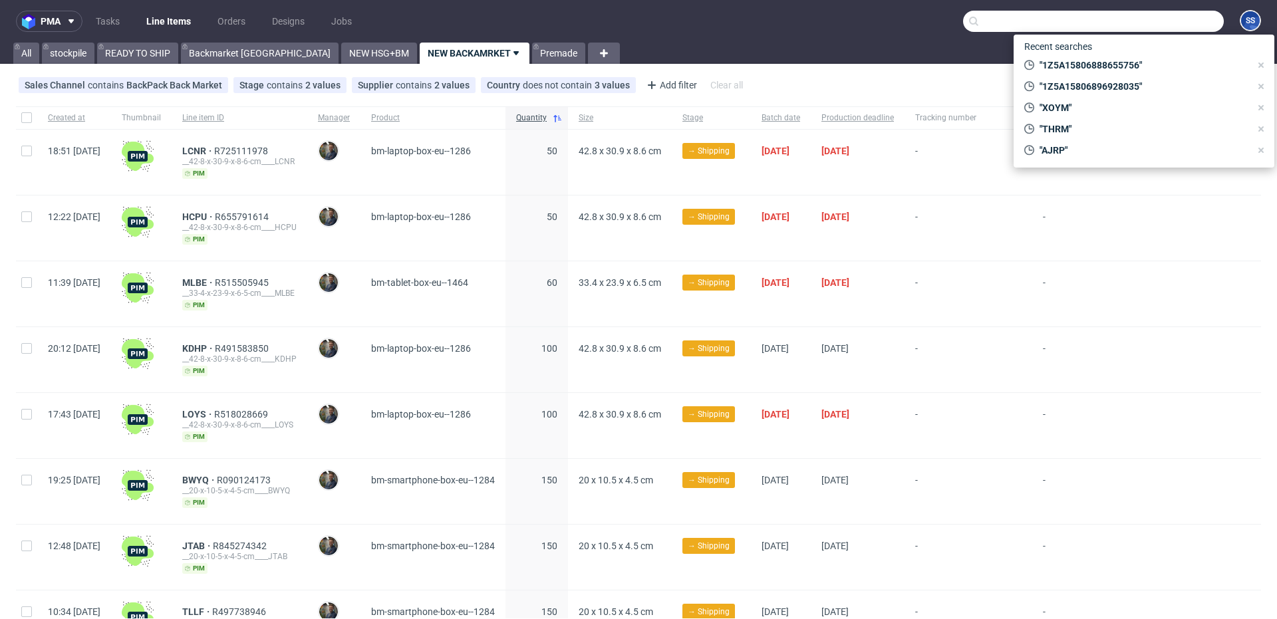
click at [1138, 21] on input "text" at bounding box center [1093, 21] width 261 height 21
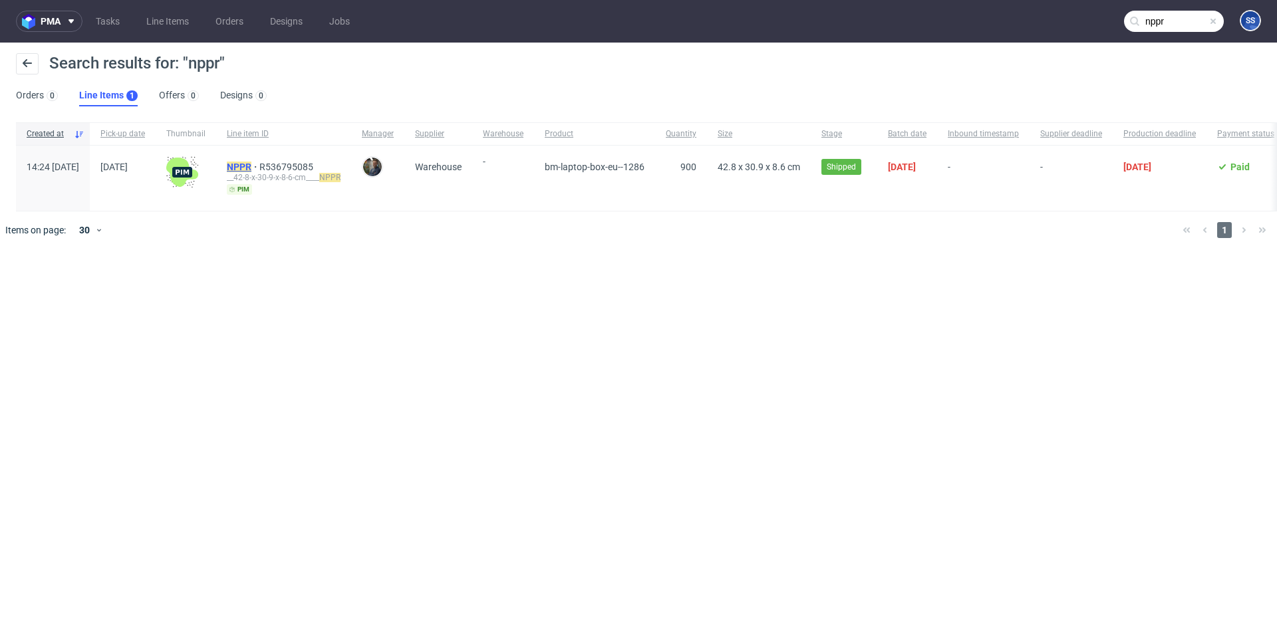
click at [251, 168] on mark "NPPR" at bounding box center [239, 167] width 25 height 11
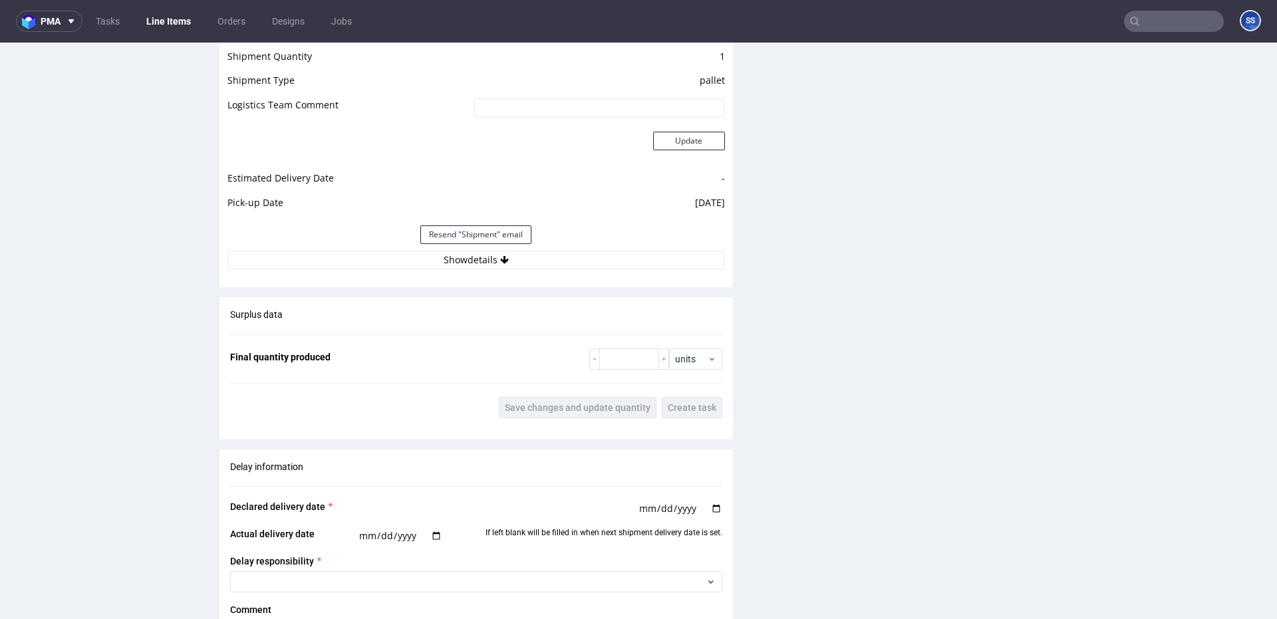
scroll to position [1217, 0]
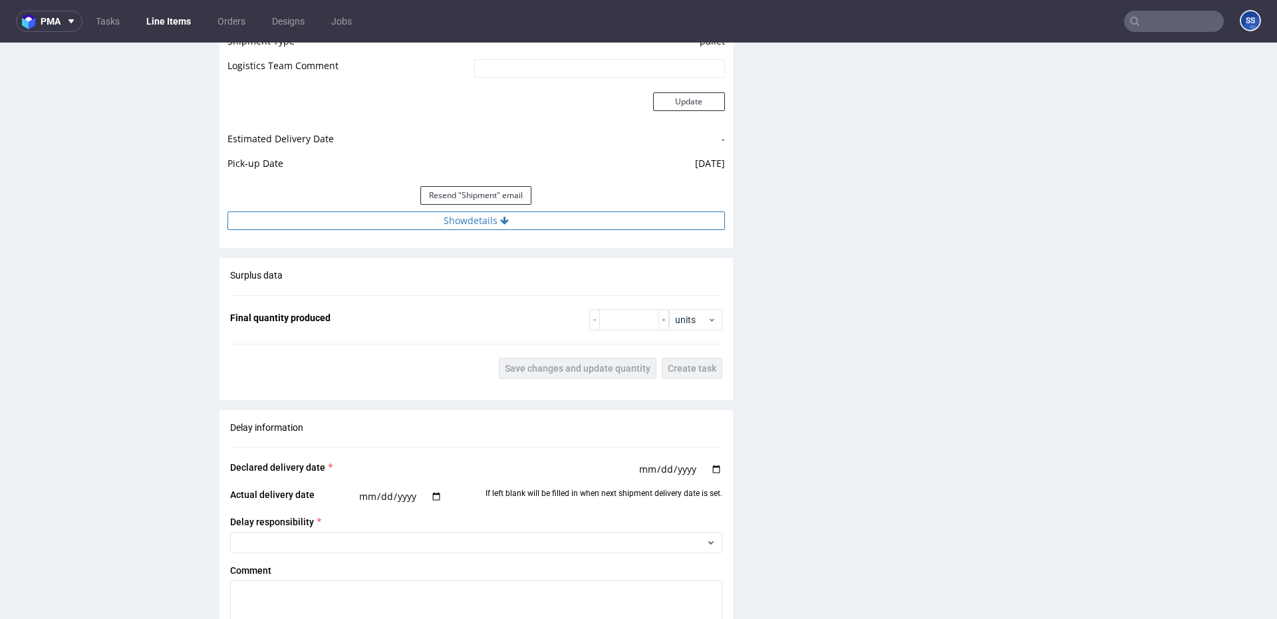
drag, startPoint x: 490, startPoint y: 235, endPoint x: 491, endPoint y: 227, distance: 8.0
click at [490, 234] on div "Estimated Shipment Quantity Unknown Estimated Shipment Cost Unknown Estimated T…" at bounding box center [477, 82] width 514 height 311
click at [491, 226] on button "Show details" at bounding box center [477, 221] width 498 height 19
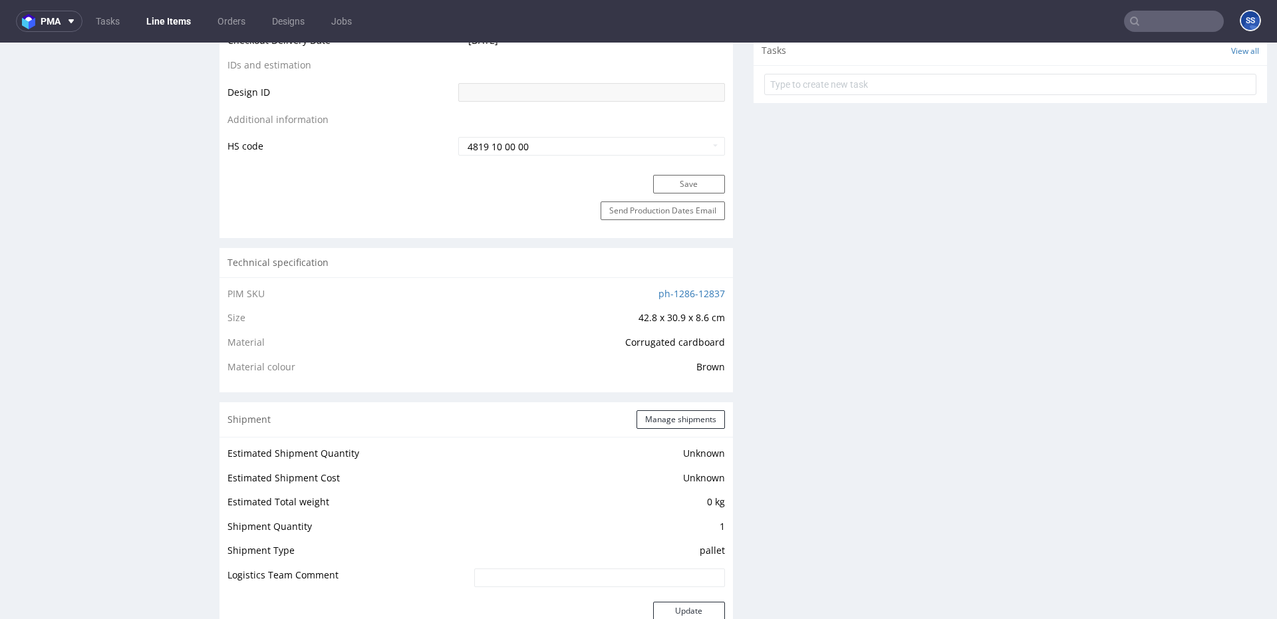
scroll to position [0, 0]
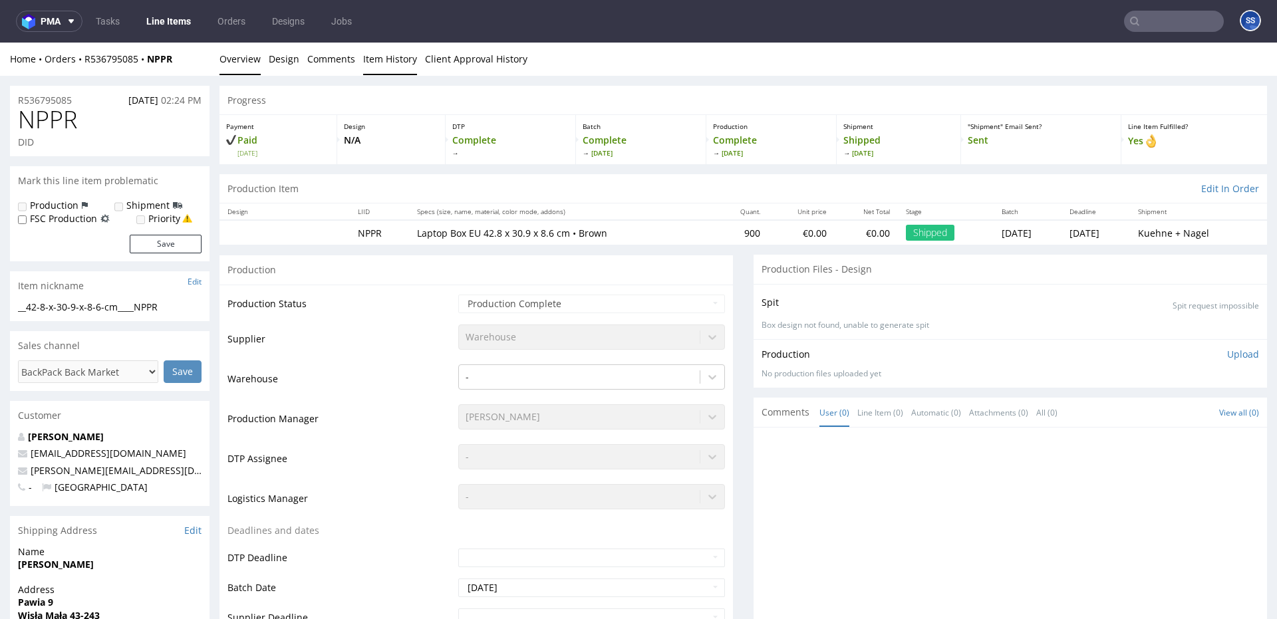
click at [383, 57] on link "Item History" at bounding box center [390, 59] width 54 height 33
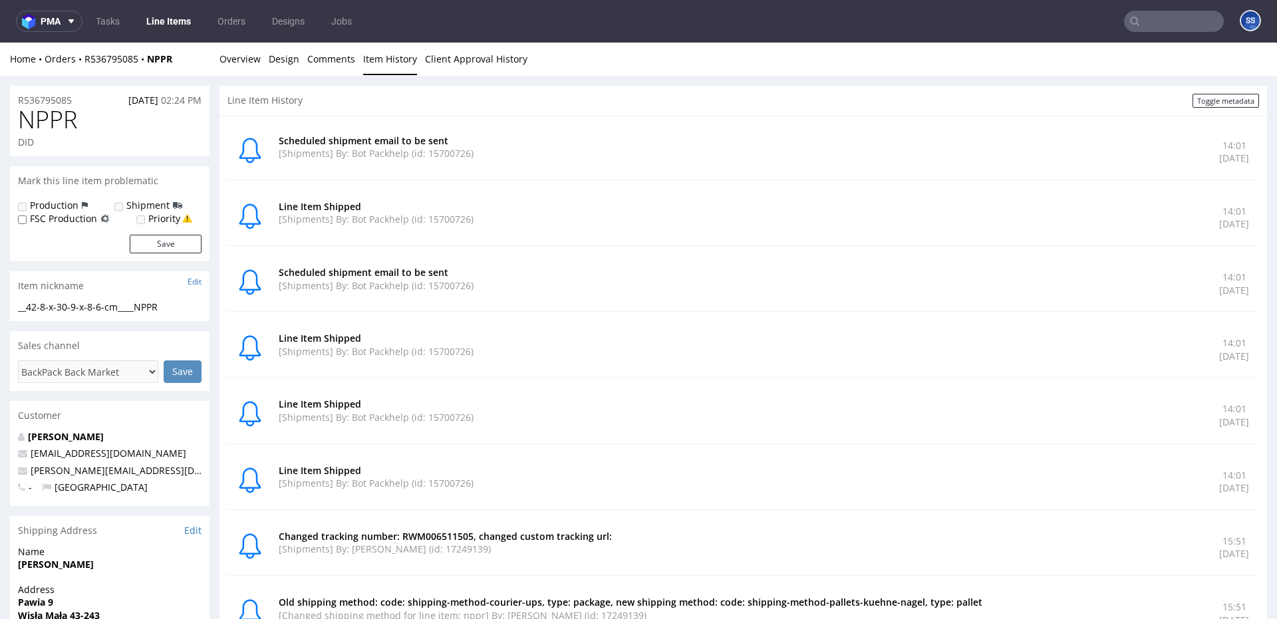
click at [165, 20] on link "Line Items" at bounding box center [168, 21] width 61 height 21
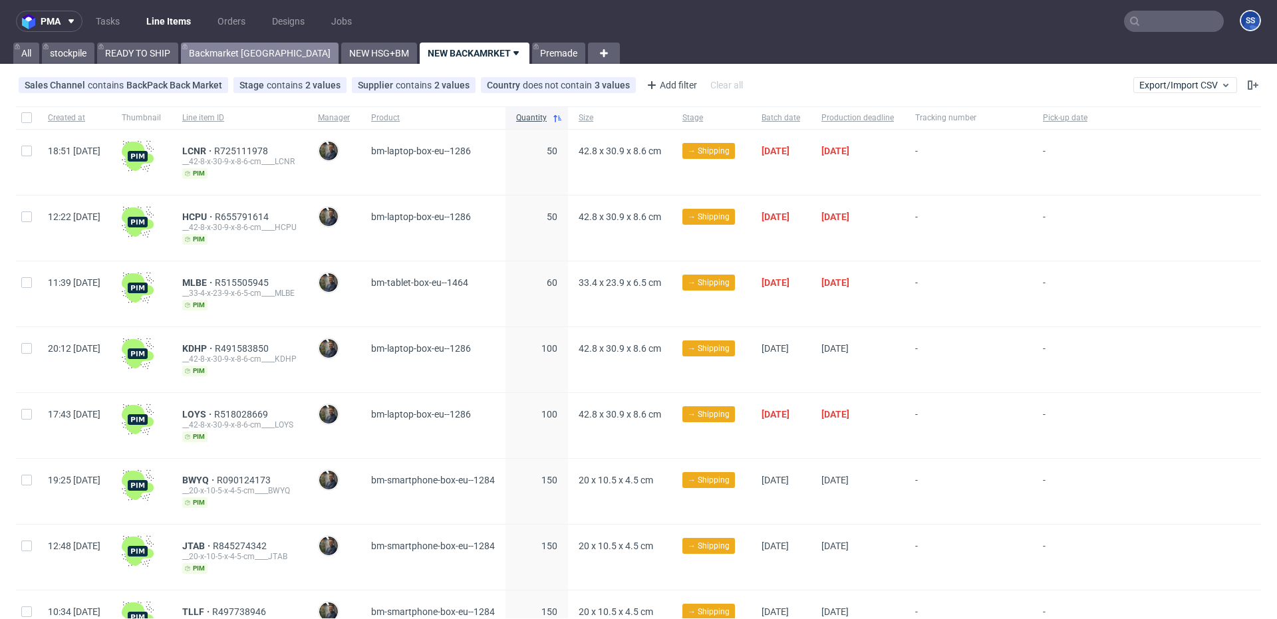
click at [213, 59] on link "Backmarket [GEOGRAPHIC_DATA]" at bounding box center [260, 53] width 158 height 21
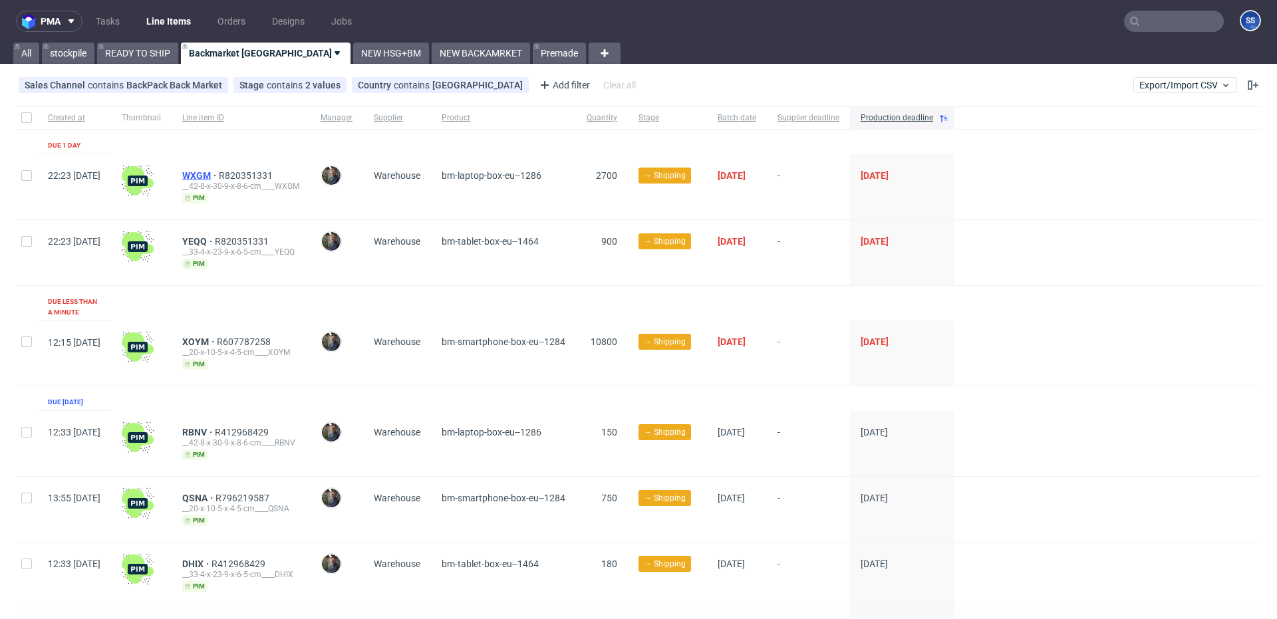
click at [219, 172] on span "WXGM" at bounding box center [200, 175] width 37 height 11
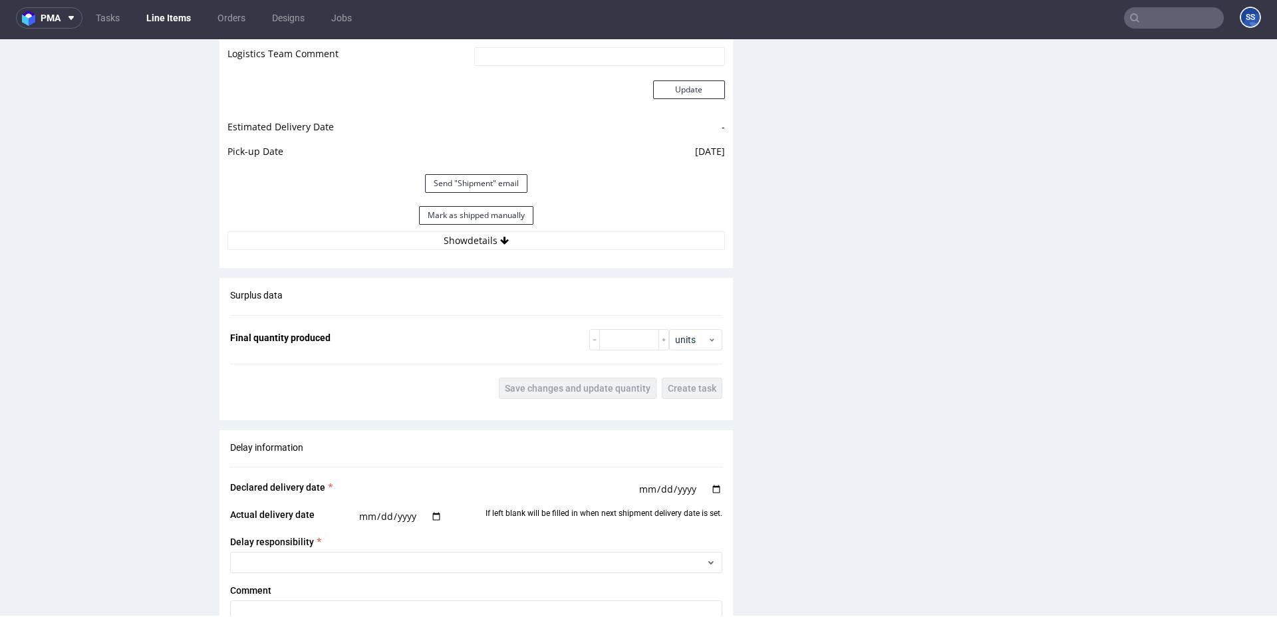
scroll to position [1225, 0]
click at [520, 218] on button "Mark as shipped manually" at bounding box center [476, 216] width 114 height 19
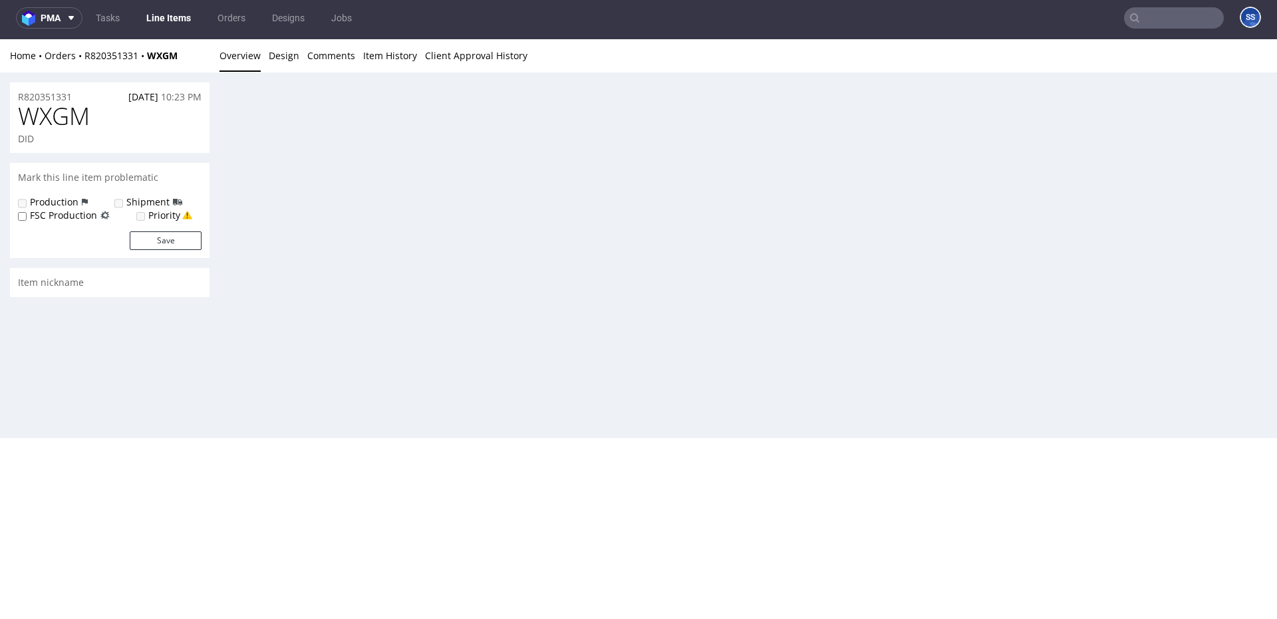
scroll to position [878, 0]
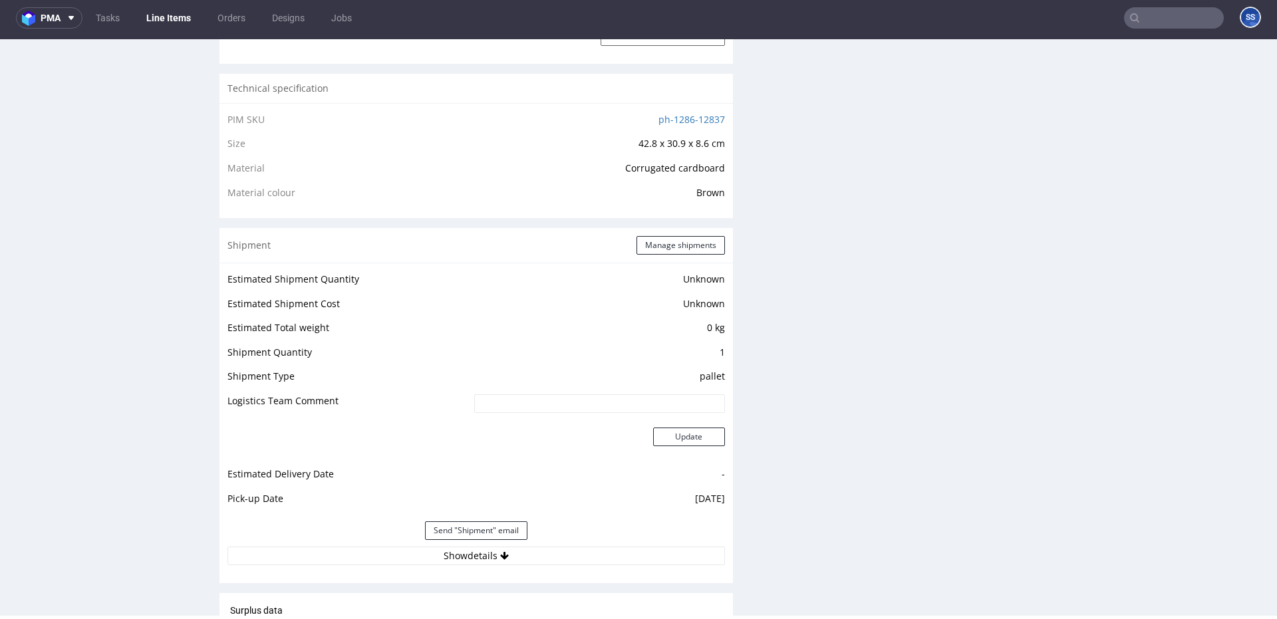
click at [151, 15] on link "Line Items" at bounding box center [168, 17] width 61 height 21
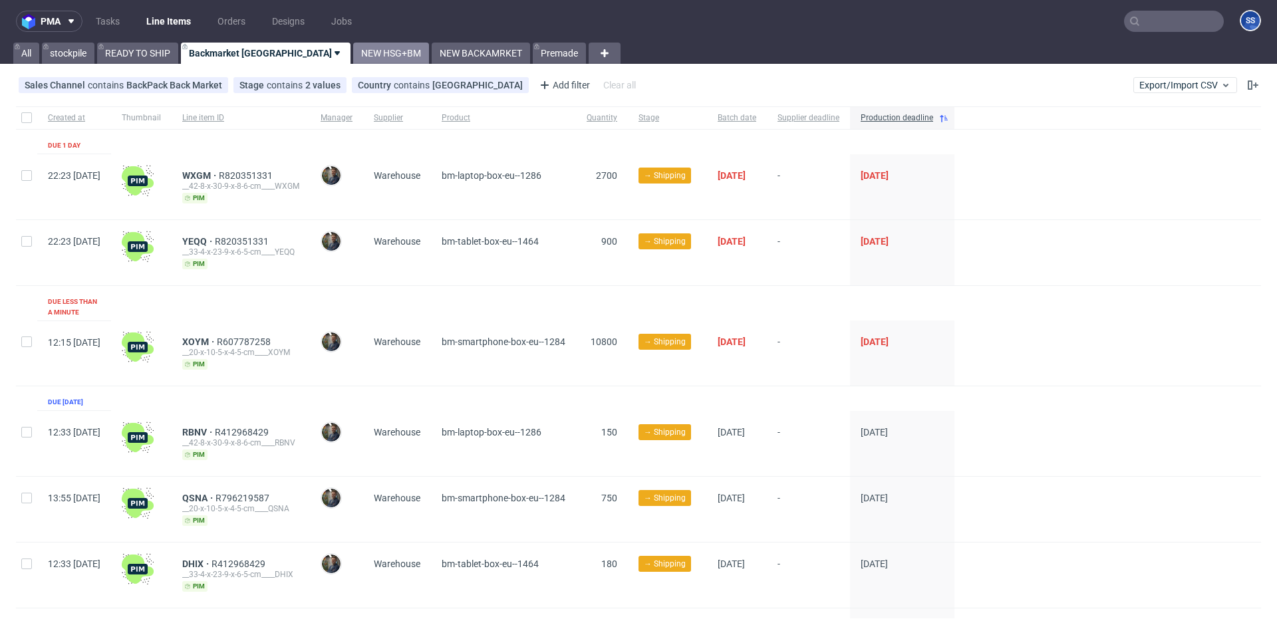
click at [353, 48] on link "NEW HSG+BM" at bounding box center [391, 53] width 76 height 21
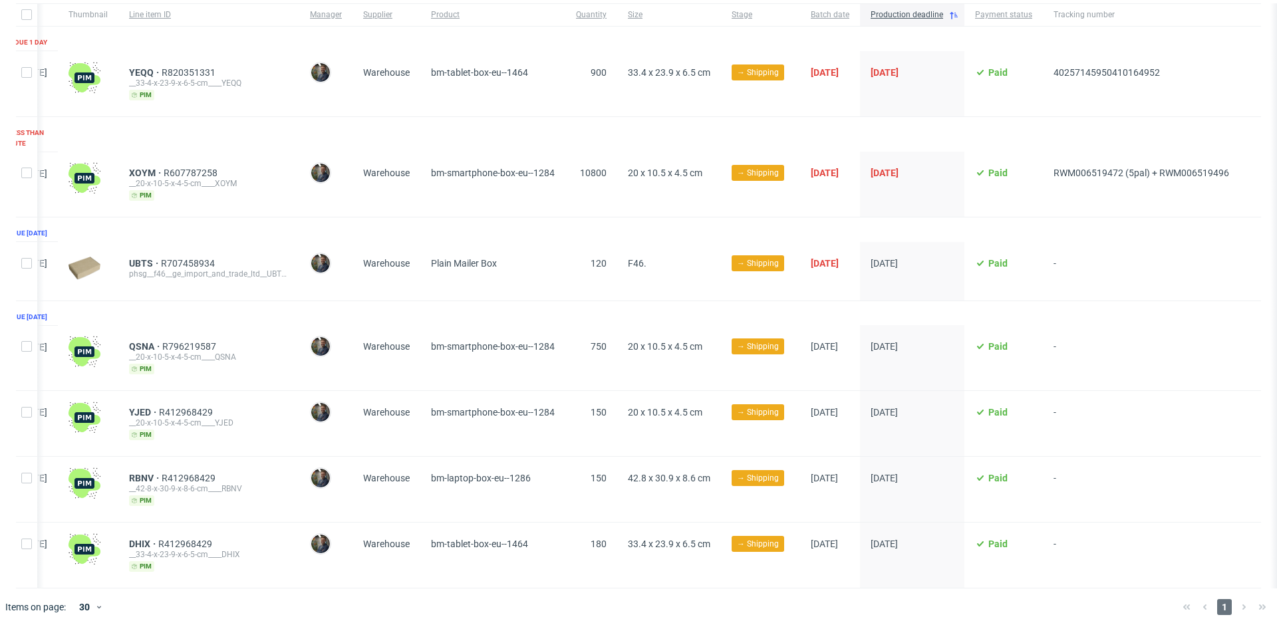
scroll to position [0, 90]
drag, startPoint x: 1209, startPoint y: 74, endPoint x: 1051, endPoint y: 73, distance: 157.7
click at [1051, 73] on div "40257145950410164952" at bounding box center [1141, 83] width 197 height 65
copy span "40257145950410164952"
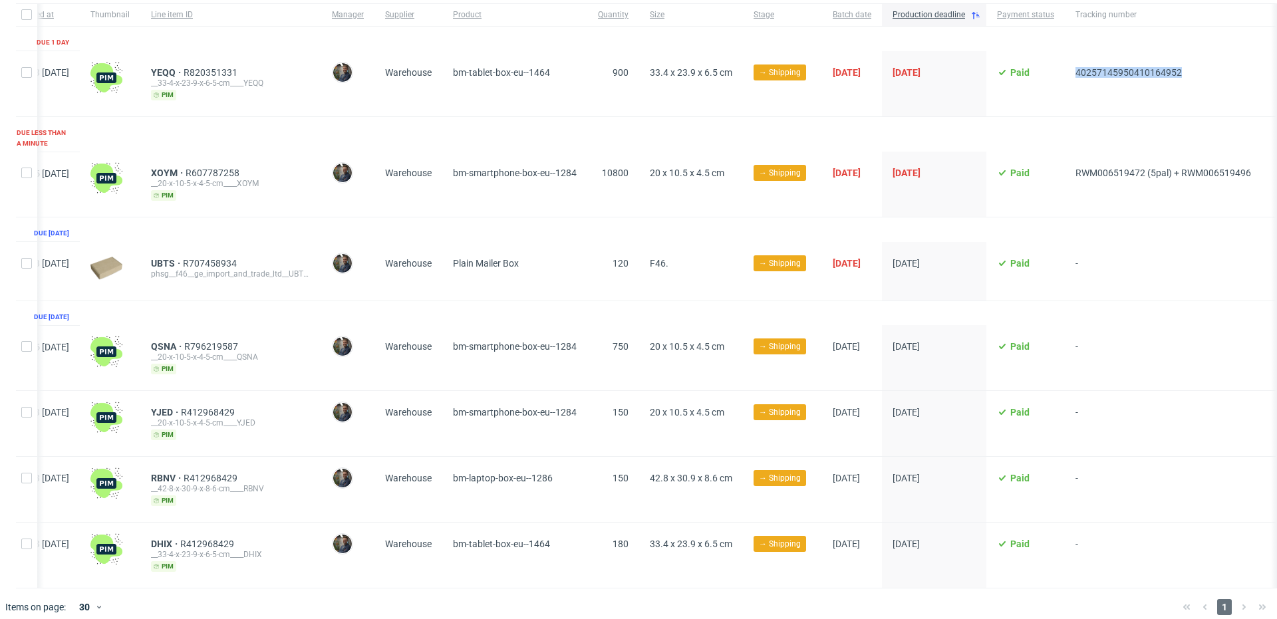
scroll to position [0, 0]
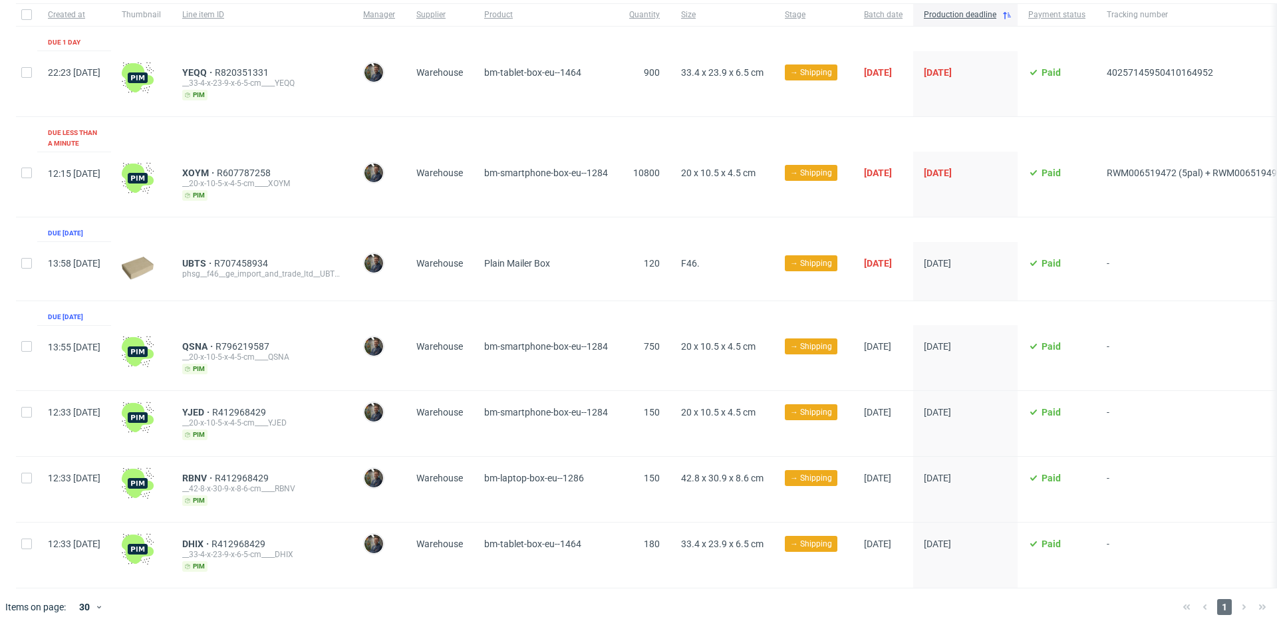
click at [228, 66] on div "YEQQ R820351331 __33-4-x-23-9-x-6-5-cm____YEQQ pim" at bounding box center [262, 83] width 181 height 65
click at [215, 69] on span "YEQQ" at bounding box center [198, 72] width 33 height 11
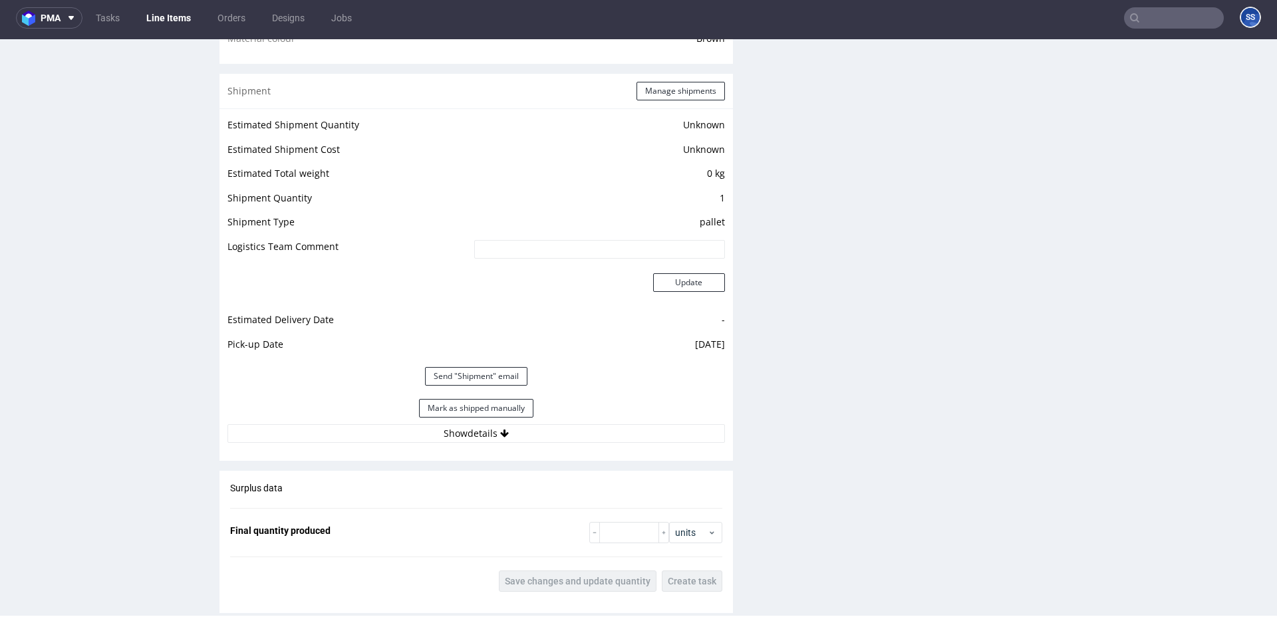
scroll to position [1039, 0]
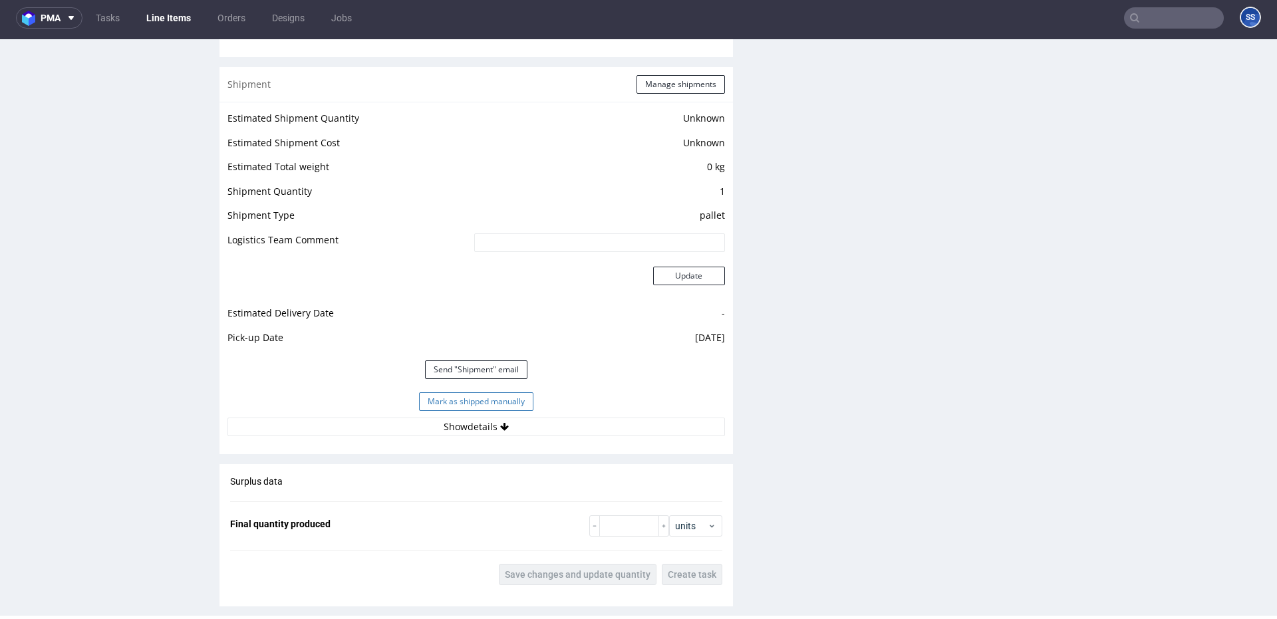
click at [457, 402] on button "Mark as shipped manually" at bounding box center [476, 402] width 114 height 19
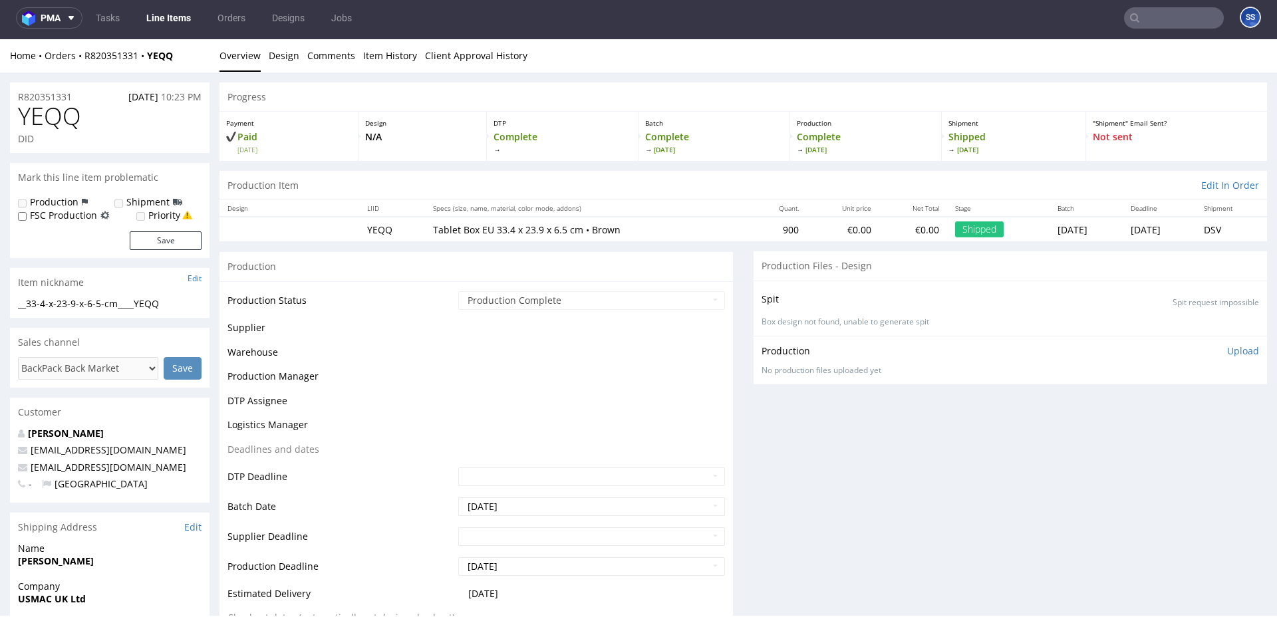
scroll to position [878, 0]
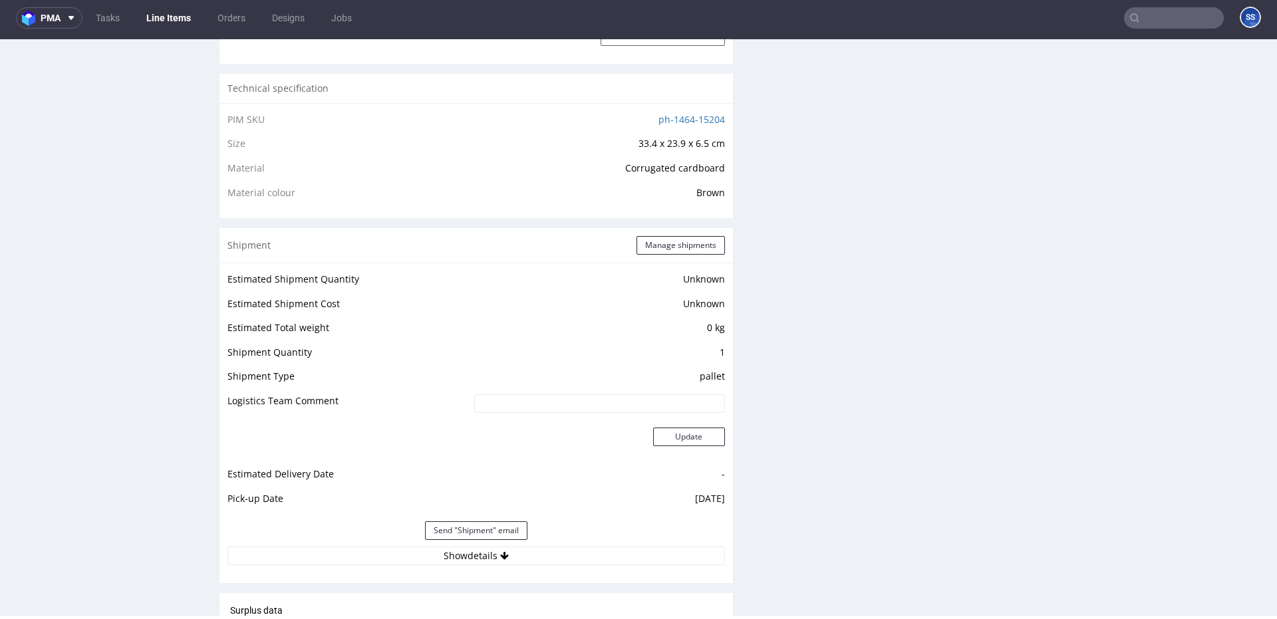
click at [170, 14] on link "Line Items" at bounding box center [168, 17] width 61 height 21
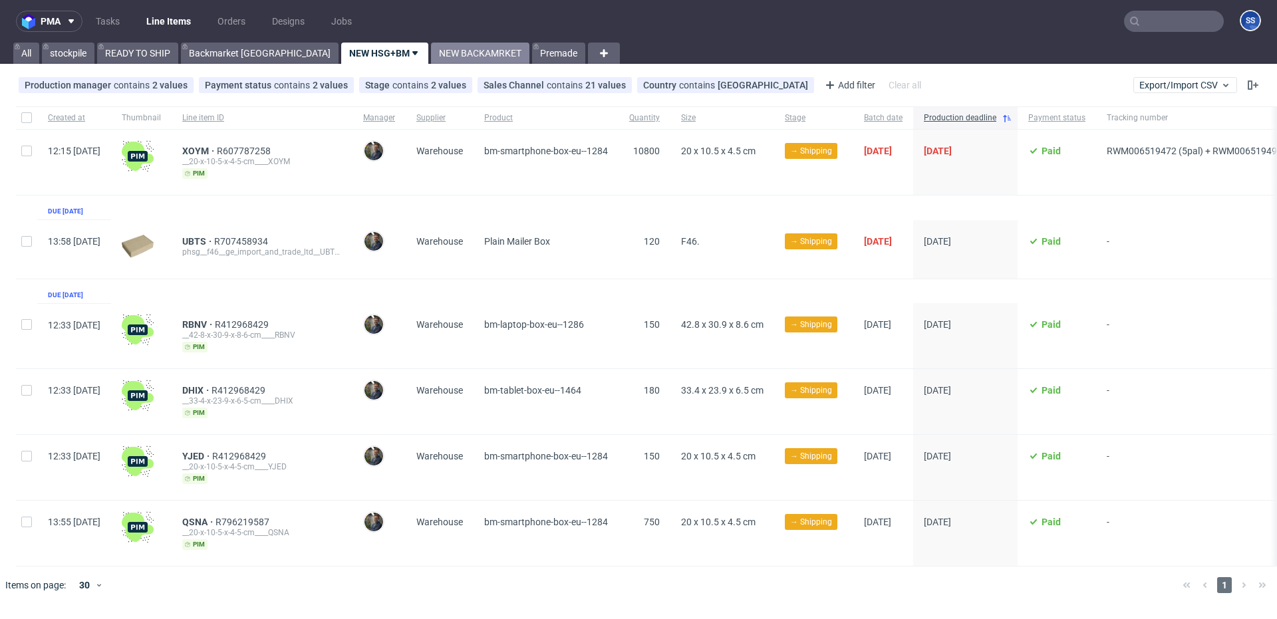
click at [431, 55] on link "NEW BACKAMRKET" at bounding box center [480, 53] width 98 height 21
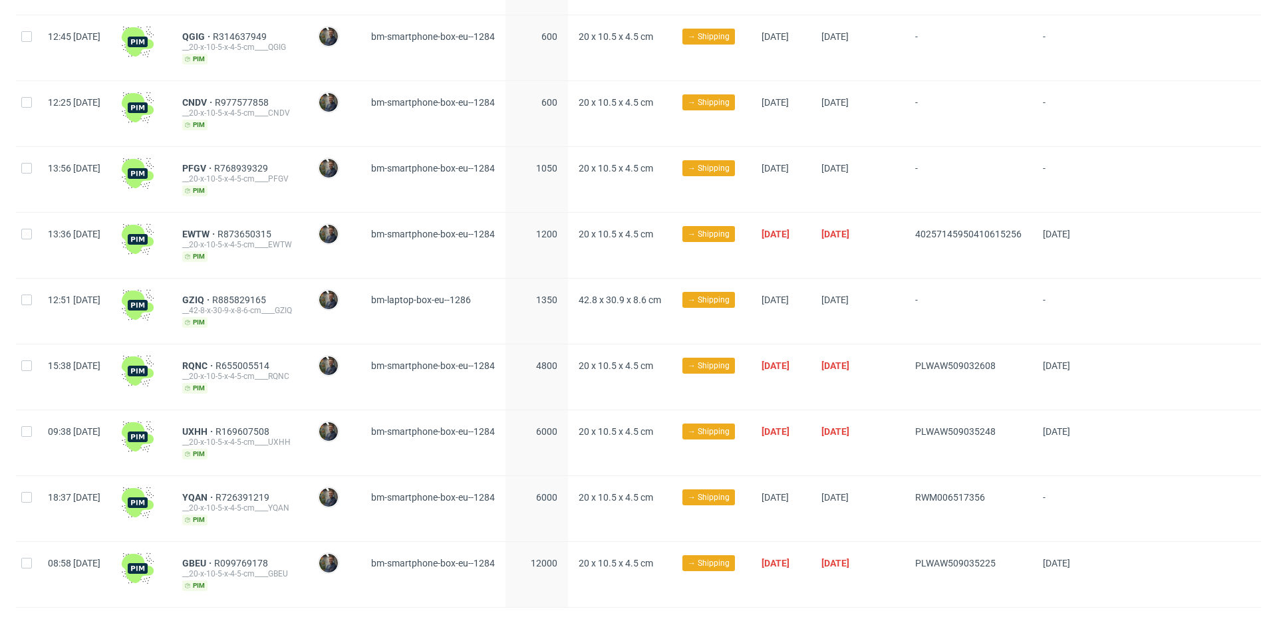
scroll to position [864, 0]
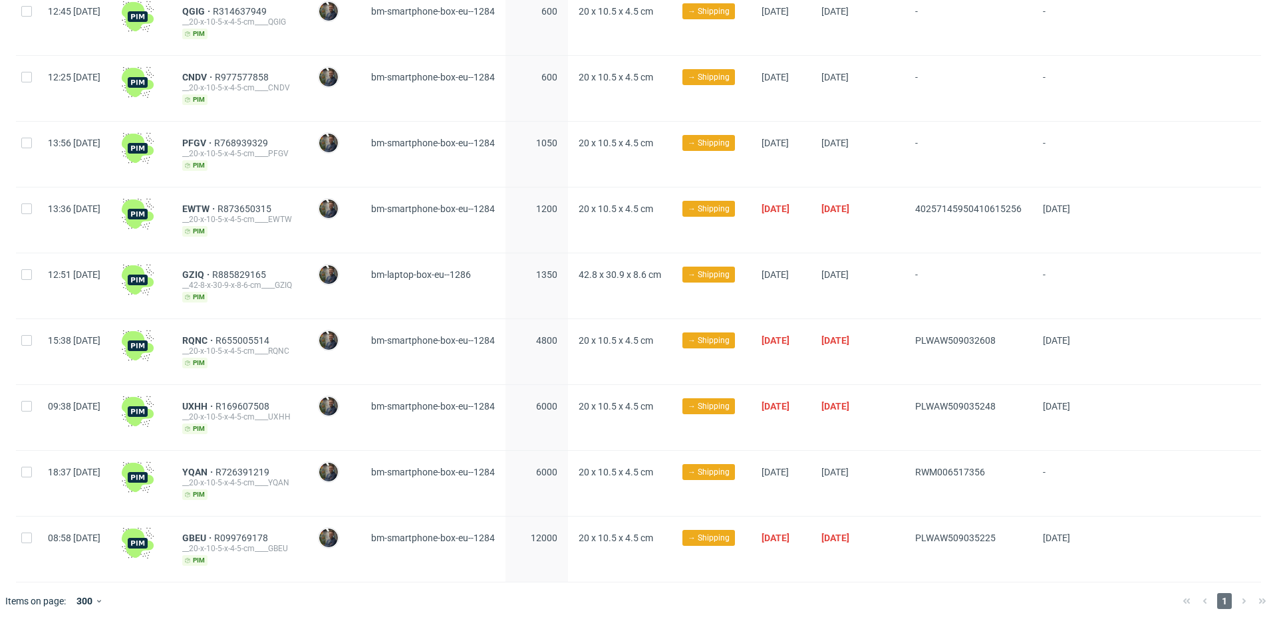
drag, startPoint x: 945, startPoint y: 338, endPoint x: 1044, endPoint y: 331, distance: 99.3
click at [1046, 335] on div "15:38 Wed 17.09.2025 RQNC R655005514 __20-x-10-5-x-4-5-cm____RQNC pim Maciej So…" at bounding box center [638, 352] width 1245 height 66
copy div "PLWAW509032608"
click at [216, 337] on span "RQNC" at bounding box center [198, 340] width 33 height 11
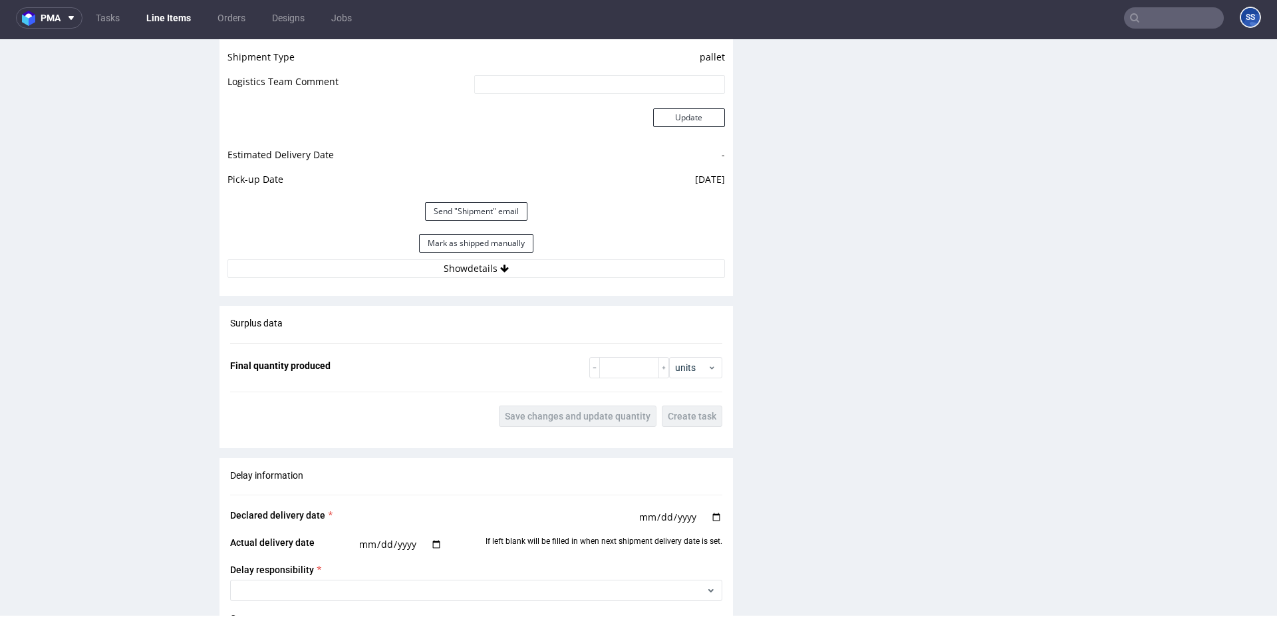
scroll to position [1178, 0]
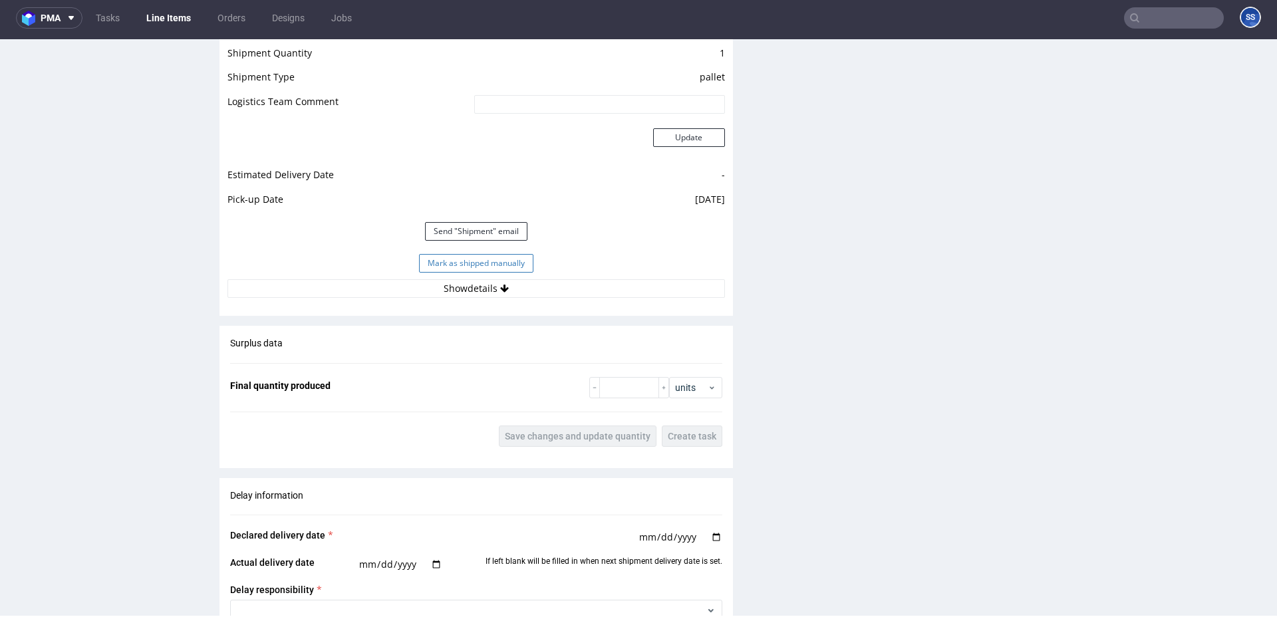
click at [468, 259] on button "Mark as shipped manually" at bounding box center [476, 263] width 114 height 19
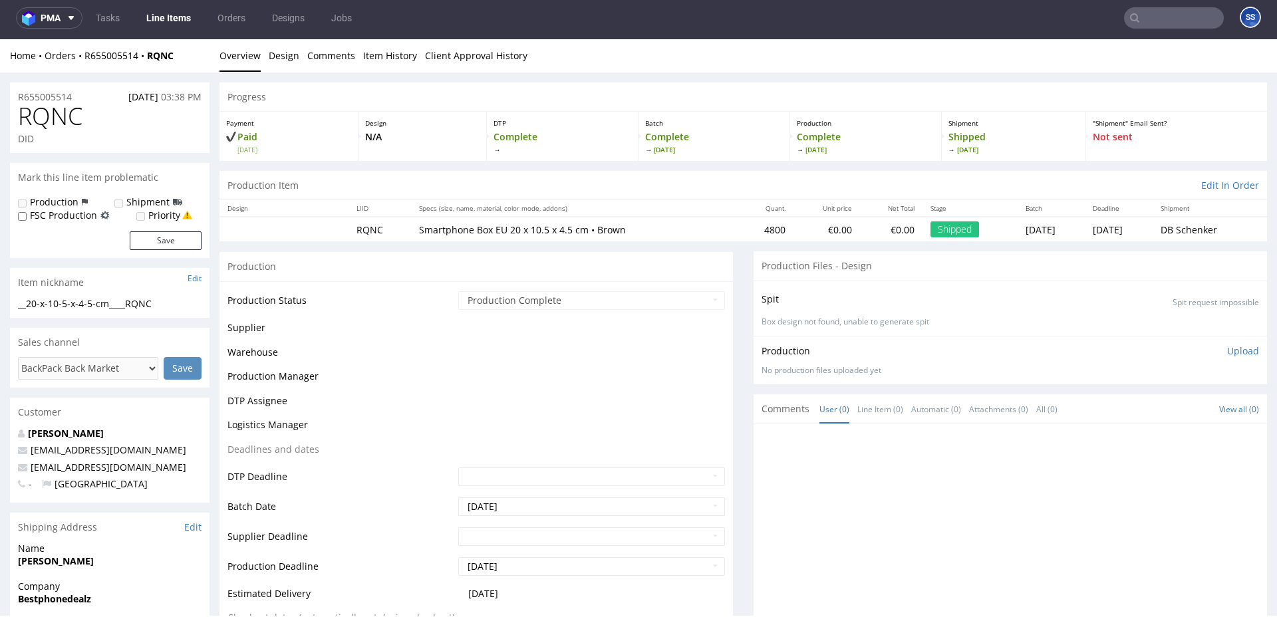
scroll to position [849, 0]
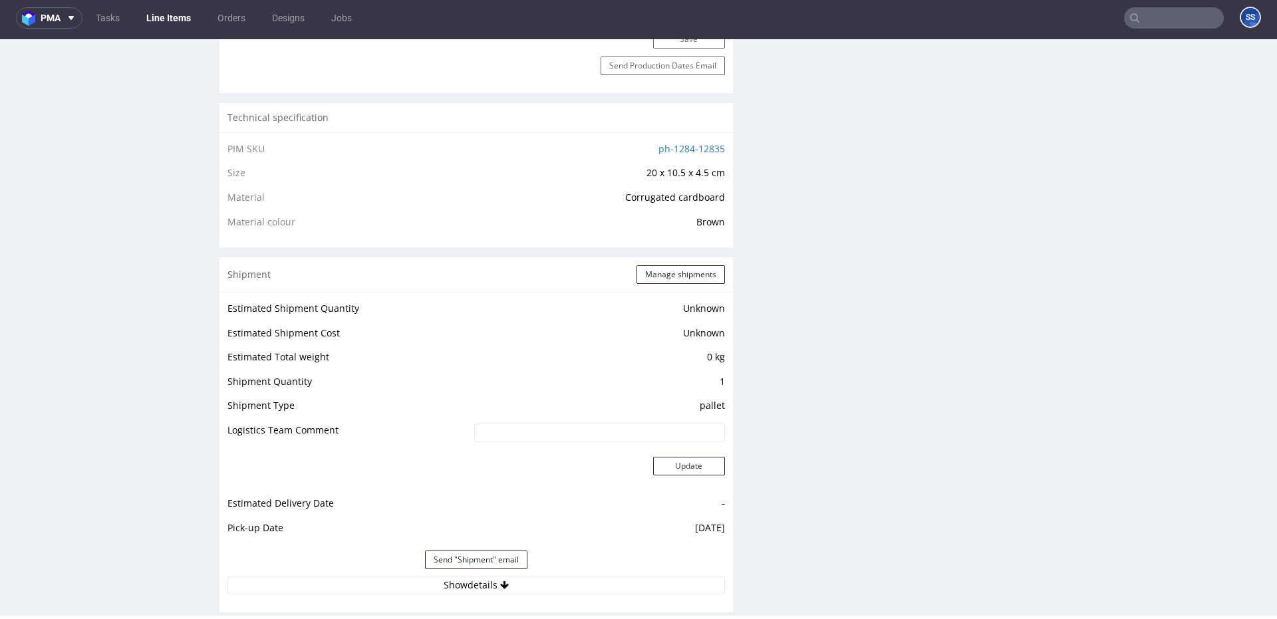
click at [185, 15] on link "Line Items" at bounding box center [168, 17] width 61 height 21
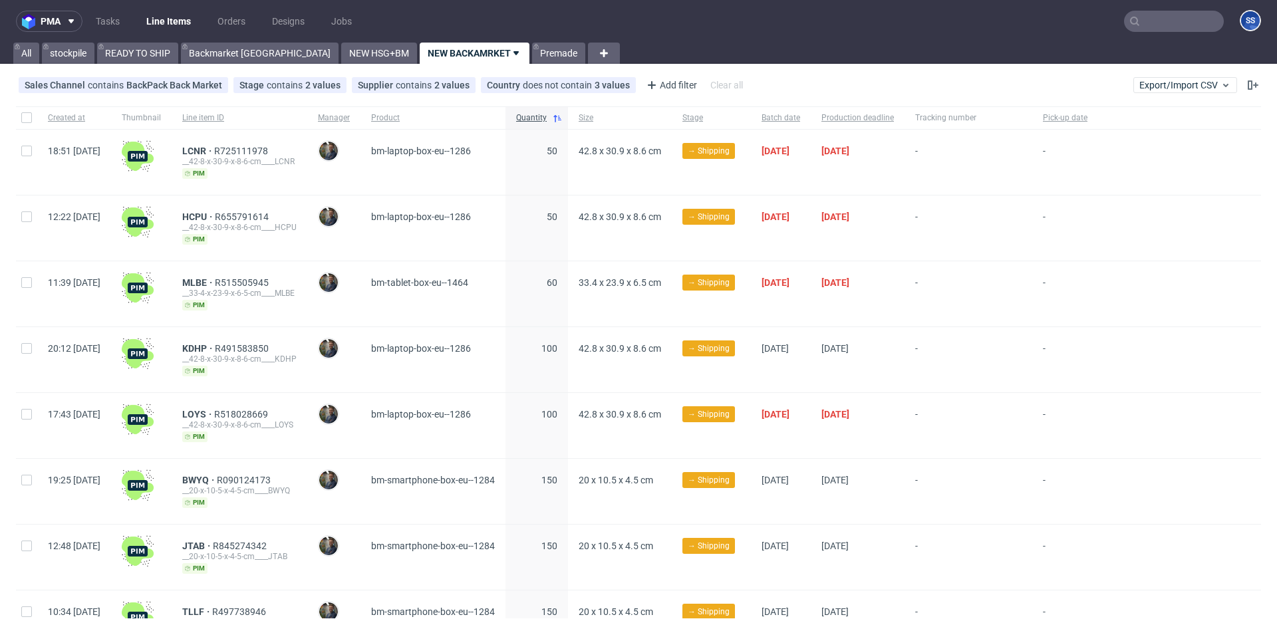
scroll to position [798, 0]
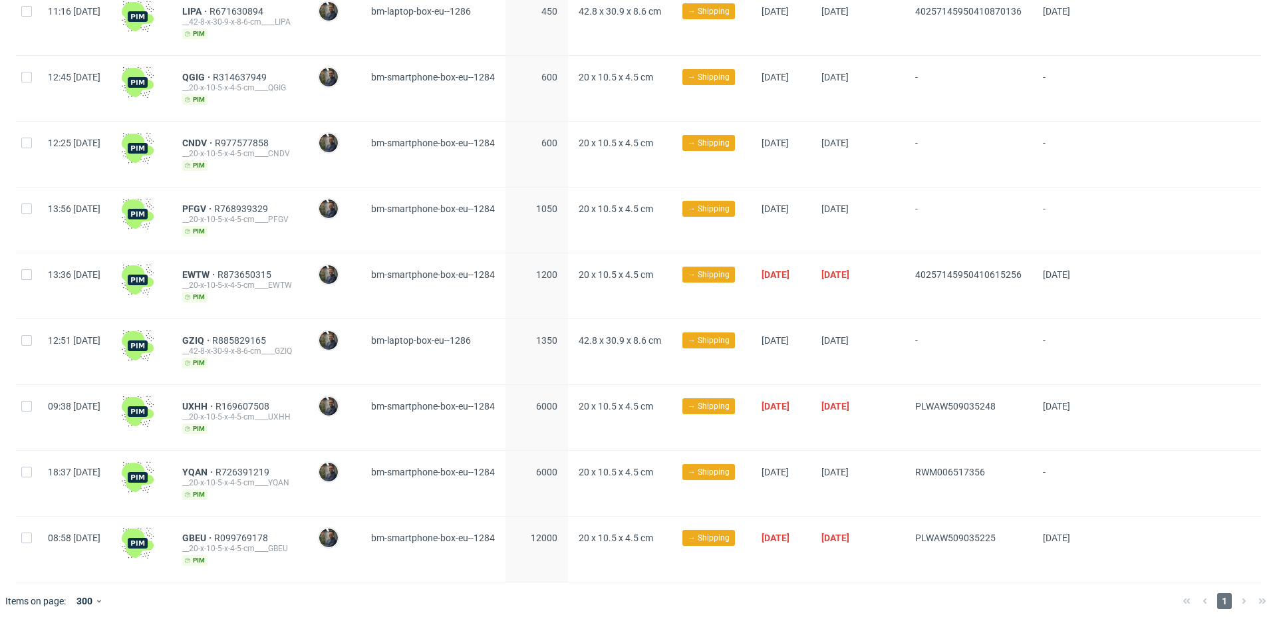
drag, startPoint x: 949, startPoint y: 270, endPoint x: 1066, endPoint y: 273, distance: 117.1
click at [1066, 273] on div "13:36 Wed 17.09.2025 EWTW R873650315 __20-x-10-5-x-4-5-cm____EWTW pim Maciej So…" at bounding box center [638, 286] width 1245 height 66
copy div "40257145950410615256"
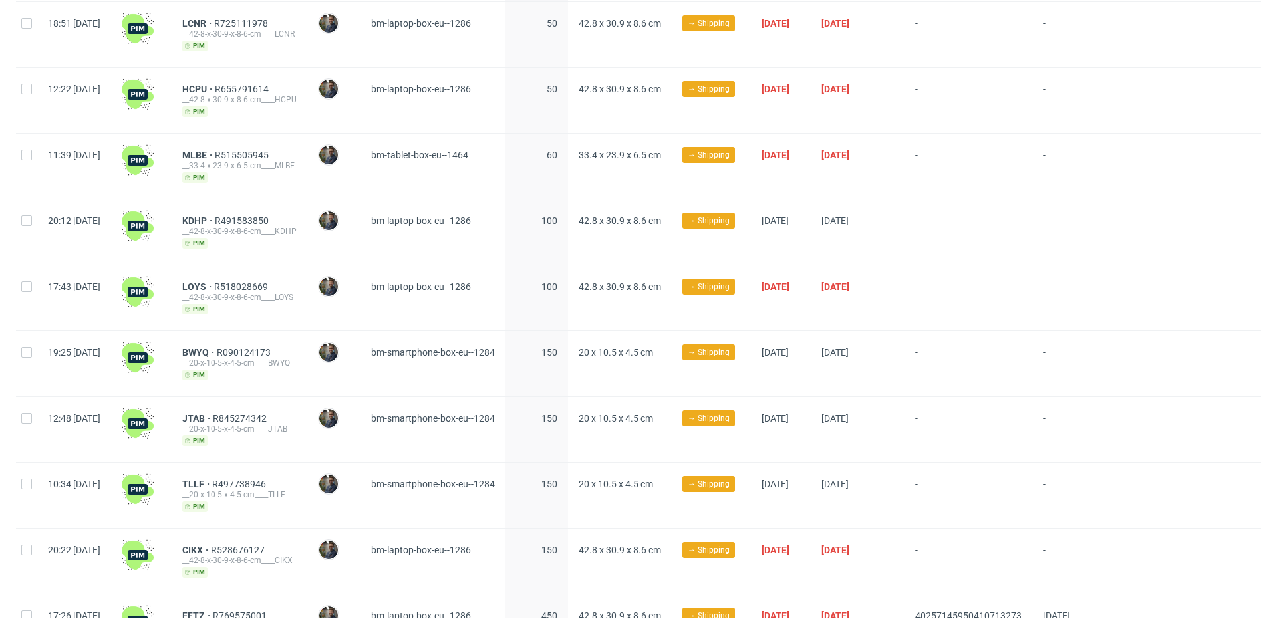
scroll to position [0, 0]
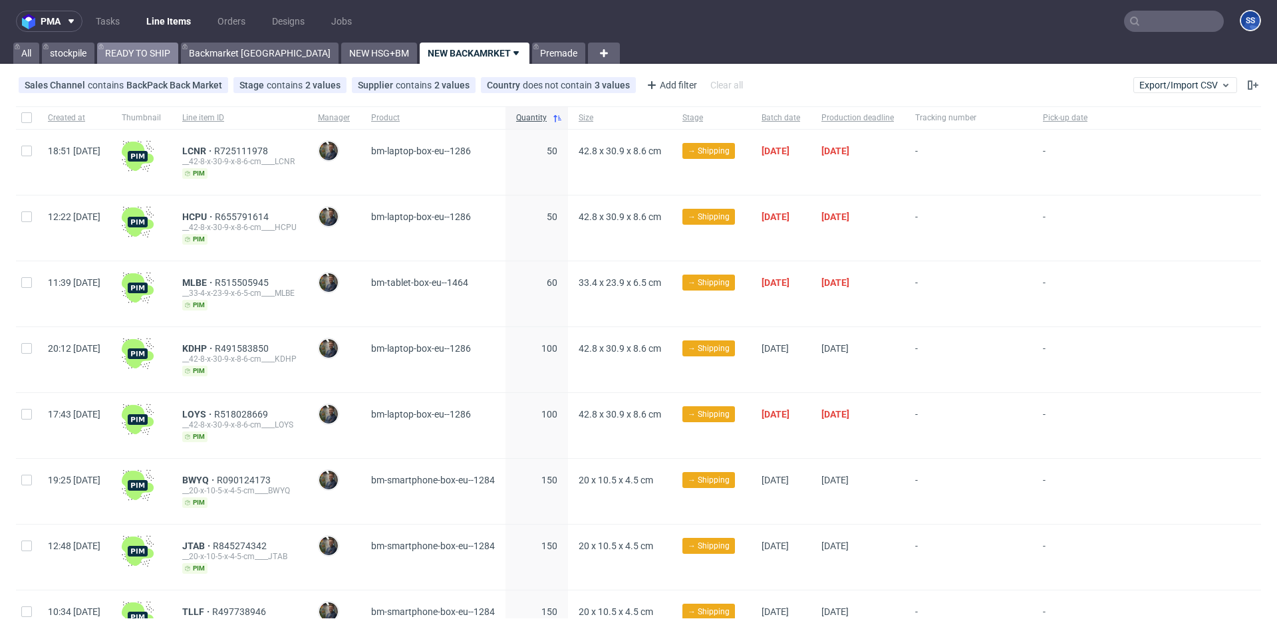
click at [143, 53] on link "READY TO SHIP" at bounding box center [137, 53] width 81 height 21
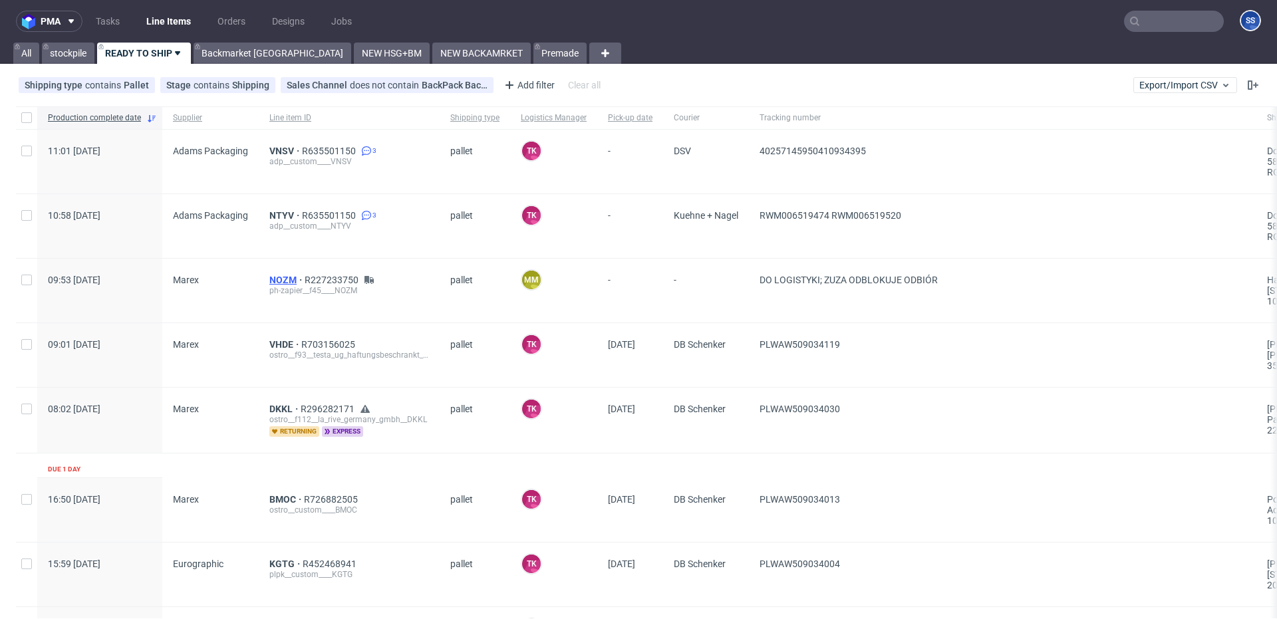
click at [281, 279] on span "NOZM" at bounding box center [286, 280] width 35 height 11
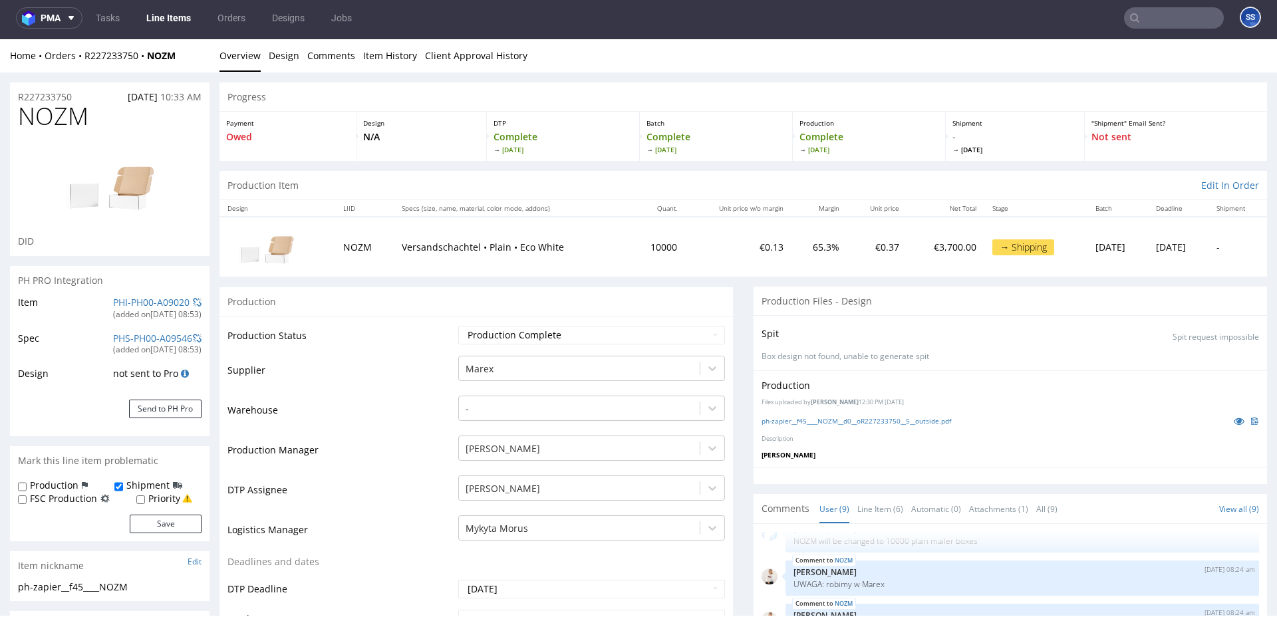
click at [166, 15] on link "Line Items" at bounding box center [168, 17] width 61 height 21
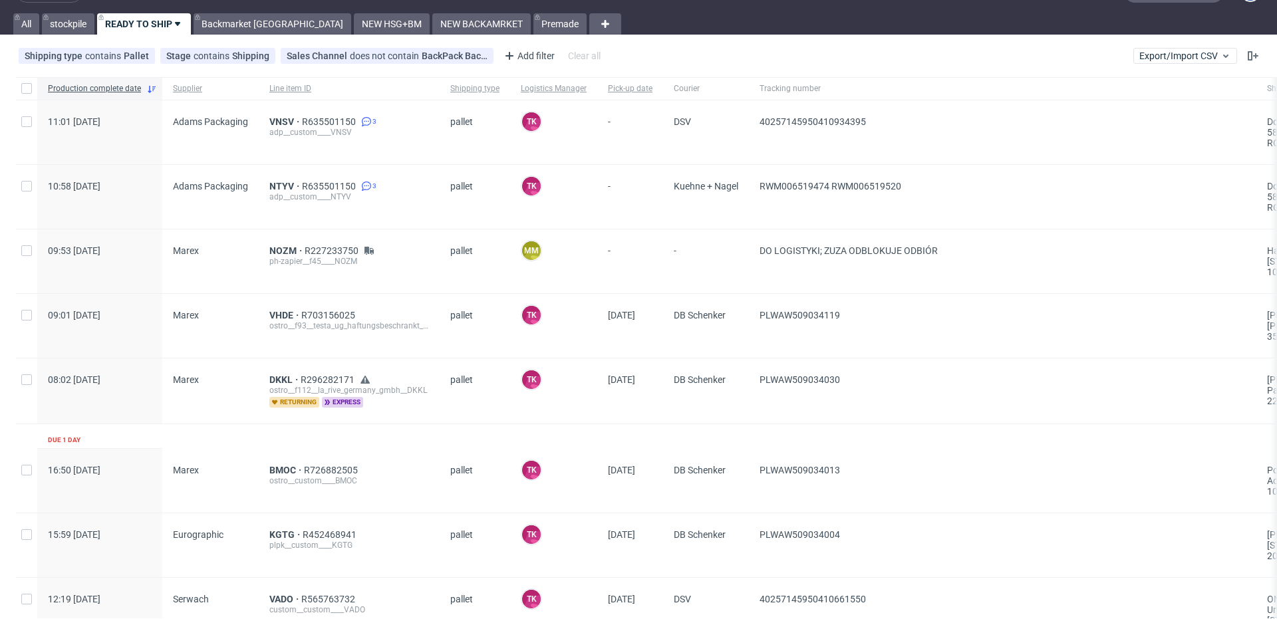
scroll to position [33, 0]
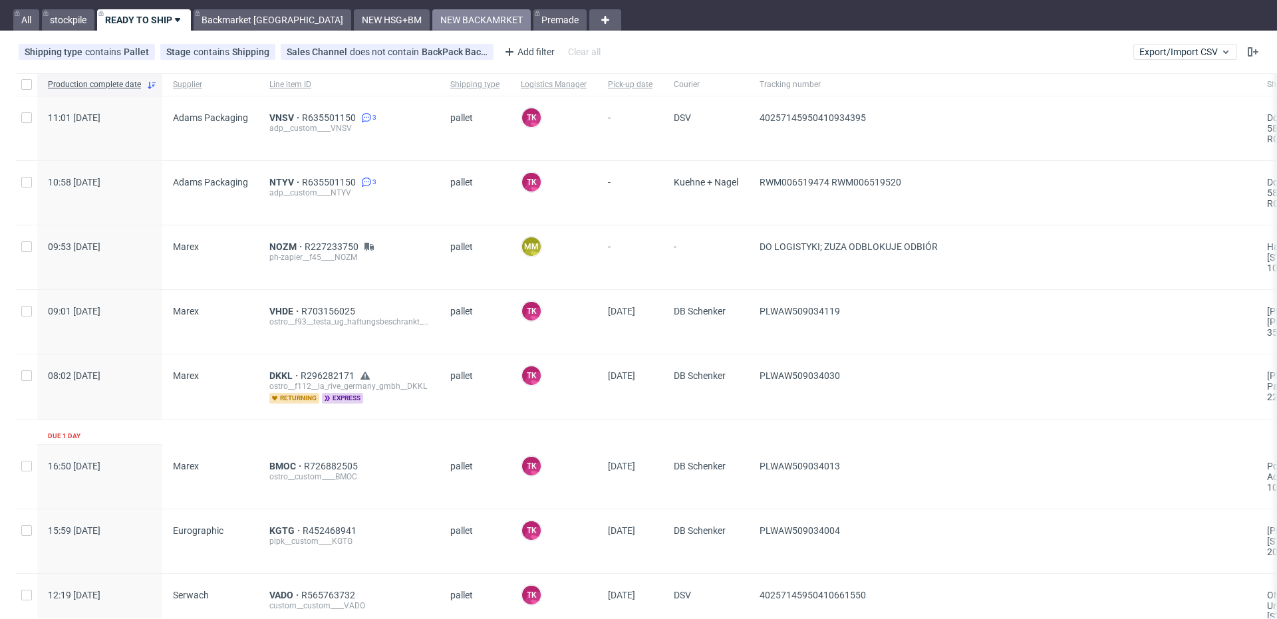
click at [432, 15] on link "NEW BACKAMRKET" at bounding box center [481, 19] width 98 height 21
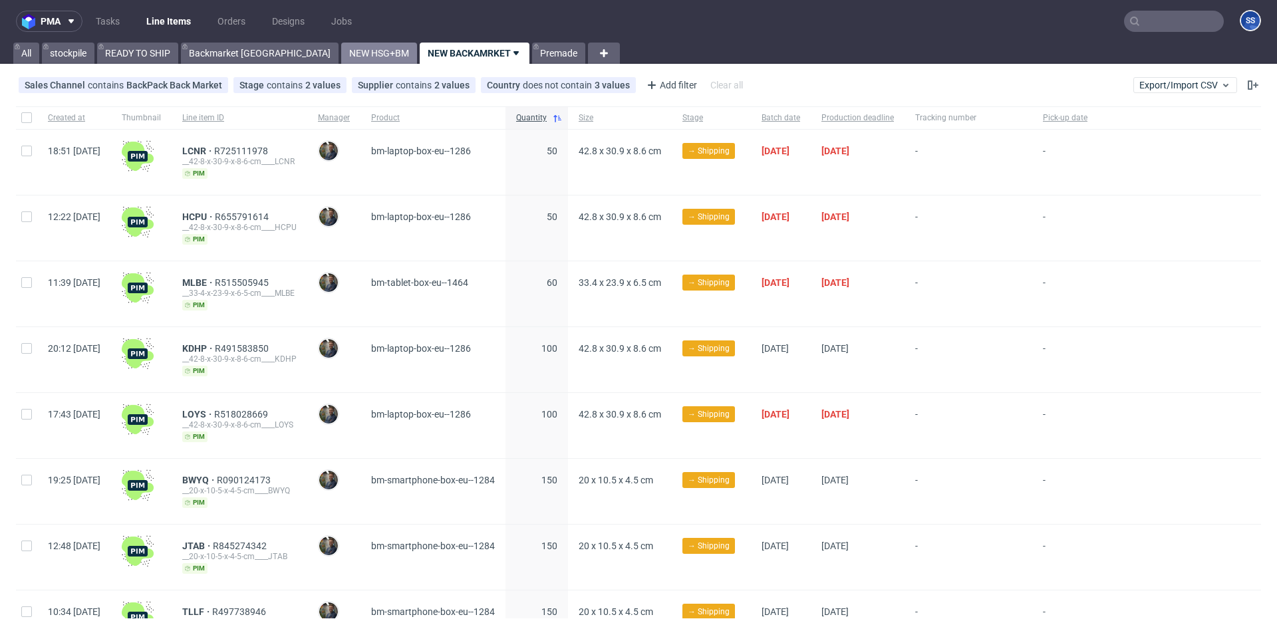
click at [341, 55] on link "NEW HSG+BM" at bounding box center [379, 53] width 76 height 21
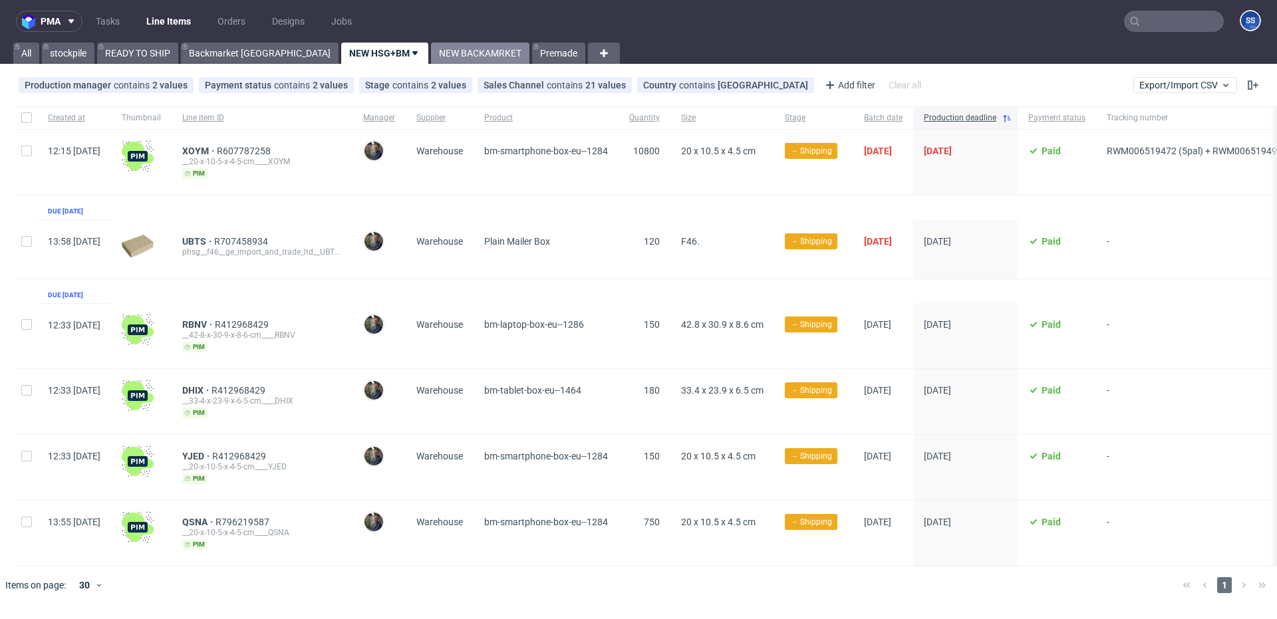
click at [431, 52] on link "NEW BACKAMRKET" at bounding box center [480, 53] width 98 height 21
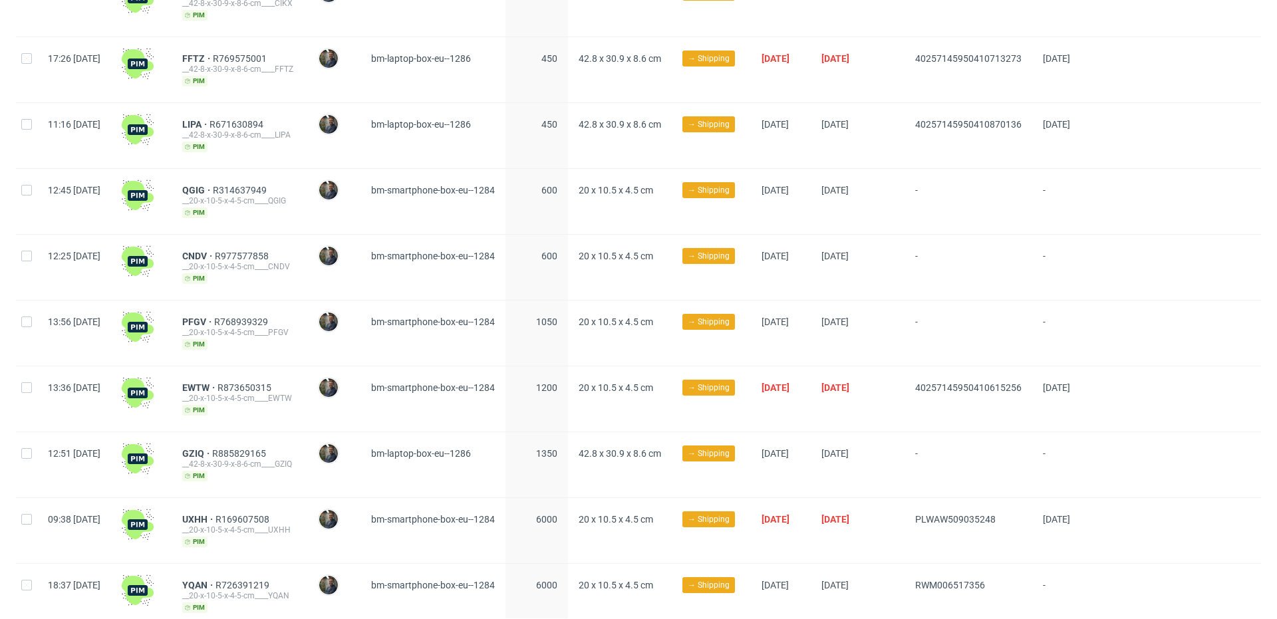
scroll to position [798, 0]
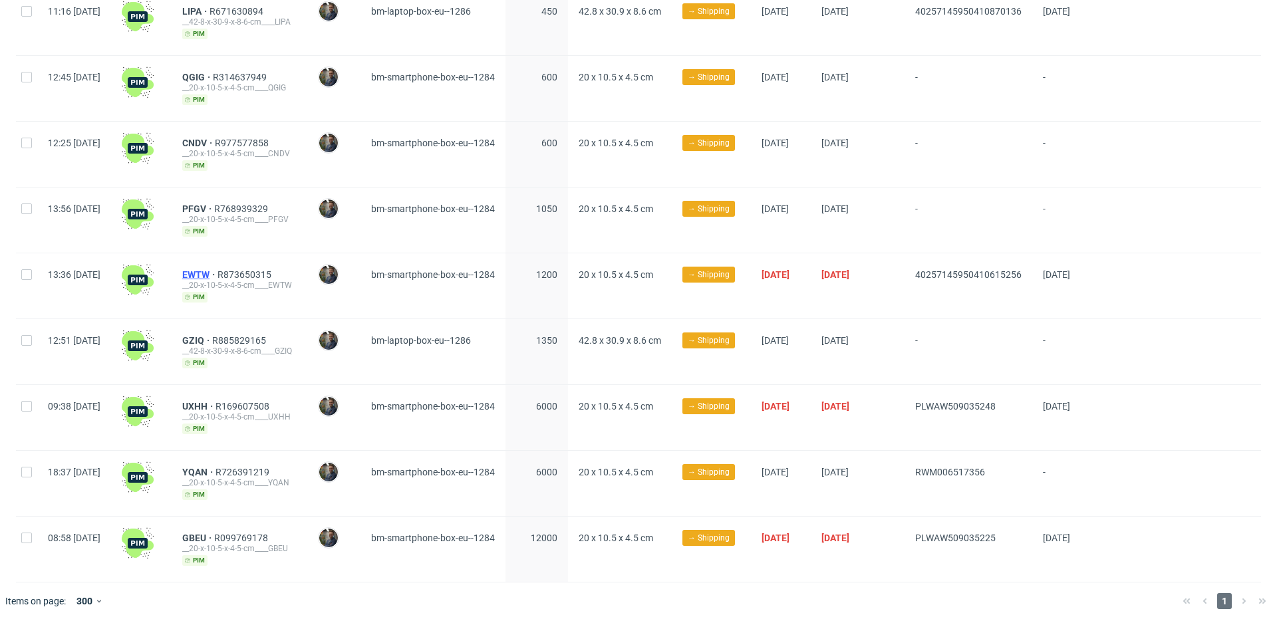
click at [218, 269] on span "EWTW" at bounding box center [199, 274] width 35 height 11
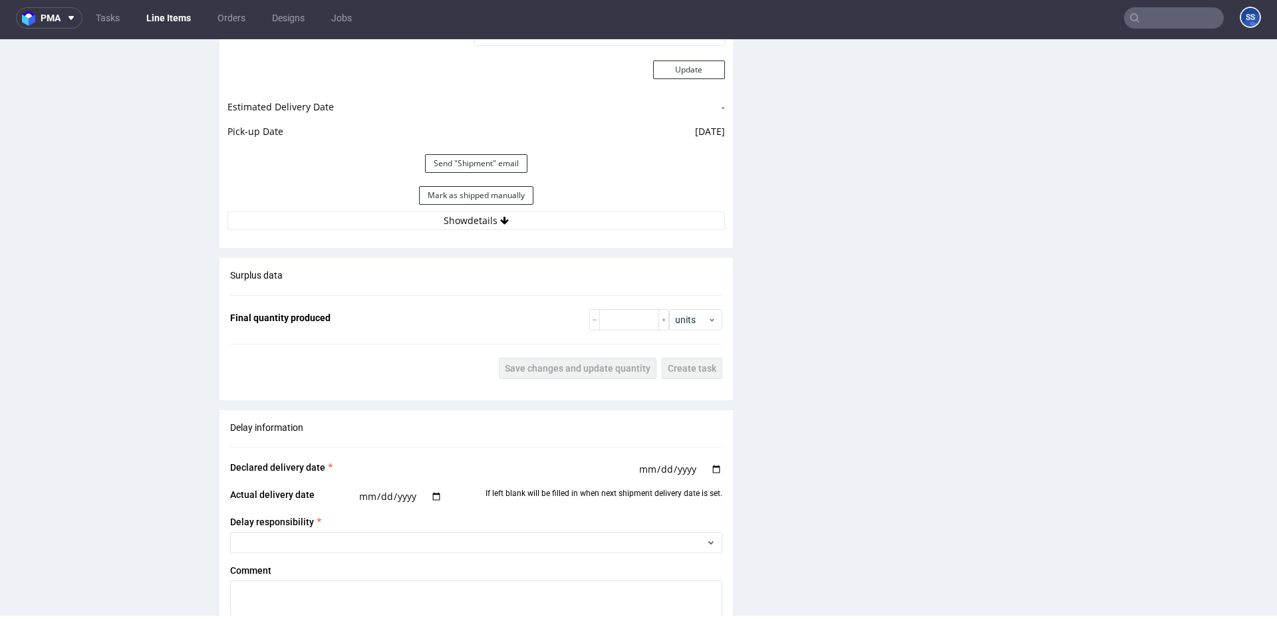
scroll to position [1246, 0]
click at [498, 196] on button "Mark as shipped manually" at bounding box center [476, 195] width 114 height 19
click at [164, 19] on link "Line Items" at bounding box center [168, 17] width 61 height 21
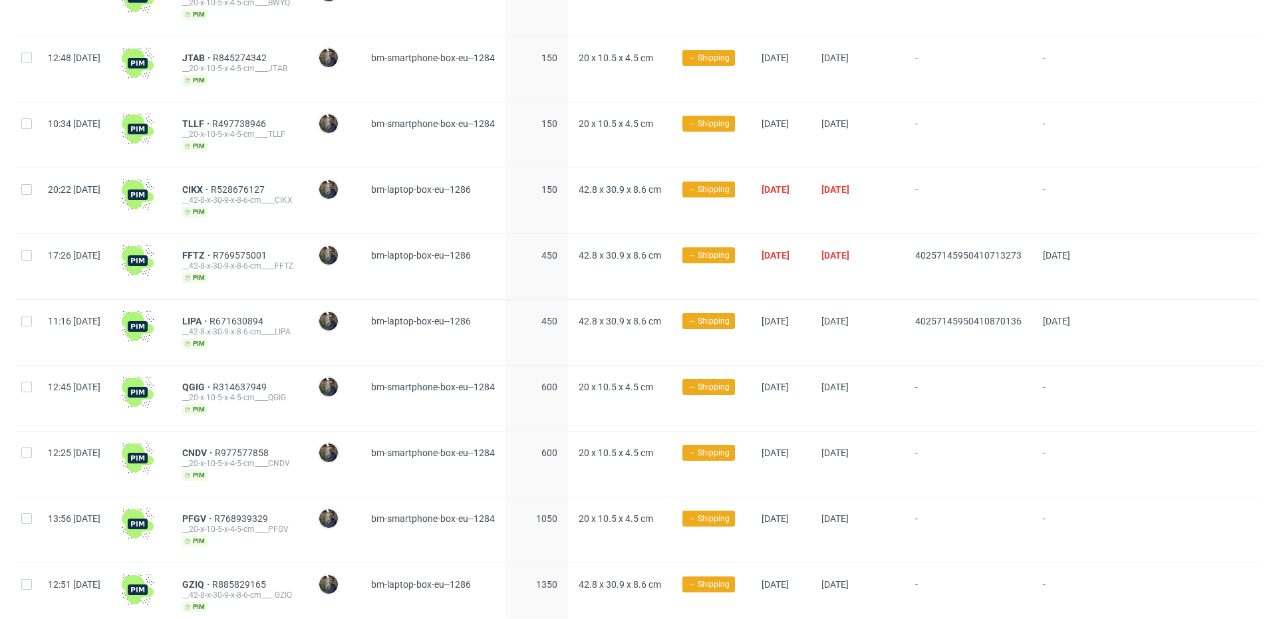
scroll to position [733, 0]
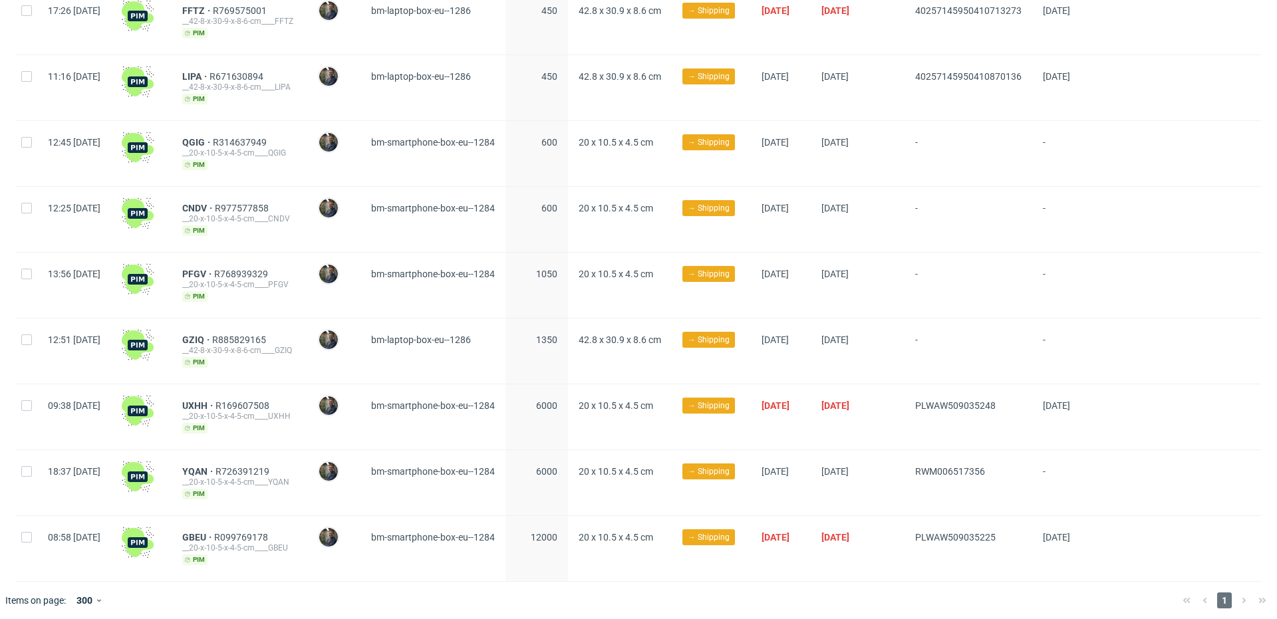
click at [649, 587] on div at bounding box center [658, 600] width 1029 height 37
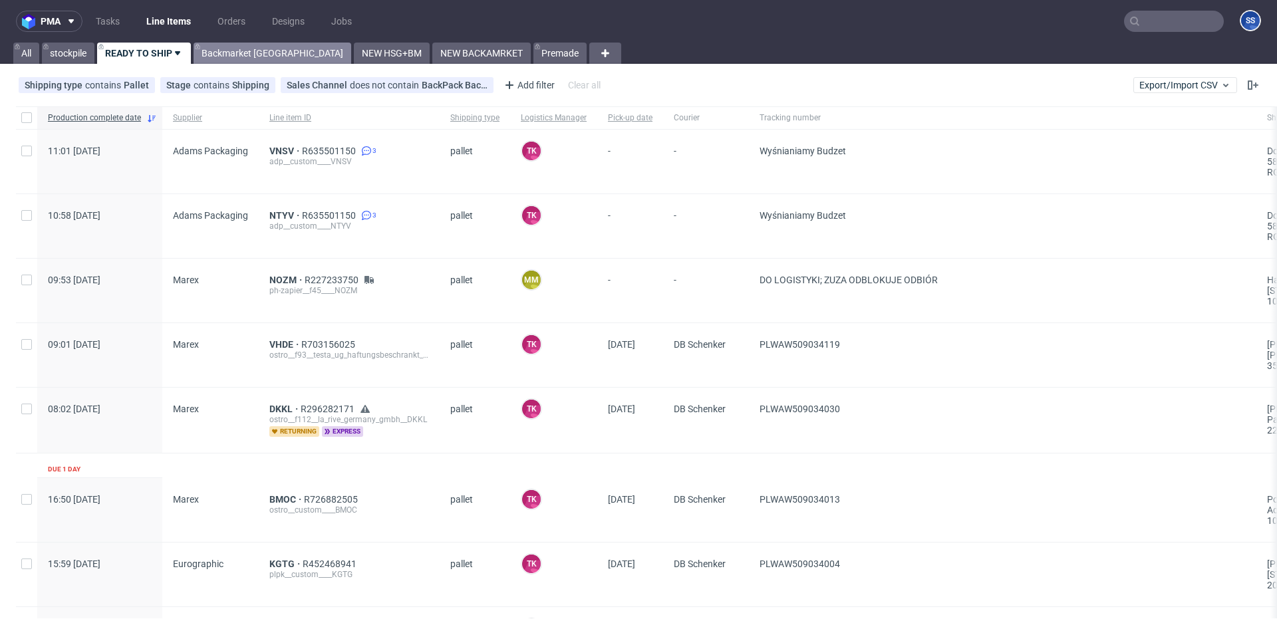
click at [245, 52] on link "Backmarket [GEOGRAPHIC_DATA]" at bounding box center [273, 53] width 158 height 21
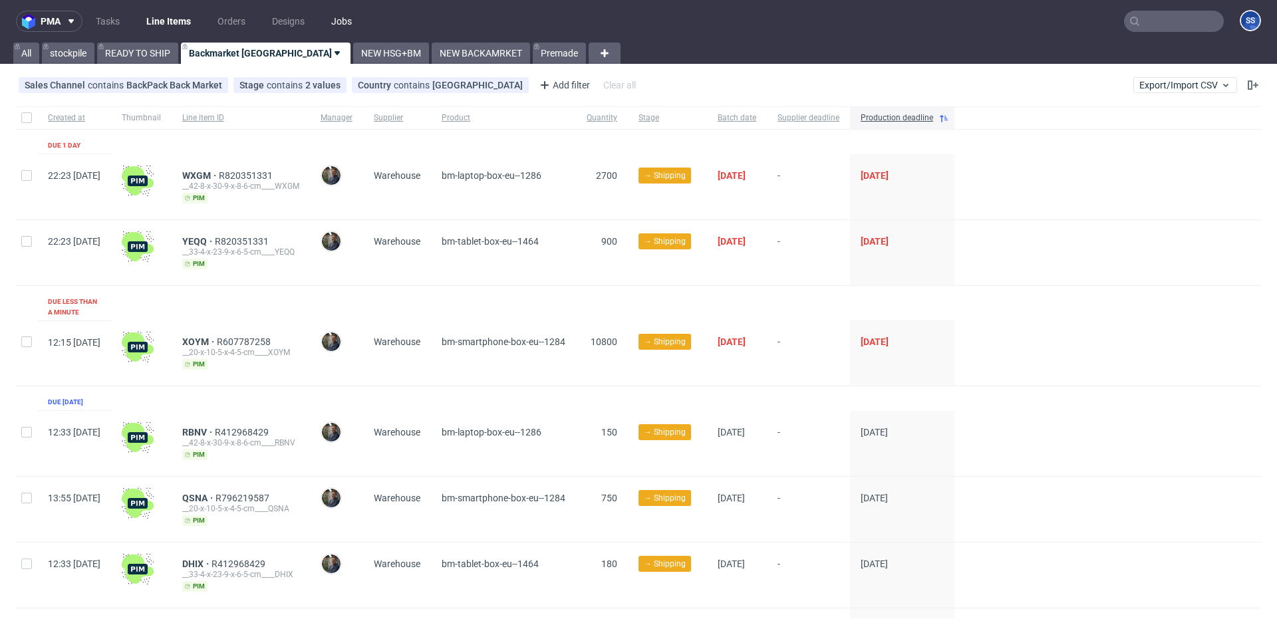
scroll to position [1, 0]
click at [432, 49] on link "NEW BACKAMRKET" at bounding box center [481, 52] width 98 height 21
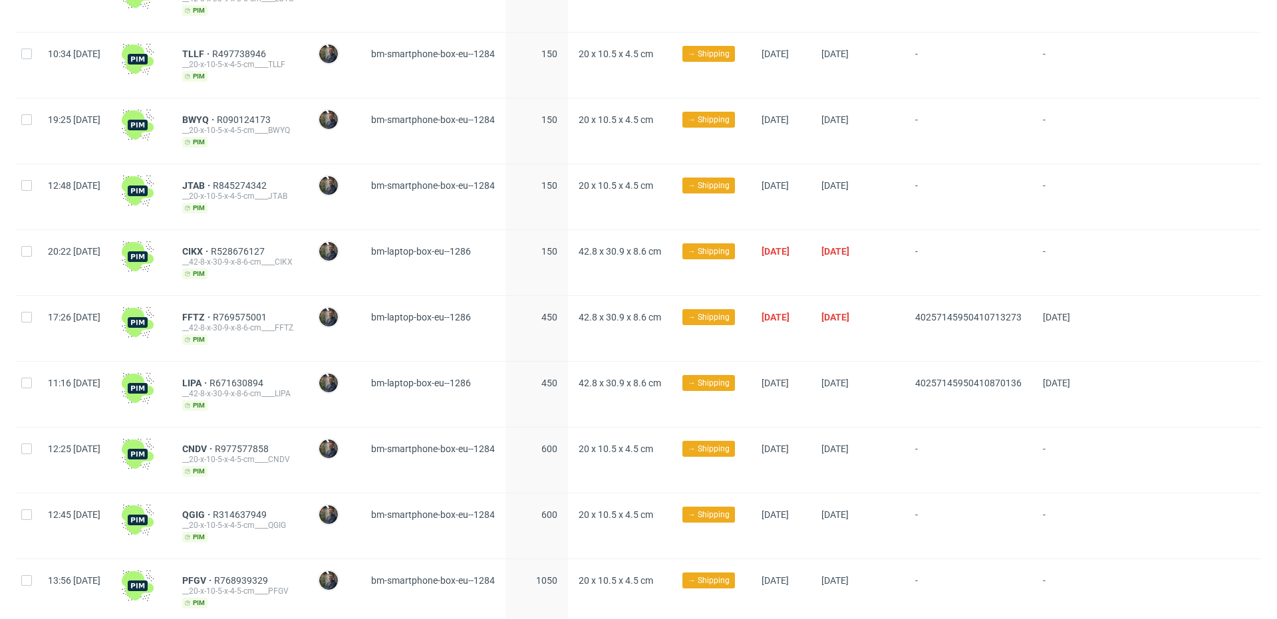
scroll to position [929, 0]
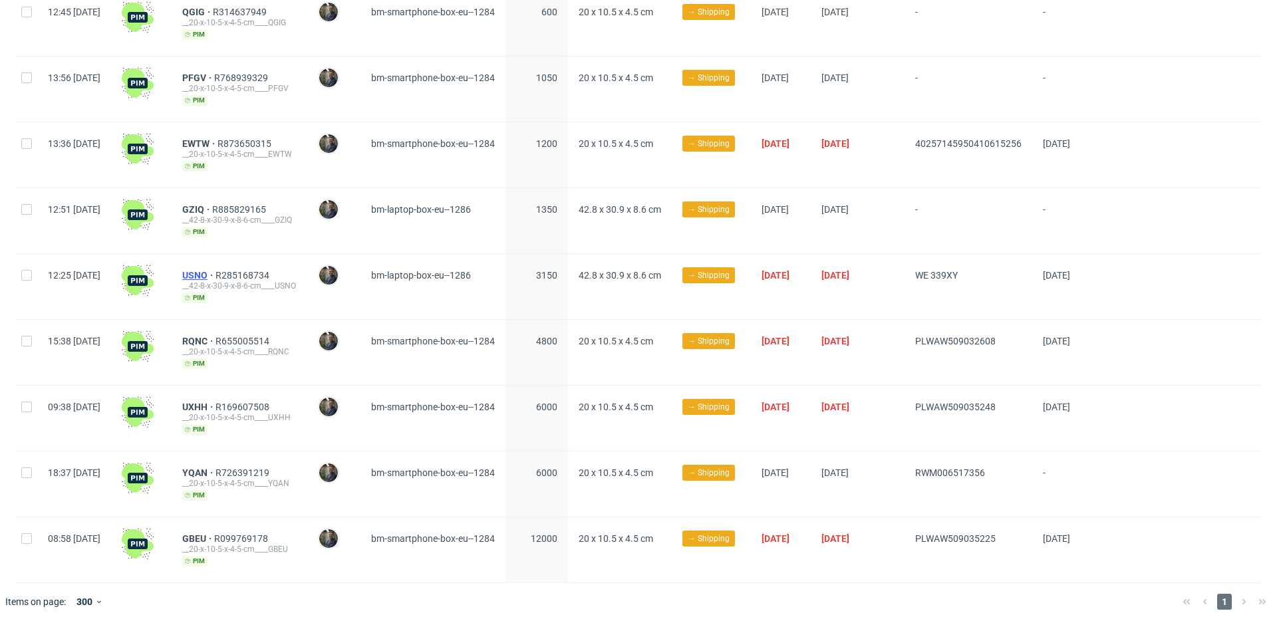
click at [216, 270] on span "USNO" at bounding box center [198, 275] width 33 height 11
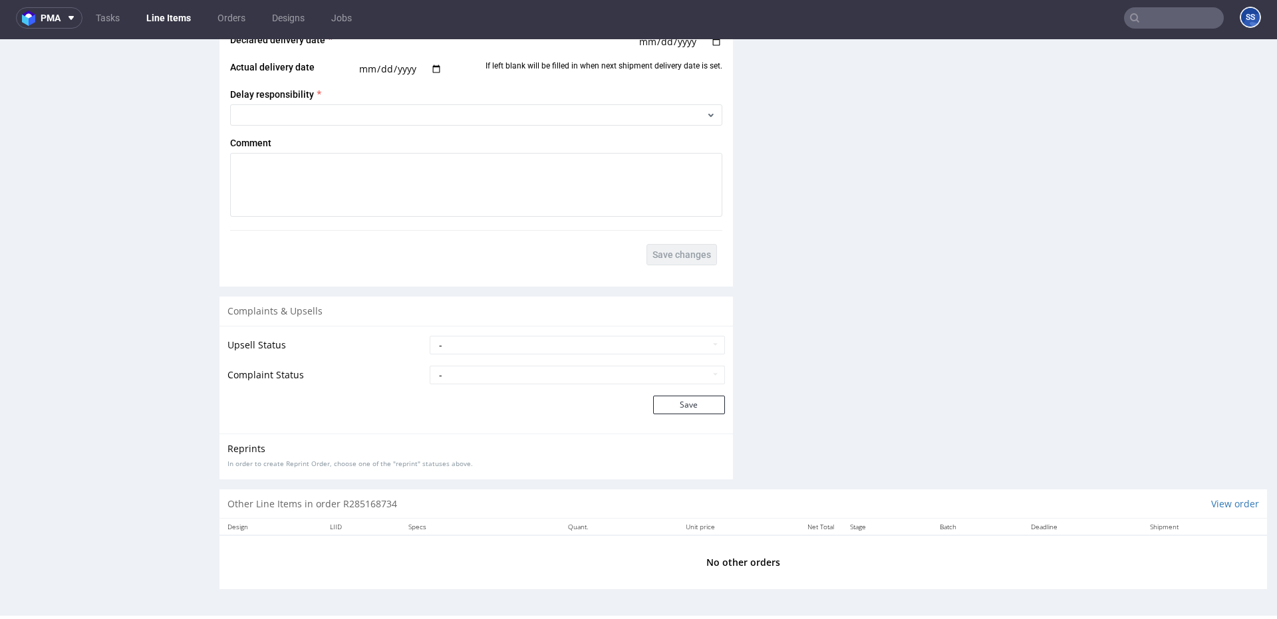
scroll to position [3, 0]
click at [170, 19] on link "Line Items" at bounding box center [168, 17] width 61 height 21
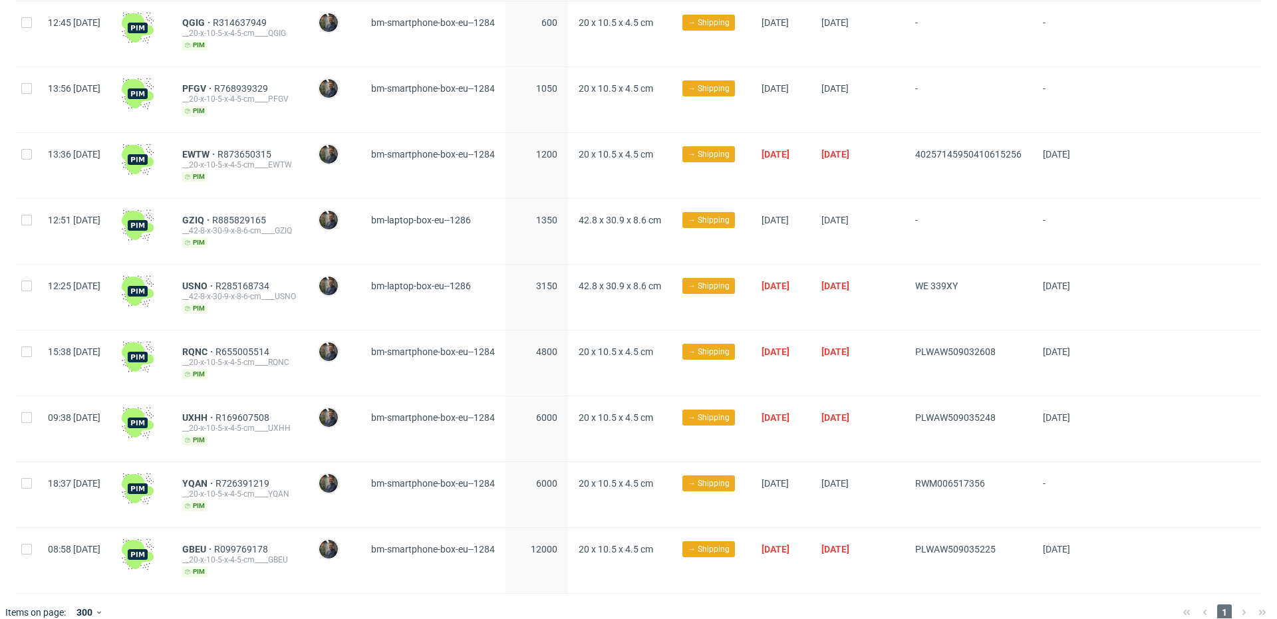
scroll to position [929, 0]
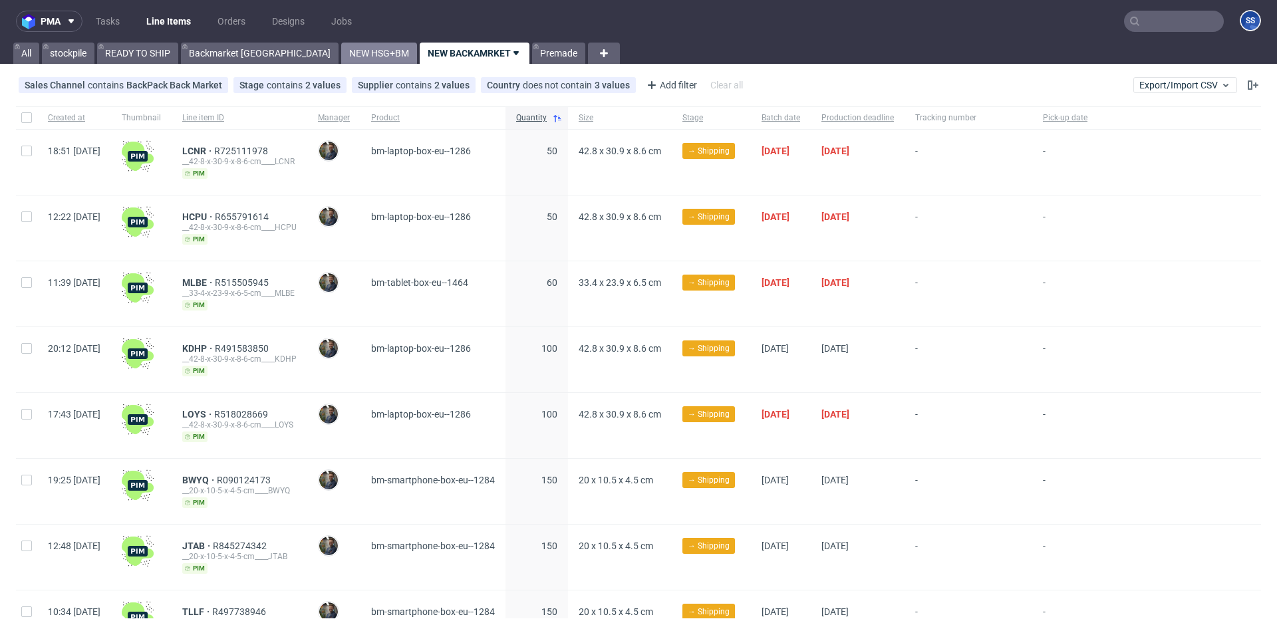
click at [341, 57] on link "NEW HSG+BM" at bounding box center [379, 53] width 76 height 21
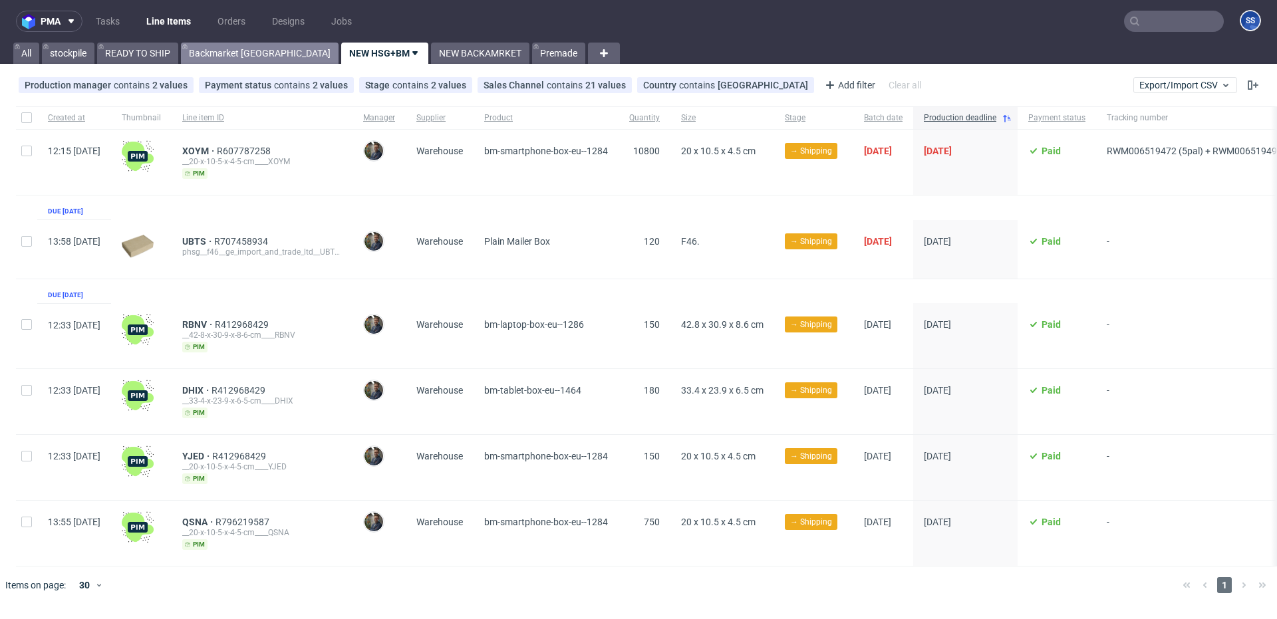
click at [208, 57] on link "Backmarket [GEOGRAPHIC_DATA]" at bounding box center [260, 53] width 158 height 21
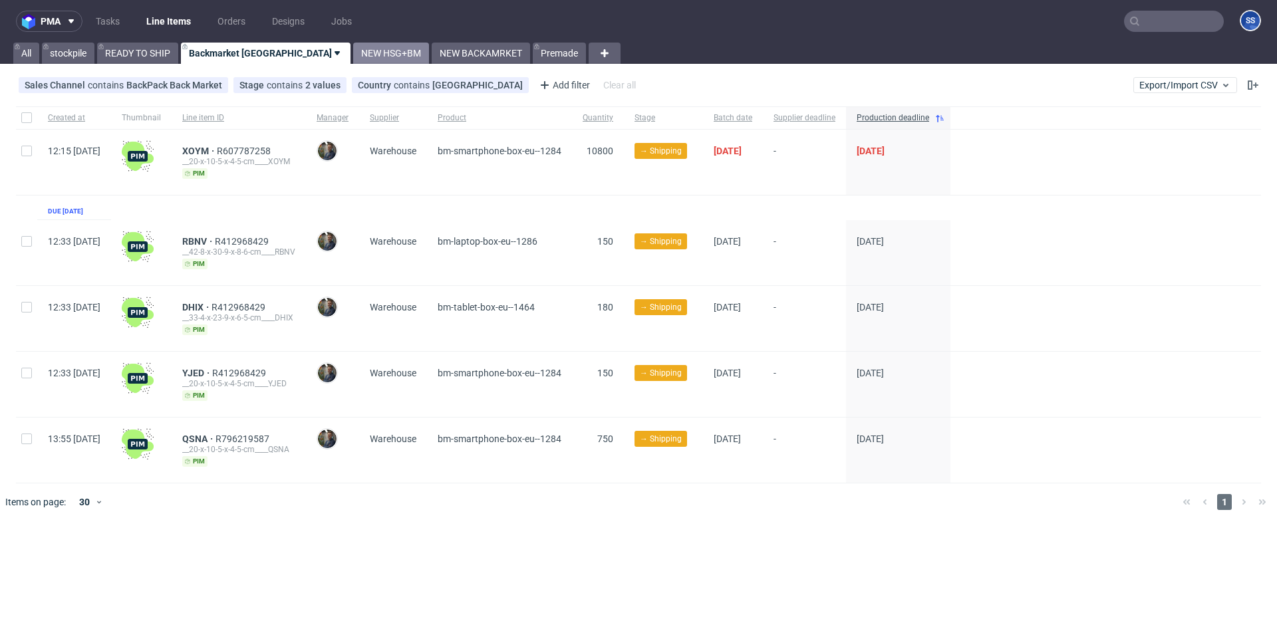
click at [353, 53] on link "NEW HSG+BM" at bounding box center [391, 53] width 76 height 21
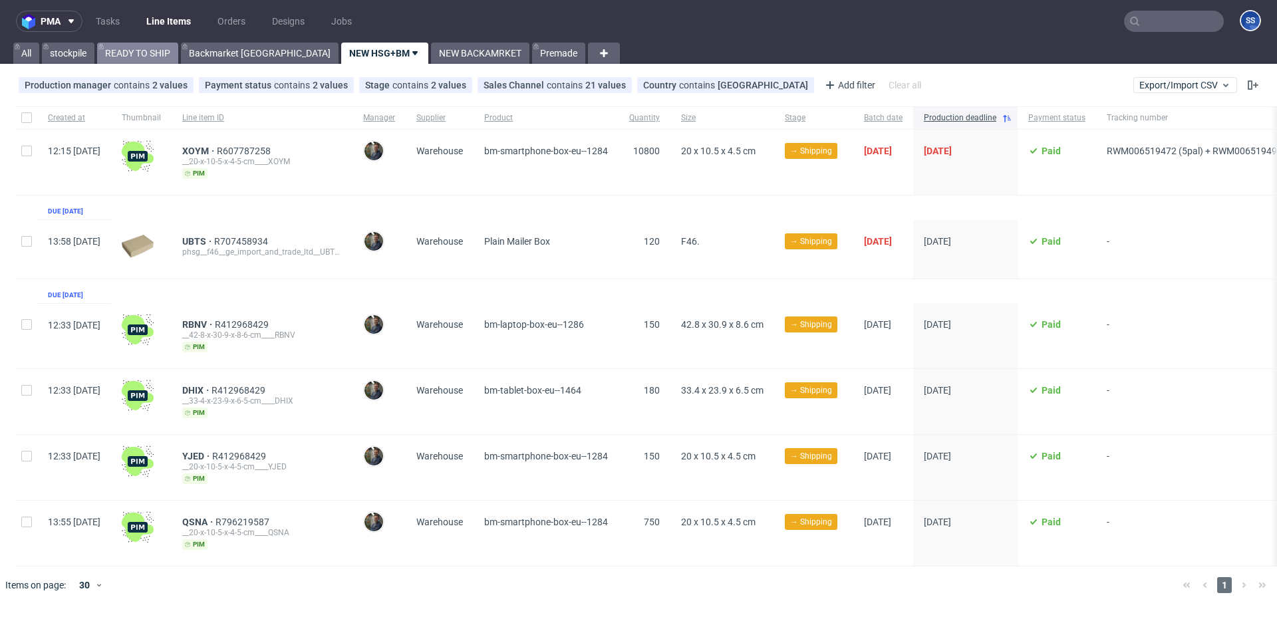
click at [140, 55] on link "READY TO SHIP" at bounding box center [137, 53] width 81 height 21
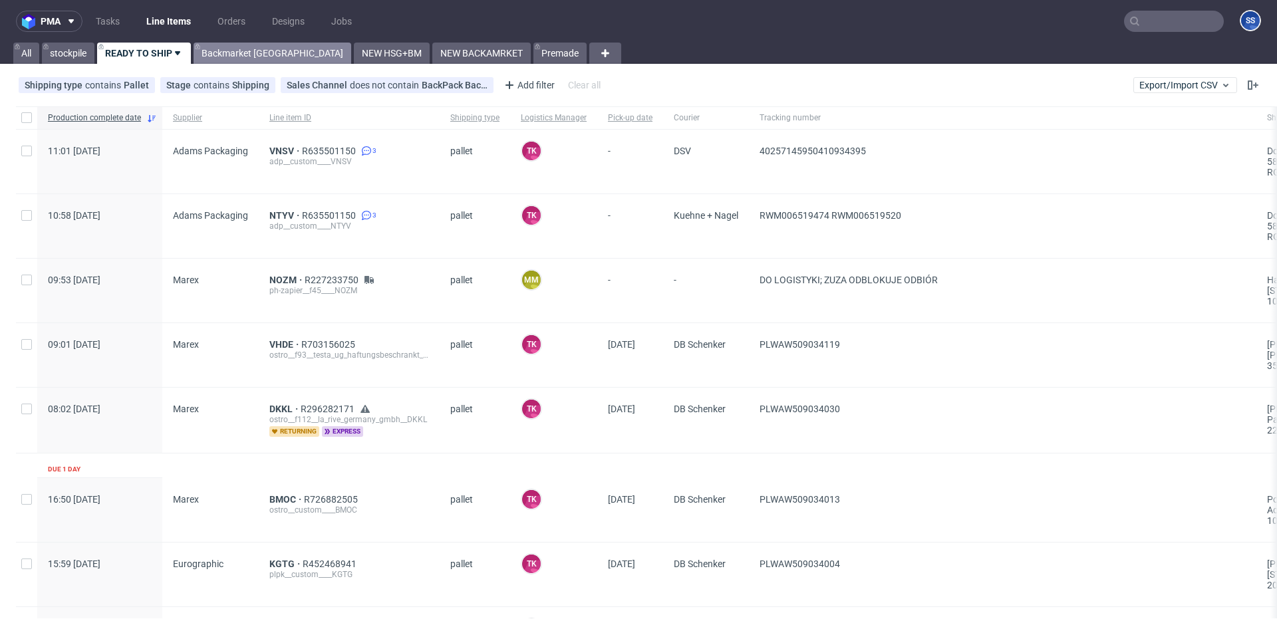
click at [245, 55] on link "Backmarket [GEOGRAPHIC_DATA]" at bounding box center [273, 53] width 158 height 21
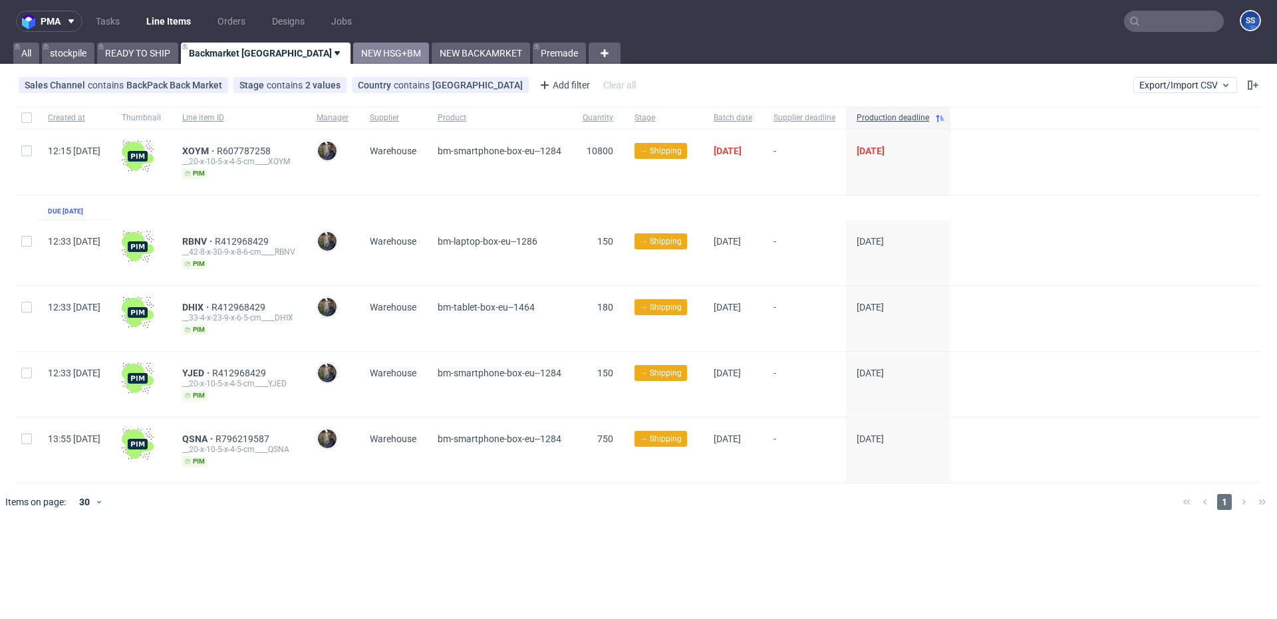
click at [353, 53] on link "NEW HSG+BM" at bounding box center [391, 53] width 76 height 21
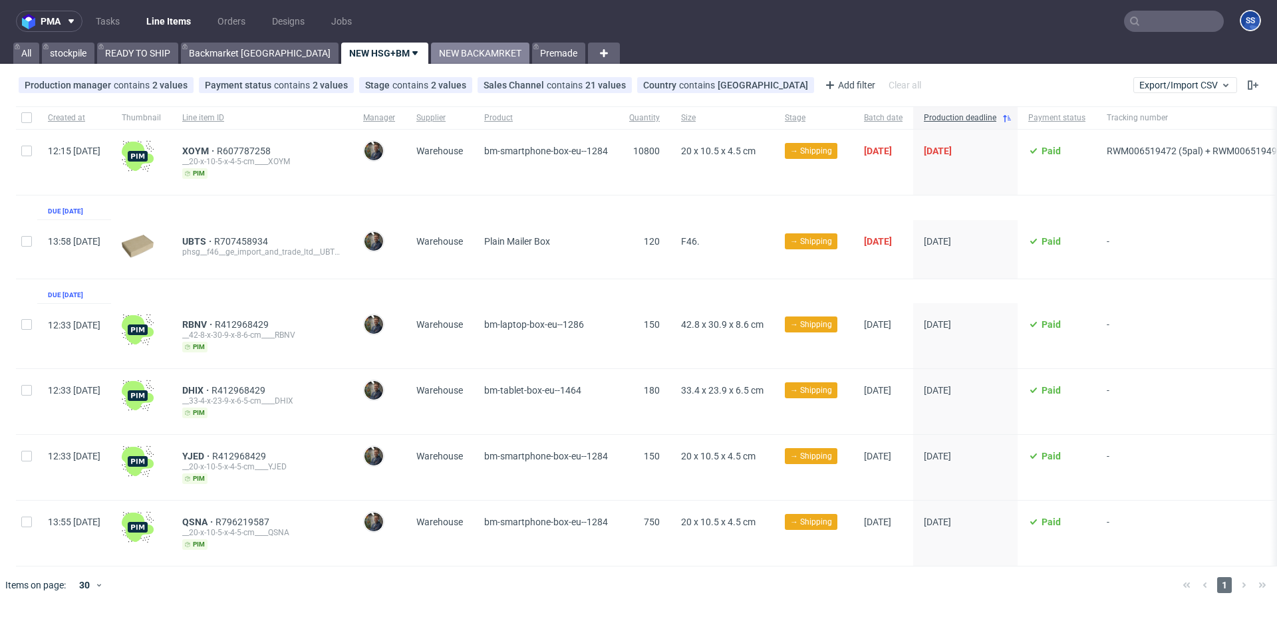
click at [431, 55] on link "NEW BACKAMRKET" at bounding box center [480, 53] width 98 height 21
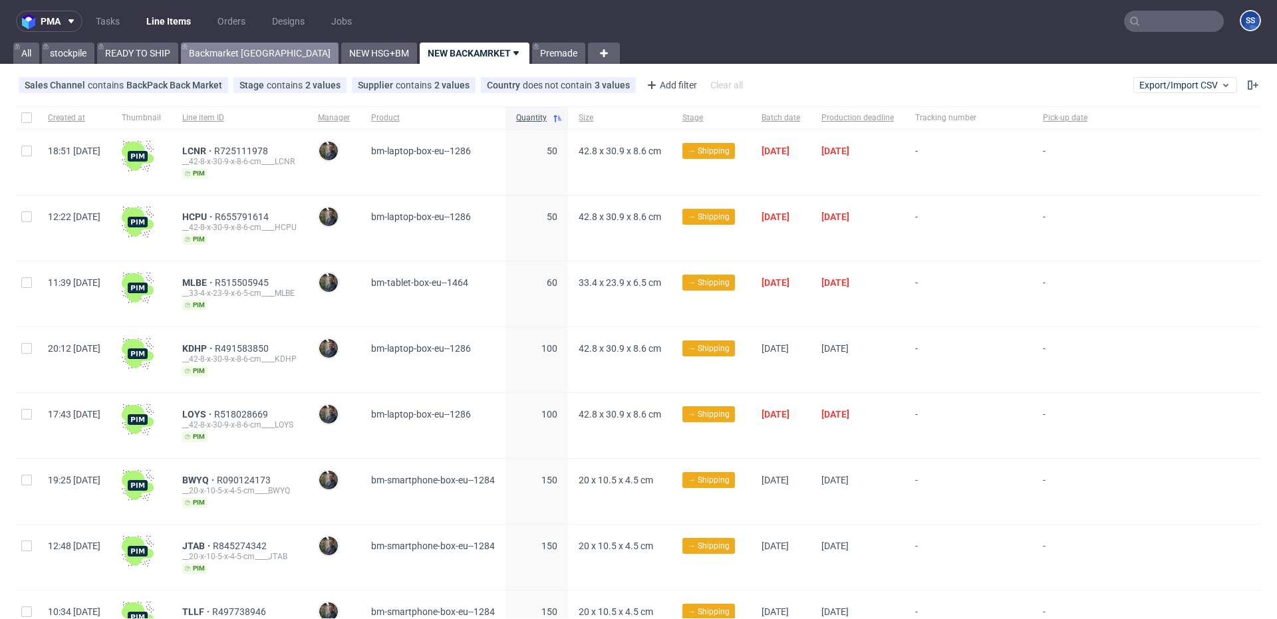
click at [230, 49] on link "Backmarket [GEOGRAPHIC_DATA]" at bounding box center [260, 53] width 158 height 21
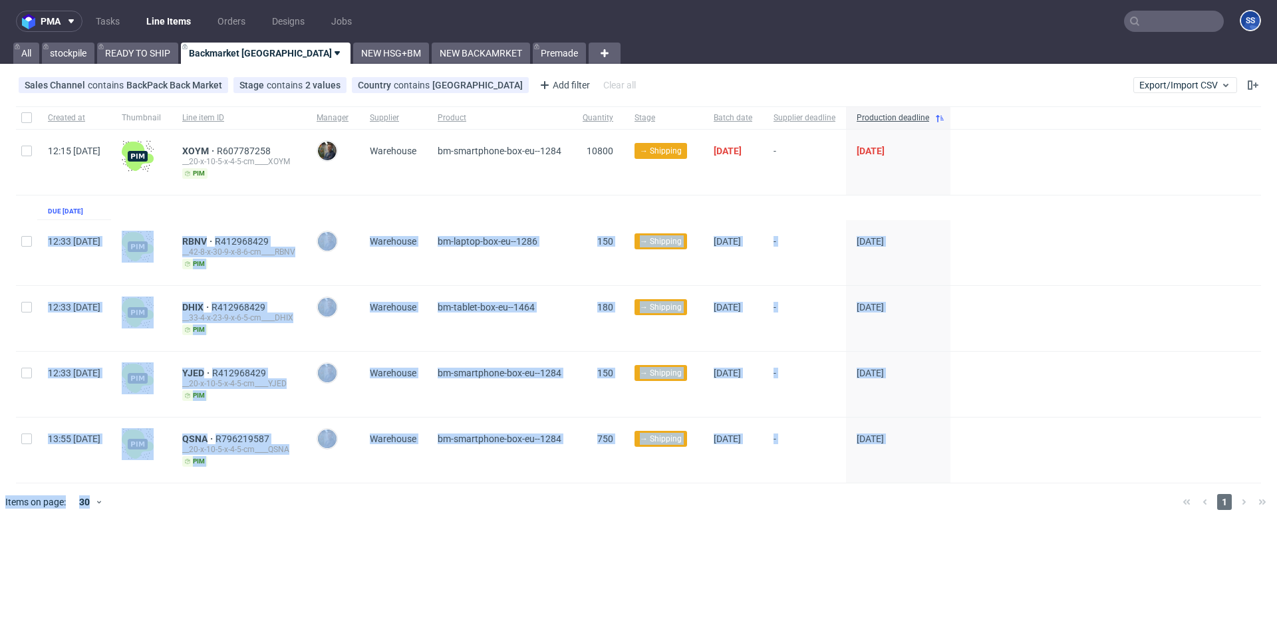
drag, startPoint x: 533, startPoint y: 494, endPoint x: 103, endPoint y: 230, distance: 504.4
click at [103, 230] on div "Created at Thumbnail Line item ID Manager Supplier Product Quantity Stage Batch…" at bounding box center [638, 313] width 1277 height 425
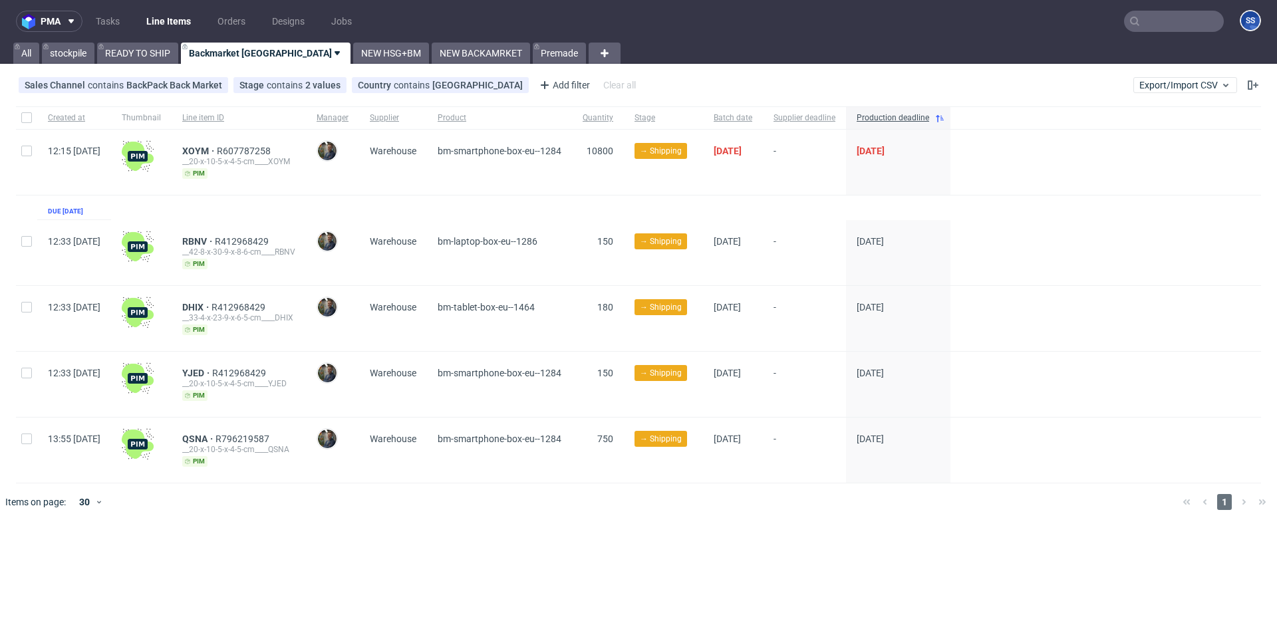
click at [410, 210] on div "Created at Thumbnail Line item ID Manager Supplier Product Quantity Stage Batch…" at bounding box center [638, 294] width 1245 height 377
